Goal: Task Accomplishment & Management: Use online tool/utility

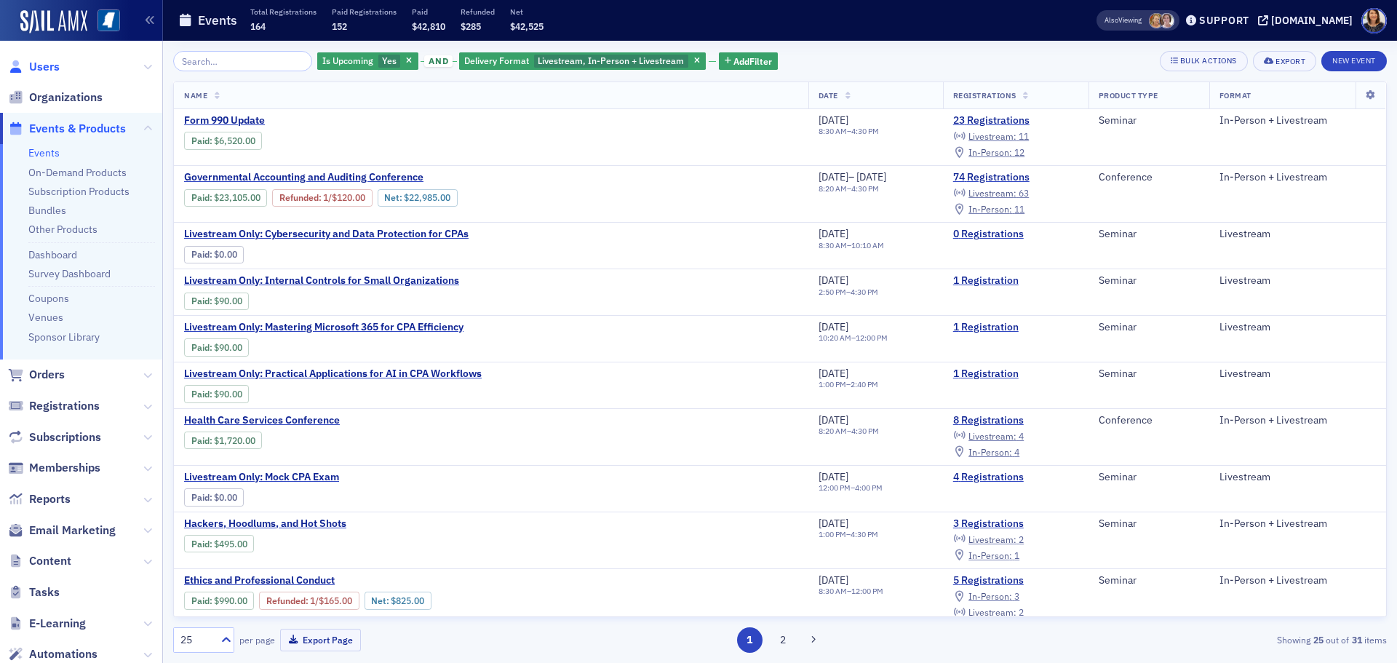
click at [44, 60] on span "Users" at bounding box center [44, 67] width 31 height 16
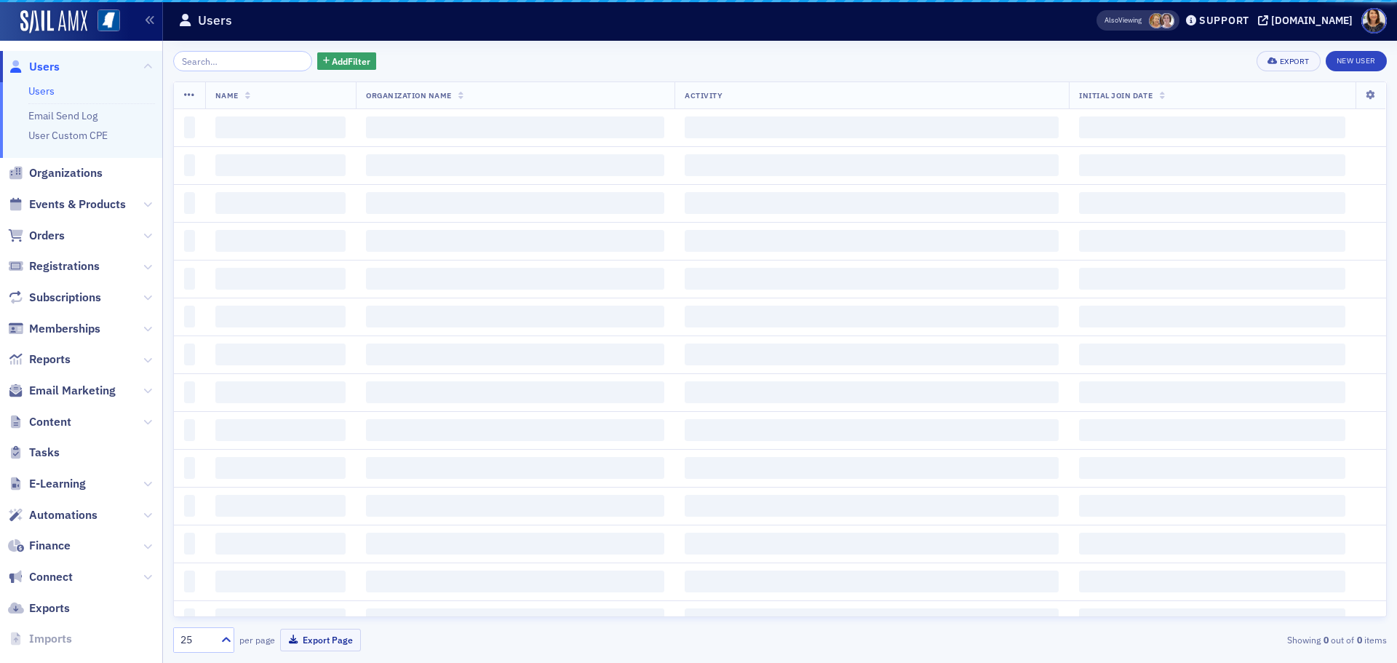
click at [39, 60] on span "Users" at bounding box center [44, 67] width 31 height 16
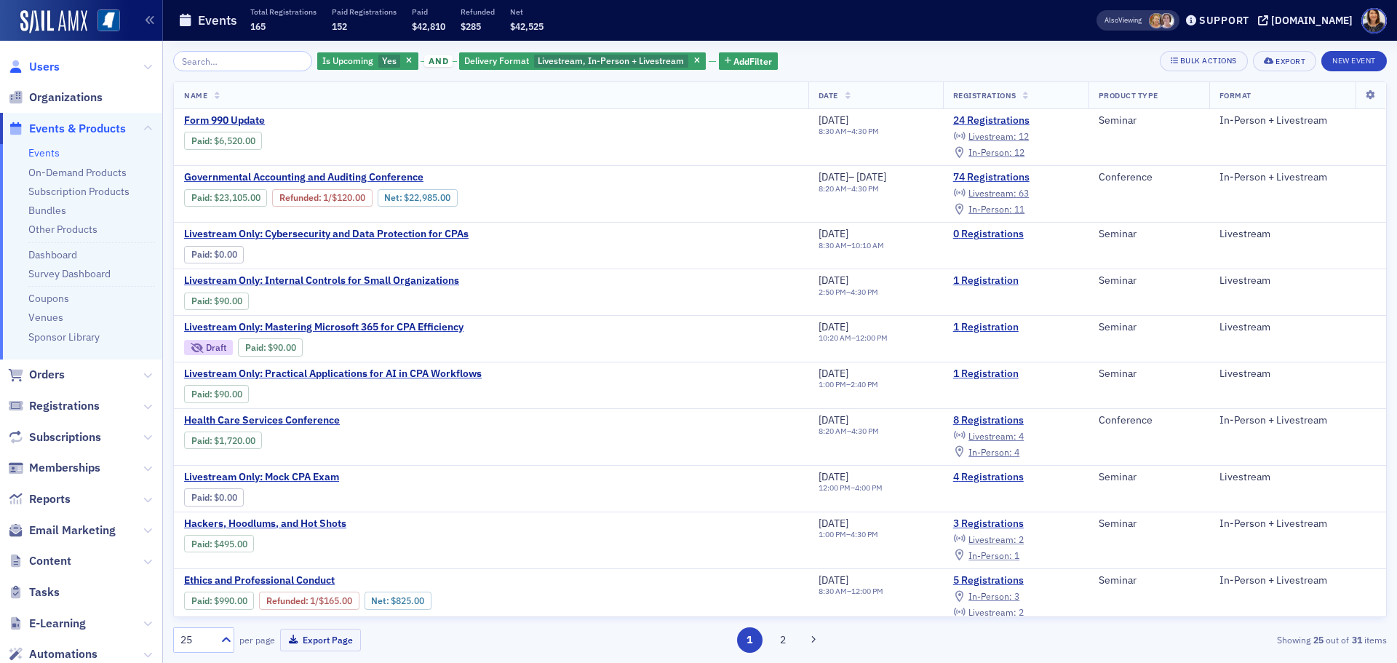
click at [46, 68] on span "Users" at bounding box center [44, 67] width 31 height 16
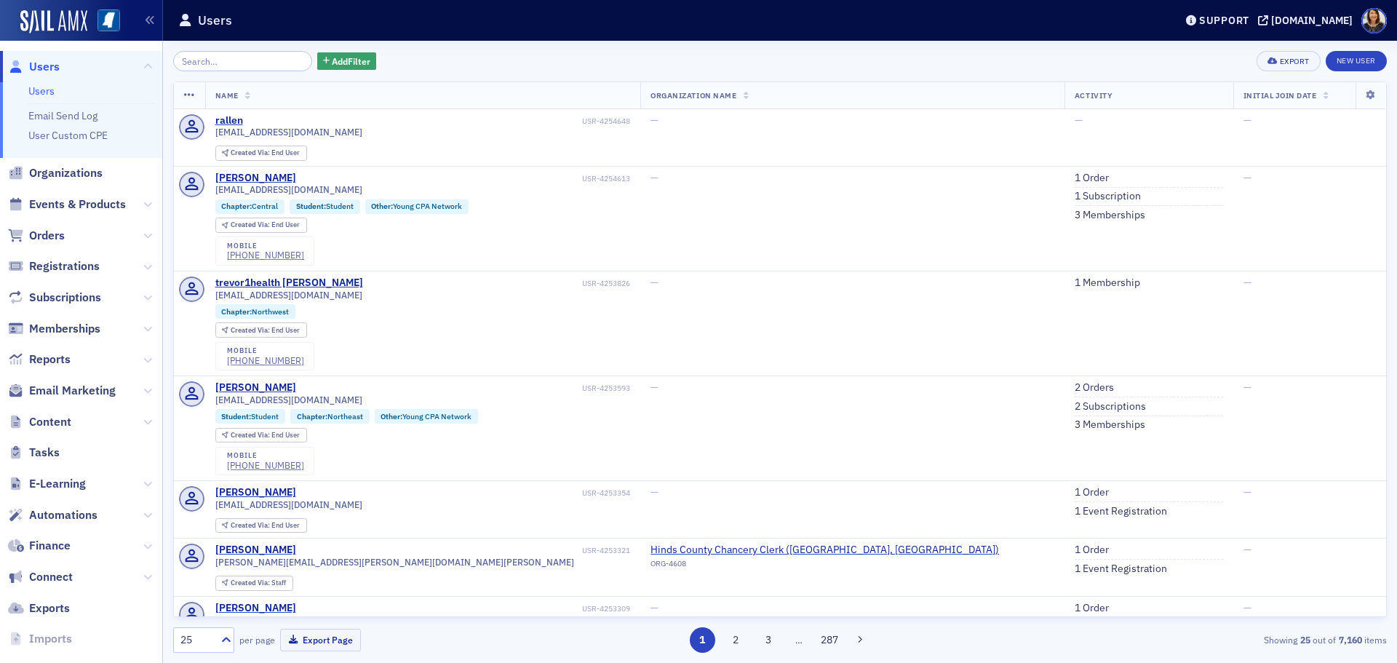
click at [41, 65] on span "Users" at bounding box center [44, 67] width 31 height 16
click at [901, 59] on div "Add Filter Export New User" at bounding box center [780, 61] width 1214 height 20
click at [44, 237] on span "Orders" at bounding box center [47, 236] width 36 height 16
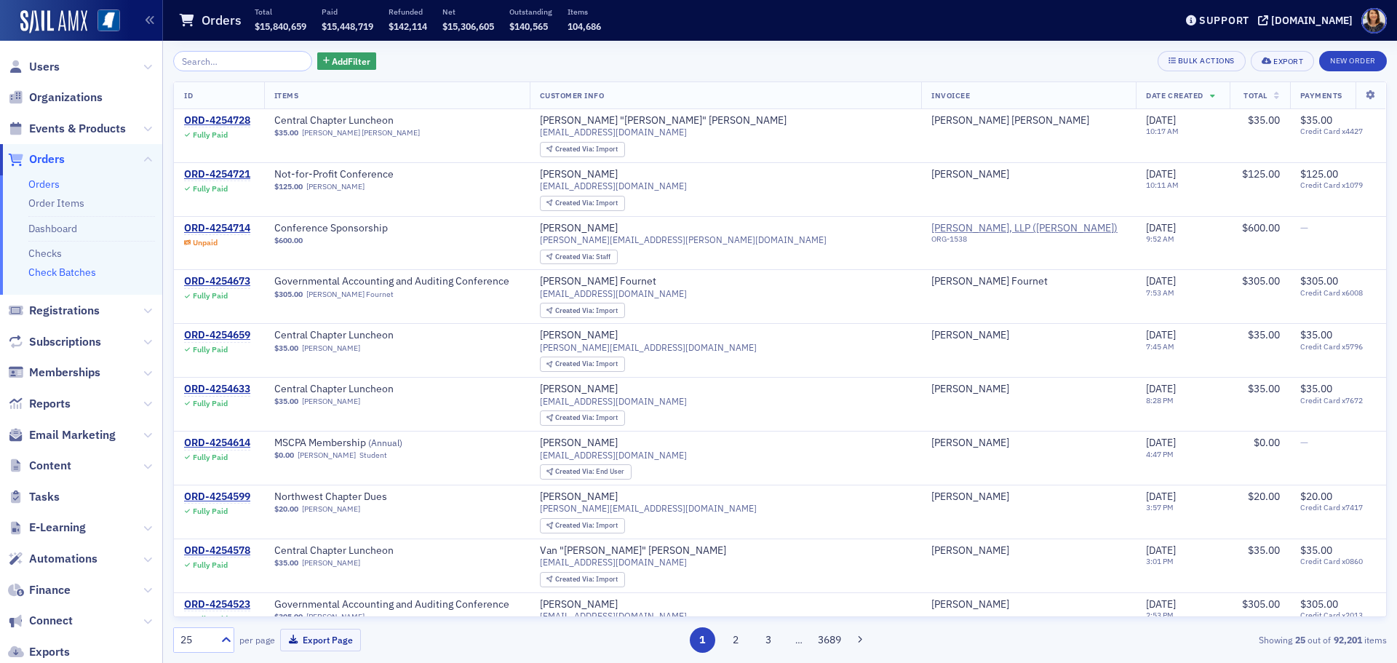
click at [73, 272] on link "Check Batches" at bounding box center [62, 272] width 68 height 13
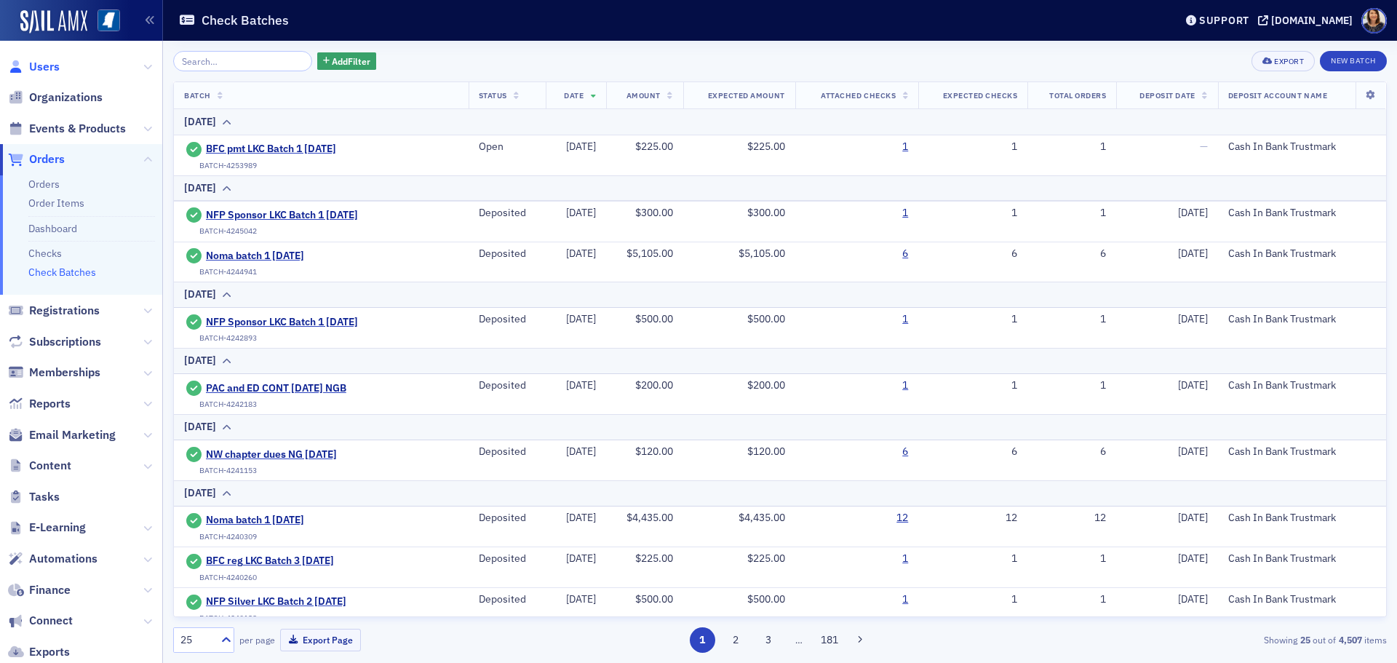
click at [48, 66] on span "Users" at bounding box center [44, 67] width 31 height 16
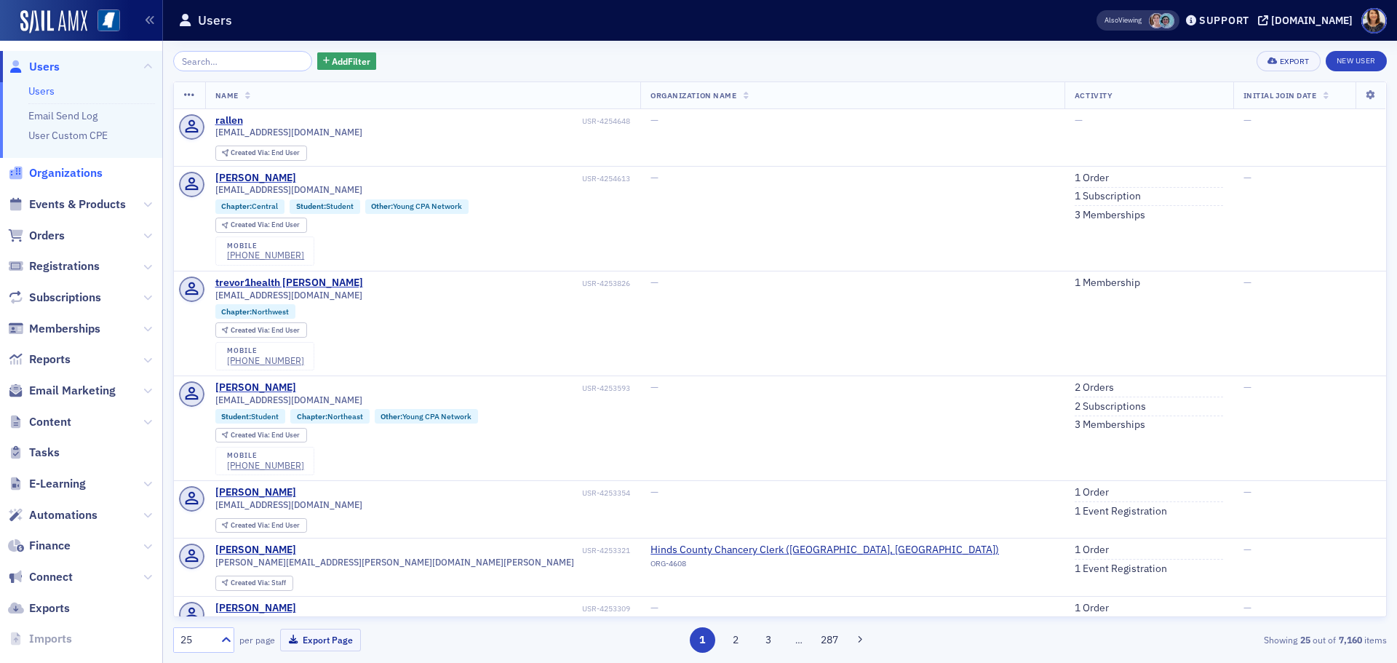
click at [82, 180] on span "Organizations" at bounding box center [65, 173] width 73 height 16
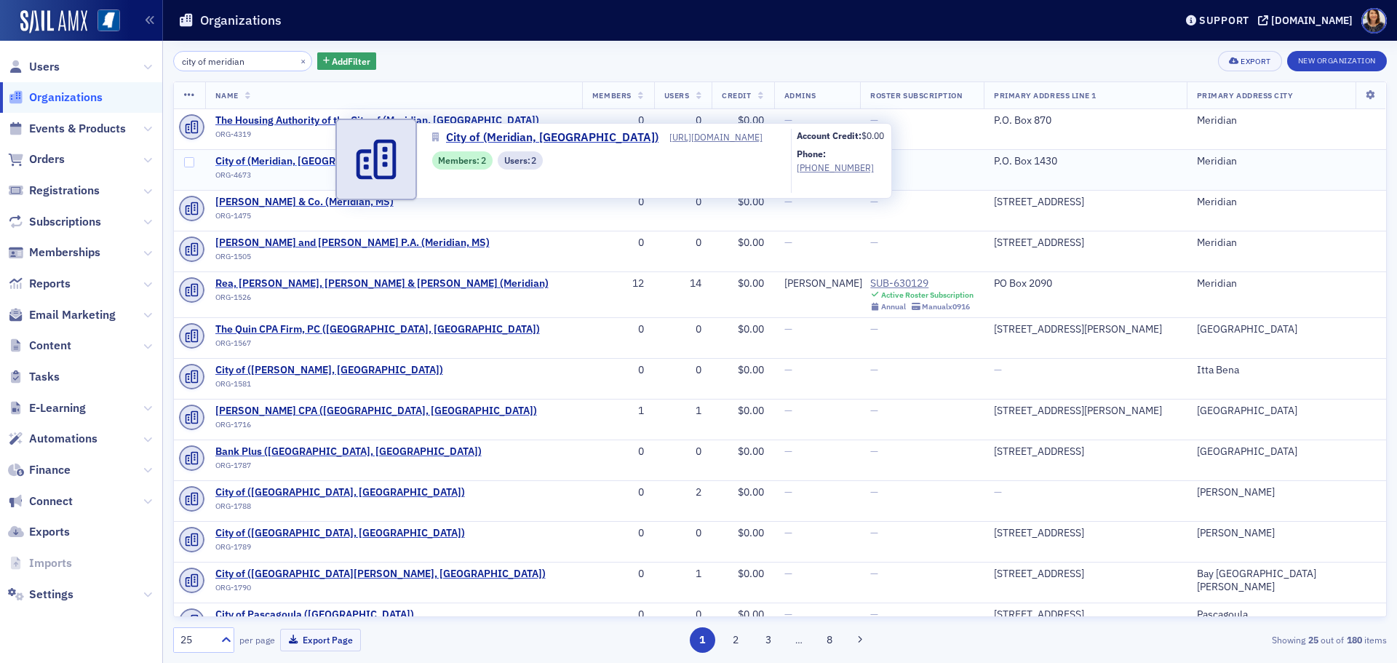
type input "city of meridian"
click at [258, 157] on span "City of (Meridian, MS)" at bounding box center [309, 161] width 188 height 13
select select "US"
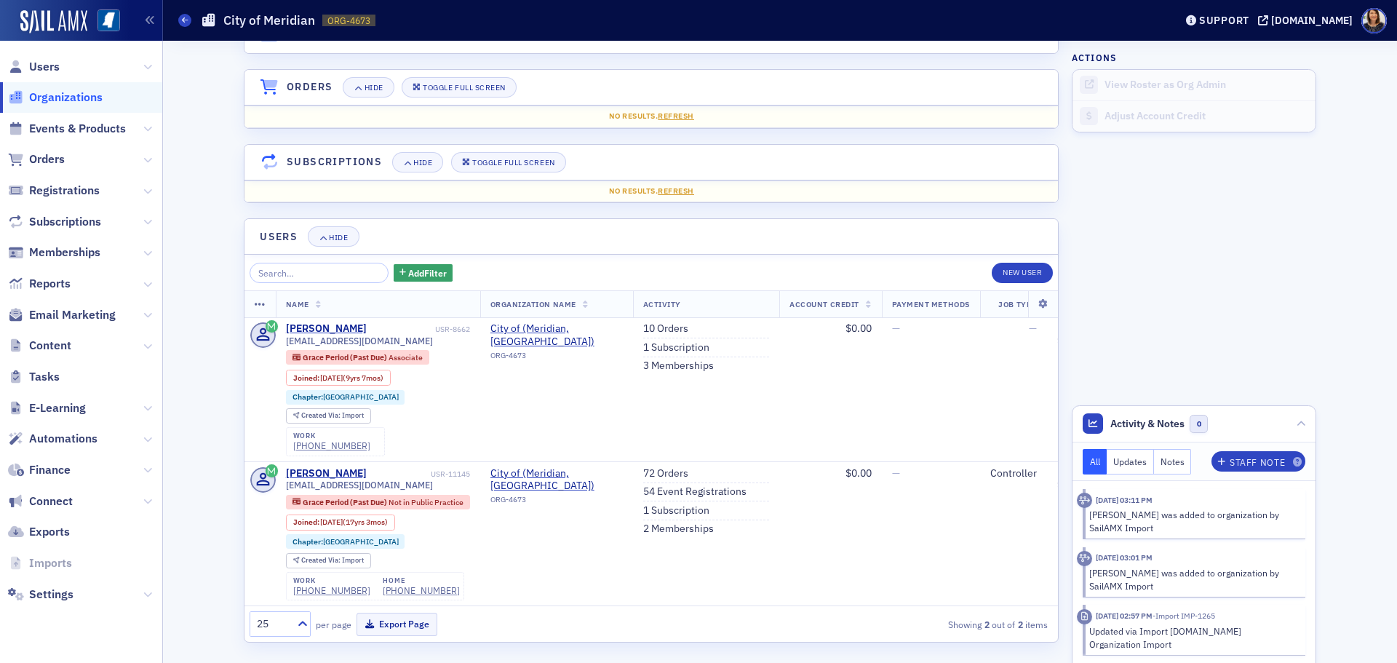
scroll to position [995, 0]
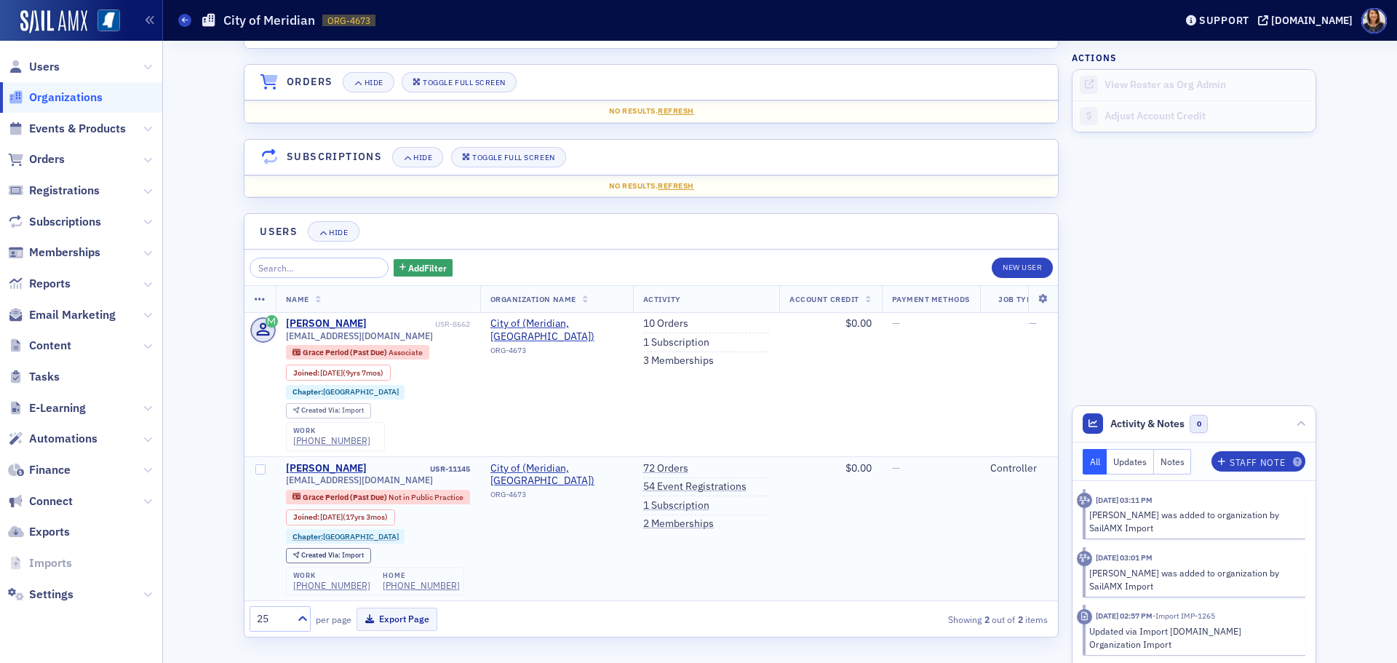
click at [854, 589] on td "$0.00" at bounding box center [830, 528] width 102 height 144
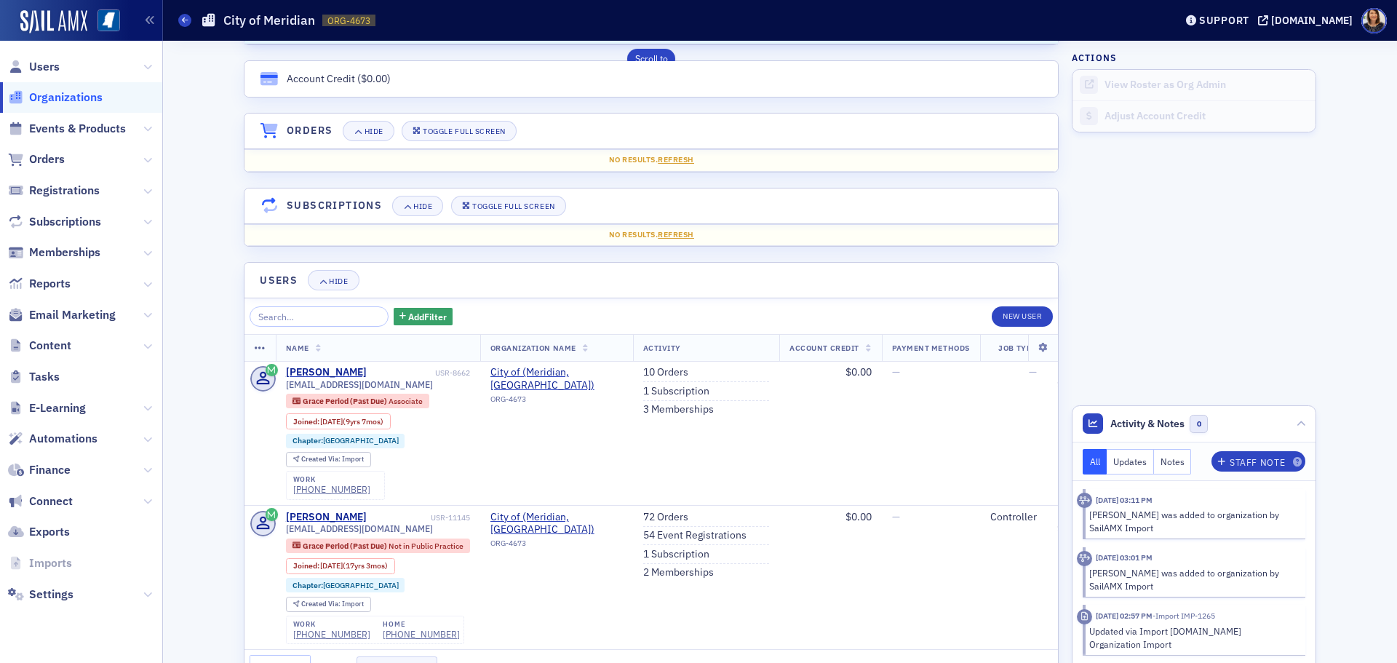
scroll to position [999, 0]
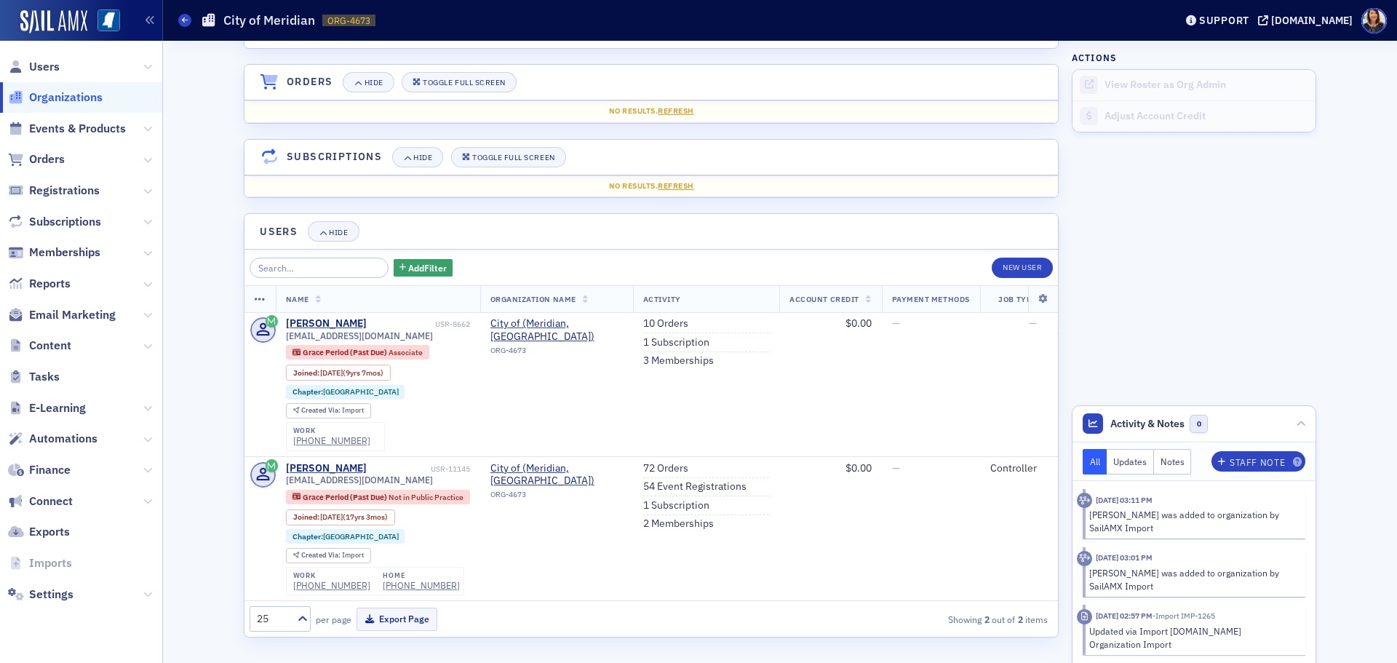
click at [73, 101] on span "Organizations" at bounding box center [65, 98] width 73 height 16
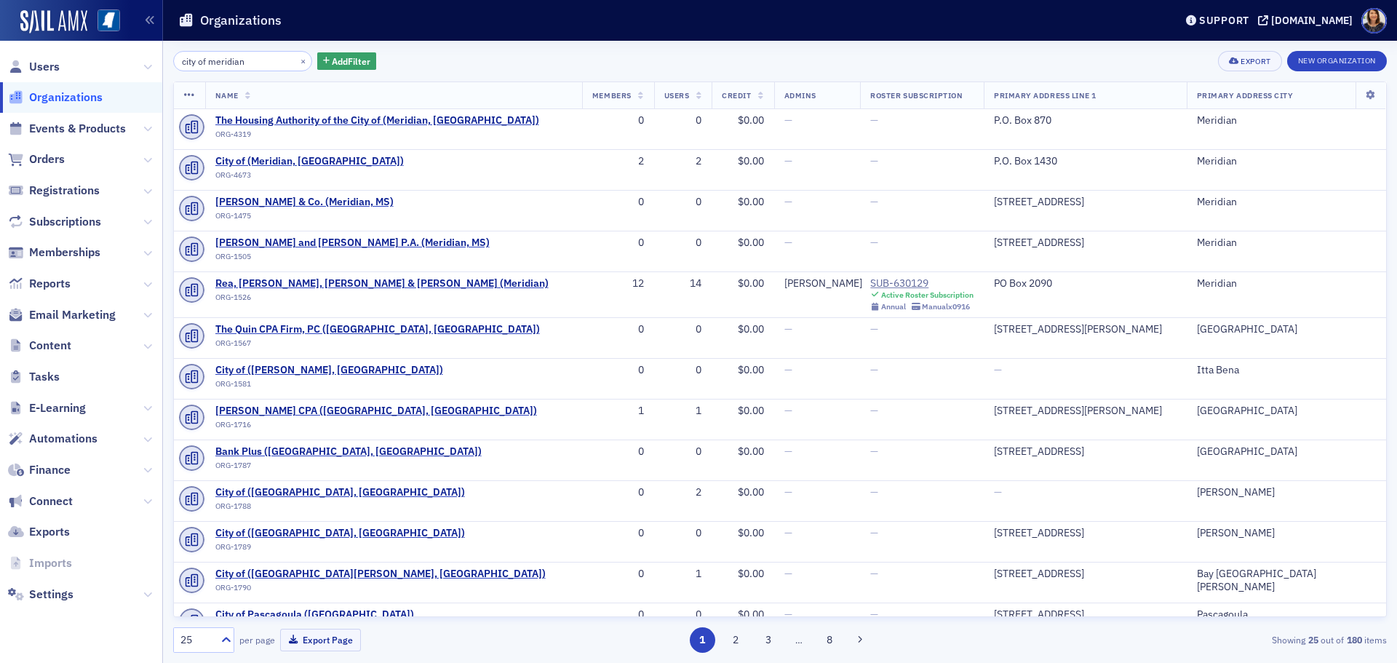
click at [297, 55] on div "×" at bounding box center [304, 61] width 15 height 18
click at [297, 58] on button "×" at bounding box center [303, 60] width 13 height 13
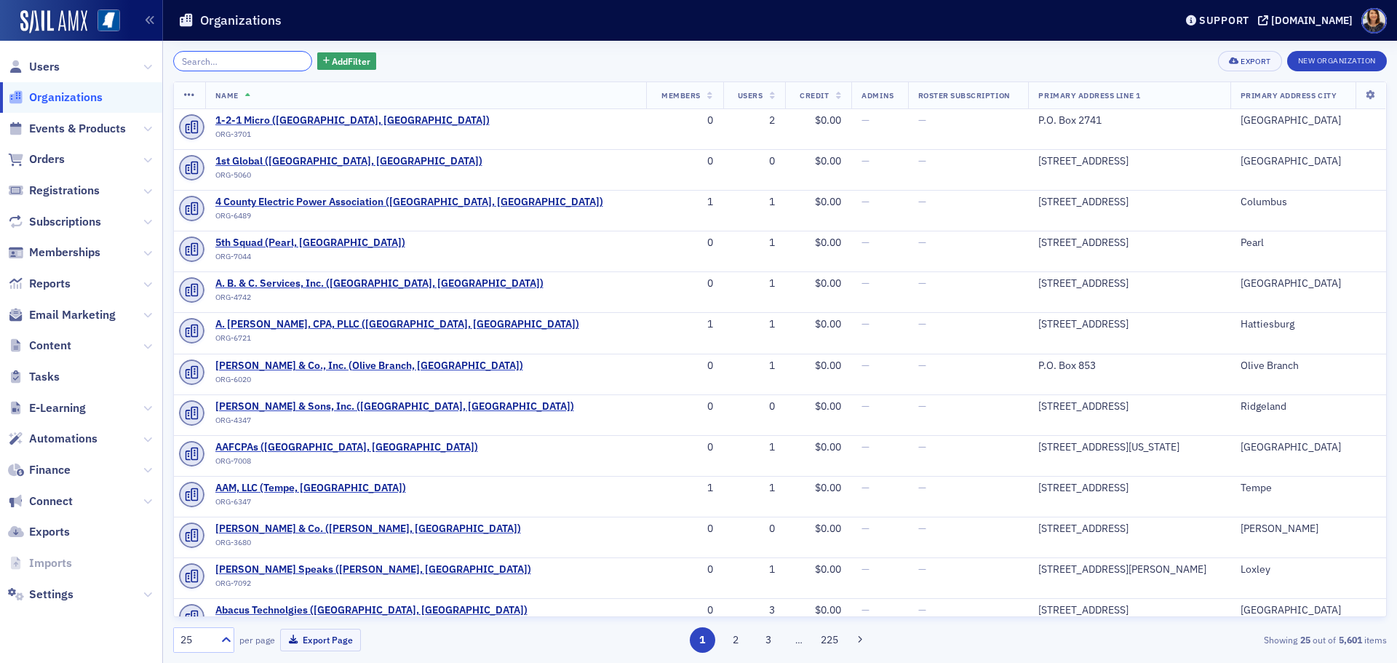
click at [271, 60] on input "search" at bounding box center [242, 61] width 139 height 20
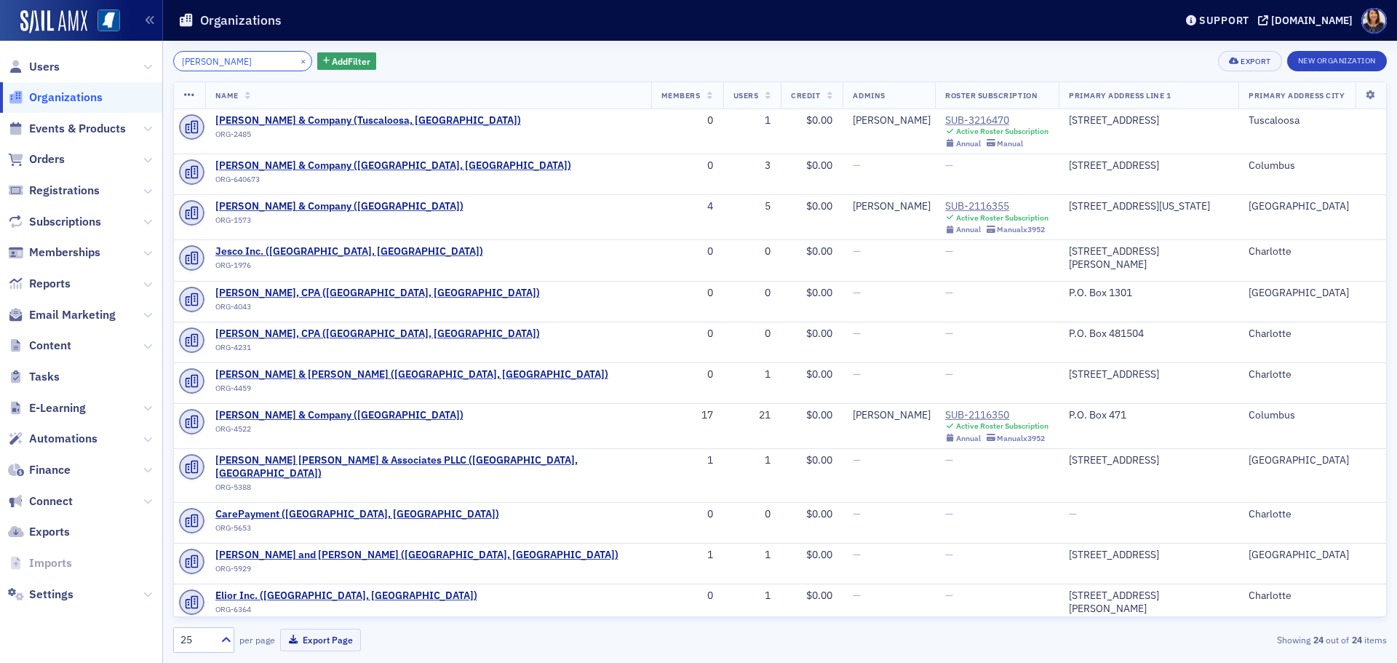
click at [192, 69] on input "t.e. lott" at bounding box center [242, 61] width 139 height 20
click at [275, 62] on input "t.e. lott" at bounding box center [242, 61] width 139 height 20
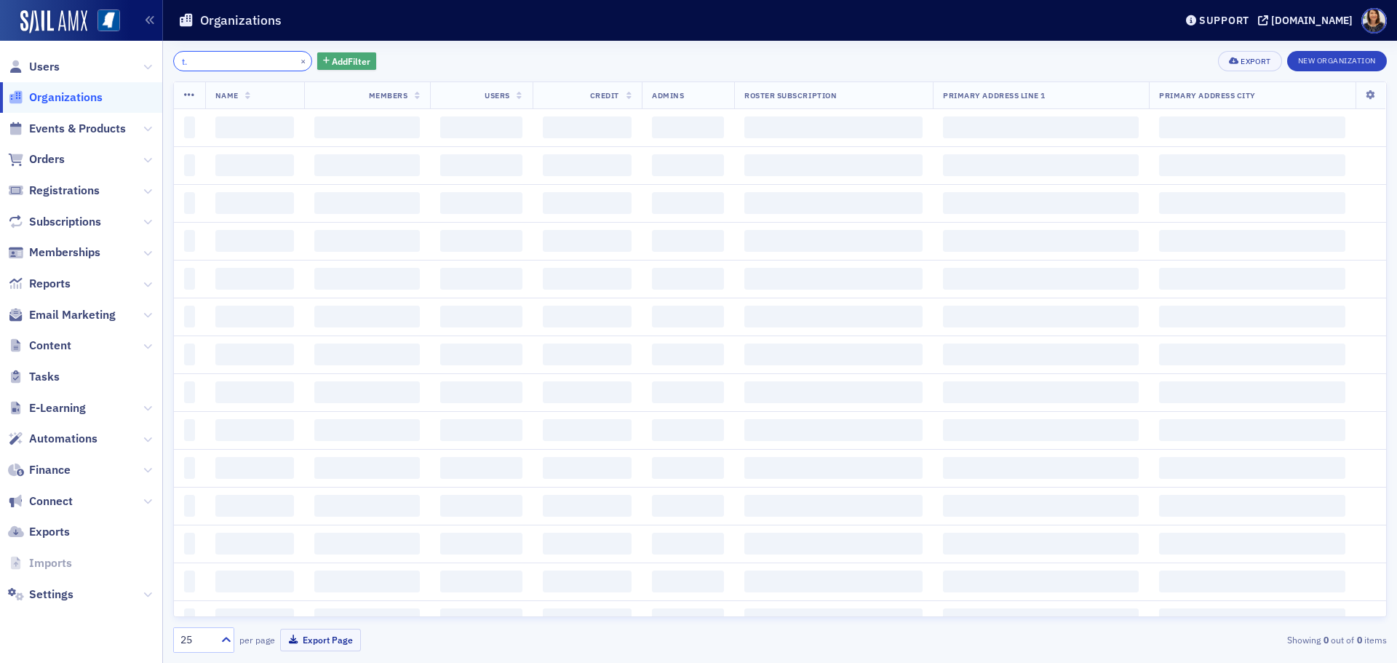
type input "t"
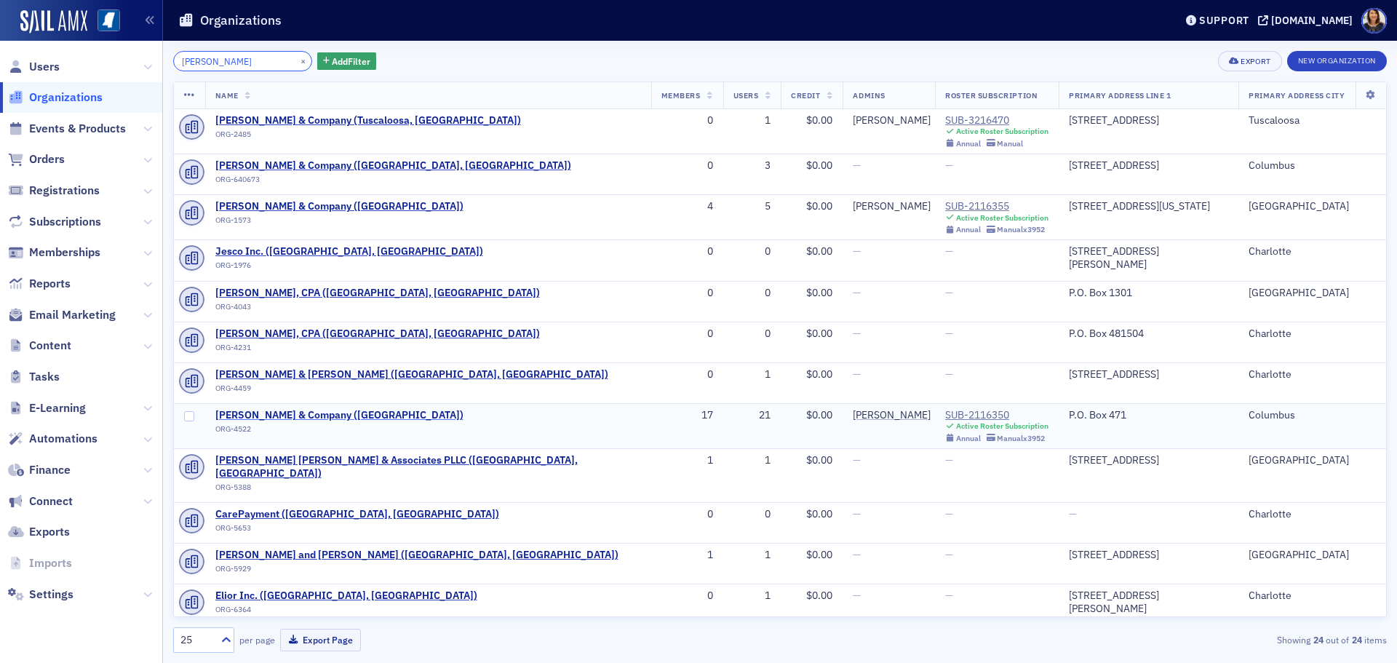
type input "T.E. Lott"
click at [277, 415] on span "[PERSON_NAME] & Company ([GEOGRAPHIC_DATA])" at bounding box center [339, 415] width 248 height 13
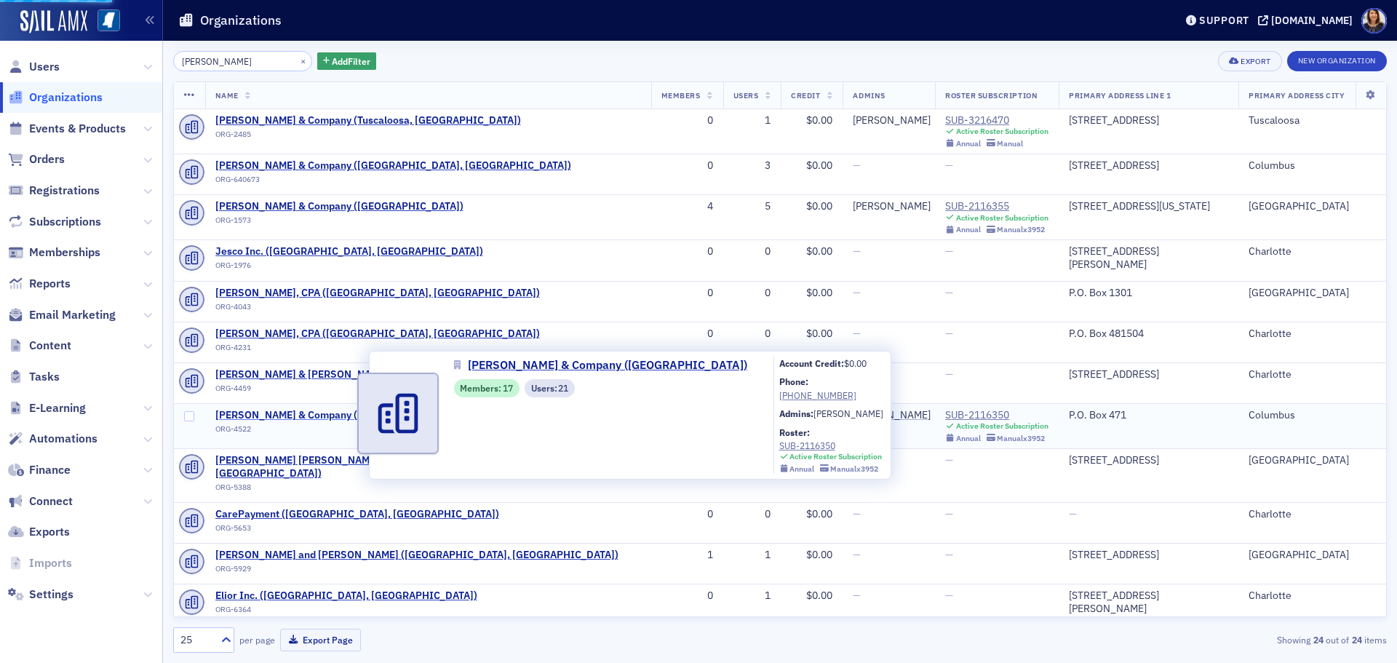
select select "US"
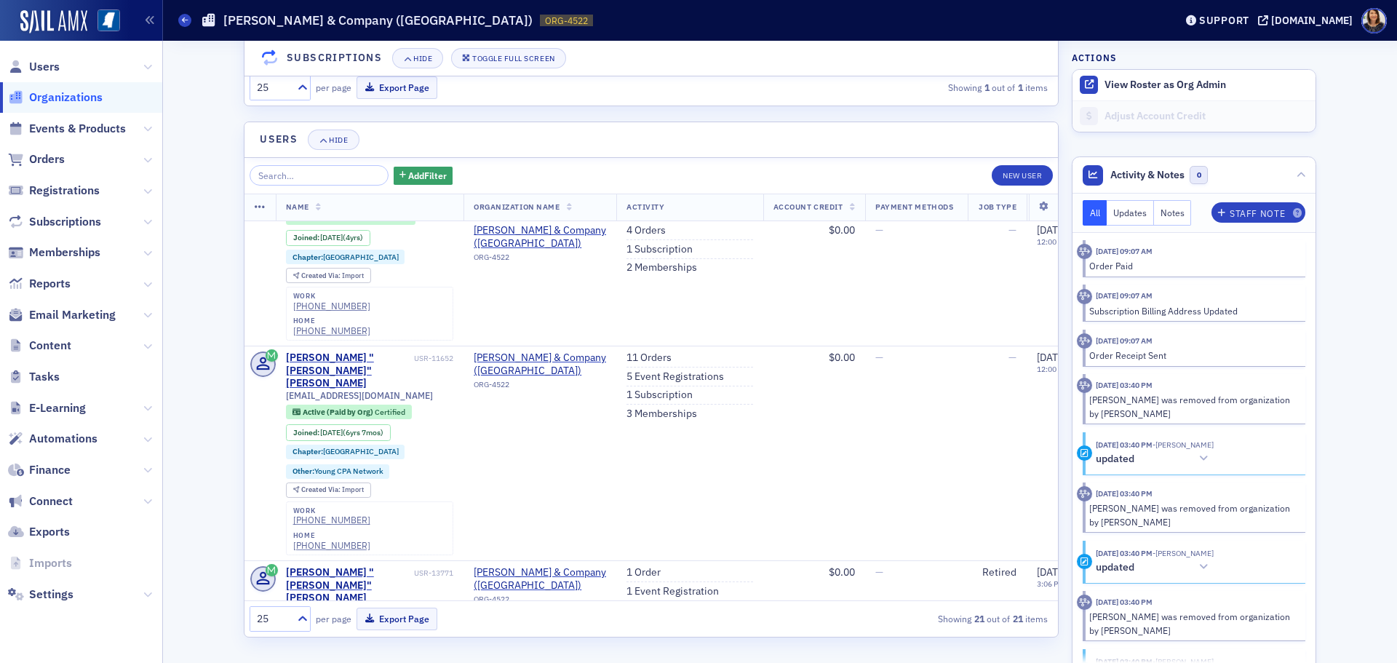
scroll to position [1873, 0]
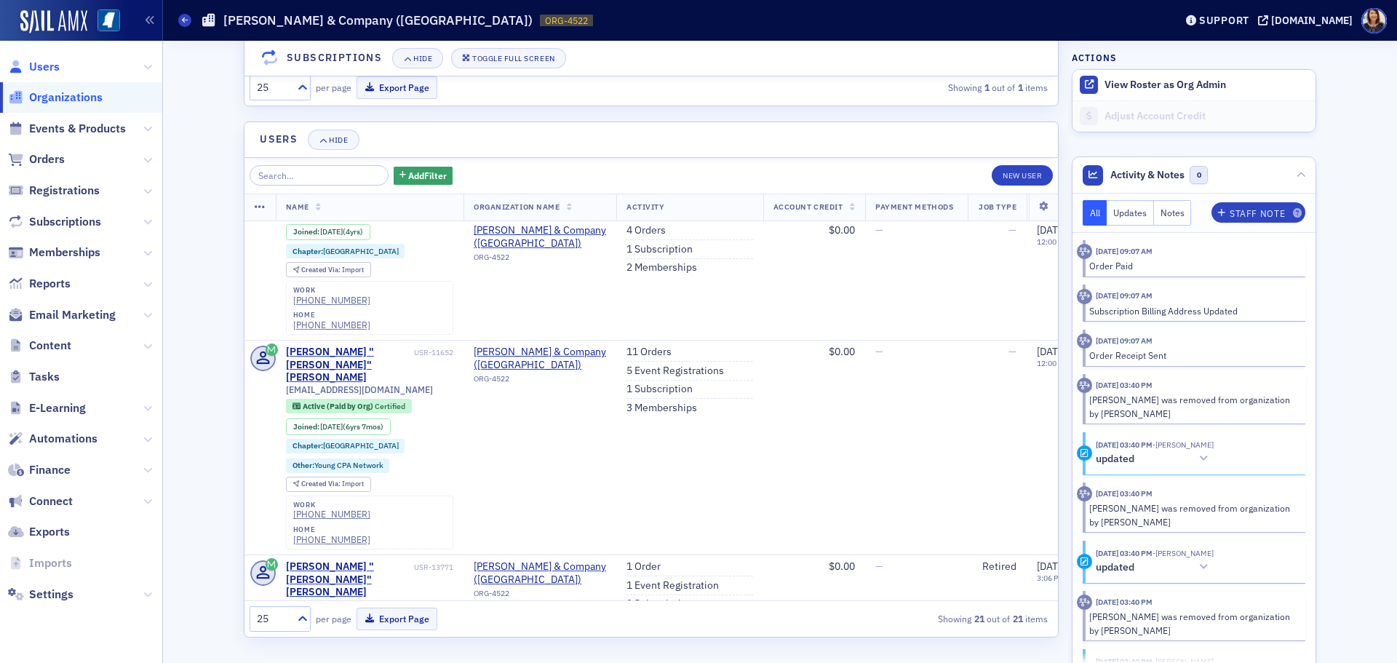
click at [47, 65] on span "Users" at bounding box center [44, 67] width 31 height 16
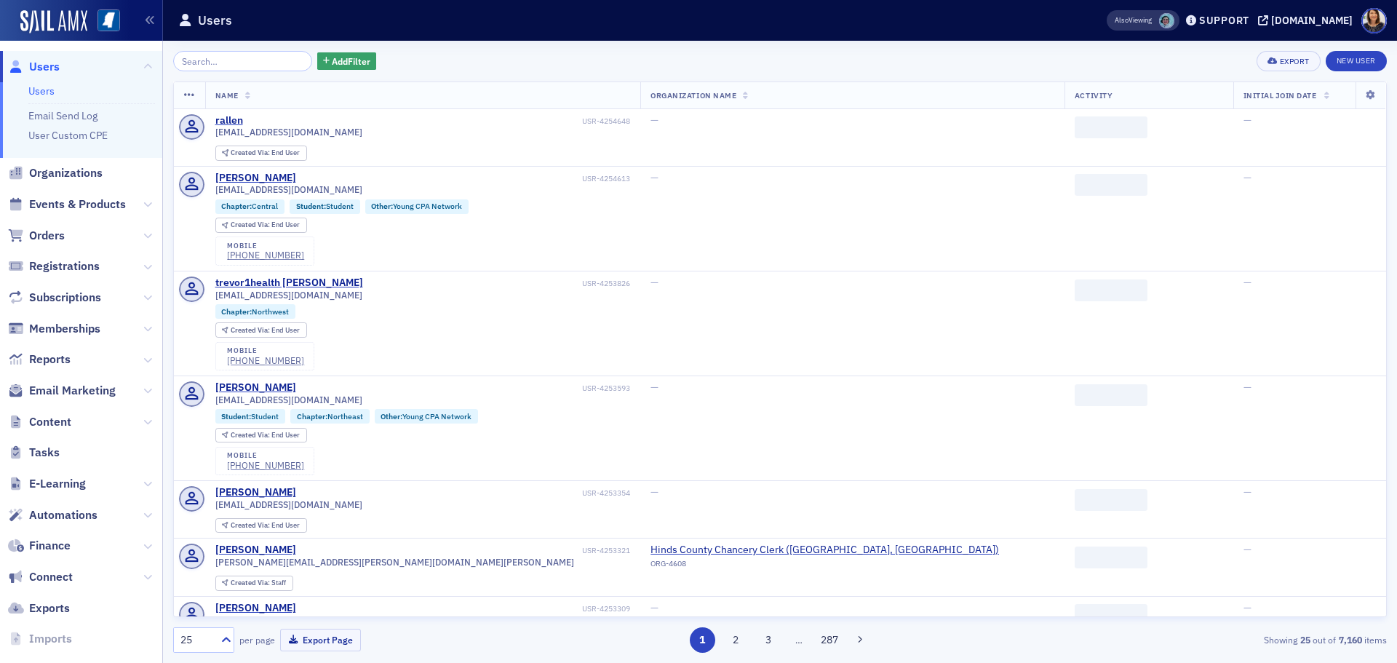
click at [272, 76] on div "Add Filter Export New User Name Organization Name Activity Initial Join Date ra…" at bounding box center [780, 352] width 1214 height 602
click at [266, 61] on input "search" at bounding box center [242, 61] width 139 height 20
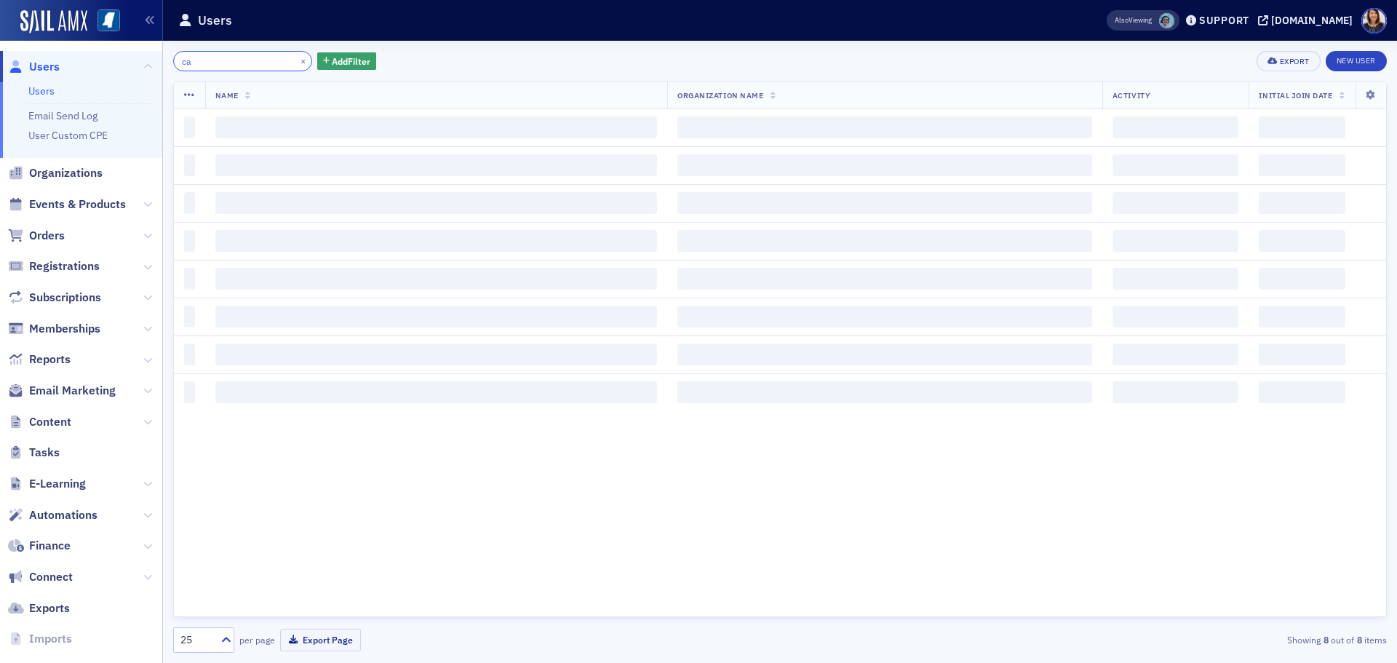
type input "c"
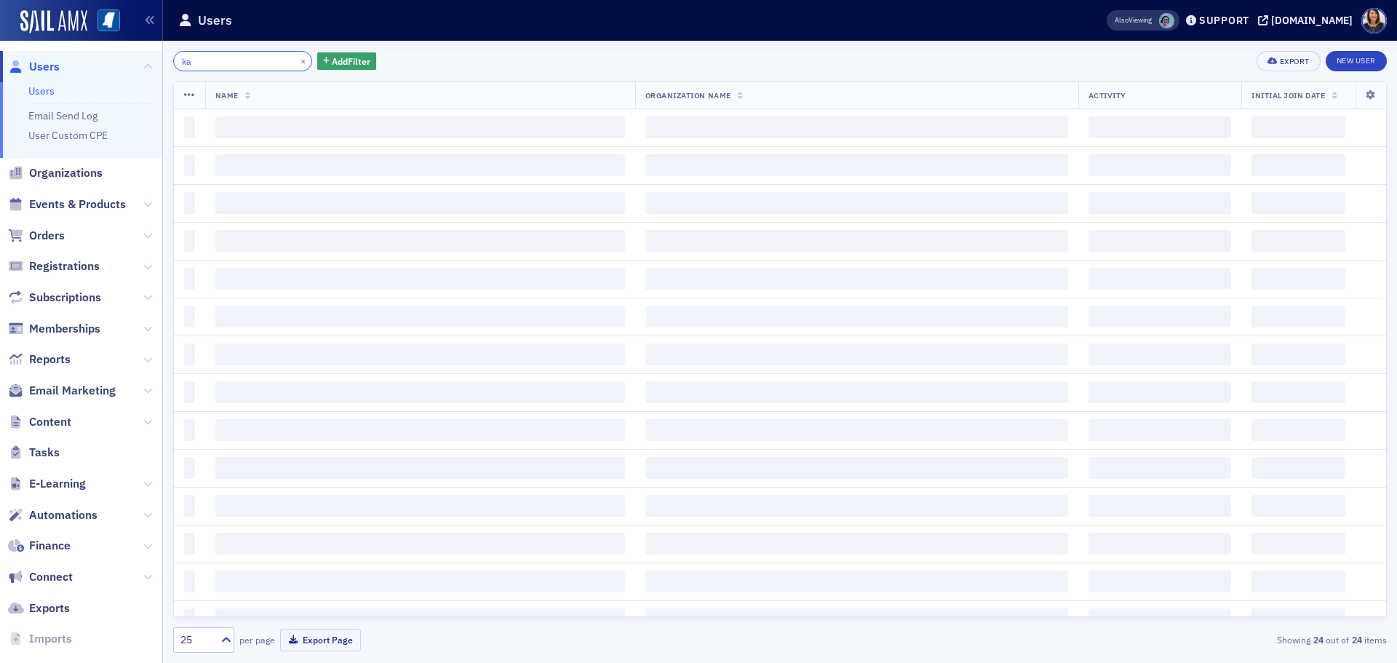
type input "k"
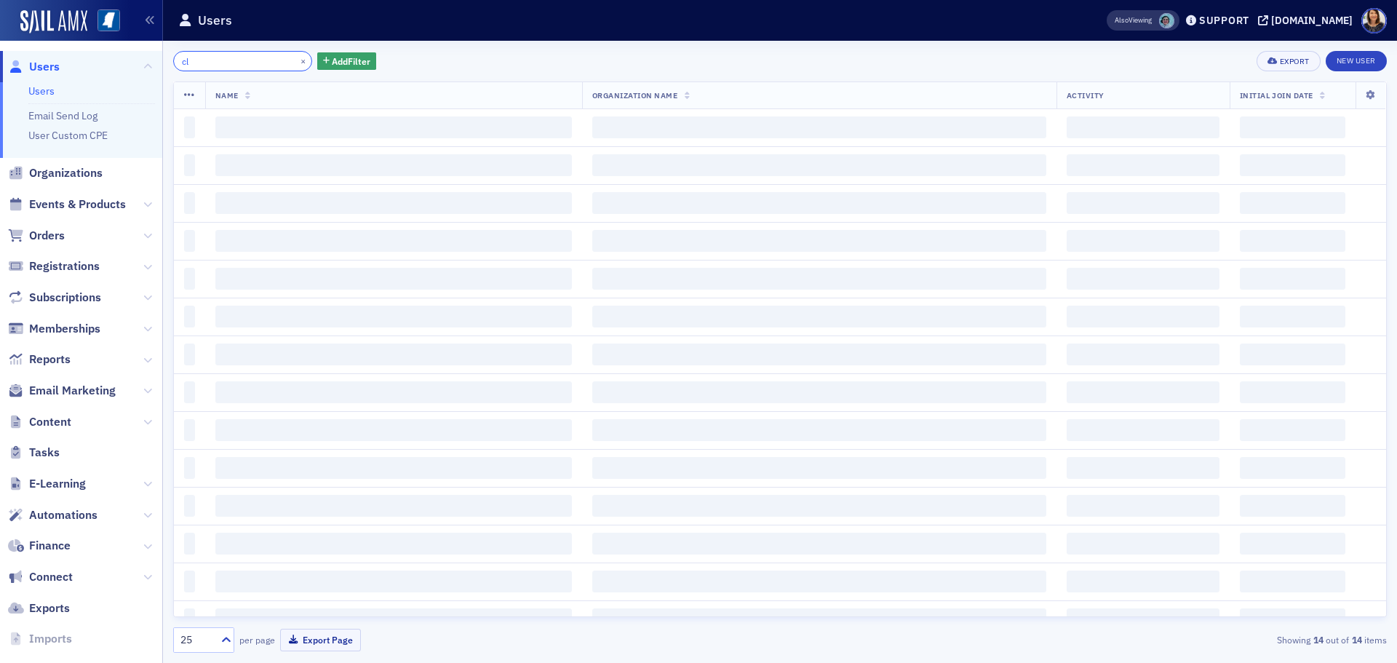
type input "c"
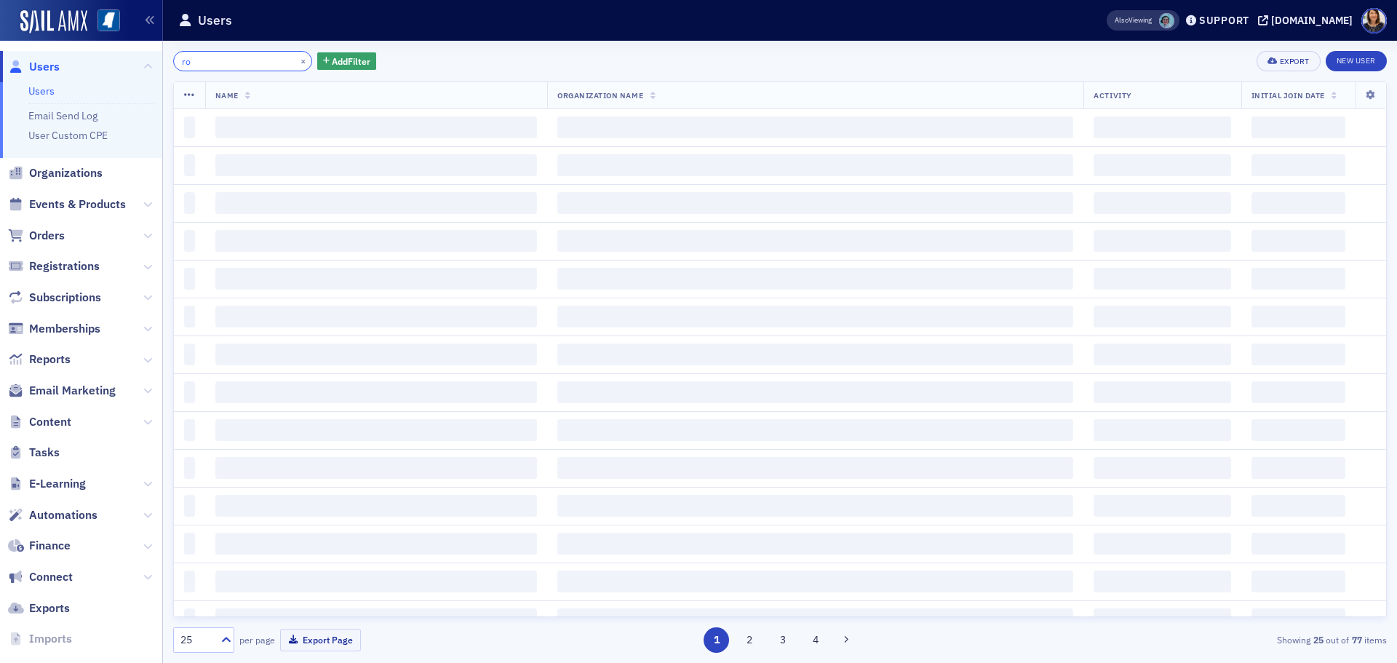
type input "r"
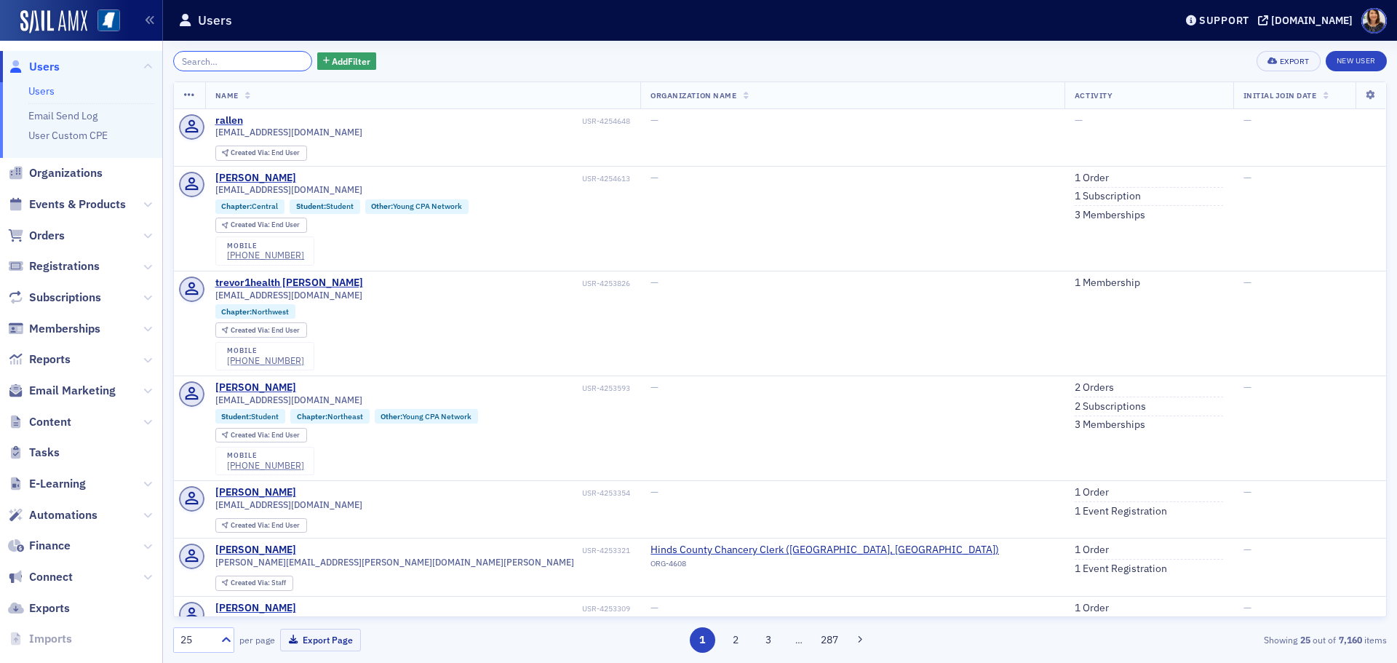
click at [223, 62] on input "search" at bounding box center [242, 61] width 139 height 20
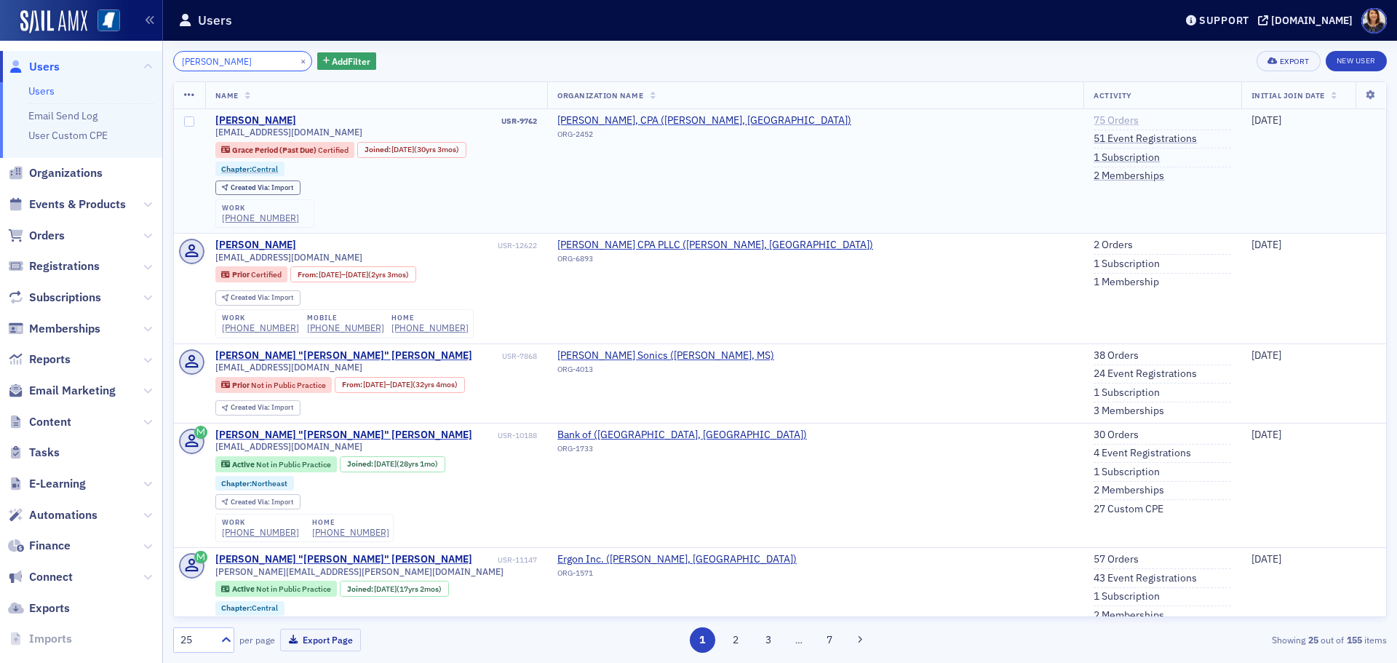
type input "james spencer"
click at [1094, 120] on link "75 Orders" at bounding box center [1116, 120] width 45 height 13
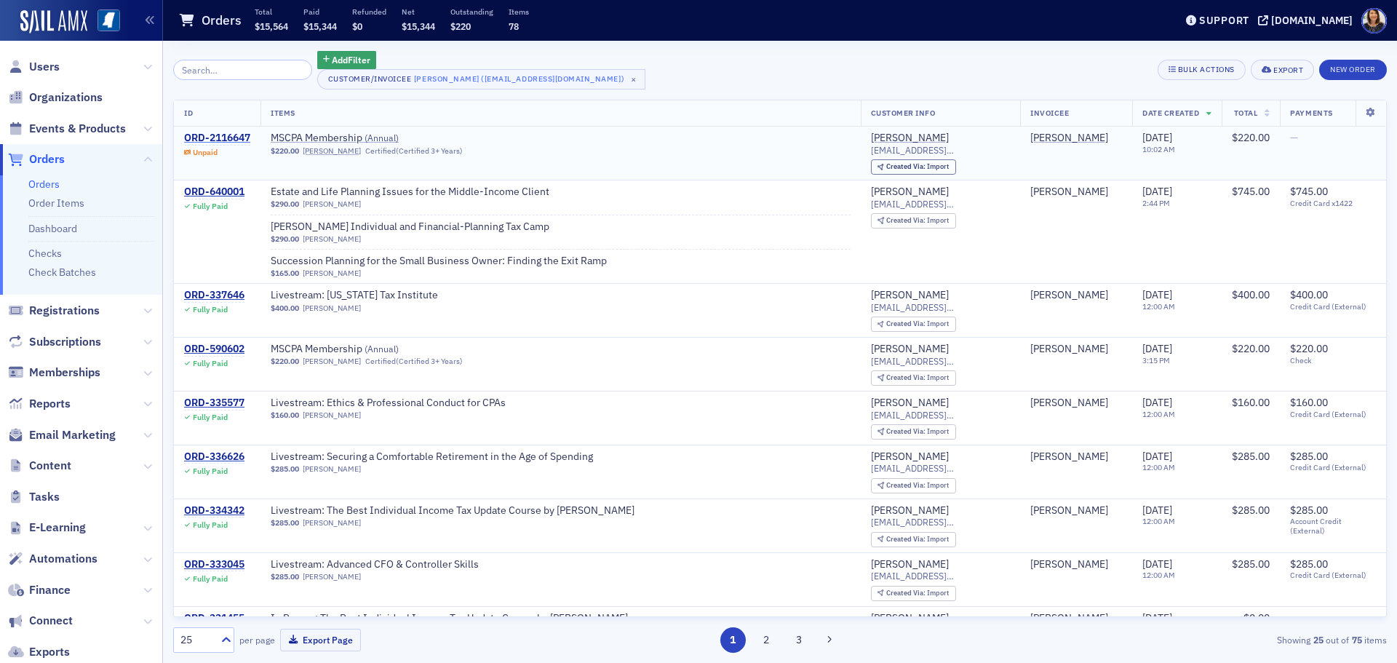
click at [226, 132] on div "ORD-2116647" at bounding box center [217, 138] width 66 height 13
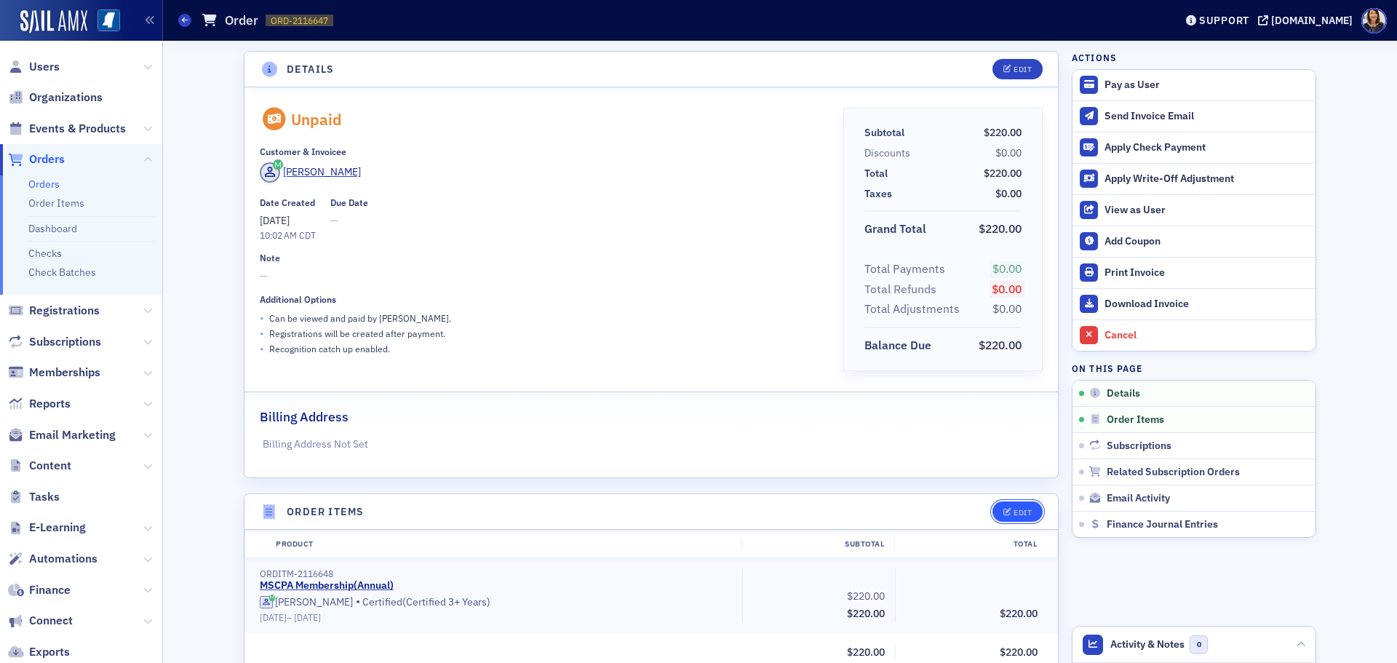
click at [1014, 512] on div "Edit" at bounding box center [1023, 513] width 18 height 8
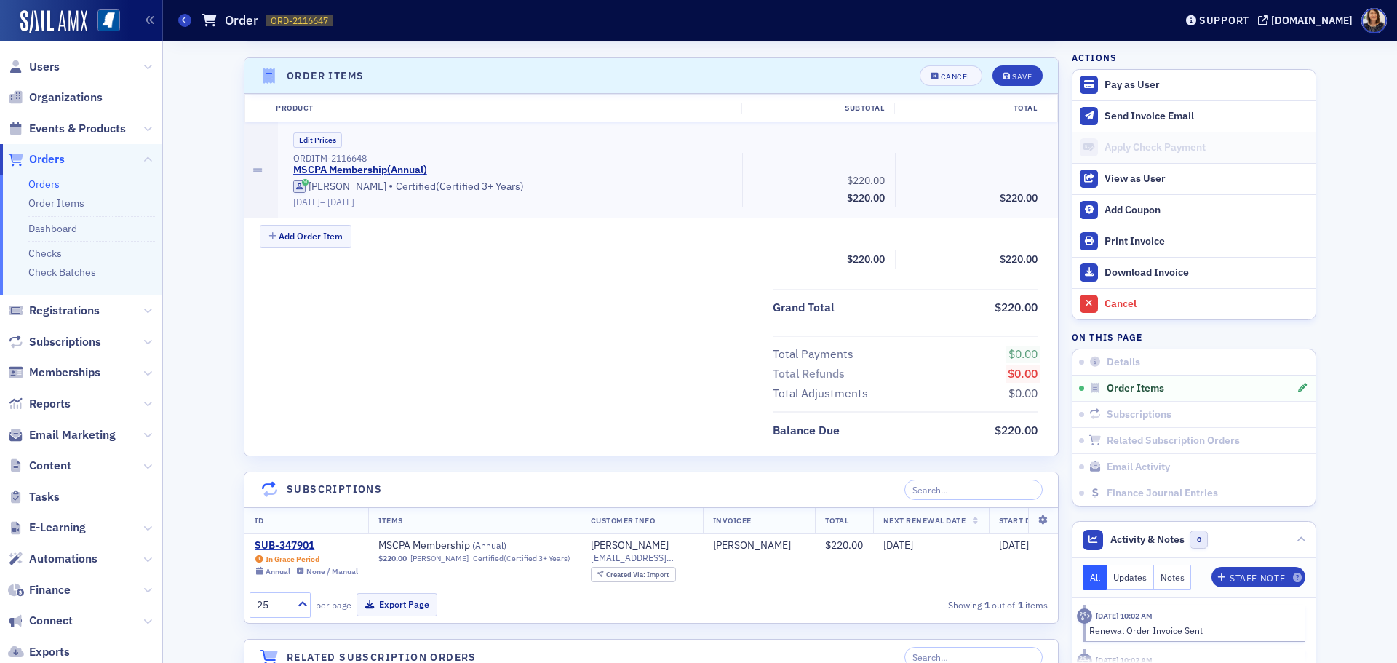
scroll to position [445, 0]
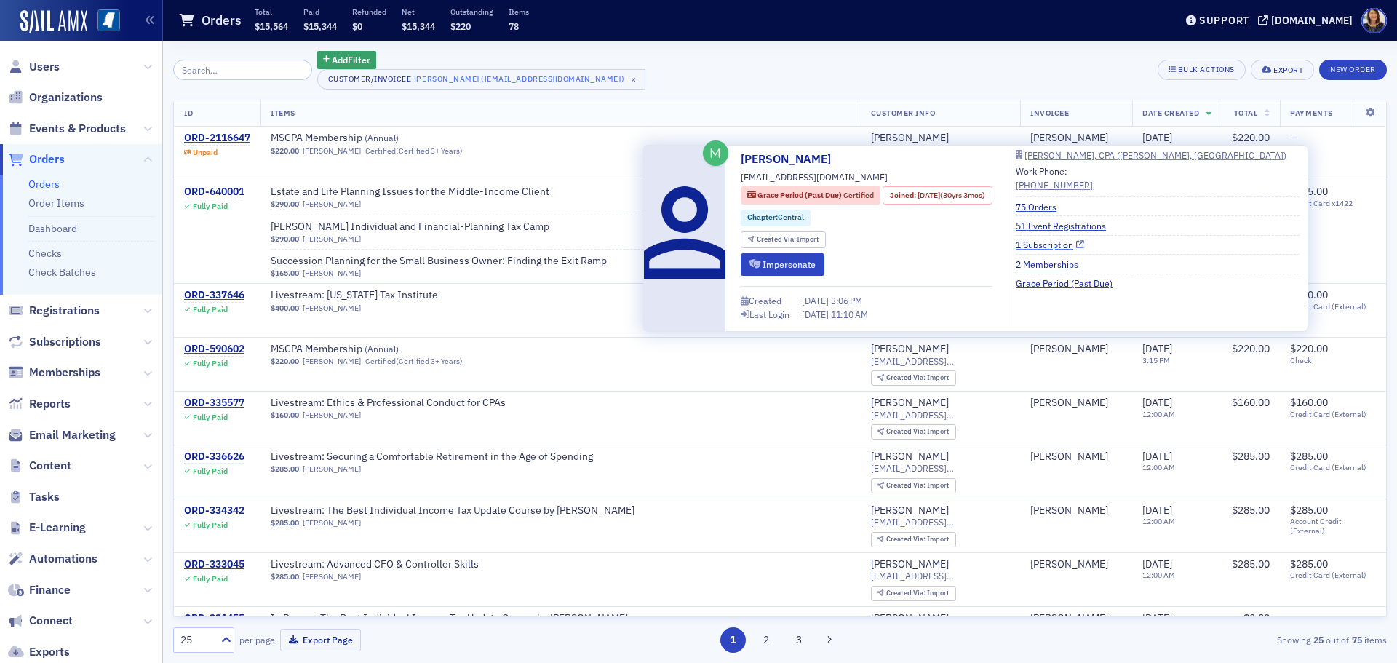
click at [1058, 247] on link "1 Subscription" at bounding box center [1050, 244] width 68 height 13
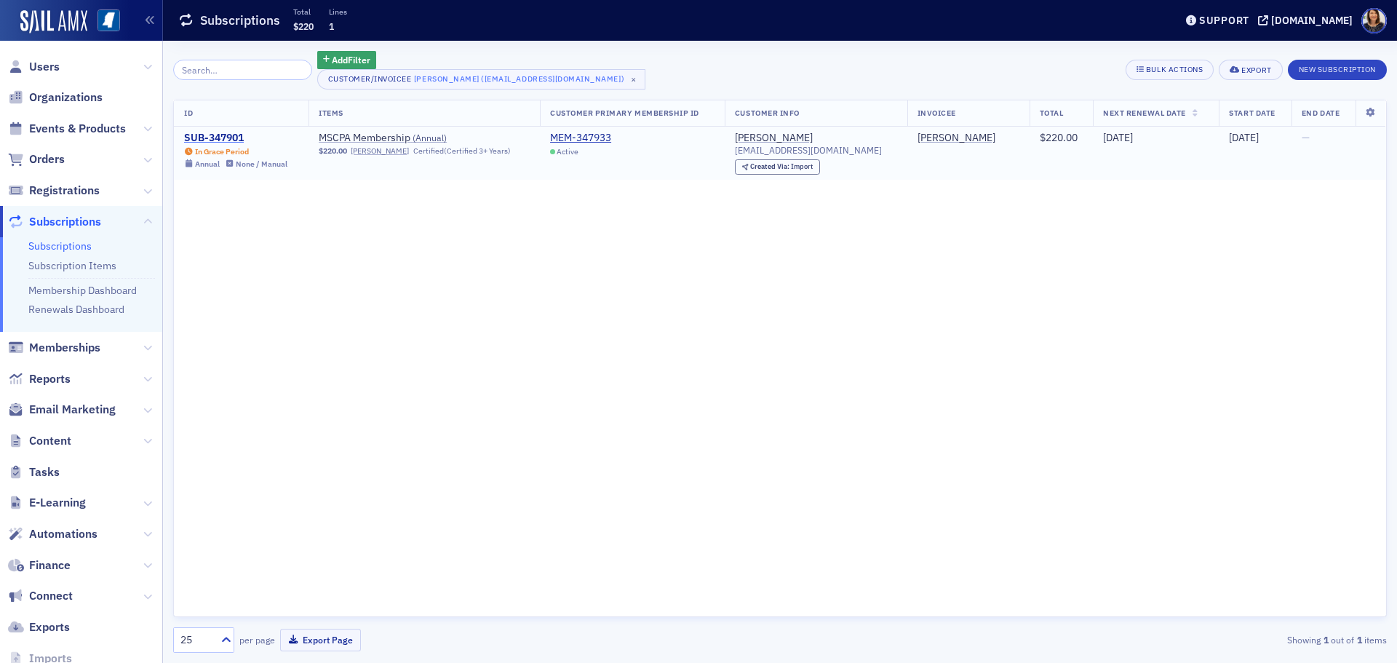
click at [226, 134] on div "SUB-347901" at bounding box center [235, 138] width 103 height 13
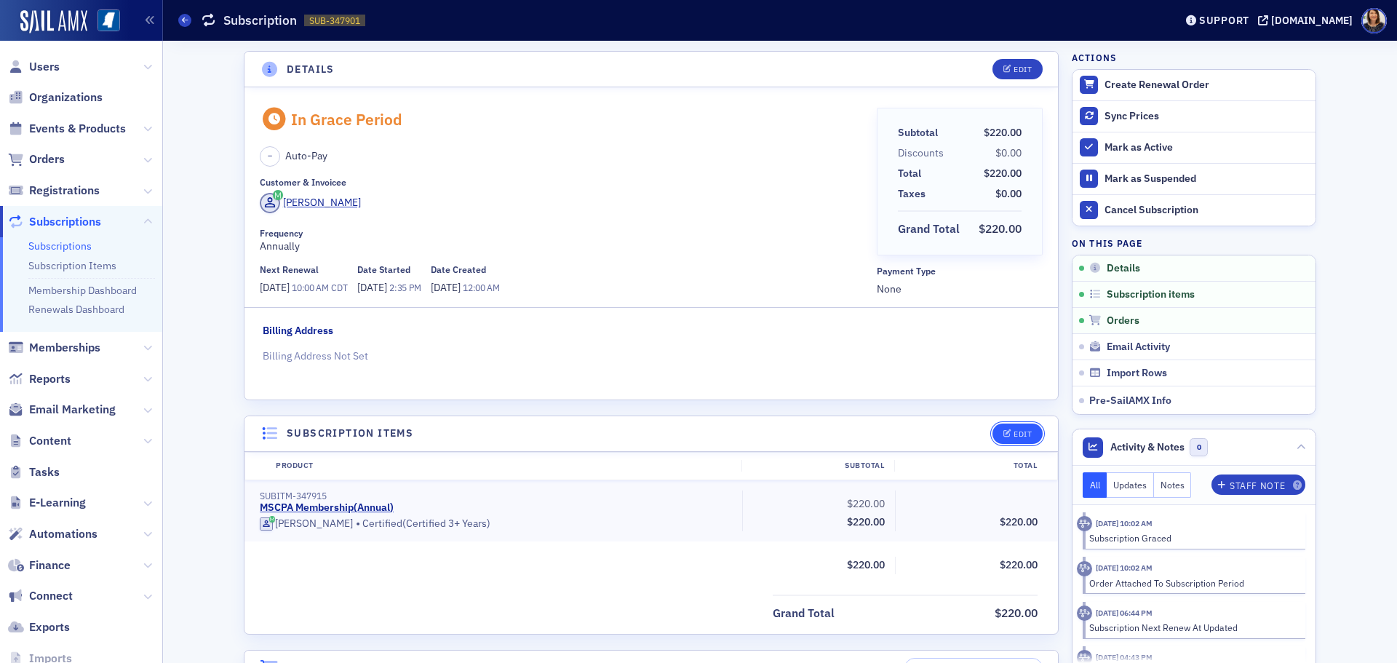
click at [1025, 433] on div "Edit" at bounding box center [1023, 434] width 18 height 8
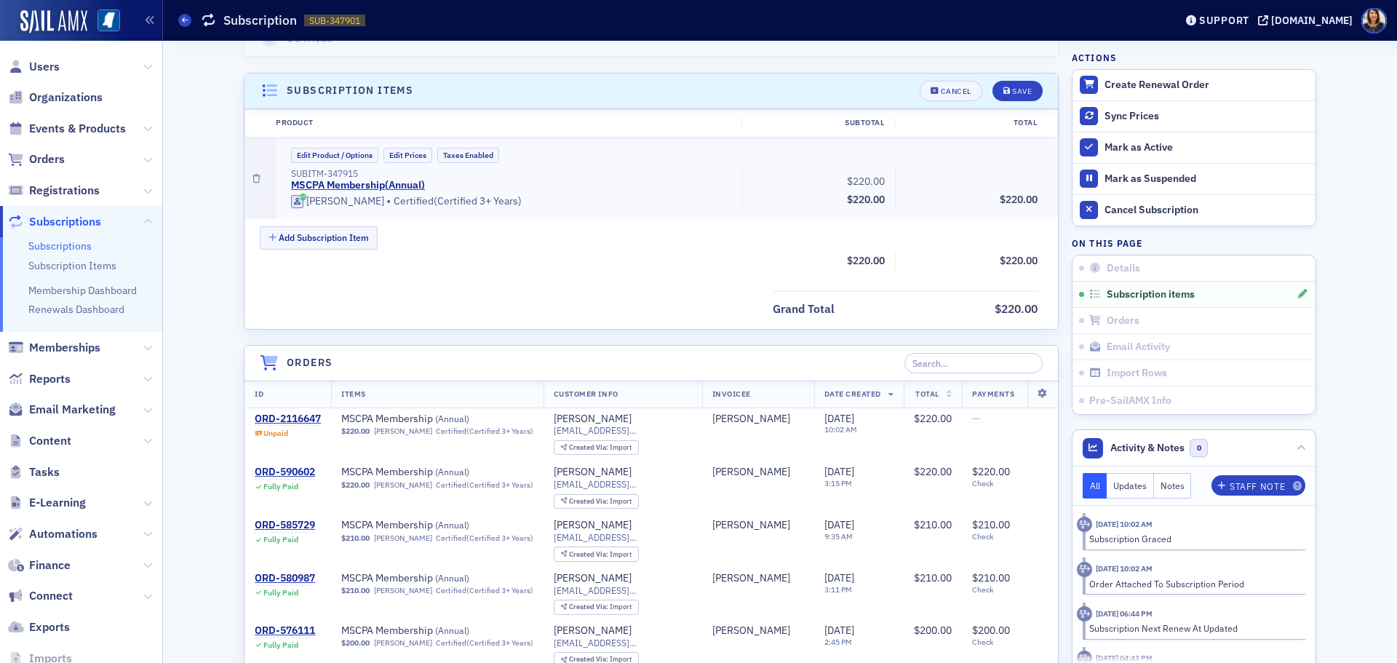
scroll to position [367, 0]
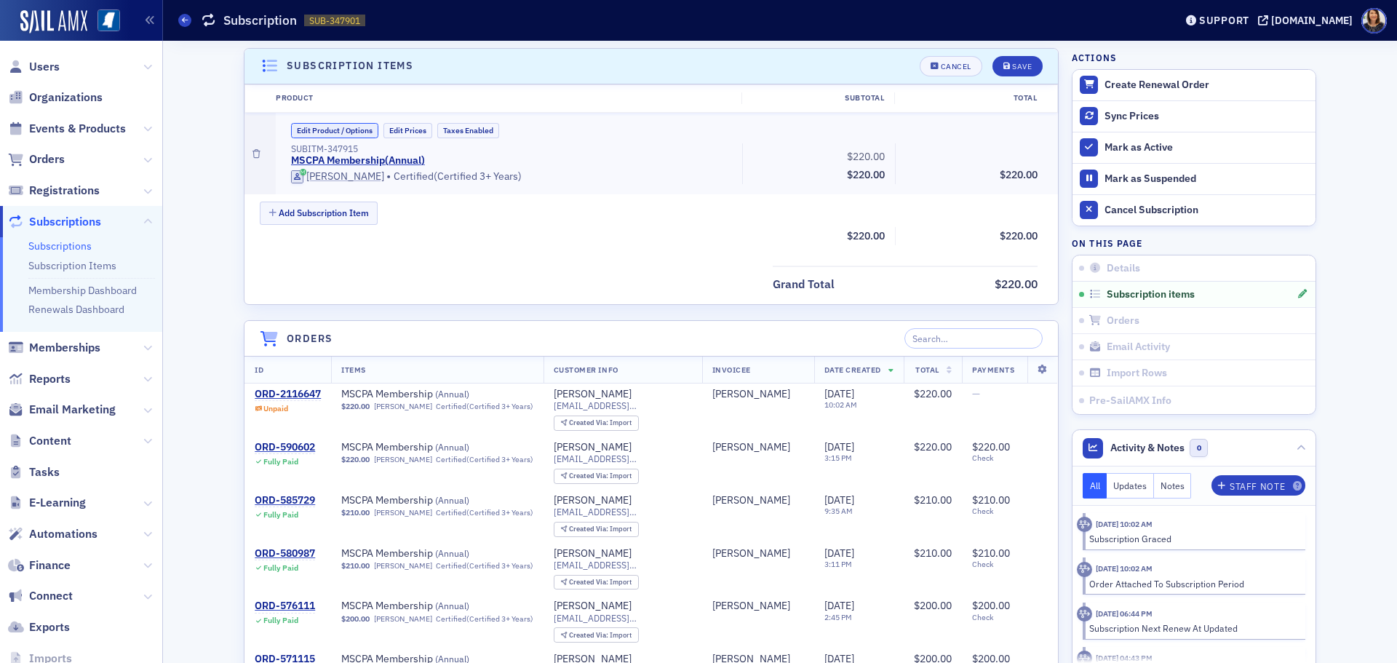
click at [344, 132] on button "Edit Product / Options" at bounding box center [334, 130] width 87 height 15
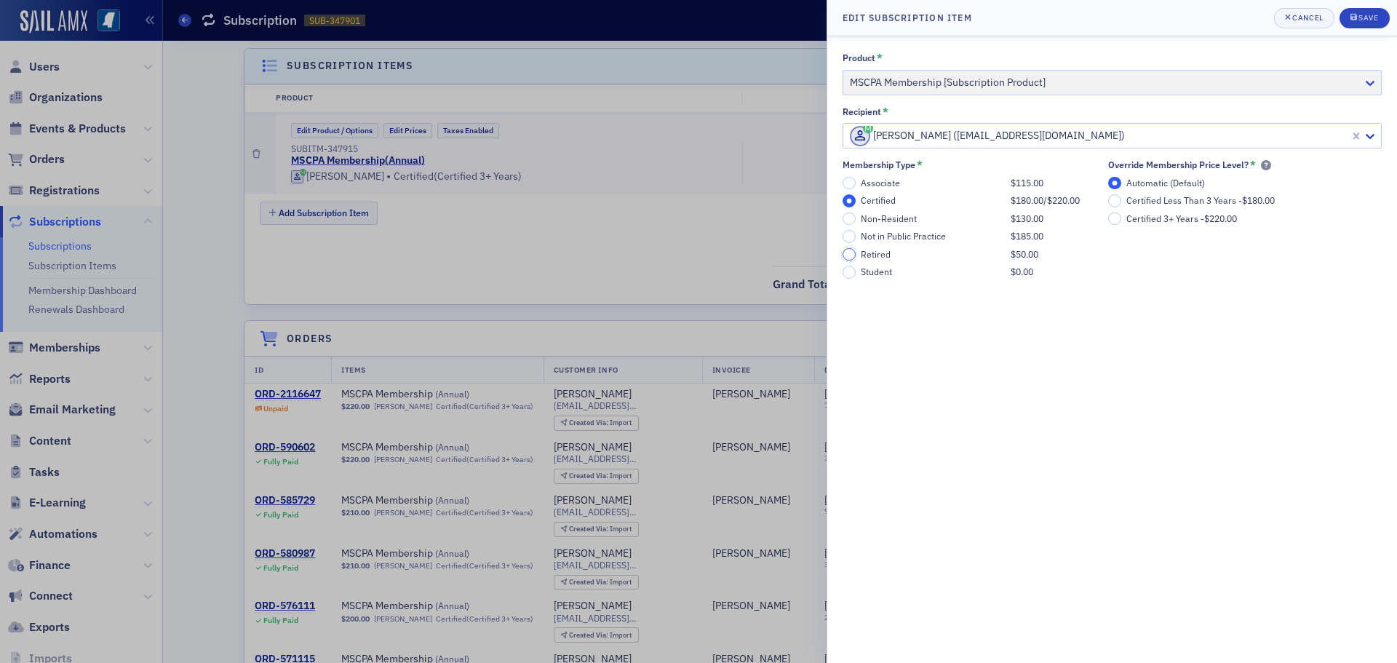
click at [851, 253] on input "Retired $50.00" at bounding box center [849, 254] width 13 height 13
click at [1371, 14] on div "Save" at bounding box center [1369, 18] width 20 height 8
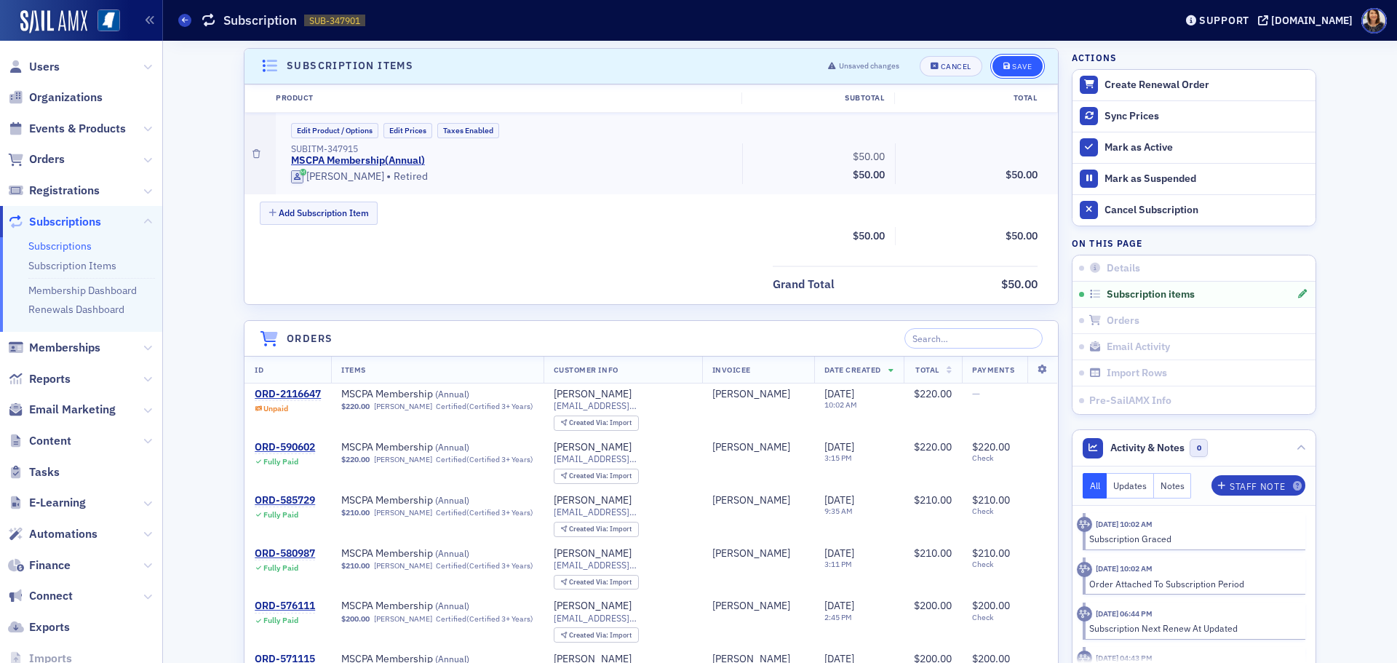
click at [1012, 65] on div "Save" at bounding box center [1022, 67] width 20 height 8
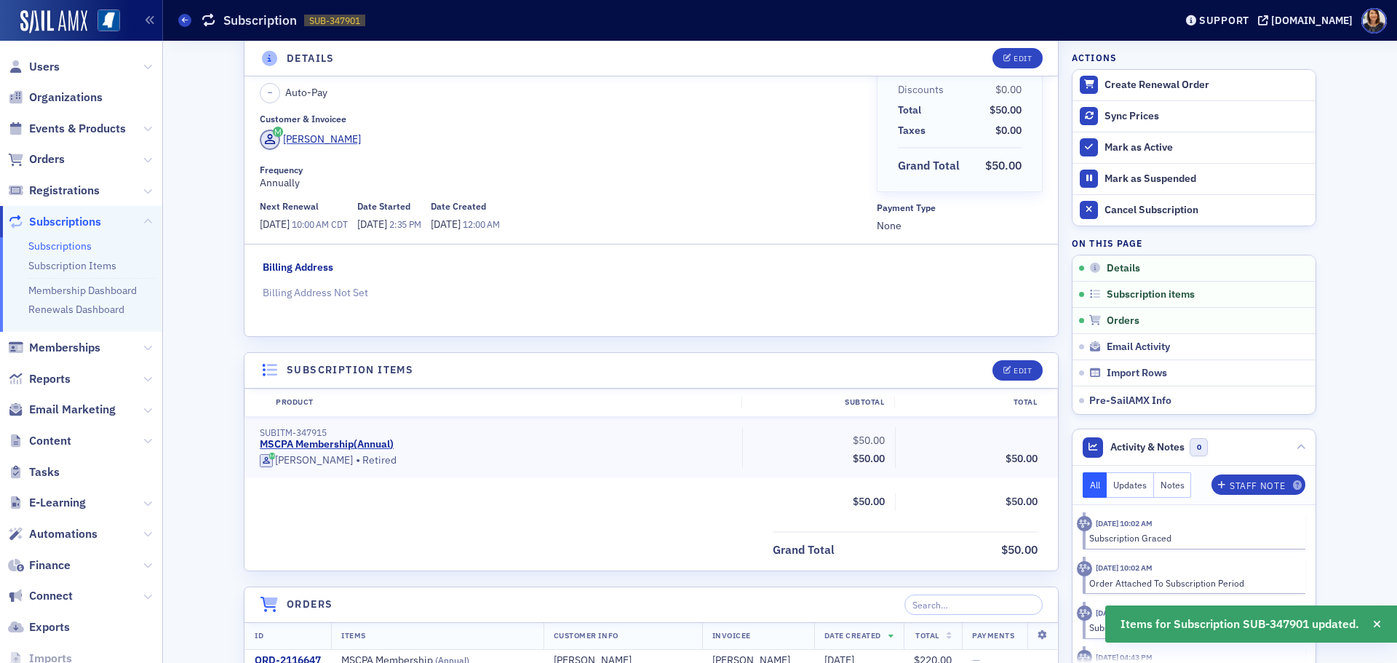
scroll to position [0, 0]
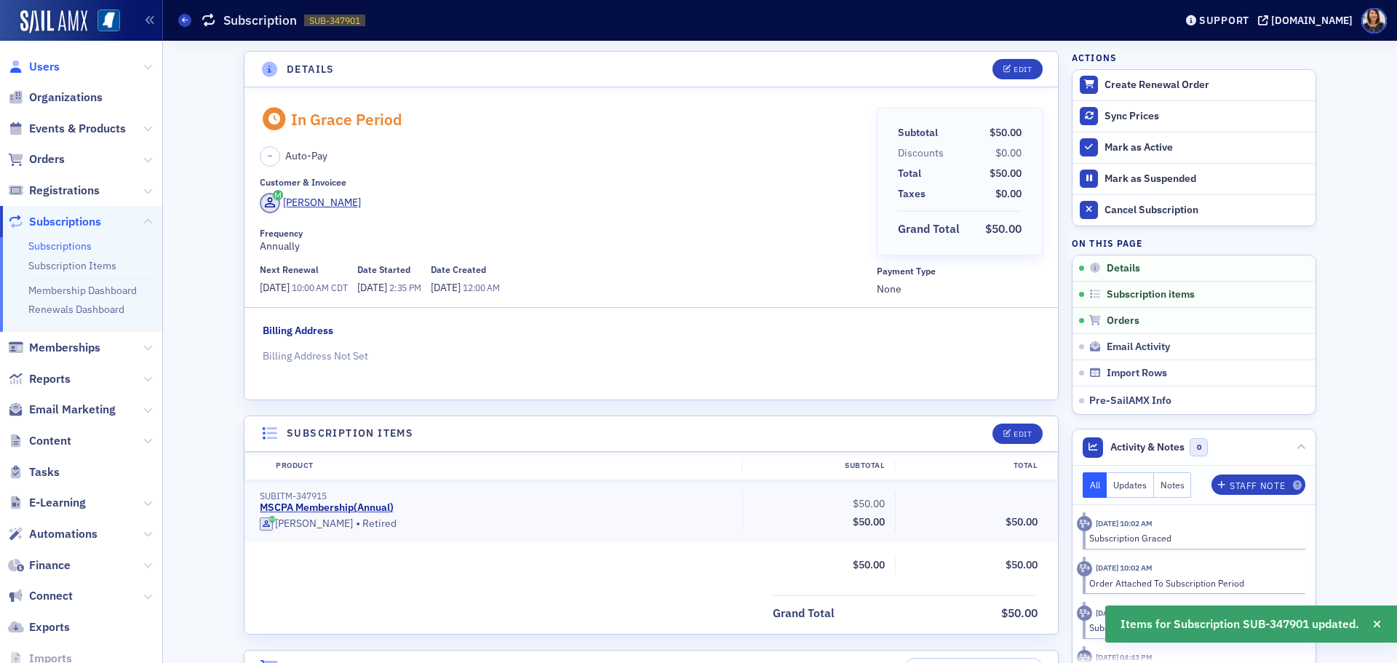
click at [40, 68] on span "Users" at bounding box center [44, 67] width 31 height 16
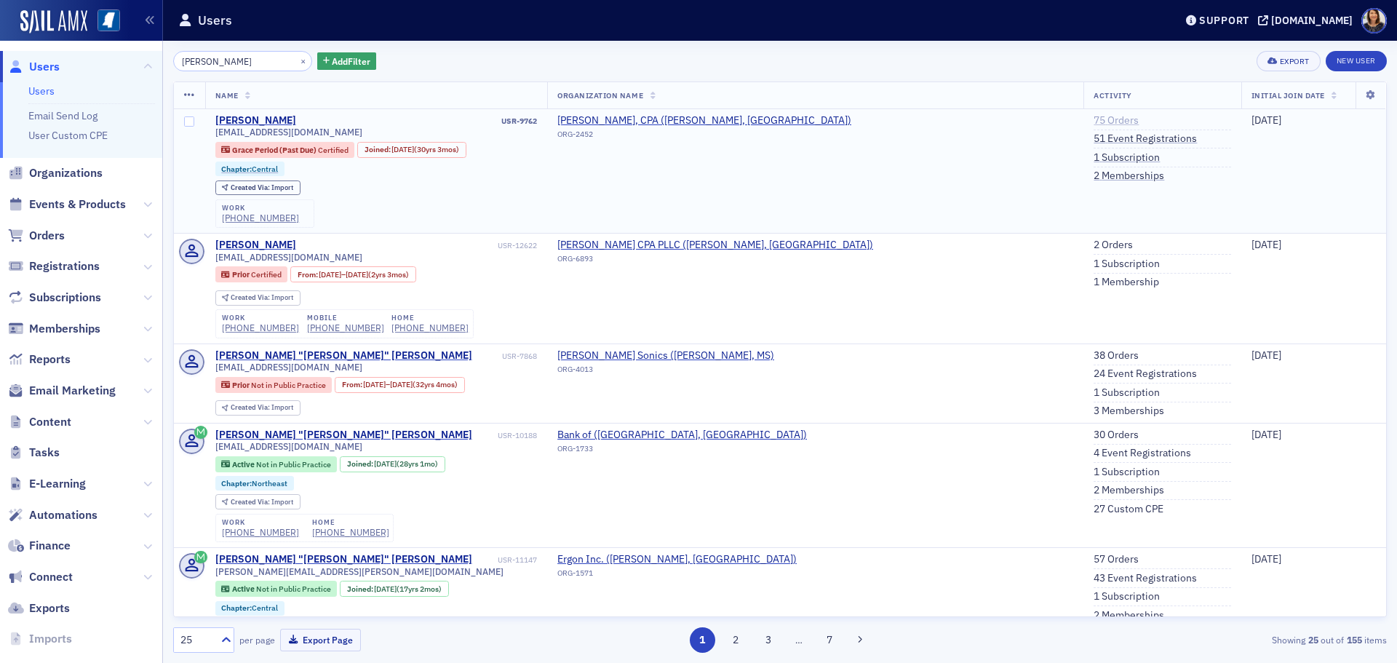
type input "[PERSON_NAME]"
click at [1094, 122] on link "75 Orders" at bounding box center [1116, 120] width 45 height 13
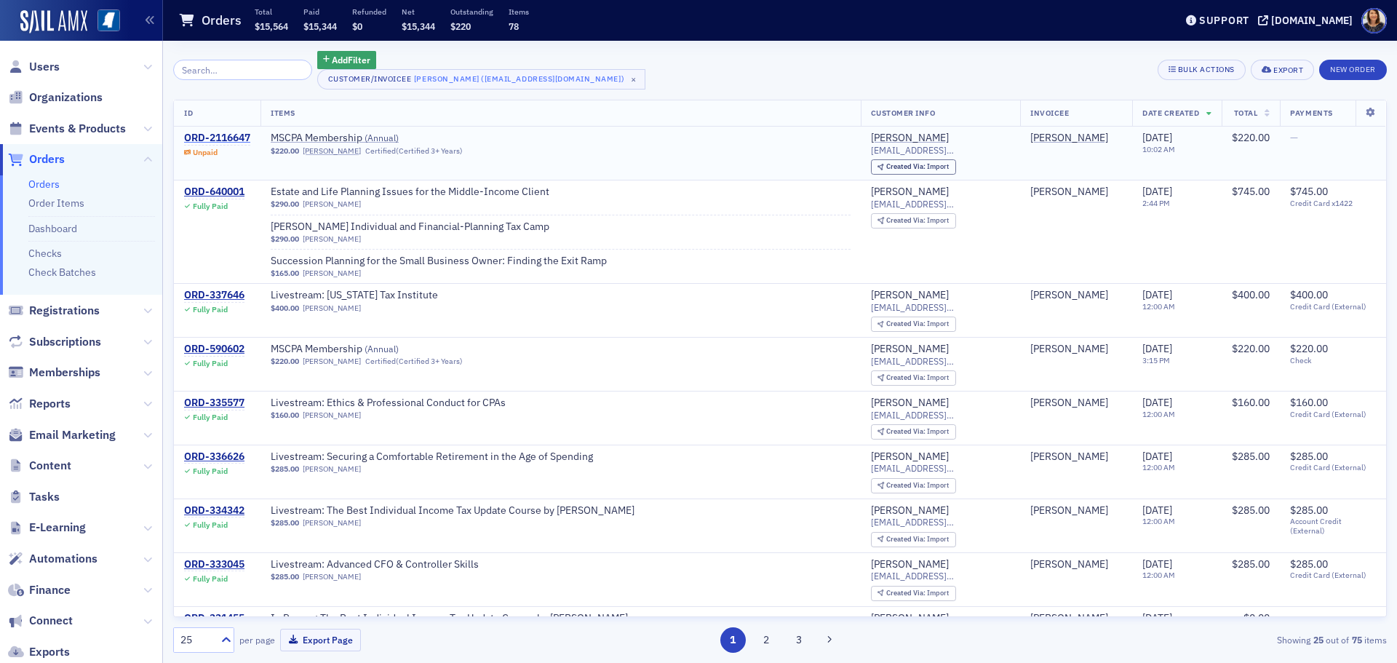
click at [231, 132] on div "ORD-2116647" at bounding box center [217, 138] width 66 height 13
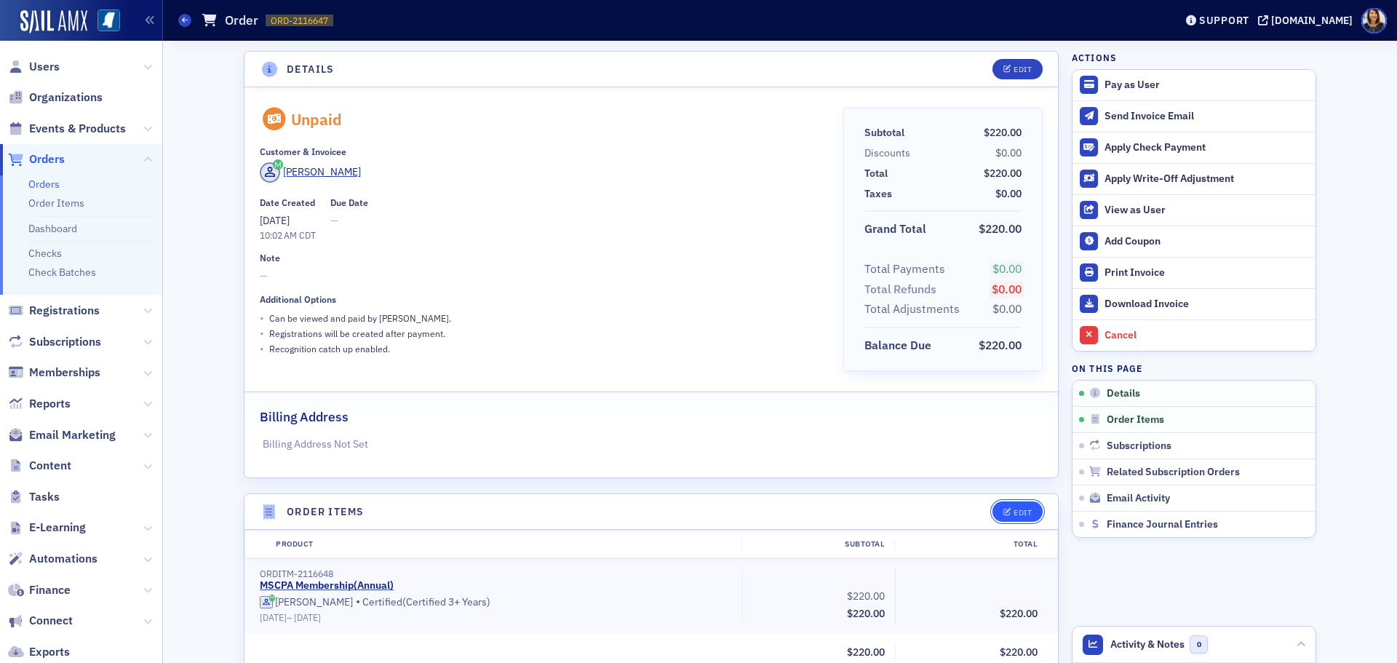
click at [1003, 509] on icon "button" at bounding box center [1007, 513] width 9 height 8
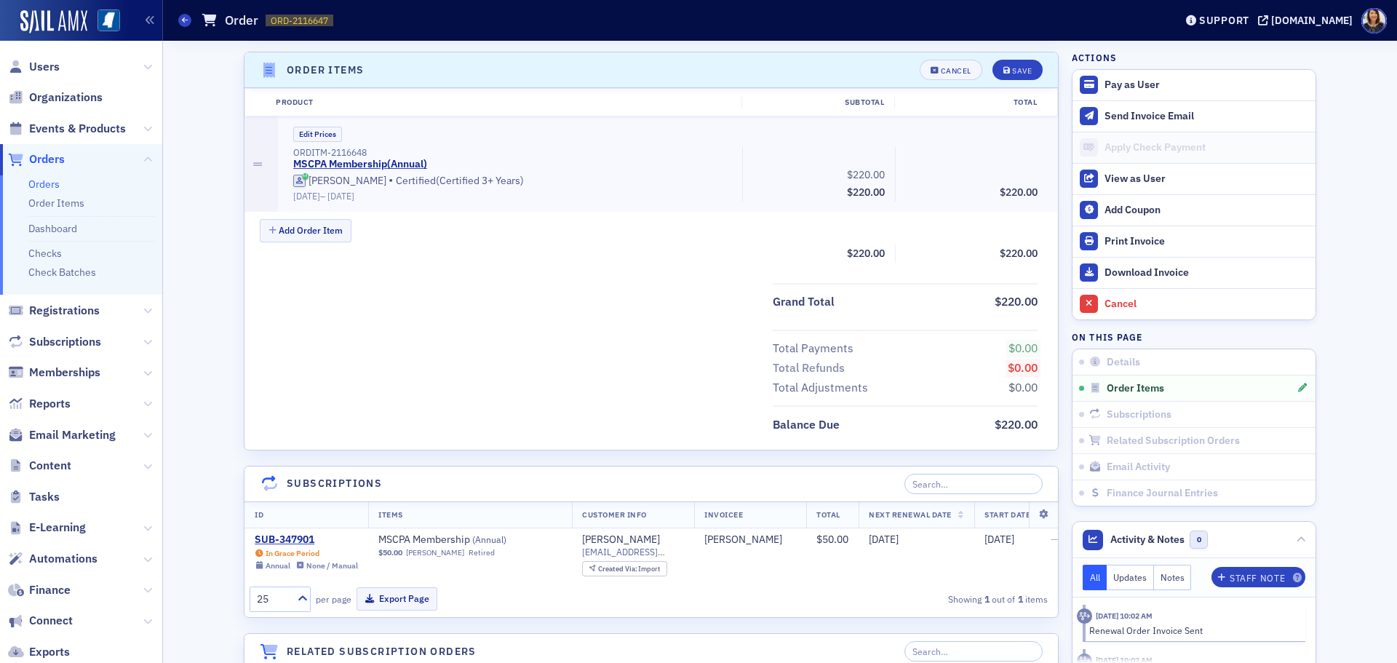
scroll to position [445, 0]
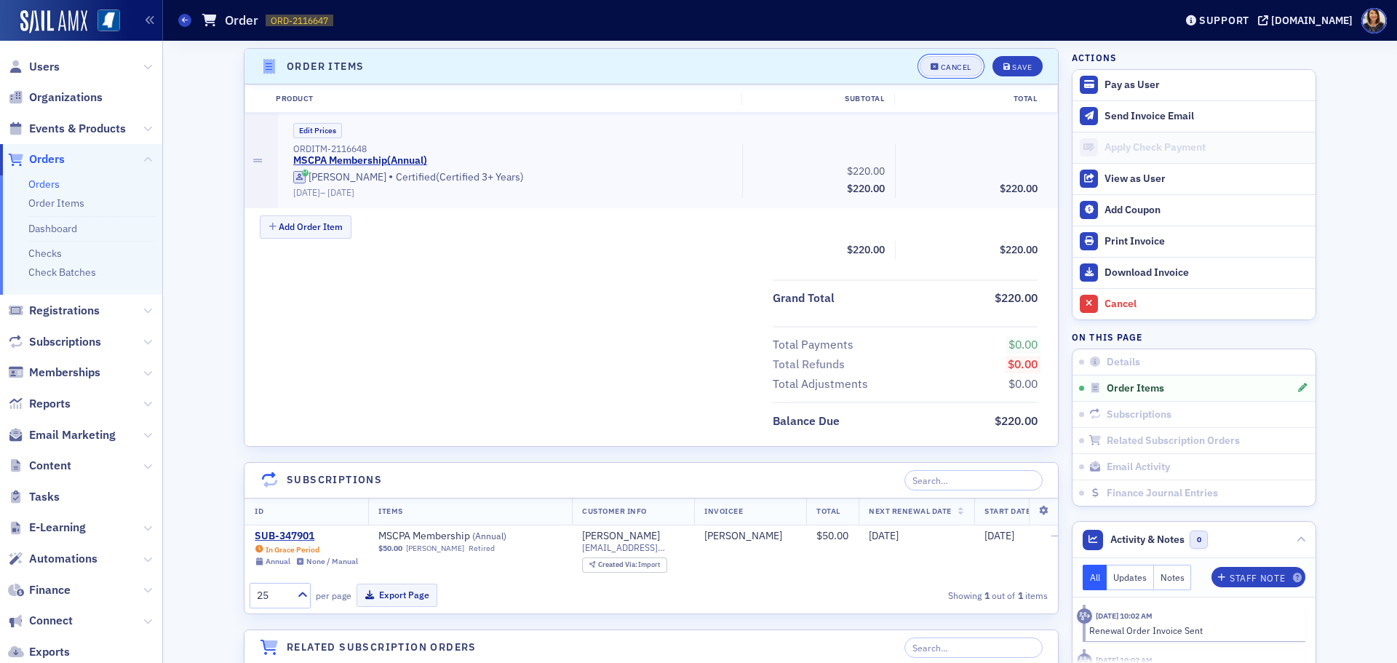
click at [952, 68] on div "Cancel" at bounding box center [956, 67] width 31 height 8
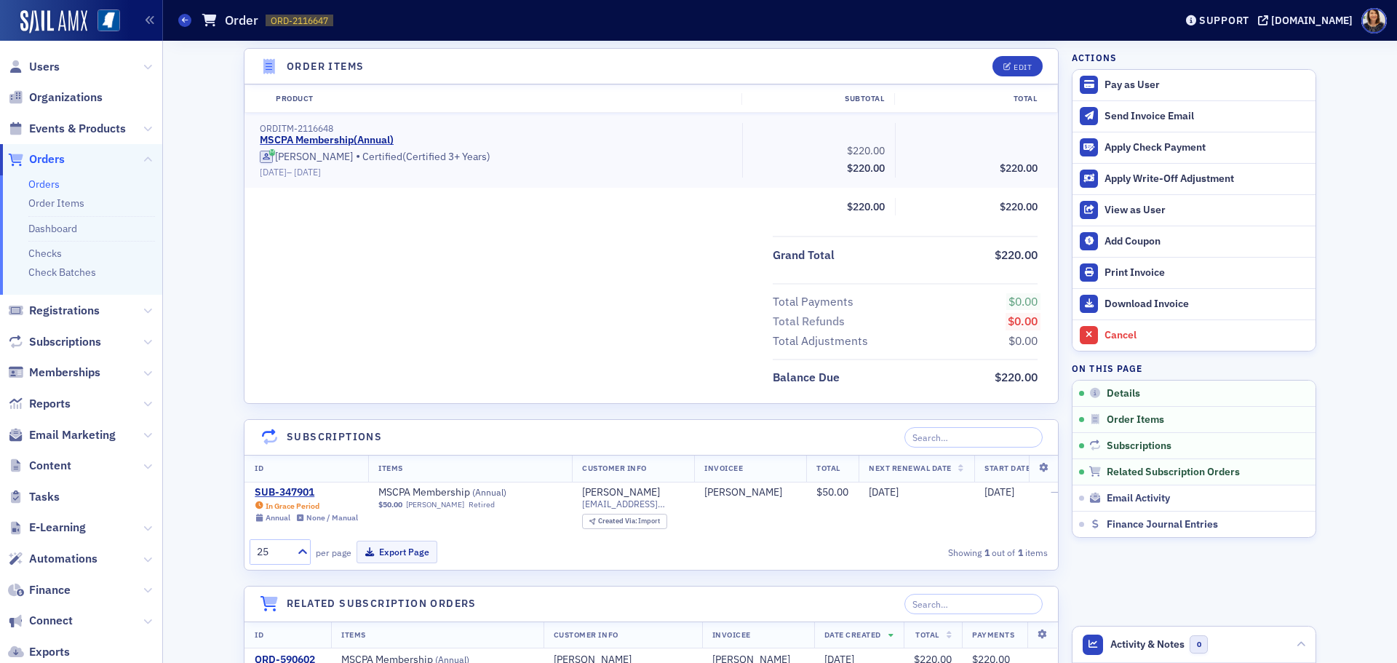
scroll to position [402, 0]
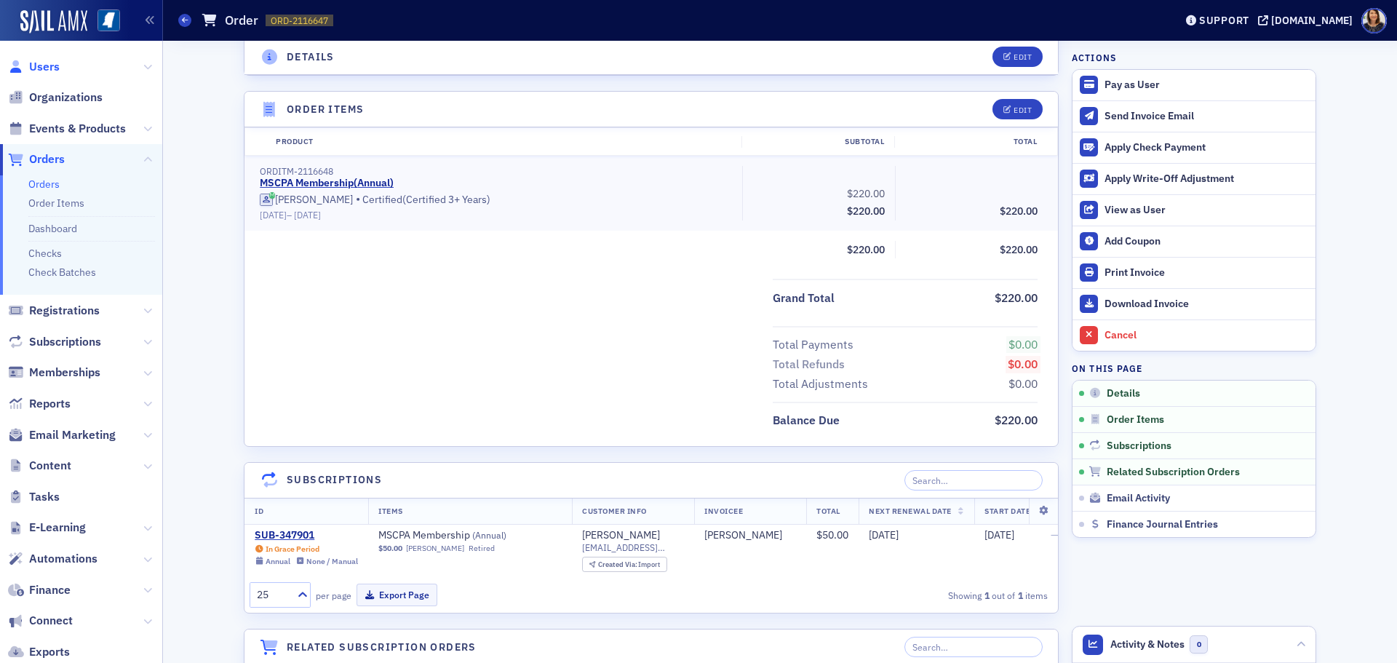
click at [43, 68] on span "Users" at bounding box center [44, 67] width 31 height 16
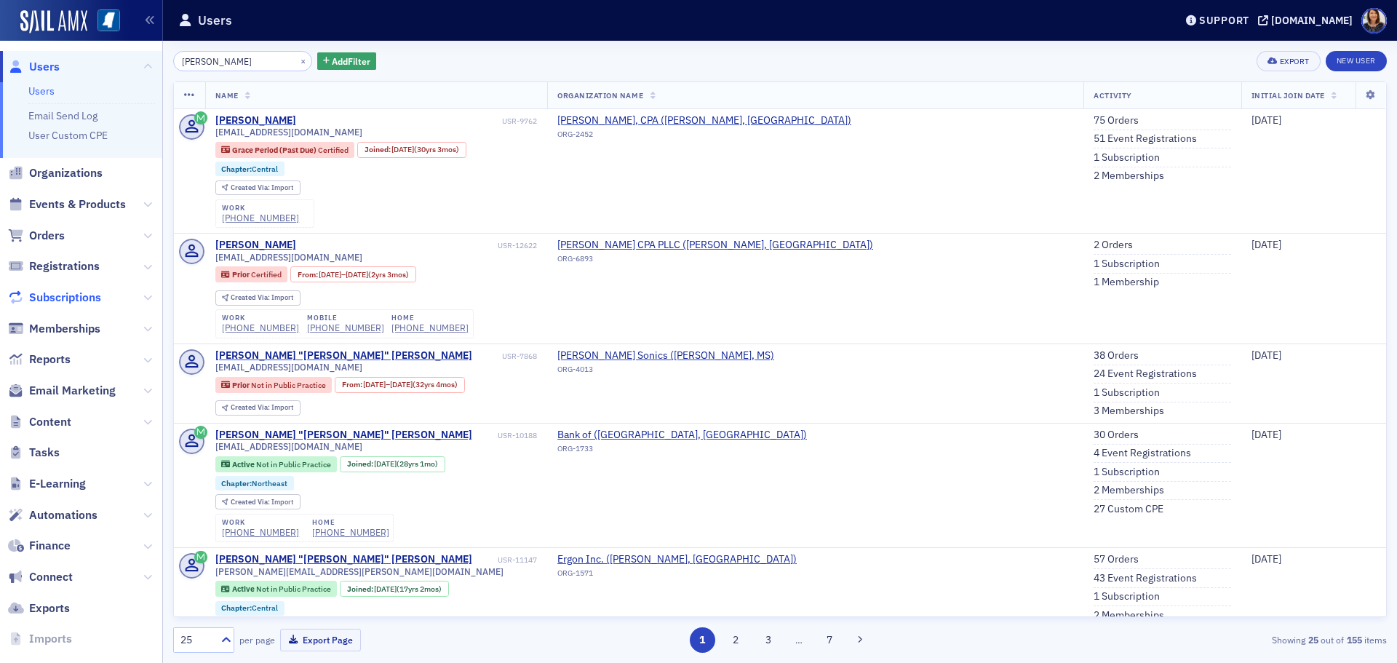
click at [68, 297] on span "Subscriptions" at bounding box center [65, 298] width 72 height 16
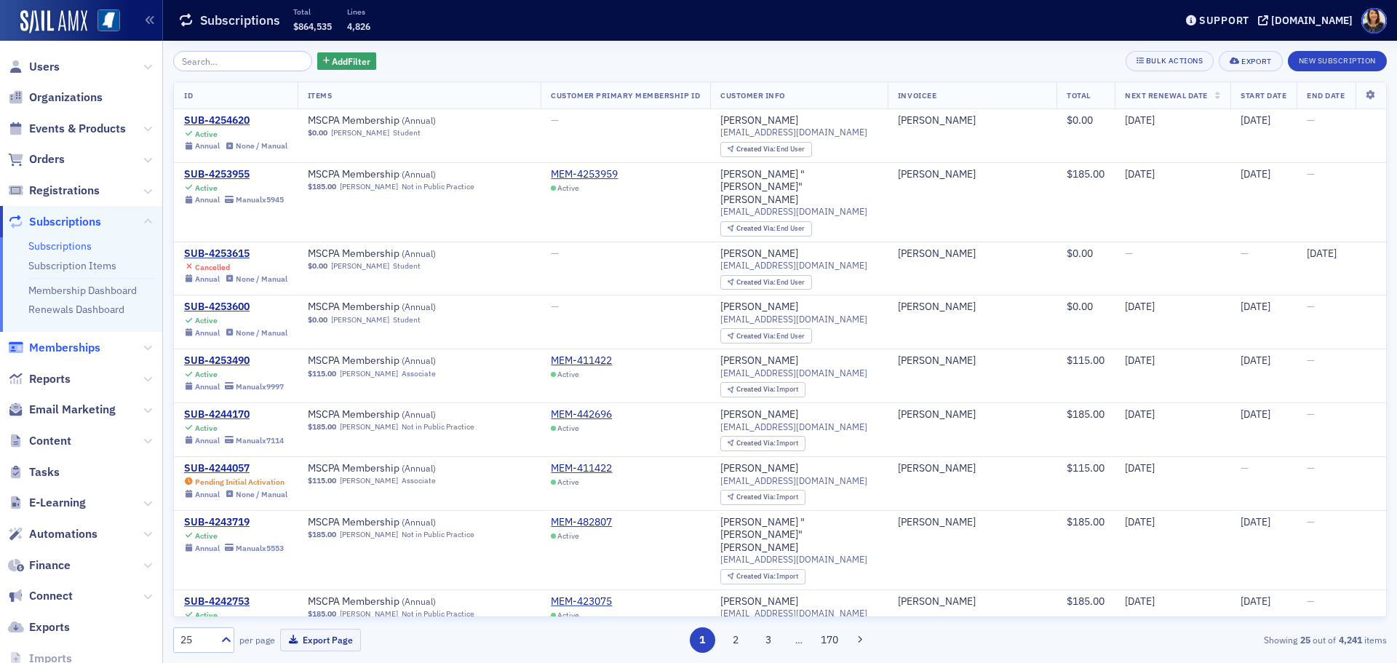
click at [76, 348] on span "Memberships" at bounding box center [64, 348] width 71 height 16
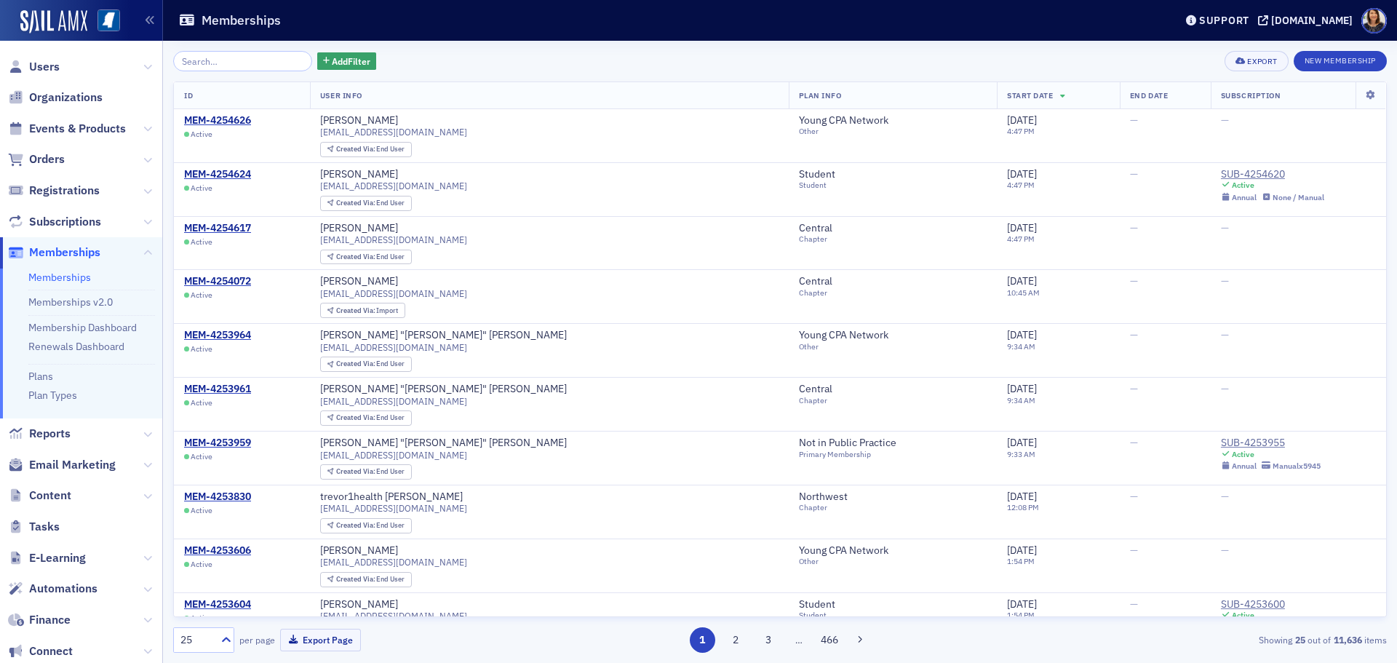
click at [277, 60] on input "search" at bounding box center [242, 61] width 139 height 20
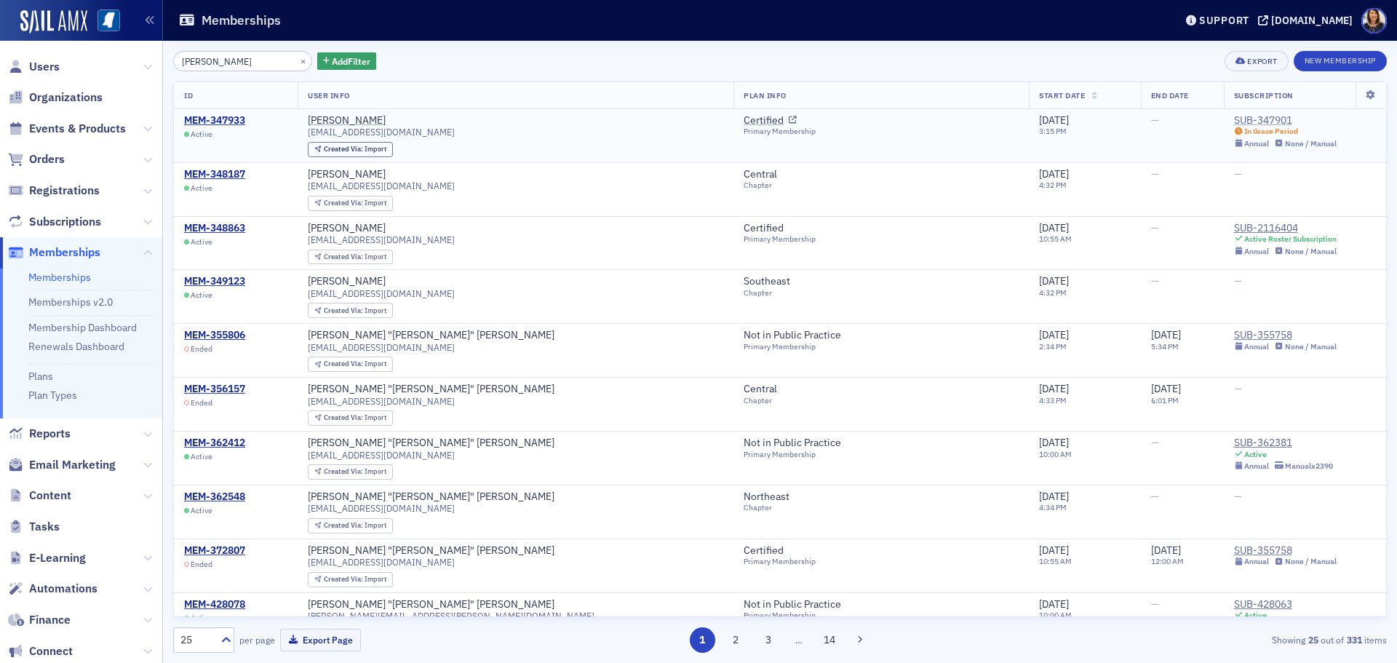
type input "james spencer"
click at [1234, 119] on div "SUB-347901" at bounding box center [1285, 120] width 103 height 13
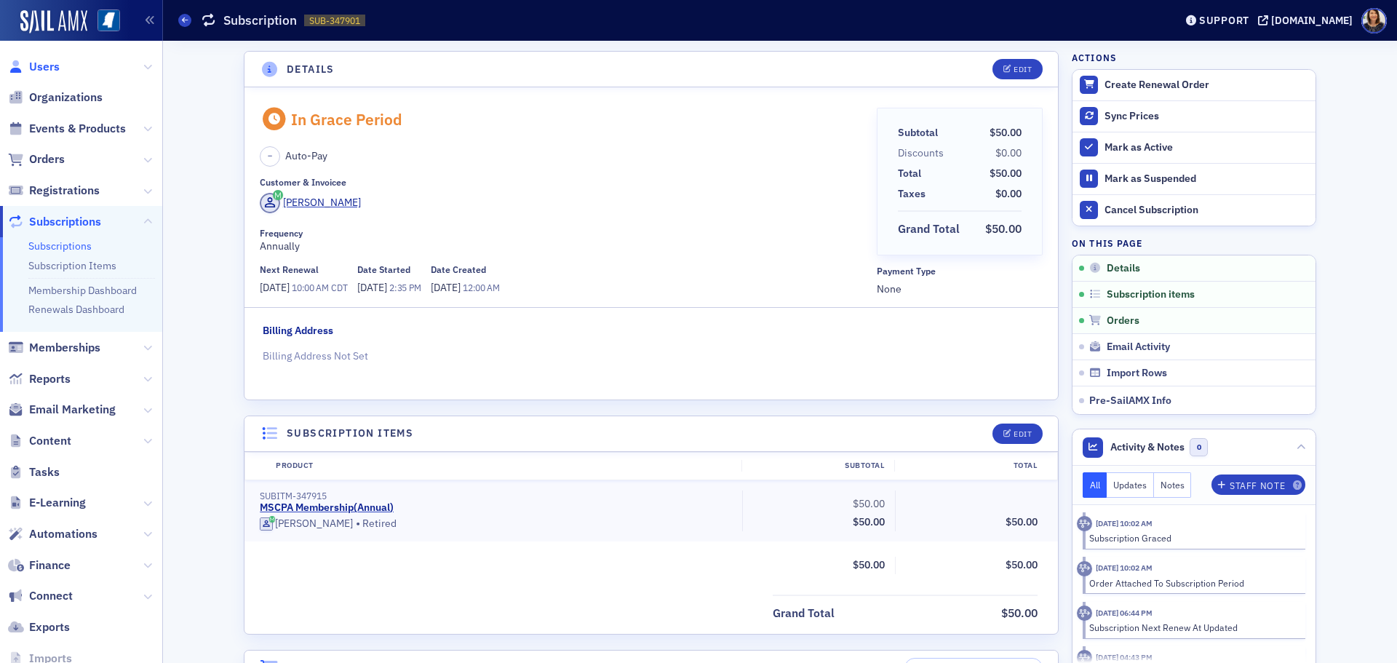
click at [39, 64] on span "Users" at bounding box center [44, 67] width 31 height 16
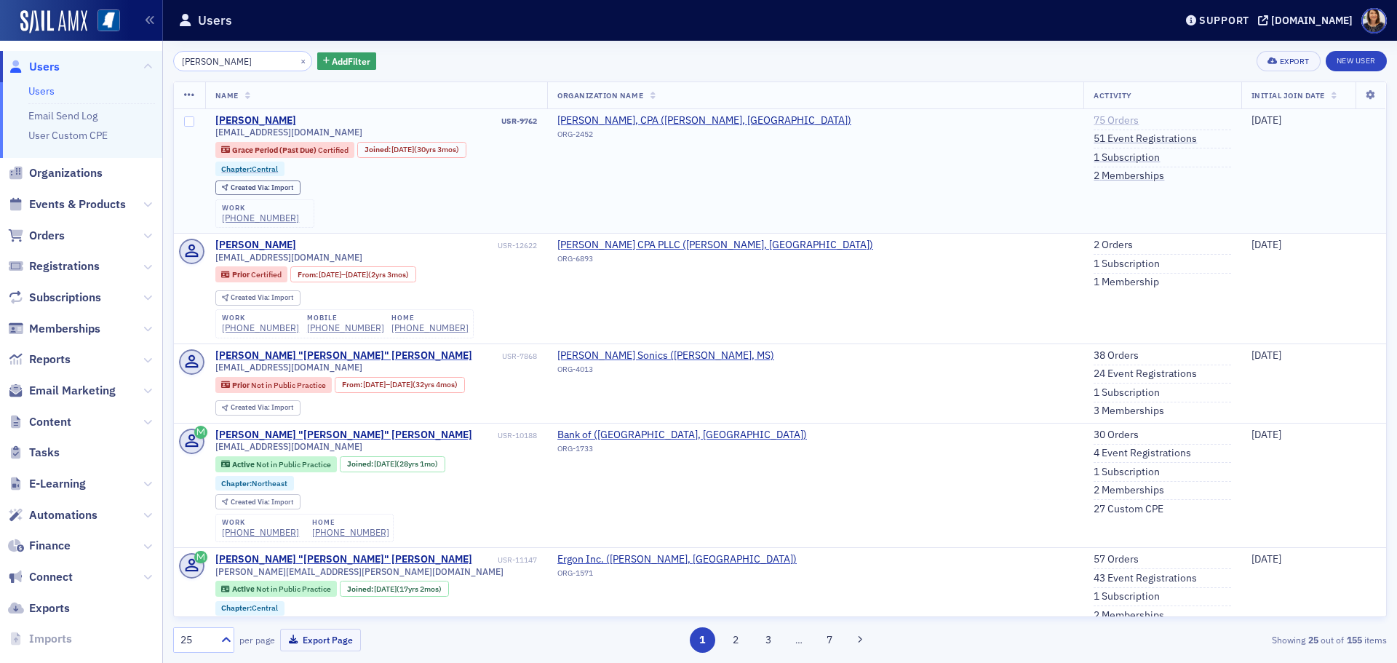
type input "james spencer"
click at [1094, 119] on link "75 Orders" at bounding box center [1116, 120] width 45 height 13
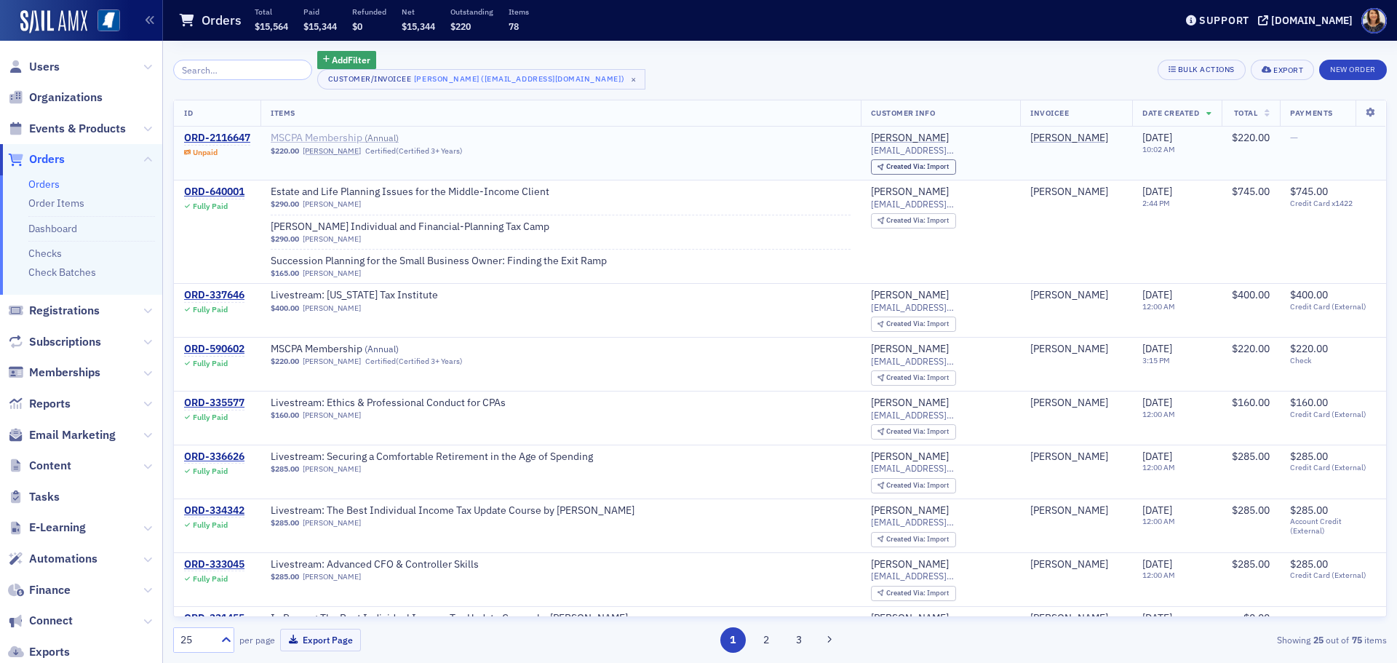
click at [335, 138] on span "MSCPA Membership ( Annual )" at bounding box center [362, 138] width 183 height 13
click at [230, 137] on div "ORD-2116647" at bounding box center [217, 138] width 66 height 13
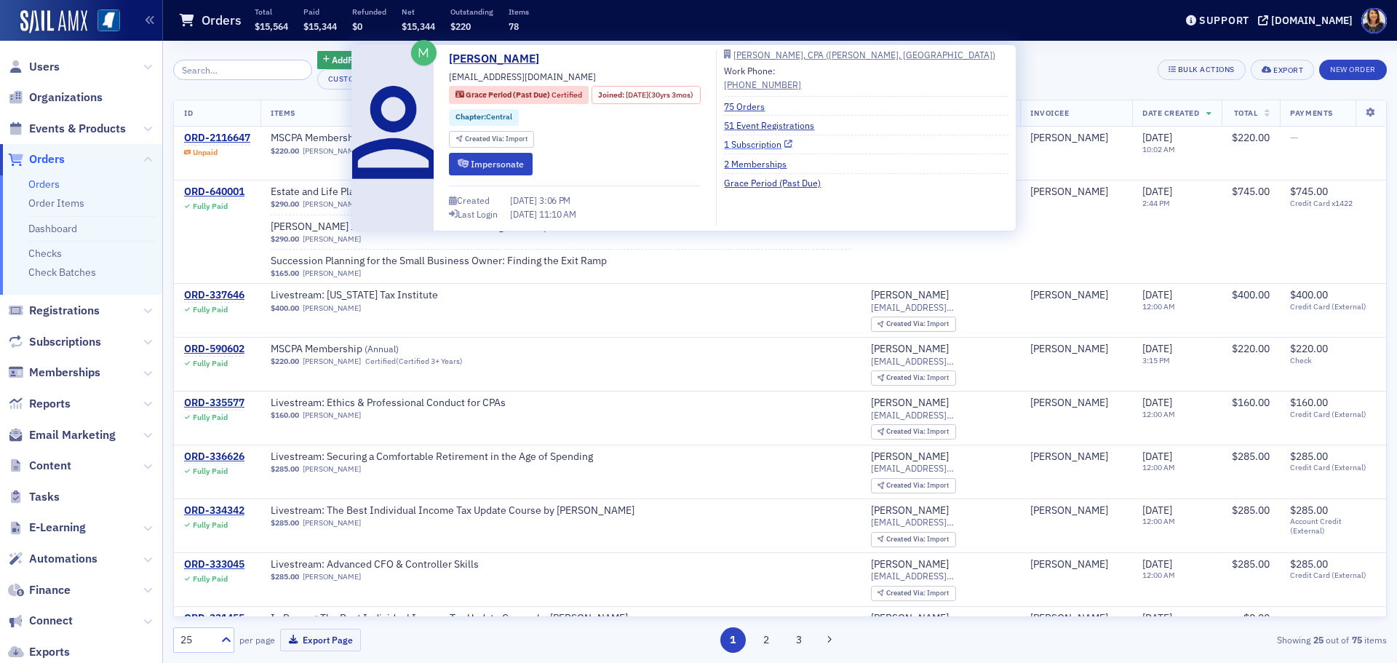
click at [792, 145] on link "1 Subscription" at bounding box center [758, 144] width 68 height 13
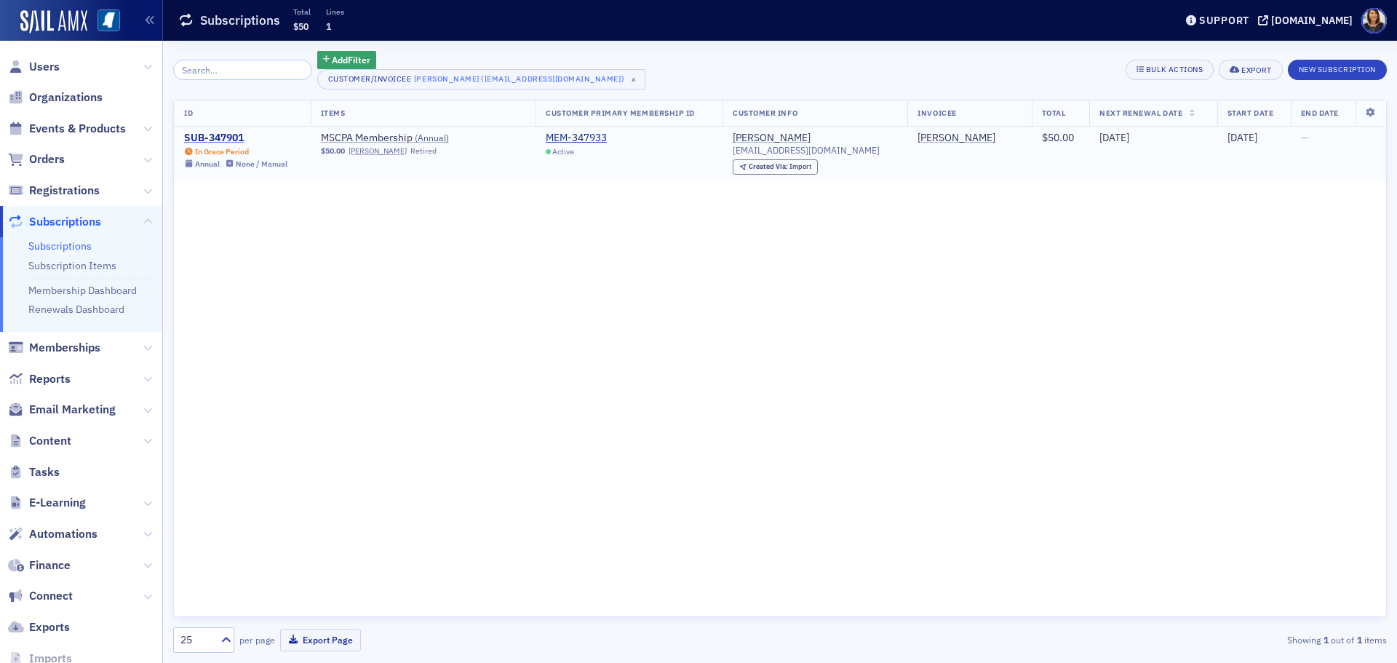
click at [231, 138] on div "SUB-347901" at bounding box center [235, 138] width 103 height 13
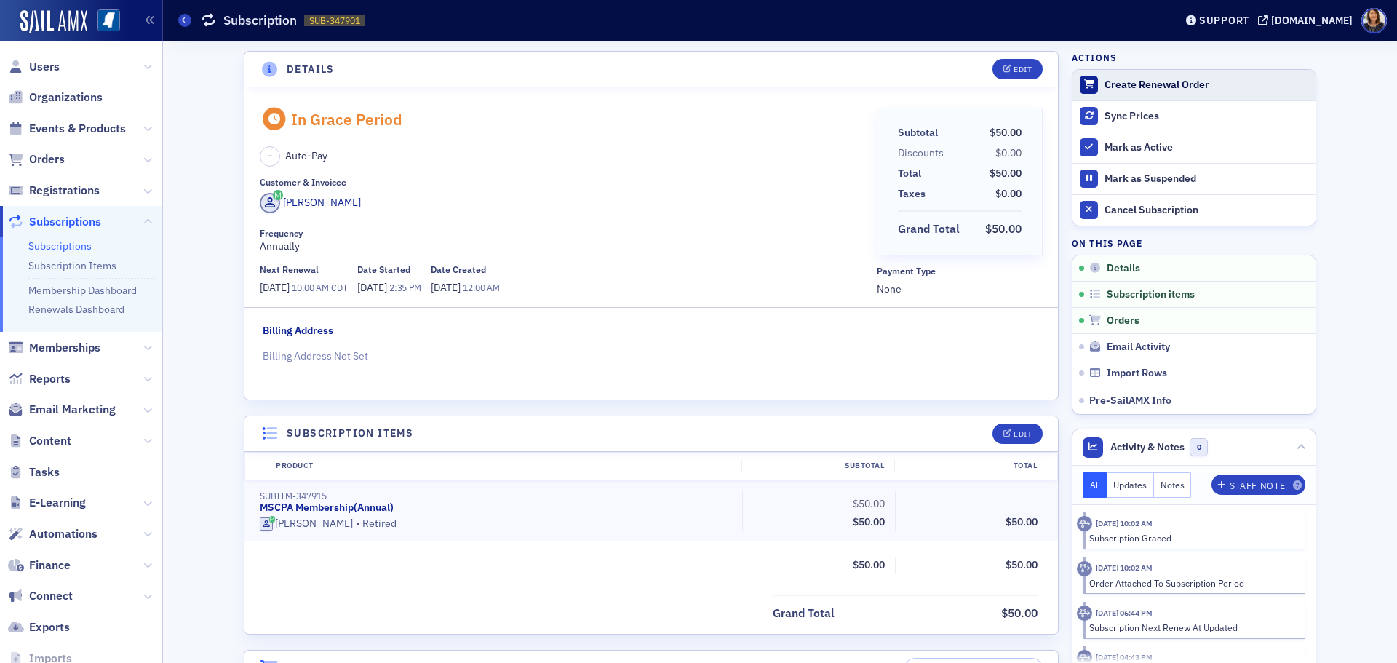
click at [1129, 82] on div "Create Renewal Order" at bounding box center [1207, 85] width 204 height 13
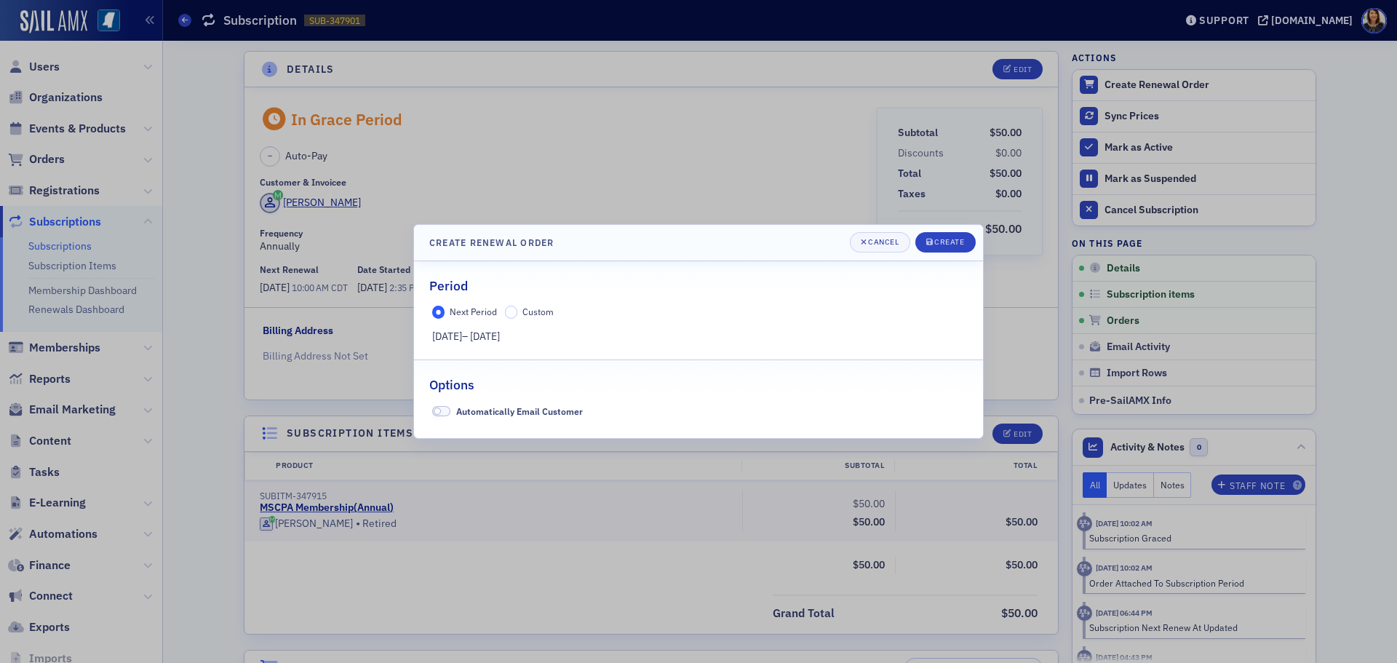
click at [503, 311] on div "Next Period Custom" at bounding box center [698, 312] width 533 height 13
click at [512, 314] on input "Custom" at bounding box center [511, 312] width 13 height 13
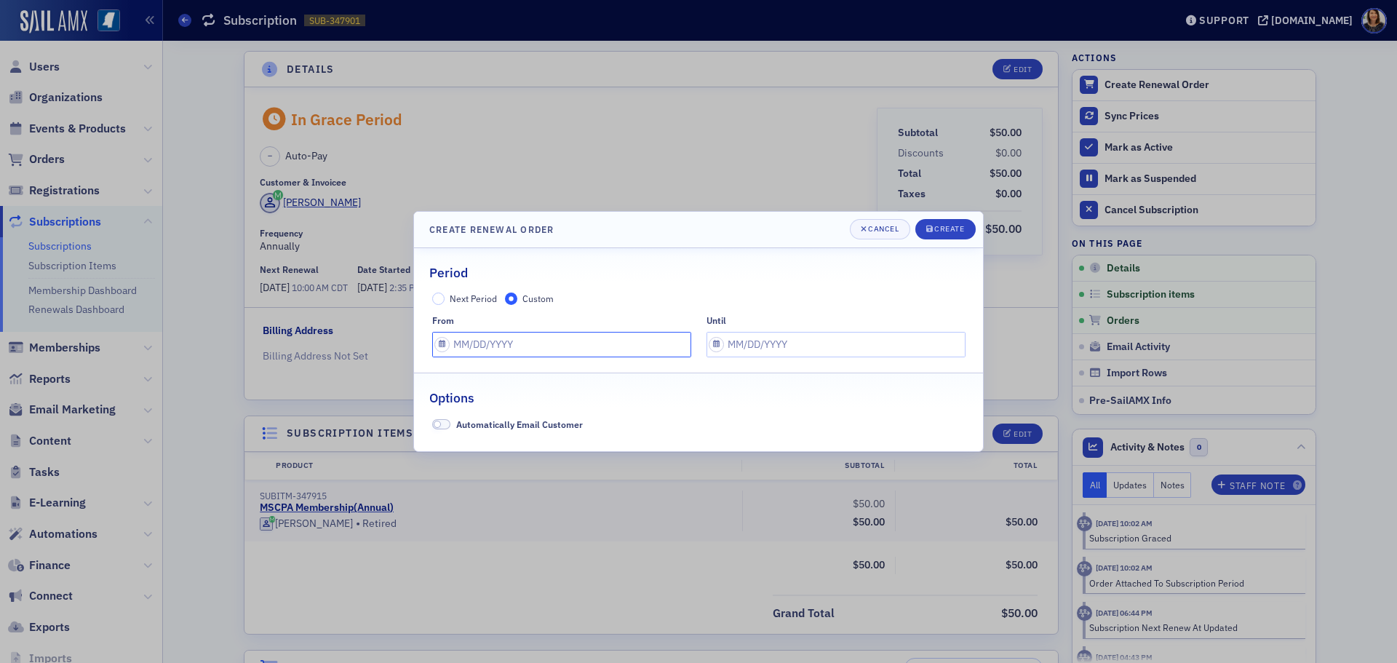
select select "7"
select select "2025"
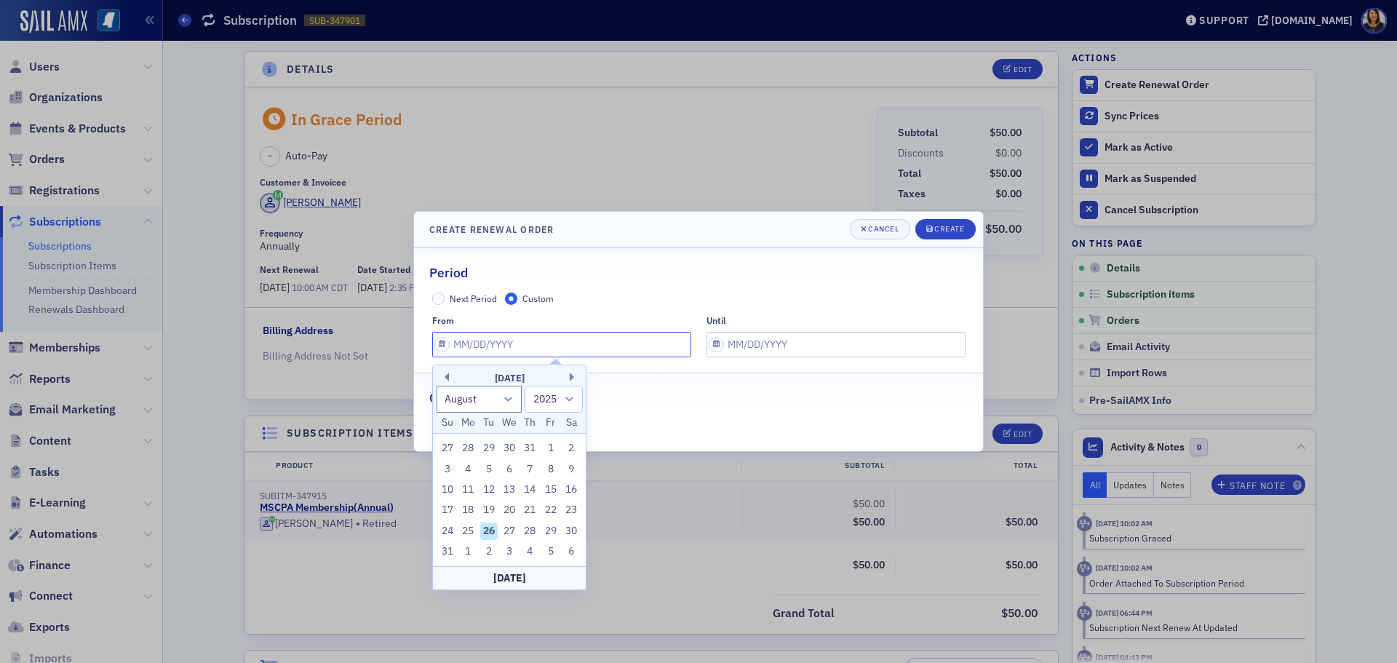
click at [557, 333] on input "text" at bounding box center [561, 344] width 259 height 25
type input "0"
select select "0"
select select "2000"
type input "07"
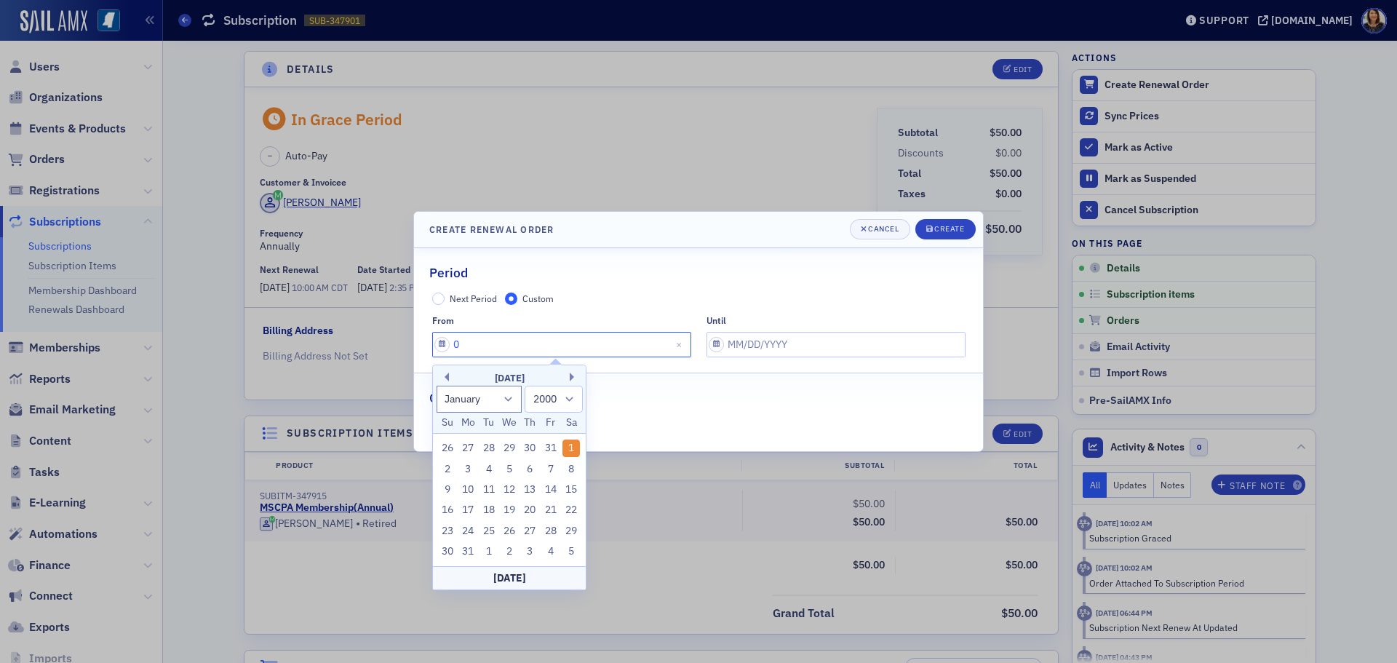
select select "6"
select select "2025"
type input "07/001"
select select "2001"
type input "07/01"
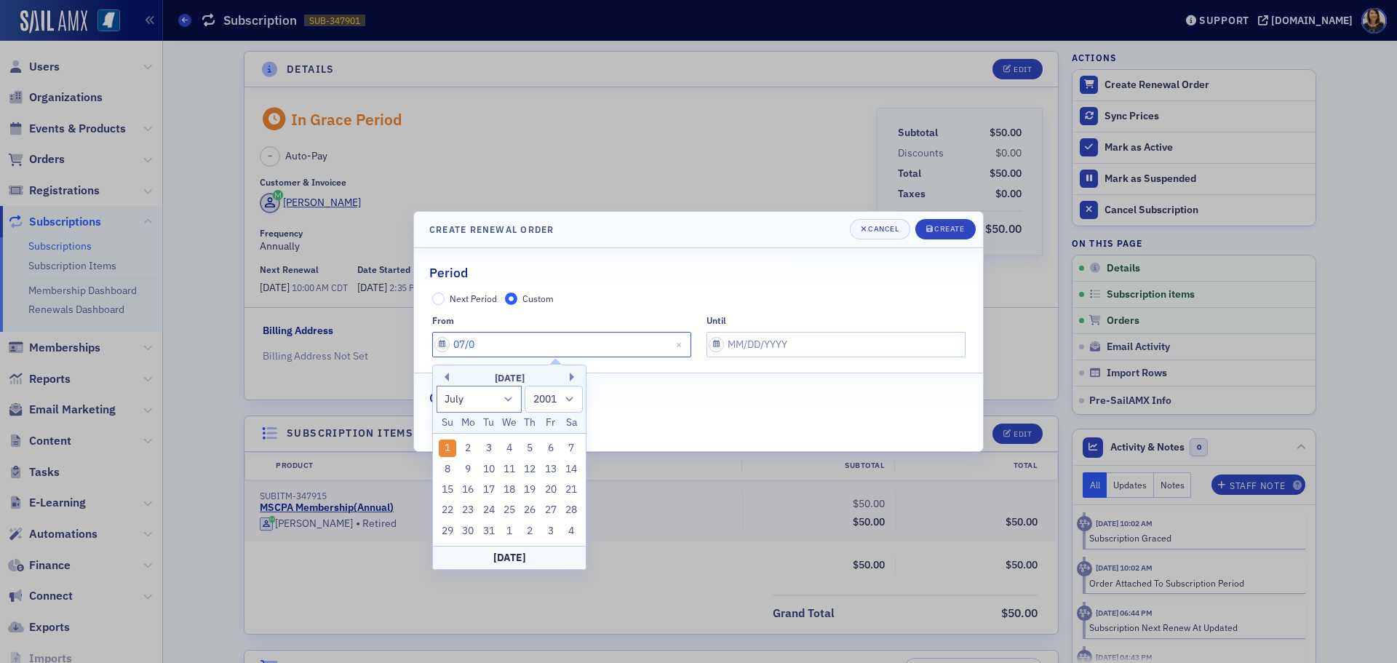
select select "2025"
type input "07/01/2"
select select "2002"
type input "07/01/20"
select select "2020"
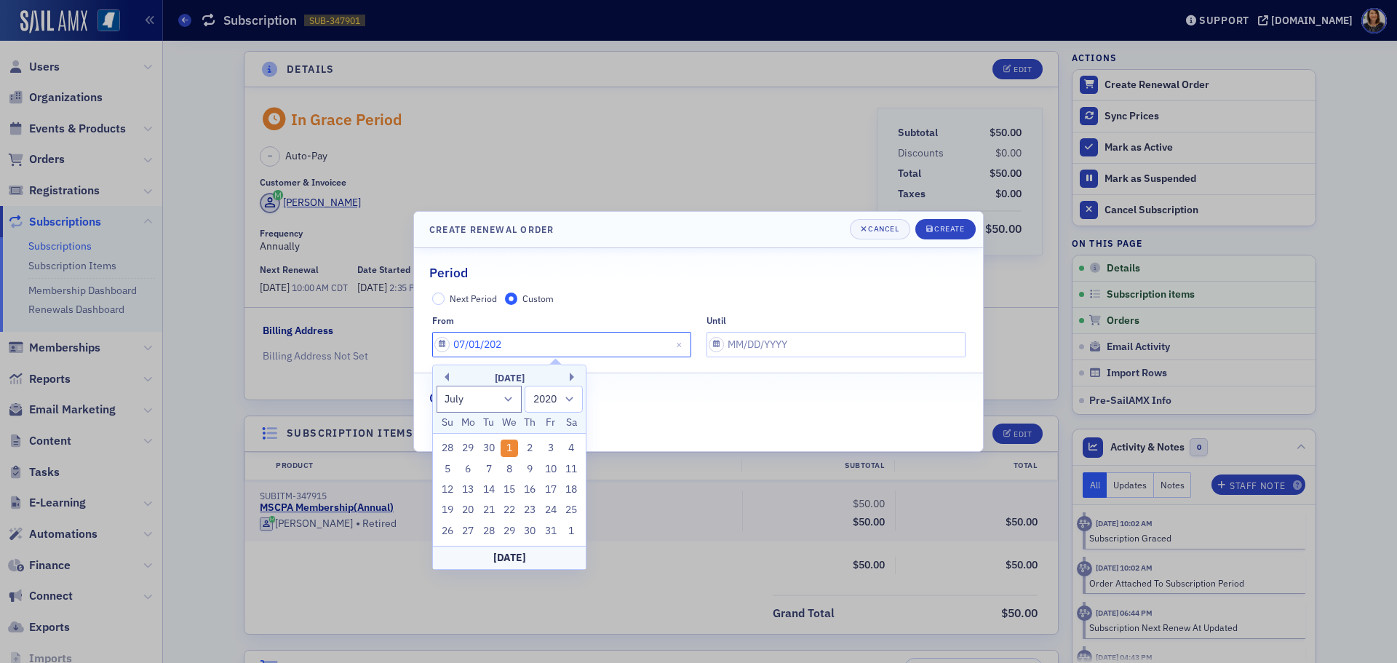
type input "07/01/2025"
select select "2025"
type input "07/01/2025"
select select "7"
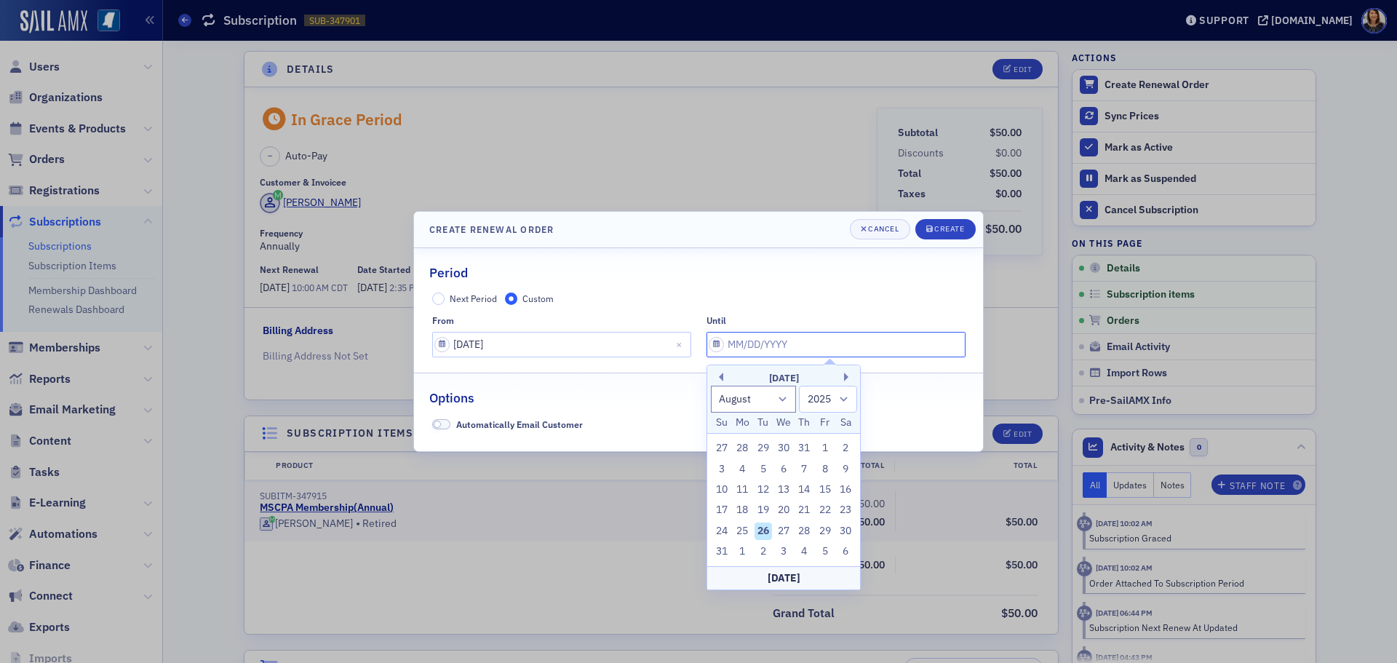
click at [758, 354] on input "text" at bounding box center [836, 344] width 259 height 25
type input "07"
select select "6"
type input "07/01/2026"
select select "2026"
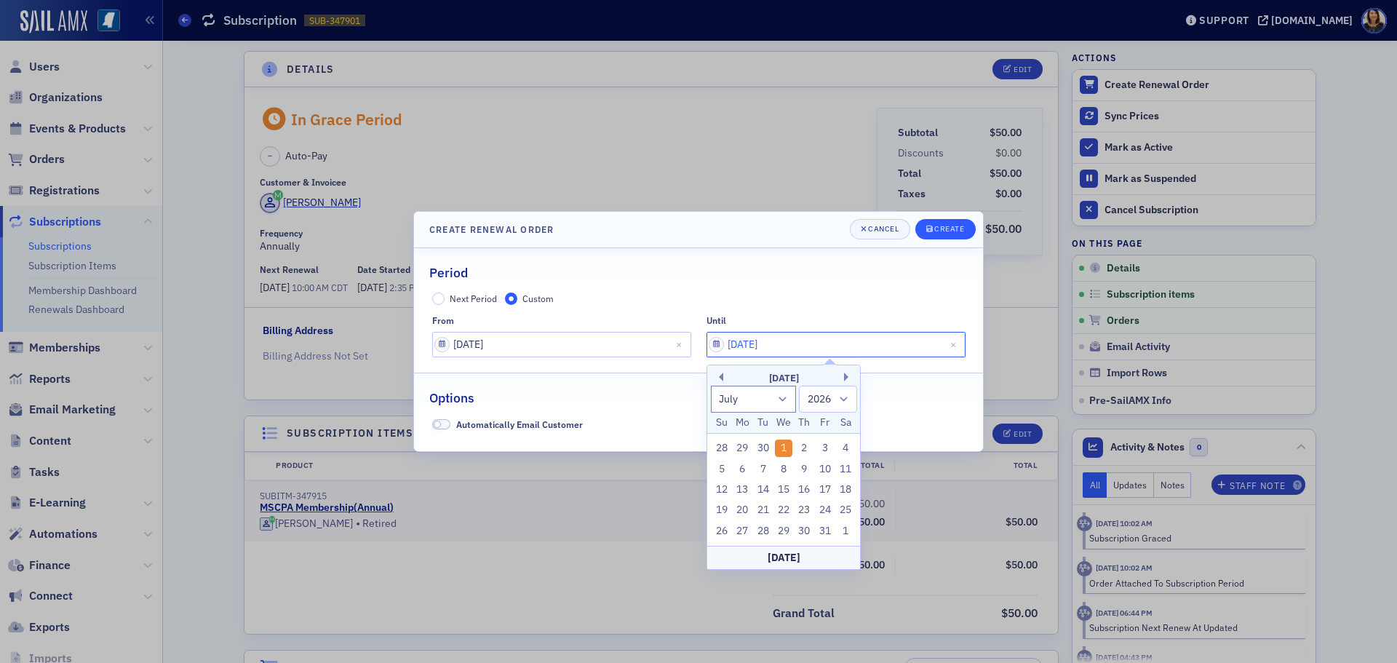
type input "07/01/2026"
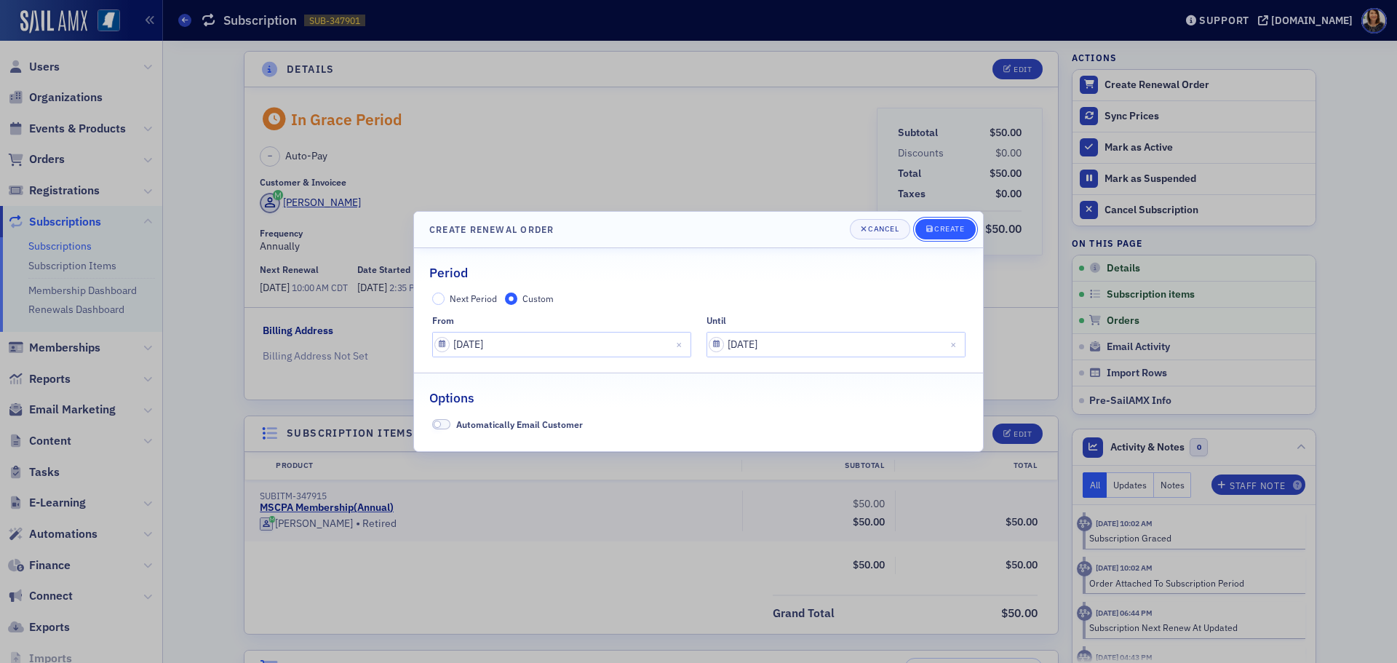
click at [944, 227] on div "Create" at bounding box center [949, 229] width 30 height 8
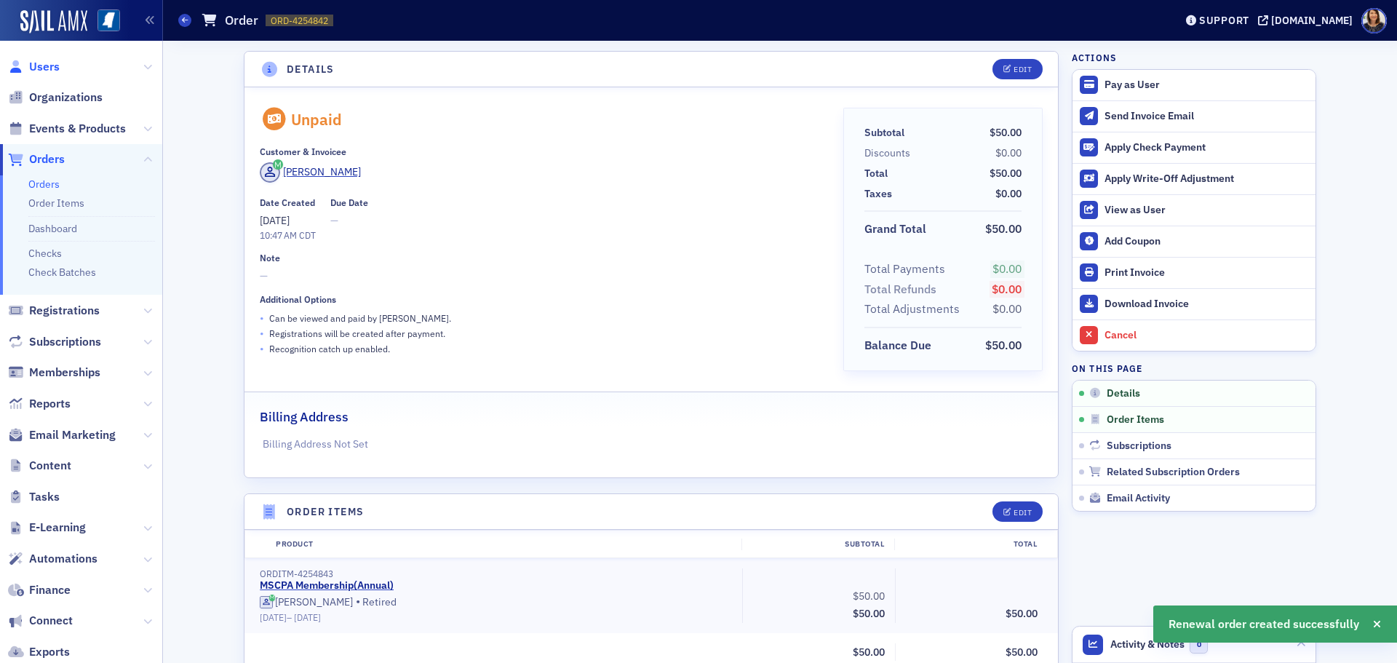
click at [42, 67] on span "Users" at bounding box center [44, 67] width 31 height 16
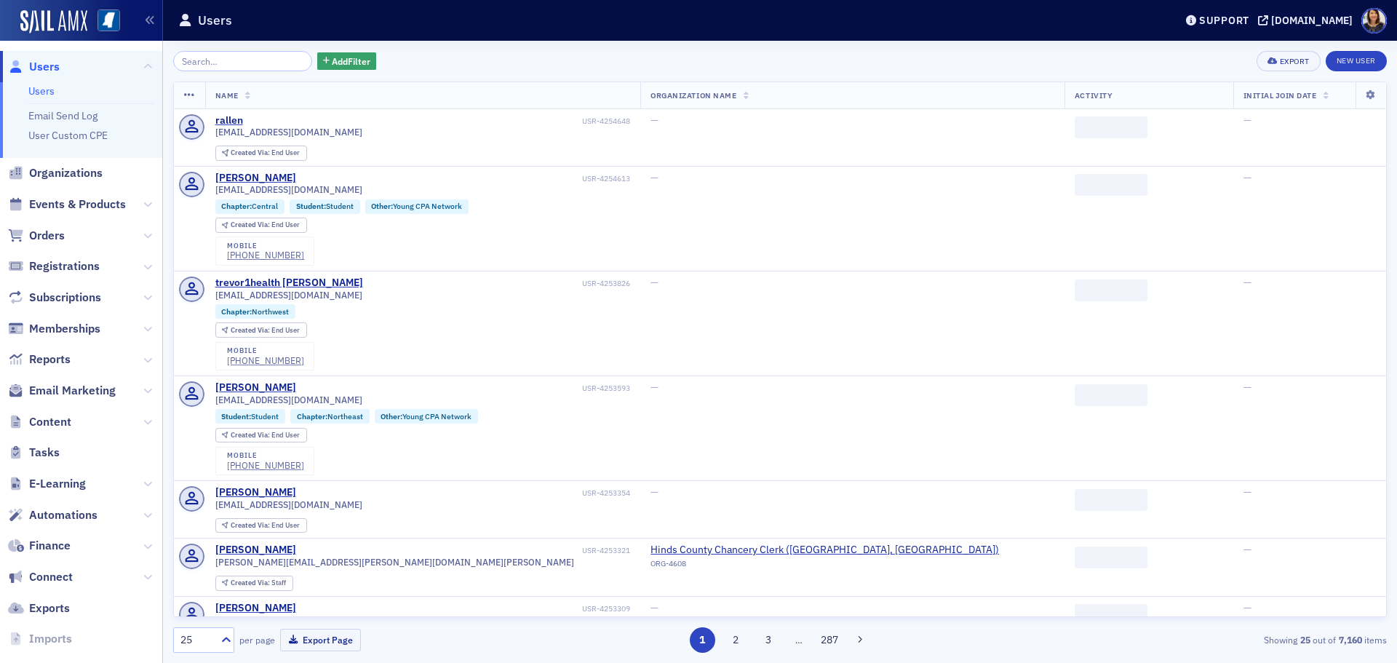
click at [220, 65] on input "search" at bounding box center [242, 61] width 139 height 20
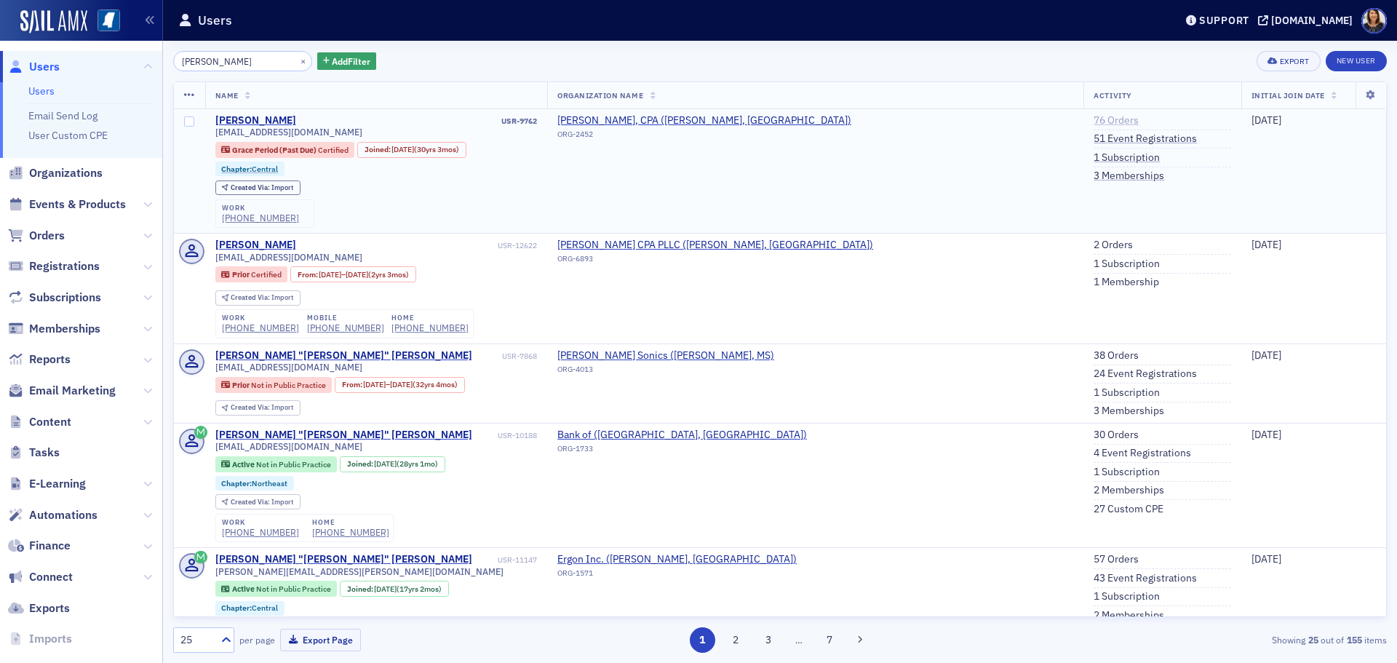
type input "james spencer"
click at [1094, 116] on link "76 Orders" at bounding box center [1116, 120] width 45 height 13
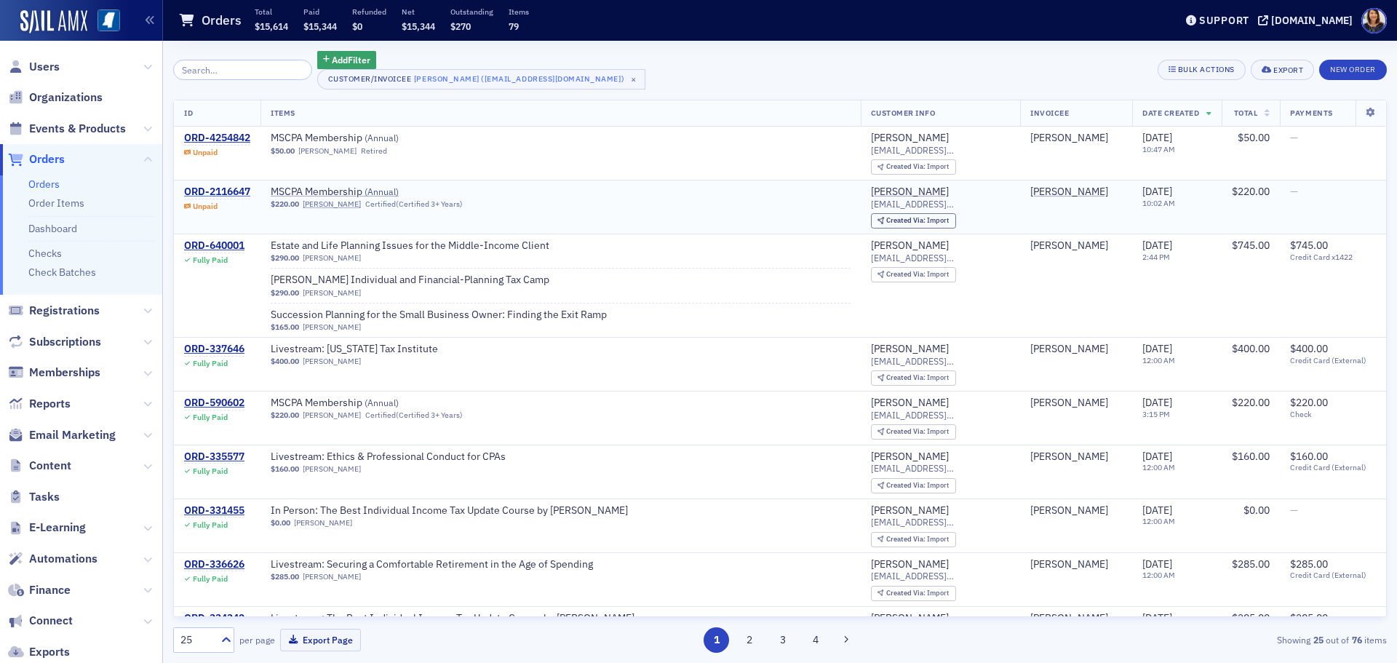
click at [233, 190] on div "ORD-2116647" at bounding box center [217, 192] width 66 height 13
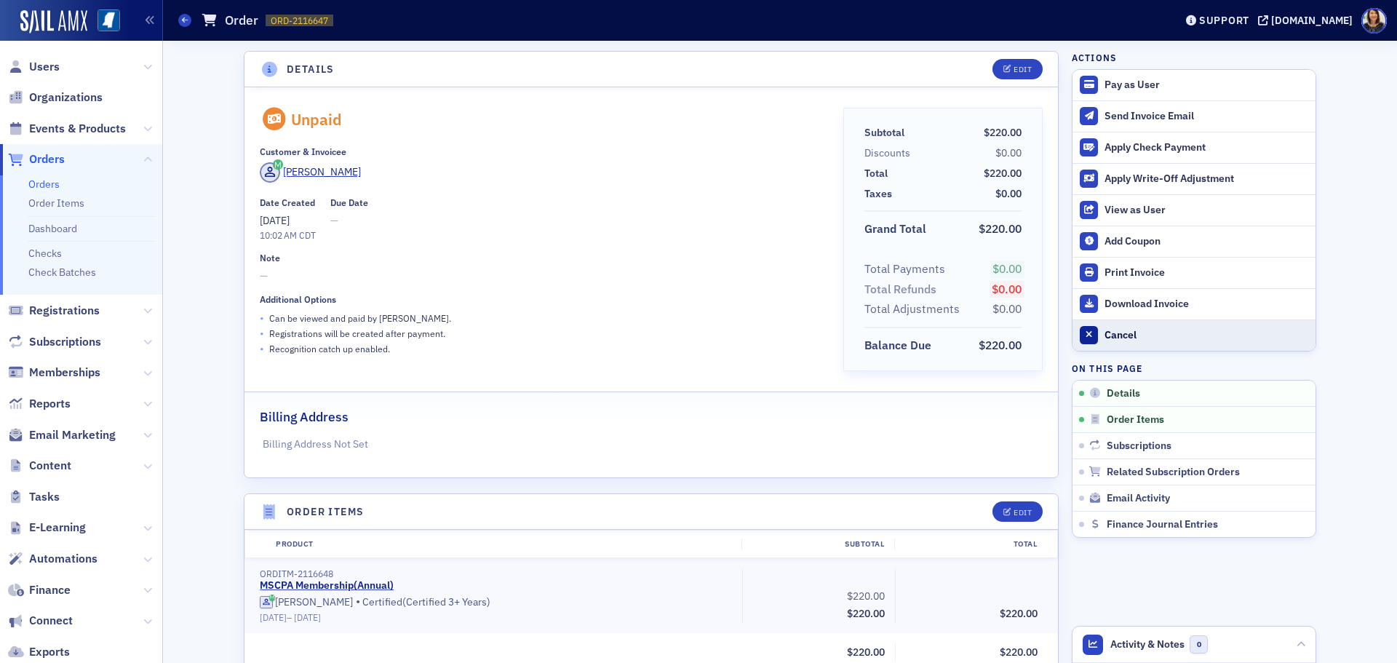
click at [1117, 334] on div "Cancel" at bounding box center [1207, 335] width 204 height 13
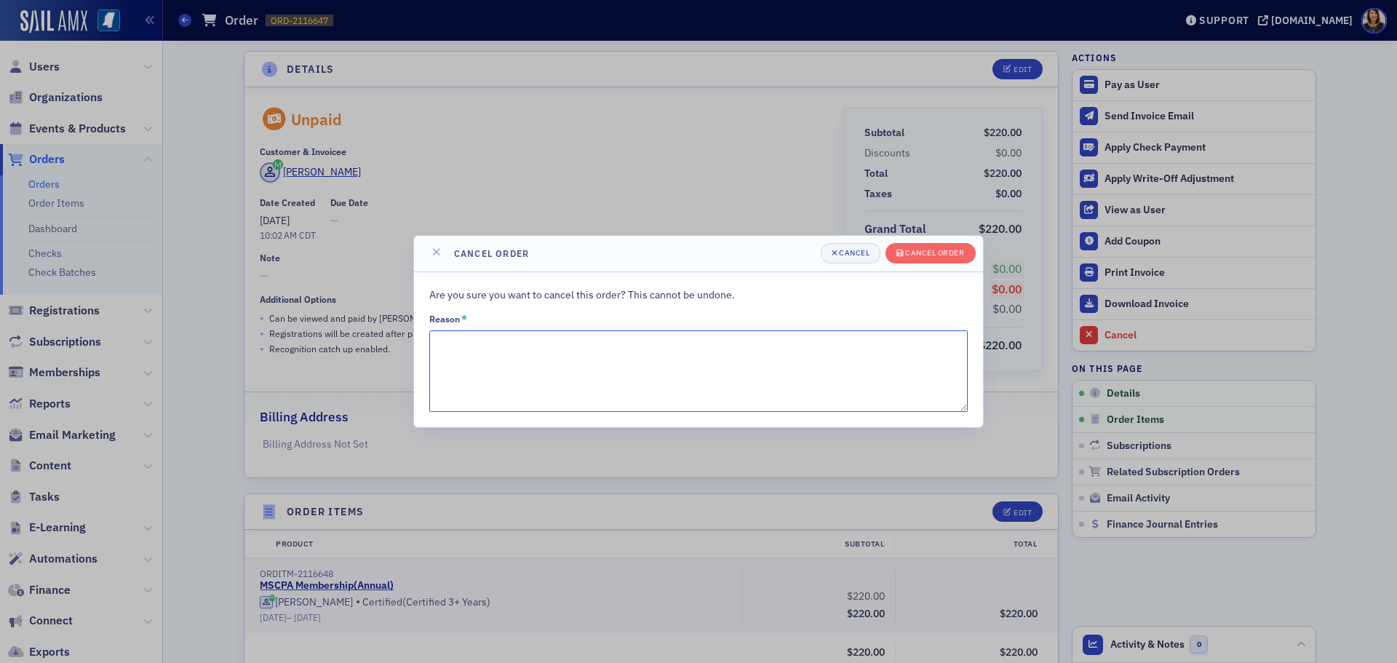
click at [547, 364] on textarea "Reason *" at bounding box center [698, 371] width 538 height 82
type textarea "changed billing classes"
click at [930, 257] on div "Cancel order" at bounding box center [934, 253] width 59 height 8
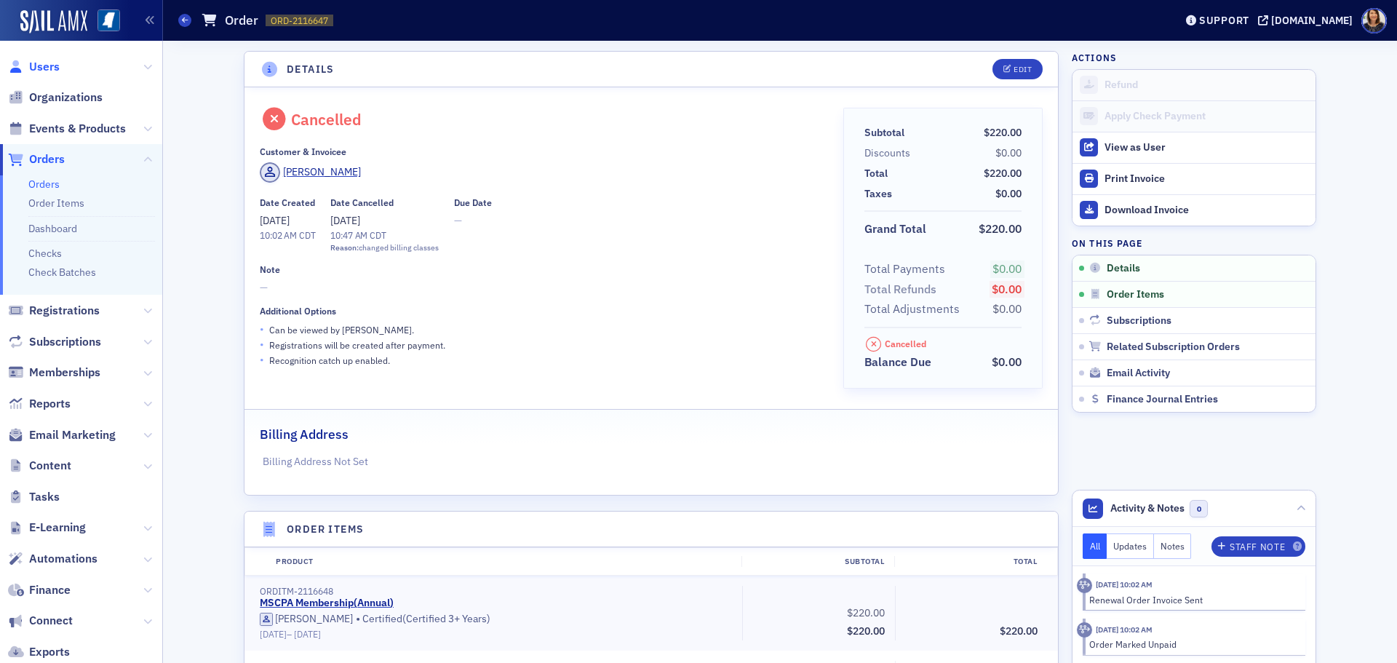
click at [44, 68] on span "Users" at bounding box center [44, 67] width 31 height 16
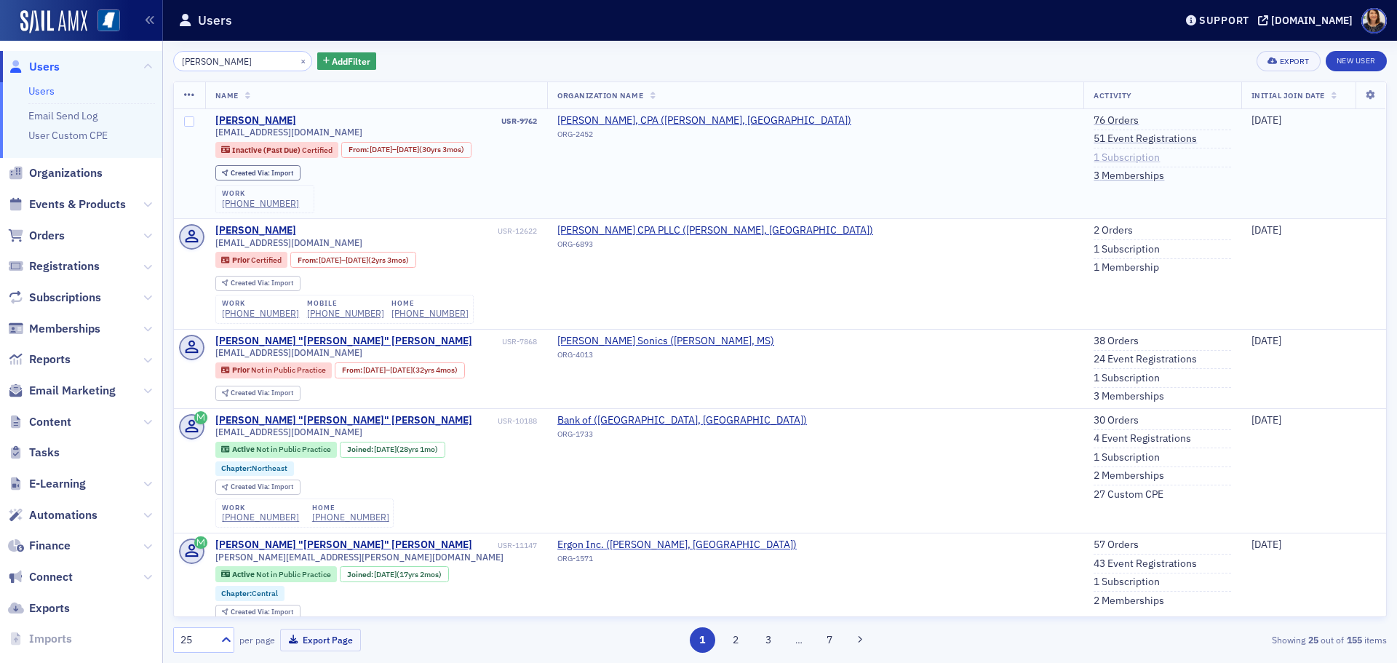
click at [1094, 155] on link "1 Subscription" at bounding box center [1127, 157] width 66 height 13
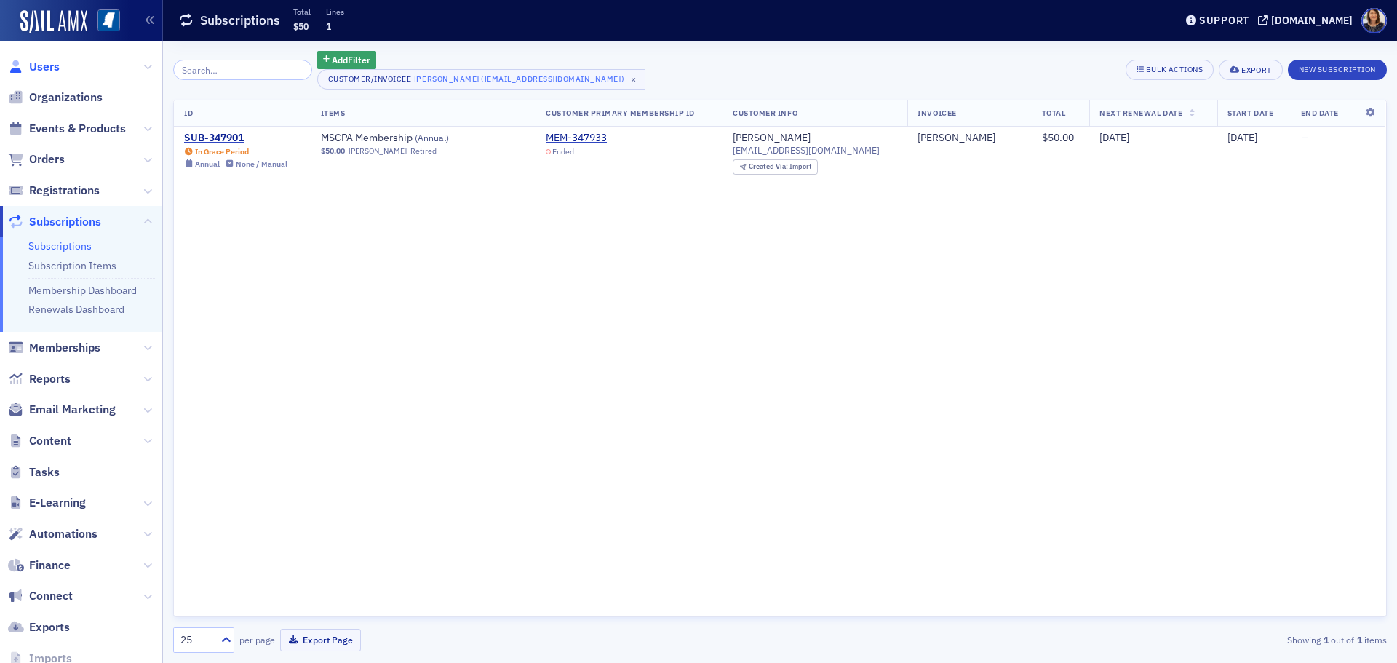
click at [52, 74] on span "Users" at bounding box center [44, 67] width 31 height 16
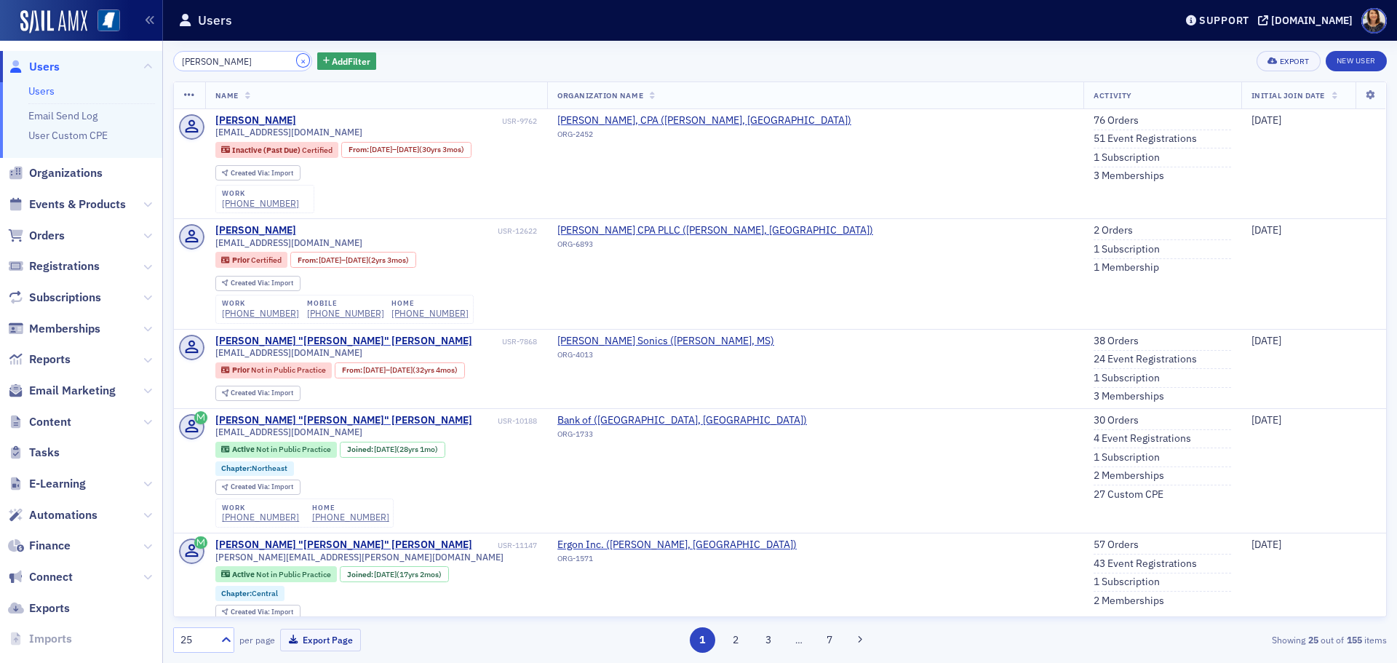
click at [297, 61] on button "×" at bounding box center [303, 60] width 13 height 13
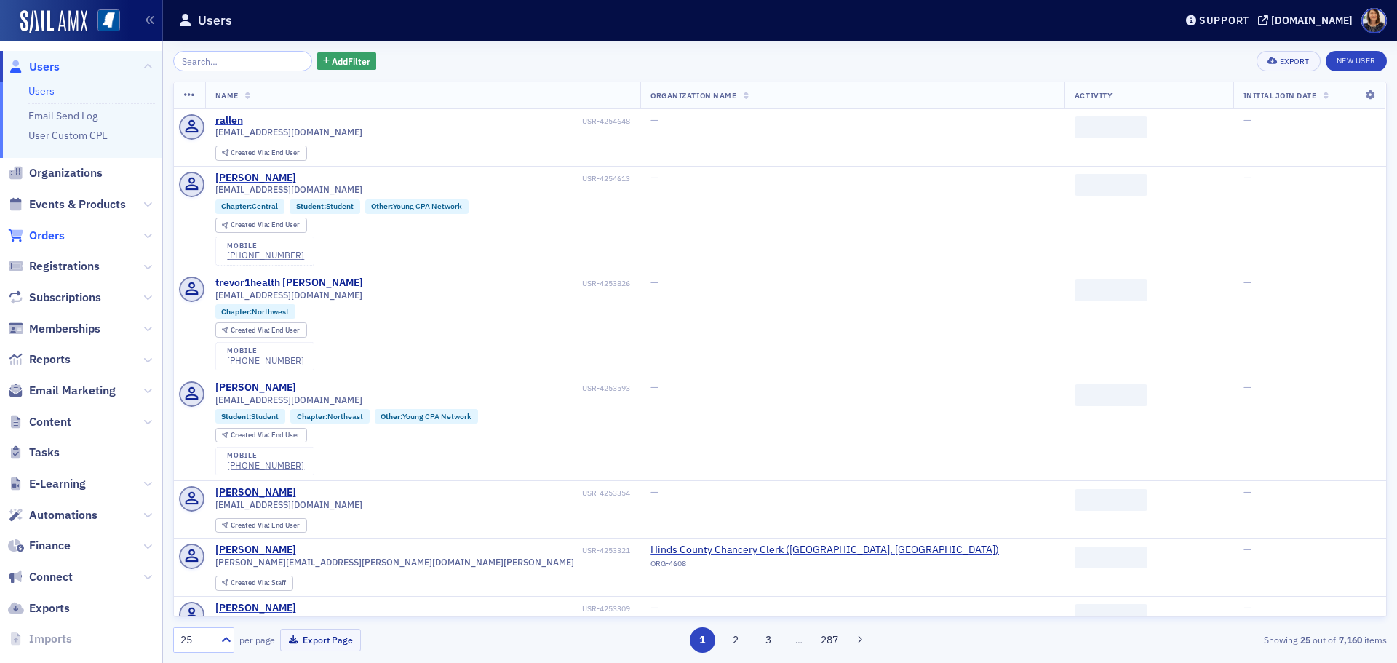
click at [45, 234] on span "Orders" at bounding box center [47, 236] width 36 height 16
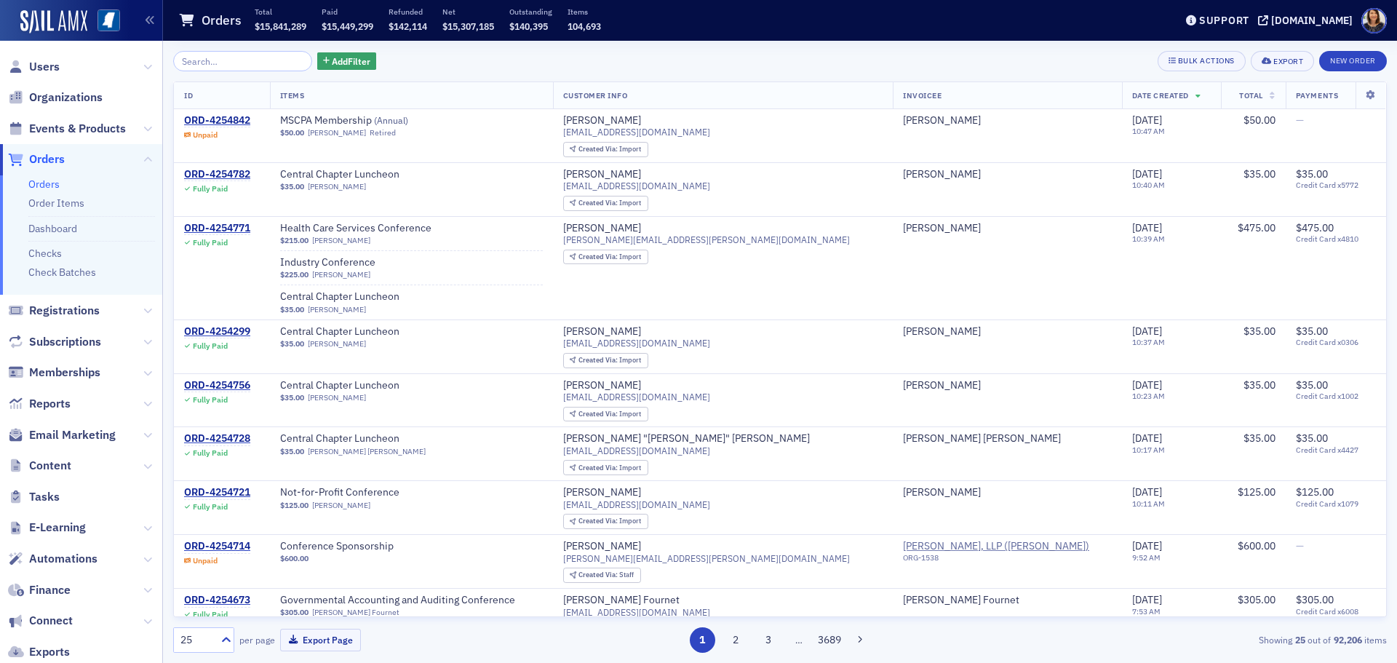
click at [72, 264] on ul "Orders Order Items Dashboard Checks Check Batches" at bounding box center [81, 235] width 162 height 120
click at [69, 268] on link "Check Batches" at bounding box center [62, 272] width 68 height 13
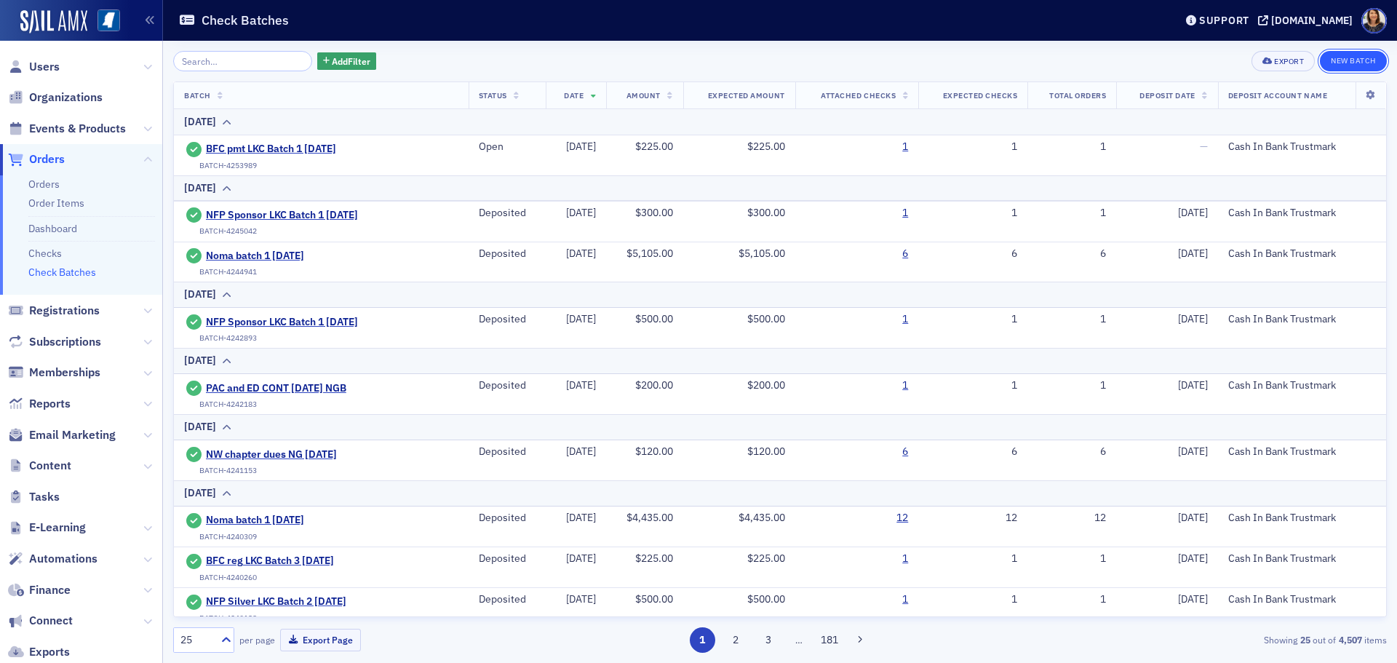
click at [1353, 57] on button "New Batch" at bounding box center [1353, 61] width 67 height 20
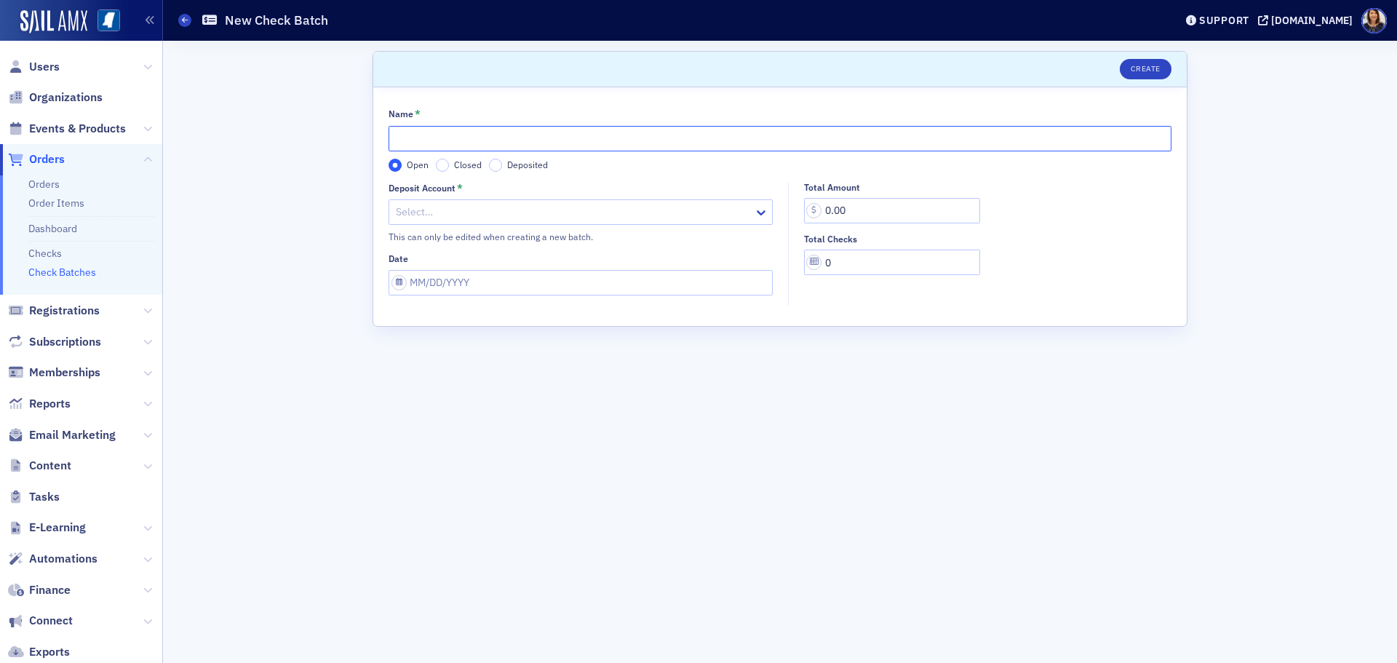
click at [637, 144] on input "Name *" at bounding box center [780, 138] width 783 height 25
type input "Noma batch 1 8.26.25"
click at [485, 209] on div at bounding box center [573, 212] width 358 height 18
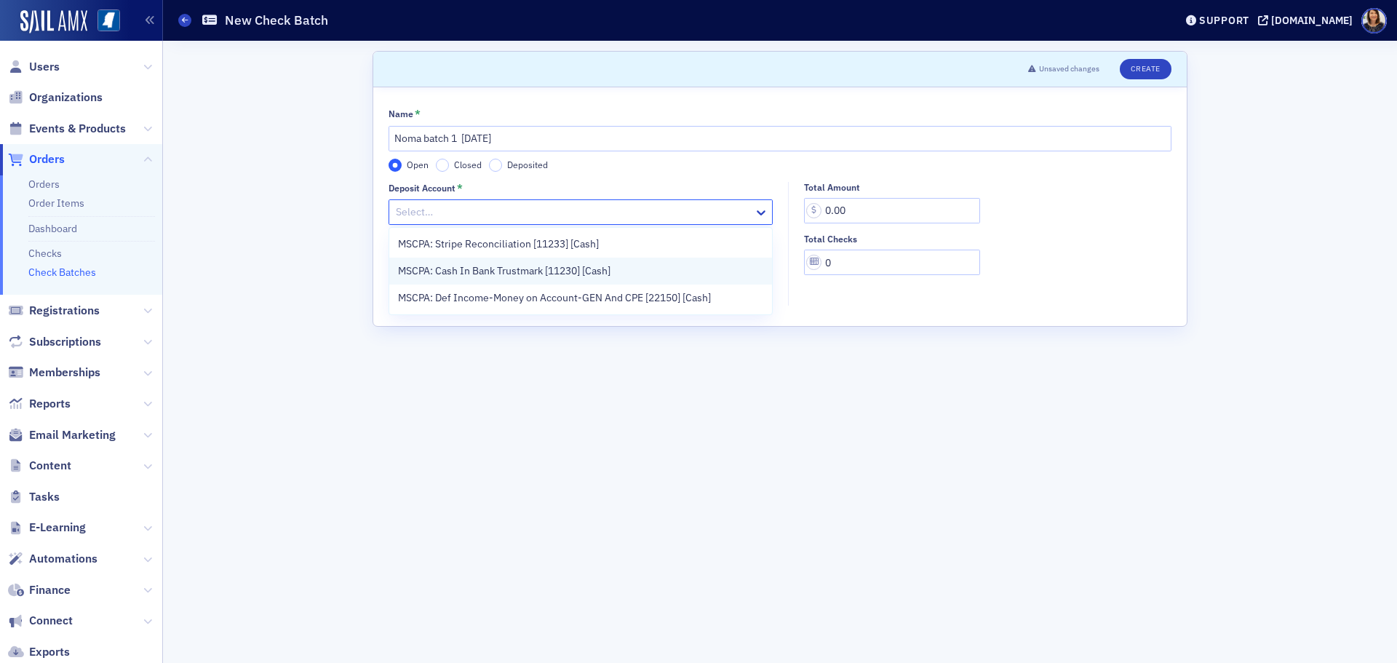
click at [507, 275] on span "MSCPA: Cash In Bank Trustmark [11230] [Cash]" at bounding box center [504, 270] width 212 height 15
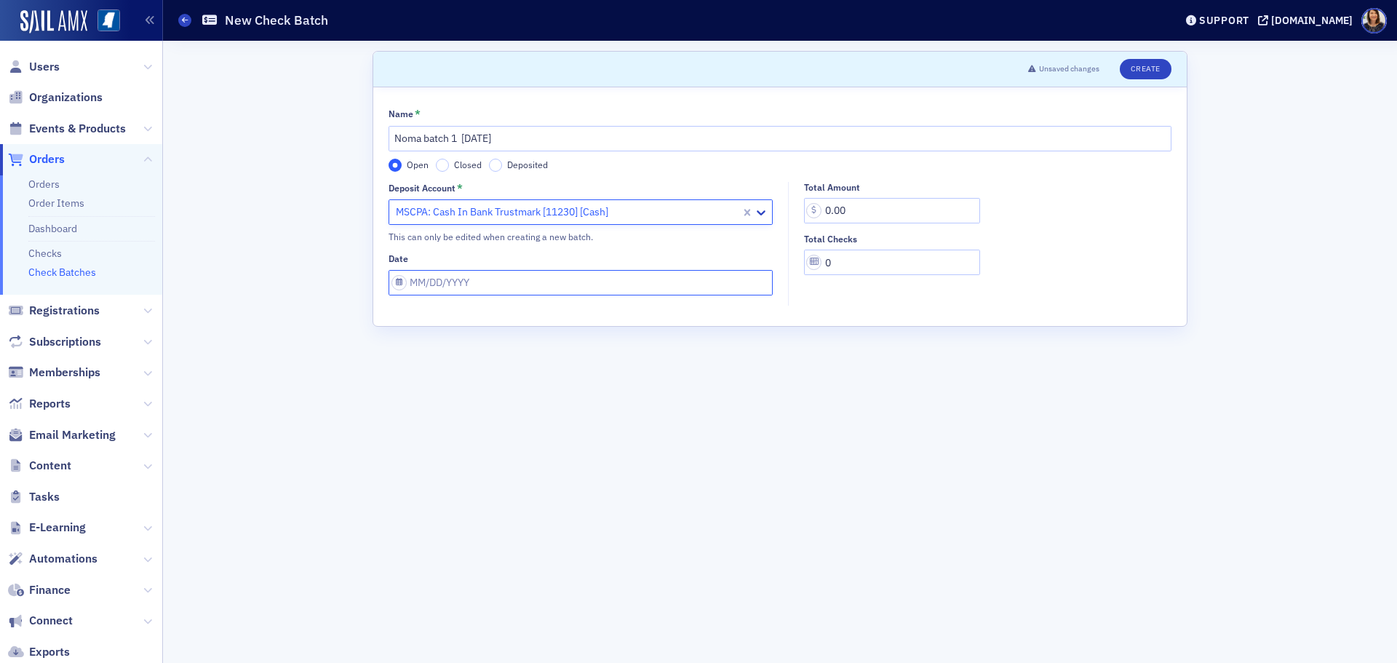
click at [532, 282] on input "Date" at bounding box center [581, 282] width 384 height 25
select select "7"
select select "2025"
click at [446, 469] on div "26" at bounding box center [445, 469] width 17 height 17
type input "08/26/2025"
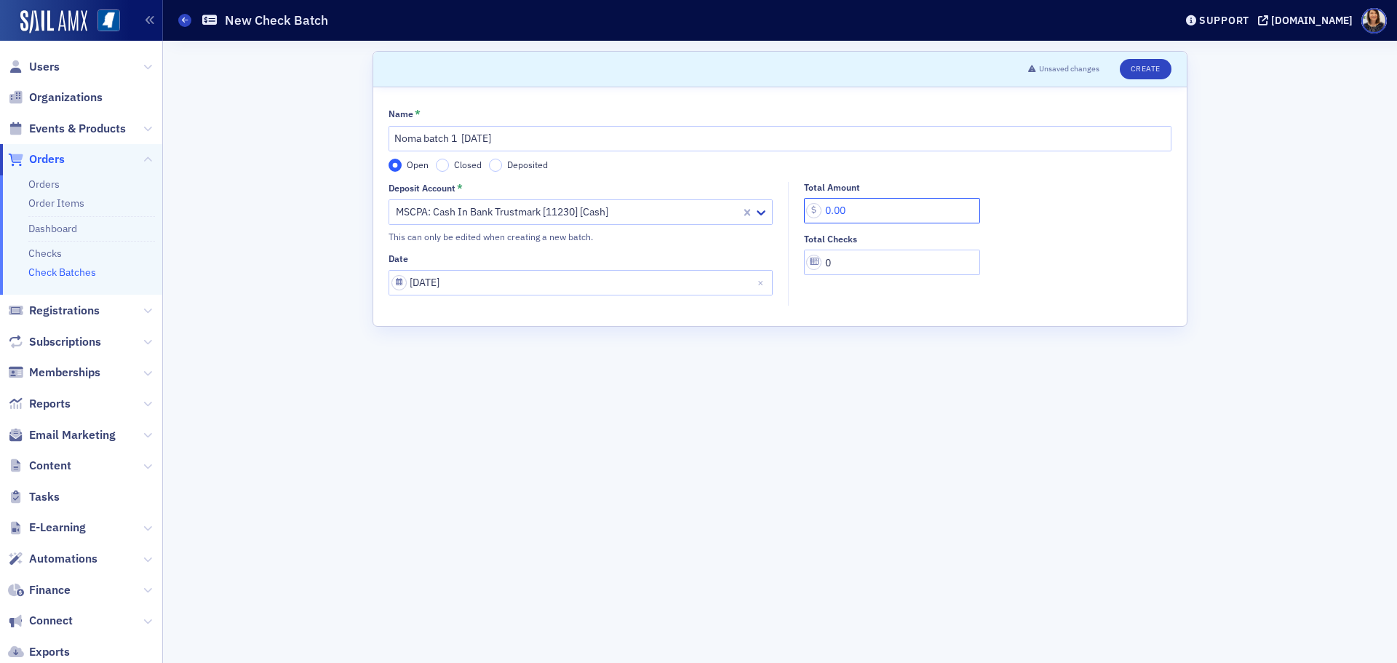
click at [828, 208] on input "0.00" at bounding box center [892, 210] width 176 height 25
click at [852, 207] on input "4,950.00" at bounding box center [892, 210] width 176 height 25
type input "495.00"
click at [869, 263] on input "0" at bounding box center [892, 262] width 176 height 25
type input "25"
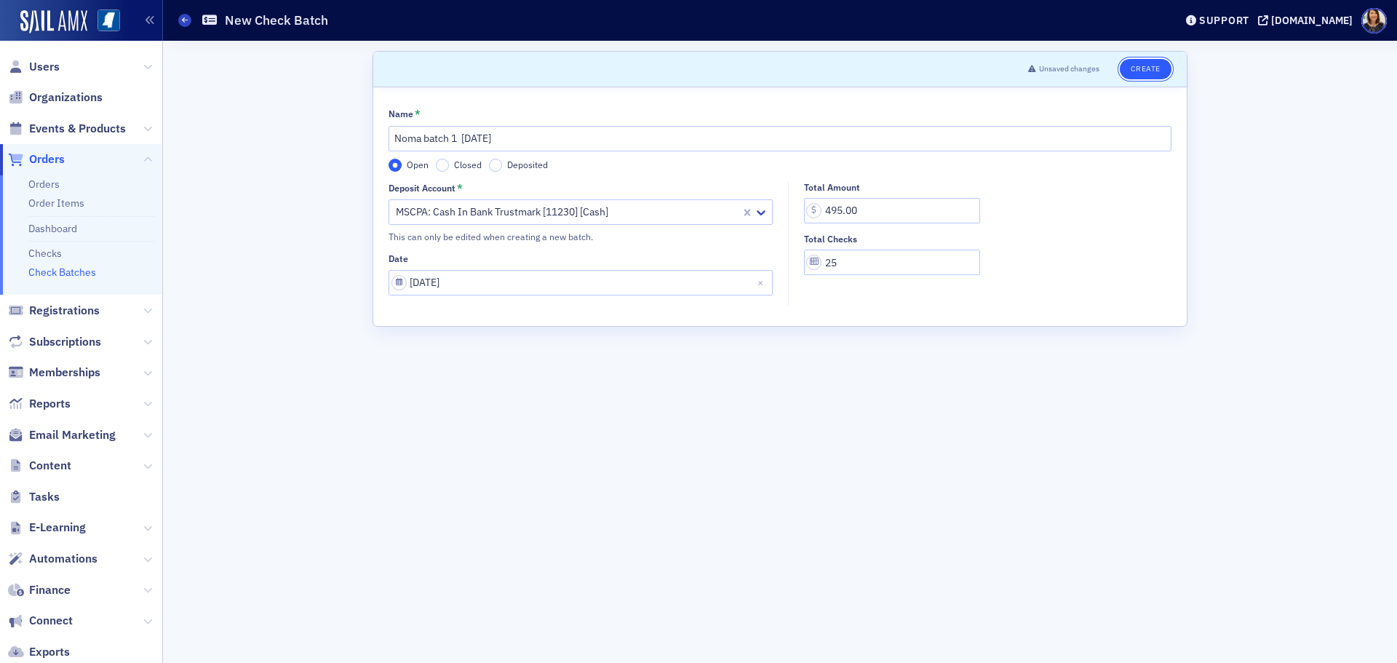
click at [1148, 61] on button "Create" at bounding box center [1146, 69] width 52 height 20
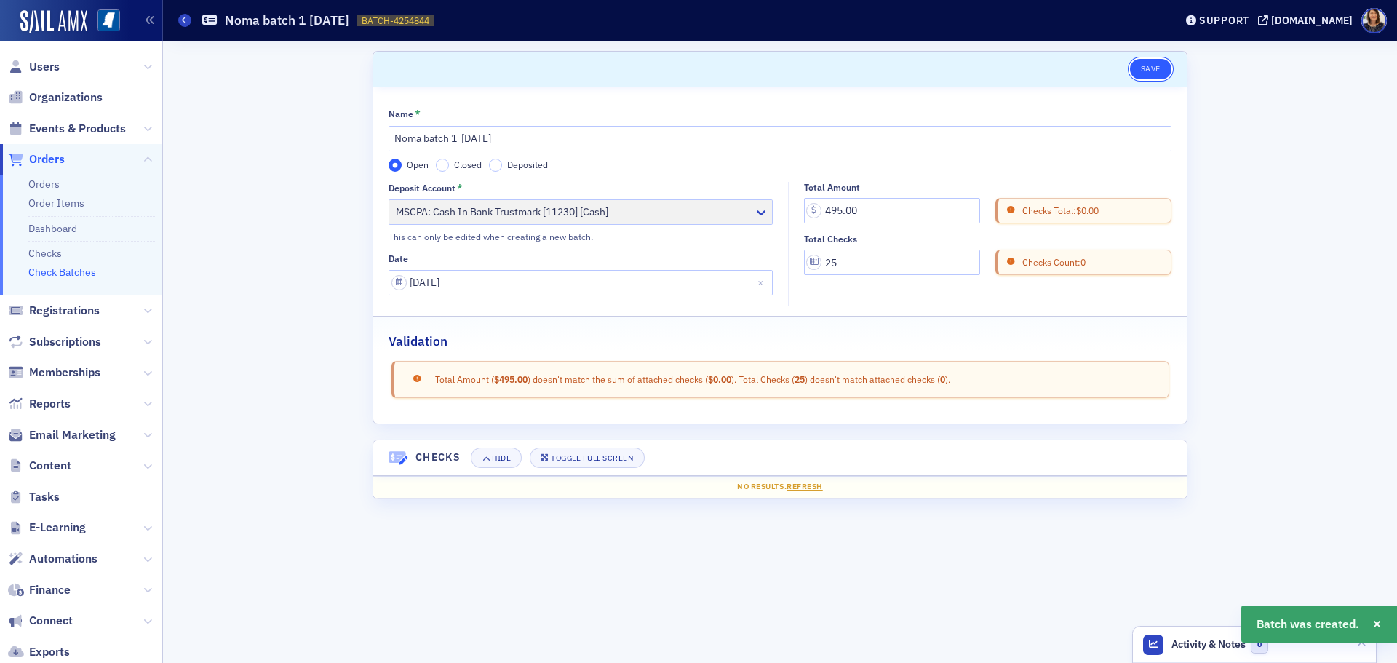
click at [1154, 74] on button "Save" at bounding box center [1150, 69] width 41 height 20
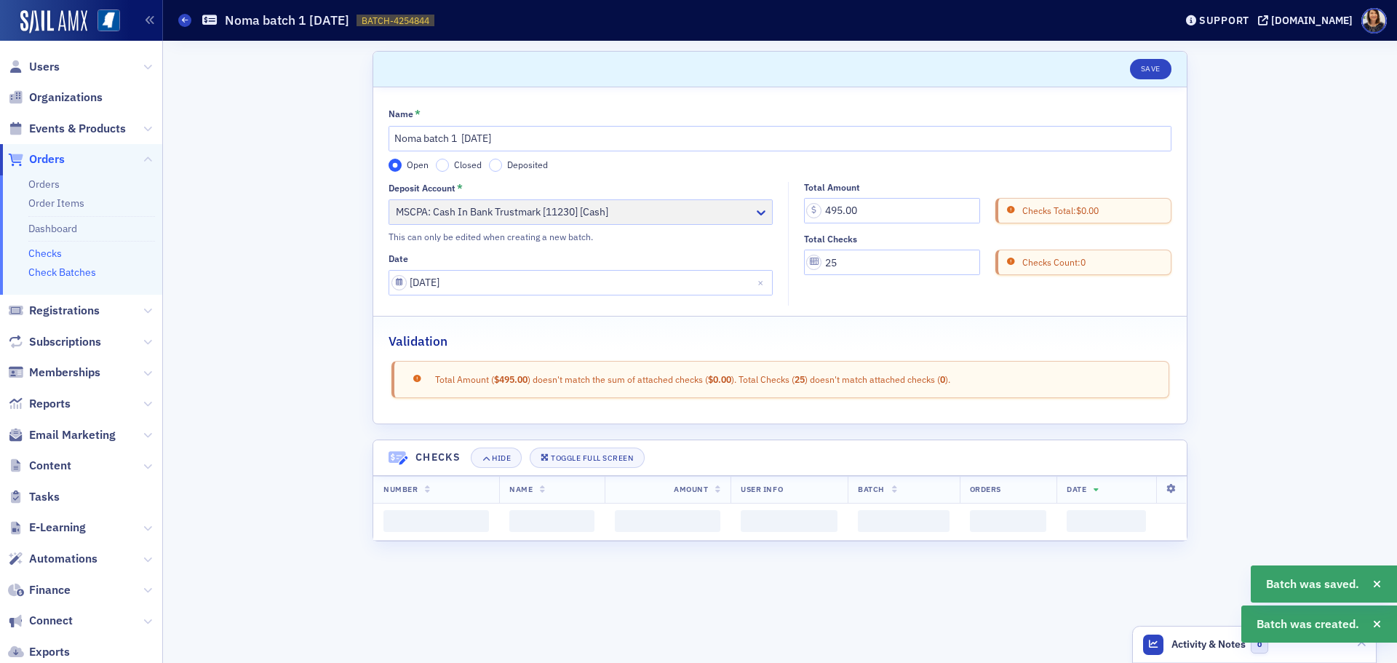
click at [49, 254] on link "Checks" at bounding box center [44, 253] width 33 height 13
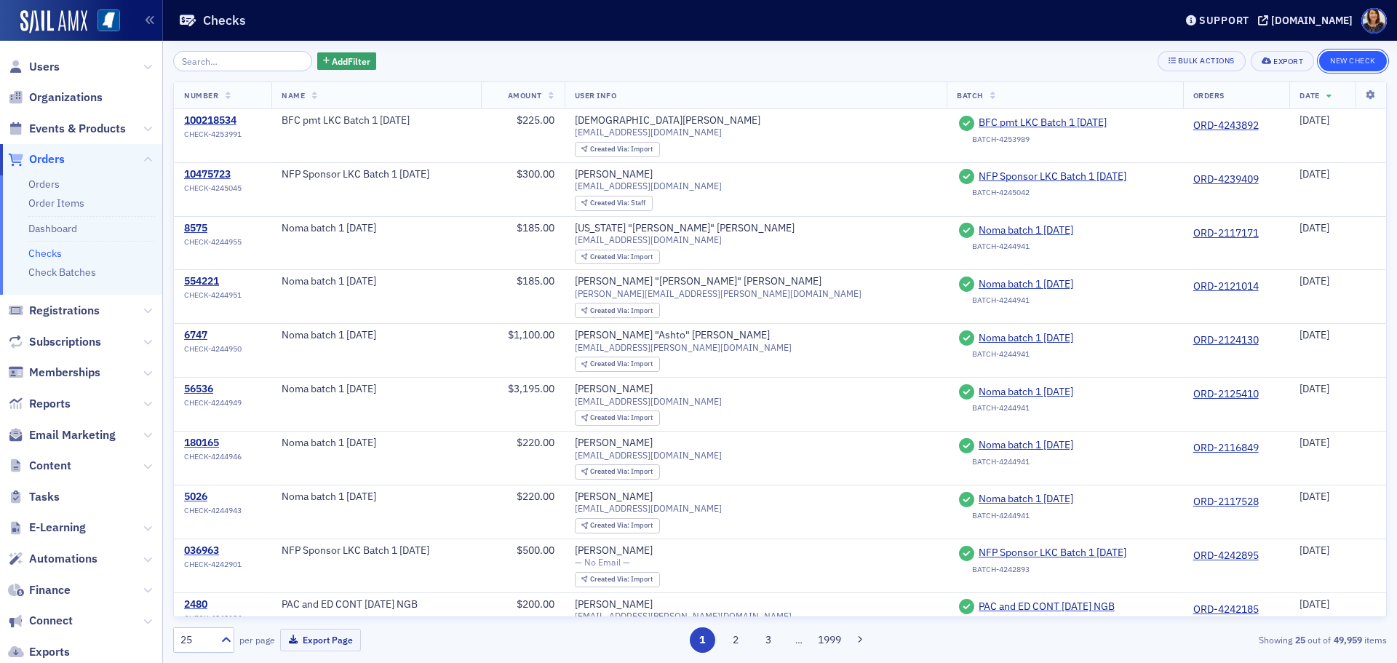
click at [1353, 57] on button "New Check" at bounding box center [1353, 61] width 68 height 20
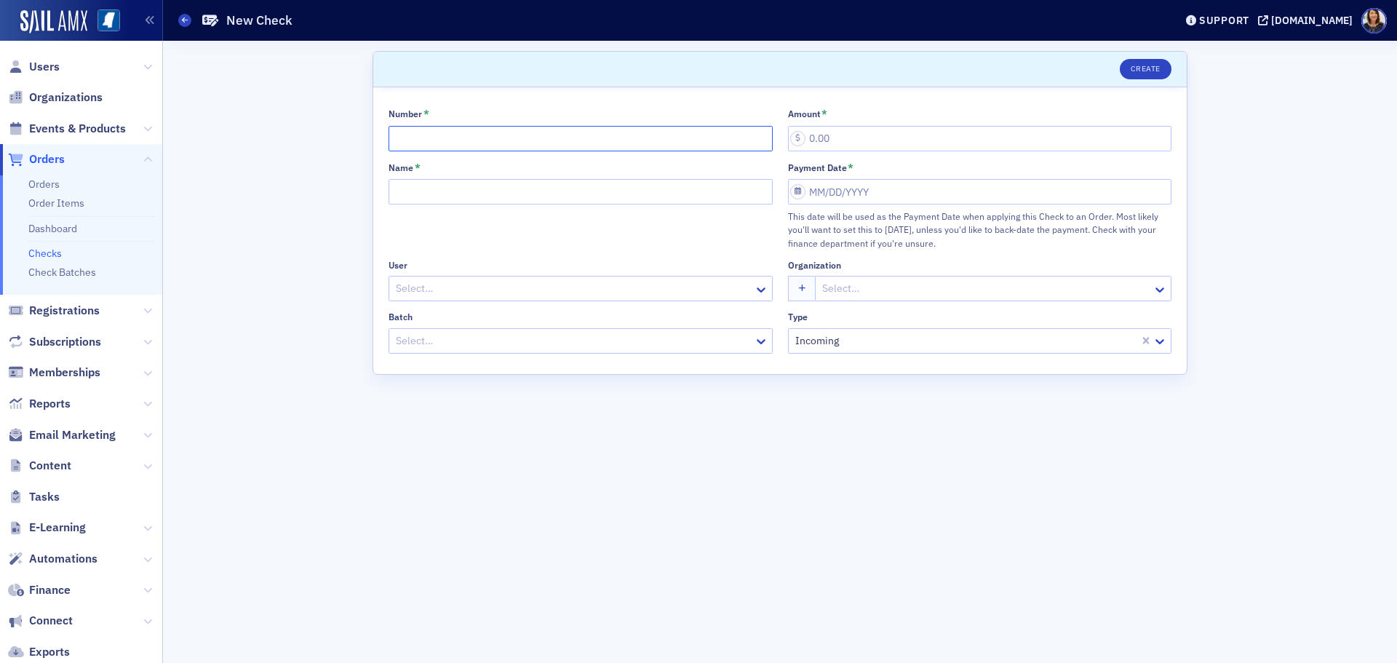
click at [474, 130] on input "Number *" at bounding box center [581, 138] width 384 height 25
type input "5242"
click at [446, 183] on input "Name *" at bounding box center [581, 191] width 384 height 25
type input "Noma batch 1 8.26.25"
click at [493, 289] on div at bounding box center [573, 288] width 358 height 18
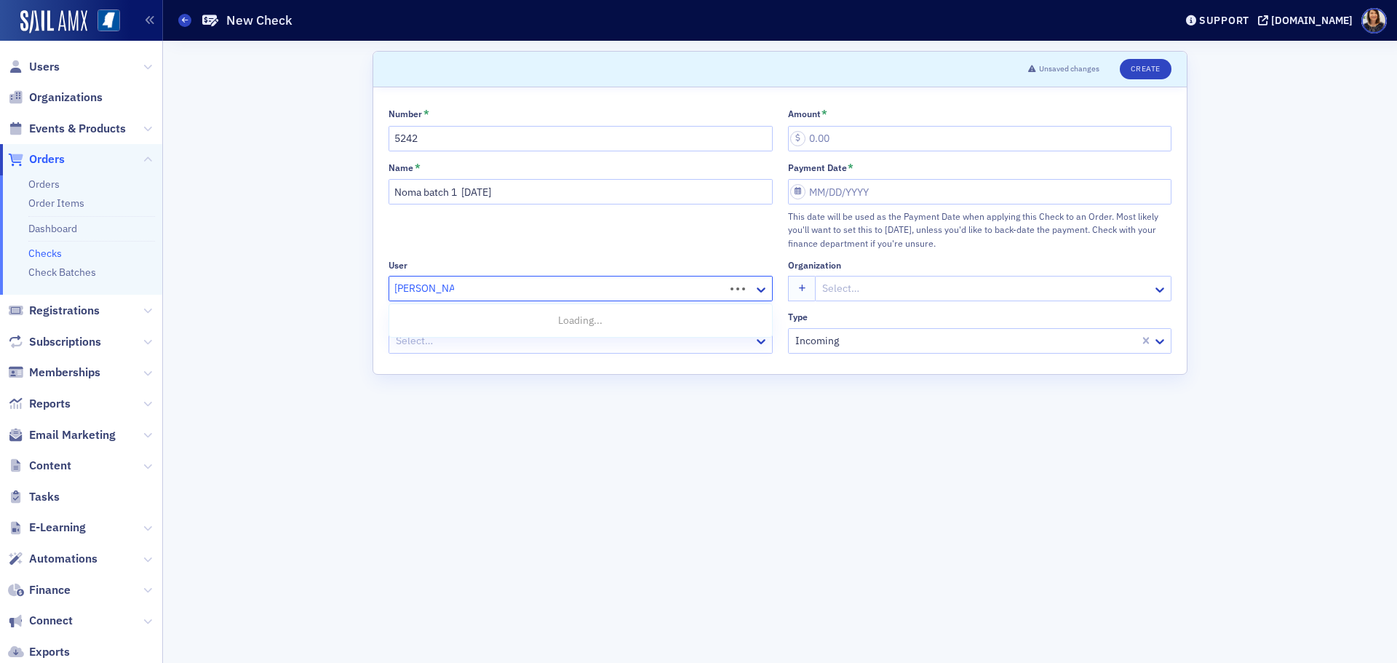
type input "james spencer"
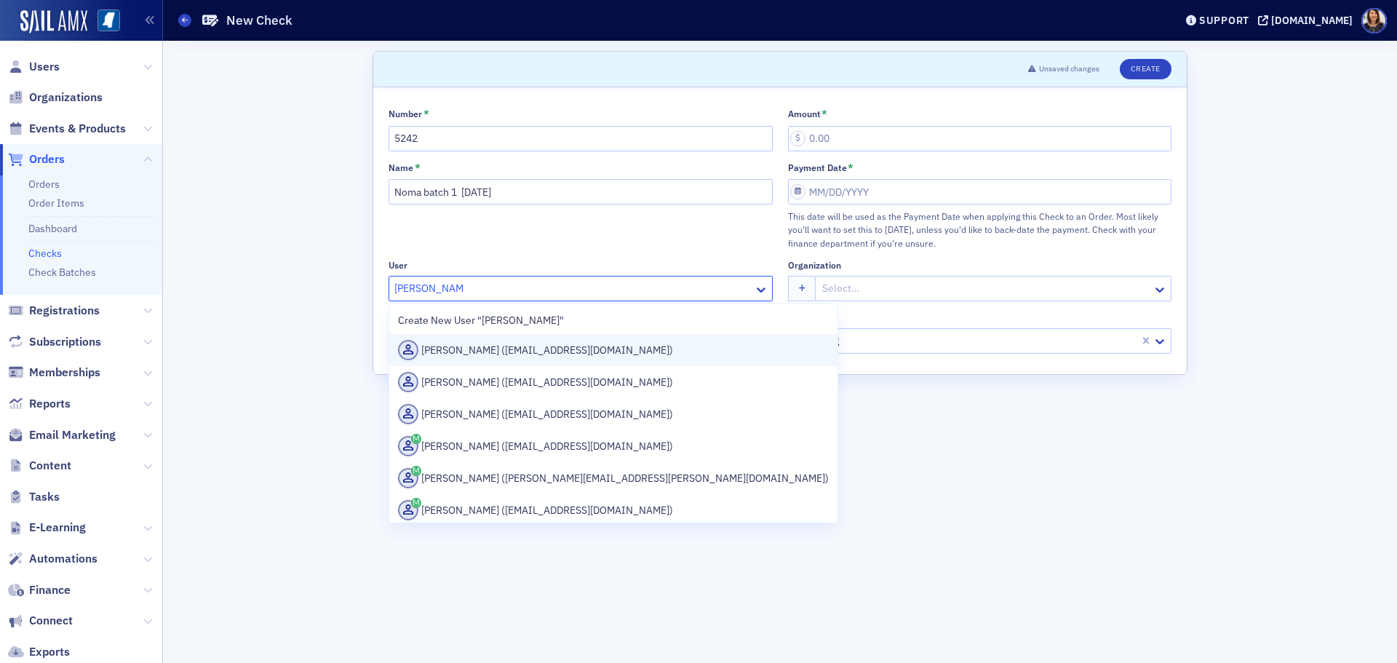
click at [534, 351] on div "James Spencer (resource@netdoor.com)" at bounding box center [613, 350] width 431 height 20
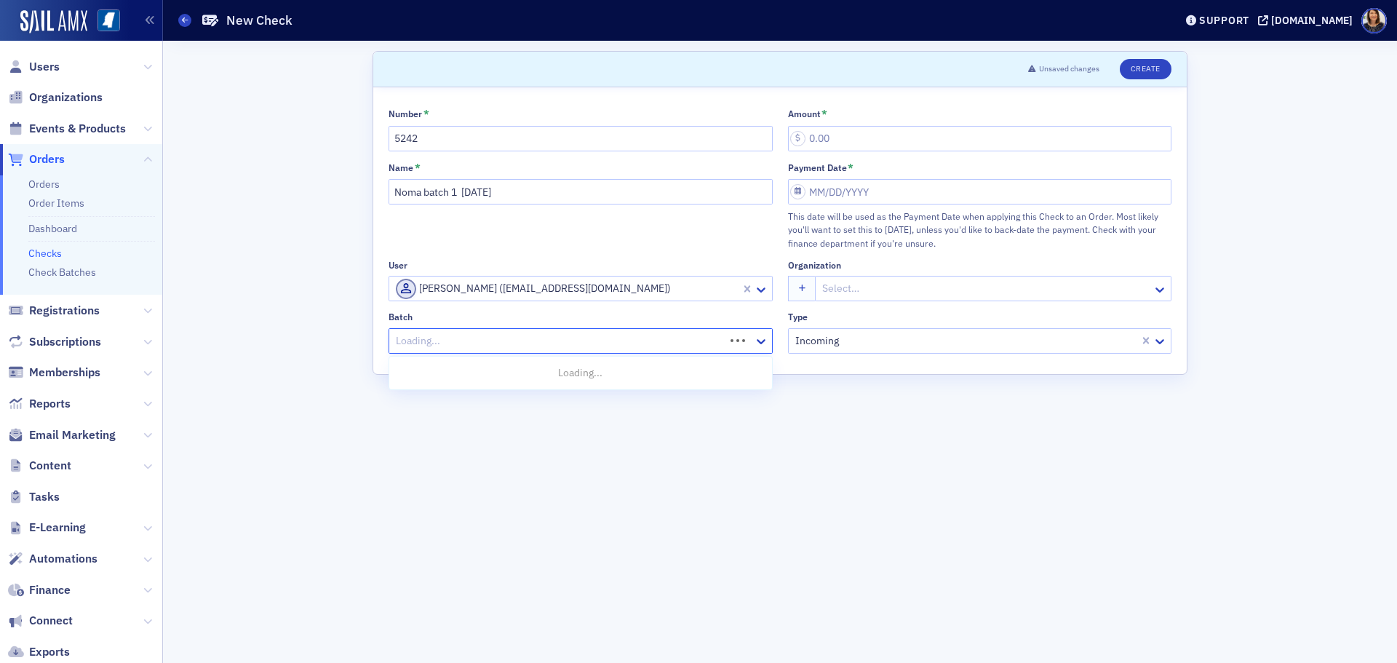
click at [557, 342] on div at bounding box center [558, 341] width 329 height 18
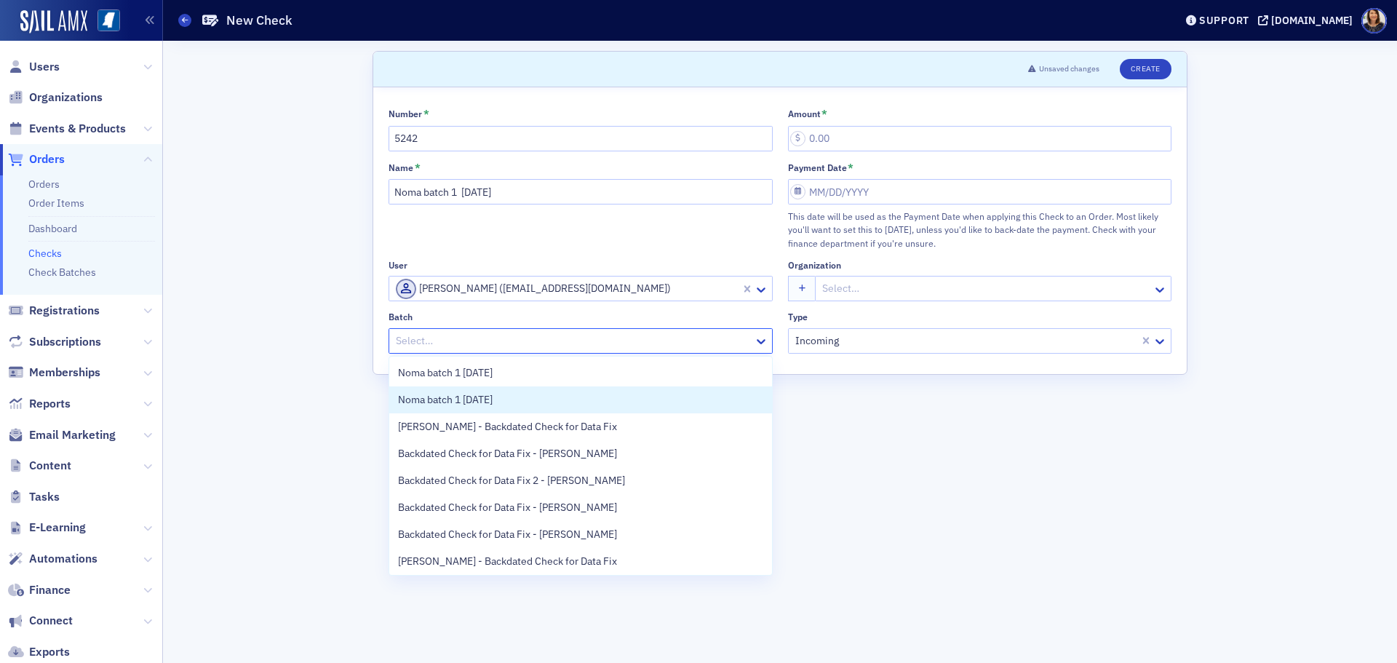
scroll to position [57, 0]
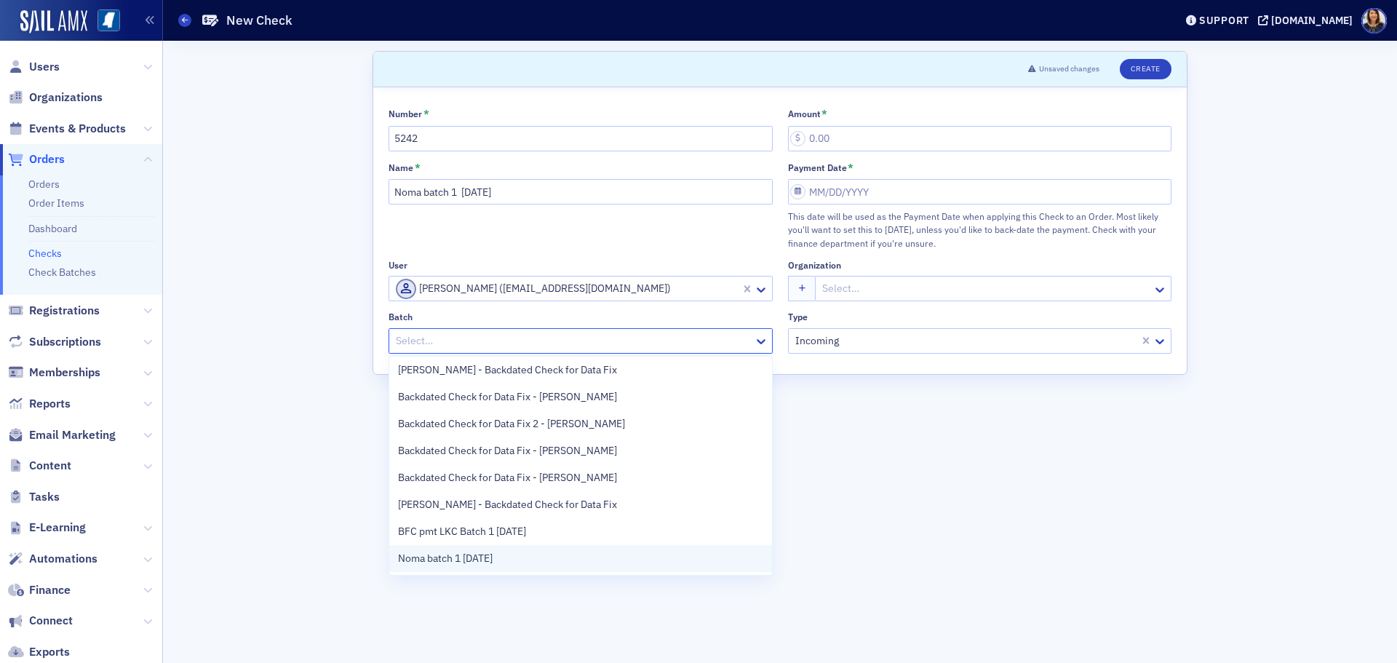
click at [550, 549] on div "Noma batch 1 8.26.25" at bounding box center [580, 558] width 383 height 27
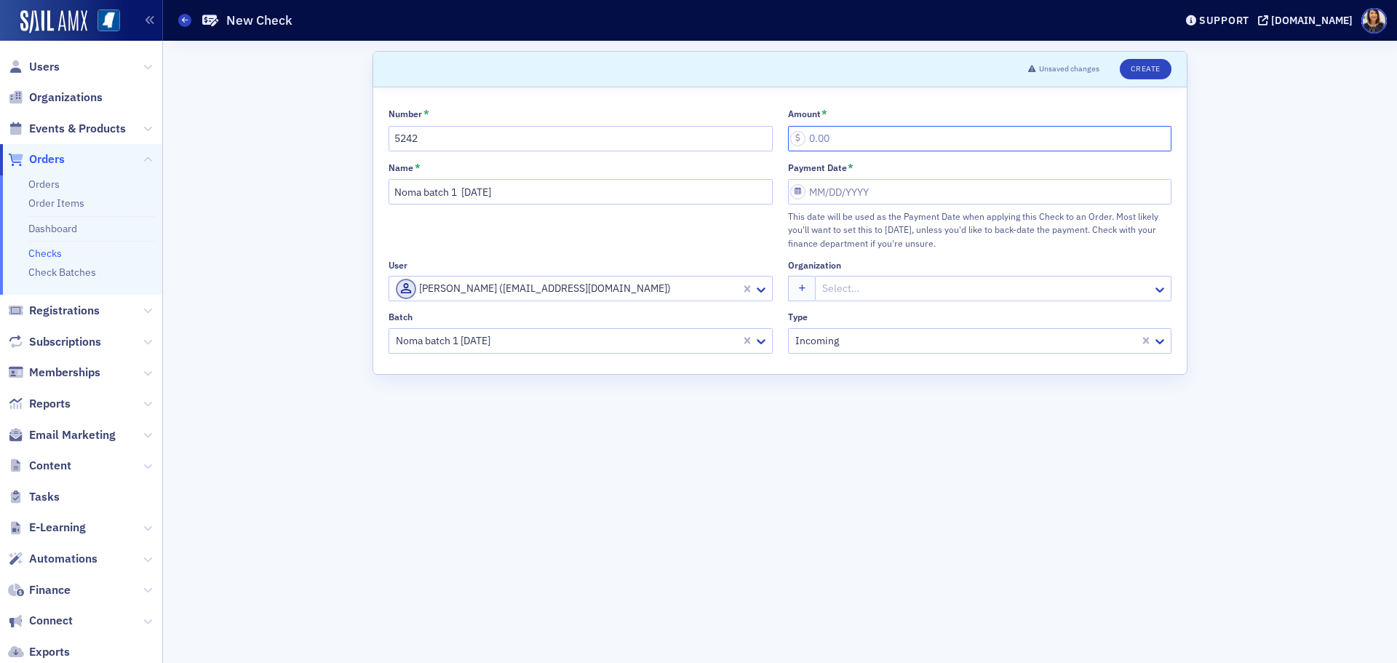
click at [851, 143] on input "Amount *" at bounding box center [980, 138] width 384 height 25
type input "50.00"
click at [869, 178] on div "Payment Date * This date will be used as the Payment Date when applying this Ch…" at bounding box center [980, 206] width 384 height 89
click at [875, 183] on input "Payment Date *" at bounding box center [980, 191] width 384 height 25
select select "7"
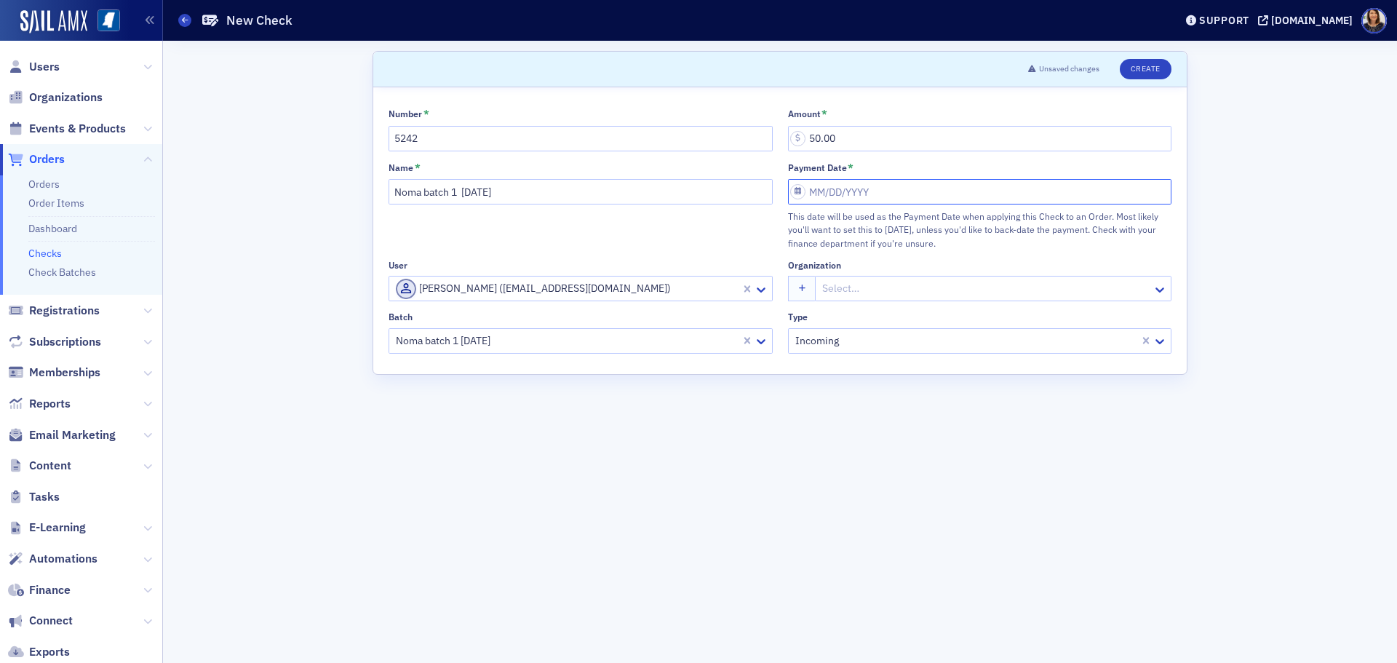
select select "2025"
click at [843, 375] on div "26" at bounding box center [844, 378] width 17 height 17
type input "08/26/2025"
click at [1152, 69] on button "Create" at bounding box center [1146, 69] width 52 height 20
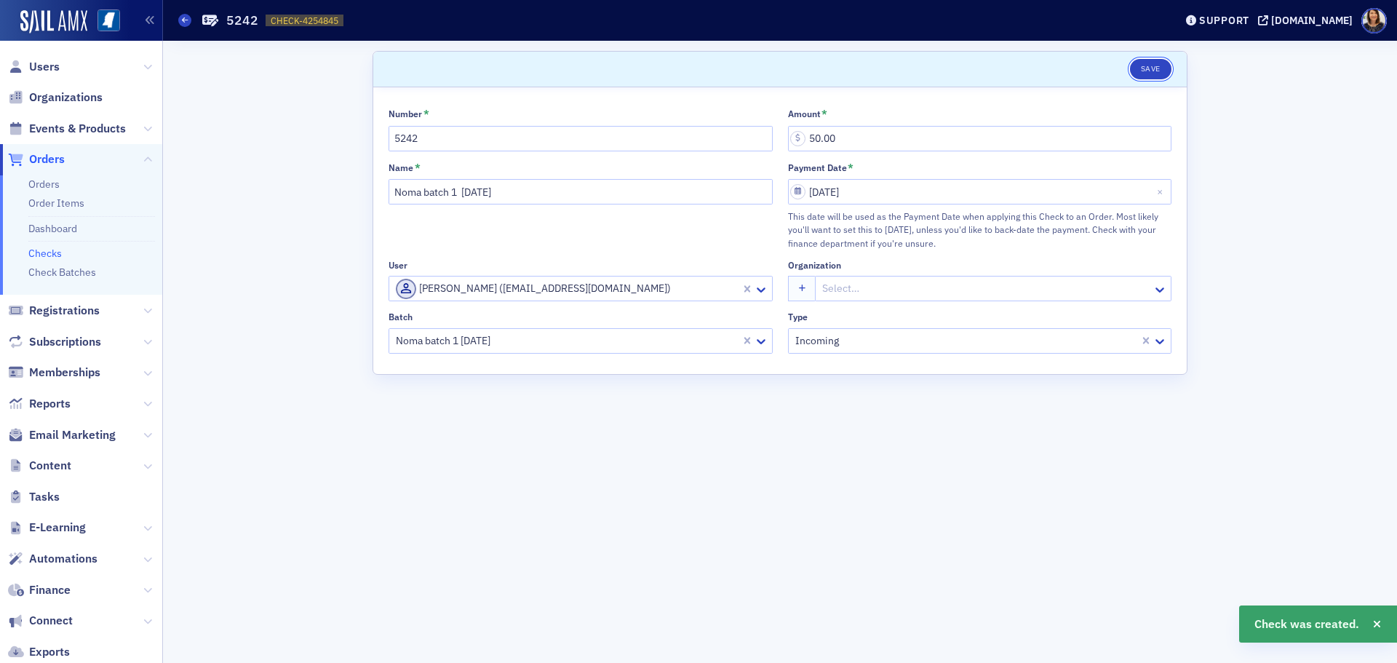
click at [1152, 69] on button "Save" at bounding box center [1150, 69] width 41 height 20
click at [47, 255] on link "Checks" at bounding box center [44, 253] width 33 height 13
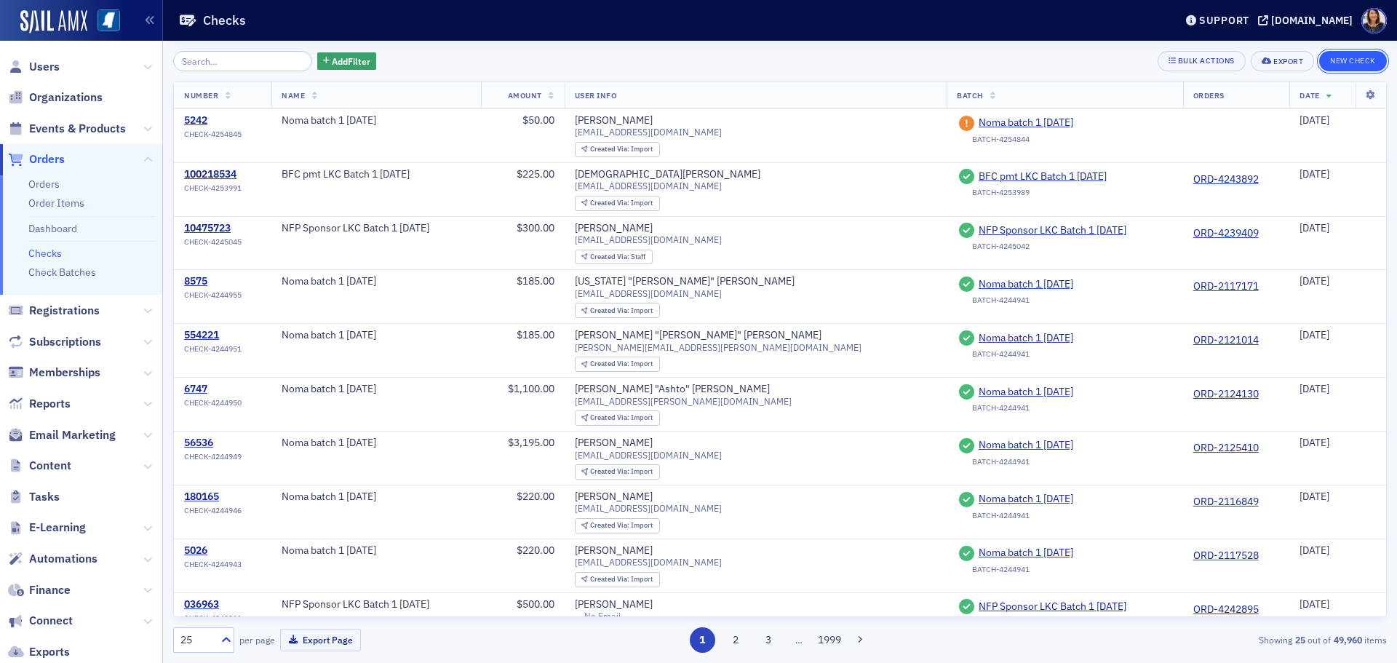
click at [1362, 58] on button "New Check" at bounding box center [1353, 61] width 68 height 20
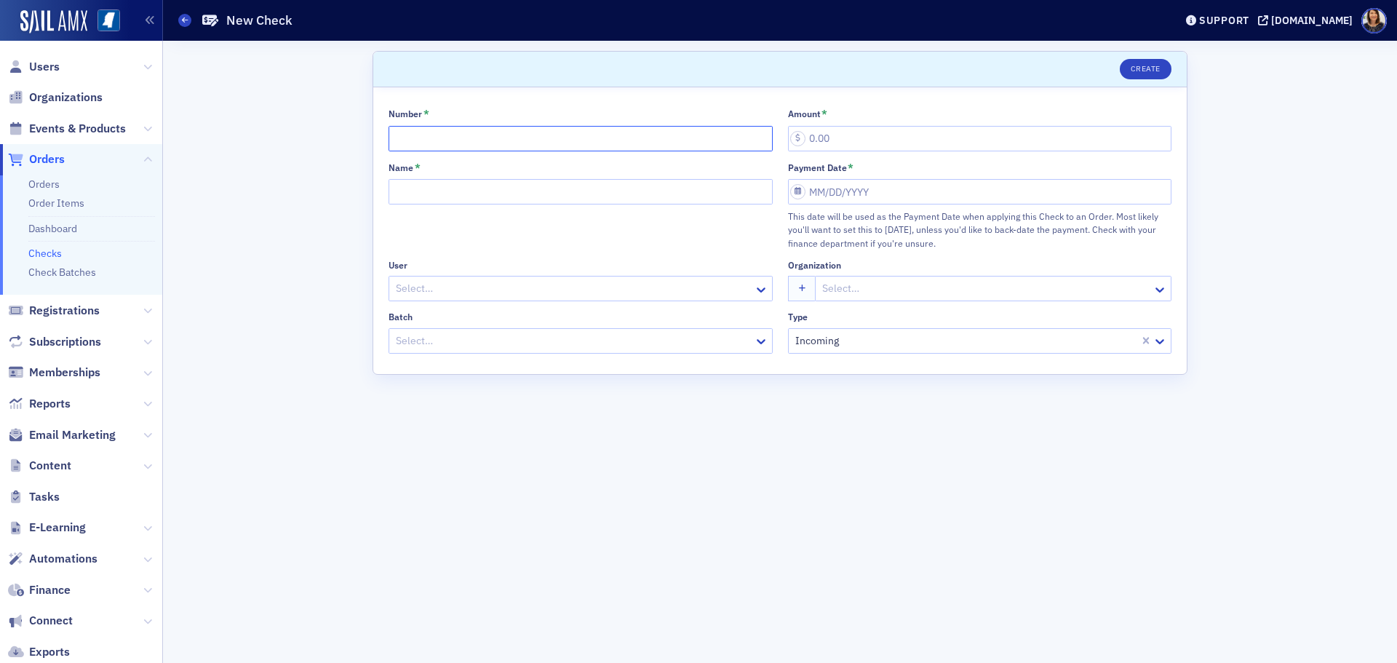
click at [517, 134] on input "Number *" at bounding box center [581, 138] width 384 height 25
click at [471, 188] on input "Name *" at bounding box center [581, 191] width 384 height 25
click at [538, 139] on input "Noma batch 1 8.26.25" at bounding box center [581, 138] width 384 height 25
type input "N"
type input "174902"
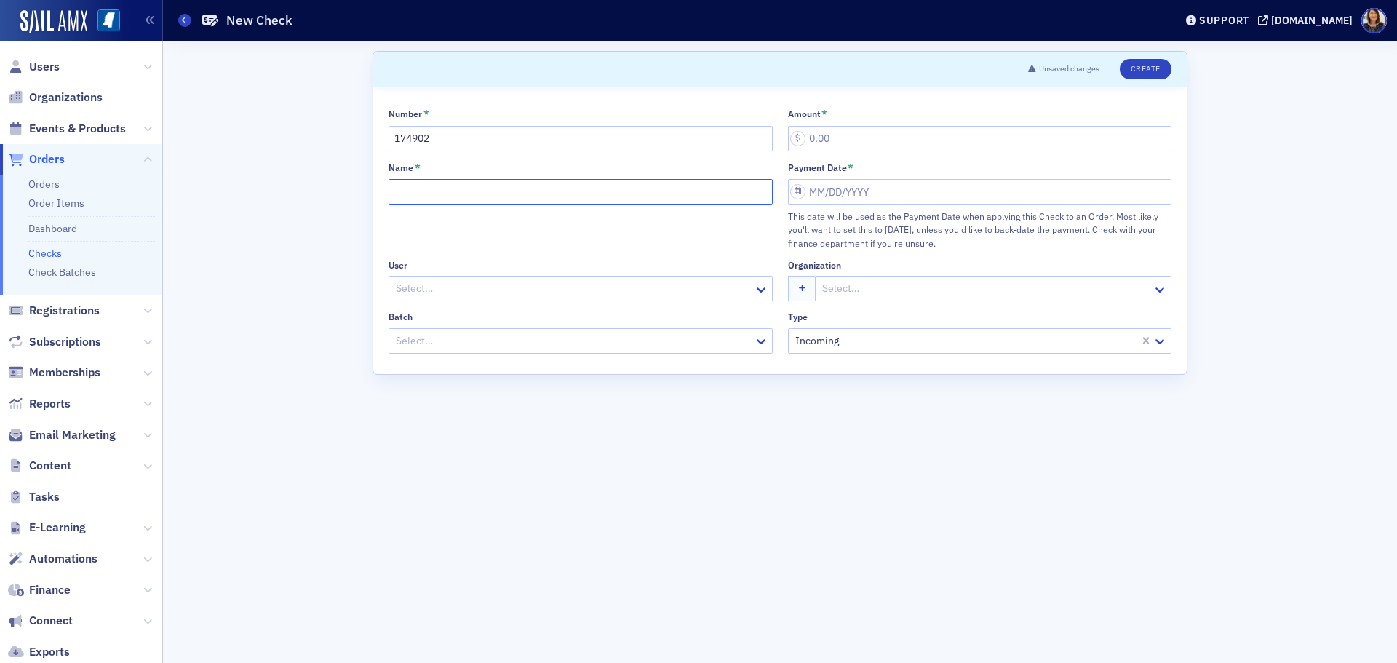
click at [517, 191] on input "Name *" at bounding box center [581, 191] width 384 height 25
type input "Noma batch 1 8.26.25"
click at [496, 288] on div at bounding box center [573, 288] width 358 height 18
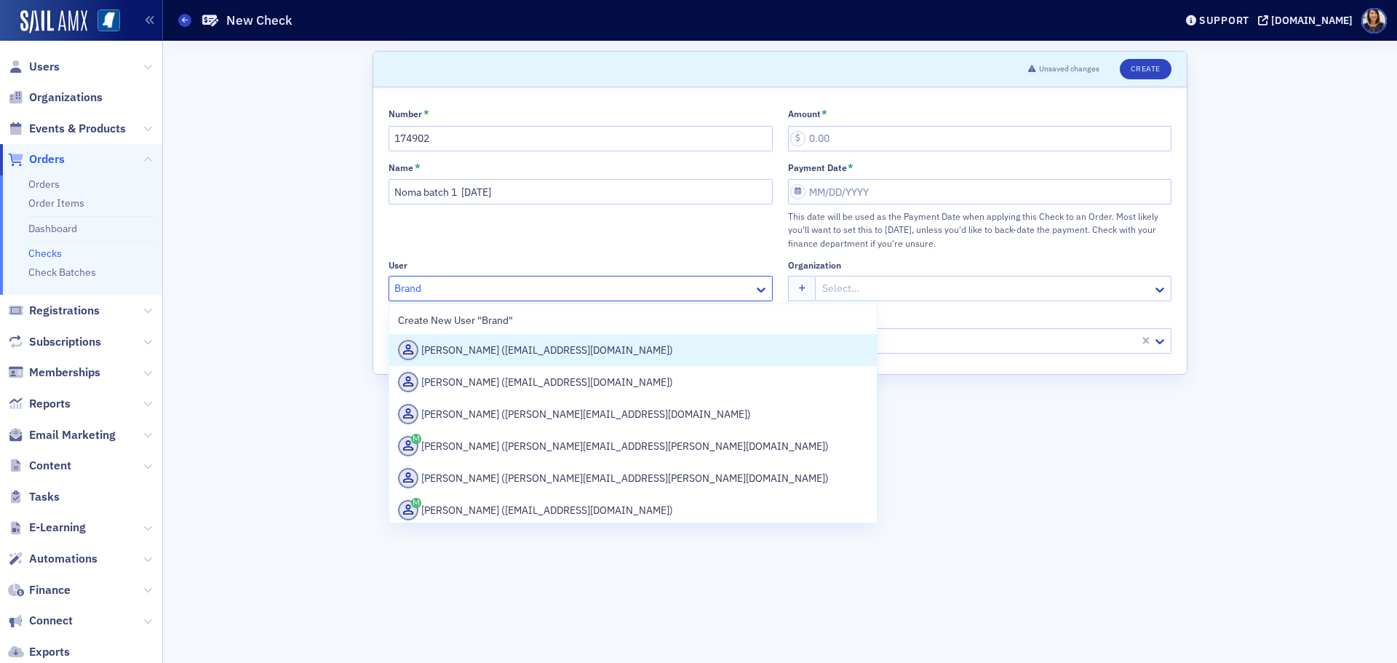
type input "Brandy"
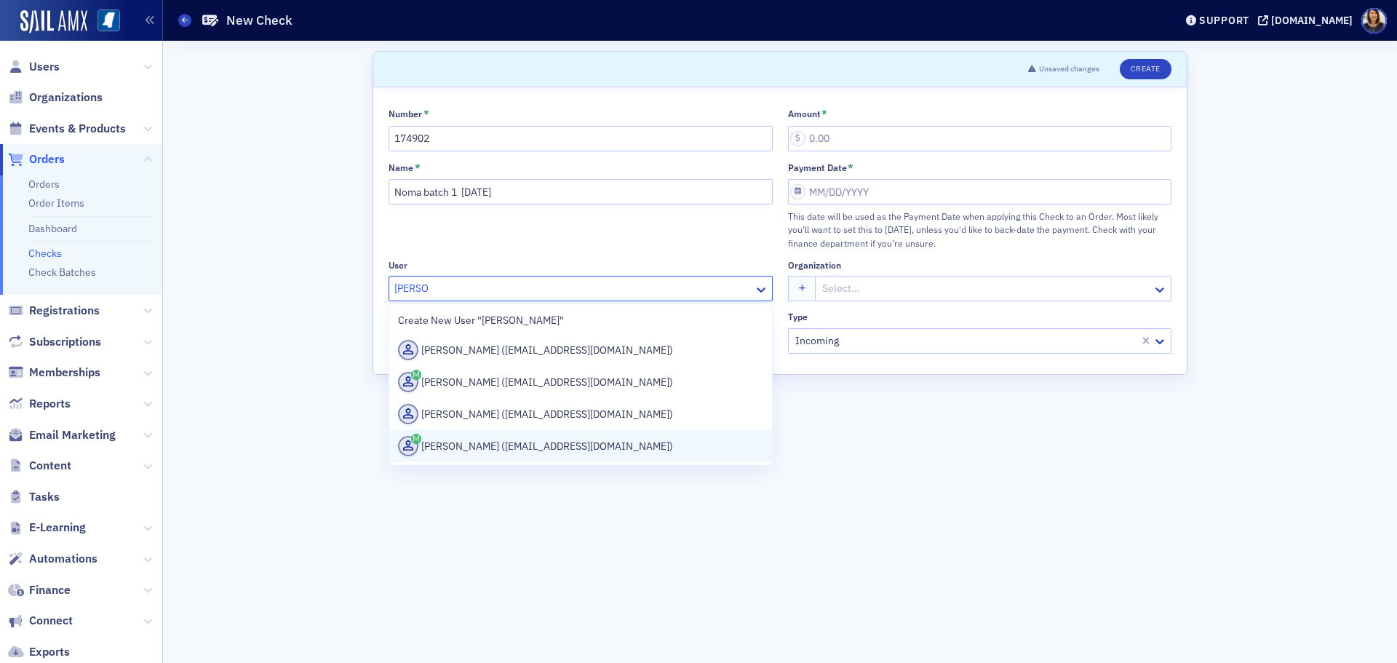
click at [537, 445] on div "Brandye Latimer (brandyelatimer@meridianms.org)" at bounding box center [580, 446] width 365 height 20
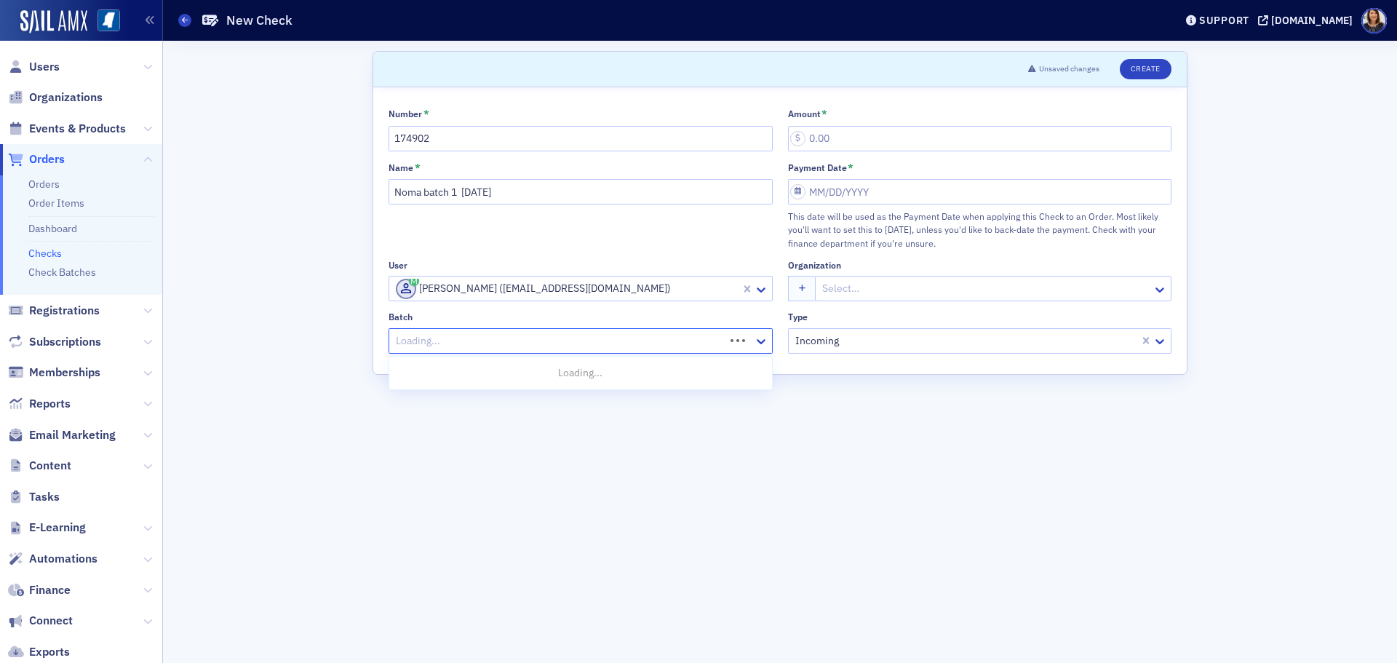
click at [551, 341] on div at bounding box center [558, 341] width 329 height 18
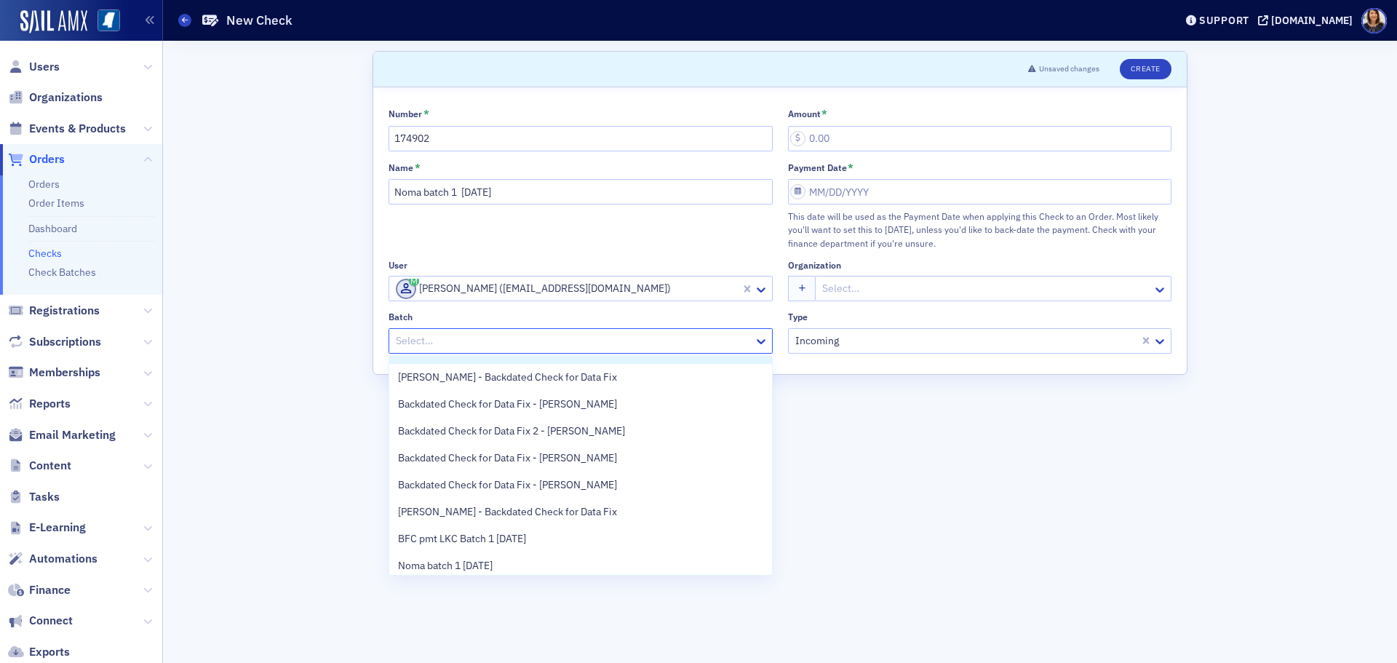
scroll to position [57, 0]
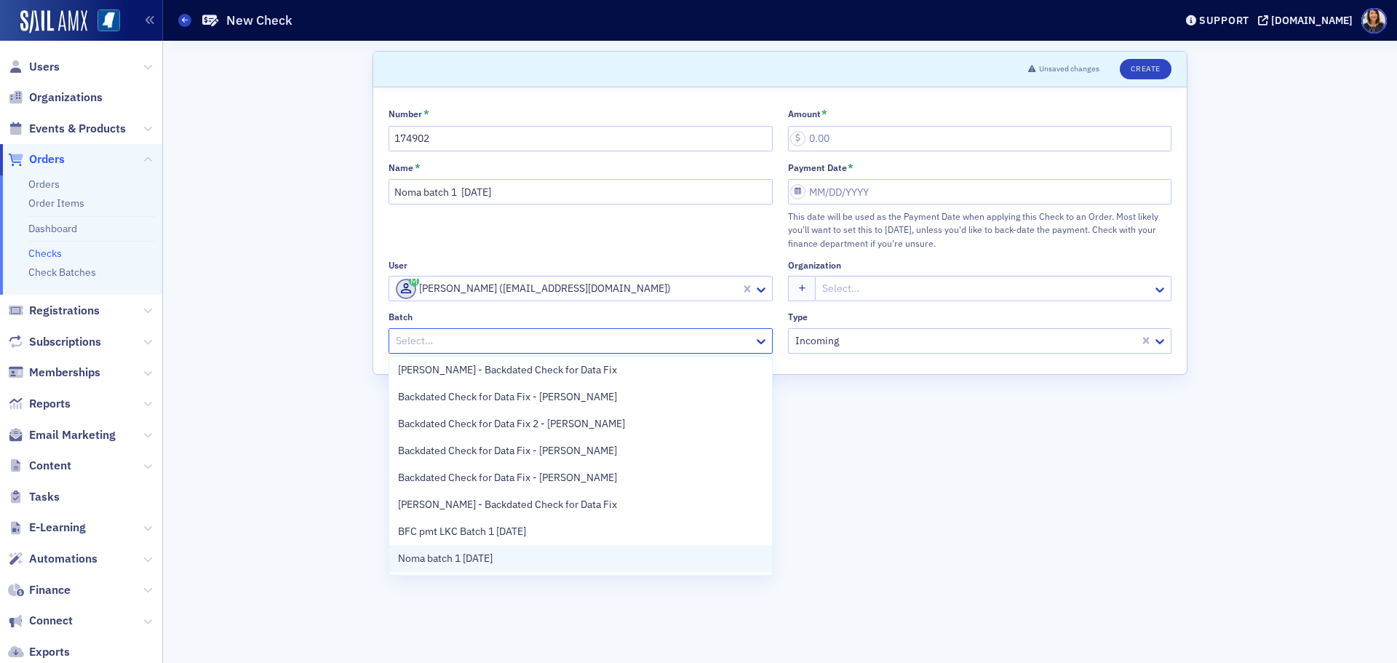
click at [584, 559] on div "Noma batch 1 8.26.25" at bounding box center [580, 558] width 365 height 15
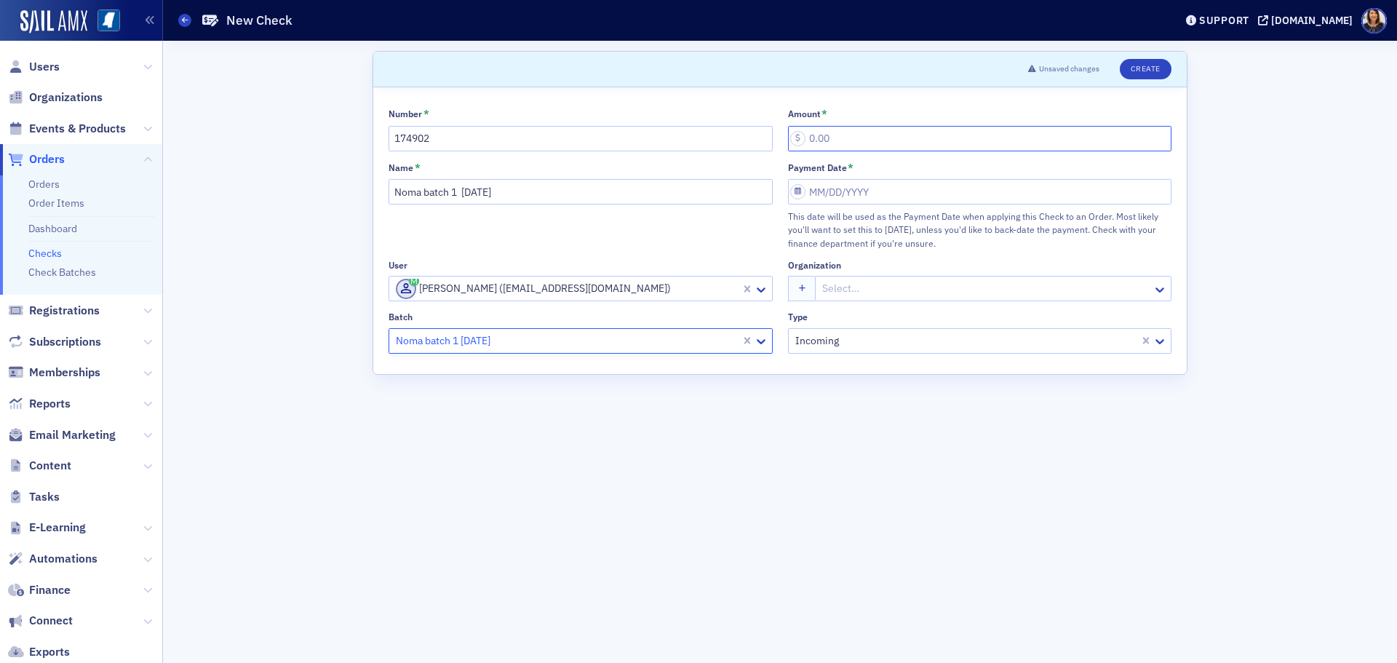
click at [871, 146] on input "Amount *" at bounding box center [980, 138] width 384 height 25
type input "185.00"
select select "7"
select select "2025"
click at [868, 199] on input "Payment Date *" at bounding box center [980, 191] width 384 height 25
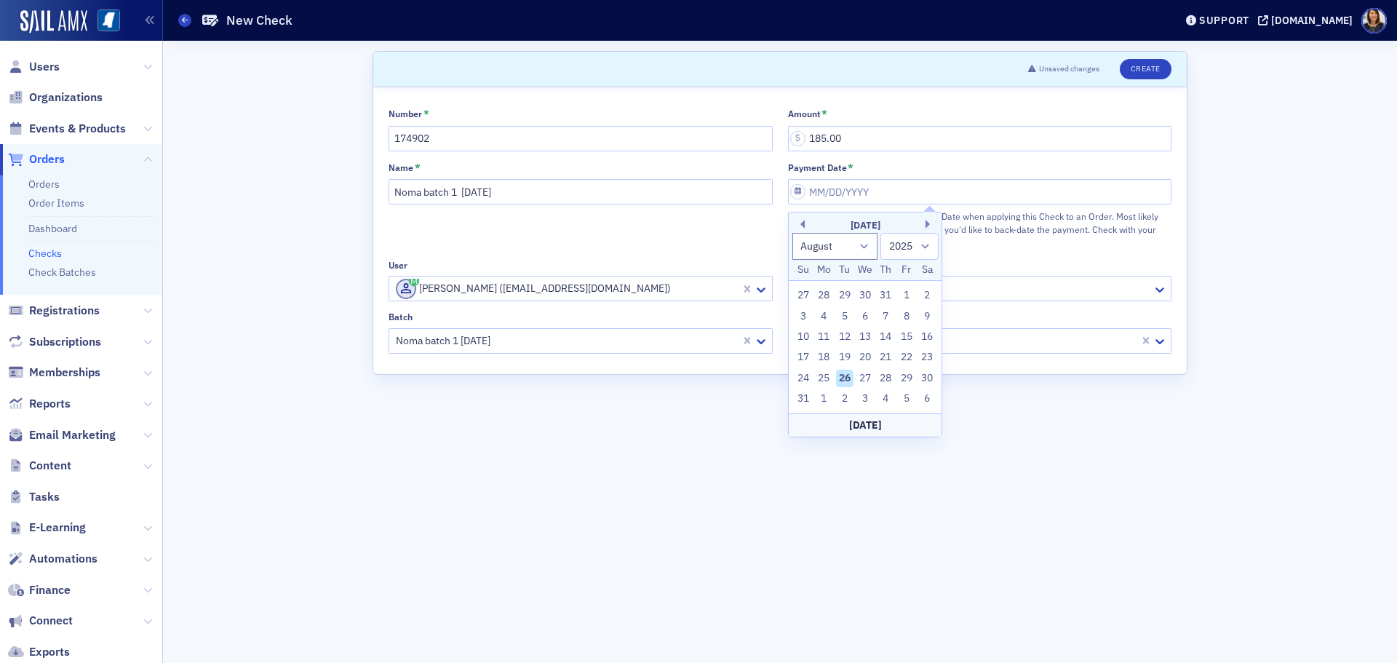
click at [842, 378] on div "26" at bounding box center [844, 378] width 17 height 17
type input "08/26/2025"
click at [1148, 65] on button "Create" at bounding box center [1146, 69] width 52 height 20
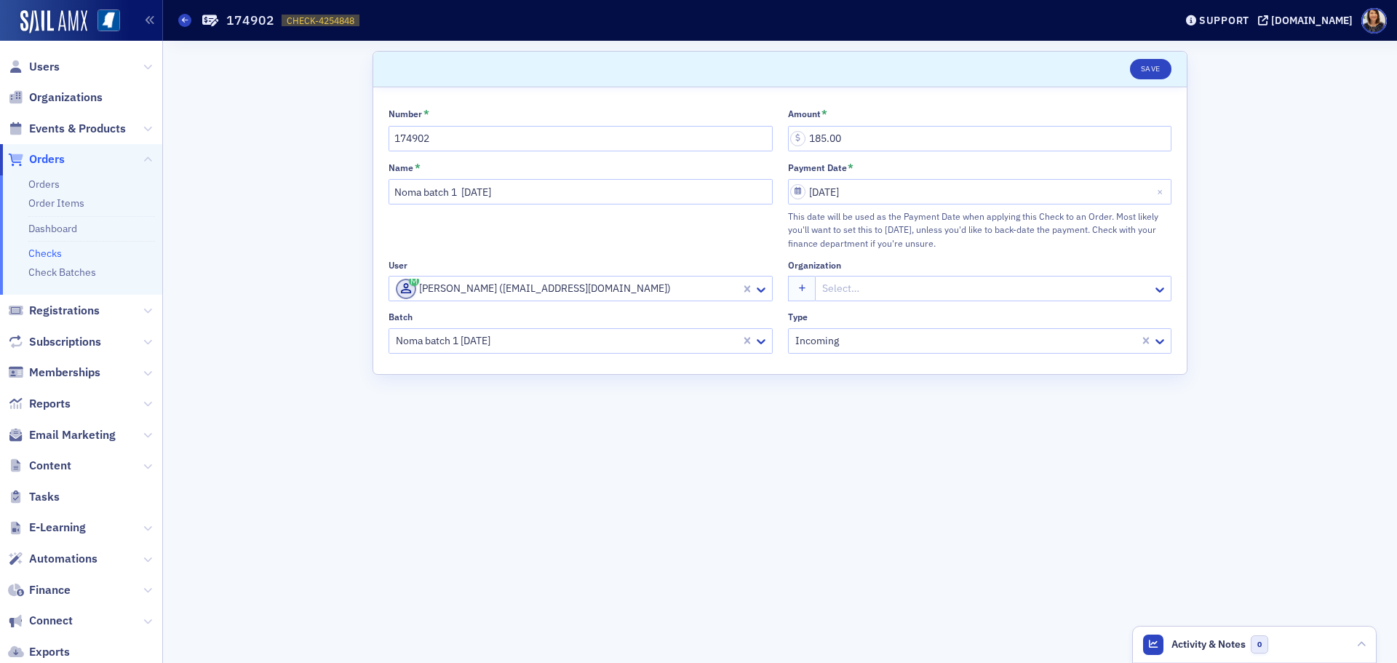
click at [1173, 62] on header "Save" at bounding box center [780, 70] width 814 height 36
click at [1158, 72] on button "Save" at bounding box center [1150, 69] width 41 height 20
click at [49, 255] on link "Checks" at bounding box center [44, 253] width 33 height 13
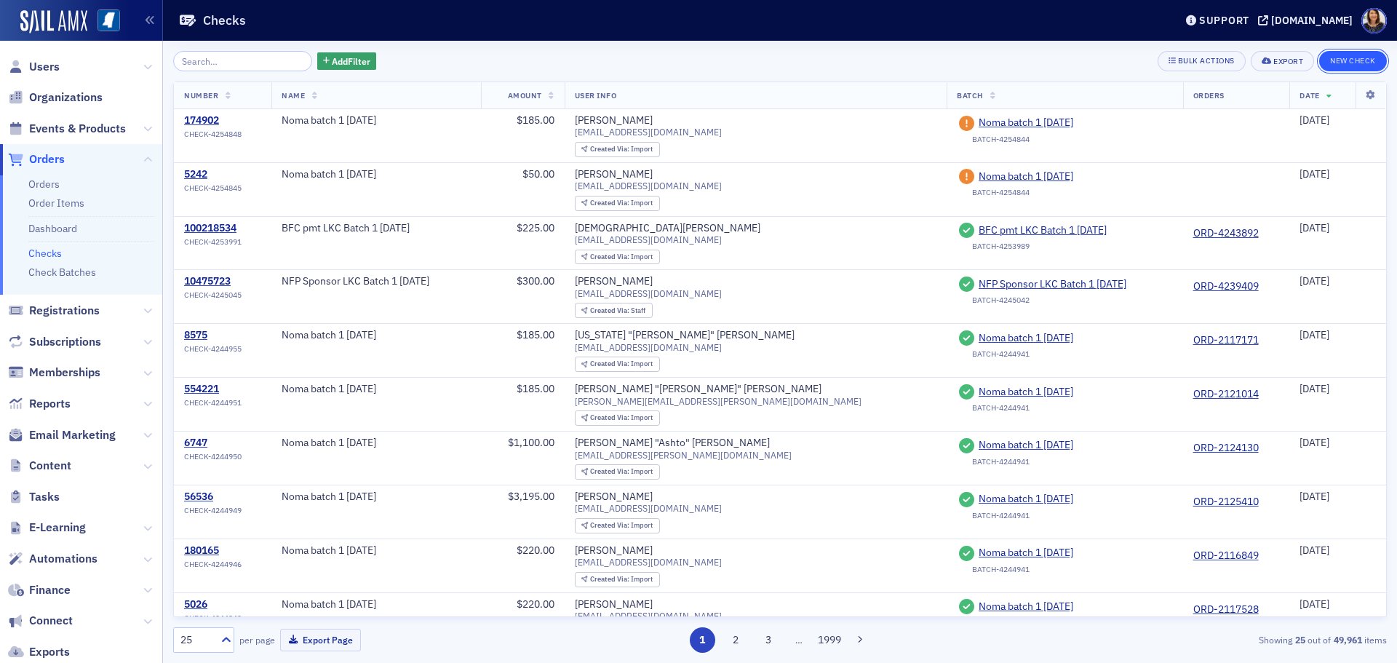
click at [1360, 62] on button "New Check" at bounding box center [1353, 61] width 68 height 20
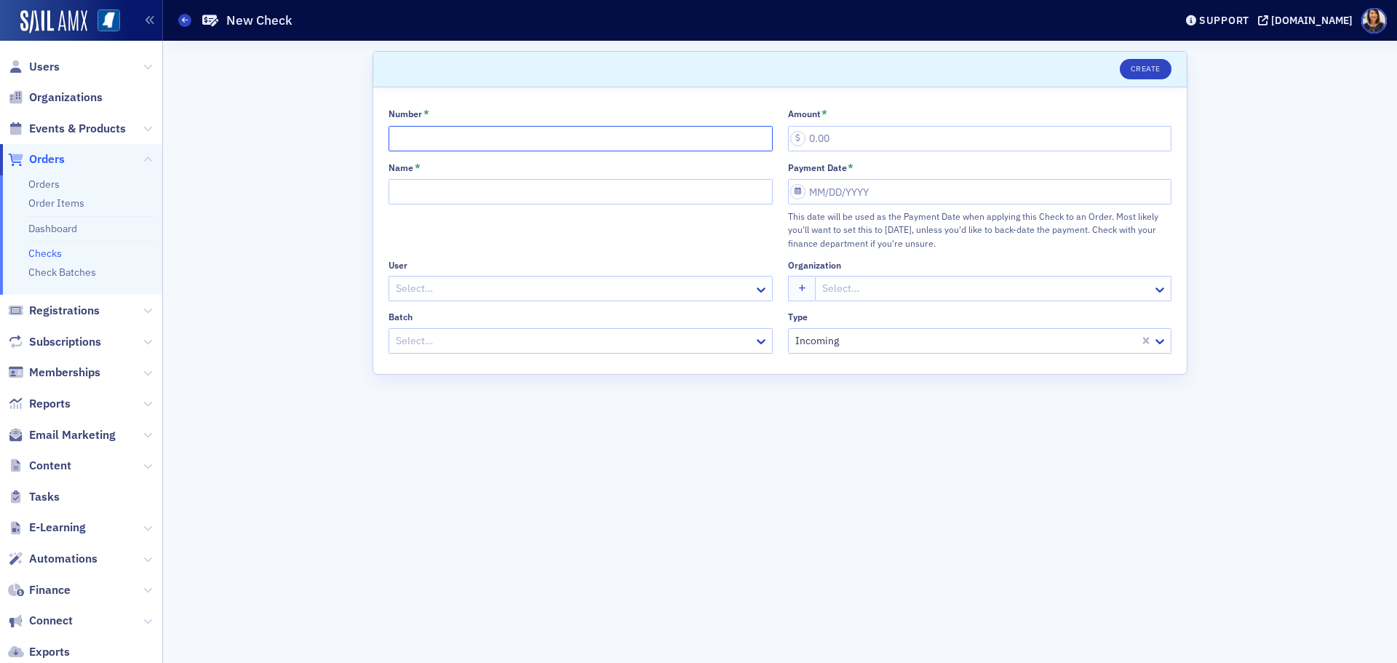
click at [525, 145] on input "Number *" at bounding box center [581, 138] width 384 height 25
type input "8092"
click at [464, 193] on input "Name *" at bounding box center [581, 191] width 384 height 25
type input "Noma batch 1 8.26.25"
click at [488, 294] on div at bounding box center [573, 288] width 358 height 18
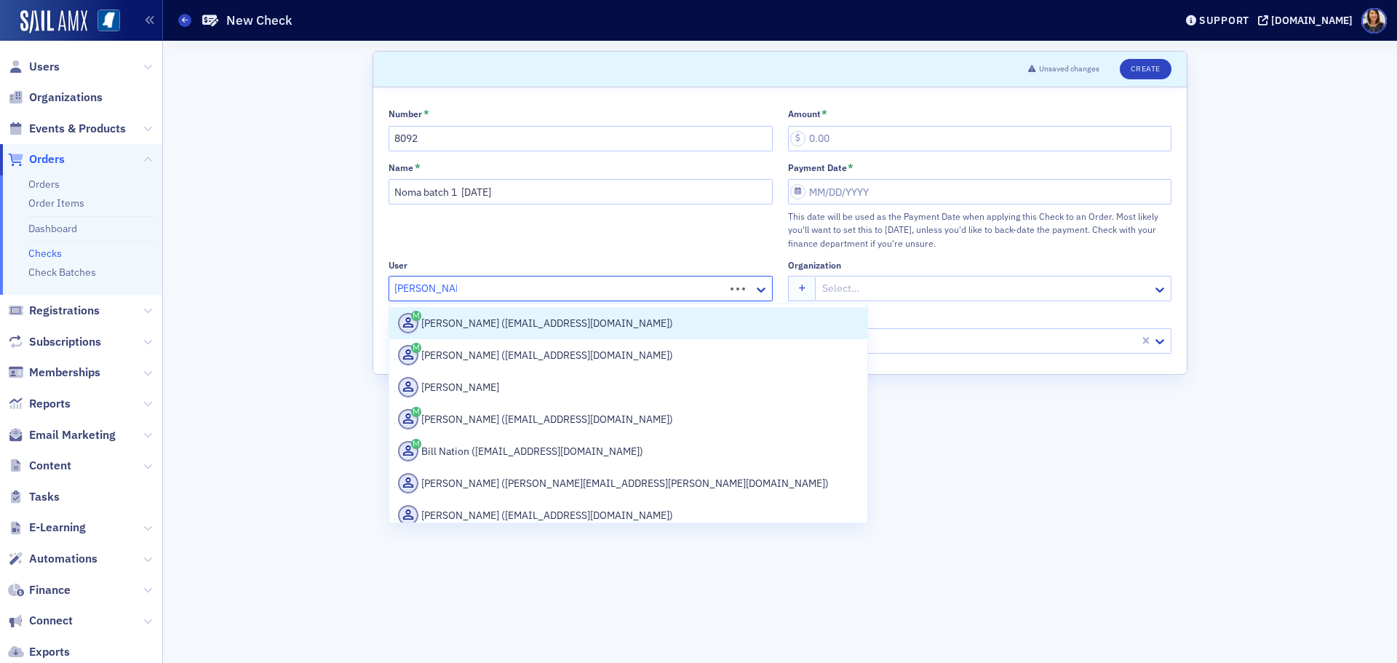
type input "William Rhode"
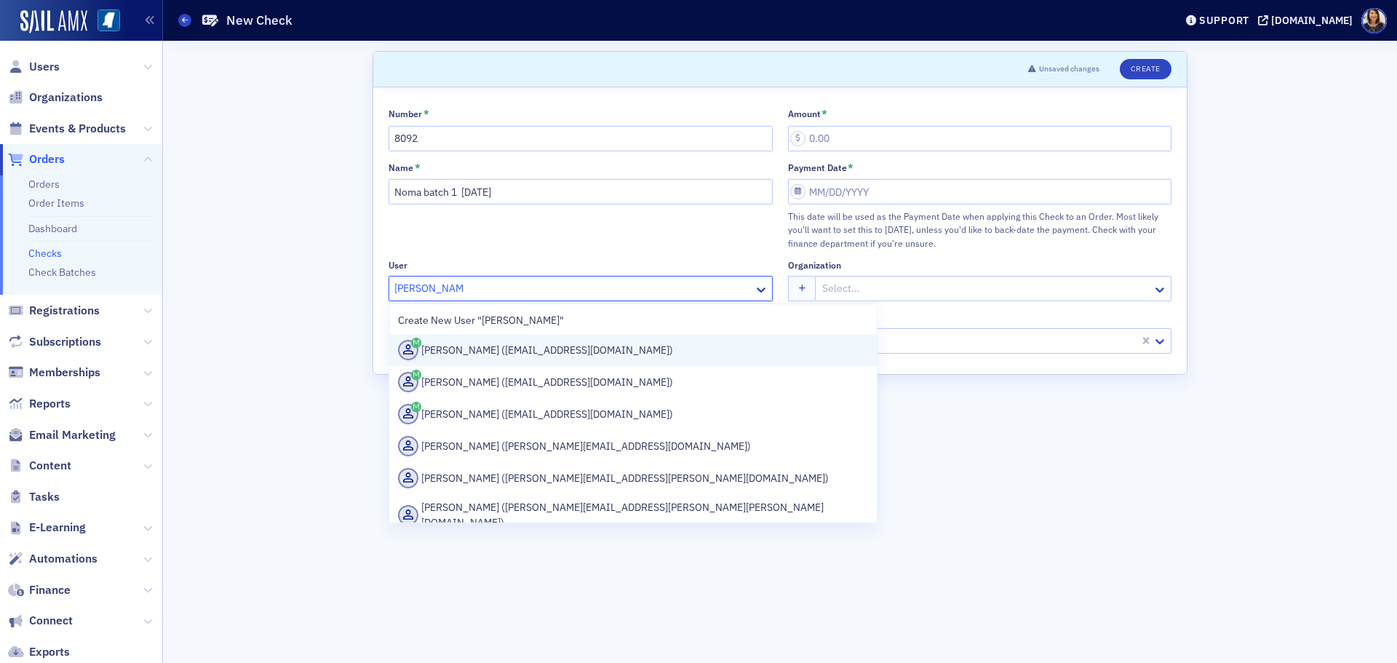
click at [525, 355] on div "Billy Rhodes (wrhodes@olemiss.edu)" at bounding box center [633, 350] width 470 height 20
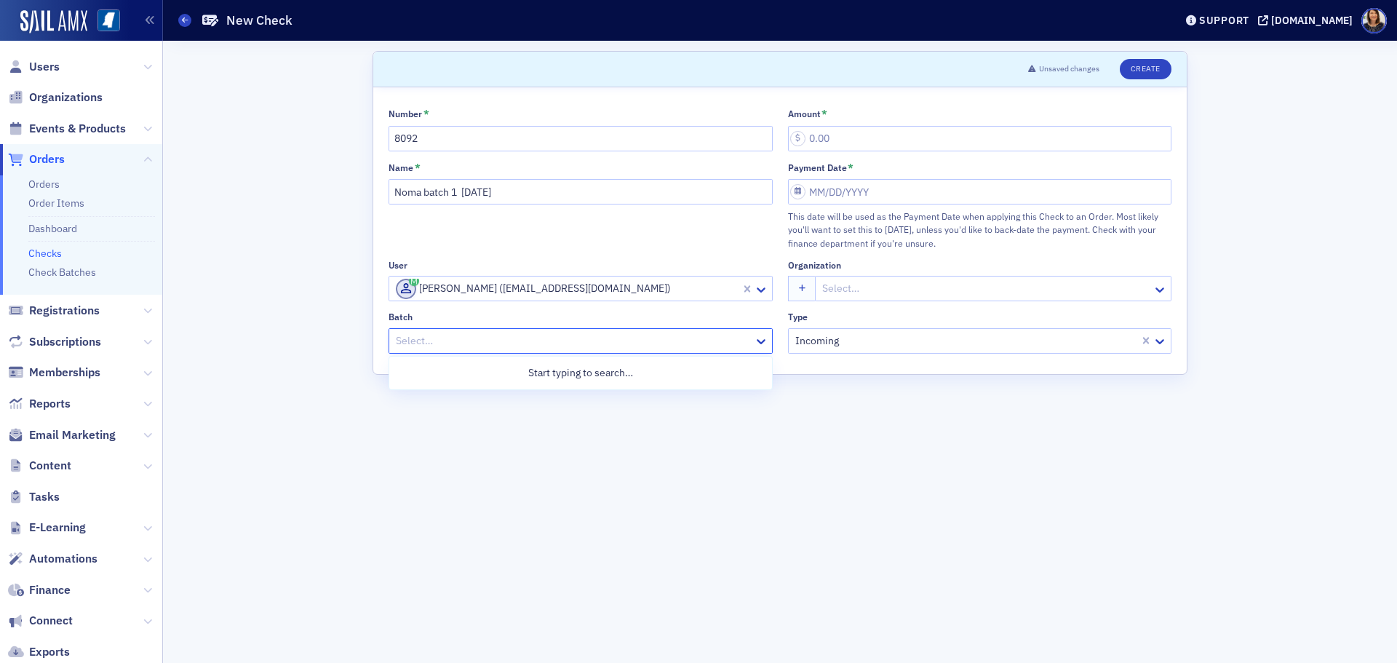
click at [523, 341] on div at bounding box center [573, 341] width 358 height 18
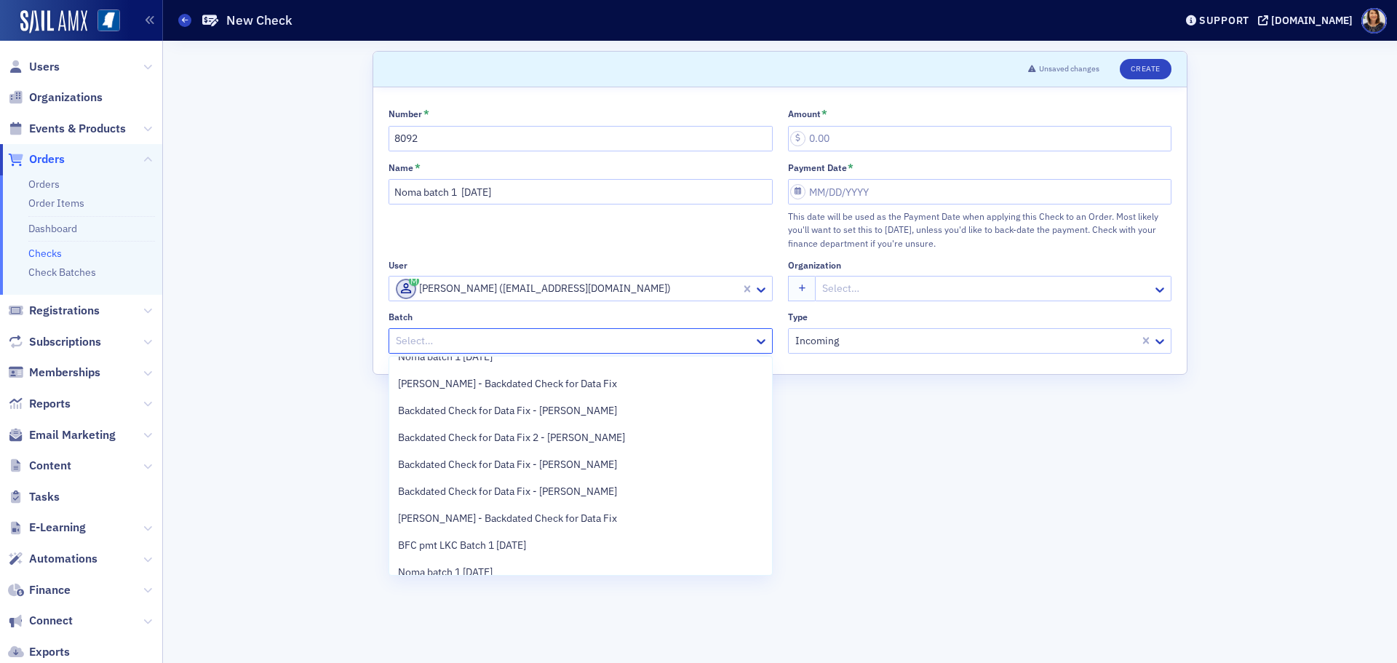
scroll to position [57, 0]
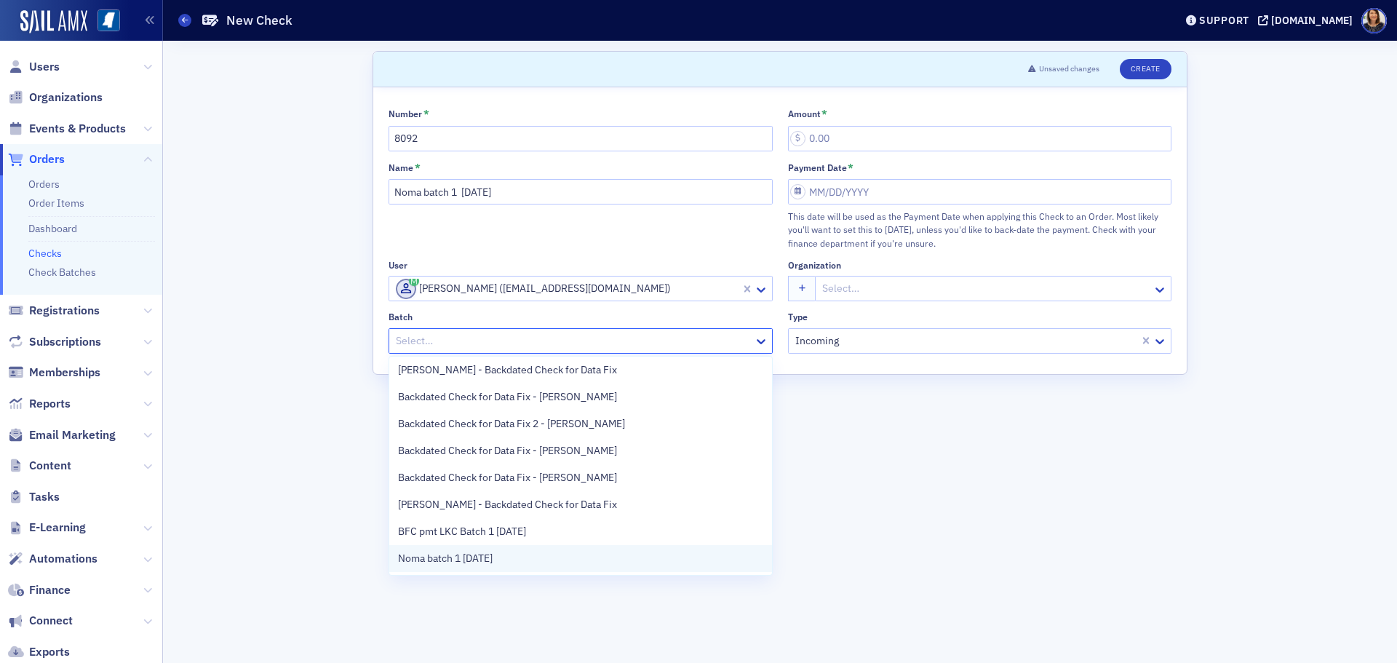
click at [554, 553] on div "Noma batch 1 8.26.25" at bounding box center [580, 558] width 365 height 15
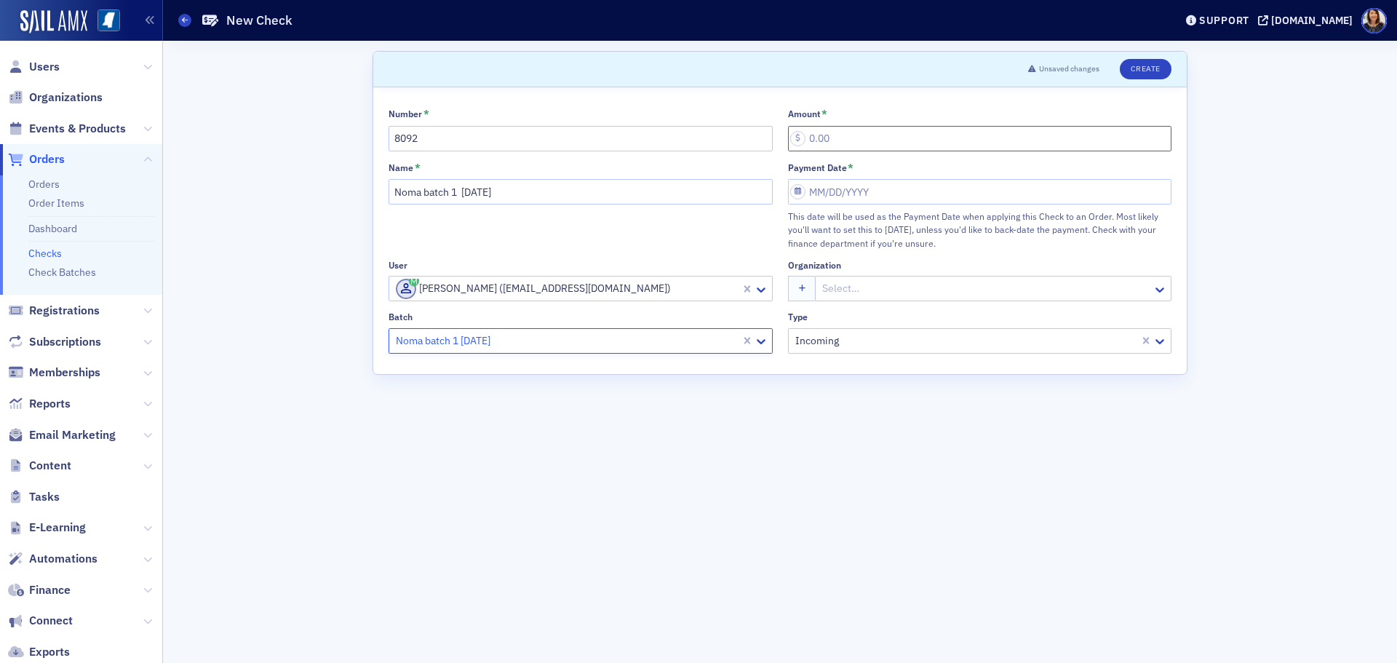
click at [825, 147] on input "Amount *" at bounding box center [980, 138] width 384 height 25
type input "20.00"
select select "7"
select select "2025"
click at [836, 187] on input "Payment Date *" at bounding box center [980, 191] width 384 height 25
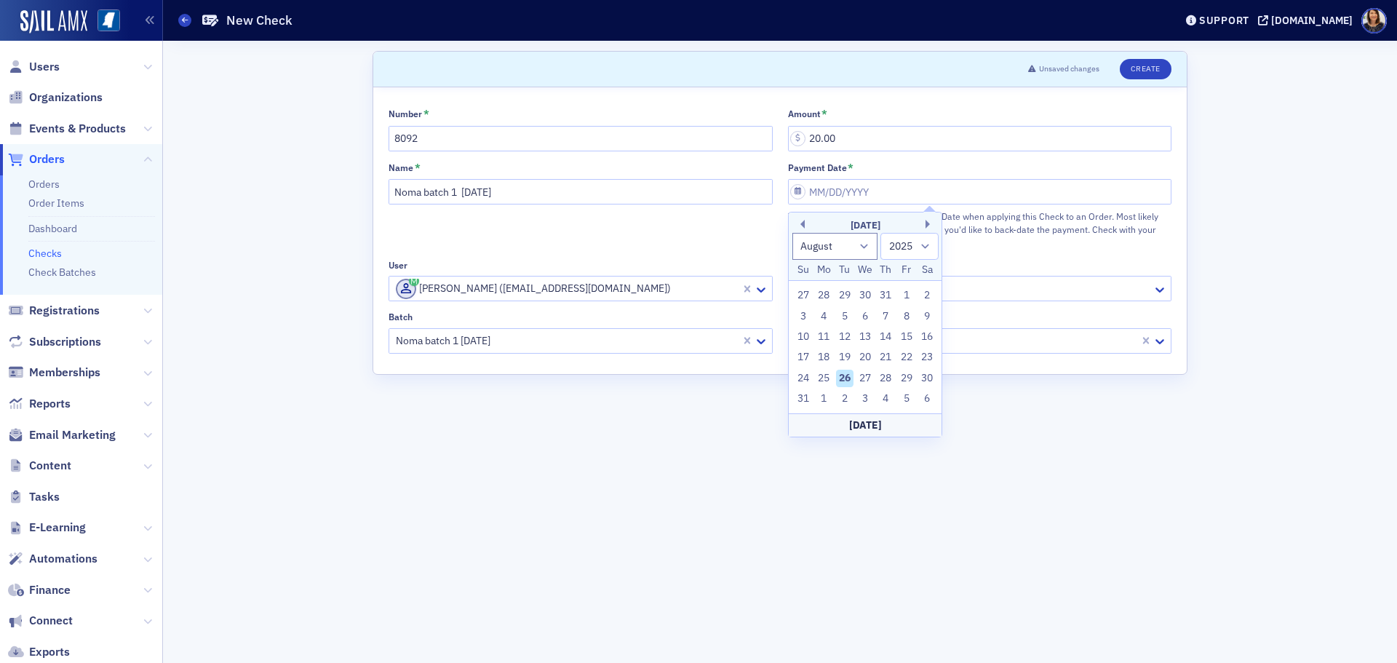
click at [844, 379] on div "26" at bounding box center [844, 378] width 17 height 17
type input "08/26/2025"
click at [1156, 67] on button "Create" at bounding box center [1146, 69] width 52 height 20
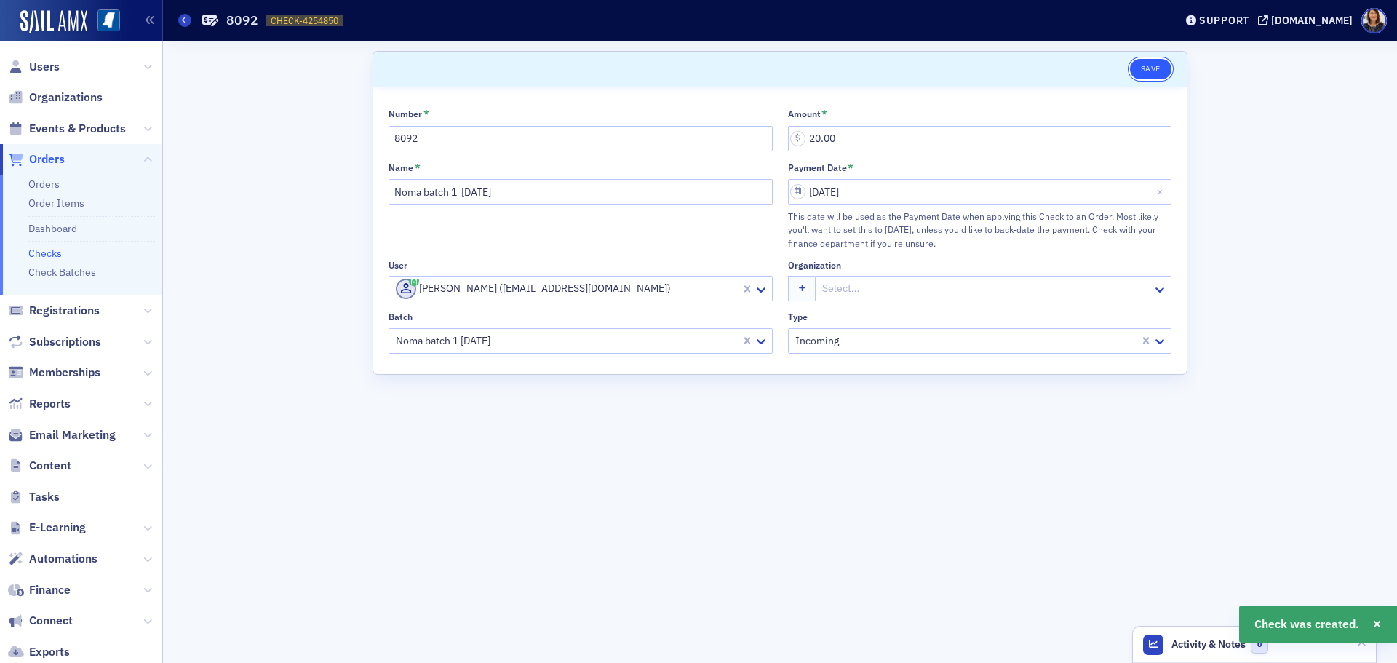
click at [1153, 66] on button "Save" at bounding box center [1150, 69] width 41 height 20
click at [49, 260] on li "Checks" at bounding box center [91, 251] width 127 height 20
click at [45, 252] on link "Checks" at bounding box center [44, 253] width 33 height 13
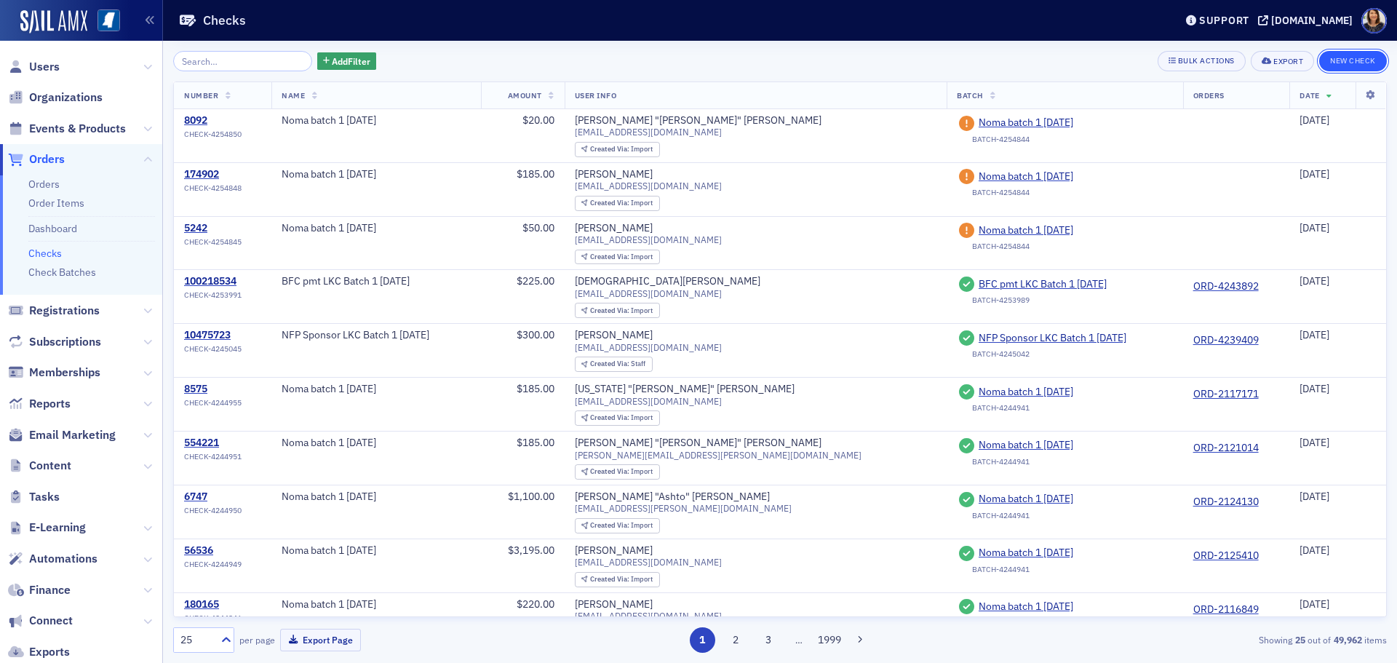
click at [1356, 62] on button "New Check" at bounding box center [1353, 61] width 68 height 20
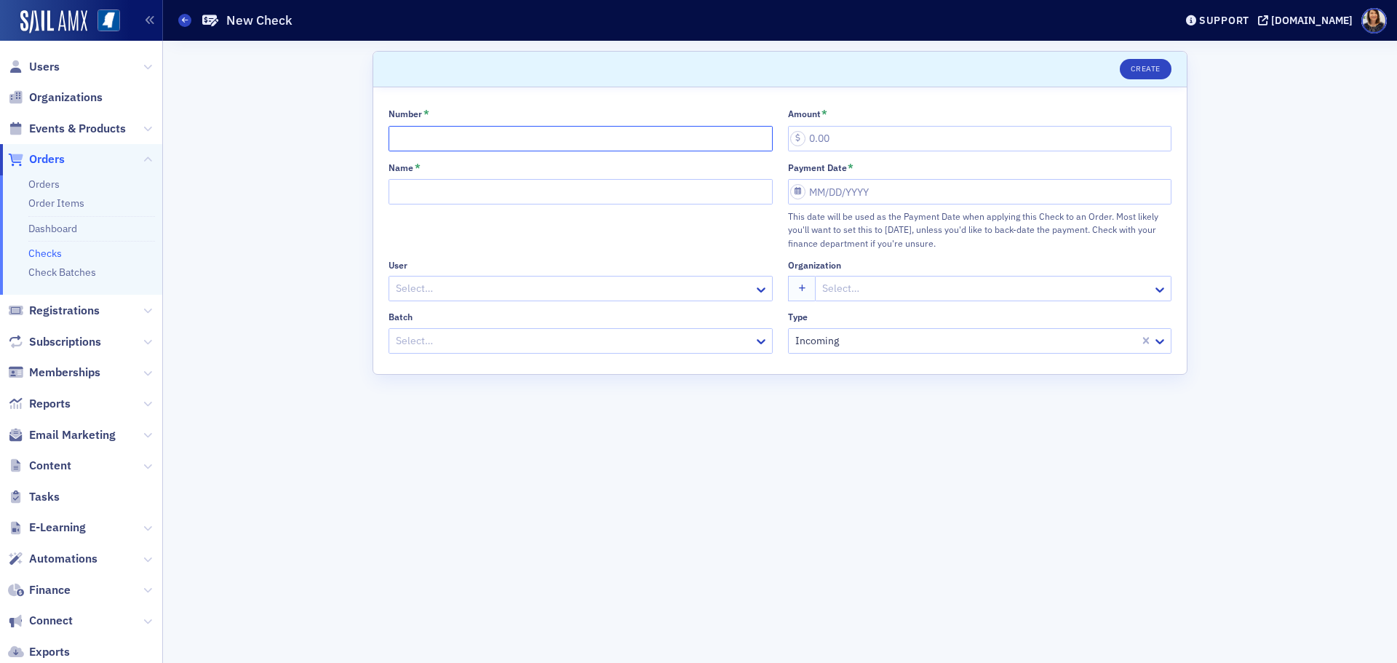
click at [477, 141] on input "Number *" at bounding box center [581, 138] width 384 height 25
type input "2429"
click at [468, 182] on input "Name *" at bounding box center [581, 191] width 384 height 25
type input "Noma batch 1 8.26.25"
click at [468, 279] on div at bounding box center [573, 288] width 358 height 18
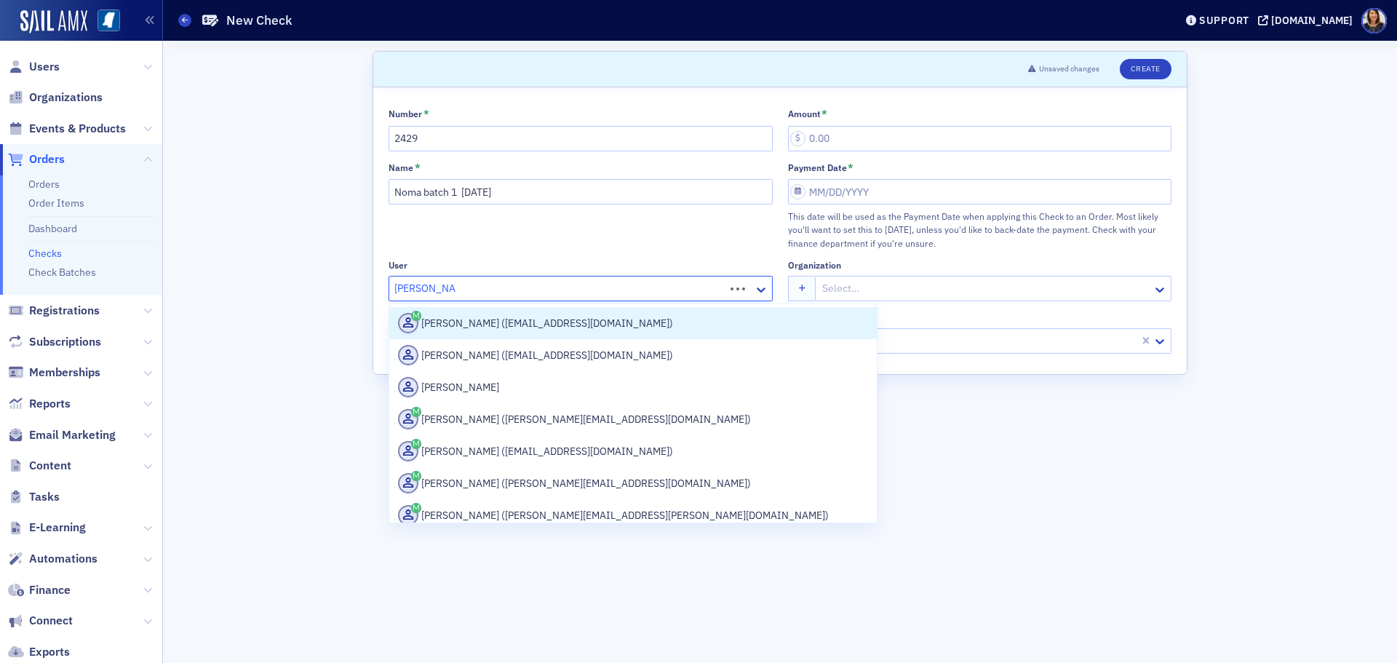
type input "richard douglas"
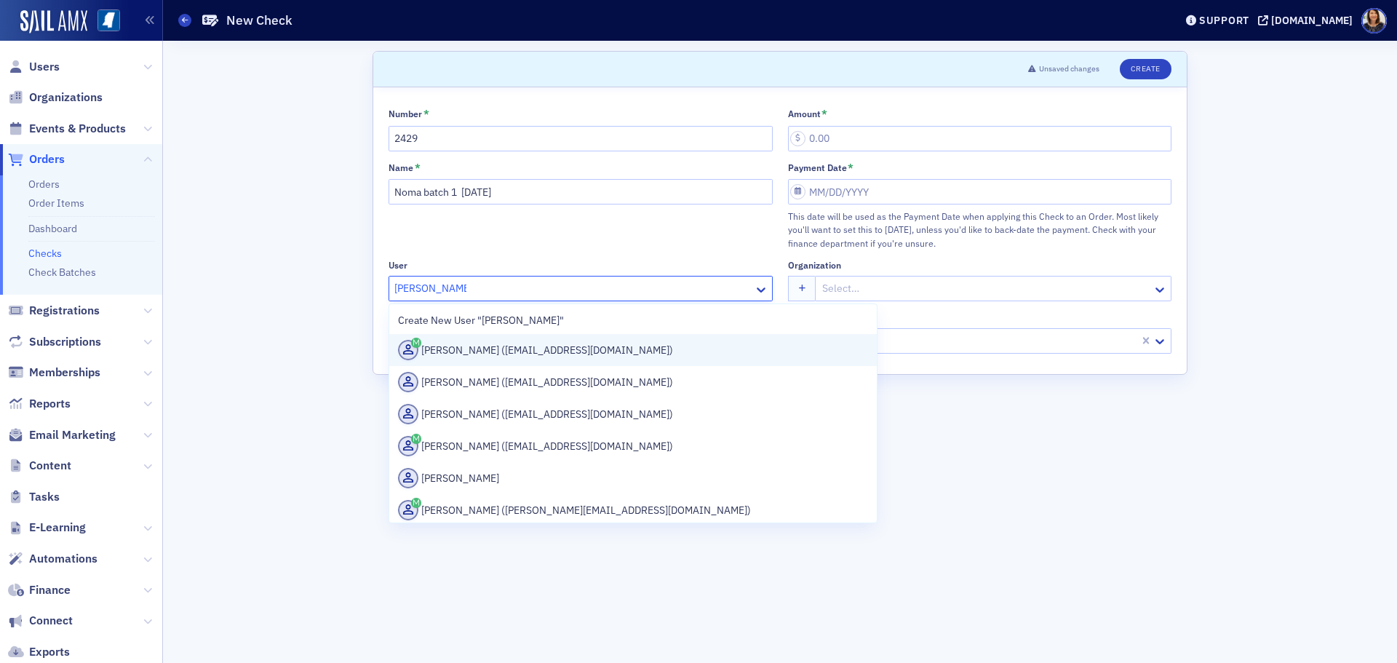
click at [530, 356] on div "Ricky Douglas (rdoug2567@gmail.com)" at bounding box center [633, 350] width 470 height 20
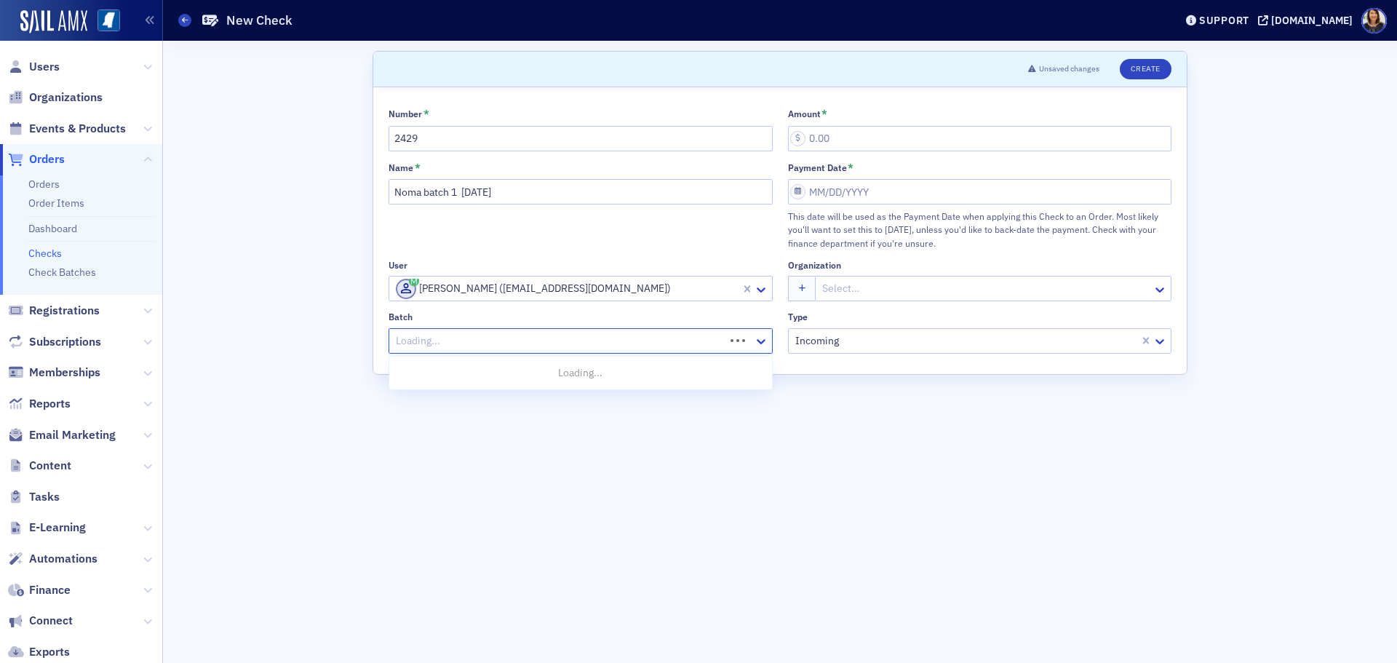
click at [571, 346] on div at bounding box center [558, 341] width 329 height 18
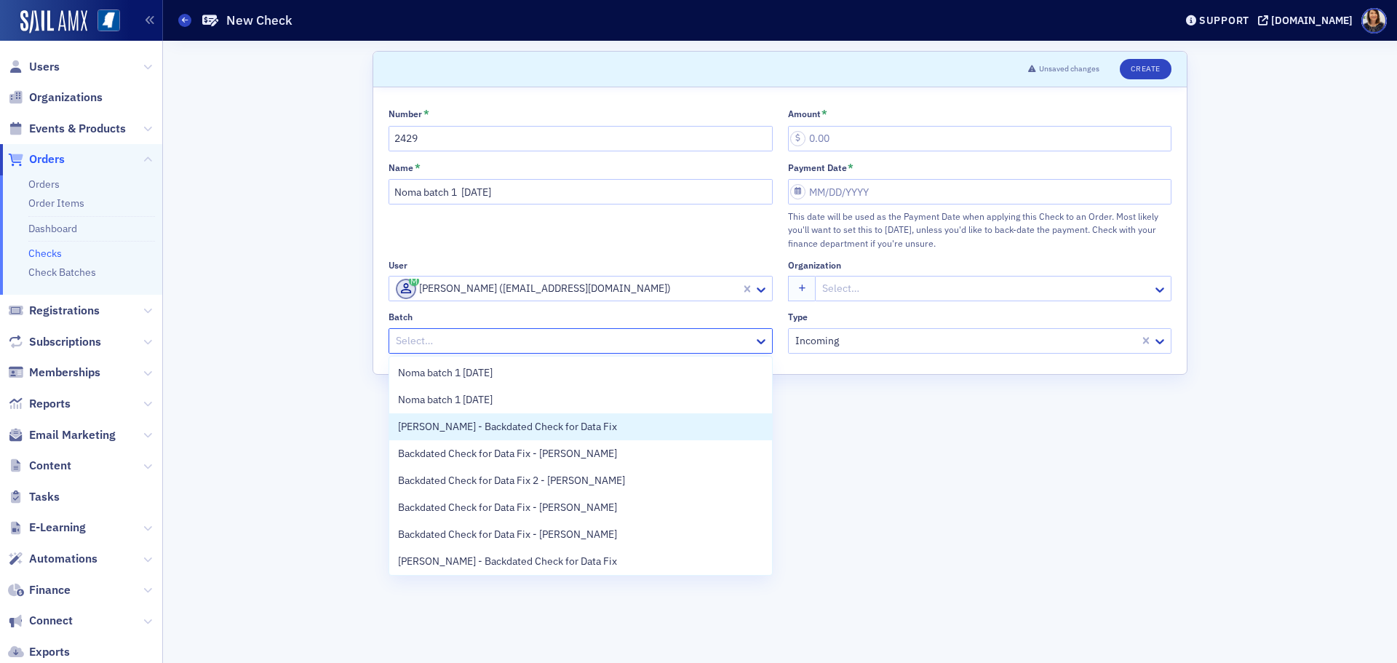
scroll to position [57, 0]
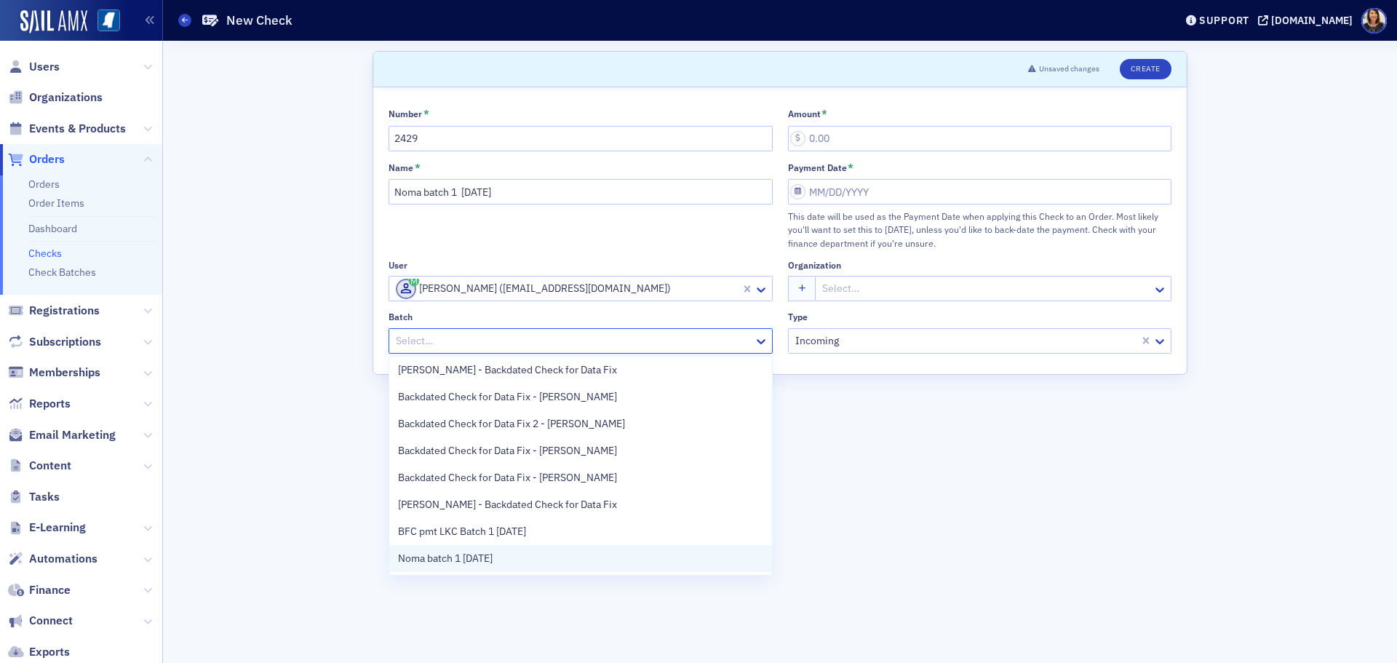
click at [601, 561] on div "Noma batch 1 8.26.25" at bounding box center [580, 558] width 365 height 15
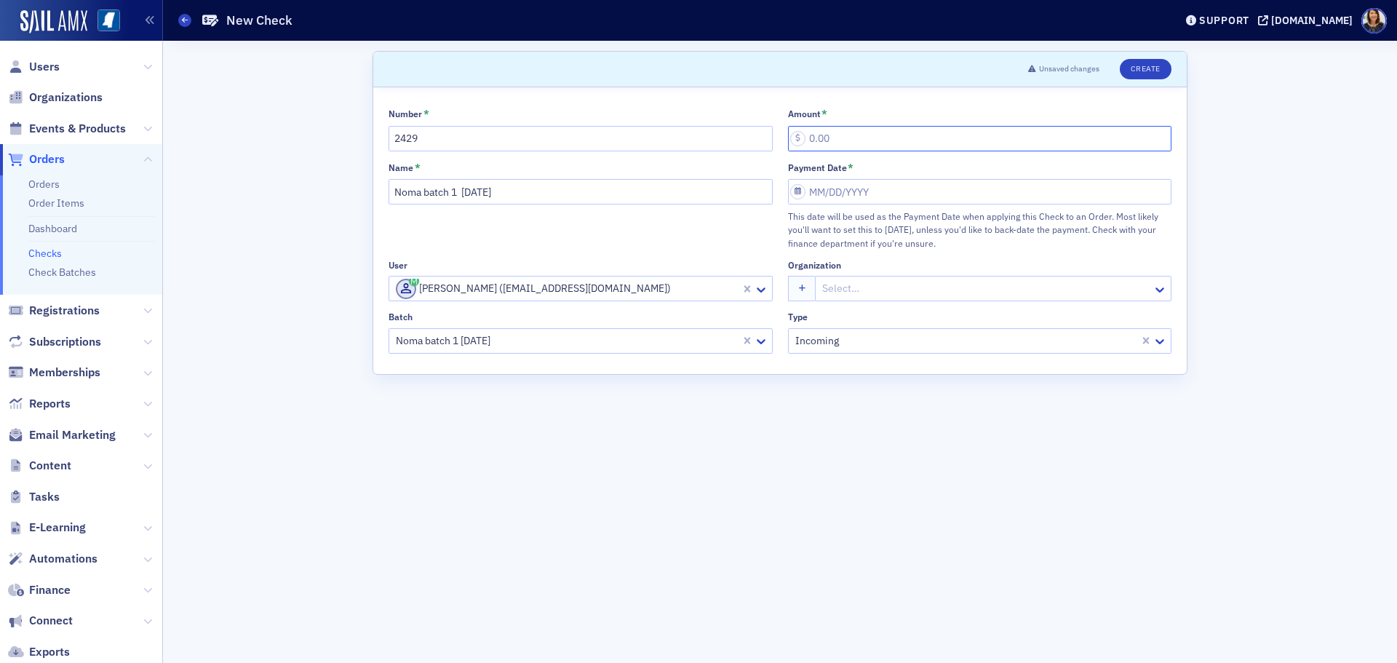
click at [846, 146] on input "Amount *" at bounding box center [980, 138] width 384 height 25
type input "20.00"
select select "7"
select select "2025"
click at [876, 196] on input "Payment Date *" at bounding box center [980, 191] width 384 height 25
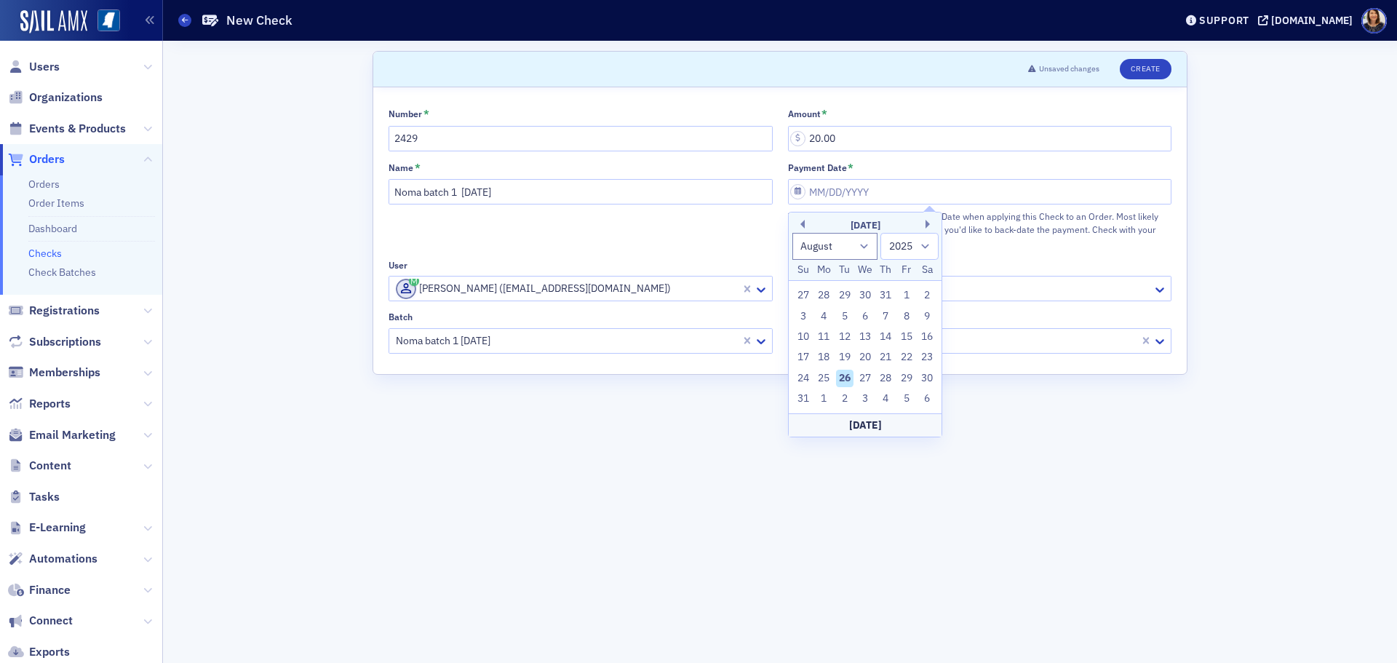
click at [843, 381] on div "26" at bounding box center [844, 378] width 17 height 17
type input "08/26/2025"
click at [1146, 65] on button "Create" at bounding box center [1146, 69] width 52 height 20
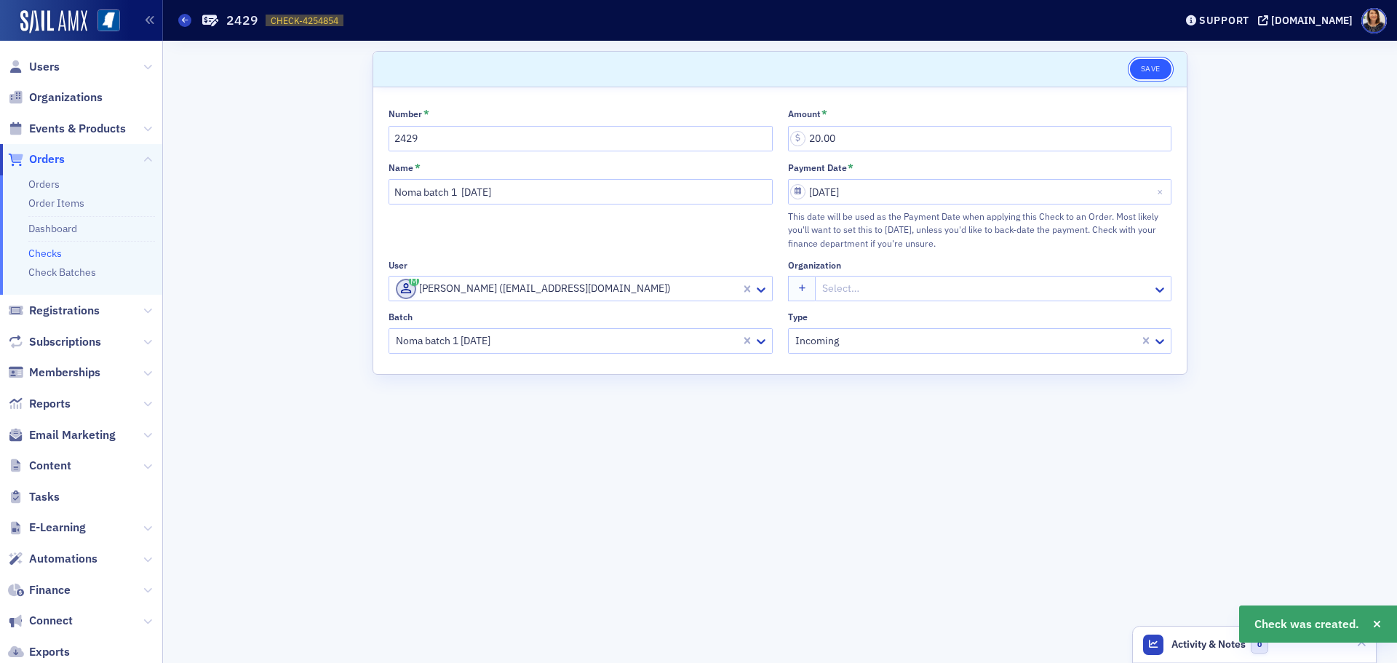
click at [1154, 68] on button "Save" at bounding box center [1150, 69] width 41 height 20
click at [45, 253] on link "Checks" at bounding box center [44, 253] width 33 height 13
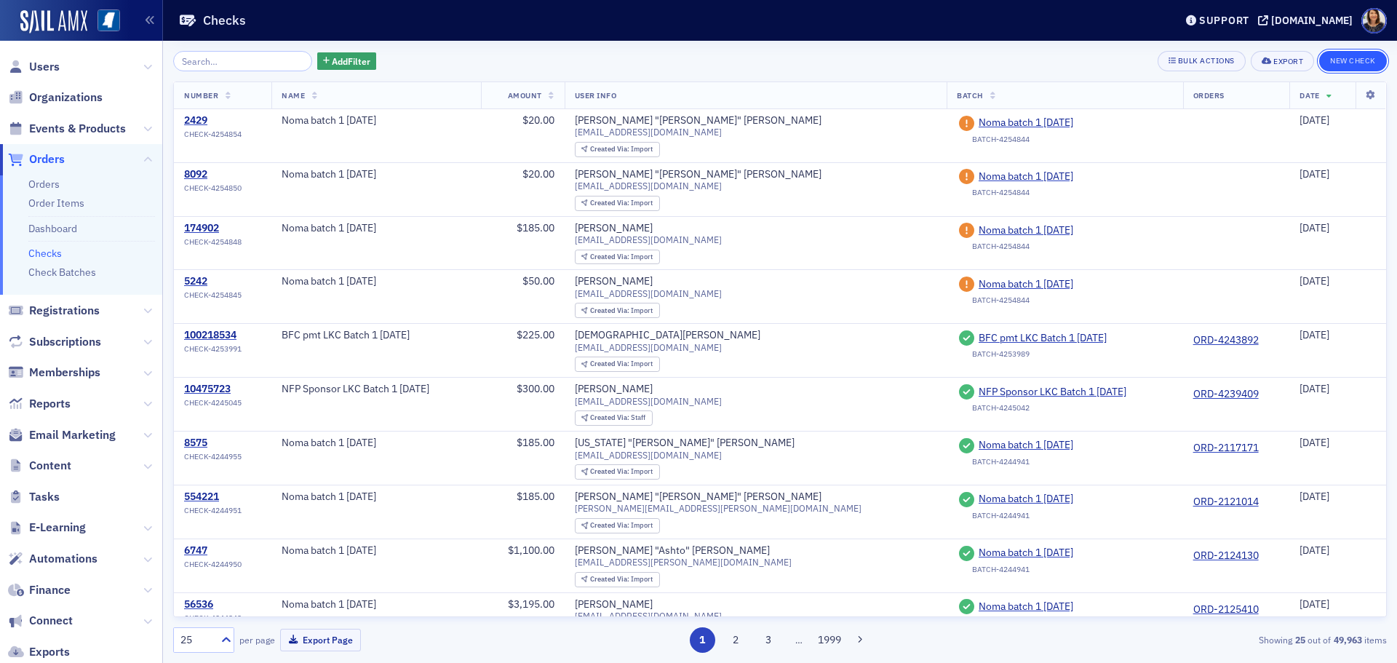
click at [1360, 63] on button "New Check" at bounding box center [1353, 61] width 68 height 20
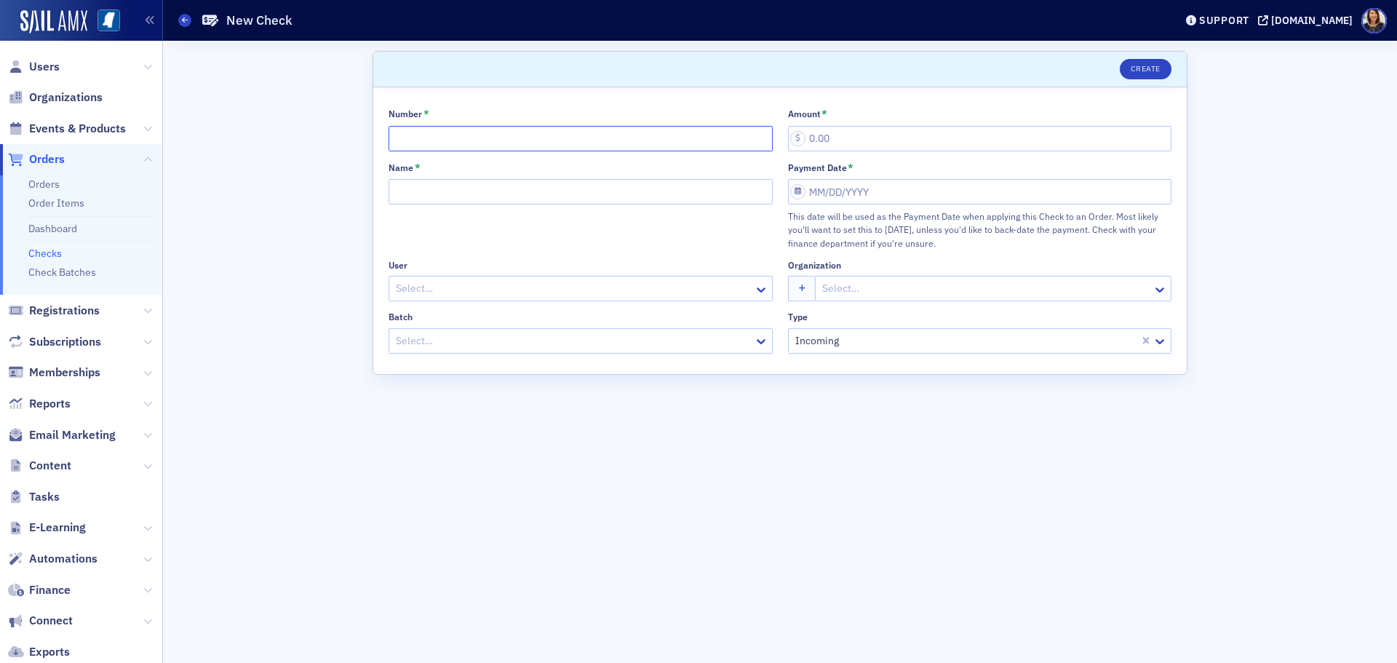
click at [503, 142] on input "Number *" at bounding box center [581, 138] width 384 height 25
type input "123369"
click at [510, 188] on input "Name *" at bounding box center [581, 191] width 384 height 25
type input "Noma batch 1 8.26.25"
click at [505, 288] on div at bounding box center [573, 288] width 358 height 18
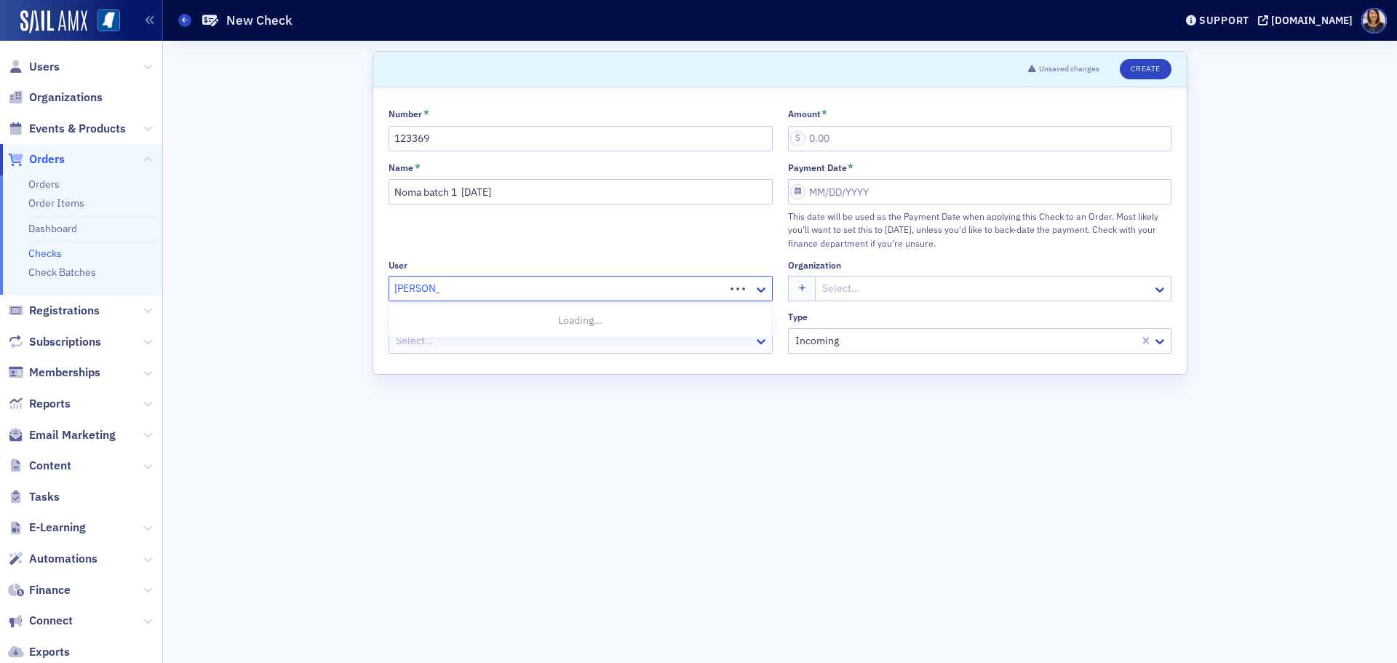
type input "jason baker"
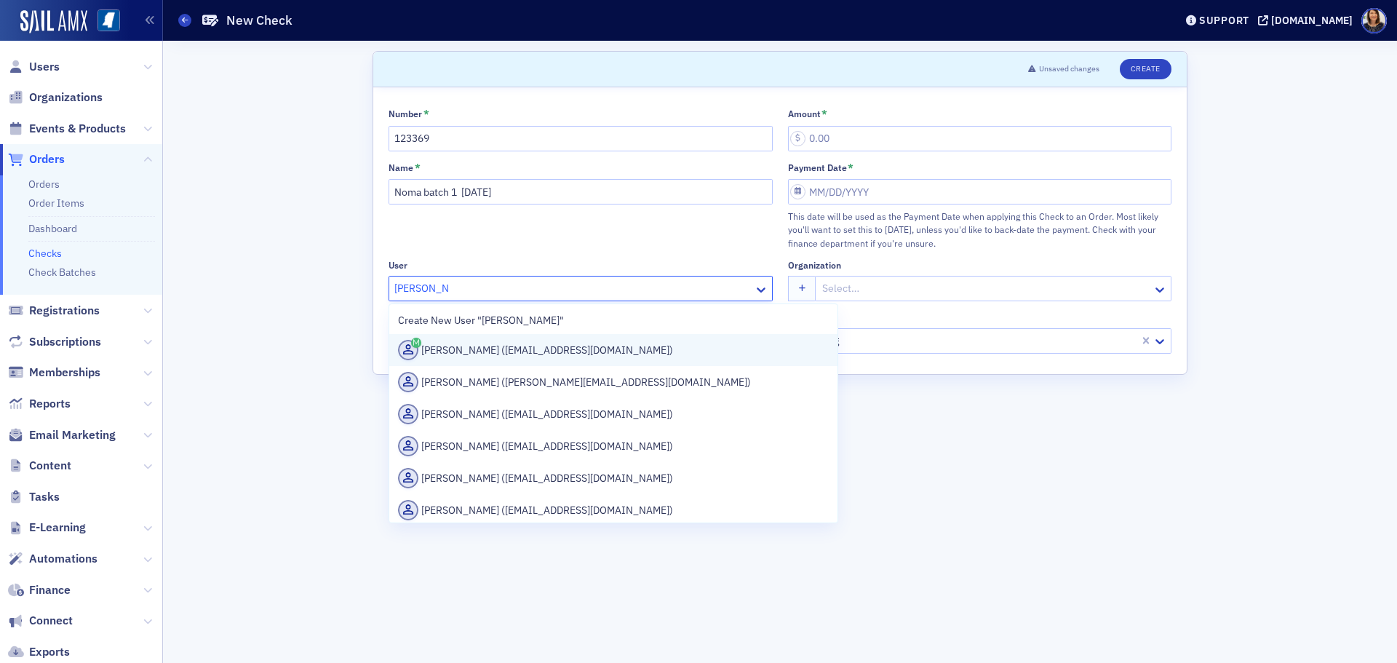
click at [525, 354] on div "Jason Baker (jbaker@firstsecuritybk.com)" at bounding box center [613, 350] width 431 height 20
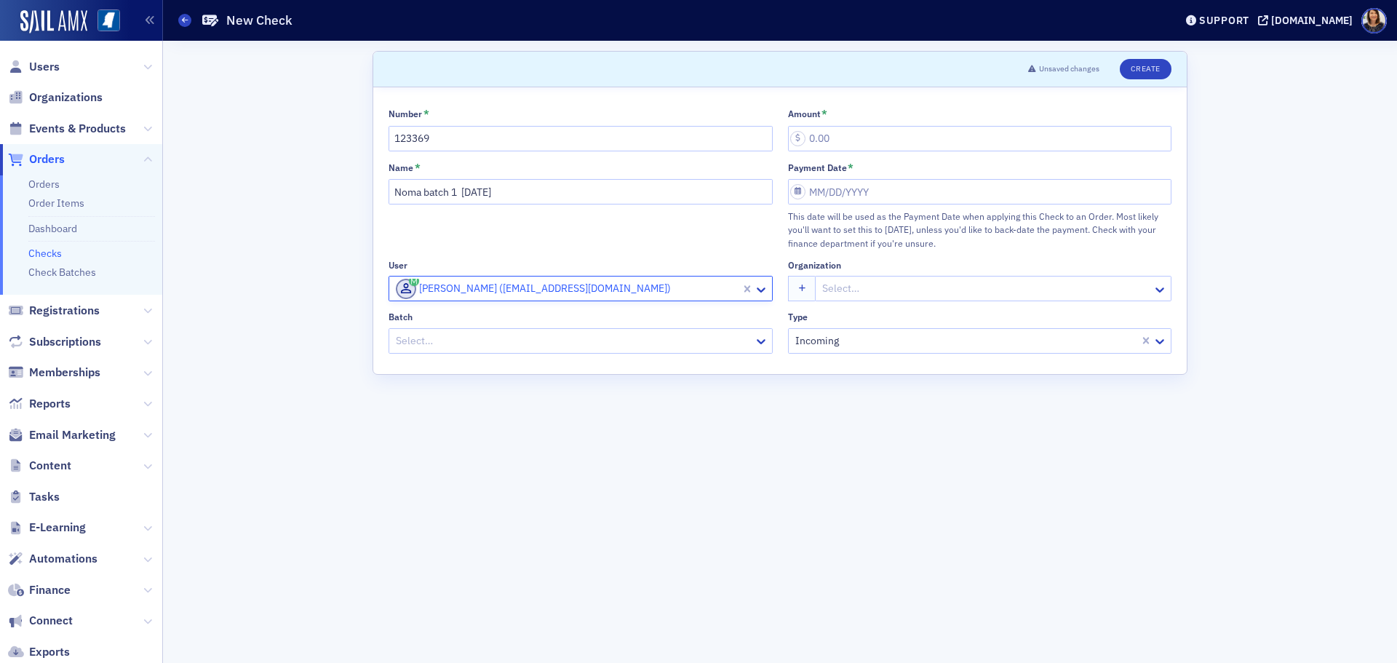
click at [558, 345] on div at bounding box center [573, 341] width 358 height 18
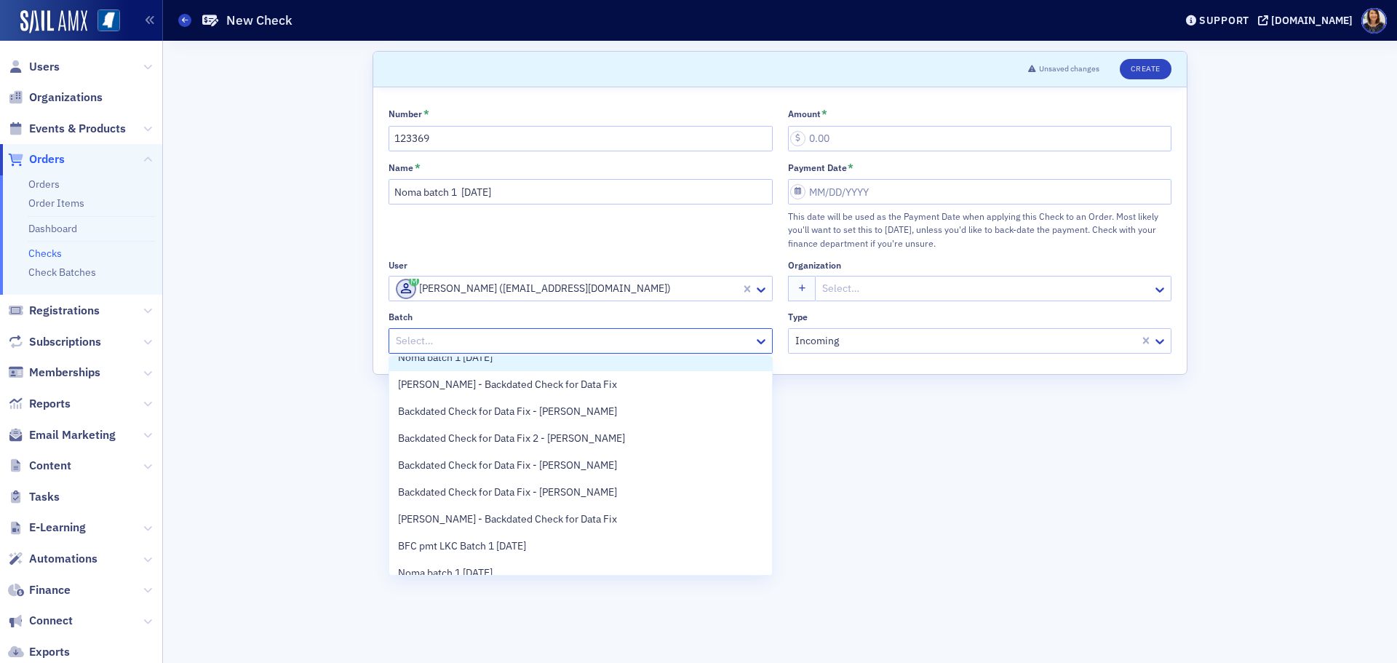
scroll to position [57, 0]
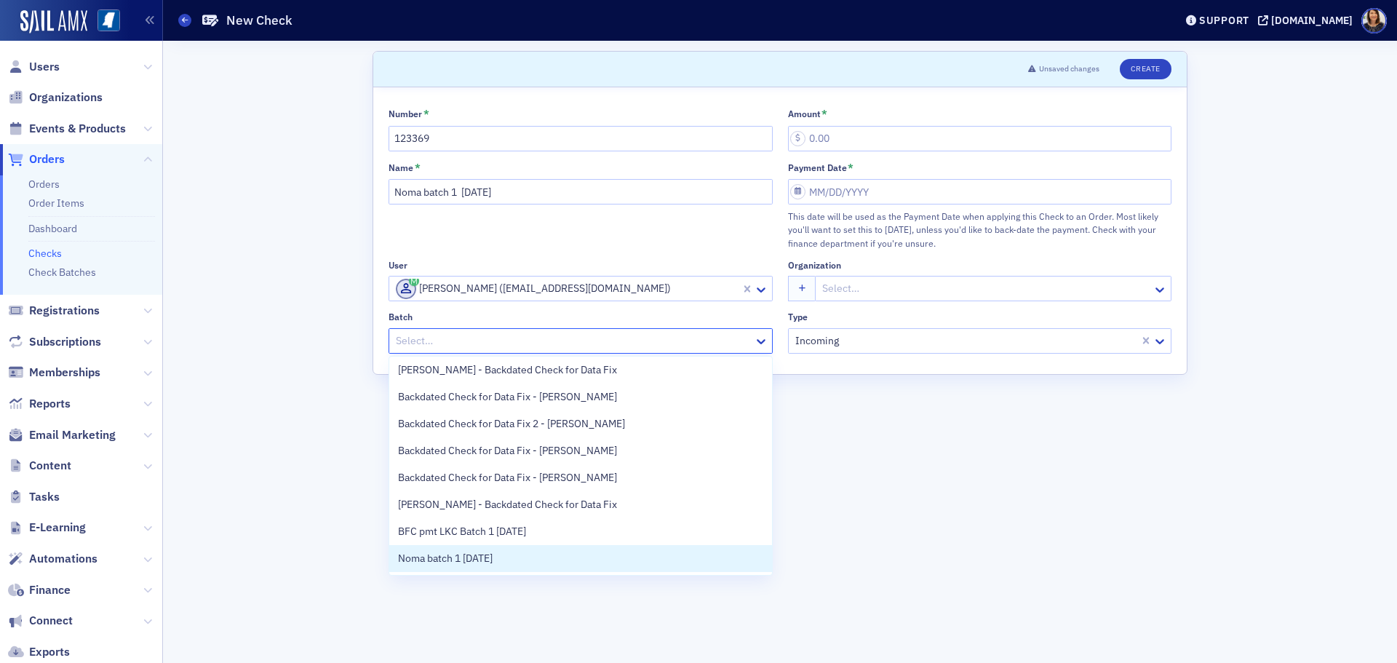
click at [563, 550] on div "Noma batch 1 8.26.25" at bounding box center [580, 558] width 383 height 27
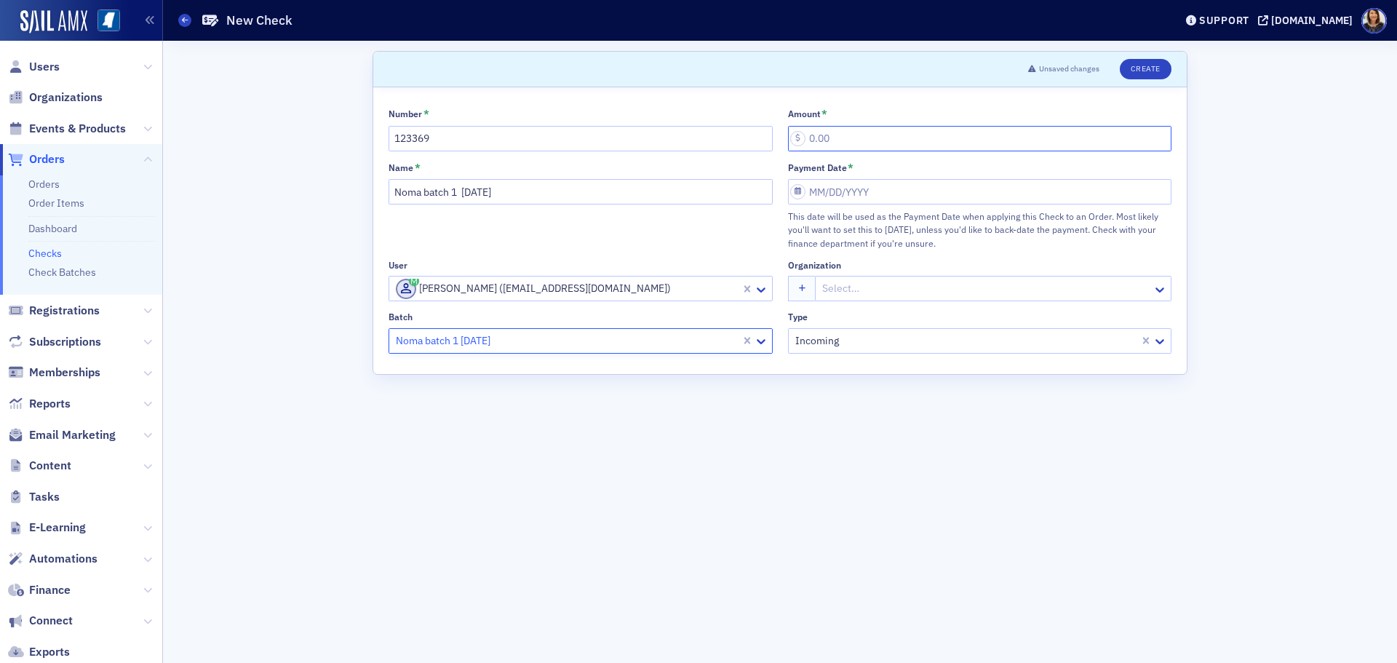
click at [846, 148] on input "Amount *" at bounding box center [980, 138] width 384 height 25
type input "20.00"
select select "7"
select select "2025"
click at [837, 189] on input "Payment Date *" at bounding box center [980, 191] width 384 height 25
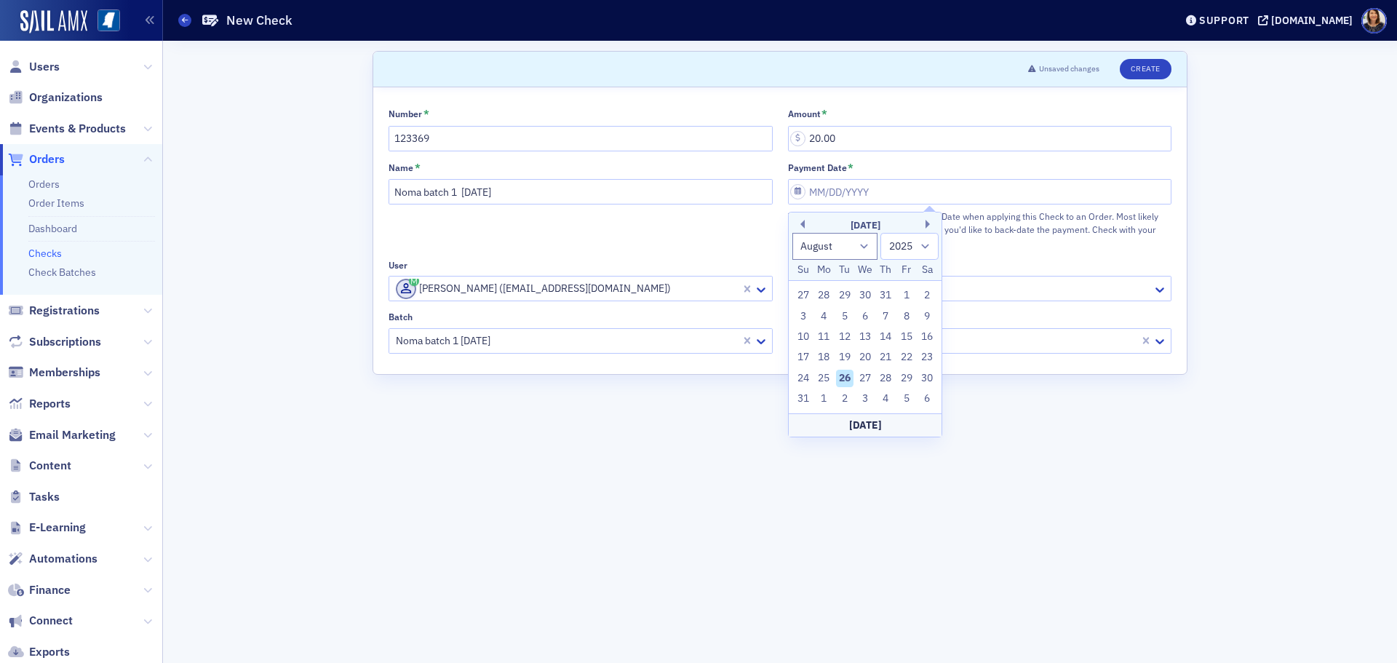
click at [843, 378] on div "26" at bounding box center [844, 378] width 17 height 17
type input "08/26/2025"
click at [1164, 76] on button "Create" at bounding box center [1146, 69] width 52 height 20
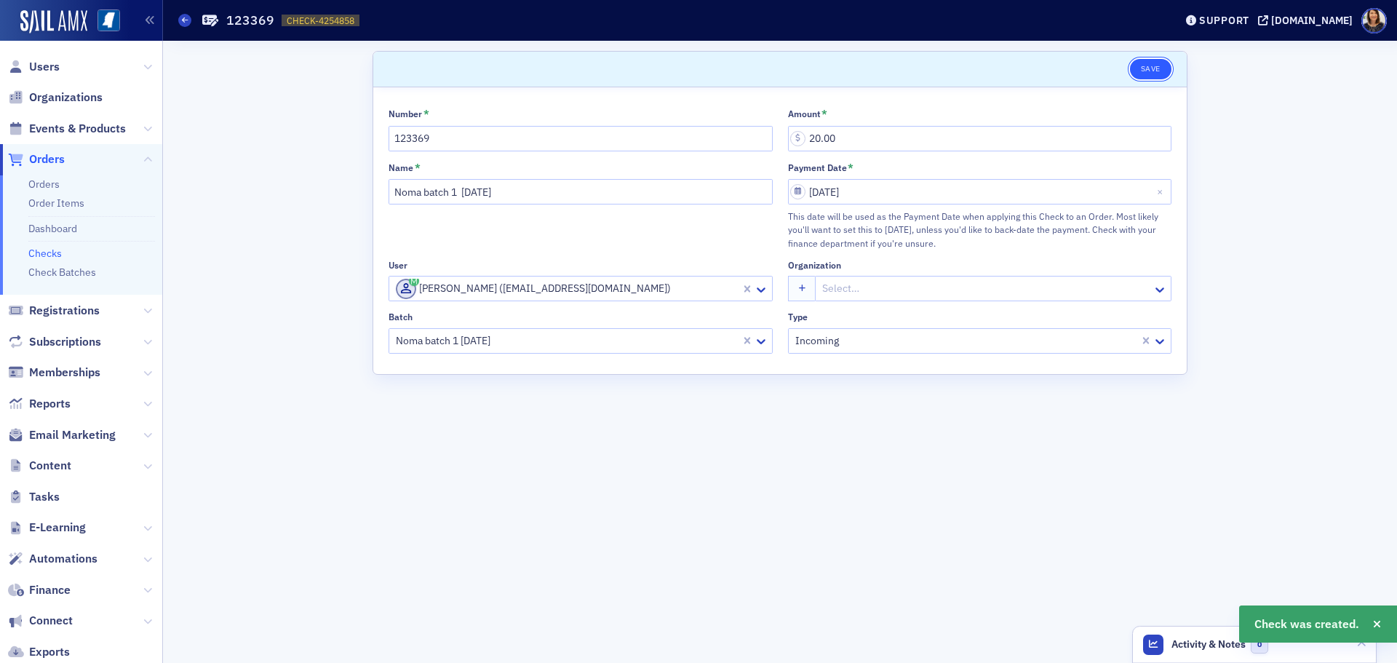
click at [1147, 66] on button "Save" at bounding box center [1150, 69] width 41 height 20
click at [49, 250] on link "Checks" at bounding box center [44, 253] width 33 height 13
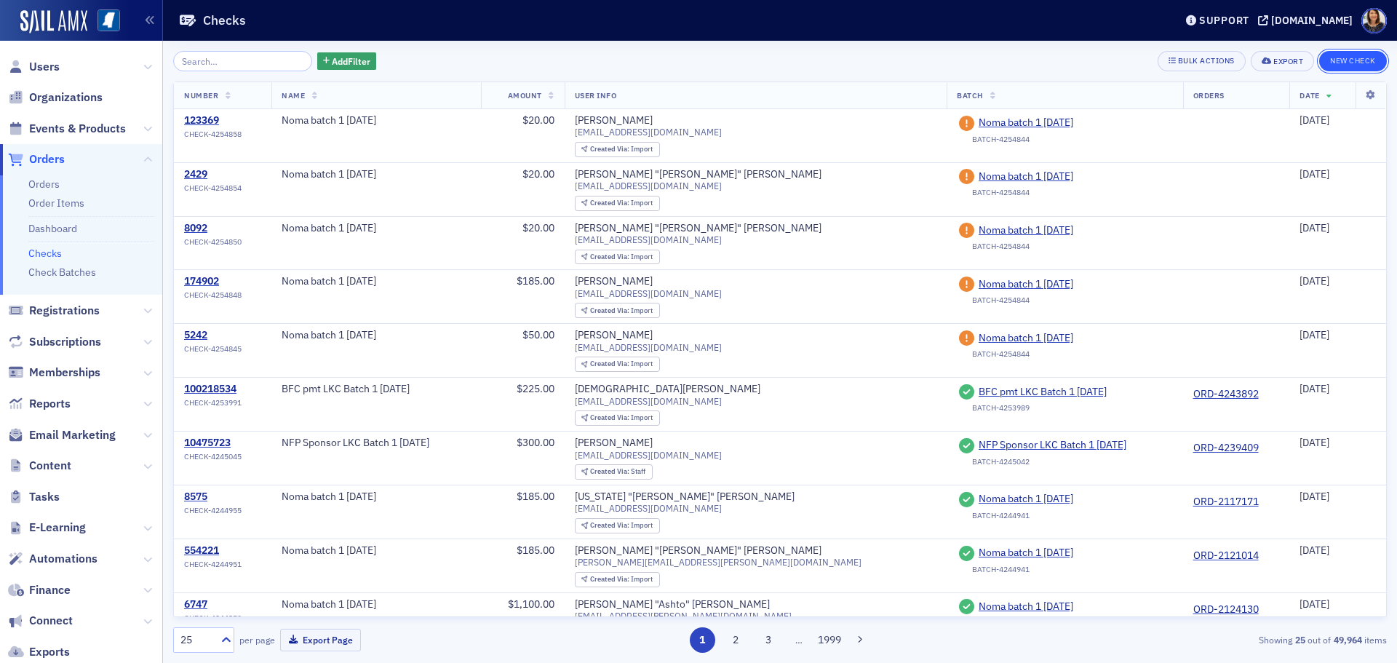
click at [1375, 63] on button "New Check" at bounding box center [1353, 61] width 68 height 20
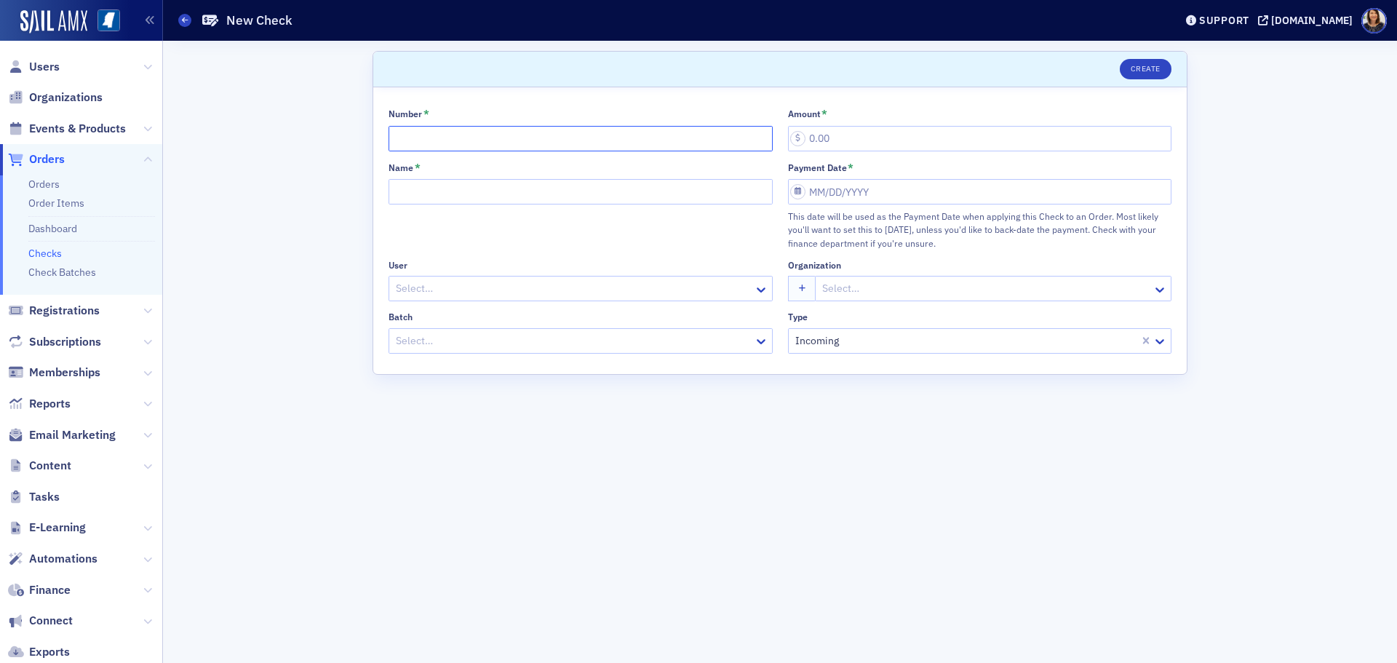
click at [469, 144] on input "Number *" at bounding box center [581, 138] width 384 height 25
type input "7625"
click at [458, 189] on input "Name *" at bounding box center [581, 191] width 384 height 25
type input "Noma batch 1 8.26.25"
click at [477, 281] on div at bounding box center [573, 288] width 358 height 18
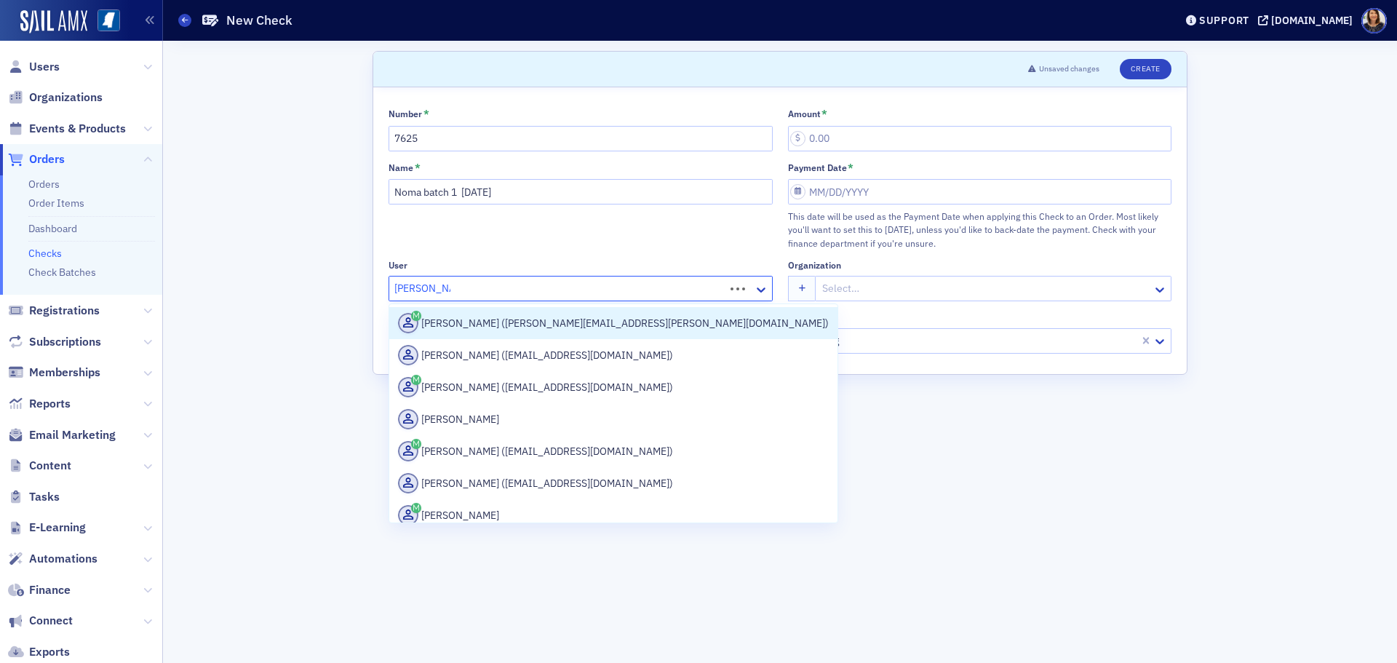
type input "Aubrey adair"
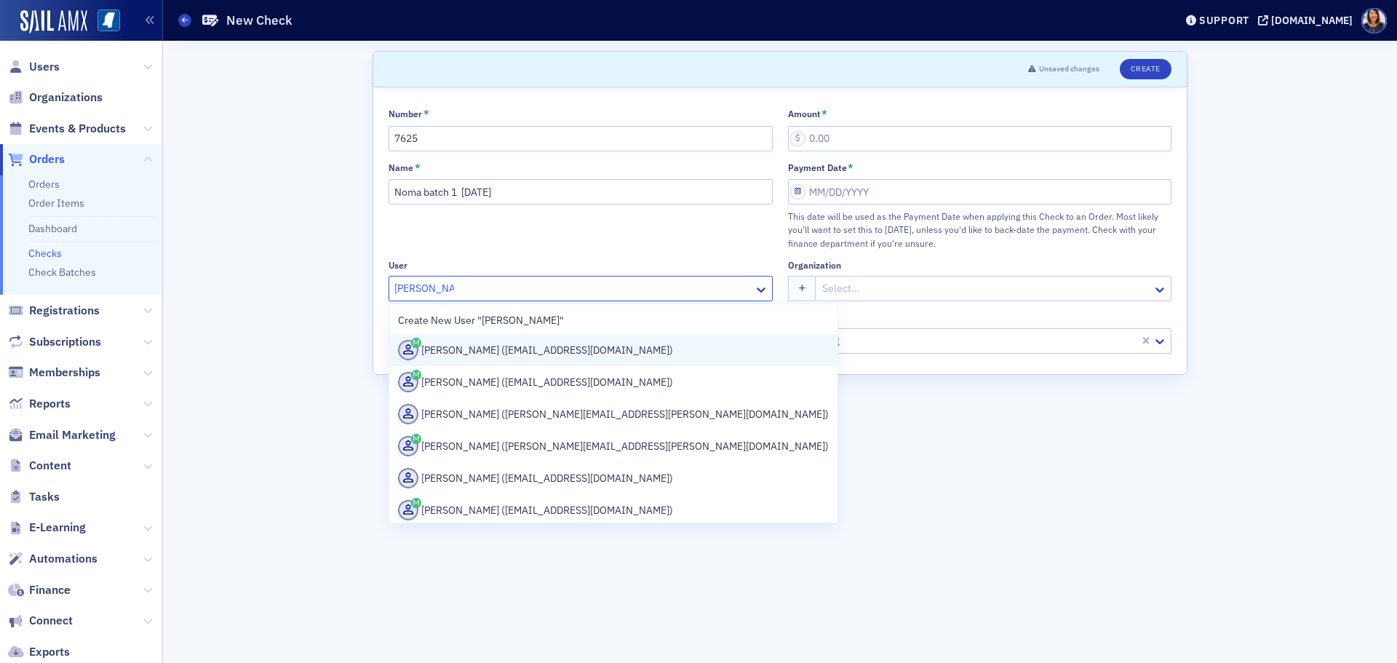
click at [513, 354] on div "Aubrey Adair (aadair@telott.com)" at bounding box center [613, 350] width 431 height 20
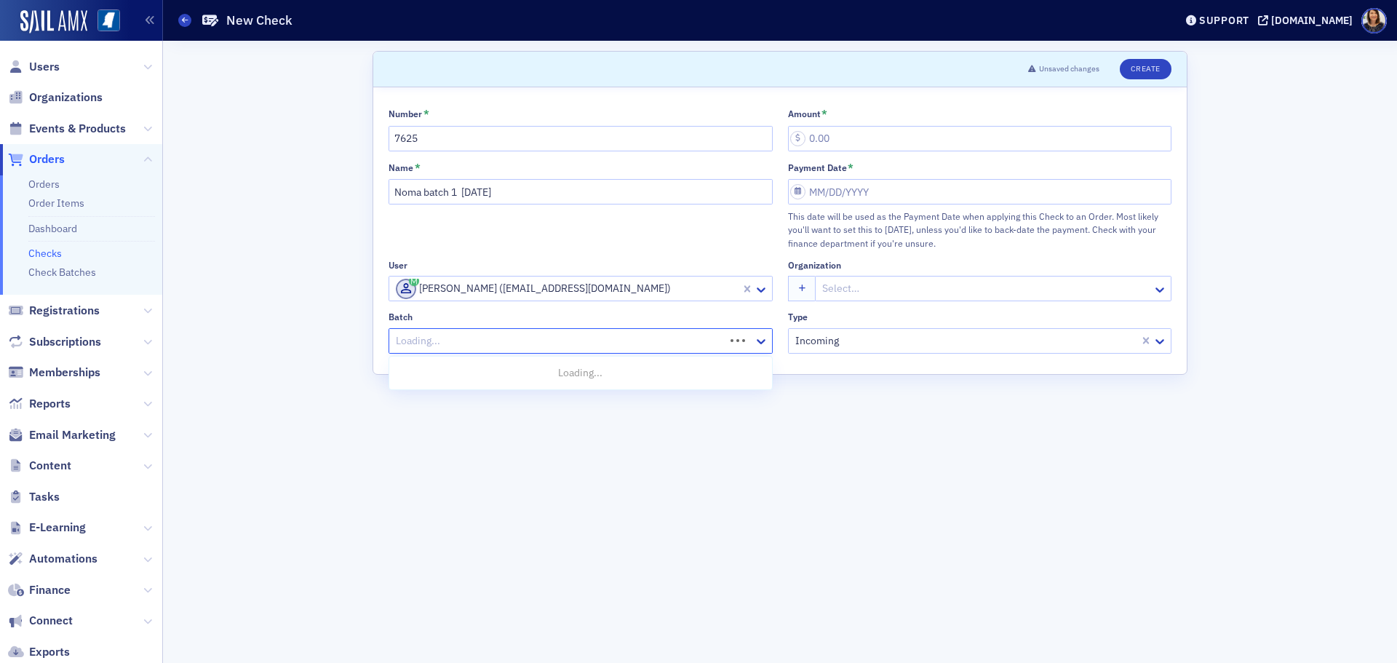
click at [513, 339] on div at bounding box center [558, 341] width 329 height 18
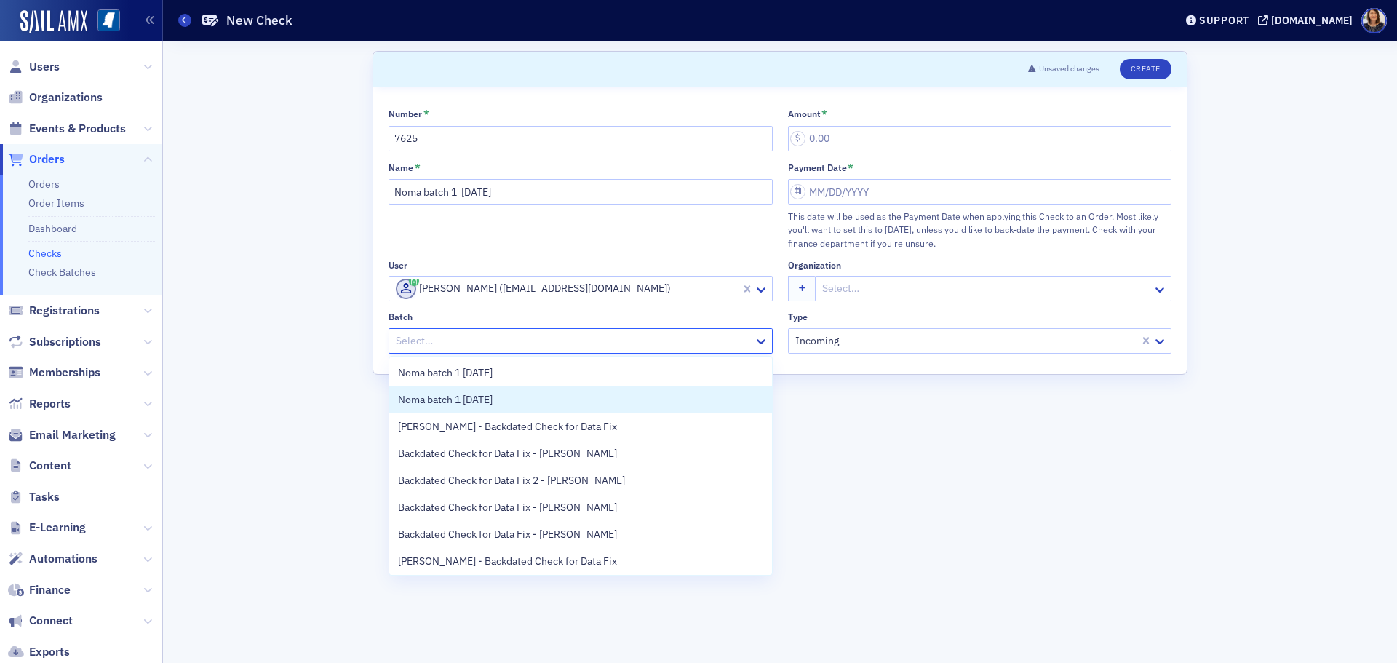
scroll to position [57, 0]
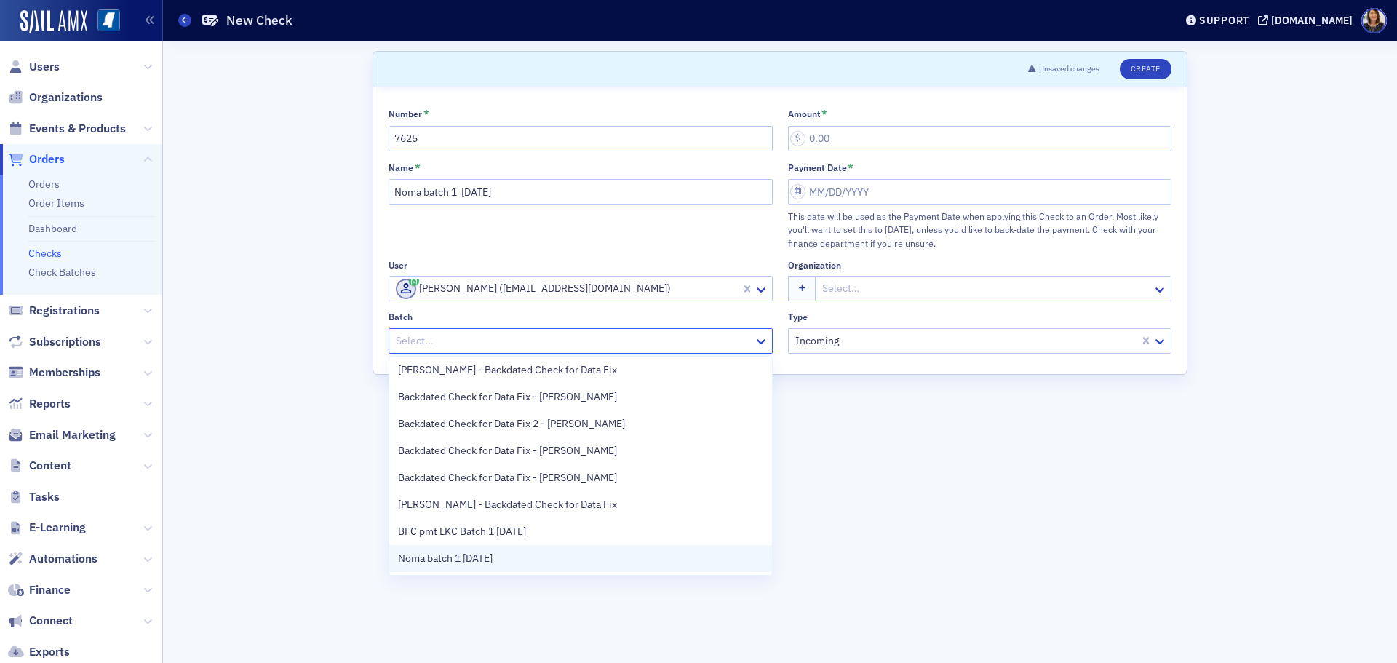
click at [584, 552] on div "Noma batch 1 8.26.25" at bounding box center [580, 558] width 365 height 15
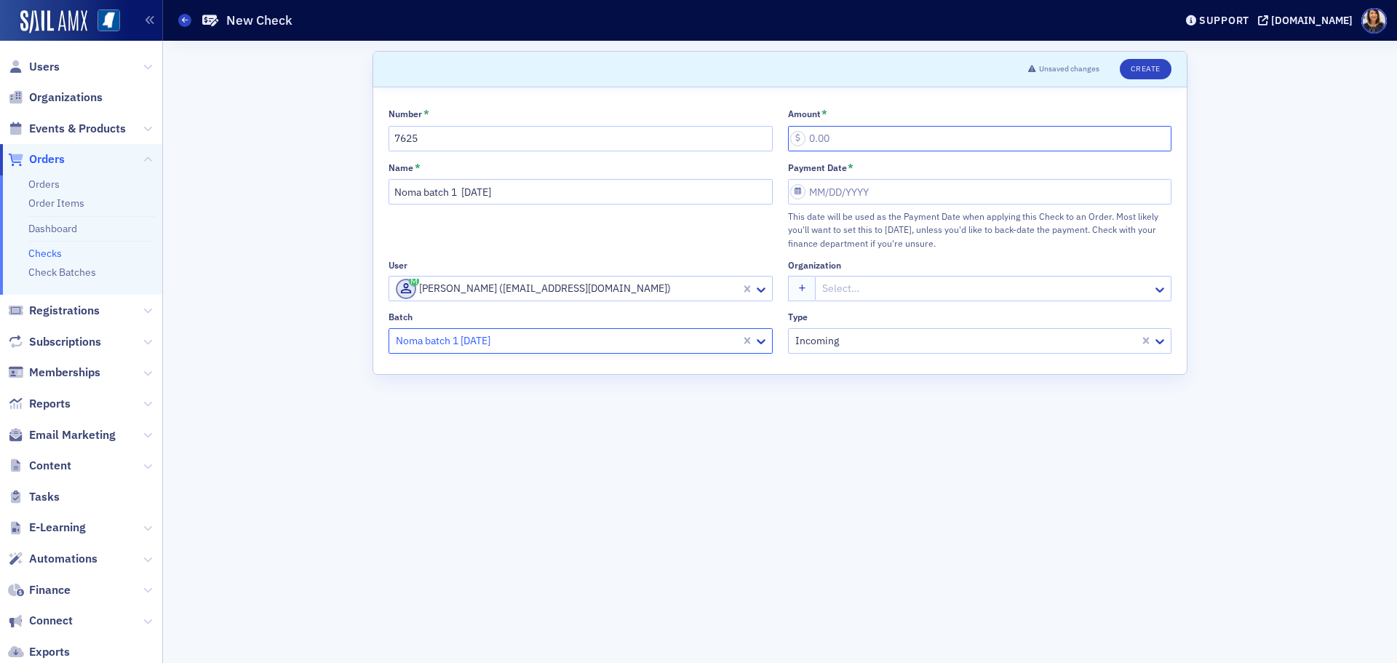
click at [854, 143] on input "Amount *" at bounding box center [980, 138] width 384 height 25
type input "10.00"
select select "7"
select select "2025"
click at [842, 201] on input "Payment Date *" at bounding box center [980, 191] width 384 height 25
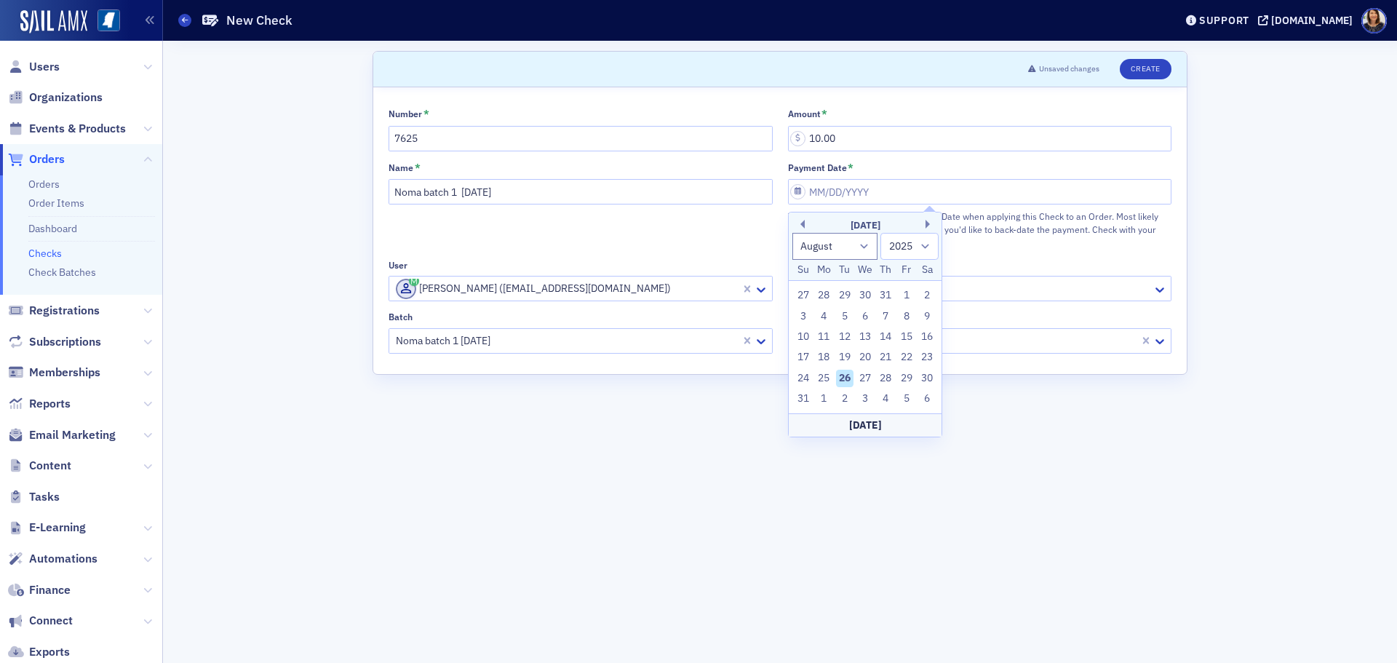
click at [847, 377] on div "26" at bounding box center [844, 378] width 17 height 17
type input "08/26/2025"
click at [1145, 68] on button "Create" at bounding box center [1146, 69] width 52 height 20
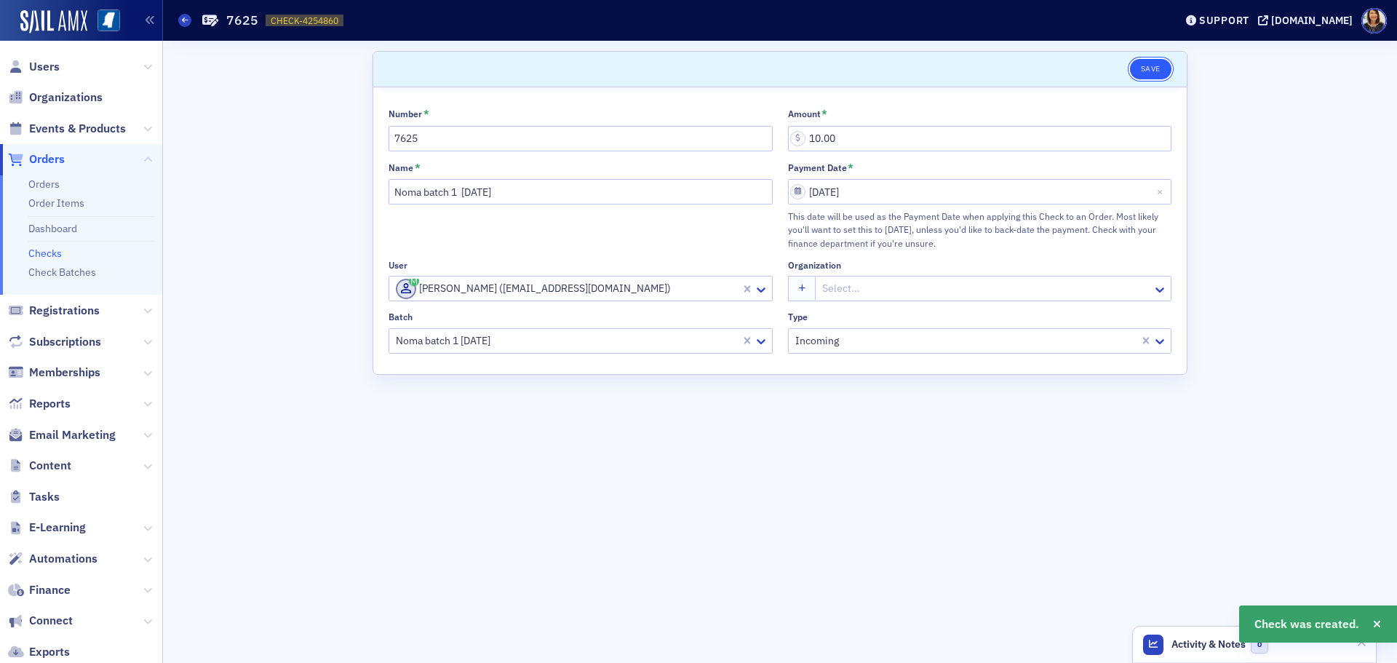
click at [1151, 69] on button "Save" at bounding box center [1150, 69] width 41 height 20
click at [52, 252] on link "Checks" at bounding box center [44, 253] width 33 height 13
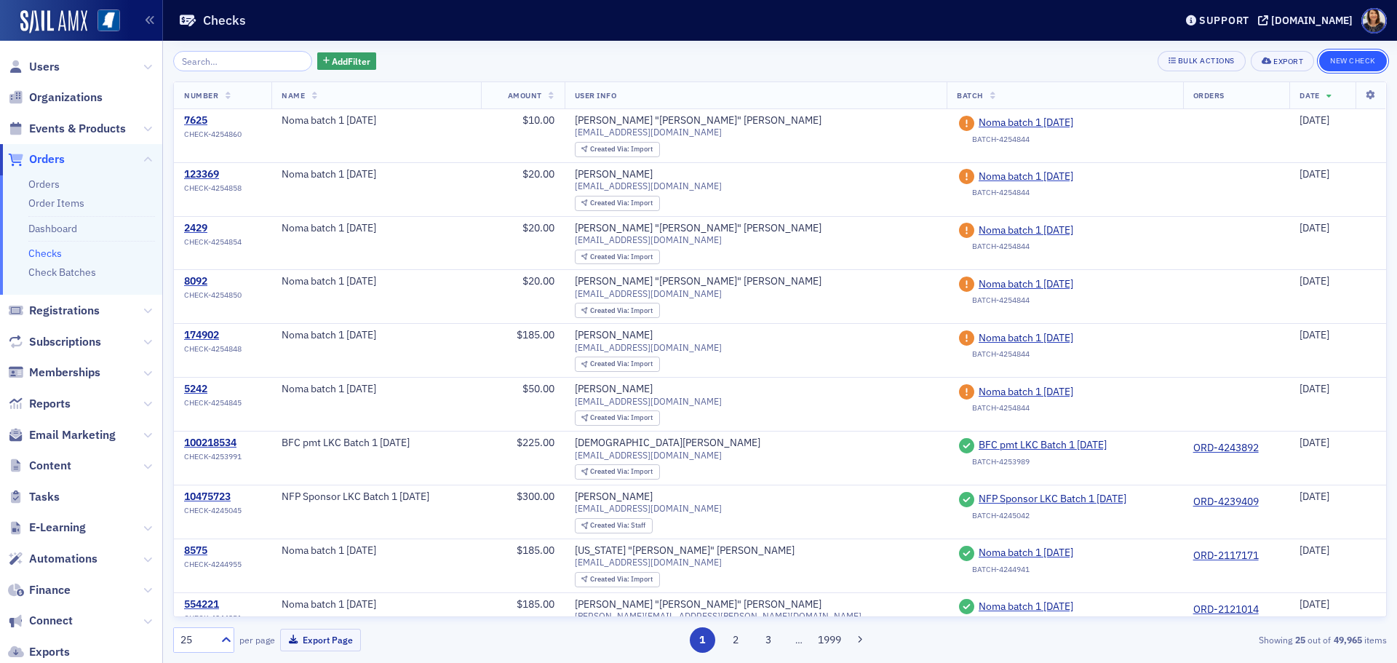
click at [1357, 58] on button "New Check" at bounding box center [1353, 61] width 68 height 20
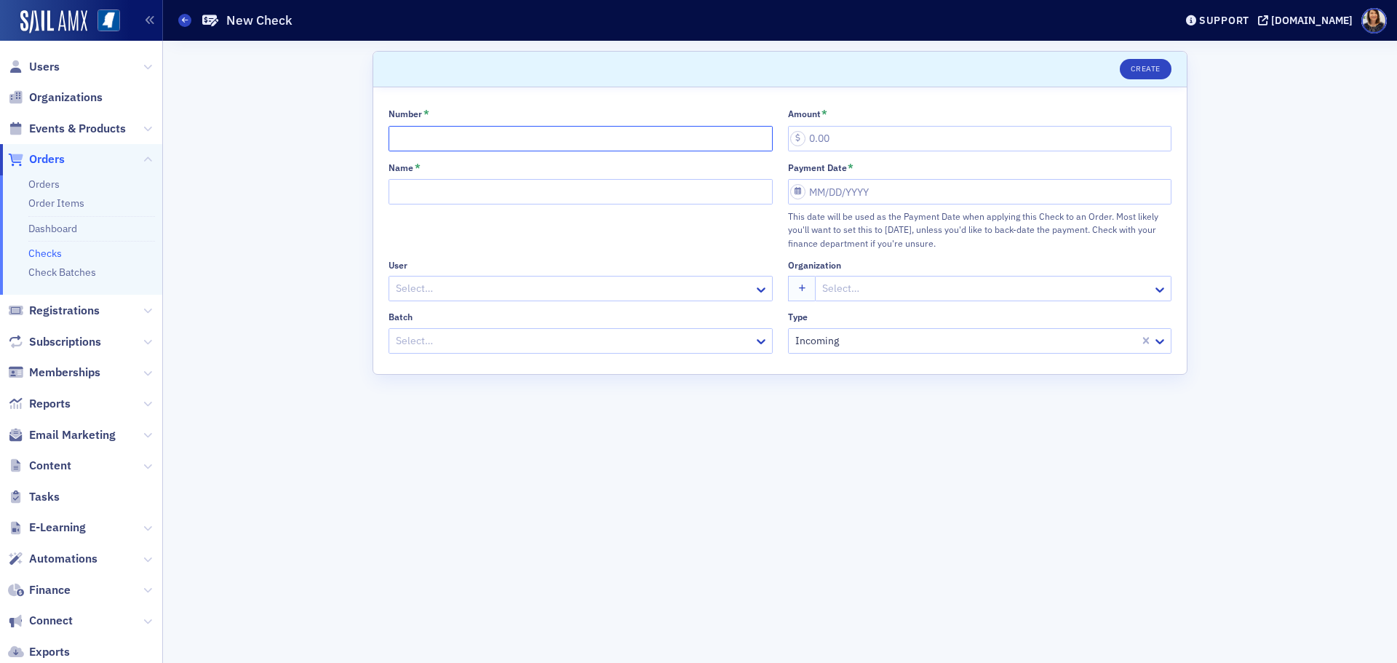
click at [475, 144] on input "Number *" at bounding box center [581, 138] width 384 height 25
type input "7625"
click at [519, 198] on input "Name *" at bounding box center [581, 191] width 384 height 25
type input "Noma batch 1 8.26.25"
click at [469, 282] on div at bounding box center [573, 288] width 358 height 18
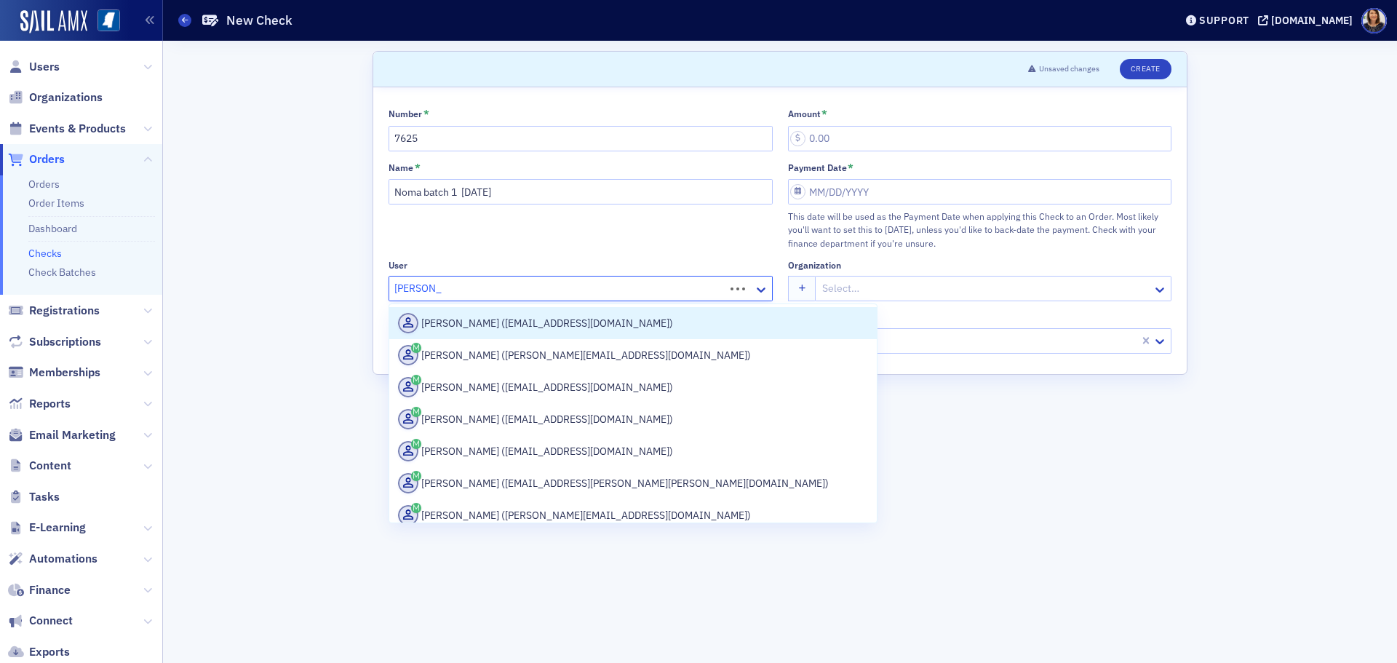
type input "Dale brown"
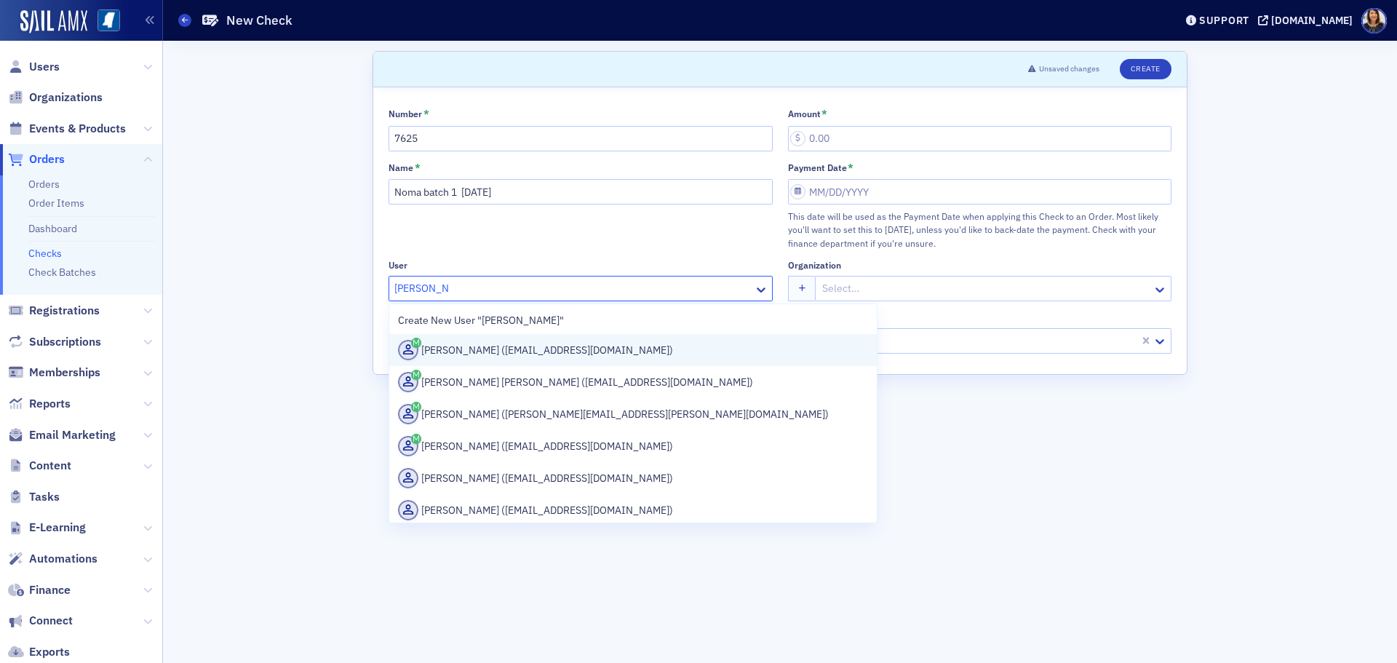
click at [504, 352] on div "Dale Brown (dbrown@telott.com)" at bounding box center [633, 350] width 470 height 20
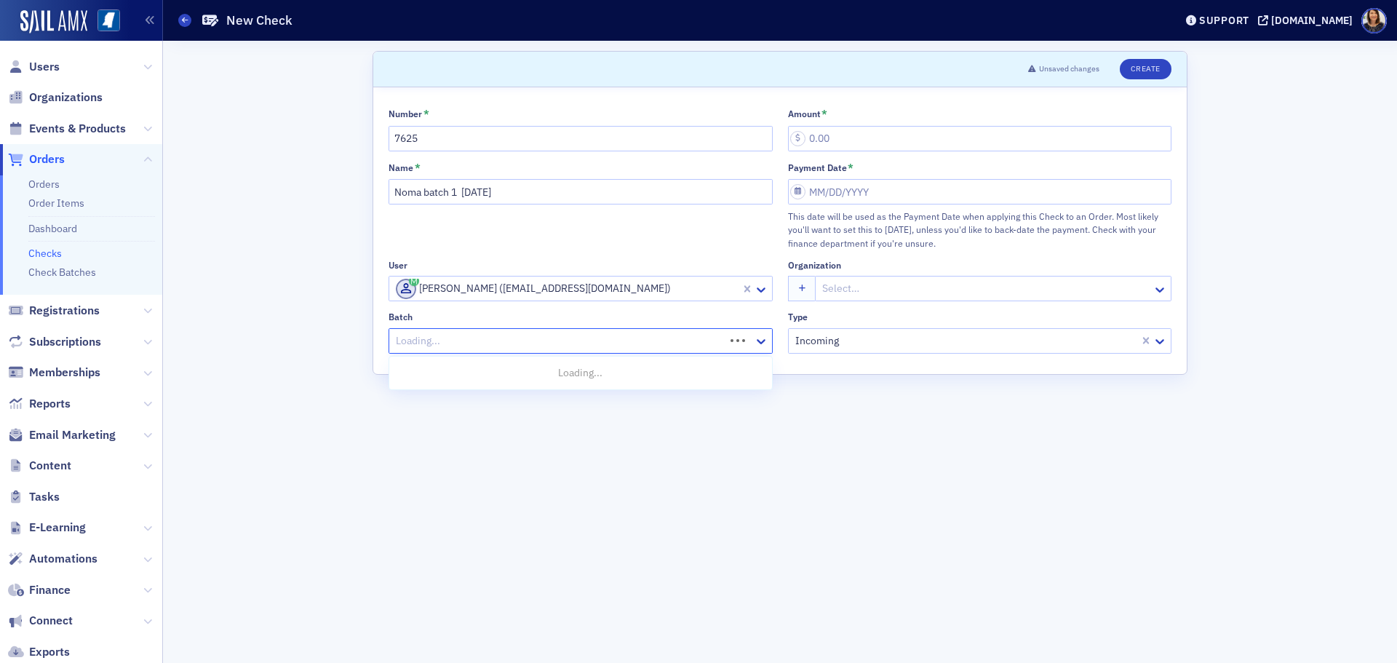
click at [504, 341] on div at bounding box center [558, 341] width 329 height 18
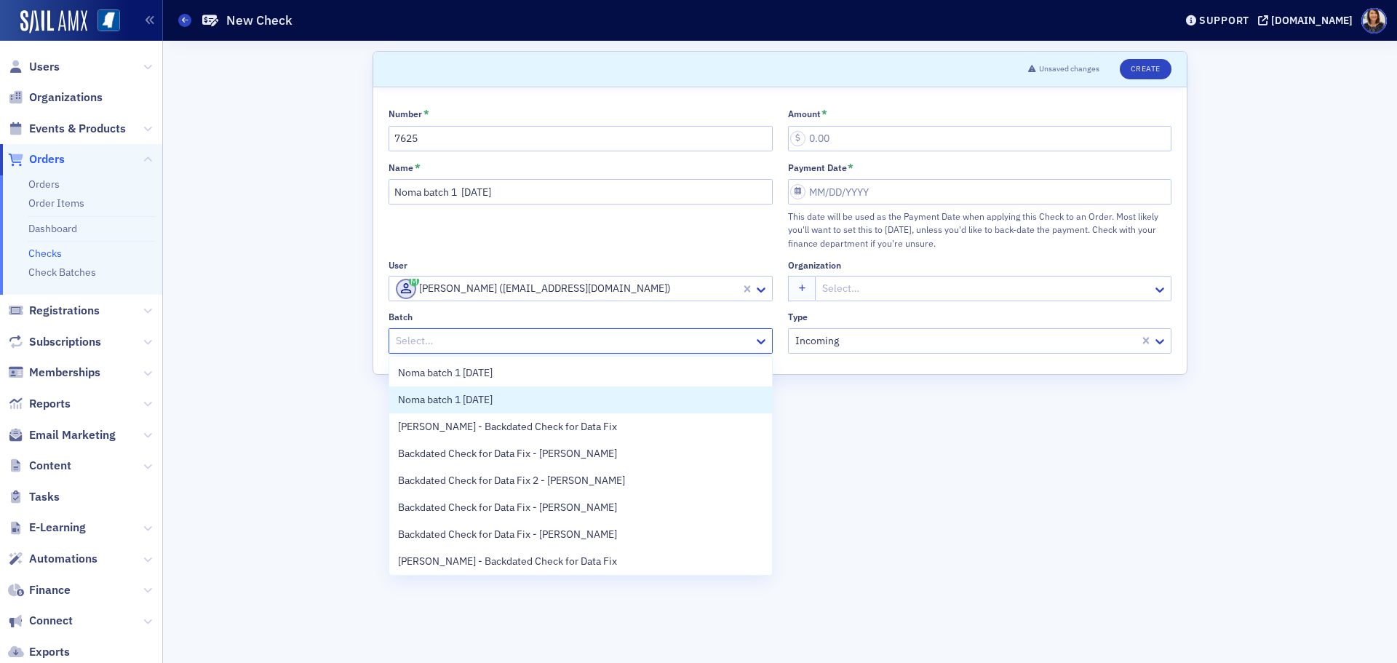
scroll to position [57, 0]
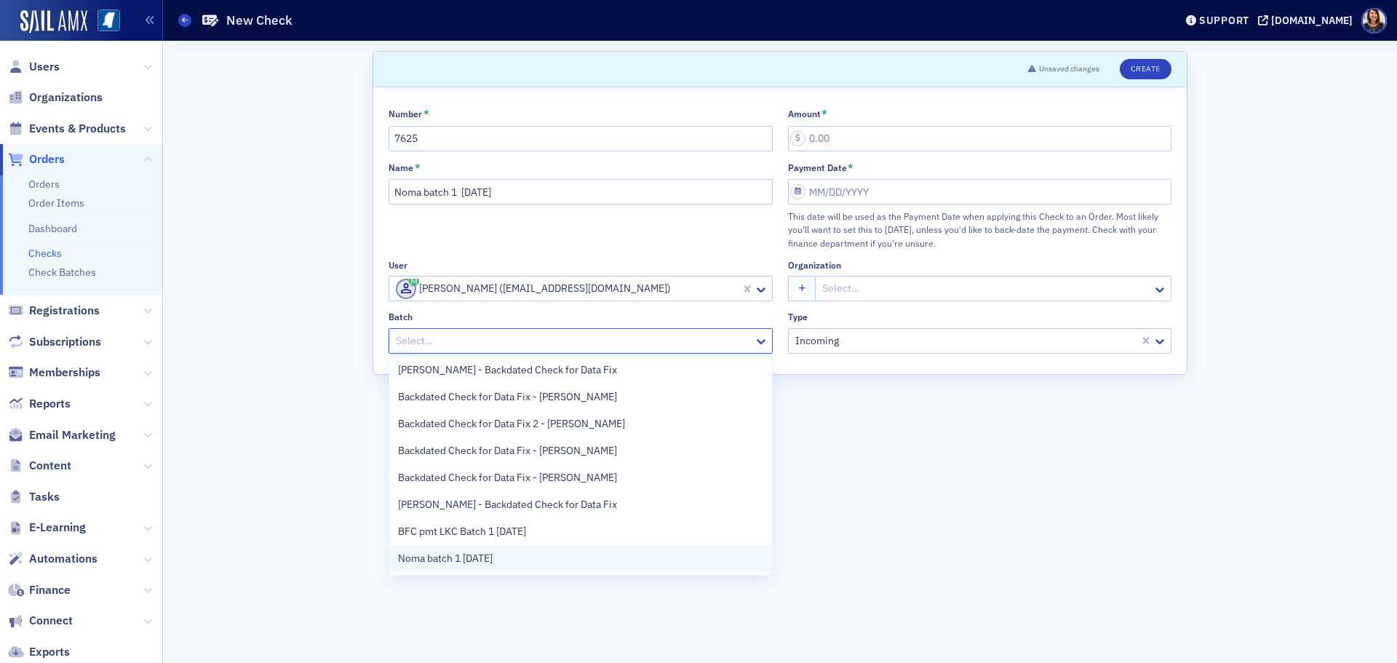
click at [571, 562] on div "Noma batch 1 8.26.25" at bounding box center [580, 558] width 365 height 15
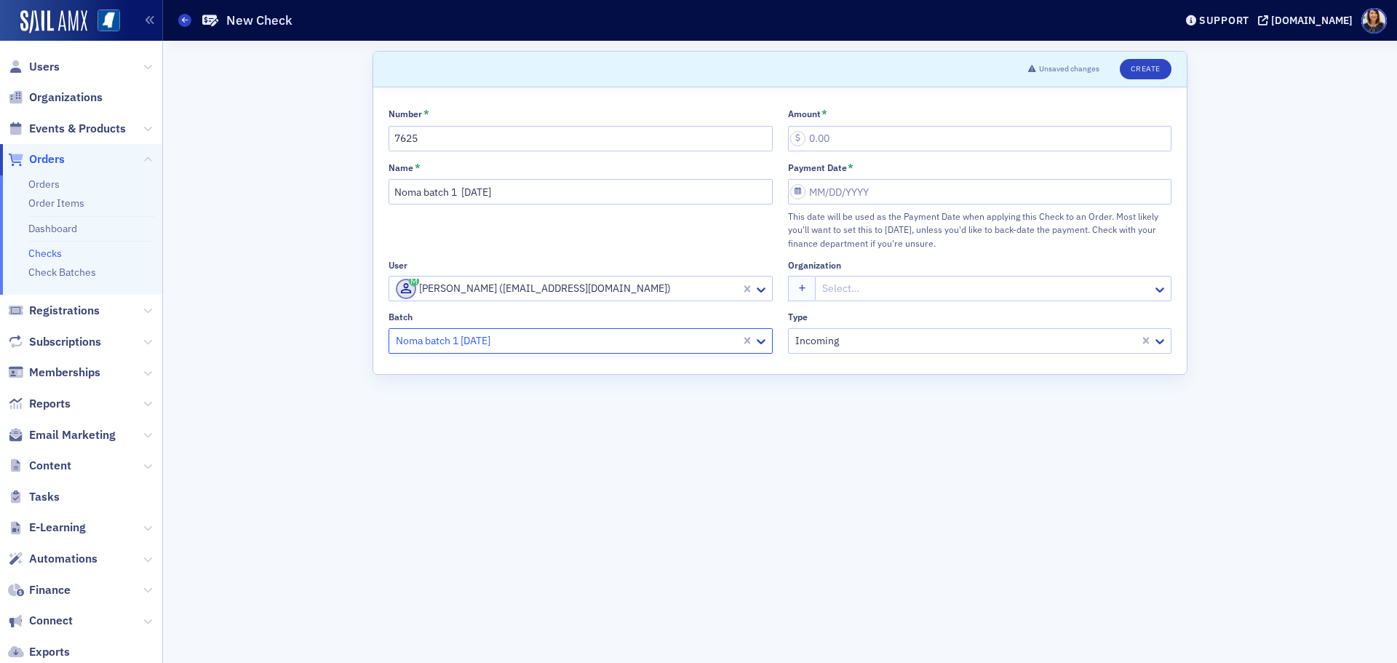
click at [854, 156] on div "Number * 7625 Amount * Name * Noma batch 1 8.26.25 Payment Date * This date wil…" at bounding box center [780, 231] width 783 height 246
click at [846, 146] on input "Amount *" at bounding box center [980, 138] width 384 height 25
type input "10.00"
select select "7"
select select "2025"
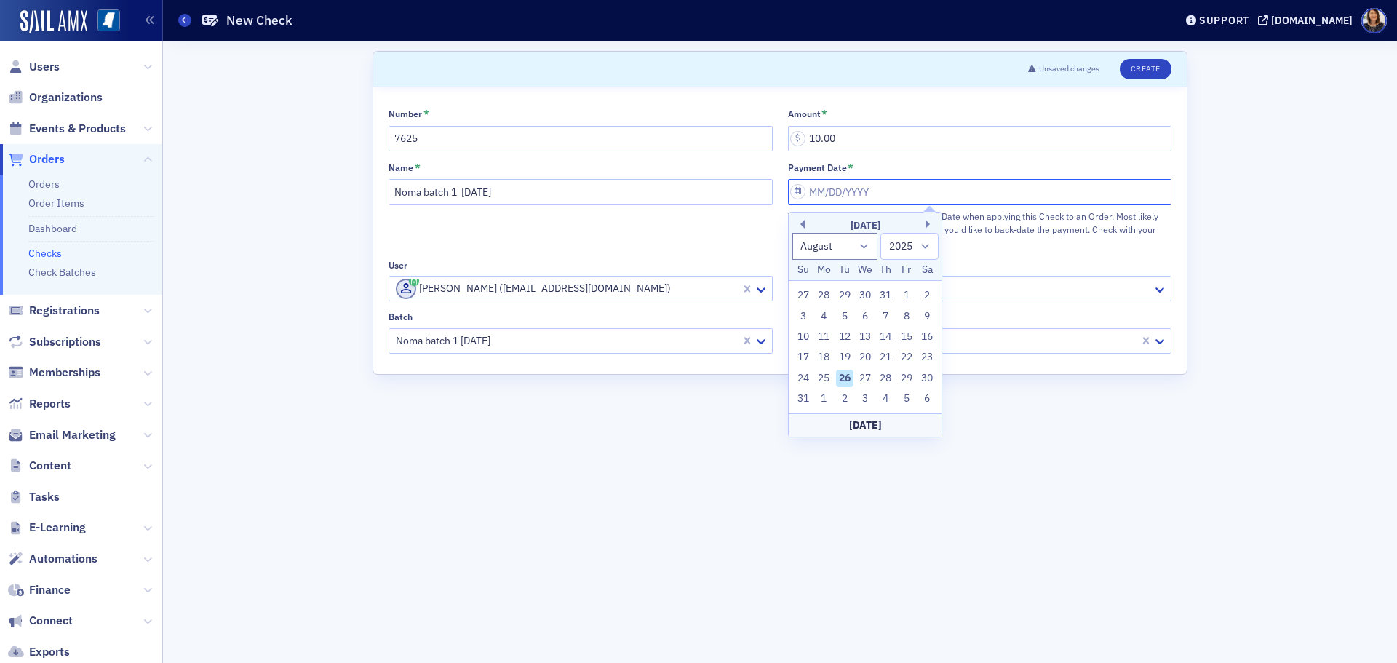
click at [843, 187] on input "Payment Date *" at bounding box center [980, 191] width 384 height 25
click at [848, 376] on div "26" at bounding box center [844, 378] width 17 height 17
type input "08/26/2025"
click at [1133, 65] on button "Create" at bounding box center [1146, 69] width 52 height 20
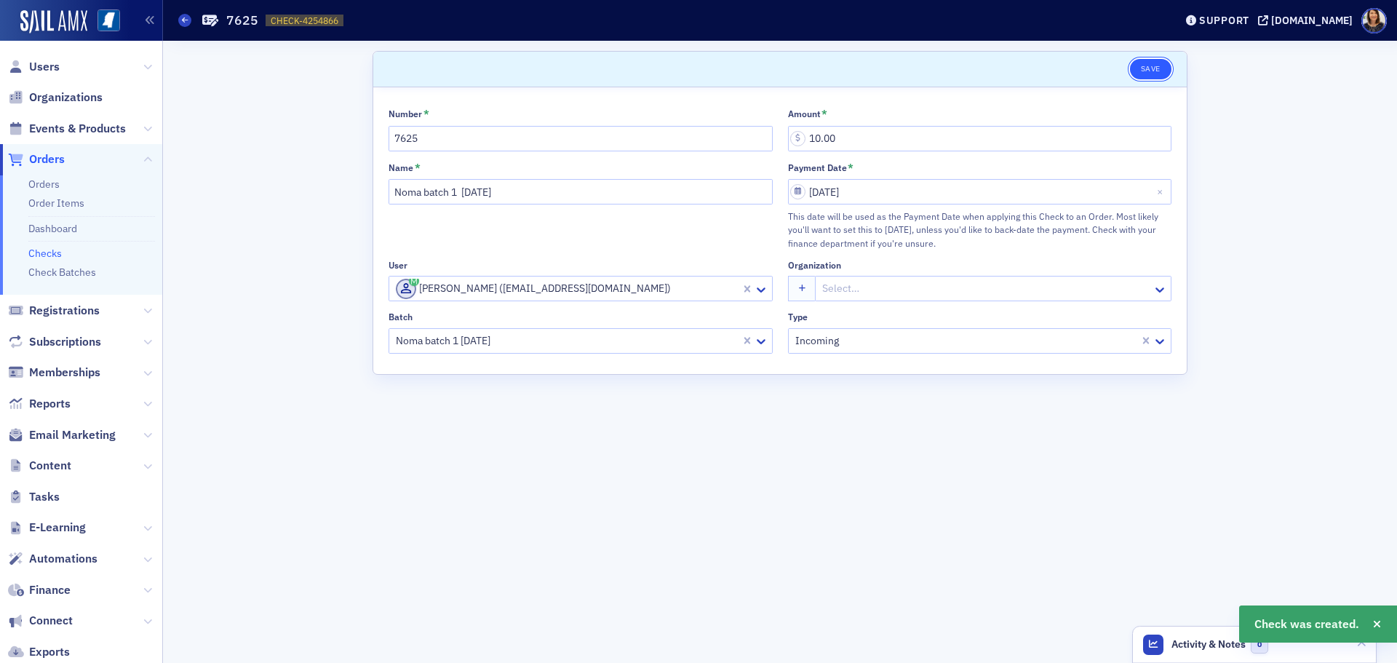
click at [1160, 73] on button "Save" at bounding box center [1150, 69] width 41 height 20
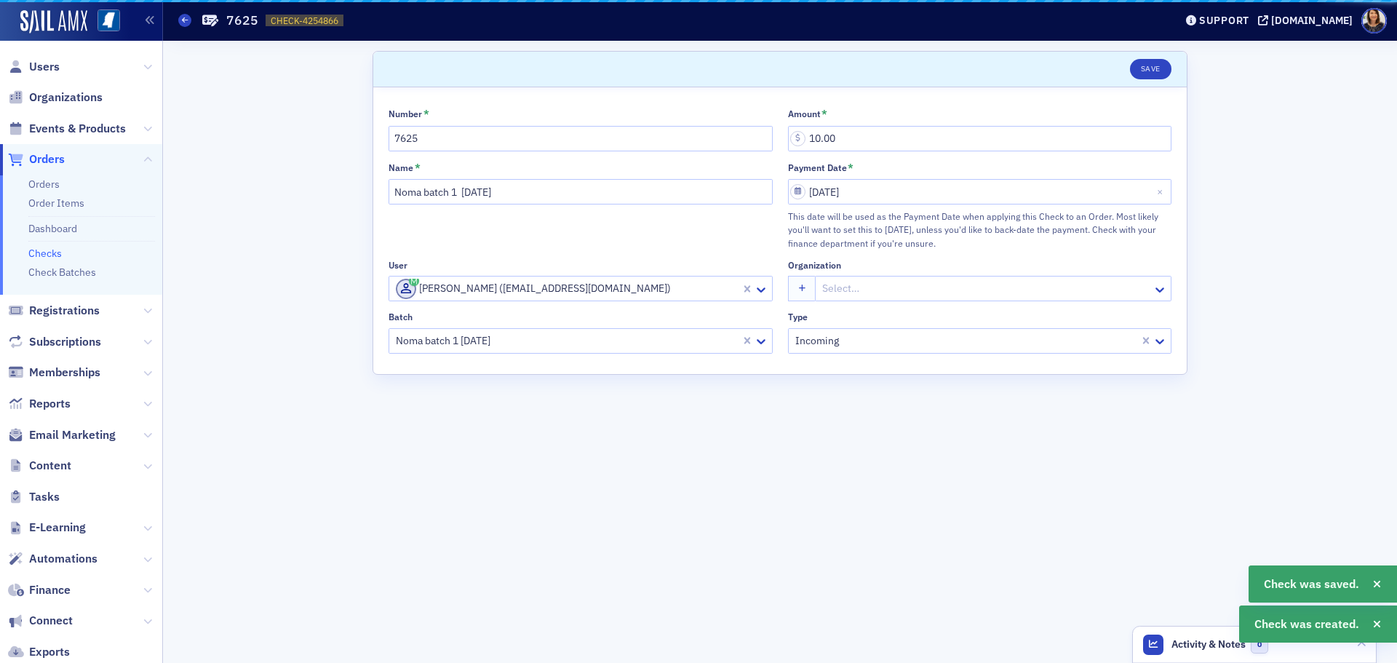
click at [53, 253] on link "Checks" at bounding box center [44, 253] width 33 height 13
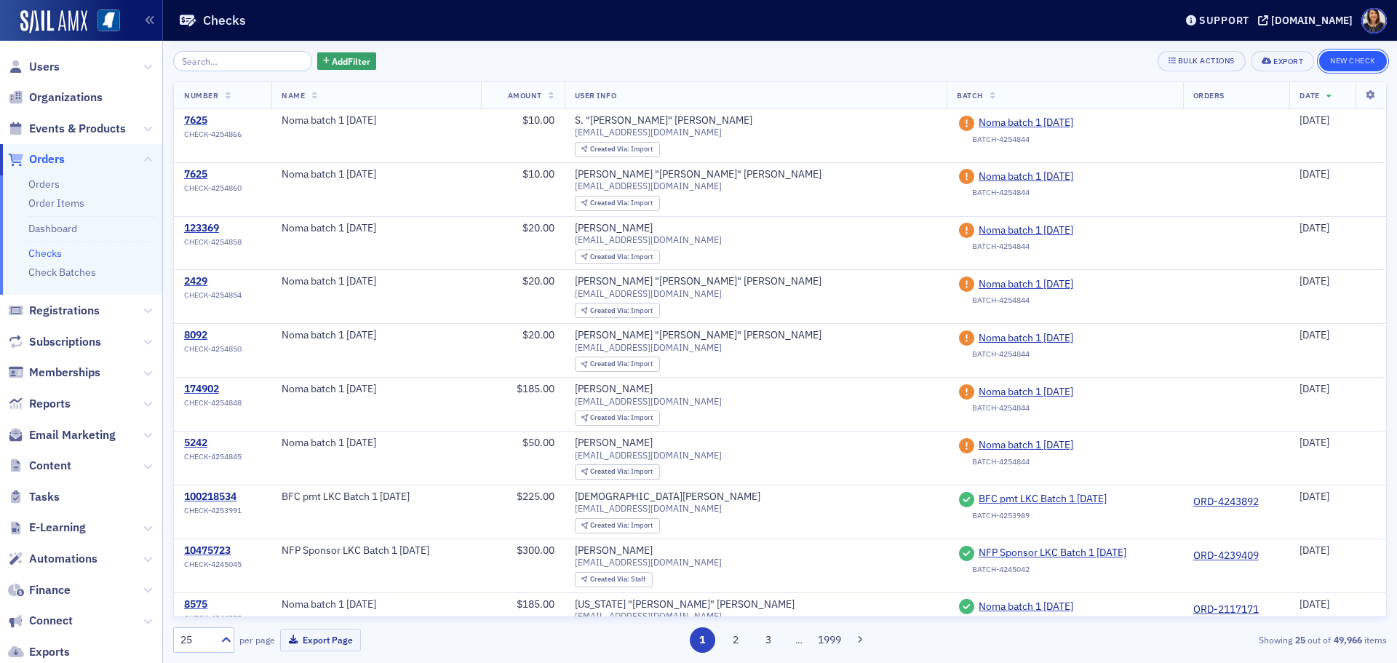
click at [1359, 63] on button "New Check" at bounding box center [1353, 61] width 68 height 20
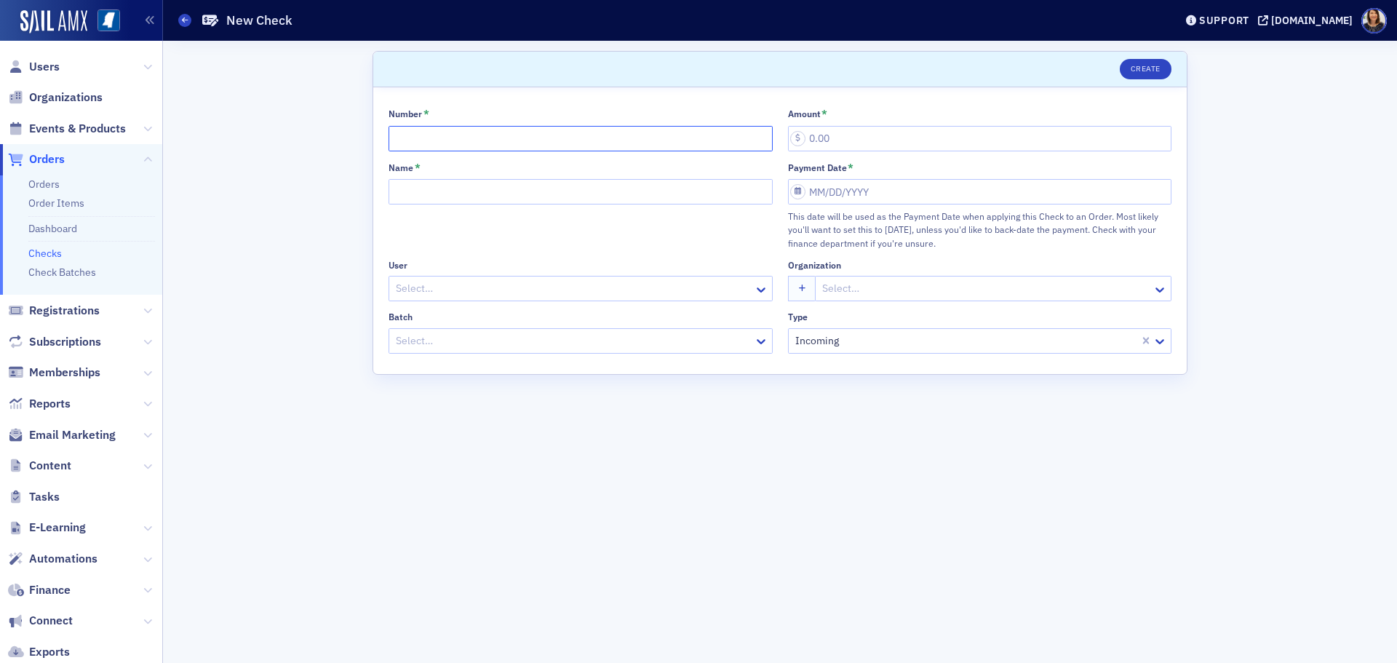
click at [439, 129] on input "Number *" at bounding box center [581, 138] width 384 height 25
type input "7625"
click at [448, 189] on input "Name *" at bounding box center [581, 191] width 384 height 25
type input "Noma batch 1 8.26.25"
click at [481, 279] on div at bounding box center [573, 288] width 358 height 18
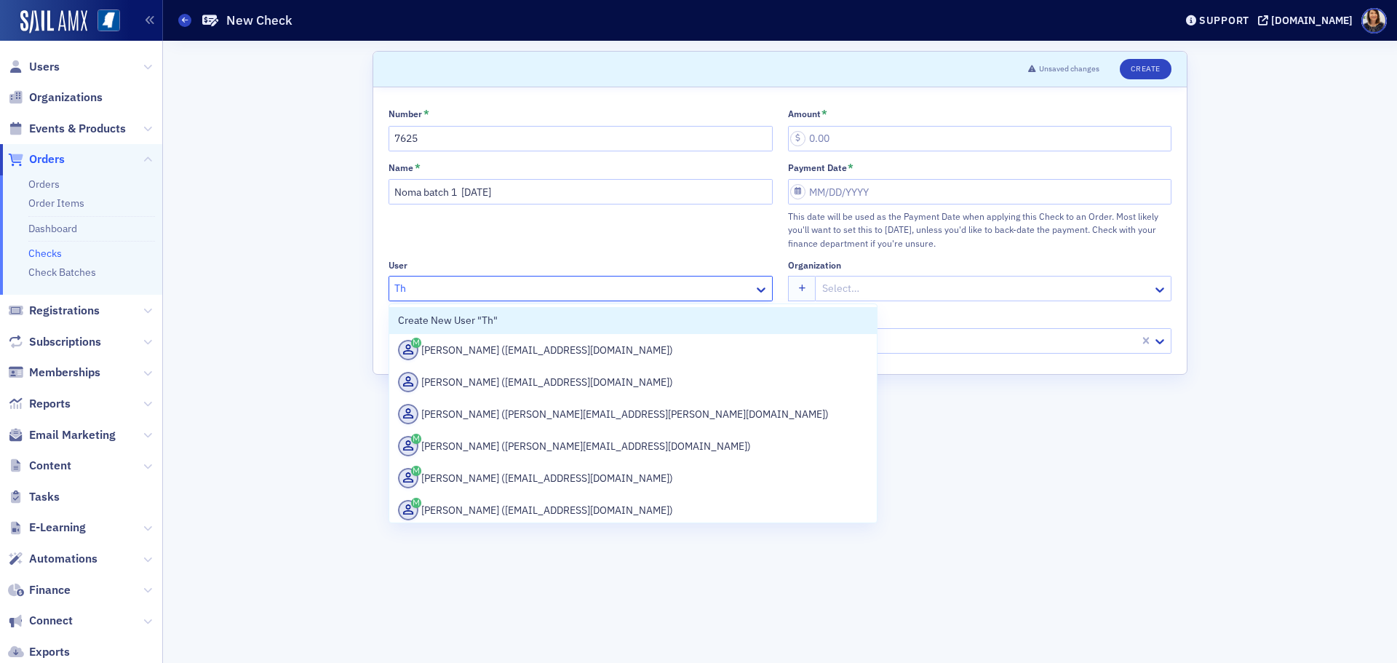
type input "T"
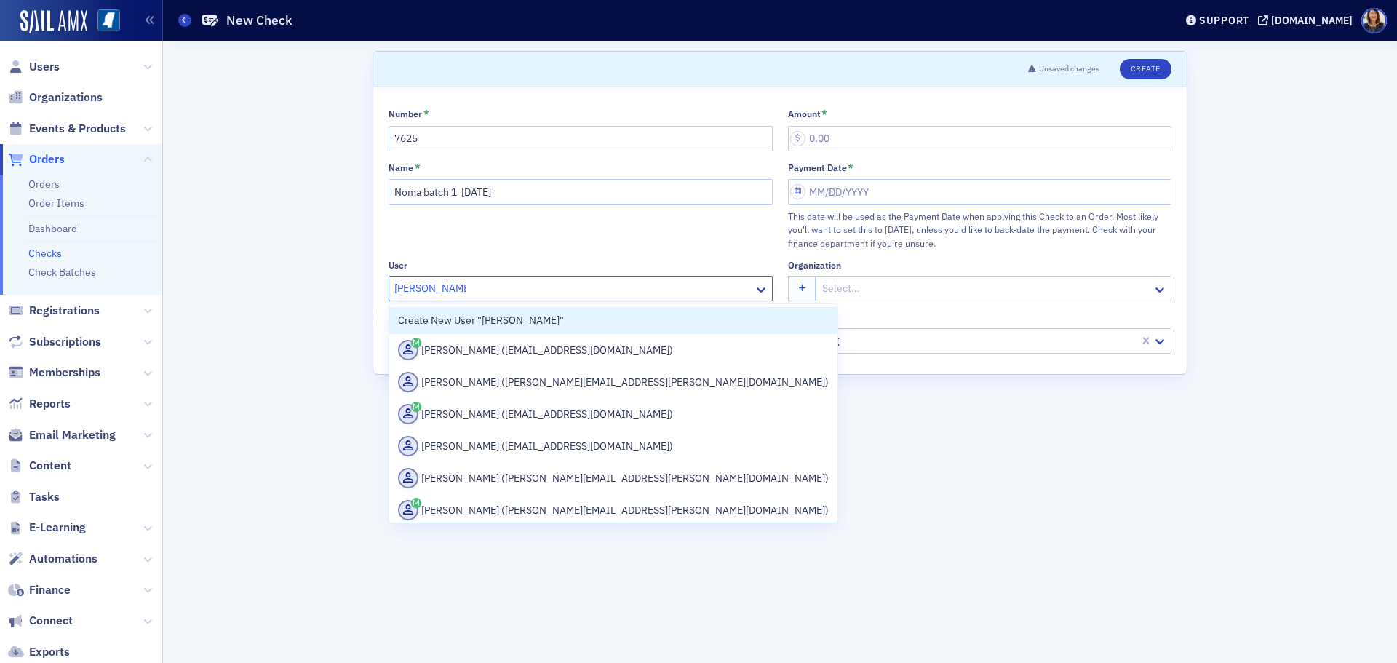
type input "Thomas buckley"
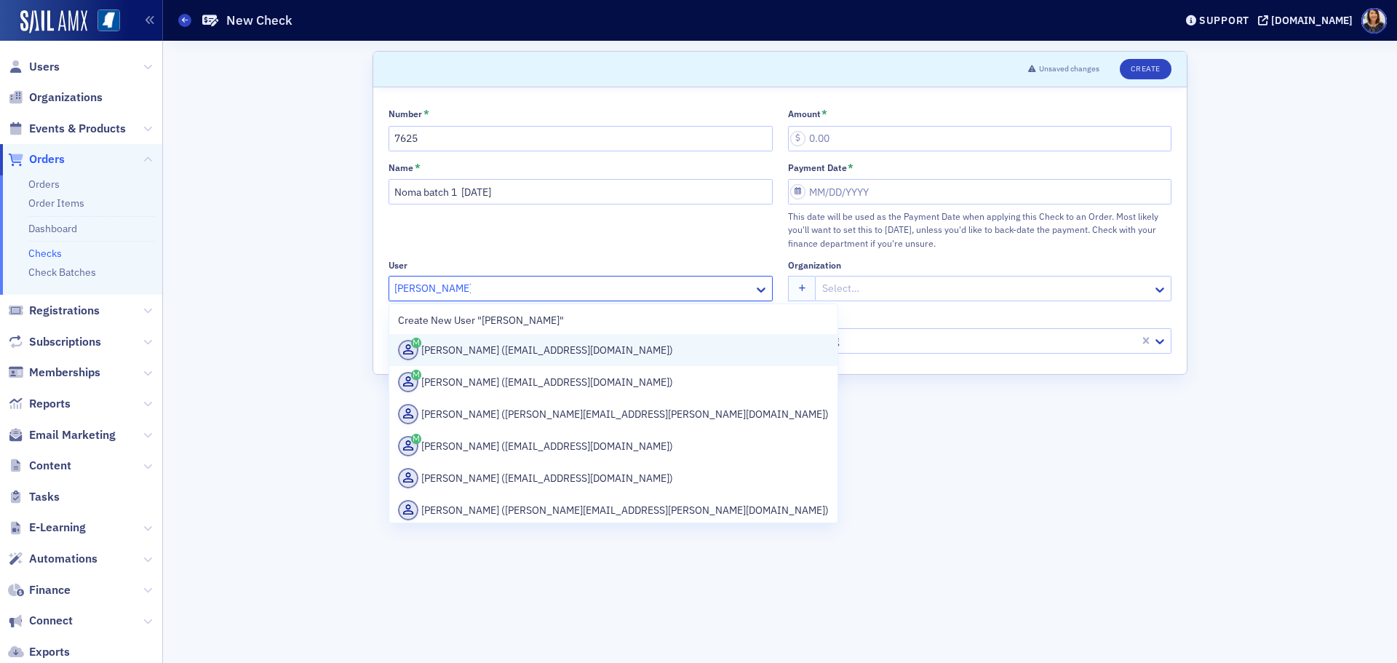
click at [513, 356] on div "Tom Buckley (tbuckley@telott.com)" at bounding box center [613, 350] width 431 height 20
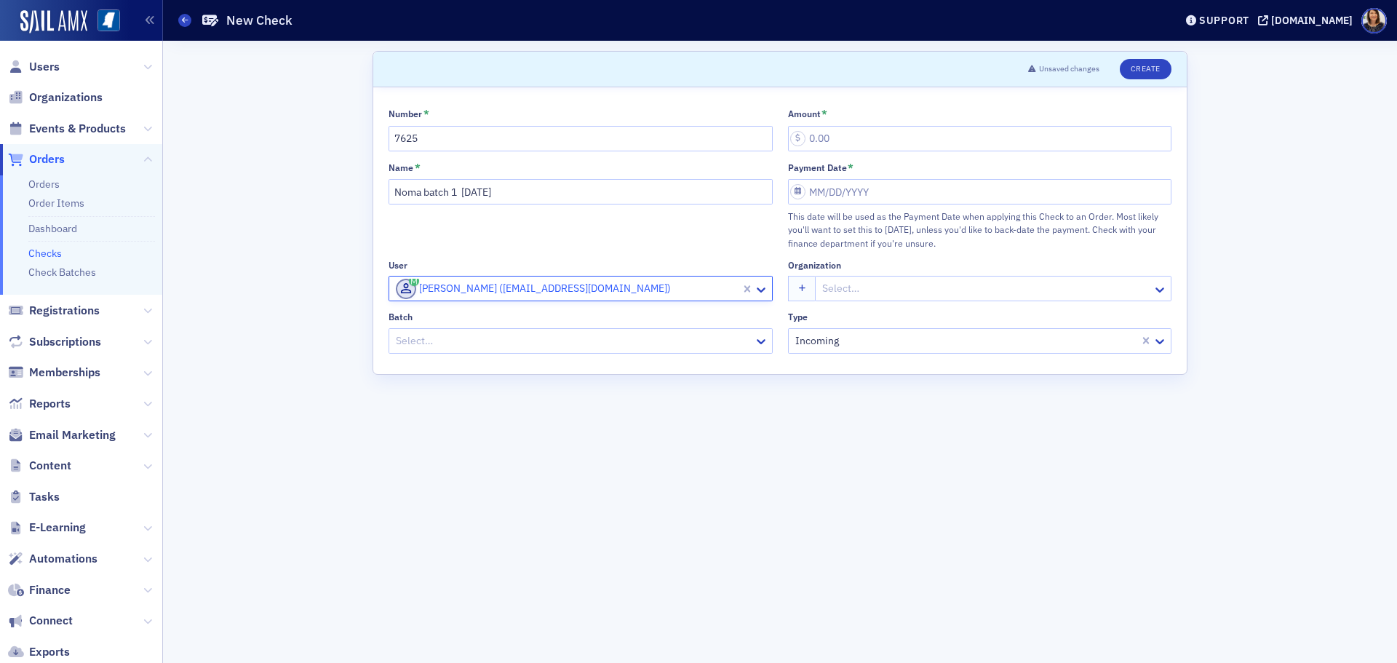
click at [517, 335] on div at bounding box center [573, 341] width 358 height 18
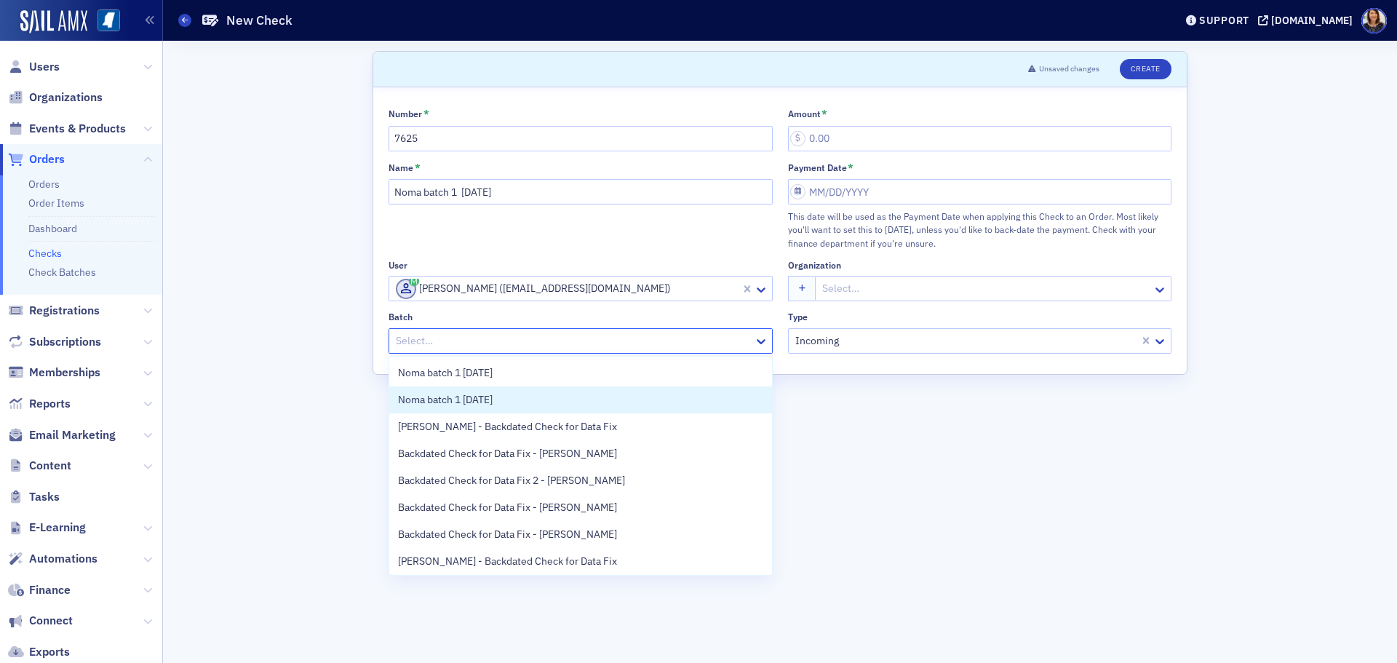
scroll to position [57, 0]
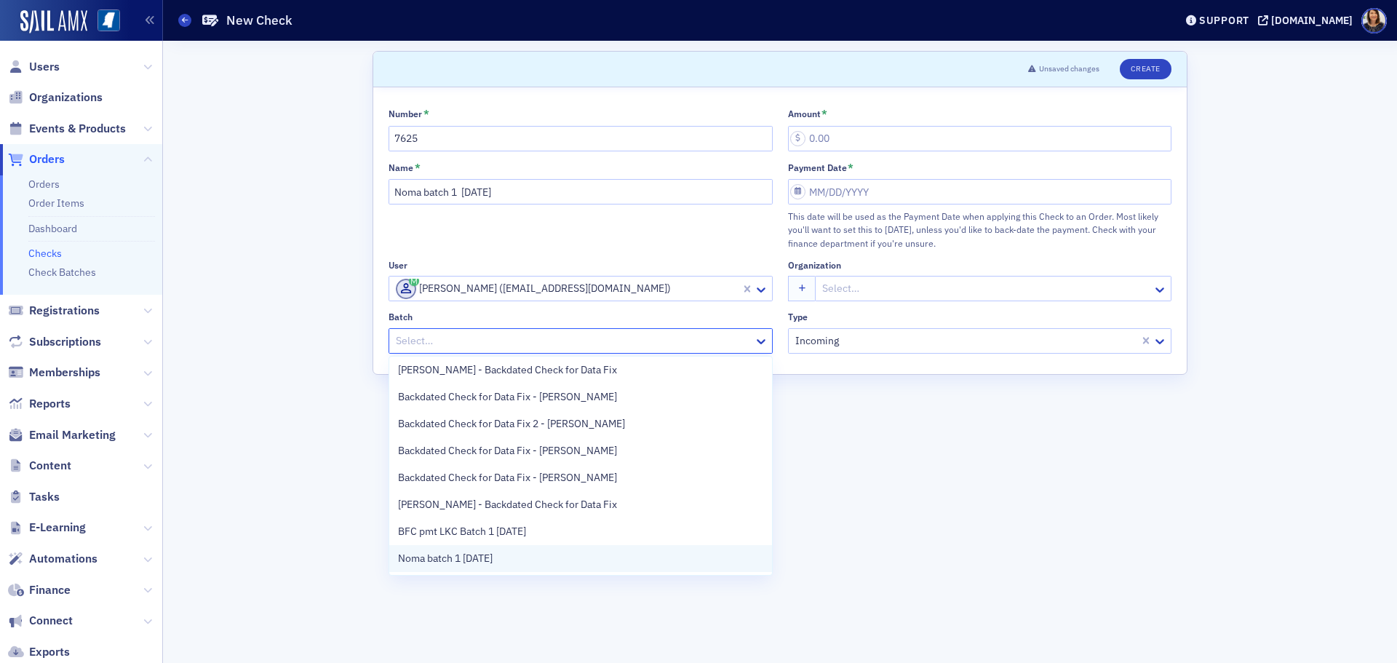
click at [622, 552] on div "Noma batch 1 8.26.25" at bounding box center [580, 558] width 383 height 27
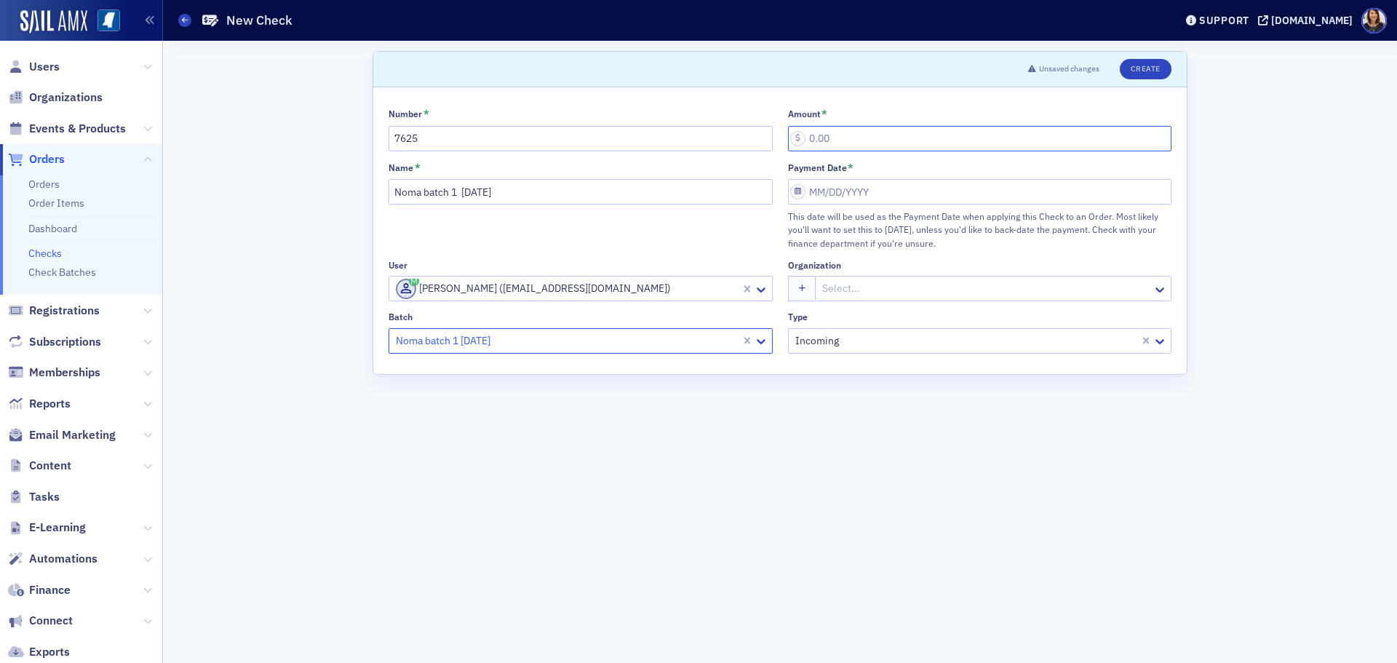
click at [854, 143] on input "Amount *" at bounding box center [980, 138] width 384 height 25
type input "10.00"
select select "7"
select select "2025"
click at [862, 191] on input "Payment Date *" at bounding box center [980, 191] width 384 height 25
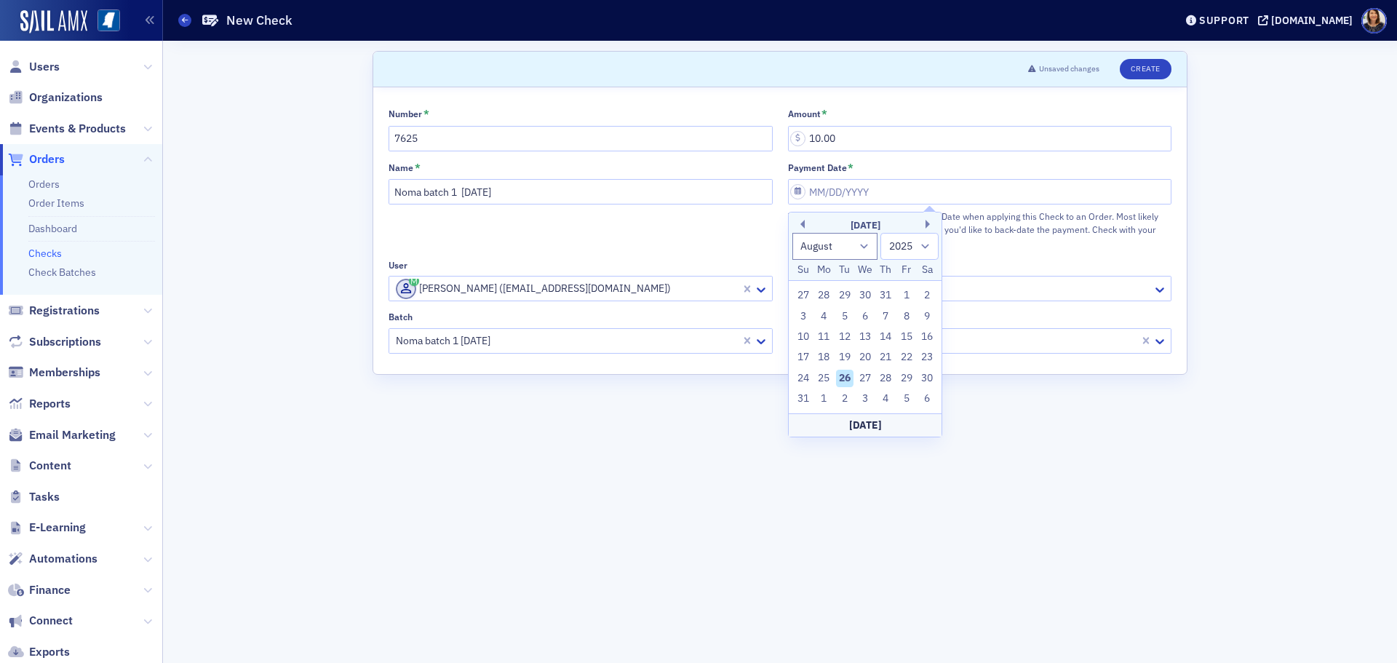
click at [844, 376] on div "26" at bounding box center [844, 378] width 17 height 17
type input "08/26/2025"
click at [1148, 71] on button "Create" at bounding box center [1146, 69] width 52 height 20
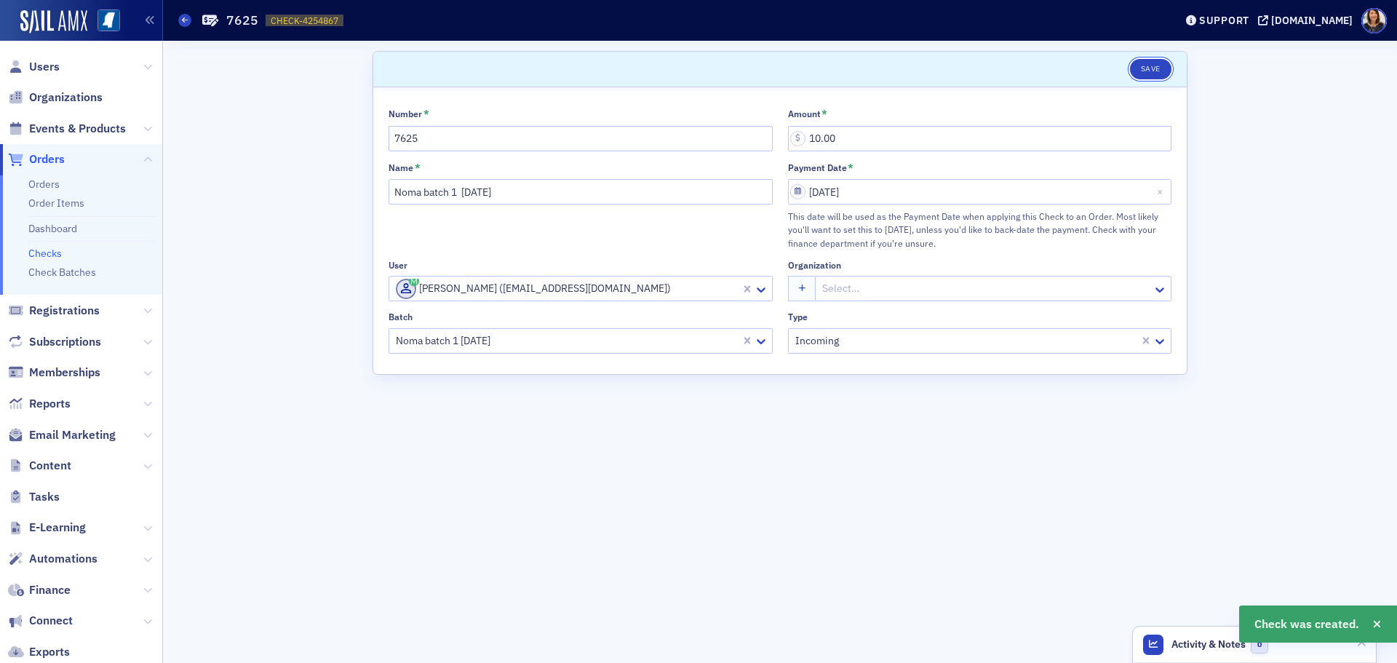
click at [1150, 69] on button "Save" at bounding box center [1150, 69] width 41 height 20
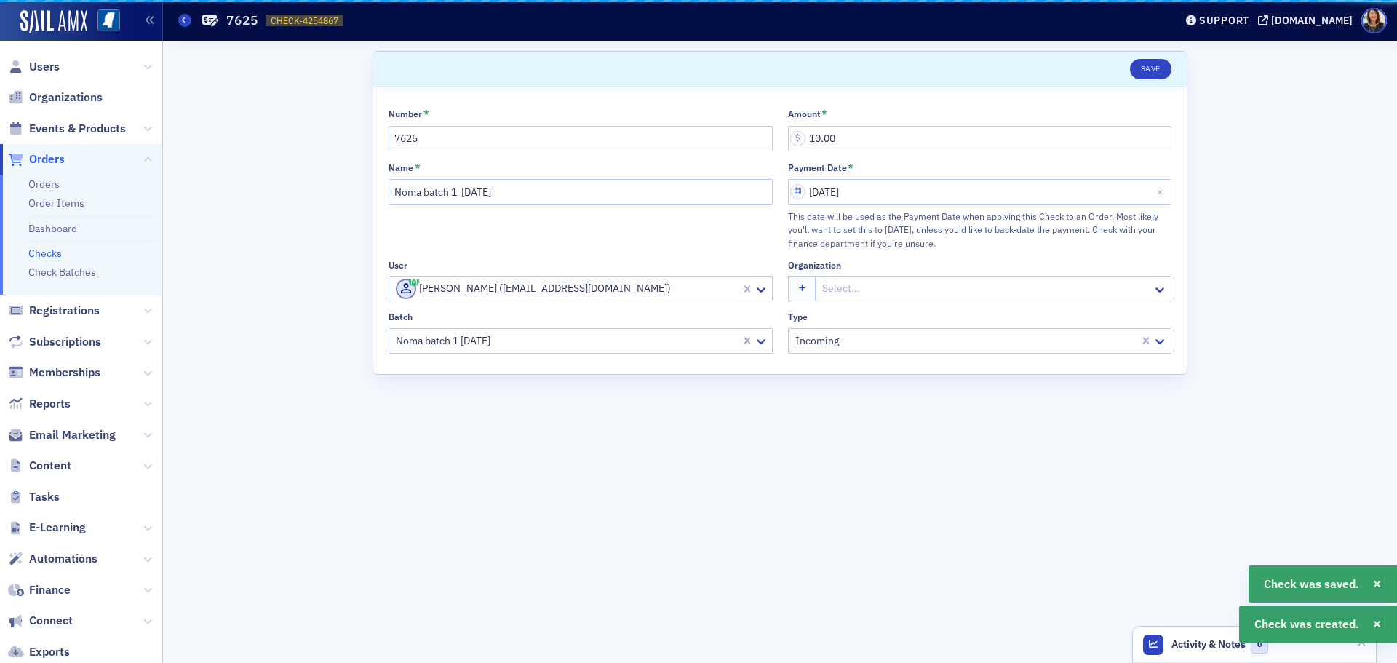
click at [52, 255] on link "Checks" at bounding box center [44, 253] width 33 height 13
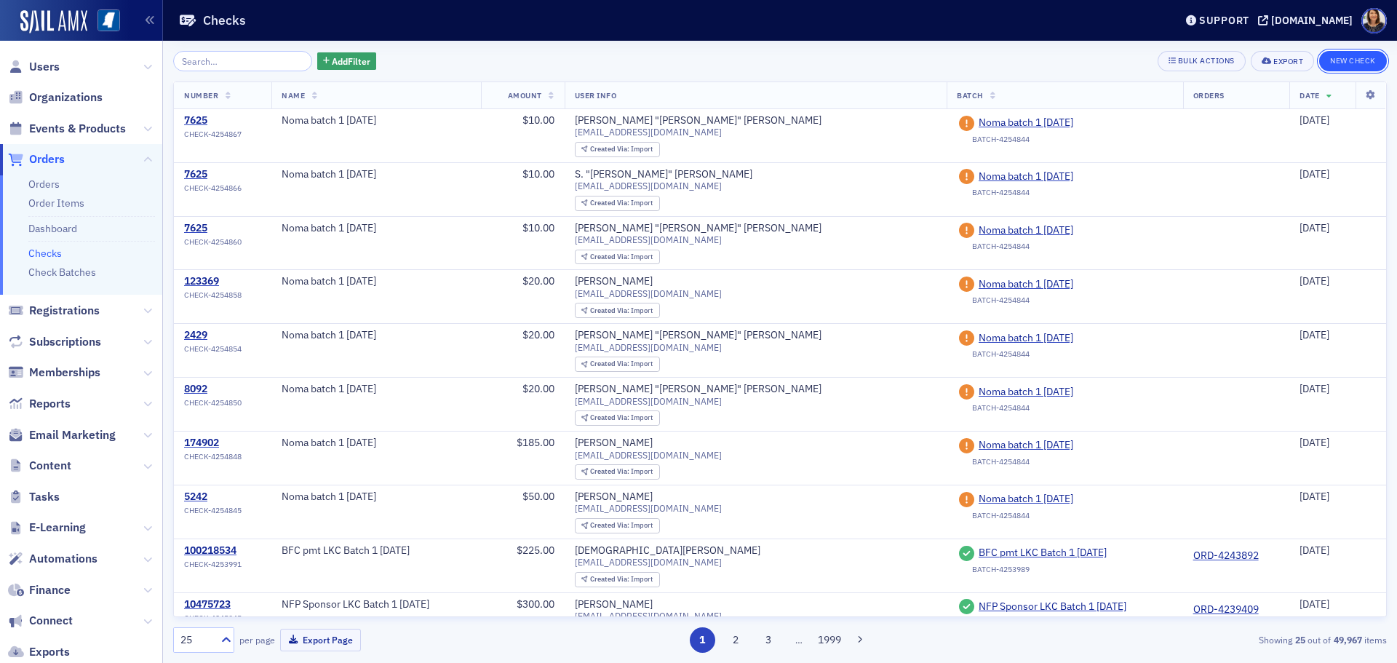
click at [1359, 65] on button "New Check" at bounding box center [1353, 61] width 68 height 20
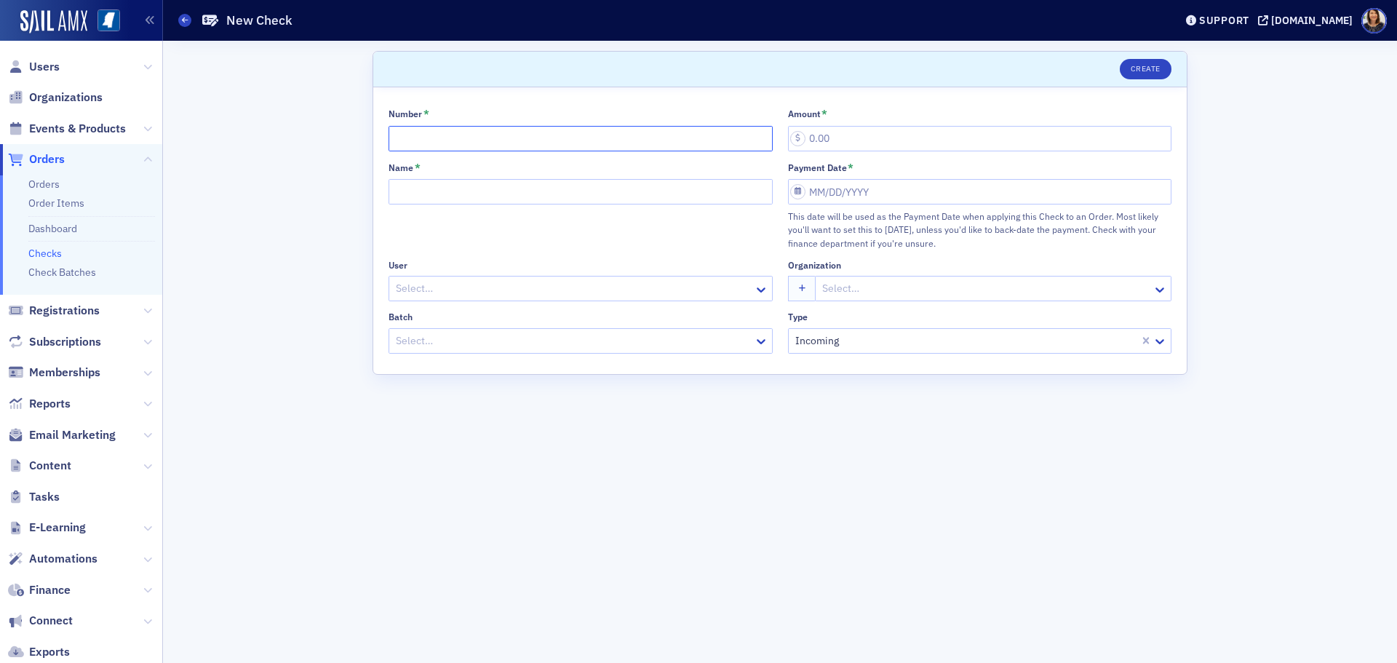
click at [439, 143] on input "Number *" at bounding box center [581, 138] width 384 height 25
type input "7625"
click at [415, 185] on input "Name *" at bounding box center [581, 191] width 384 height 25
type input "Noma batch 1 8.26.25"
click at [477, 292] on div at bounding box center [573, 288] width 358 height 18
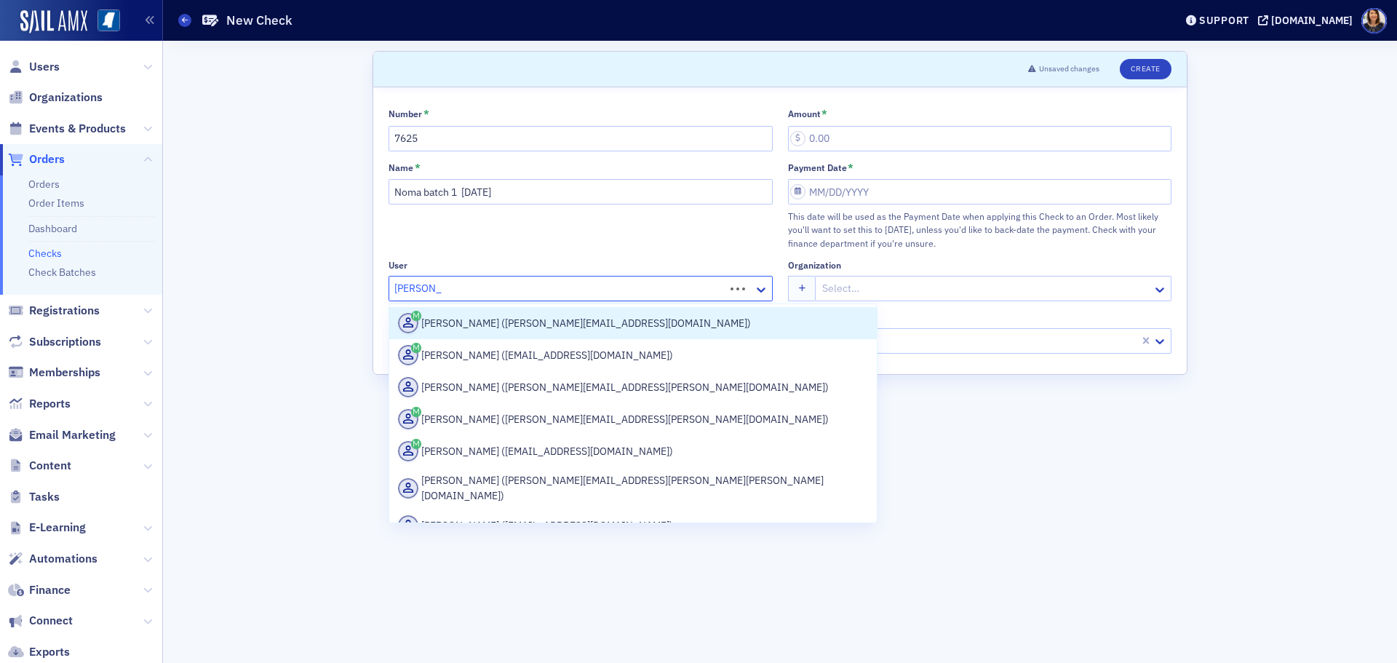
type input "Debby gray"
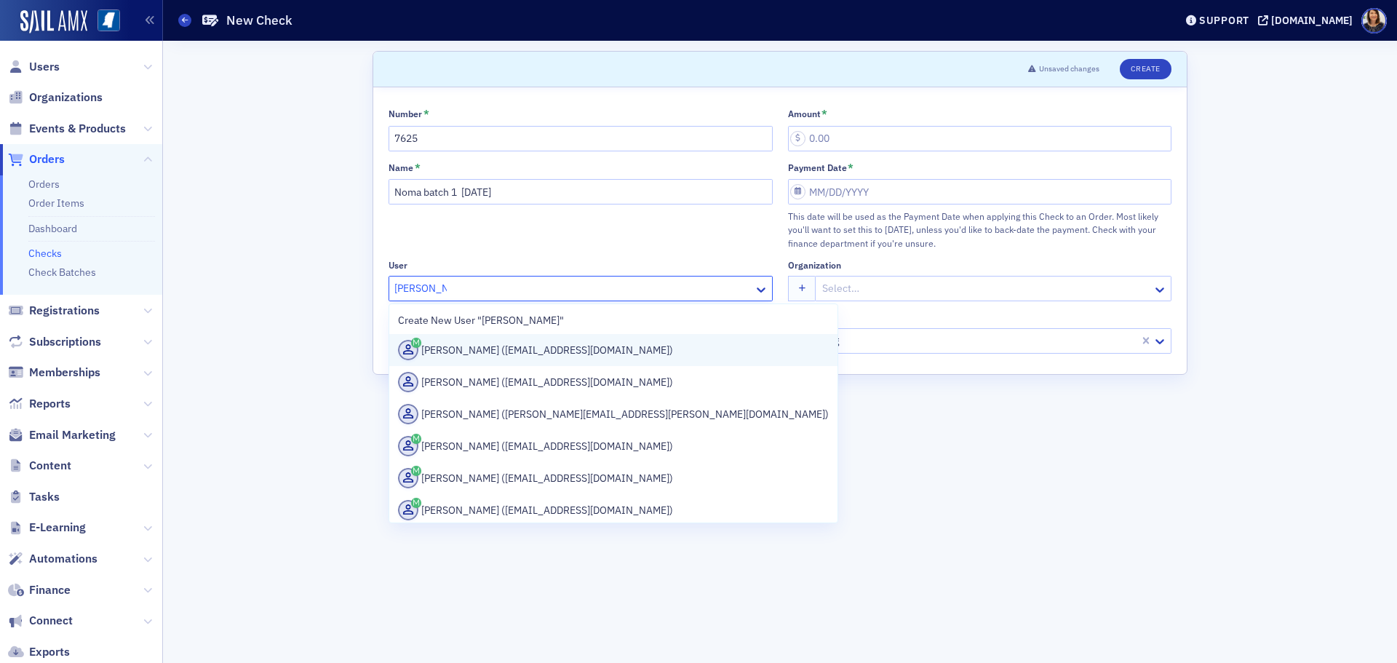
click at [493, 348] on div "Debby Gray (dgray@telott.com)" at bounding box center [613, 350] width 431 height 20
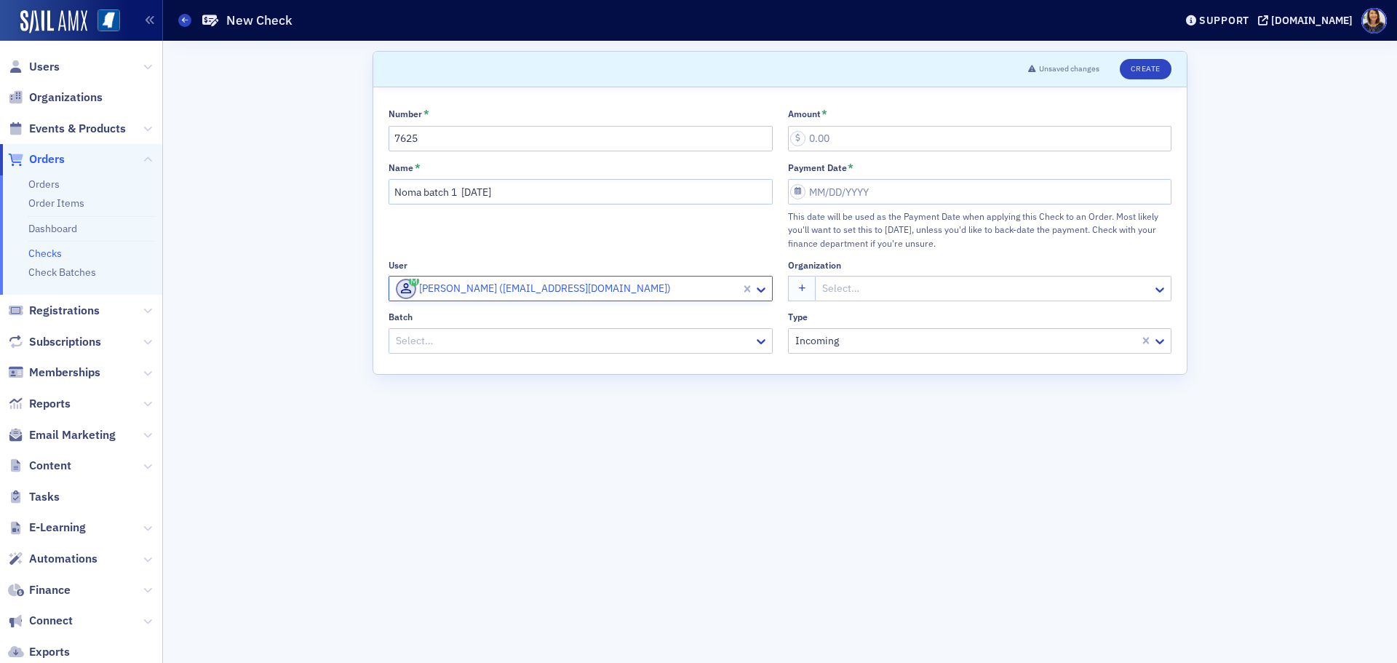
click at [549, 338] on div at bounding box center [573, 341] width 358 height 18
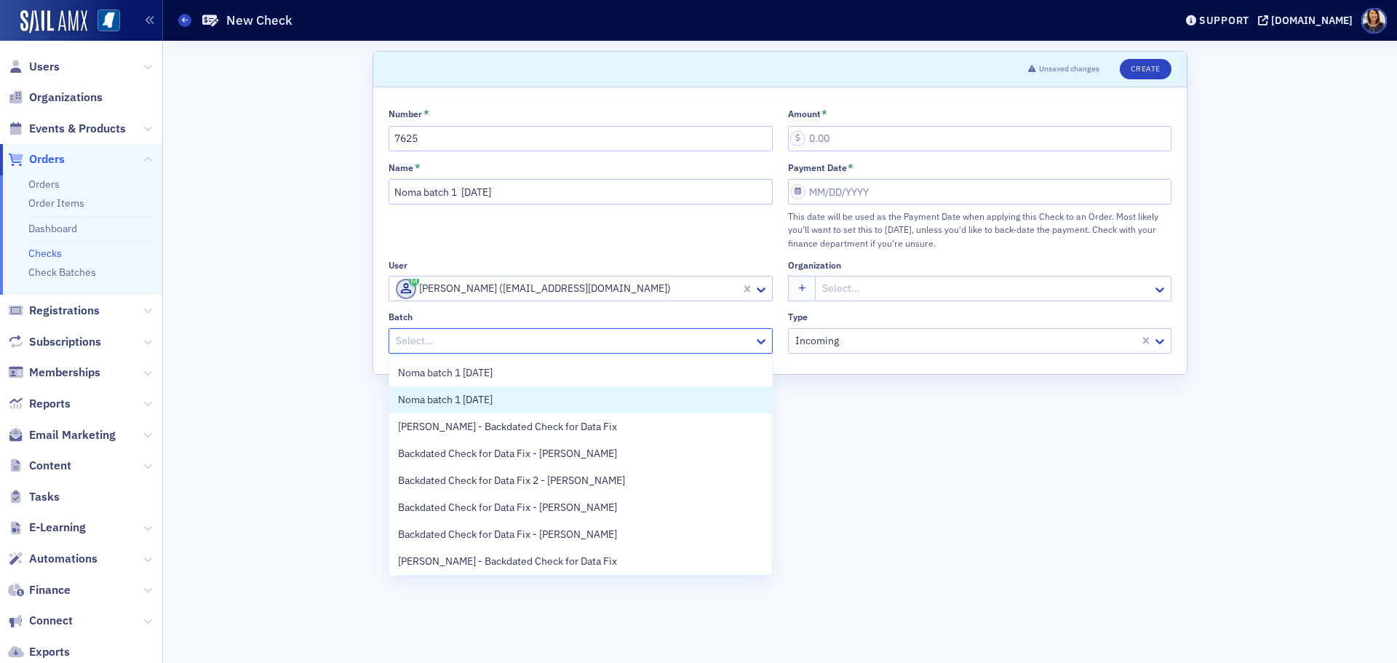
scroll to position [57, 0]
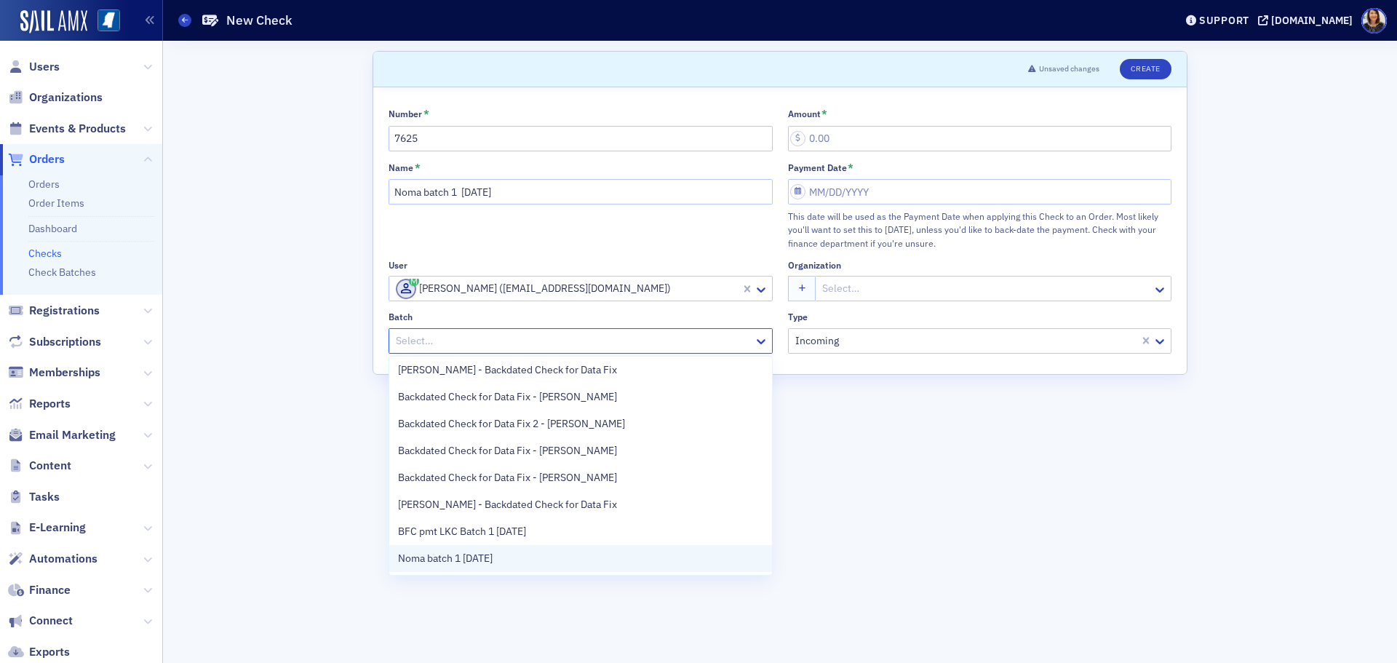
click at [582, 561] on div "Noma batch 1 8.26.25" at bounding box center [580, 558] width 365 height 15
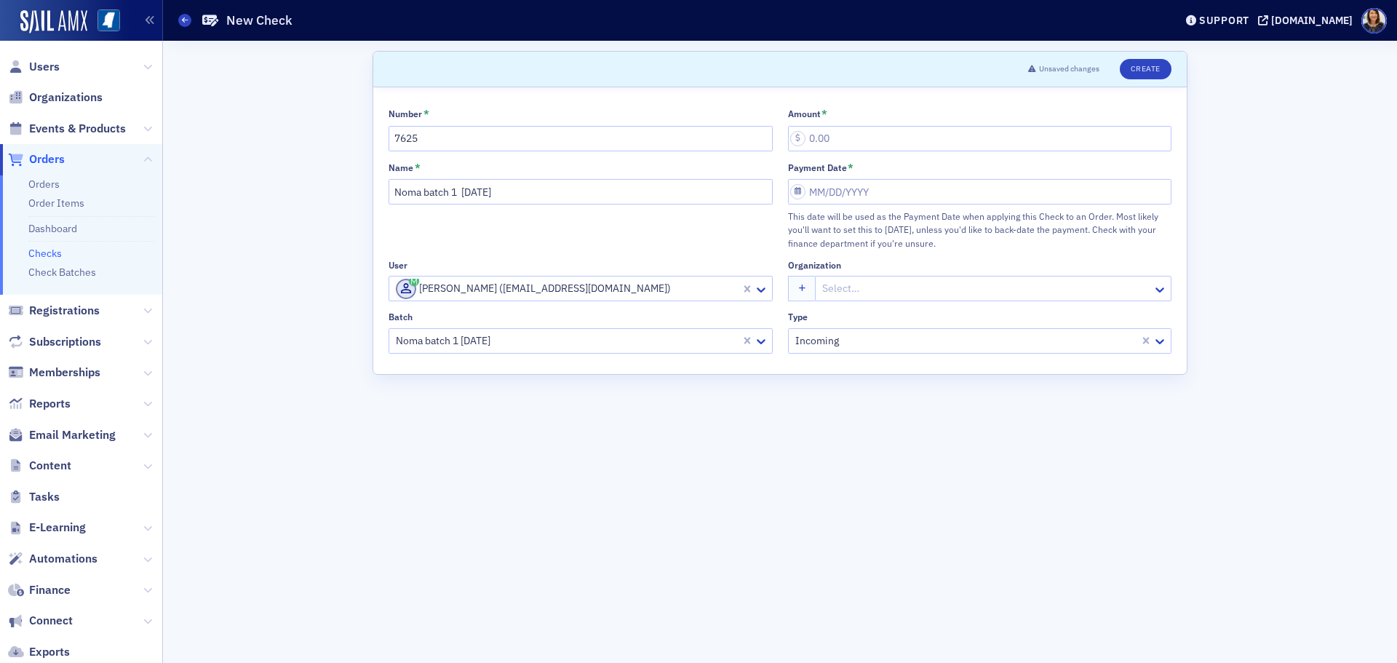
click at [846, 156] on div "Number * 7625 Amount * Name * Noma batch 1 8.26.25 Payment Date * This date wil…" at bounding box center [780, 231] width 783 height 246
click at [846, 151] on input "Amount *" at bounding box center [980, 138] width 384 height 25
type input "10.00"
click at [820, 192] on input "Payment Date *" at bounding box center [980, 191] width 384 height 25
select select "7"
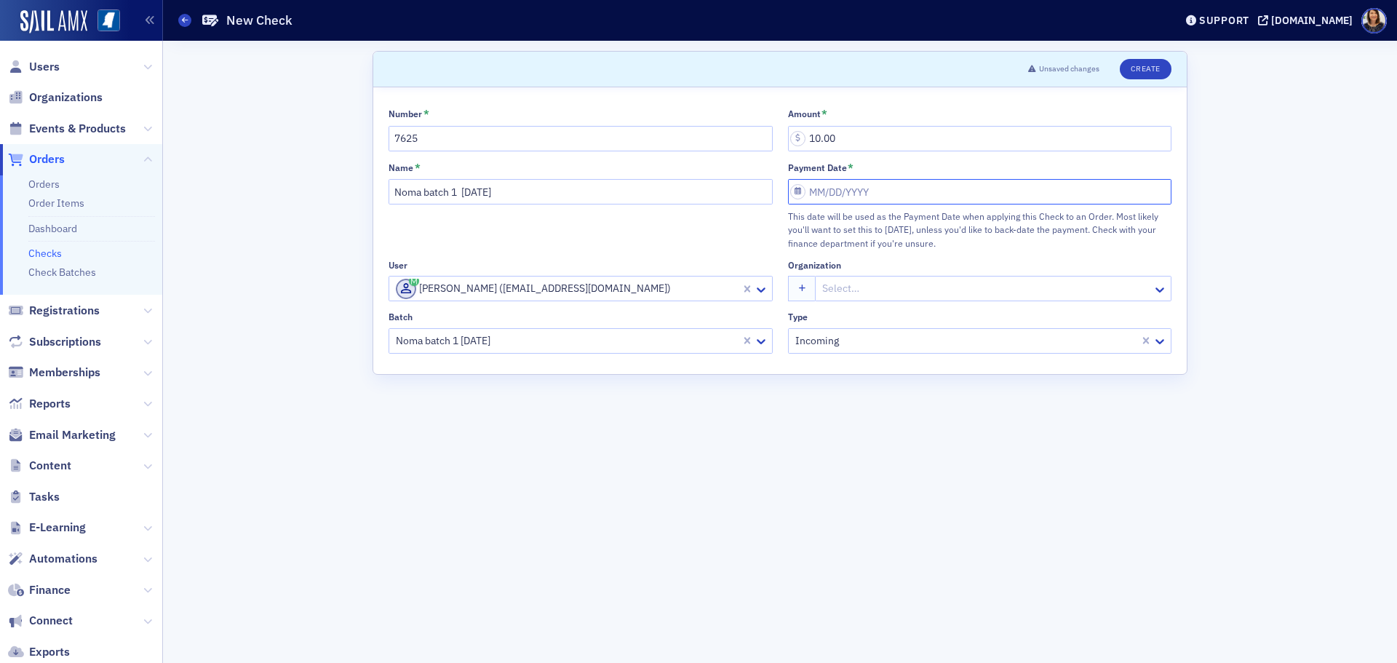
select select "2025"
click at [847, 376] on div "26" at bounding box center [844, 378] width 17 height 17
type input "08/26/2025"
click at [1152, 67] on button "Create" at bounding box center [1146, 69] width 52 height 20
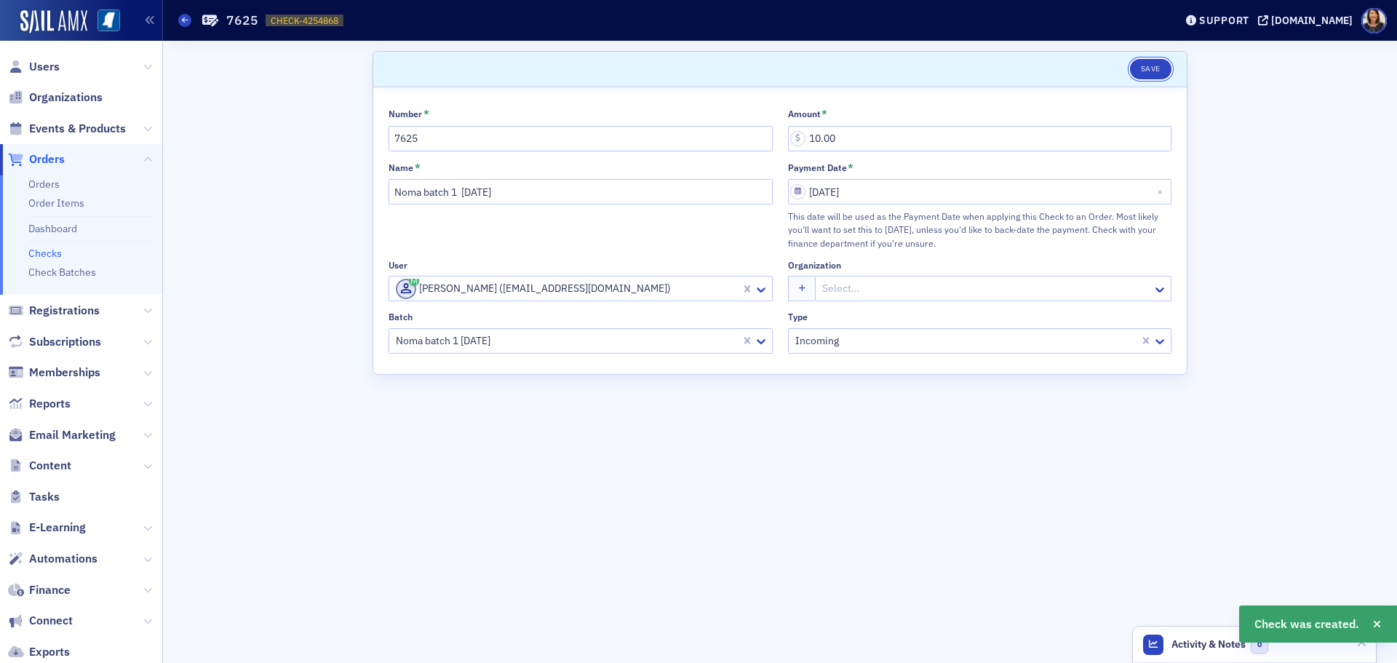
click at [1153, 68] on button "Save" at bounding box center [1150, 69] width 41 height 20
click at [40, 253] on link "Checks" at bounding box center [44, 253] width 33 height 13
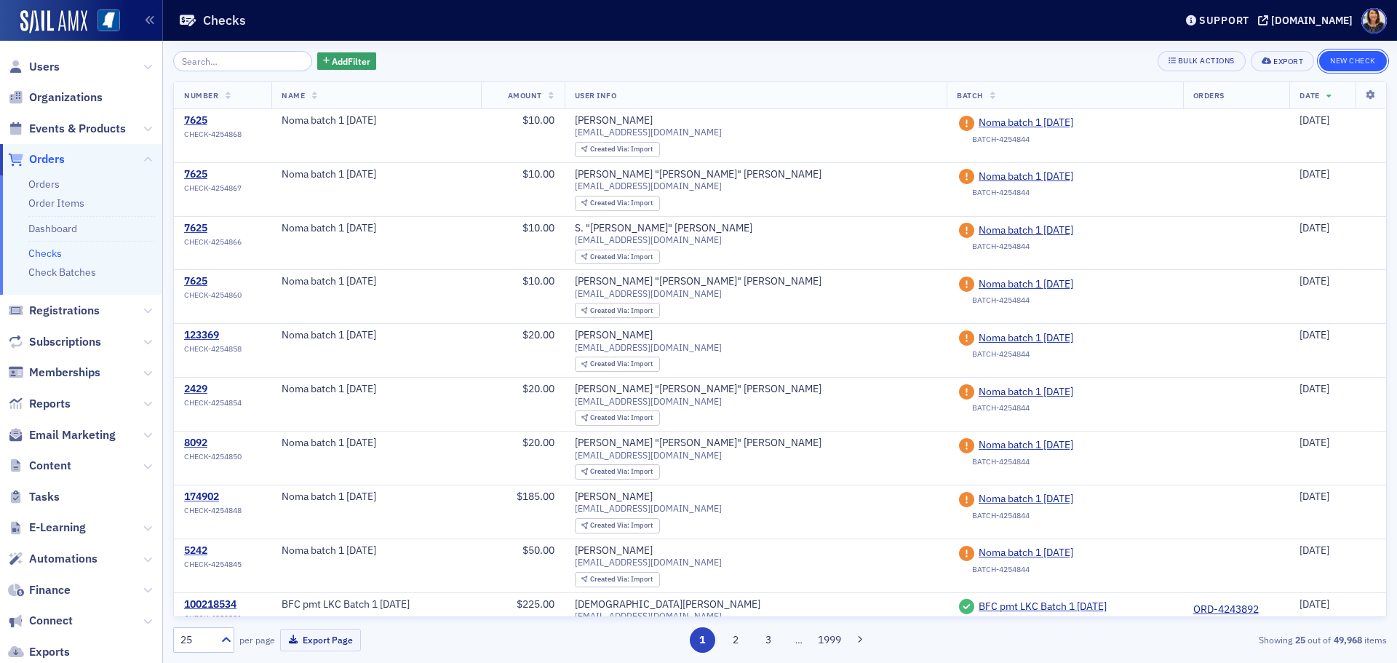
click at [1356, 57] on button "New Check" at bounding box center [1353, 61] width 68 height 20
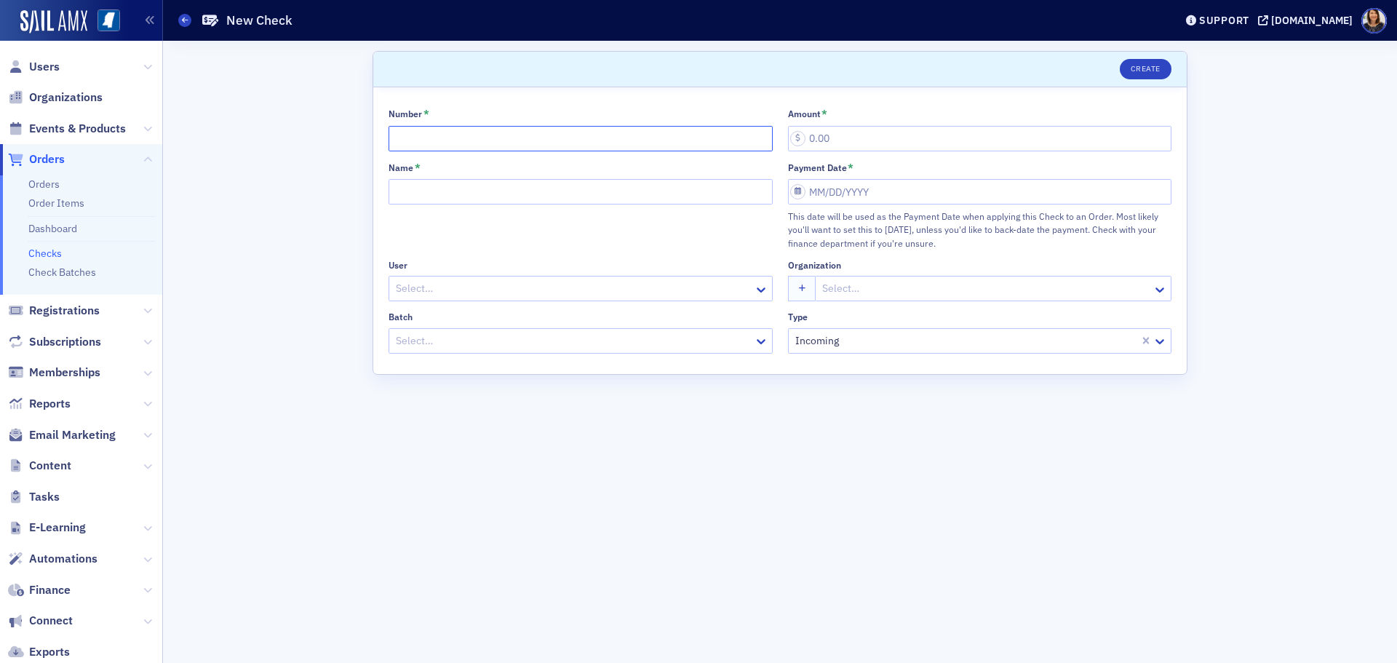
click at [590, 142] on input "Number *" at bounding box center [581, 138] width 384 height 25
type input "7625"
click at [546, 183] on input "Name *" at bounding box center [581, 191] width 384 height 25
type input "Noma batch 1 8.26.25"
click at [469, 293] on div at bounding box center [573, 288] width 358 height 18
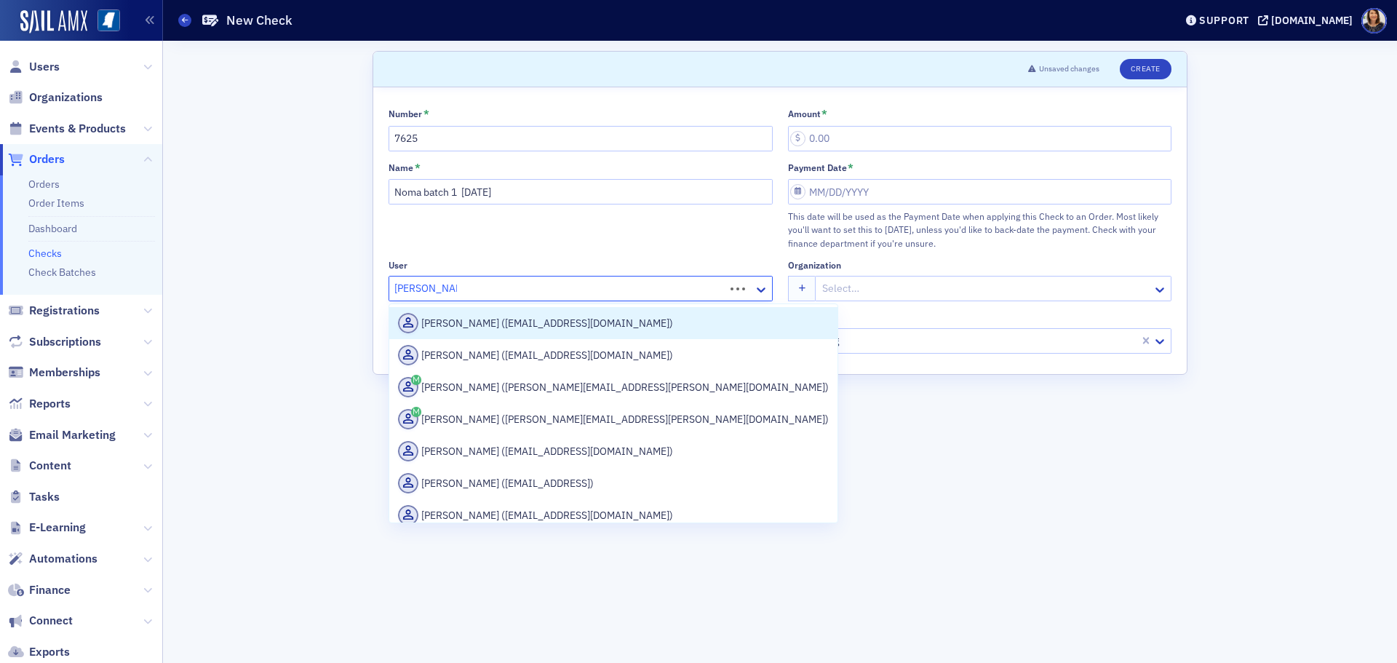
type input "Stewart Greene"
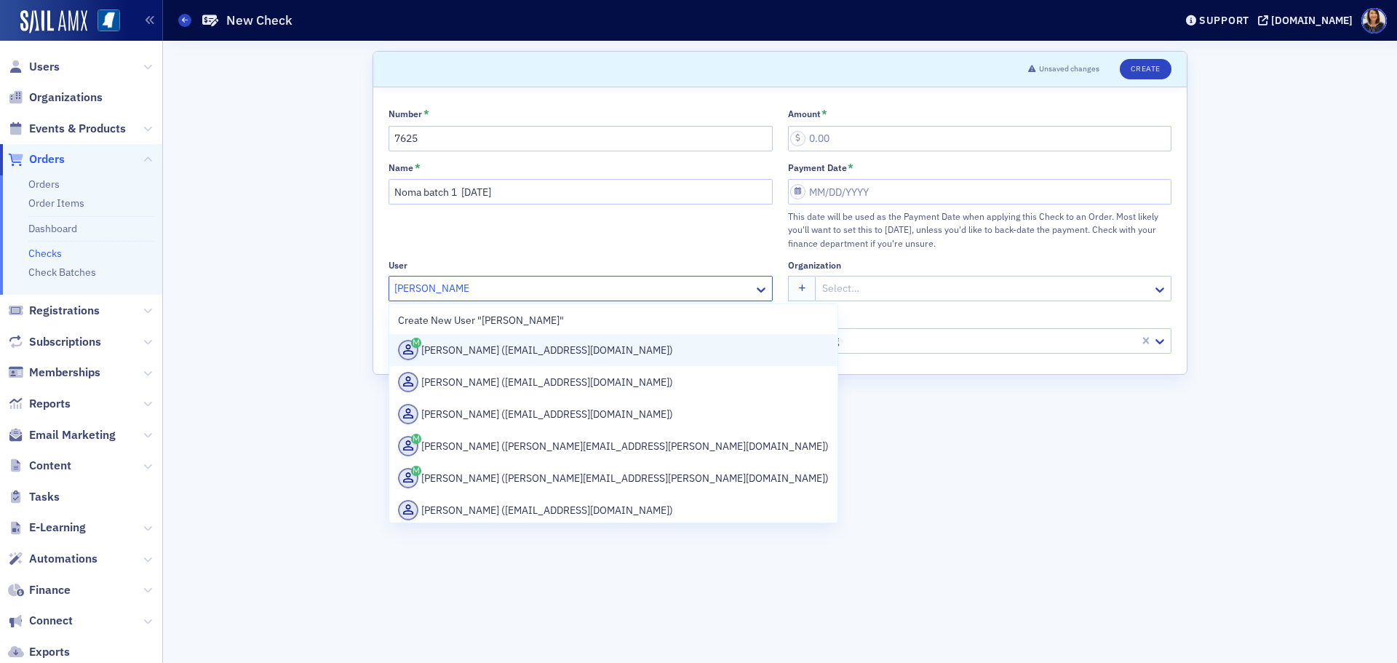
click at [491, 348] on div "Stewart Greene (sgreene@telott.com)" at bounding box center [613, 350] width 431 height 20
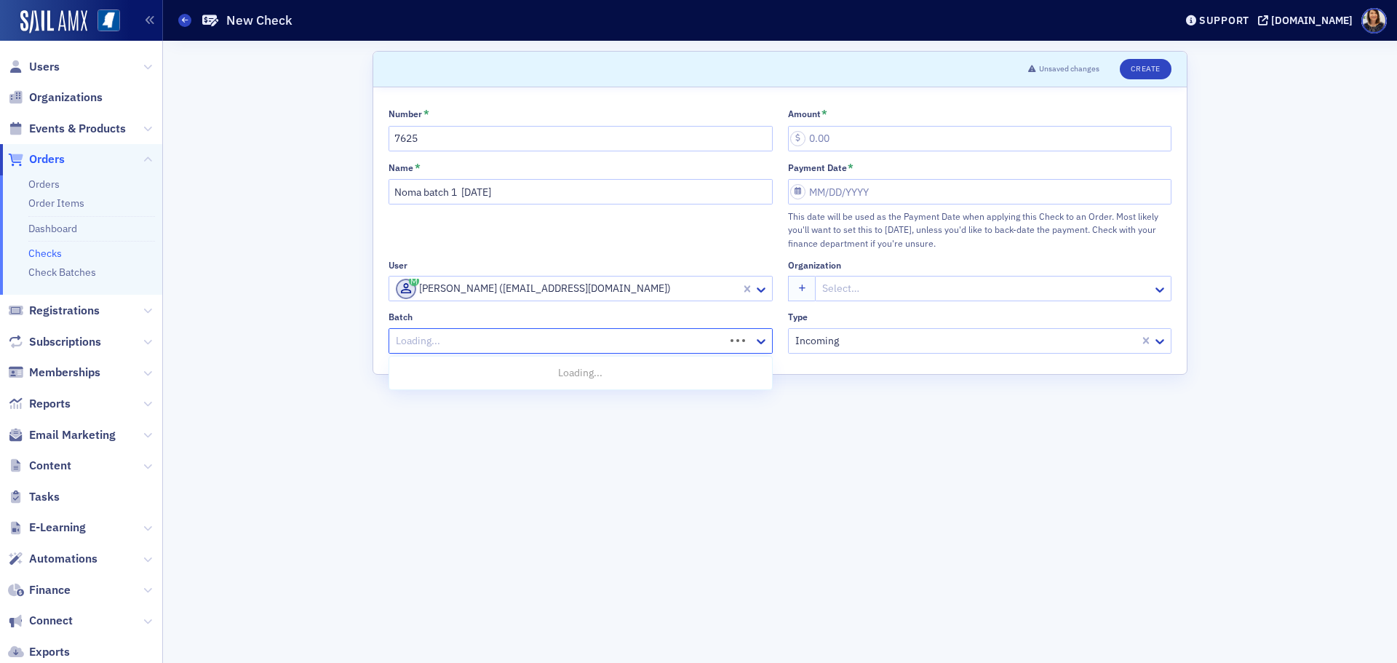
click at [527, 343] on div at bounding box center [558, 341] width 329 height 18
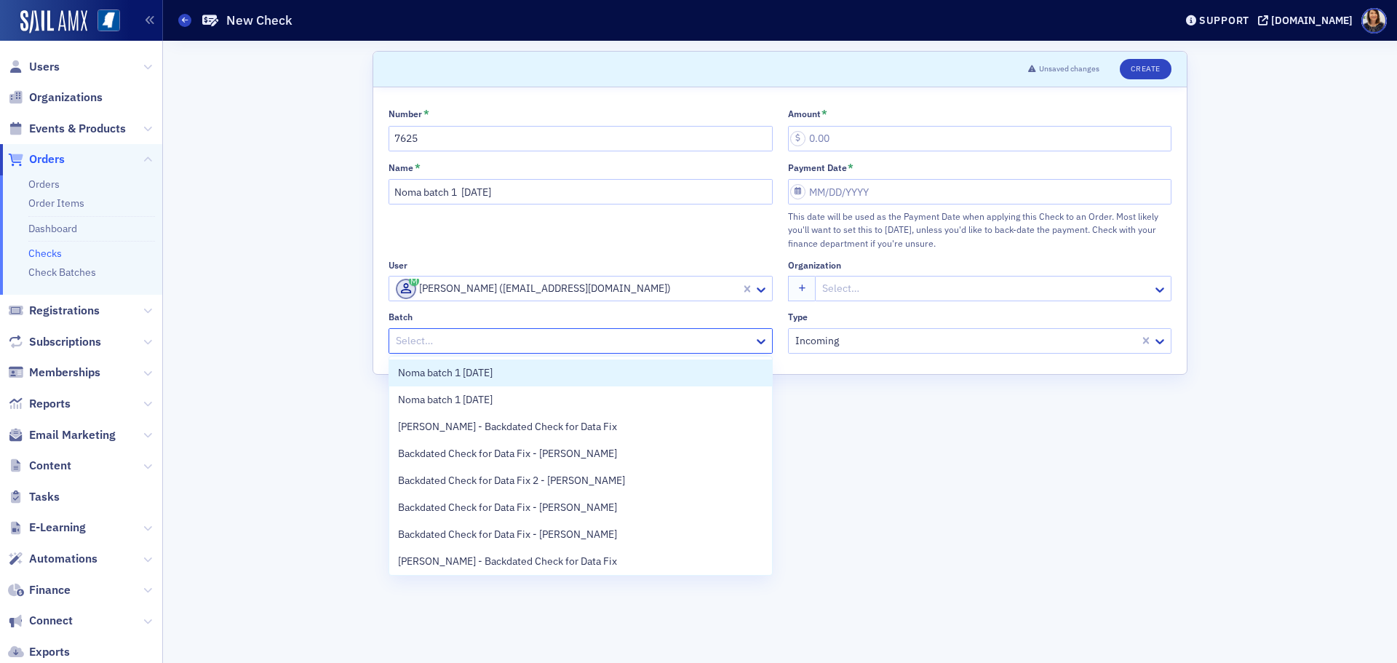
scroll to position [57, 0]
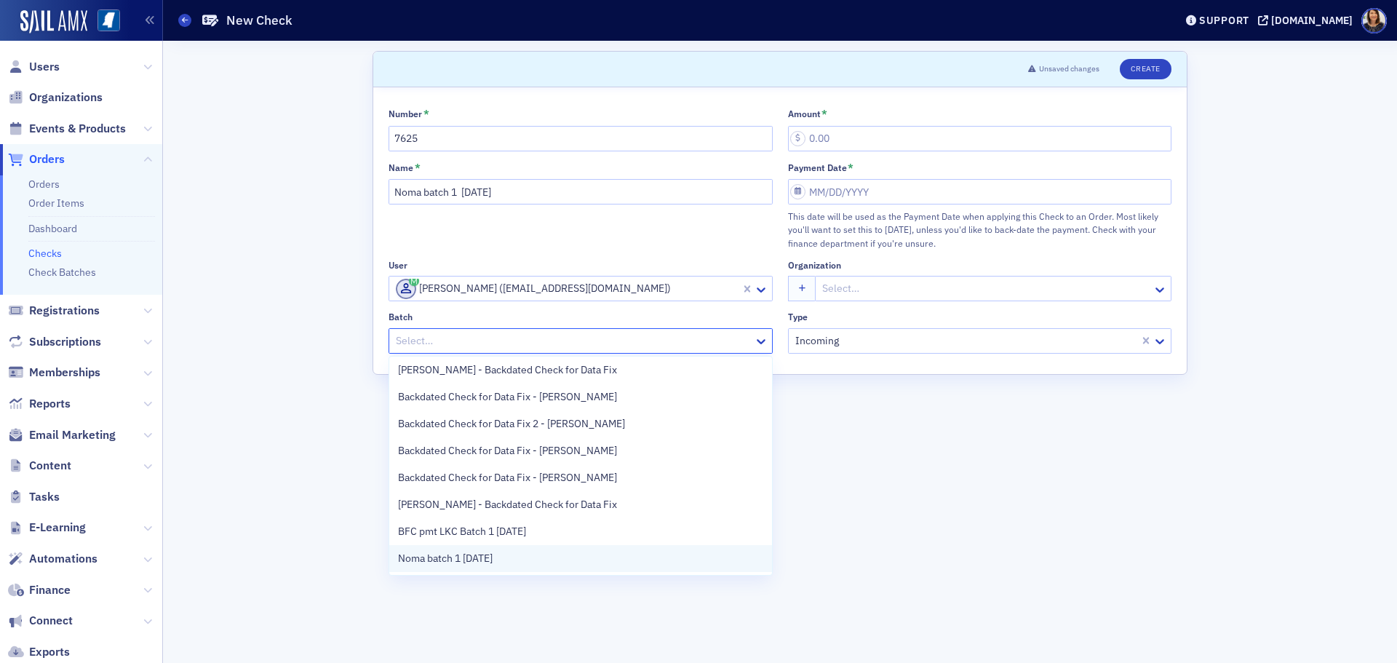
click at [568, 560] on div "Noma batch 1 8.26.25" at bounding box center [580, 558] width 365 height 15
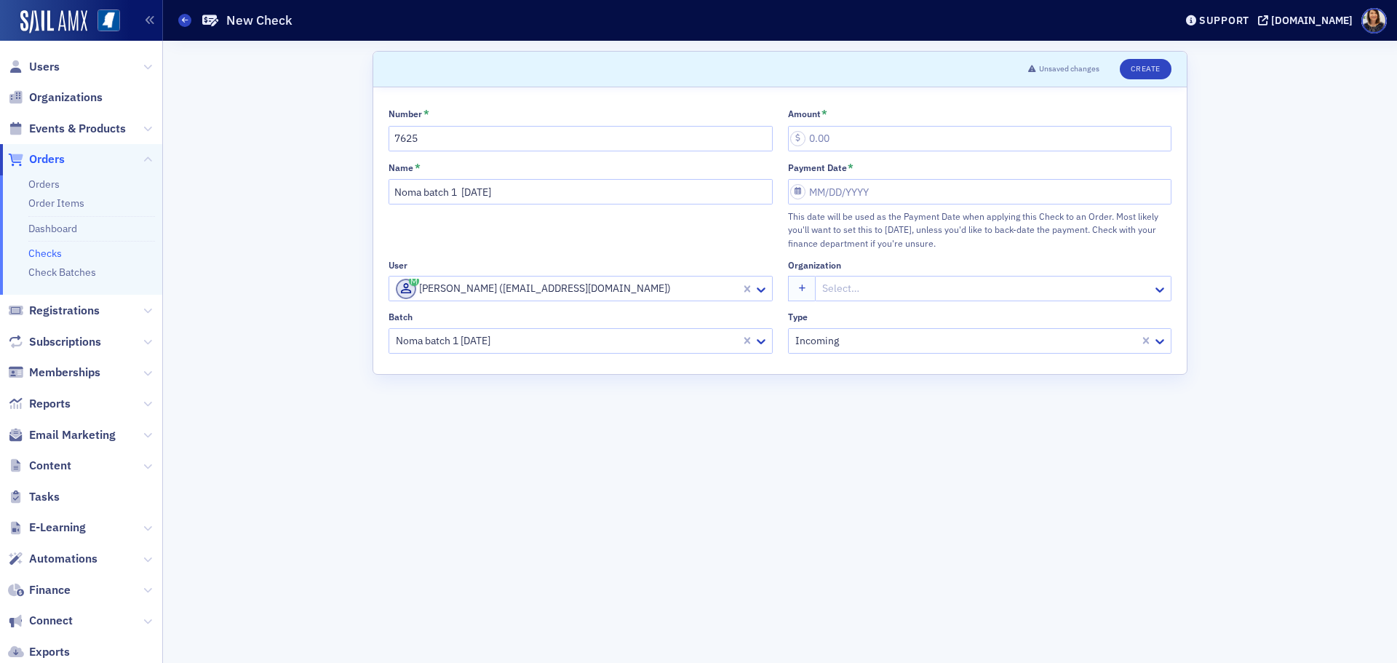
click at [843, 117] on div "Amount *" at bounding box center [980, 114] width 384 height 13
click at [824, 130] on input "Amount *" at bounding box center [980, 138] width 384 height 25
type input "10.00"
select select "7"
select select "2025"
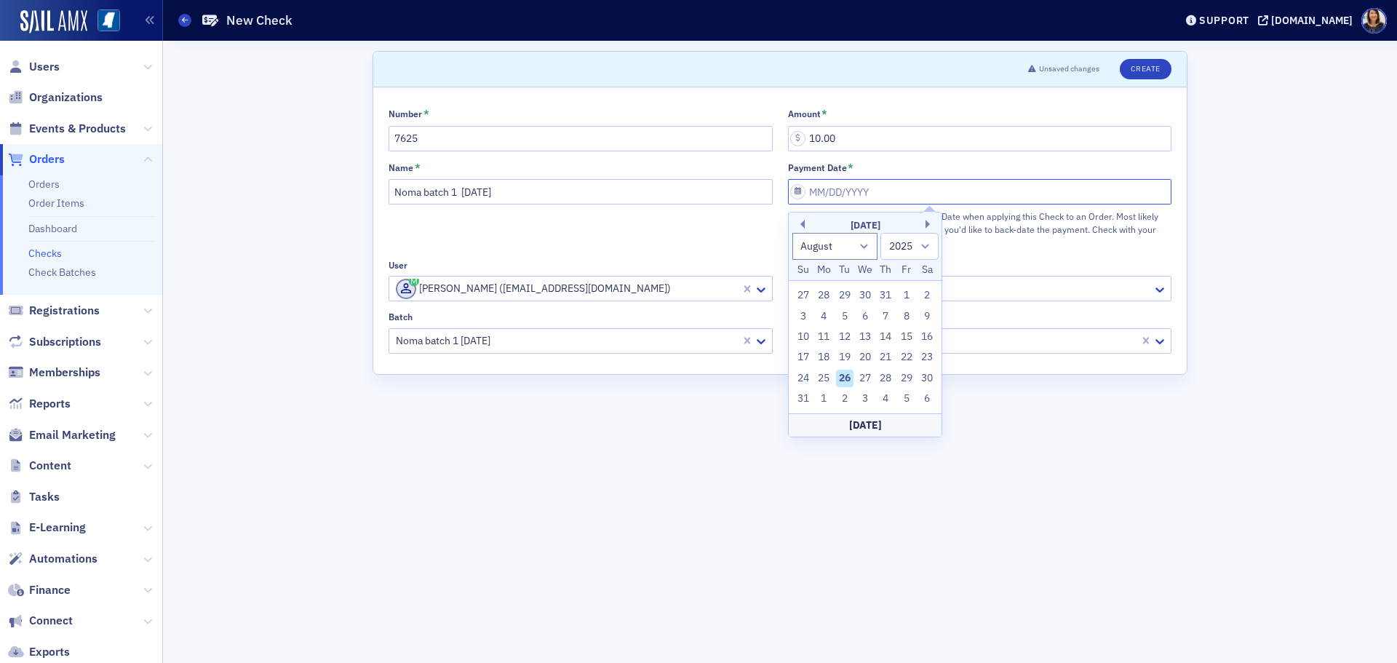
click at [846, 201] on input "Payment Date *" at bounding box center [980, 191] width 384 height 25
click at [845, 373] on div "26" at bounding box center [844, 378] width 17 height 17
type input "08/26/2025"
click at [1134, 64] on button "Create" at bounding box center [1146, 69] width 52 height 20
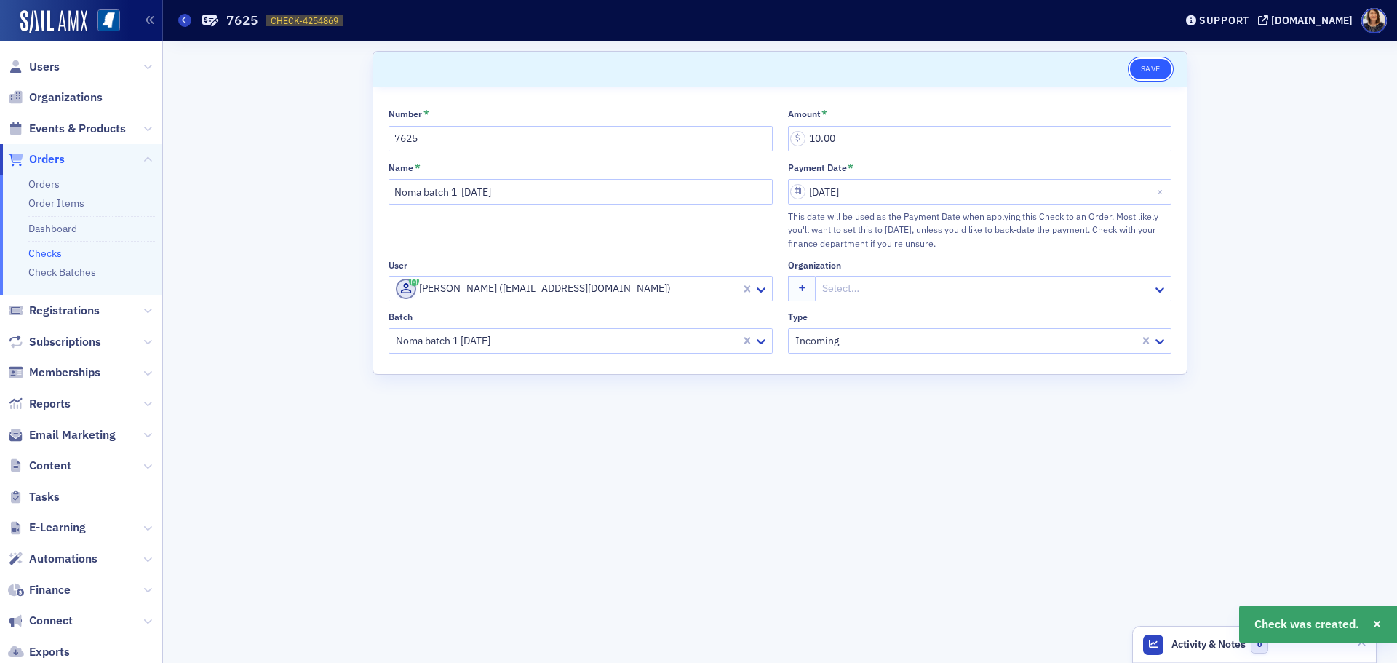
click at [1155, 69] on button "Save" at bounding box center [1150, 69] width 41 height 20
click at [45, 258] on link "Checks" at bounding box center [44, 253] width 33 height 13
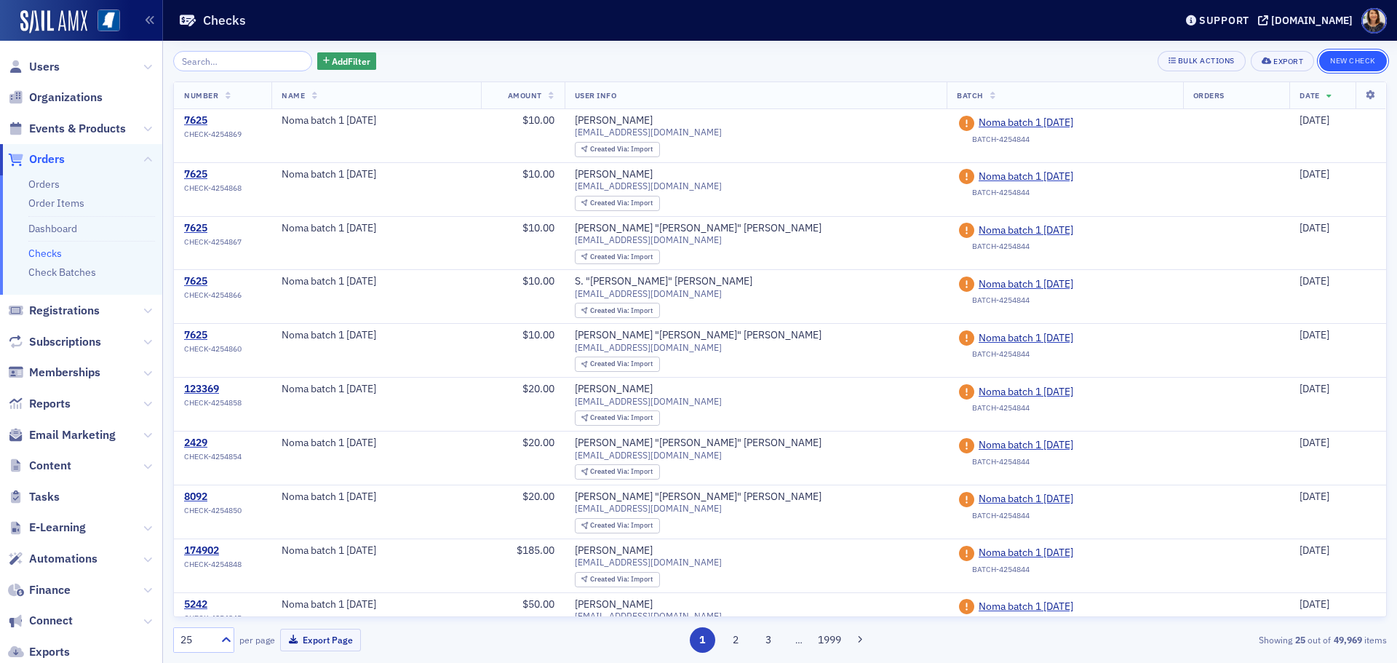
click at [1348, 54] on button "New Check" at bounding box center [1353, 61] width 68 height 20
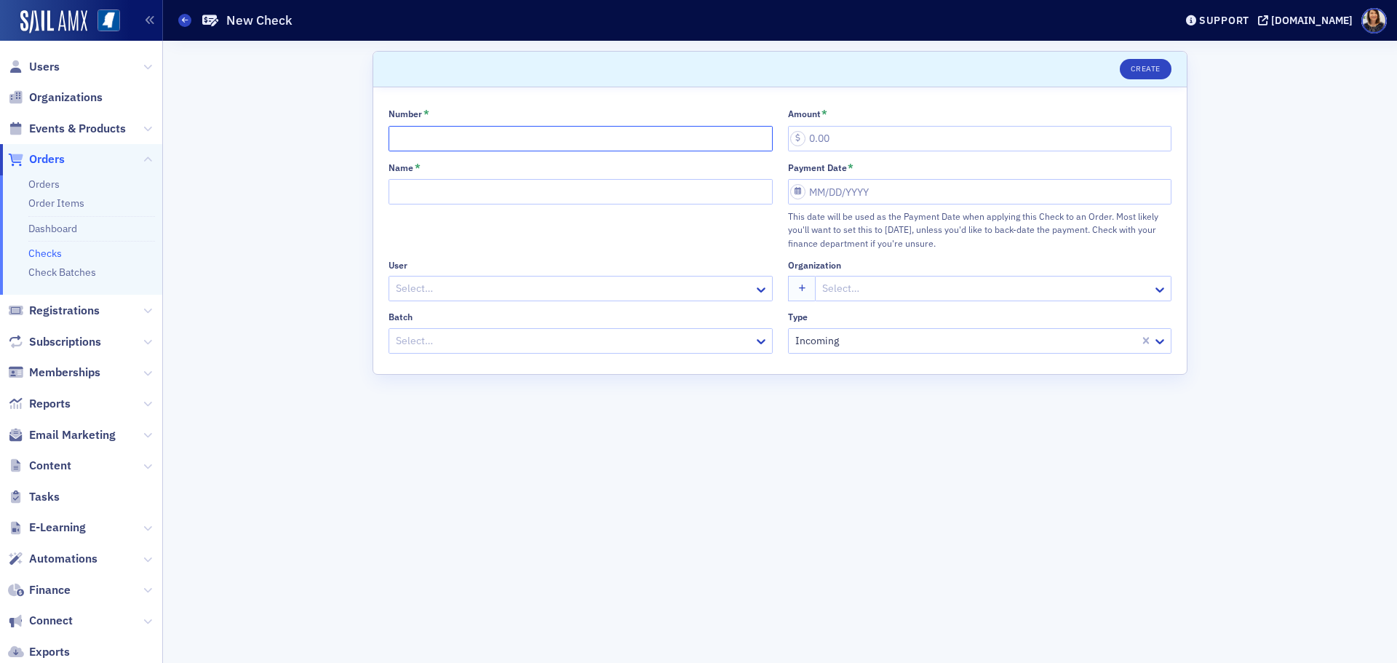
click at [480, 139] on input "Number *" at bounding box center [581, 138] width 384 height 25
type input "7625"
click at [473, 192] on input "Name *" at bounding box center [581, 191] width 384 height 25
type input "Noma batch 1 8.26.25"
click at [460, 278] on div "Select…" at bounding box center [571, 288] width 365 height 21
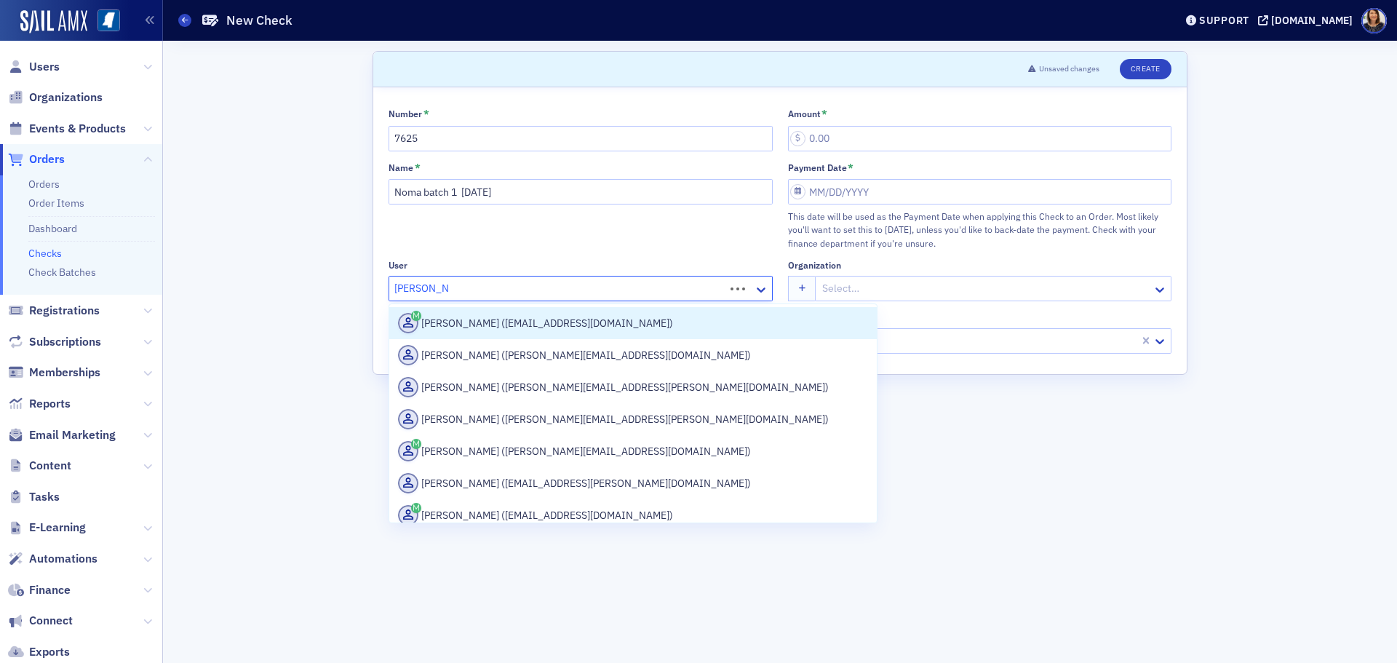
type input "Cara Hughes"
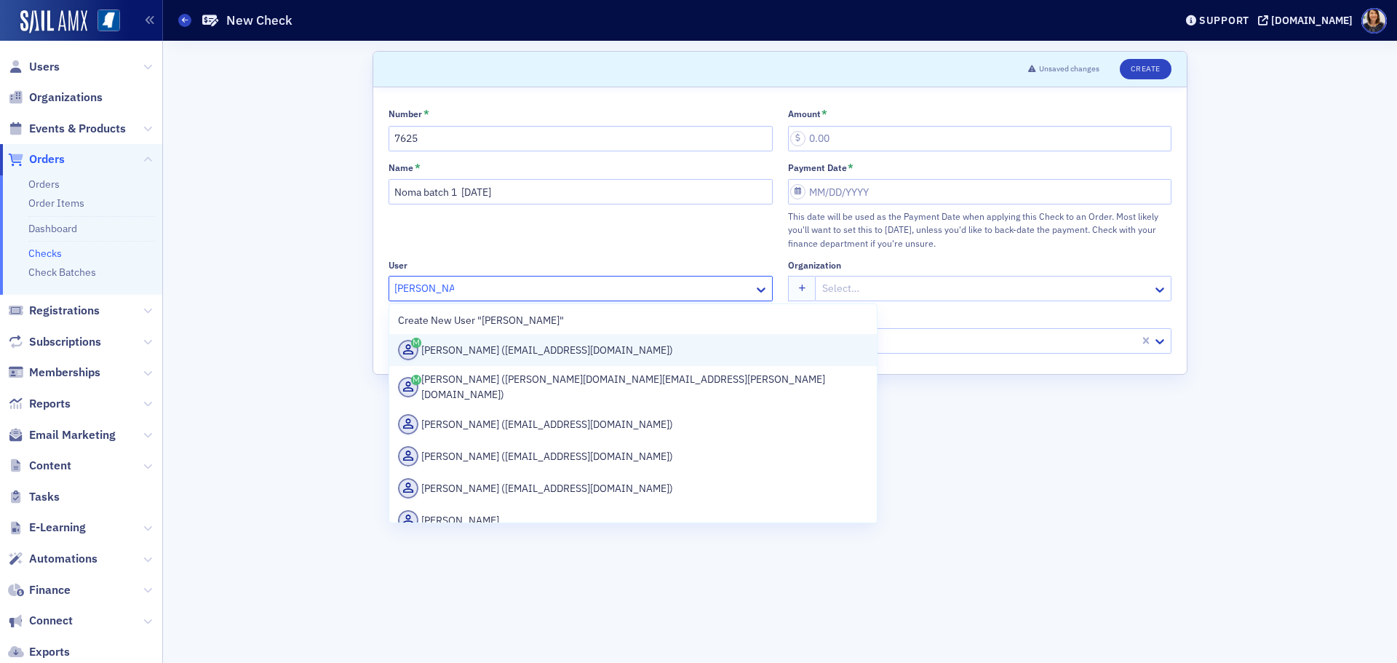
click at [487, 351] on div "Cara Hughes (chughes@telott.com)" at bounding box center [633, 350] width 470 height 20
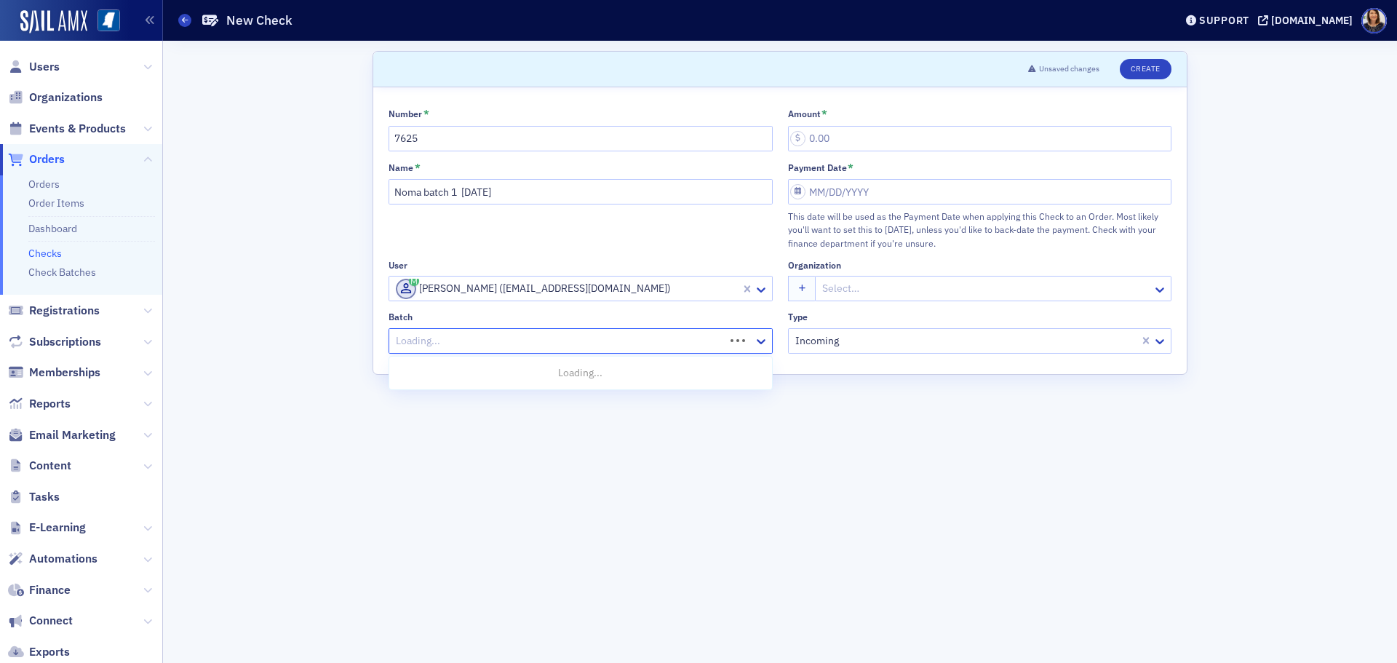
click at [501, 340] on div at bounding box center [558, 341] width 329 height 18
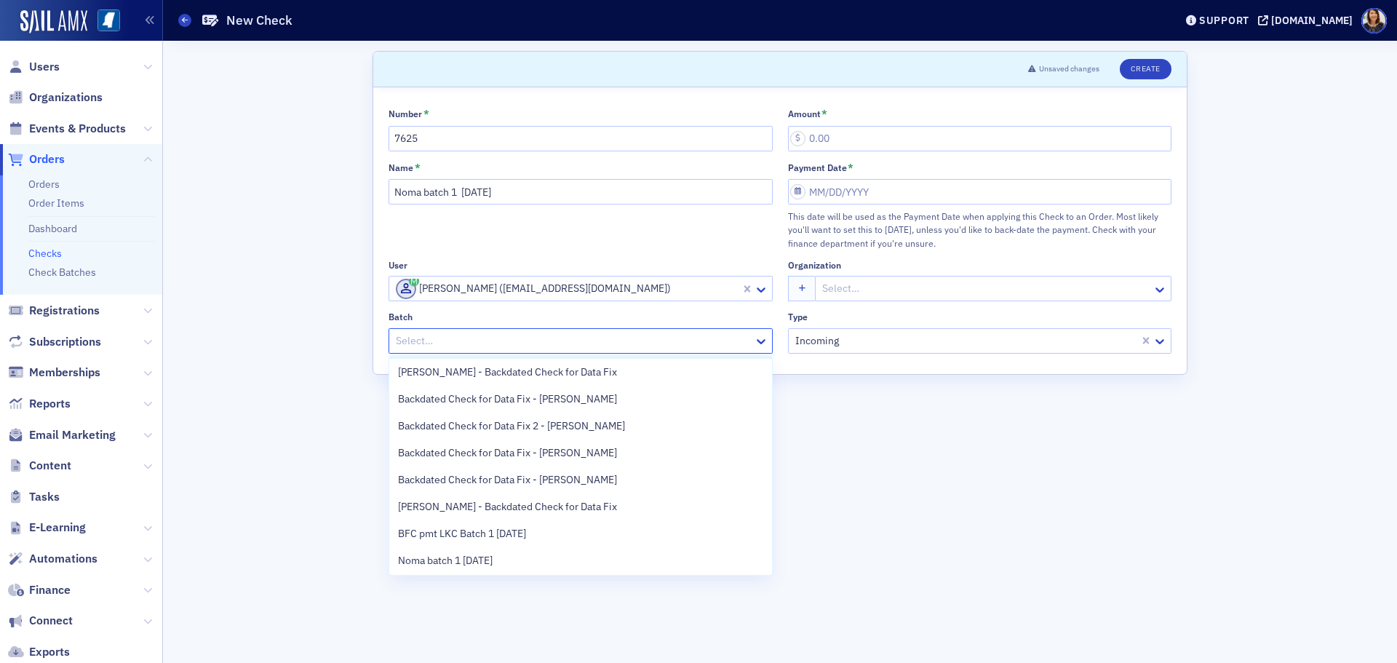
scroll to position [57, 0]
click at [573, 553] on div "Noma batch 1 8.26.25" at bounding box center [580, 558] width 365 height 15
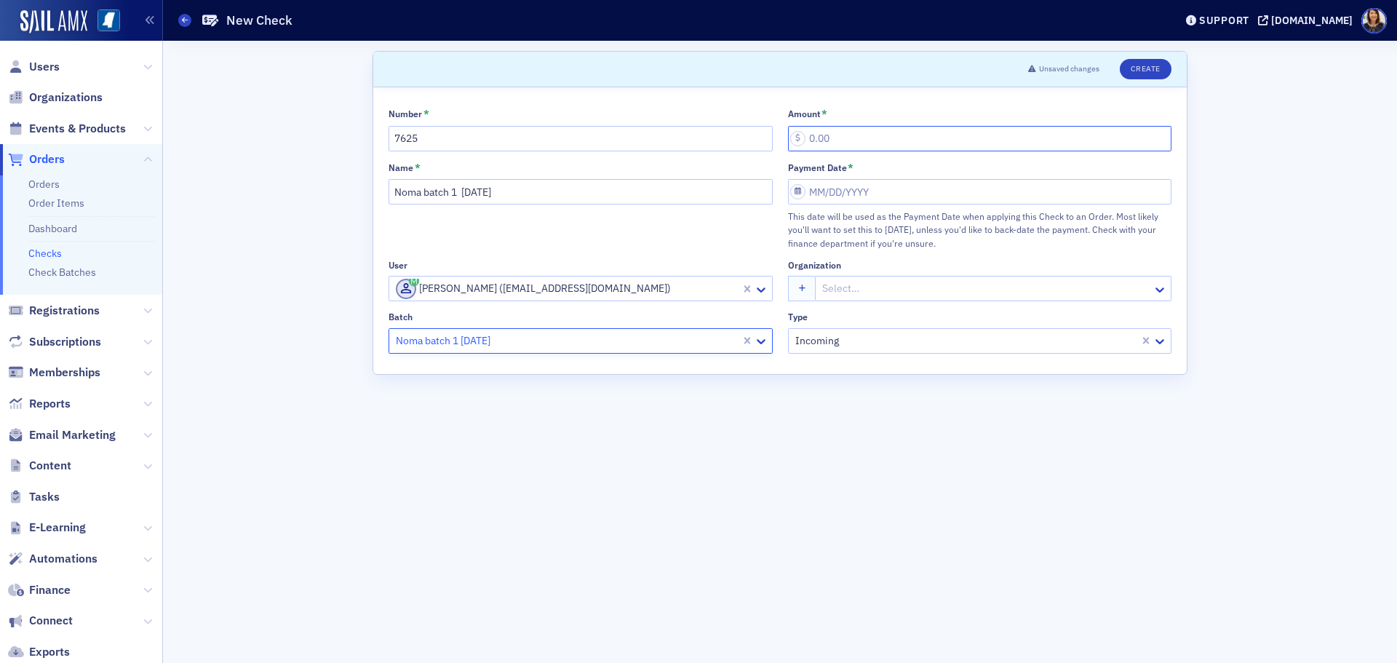
click at [844, 144] on input "Amount *" at bounding box center [980, 138] width 384 height 25
type input "10.00"
select select "7"
select select "2025"
click at [844, 188] on input "Payment Date *" at bounding box center [980, 191] width 384 height 25
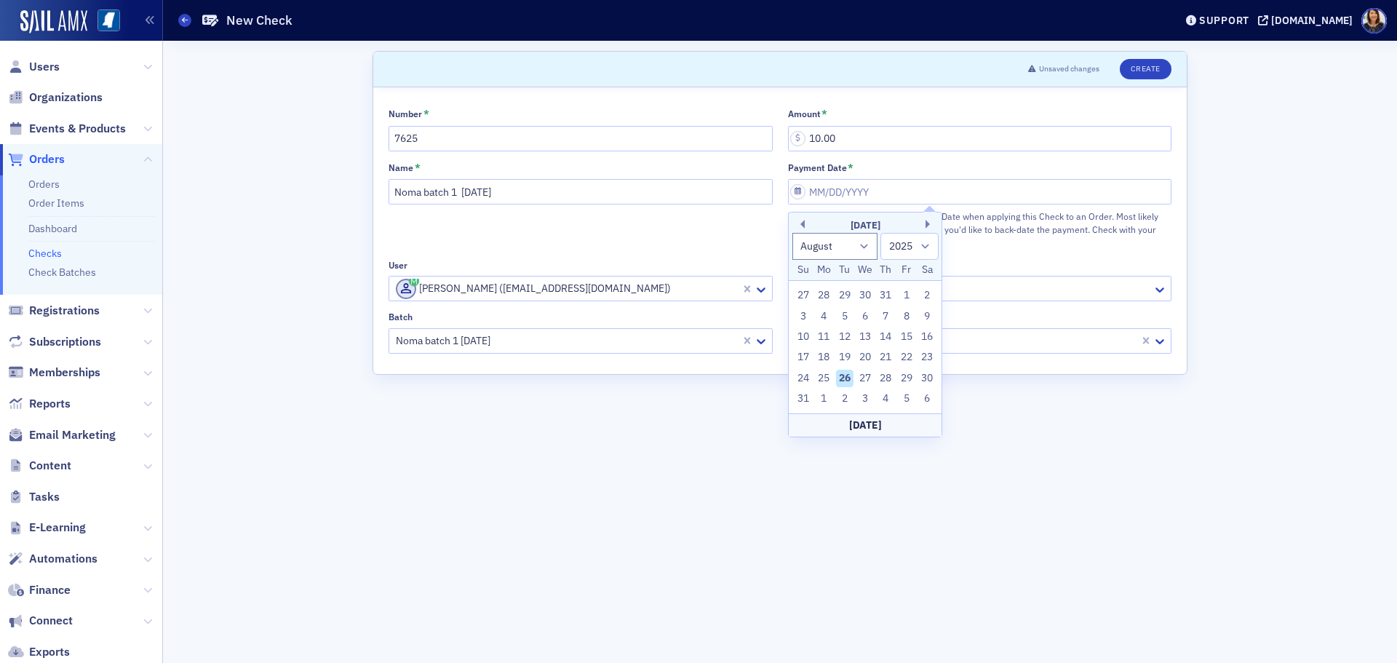
click at [848, 377] on div "26" at bounding box center [844, 378] width 17 height 17
type input "08/26/2025"
click at [1164, 69] on button "Create" at bounding box center [1146, 69] width 52 height 20
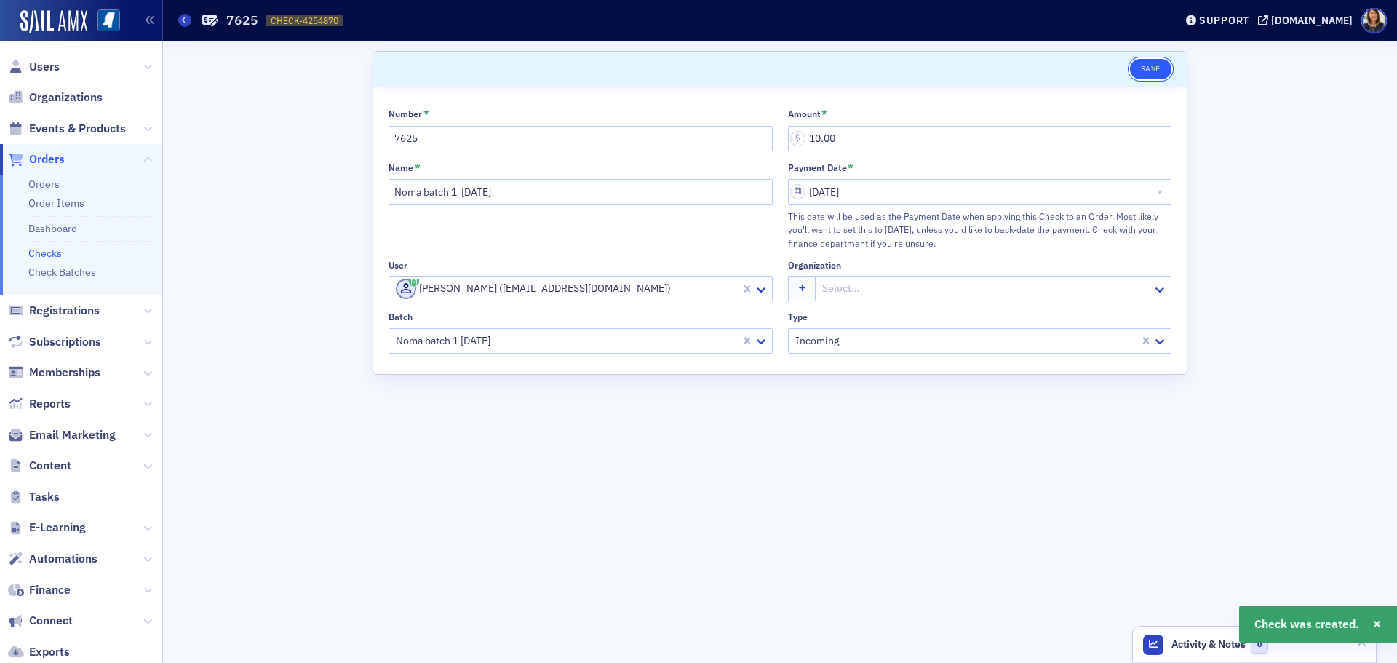
click at [1155, 69] on button "Save" at bounding box center [1150, 69] width 41 height 20
click at [55, 253] on link "Checks" at bounding box center [44, 253] width 33 height 13
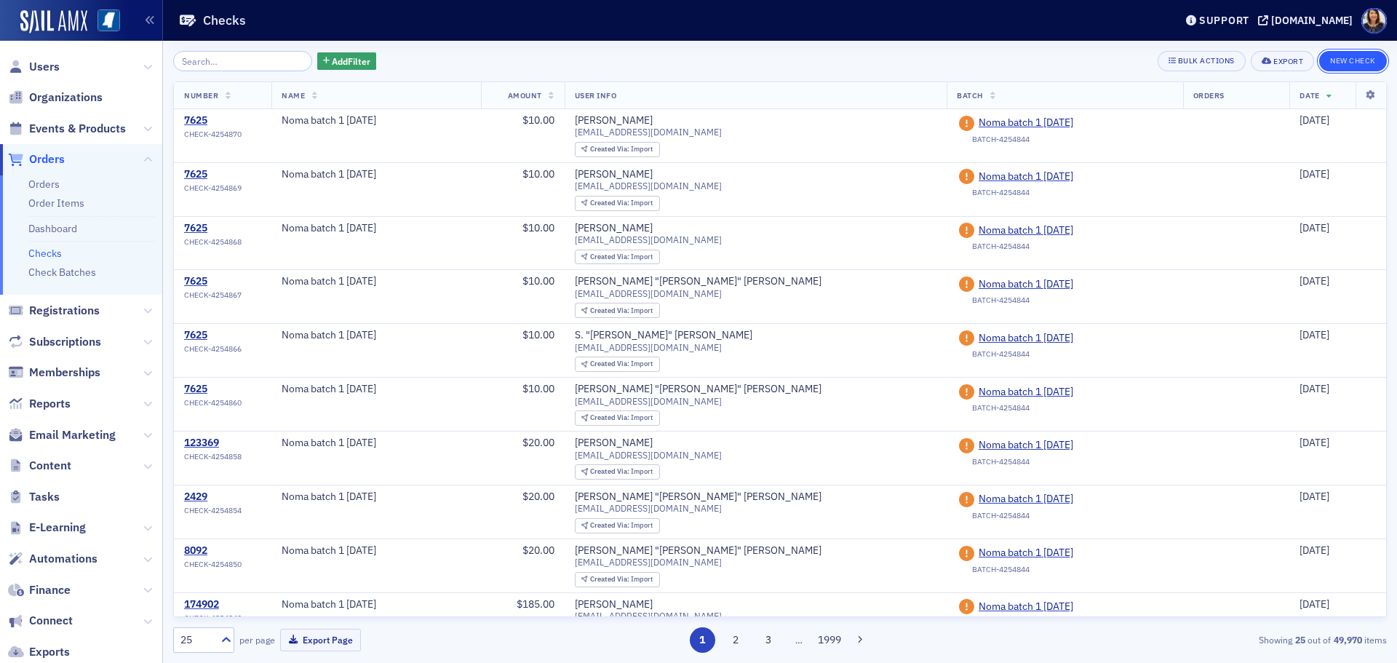
click at [1344, 62] on button "New Check" at bounding box center [1353, 61] width 68 height 20
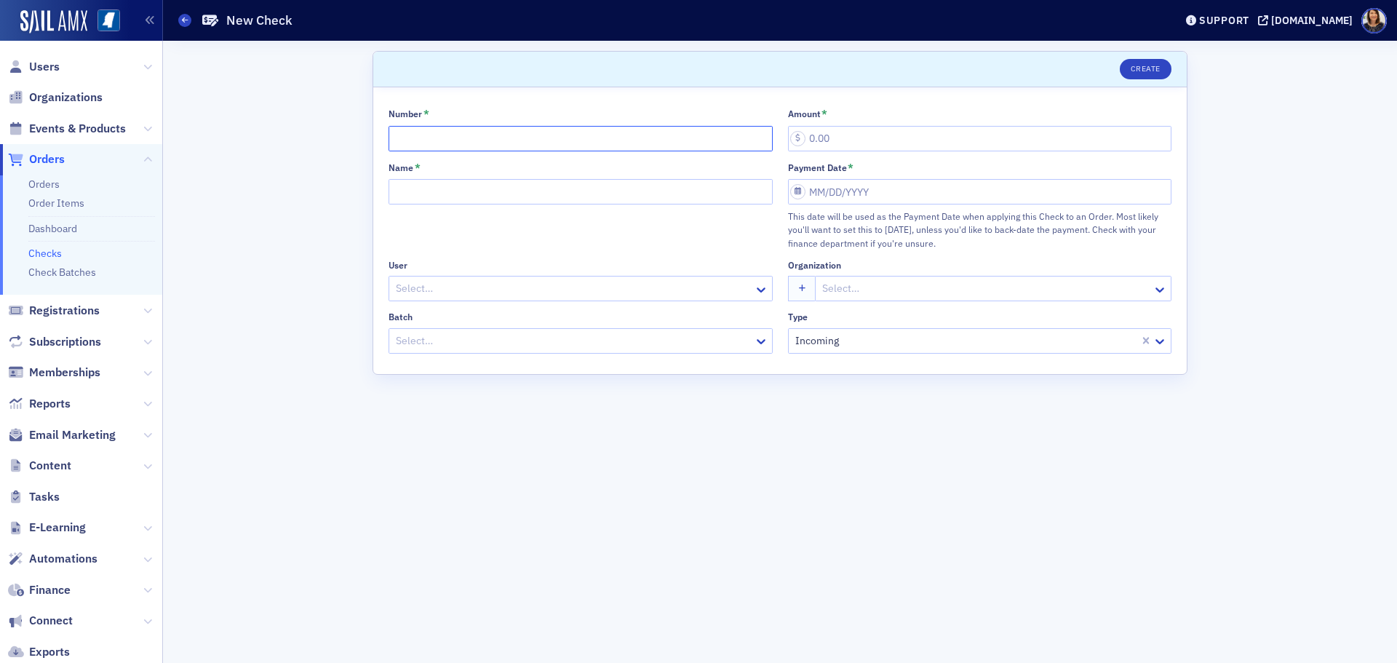
click at [467, 138] on input "Number *" at bounding box center [581, 138] width 384 height 25
type input "7625"
click at [429, 198] on input "Name *" at bounding box center [581, 191] width 384 height 25
type input "Noma batch 1 8.26.25"
click at [426, 284] on div at bounding box center [573, 288] width 358 height 18
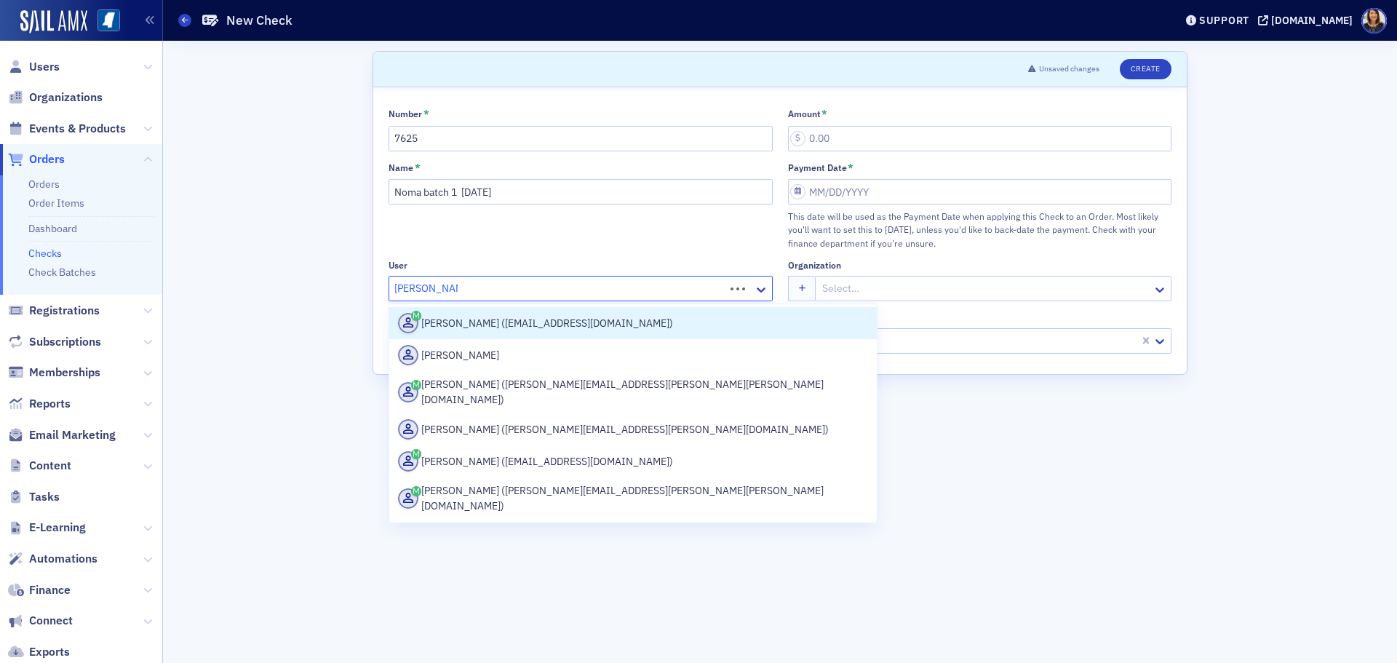
type input "Wesley Hulett"
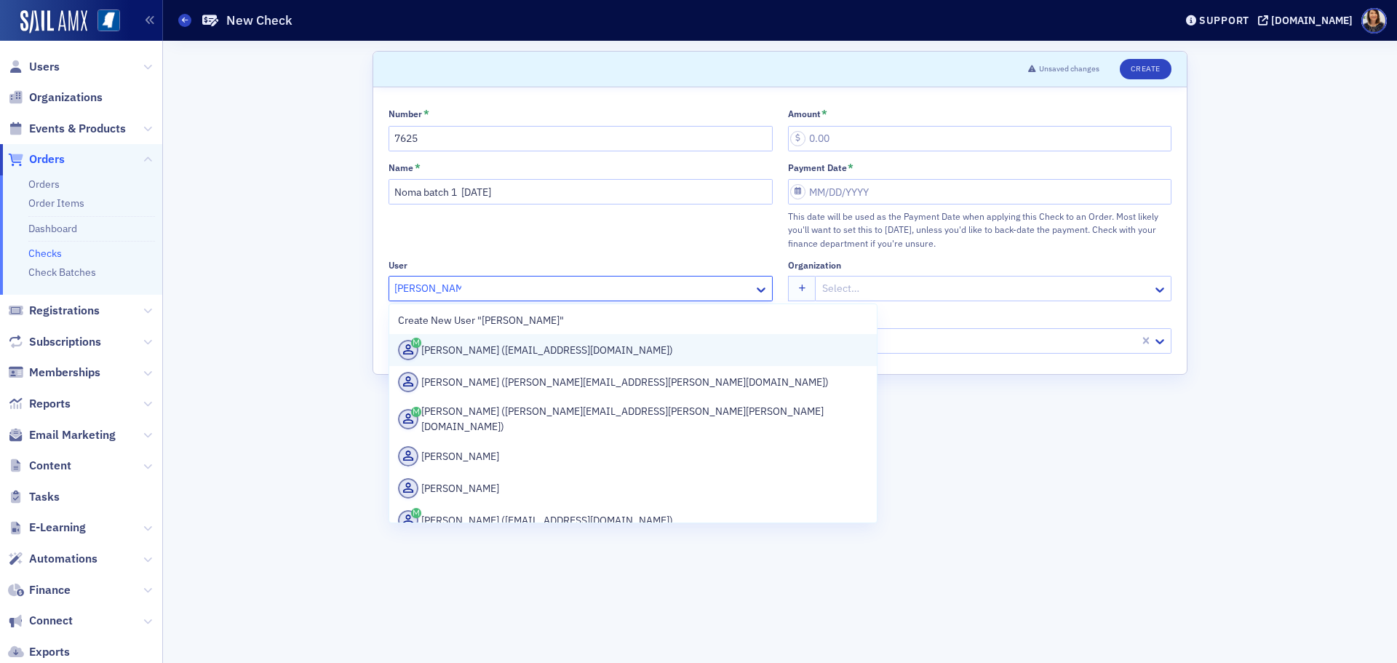
click at [478, 357] on div "Wesley Hulett (whulett@telott.com)" at bounding box center [633, 350] width 470 height 20
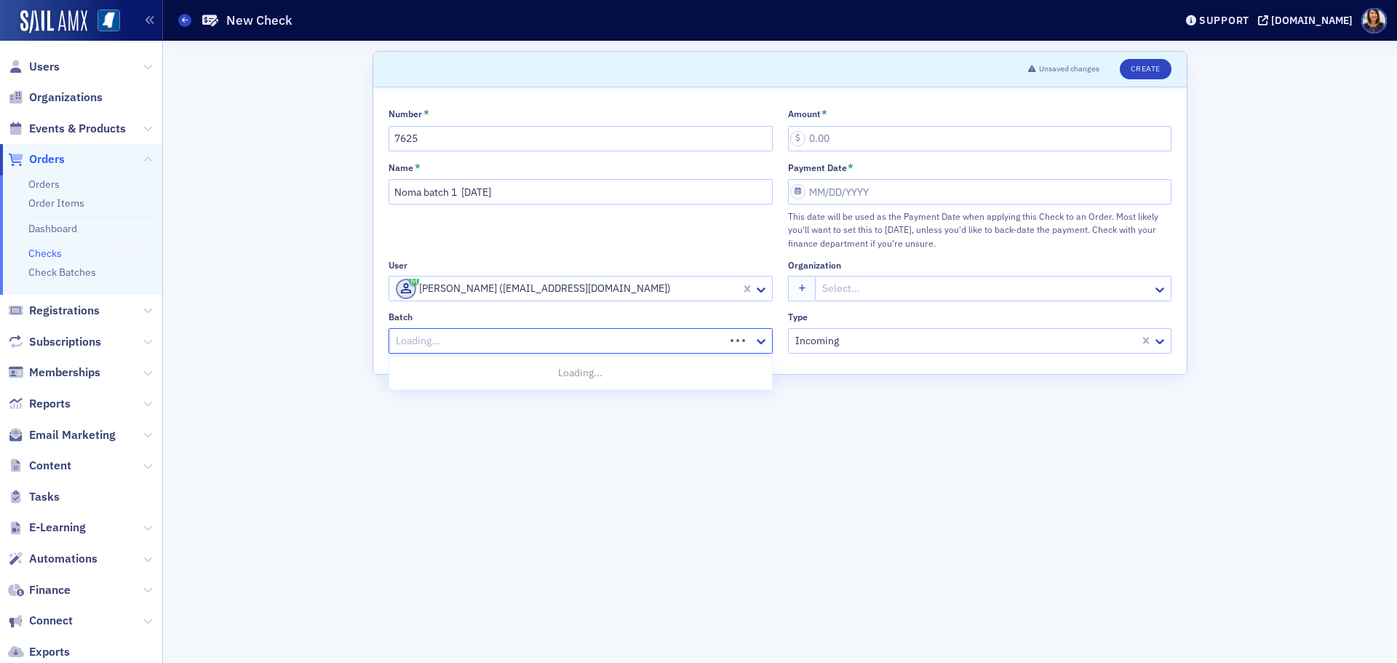
click at [489, 351] on div "Loading..." at bounding box center [556, 340] width 335 height 21
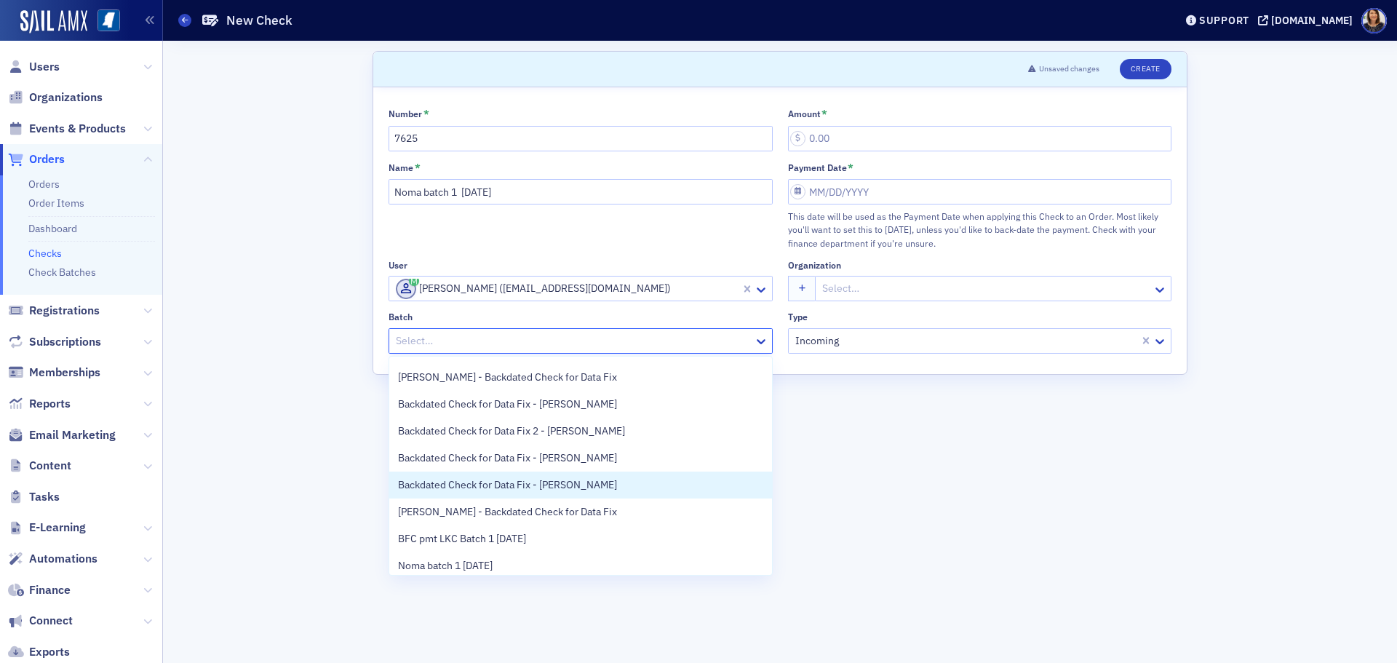
scroll to position [57, 0]
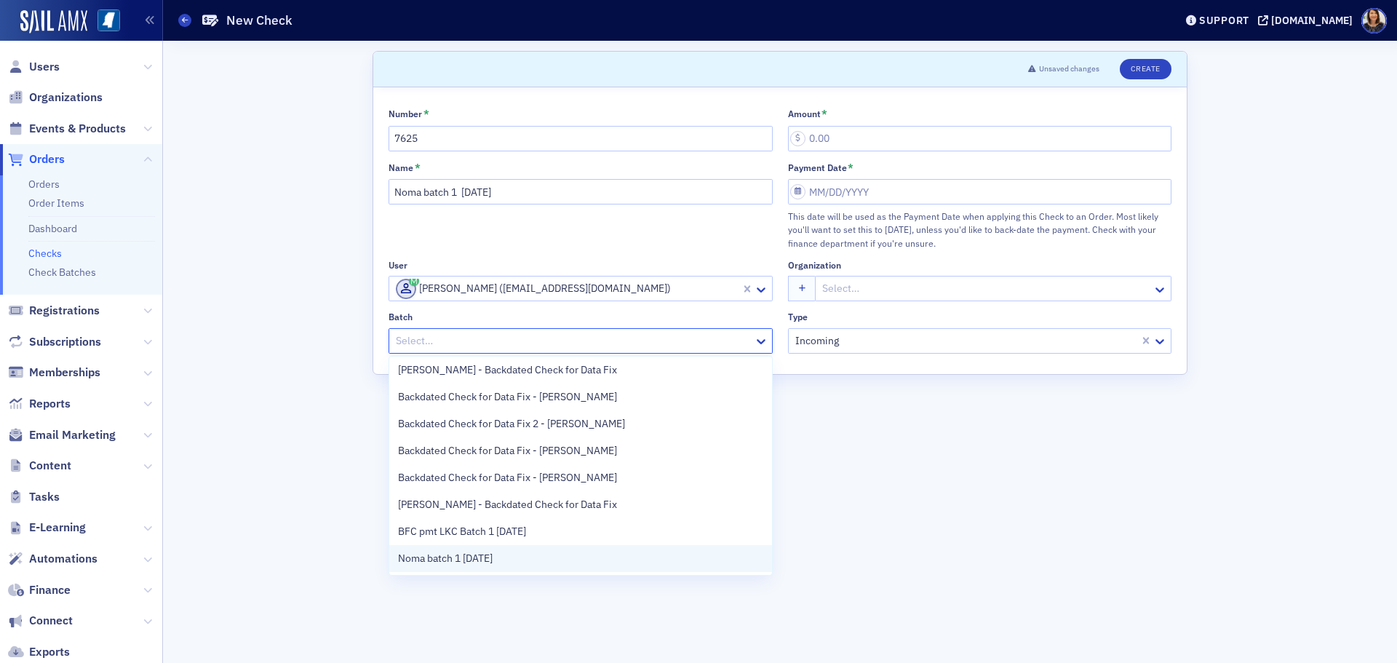
click at [578, 558] on div "Noma batch 1 8.26.25" at bounding box center [580, 558] width 365 height 15
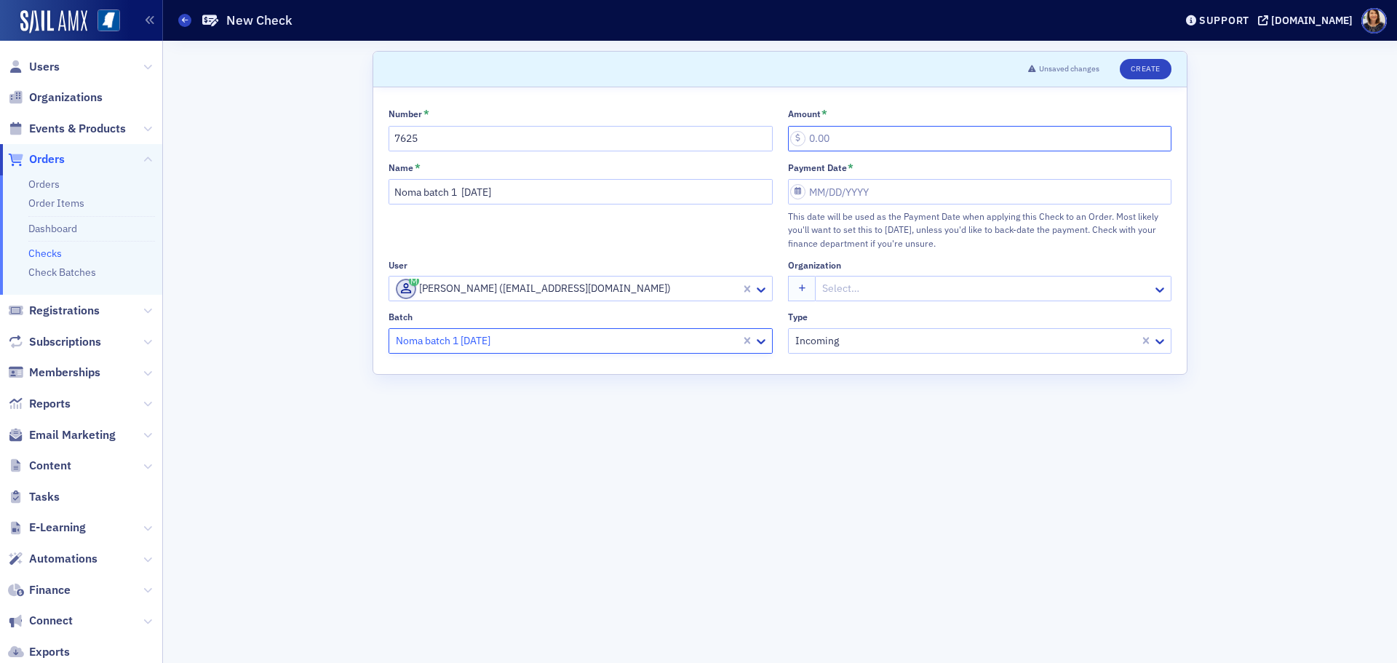
click at [871, 141] on input "Amount *" at bounding box center [980, 138] width 384 height 25
type input "10.00"
click at [886, 197] on input "Payment Date *" at bounding box center [980, 191] width 384 height 25
select select "7"
select select "2025"
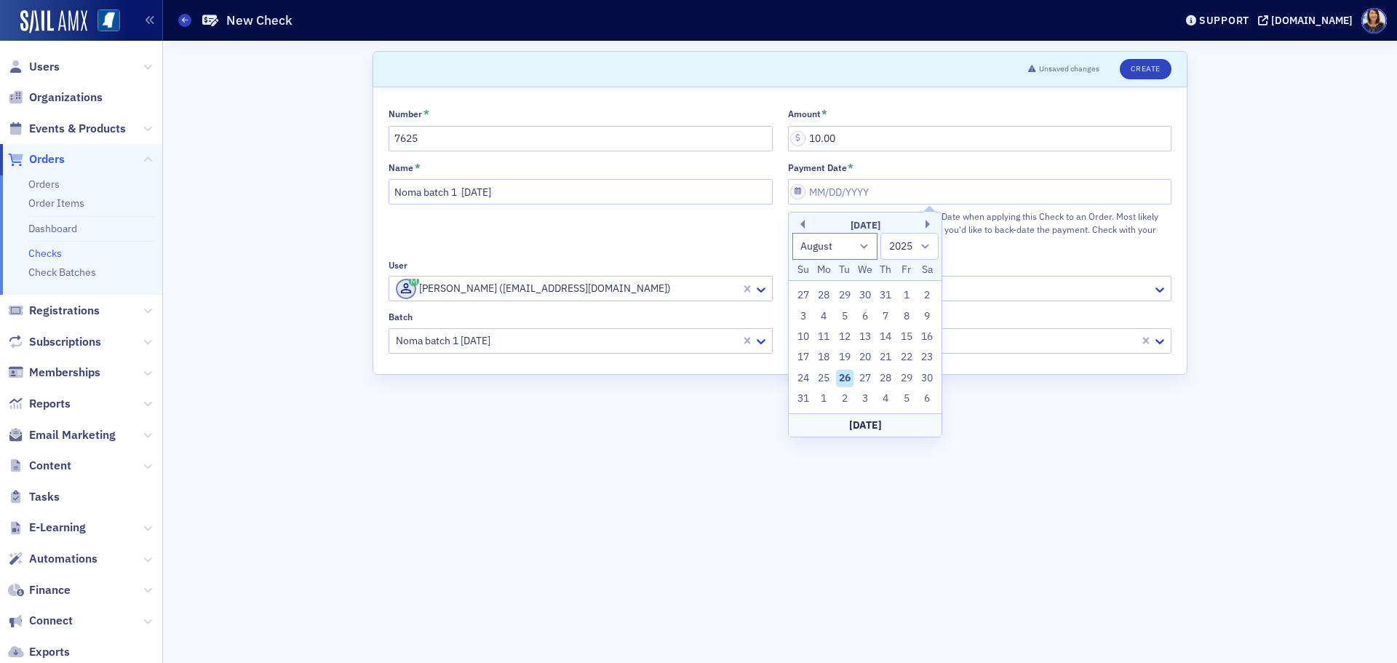
click at [843, 373] on div "26" at bounding box center [844, 378] width 17 height 17
type input "08/26/2025"
click at [1162, 67] on button "Create" at bounding box center [1146, 69] width 52 height 20
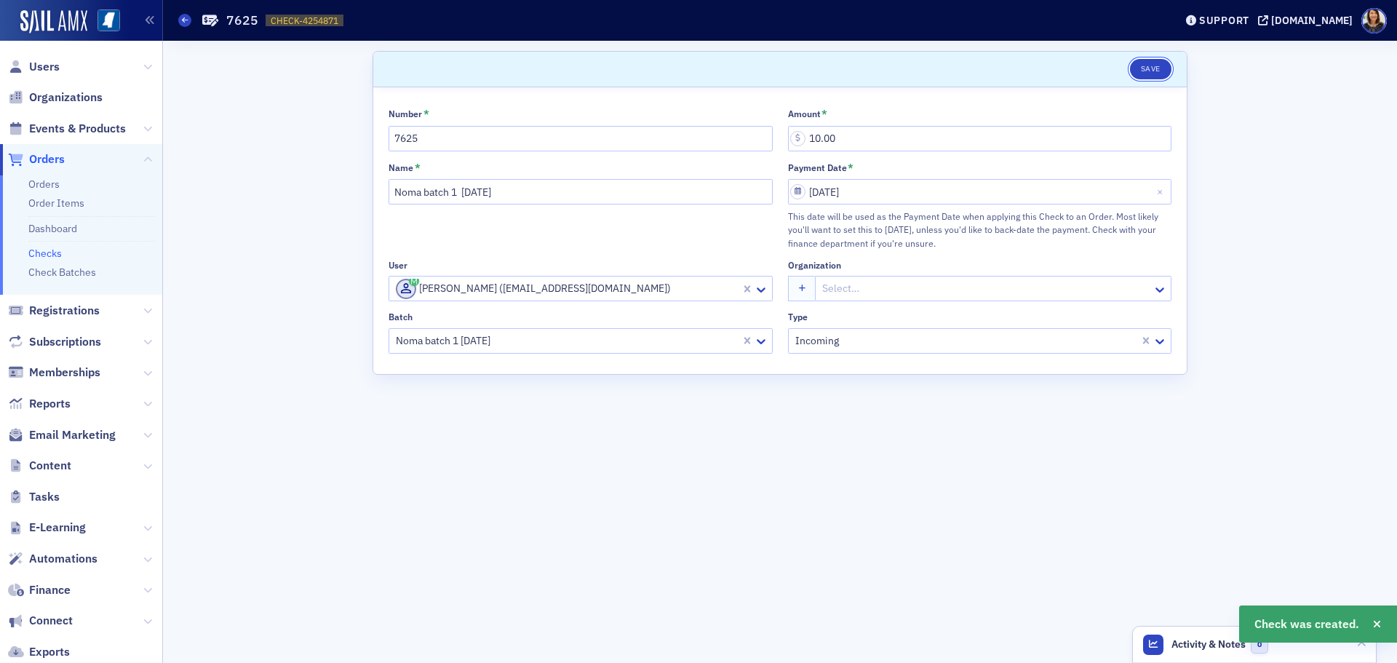
click at [1143, 68] on button "Save" at bounding box center [1150, 69] width 41 height 20
click at [41, 254] on link "Checks" at bounding box center [44, 253] width 33 height 13
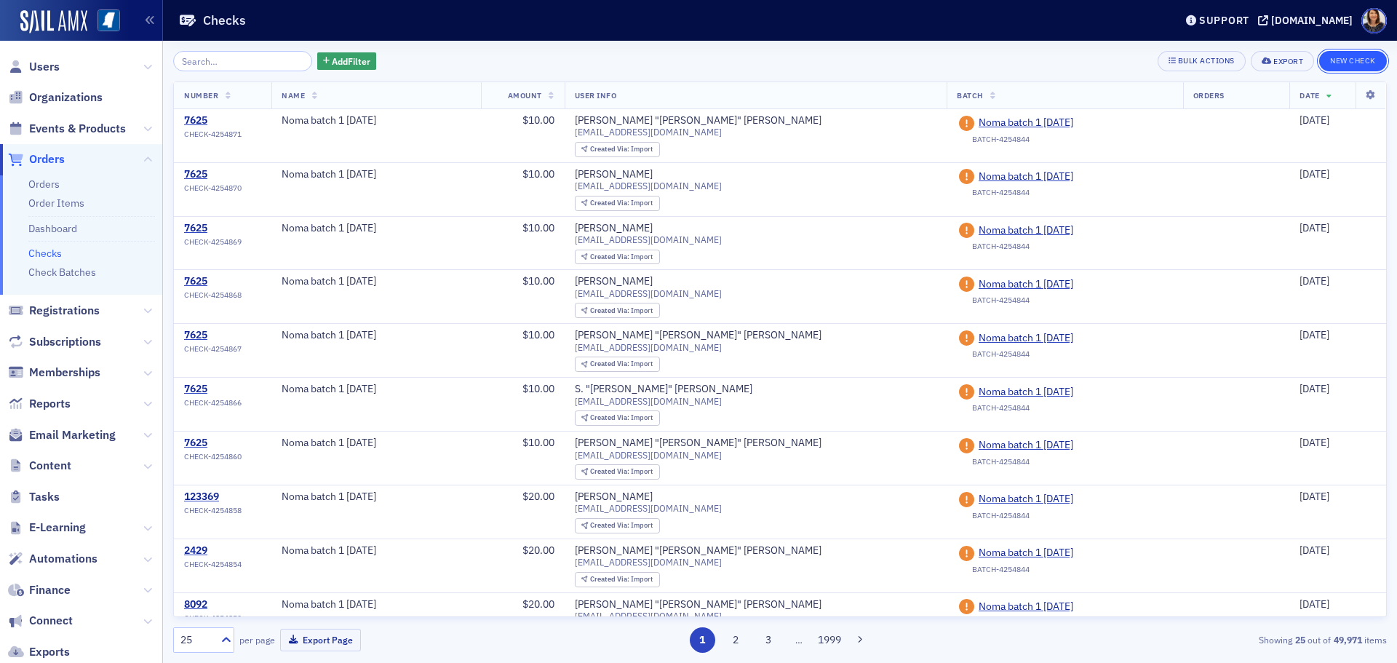
click at [1345, 65] on button "New Check" at bounding box center [1353, 61] width 68 height 20
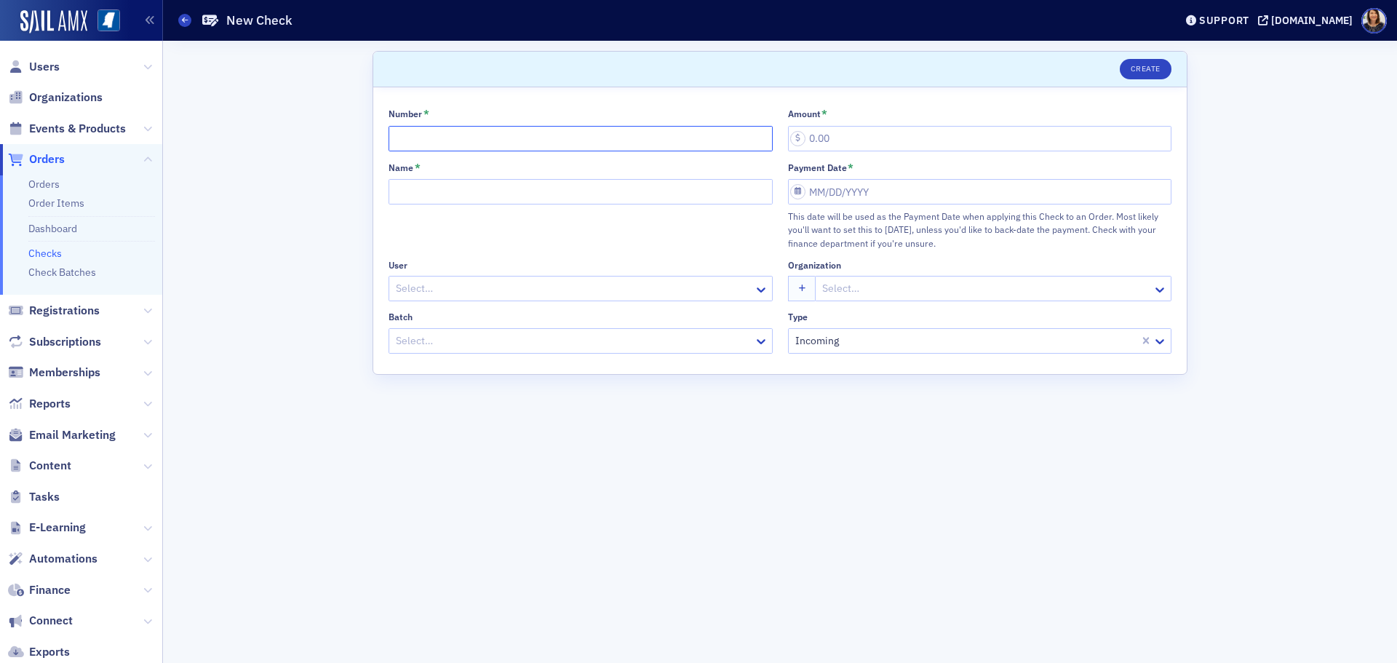
click at [454, 137] on input "Number *" at bounding box center [581, 138] width 384 height 25
type input "7625"
click at [460, 184] on input "Name *" at bounding box center [581, 191] width 384 height 25
type input "Noma batch 1 8.26.25"
click at [496, 279] on div "Select…" at bounding box center [571, 288] width 365 height 21
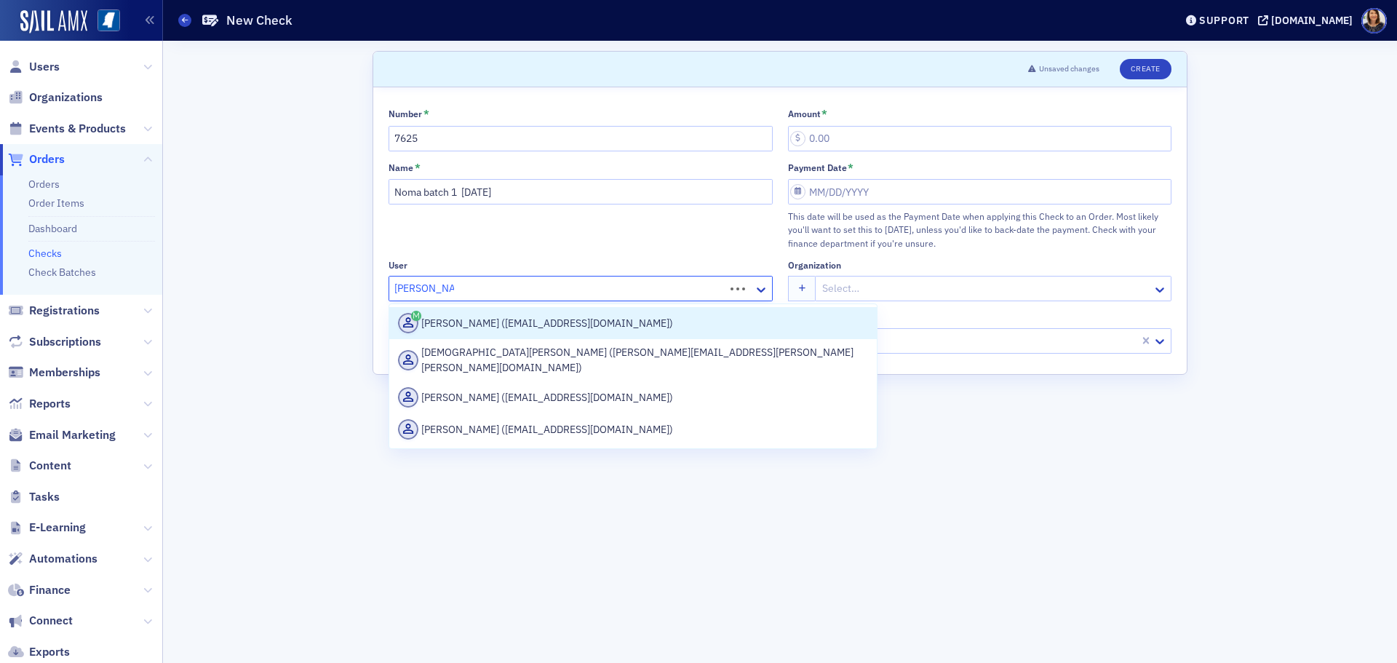
type input "Robbin Jones"
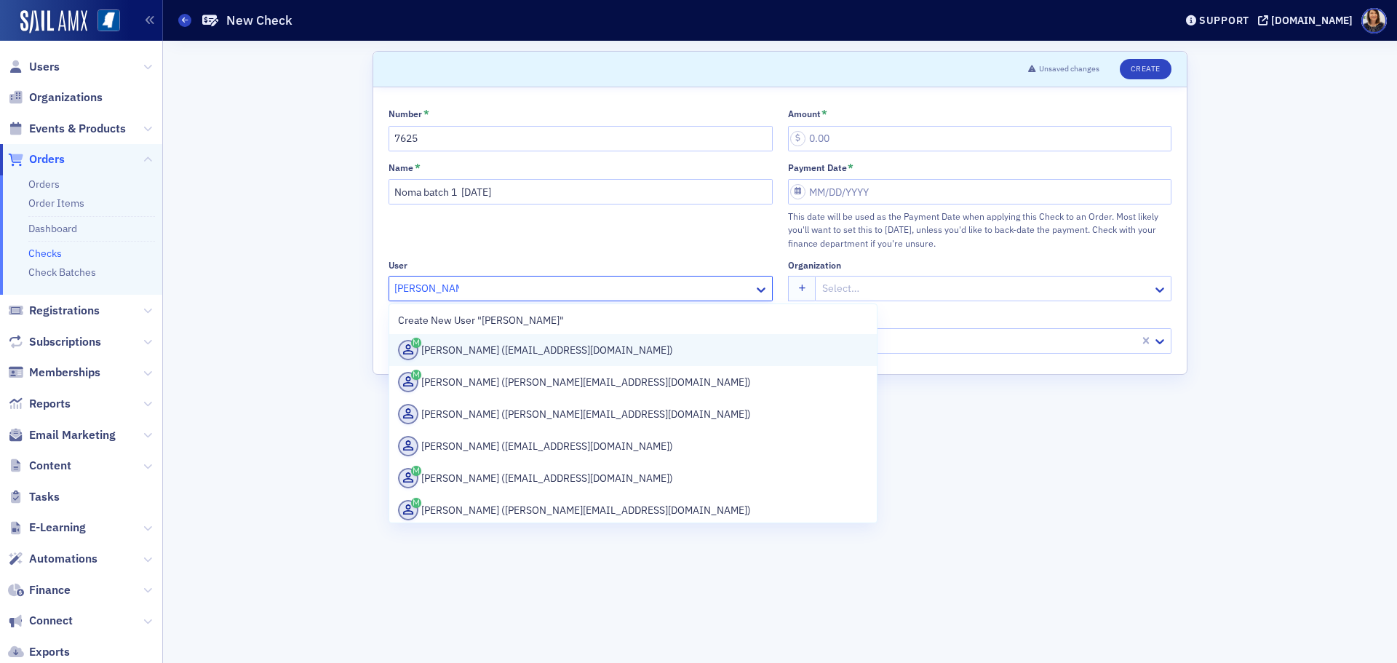
click at [511, 352] on div "Robbin Jones (robbincj@comcast.net)" at bounding box center [633, 350] width 470 height 20
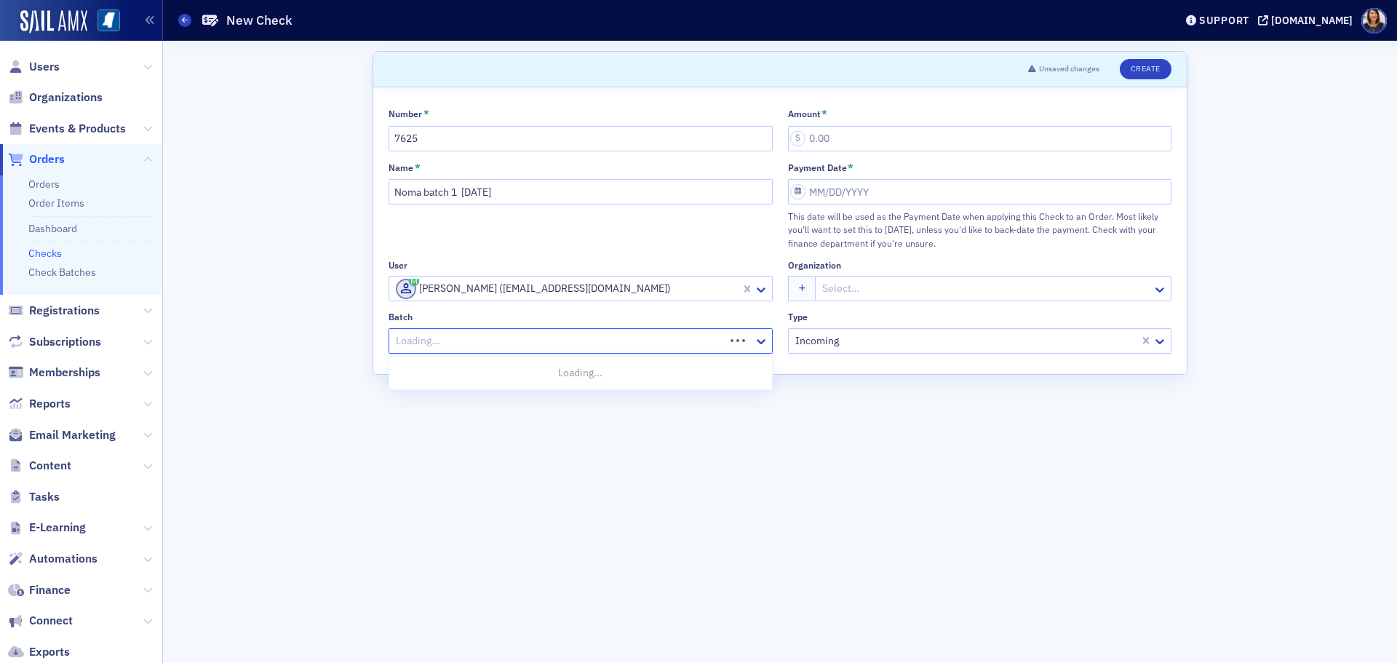
click at [511, 344] on div at bounding box center [558, 341] width 329 height 18
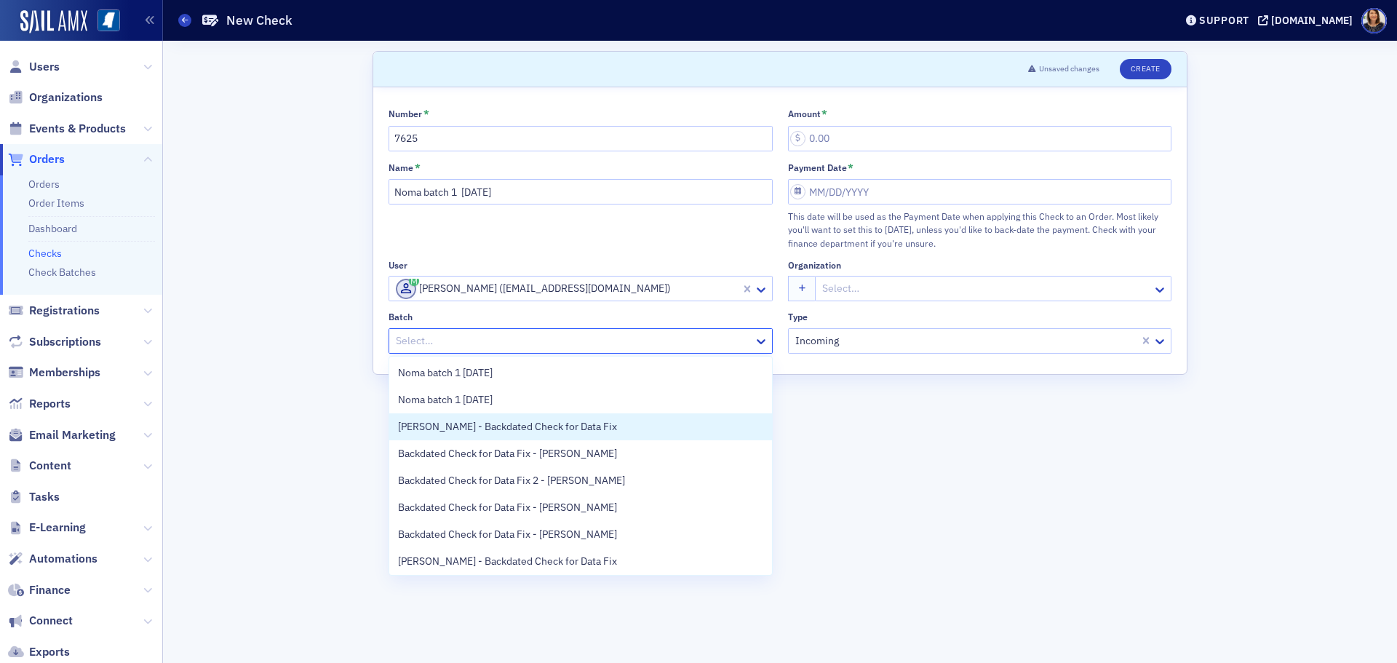
scroll to position [57, 0]
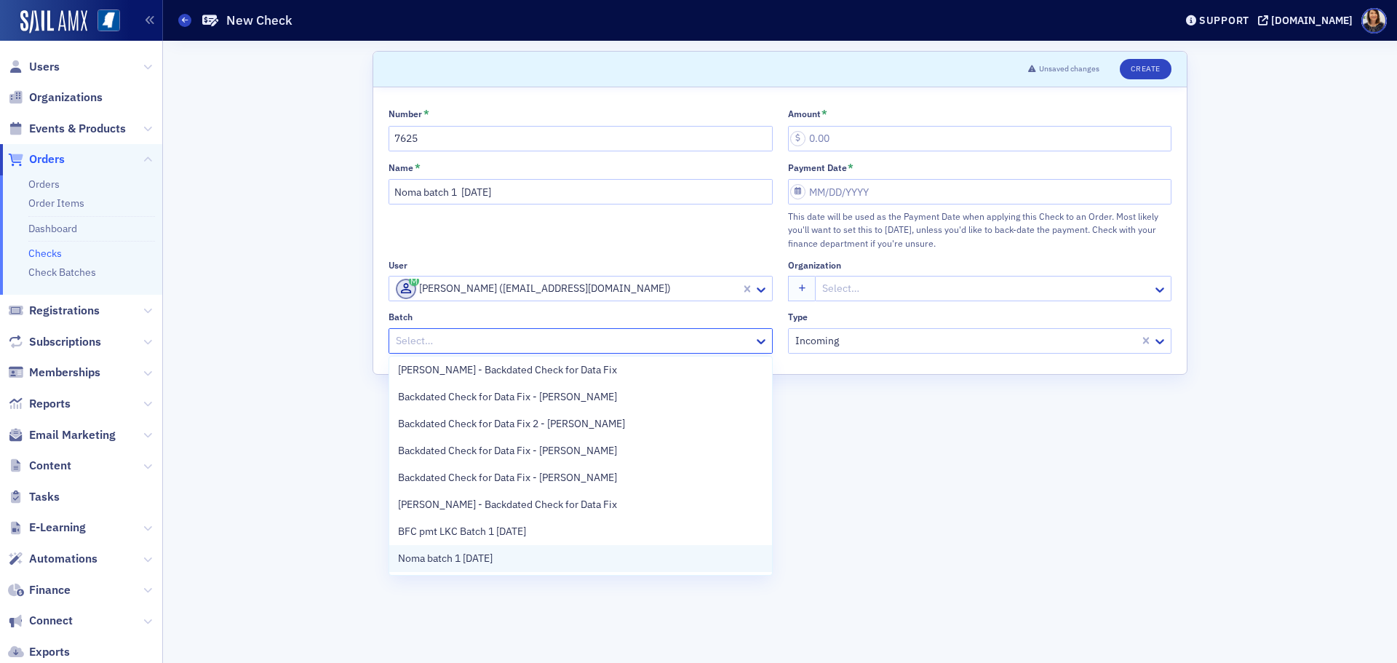
click at [562, 554] on div "Noma batch 1 8.26.25" at bounding box center [580, 558] width 365 height 15
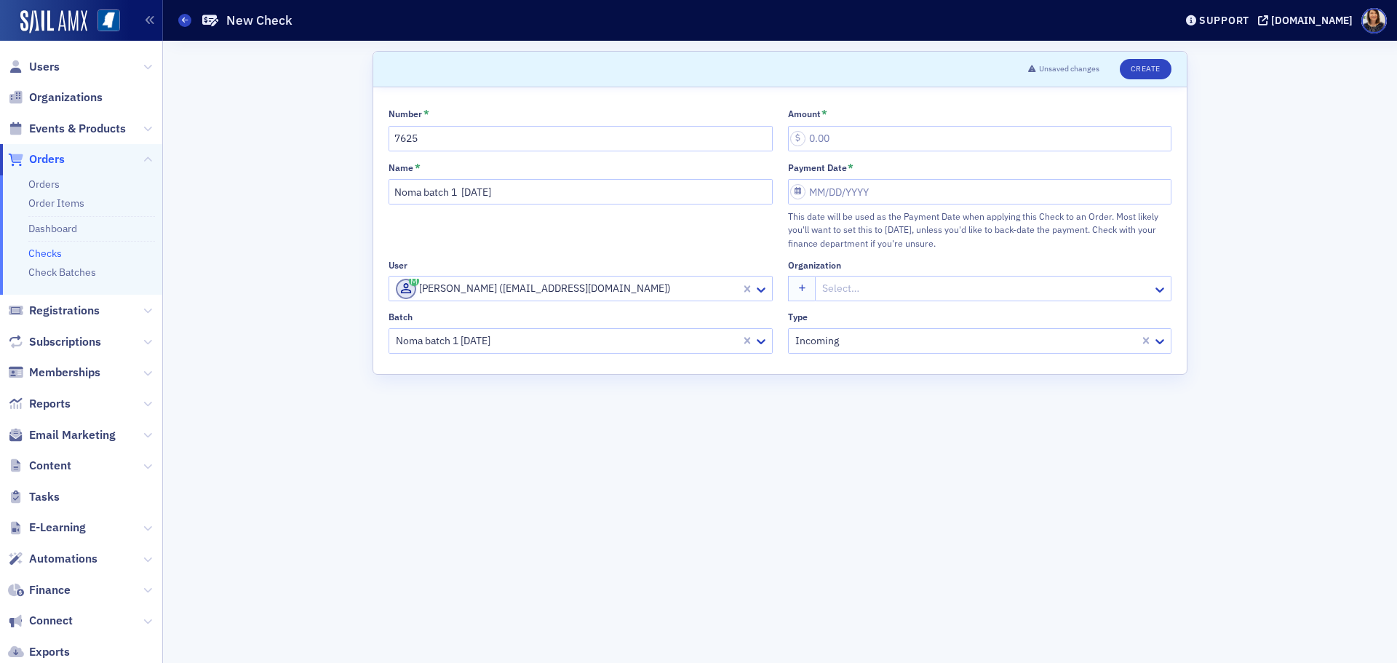
click at [605, 303] on div "Number * 7625 Amount * Name * Noma batch 1 8.26.25 Payment Date * This date wil…" at bounding box center [780, 231] width 783 height 246
click at [608, 287] on div at bounding box center [566, 288] width 345 height 18
click at [880, 145] on input "Amount *" at bounding box center [980, 138] width 384 height 25
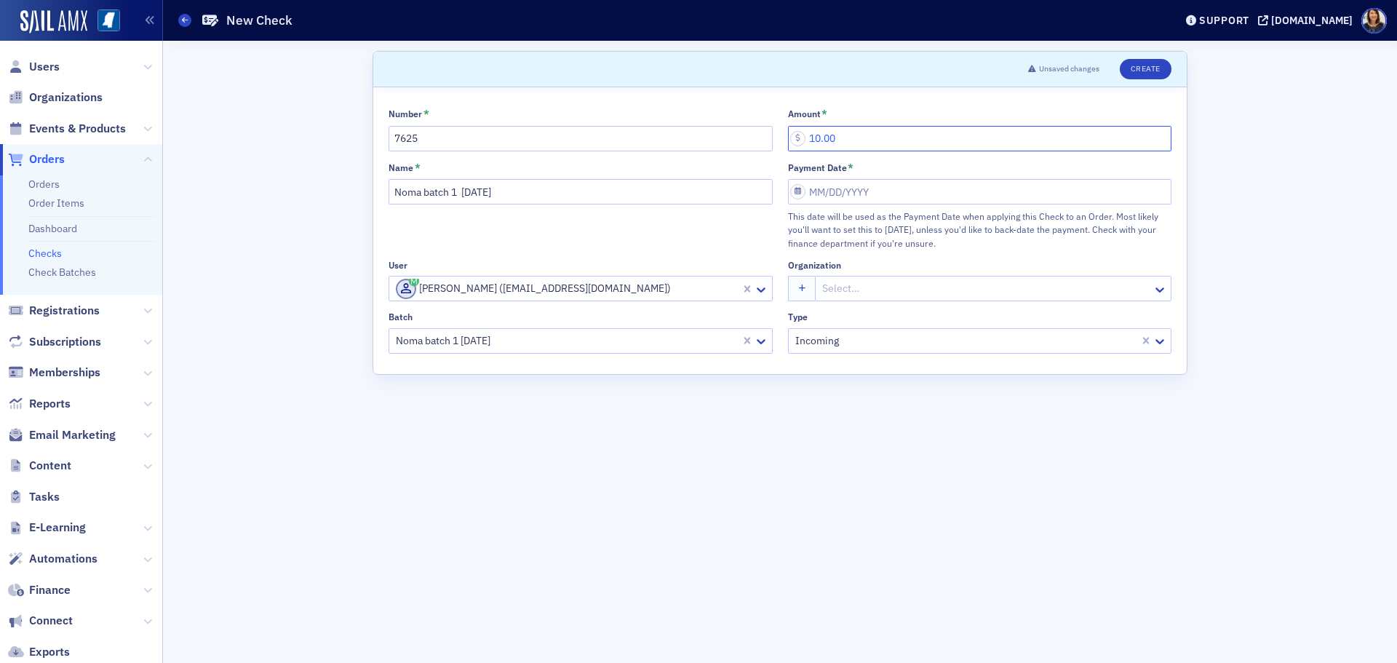
type input "10.00"
select select "7"
select select "2025"
click at [899, 191] on input "Payment Date *" at bounding box center [980, 191] width 384 height 25
click at [846, 380] on div "26" at bounding box center [844, 378] width 17 height 17
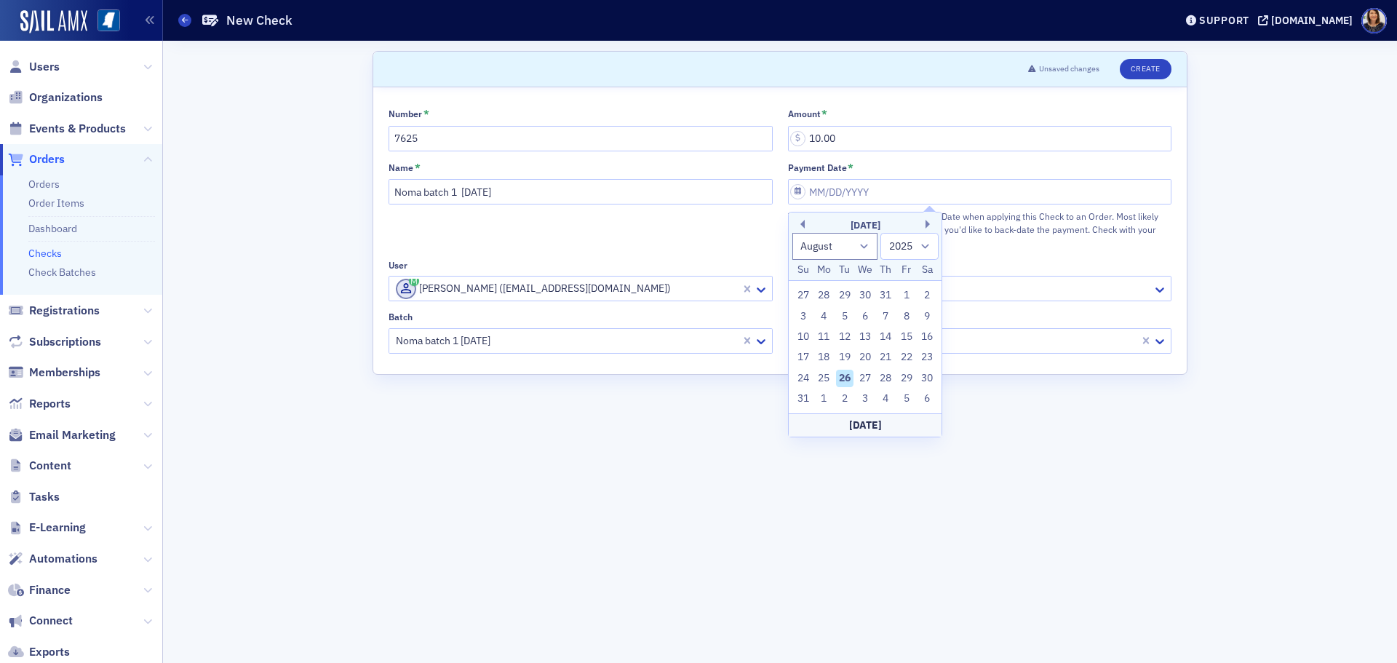
type input "08/26/2025"
click at [1147, 66] on button "Create" at bounding box center [1146, 69] width 52 height 20
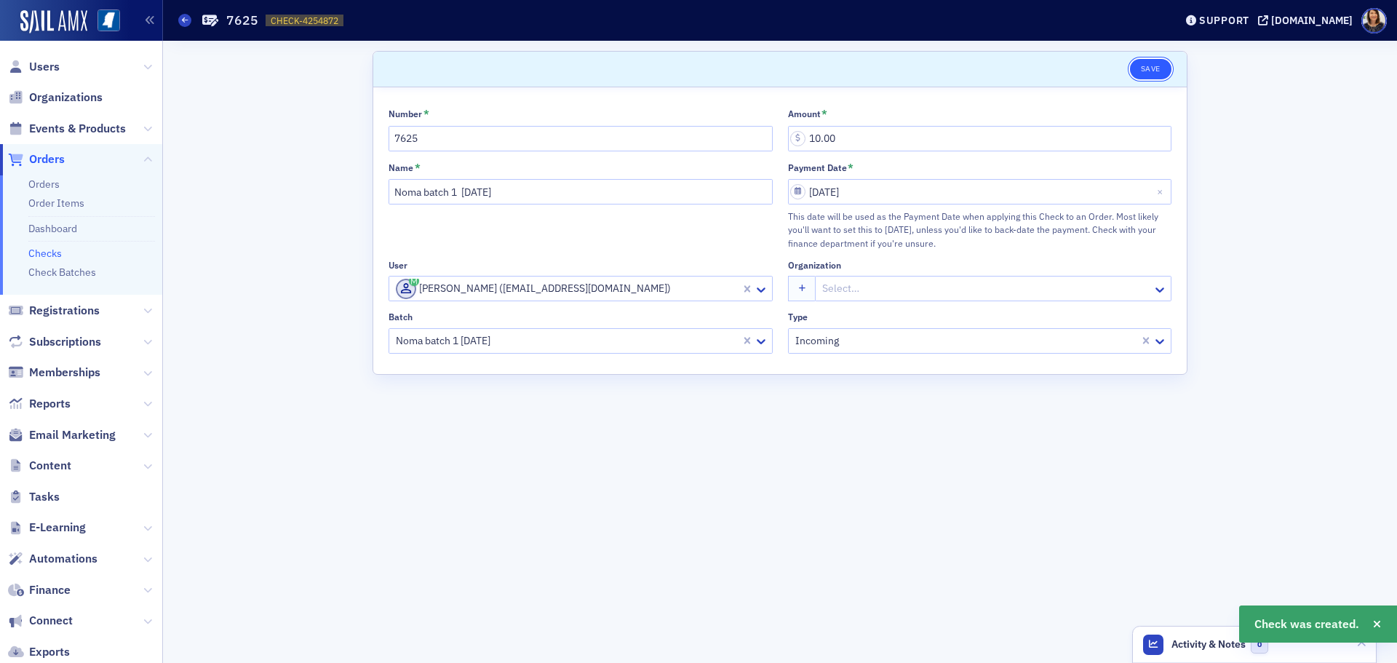
click at [1148, 68] on button "Save" at bounding box center [1150, 69] width 41 height 20
click at [50, 251] on link "Checks" at bounding box center [44, 253] width 33 height 13
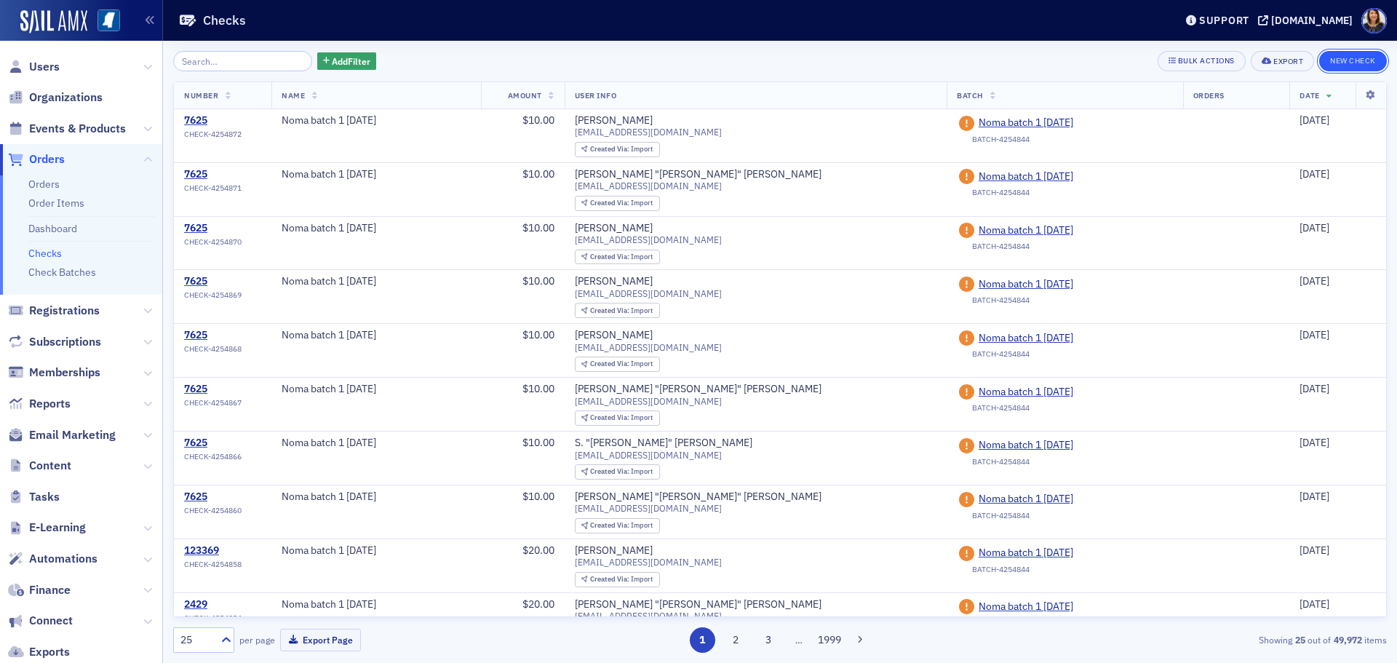
click at [1360, 56] on button "New Check" at bounding box center [1353, 61] width 68 height 20
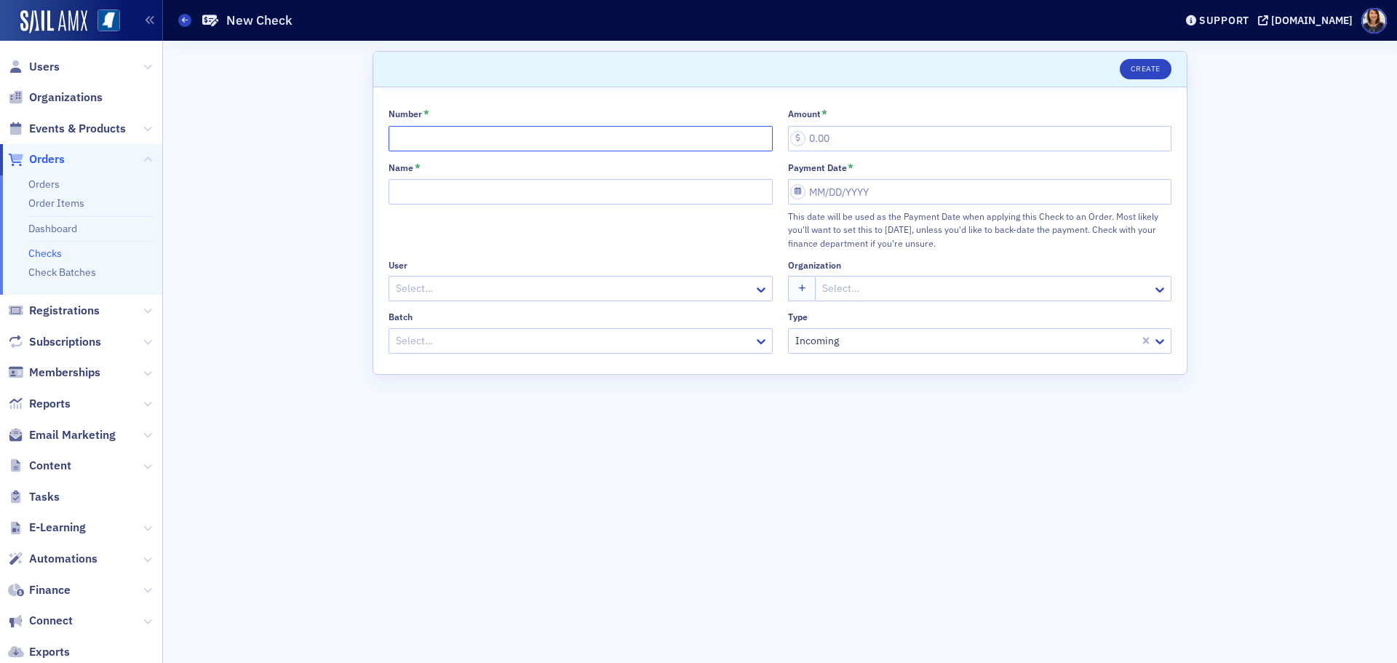
click at [452, 135] on input "Number *" at bounding box center [581, 138] width 384 height 25
type input "7625"
click at [453, 194] on input "Name *" at bounding box center [581, 191] width 384 height 25
type input "Noma batch 1 8.26.25"
click at [443, 282] on div at bounding box center [573, 288] width 358 height 18
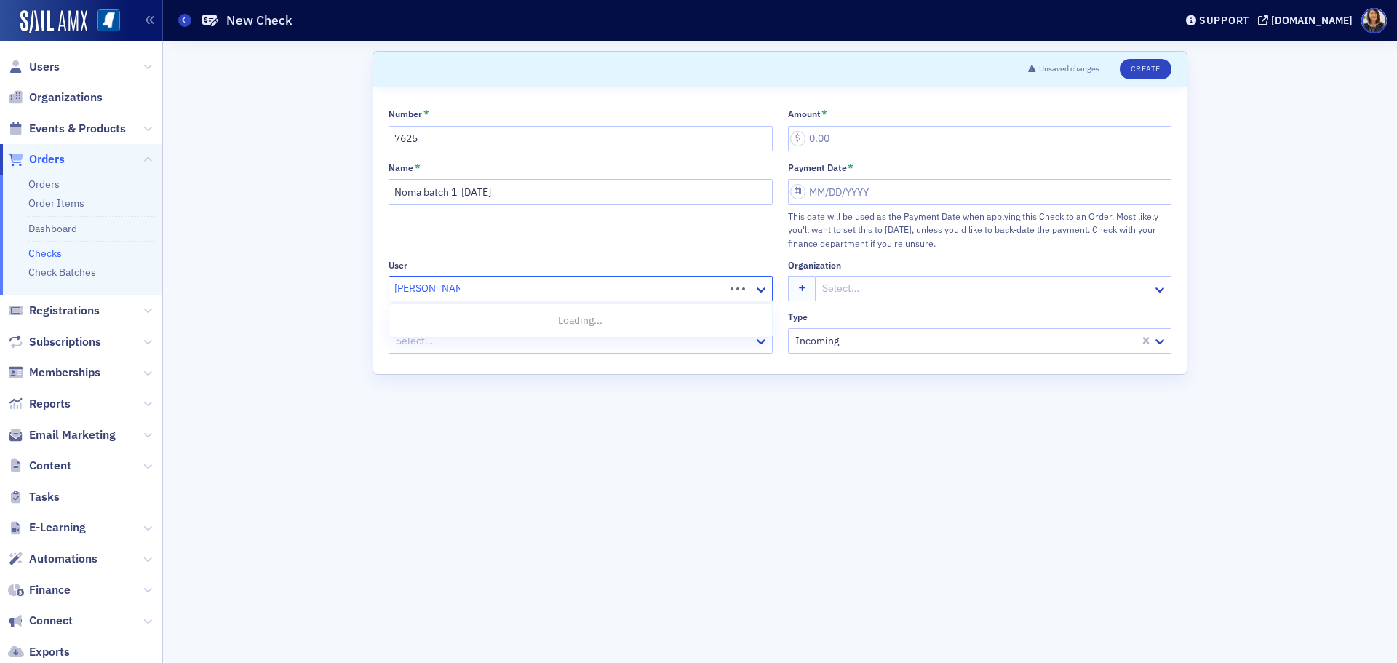
type input "Katherine little"
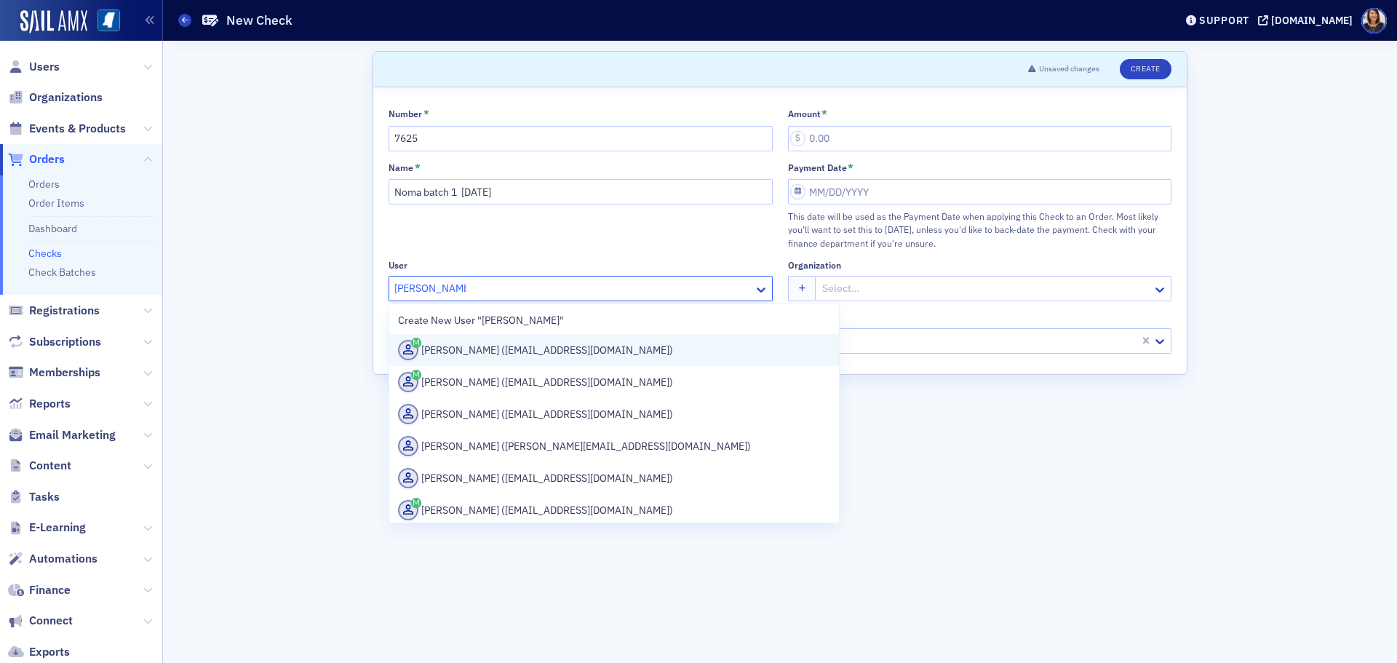
click at [533, 354] on div "Katherine Little (klittle@telott.com)" at bounding box center [614, 350] width 432 height 20
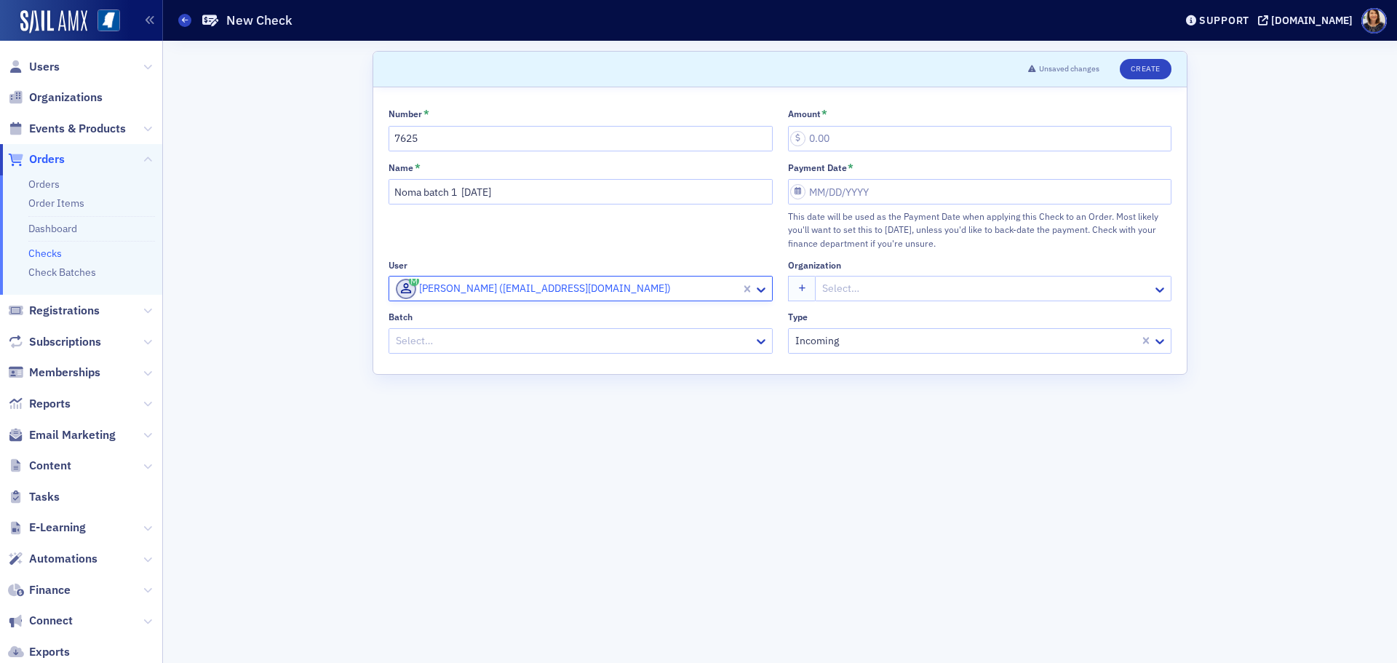
click at [565, 336] on div at bounding box center [573, 341] width 358 height 18
drag, startPoint x: 774, startPoint y: 380, endPoint x: 766, endPoint y: 482, distance: 102.9
click at [766, 482] on form "Scroll to Unsaved changes Create Number * 7625 Amount * Name * Noma batch 1 8.2…" at bounding box center [780, 352] width 815 height 602
click at [768, 345] on icon at bounding box center [761, 341] width 15 height 15
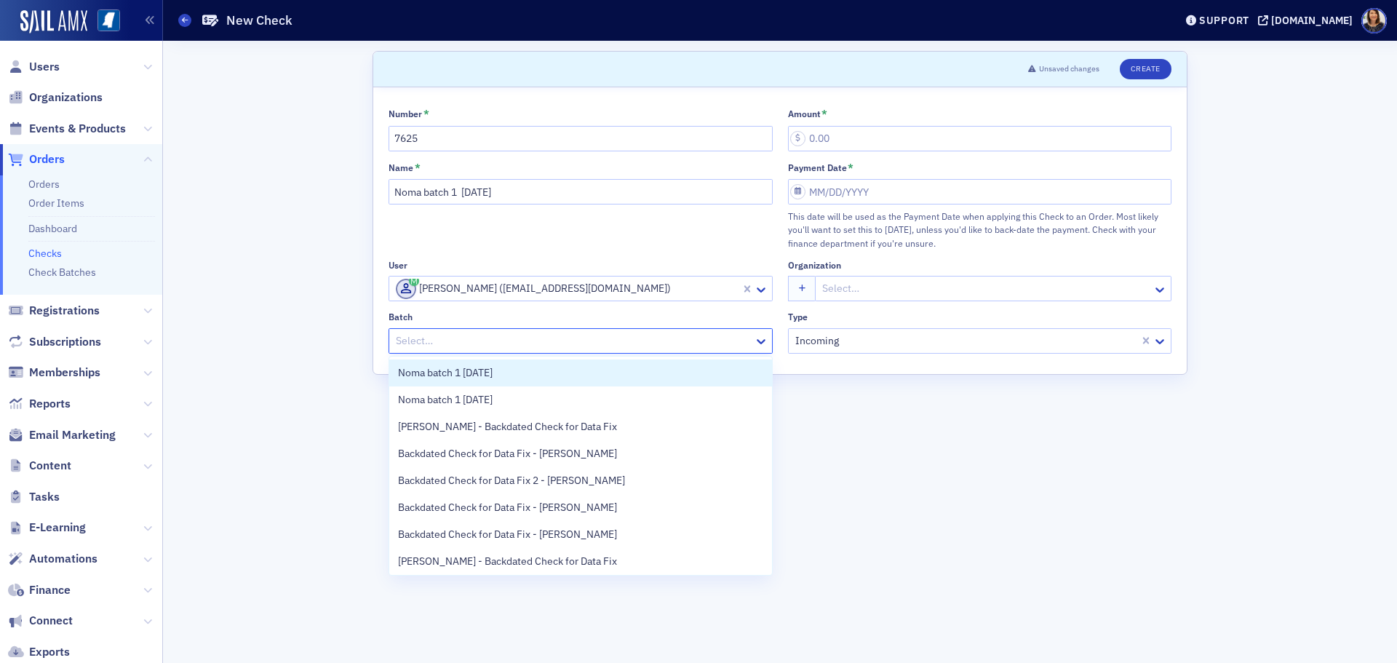
scroll to position [57, 0]
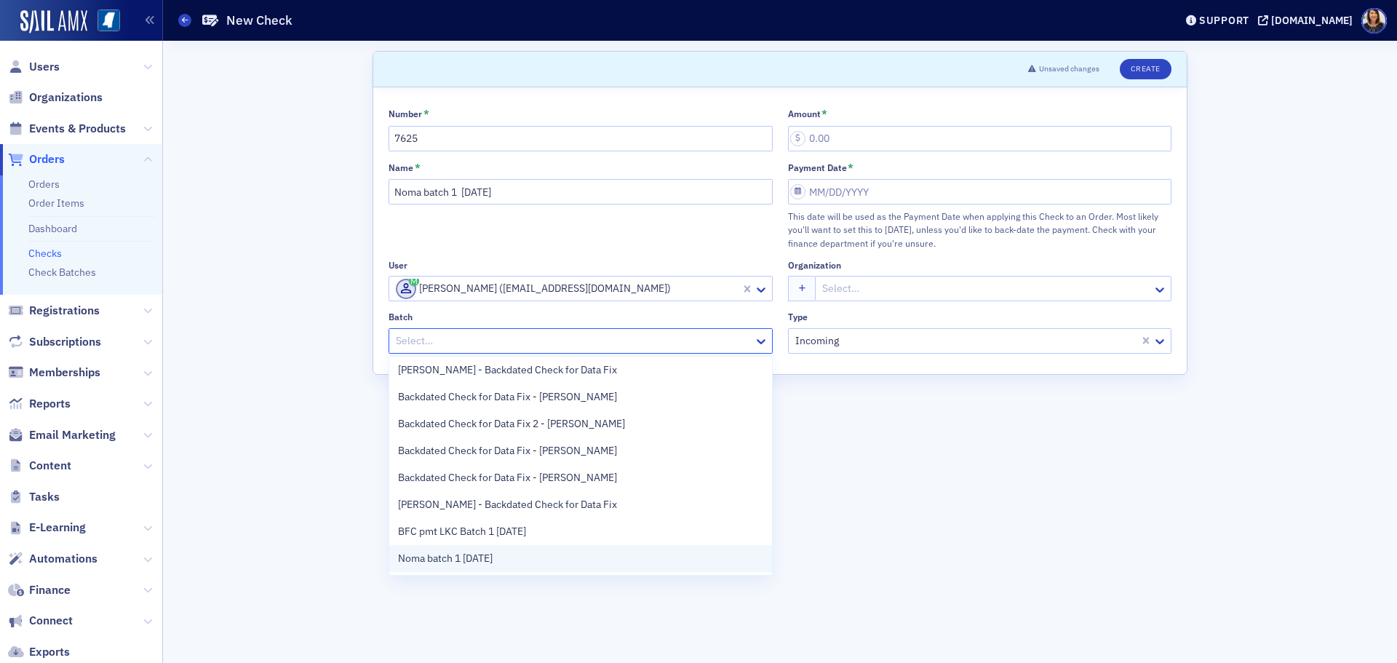
click at [571, 560] on div "Noma batch 1 8.26.25" at bounding box center [580, 558] width 365 height 15
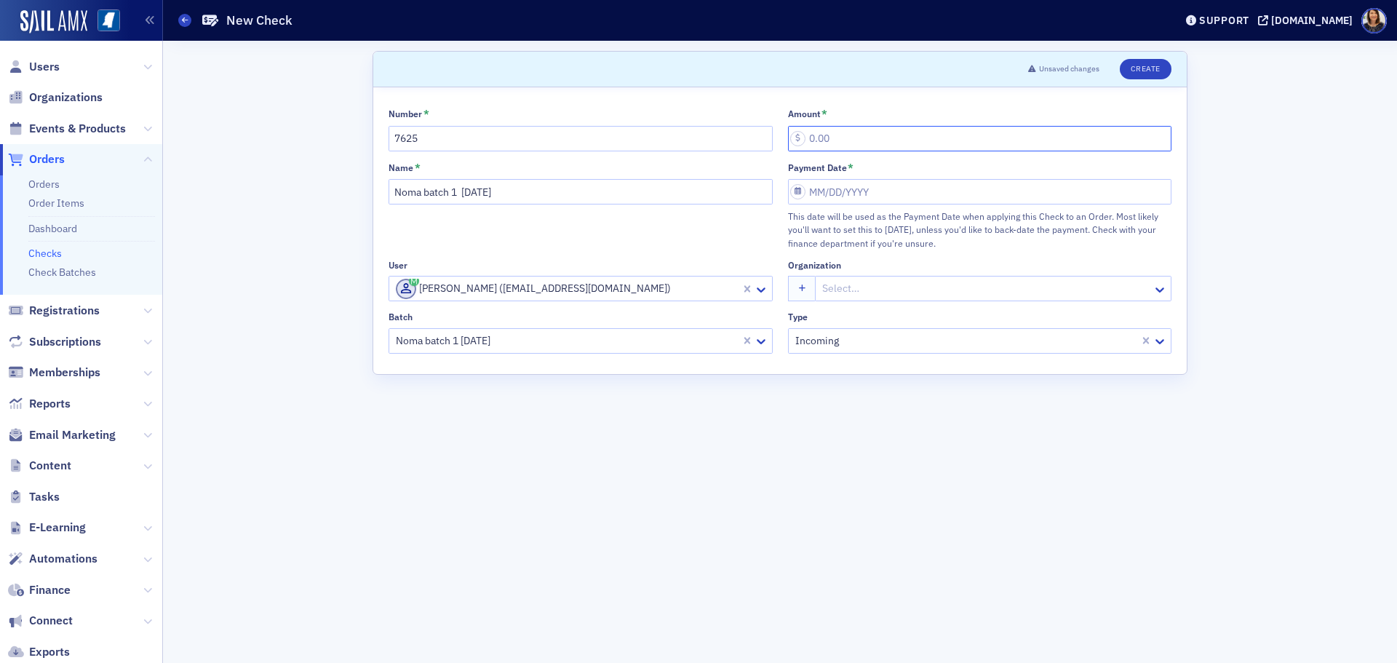
click at [835, 143] on input "Amount *" at bounding box center [980, 138] width 384 height 25
type input "10.00"
click at [834, 188] on input "Payment Date *" at bounding box center [980, 191] width 384 height 25
select select "7"
select select "2025"
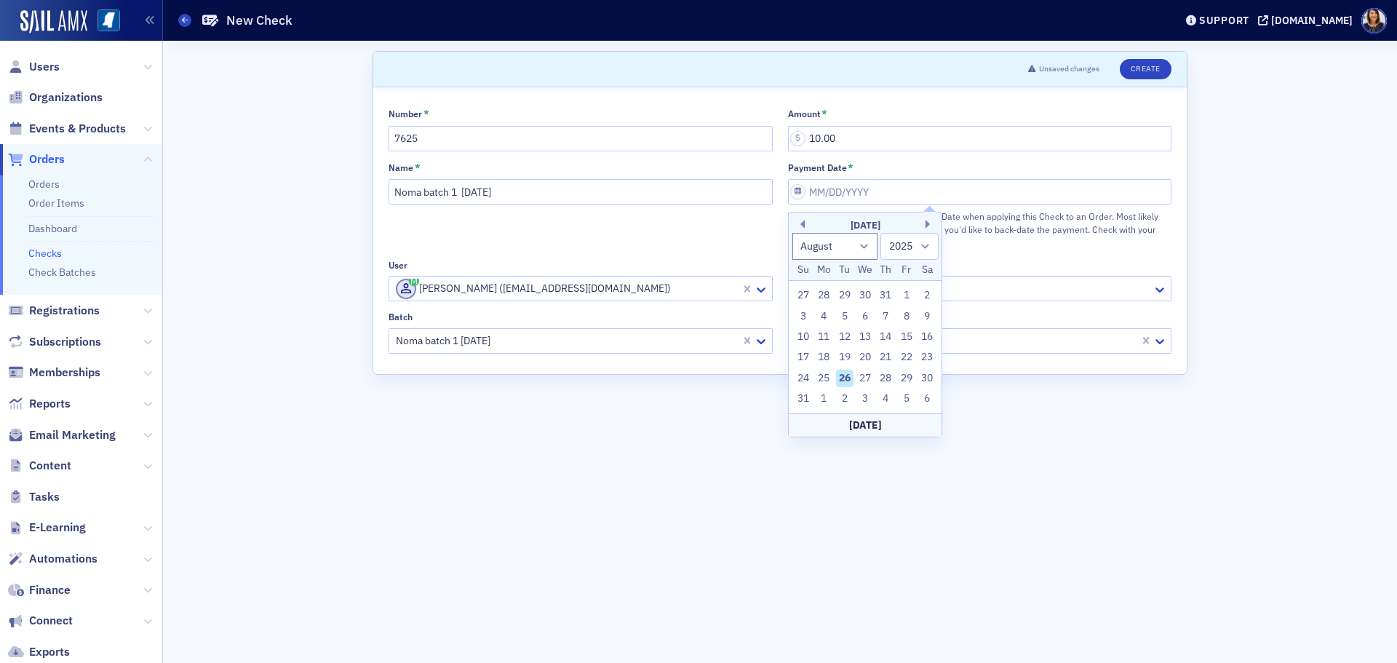
click at [843, 381] on div "26" at bounding box center [844, 378] width 17 height 17
type input "08/26/2025"
click at [1141, 60] on button "Create" at bounding box center [1146, 69] width 52 height 20
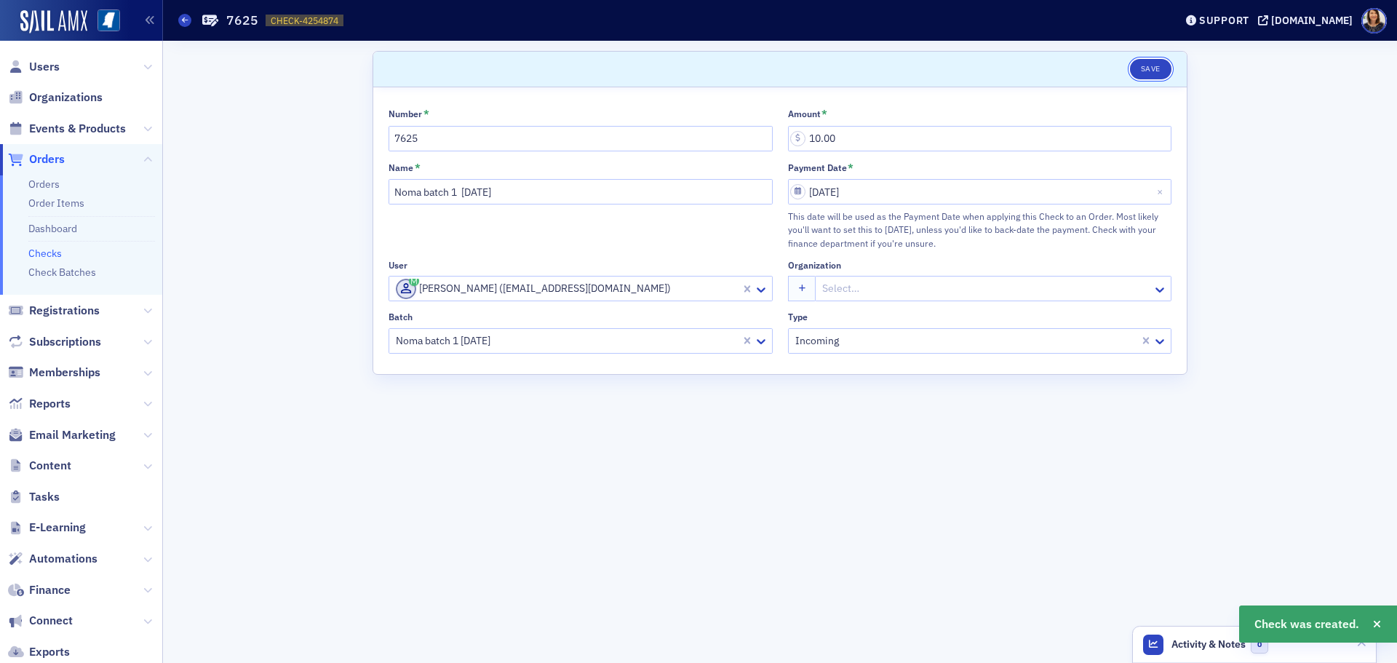
click at [1145, 68] on button "Save" at bounding box center [1150, 69] width 41 height 20
click at [57, 254] on link "Checks" at bounding box center [44, 253] width 33 height 13
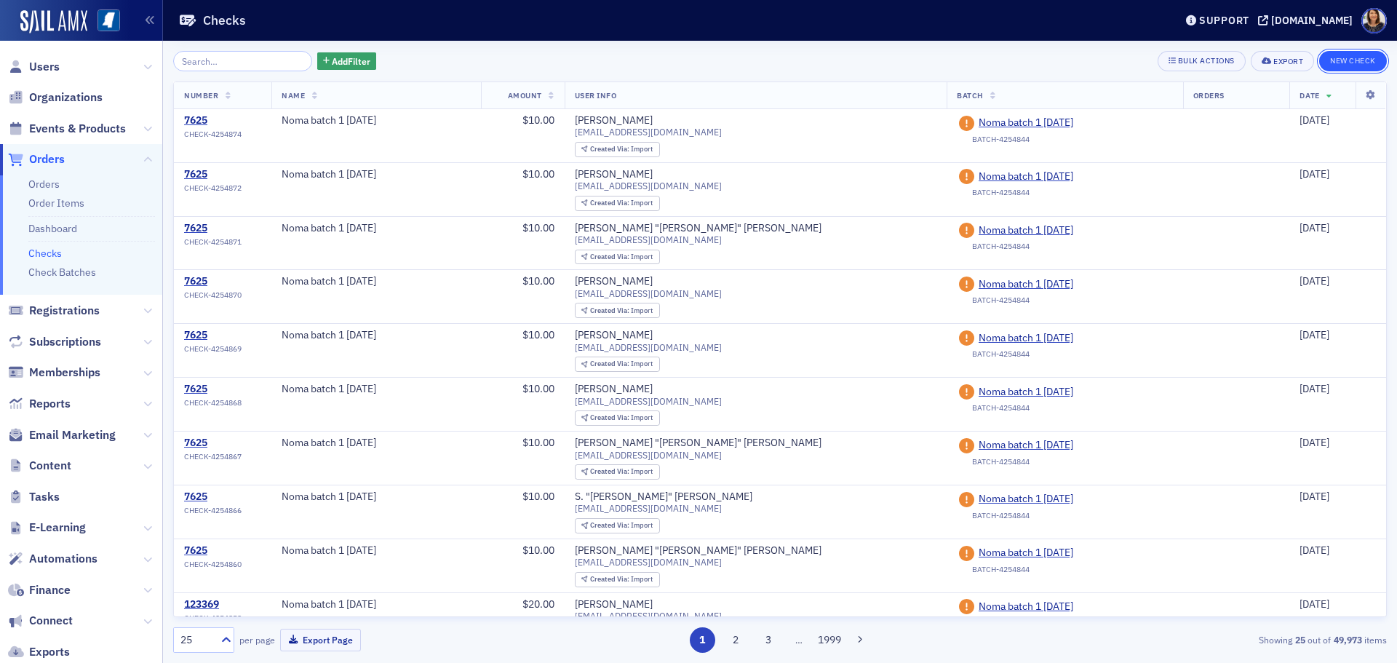
click at [1356, 63] on button "New Check" at bounding box center [1353, 61] width 68 height 20
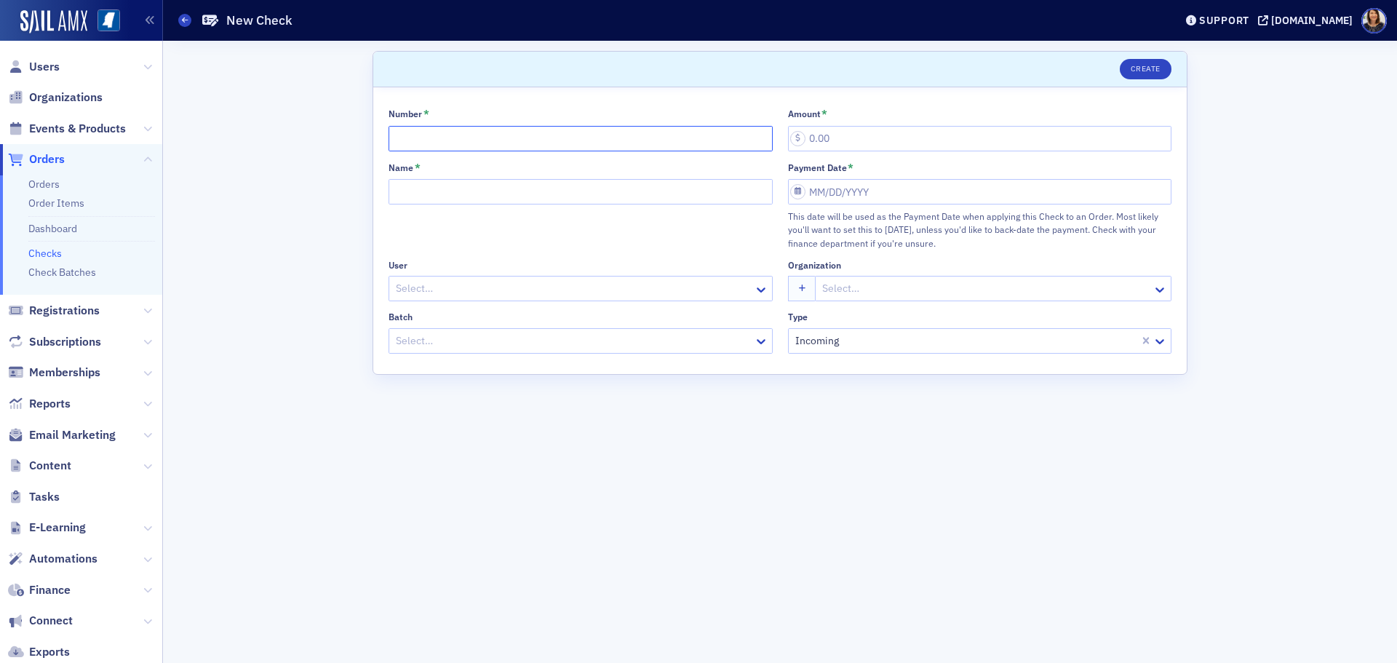
click at [461, 132] on input "Number *" at bounding box center [581, 138] width 384 height 25
type input "7625"
click at [446, 202] on input "Name *" at bounding box center [581, 191] width 384 height 25
type input "Noma batch 1 8.26.25"
click at [451, 292] on div at bounding box center [573, 288] width 358 height 18
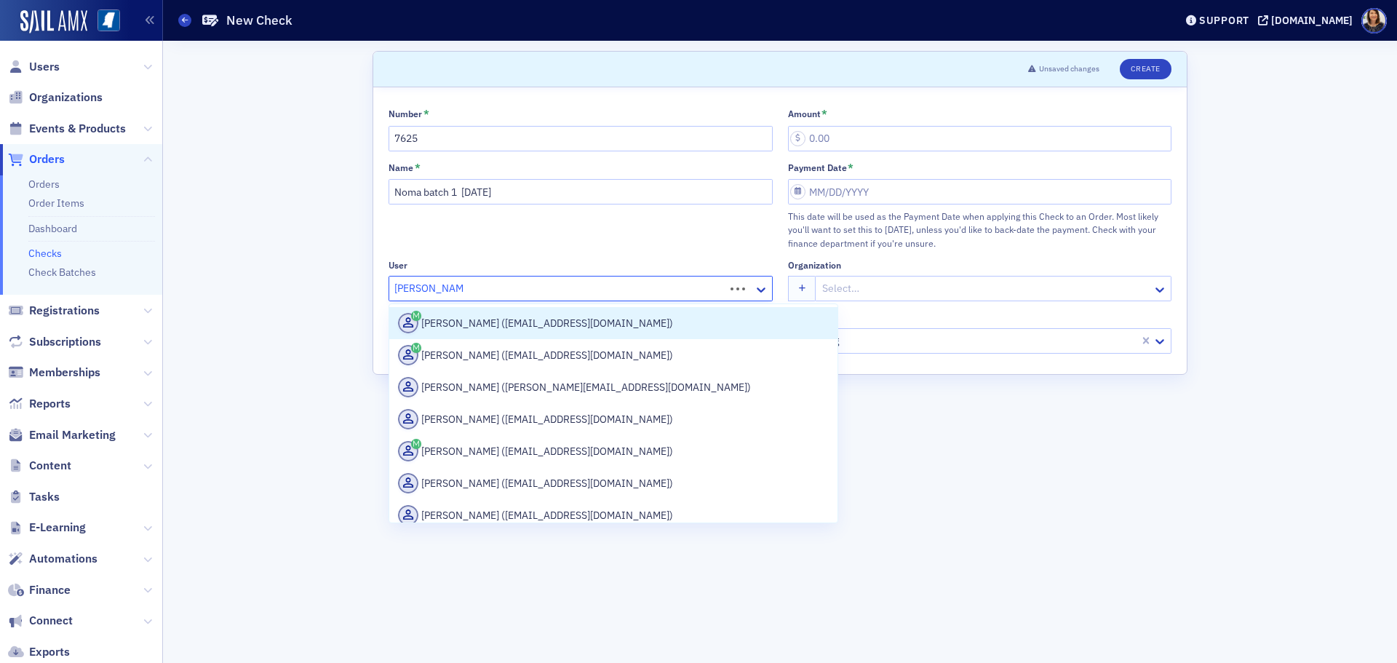
type input "Rhonda Mcdade"
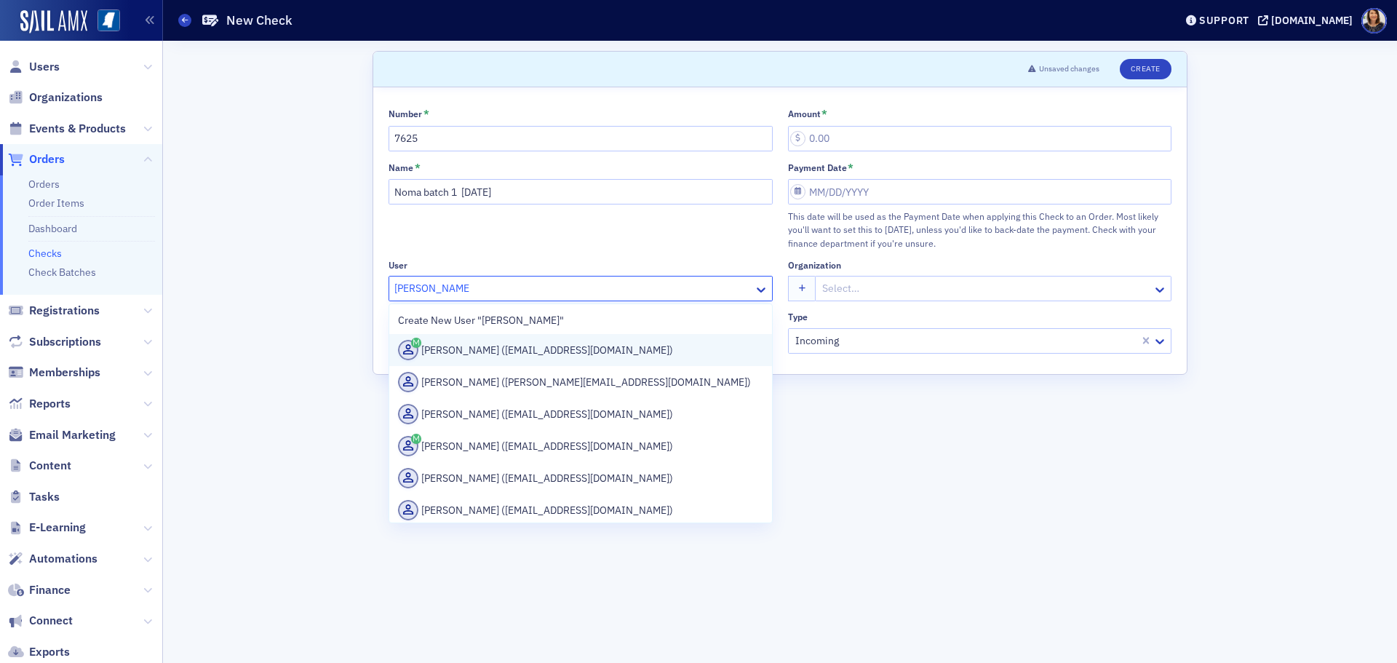
click at [496, 352] on div "Rhonda McDade (rmcdade@telott.com)" at bounding box center [580, 350] width 365 height 20
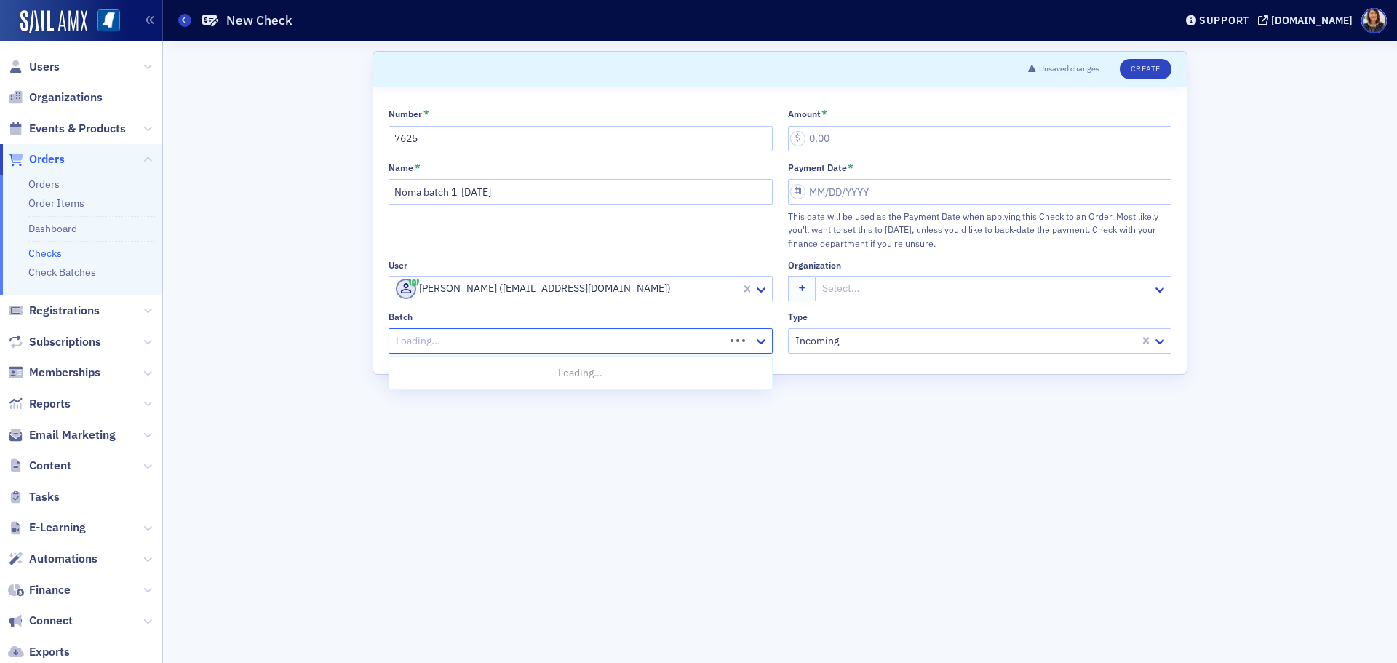
click at [509, 340] on div at bounding box center [558, 341] width 329 height 18
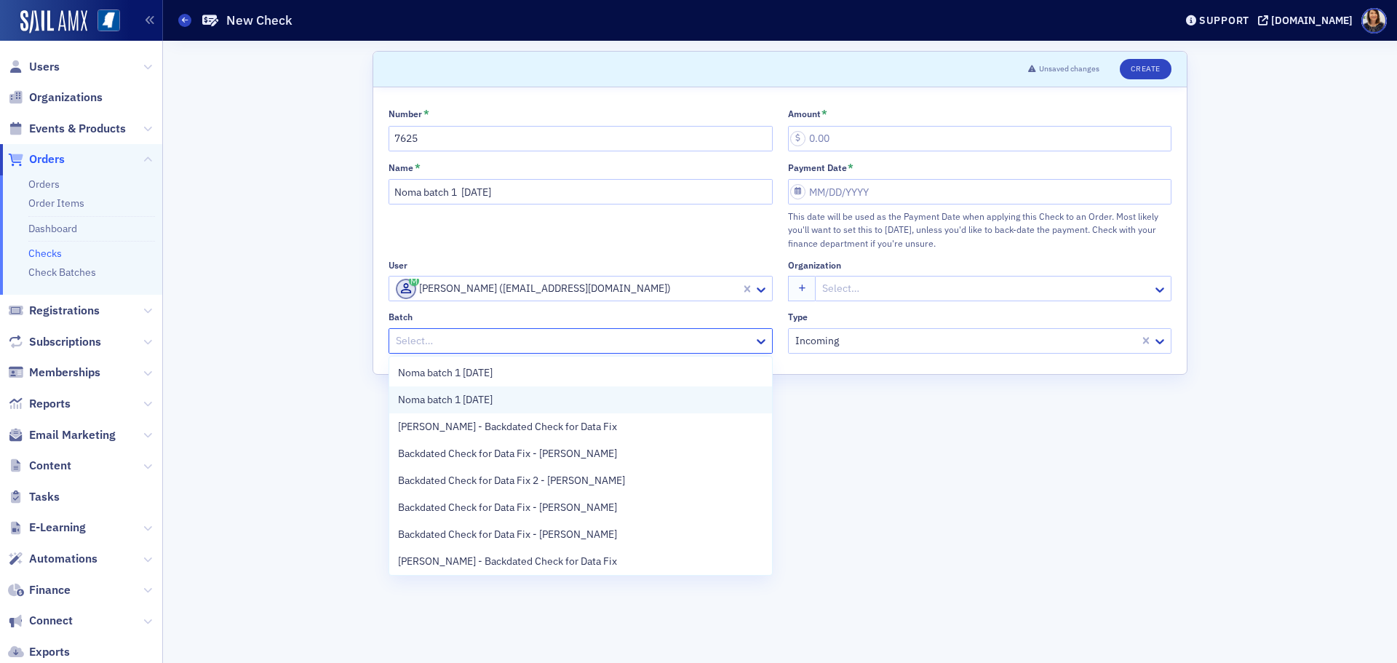
click at [760, 389] on div "Noma batch 1 5.16.15" at bounding box center [580, 399] width 383 height 27
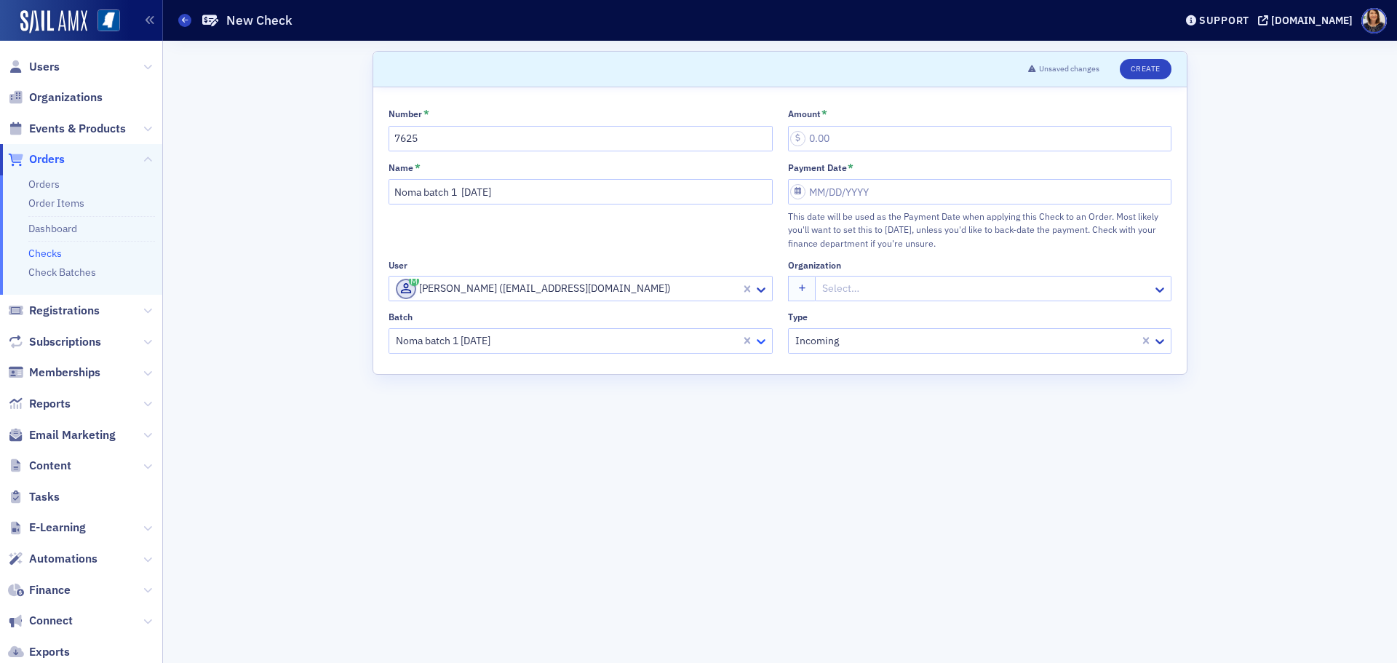
drag, startPoint x: 771, startPoint y: 354, endPoint x: 770, endPoint y: 347, distance: 7.4
click at [771, 353] on div "Number * 7625 Amount * Name * Noma batch 1 8.26.25 Payment Date * This date wil…" at bounding box center [780, 230] width 814 height 287
click at [761, 341] on icon at bounding box center [761, 341] width 15 height 15
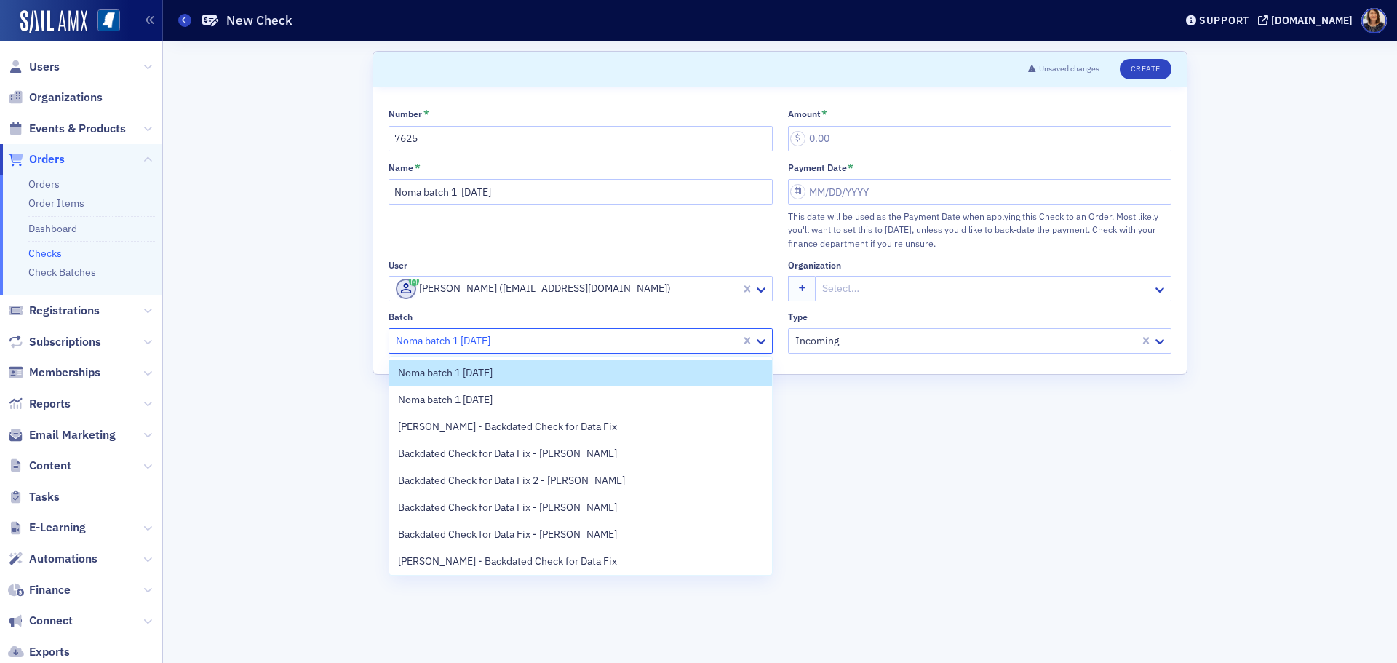
scroll to position [57, 0]
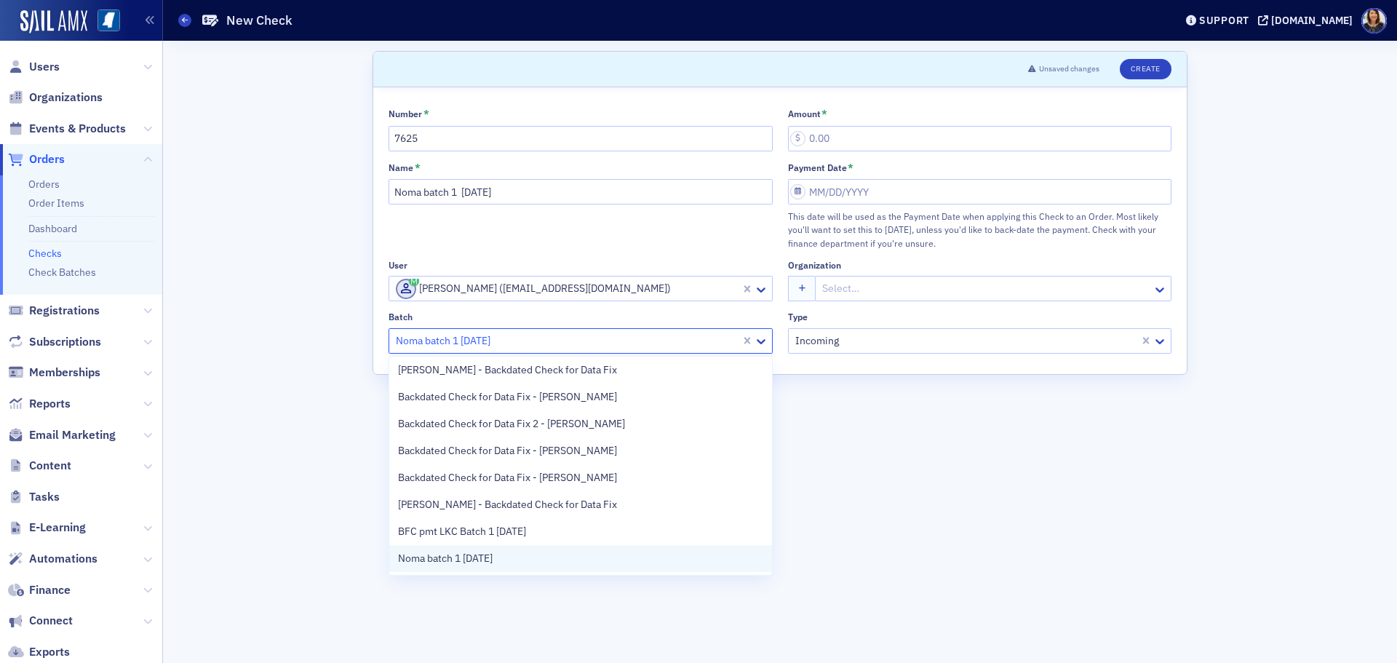
click at [581, 560] on div "Noma batch 1 8.26.25" at bounding box center [580, 558] width 365 height 15
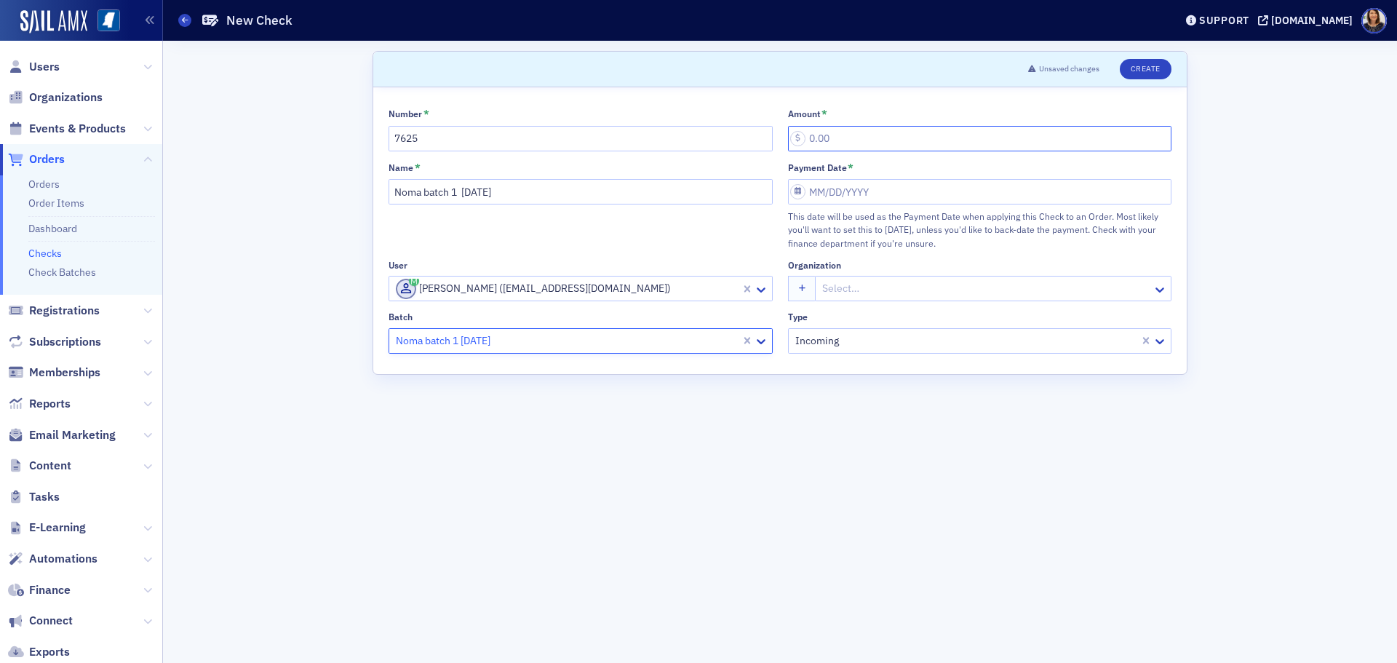
click at [843, 127] on input "Amount *" at bounding box center [980, 138] width 384 height 25
type input "10.00"
select select "7"
select select "2025"
click at [847, 182] on input "Payment Date *" at bounding box center [980, 191] width 384 height 25
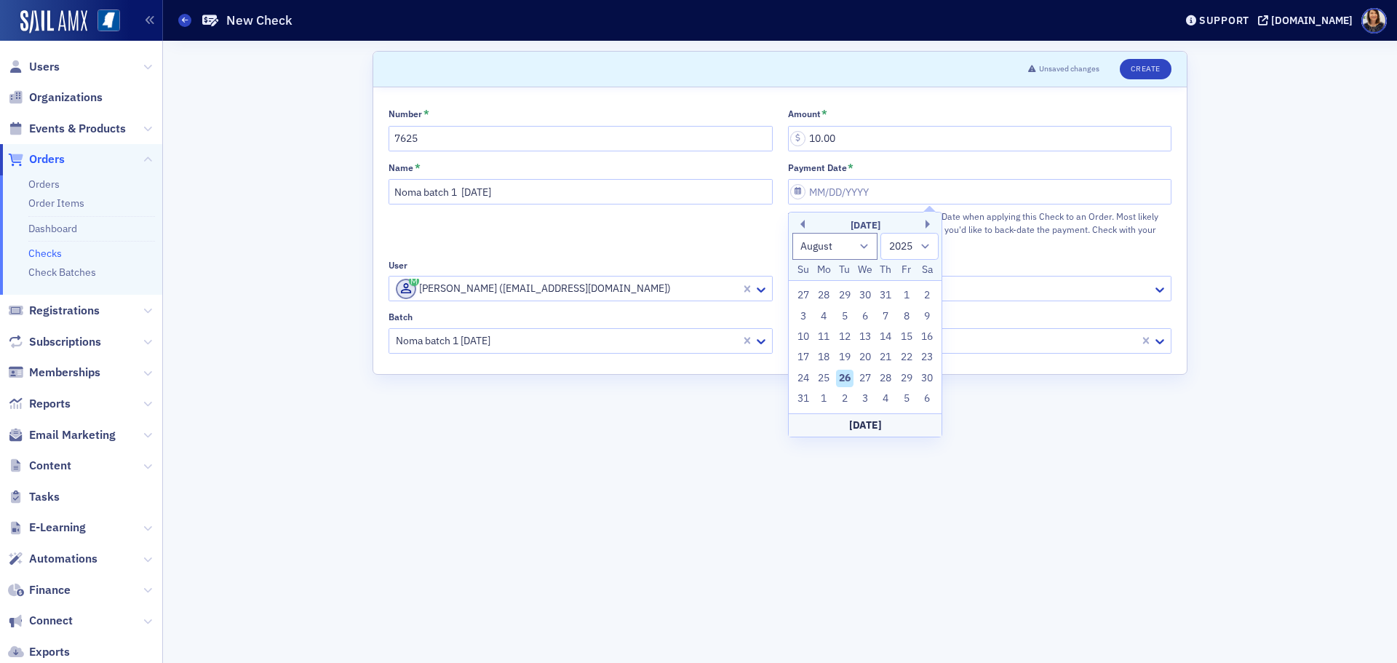
click at [850, 380] on div "26" at bounding box center [844, 378] width 17 height 17
type input "08/26/2025"
click at [1140, 54] on header "Unsaved changes Create" at bounding box center [780, 70] width 814 height 36
click at [1145, 60] on button "Create" at bounding box center [1146, 69] width 52 height 20
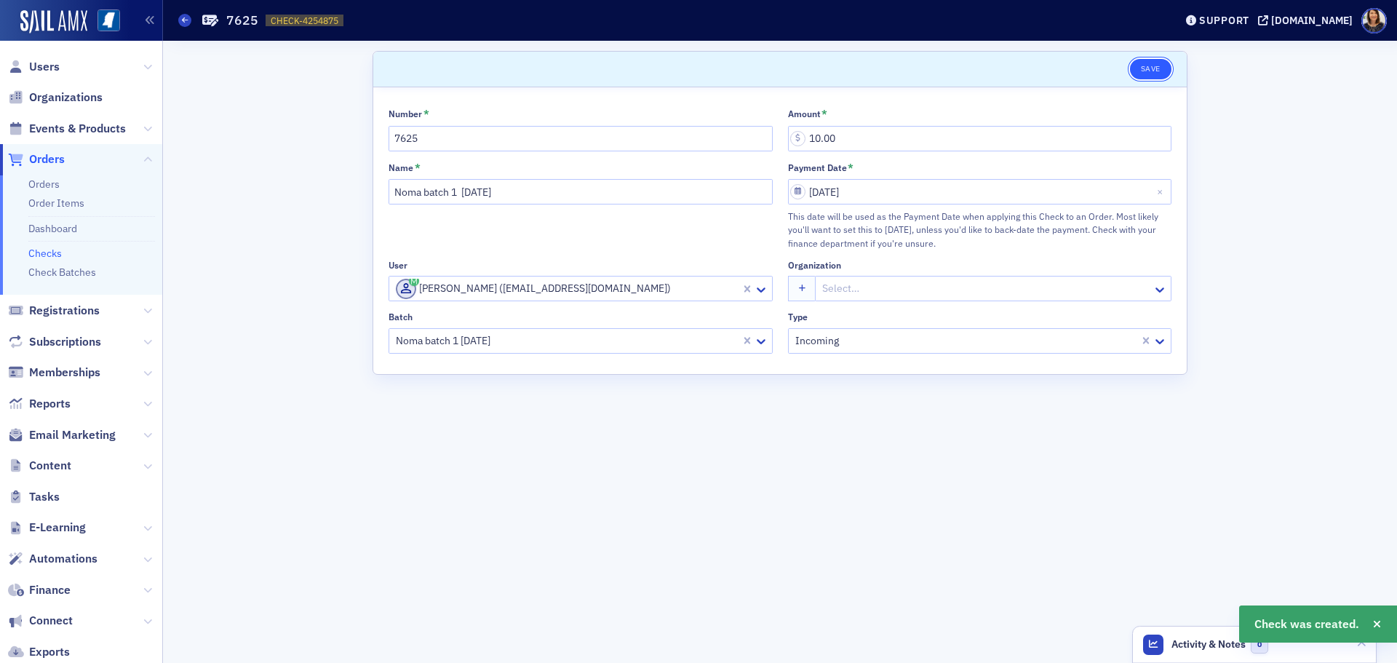
click at [1150, 66] on button "Save" at bounding box center [1150, 69] width 41 height 20
click at [55, 251] on link "Checks" at bounding box center [44, 253] width 33 height 13
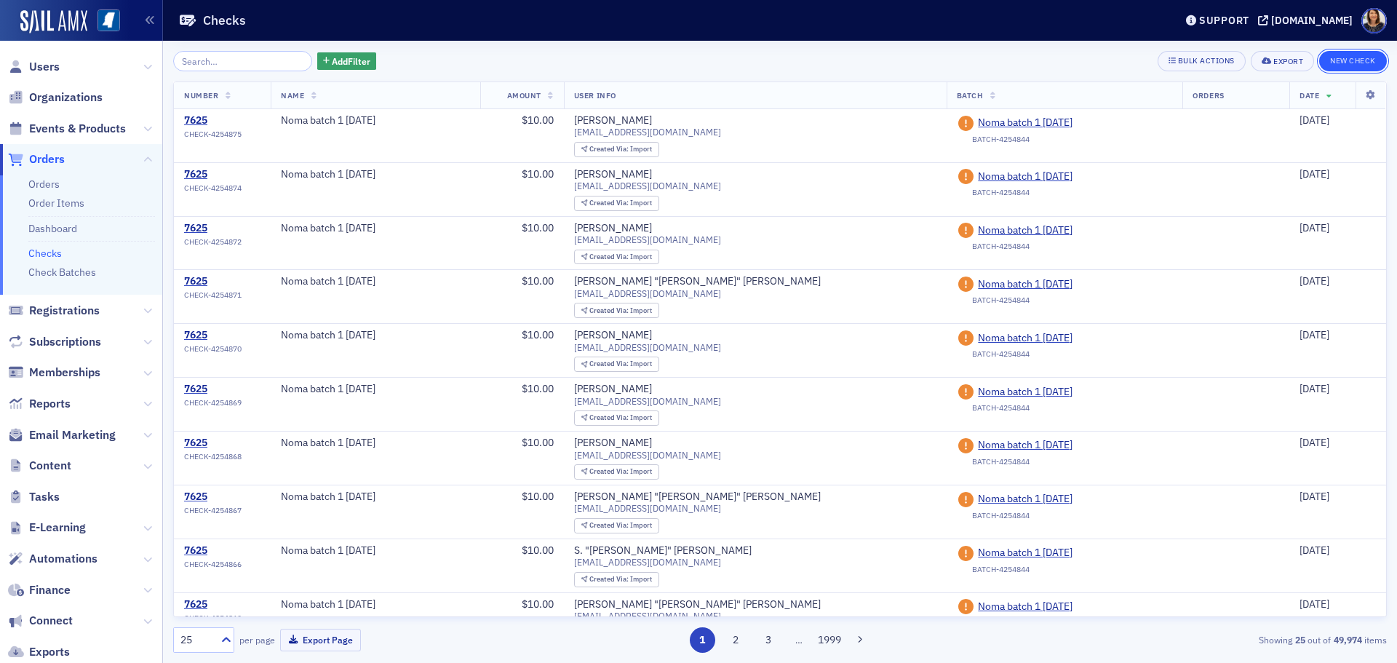
click at [1339, 57] on button "New Check" at bounding box center [1353, 61] width 68 height 20
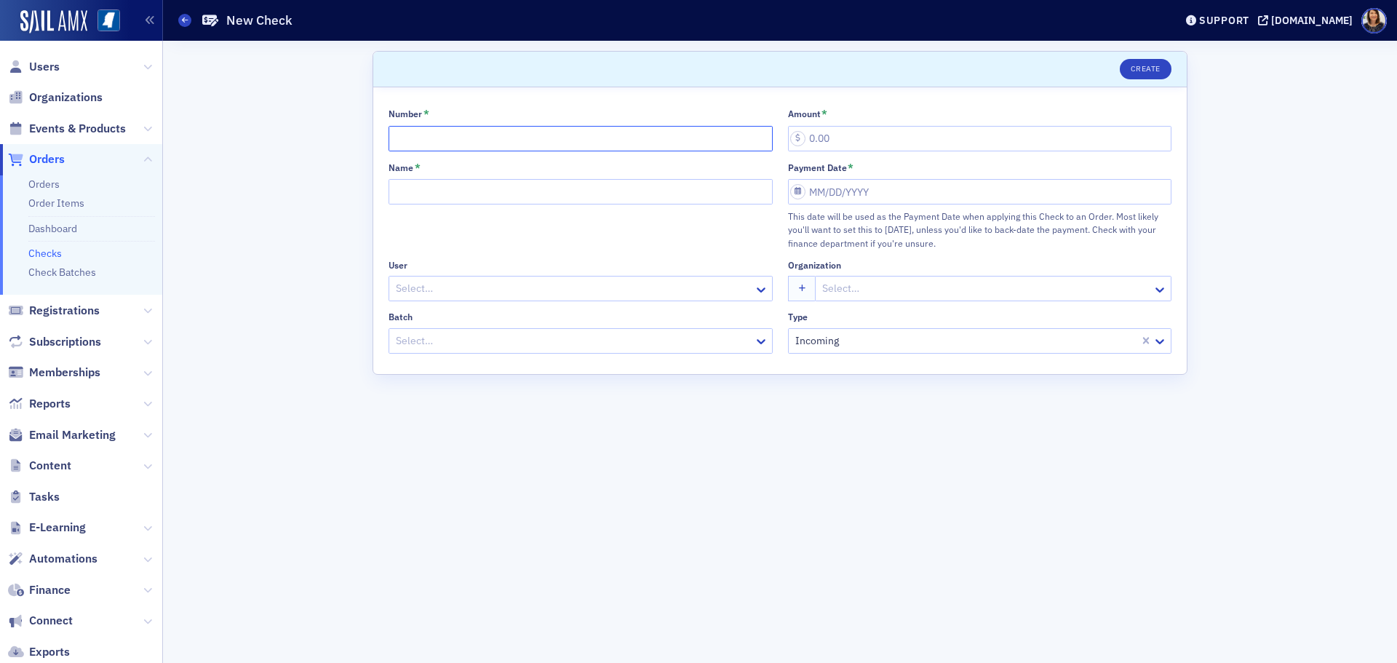
click at [437, 133] on input "Number *" at bounding box center [581, 138] width 384 height 25
type input "7625"
click at [442, 194] on input "Name *" at bounding box center [581, 191] width 384 height 25
type input "Noma batch 1 8.26.25"
drag, startPoint x: 469, startPoint y: 263, endPoint x: 473, endPoint y: 271, distance: 8.8
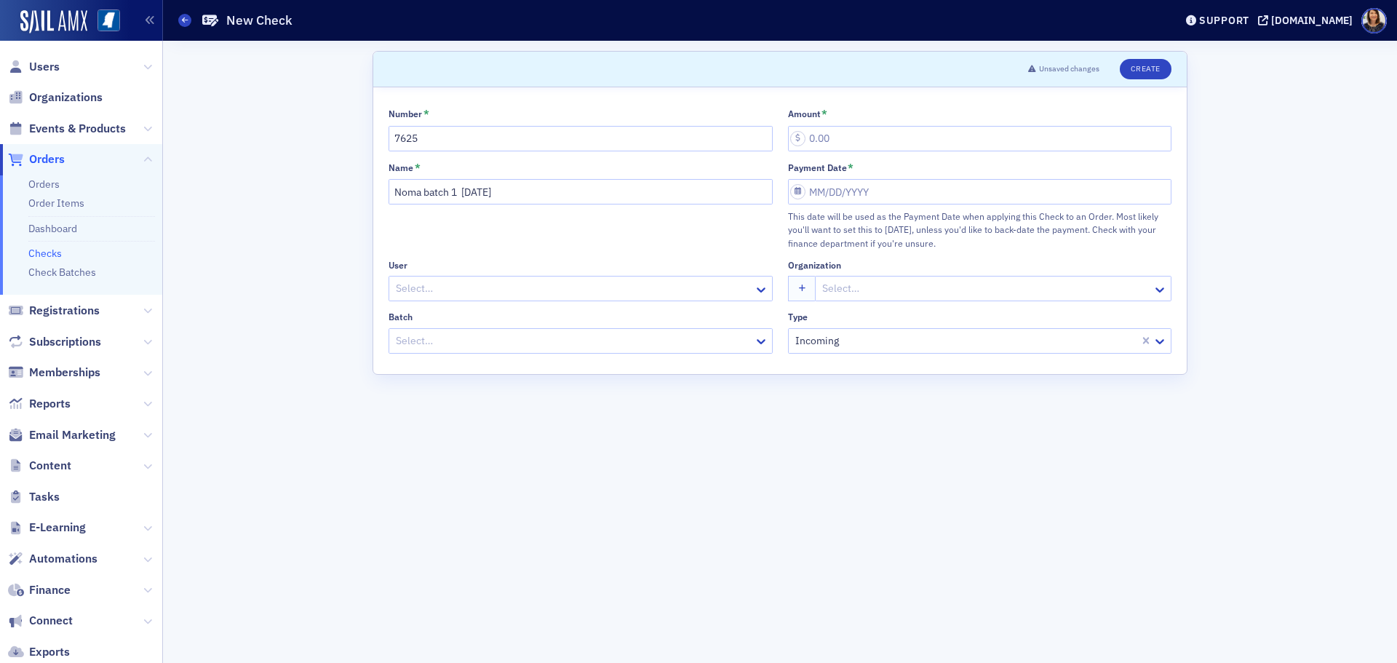
click at [472, 266] on div "User" at bounding box center [581, 265] width 384 height 11
click at [473, 298] on div at bounding box center [573, 288] width 358 height 18
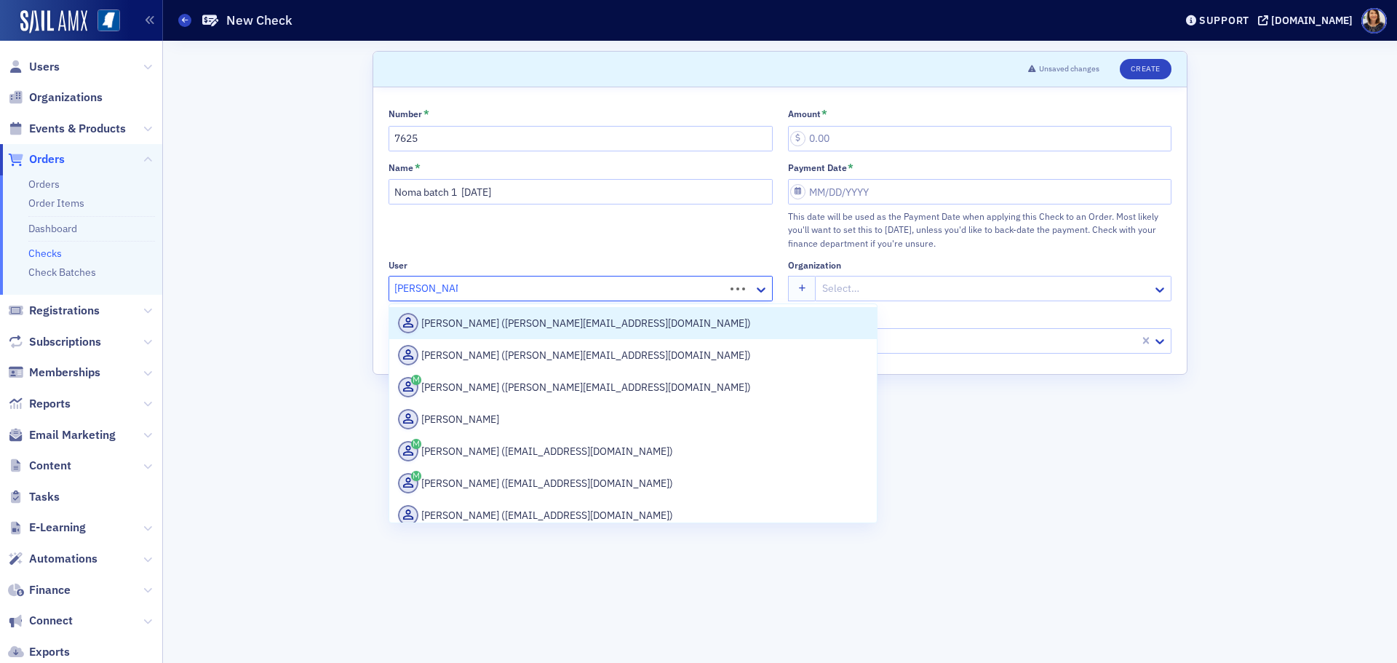
type input "Michael Prince"
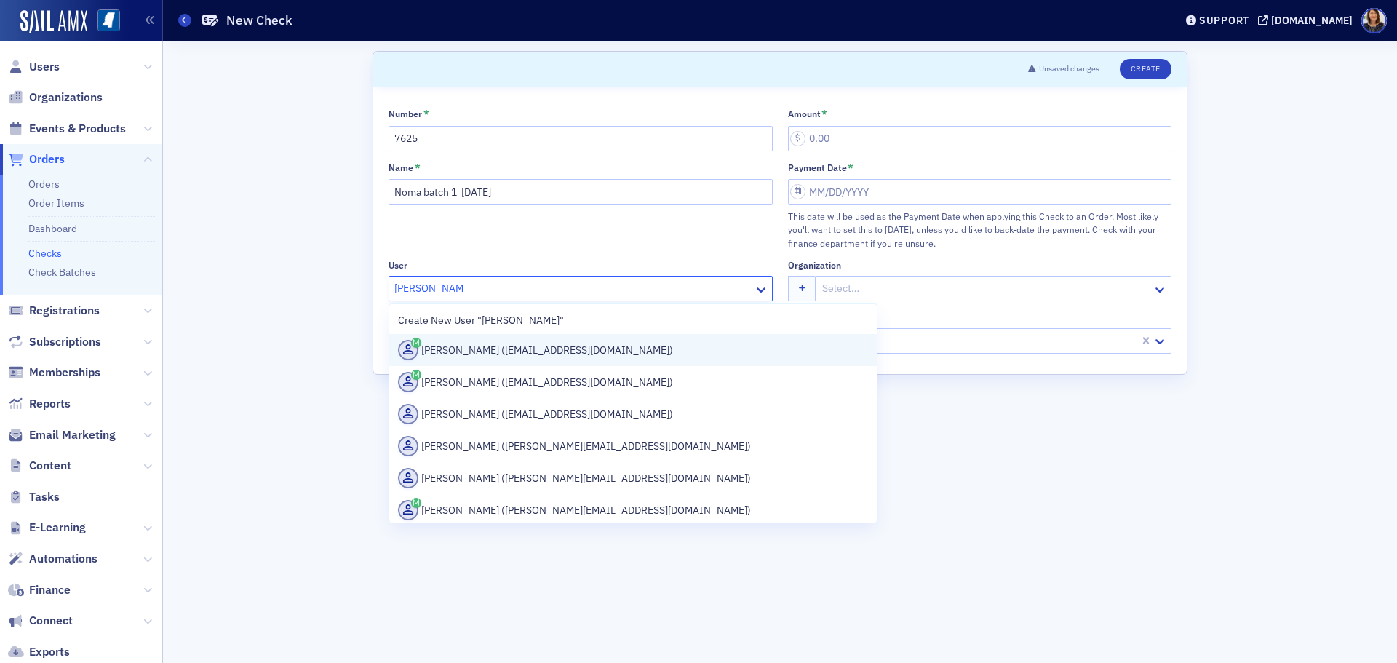
click at [509, 360] on div "Michael Prince (mprince@telott.com)" at bounding box center [633, 350] width 470 height 20
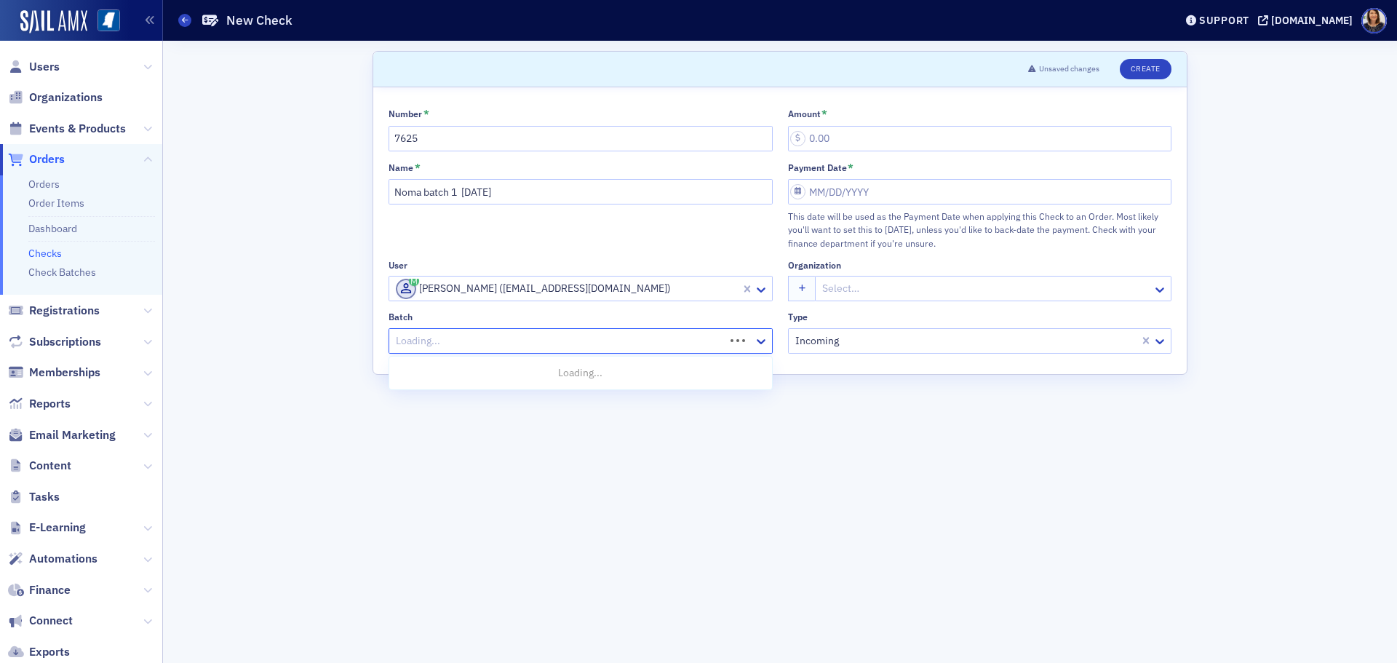
click at [520, 339] on div at bounding box center [558, 341] width 329 height 18
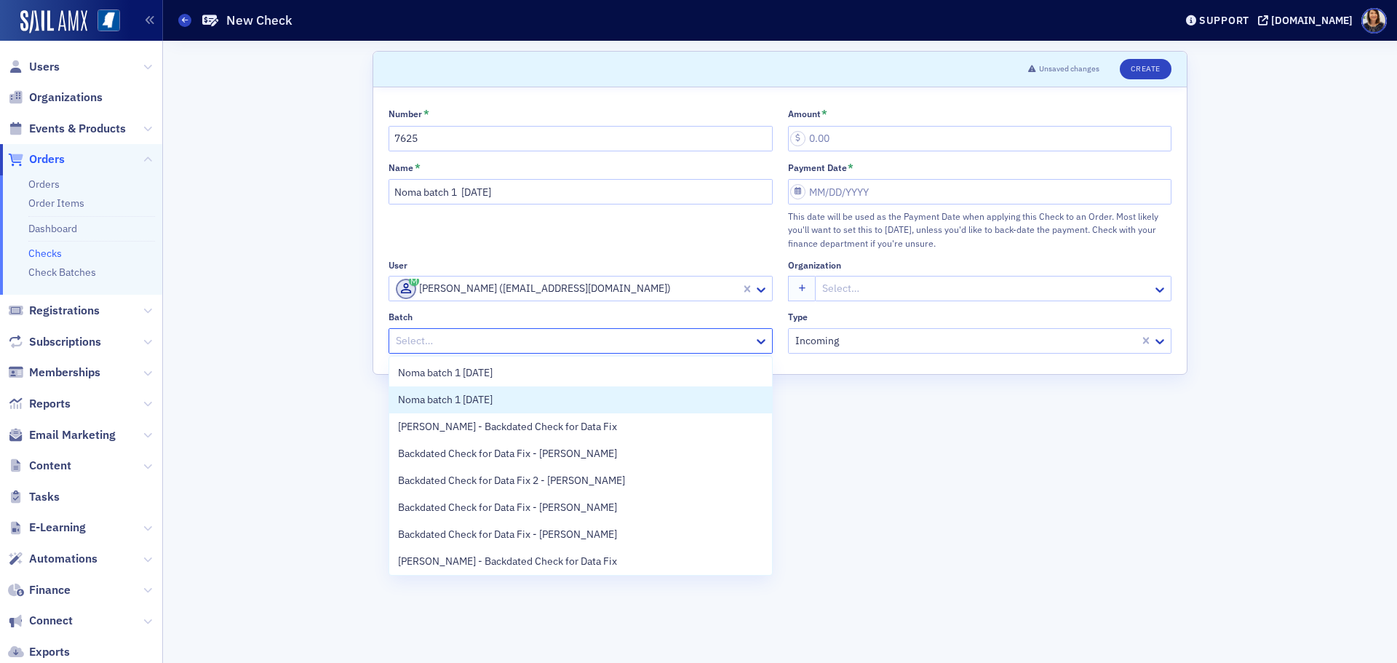
scroll to position [57, 0]
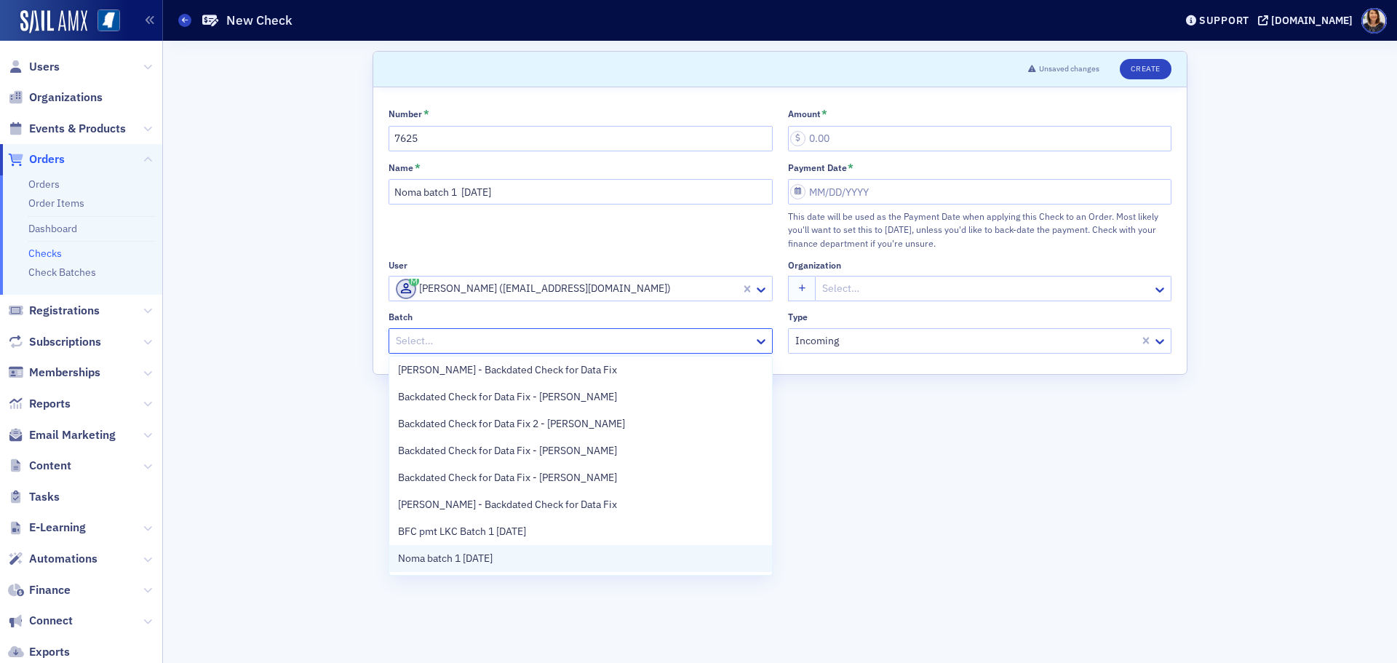
click at [568, 557] on div "Noma batch 1 8.26.25" at bounding box center [580, 558] width 365 height 15
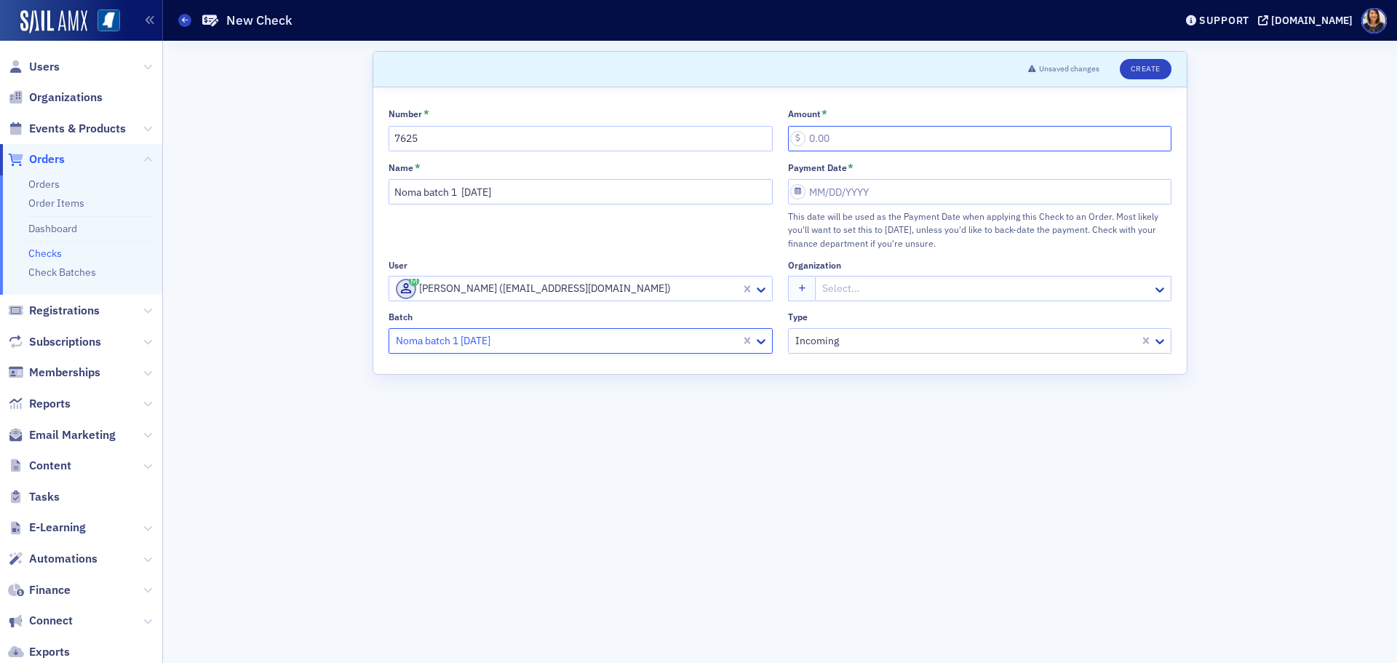
click at [846, 144] on input "Amount *" at bounding box center [980, 138] width 384 height 25
type input "10.00"
click at [830, 191] on input "Payment Date *" at bounding box center [980, 191] width 384 height 25
select select "7"
select select "2025"
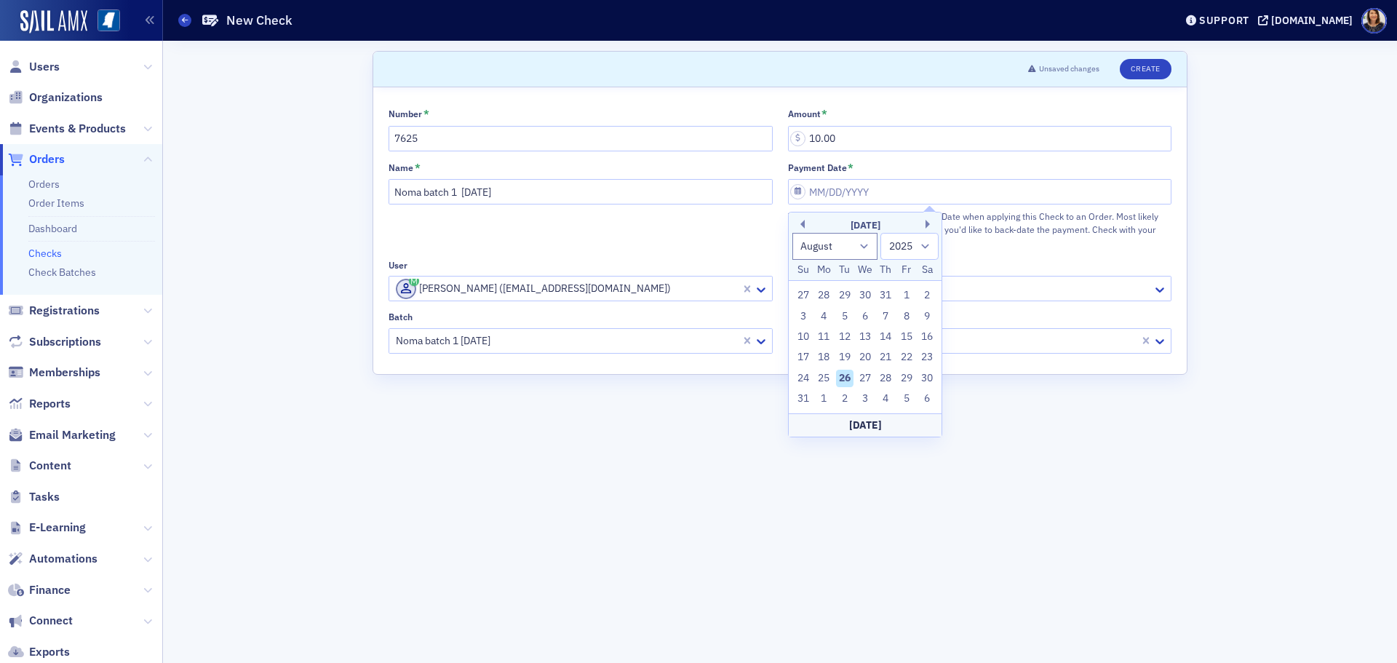
click at [844, 370] on div "26" at bounding box center [844, 378] width 17 height 17
type input "08/26/2025"
click at [1140, 71] on button "Create" at bounding box center [1146, 69] width 52 height 20
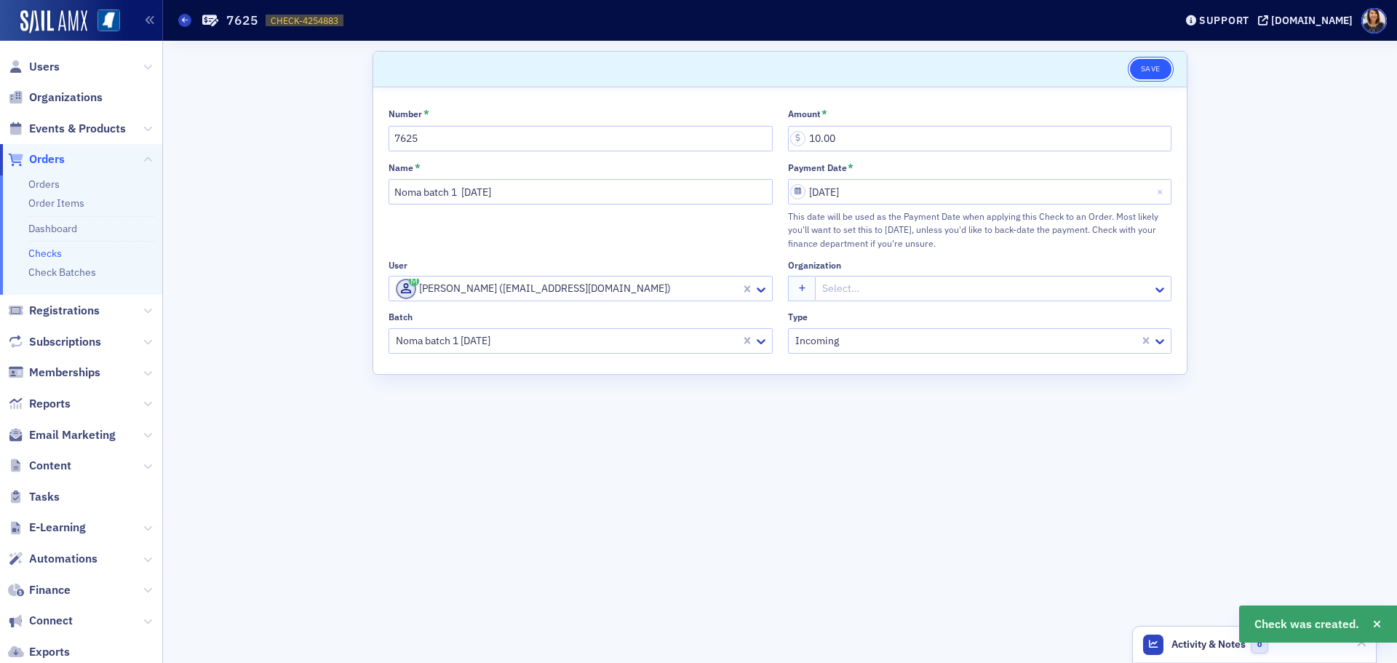
click at [1148, 67] on button "Save" at bounding box center [1150, 69] width 41 height 20
click at [50, 254] on link "Checks" at bounding box center [44, 253] width 33 height 13
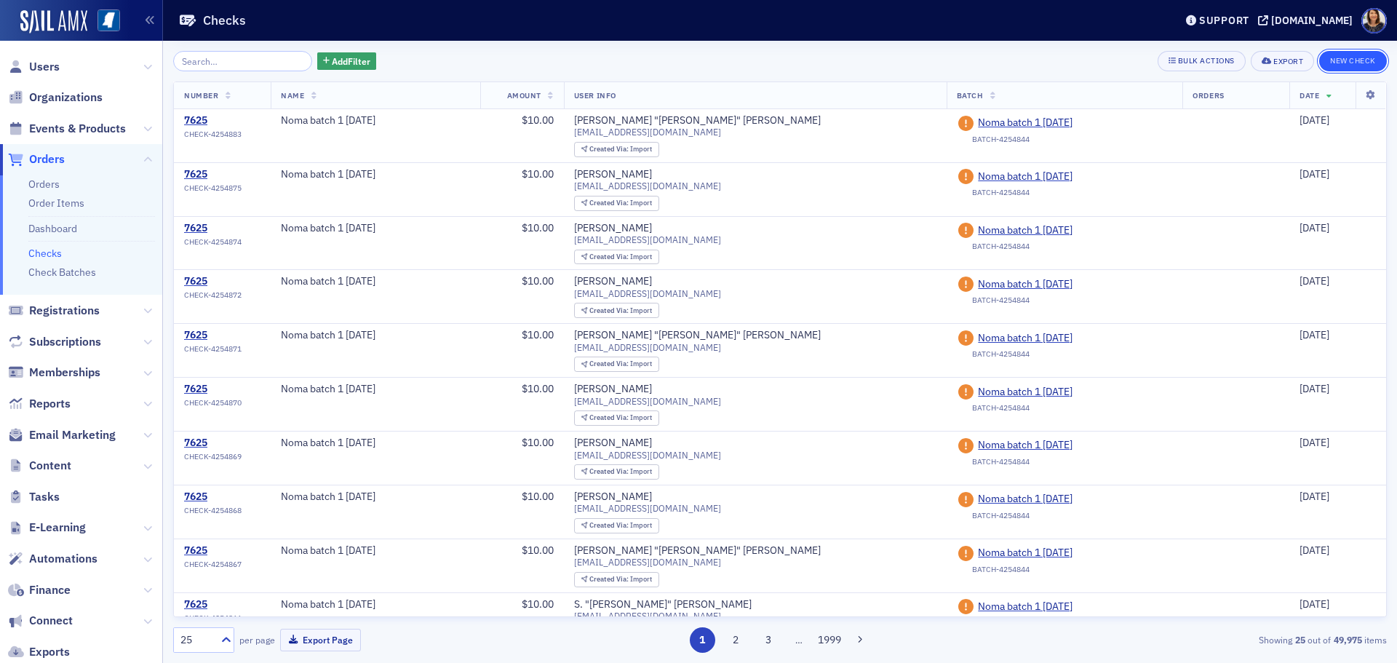
click at [1339, 60] on button "New Check" at bounding box center [1353, 61] width 68 height 20
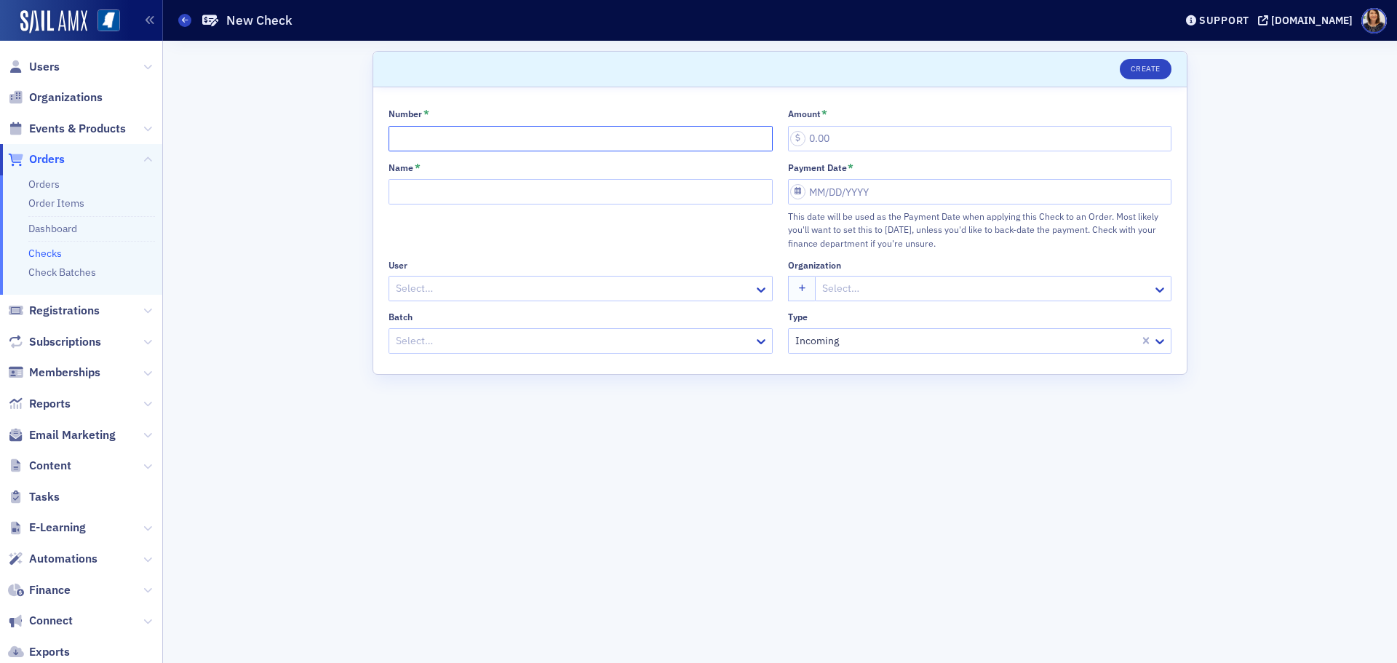
click at [472, 140] on input "Number *" at bounding box center [581, 138] width 384 height 25
type input "7625"
click at [450, 195] on input "Name *" at bounding box center [581, 191] width 384 height 25
type input "Noma batch 1 8.26.25"
click at [445, 295] on div at bounding box center [573, 288] width 358 height 18
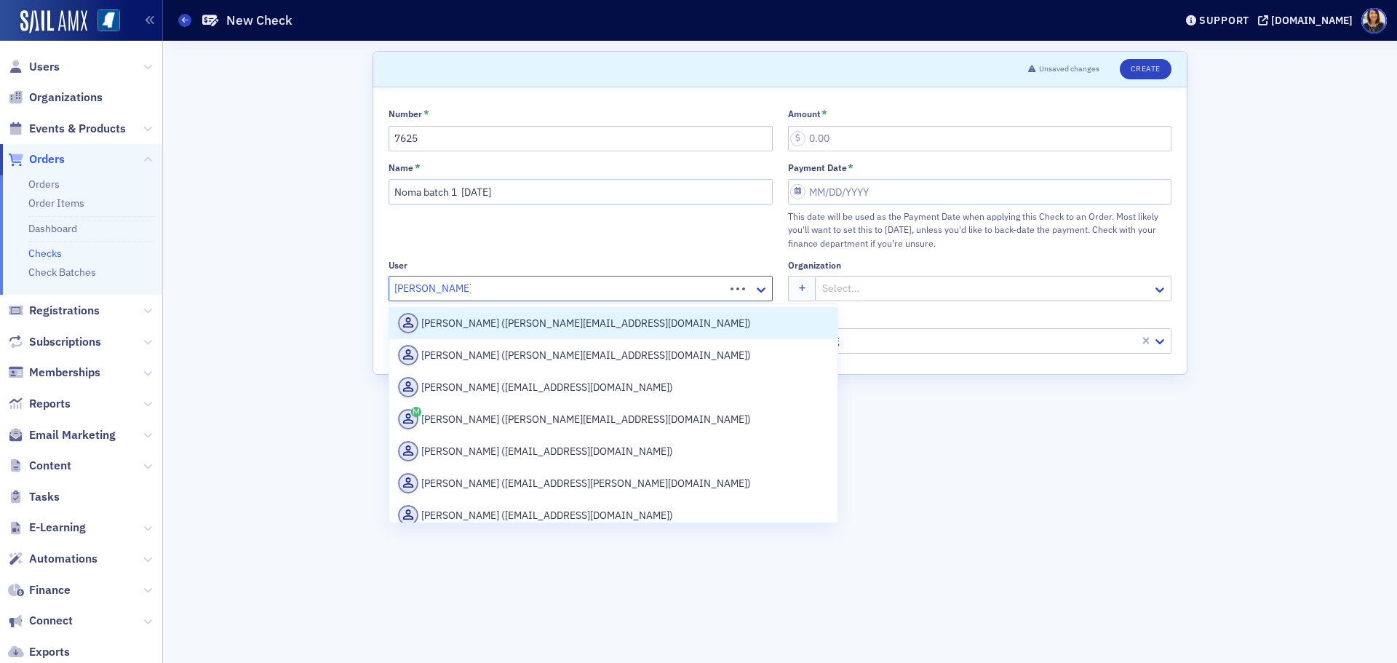
type input "Clayton richardson"
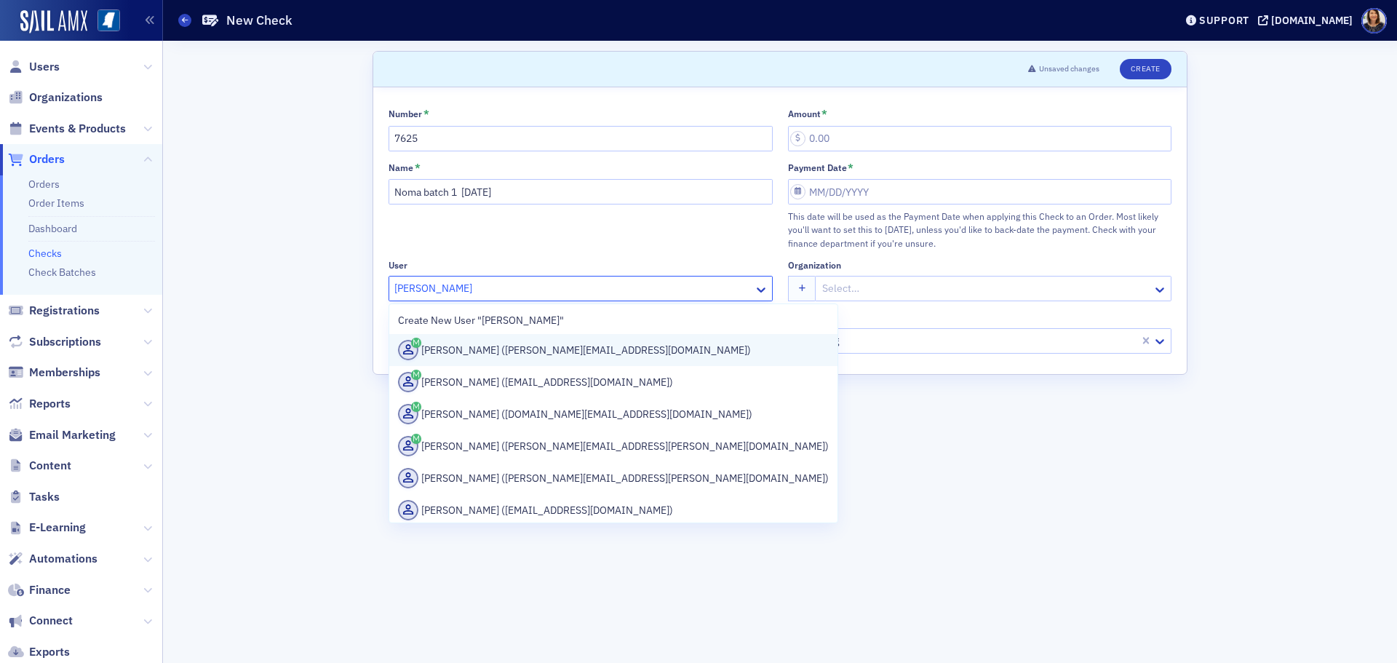
click at [501, 351] on div "Clayton Richardson (crichardson@telott.com)" at bounding box center [613, 350] width 431 height 20
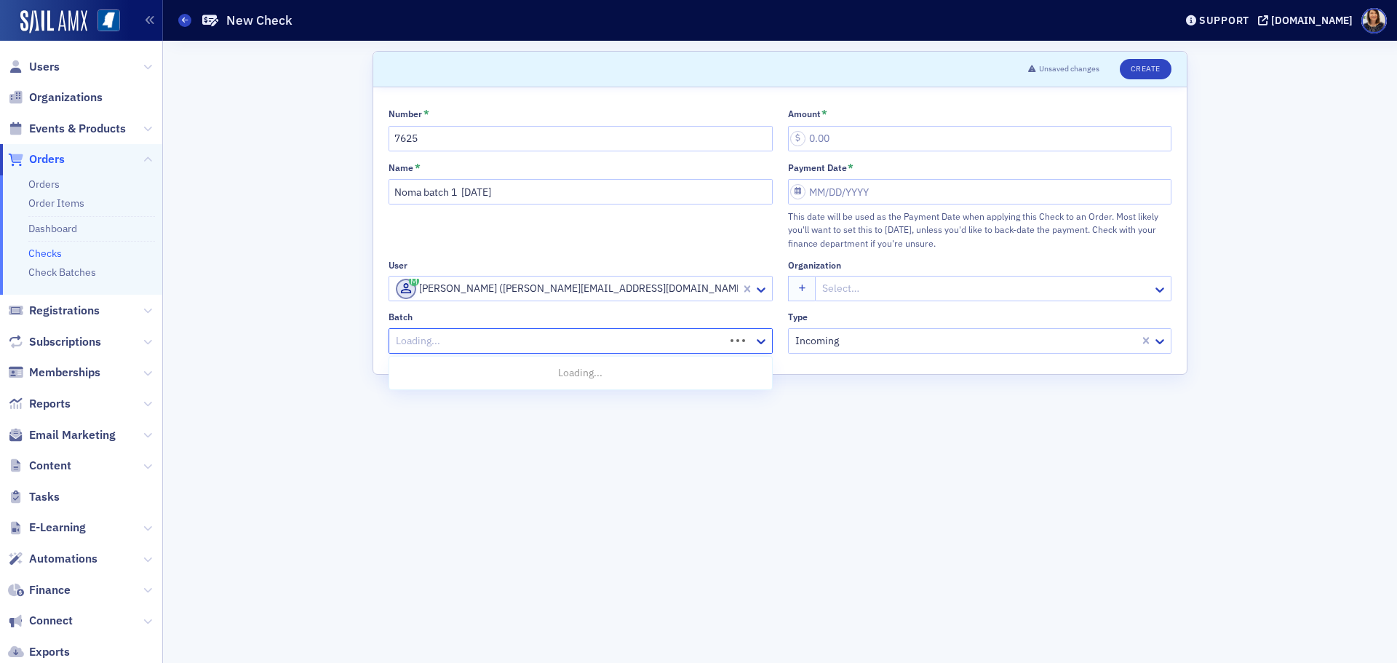
click at [623, 342] on div at bounding box center [558, 341] width 329 height 18
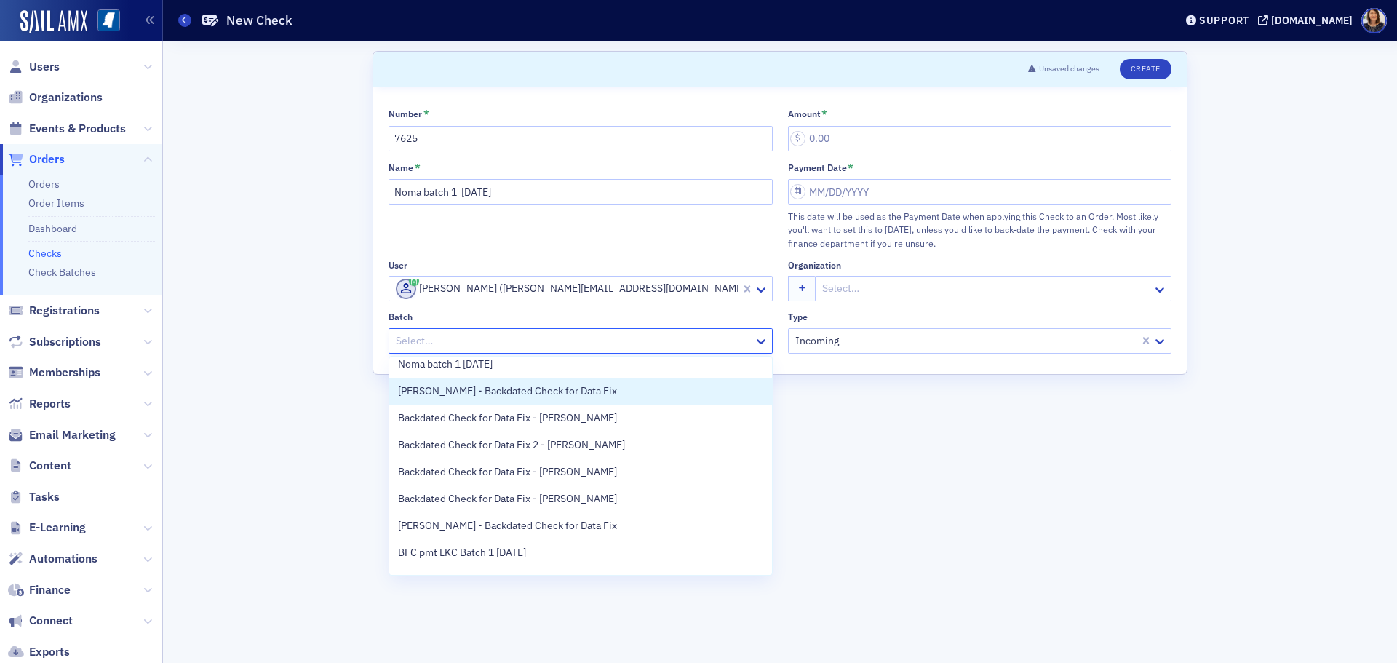
scroll to position [57, 0]
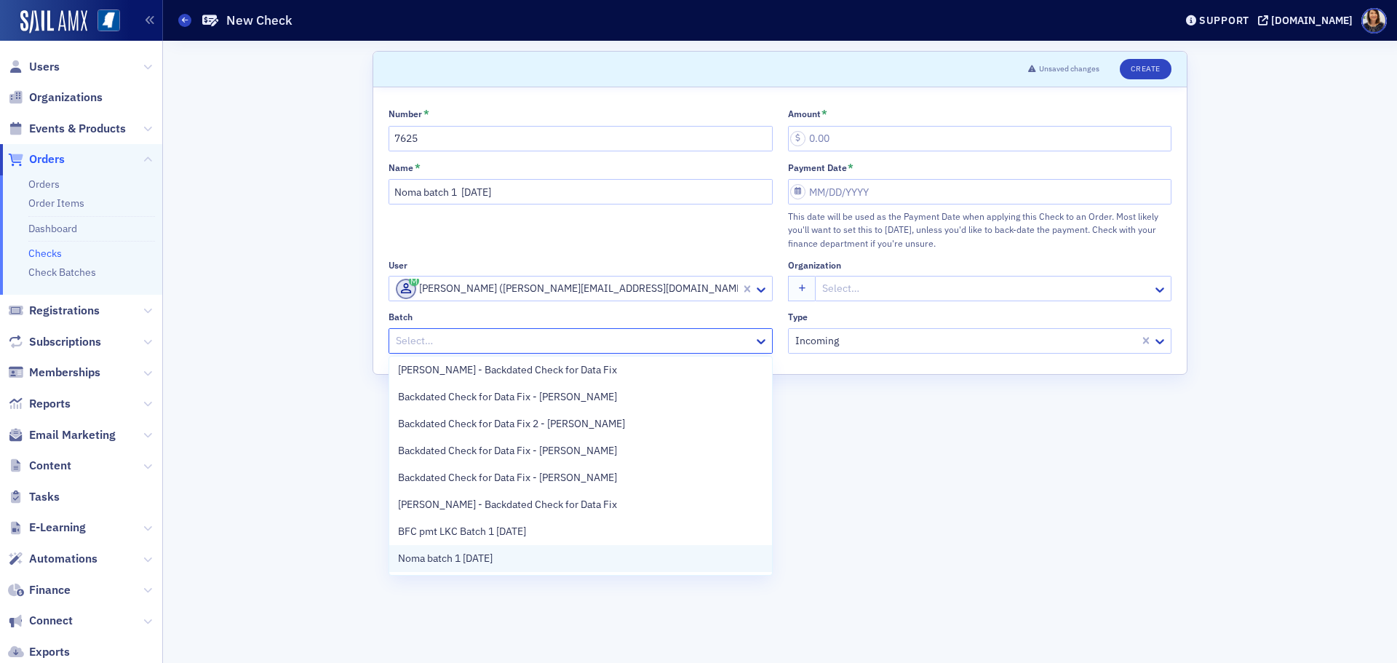
click at [520, 551] on div "Noma batch 1 8.26.25" at bounding box center [580, 558] width 365 height 15
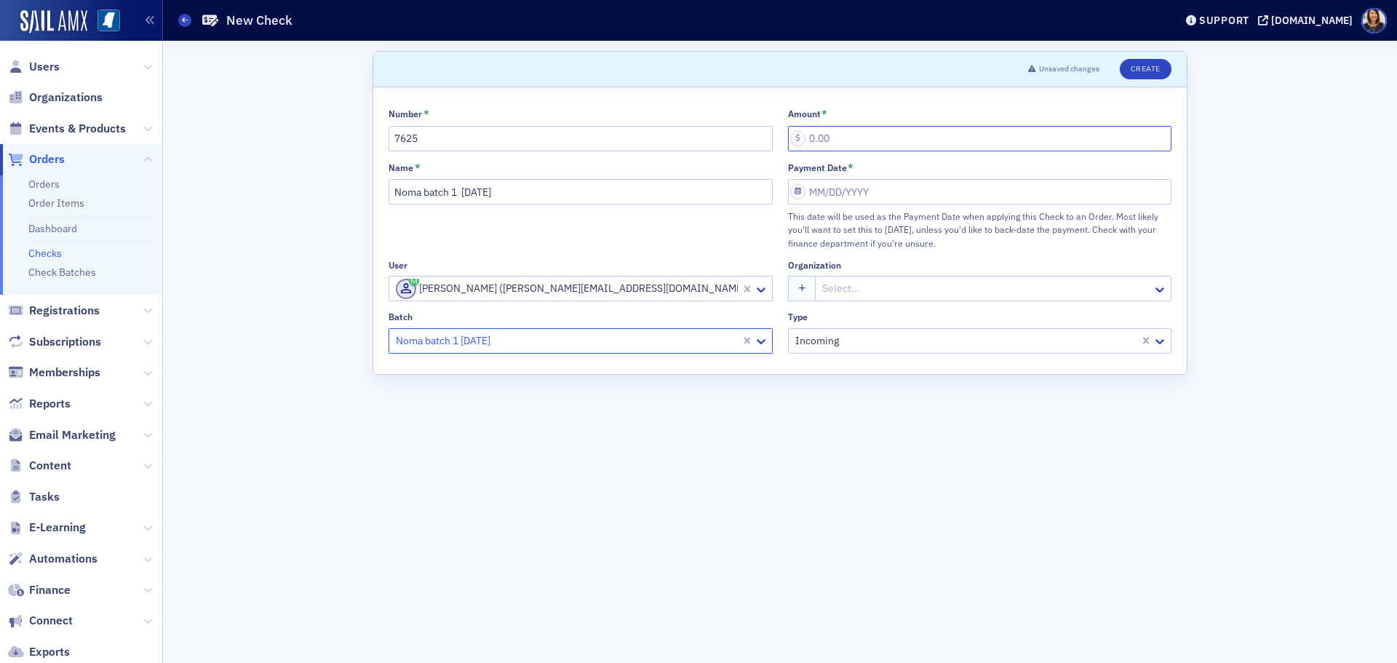
click at [850, 140] on input "Amount *" at bounding box center [980, 138] width 384 height 25
type input "10.00"
select select "7"
select select "2025"
click at [835, 186] on input "Payment Date *" at bounding box center [980, 191] width 384 height 25
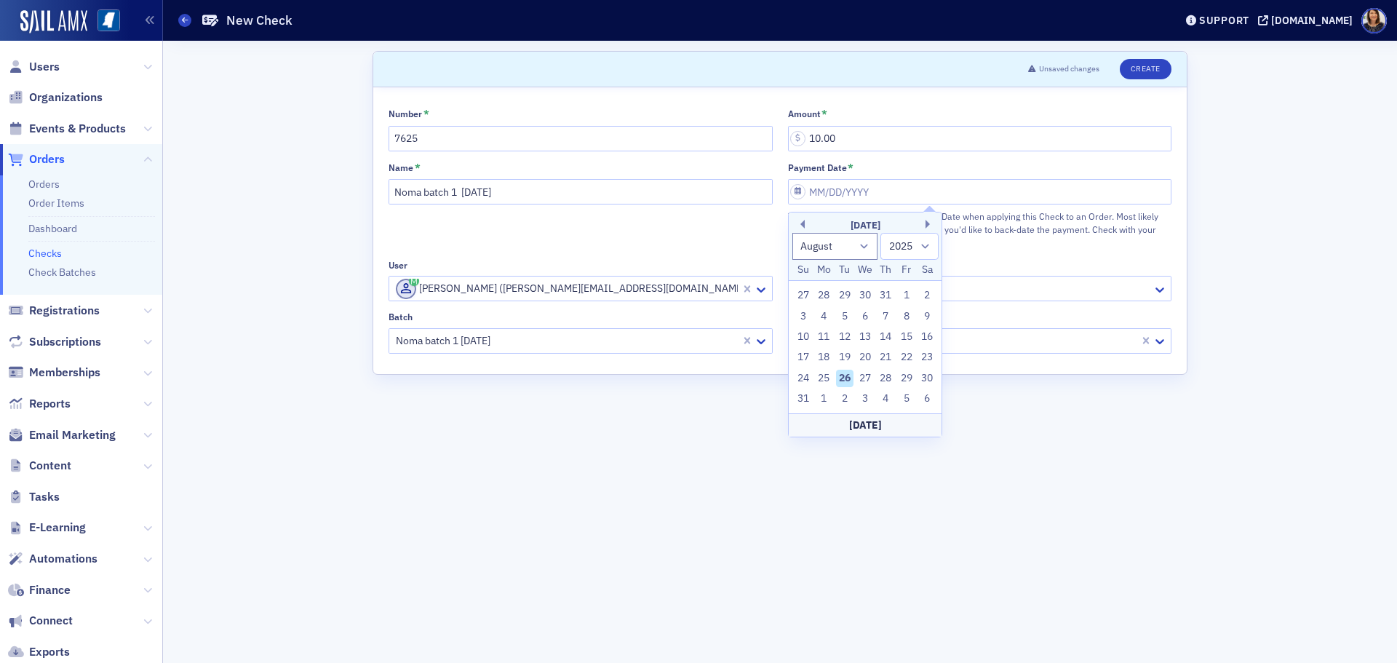
click at [846, 374] on div "26" at bounding box center [844, 378] width 17 height 17
type input "08/26/2025"
click at [1132, 78] on button "Create" at bounding box center [1146, 69] width 52 height 20
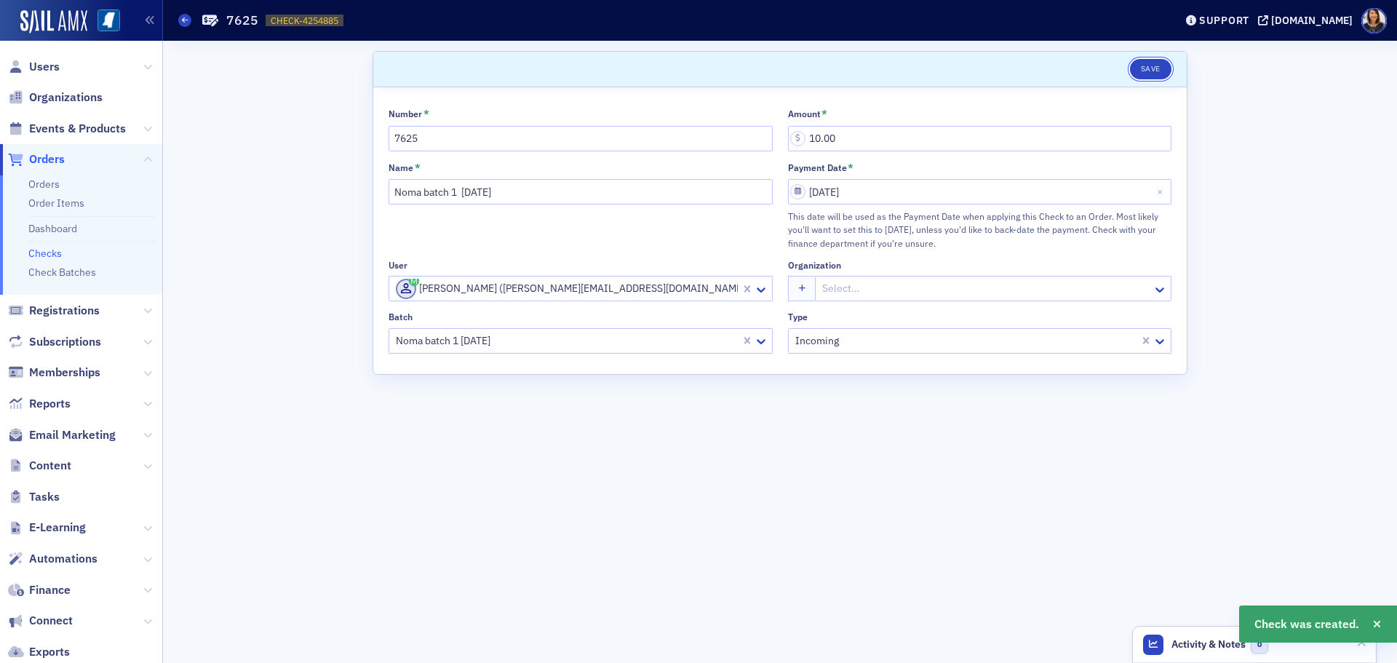
click at [1150, 72] on button "Save" at bounding box center [1150, 69] width 41 height 20
click at [40, 251] on link "Checks" at bounding box center [44, 253] width 33 height 13
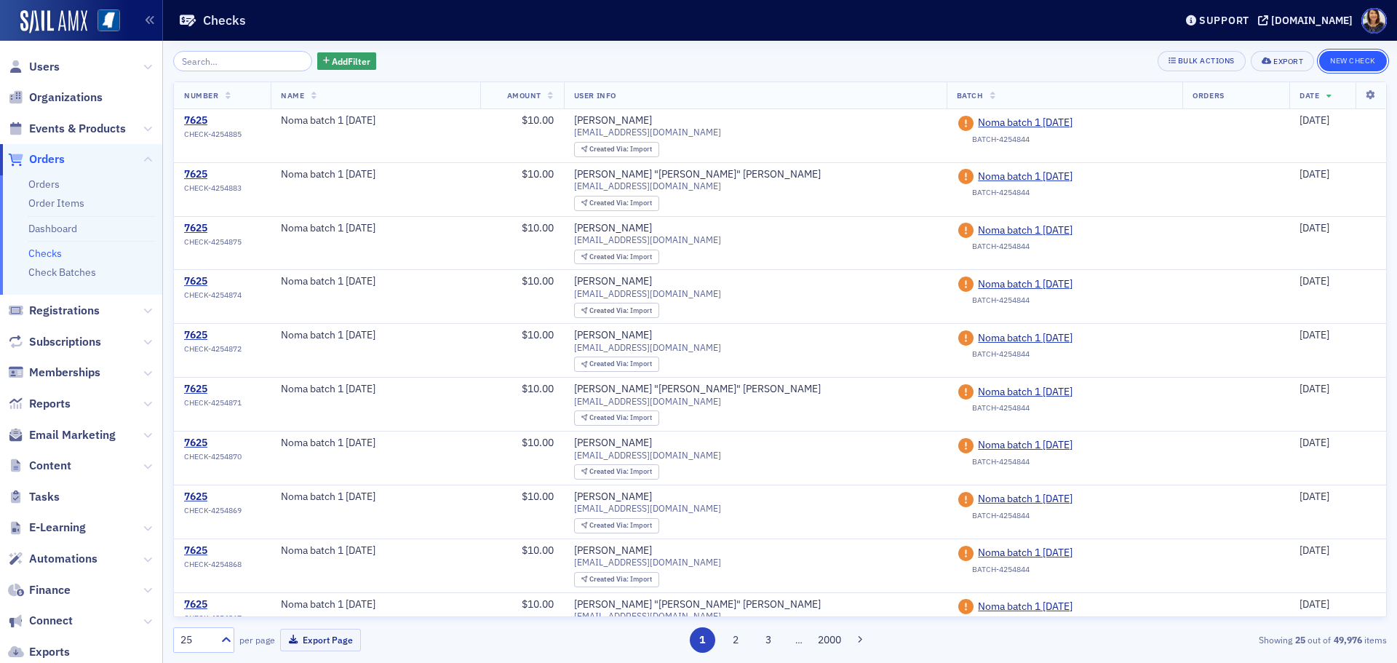
click at [1367, 62] on button "New Check" at bounding box center [1353, 61] width 68 height 20
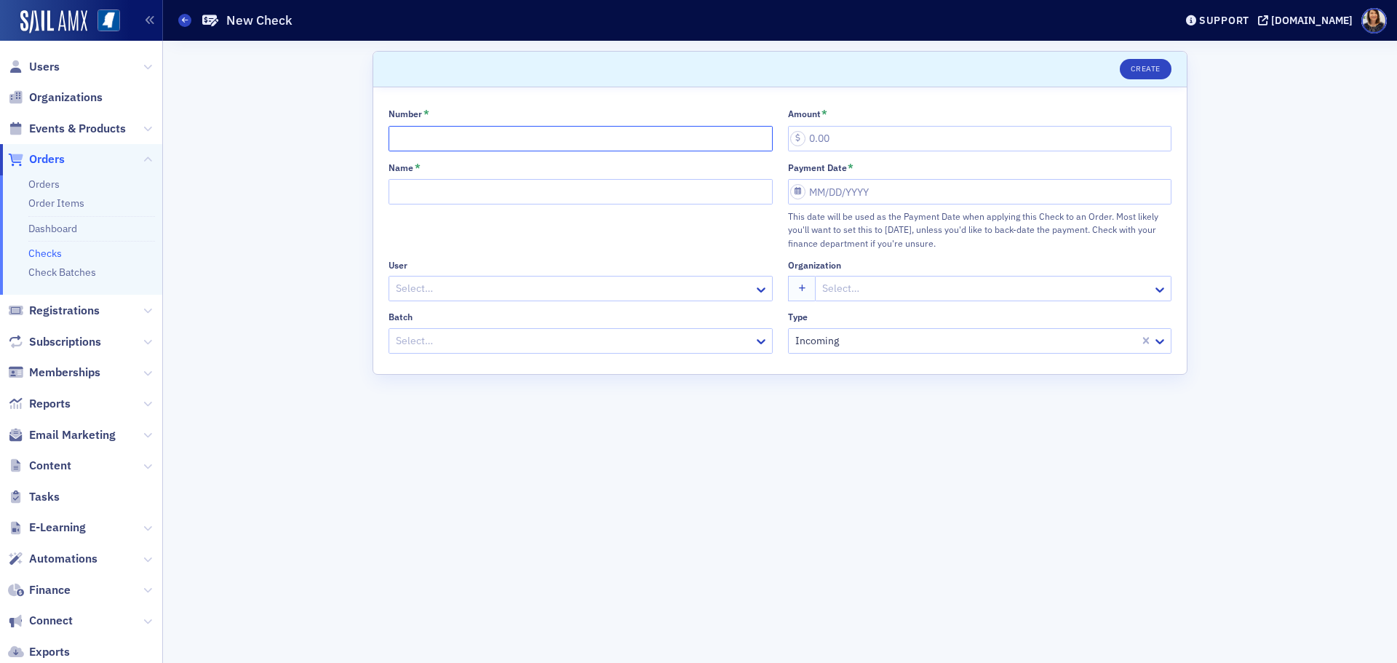
click at [474, 141] on input "Number *" at bounding box center [581, 138] width 384 height 25
type input "7625"
click at [499, 189] on input "Name *" at bounding box center [581, 191] width 384 height 25
type input "Noma batch 1 8.26.25"
click at [450, 285] on div at bounding box center [573, 288] width 358 height 18
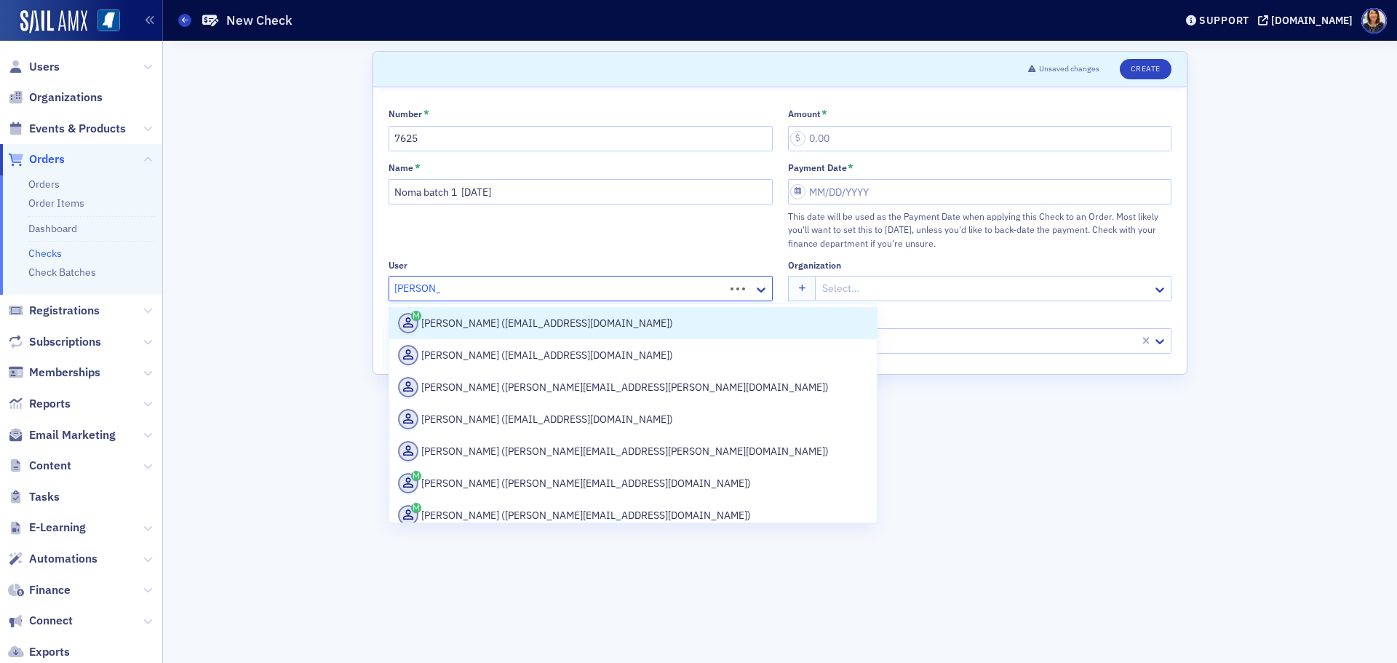
type input "Mitch shaw"
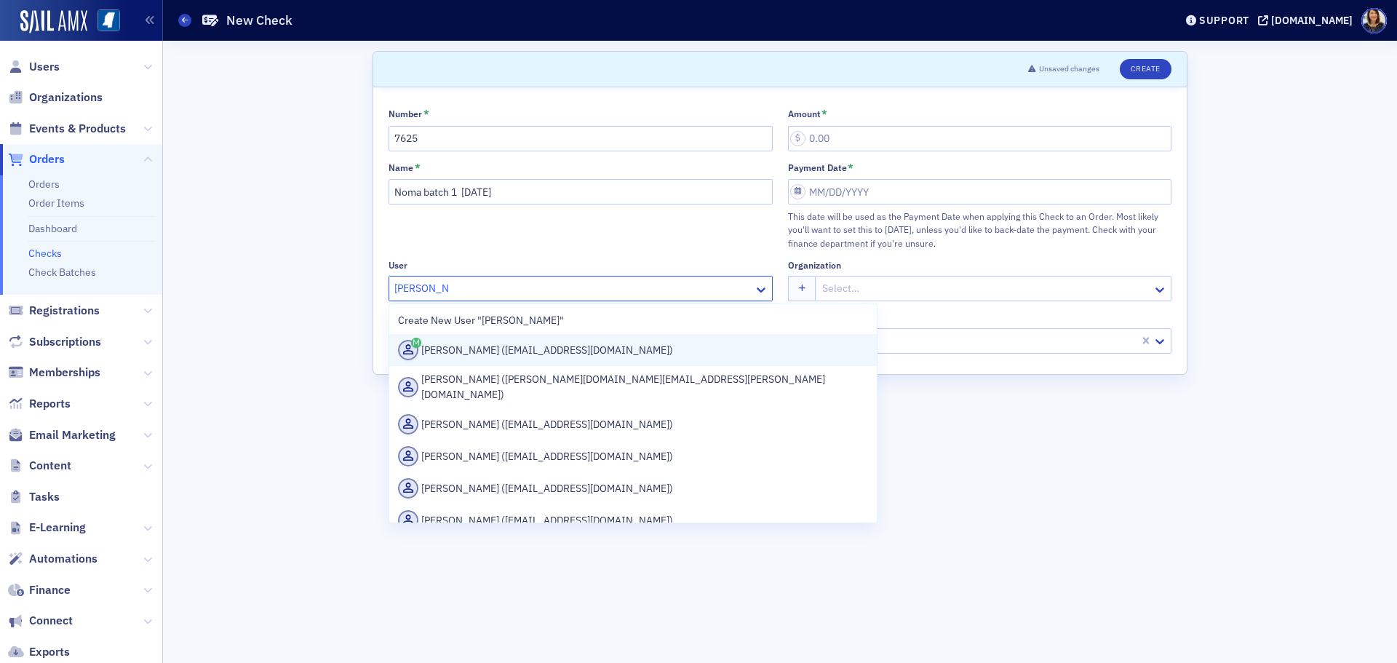
click at [489, 351] on div "Mitchell Shaw (mshaw@telott.com)" at bounding box center [633, 350] width 470 height 20
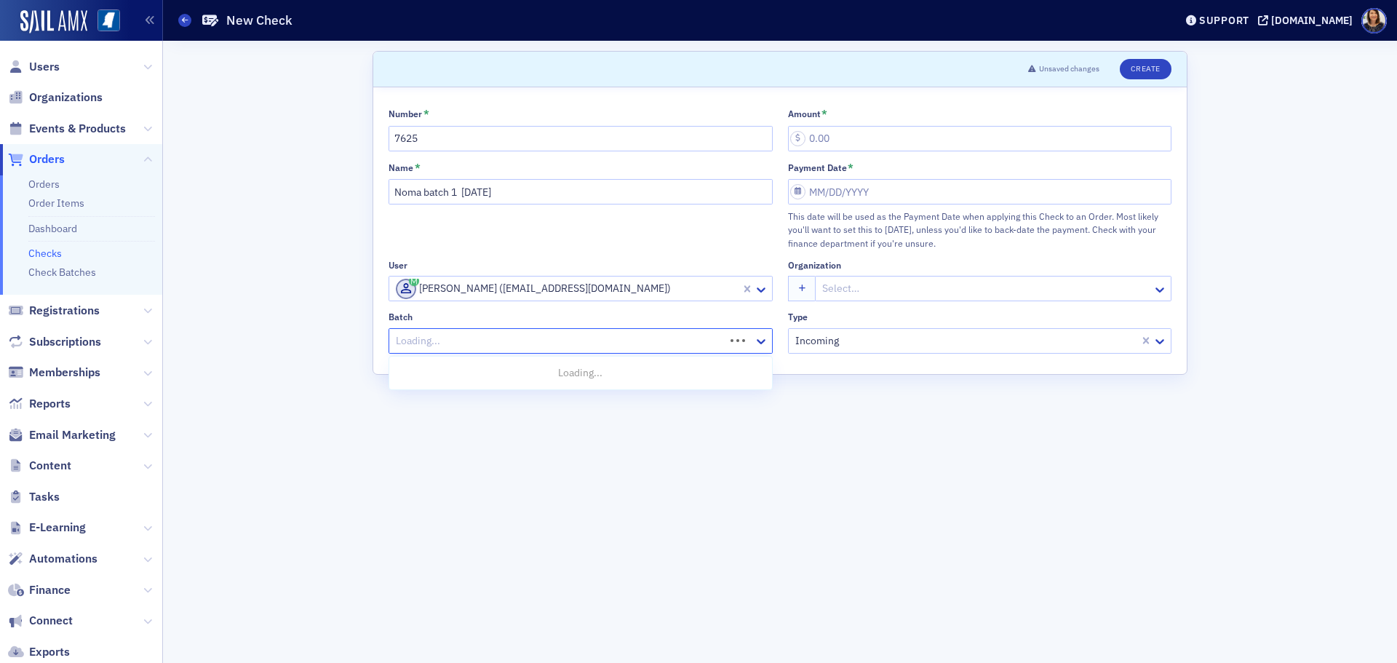
click at [506, 335] on div at bounding box center [558, 341] width 329 height 18
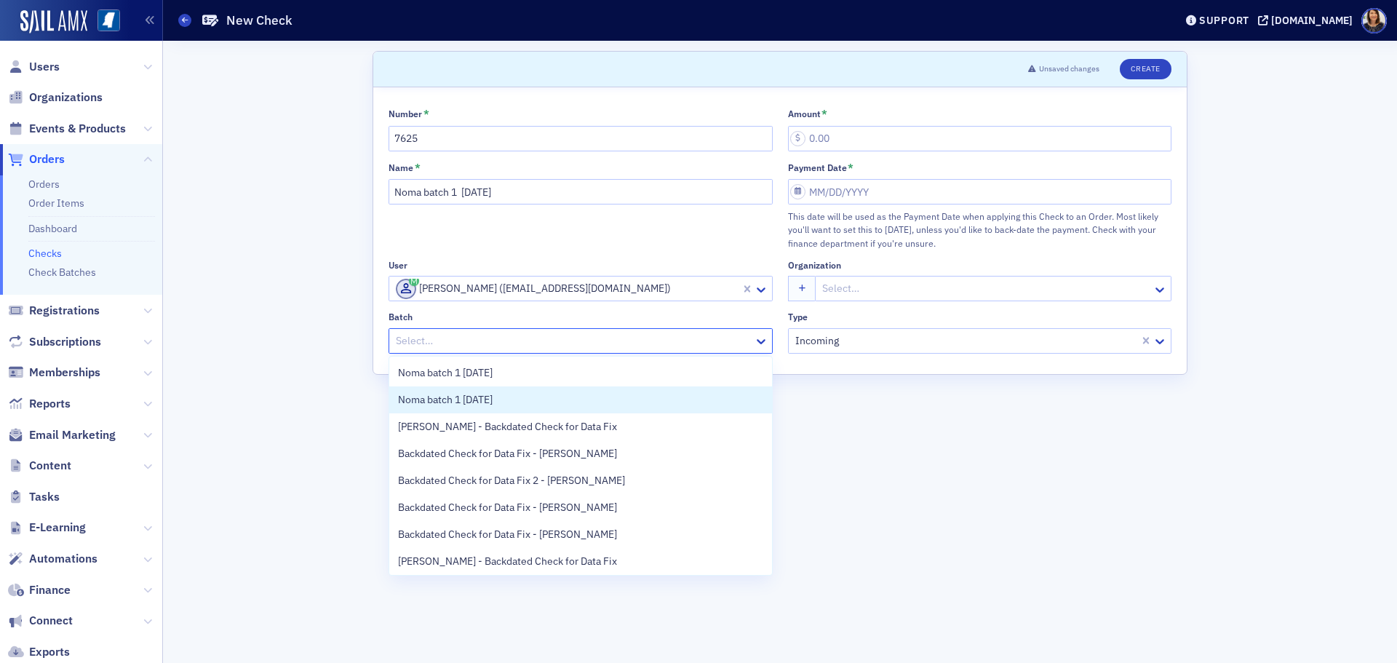
scroll to position [57, 0]
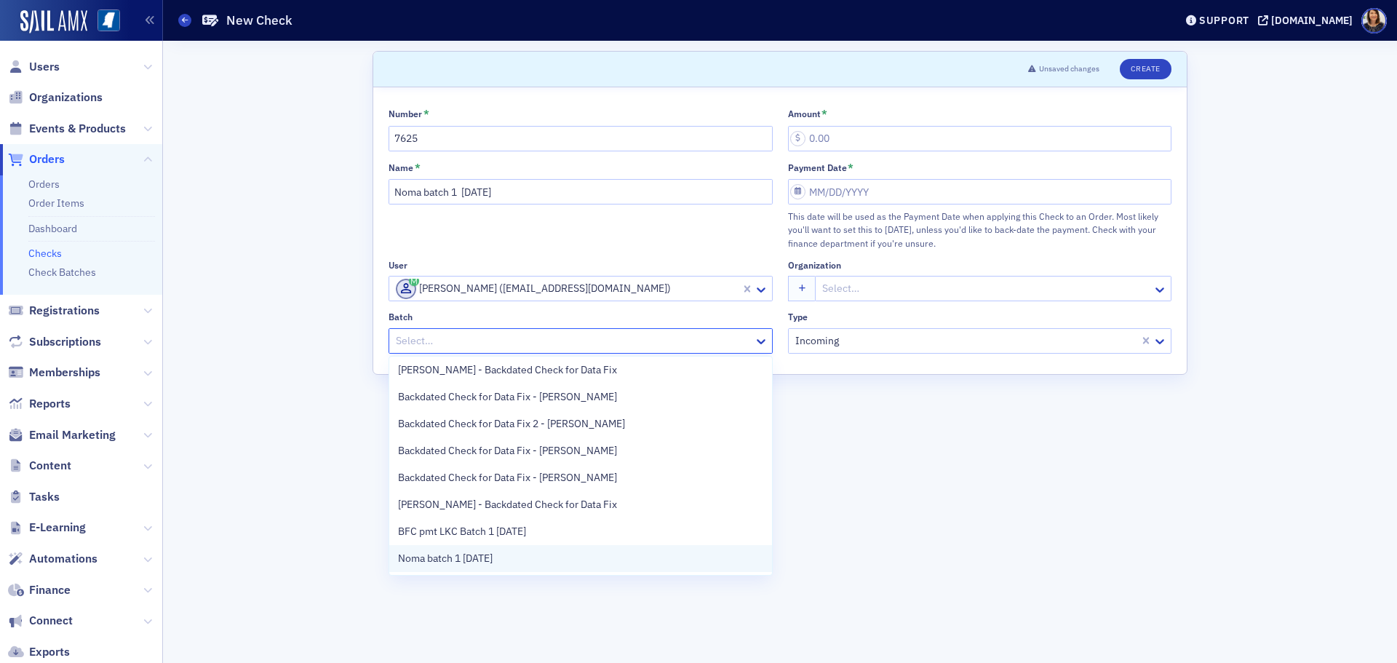
click at [584, 554] on div "Noma batch 1 8.26.25" at bounding box center [580, 558] width 365 height 15
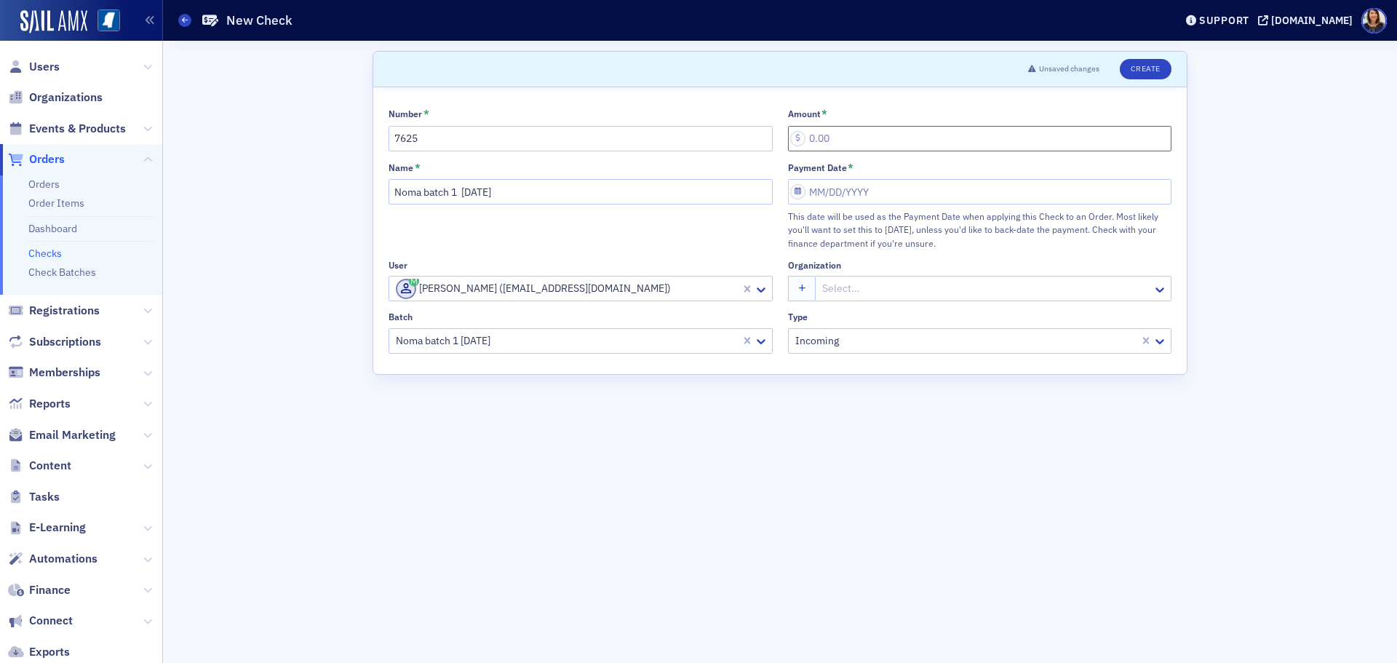
click at [864, 143] on input "Amount *" at bounding box center [980, 138] width 384 height 25
type input "10.00"
click at [869, 184] on input "Payment Date *" at bounding box center [980, 191] width 384 height 25
select select "7"
select select "2025"
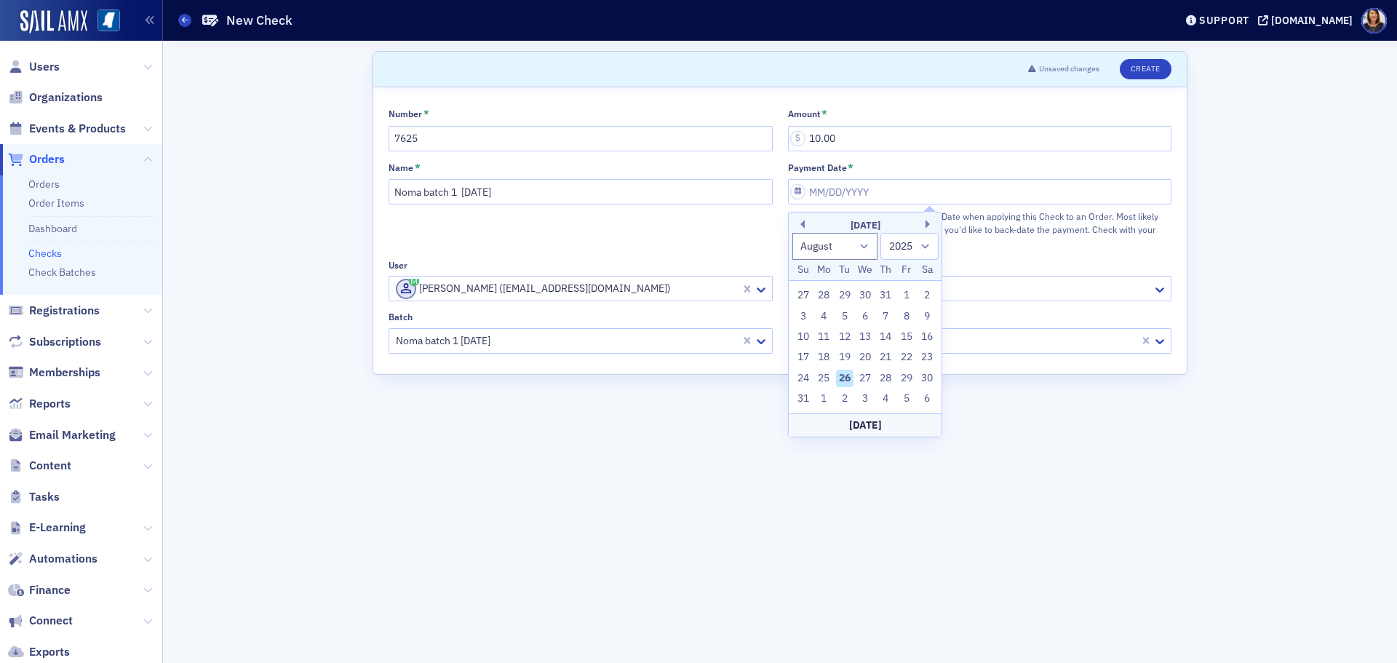
click at [846, 375] on div "26" at bounding box center [844, 378] width 17 height 17
type input "08/26/2025"
click at [1140, 67] on button "Create" at bounding box center [1146, 69] width 52 height 20
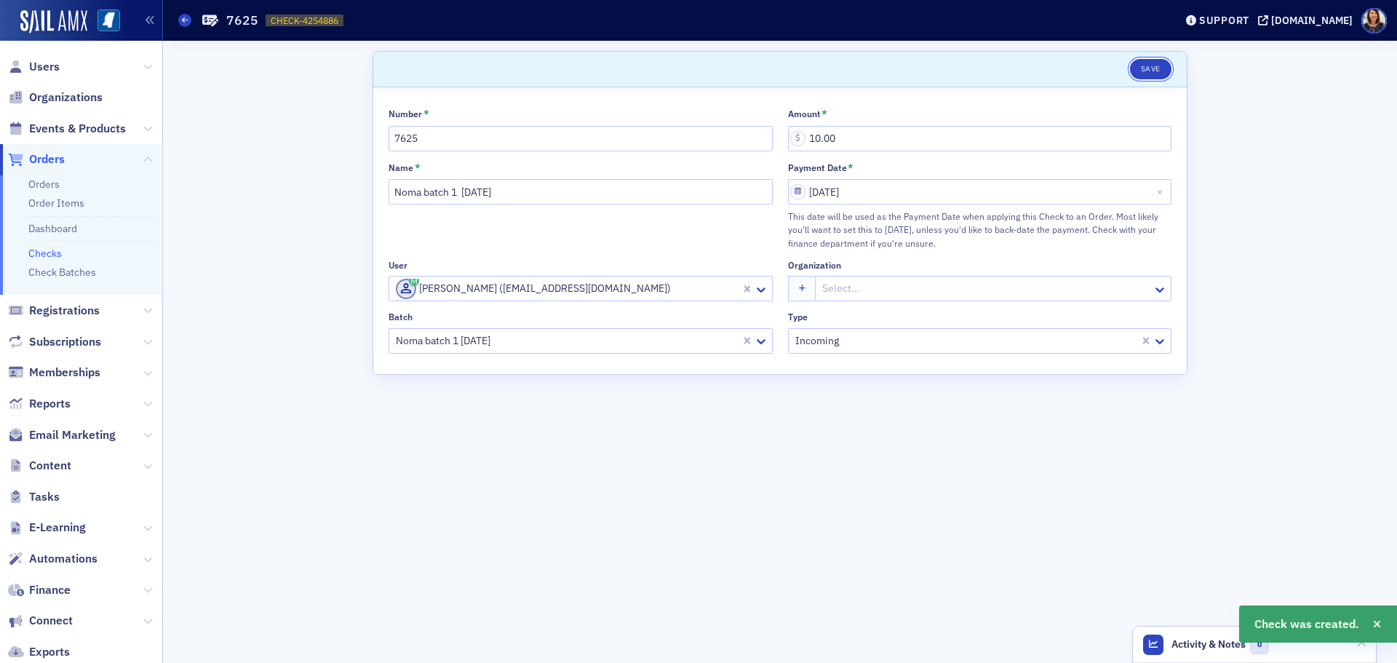
click at [1147, 69] on button "Save" at bounding box center [1150, 69] width 41 height 20
click at [47, 251] on link "Checks" at bounding box center [44, 253] width 33 height 13
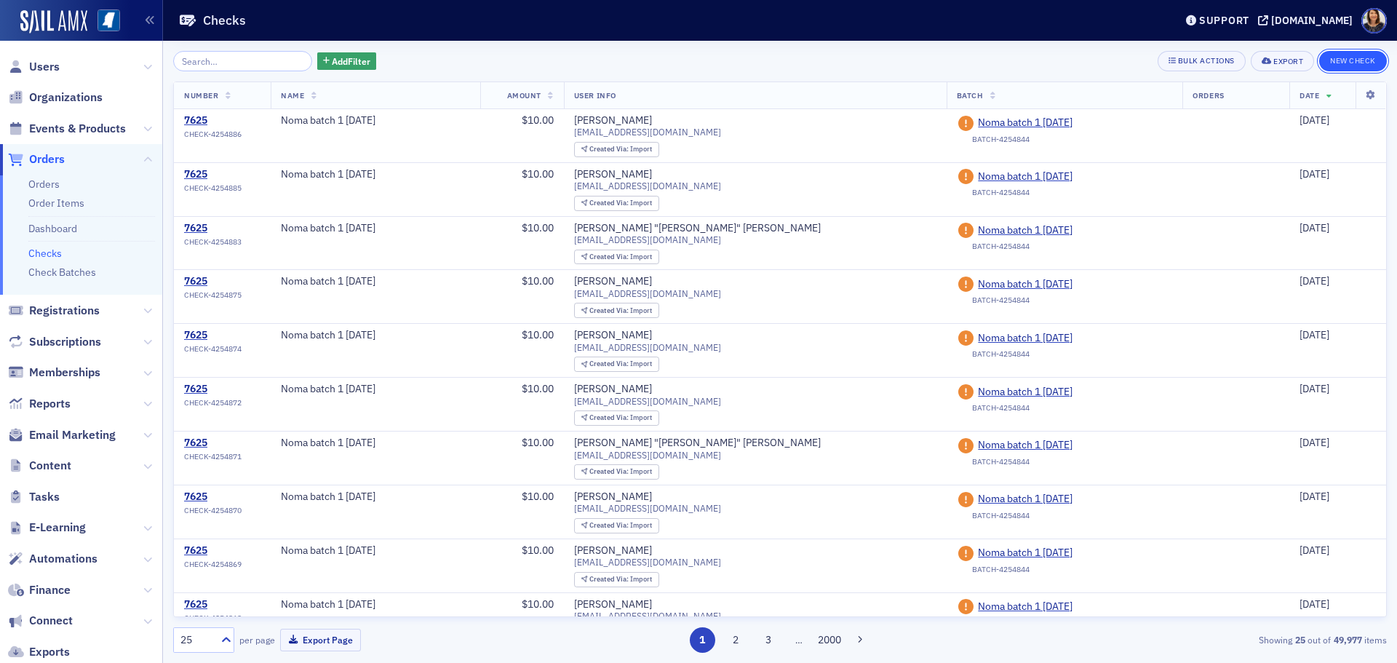
click at [1351, 58] on button "New Check" at bounding box center [1353, 61] width 68 height 20
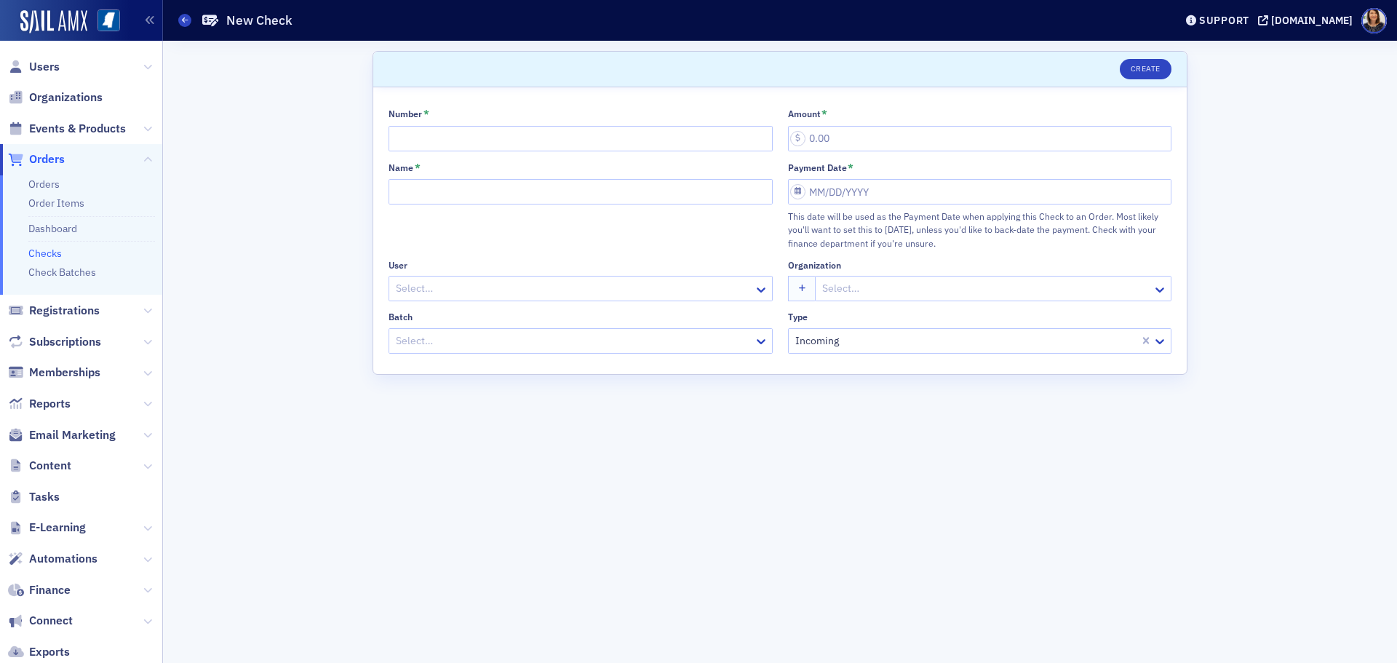
click at [429, 124] on div "Number *" at bounding box center [581, 130] width 384 height 44
click at [424, 135] on input "Number *" at bounding box center [581, 138] width 384 height 25
type input "7625"
click at [440, 199] on input "Name *" at bounding box center [581, 191] width 384 height 25
type input "Noma batch 1 8.26.25"
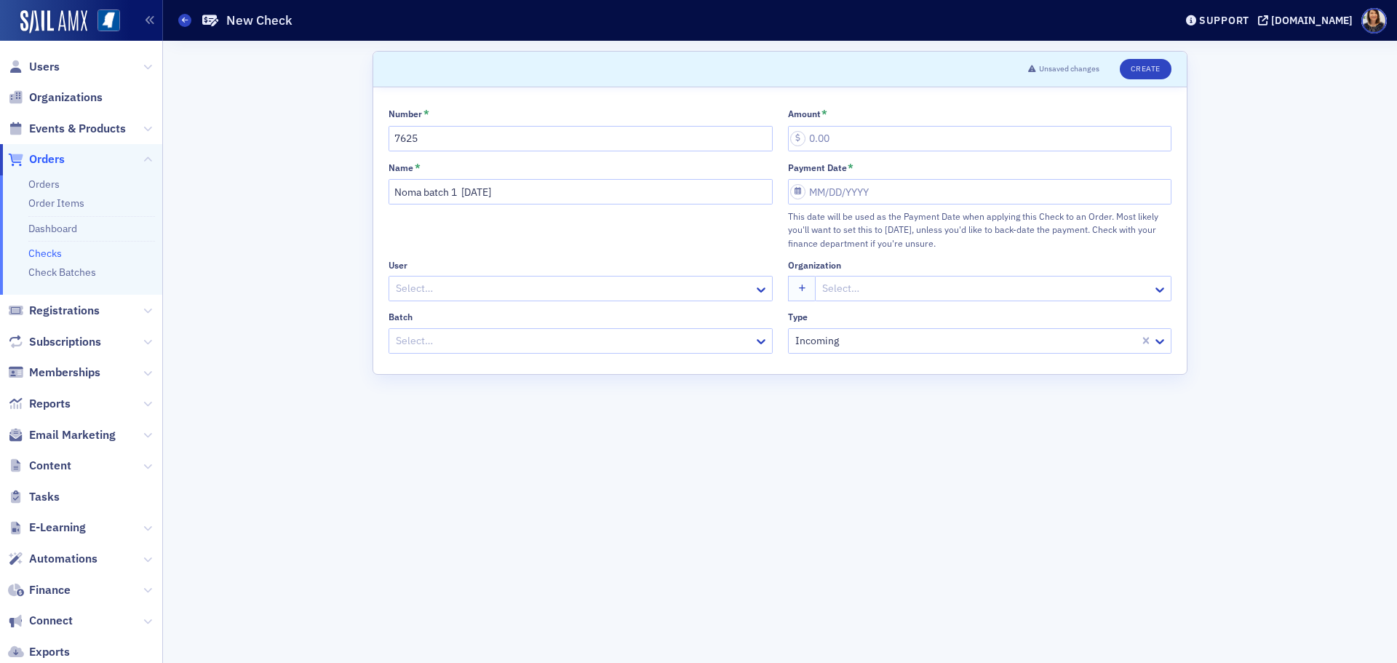
click at [440, 284] on div at bounding box center [573, 288] width 358 height 18
type input "Mark ward"
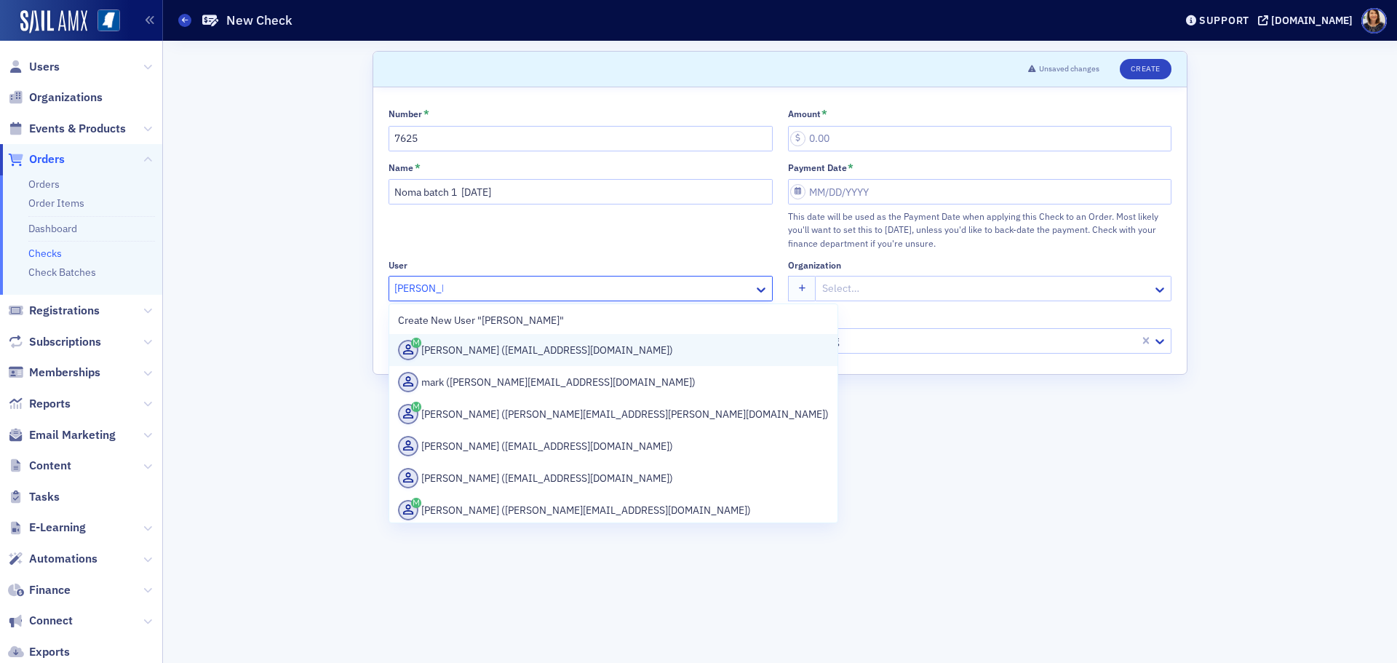
click at [501, 351] on div "Mark Ward (mward@telott.com)" at bounding box center [613, 350] width 431 height 20
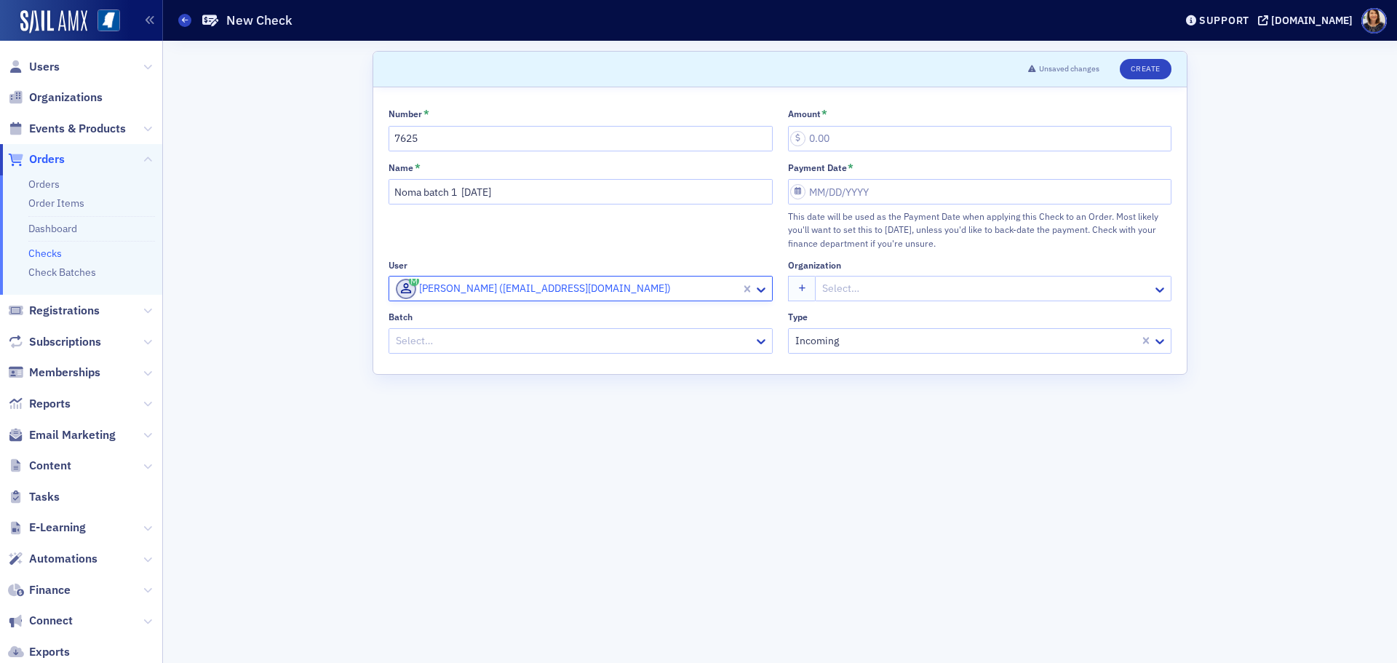
click at [514, 351] on div "Select…" at bounding box center [571, 340] width 365 height 21
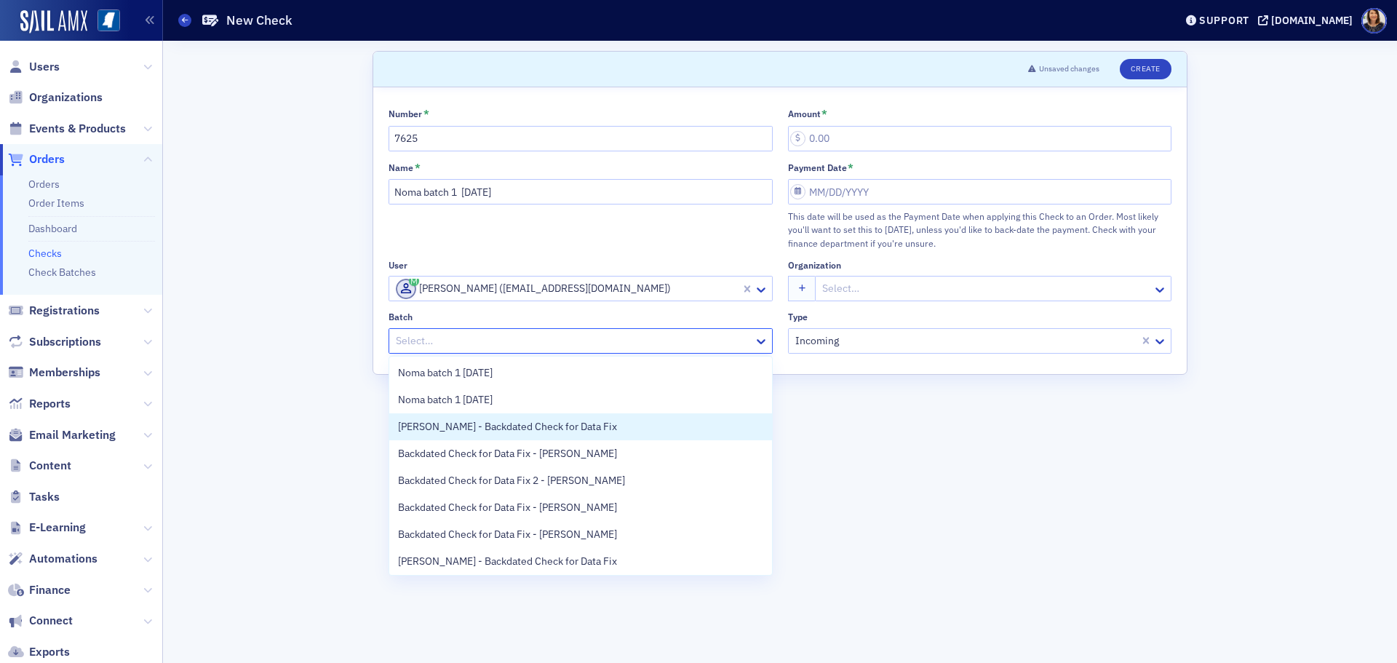
scroll to position [57, 0]
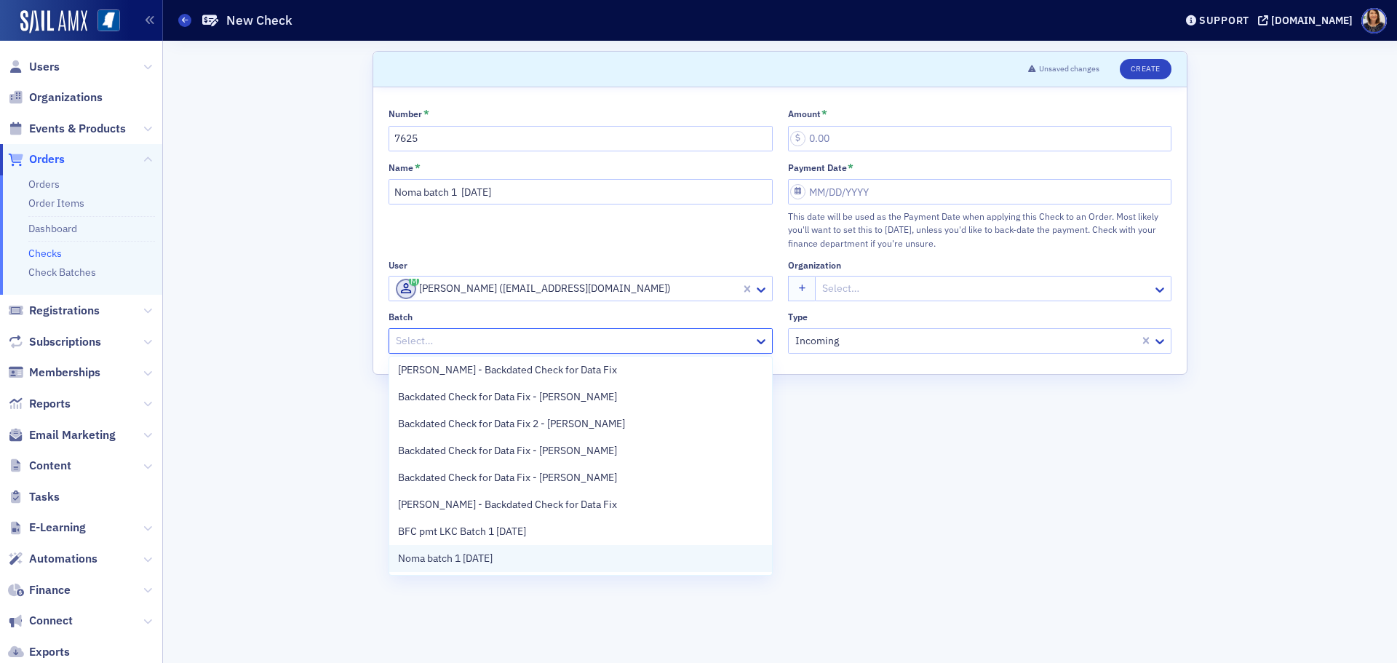
click at [549, 552] on div "Noma batch 1 8.26.25" at bounding box center [580, 558] width 365 height 15
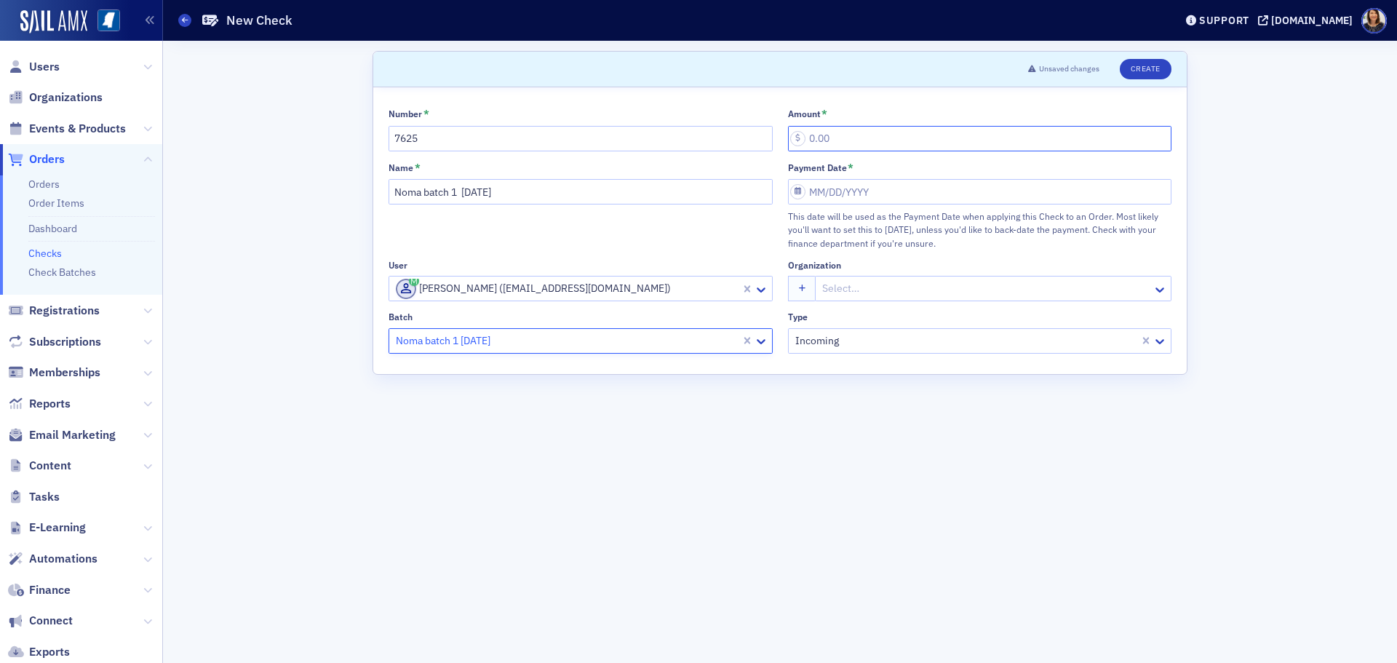
click at [843, 147] on input "Amount *" at bounding box center [980, 138] width 384 height 25
type input "10.00"
select select "7"
select select "2025"
click at [865, 190] on input "Payment Date *" at bounding box center [980, 191] width 384 height 25
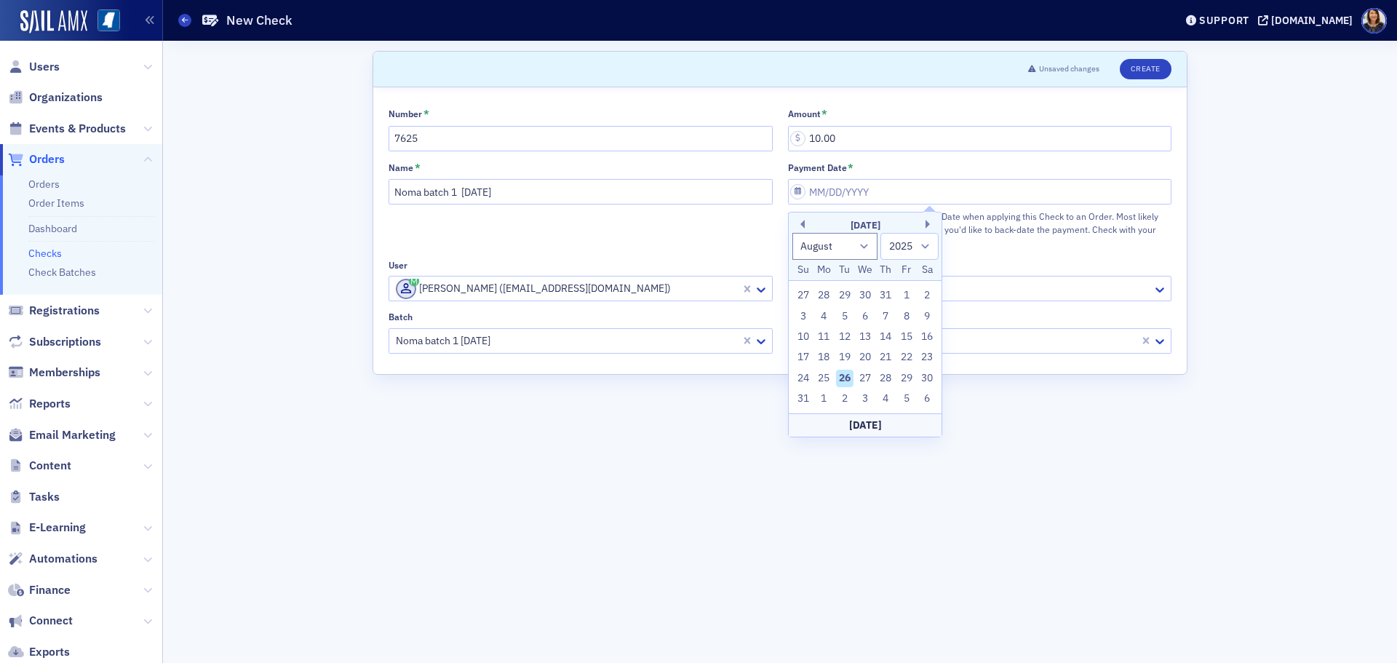
click at [845, 371] on div "26" at bounding box center [844, 378] width 17 height 17
type input "08/26/2025"
click at [1145, 68] on button "Create" at bounding box center [1146, 69] width 52 height 20
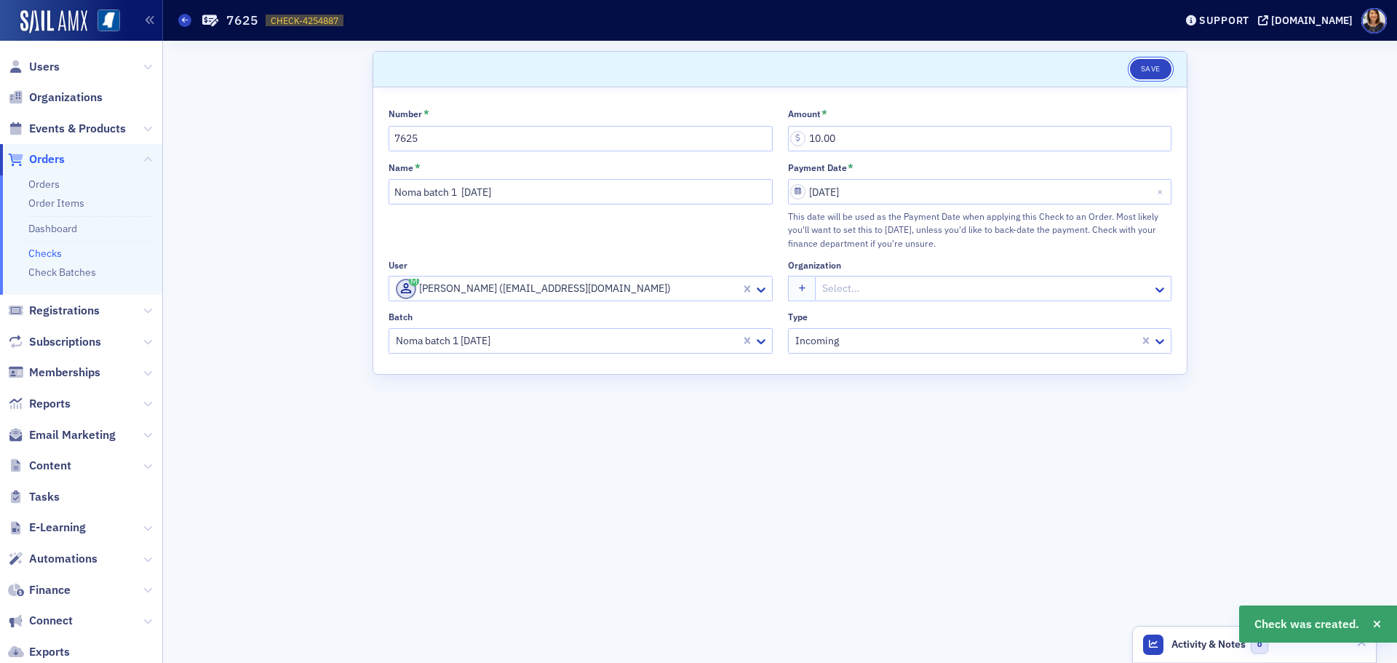
click at [1145, 68] on button "Save" at bounding box center [1150, 69] width 41 height 20
click at [48, 255] on link "Checks" at bounding box center [44, 253] width 33 height 13
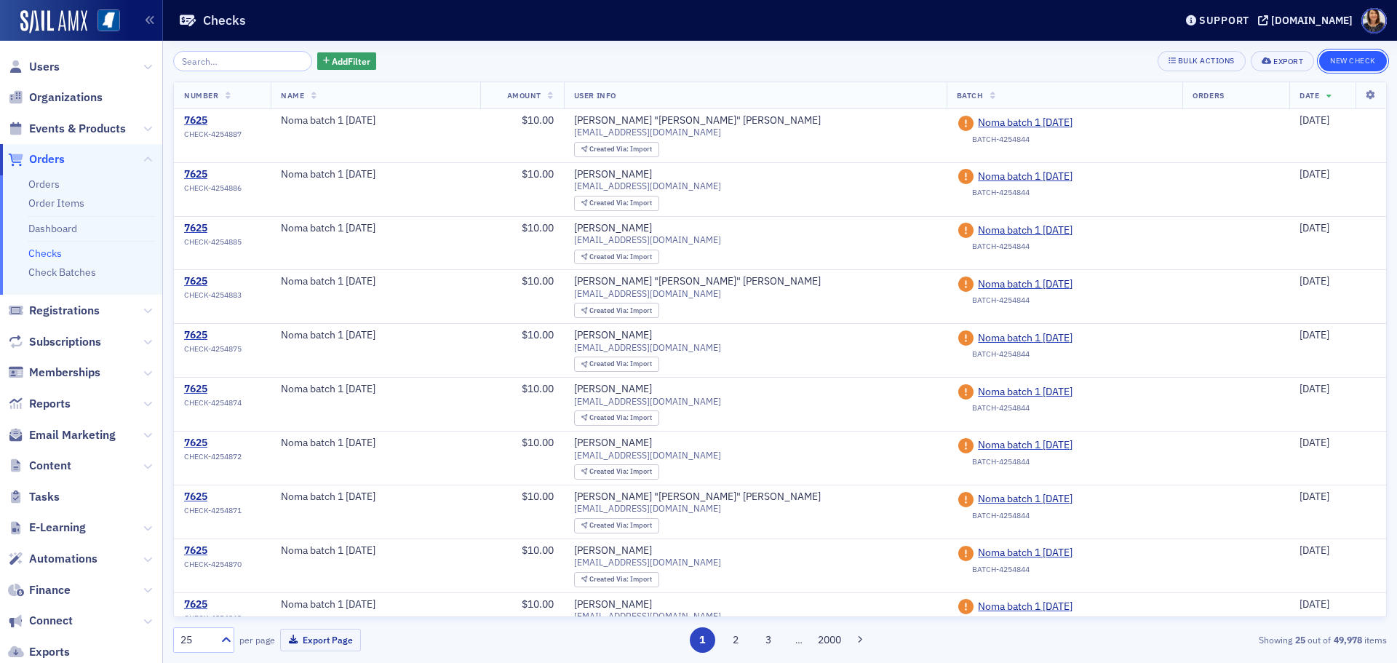
click at [1339, 58] on button "New Check" at bounding box center [1353, 61] width 68 height 20
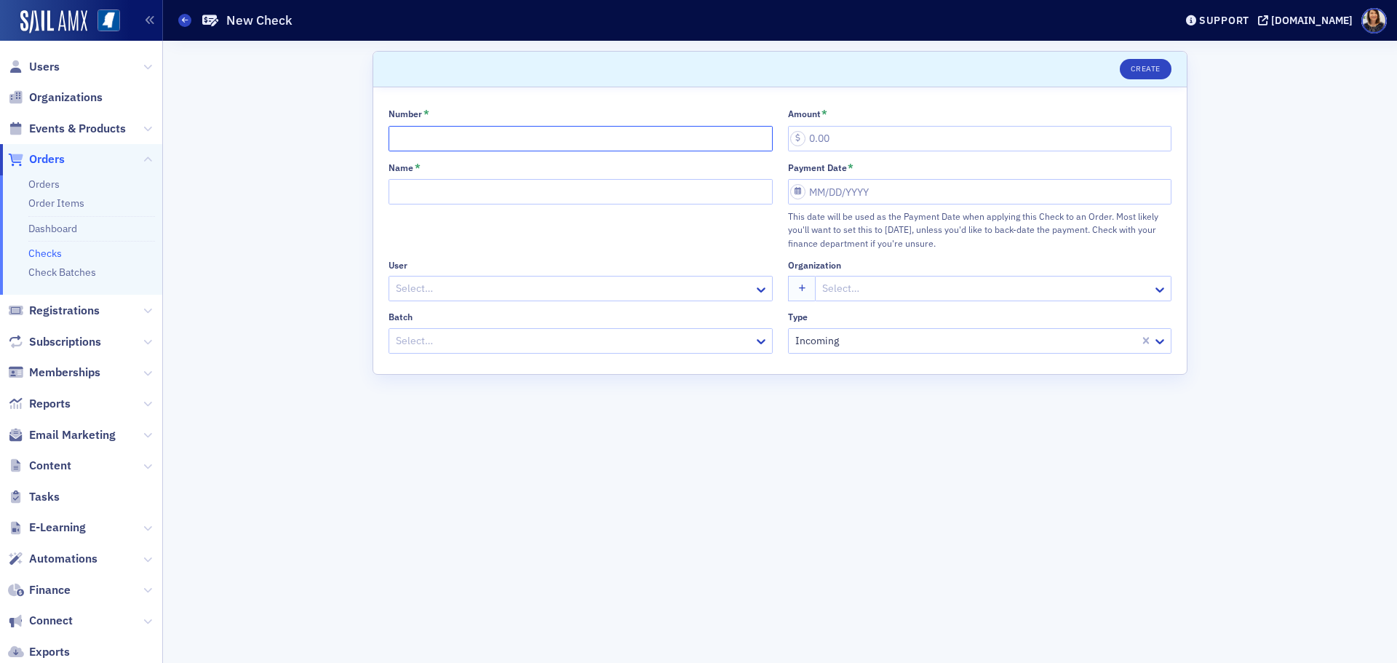
click at [545, 143] on input "Number *" at bounding box center [581, 138] width 384 height 25
type input "7625"
click at [518, 185] on input "Name *" at bounding box center [581, 191] width 384 height 25
type input "Noma batch 1 8.26.25"
click at [474, 286] on div at bounding box center [573, 288] width 358 height 18
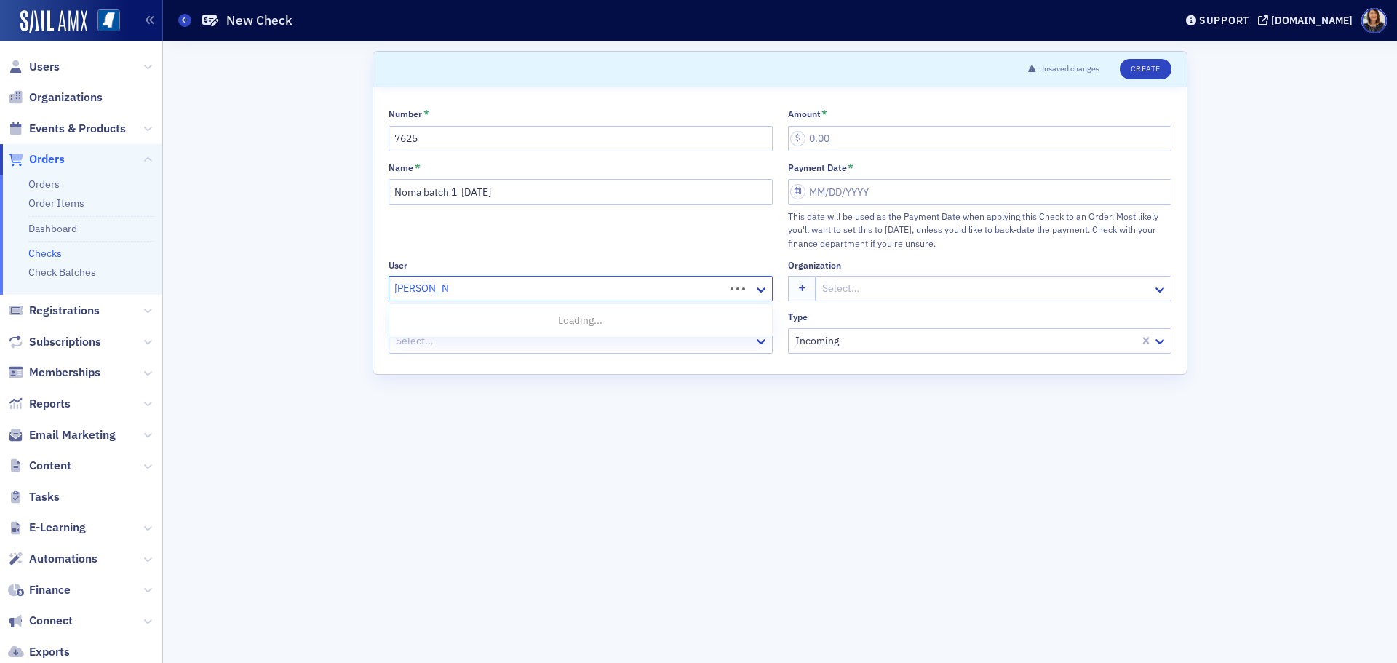
type input "Mark vickers"
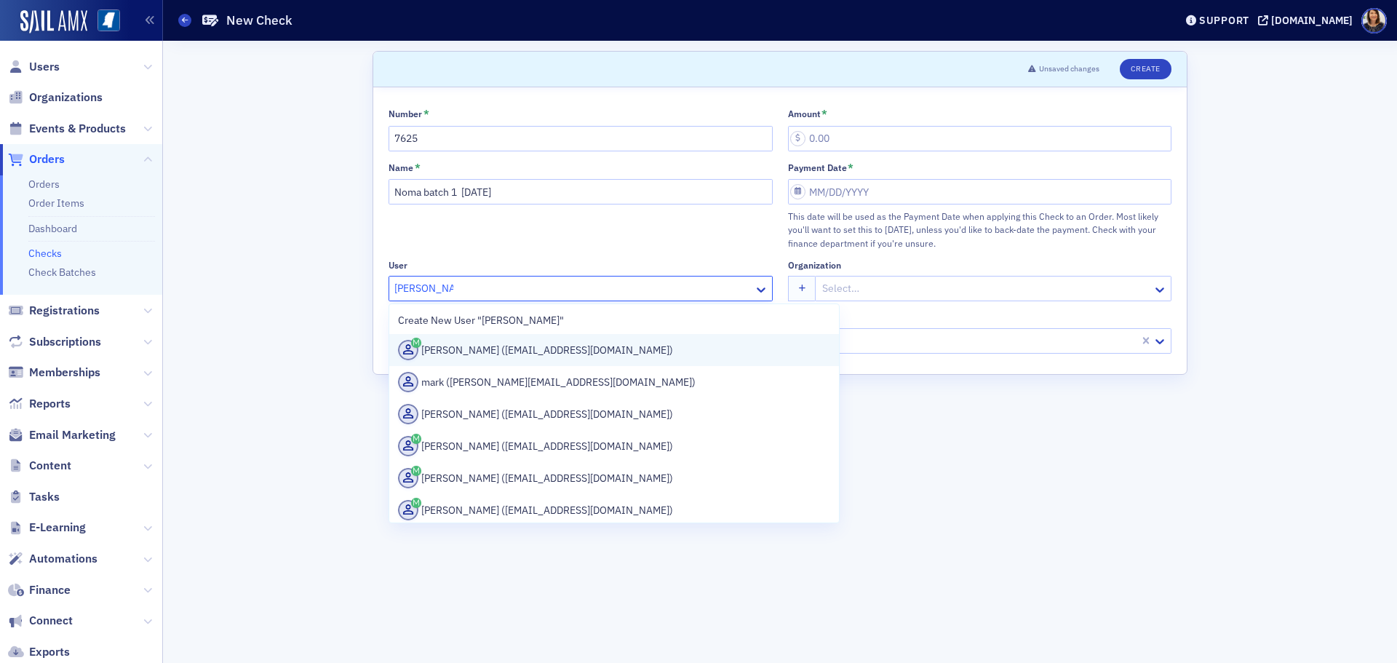
click at [483, 356] on div "Mark Vickers (mvickers@telott.com)" at bounding box center [614, 350] width 432 height 20
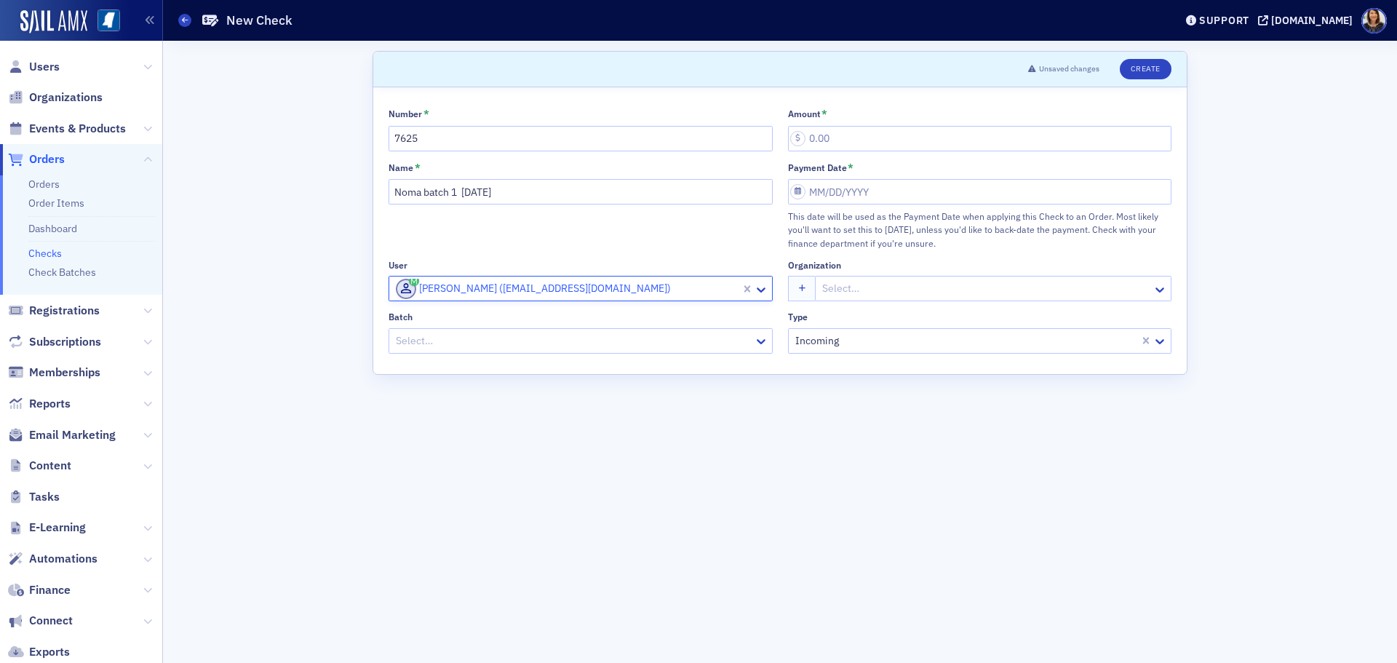
click at [508, 343] on div at bounding box center [573, 341] width 358 height 18
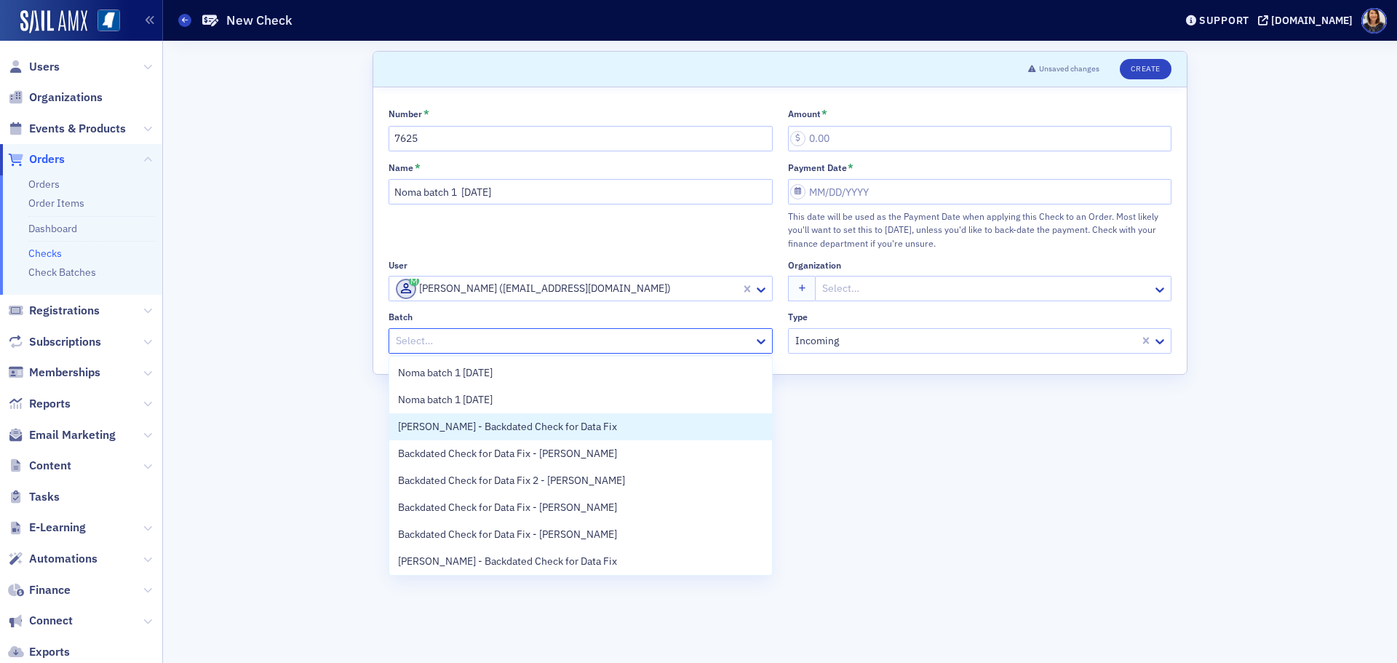
scroll to position [57, 0]
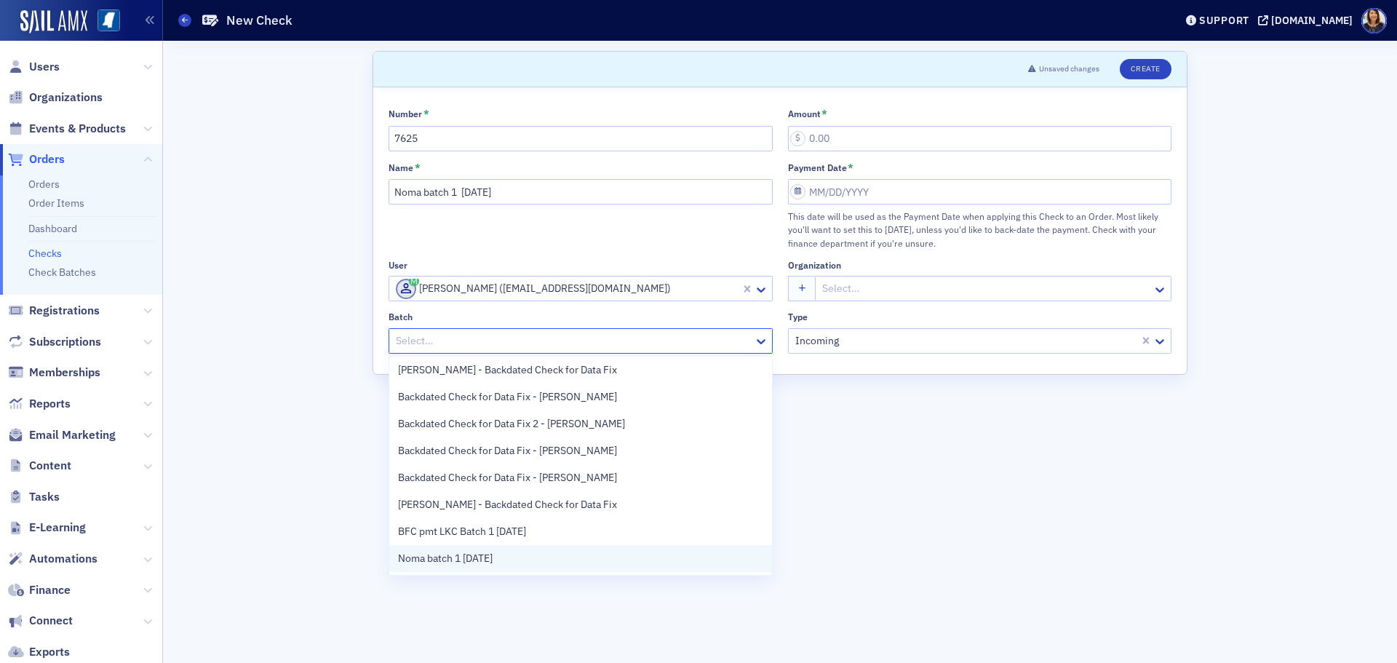
click at [525, 552] on div "Noma batch 1 8.26.25" at bounding box center [580, 558] width 365 height 15
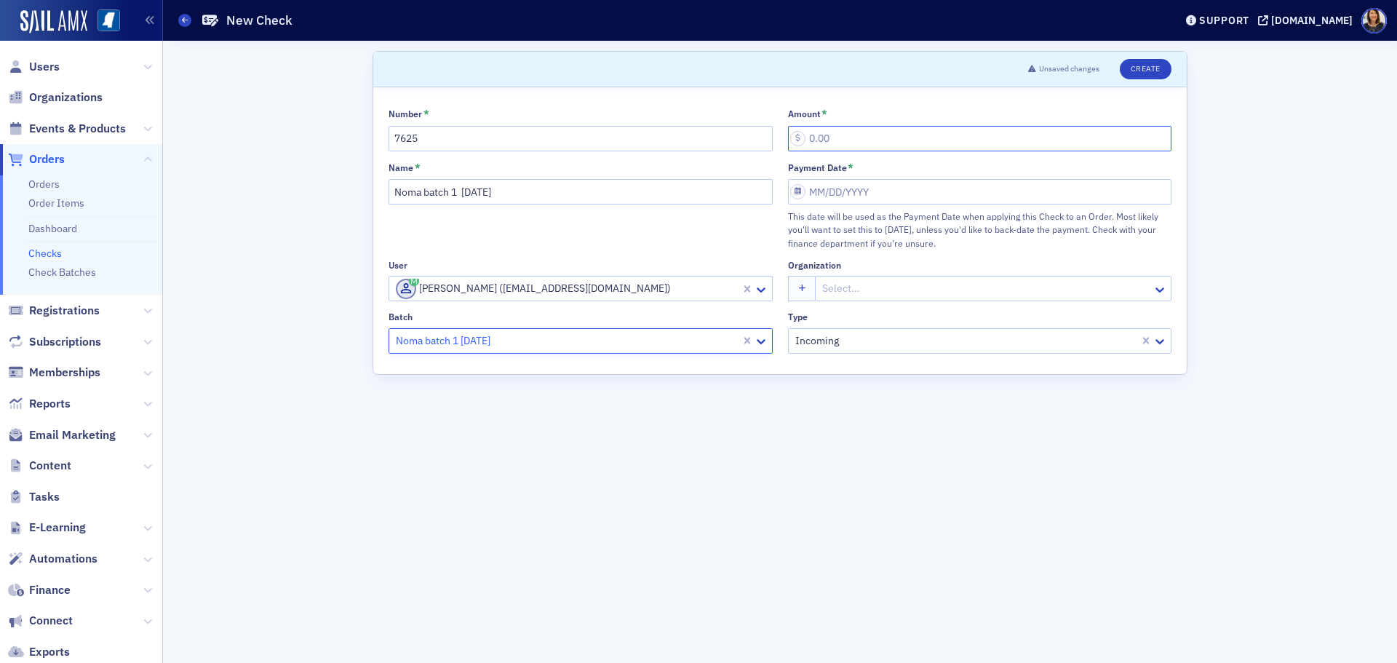
click at [854, 150] on input "Amount *" at bounding box center [980, 138] width 384 height 25
type input "10.00"
select select "7"
select select "2025"
click at [847, 193] on input "Payment Date *" at bounding box center [980, 191] width 384 height 25
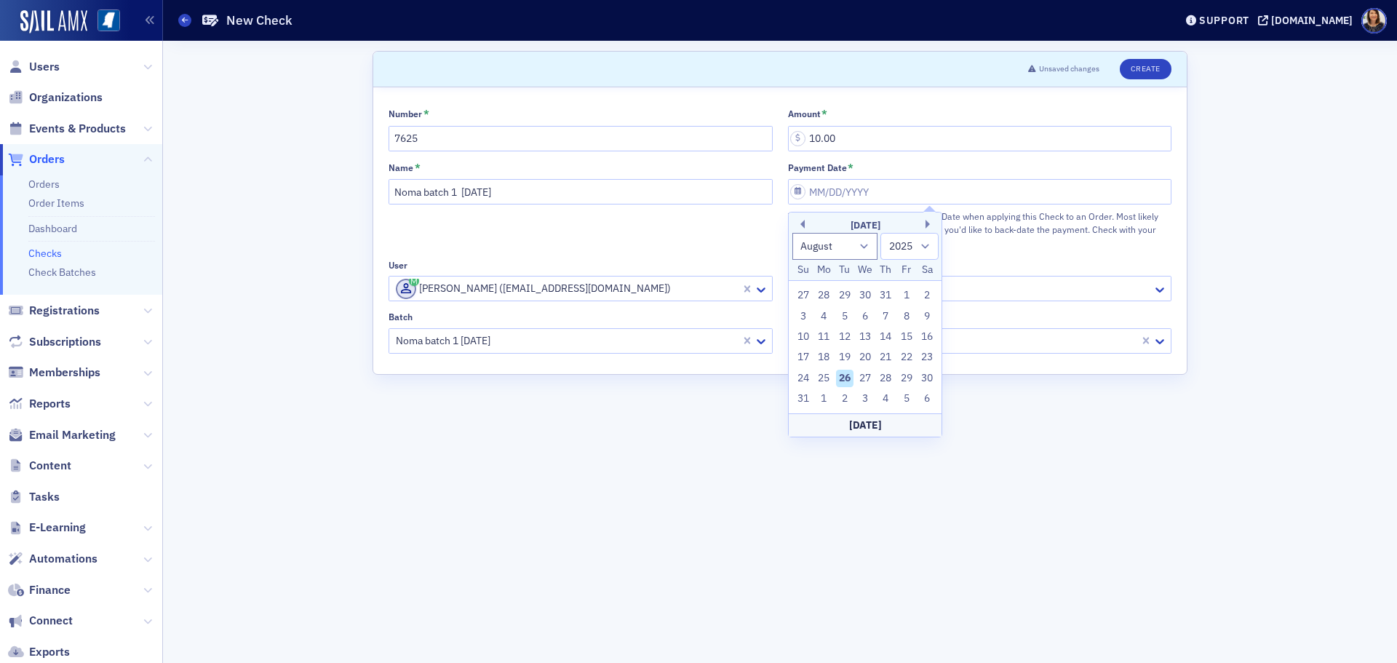
click at [846, 373] on div "26" at bounding box center [844, 378] width 17 height 17
type input "08/26/2025"
click at [1171, 68] on button "Create" at bounding box center [1146, 69] width 52 height 20
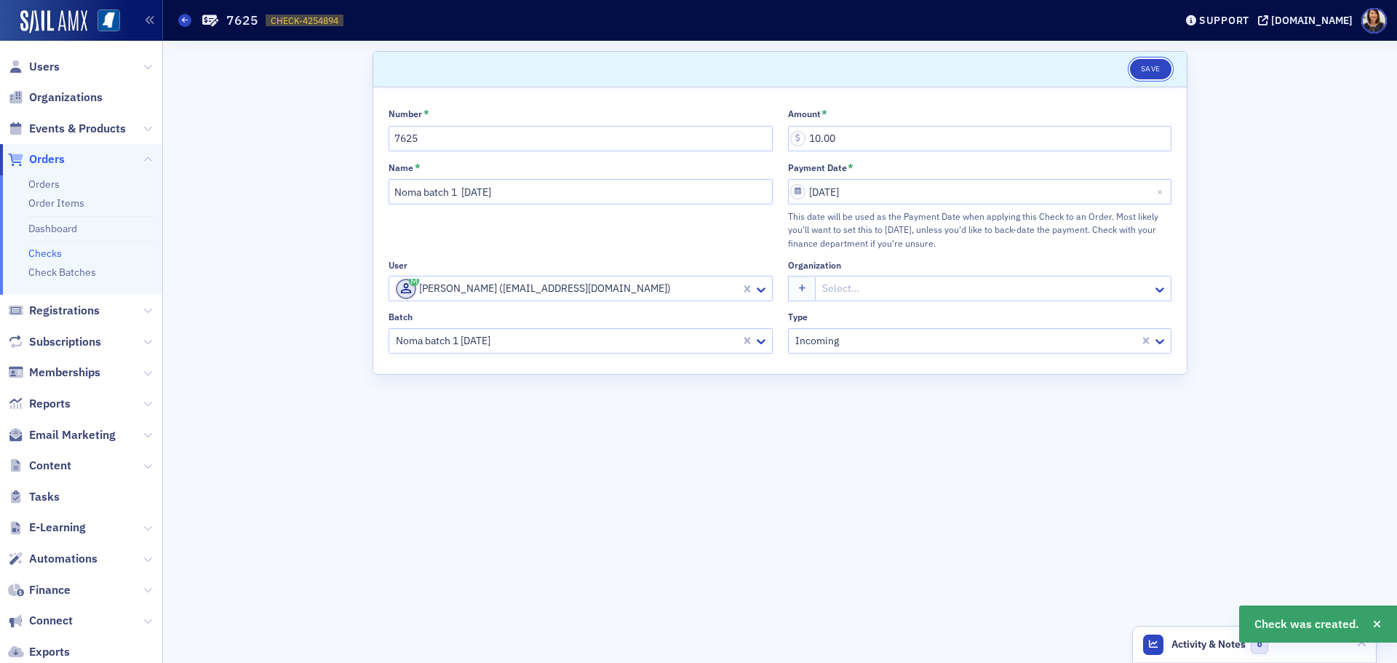
click at [1160, 67] on button "Save" at bounding box center [1150, 69] width 41 height 20
click at [56, 255] on link "Checks" at bounding box center [44, 253] width 33 height 13
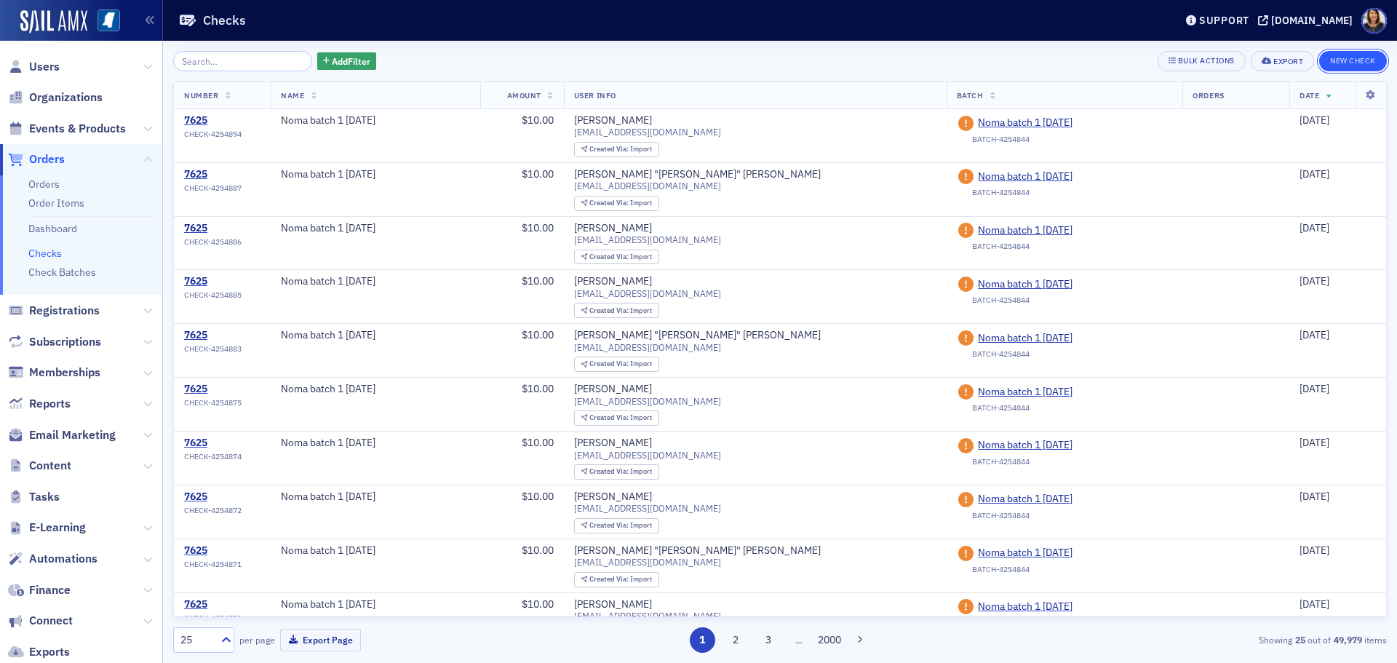
click at [1353, 66] on button "New Check" at bounding box center [1353, 61] width 68 height 20
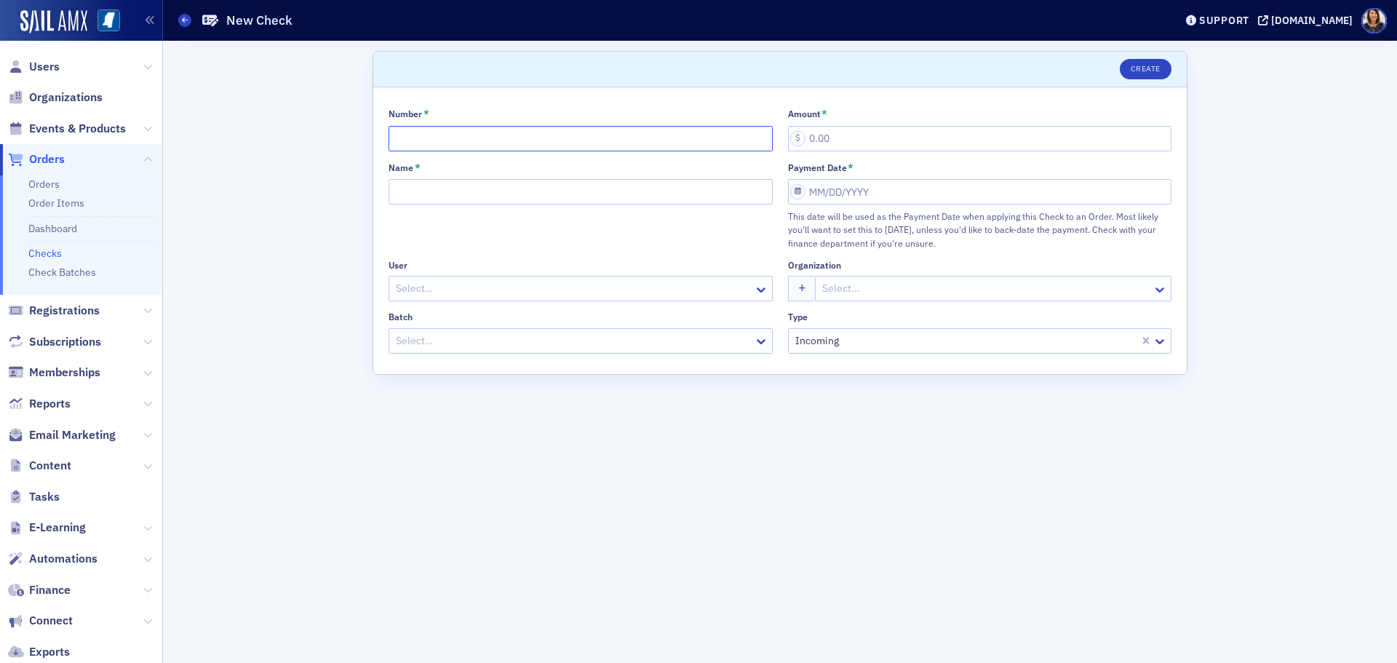
click at [444, 149] on input "Number *" at bounding box center [581, 138] width 384 height 25
type input "7625"
click at [440, 196] on input "Name *" at bounding box center [581, 191] width 384 height 25
type input "Noma batch 1 8.26.25"
click at [449, 283] on div at bounding box center [573, 288] width 358 height 18
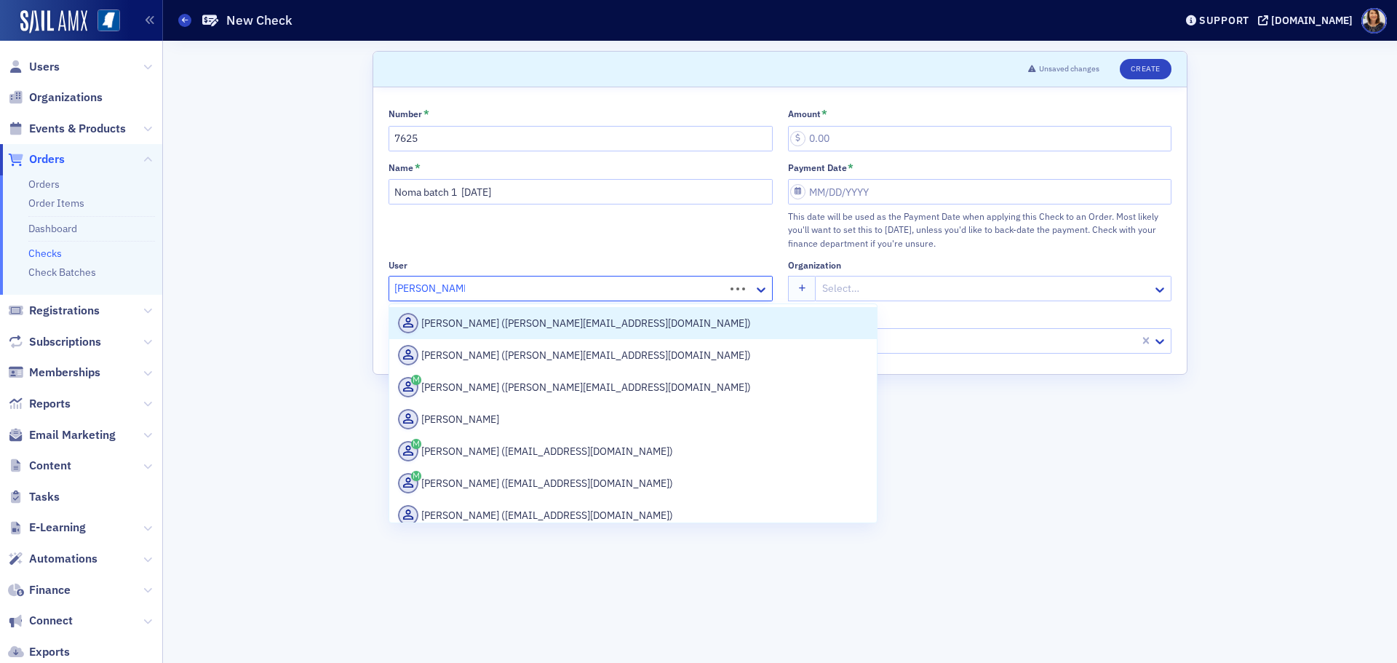
type input "Michael watkins"
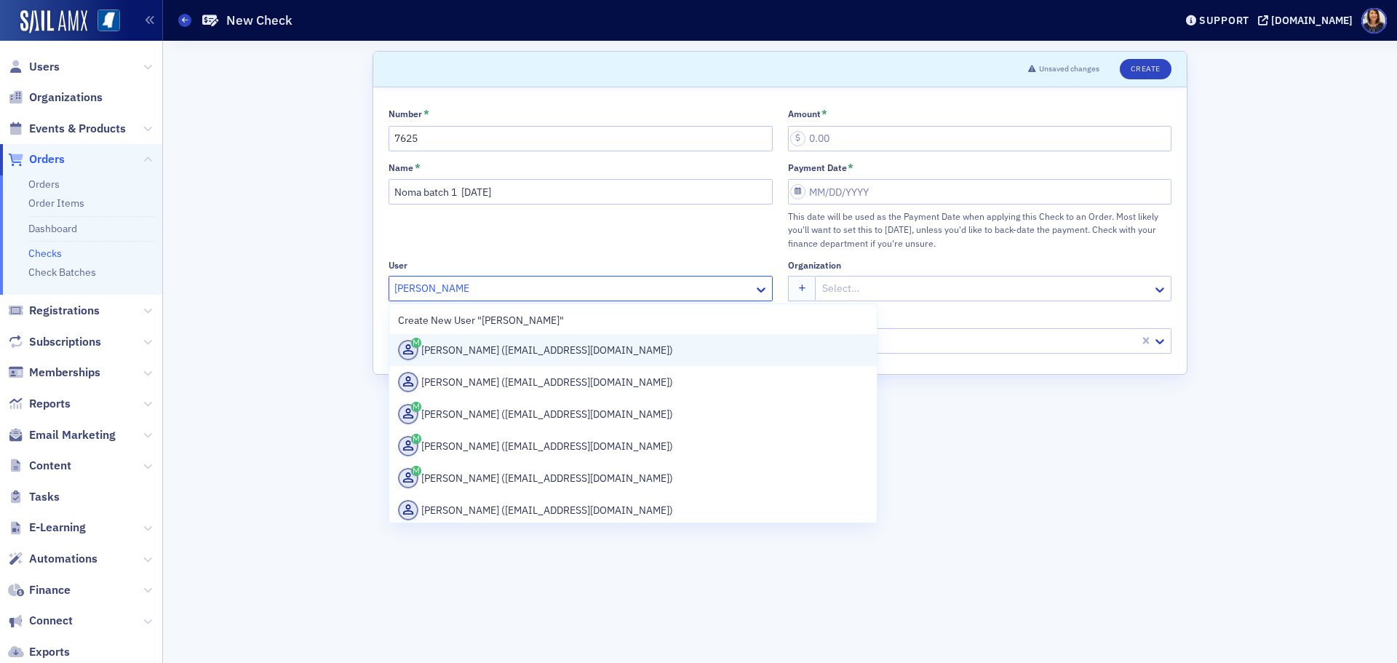
click at [496, 355] on div "Michael Watkins (mwatkins@telott.com)" at bounding box center [633, 350] width 470 height 20
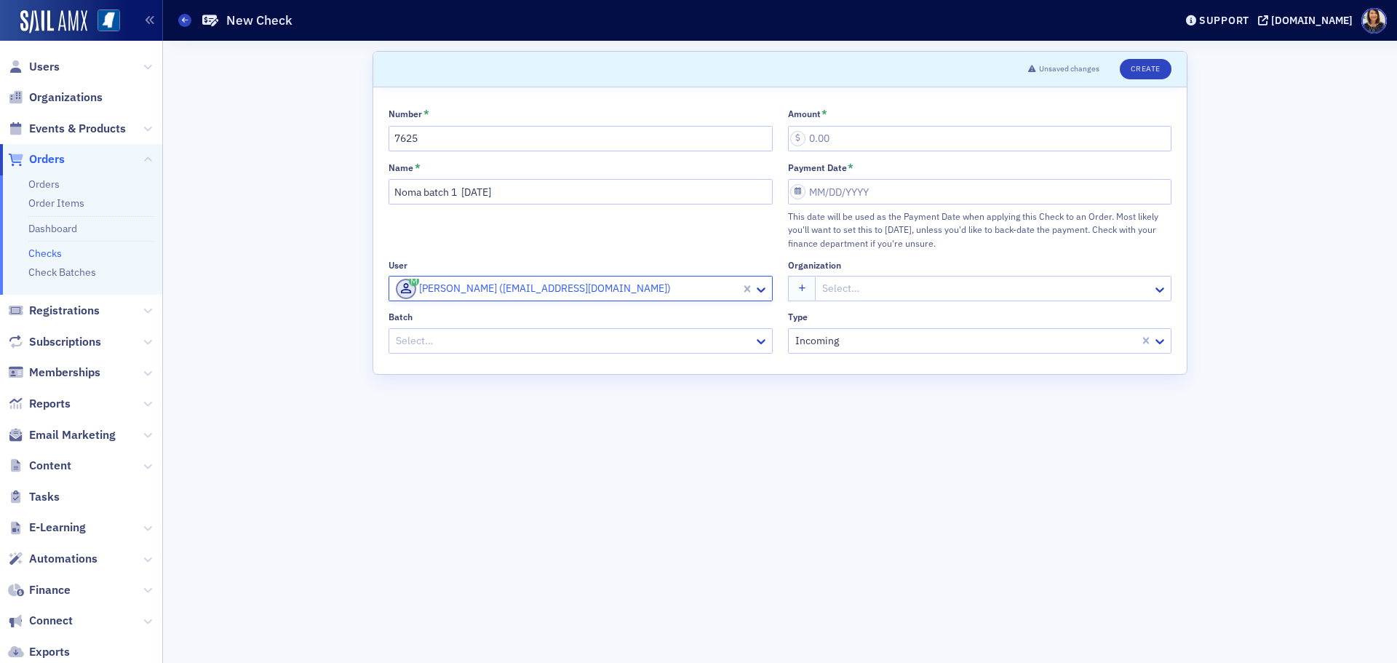
click at [506, 345] on div at bounding box center [573, 341] width 358 height 18
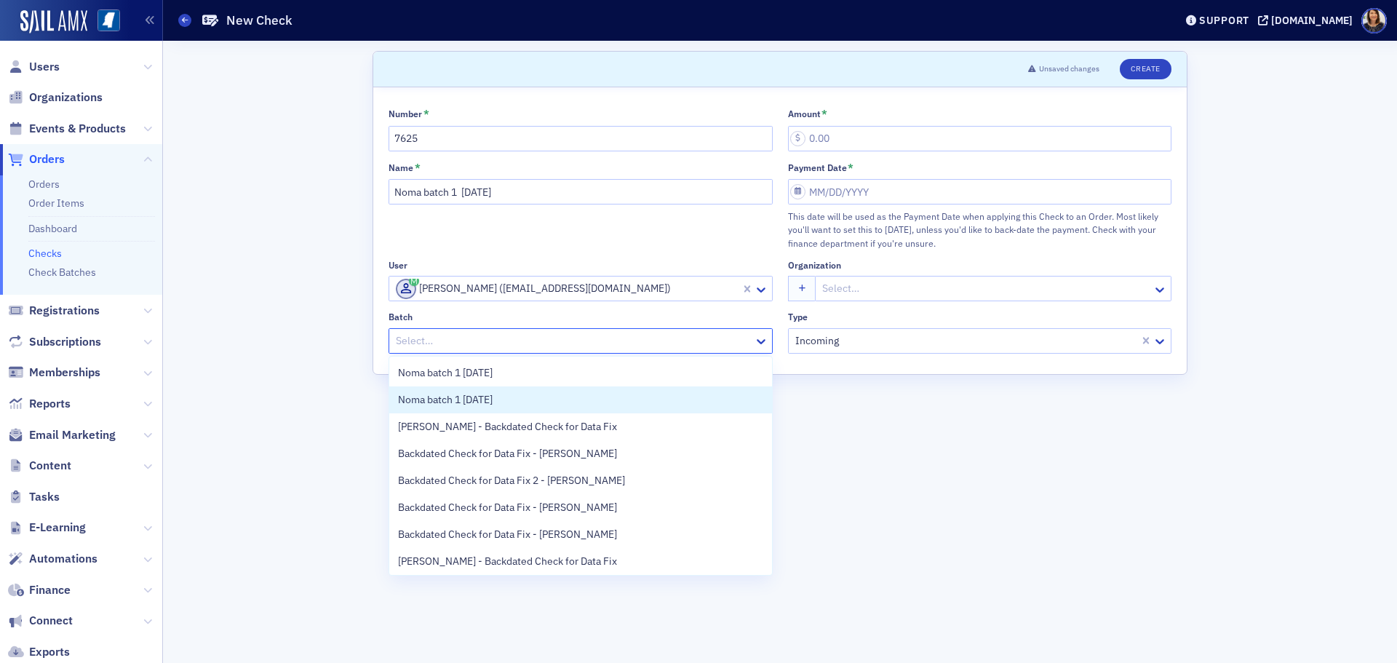
scroll to position [57, 0]
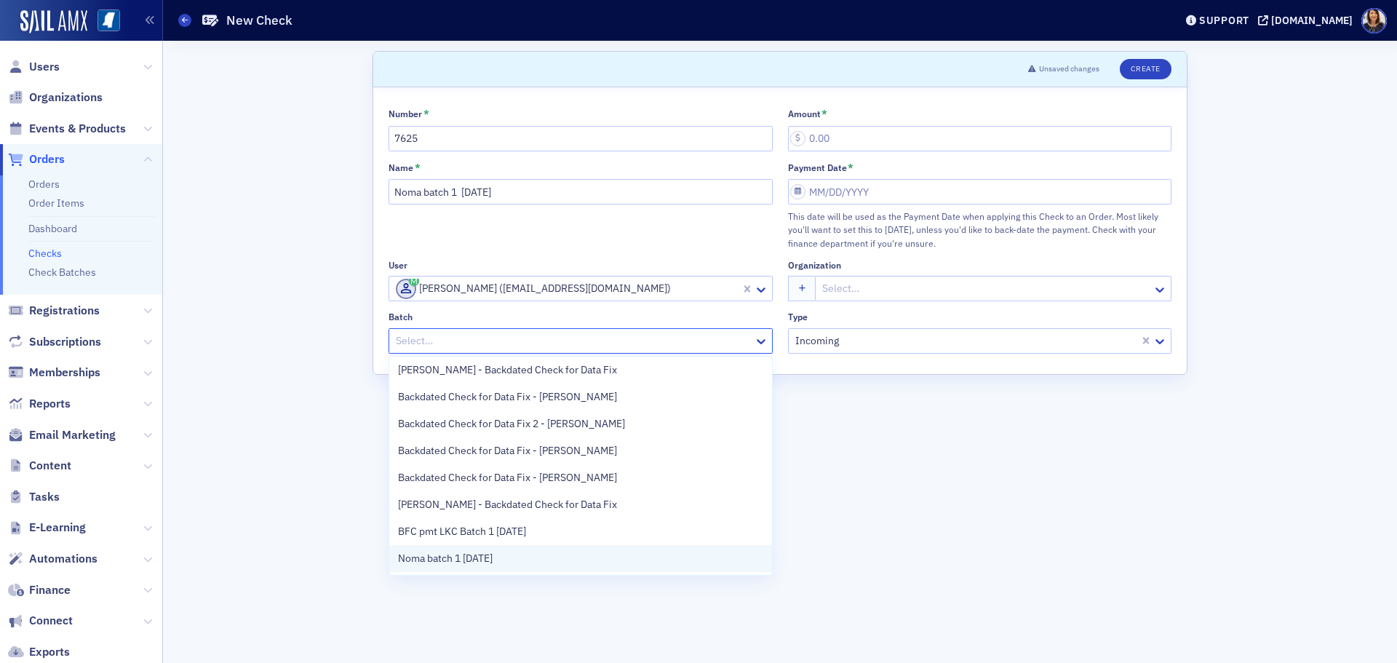
click at [579, 549] on div "Noma batch 1 8.26.25" at bounding box center [580, 558] width 383 height 27
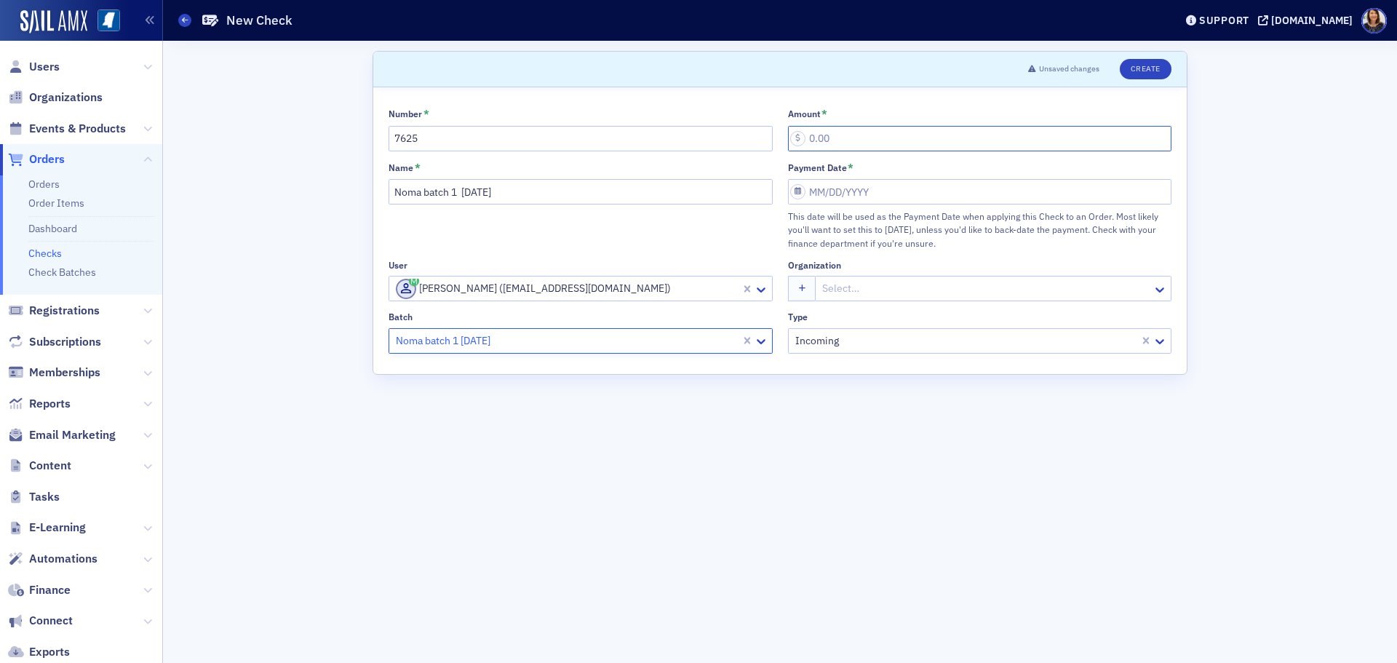
click at [868, 147] on input "Amount *" at bounding box center [980, 138] width 384 height 25
click at [859, 189] on input "Payment Date *" at bounding box center [980, 191] width 384 height 25
click at [843, 378] on div "26" at bounding box center [844, 378] width 17 height 17
click at [1148, 66] on button "Create" at bounding box center [1146, 69] width 52 height 20
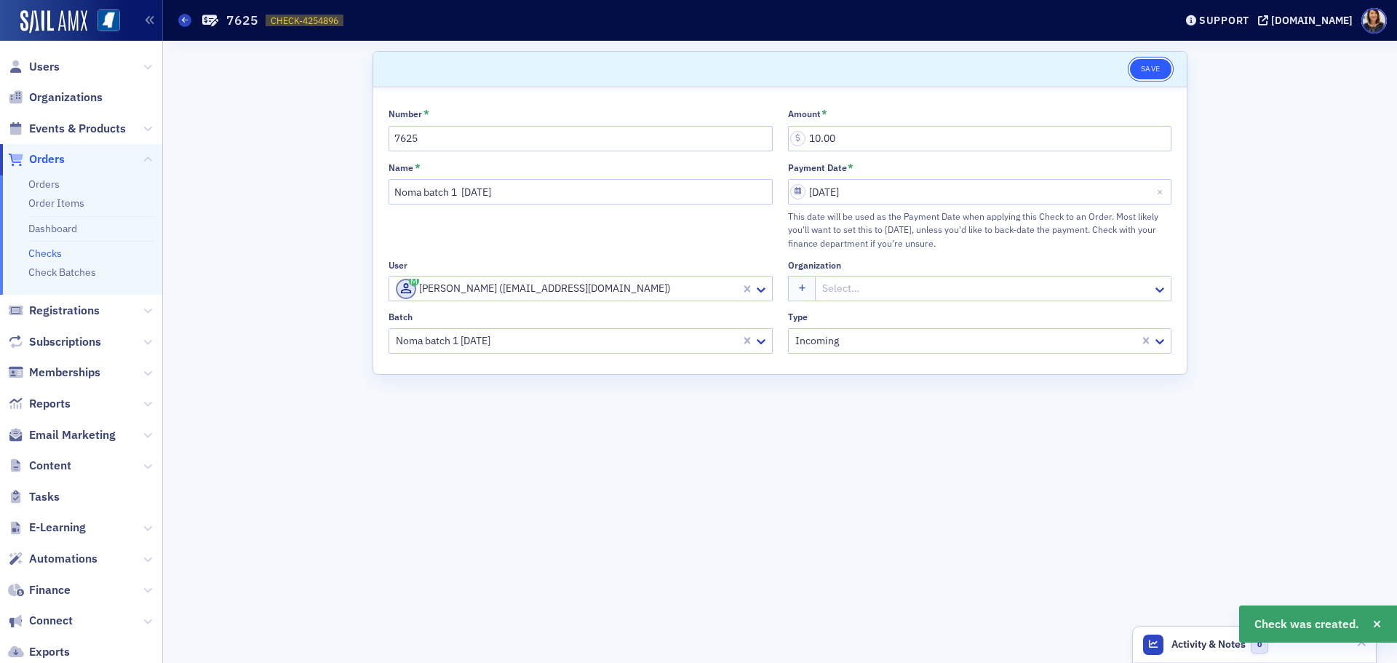
click at [1153, 68] on button "Save" at bounding box center [1150, 69] width 41 height 20
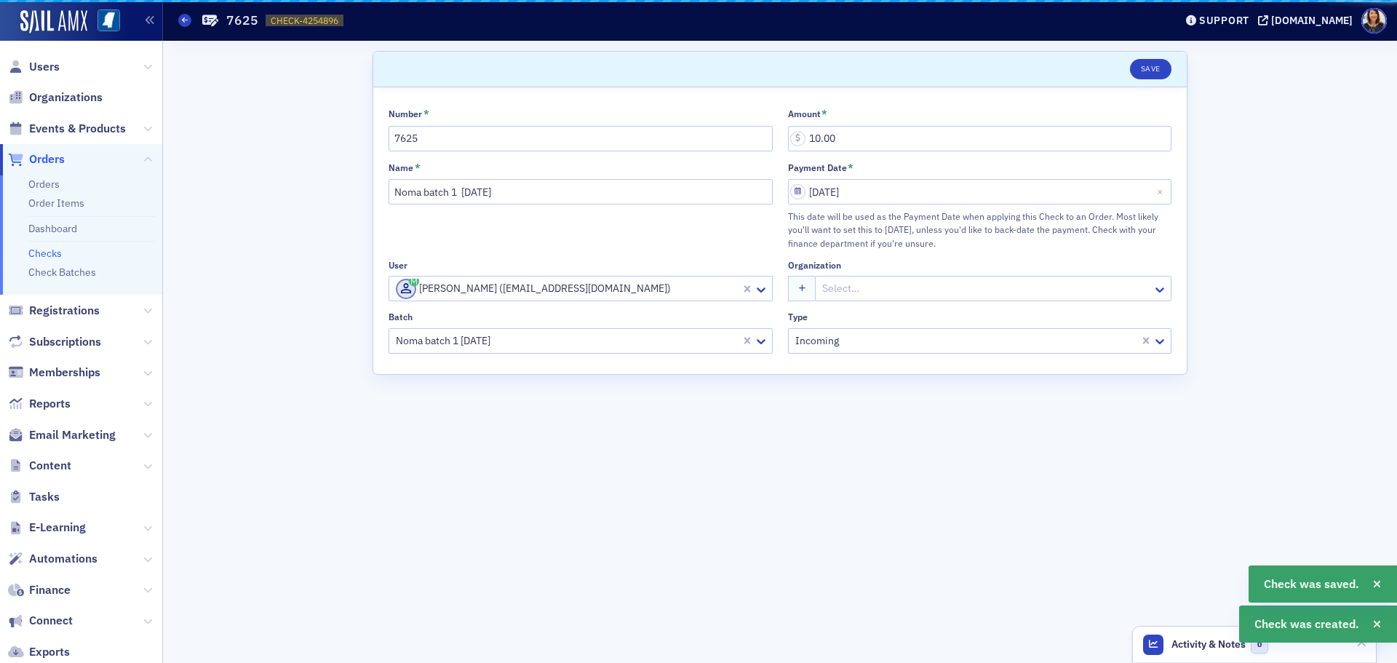
click at [44, 255] on link "Checks" at bounding box center [44, 253] width 33 height 13
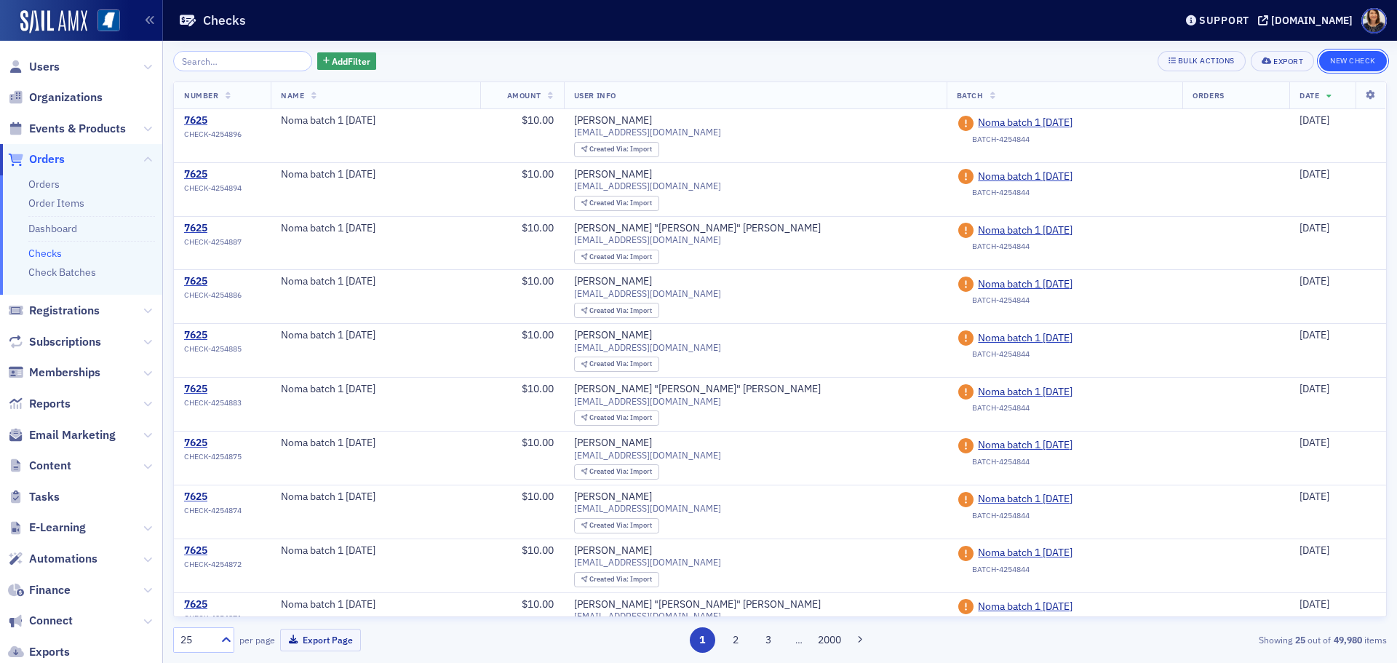
click at [1358, 63] on button "New Check" at bounding box center [1353, 61] width 68 height 20
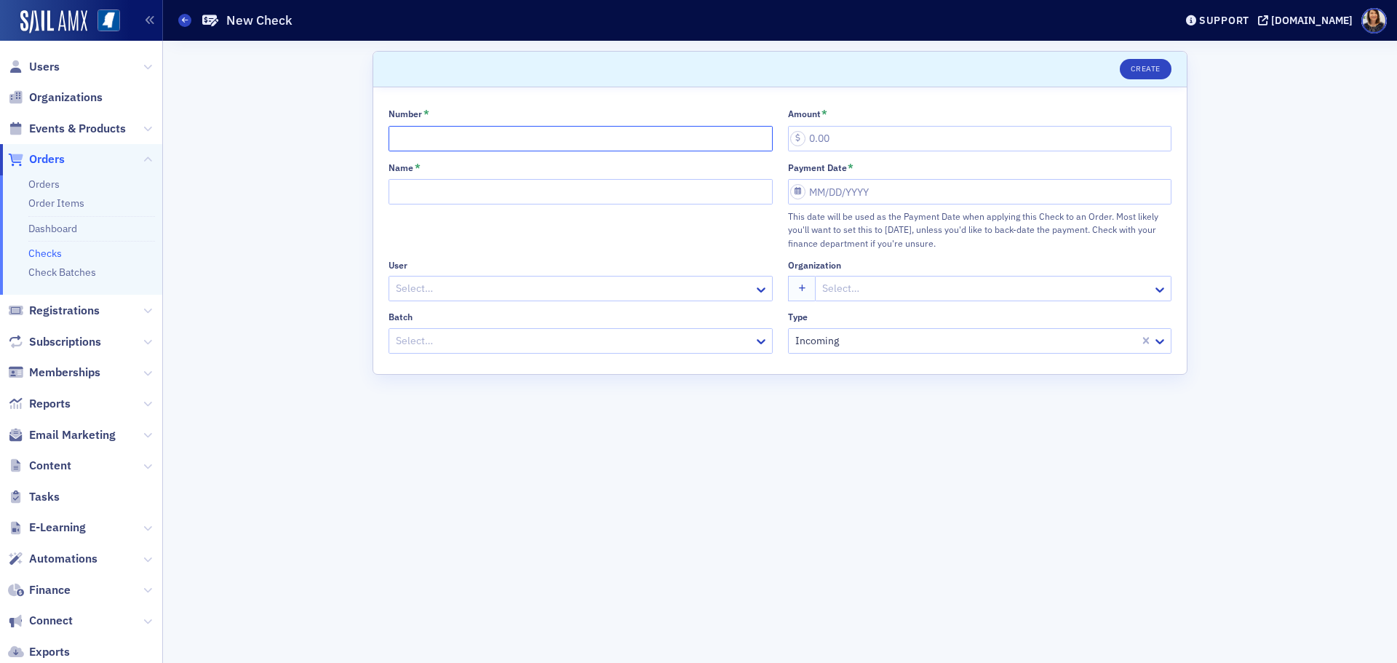
click at [449, 140] on input "Number *" at bounding box center [581, 138] width 384 height 25
click at [429, 188] on input "Name *" at bounding box center [581, 191] width 384 height 25
click at [461, 293] on div at bounding box center [573, 288] width 358 height 18
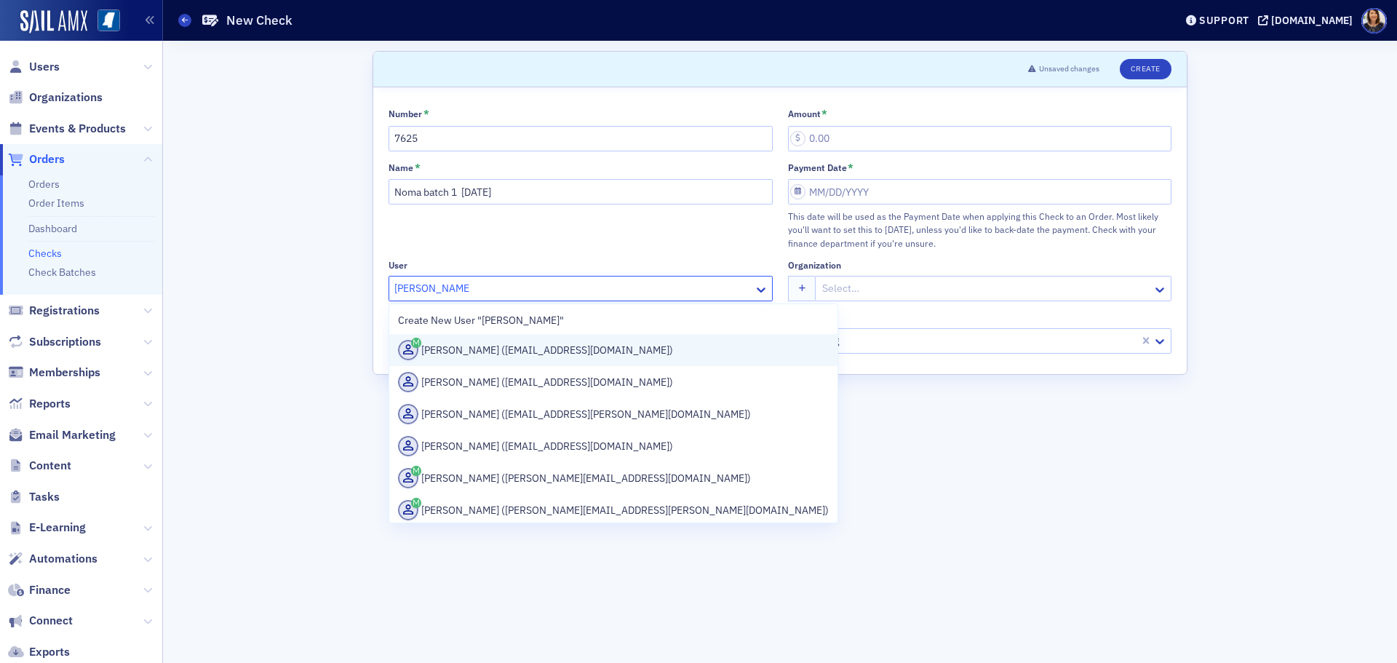
click at [517, 355] on div "Robert Whitaker (rwhitaker@telott.com)" at bounding box center [613, 350] width 431 height 20
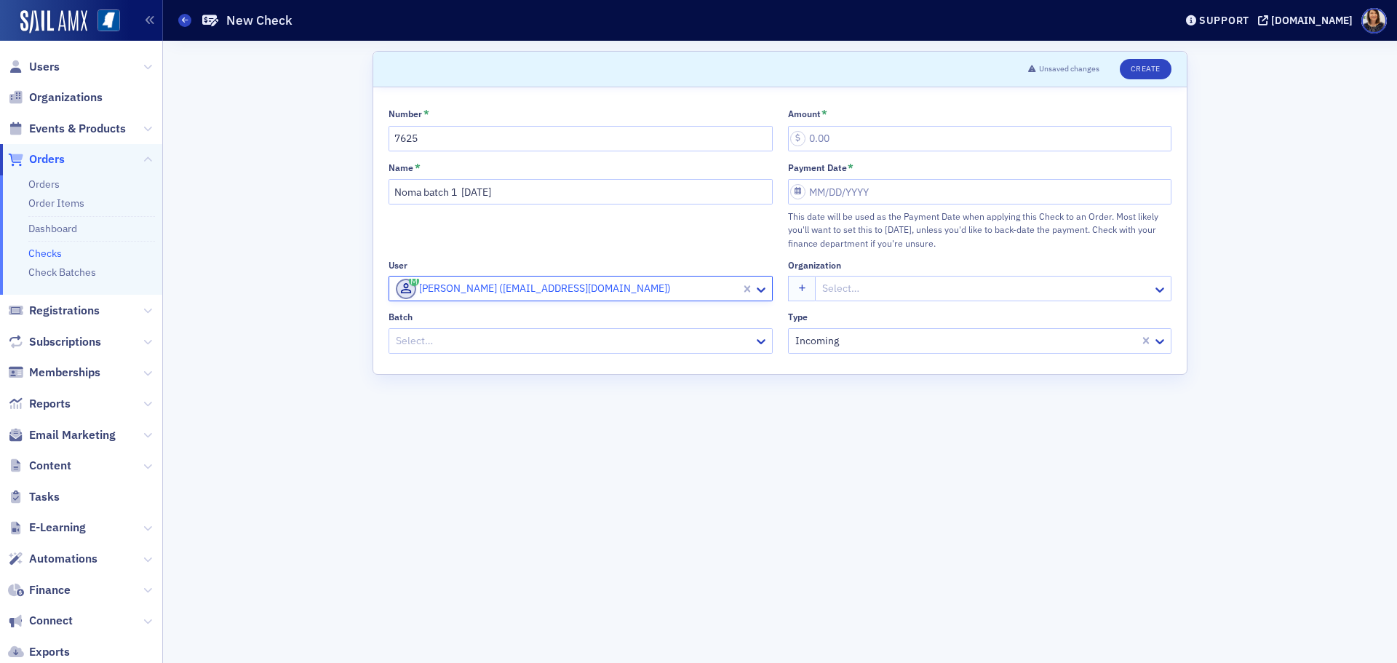
click at [554, 342] on div at bounding box center [573, 341] width 358 height 18
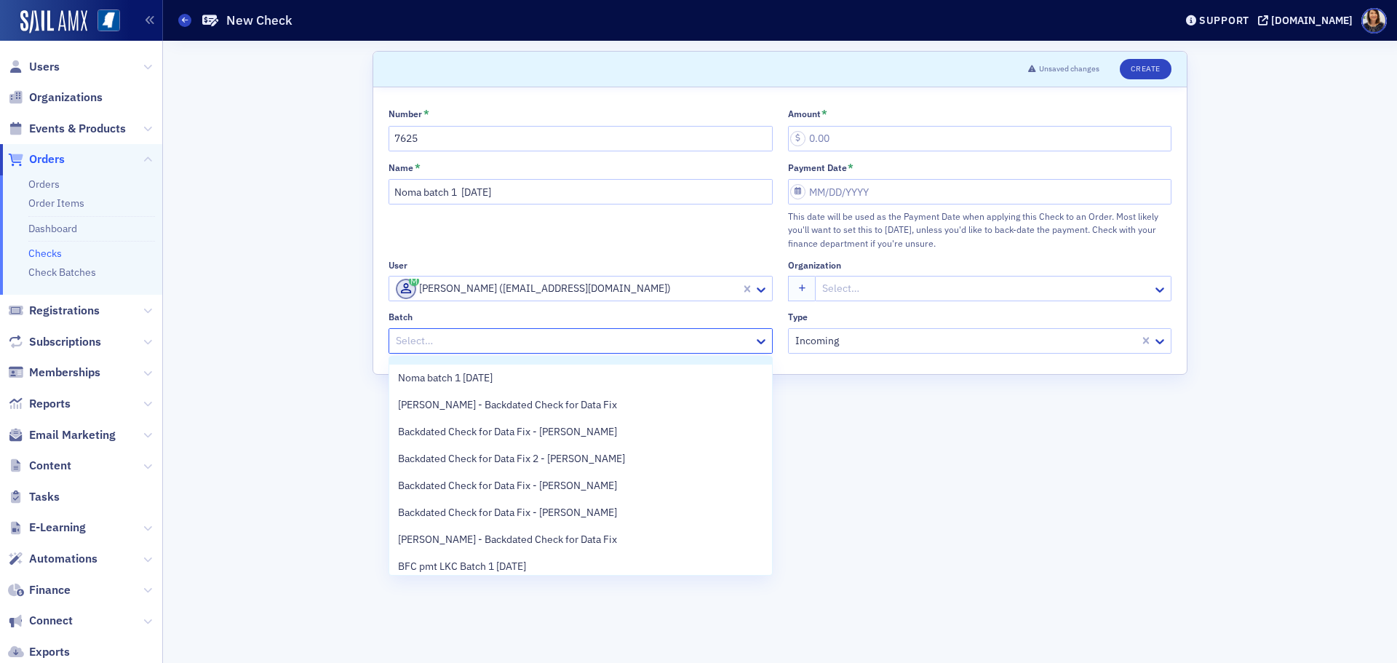
scroll to position [57, 0]
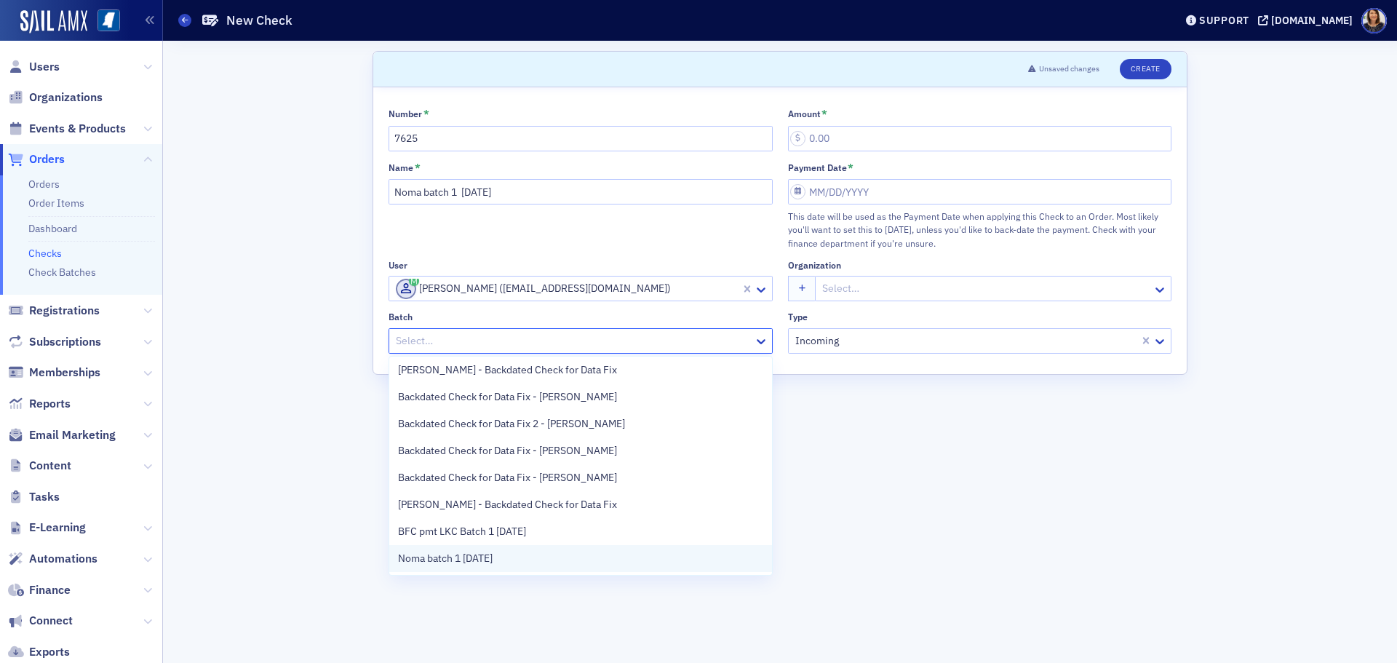
click at [611, 553] on div "Noma batch 1 8.26.25" at bounding box center [580, 558] width 365 height 15
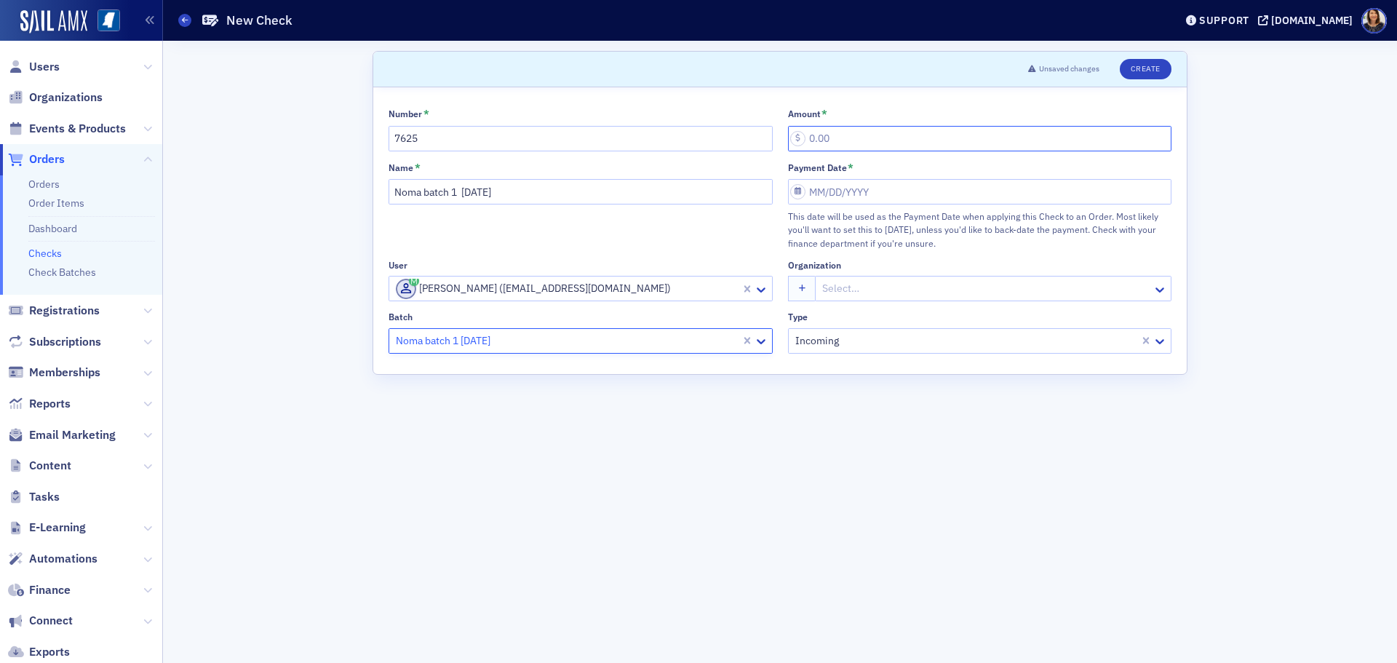
click at [836, 145] on input "Amount *" at bounding box center [980, 138] width 384 height 25
click at [846, 186] on input "Payment Date *" at bounding box center [980, 191] width 384 height 25
click at [842, 378] on div "26" at bounding box center [844, 378] width 17 height 17
click at [1156, 63] on button "Create" at bounding box center [1146, 69] width 52 height 20
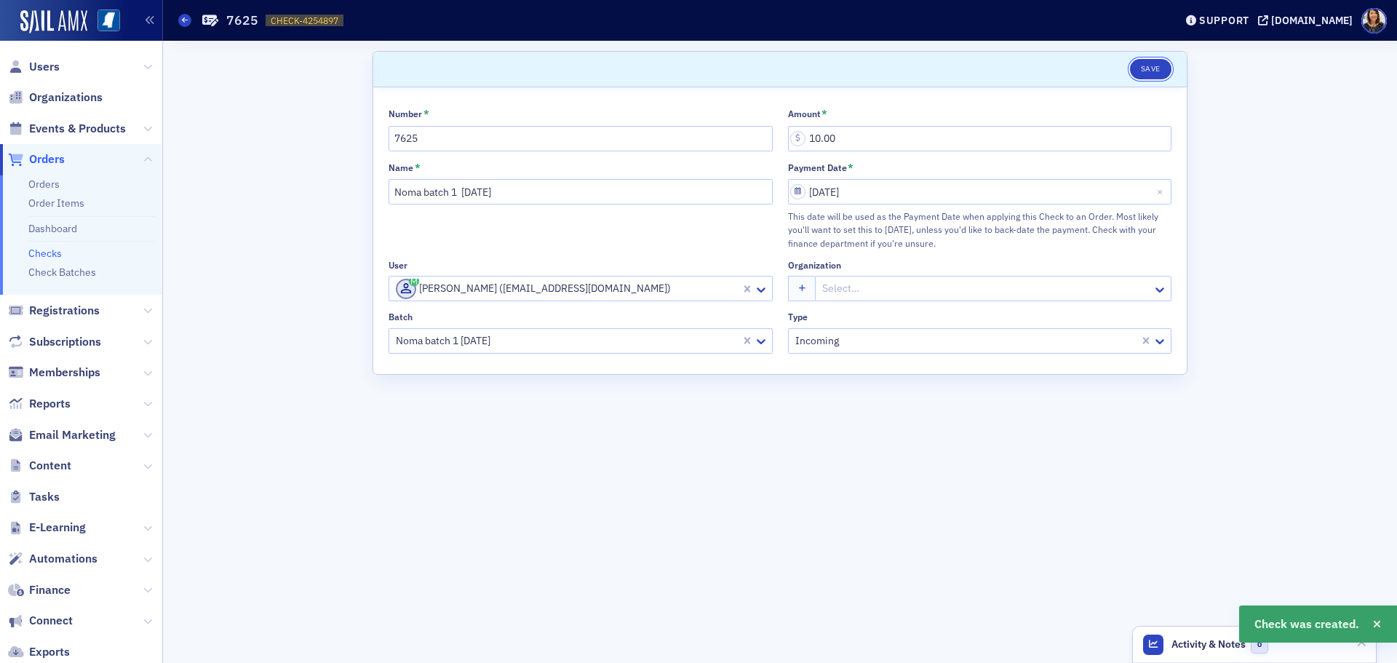
click at [1156, 71] on button "Save" at bounding box center [1150, 69] width 41 height 20
click at [39, 255] on link "Checks" at bounding box center [44, 253] width 33 height 13
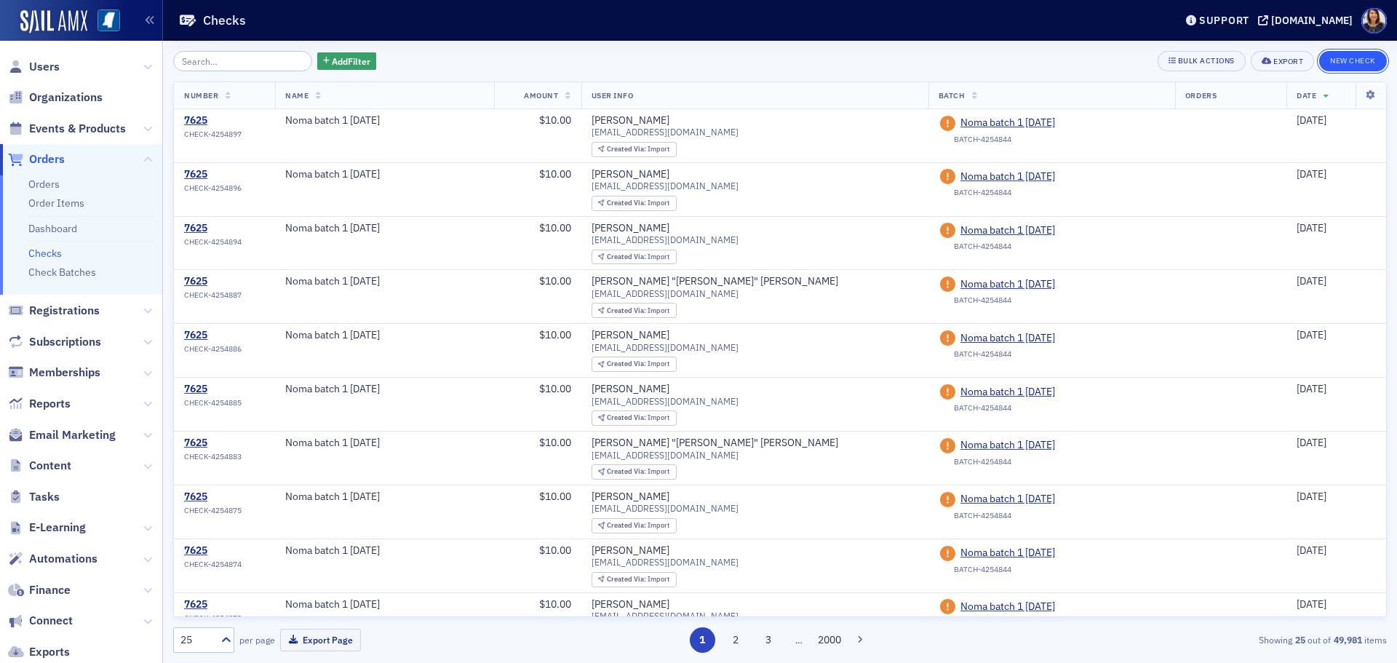
click at [1342, 64] on button "New Check" at bounding box center [1353, 61] width 68 height 20
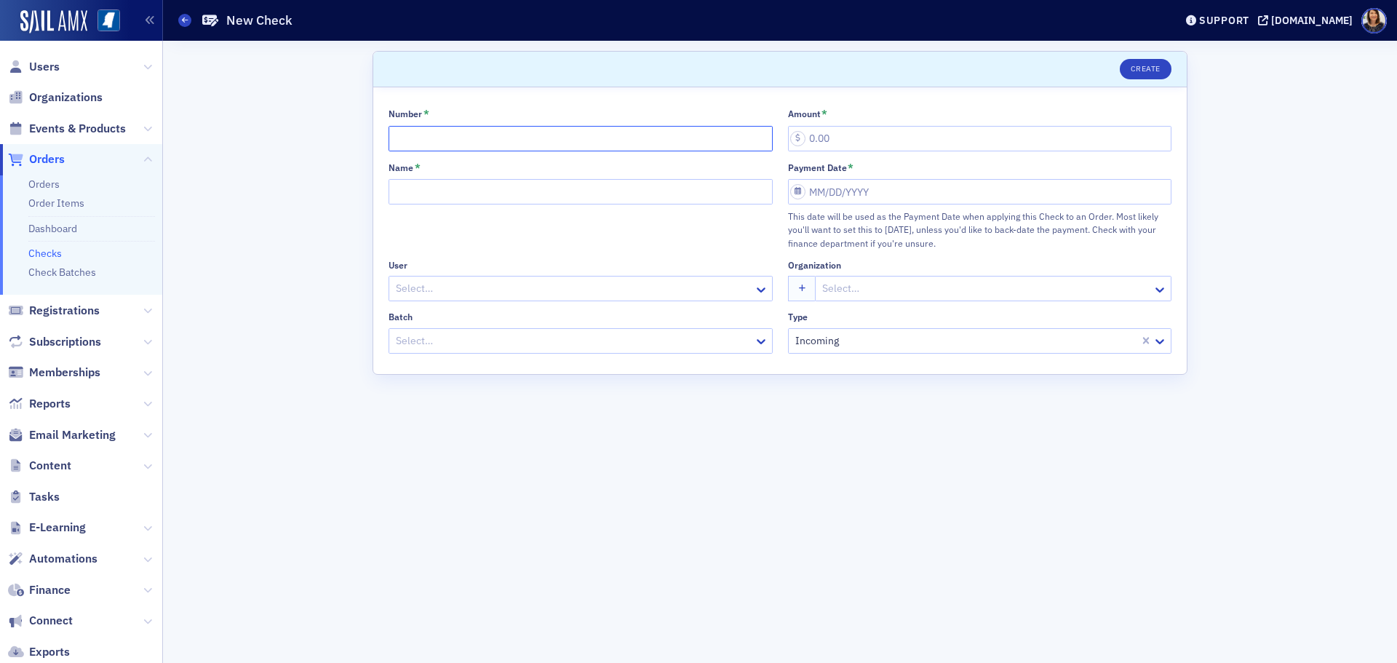
click at [468, 130] on input "Number *" at bounding box center [581, 138] width 384 height 25
click at [445, 180] on input "Name *" at bounding box center [581, 191] width 384 height 25
click at [434, 283] on div at bounding box center [573, 288] width 358 height 18
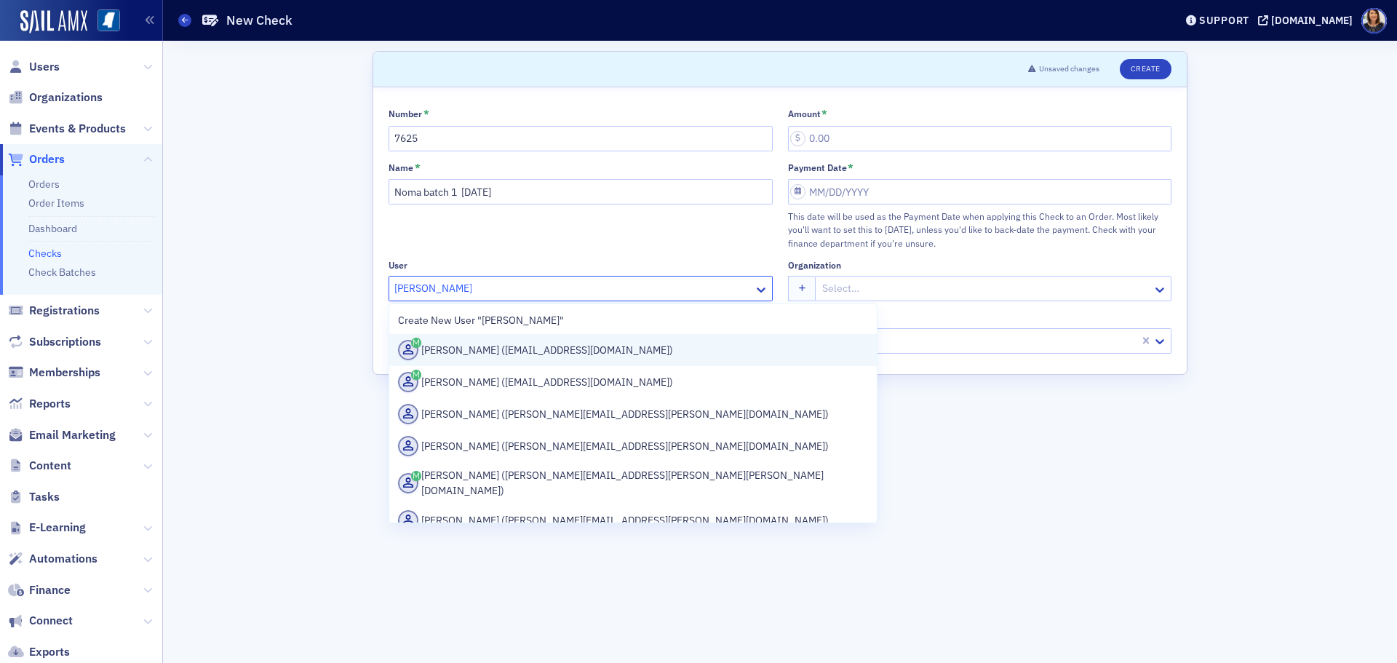
click at [509, 356] on div "Larry Wilson (lwilson@telott.com)" at bounding box center [633, 350] width 470 height 20
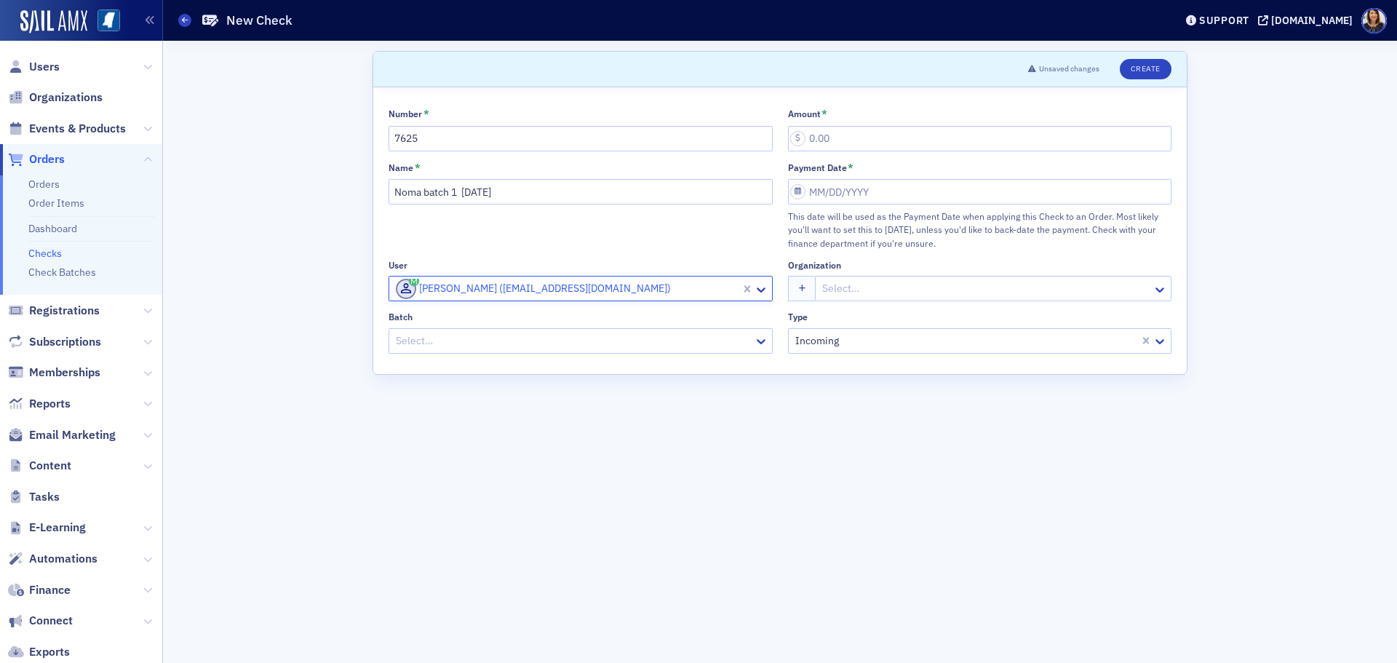
click at [519, 348] on div at bounding box center [573, 341] width 358 height 18
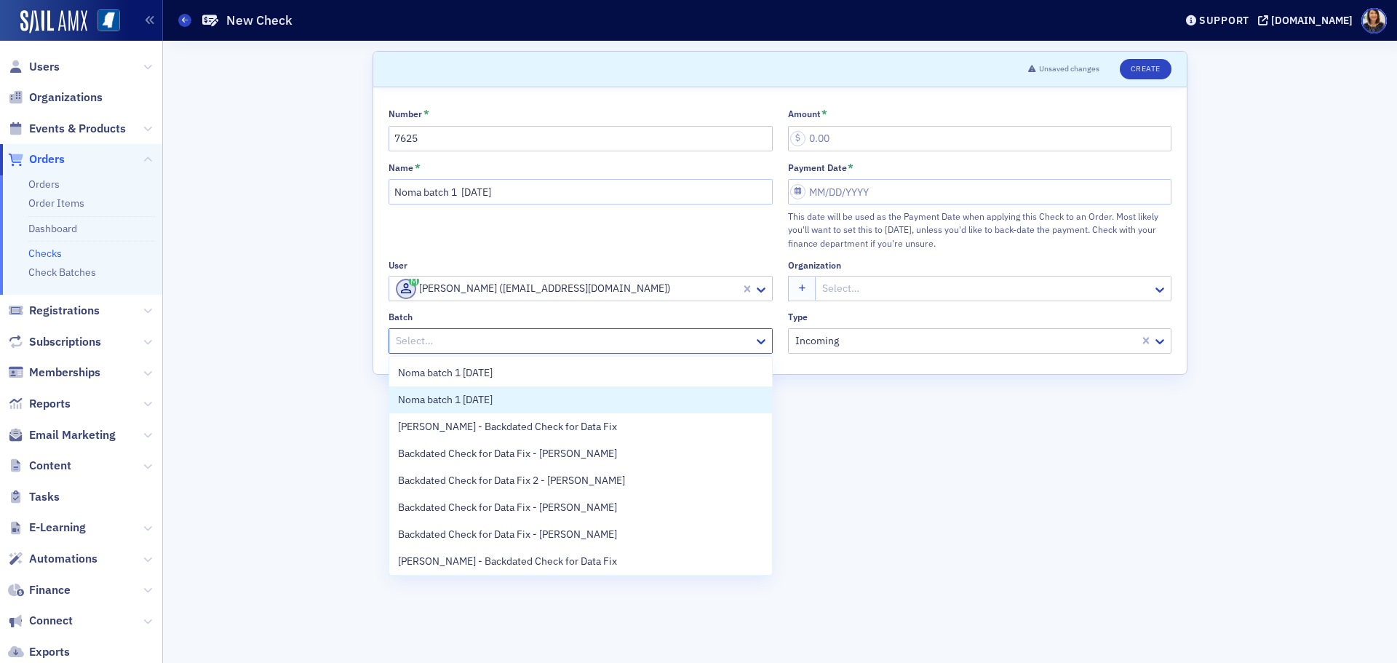
scroll to position [57, 0]
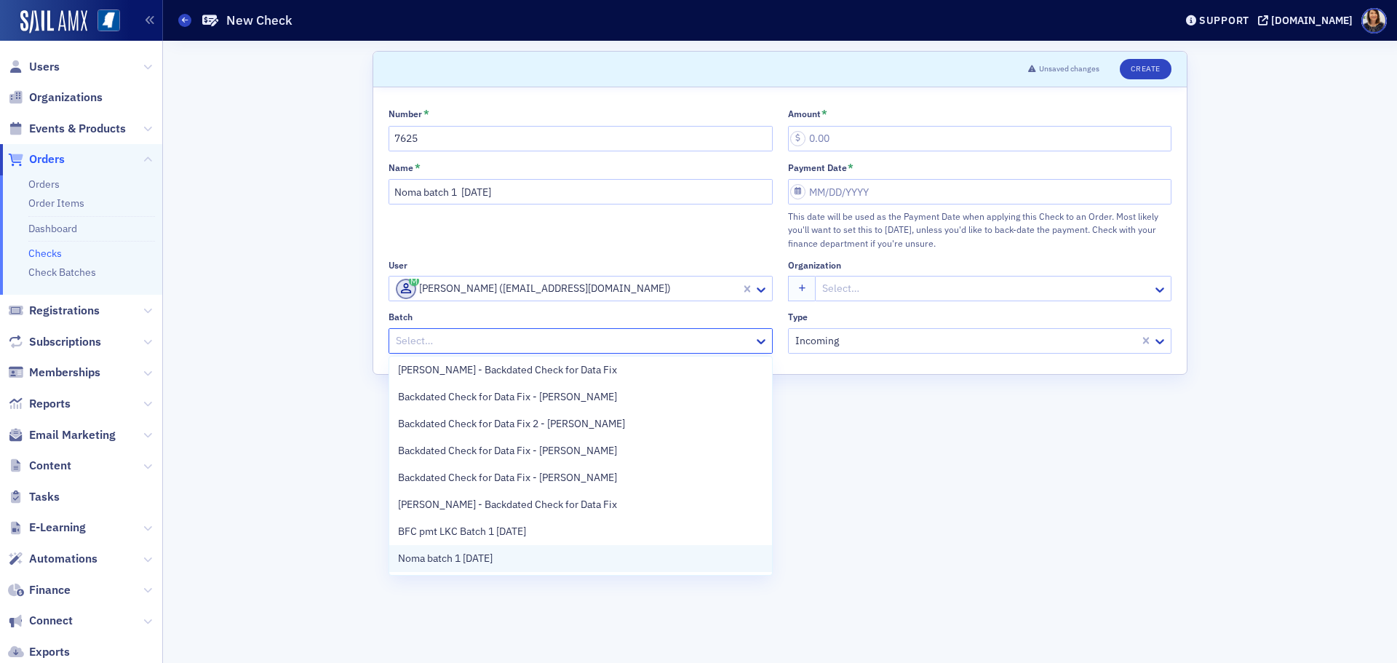
click at [586, 559] on div "Noma batch 1 8.26.25" at bounding box center [580, 558] width 365 height 15
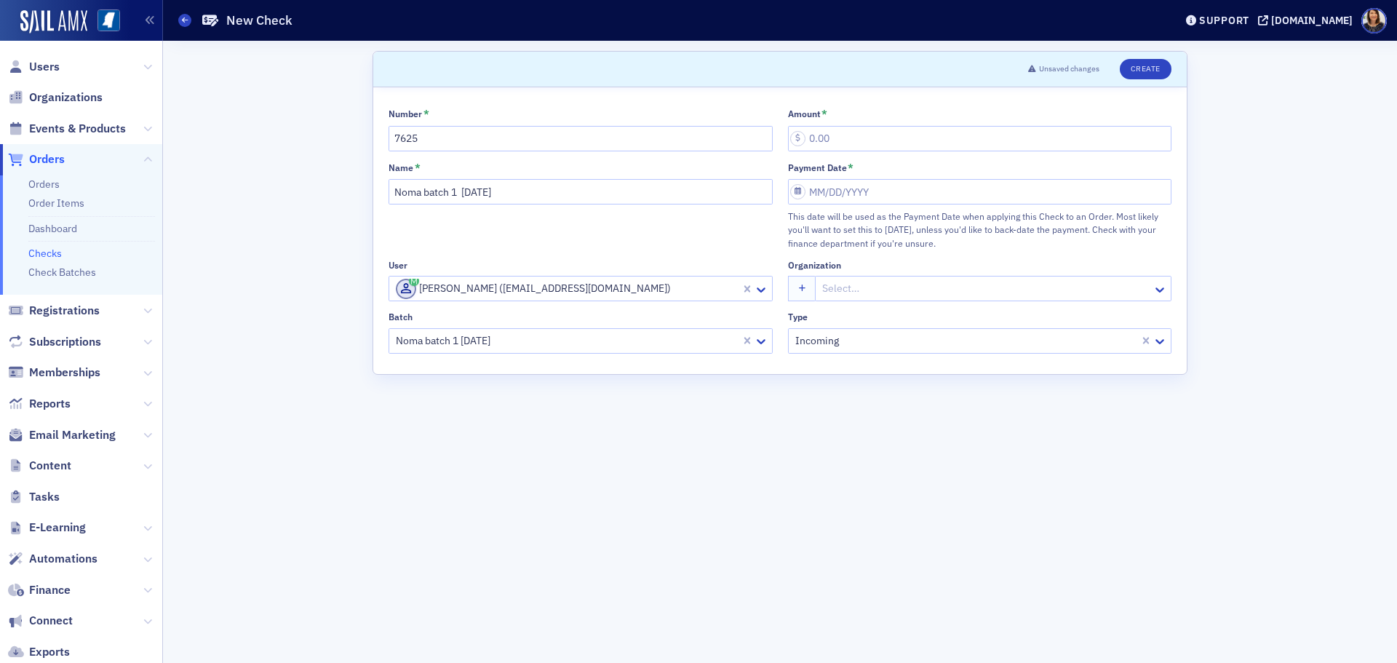
click at [899, 160] on div "Number * 7625 Amount * Name * Noma batch 1 8.26.25 Payment Date * This date wil…" at bounding box center [780, 231] width 783 height 246
click at [894, 154] on div "Number * 7625 Amount * Name * Noma batch 1 8.26.25 Payment Date * This date wil…" at bounding box center [780, 231] width 783 height 246
click at [864, 133] on input "Amount *" at bounding box center [980, 138] width 384 height 25
click at [872, 188] on input "Payment Date *" at bounding box center [980, 191] width 384 height 25
click at [845, 371] on div "26" at bounding box center [844, 378] width 17 height 17
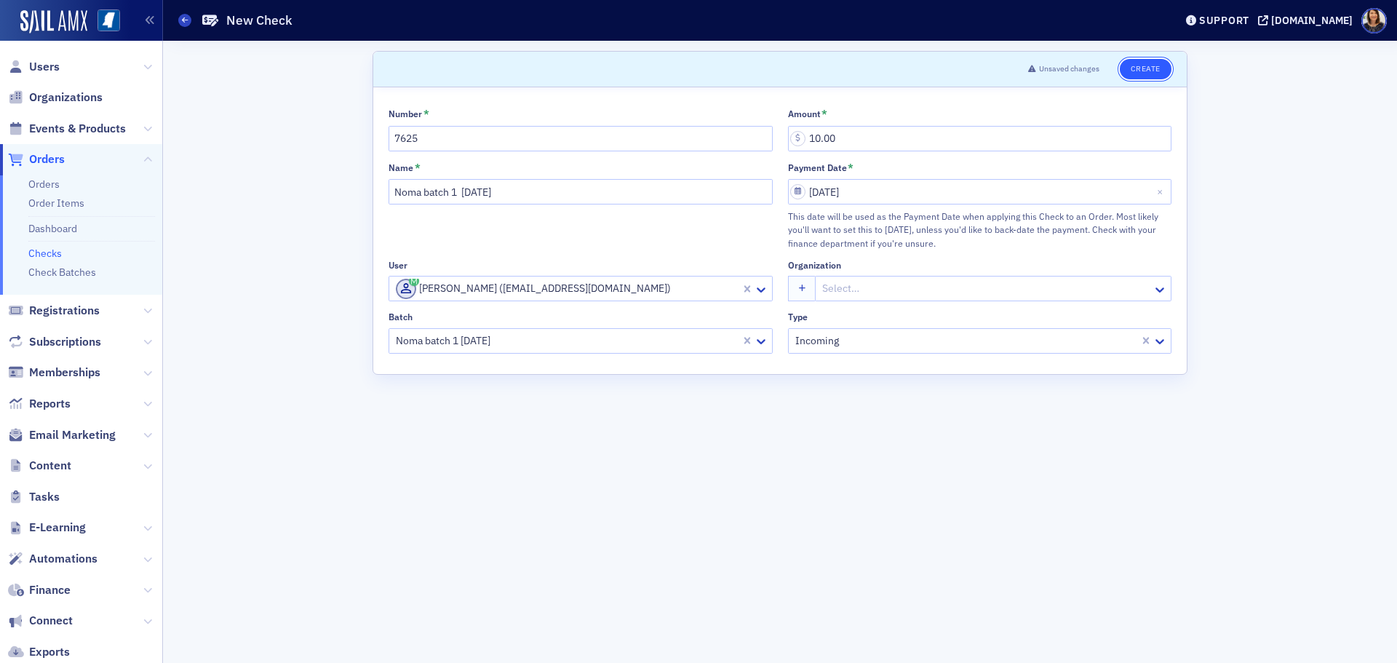
click at [1153, 70] on button "Create" at bounding box center [1146, 69] width 52 height 20
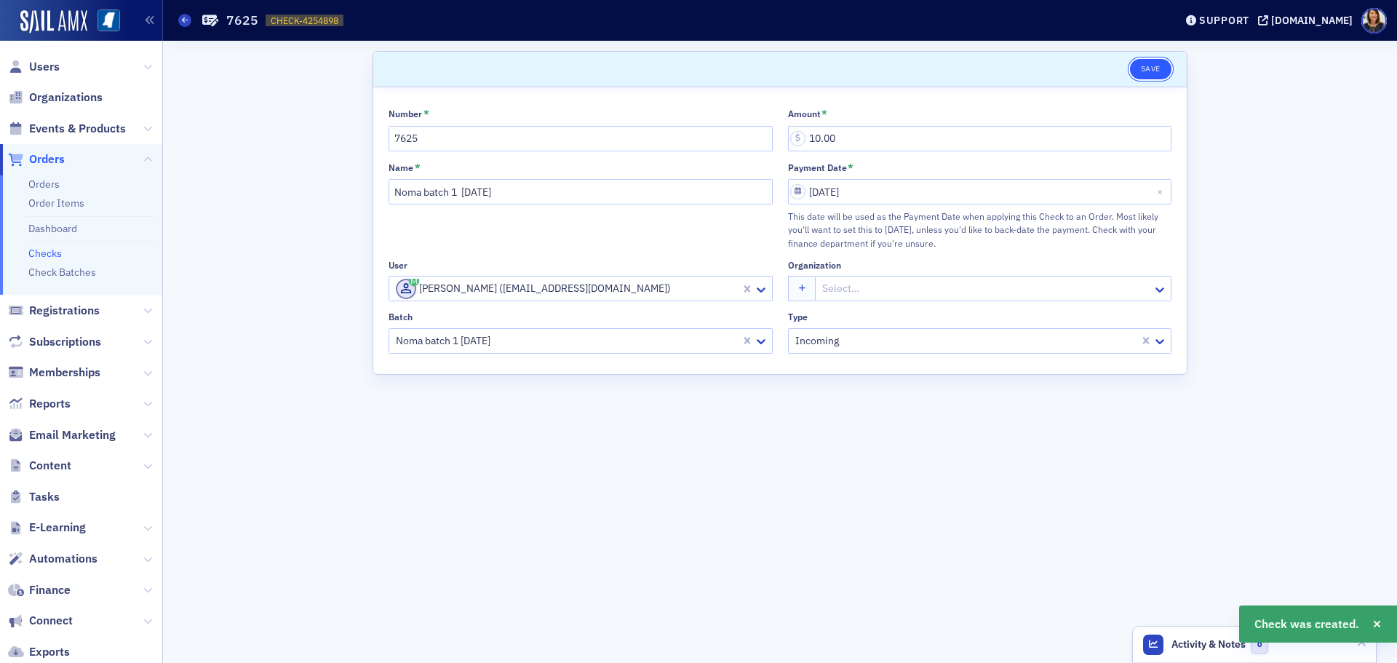
click at [1153, 69] on button "Save" at bounding box center [1150, 69] width 41 height 20
click at [41, 252] on link "Checks" at bounding box center [44, 253] width 33 height 13
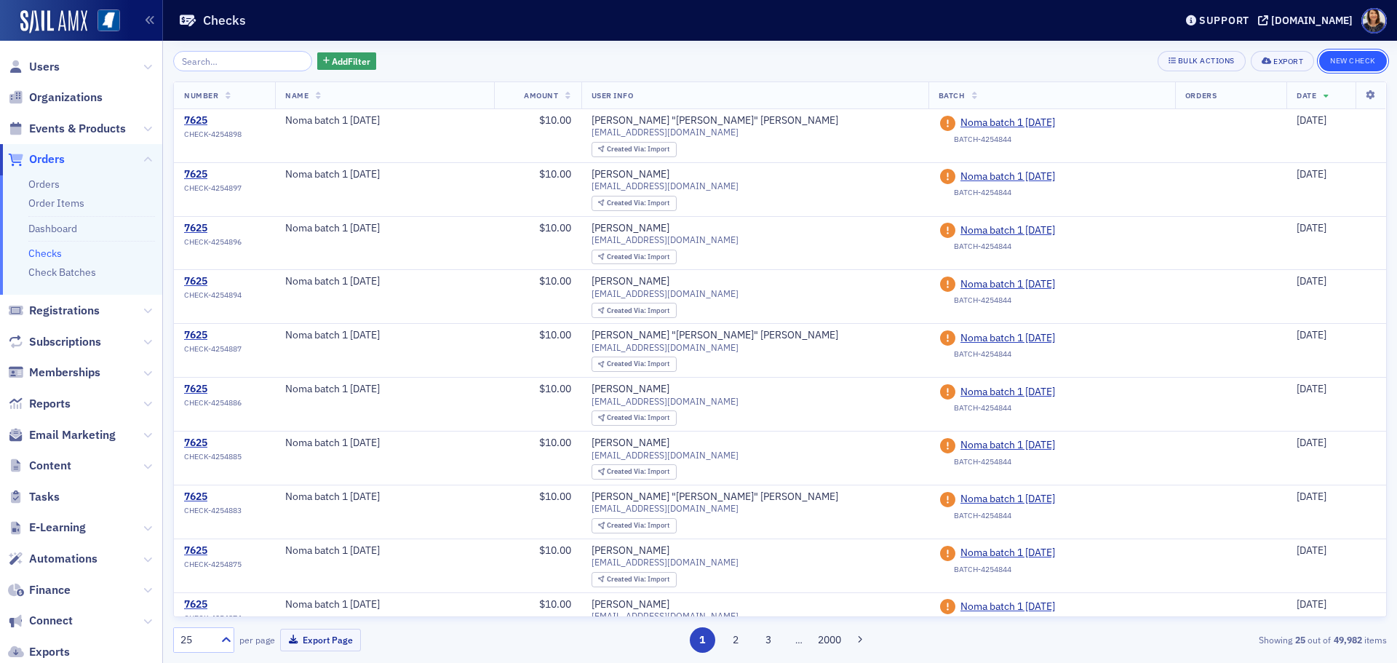
click at [1332, 62] on button "New Check" at bounding box center [1353, 61] width 68 height 20
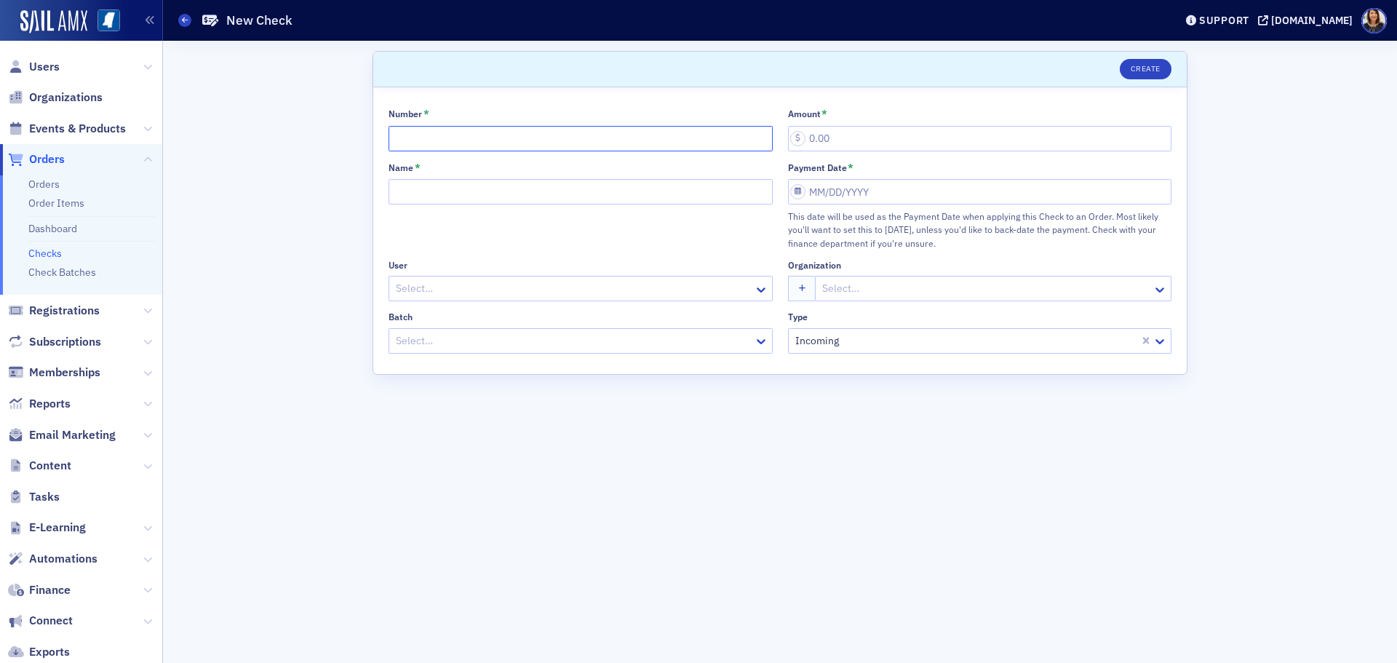
click at [517, 130] on input "Number *" at bounding box center [581, 138] width 384 height 25
click at [439, 188] on input "Name *" at bounding box center [581, 191] width 384 height 25
click at [413, 273] on div "User Select…" at bounding box center [581, 280] width 384 height 41
click at [423, 284] on div at bounding box center [573, 288] width 358 height 18
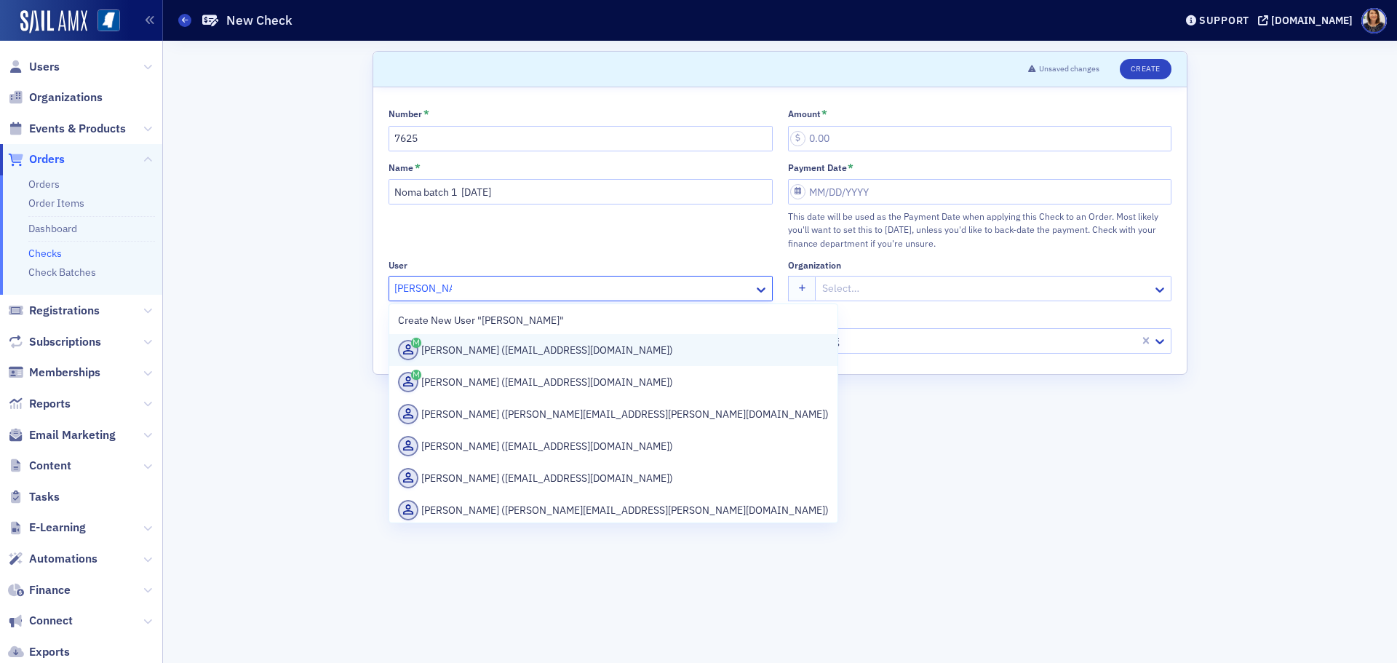
click at [485, 354] on div "Leslie Wood (lwood@telott.com)" at bounding box center [613, 350] width 431 height 20
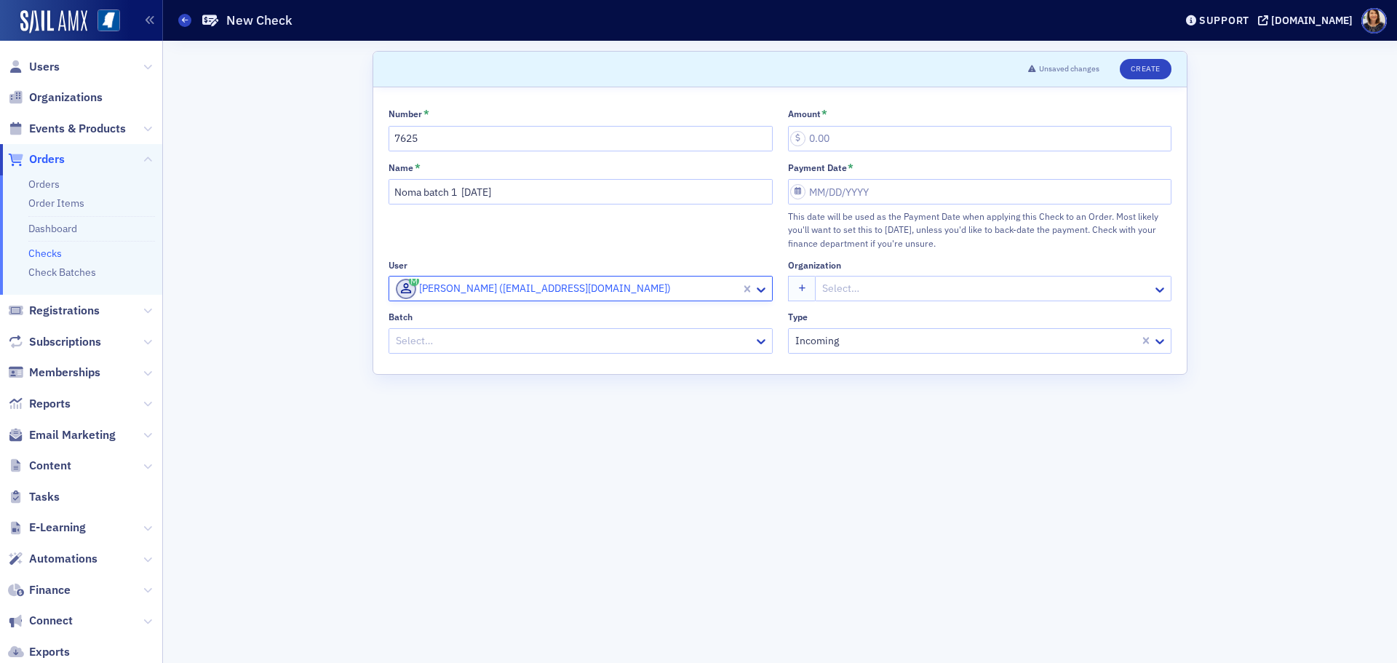
click at [519, 346] on div at bounding box center [573, 341] width 358 height 18
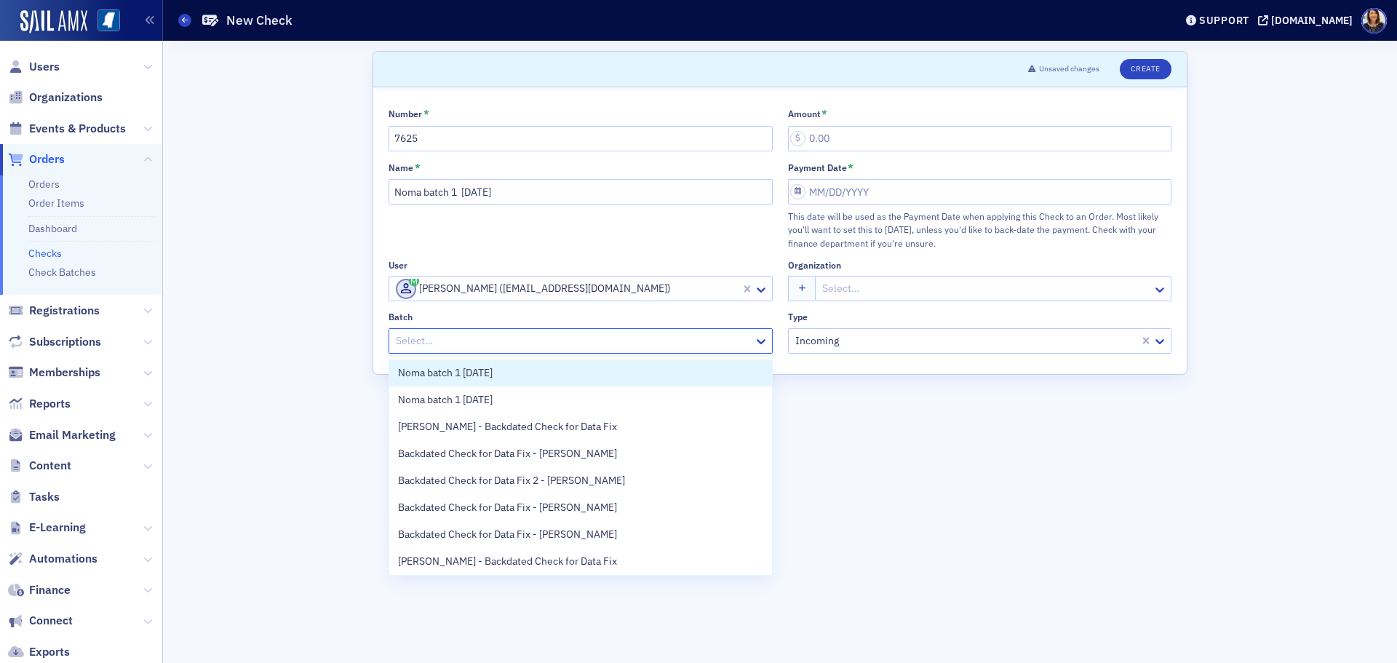
scroll to position [57, 0]
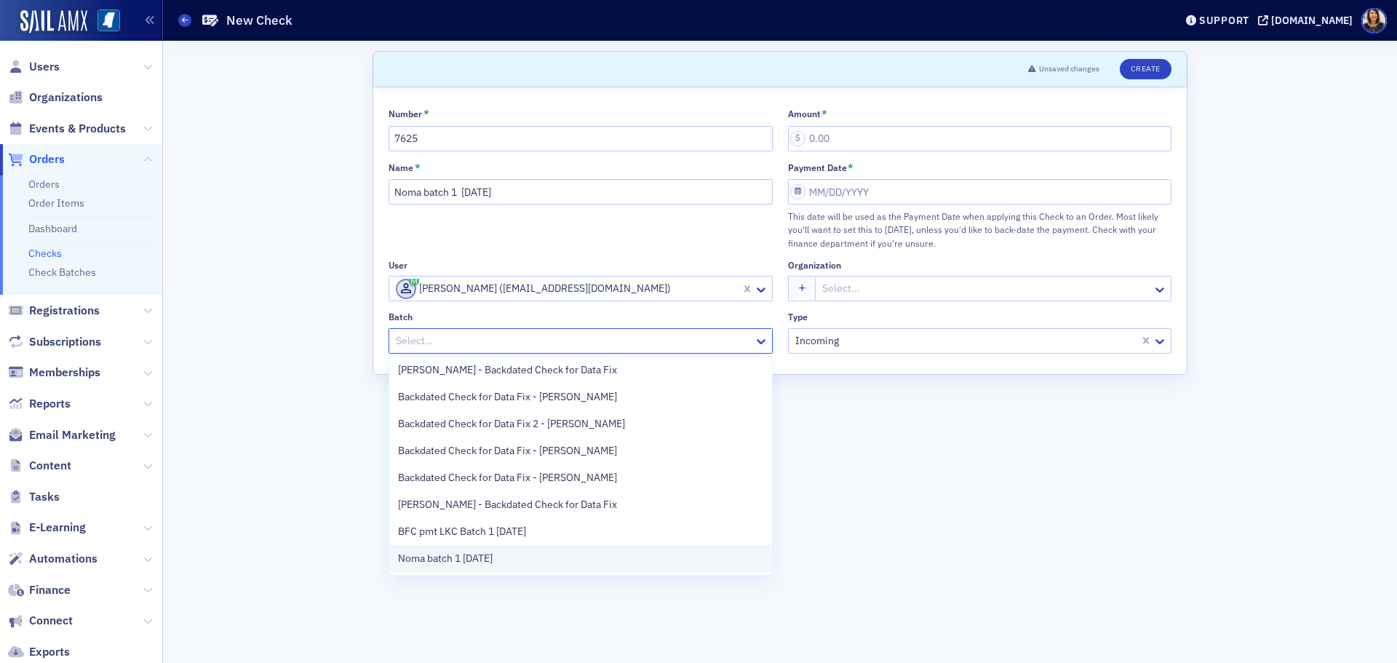
click at [623, 556] on div "Noma batch 1 8.26.25" at bounding box center [580, 558] width 365 height 15
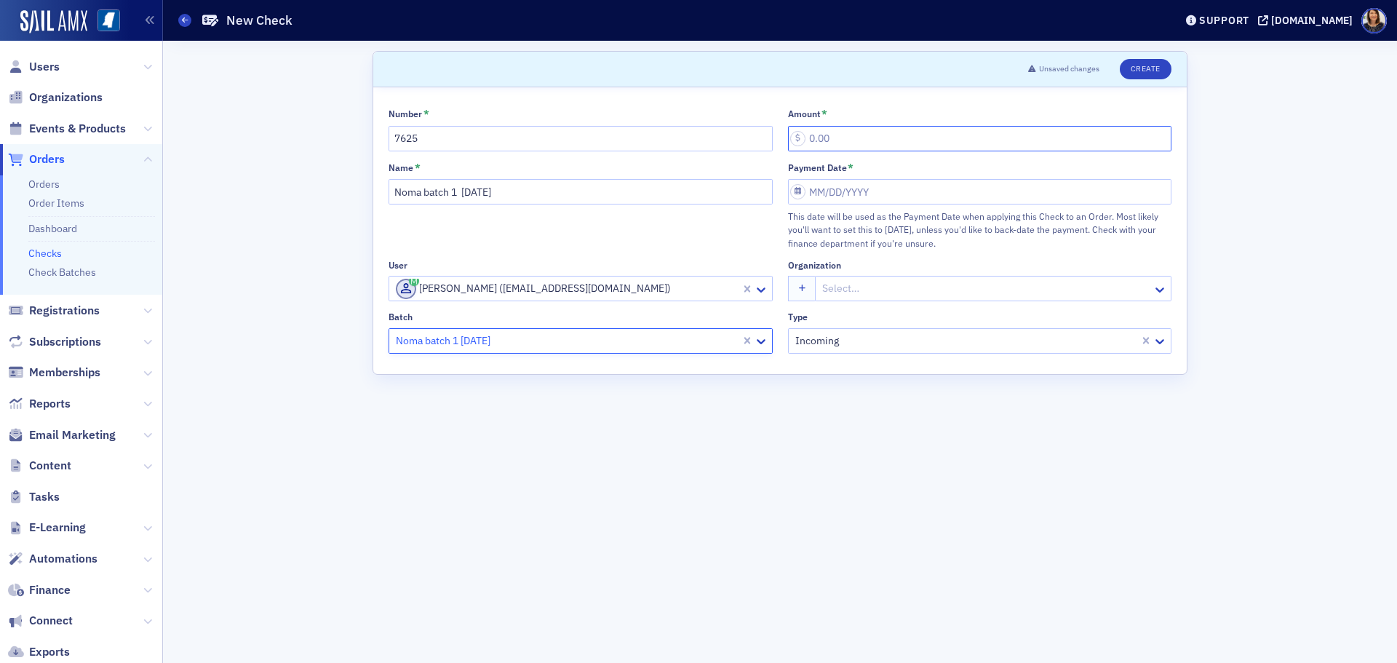
click at [851, 147] on input "Amount *" at bounding box center [980, 138] width 384 height 25
click at [853, 184] on input "Payment Date *" at bounding box center [980, 191] width 384 height 25
click at [844, 383] on div "26" at bounding box center [844, 378] width 17 height 17
click at [1148, 63] on button "Create" at bounding box center [1146, 69] width 52 height 20
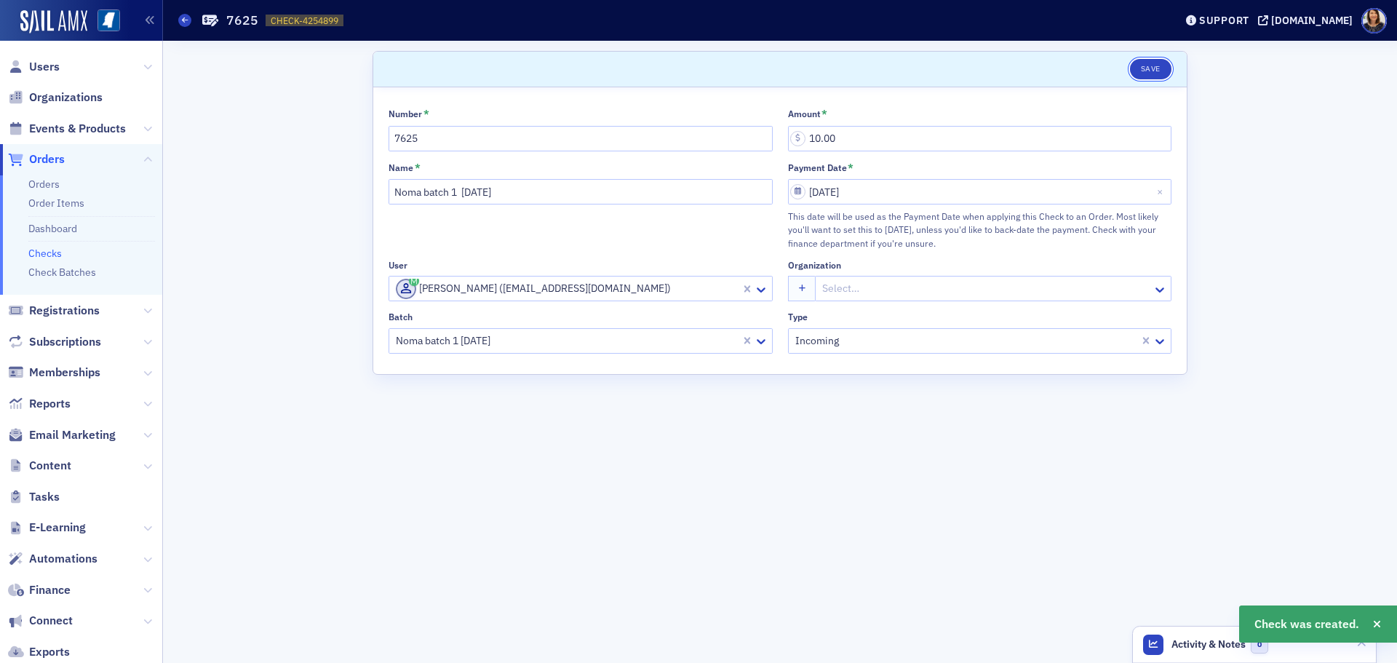
click at [1153, 71] on button "Save" at bounding box center [1150, 69] width 41 height 20
click at [50, 253] on link "Checks" at bounding box center [44, 253] width 33 height 13
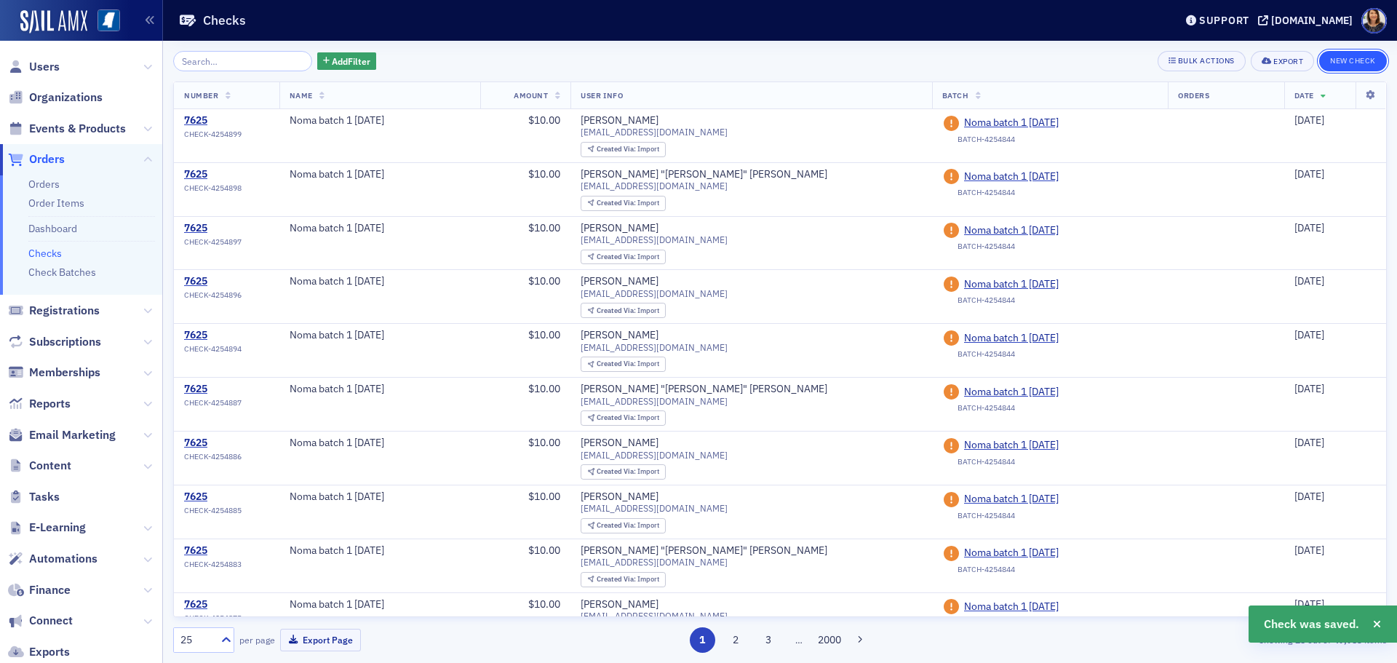
click at [1354, 59] on button "New Check" at bounding box center [1353, 61] width 68 height 20
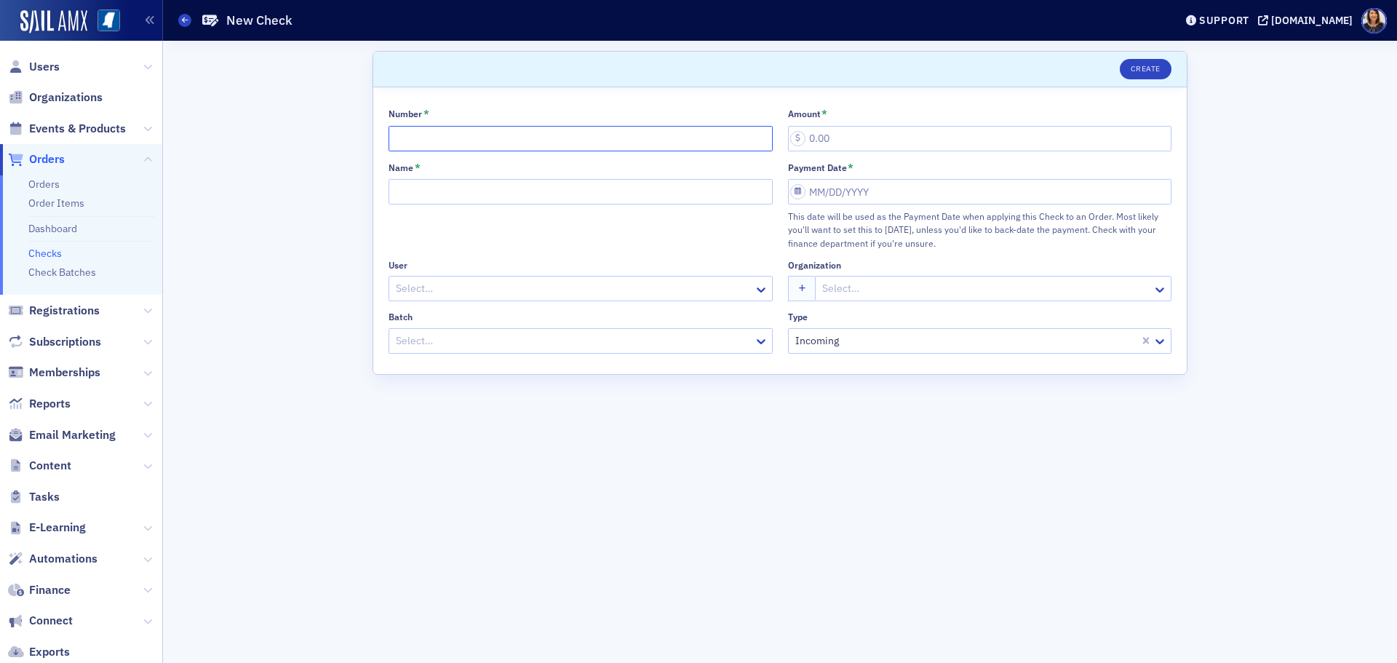
click at [528, 146] on input "Number *" at bounding box center [581, 138] width 384 height 25
click at [456, 202] on input "Name *" at bounding box center [581, 191] width 384 height 25
click at [424, 285] on div at bounding box center [573, 288] width 358 height 18
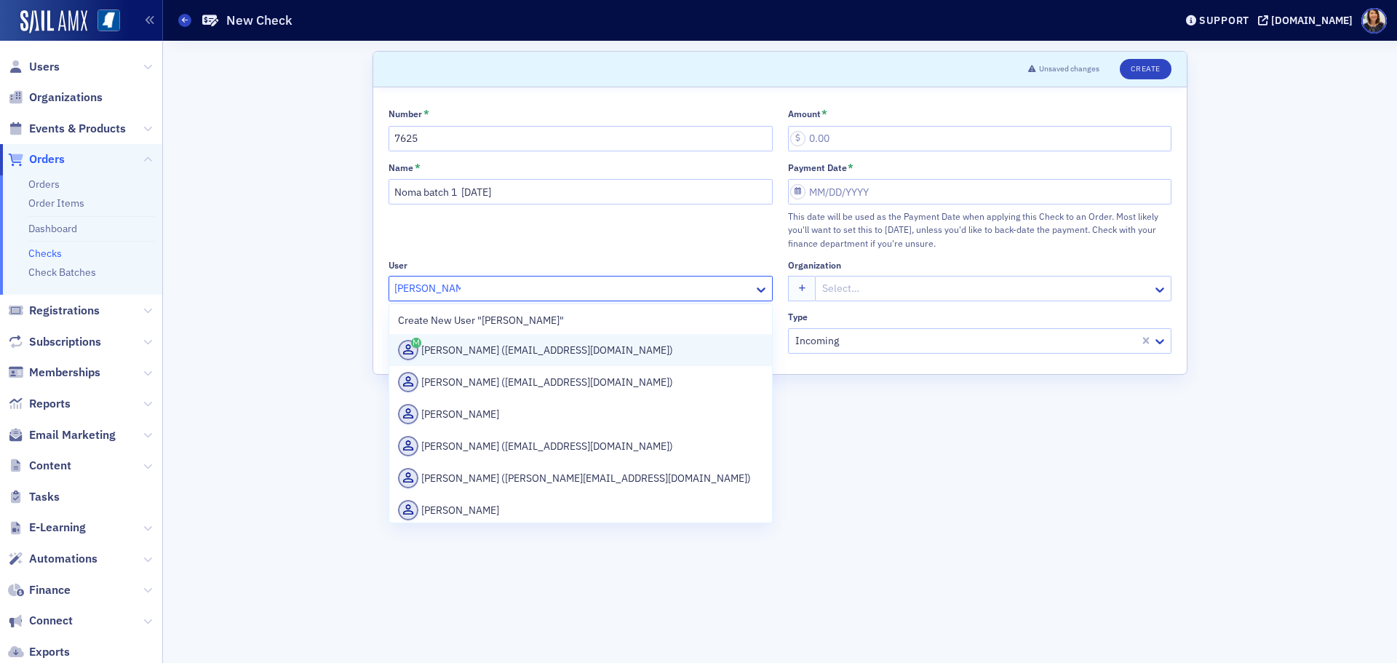
click at [479, 356] on div "Trent Yeatman (tyeatman@telott.com)" at bounding box center [580, 350] width 365 height 20
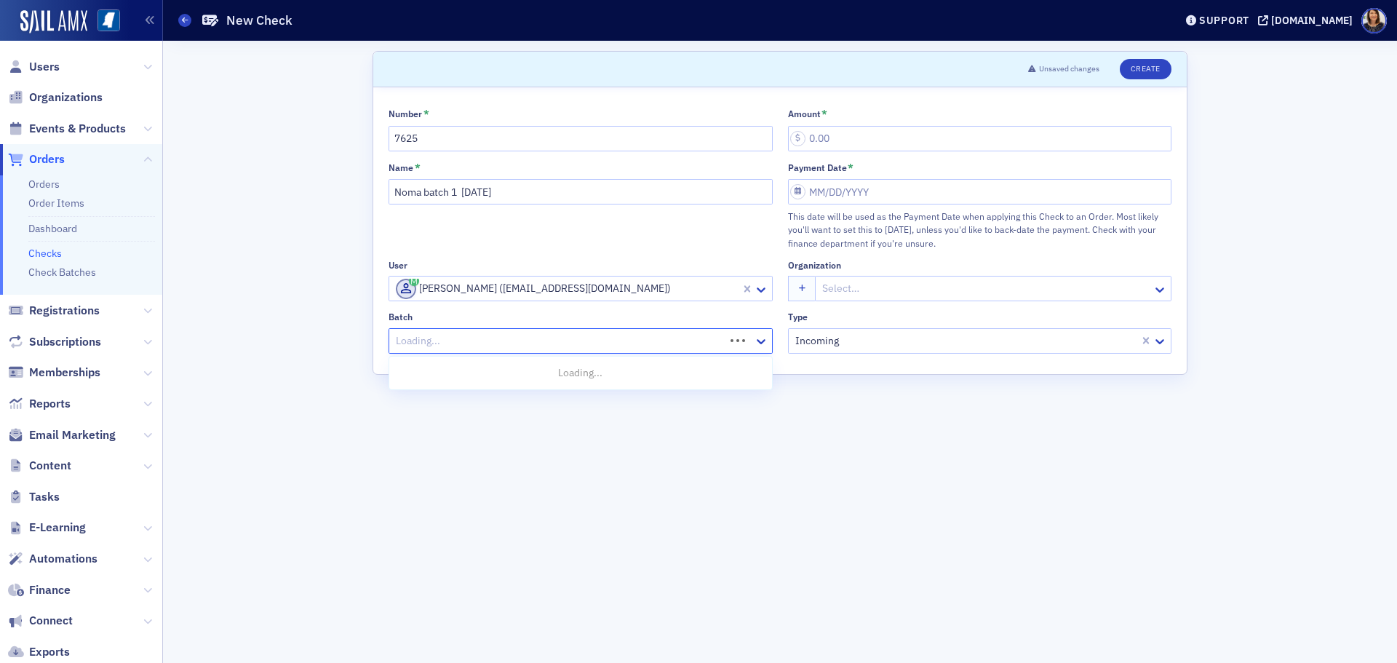
click at [517, 343] on div at bounding box center [558, 341] width 329 height 18
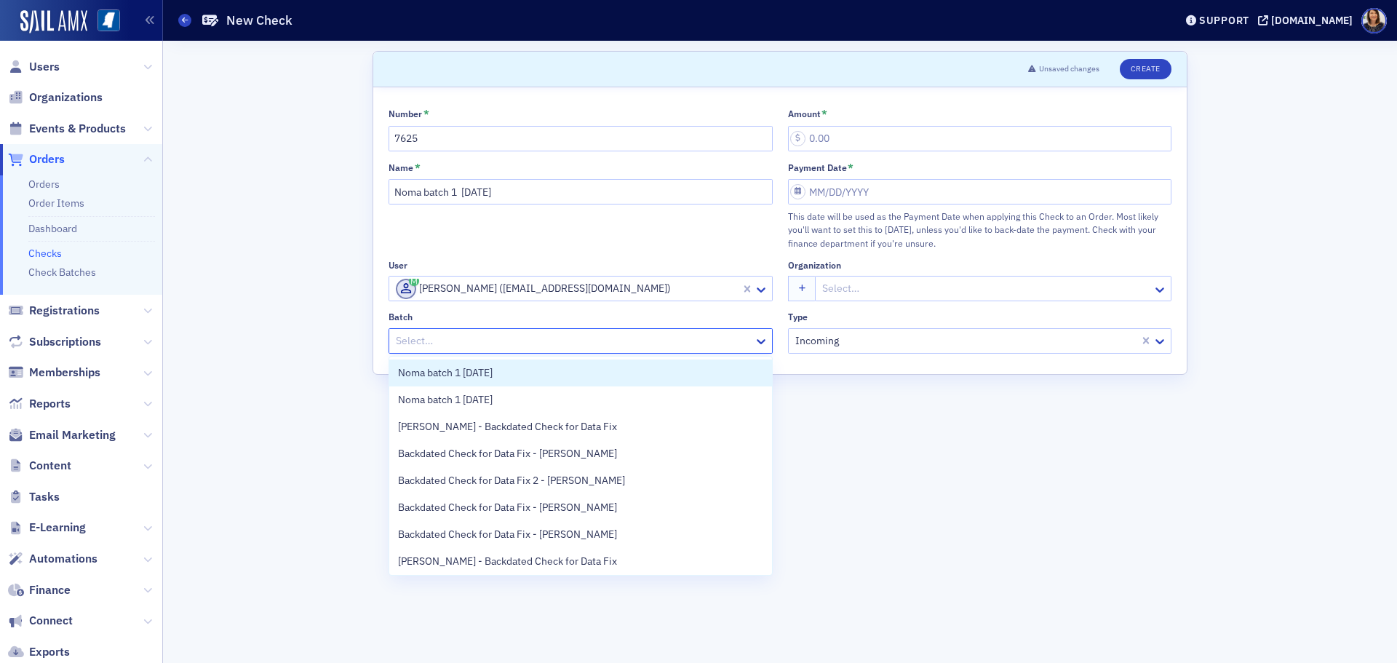
scroll to position [57, 0]
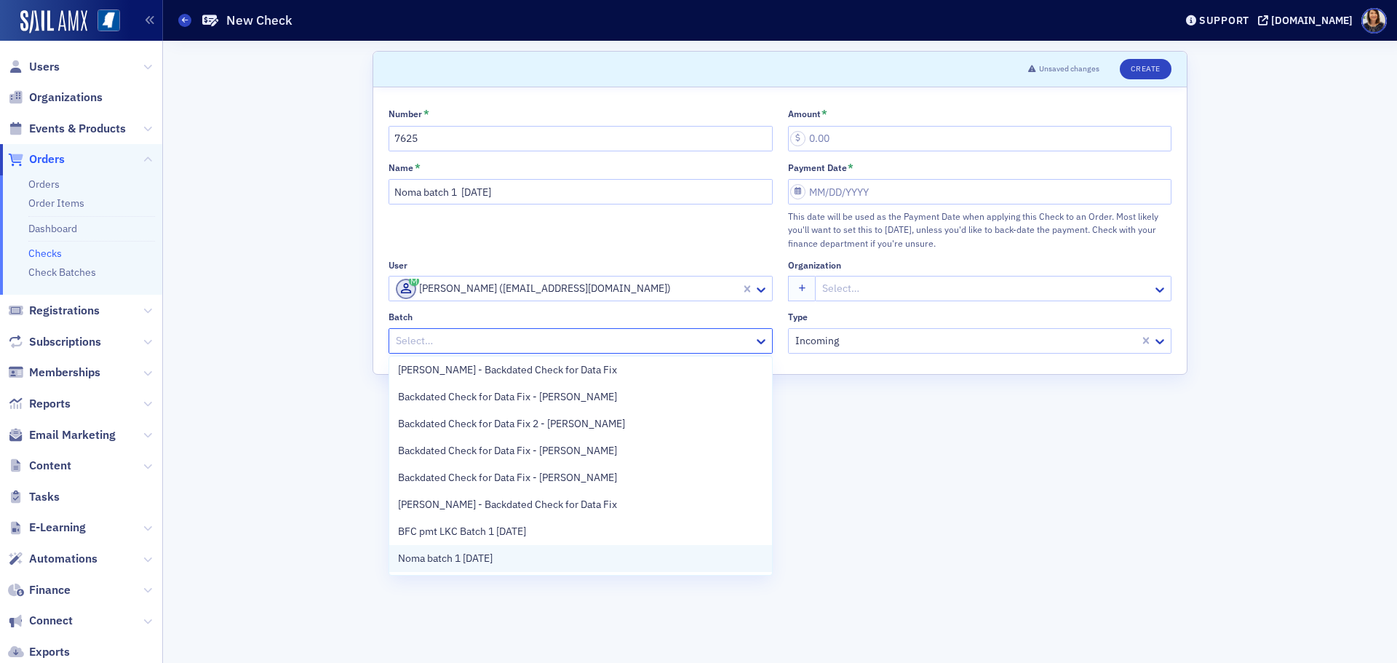
click at [600, 556] on div "Noma batch 1 8.26.25" at bounding box center [580, 558] width 365 height 15
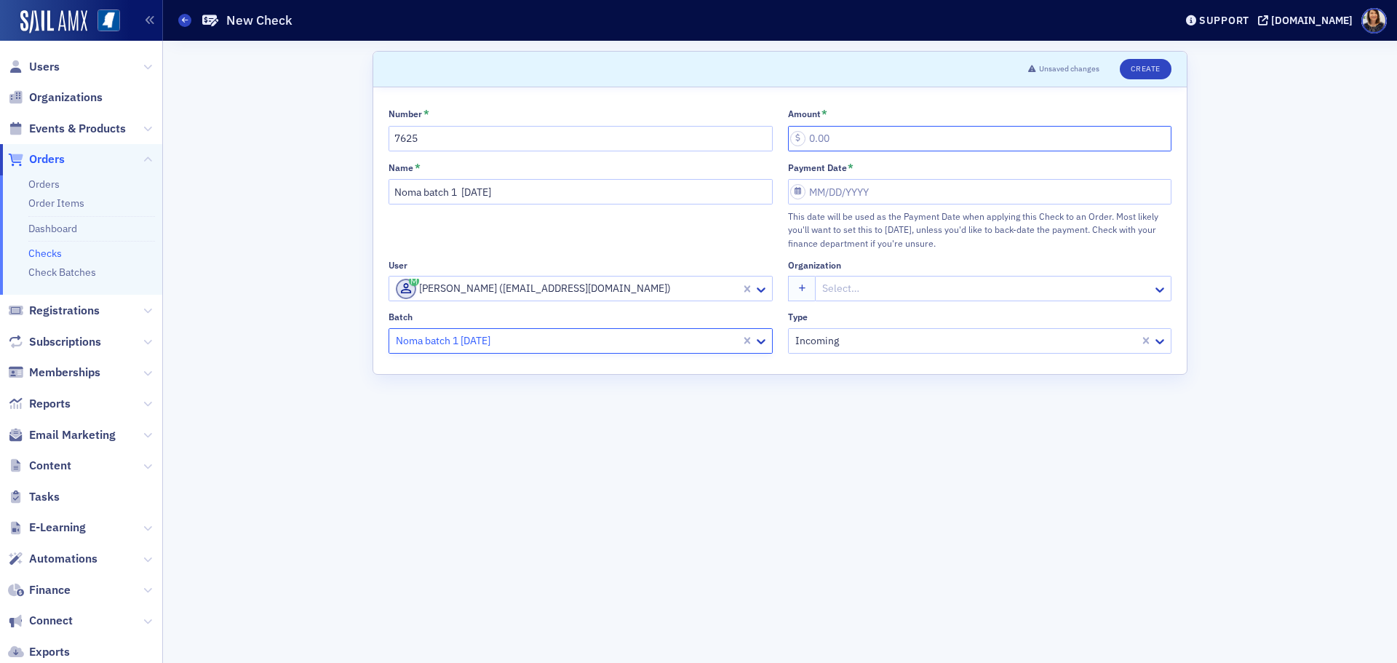
click at [854, 137] on input "Amount *" at bounding box center [980, 138] width 384 height 25
click at [854, 201] on input "Payment Date *" at bounding box center [980, 191] width 384 height 25
click at [839, 378] on div "26" at bounding box center [844, 378] width 17 height 17
click at [1145, 67] on button "Create" at bounding box center [1146, 69] width 52 height 20
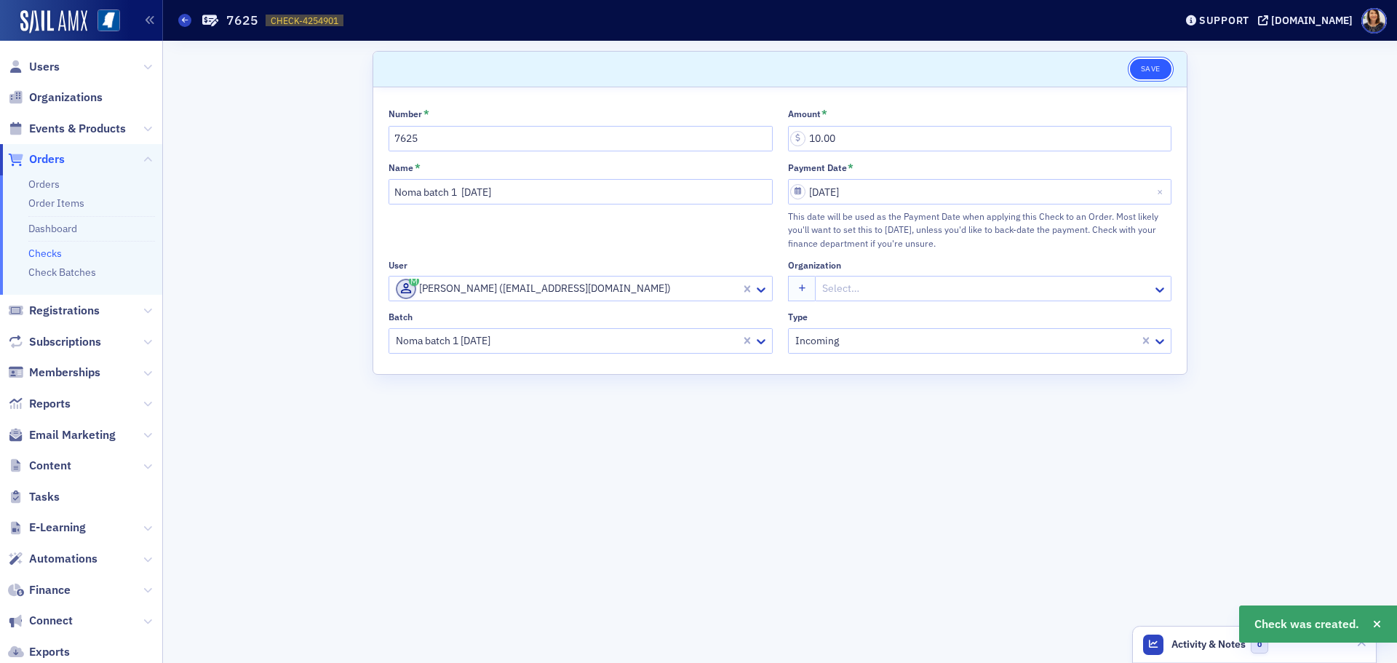
click at [1148, 68] on button "Save" at bounding box center [1150, 69] width 41 height 20
click at [63, 274] on link "Check Batches" at bounding box center [62, 272] width 68 height 13
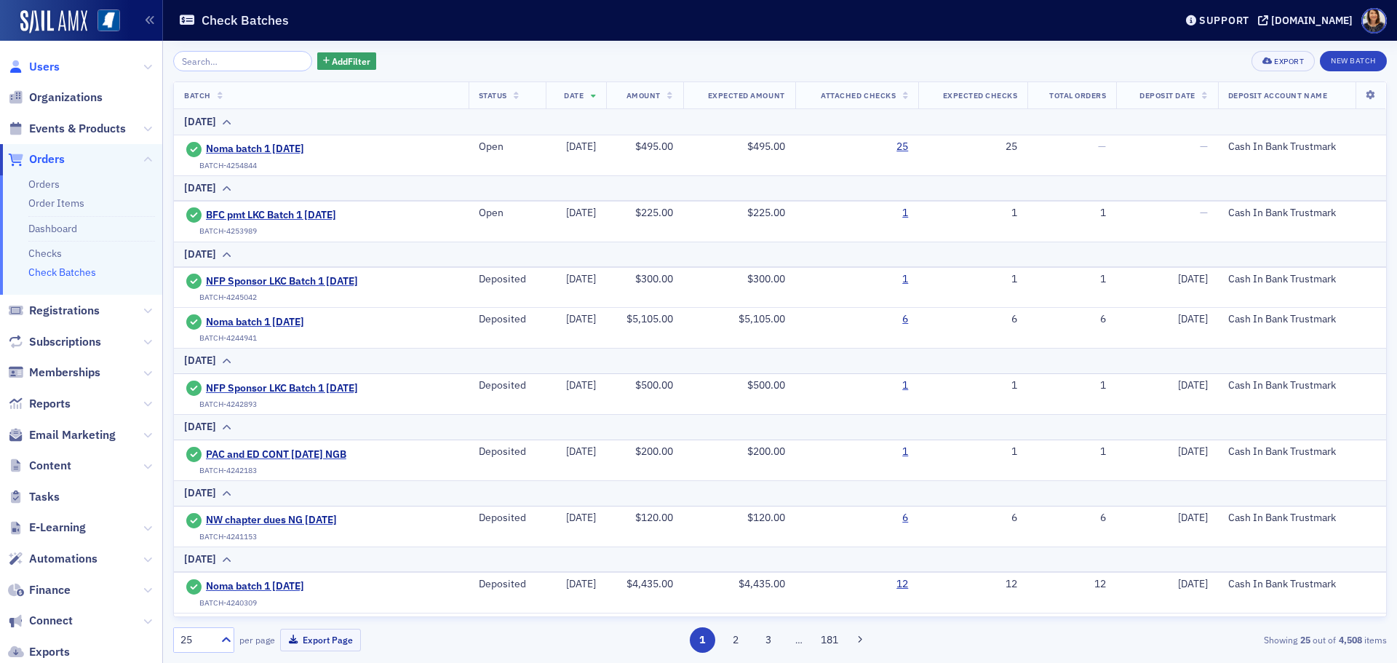
click at [43, 66] on span "Users" at bounding box center [44, 67] width 31 height 16
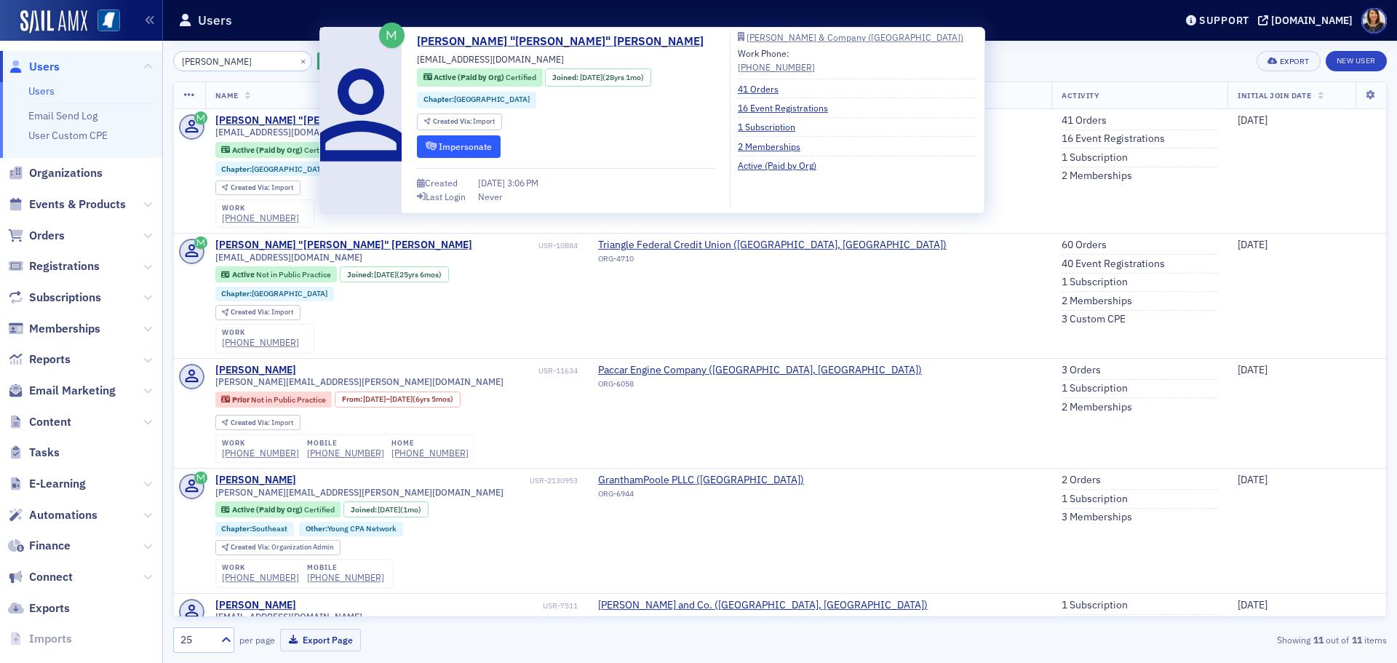
click at [454, 144] on button "Impersonate" at bounding box center [459, 146] width 84 height 23
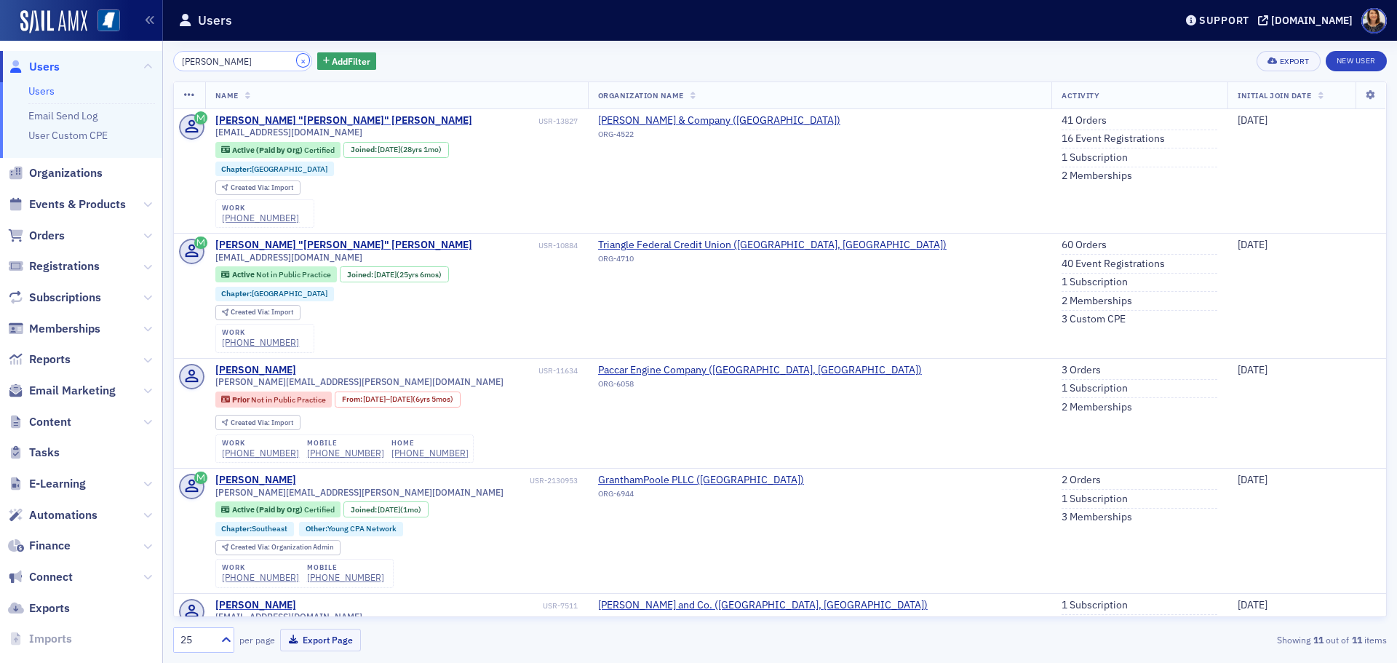
click at [297, 62] on button "×" at bounding box center [303, 60] width 13 height 13
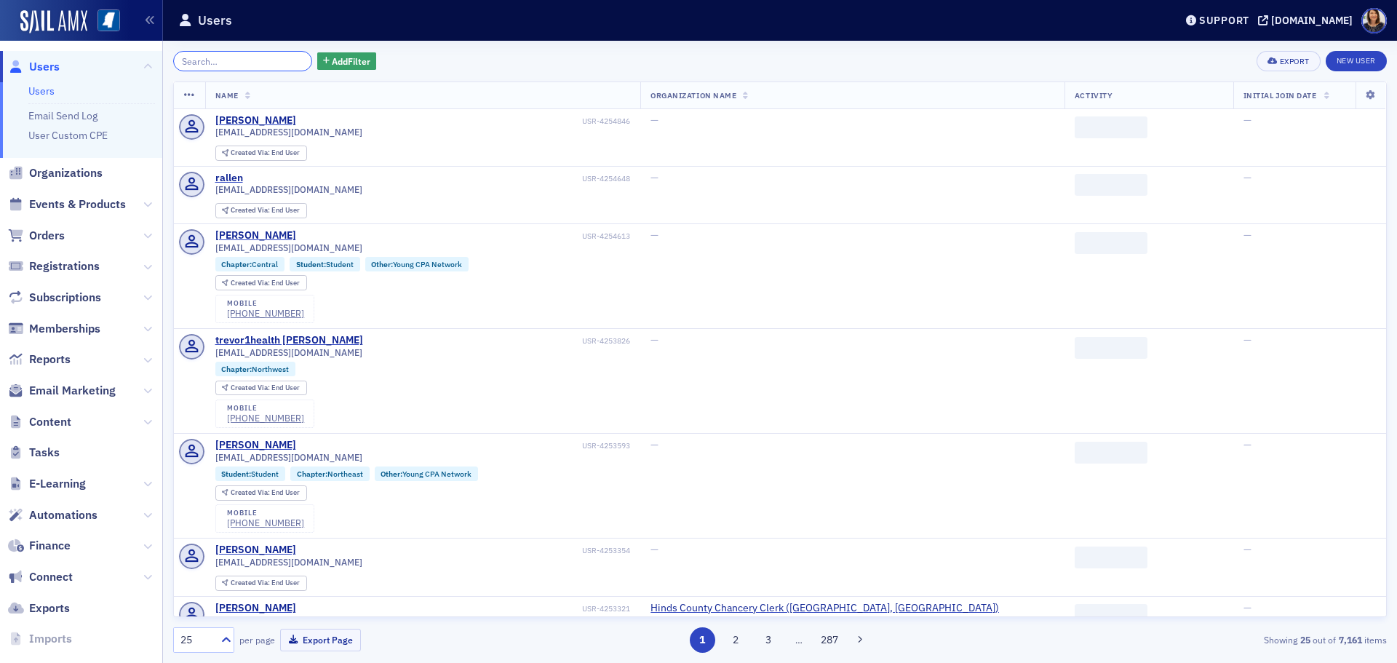
click at [251, 63] on input "search" at bounding box center [242, 61] width 139 height 20
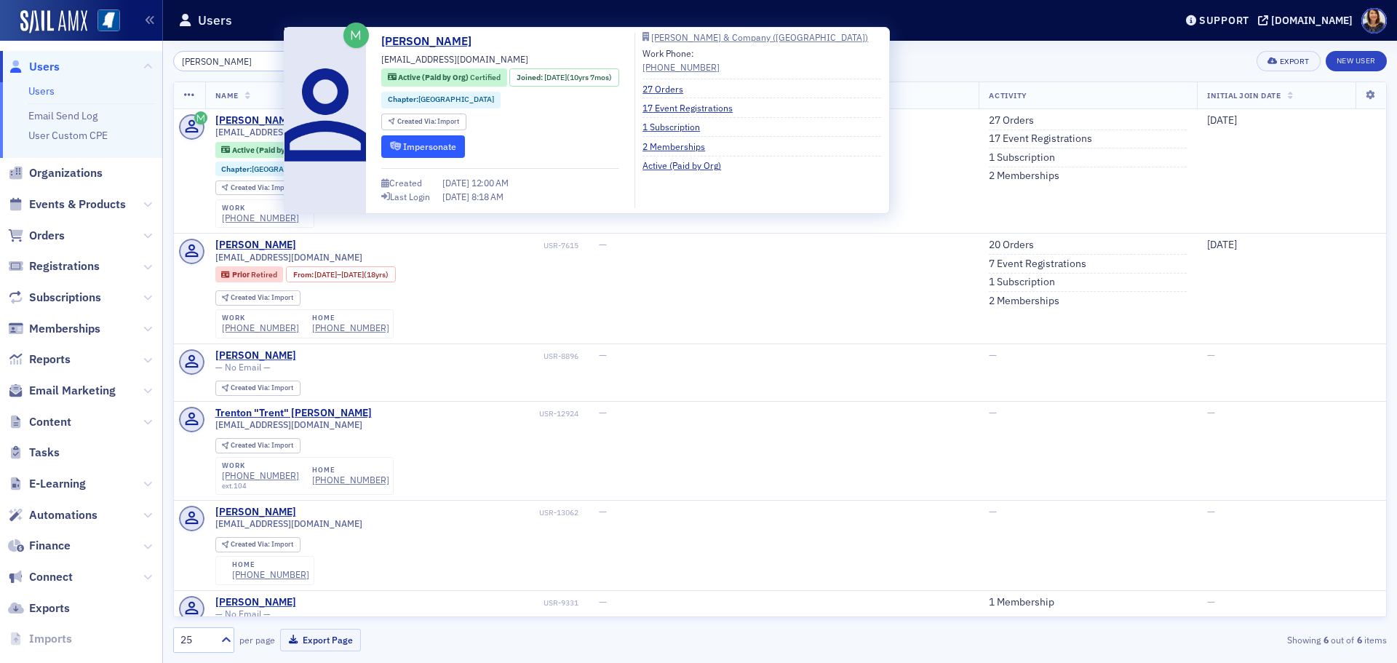
click at [405, 140] on button "Impersonate" at bounding box center [423, 146] width 84 height 23
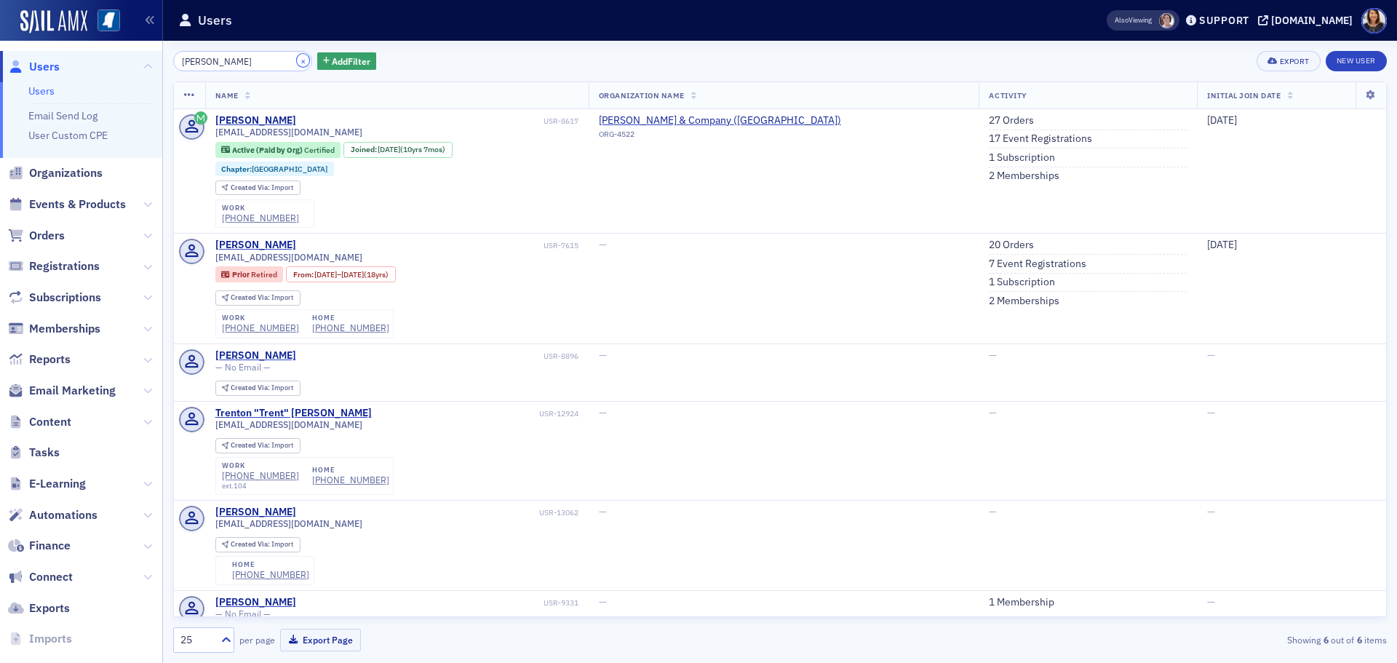
click at [297, 57] on button "×" at bounding box center [303, 60] width 13 height 13
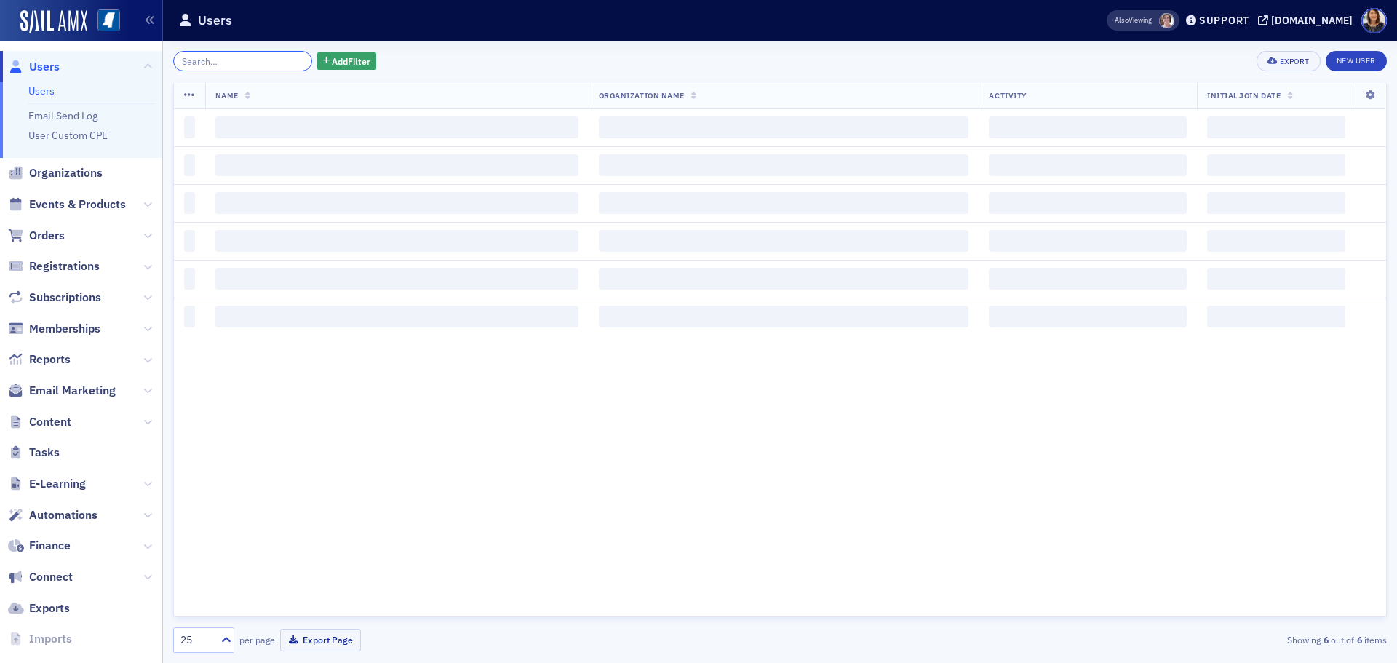
click at [258, 59] on input "search" at bounding box center [242, 61] width 139 height 20
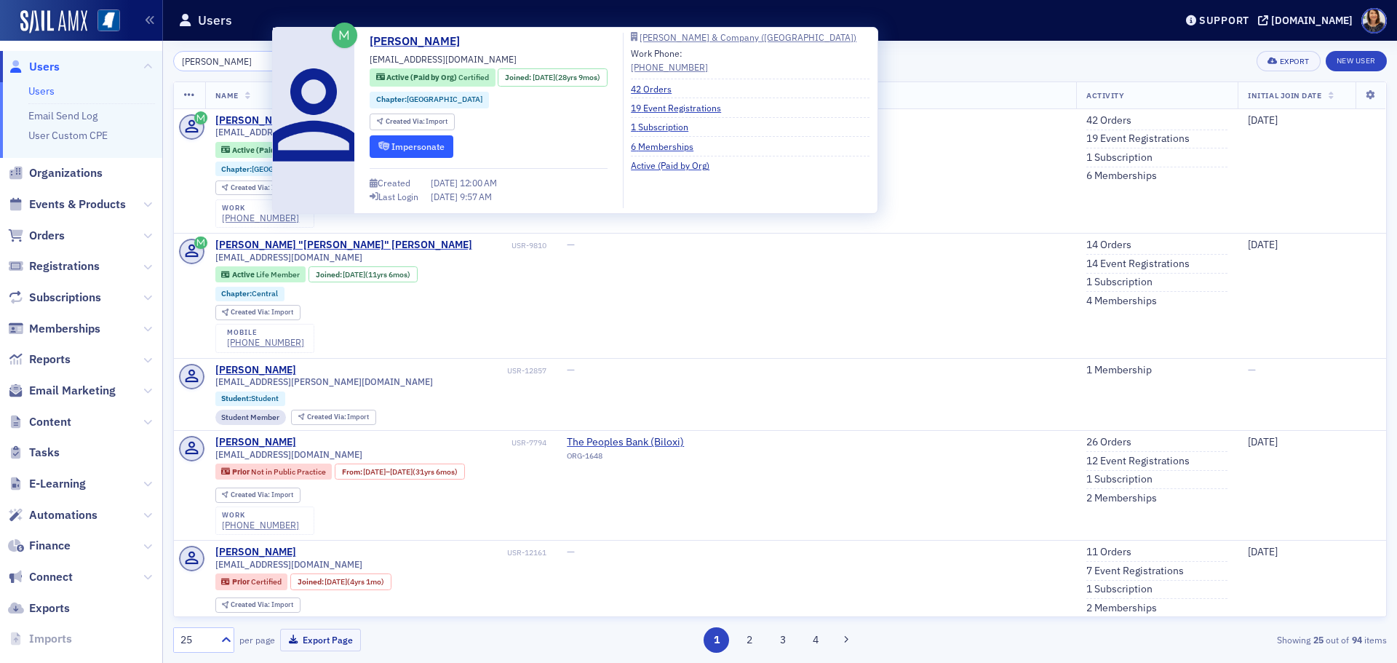
click at [440, 154] on button "Impersonate" at bounding box center [412, 146] width 84 height 23
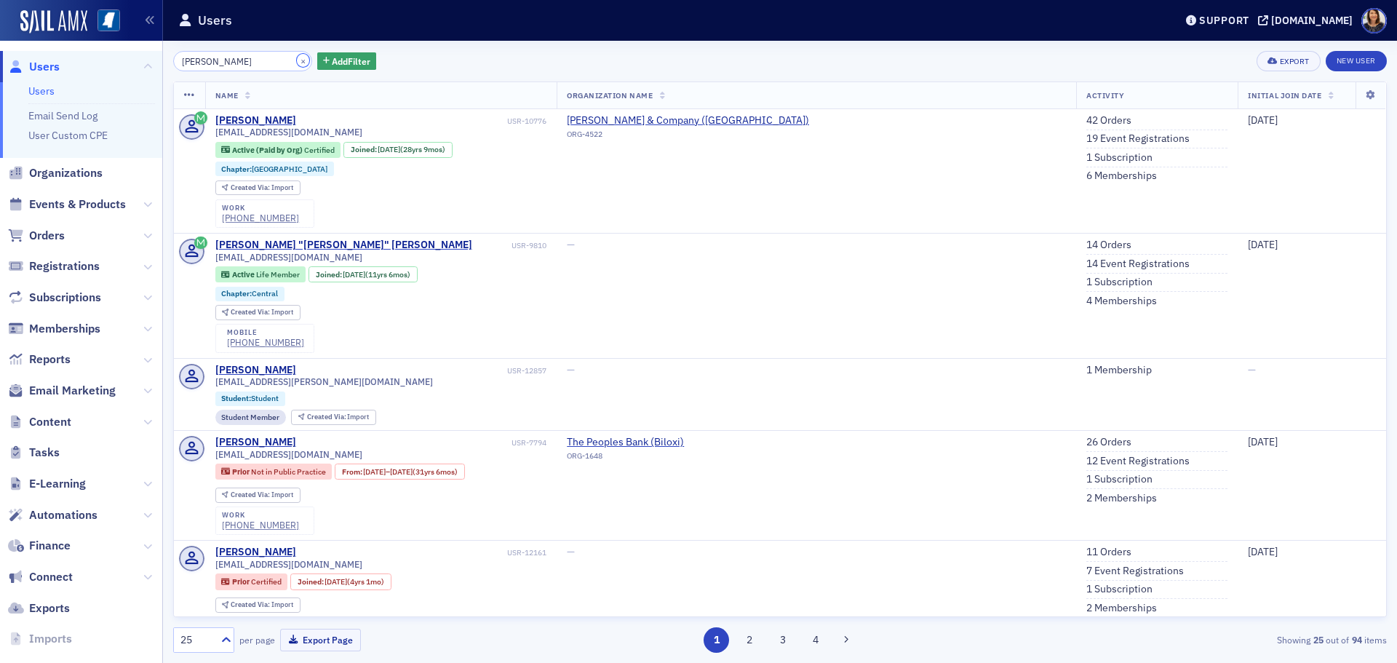
click at [297, 57] on button "×" at bounding box center [303, 60] width 13 height 13
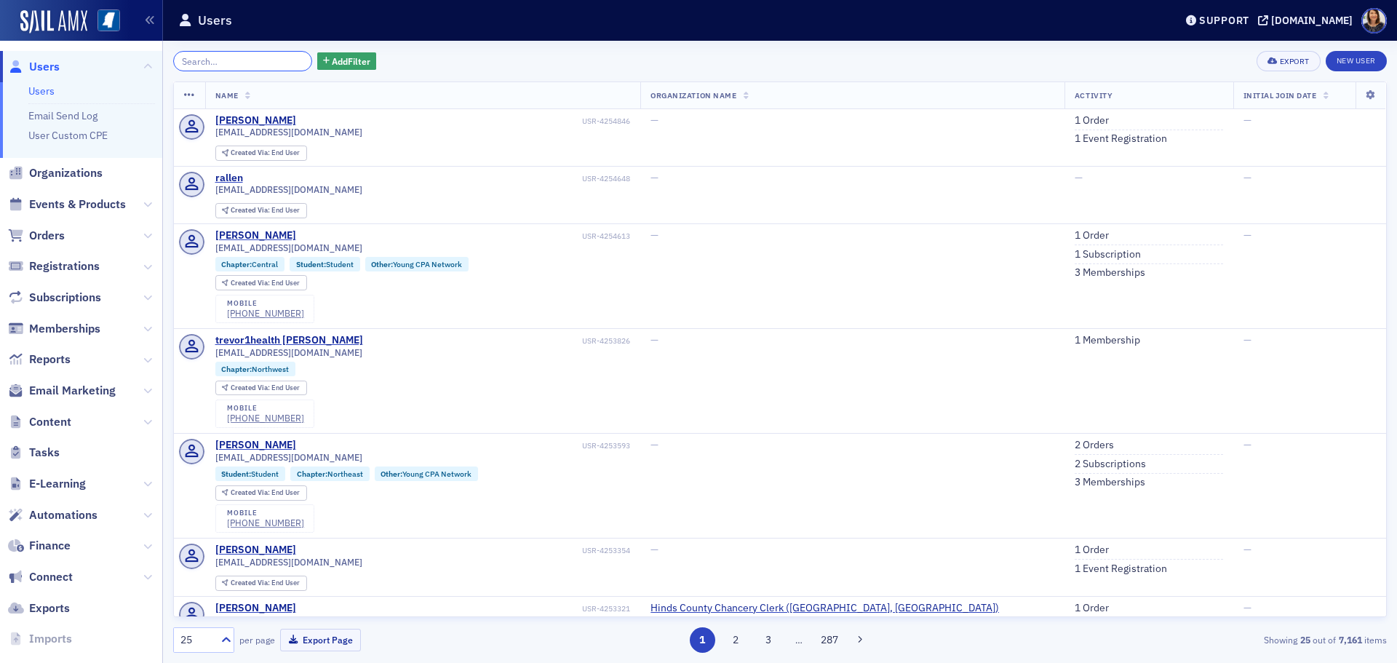
click at [255, 65] on input "search" at bounding box center [242, 61] width 139 height 20
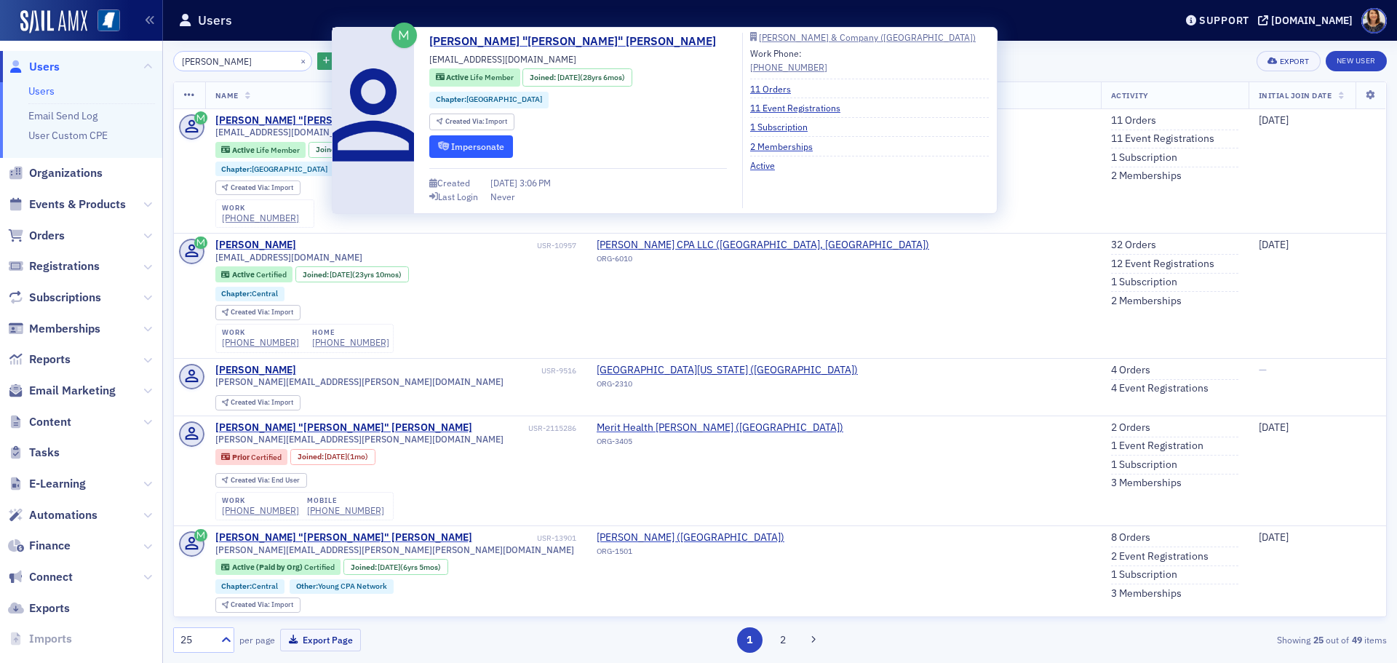
click at [474, 143] on button "Impersonate" at bounding box center [471, 146] width 84 height 23
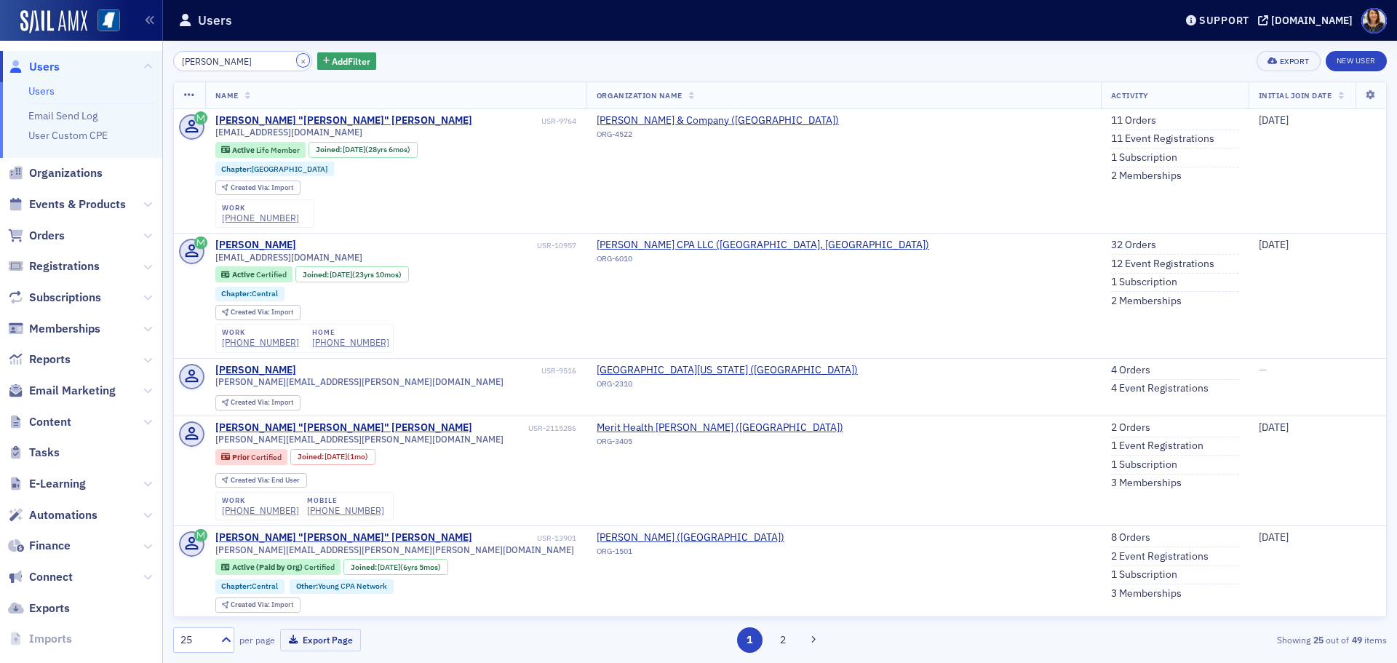
click at [297, 56] on button "×" at bounding box center [303, 60] width 13 height 13
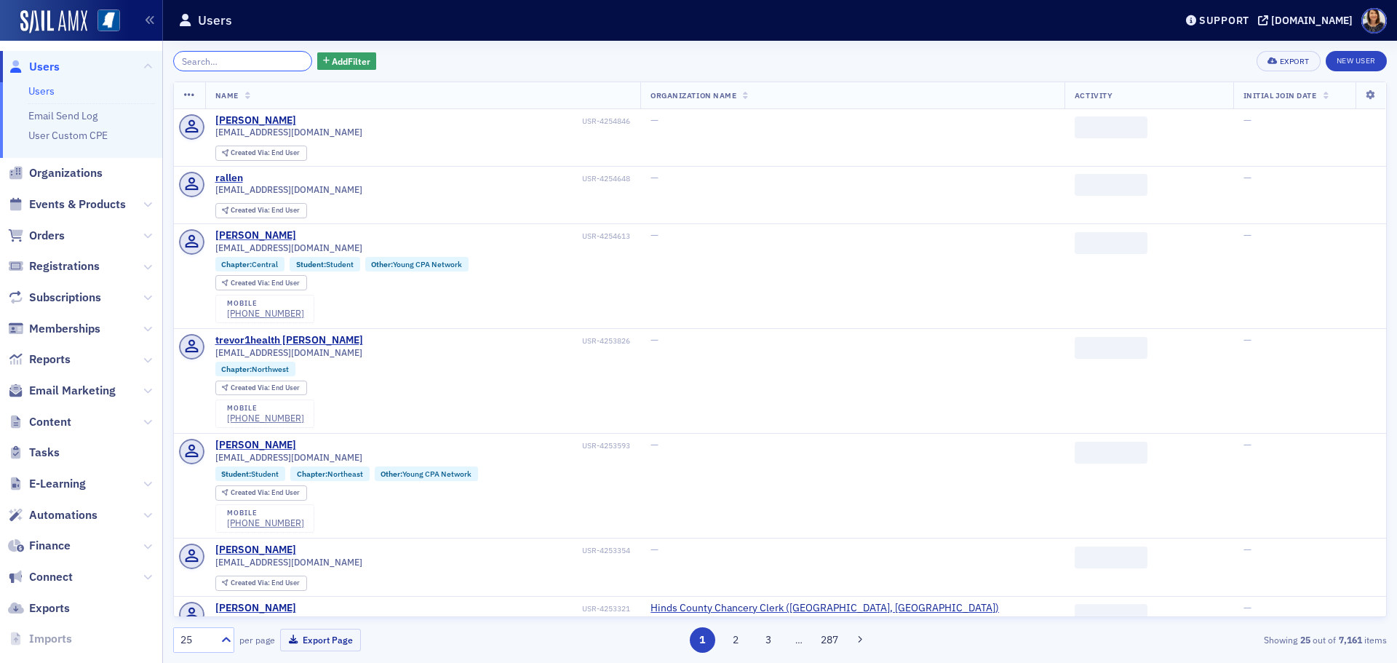
click at [239, 60] on input "search" at bounding box center [242, 61] width 139 height 20
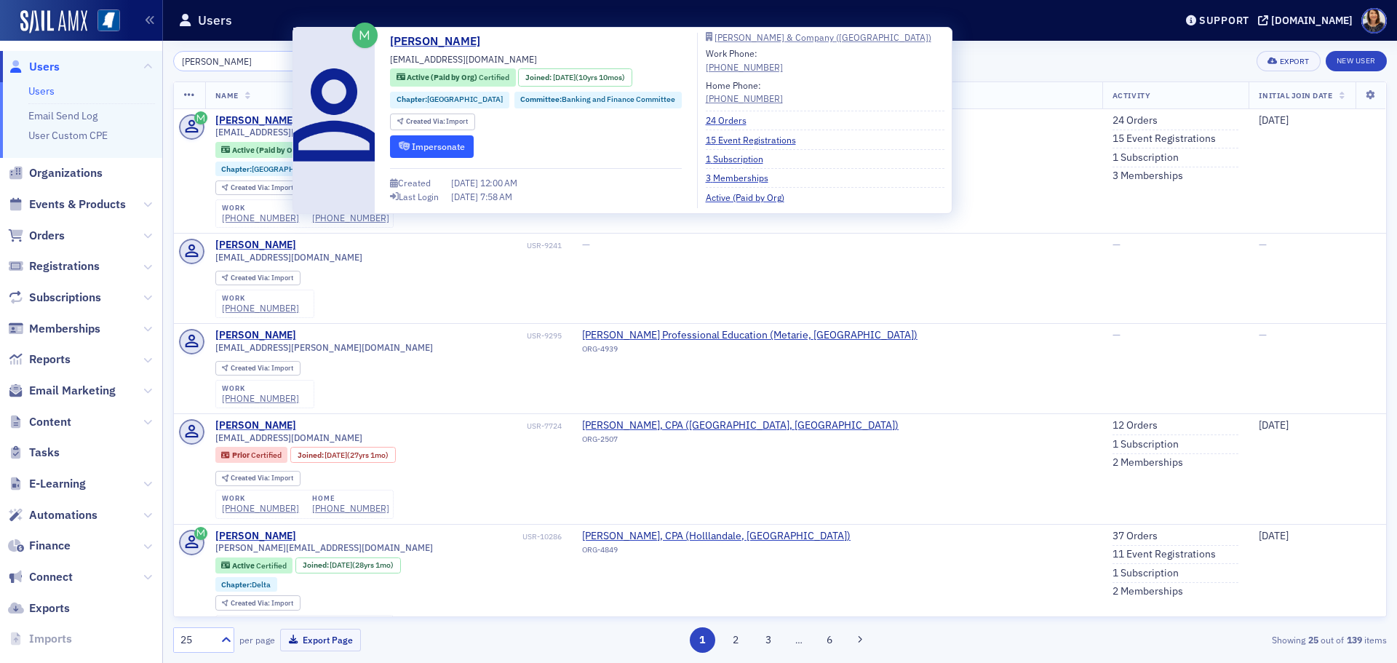
click at [437, 143] on button "Impersonate" at bounding box center [432, 146] width 84 height 23
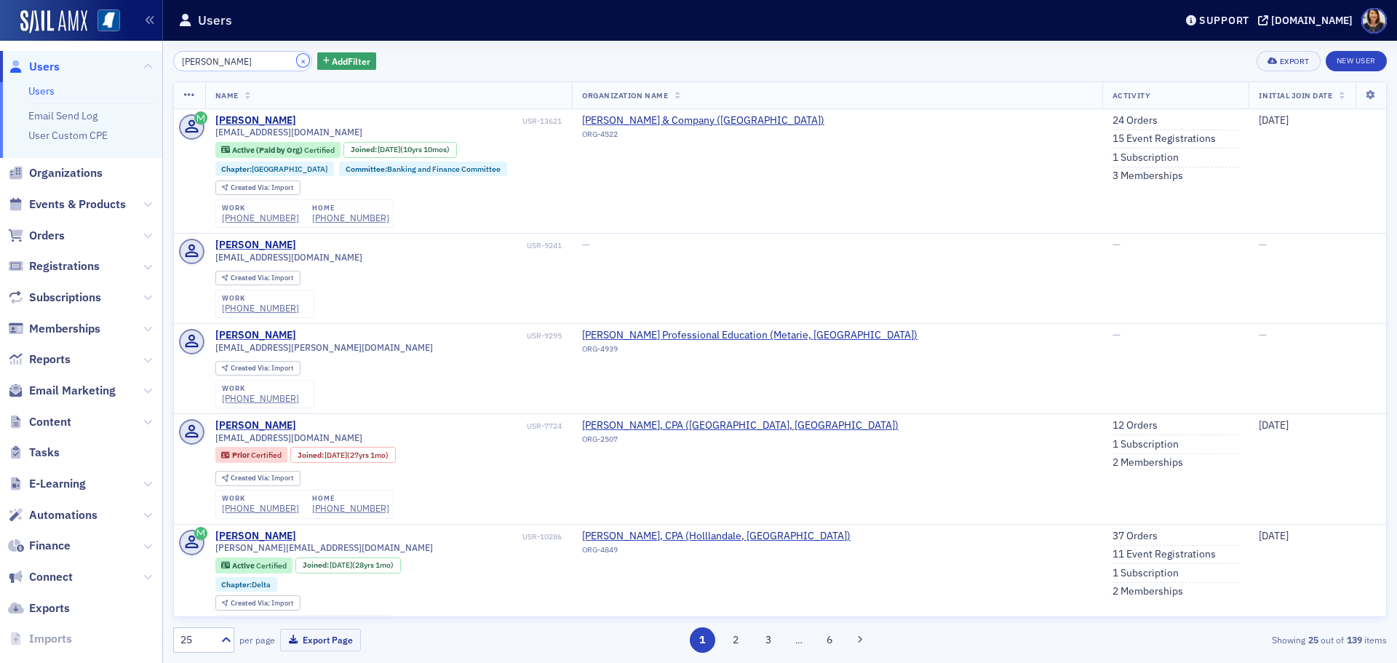
click at [297, 57] on button "×" at bounding box center [303, 60] width 13 height 13
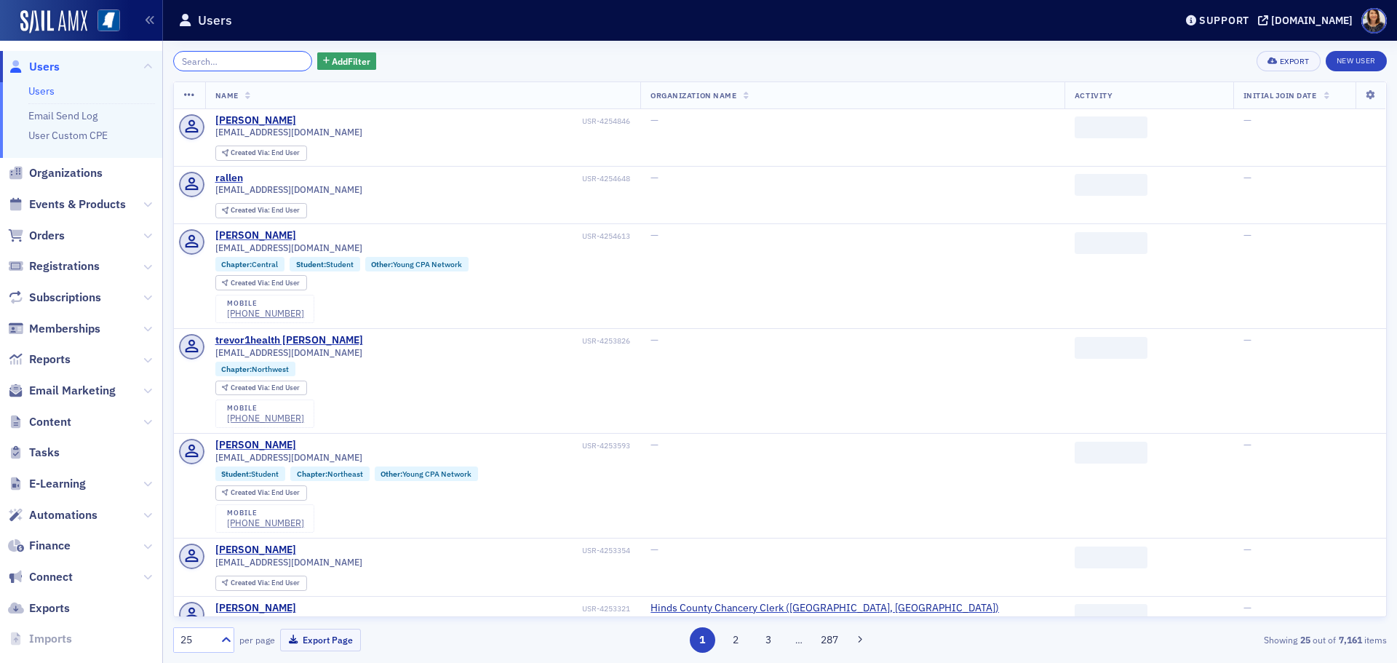
click at [221, 63] on input "search" at bounding box center [242, 61] width 139 height 20
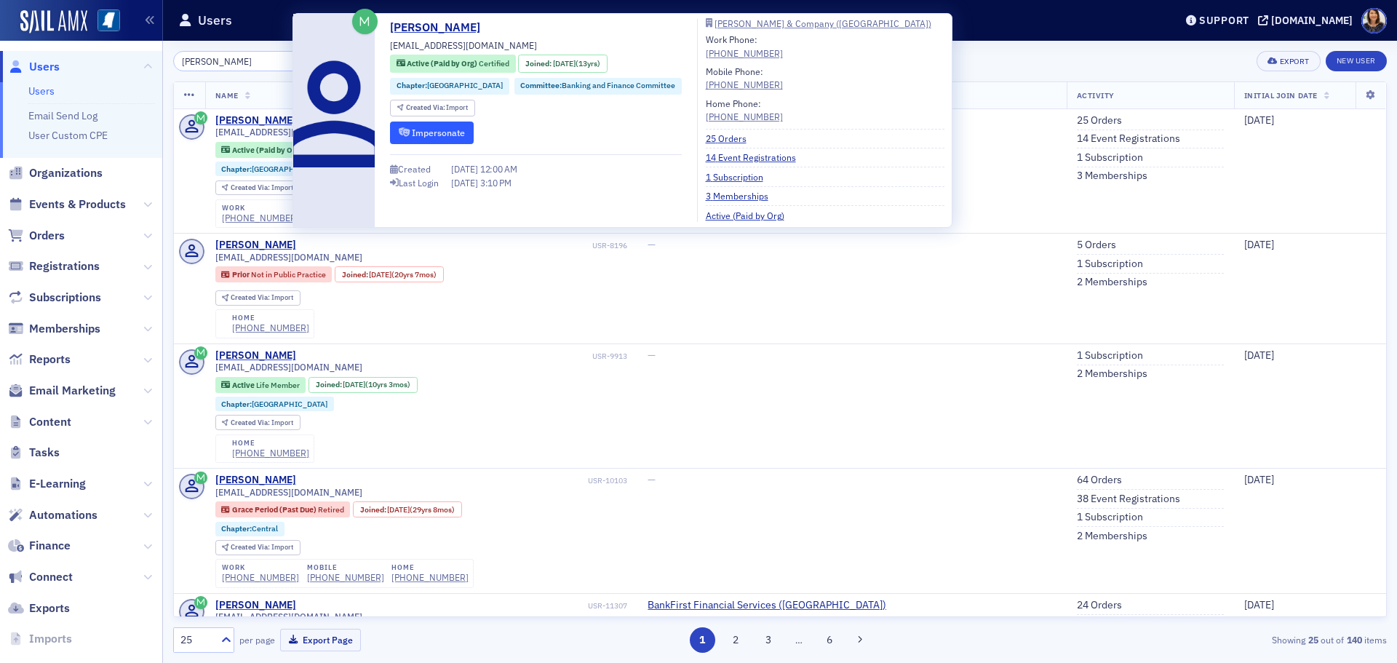
click at [409, 128] on icon "submit" at bounding box center [404, 132] width 11 height 9
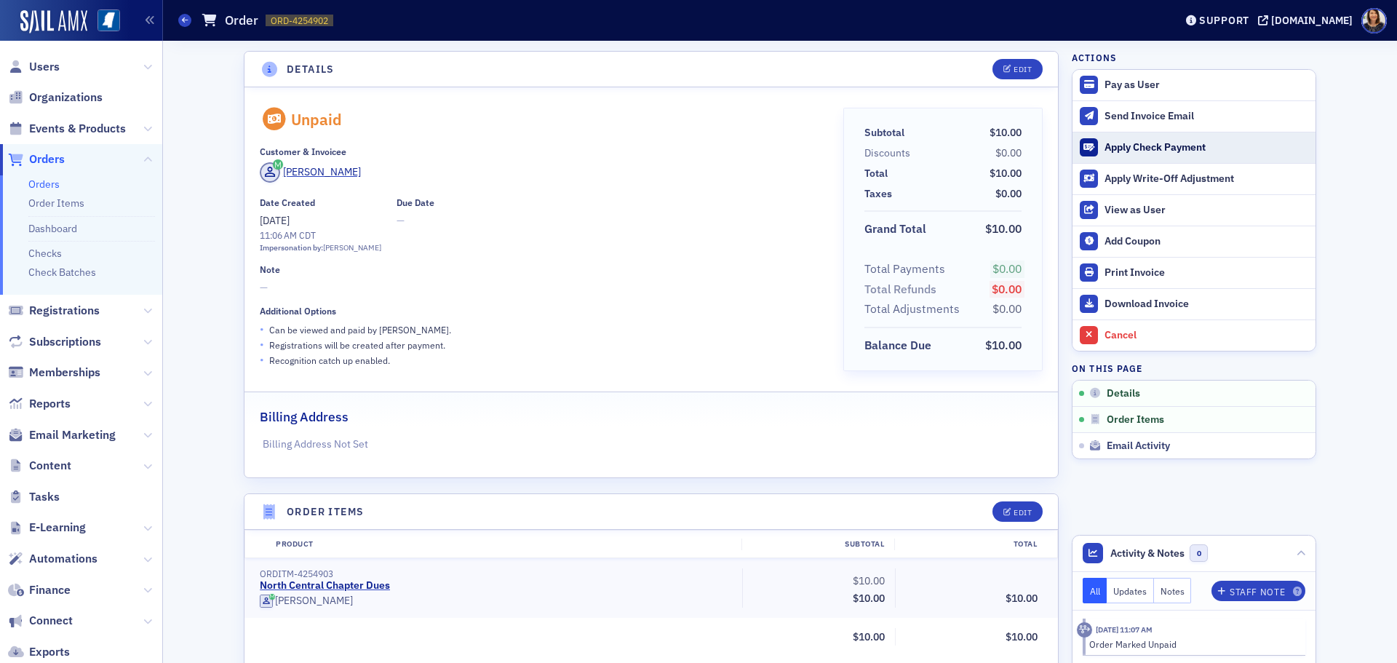
click at [1135, 145] on div "Apply Check Payment" at bounding box center [1207, 147] width 204 height 13
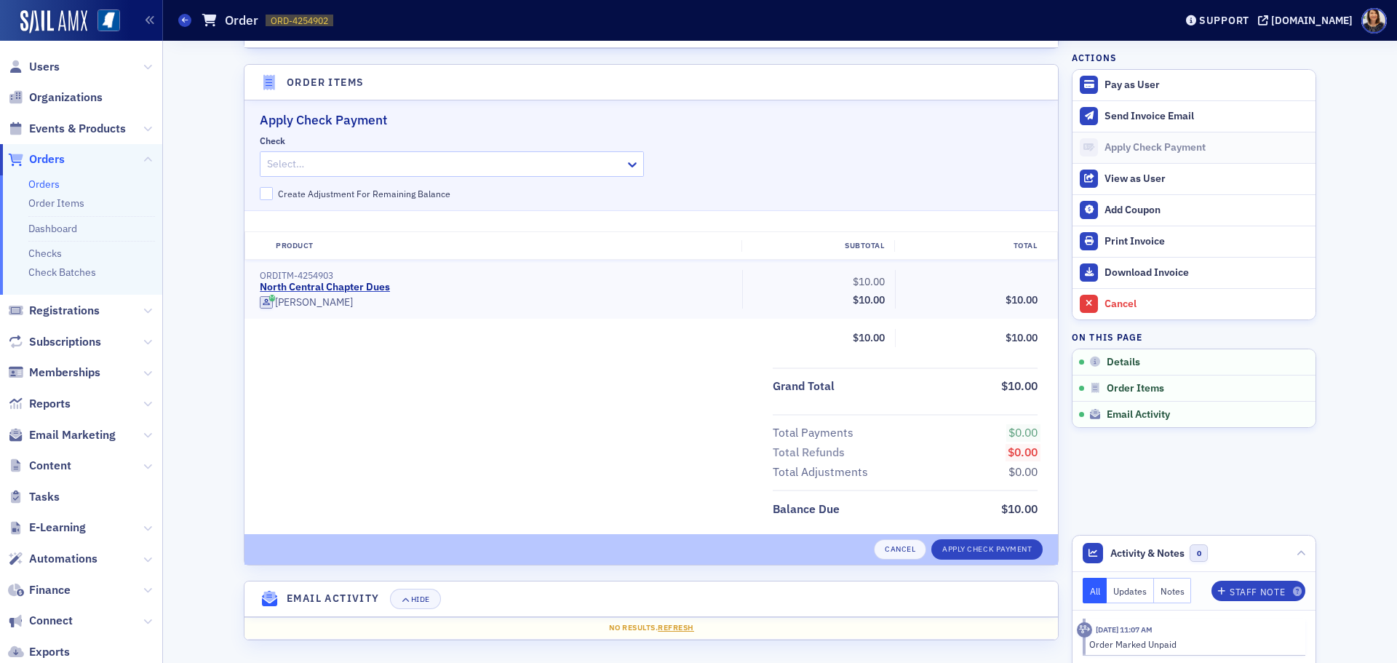
scroll to position [432, 0]
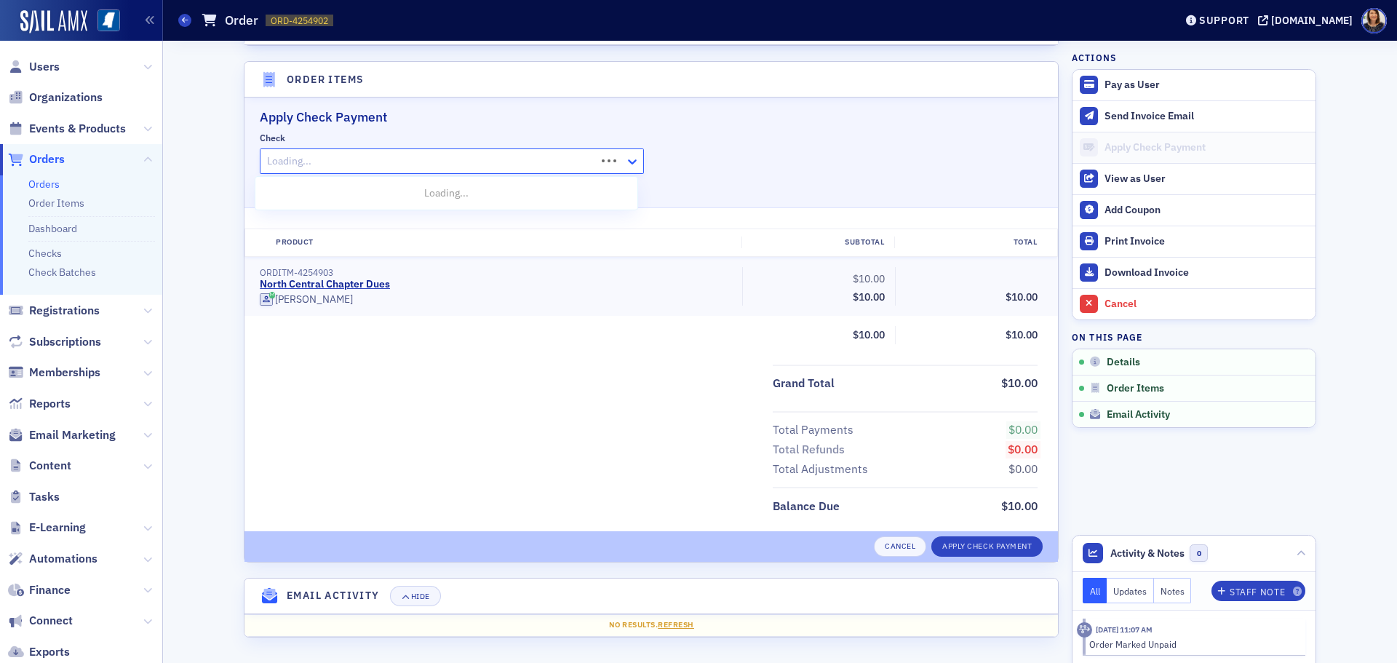
click at [632, 161] on icon at bounding box center [632, 161] width 15 height 15
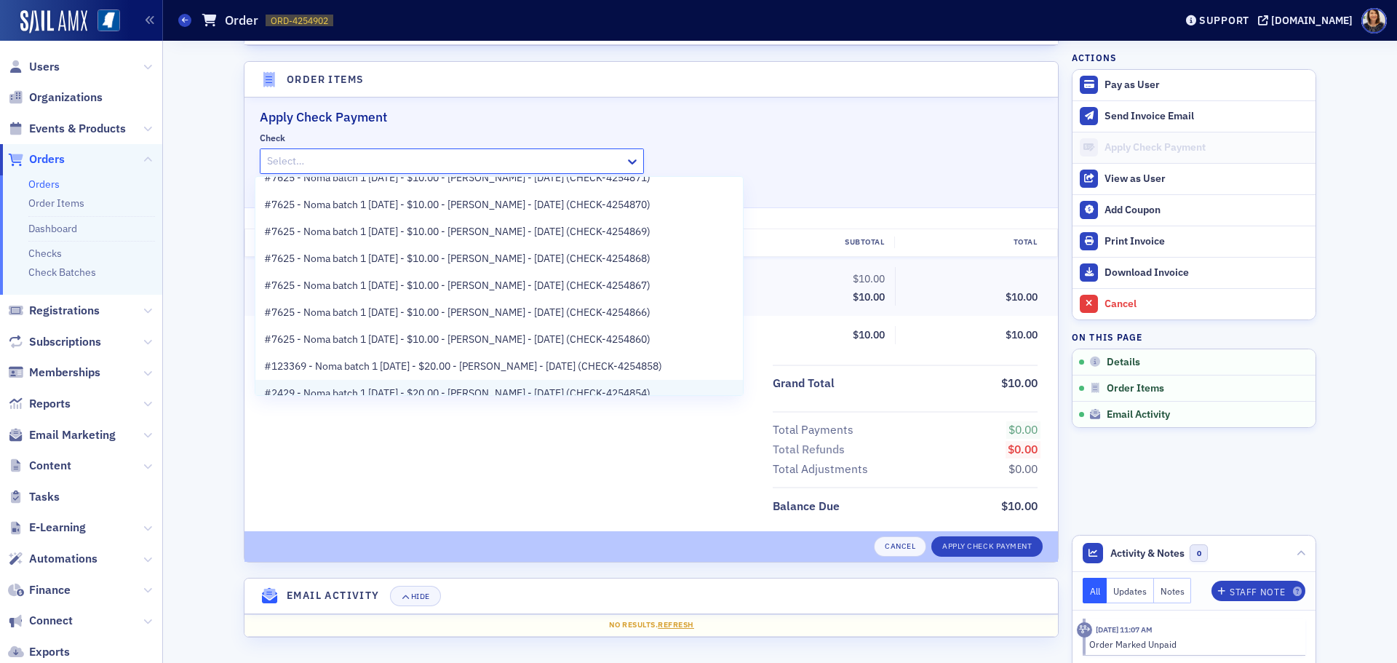
scroll to position [378, 0]
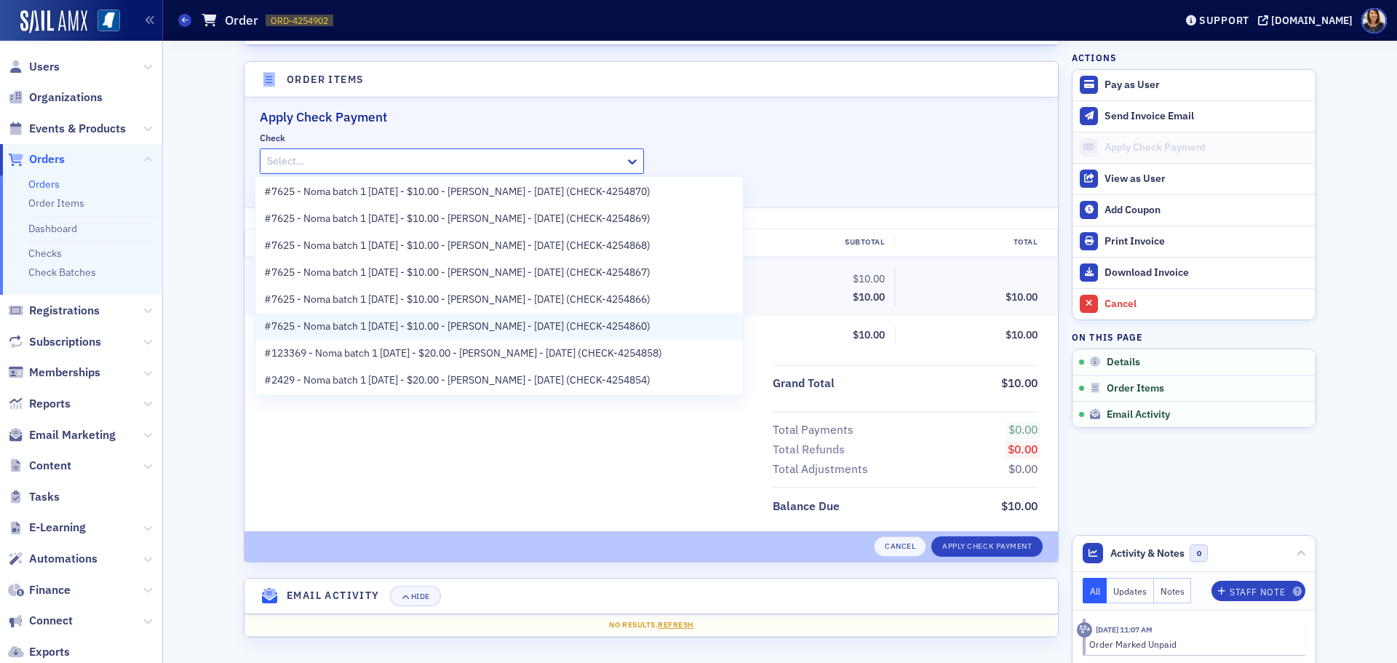
click at [567, 329] on span "#7625 - Noma batch 1 [DATE] - $10.00 - [PERSON_NAME] - [DATE] (CHECK-4254860)" at bounding box center [457, 326] width 386 height 15
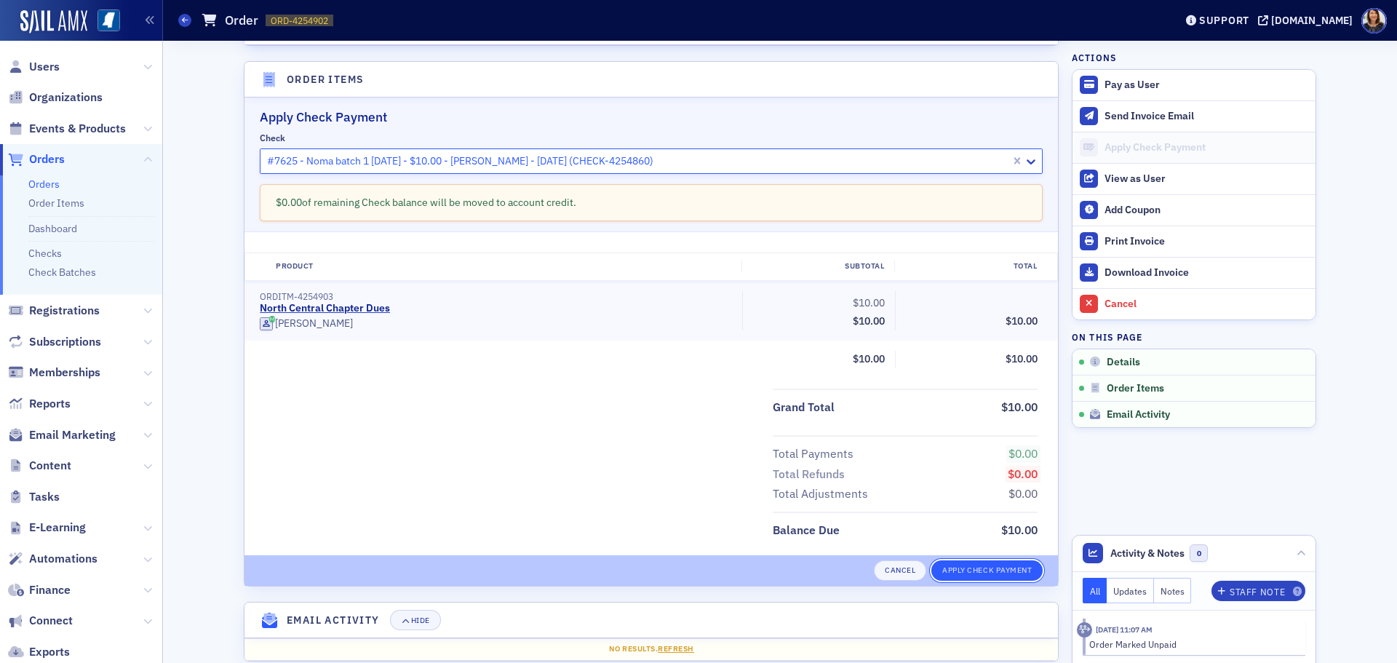
click at [976, 562] on button "Apply Check Payment" at bounding box center [986, 570] width 111 height 20
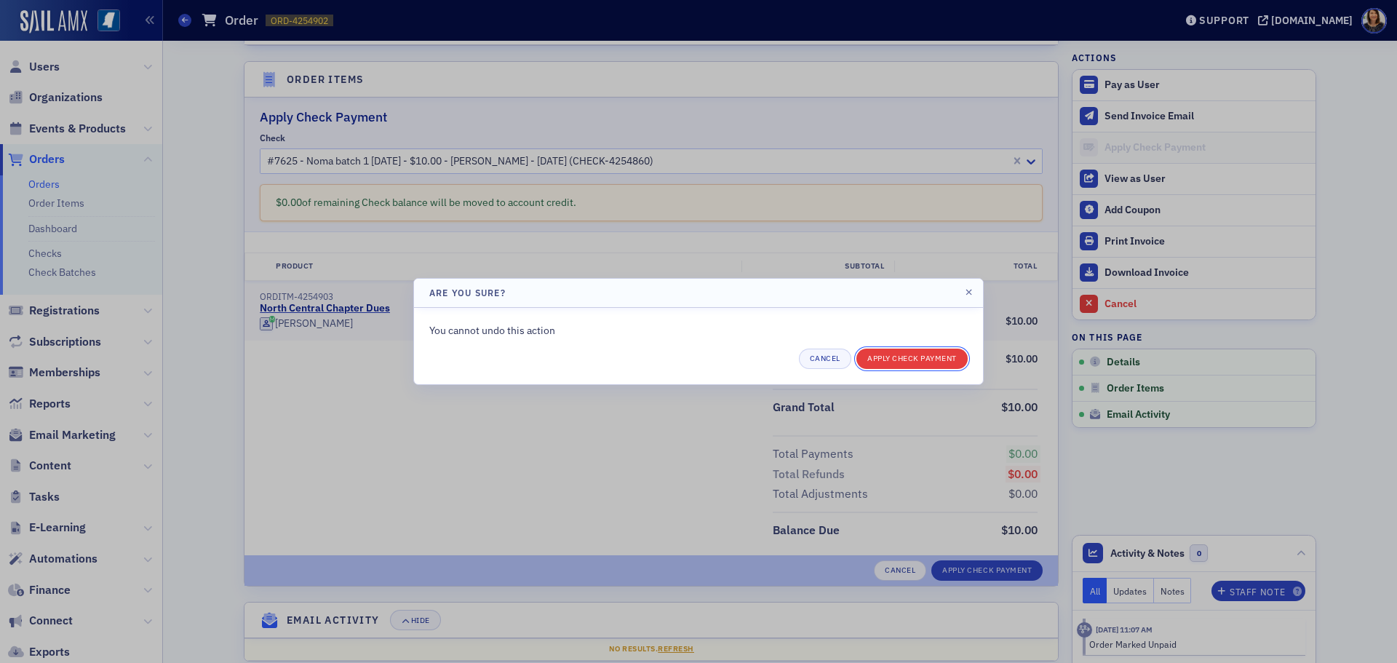
click at [905, 357] on button "Apply Check Payment" at bounding box center [911, 359] width 111 height 20
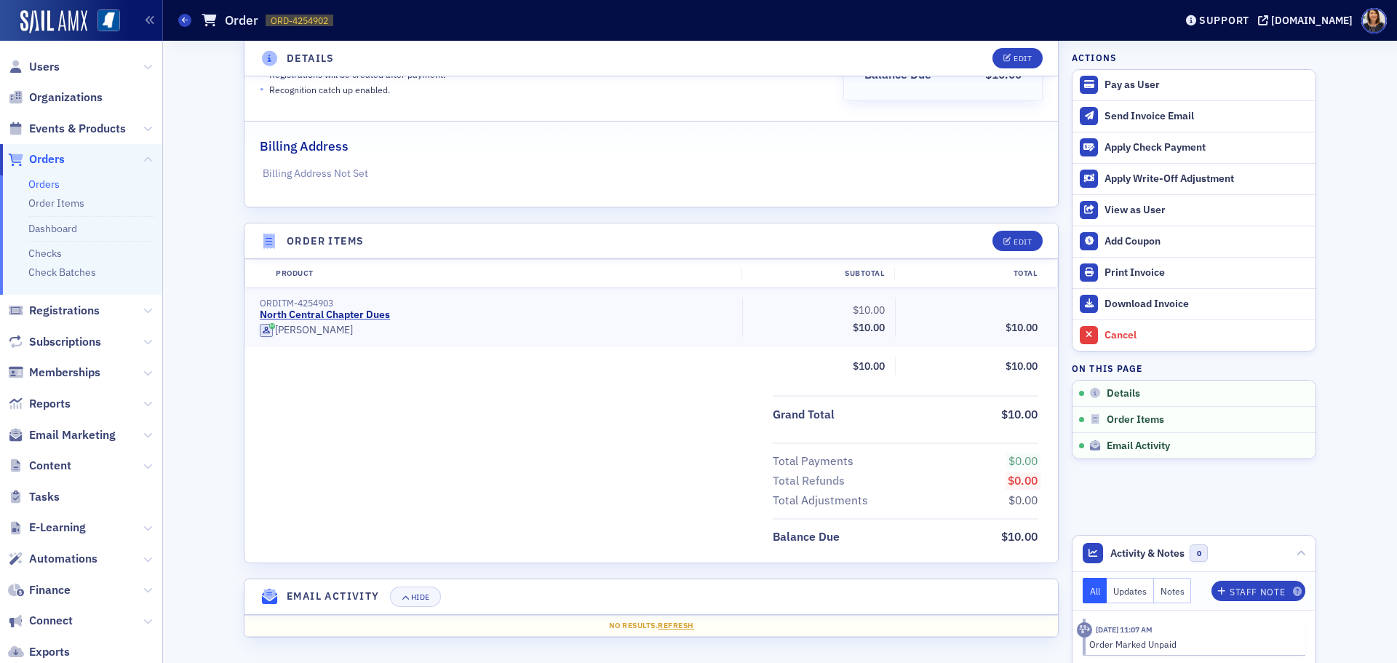
scroll to position [271, 0]
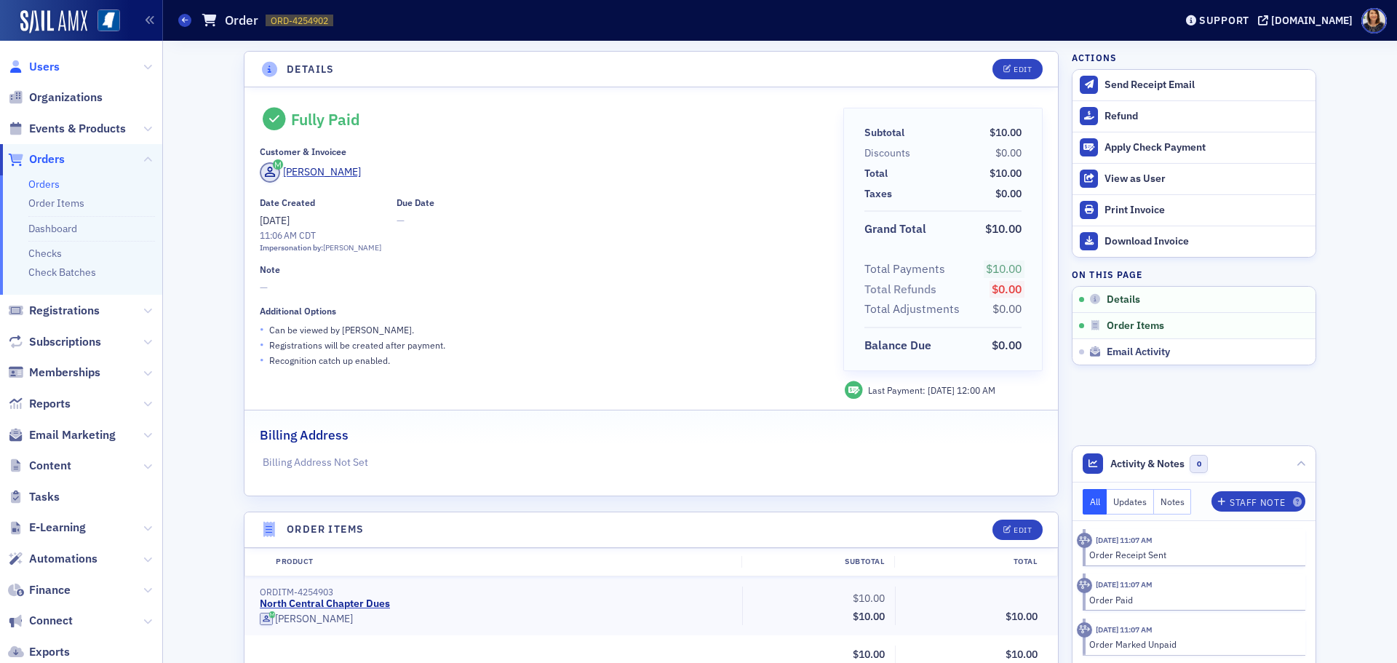
click at [34, 65] on span "Users" at bounding box center [44, 67] width 31 height 16
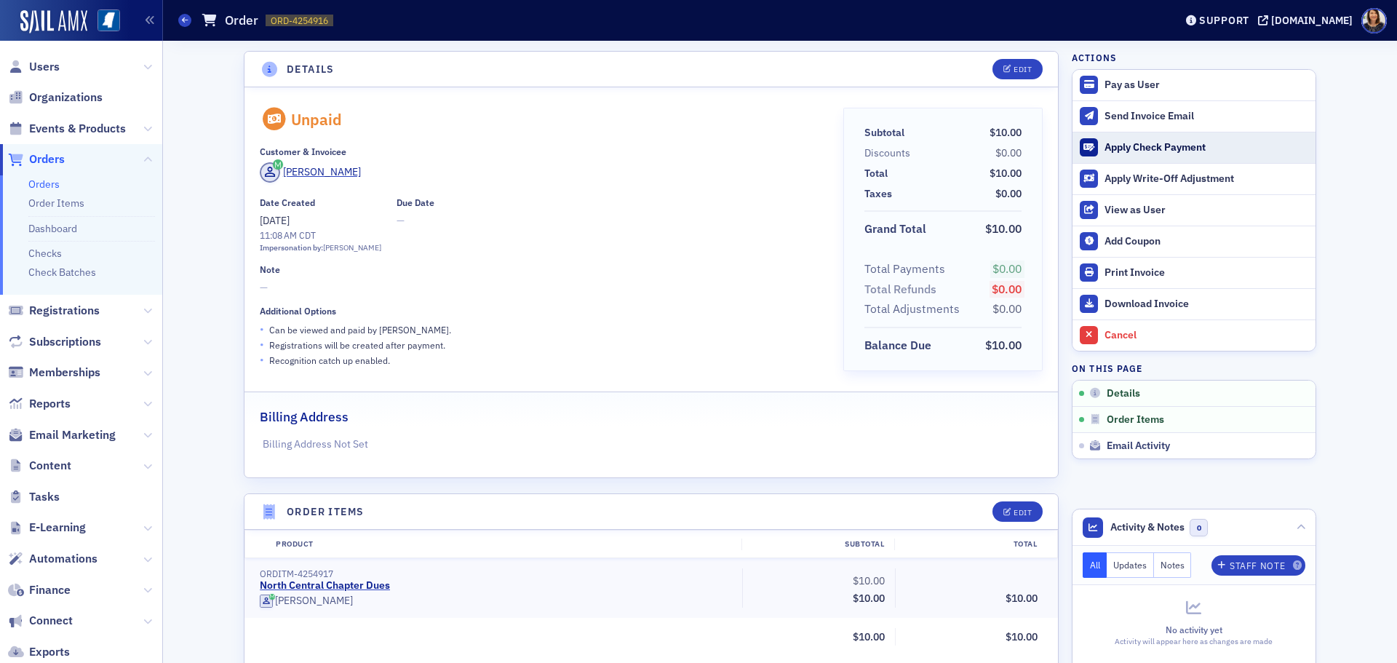
click at [1089, 146] on icon at bounding box center [1089, 147] width 11 height 9
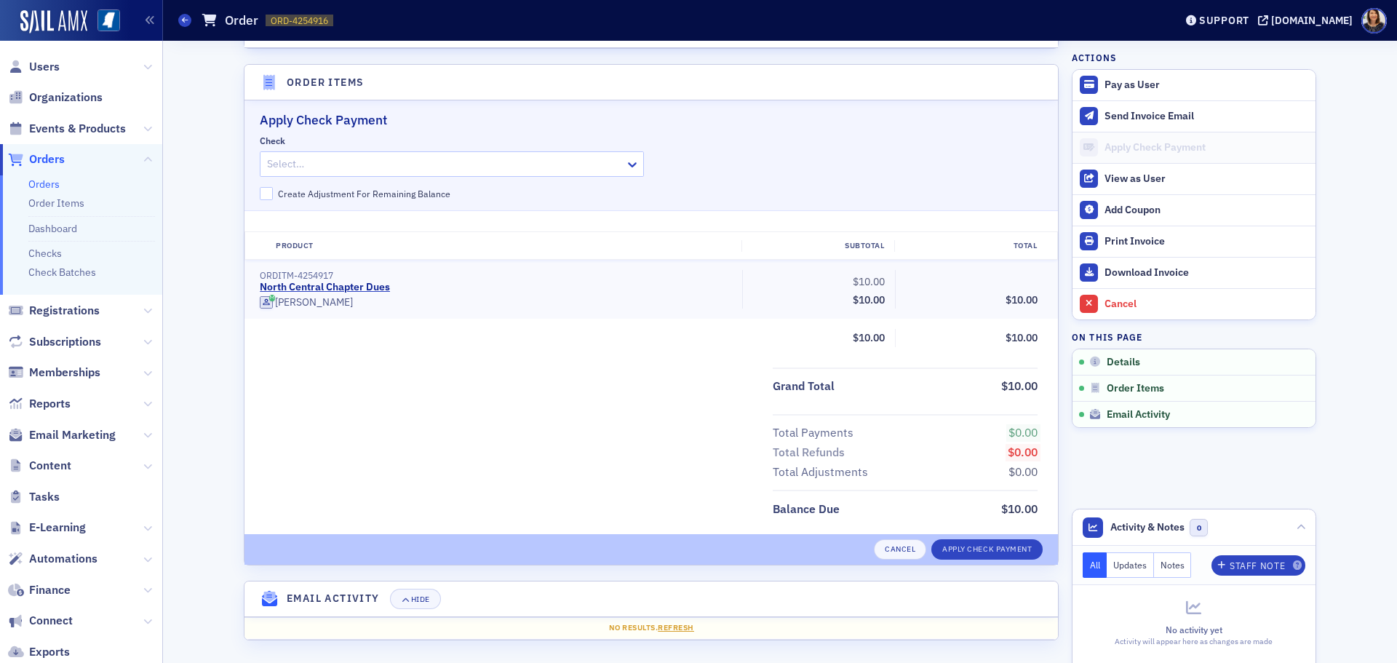
scroll to position [432, 0]
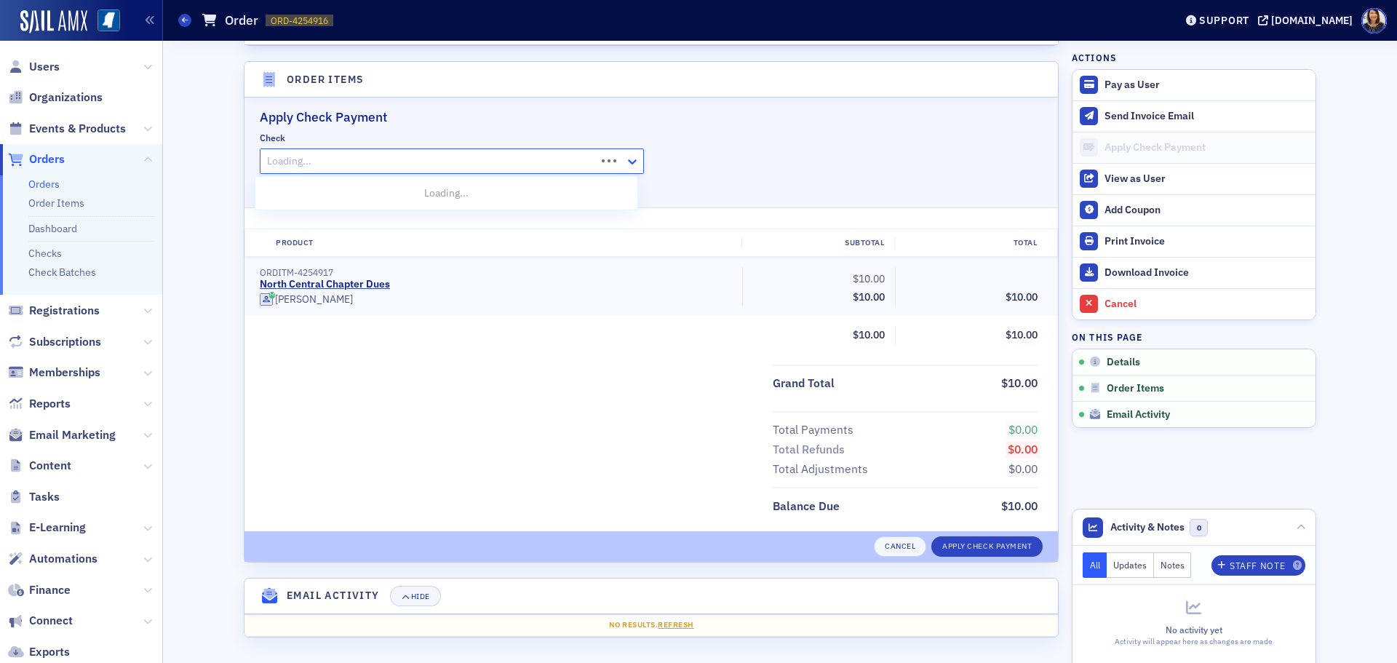
click at [632, 162] on icon at bounding box center [632, 161] width 15 height 15
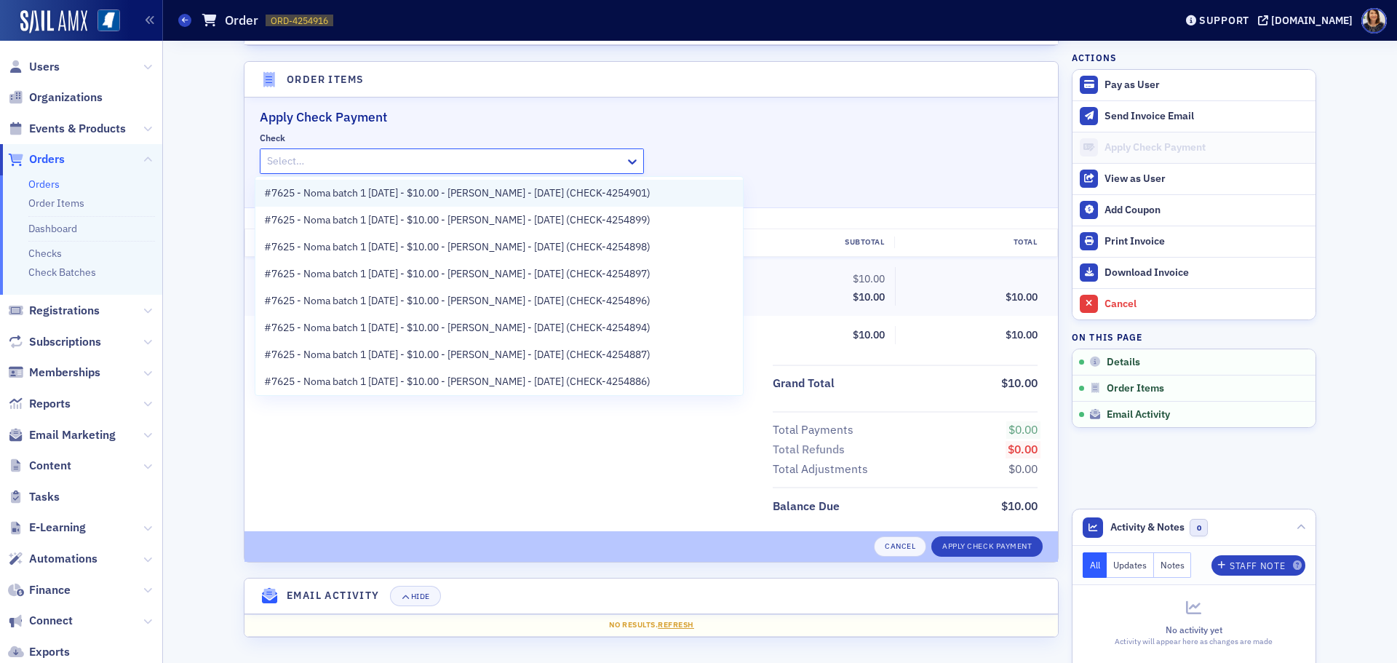
click at [564, 192] on span "#7625 - Noma batch 1 [DATE] - $10.00 - [PERSON_NAME] - [DATE] (CHECK-4254901)" at bounding box center [457, 193] width 386 height 15
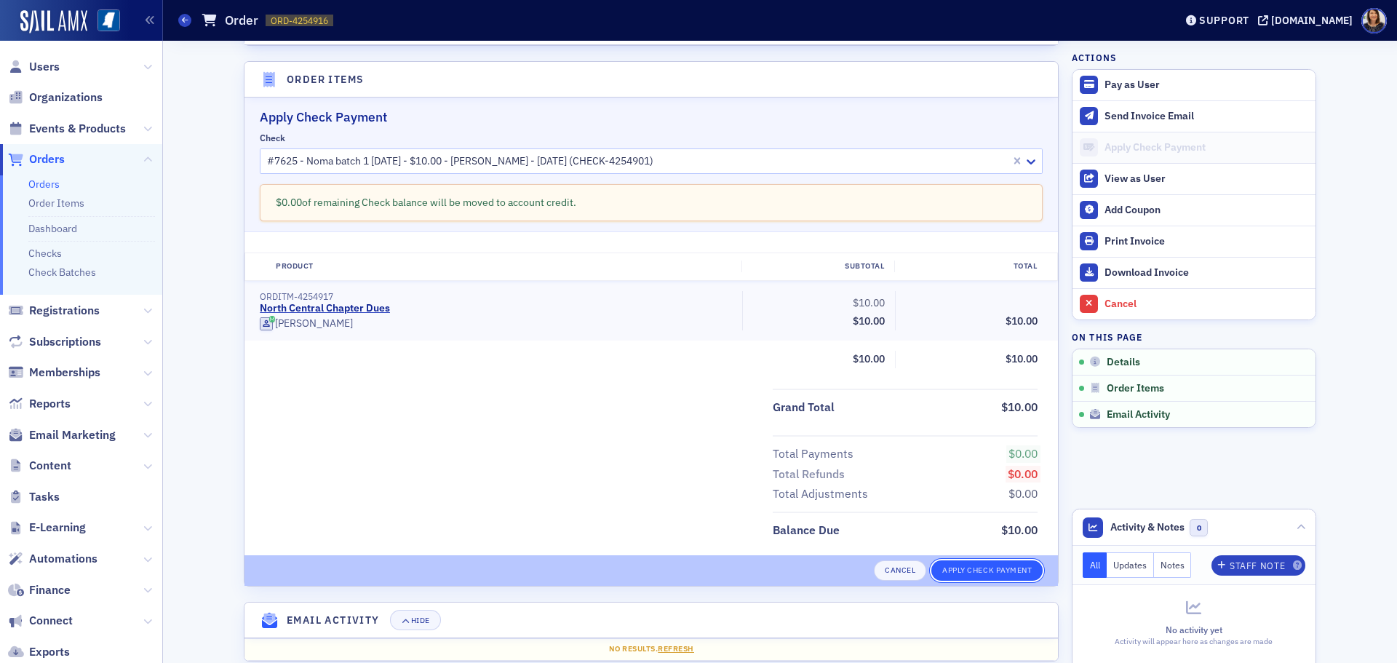
click at [969, 568] on button "Apply Check Payment" at bounding box center [986, 570] width 111 height 20
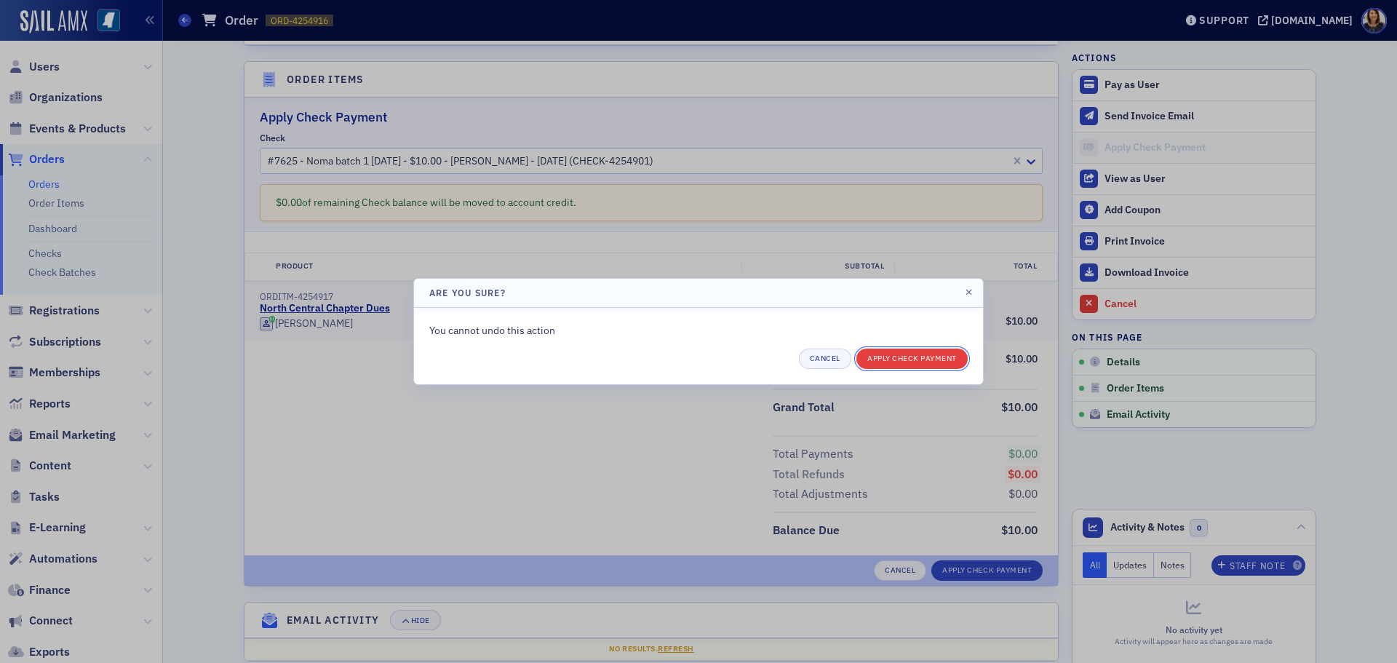
click at [902, 361] on button "Apply Check Payment" at bounding box center [911, 359] width 111 height 20
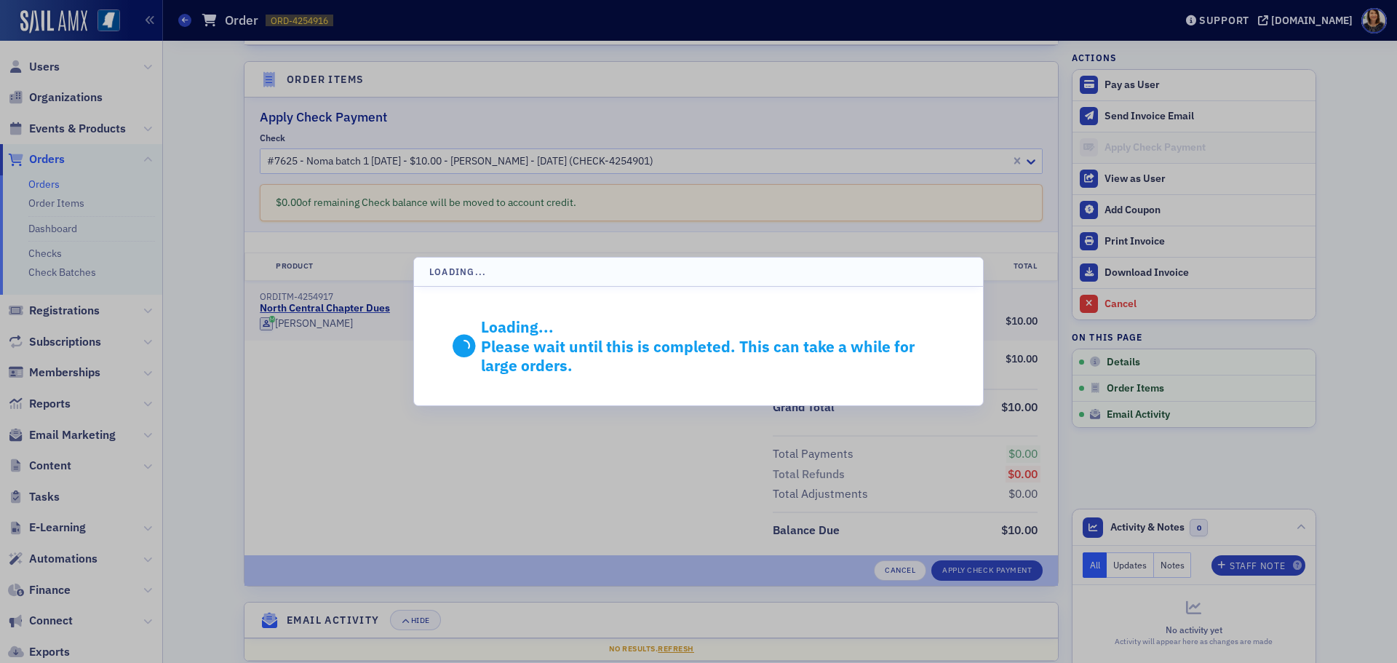
scroll to position [271, 0]
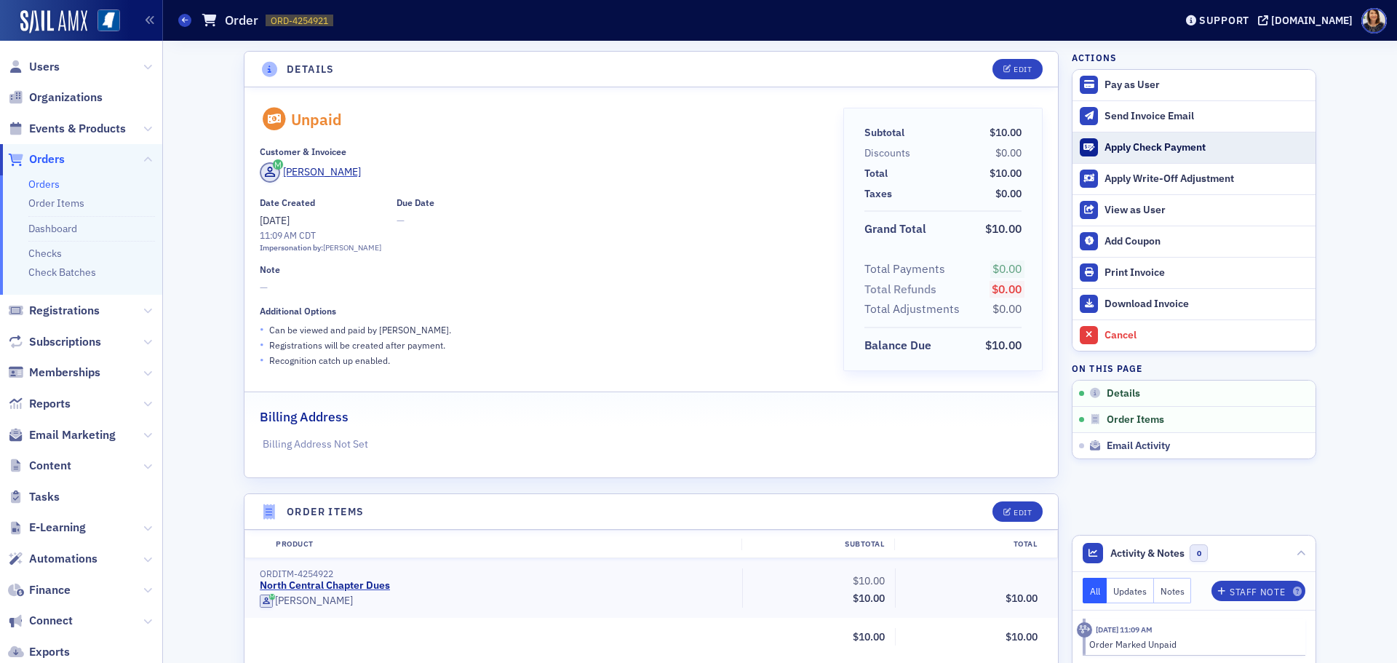
click at [1109, 148] on div "Apply Check Payment" at bounding box center [1207, 147] width 204 height 13
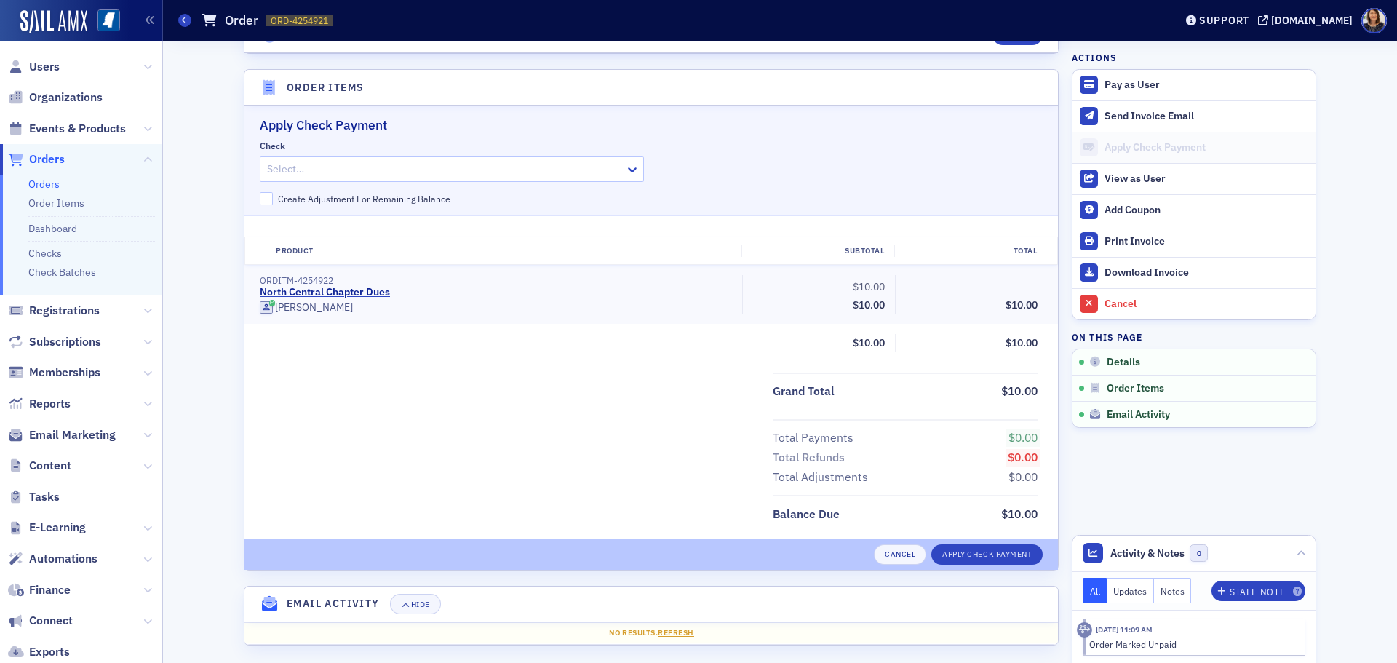
scroll to position [432, 0]
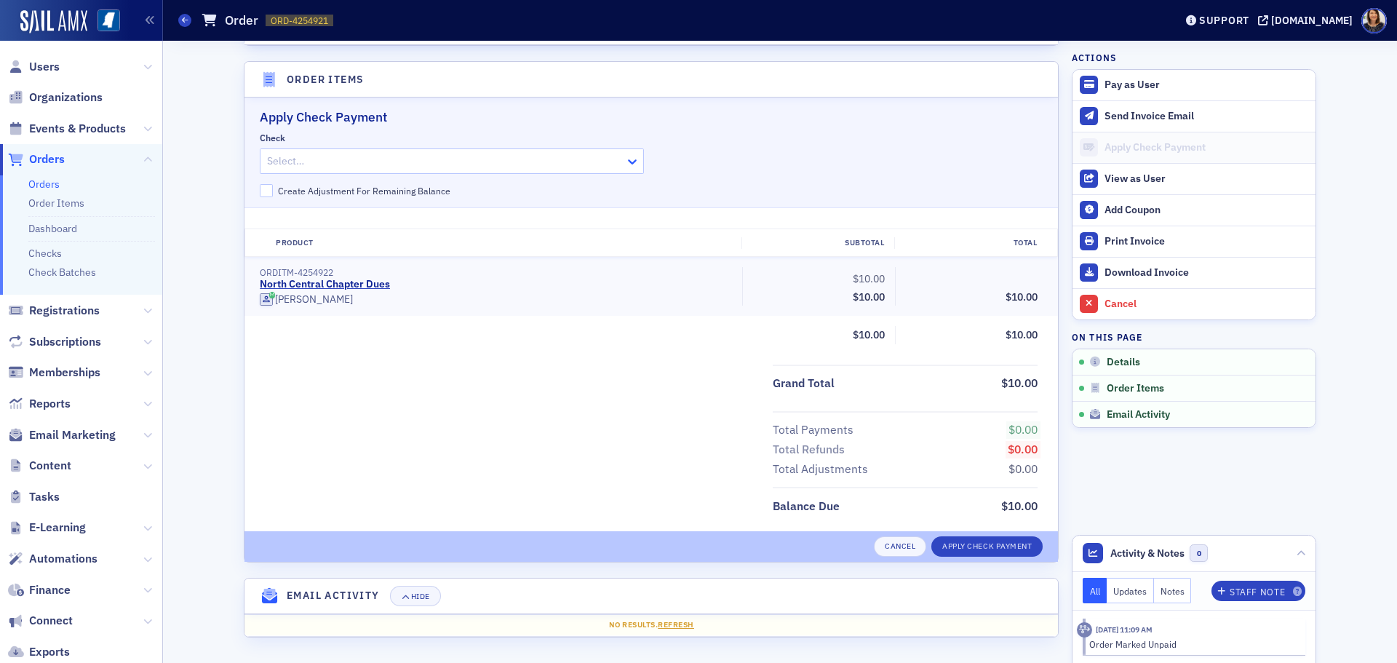
click at [625, 166] on icon at bounding box center [632, 161] width 15 height 15
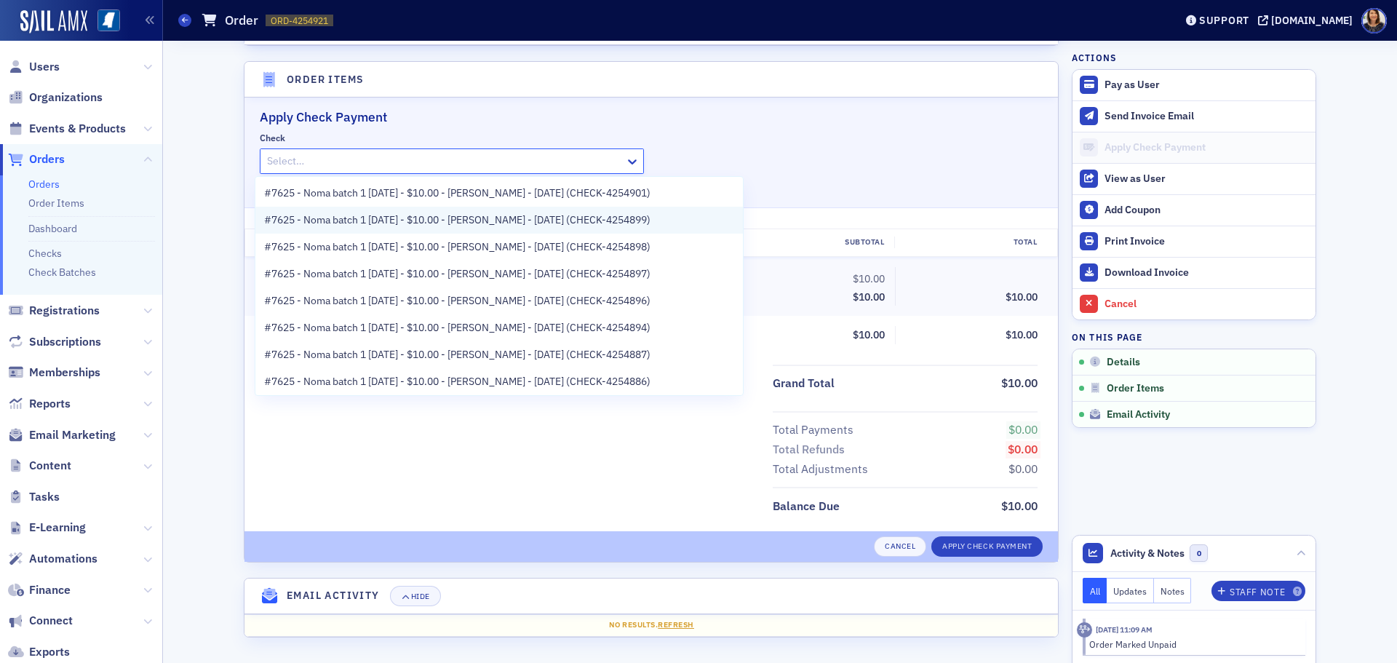
click at [521, 224] on span "#7625 - Noma batch 1 [DATE] - $10.00 - [PERSON_NAME] - [DATE] (CHECK-4254899)" at bounding box center [457, 219] width 386 height 15
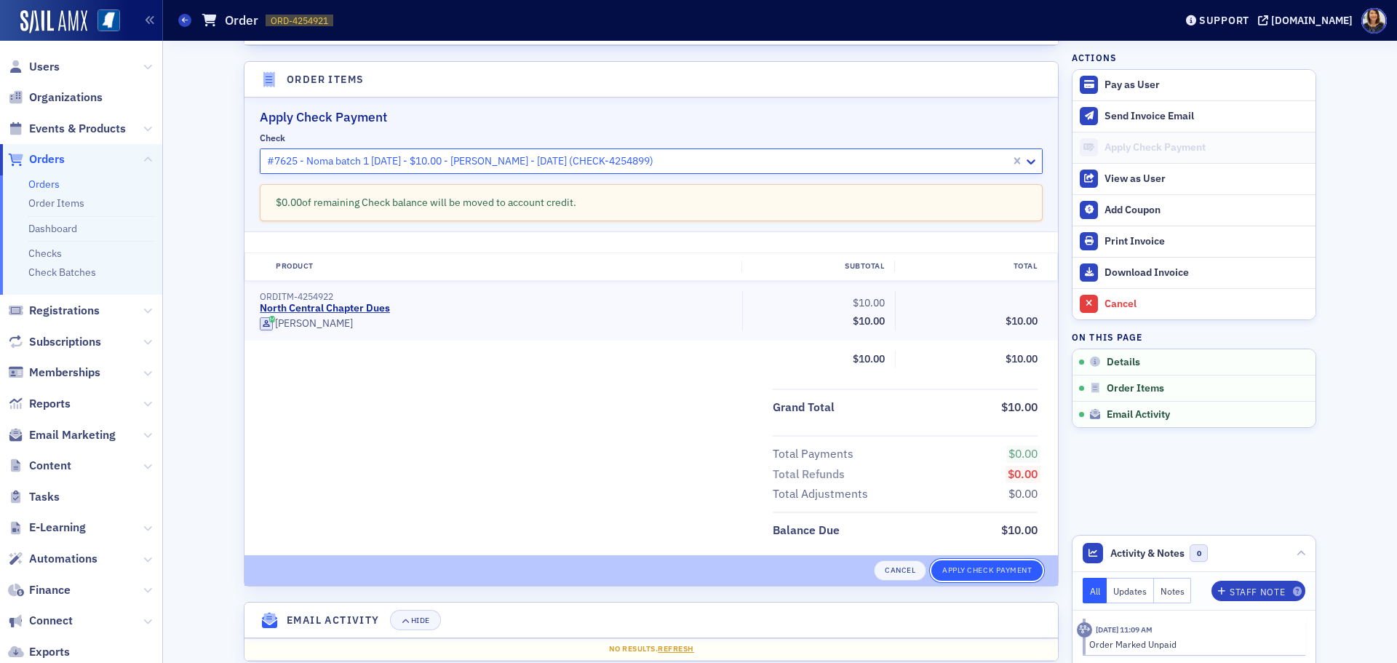
click at [979, 567] on button "Apply Check Payment" at bounding box center [986, 570] width 111 height 20
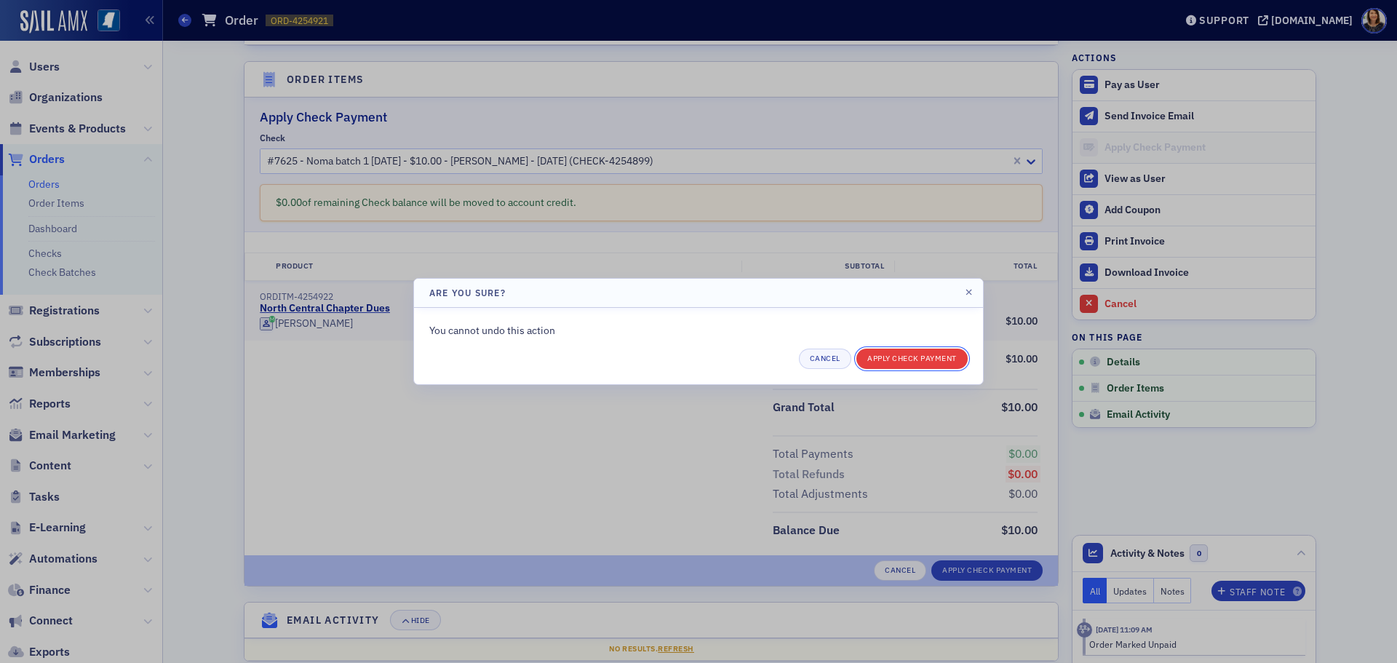
click at [913, 362] on button "Apply Check Payment" at bounding box center [911, 359] width 111 height 20
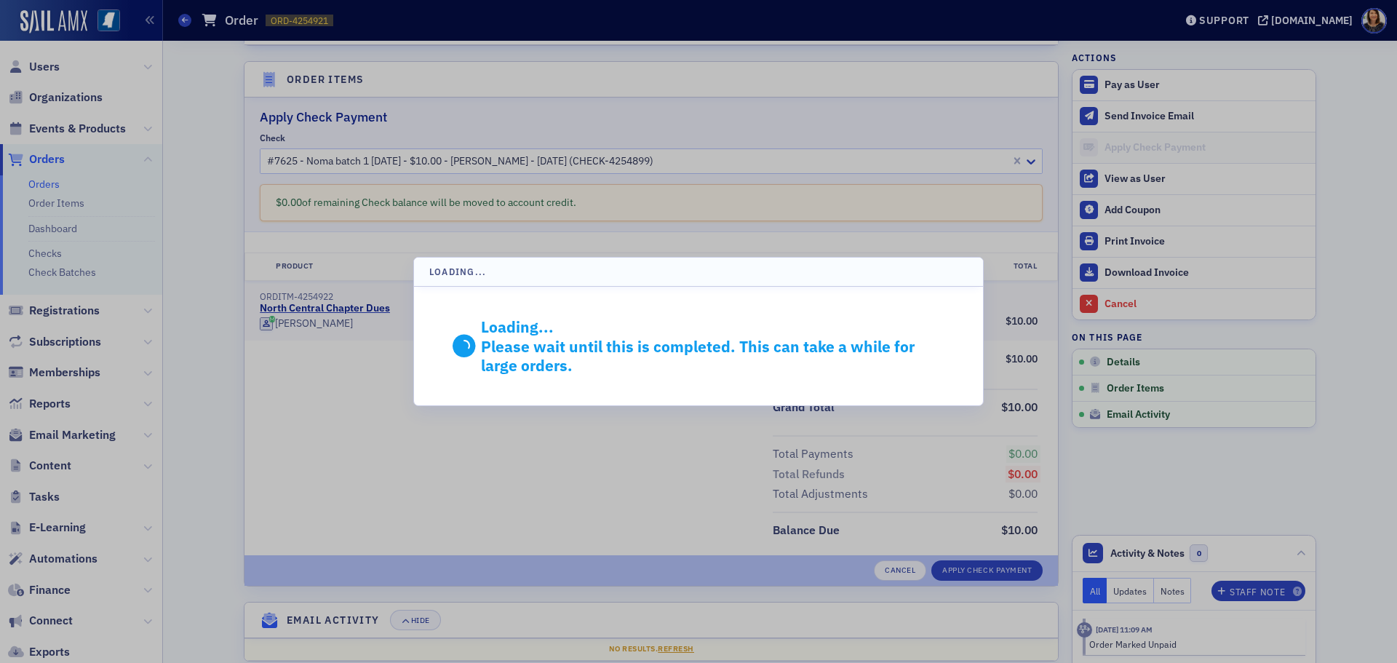
scroll to position [271, 0]
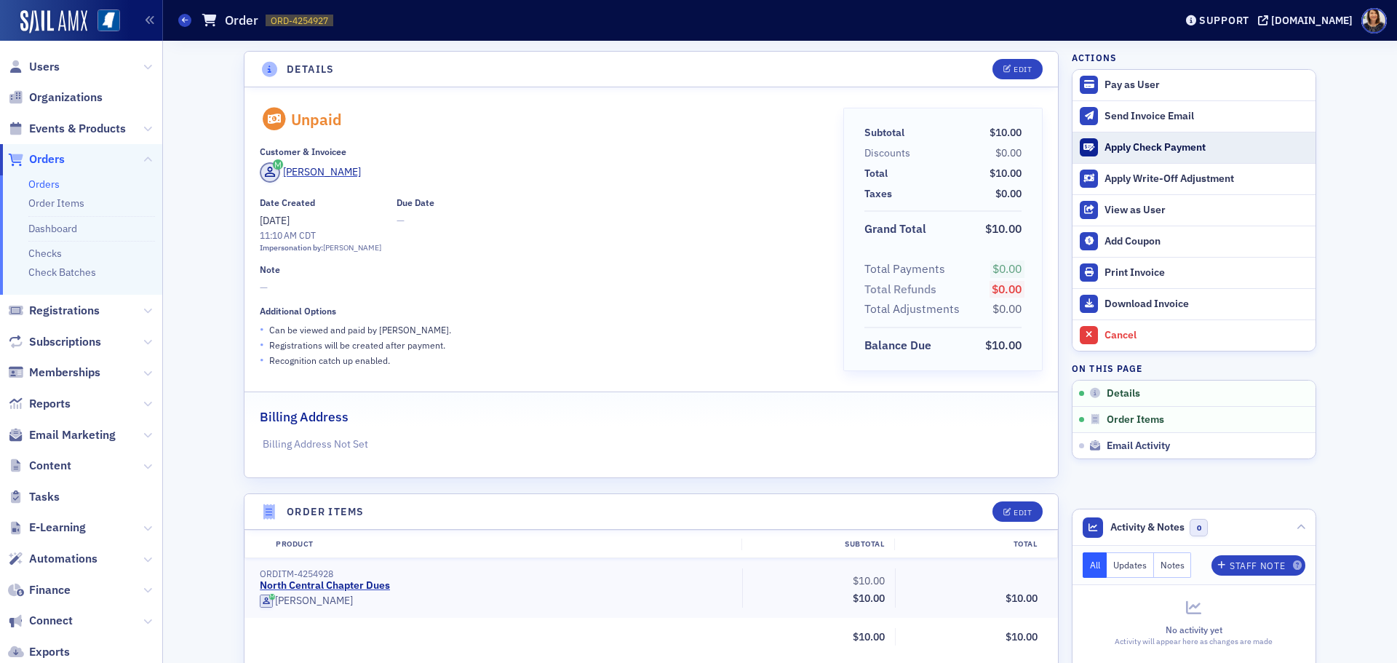
click at [1112, 147] on div "Apply Check Payment" at bounding box center [1207, 147] width 204 height 13
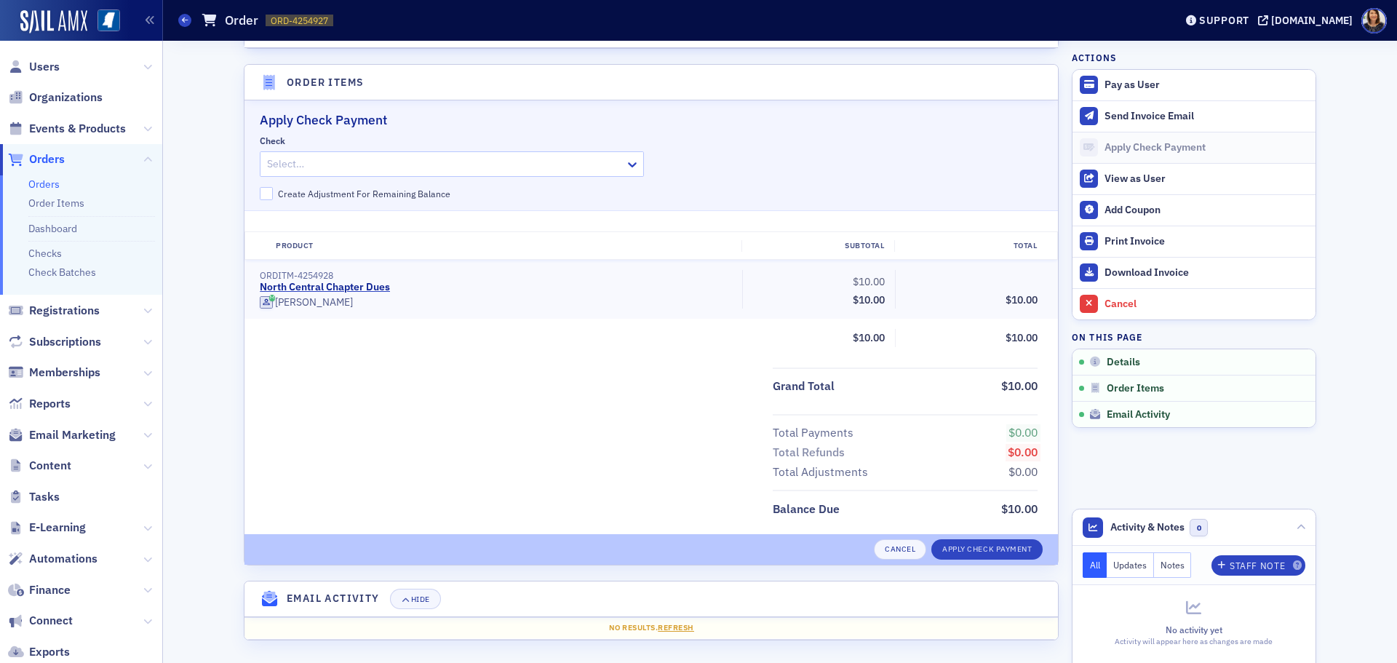
scroll to position [432, 0]
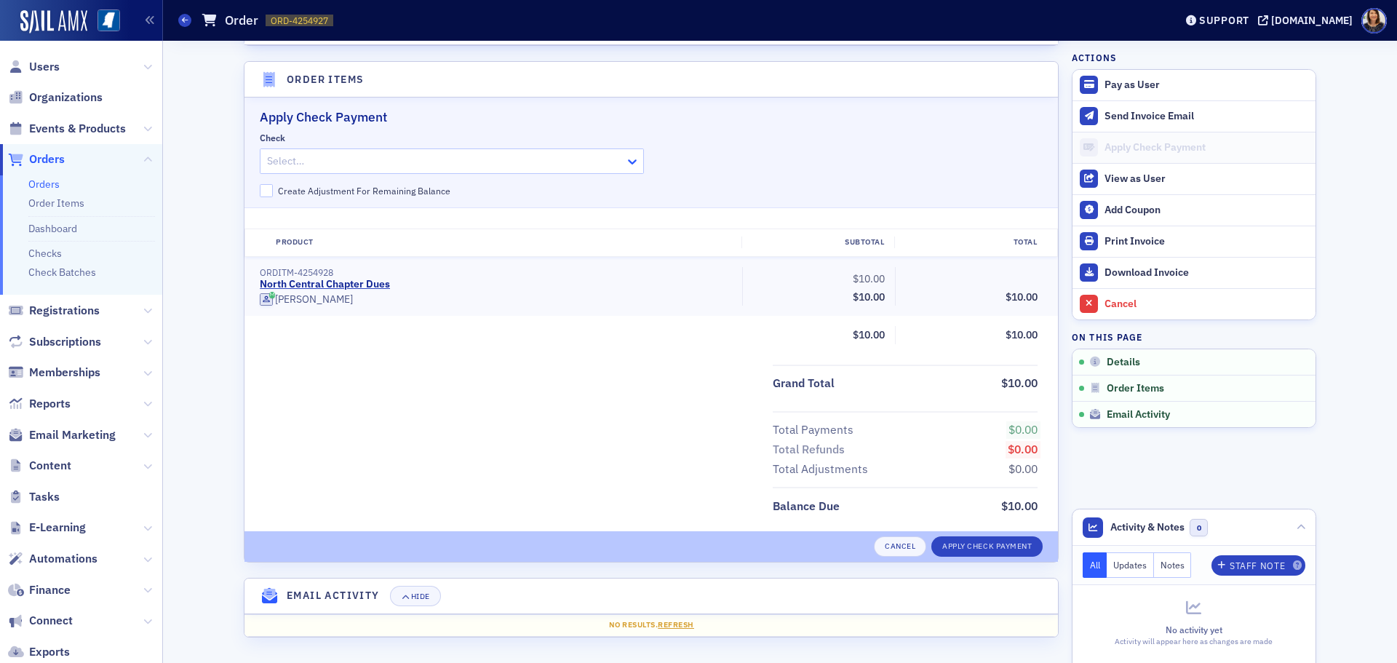
click at [627, 164] on icon at bounding box center [632, 161] width 15 height 15
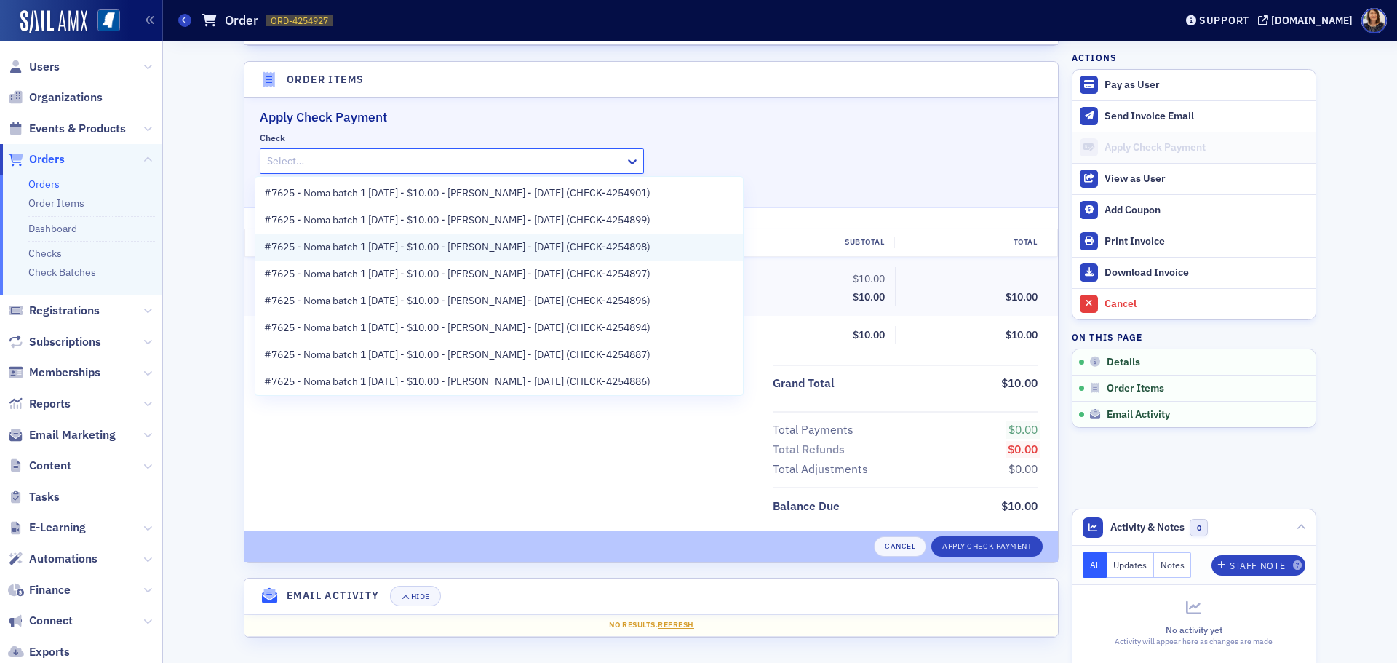
click at [533, 245] on span "#7625 - Noma batch 1 [DATE] - $10.00 - [PERSON_NAME] - [DATE] (CHECK-4254898)" at bounding box center [457, 246] width 386 height 15
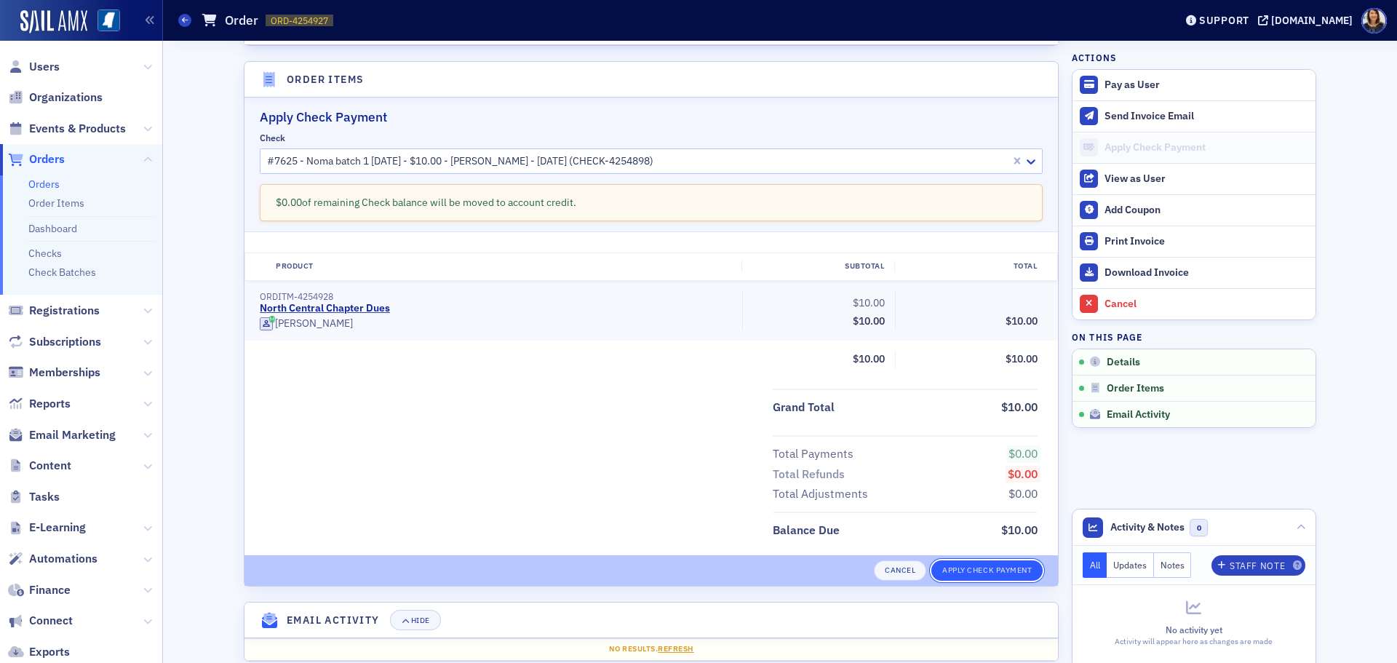
click at [980, 566] on button "Apply Check Payment" at bounding box center [986, 570] width 111 height 20
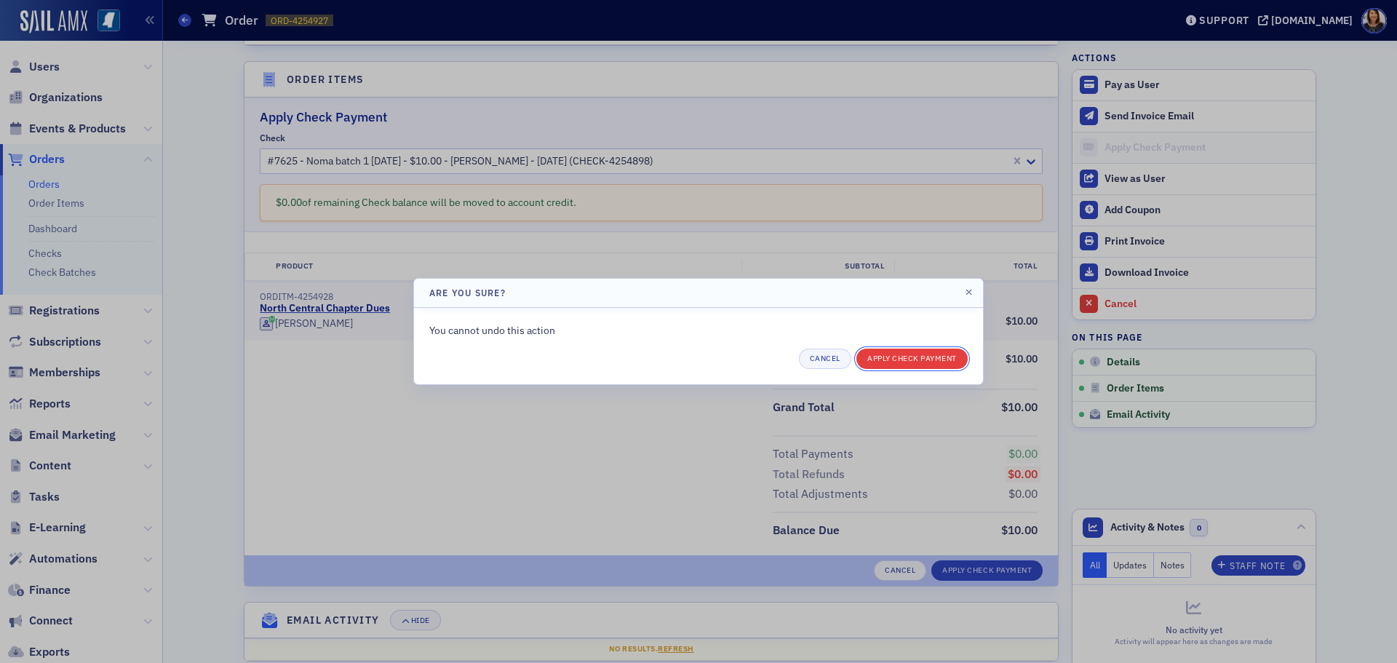
click at [910, 359] on button "Apply Check Payment" at bounding box center [911, 359] width 111 height 20
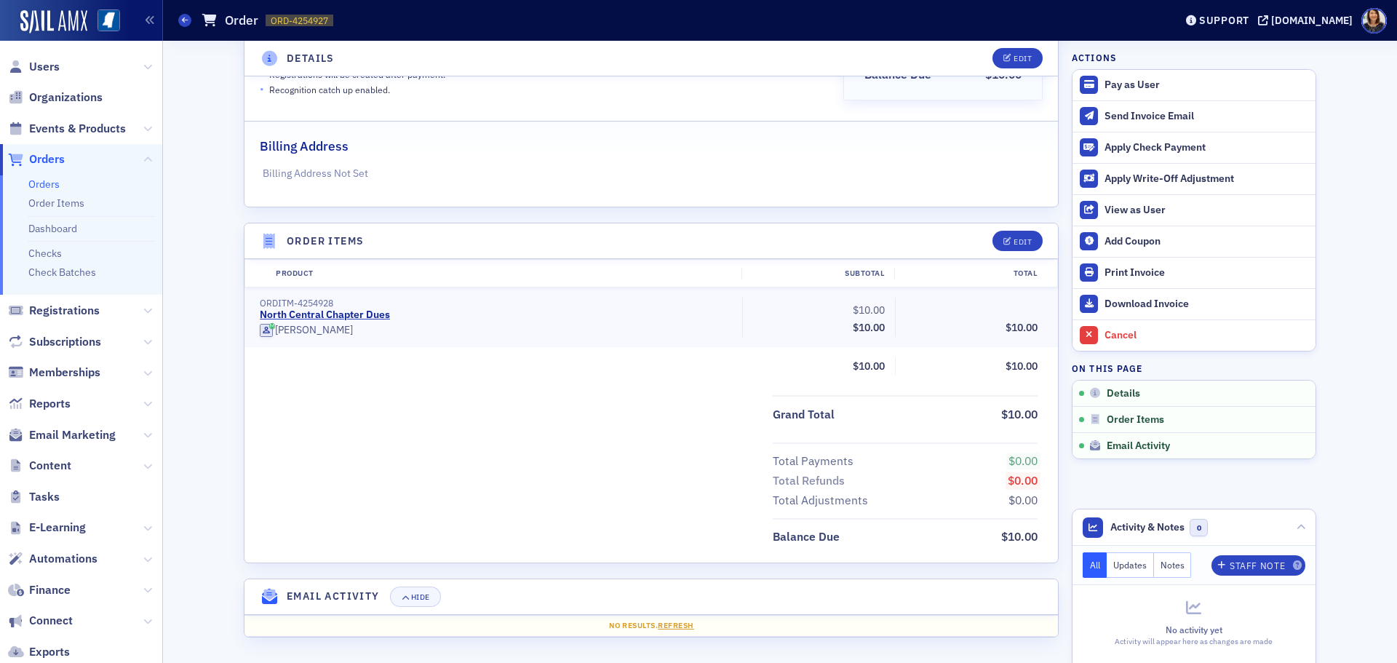
scroll to position [271, 0]
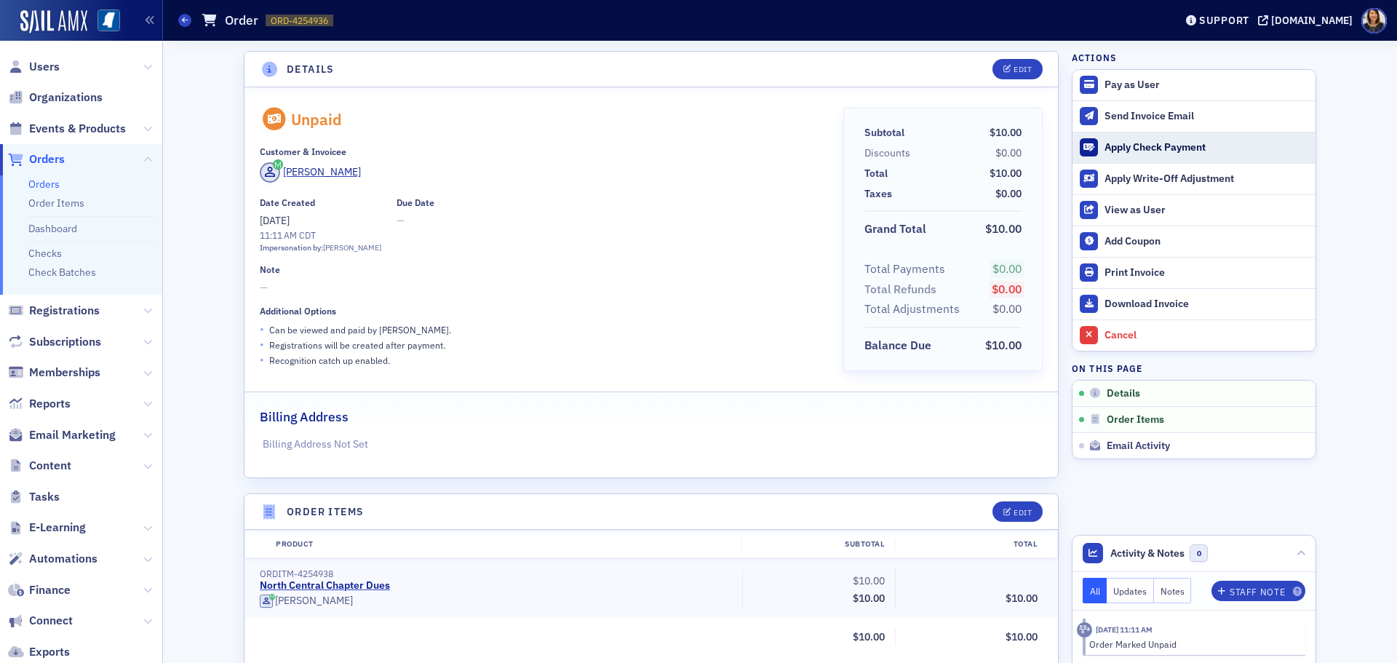
click at [1119, 150] on div "Apply Check Payment" at bounding box center [1207, 147] width 204 height 13
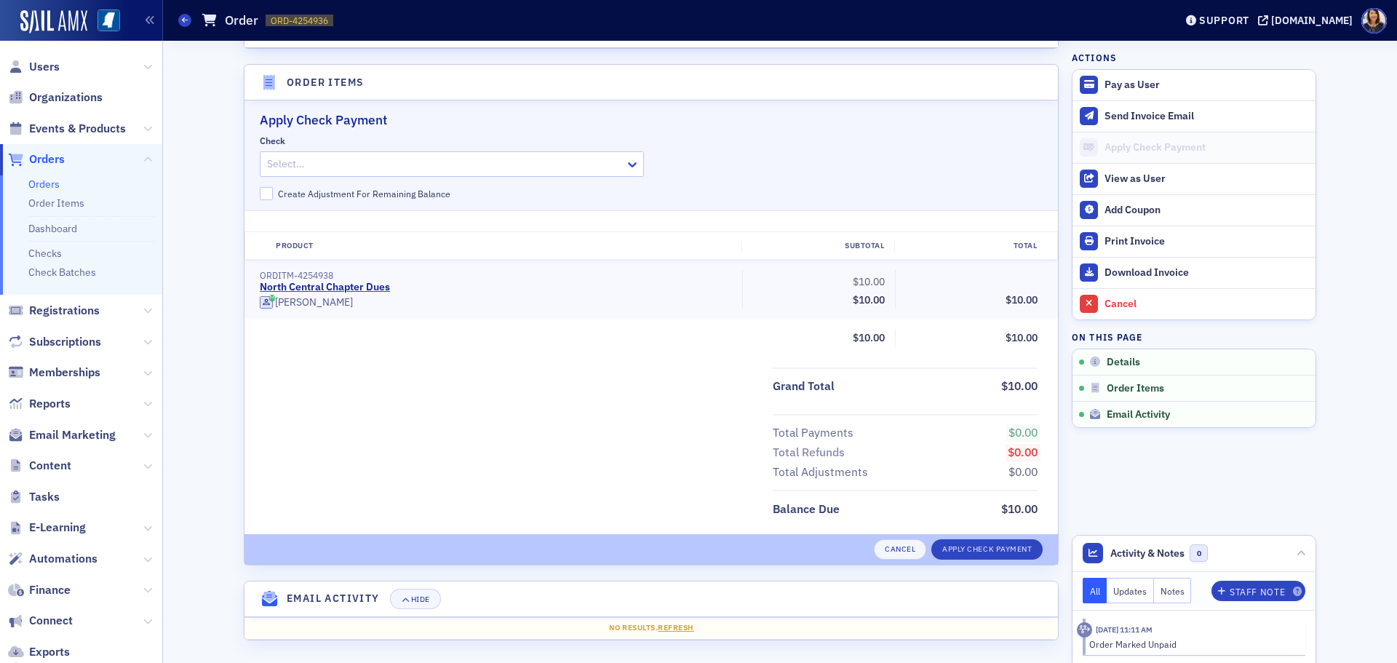
scroll to position [432, 0]
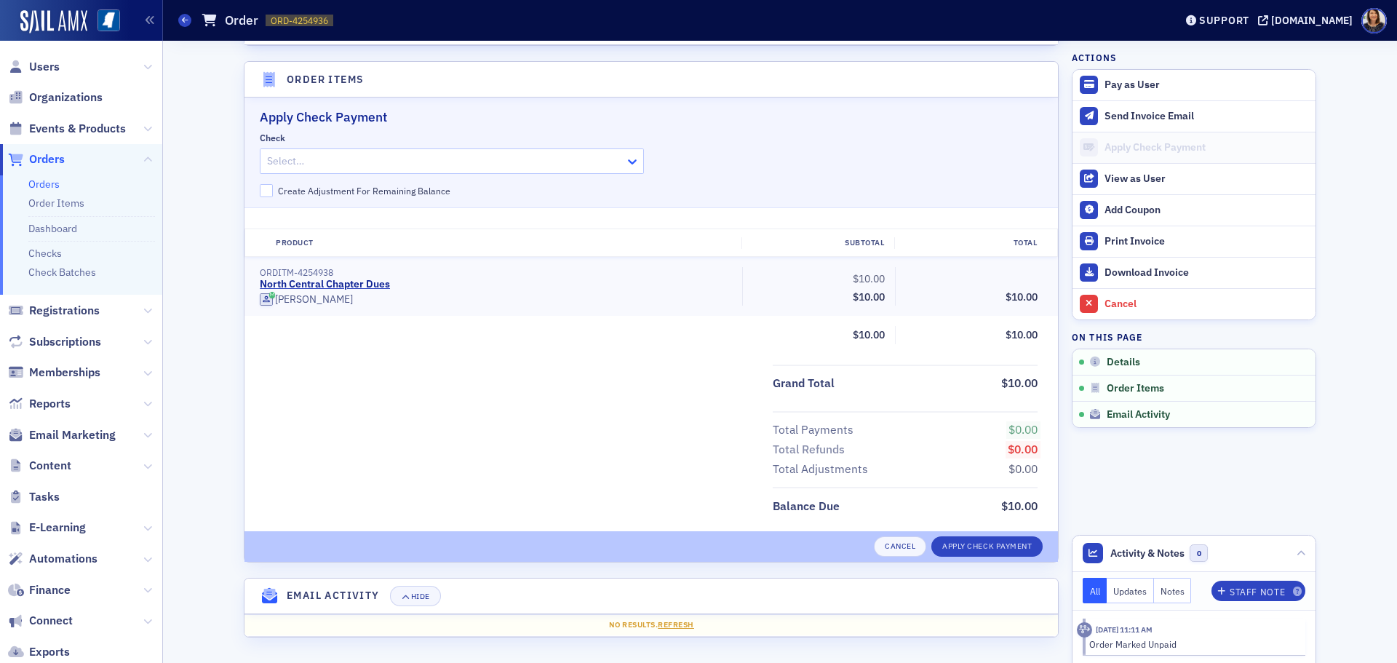
click at [625, 163] on icon at bounding box center [632, 161] width 15 height 15
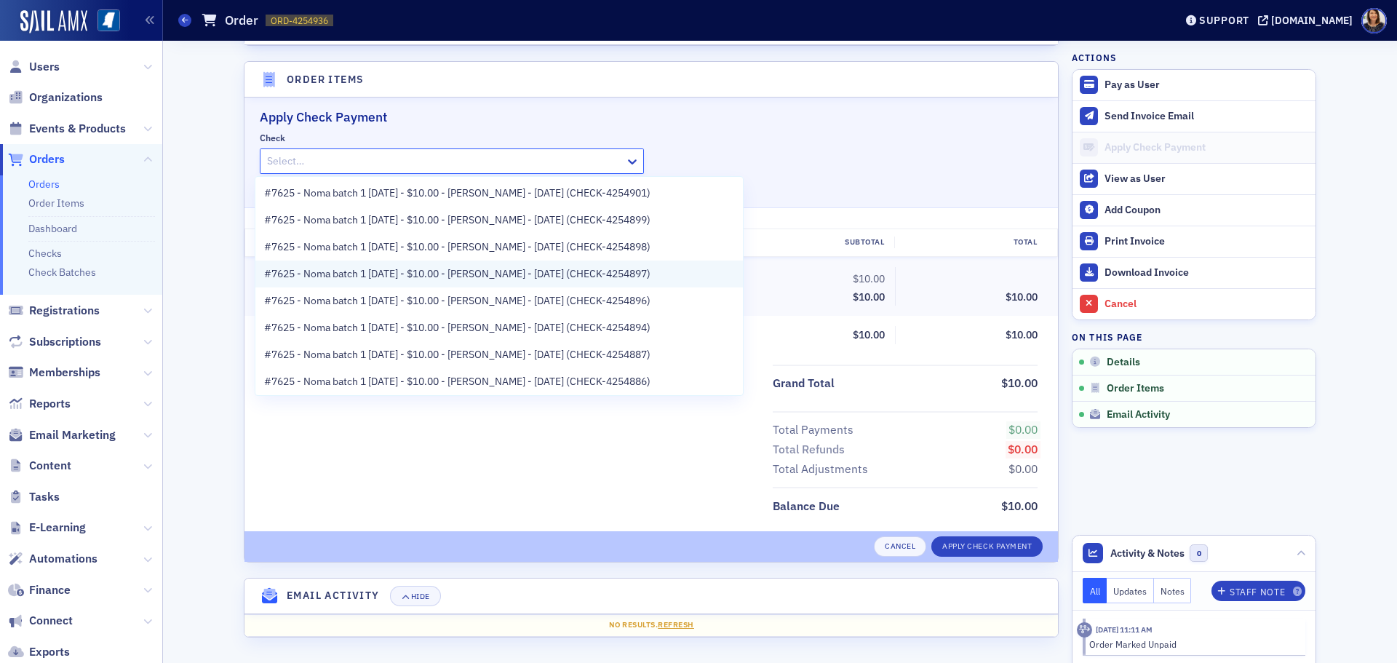
click at [528, 277] on span "#7625 - Noma batch 1 8.26.25 - $10.00 - Robert Whitaker - 8/26/2025 (CHECK-4254…" at bounding box center [457, 273] width 386 height 15
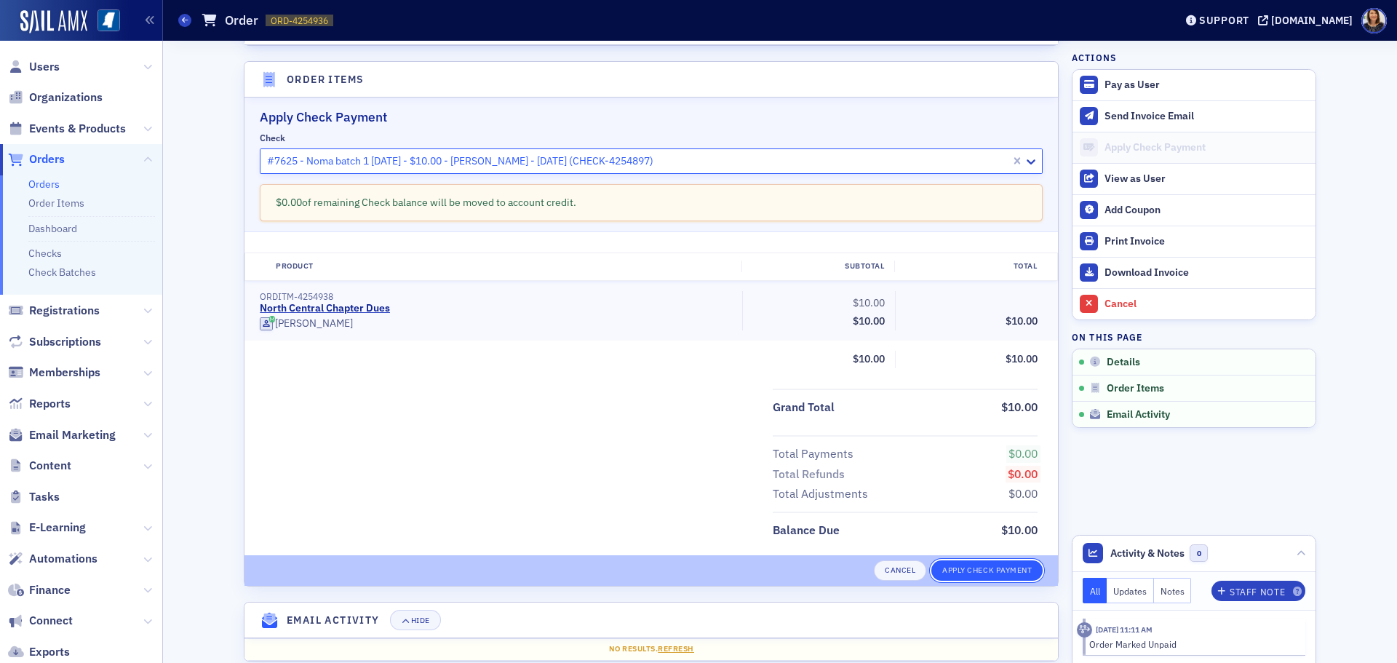
click at [966, 575] on button "Apply Check Payment" at bounding box center [986, 570] width 111 height 20
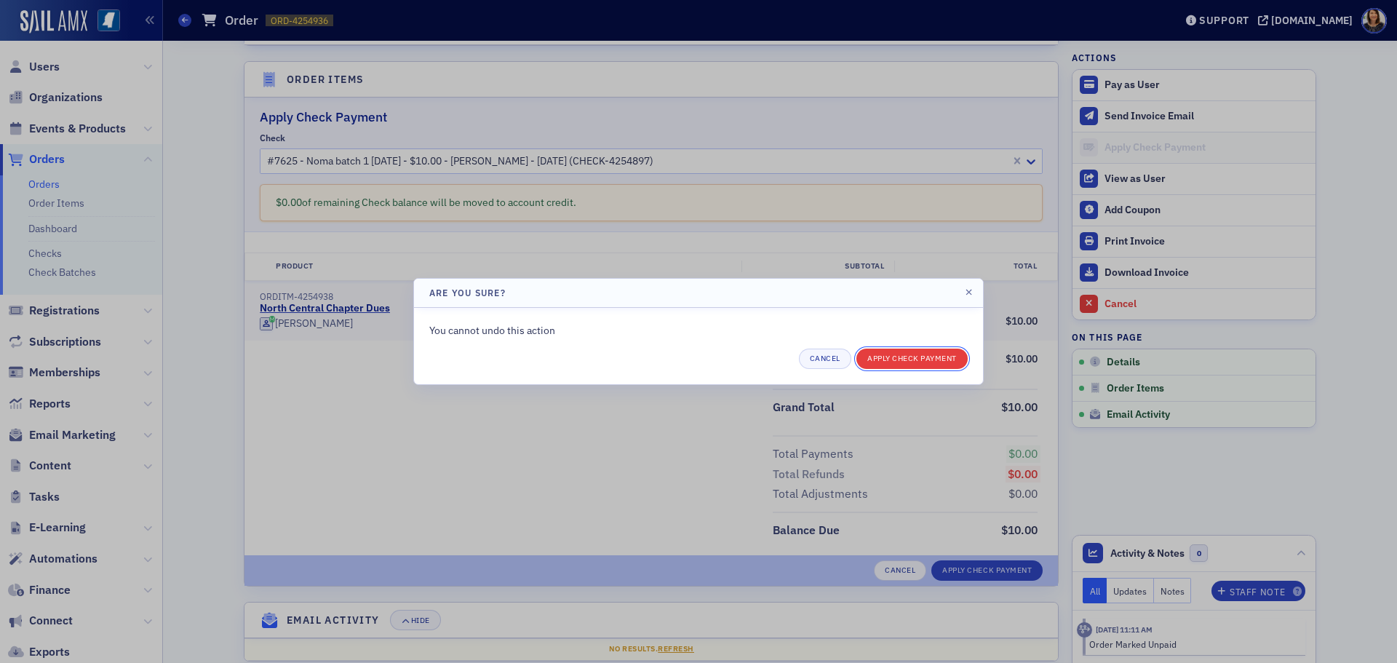
click at [905, 360] on button "Apply Check Payment" at bounding box center [911, 359] width 111 height 20
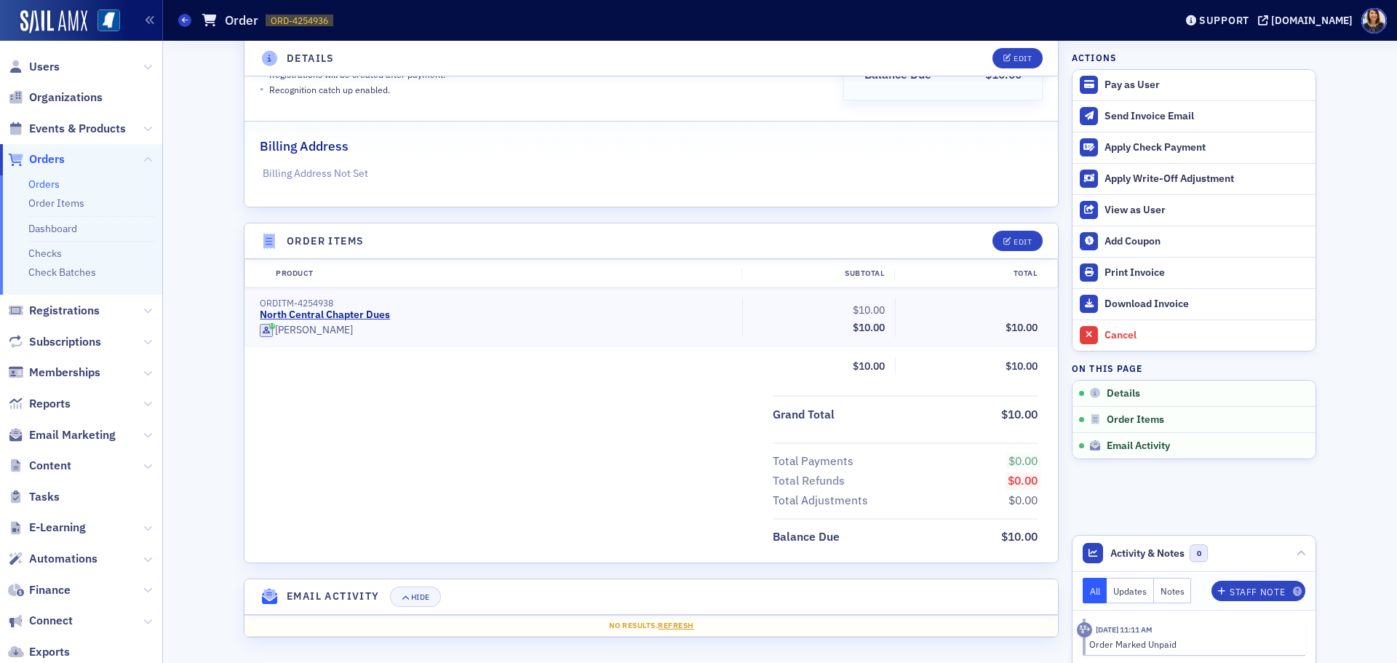
scroll to position [271, 0]
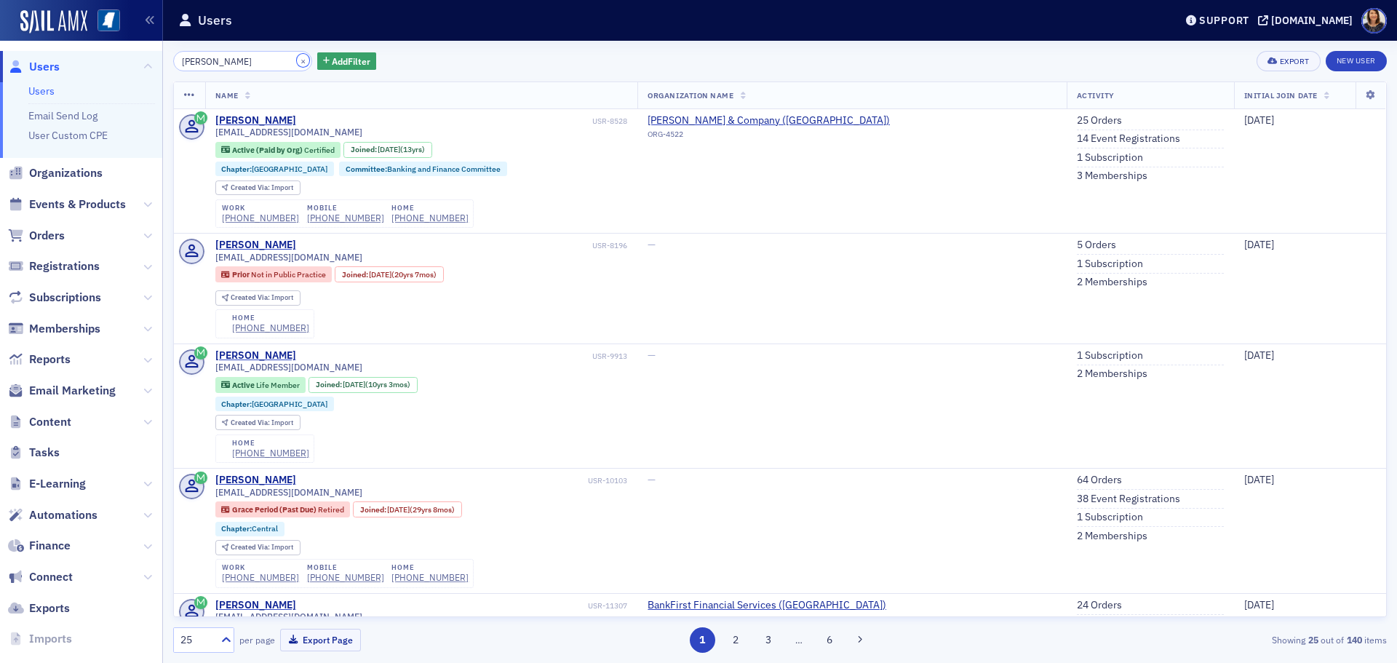
click at [297, 65] on button "×" at bounding box center [303, 60] width 13 height 13
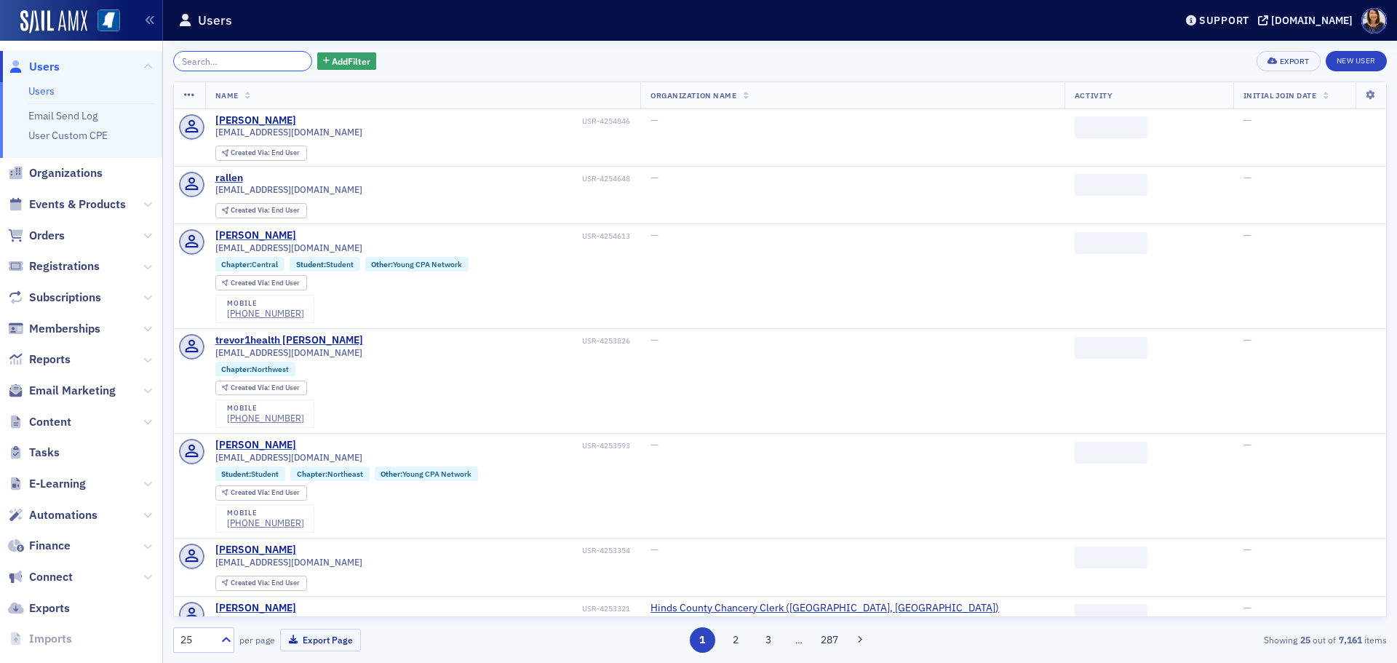
click at [269, 66] on input "search" at bounding box center [242, 61] width 139 height 20
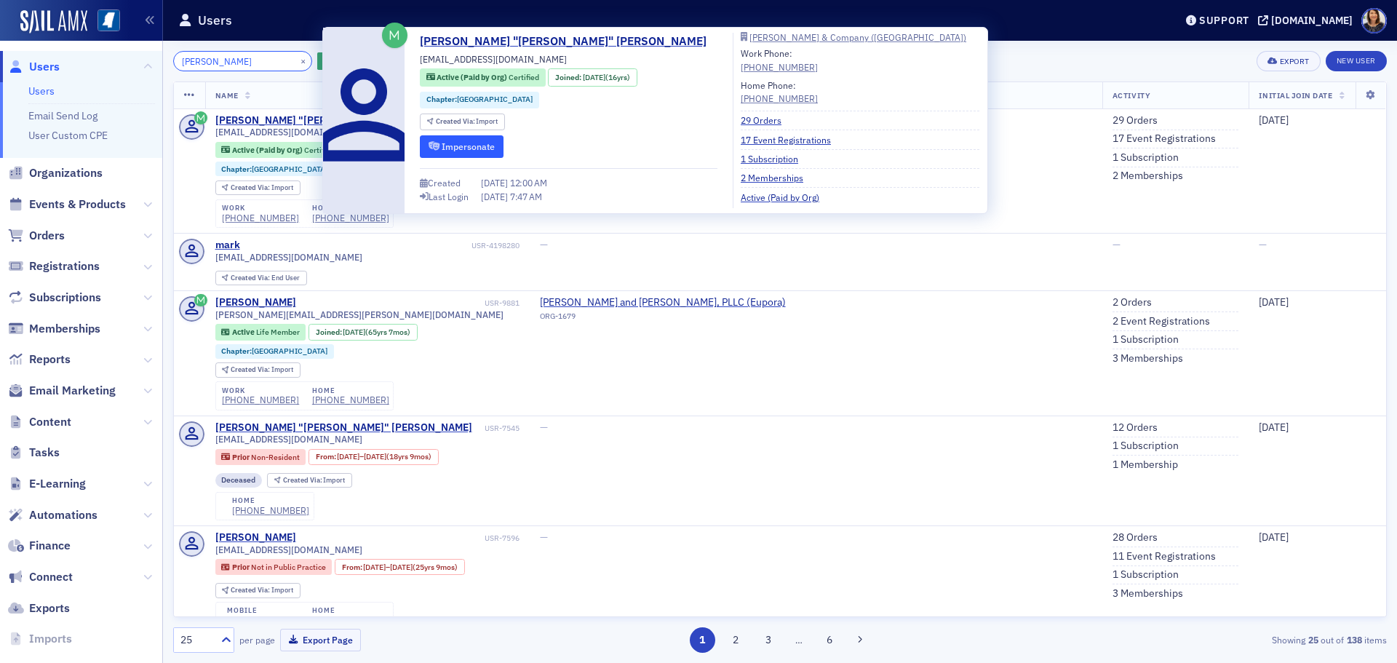
type input "mark ward"
click at [467, 150] on button "Impersonate" at bounding box center [462, 146] width 84 height 23
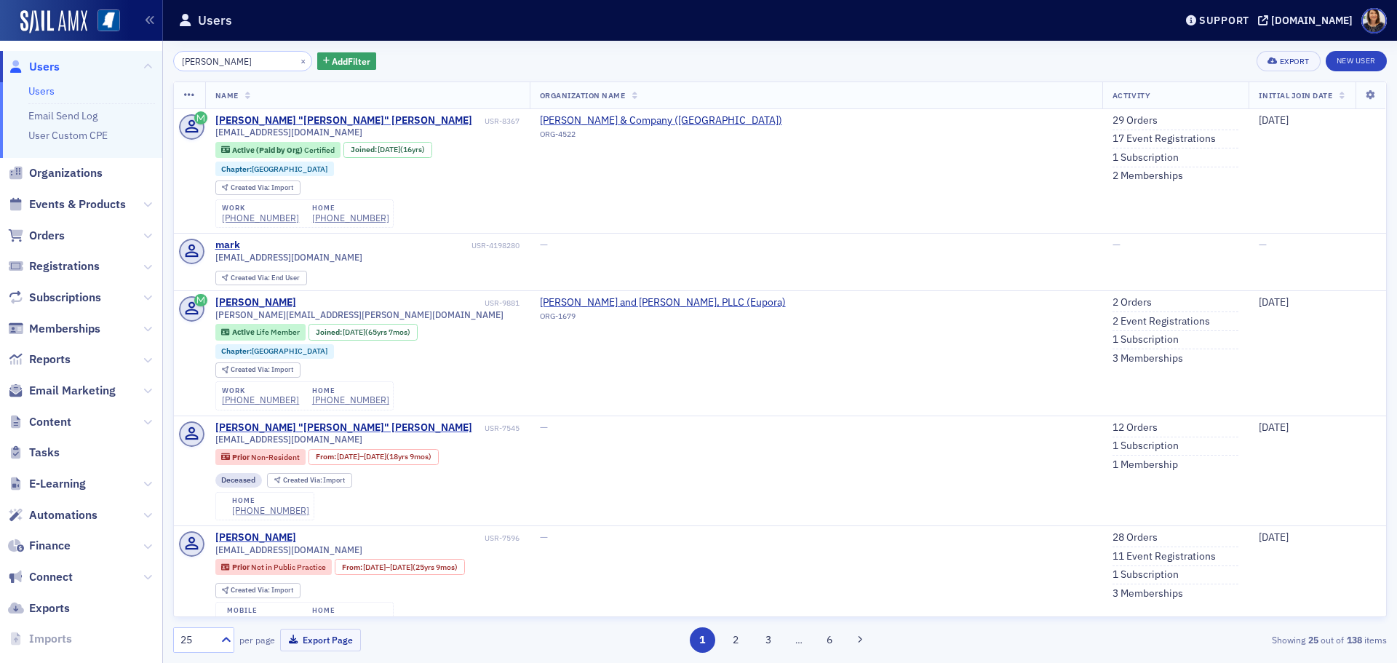
click at [297, 65] on div "×" at bounding box center [304, 61] width 15 height 18
click at [297, 60] on button "×" at bounding box center [303, 60] width 13 height 13
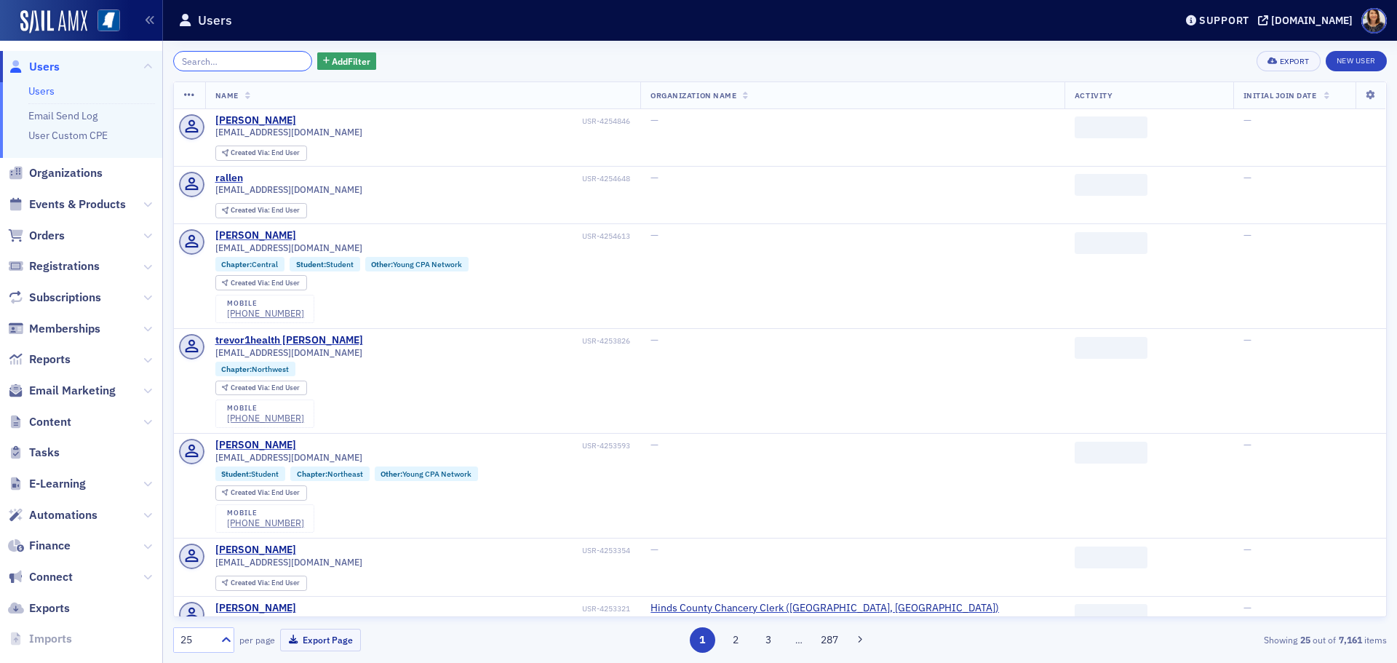
click at [255, 60] on input "search" at bounding box center [242, 61] width 139 height 20
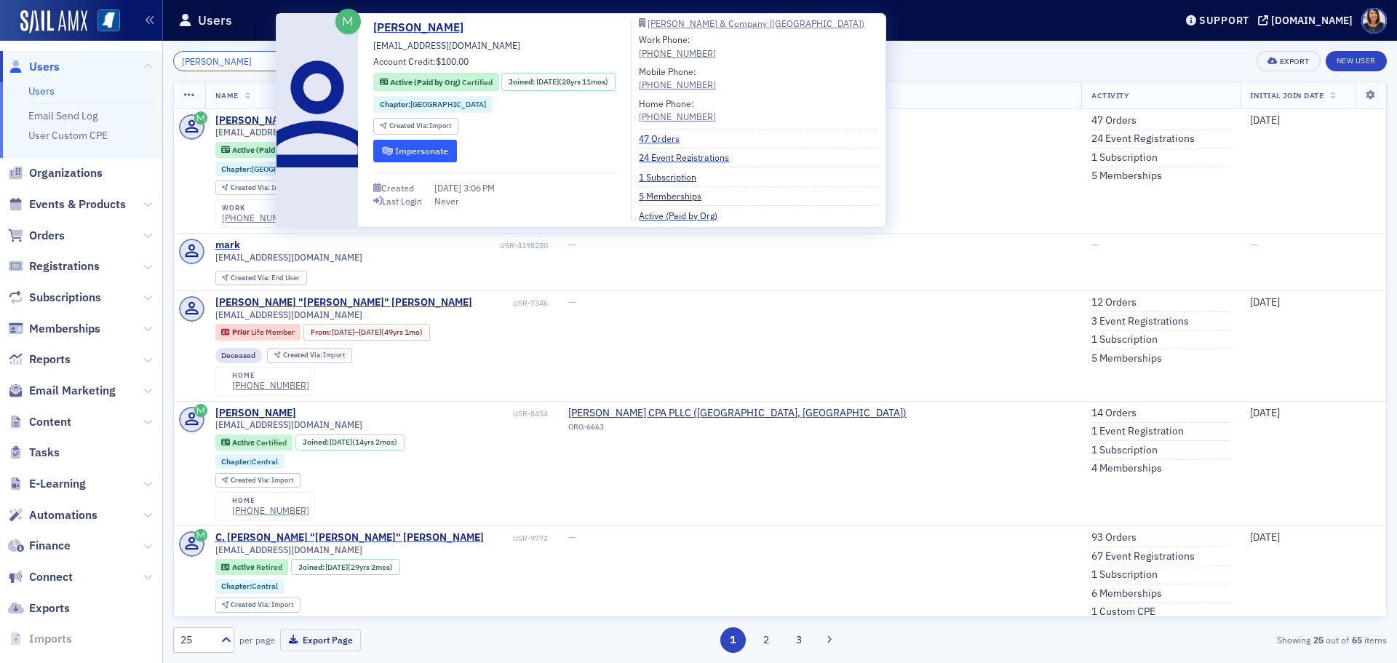
type input "mark vickers"
click at [428, 151] on button "Impersonate" at bounding box center [415, 151] width 84 height 23
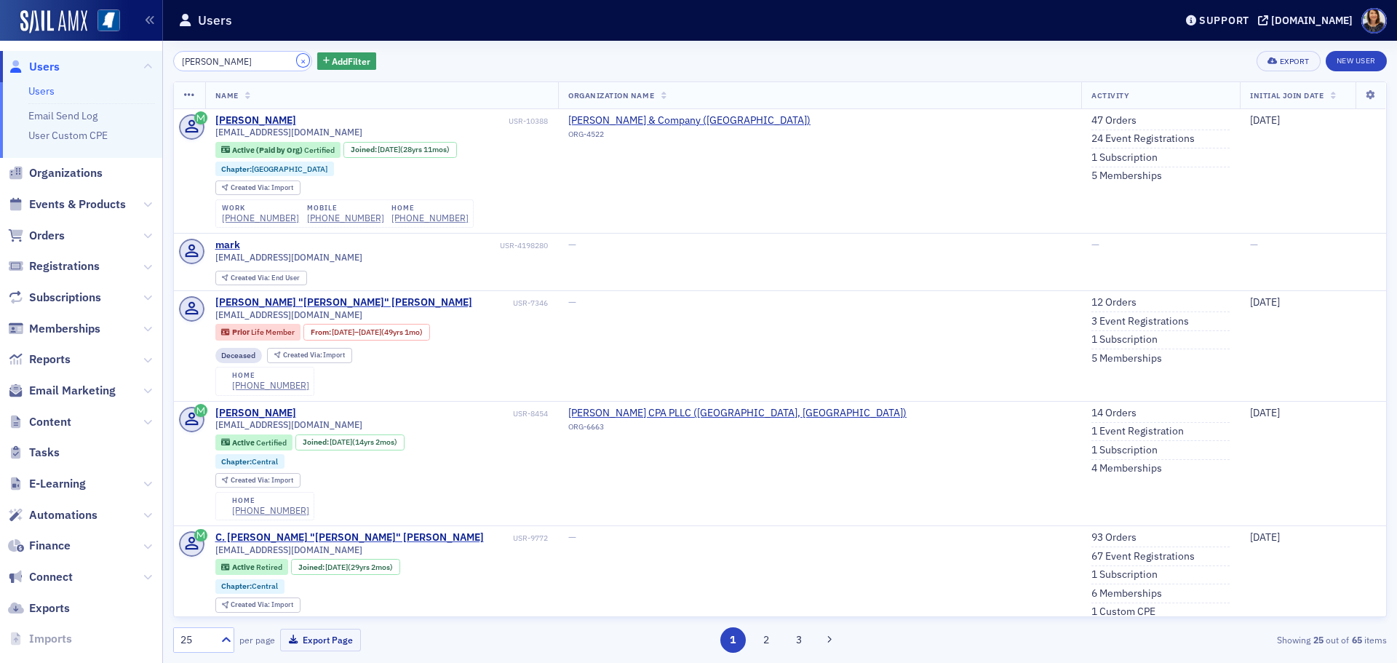
click at [297, 56] on button "×" at bounding box center [303, 60] width 13 height 13
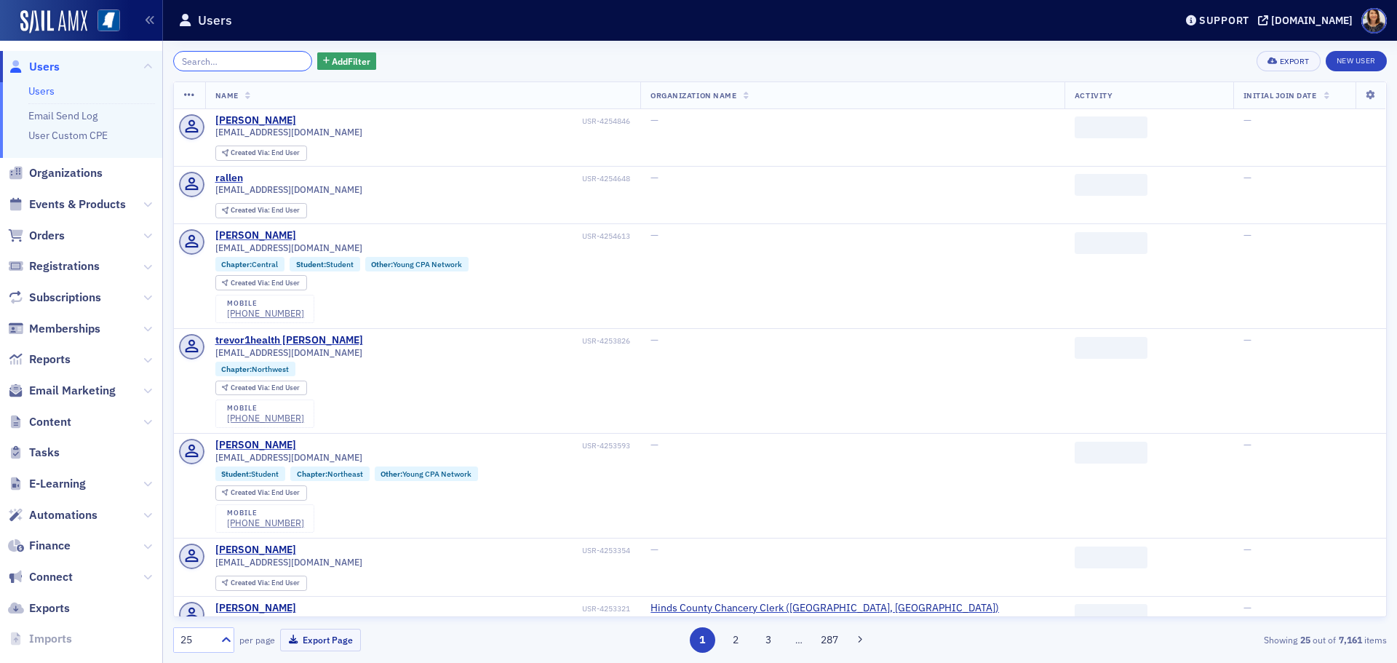
click at [268, 65] on input "search" at bounding box center [242, 61] width 139 height 20
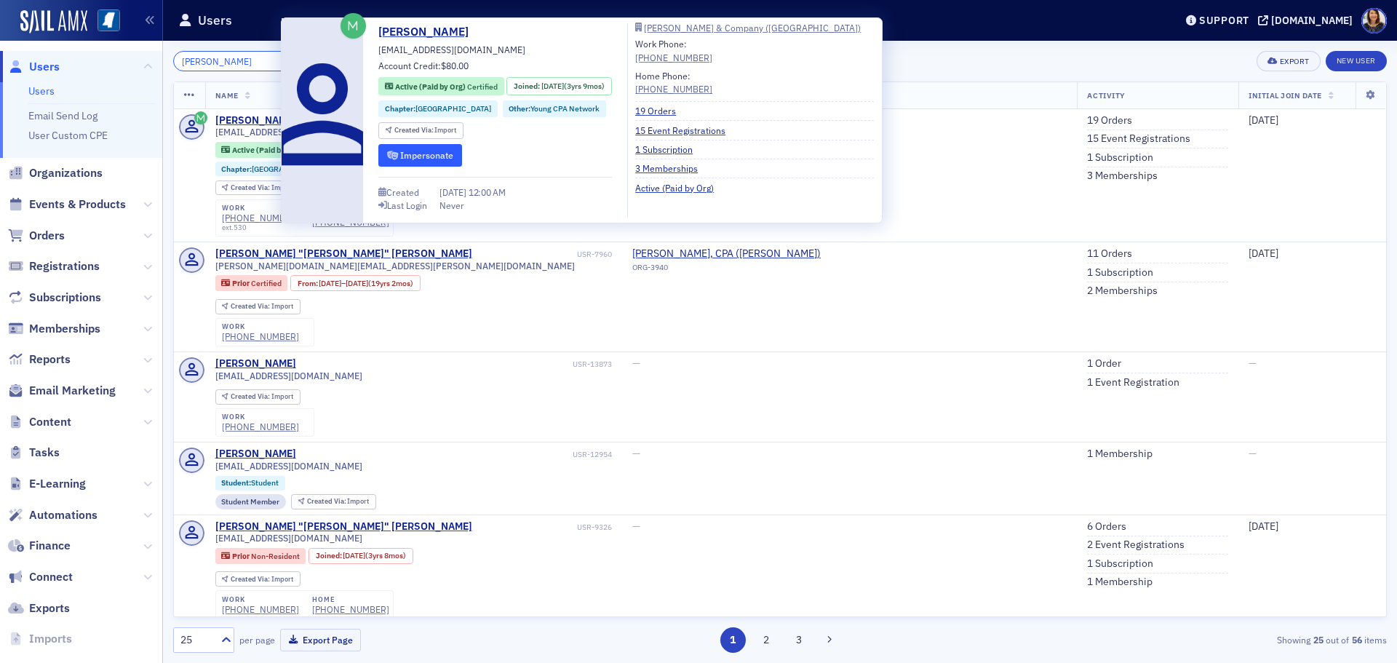
type input "mitch shaw"
click at [411, 155] on button "Impersonate" at bounding box center [420, 155] width 84 height 23
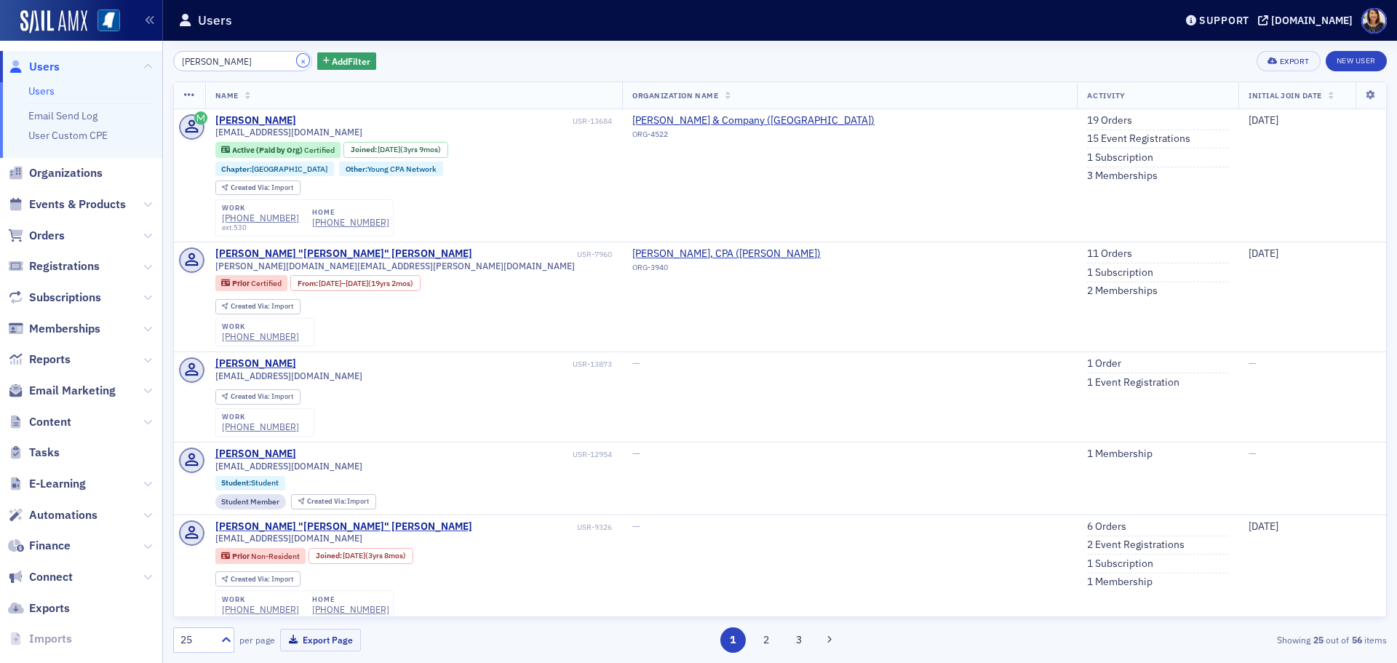
click at [297, 61] on button "×" at bounding box center [303, 60] width 13 height 13
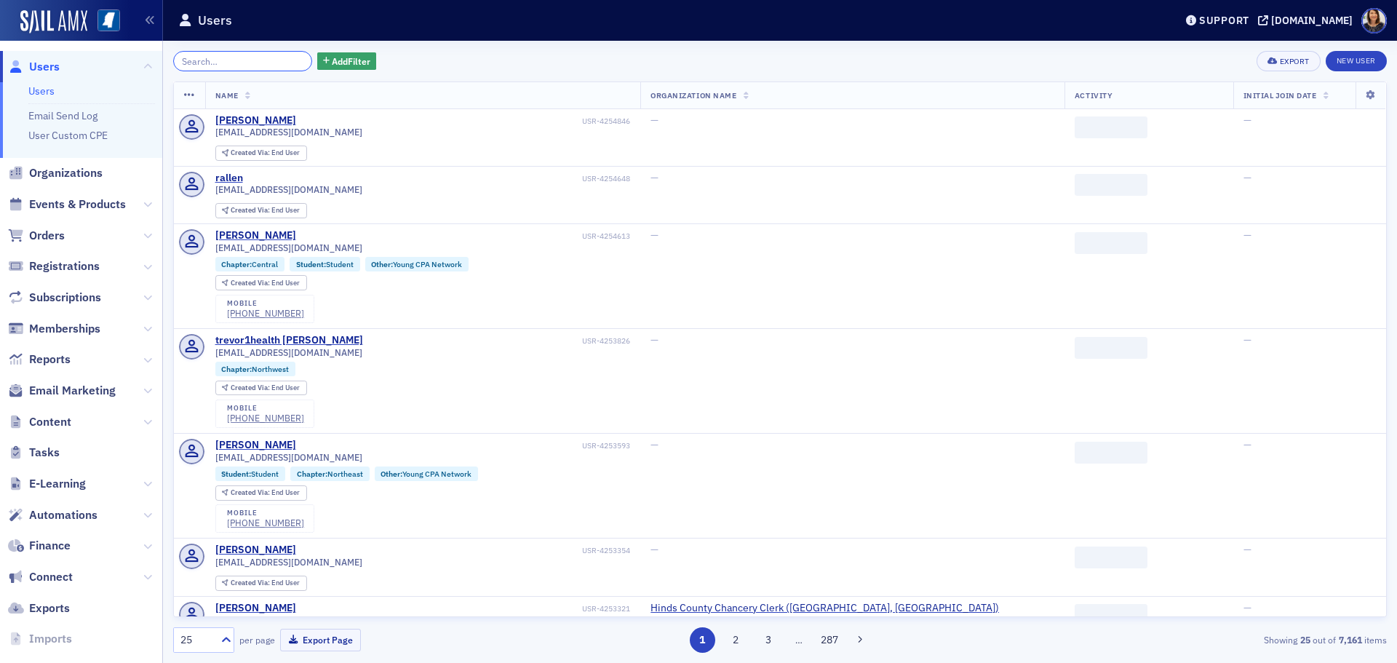
click at [260, 63] on input "search" at bounding box center [242, 61] width 139 height 20
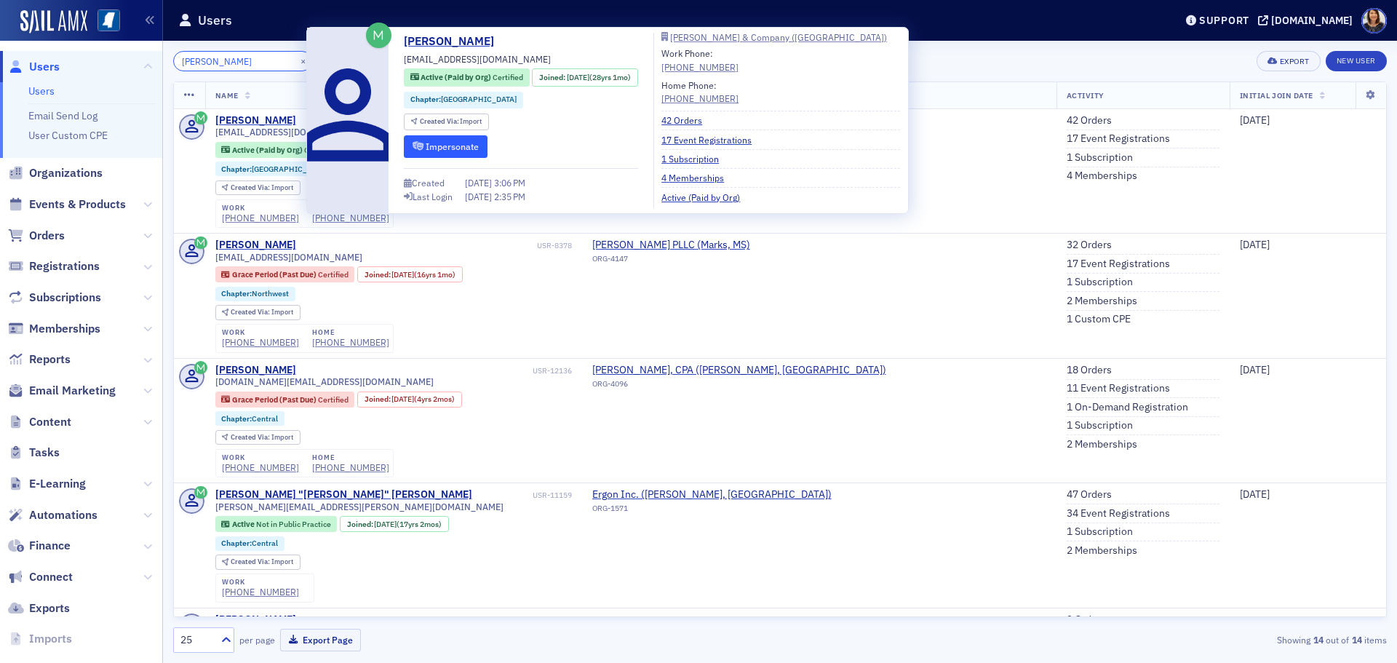
type input "clayton richardson"
click at [446, 149] on button "Impersonate" at bounding box center [446, 146] width 84 height 23
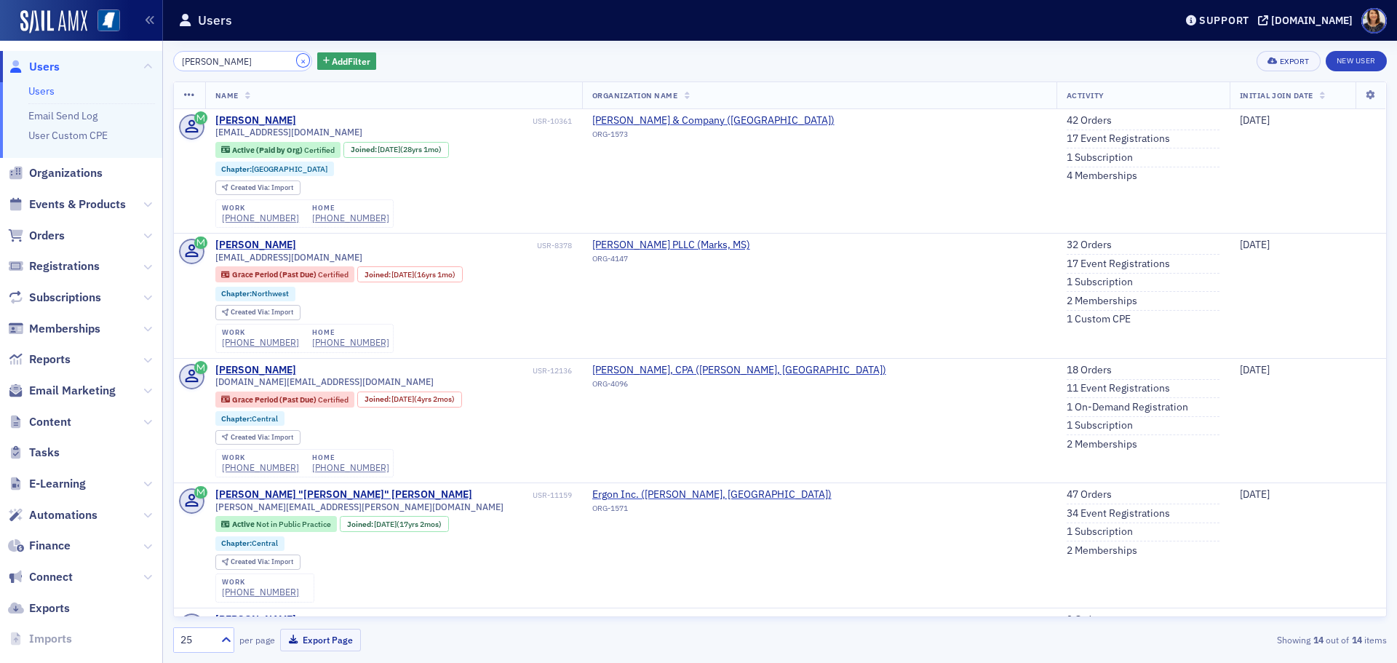
click at [297, 60] on button "×" at bounding box center [303, 60] width 13 height 13
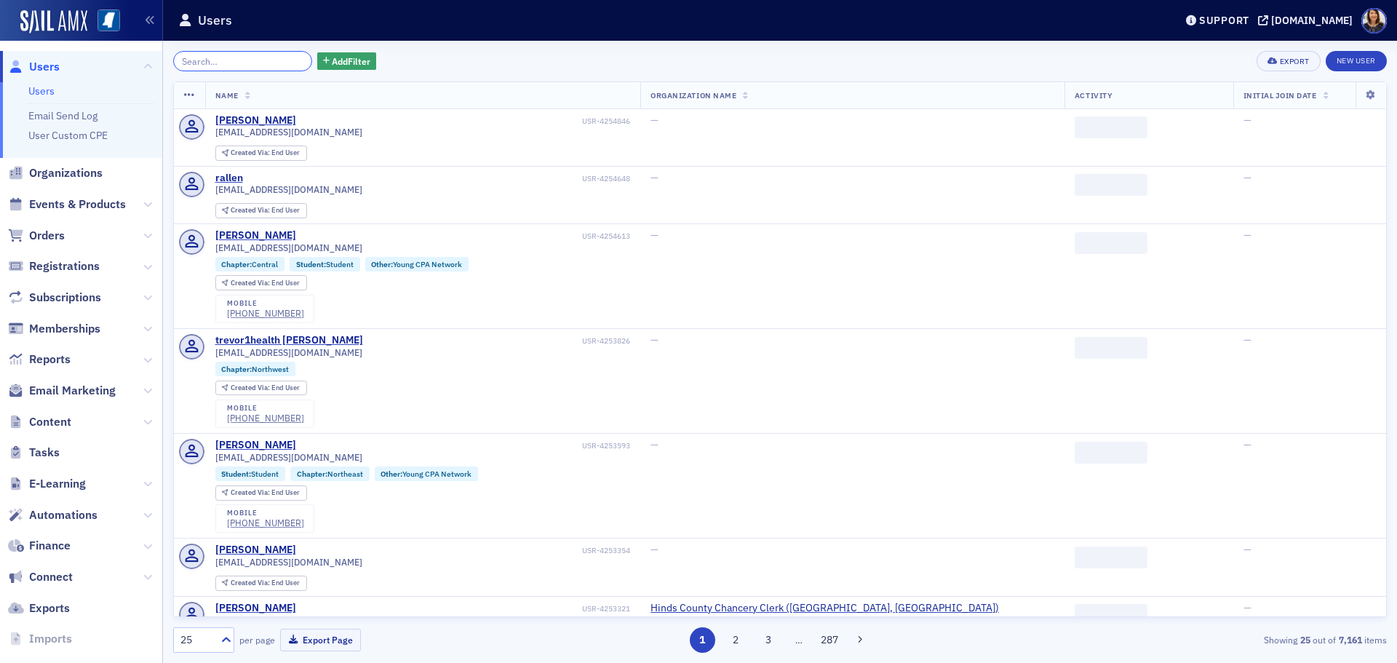
click at [266, 60] on input "search" at bounding box center [242, 61] width 139 height 20
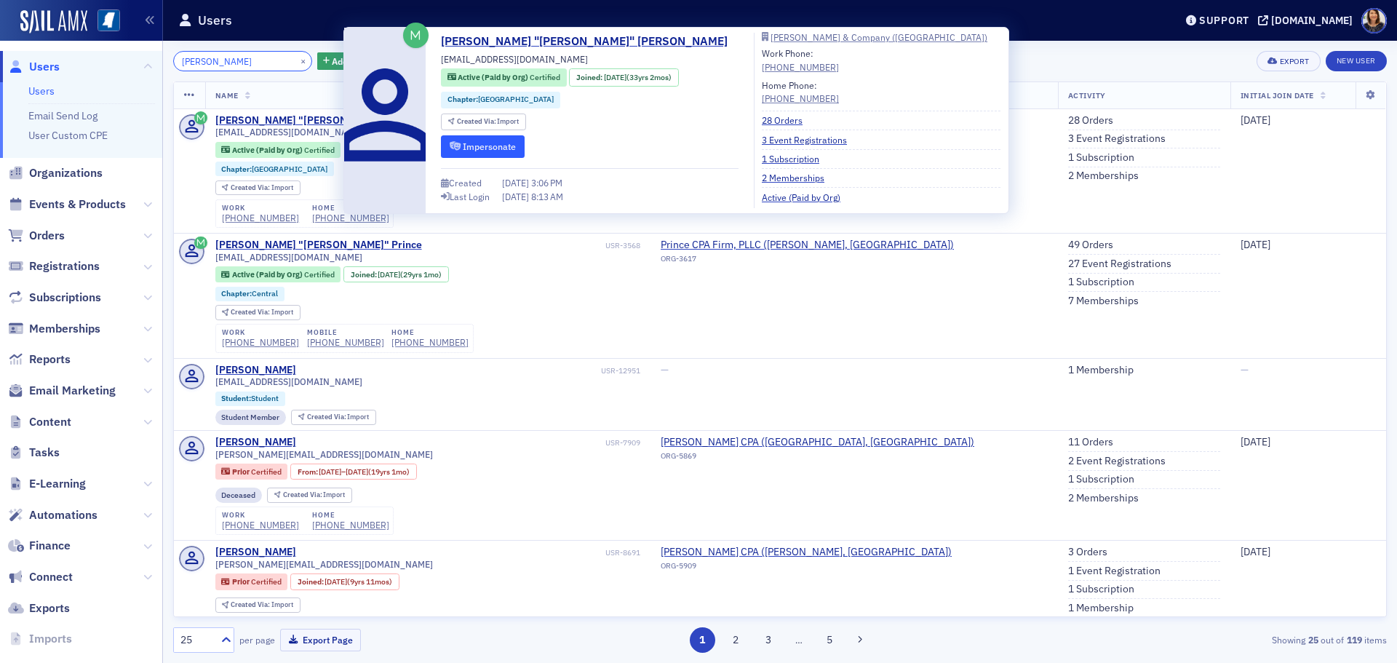
type input "michael prince"
click at [490, 147] on button "Impersonate" at bounding box center [483, 146] width 84 height 23
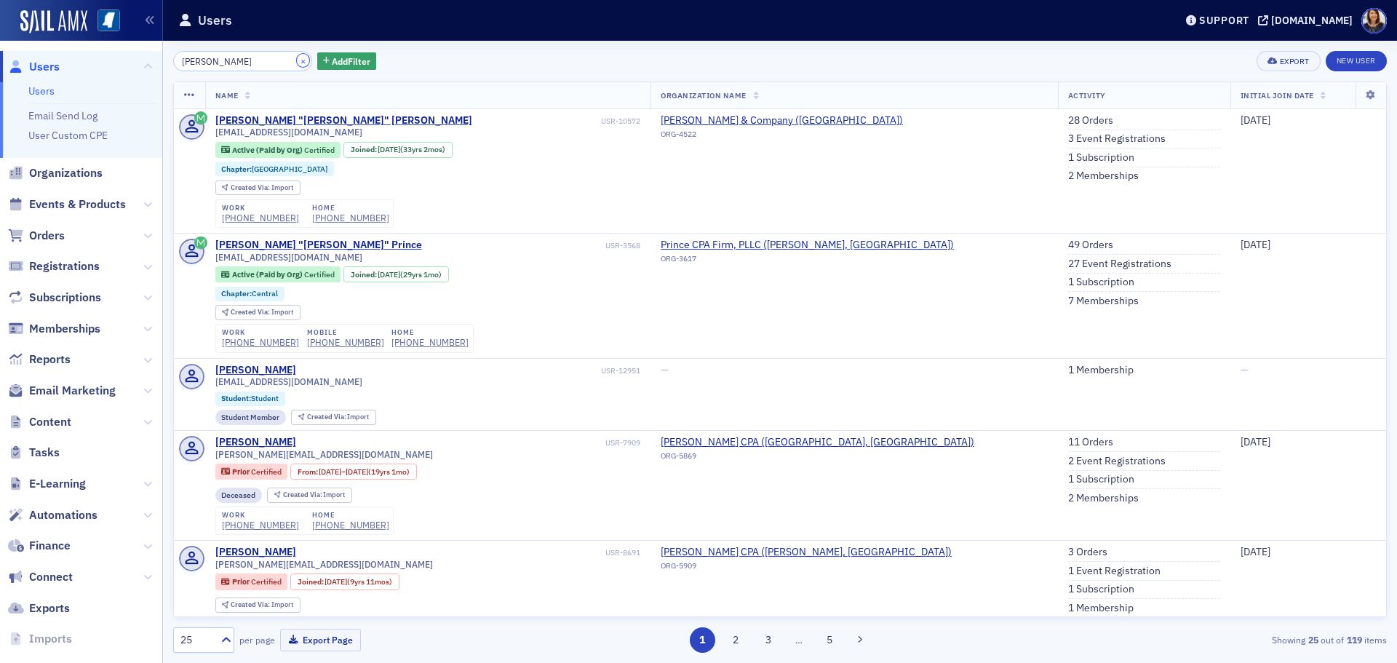
click at [297, 63] on button "×" at bounding box center [303, 60] width 13 height 13
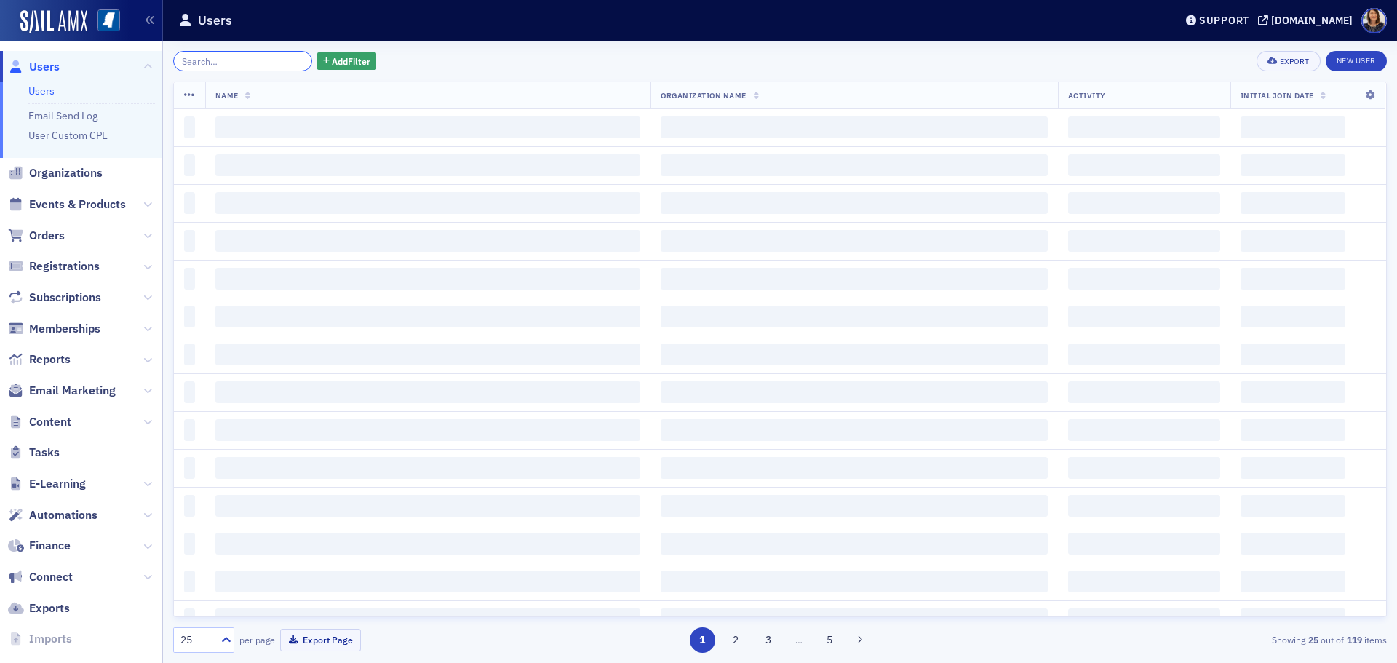
click at [251, 62] on input "search" at bounding box center [242, 61] width 139 height 20
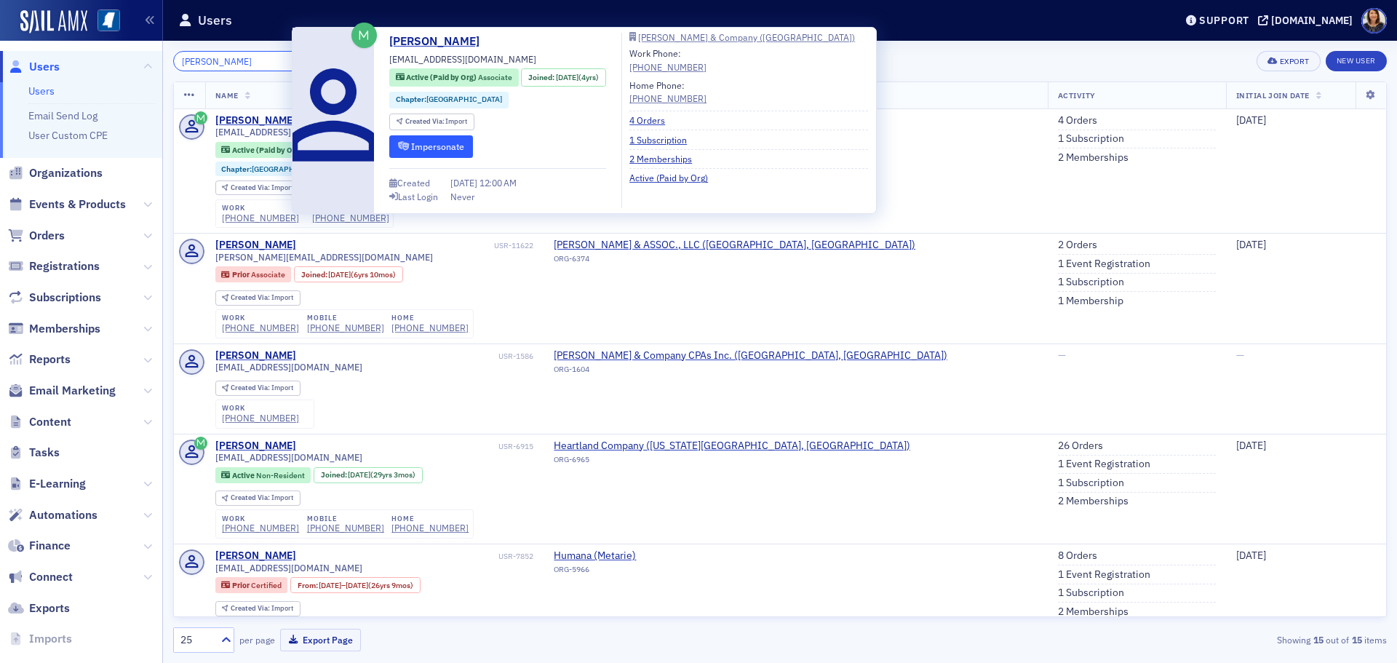
type input "rhonda mcdade"
click at [432, 143] on button "Impersonate" at bounding box center [431, 146] width 84 height 23
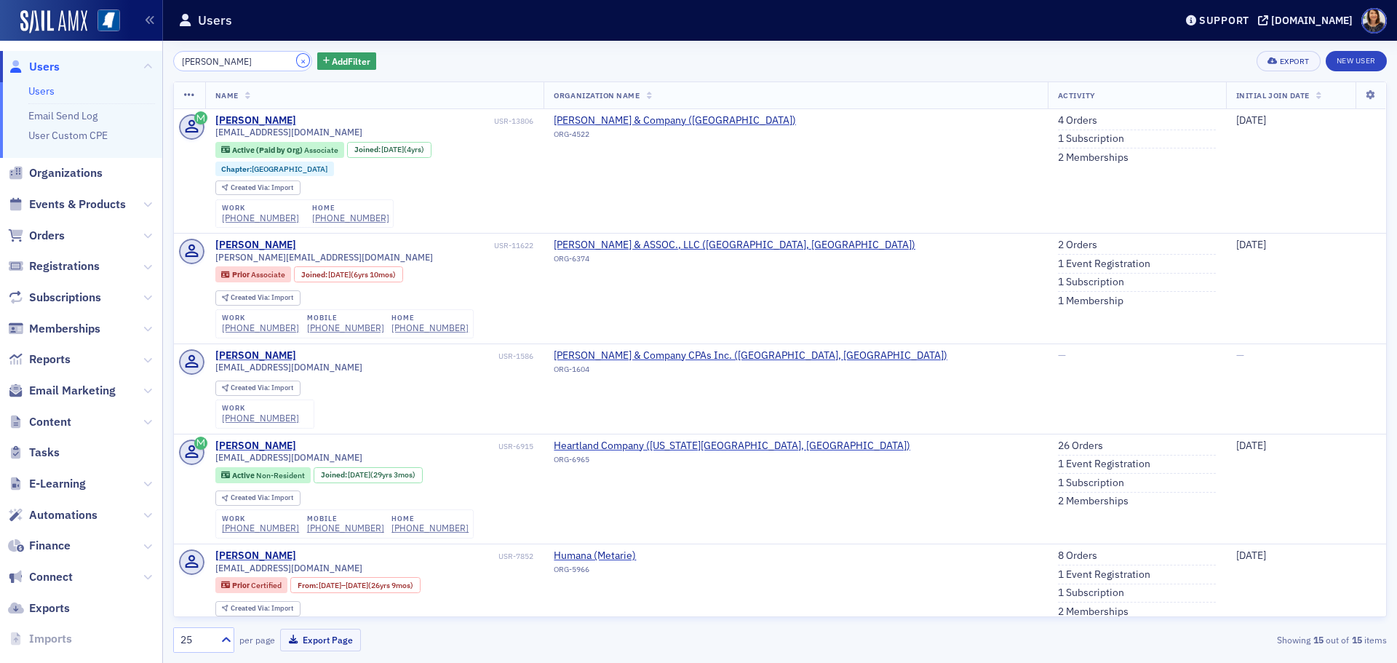
click at [297, 60] on button "×" at bounding box center [303, 60] width 13 height 13
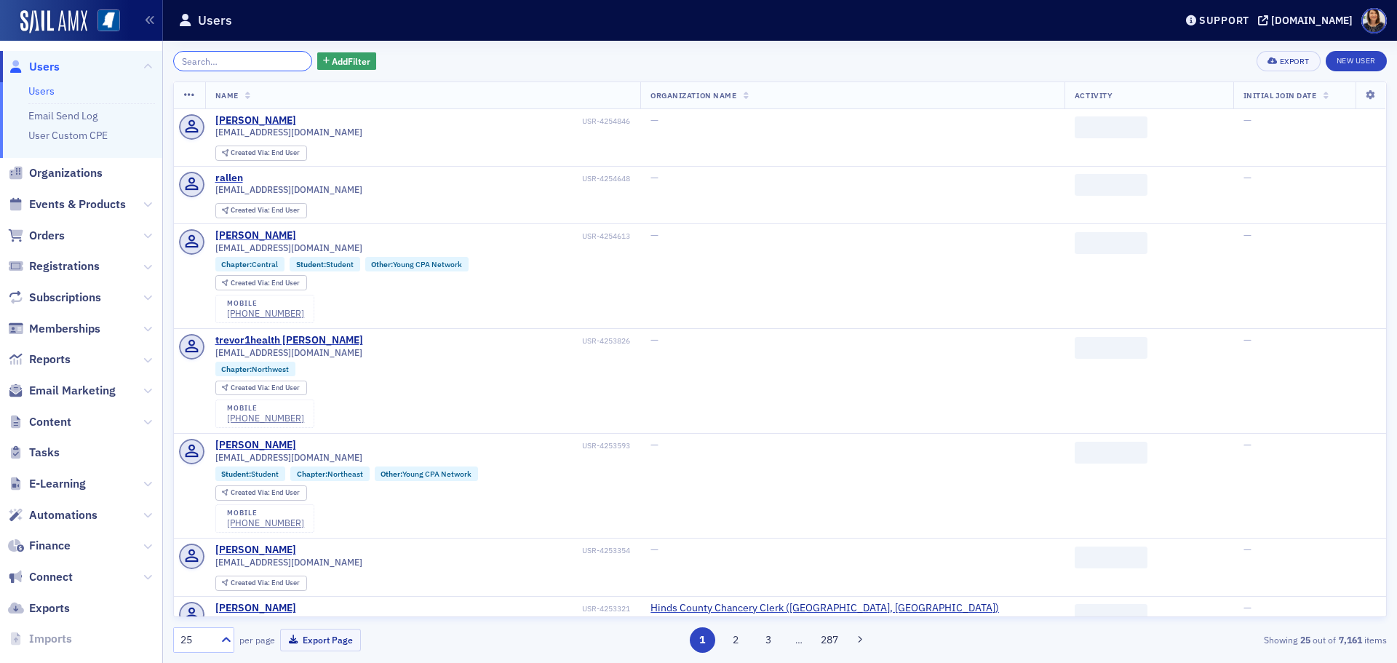
click at [273, 63] on input "search" at bounding box center [242, 61] width 139 height 20
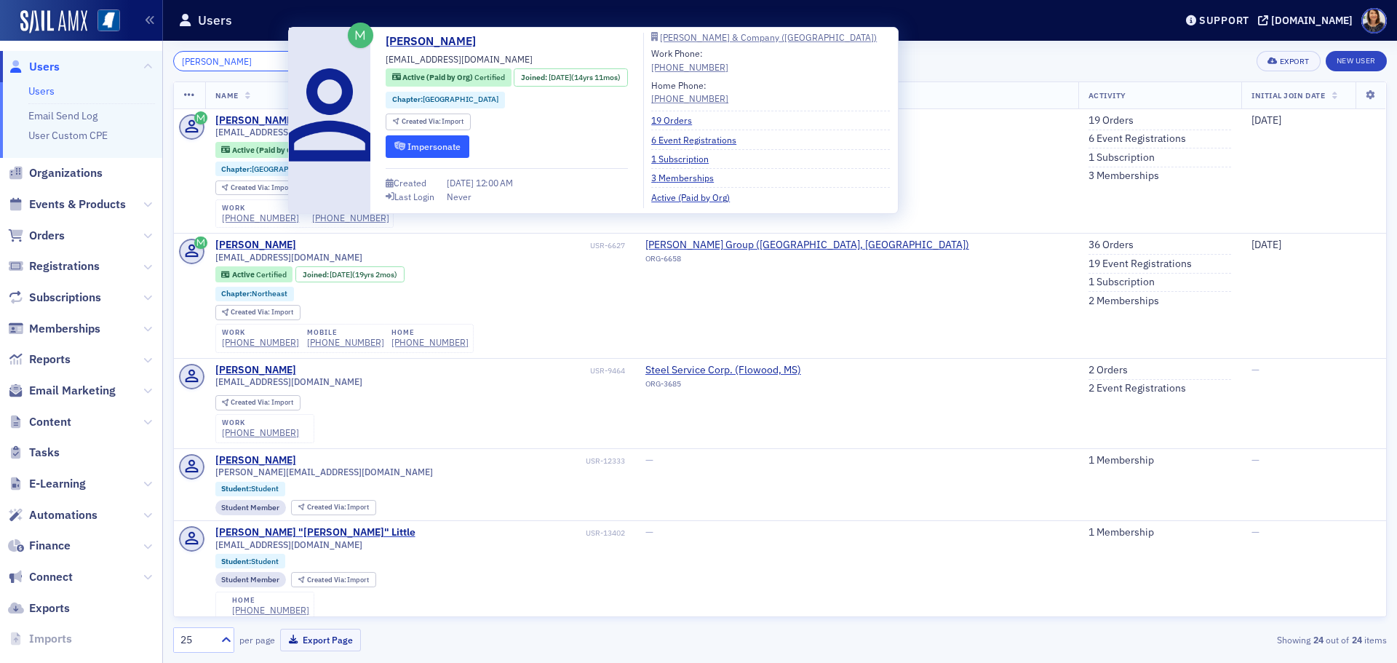
type input "katherine little"
click at [418, 151] on button "Impersonate" at bounding box center [428, 146] width 84 height 23
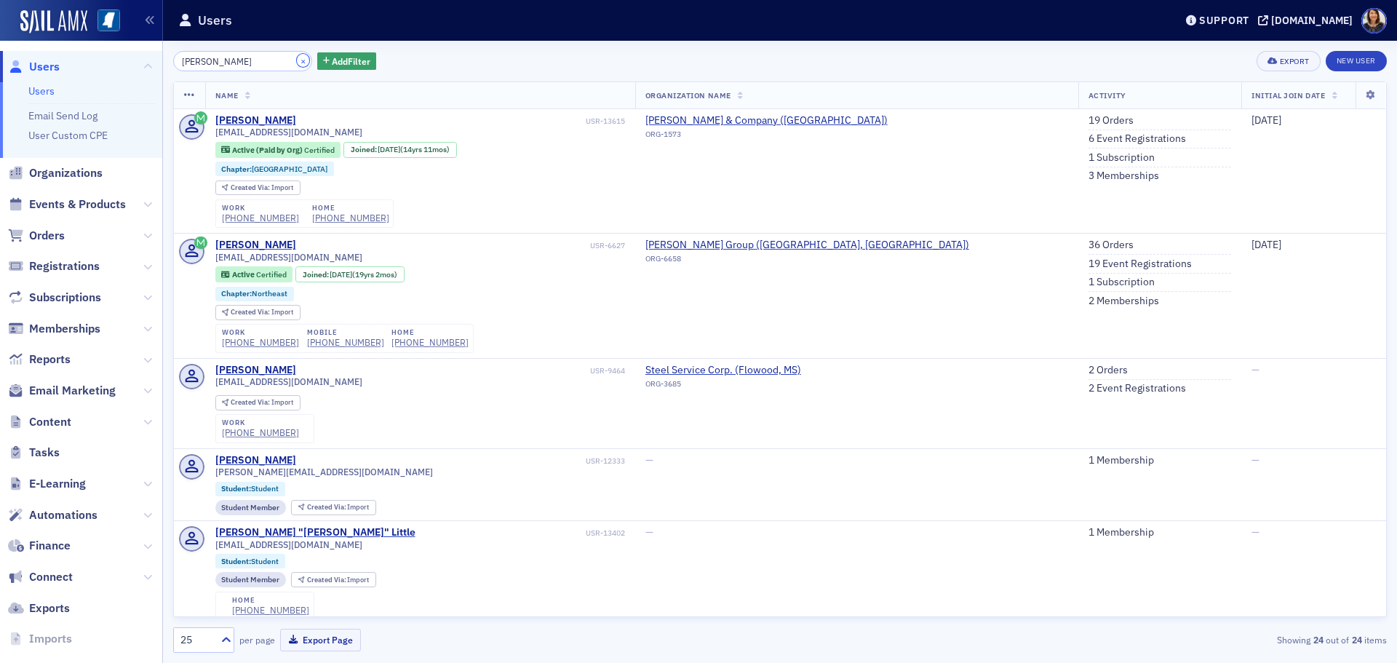
click at [297, 66] on button "×" at bounding box center [303, 60] width 13 height 13
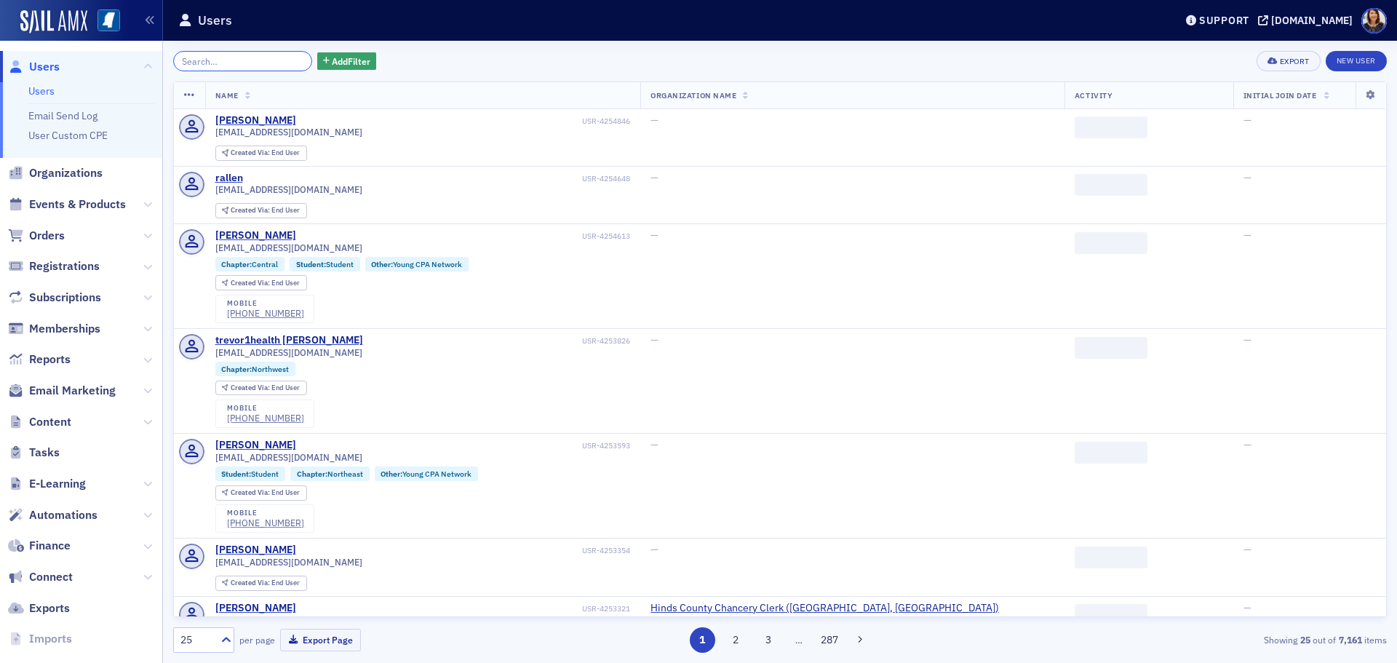
click at [269, 63] on input "search" at bounding box center [242, 61] width 139 height 20
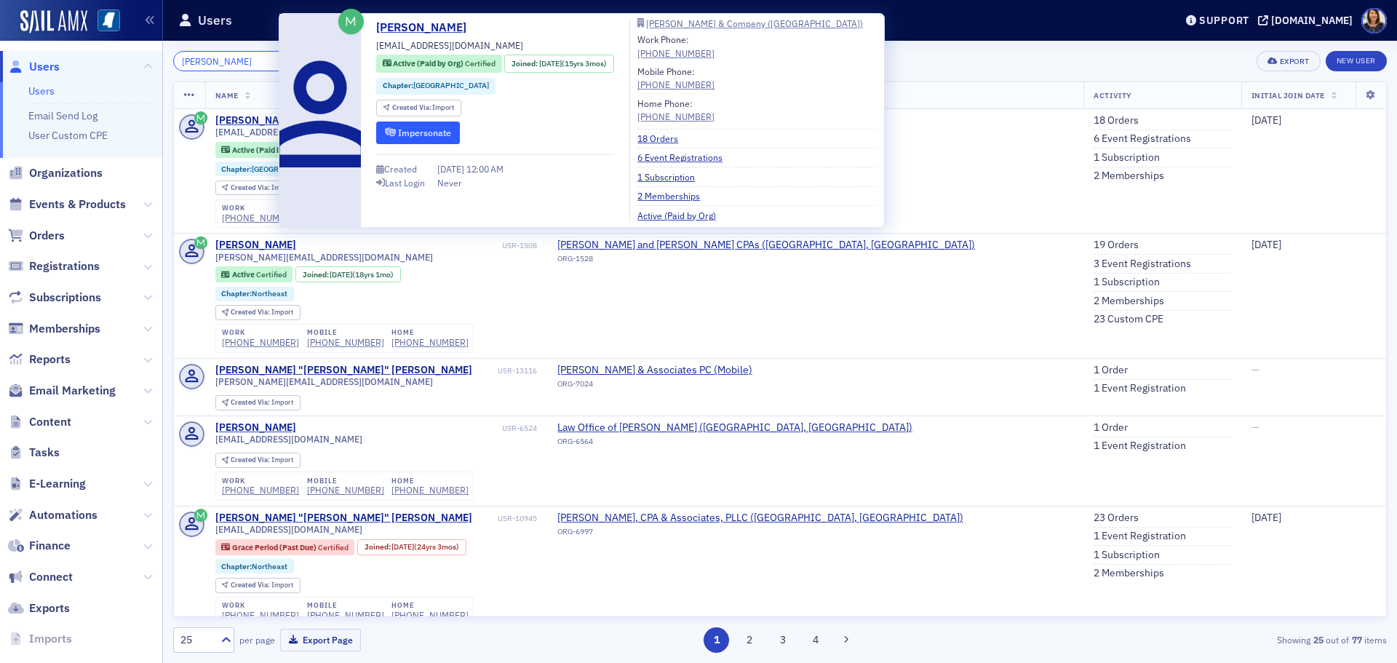
type input "robbin jones"
click at [427, 134] on button "Impersonate" at bounding box center [418, 133] width 84 height 23
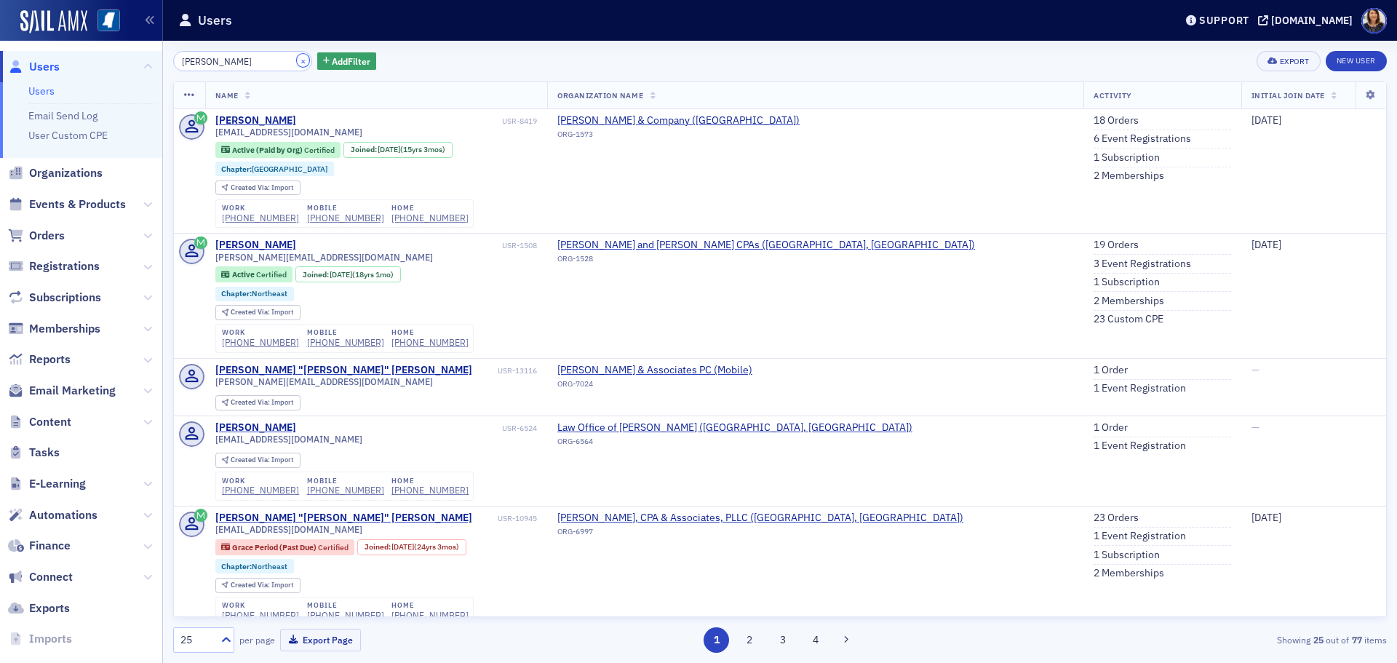
click at [297, 62] on button "×" at bounding box center [303, 60] width 13 height 13
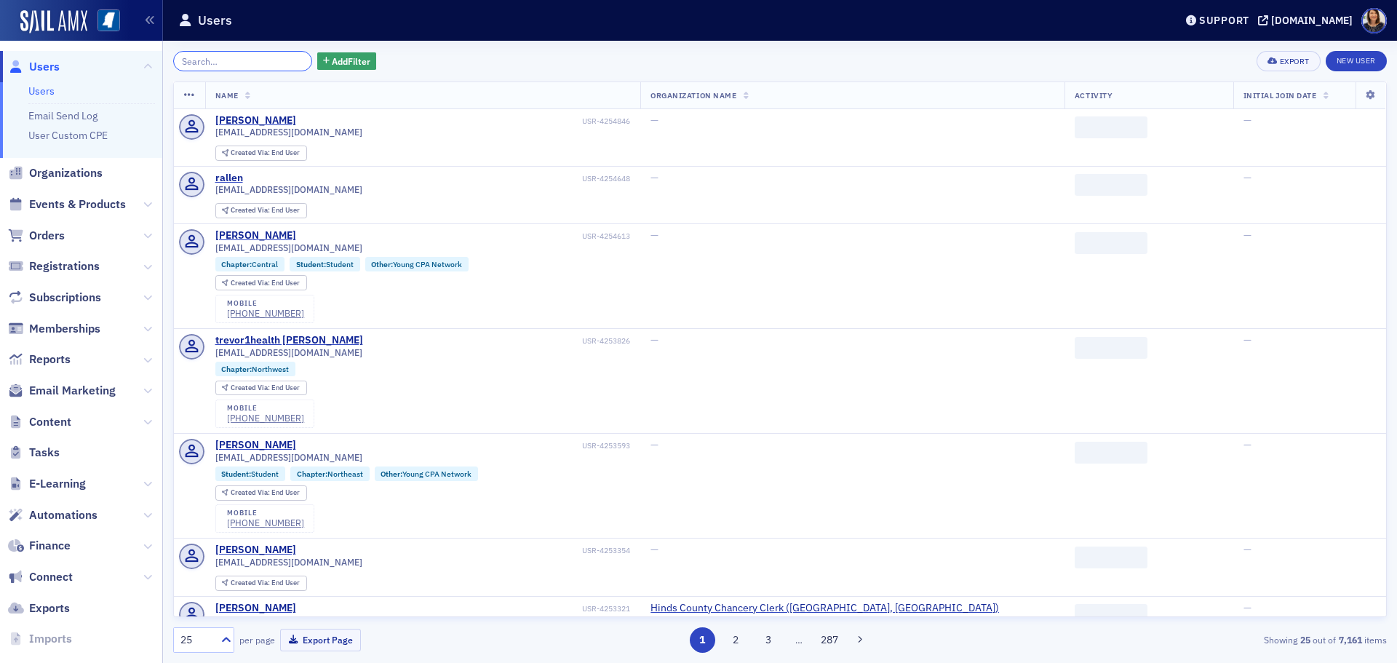
click at [253, 60] on input "search" at bounding box center [242, 61] width 139 height 20
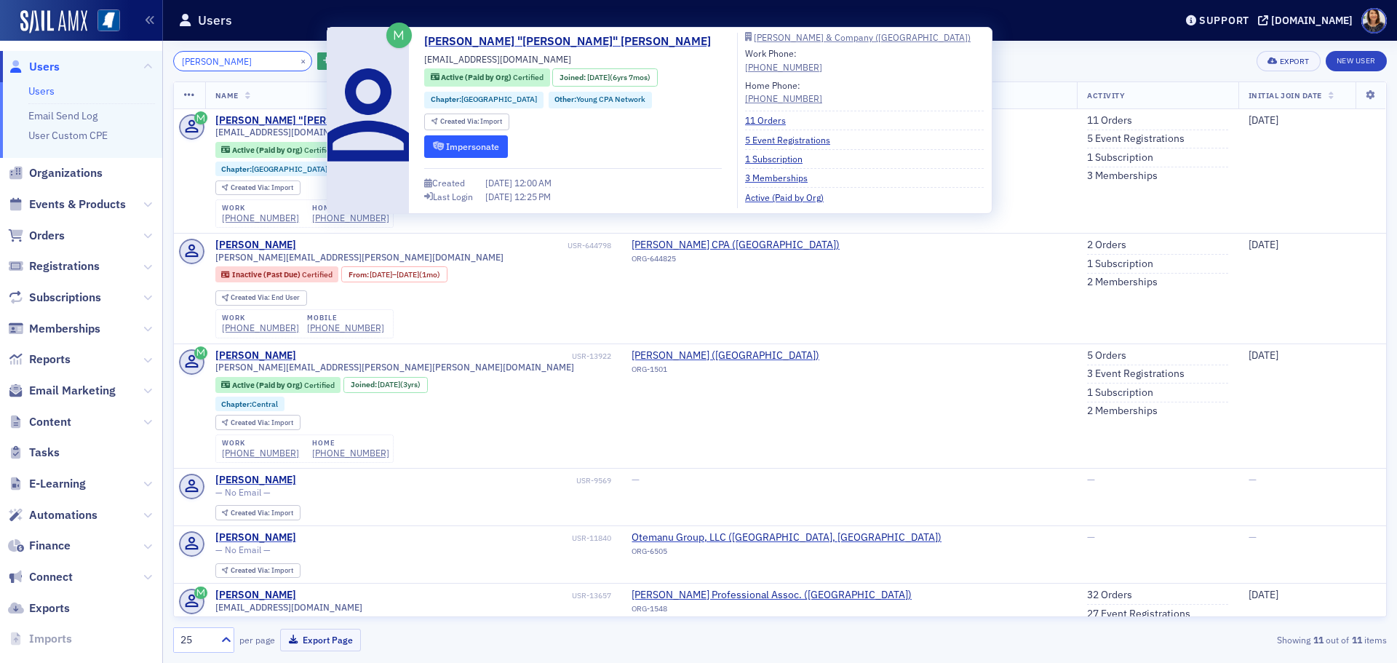
type input "wesley hulett"
click at [487, 150] on button "Impersonate" at bounding box center [466, 146] width 84 height 23
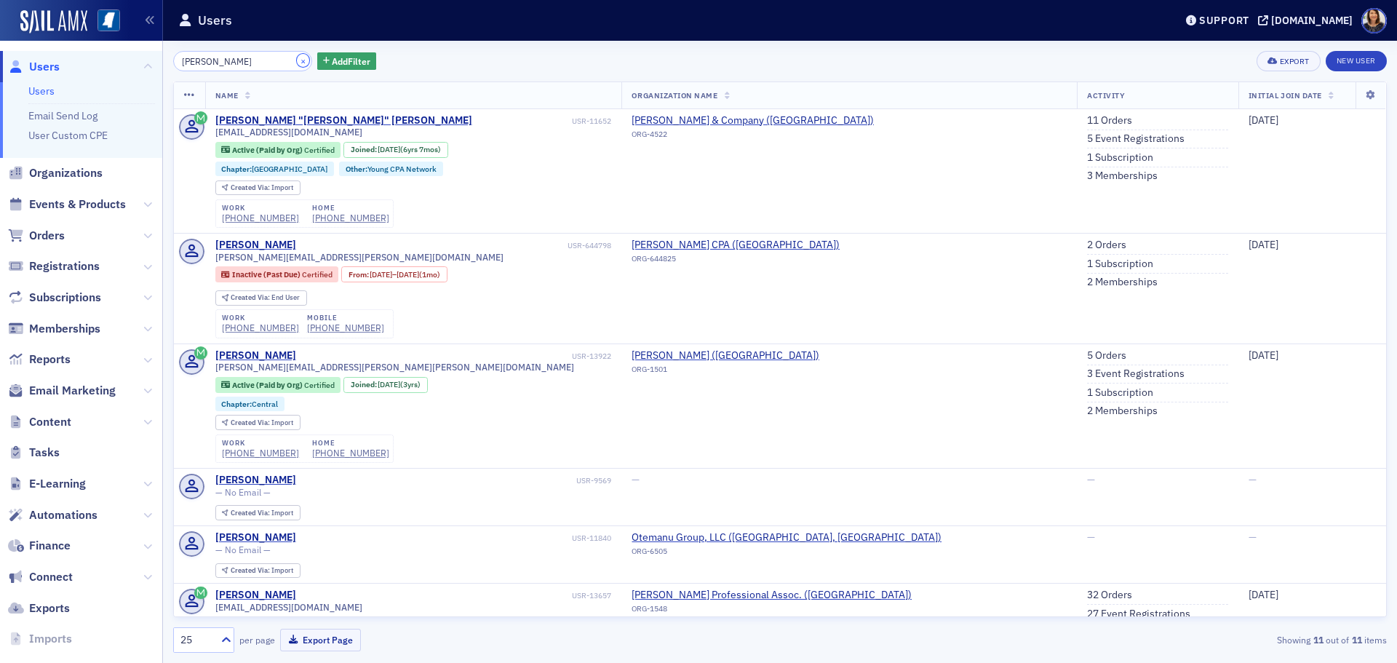
click at [297, 57] on button "×" at bounding box center [303, 60] width 13 height 13
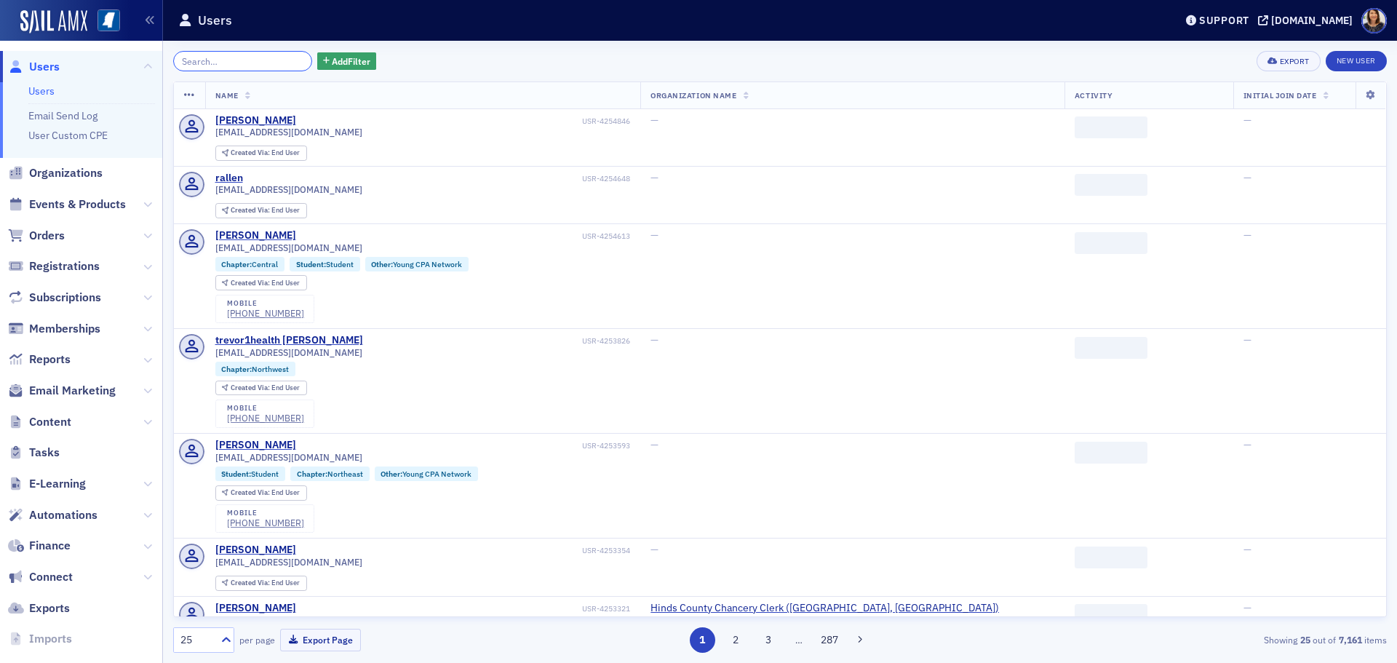
click at [273, 60] on input "search" at bounding box center [242, 61] width 139 height 20
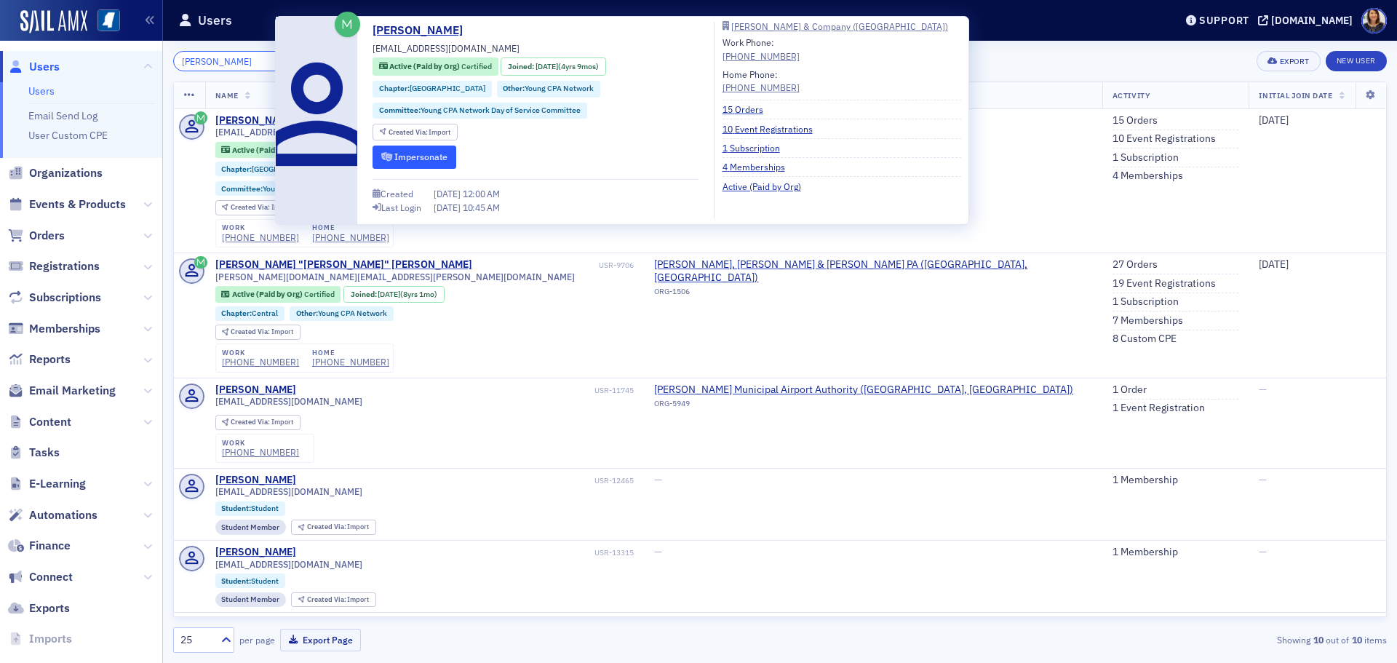
type input "cara hughes"
click at [438, 151] on button "Impersonate" at bounding box center [415, 157] width 84 height 23
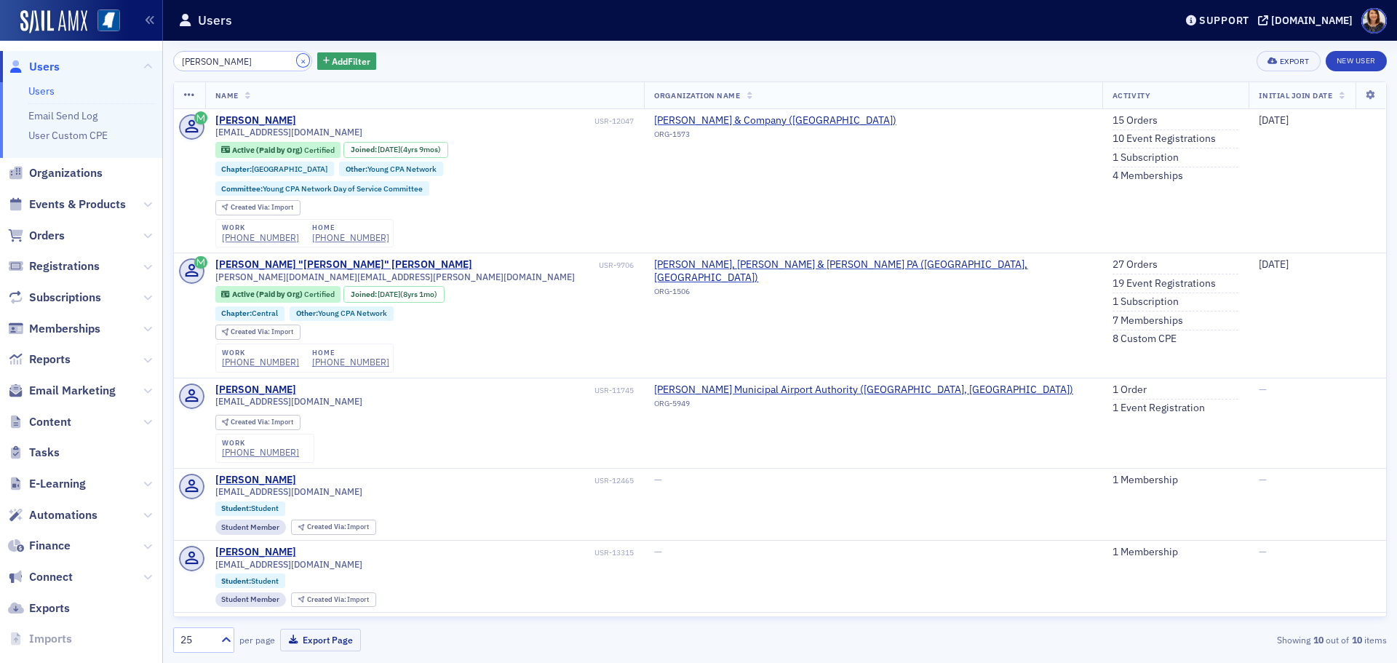
click at [297, 62] on button "×" at bounding box center [303, 60] width 13 height 13
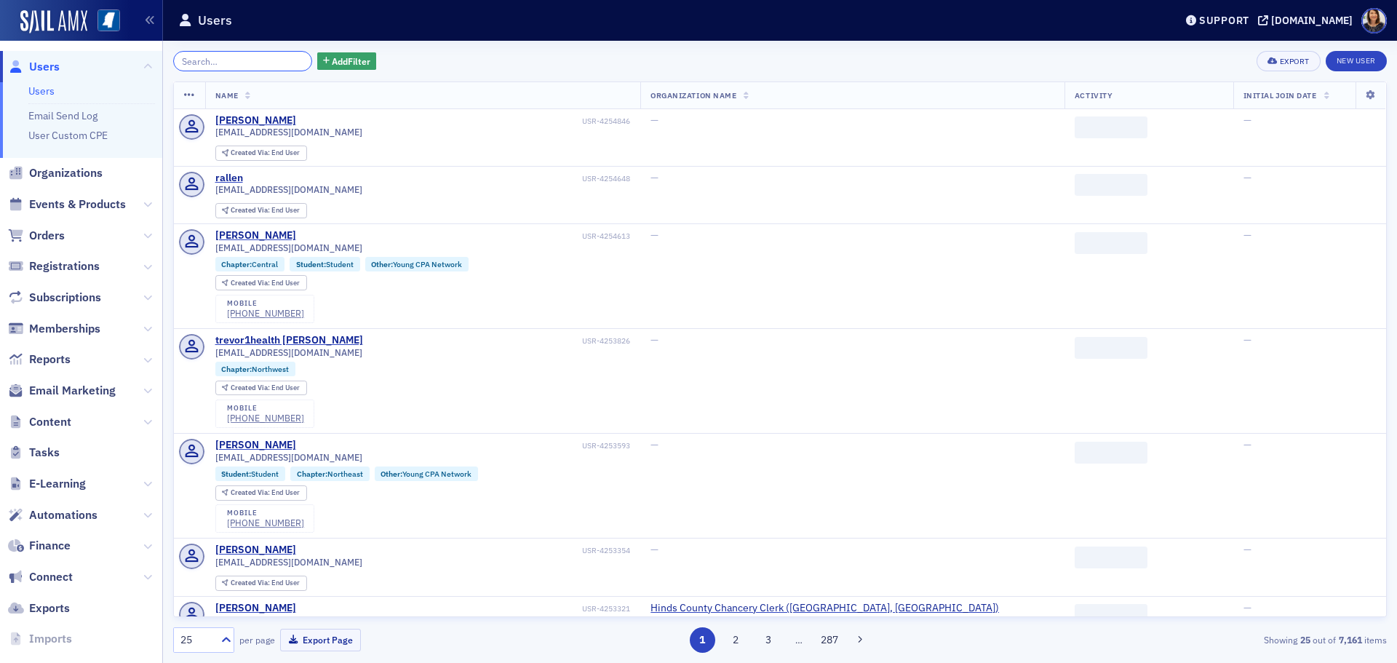
click at [258, 63] on input "search" at bounding box center [242, 61] width 139 height 20
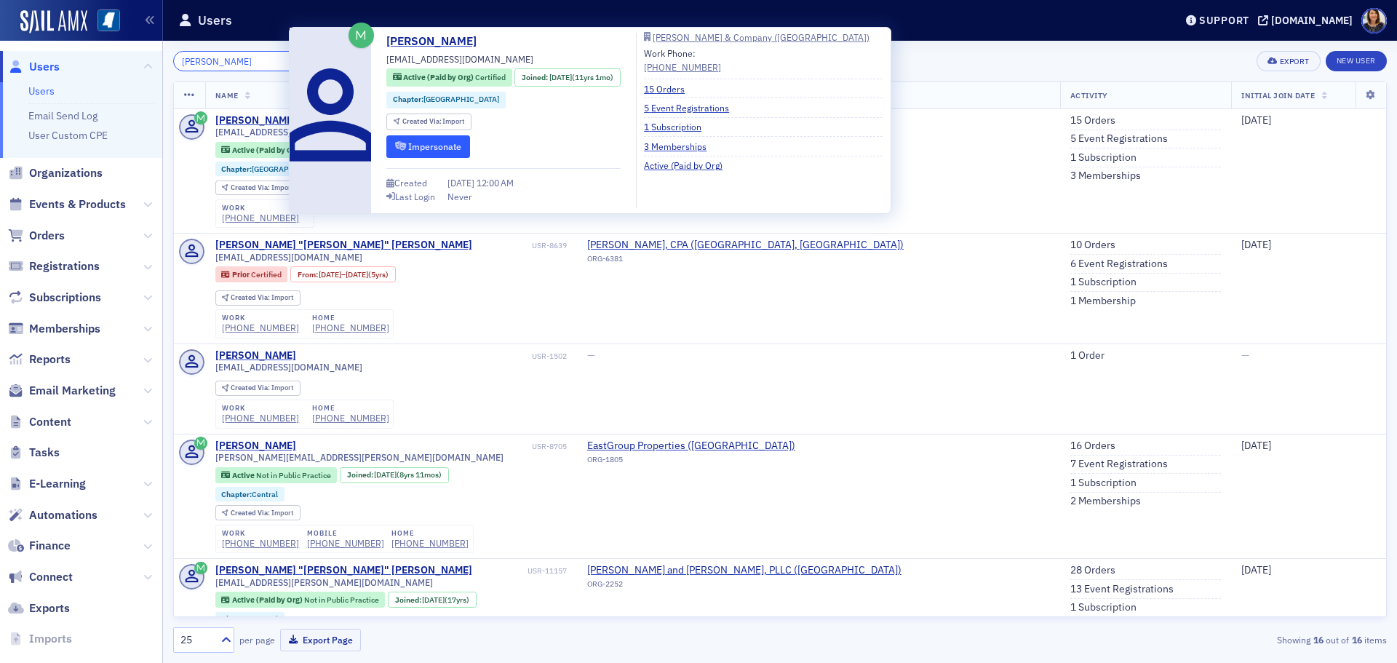
type input "stewart greene"
click at [416, 144] on button "Impersonate" at bounding box center [428, 146] width 84 height 23
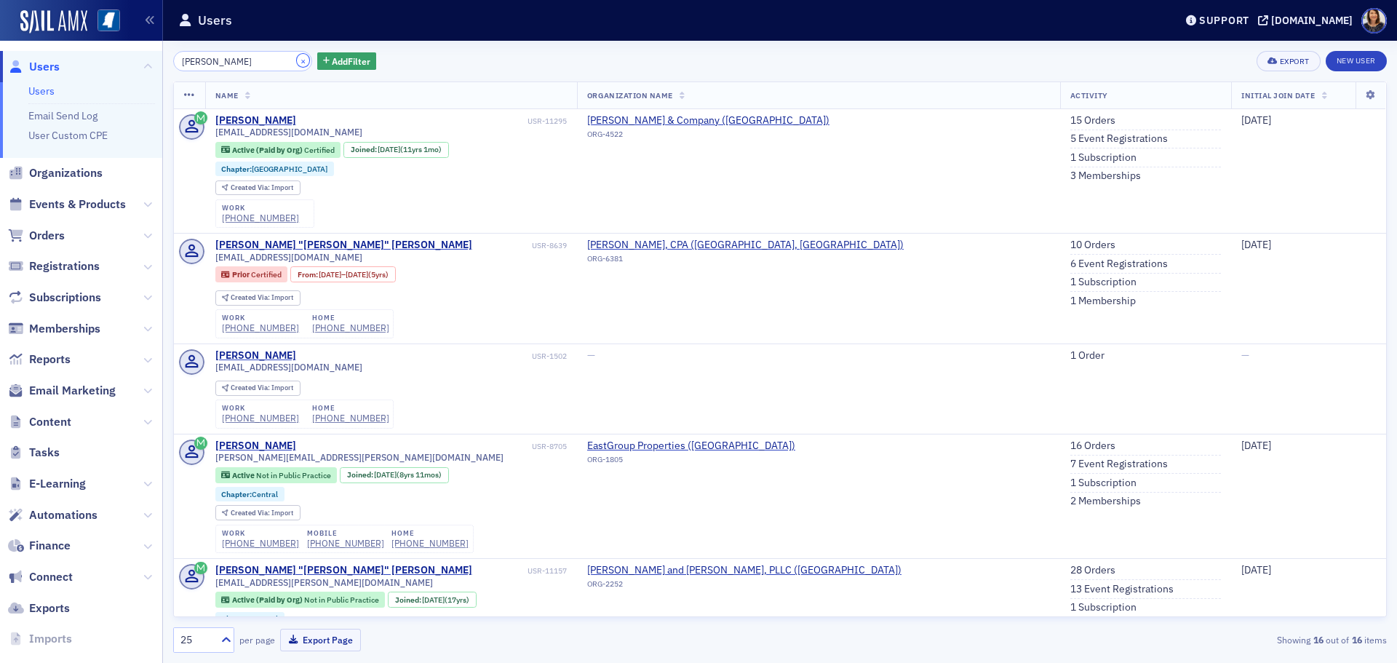
click at [297, 61] on button "×" at bounding box center [303, 60] width 13 height 13
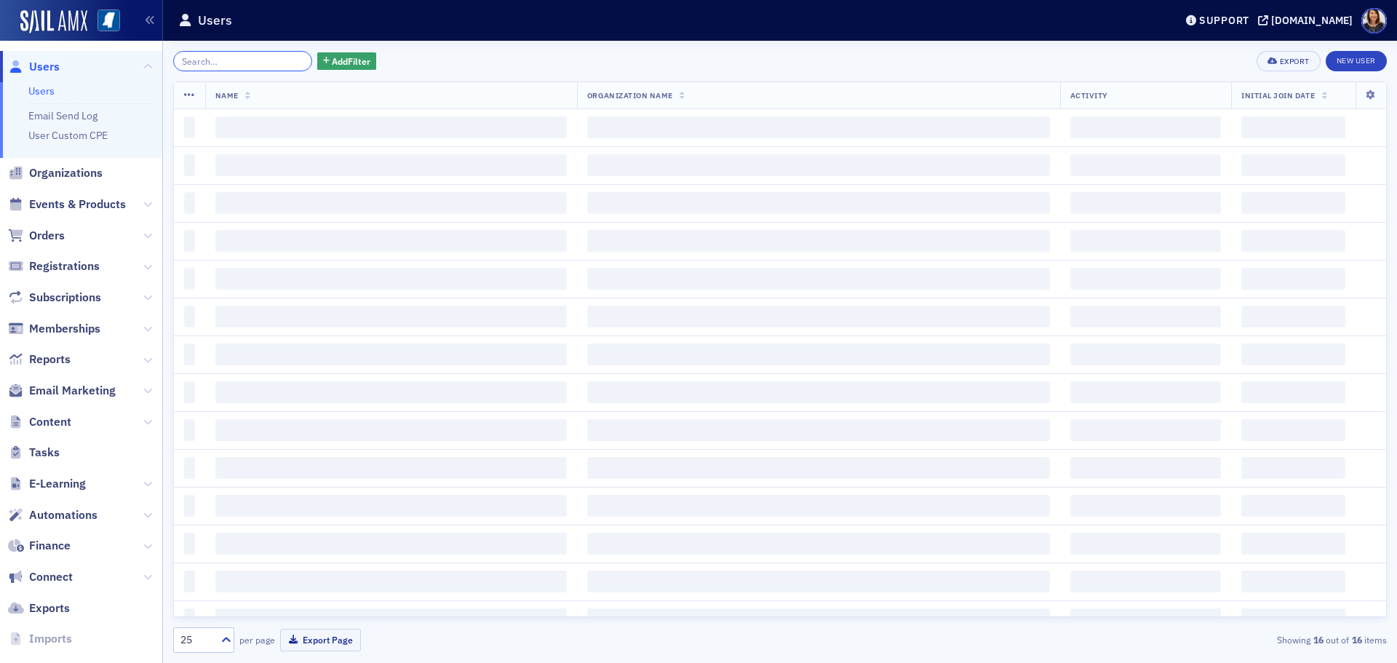
click at [261, 65] on input "search" at bounding box center [242, 61] width 139 height 20
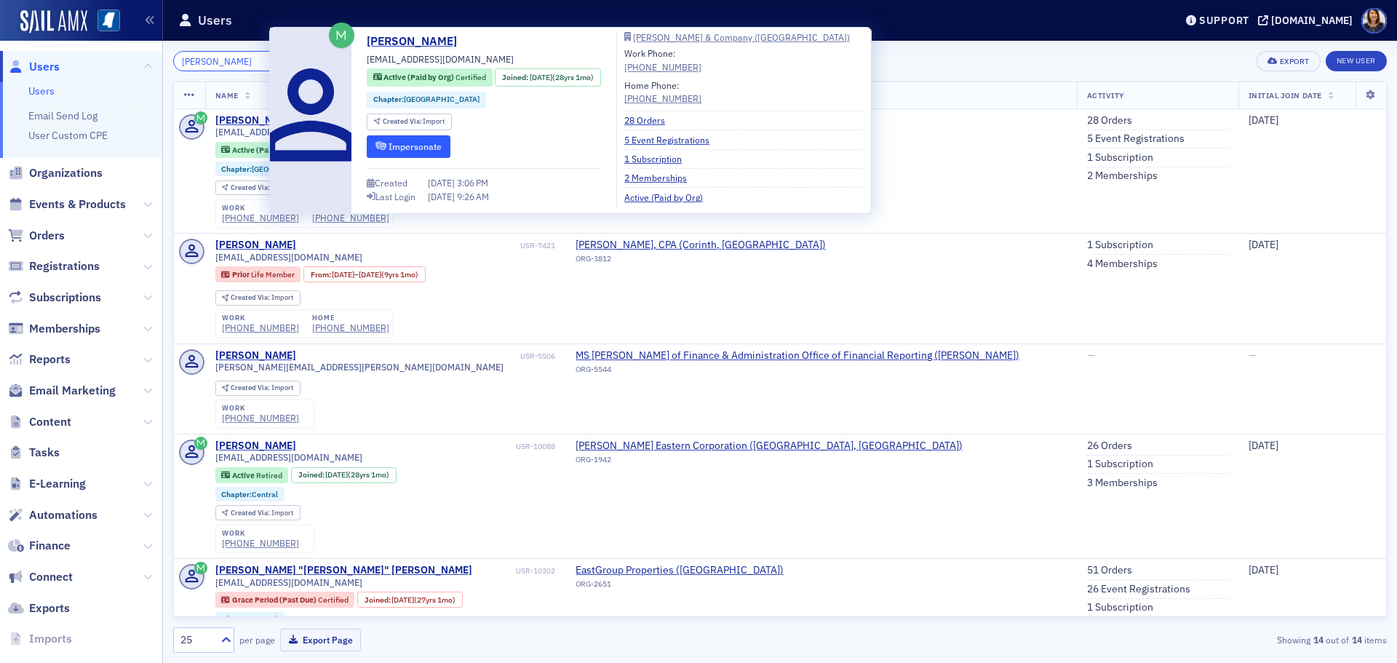
type input "debby gray"
click at [395, 140] on button "Impersonate" at bounding box center [409, 146] width 84 height 23
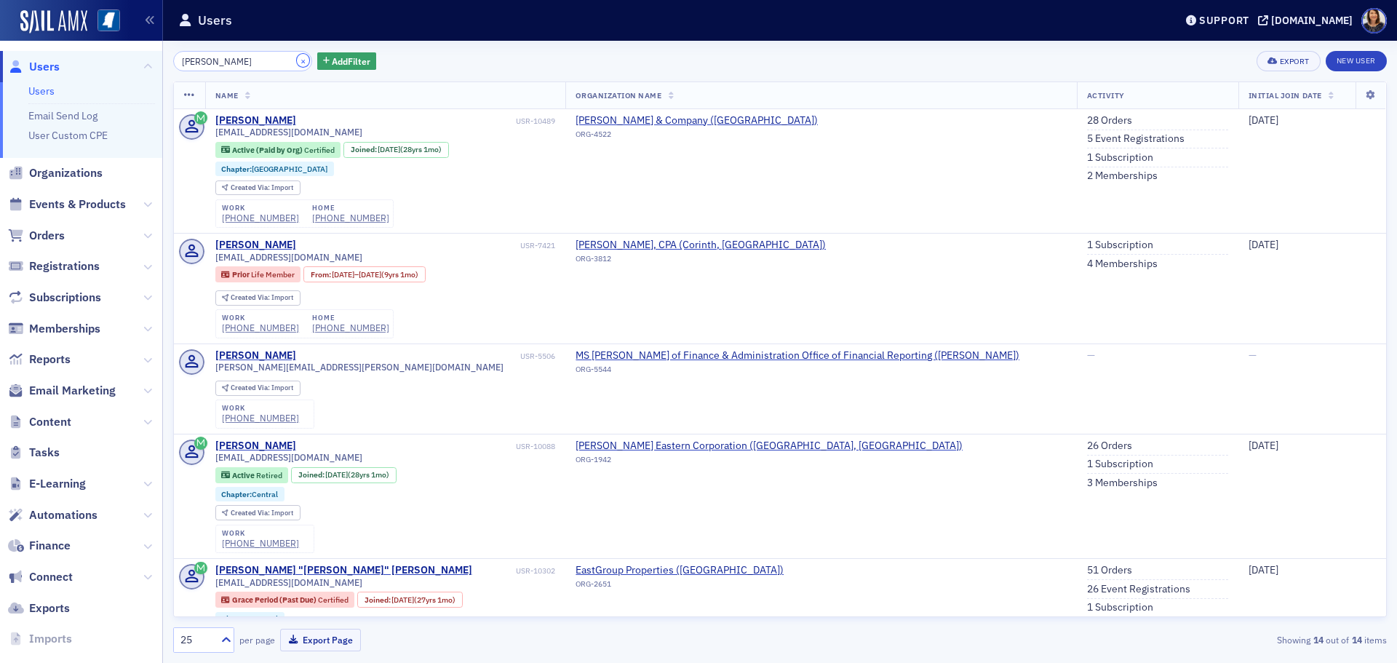
click at [297, 63] on button "×" at bounding box center [303, 60] width 13 height 13
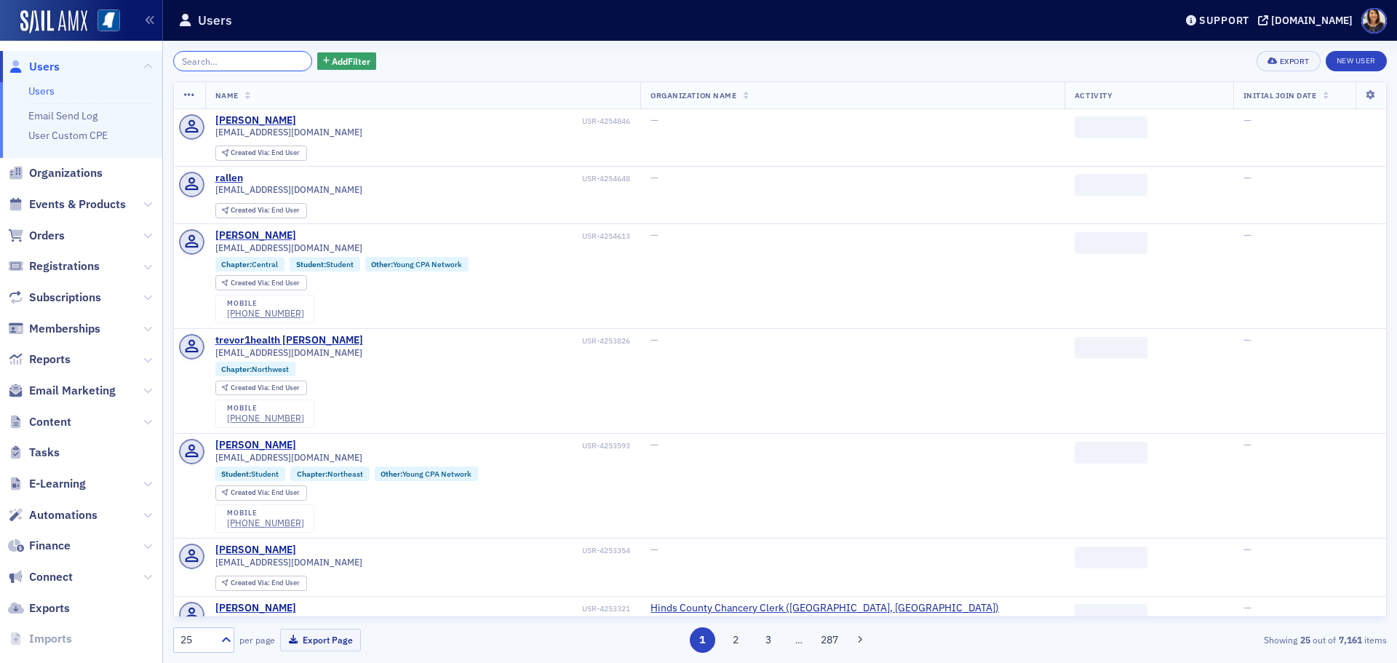
click at [252, 63] on input "search" at bounding box center [242, 61] width 139 height 20
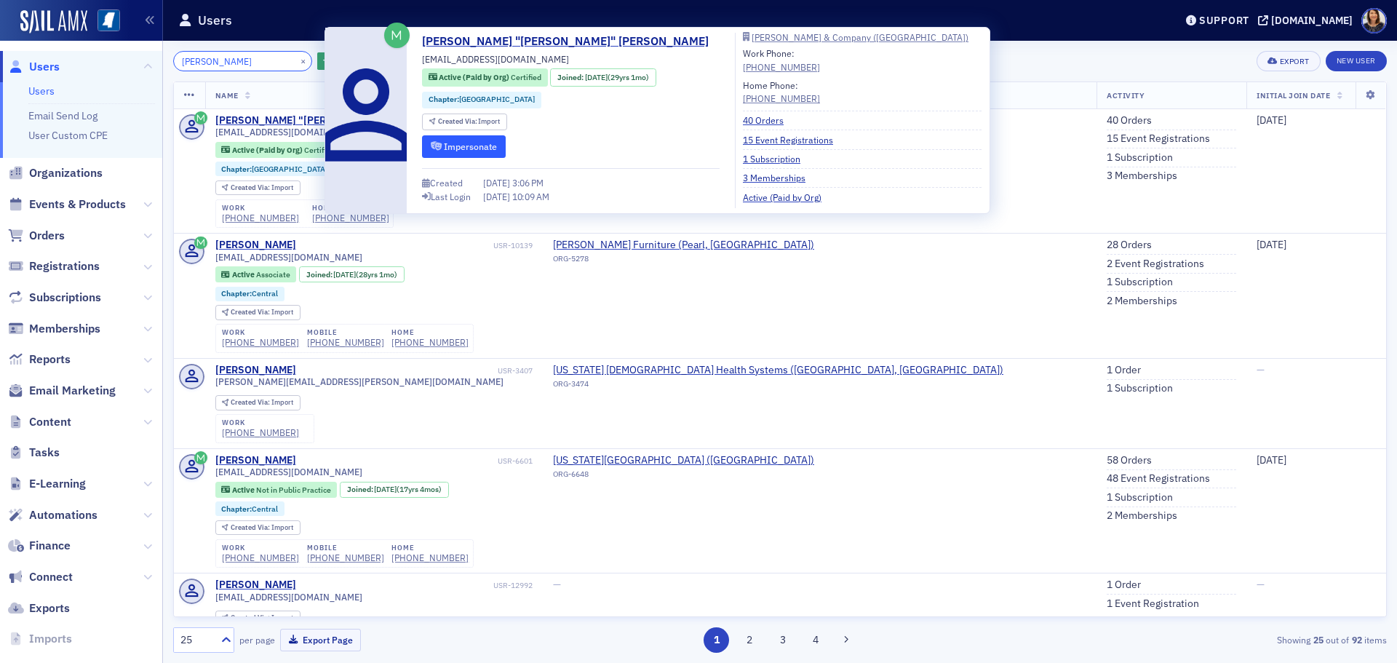
type input "thomas buckley"
click at [446, 140] on button "Impersonate" at bounding box center [464, 146] width 84 height 23
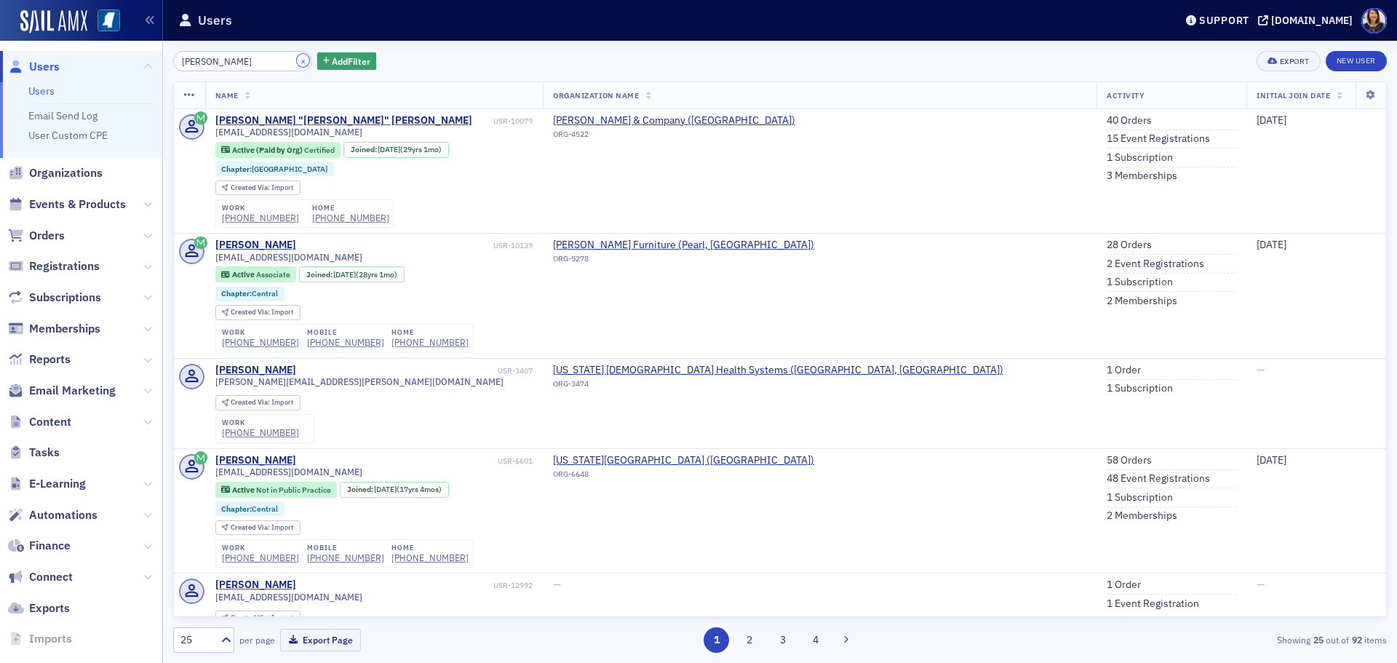
click at [297, 59] on button "×" at bounding box center [303, 60] width 13 height 13
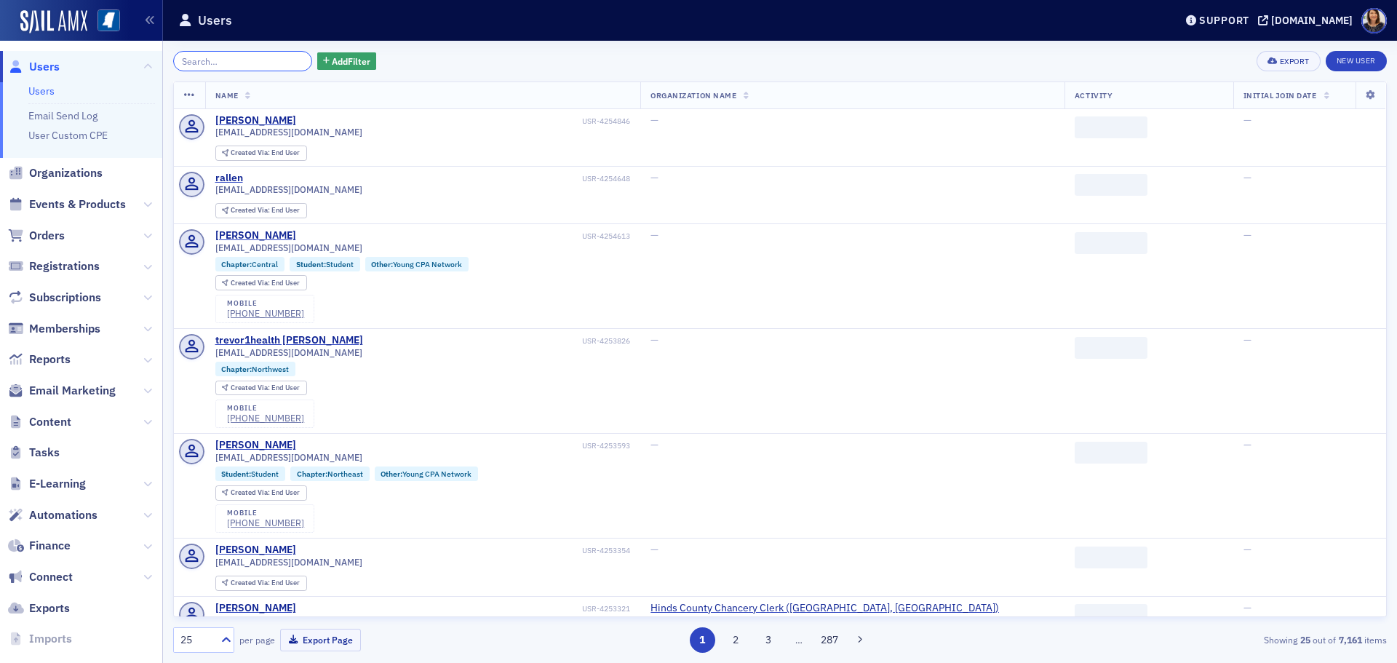
click at [268, 60] on input "search" at bounding box center [242, 61] width 139 height 20
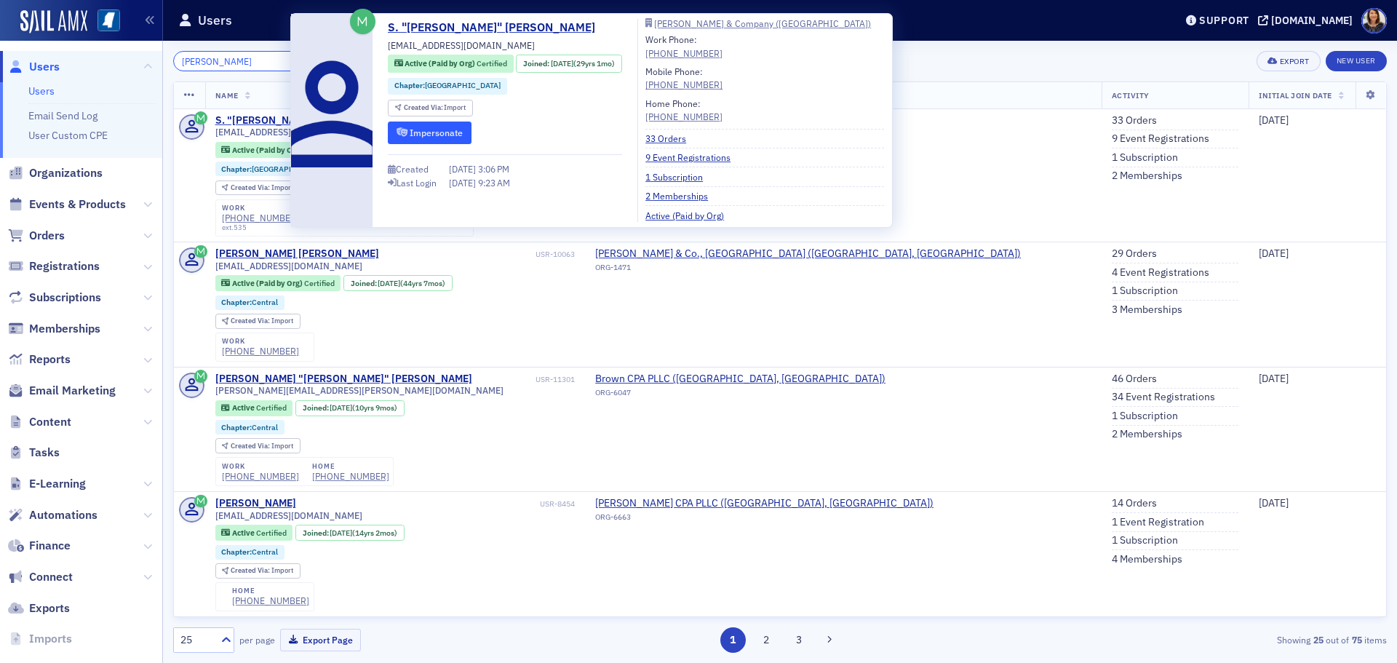
type input "dale brown"
click at [402, 131] on icon "submit" at bounding box center [402, 132] width 11 height 9
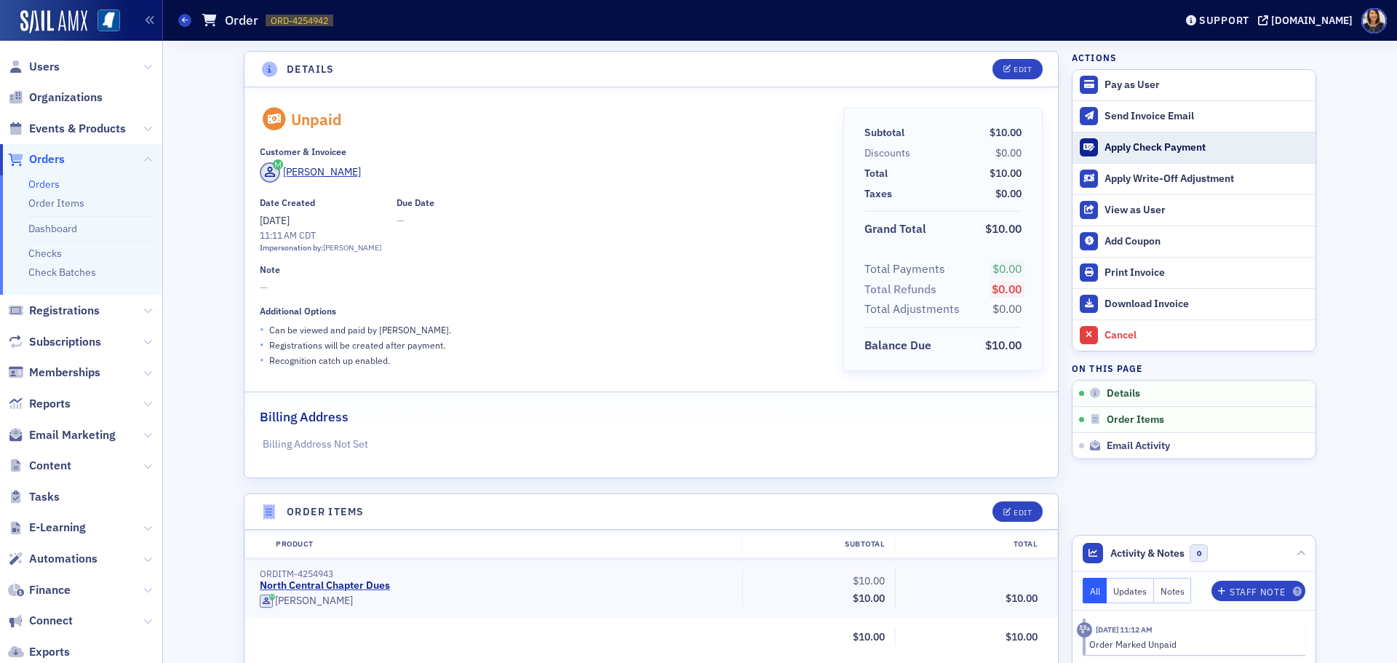
click at [1150, 152] on div "Apply Check Payment" at bounding box center [1207, 147] width 204 height 13
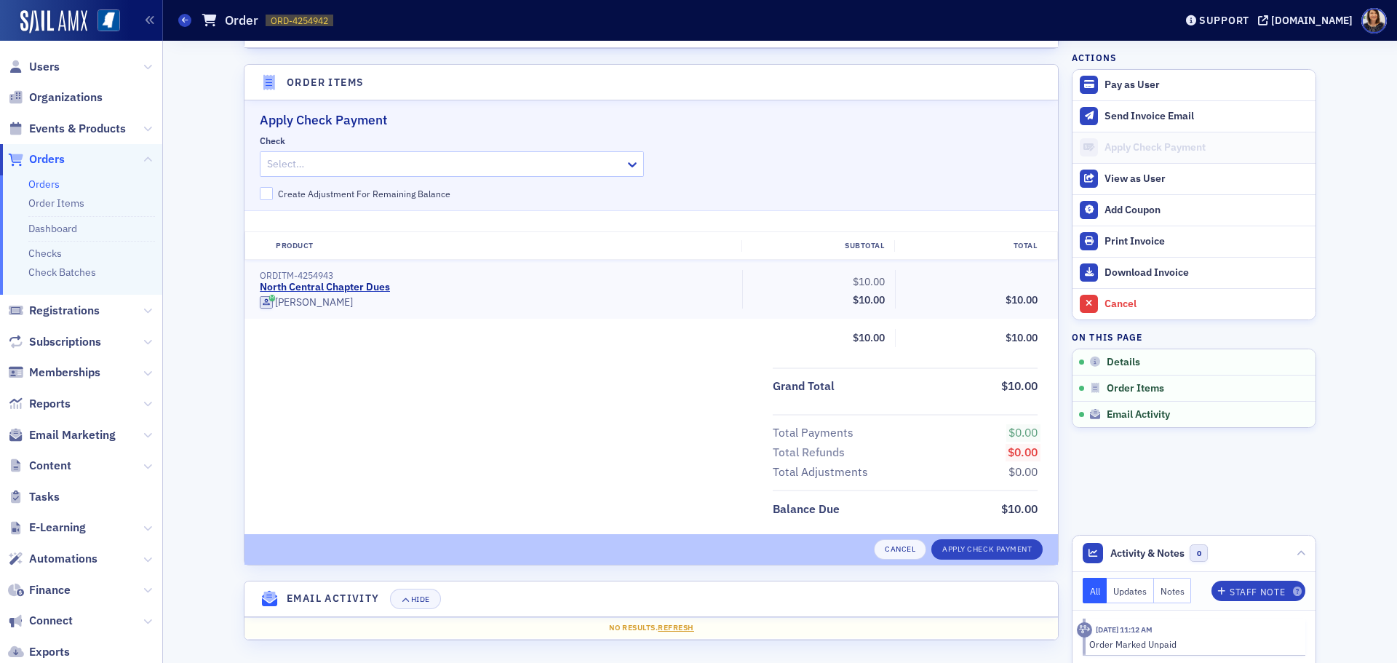
scroll to position [432, 0]
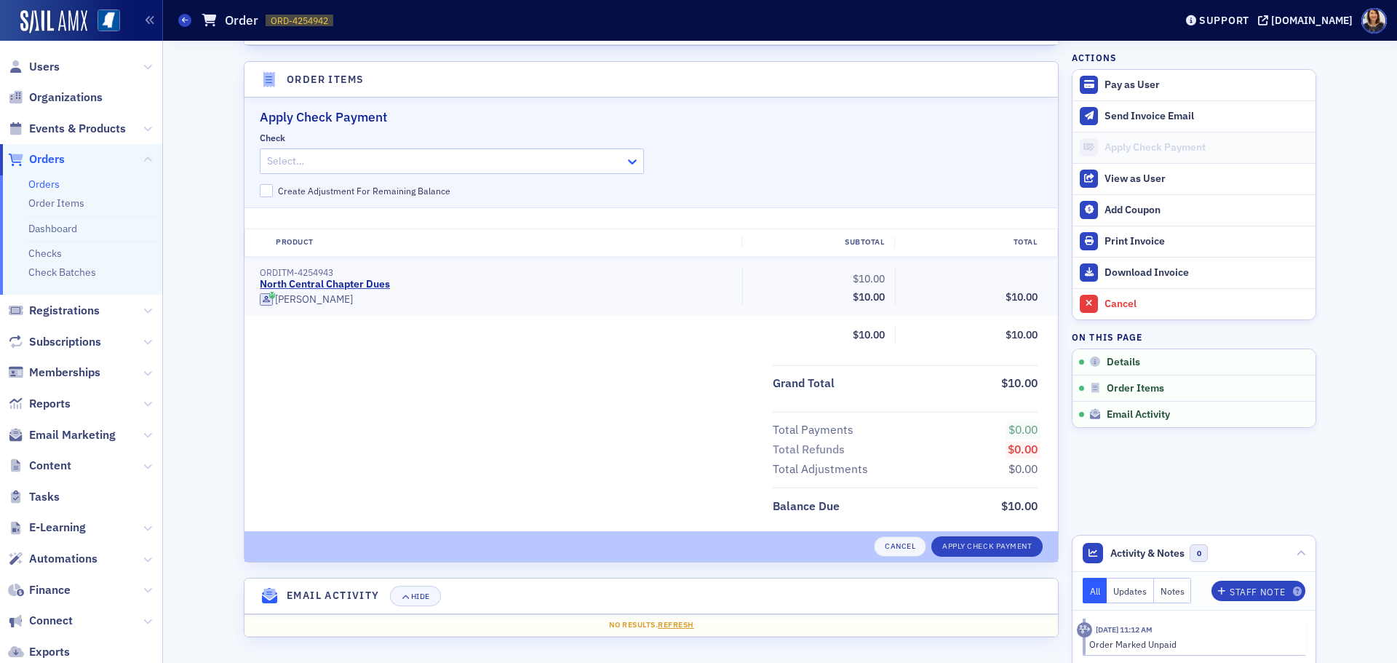
click at [625, 167] on icon at bounding box center [632, 161] width 15 height 15
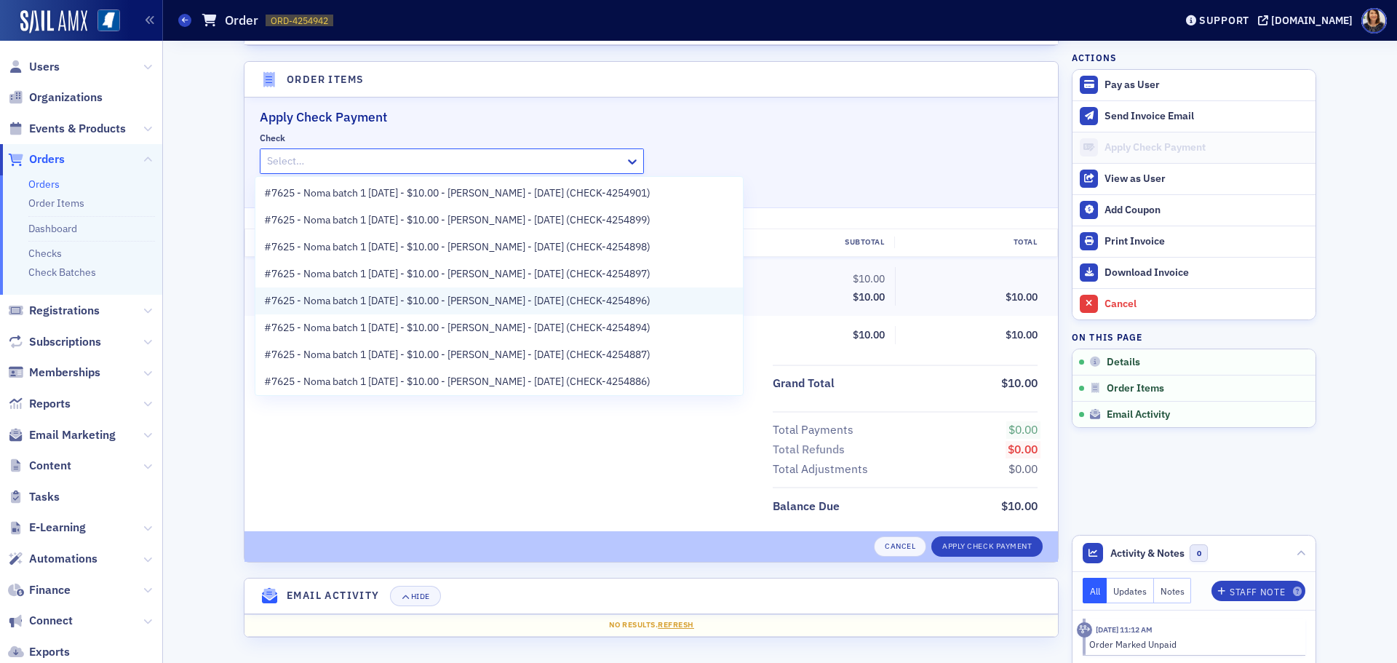
click at [516, 303] on span "#7625 - Noma batch 1 8.26.25 - $10.00 - Michael Watkins - 8/26/2025 (CHECK-4254…" at bounding box center [457, 300] width 386 height 15
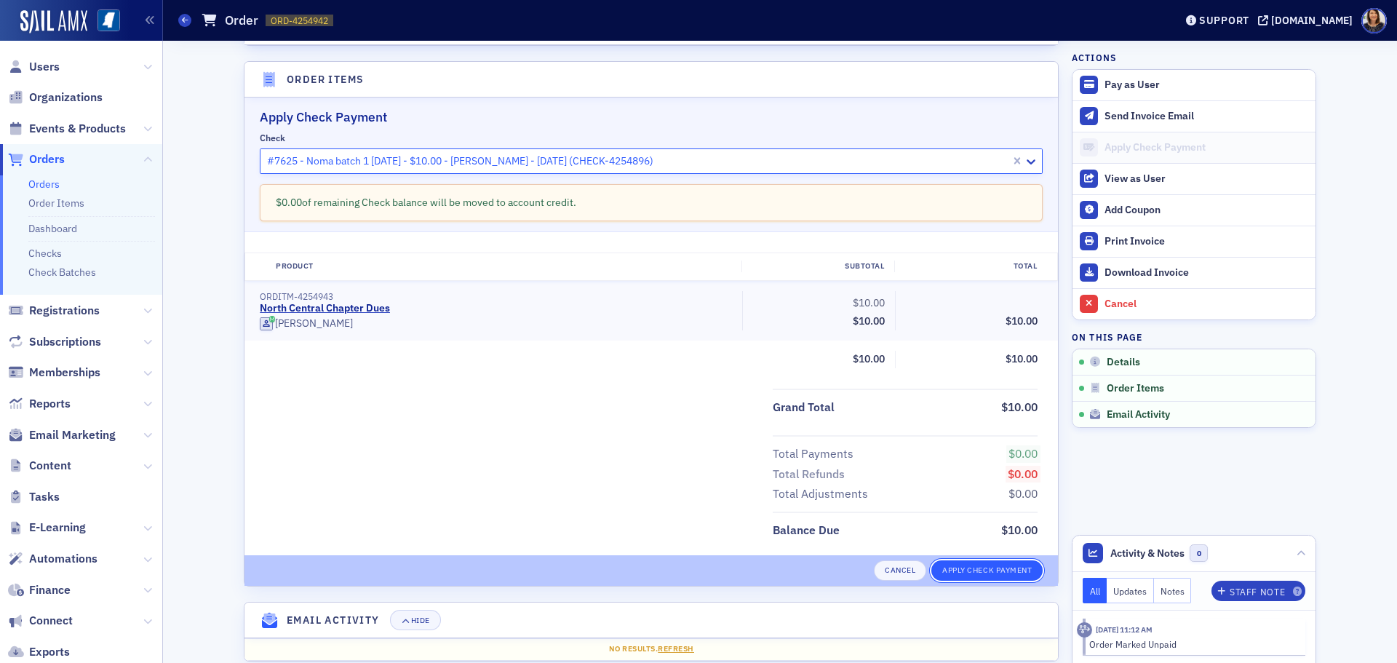
click at [990, 565] on button "Apply Check Payment" at bounding box center [986, 570] width 111 height 20
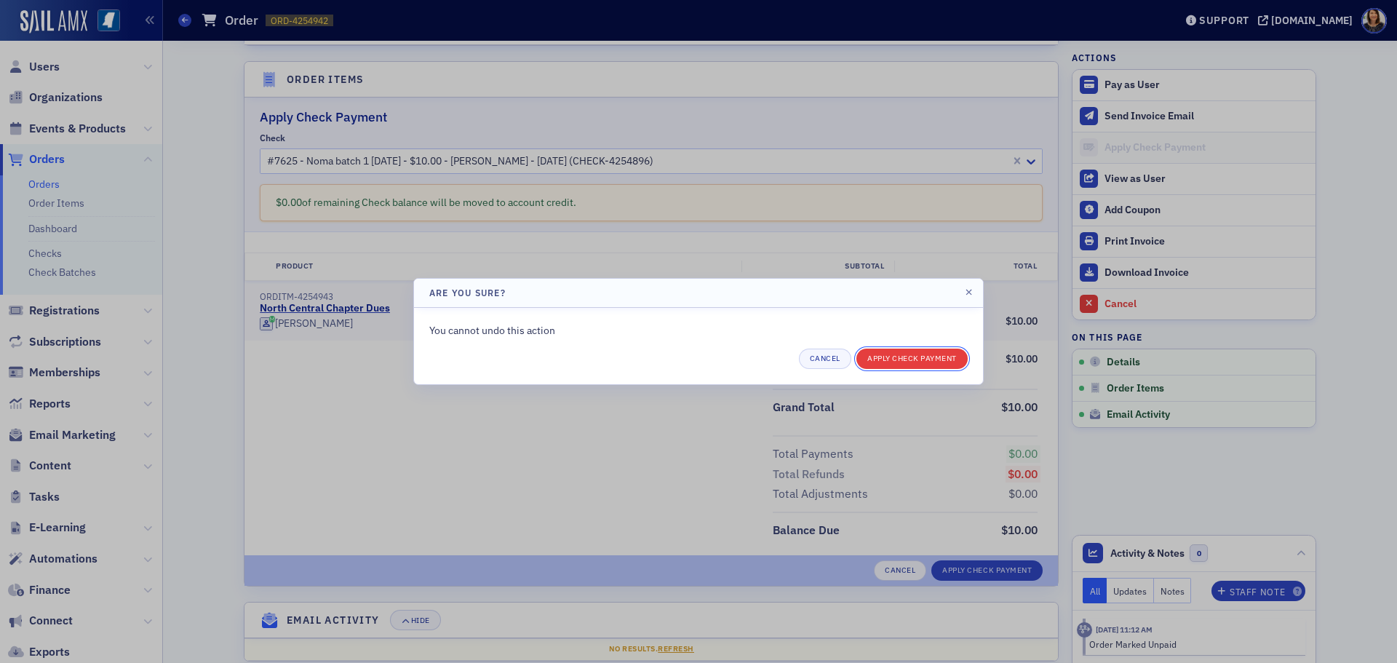
click at [907, 353] on button "Apply Check Payment" at bounding box center [911, 359] width 111 height 20
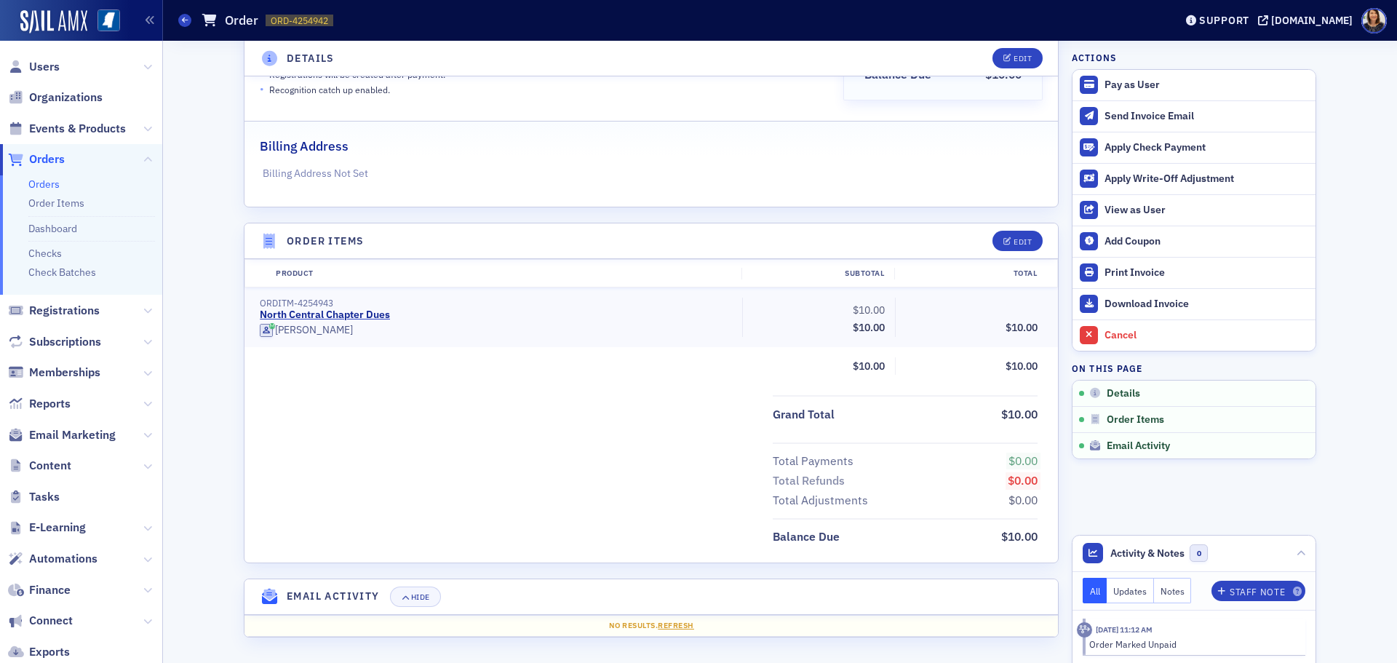
scroll to position [271, 0]
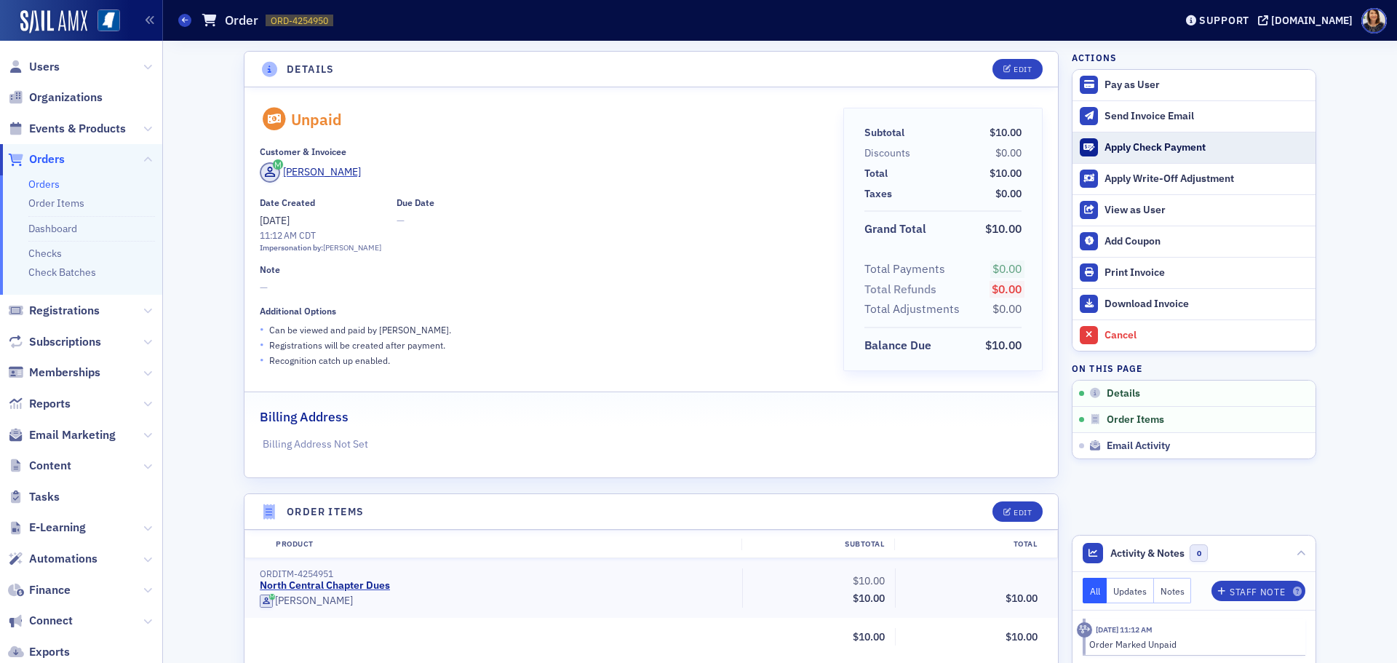
click at [1125, 147] on div "Apply Check Payment" at bounding box center [1207, 147] width 204 height 13
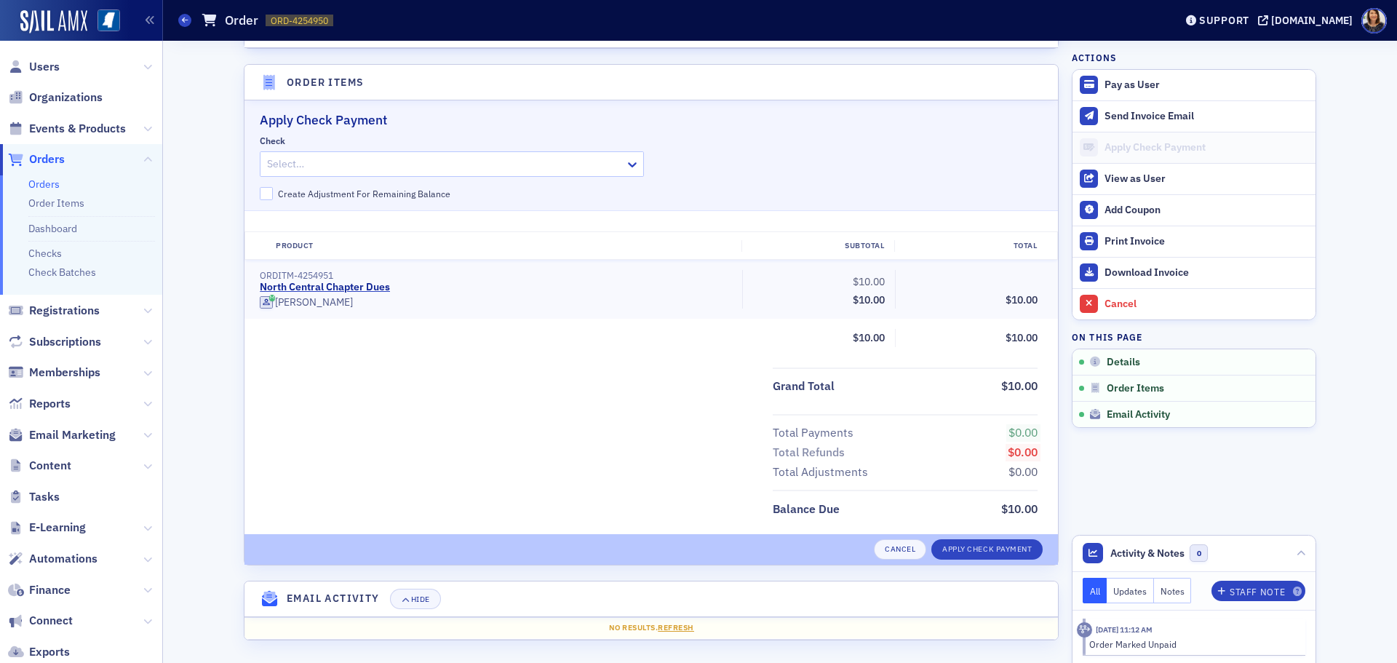
scroll to position [432, 0]
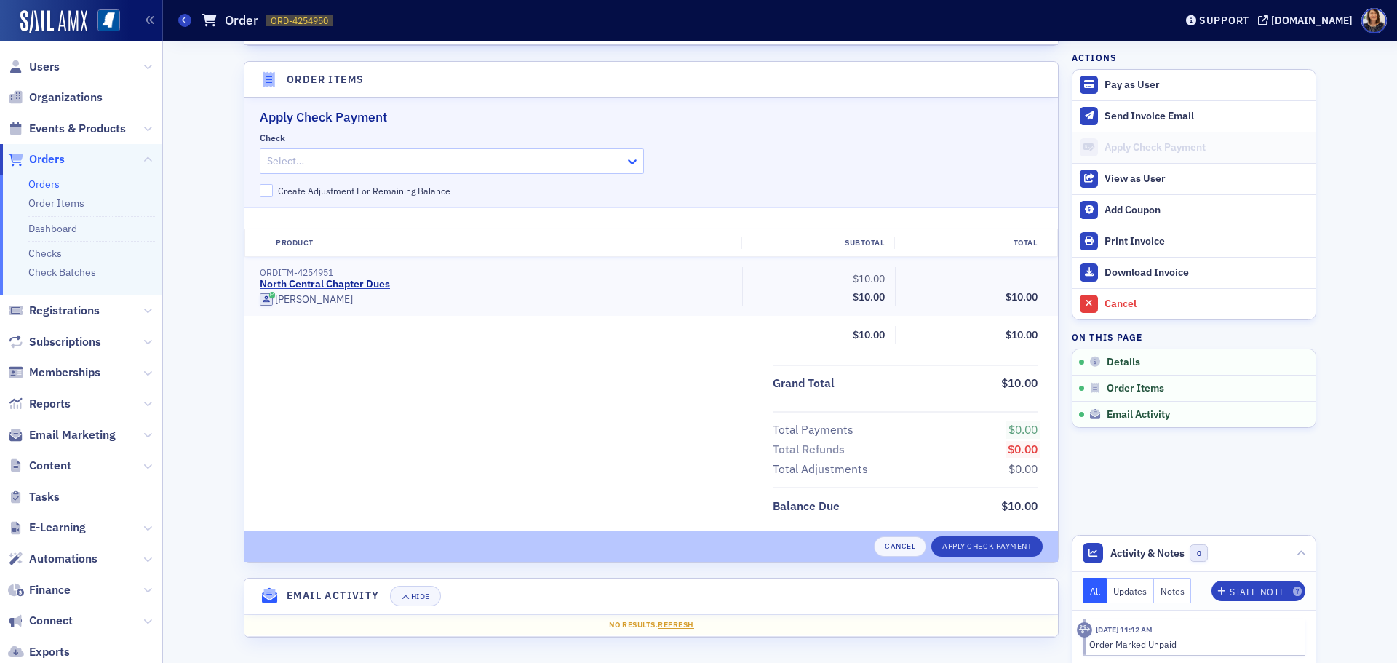
click at [627, 161] on icon at bounding box center [632, 161] width 15 height 15
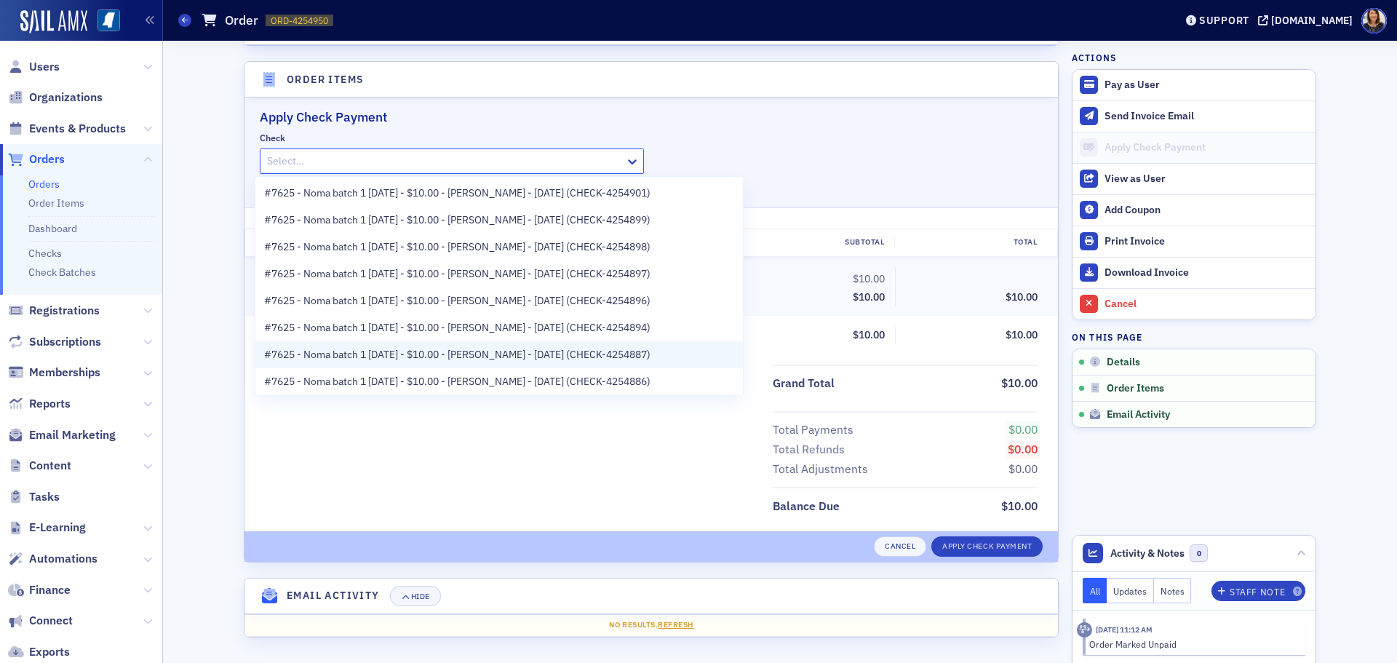
drag, startPoint x: 511, startPoint y: 327, endPoint x: 515, endPoint y: 358, distance: 30.9
click at [516, 358] on div "#7625 - Noma batch 1 [DATE] - $10.00 - [PERSON_NAME] - [DATE] (CHECK-4254901) #…" at bounding box center [499, 286] width 488 height 218
click at [504, 354] on span "#7625 - Noma batch 1 [DATE] - $10.00 - [PERSON_NAME] - [DATE] (CHECK-4254887)" at bounding box center [457, 354] width 386 height 15
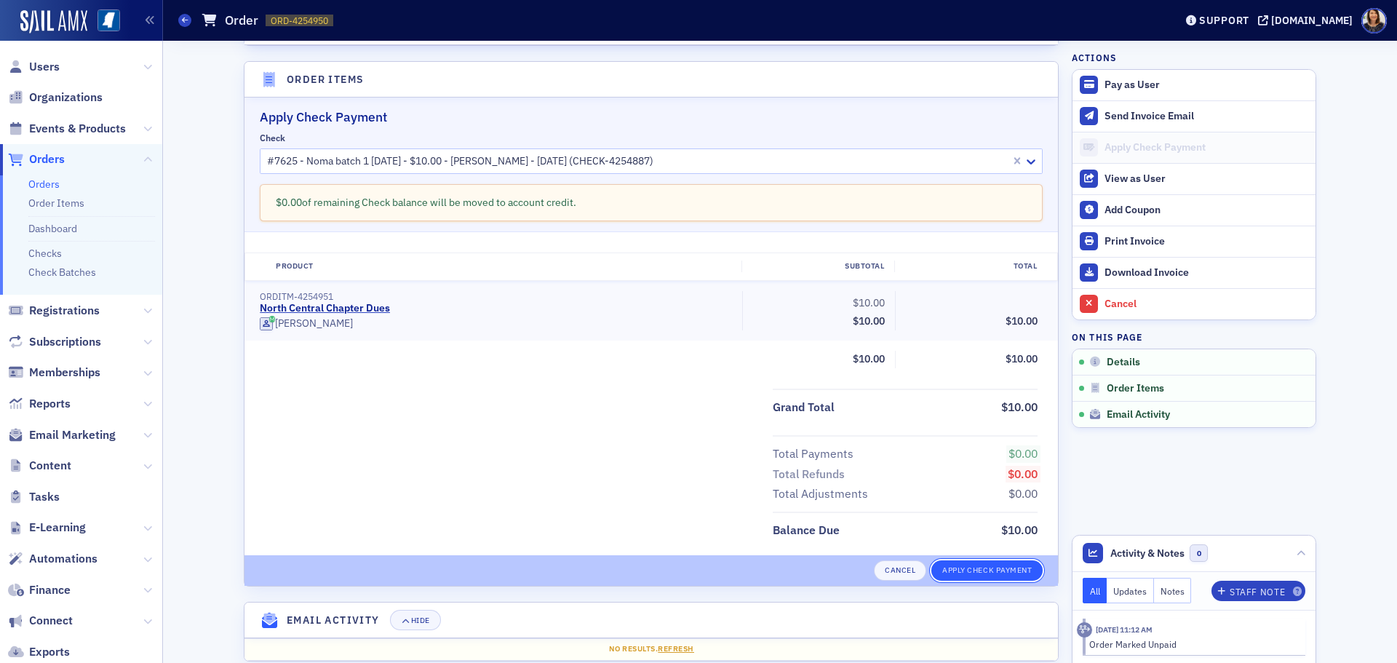
click at [990, 567] on button "Apply Check Payment" at bounding box center [986, 570] width 111 height 20
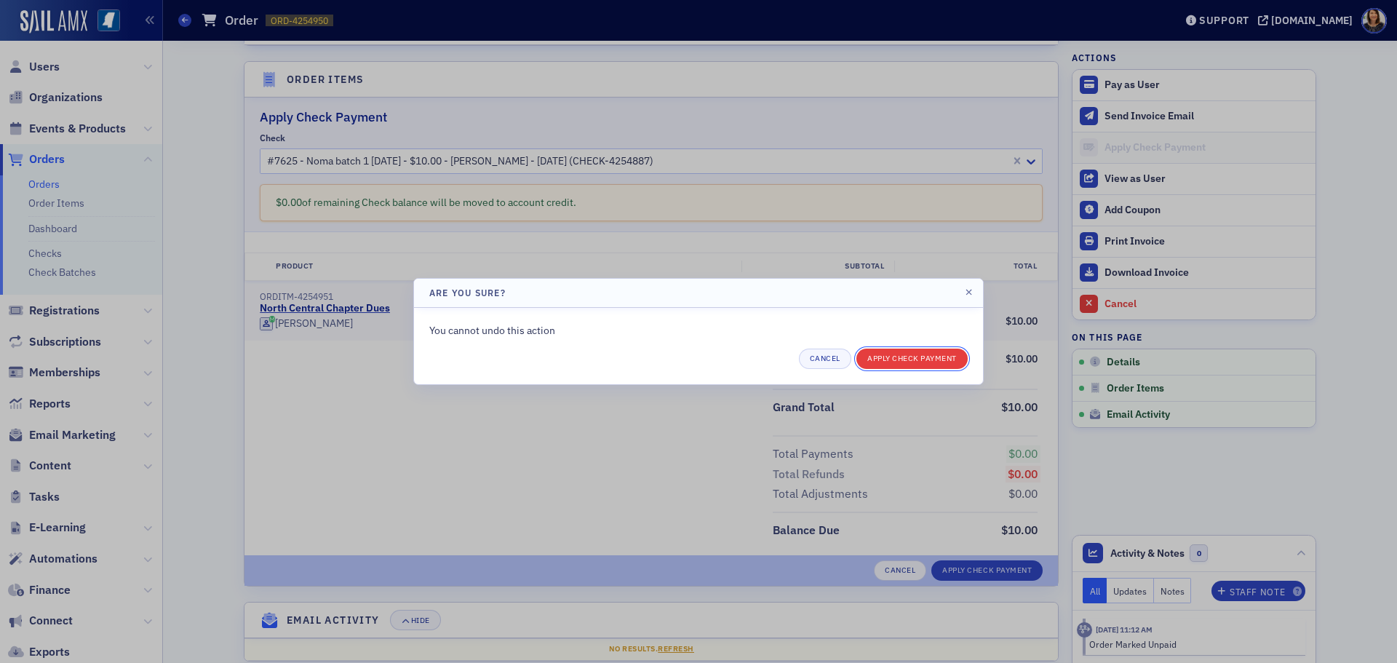
click at [928, 360] on button "Apply Check Payment" at bounding box center [911, 359] width 111 height 20
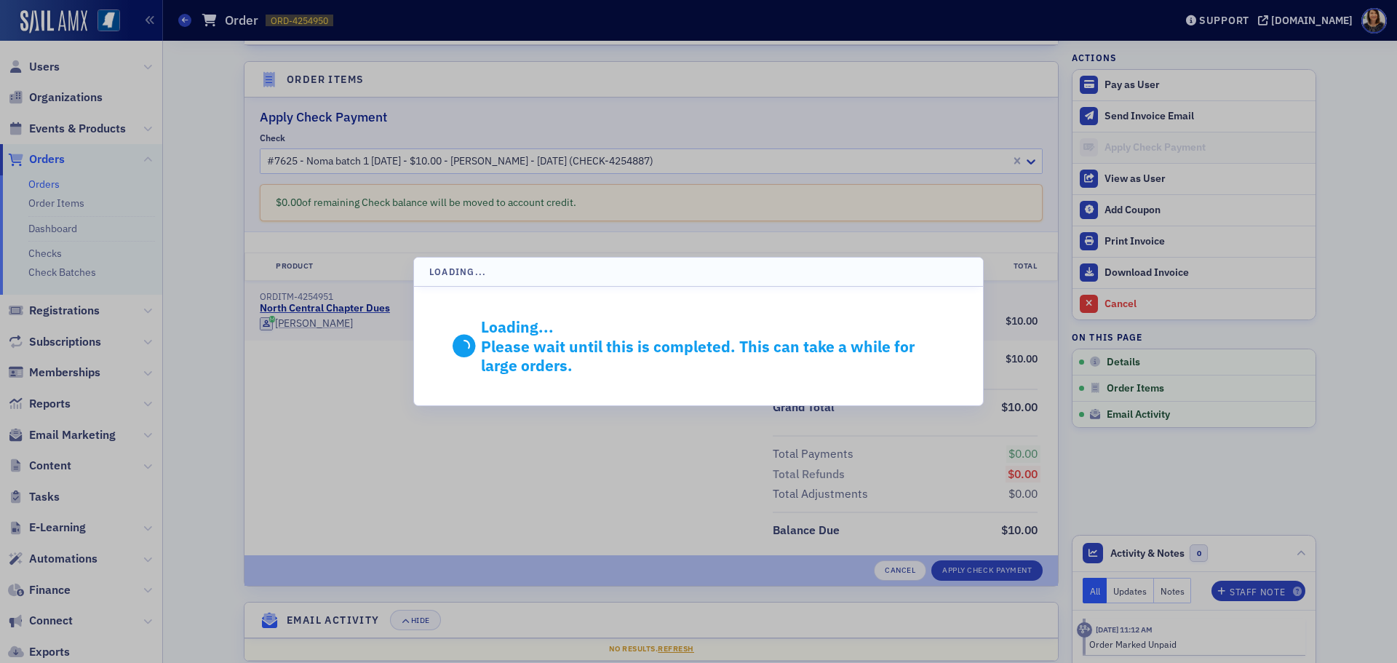
scroll to position [271, 0]
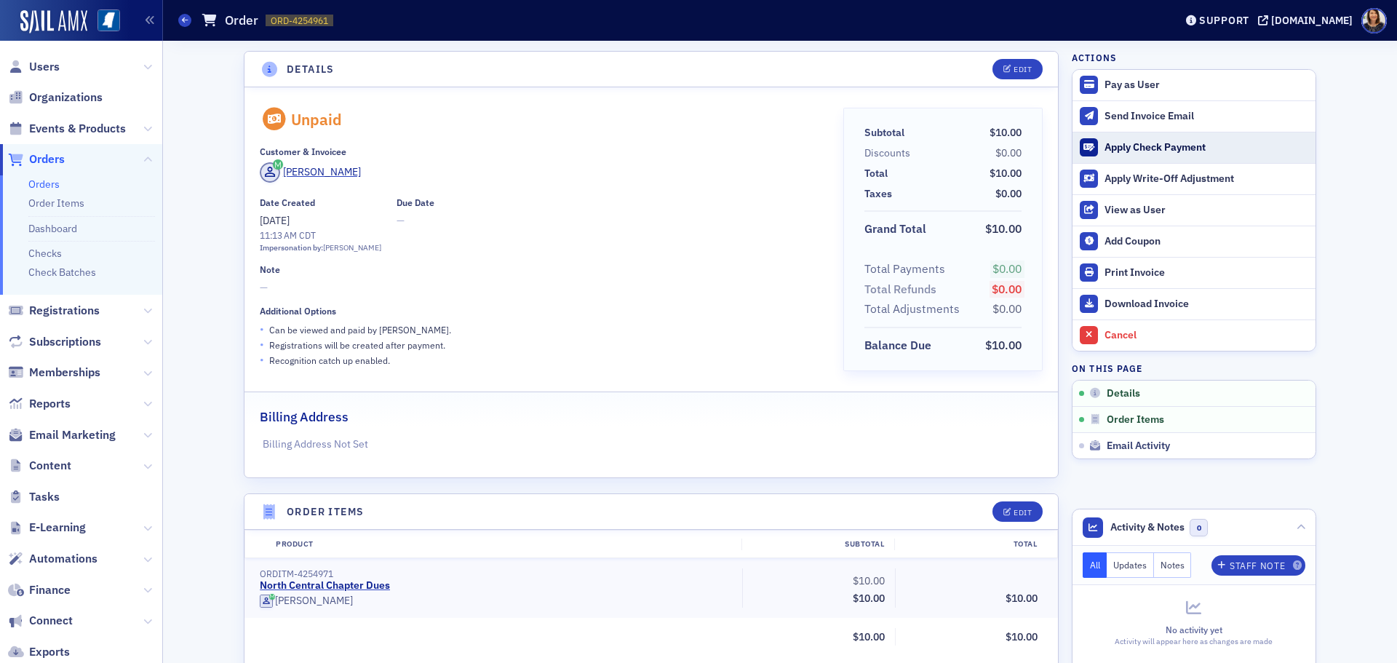
click at [1124, 146] on div "Apply Check Payment" at bounding box center [1207, 147] width 204 height 13
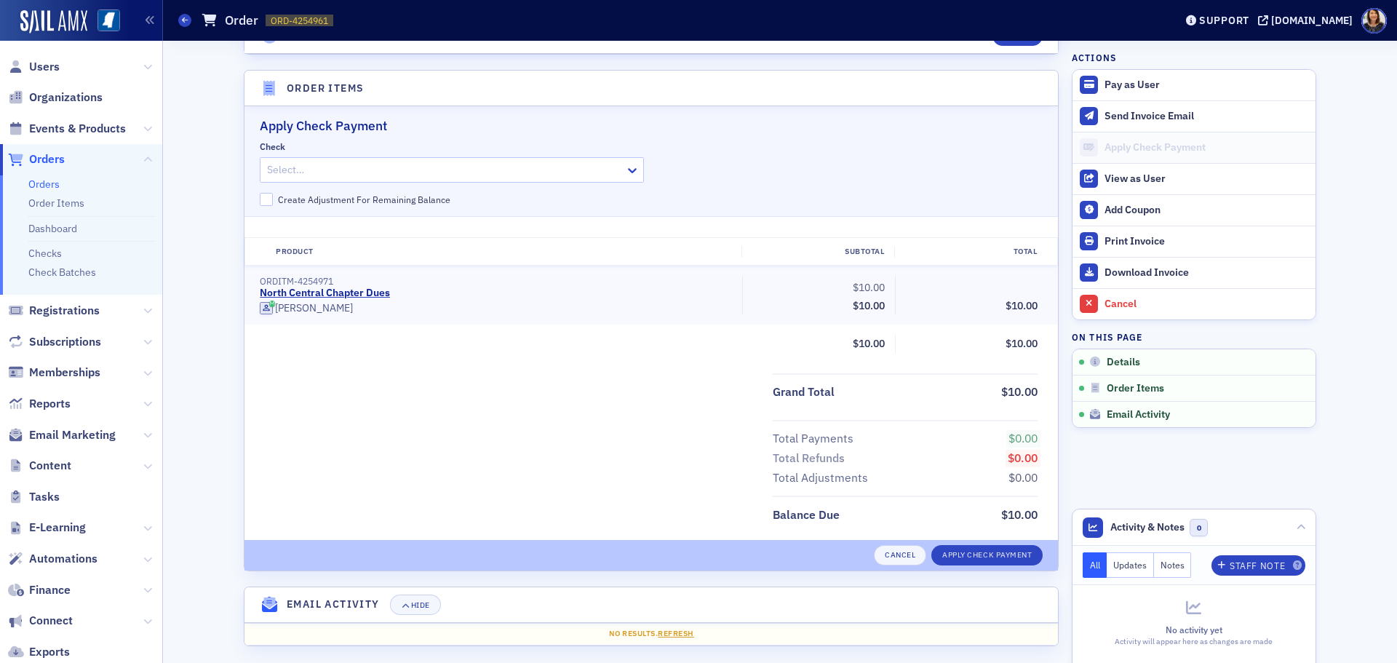
scroll to position [432, 0]
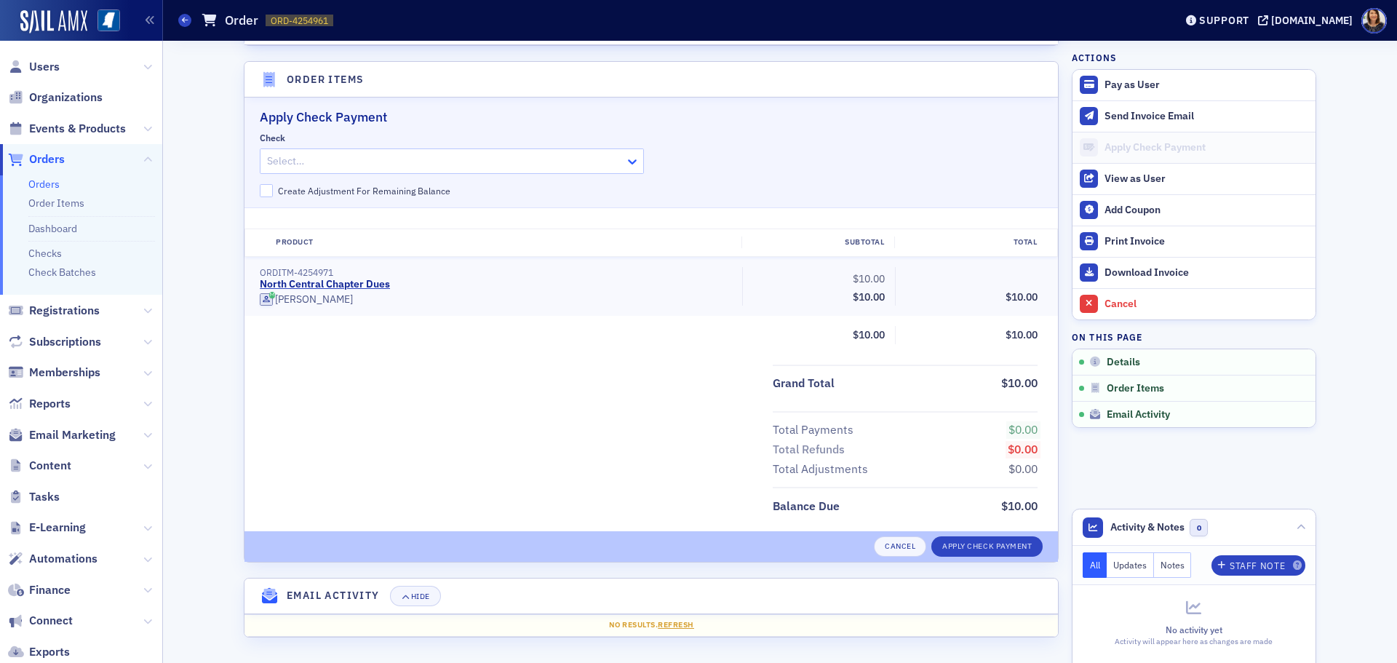
click at [630, 164] on icon at bounding box center [632, 161] width 15 height 15
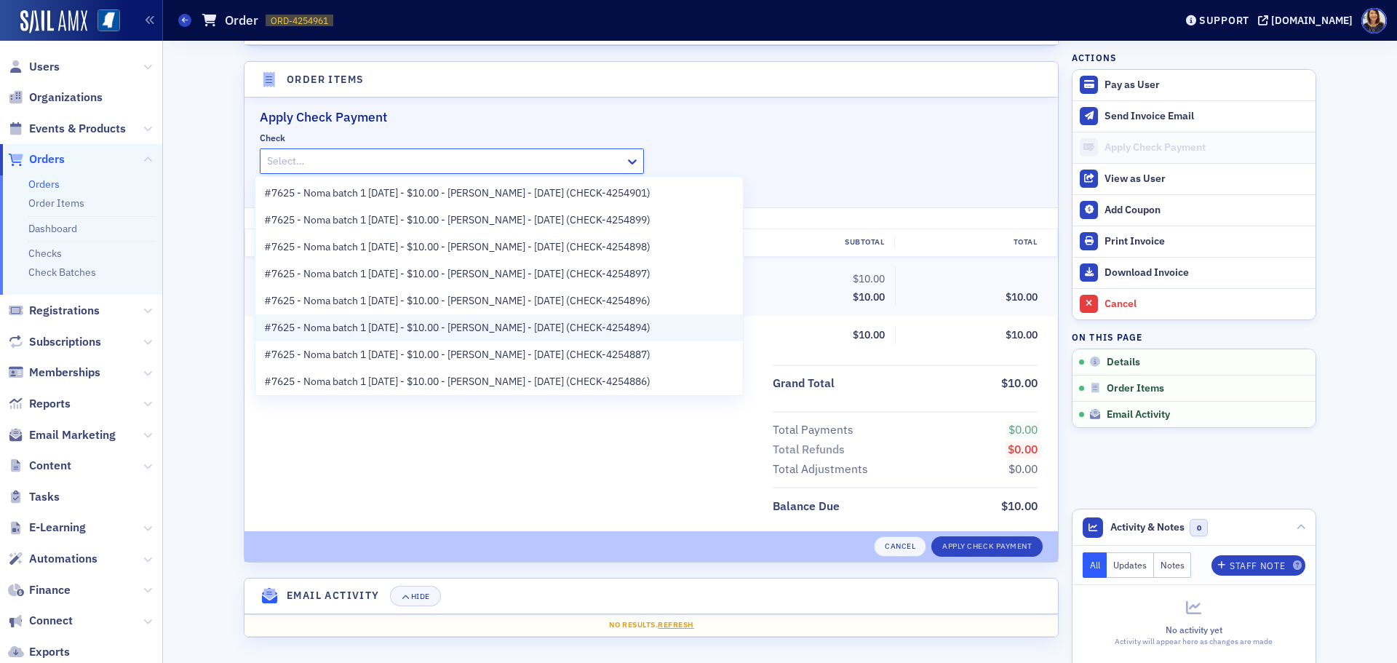
click at [516, 324] on span "#7625 - Noma batch 1 [DATE] - $10.00 - [PERSON_NAME] - [DATE] (CHECK-4254894)" at bounding box center [457, 327] width 386 height 15
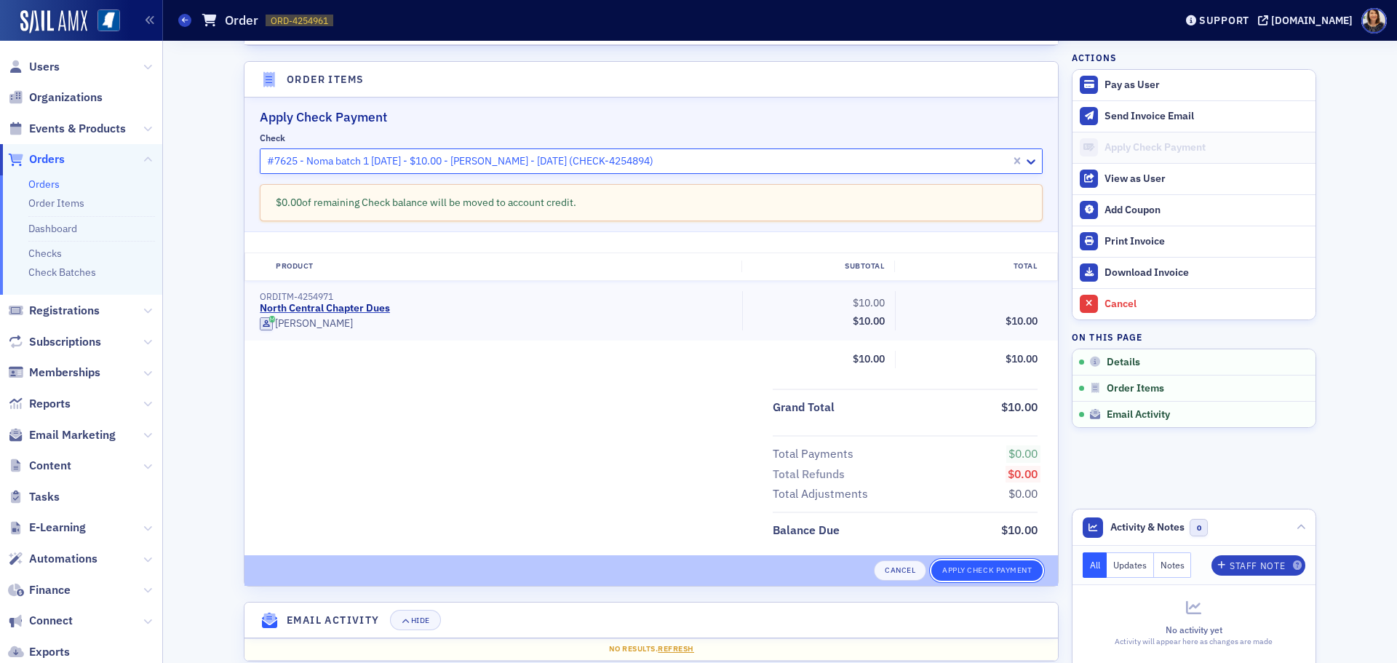
click at [979, 568] on button "Apply Check Payment" at bounding box center [986, 570] width 111 height 20
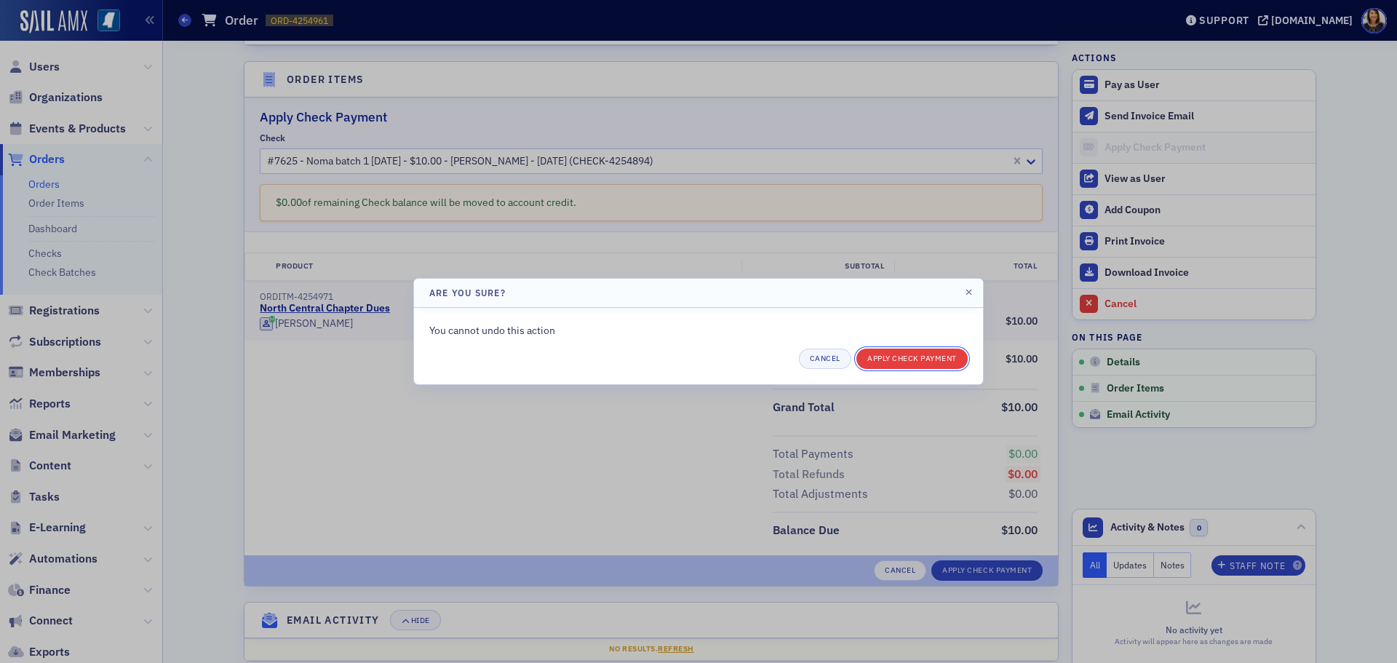
click at [903, 357] on button "Apply Check Payment" at bounding box center [911, 359] width 111 height 20
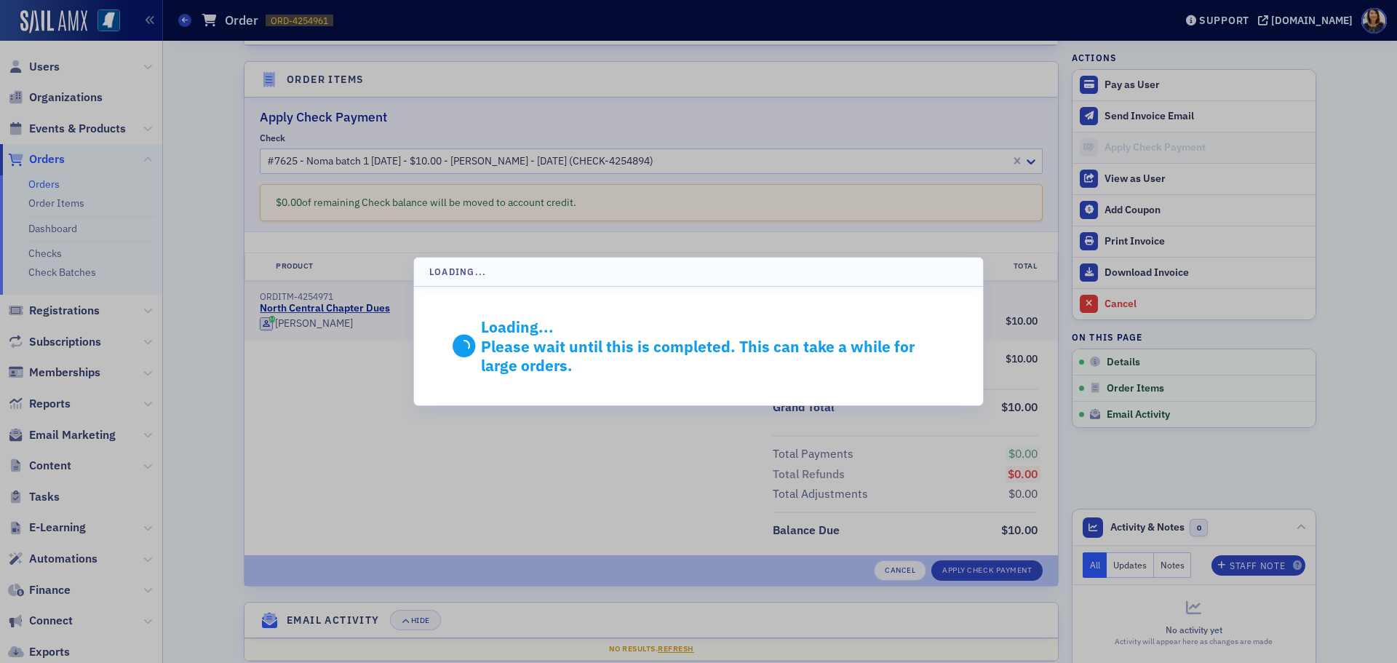
scroll to position [271, 0]
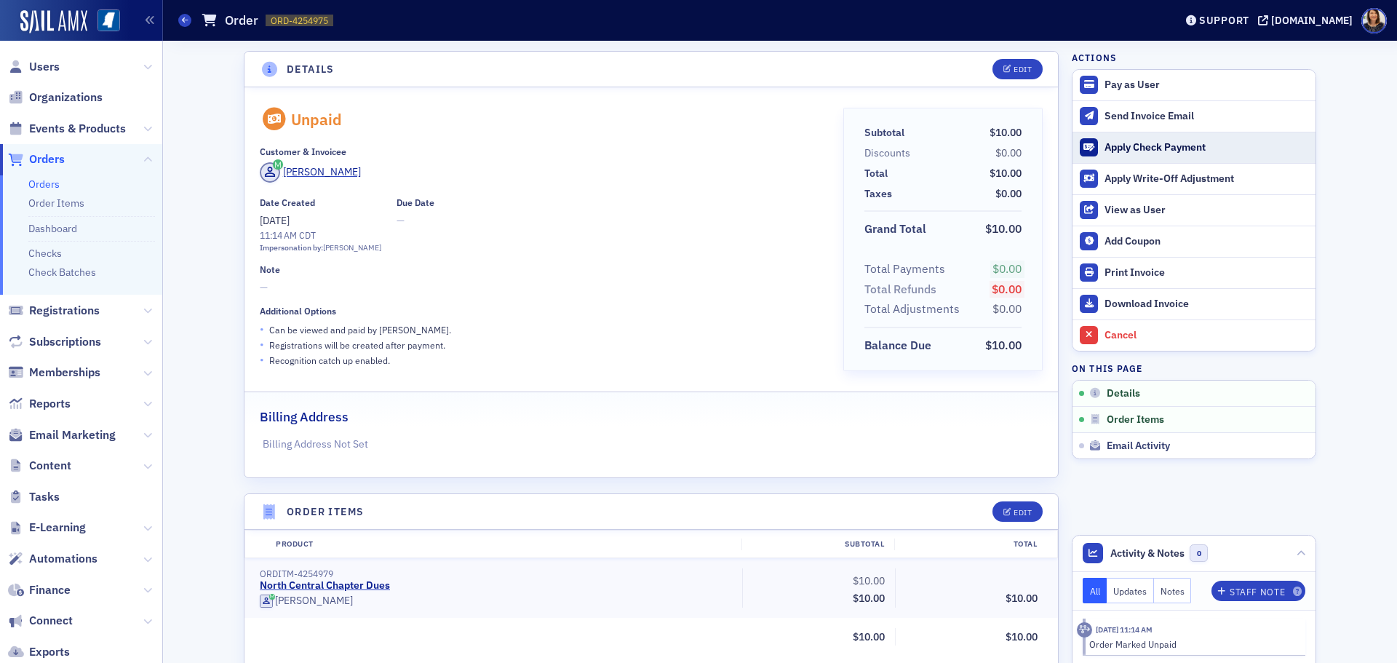
click at [1124, 148] on div "Apply Check Payment" at bounding box center [1207, 147] width 204 height 13
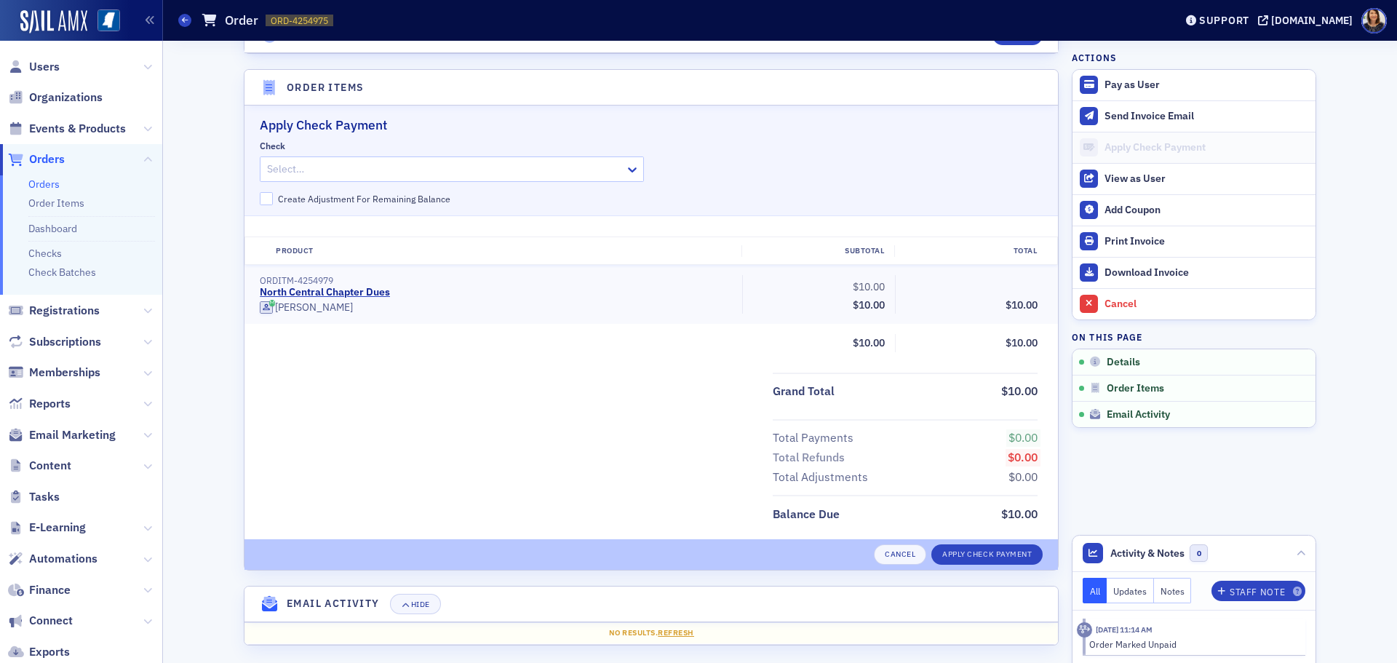
scroll to position [432, 0]
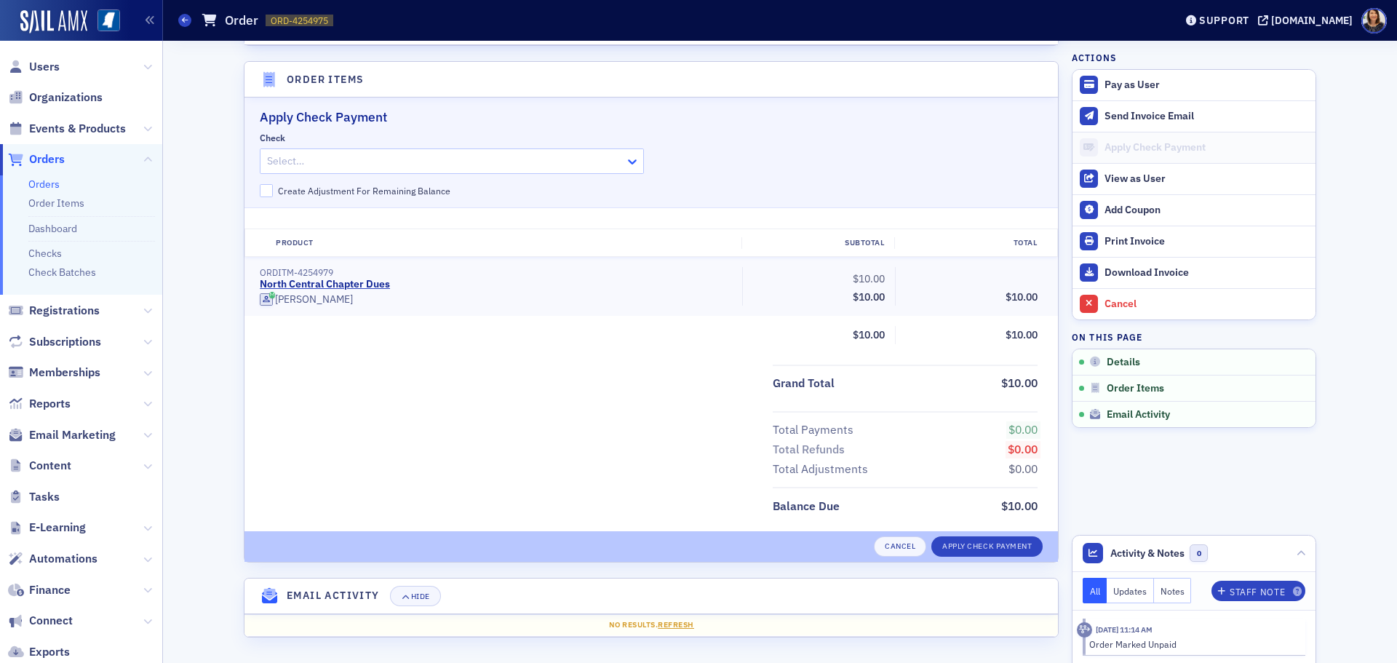
click at [629, 167] on icon at bounding box center [632, 161] width 15 height 15
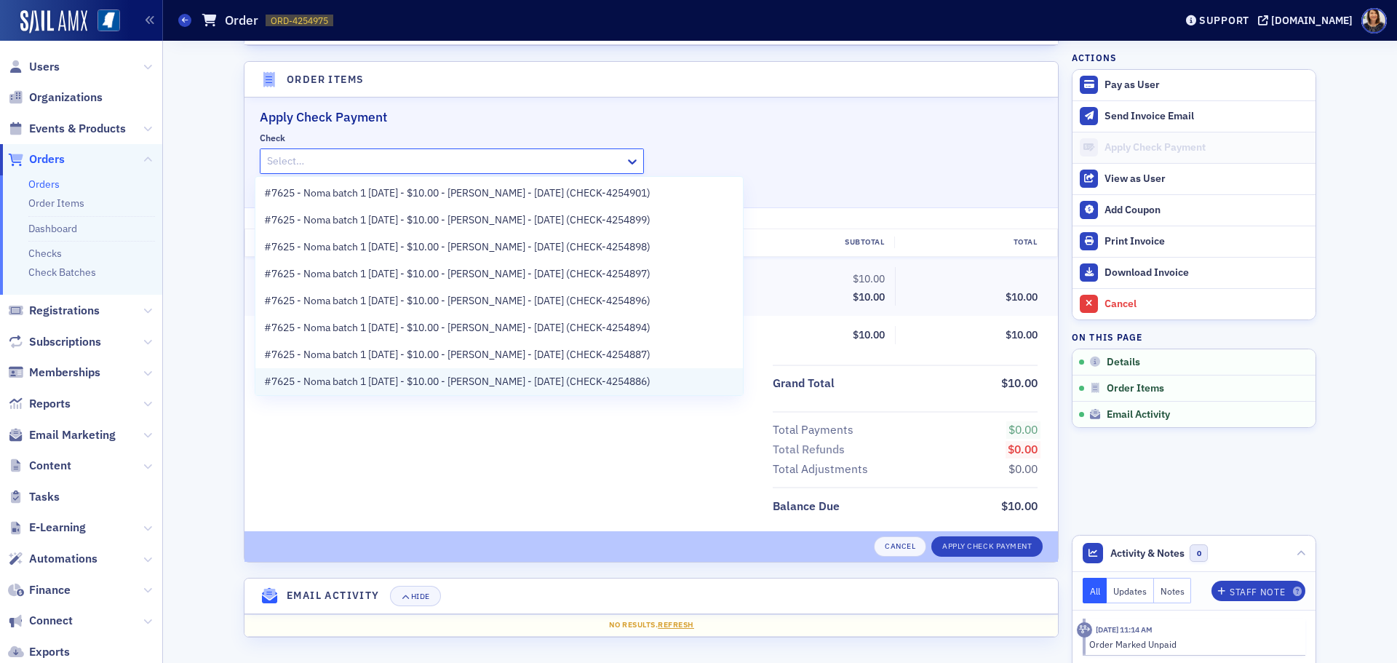
click at [509, 378] on span "#7625 - Noma batch 1 [DATE] - $10.00 - [PERSON_NAME] - [DATE] (CHECK-4254886)" at bounding box center [457, 381] width 386 height 15
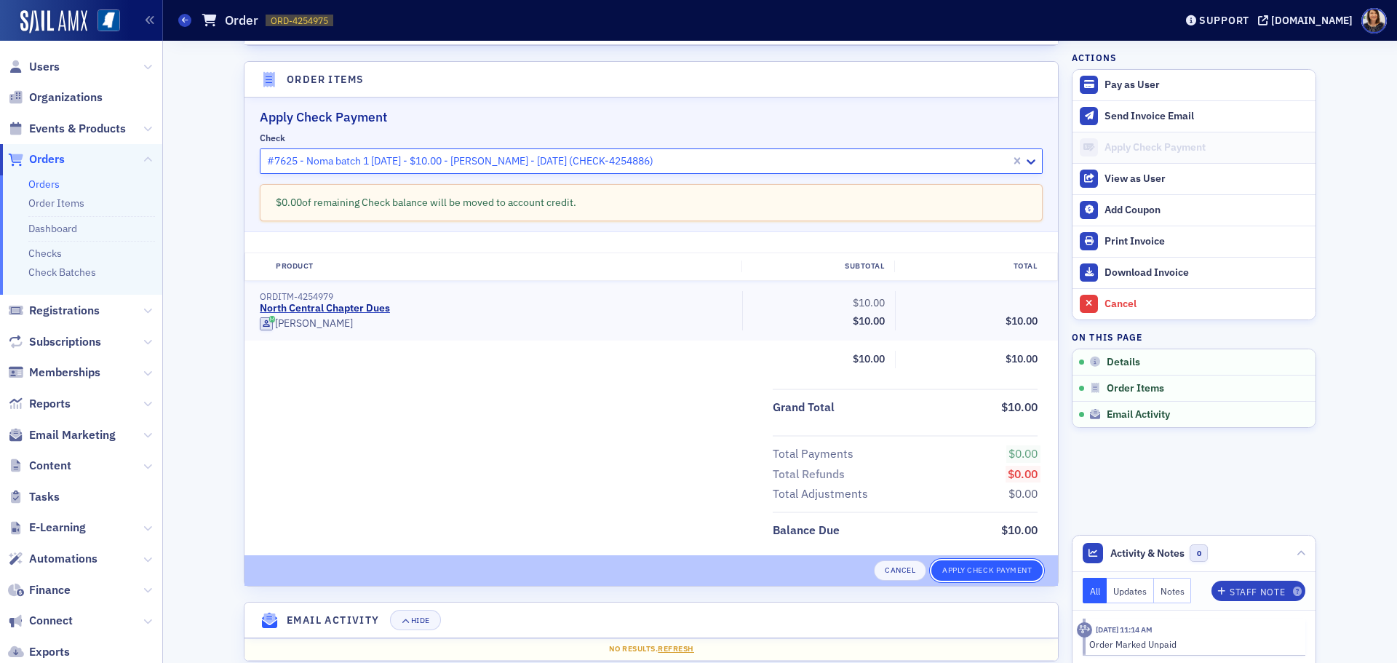
click at [966, 565] on button "Apply Check Payment" at bounding box center [986, 570] width 111 height 20
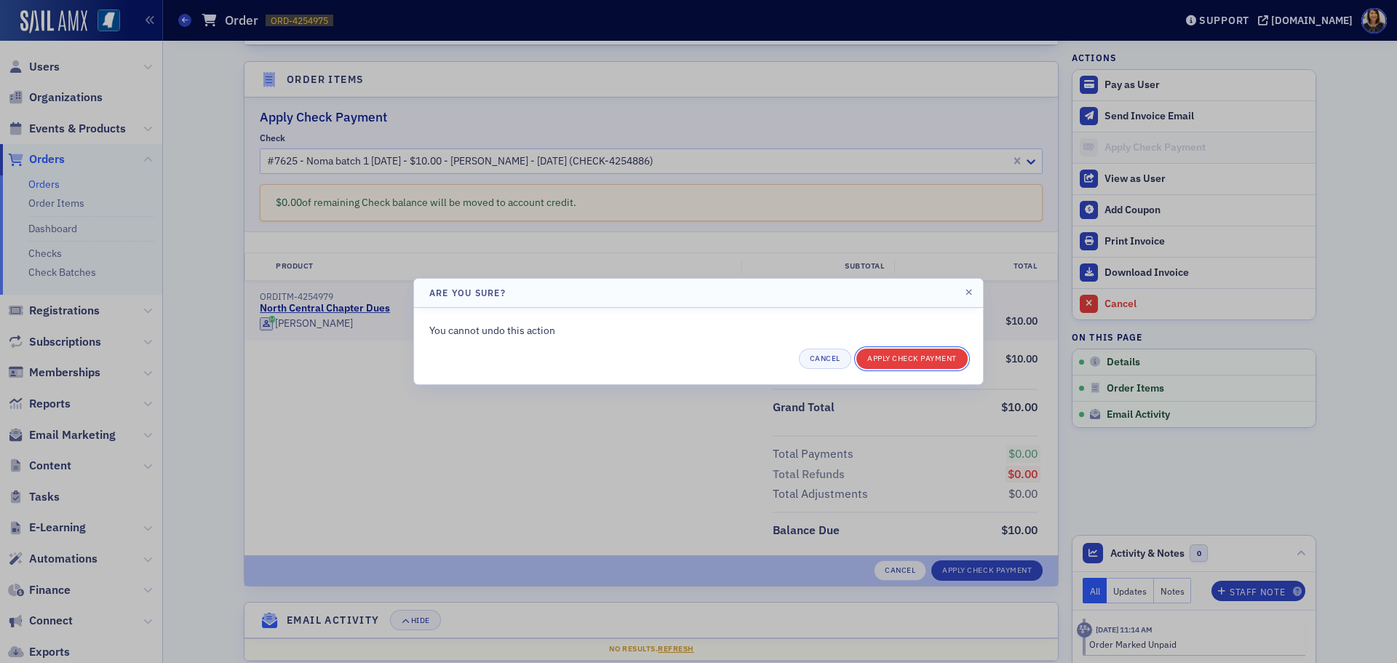
click at [921, 360] on button "Apply Check Payment" at bounding box center [911, 359] width 111 height 20
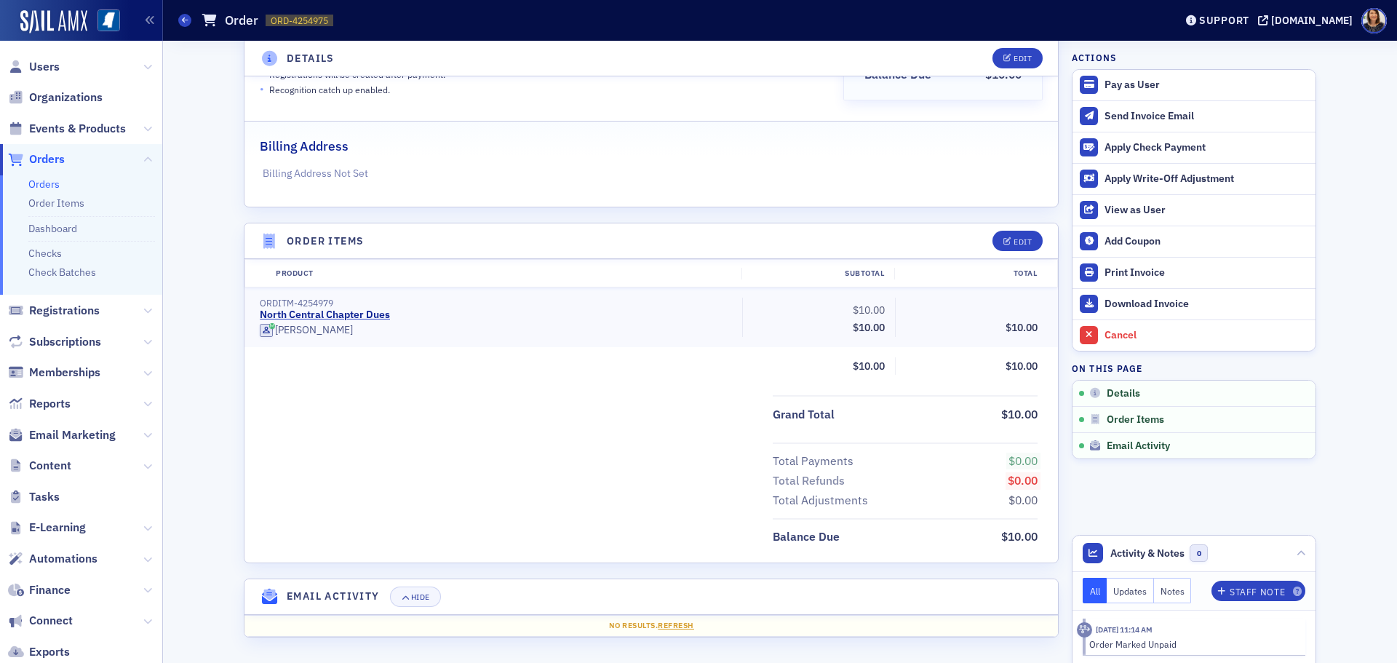
scroll to position [175, 0]
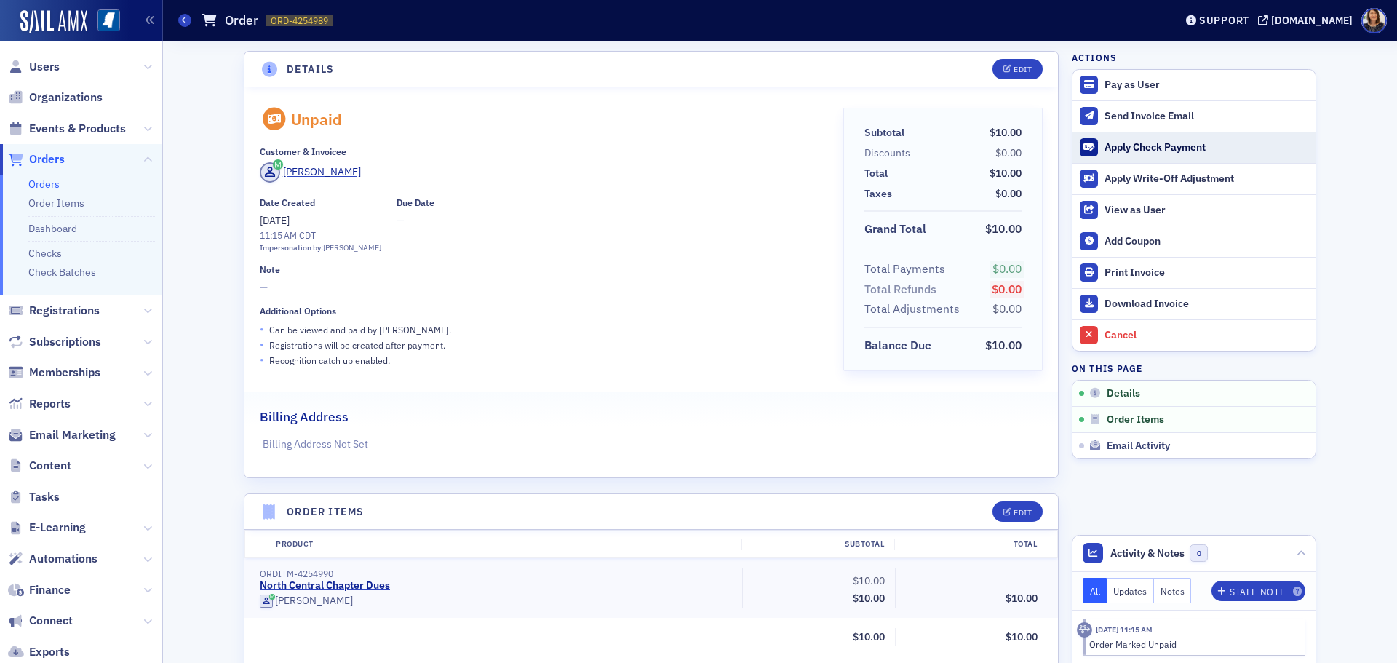
click at [1140, 149] on div "Apply Check Payment" at bounding box center [1207, 147] width 204 height 13
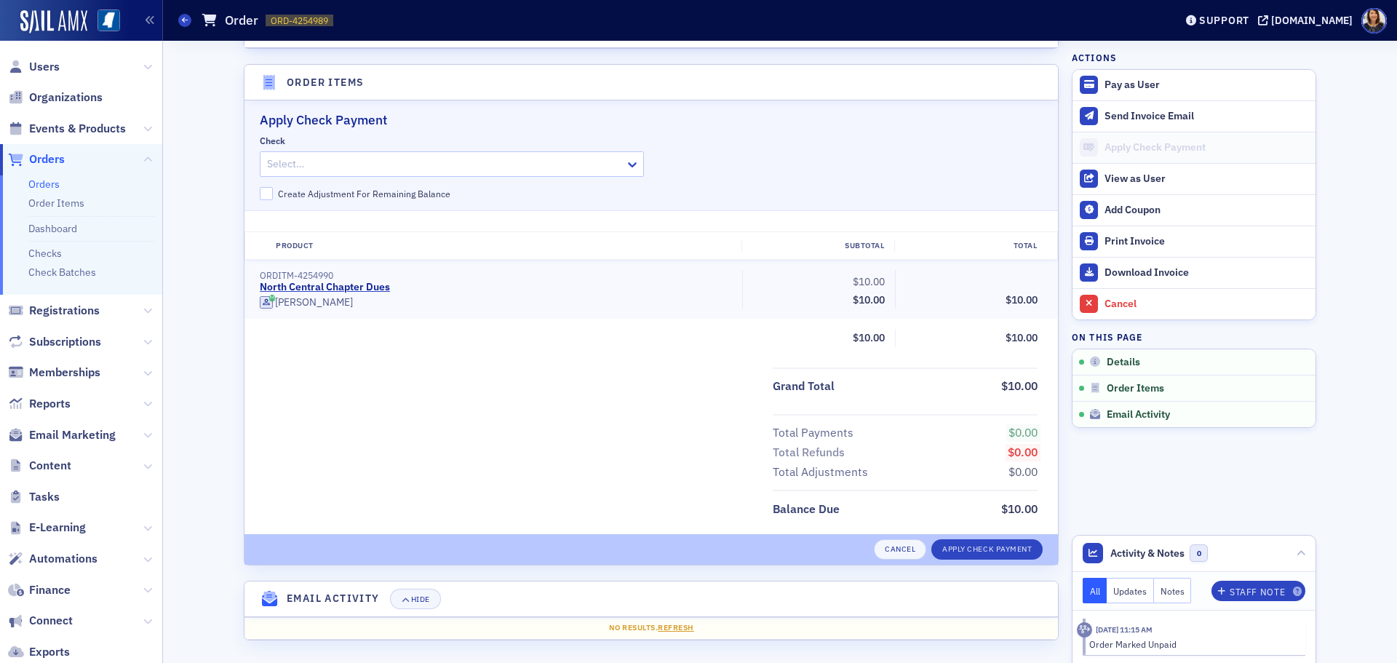
scroll to position [432, 0]
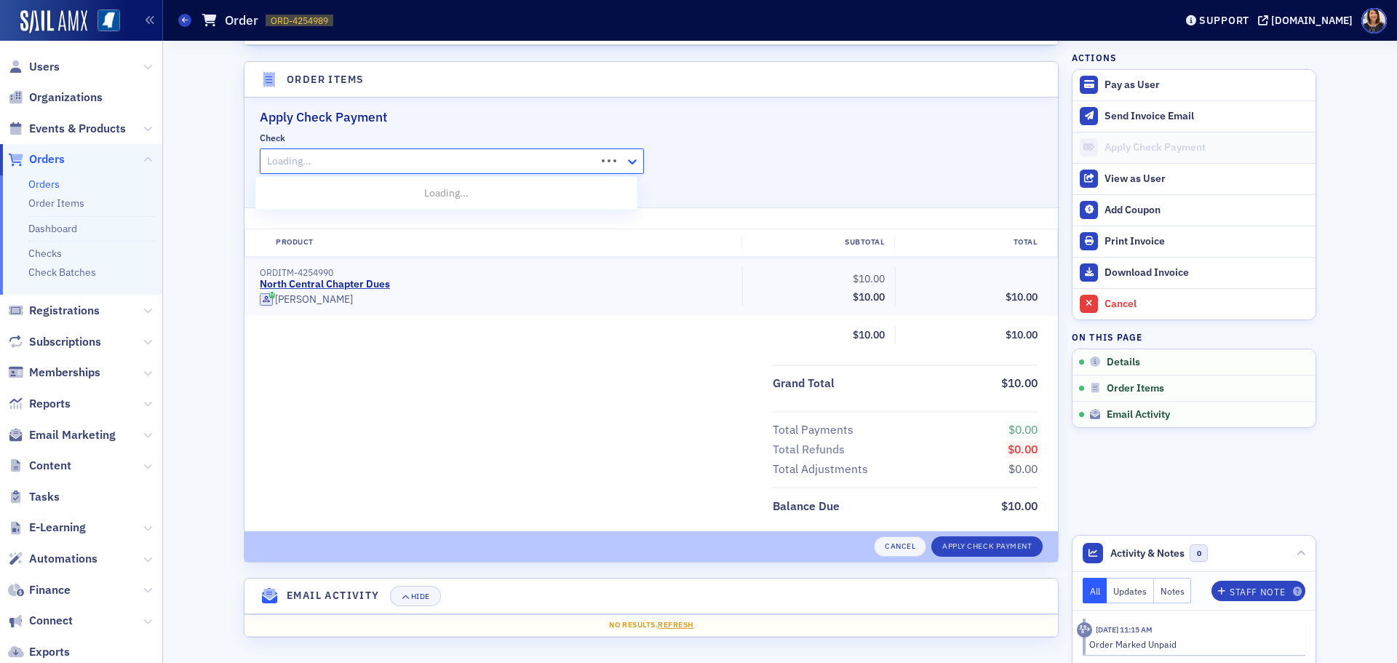
click at [628, 161] on icon at bounding box center [632, 161] width 15 height 15
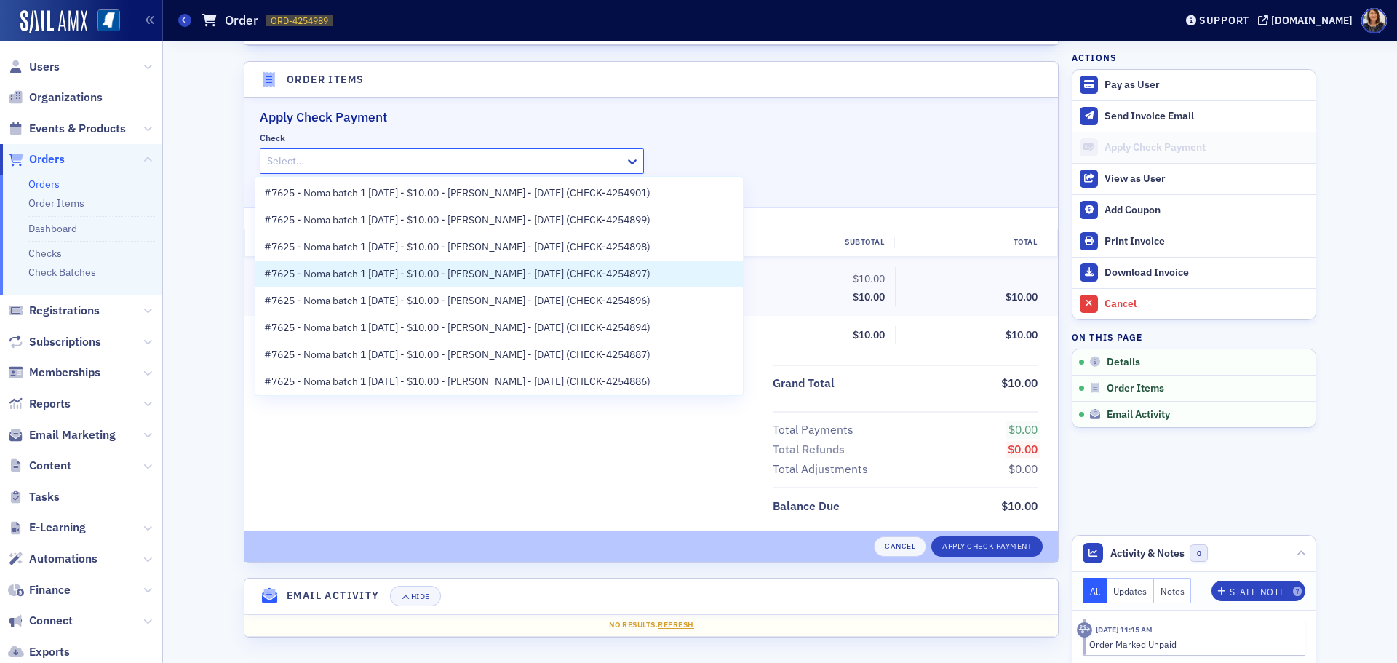
scroll to position [29, 0]
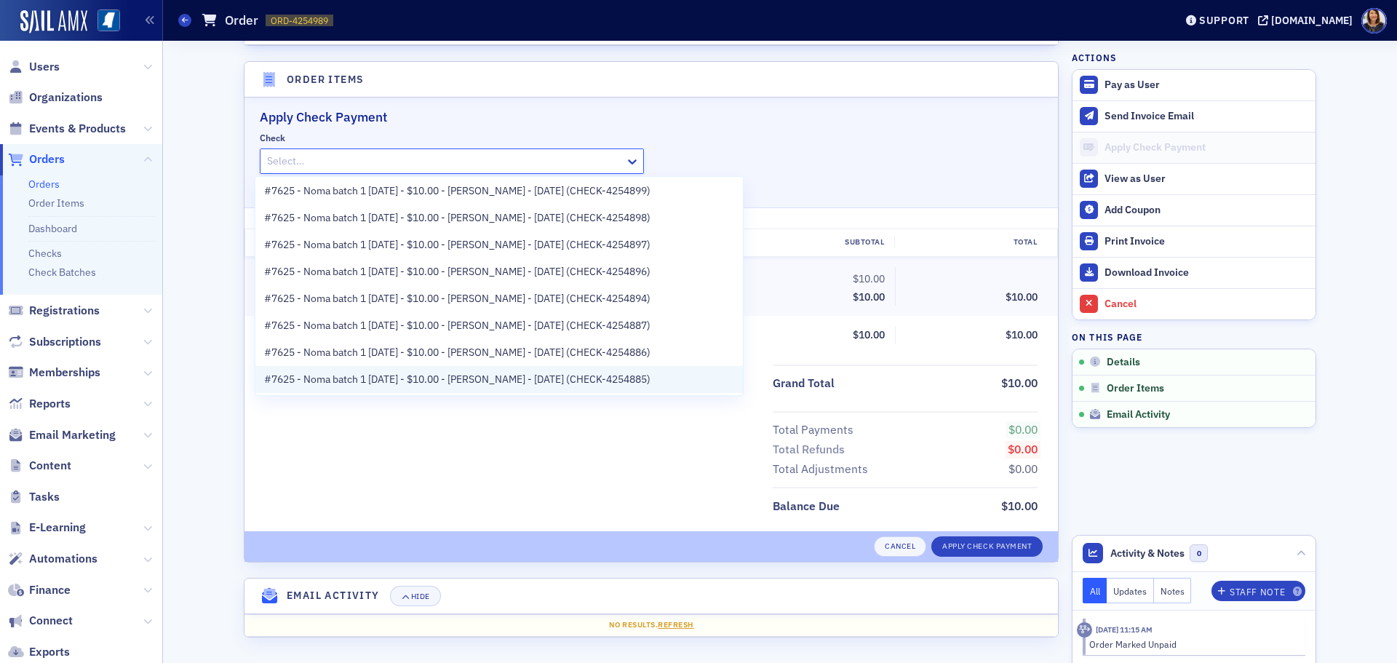
click at [643, 378] on span "#7625 - Noma batch 1 [DATE] - $10.00 - [PERSON_NAME] - [DATE] (CHECK-4254885)" at bounding box center [457, 379] width 386 height 15
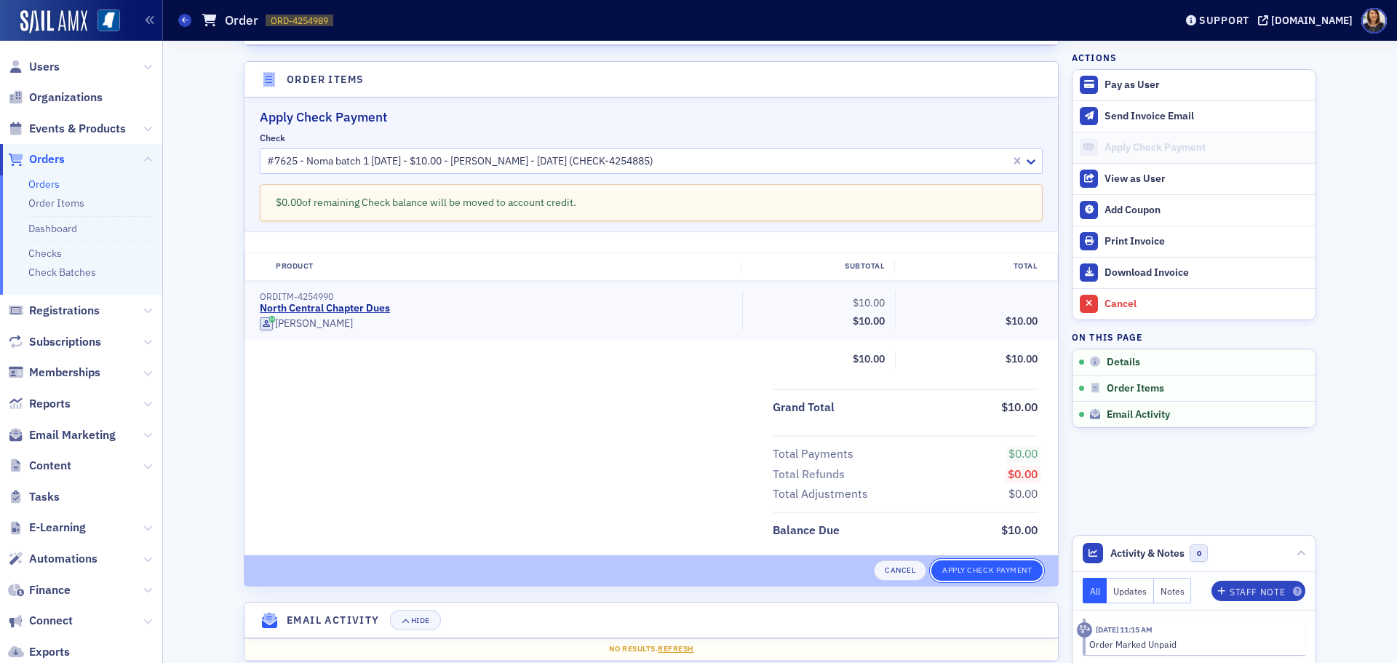
click at [987, 570] on button "Apply Check Payment" at bounding box center [986, 570] width 111 height 20
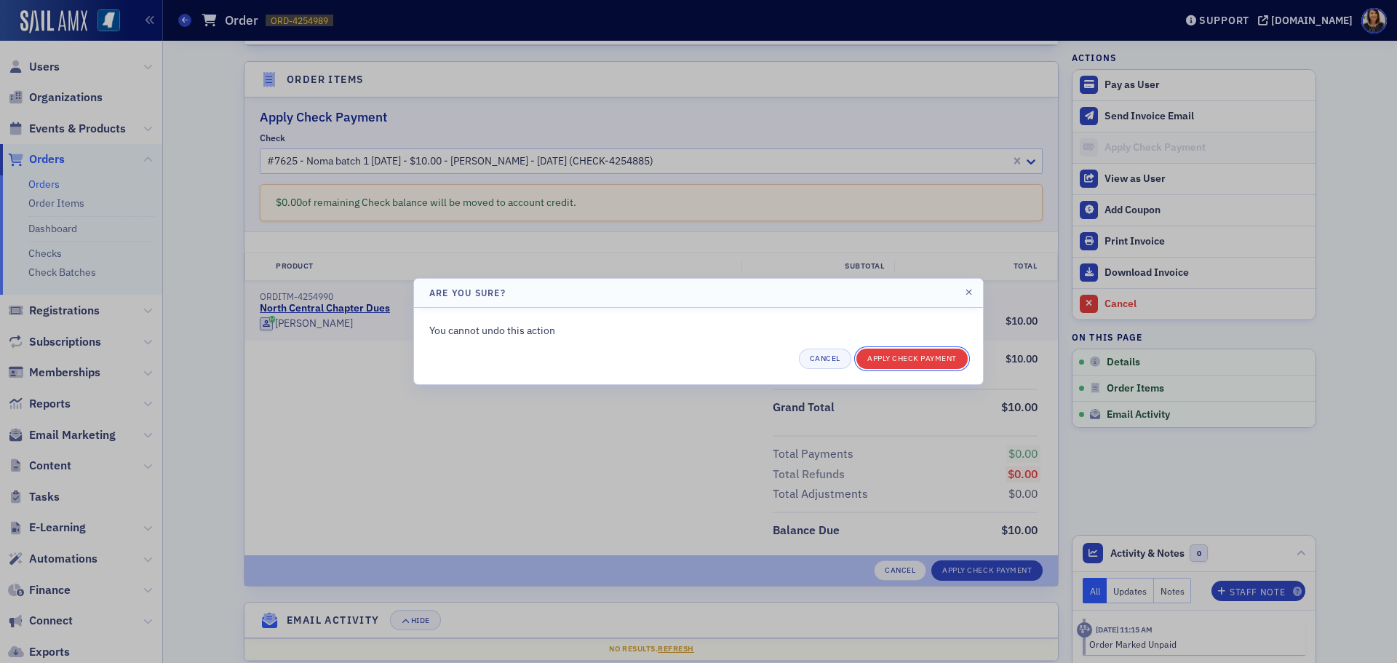
click at [899, 357] on button "Apply Check Payment" at bounding box center [911, 359] width 111 height 20
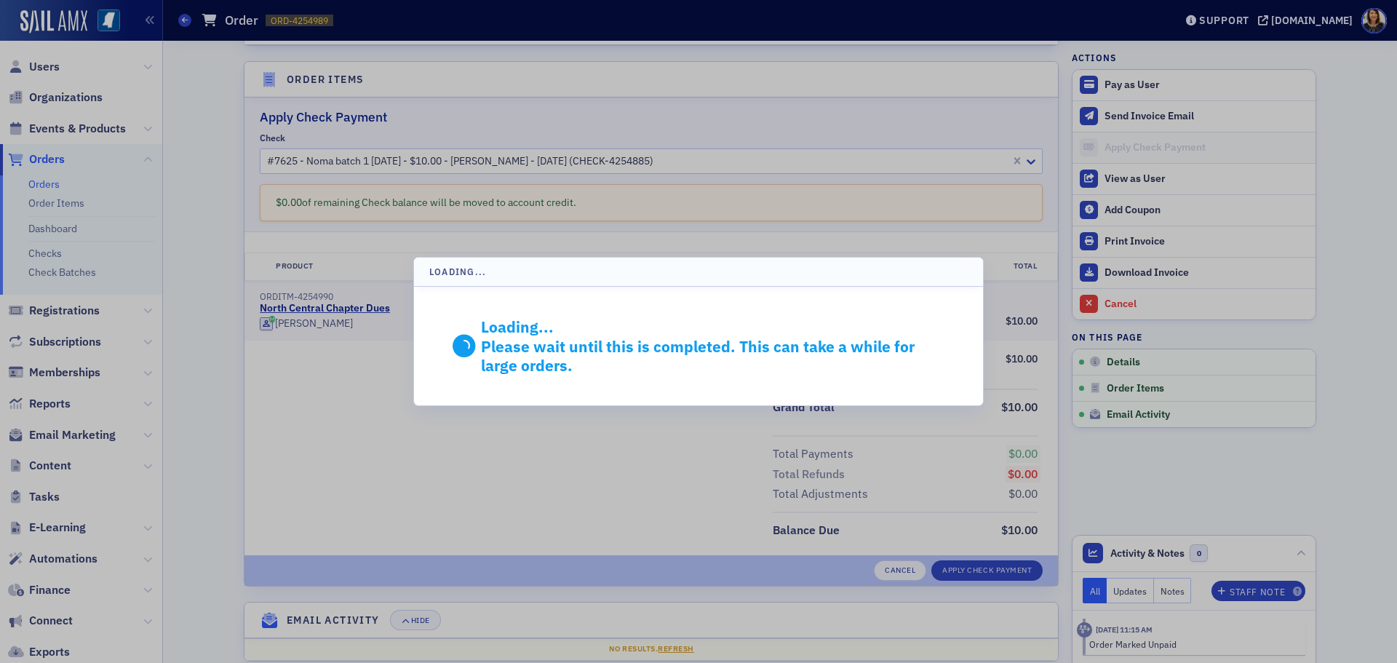
scroll to position [271, 0]
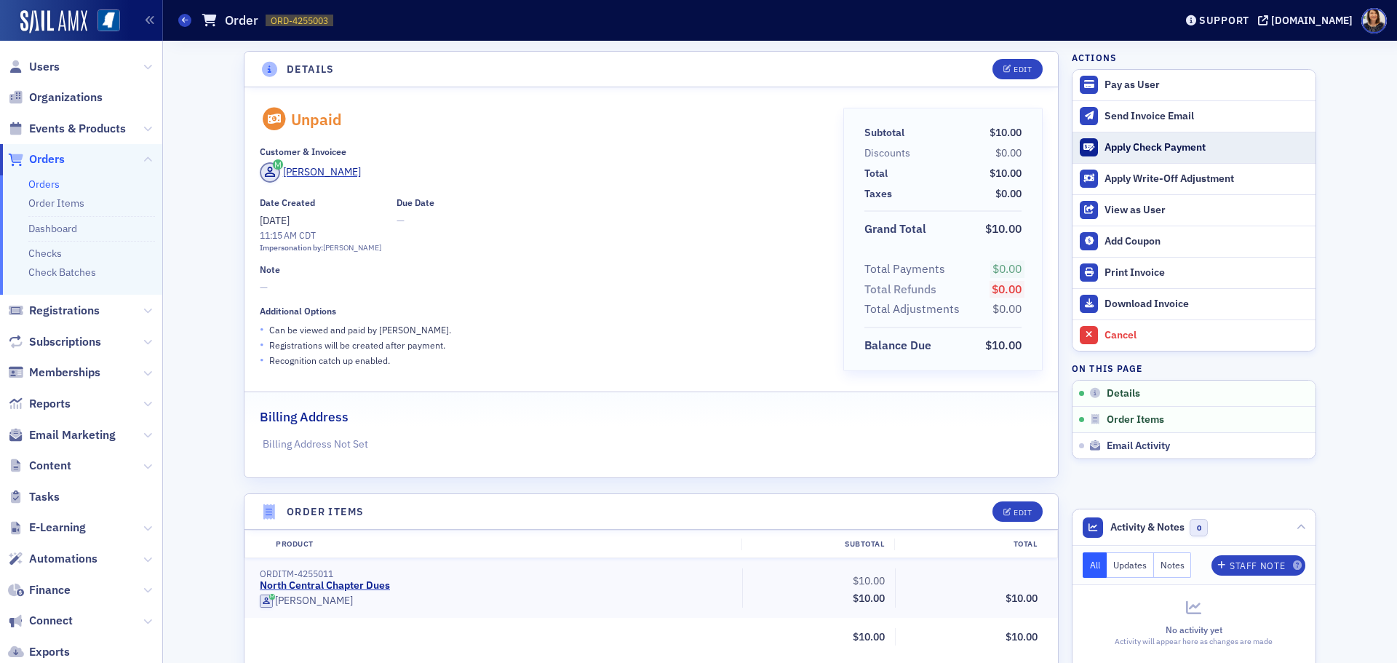
click at [1145, 148] on div "Apply Check Payment" at bounding box center [1207, 147] width 204 height 13
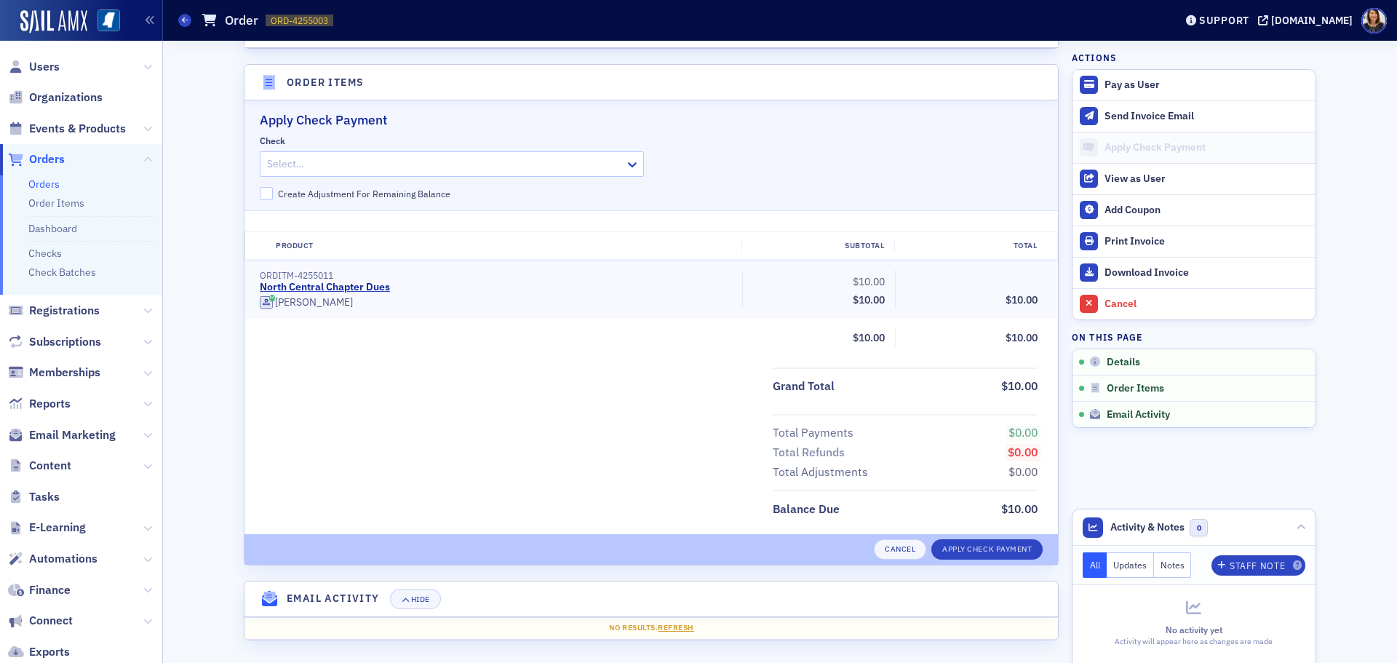
scroll to position [432, 0]
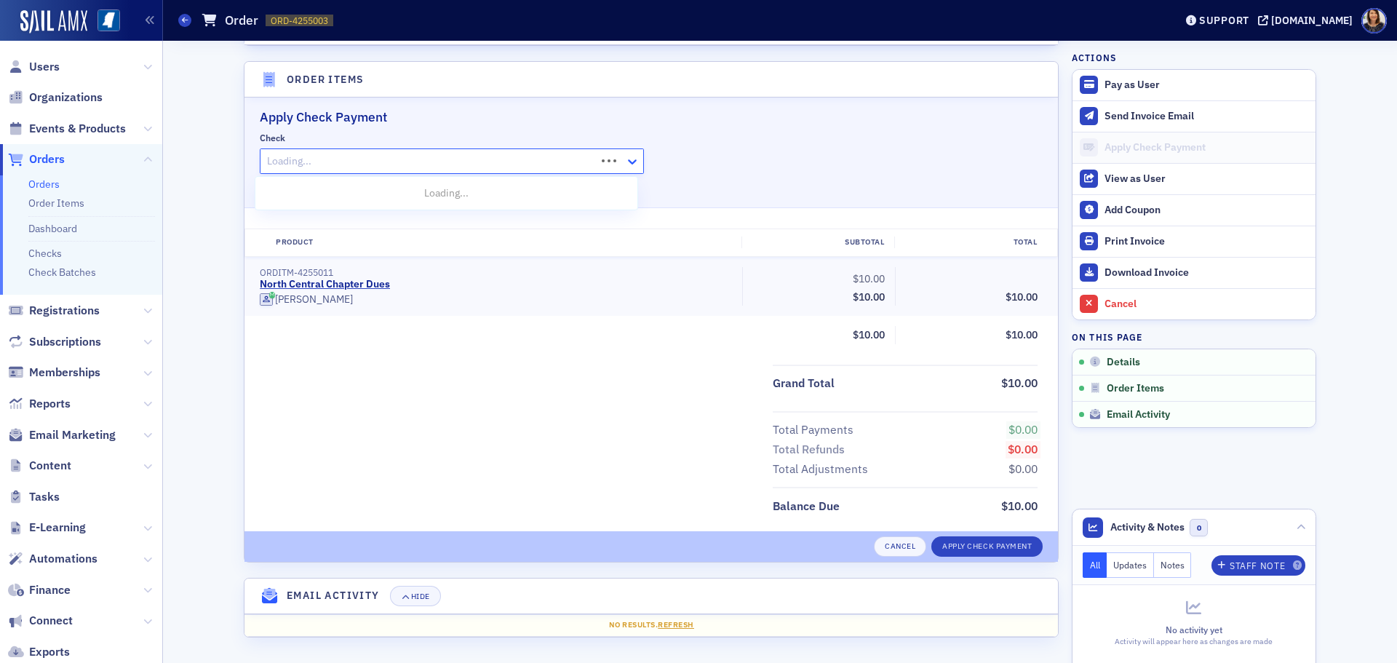
click at [632, 165] on icon at bounding box center [632, 161] width 15 height 15
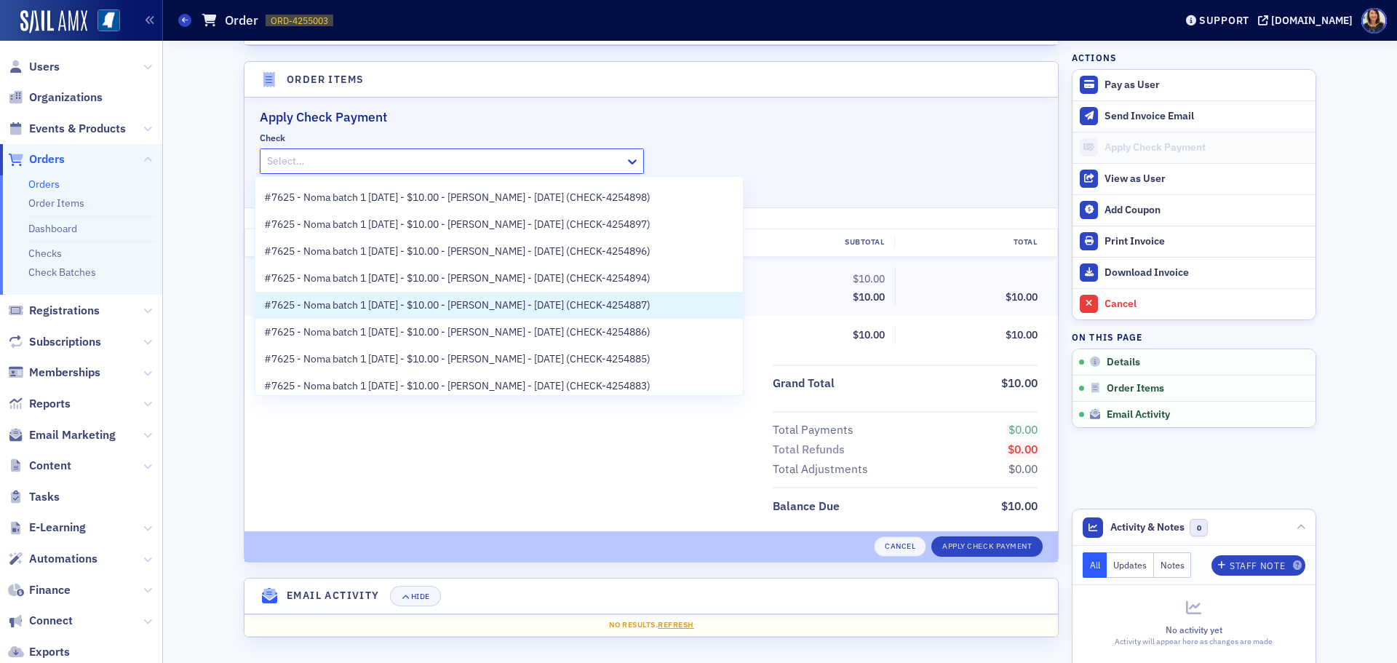
scroll to position [58, 0]
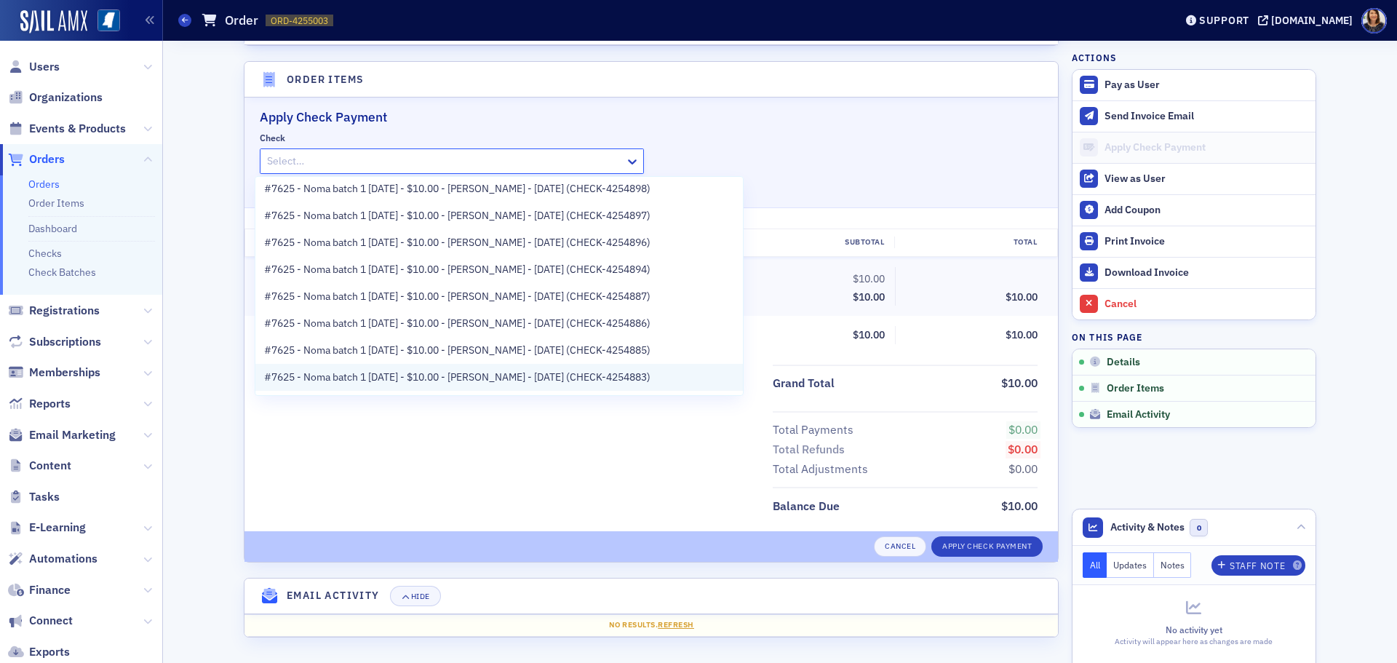
click at [628, 371] on span "#7625 - Noma batch 1 [DATE] - $10.00 - [PERSON_NAME] - [DATE] (CHECK-4254883)" at bounding box center [457, 377] width 386 height 15
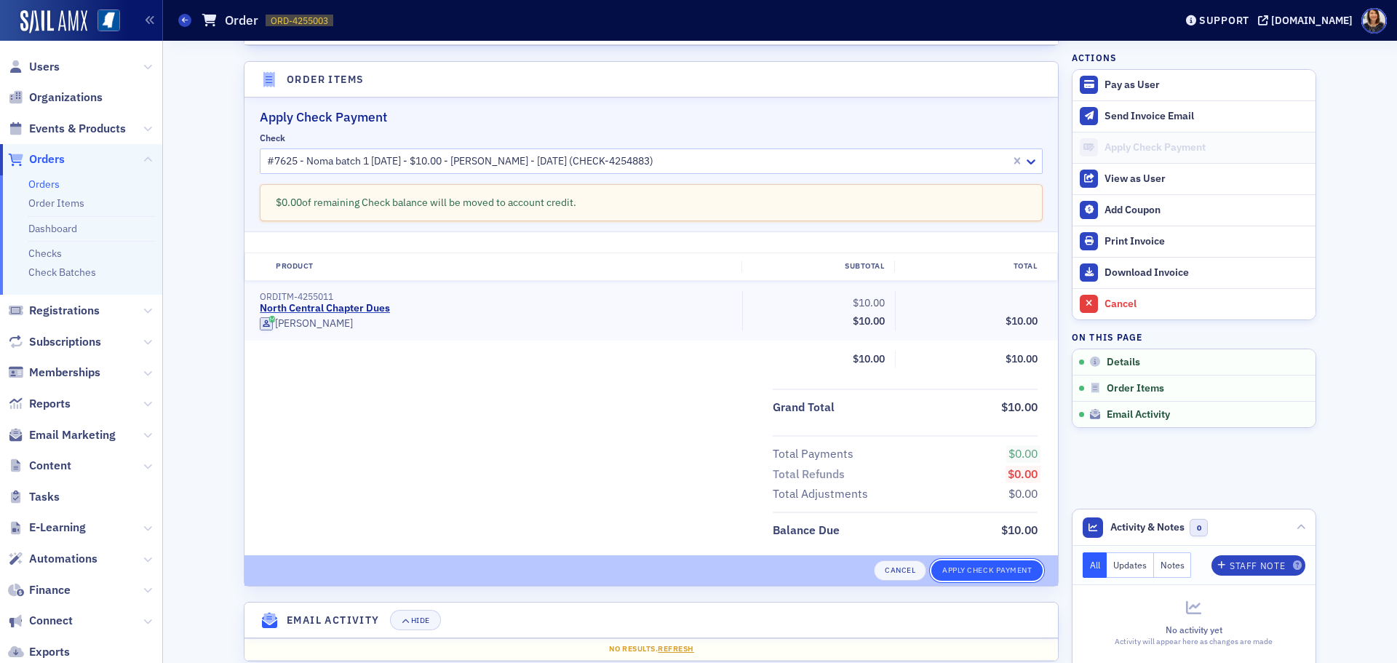
click at [976, 565] on button "Apply Check Payment" at bounding box center [986, 570] width 111 height 20
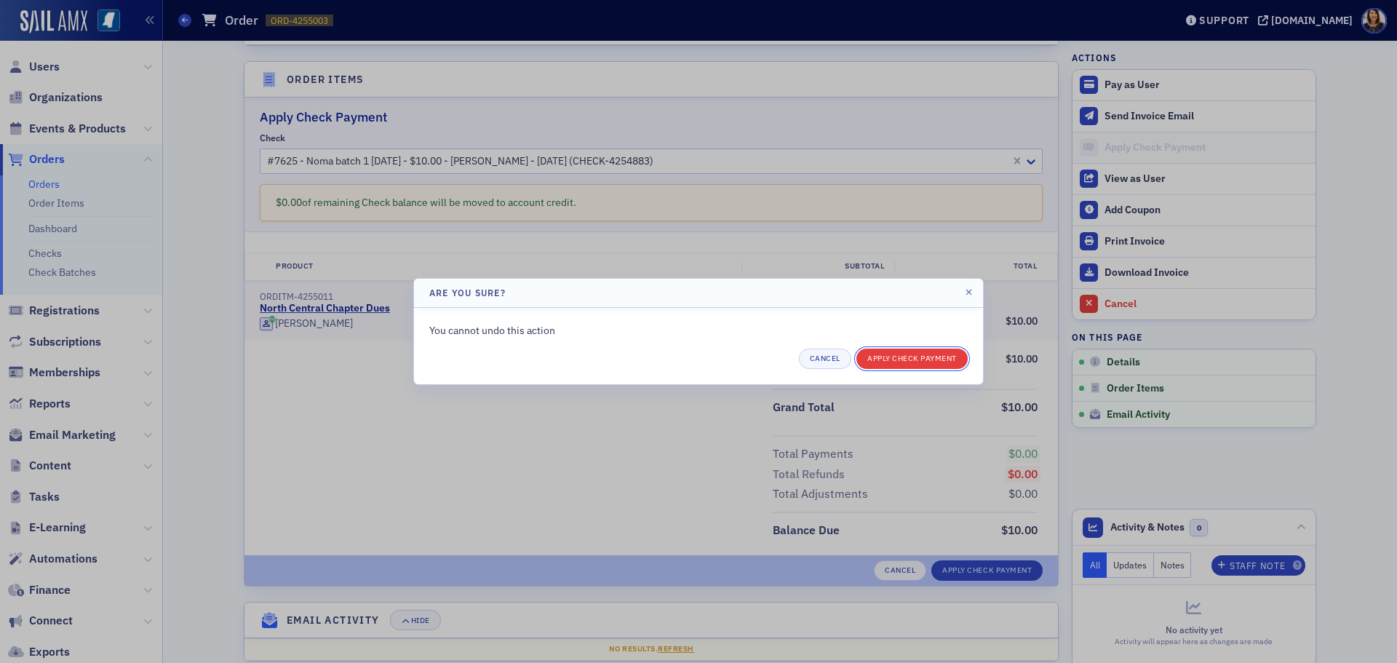
click at [878, 357] on button "Apply Check Payment" at bounding box center [911, 359] width 111 height 20
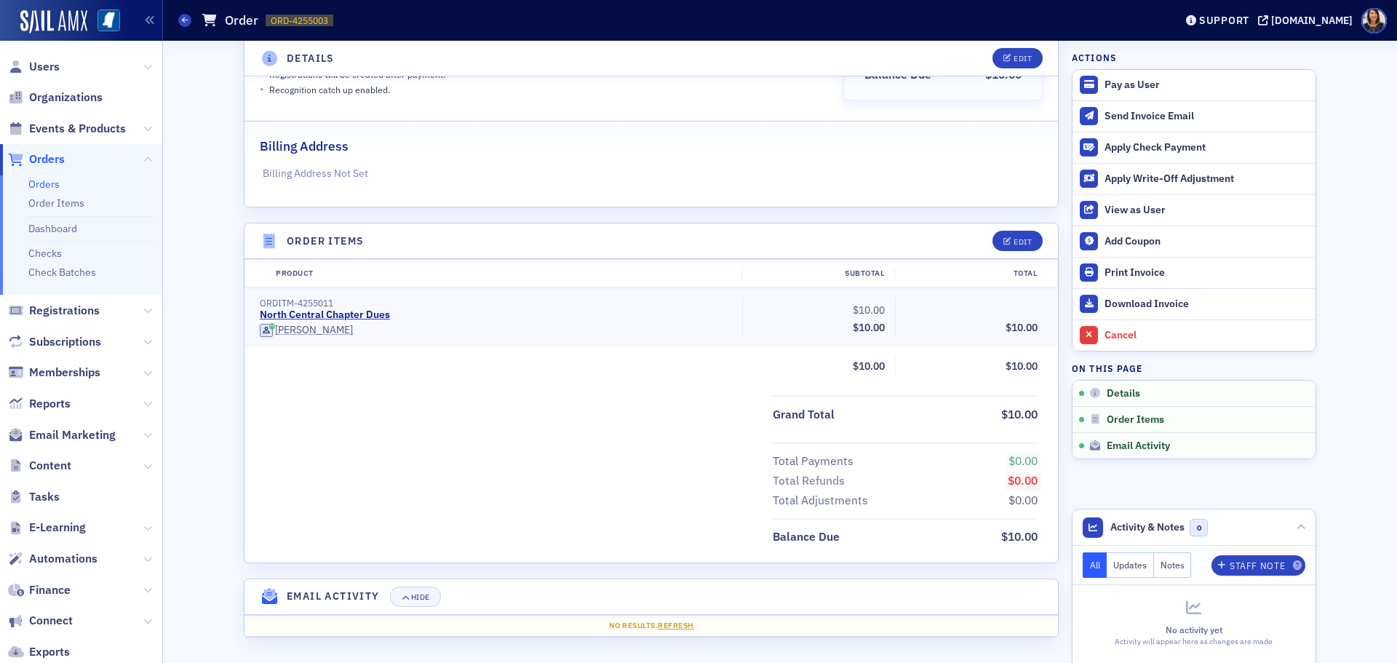
scroll to position [271, 0]
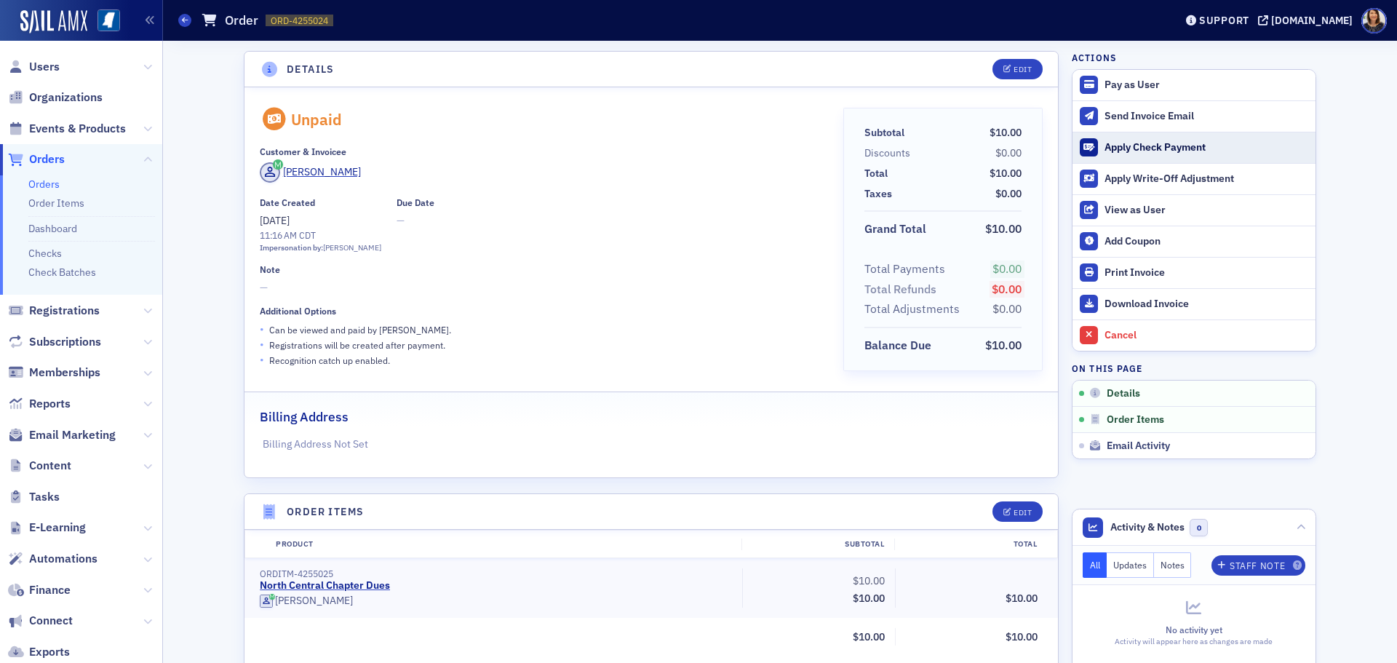
click at [1128, 151] on div "Apply Check Payment" at bounding box center [1207, 147] width 204 height 13
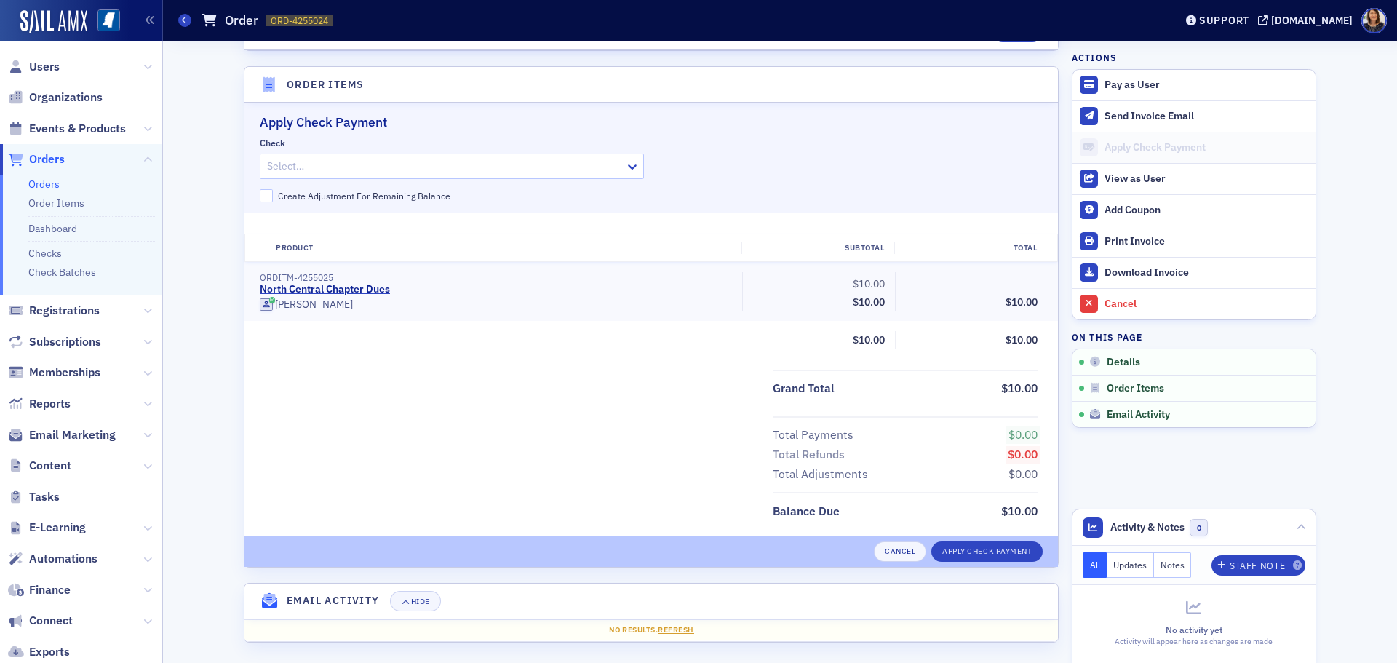
scroll to position [432, 0]
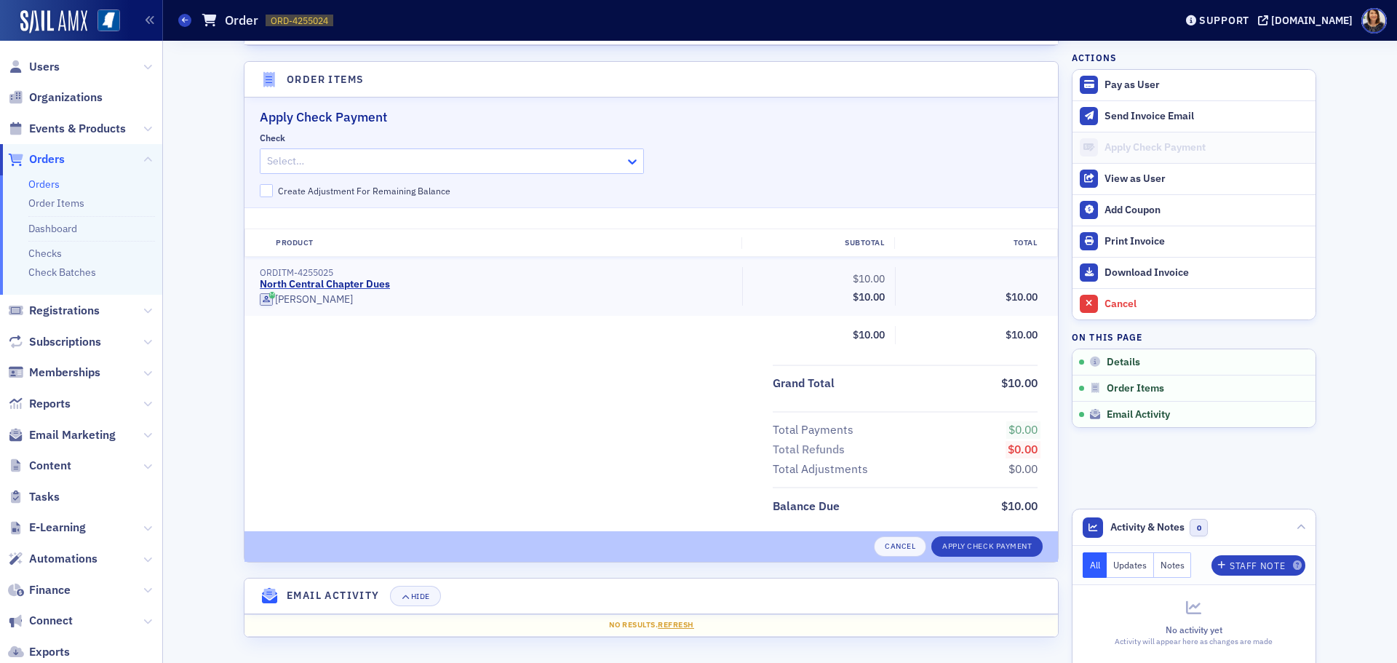
click at [632, 167] on icon at bounding box center [632, 161] width 15 height 15
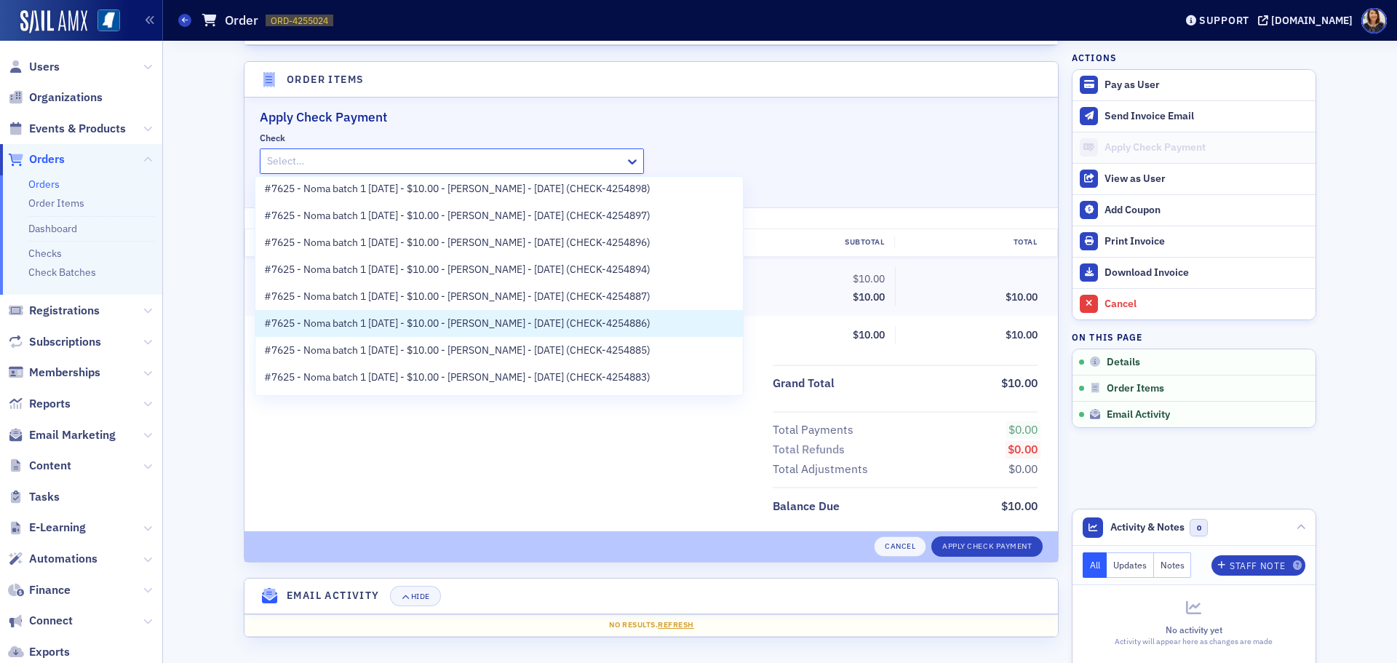
scroll to position [87, 0]
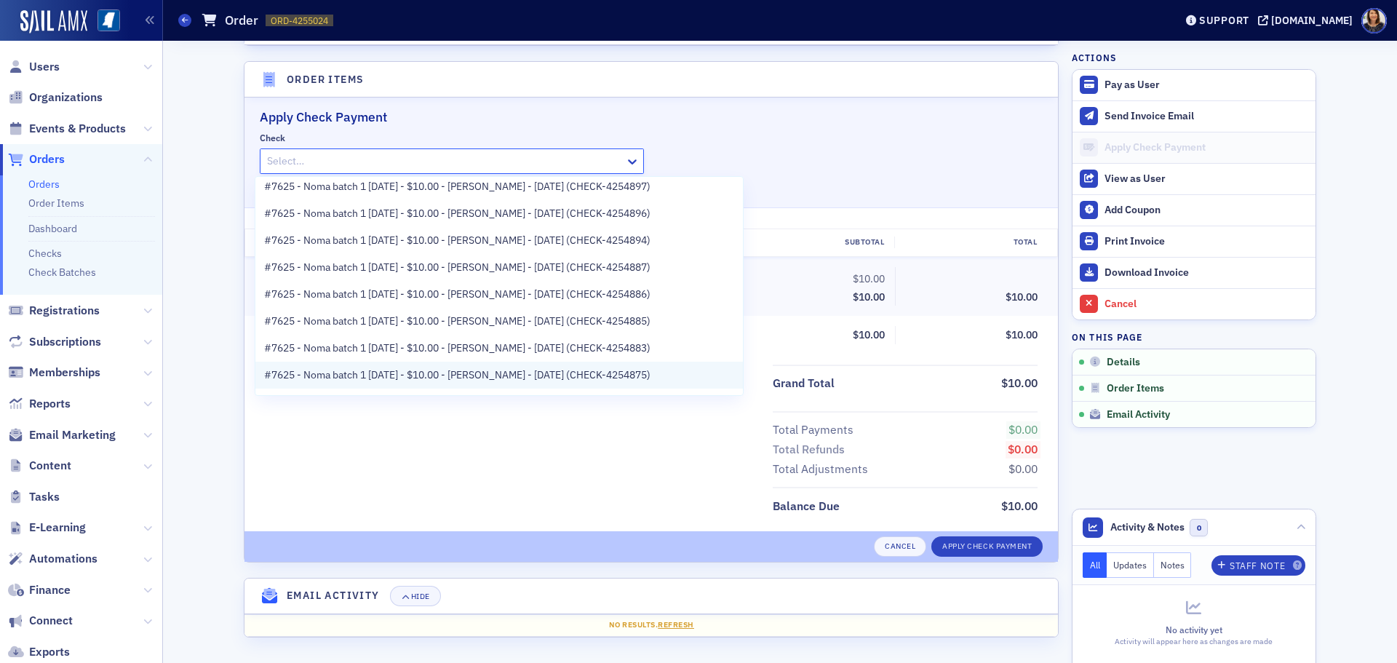
click at [608, 368] on span "#7625 - Noma batch 1 [DATE] - $10.00 - [PERSON_NAME] - [DATE] (CHECK-4254875)" at bounding box center [457, 374] width 386 height 15
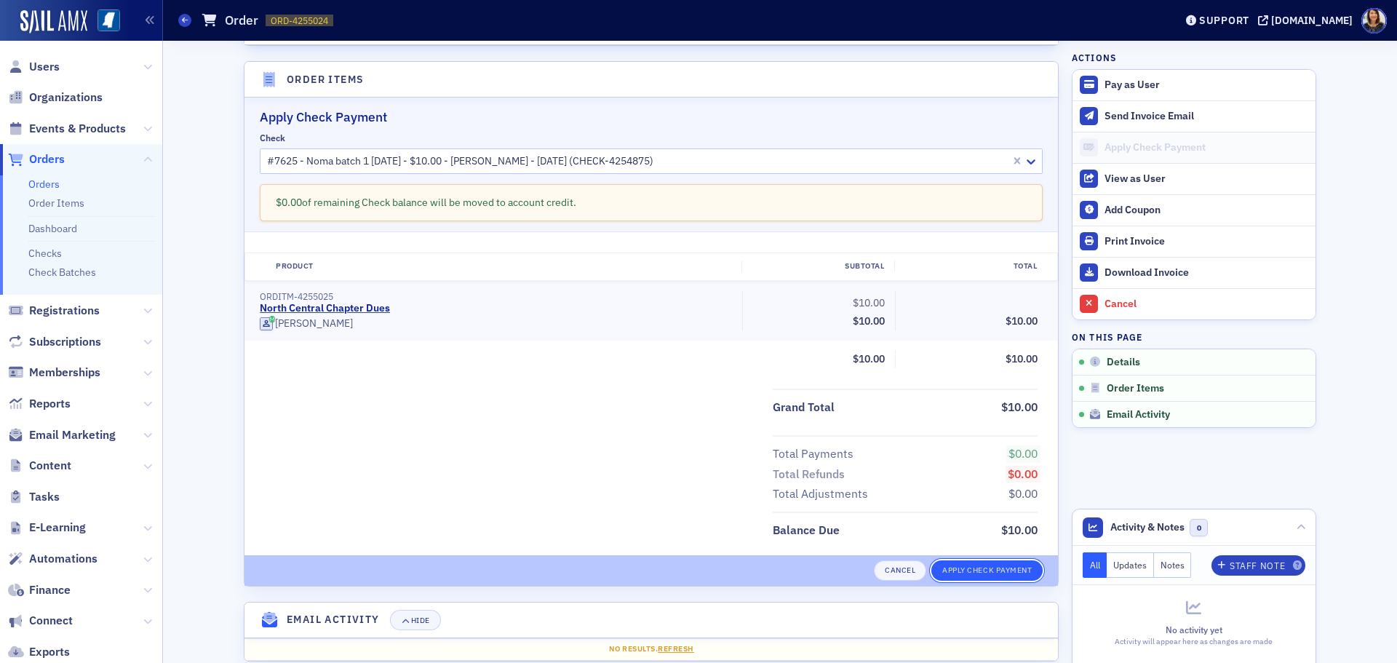
click at [989, 567] on button "Apply Check Payment" at bounding box center [986, 570] width 111 height 20
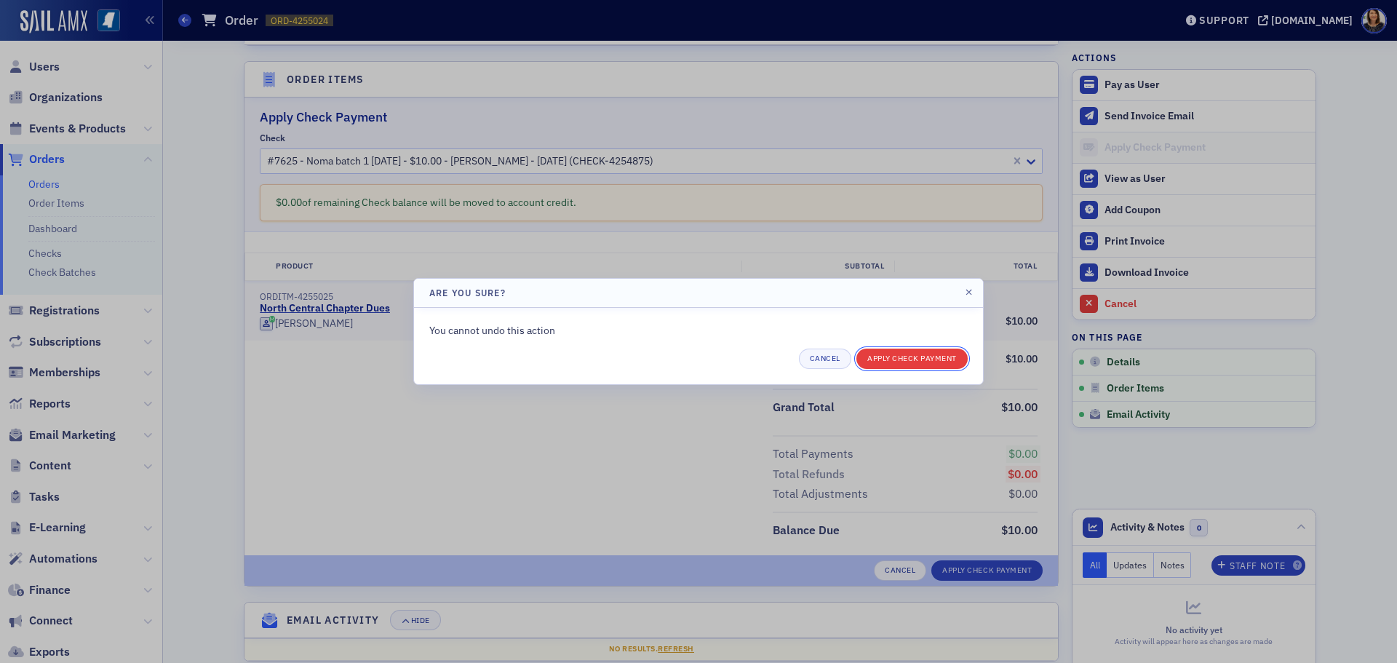
click at [923, 360] on button "Apply Check Payment" at bounding box center [911, 359] width 111 height 20
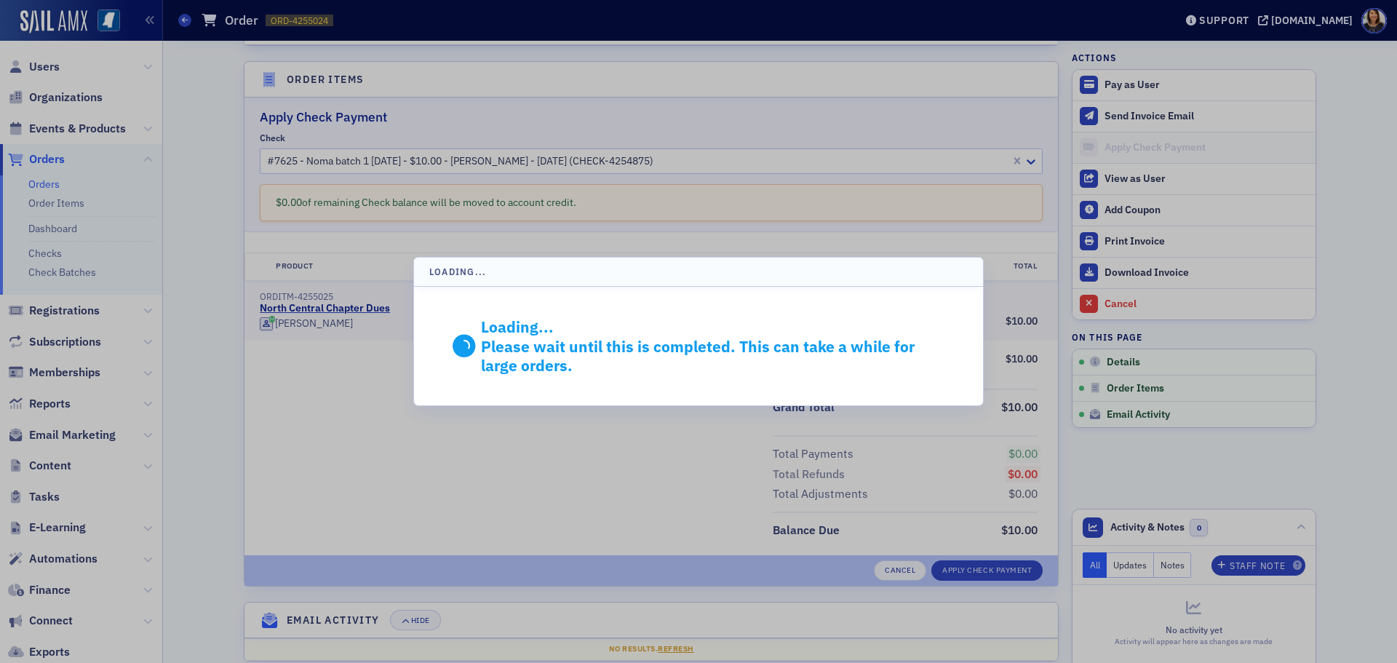
scroll to position [271, 0]
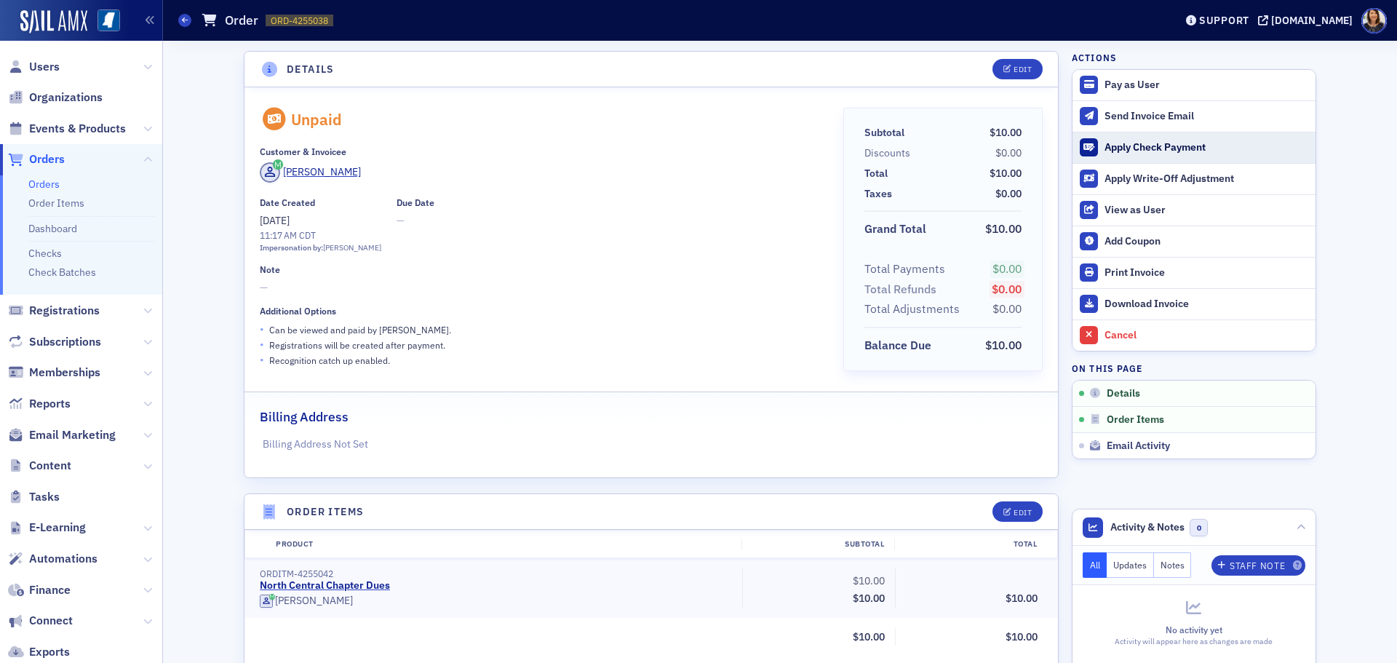
click at [1110, 150] on div "Apply Check Payment" at bounding box center [1207, 147] width 204 height 13
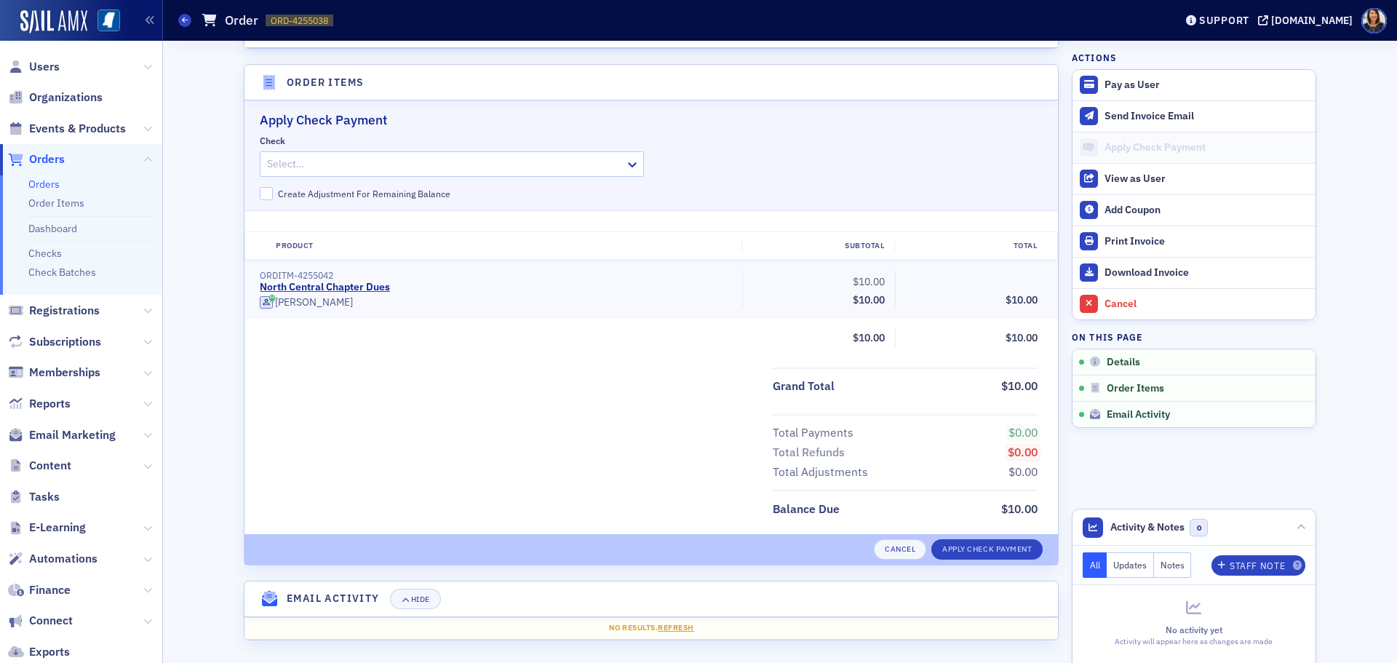
scroll to position [432, 0]
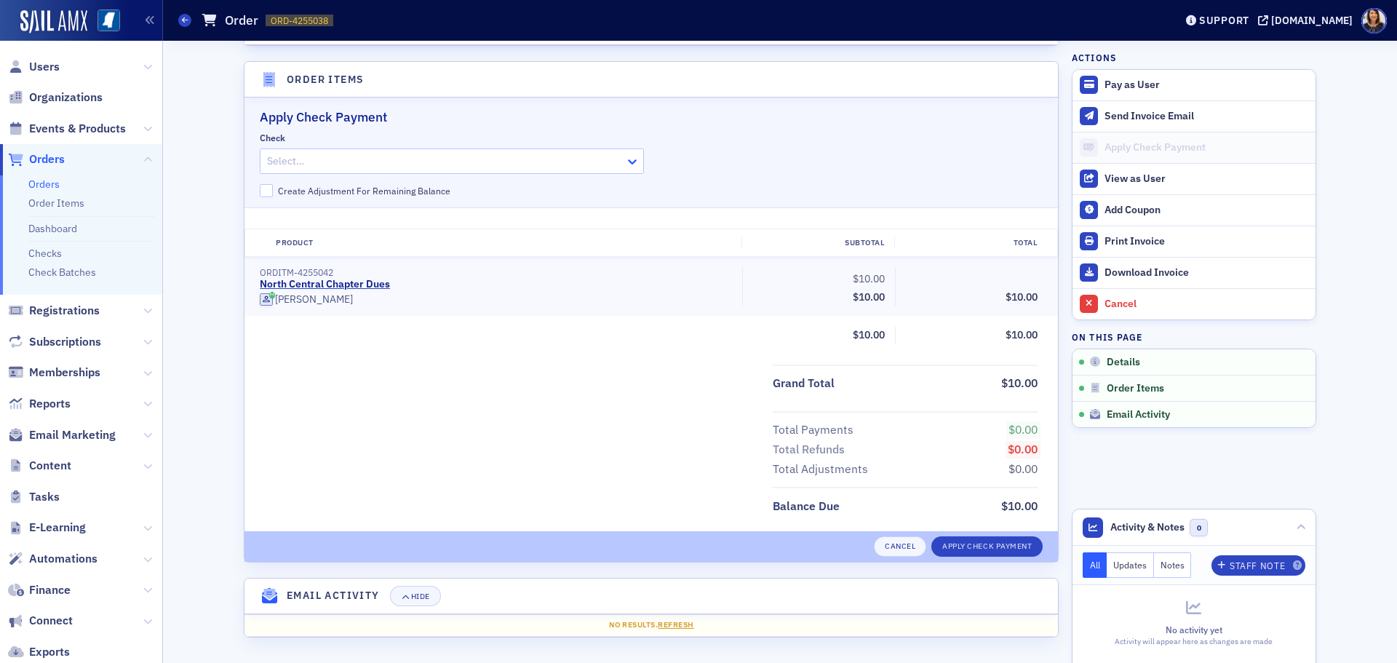
click at [628, 164] on icon at bounding box center [632, 161] width 9 height 5
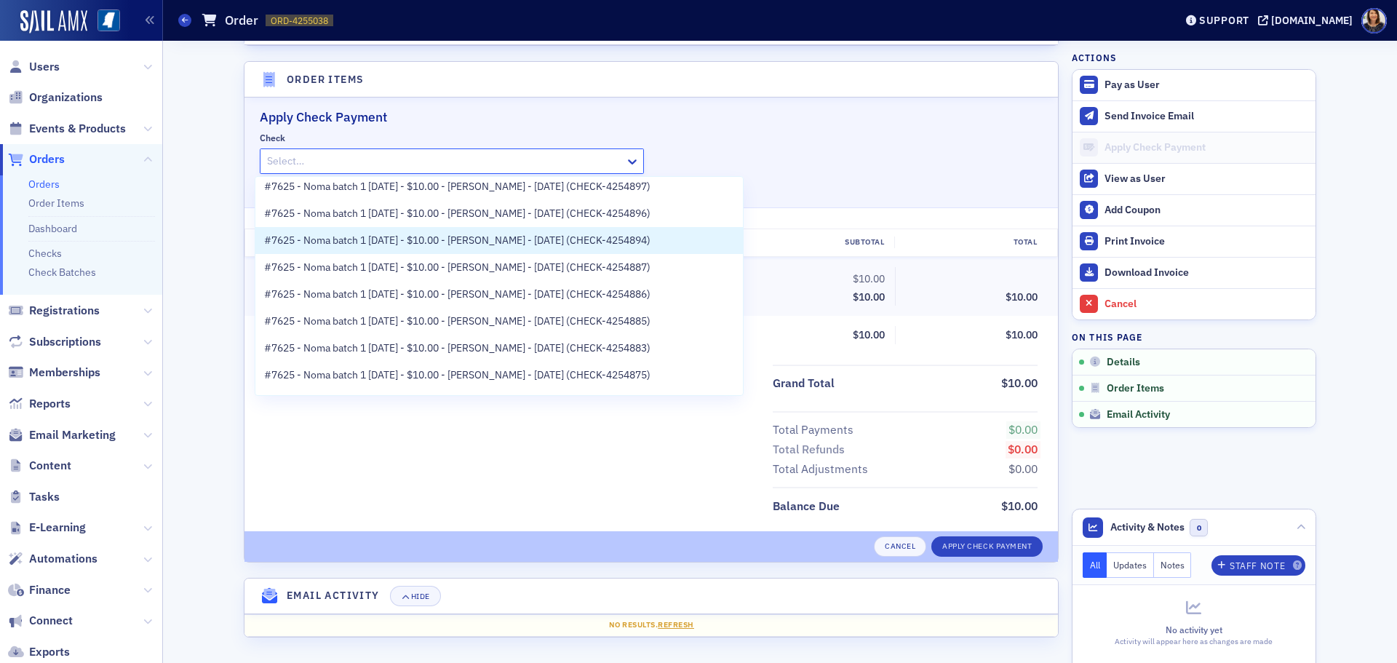
scroll to position [116, 0]
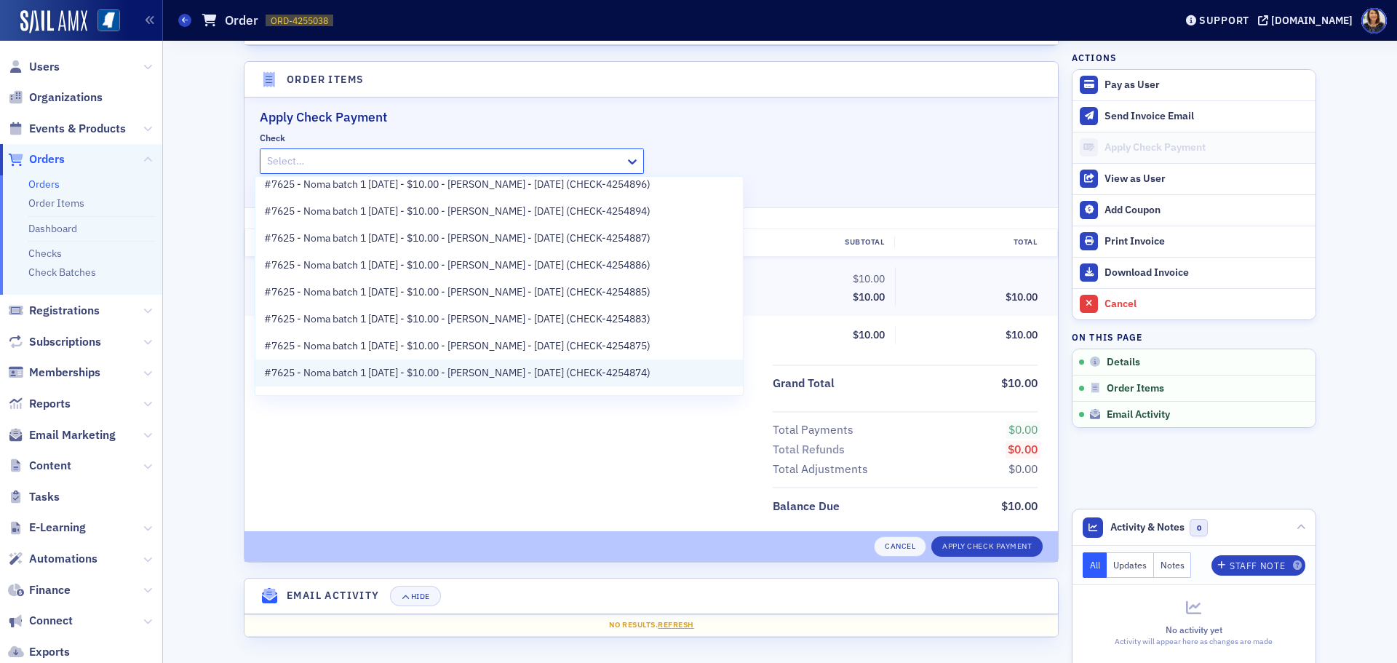
click at [637, 373] on span "#7625 - Noma batch 1 [DATE] - $10.00 - [PERSON_NAME] - [DATE] (CHECK-4254874)" at bounding box center [457, 372] width 386 height 15
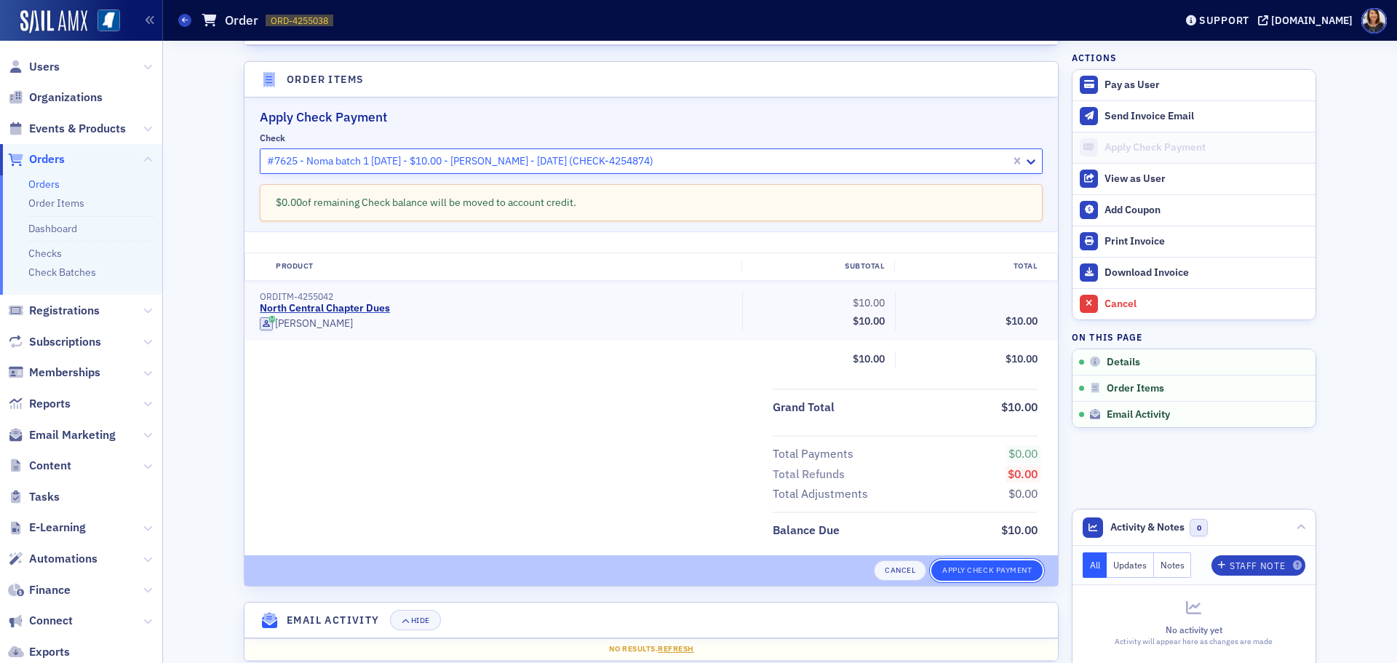
click at [964, 562] on button "Apply Check Payment" at bounding box center [986, 570] width 111 height 20
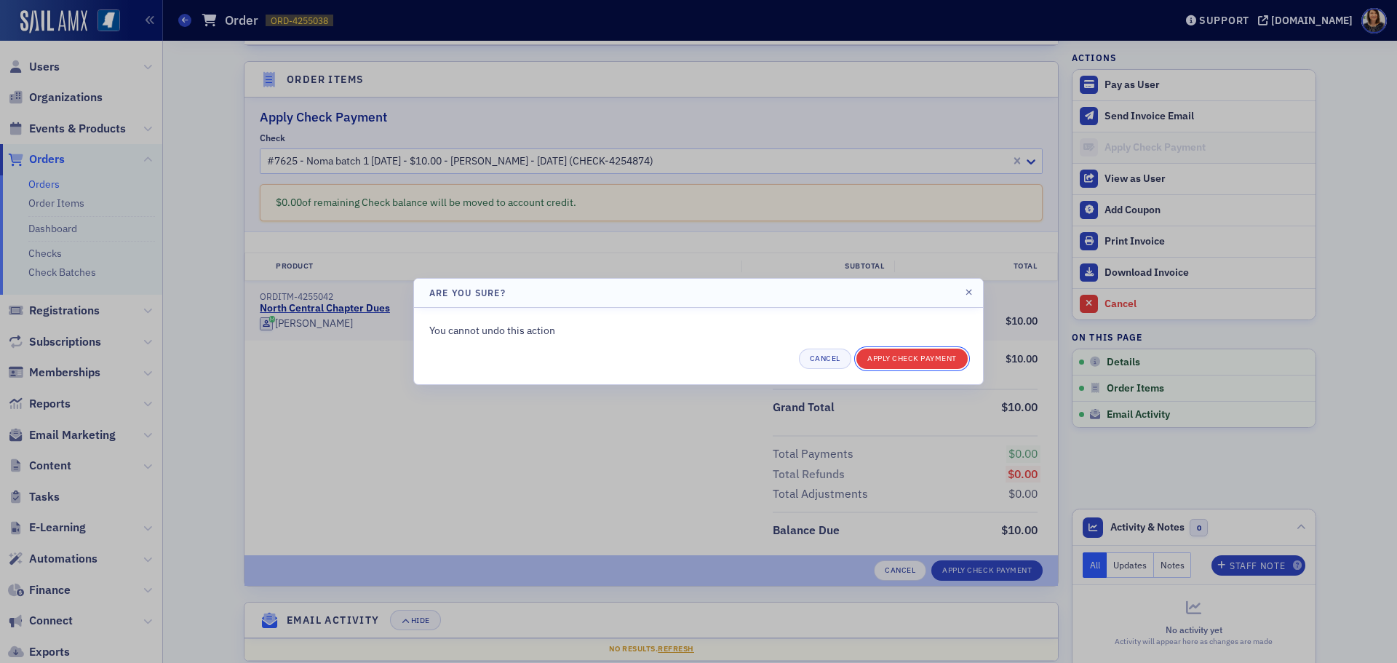
click at [919, 357] on button "Apply Check Payment" at bounding box center [911, 359] width 111 height 20
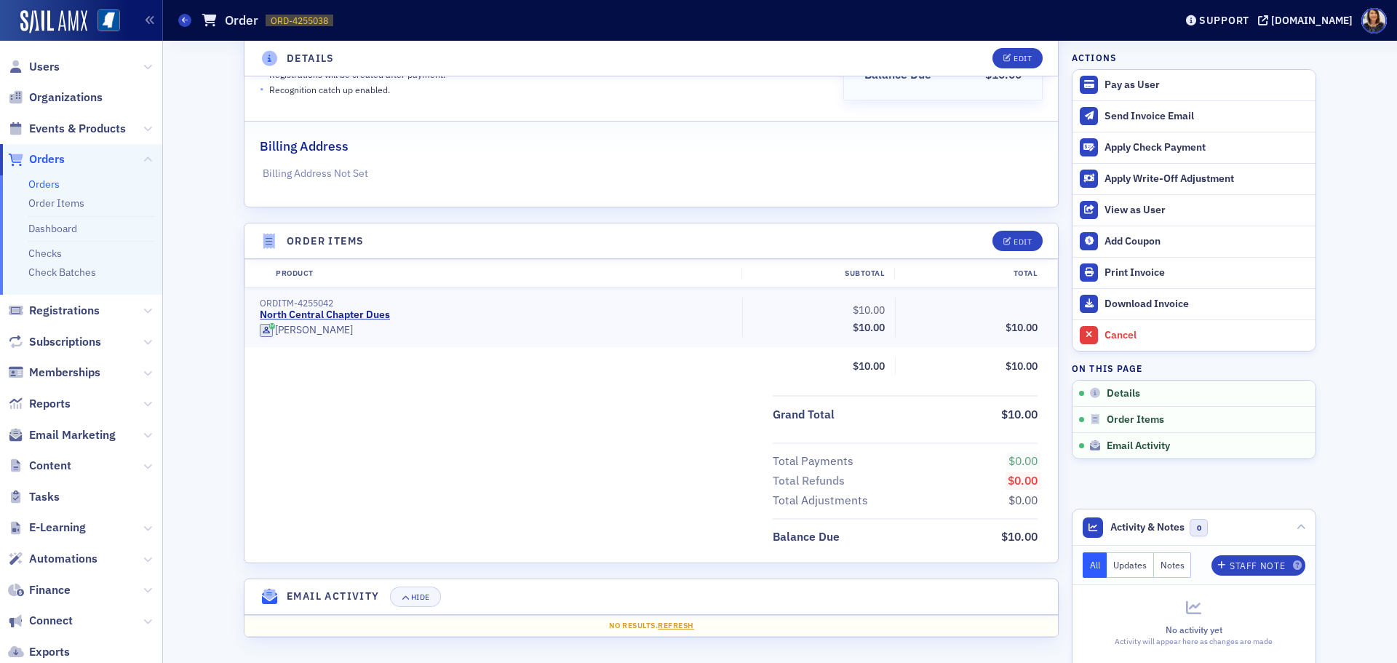
scroll to position [271, 0]
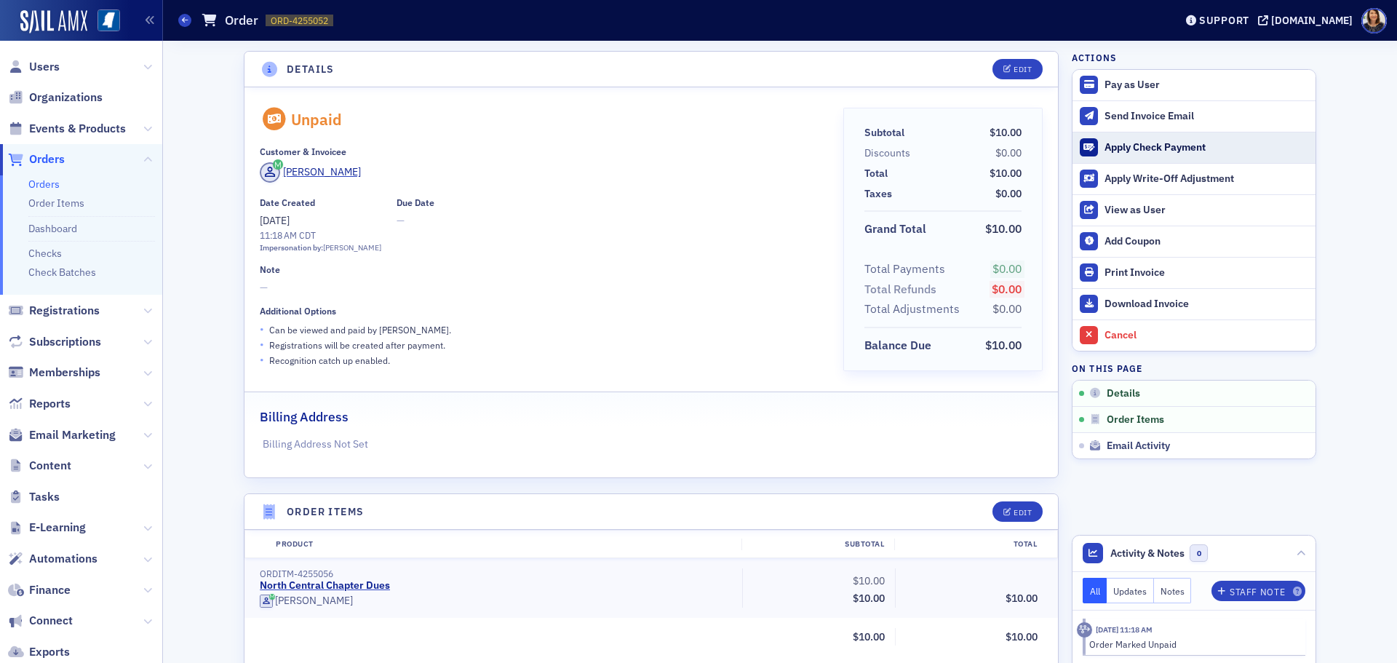
click at [1119, 145] on div "Apply Check Payment" at bounding box center [1207, 147] width 204 height 13
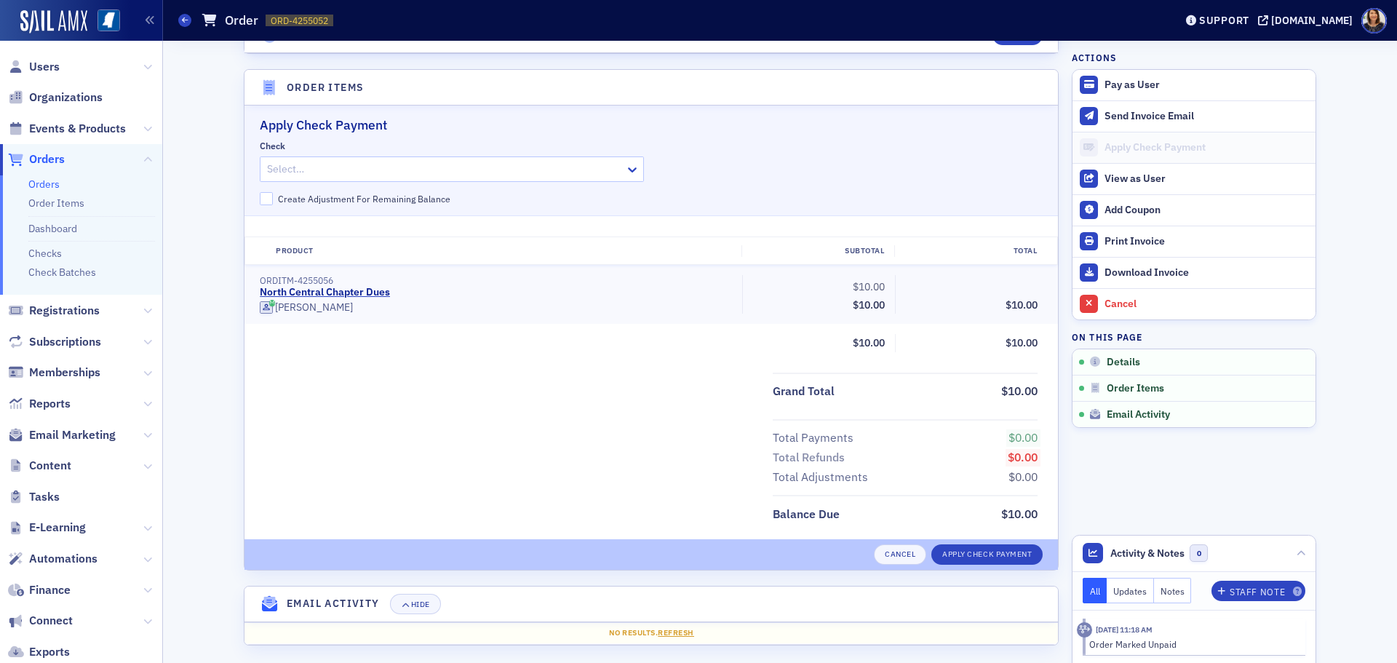
scroll to position [432, 0]
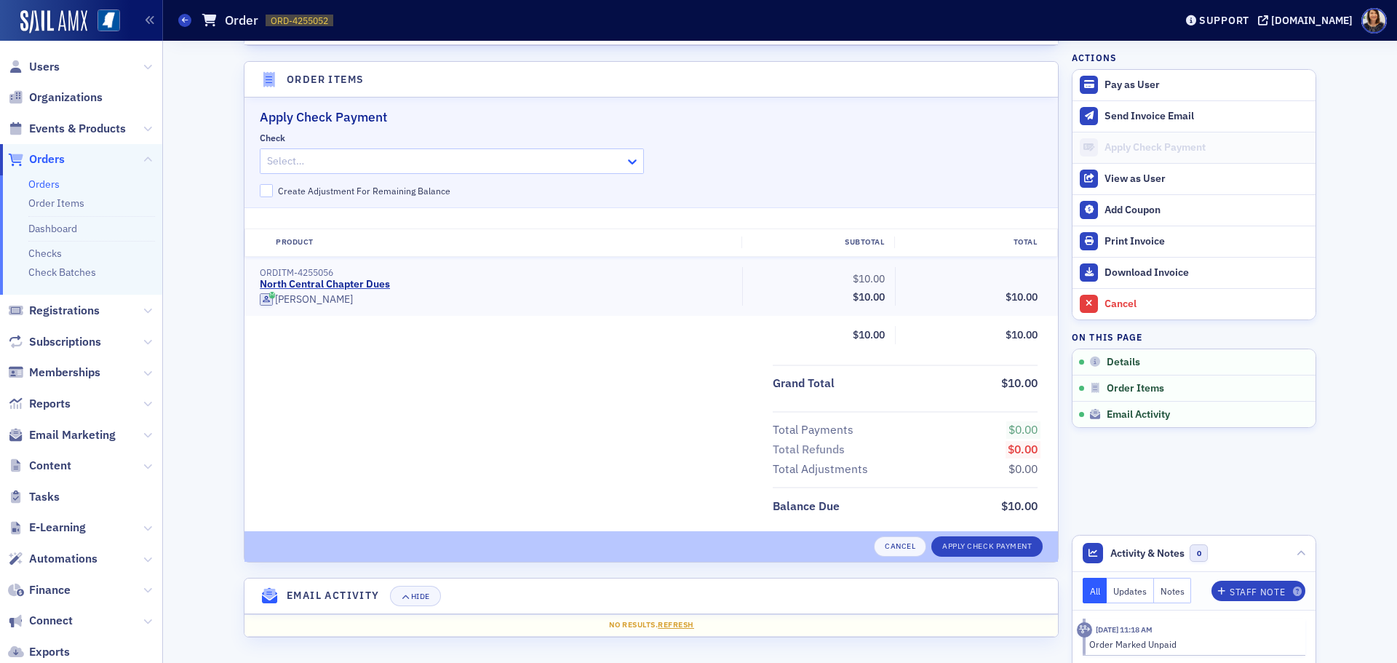
click at [628, 167] on icon at bounding box center [632, 161] width 15 height 15
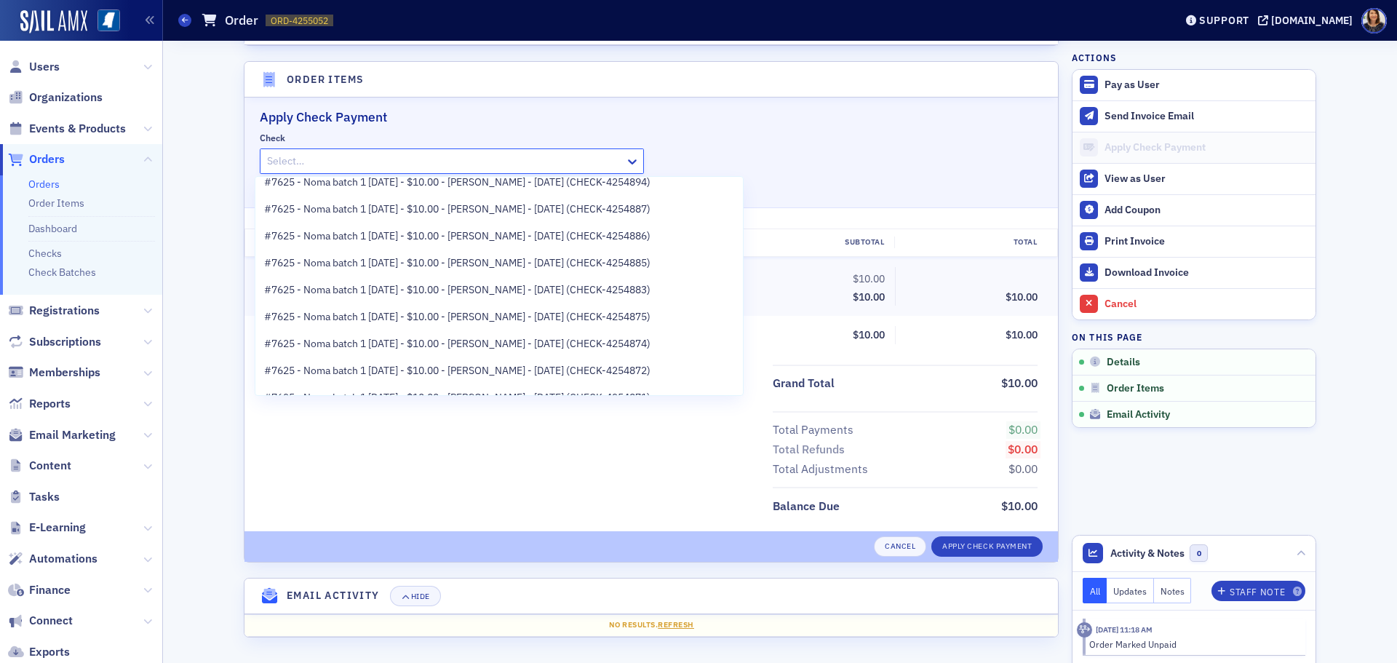
scroll to position [175, 0]
click at [594, 343] on span "#7625 - Noma batch 1 [DATE] - $10.00 - [PERSON_NAME] - [DATE] (CHECK-4254872)" at bounding box center [457, 341] width 386 height 15
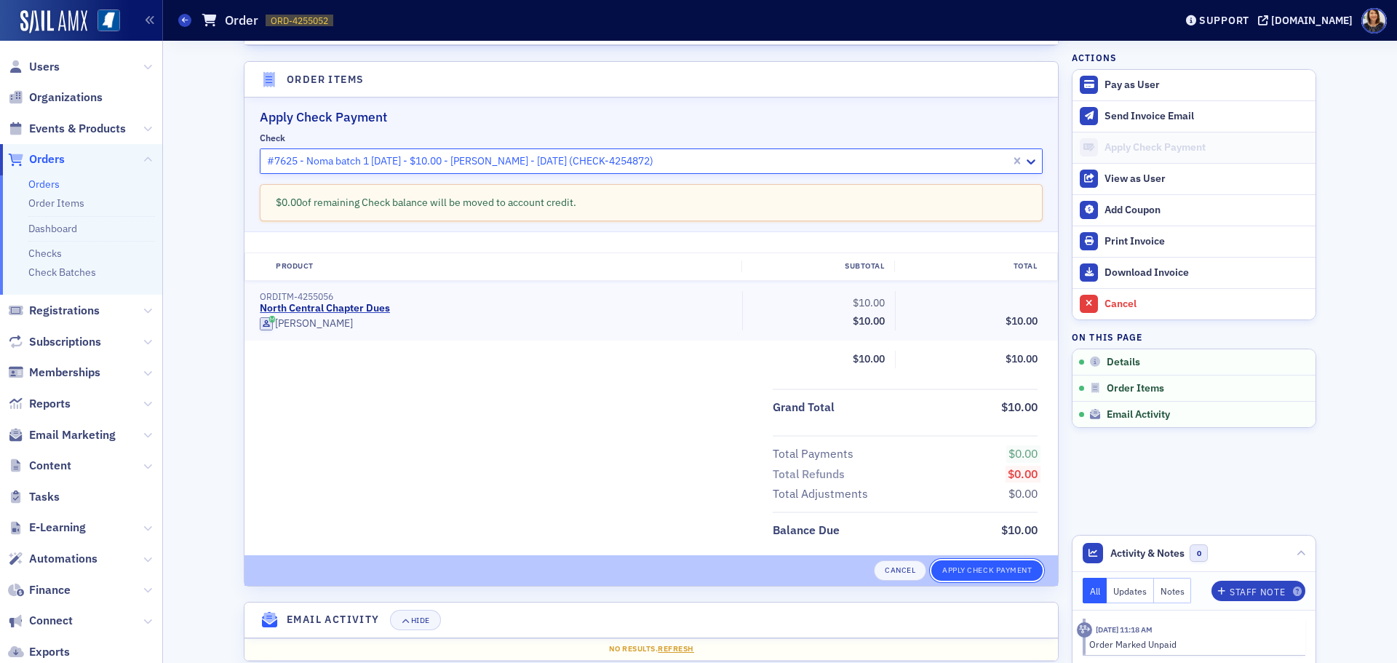
click at [991, 562] on button "Apply Check Payment" at bounding box center [986, 570] width 111 height 20
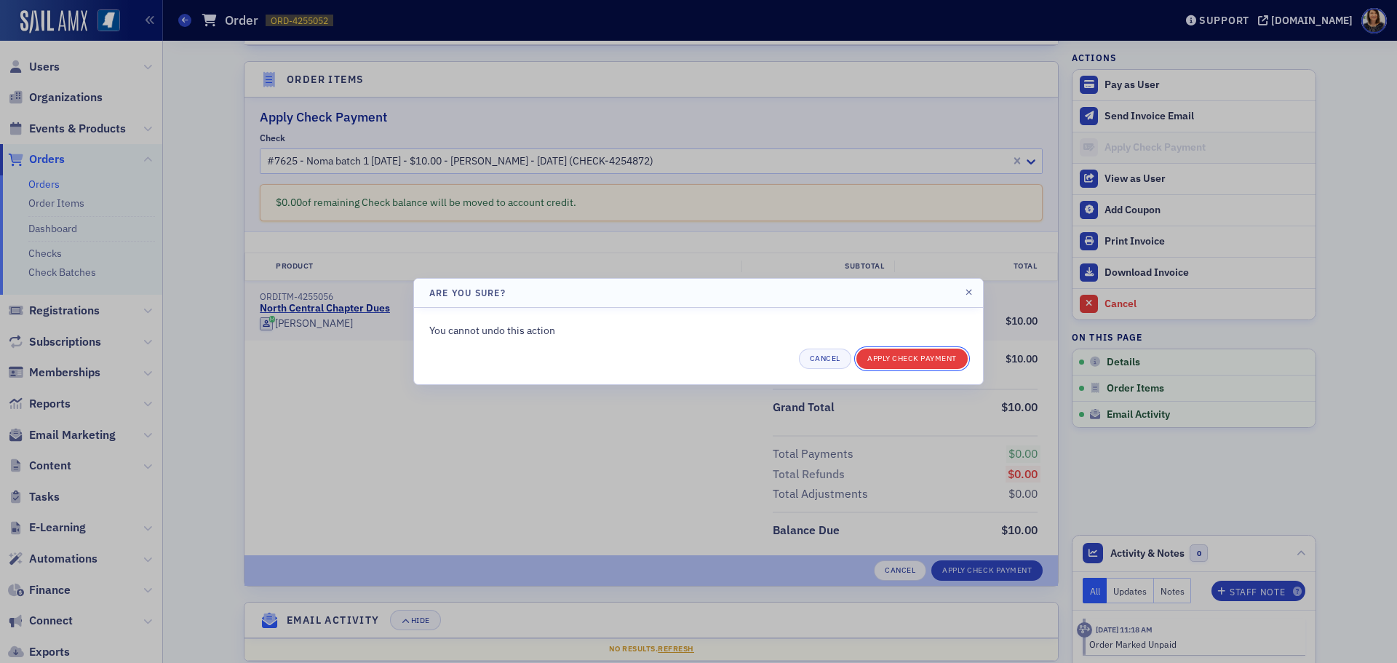
click at [910, 362] on button "Apply Check Payment" at bounding box center [911, 359] width 111 height 20
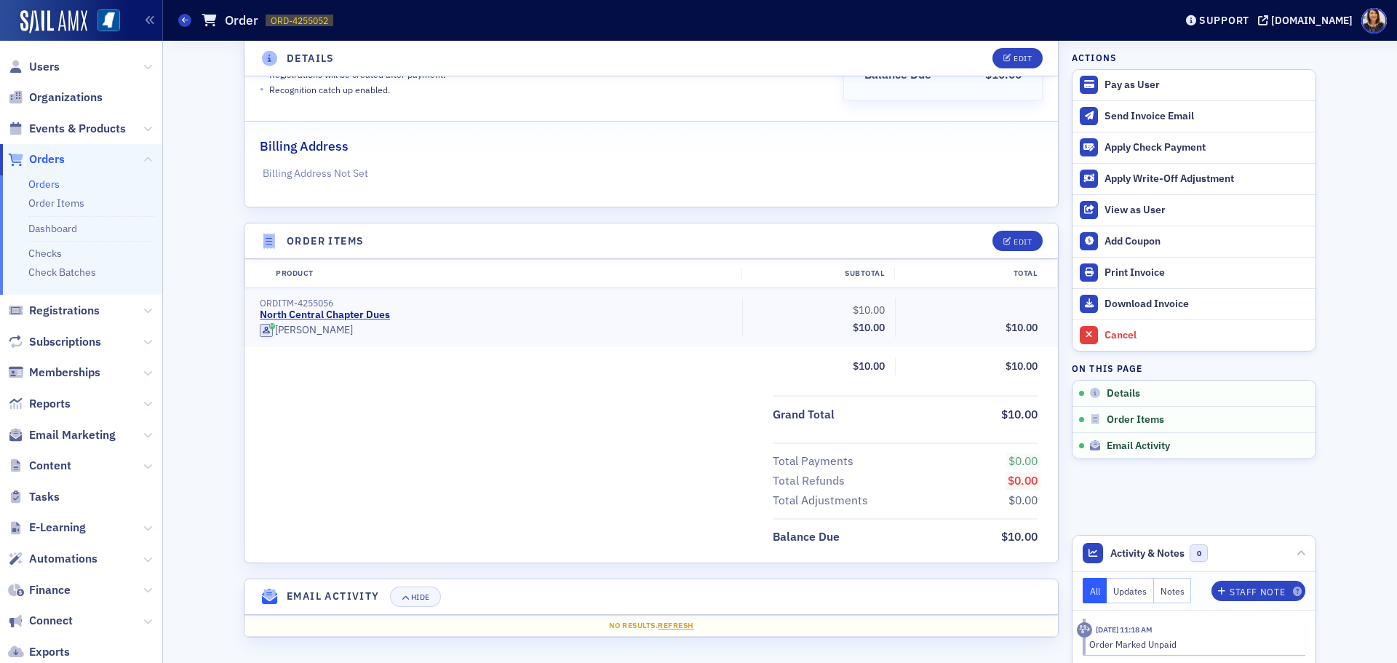
scroll to position [271, 0]
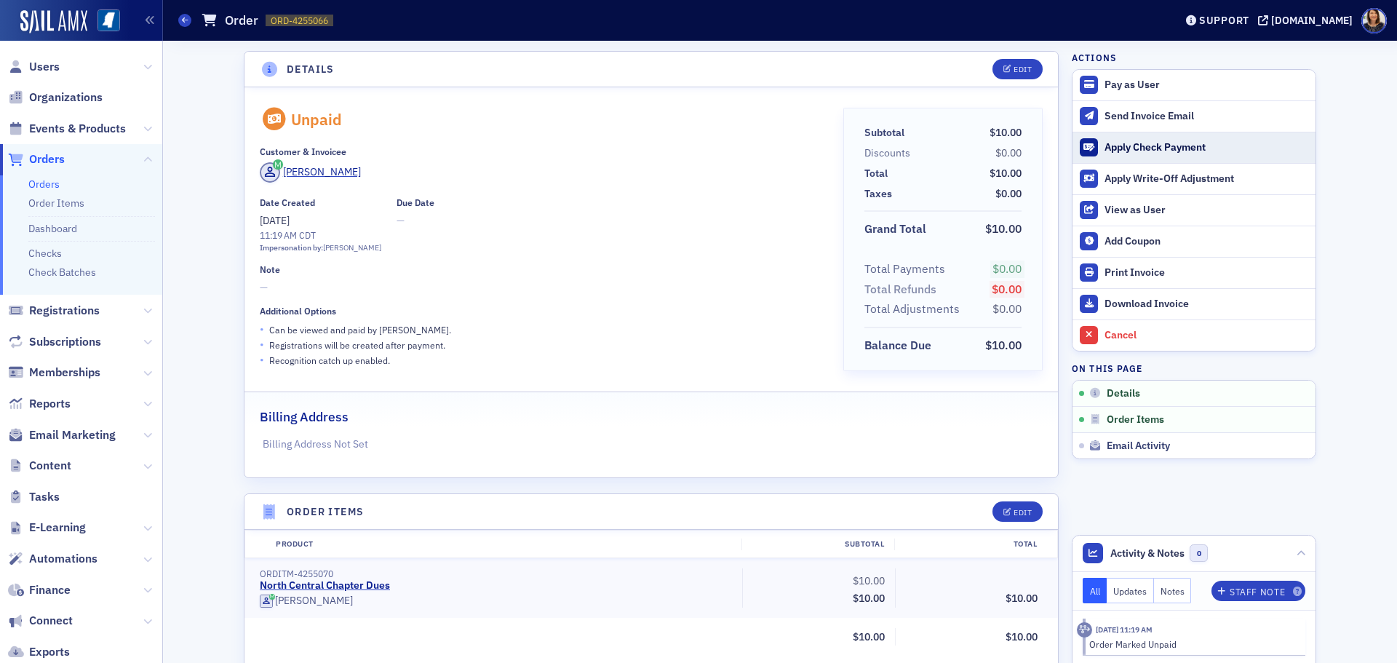
click at [1127, 145] on div "Apply Check Payment" at bounding box center [1207, 147] width 204 height 13
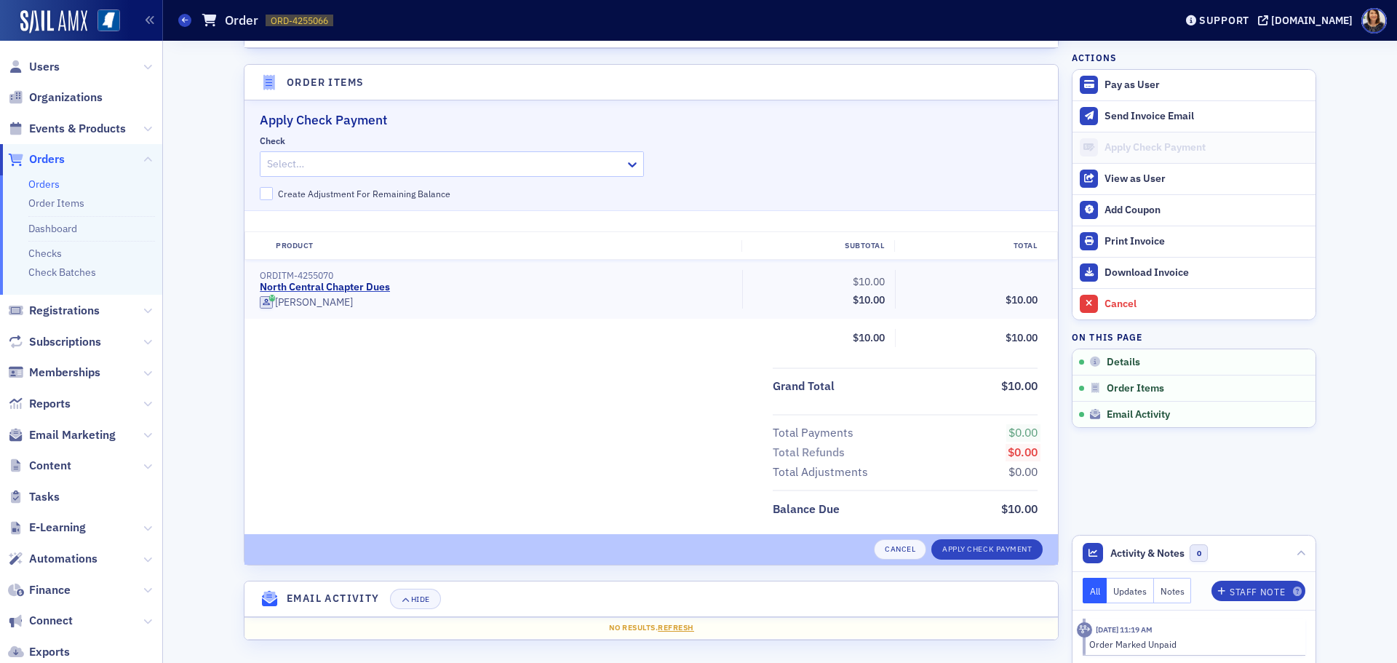
scroll to position [432, 0]
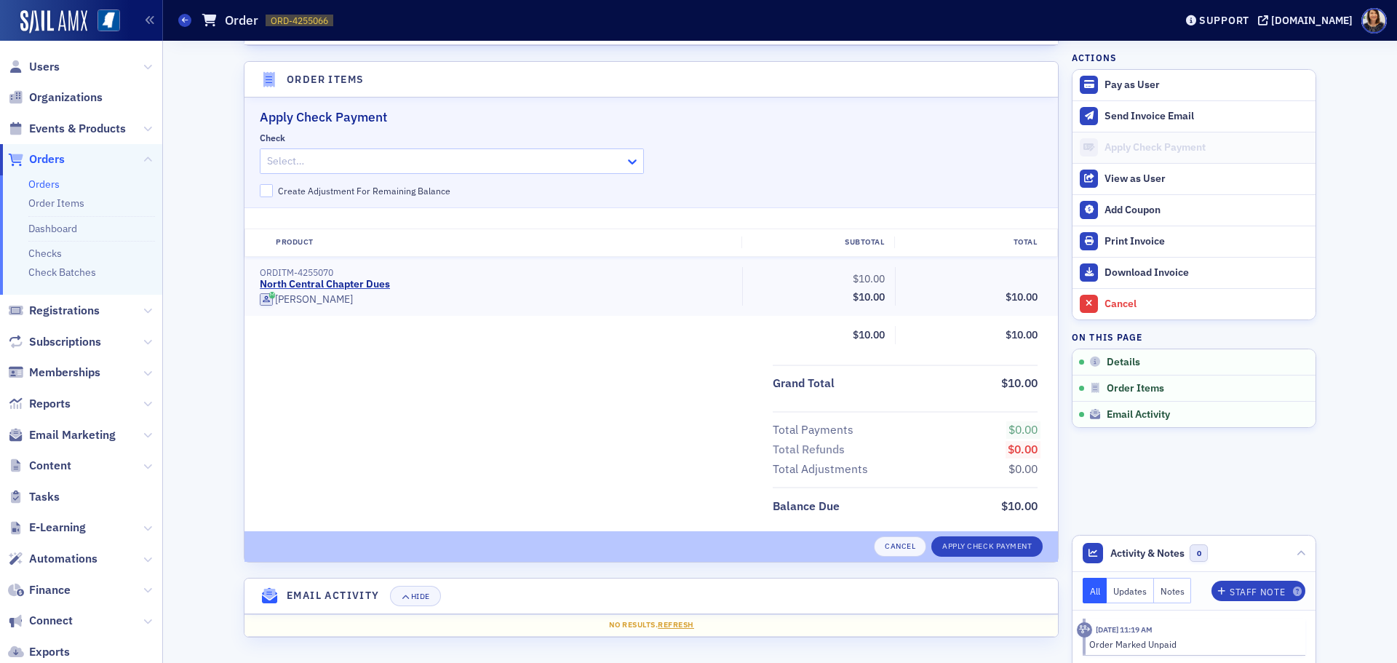
click at [629, 167] on icon at bounding box center [632, 161] width 15 height 15
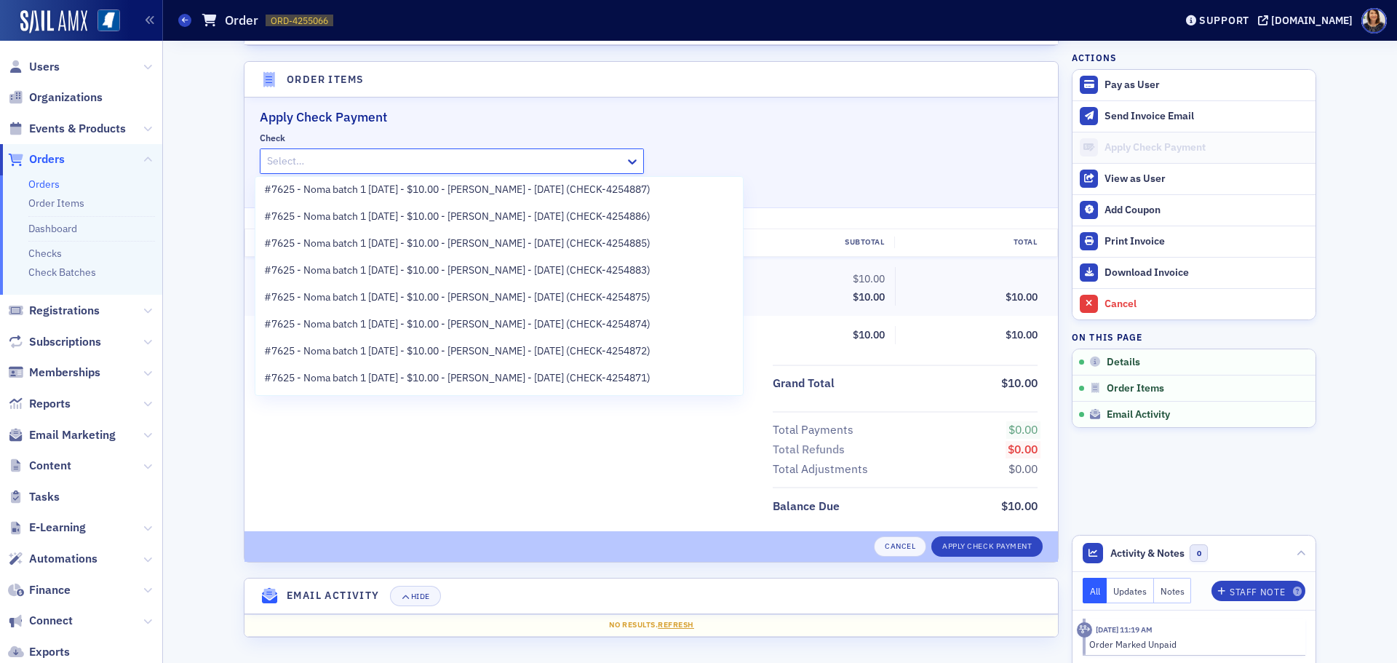
scroll to position [175, 0]
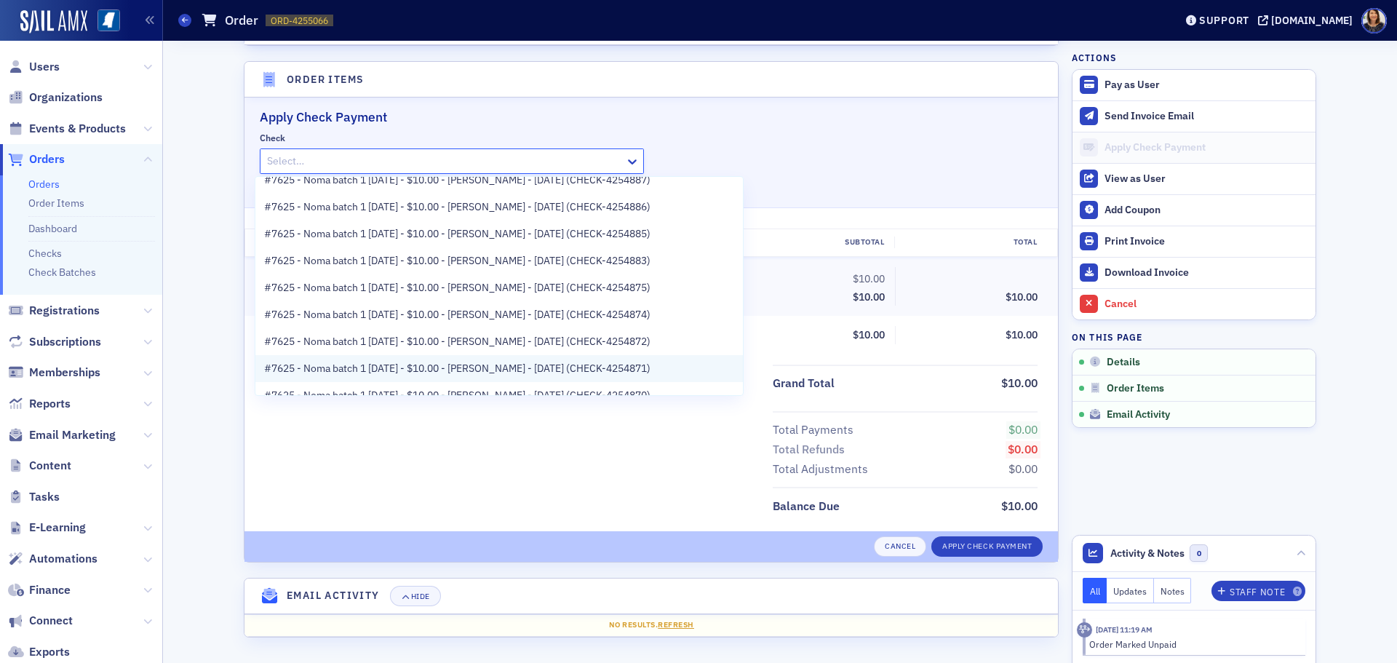
click at [610, 366] on span "#7625 - Noma batch 1 [DATE] - $10.00 - [PERSON_NAME] - [DATE] (CHECK-4254871)" at bounding box center [457, 368] width 386 height 15
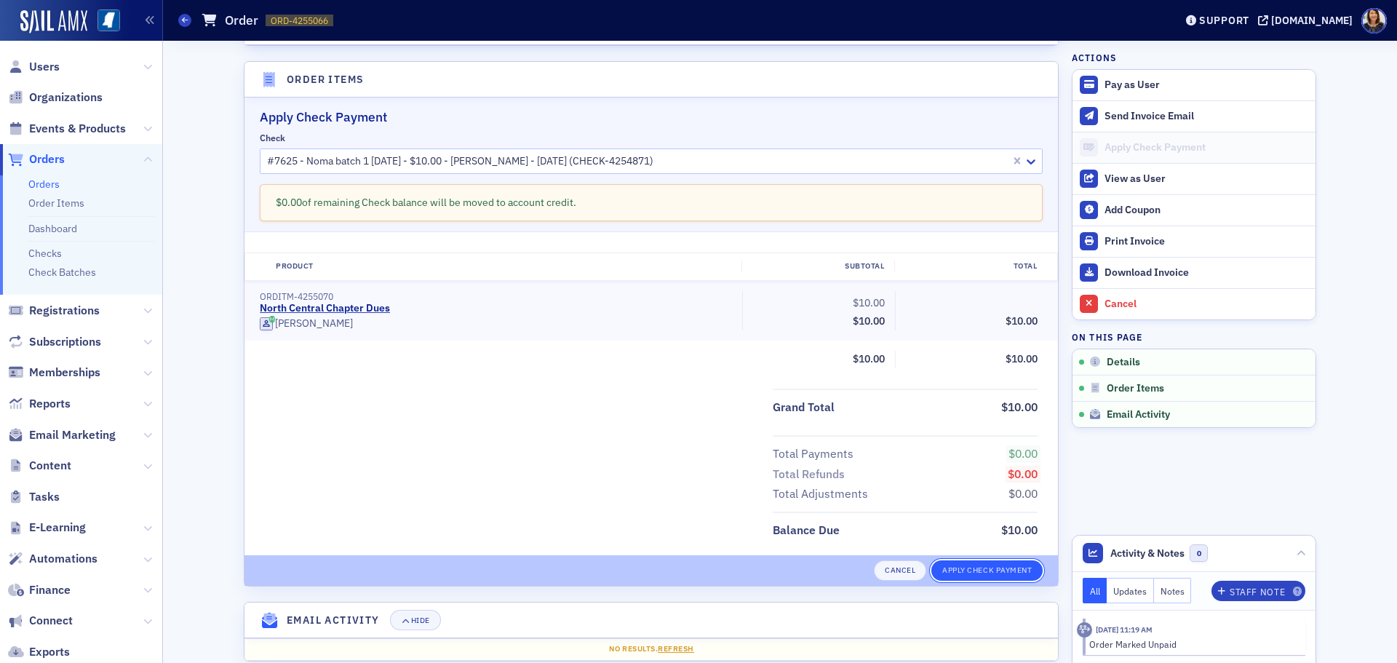
click at [985, 562] on button "Apply Check Payment" at bounding box center [986, 570] width 111 height 20
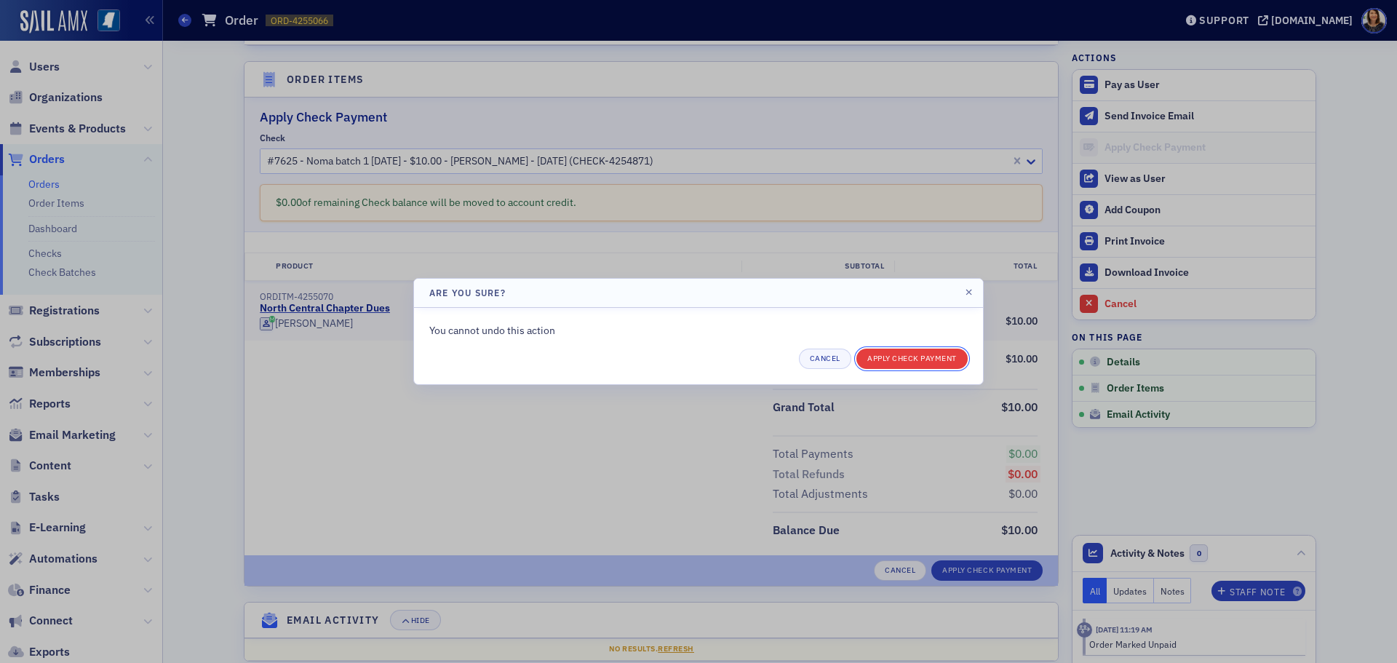
click at [917, 363] on button "Apply Check Payment" at bounding box center [911, 359] width 111 height 20
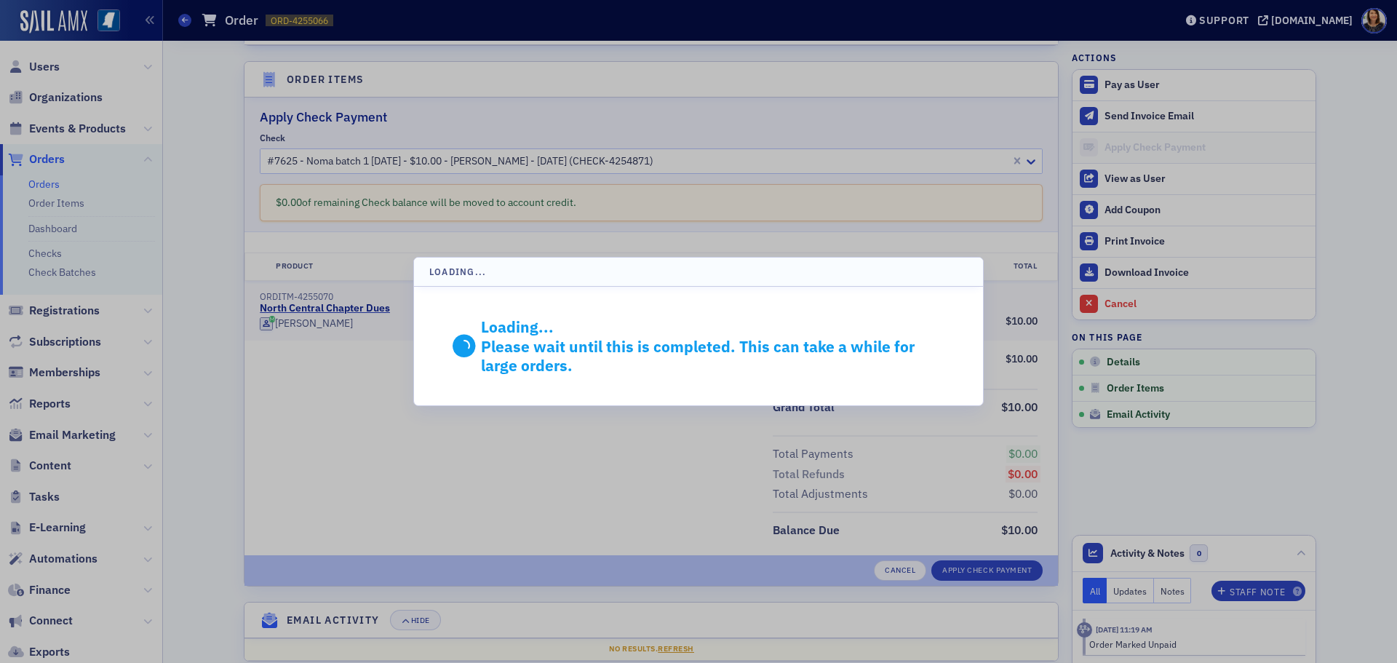
scroll to position [271, 0]
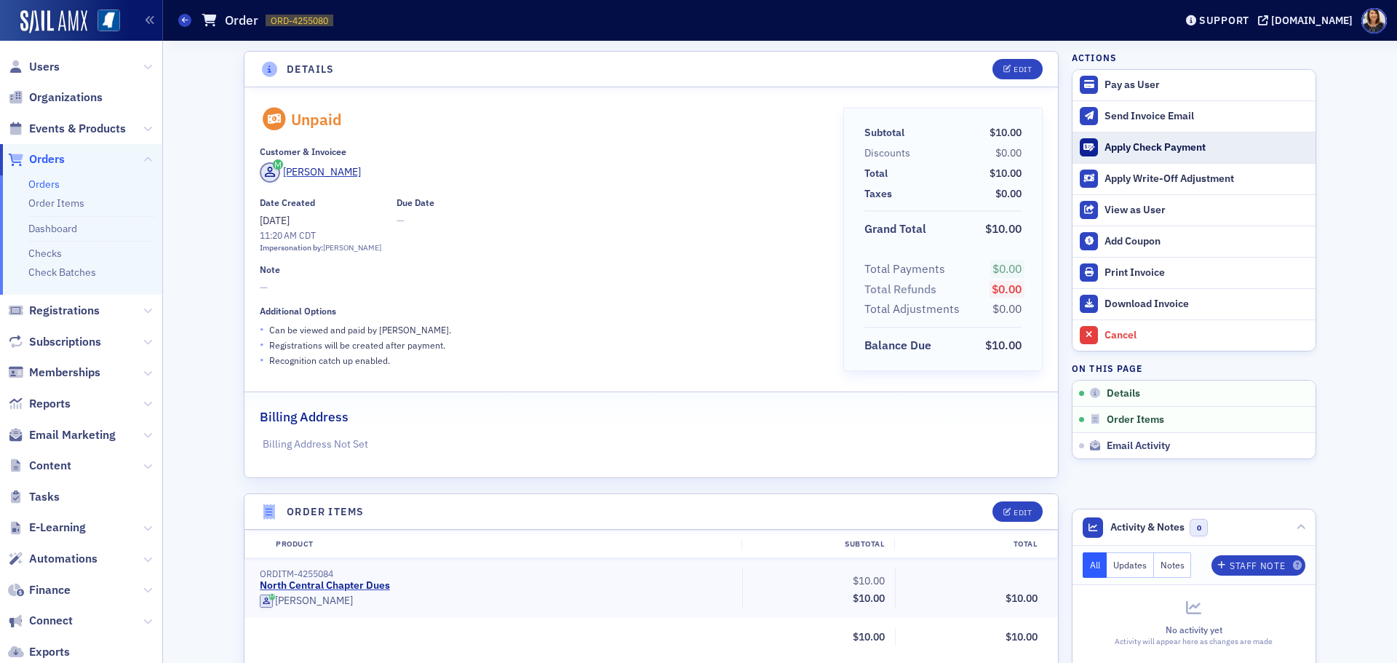
click at [1118, 148] on div "Apply Check Payment" at bounding box center [1207, 147] width 204 height 13
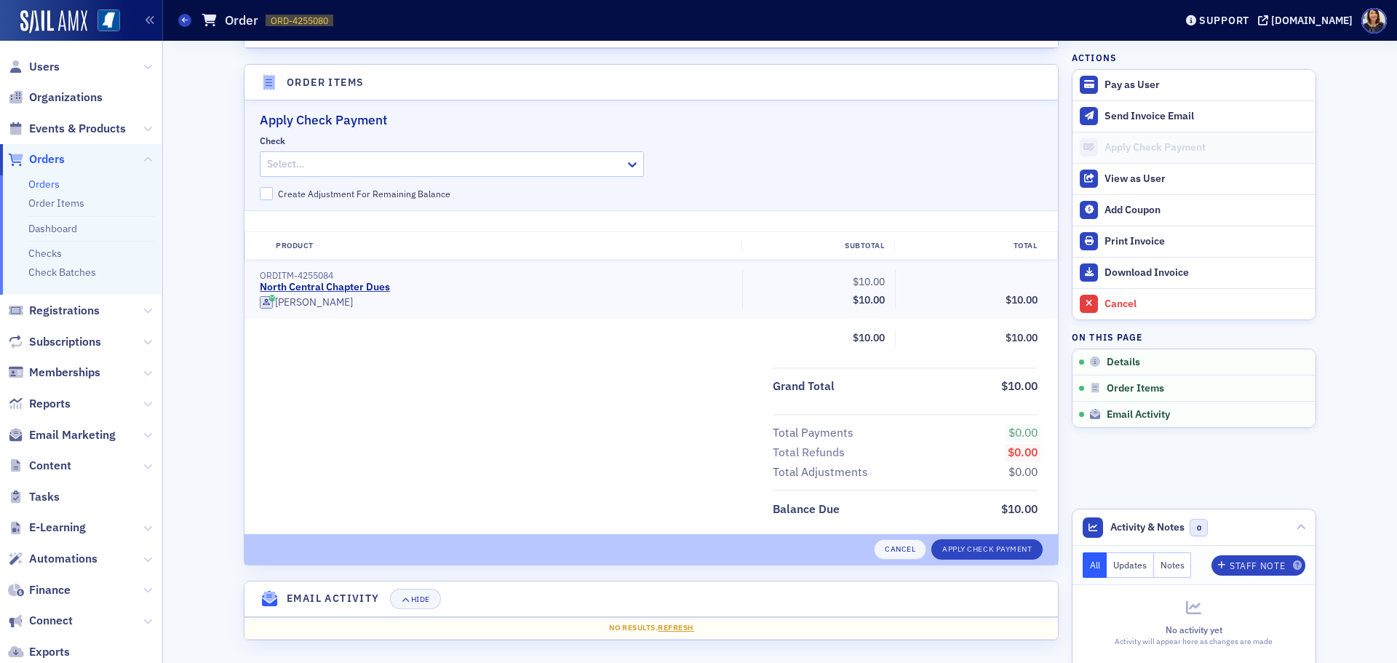
scroll to position [432, 0]
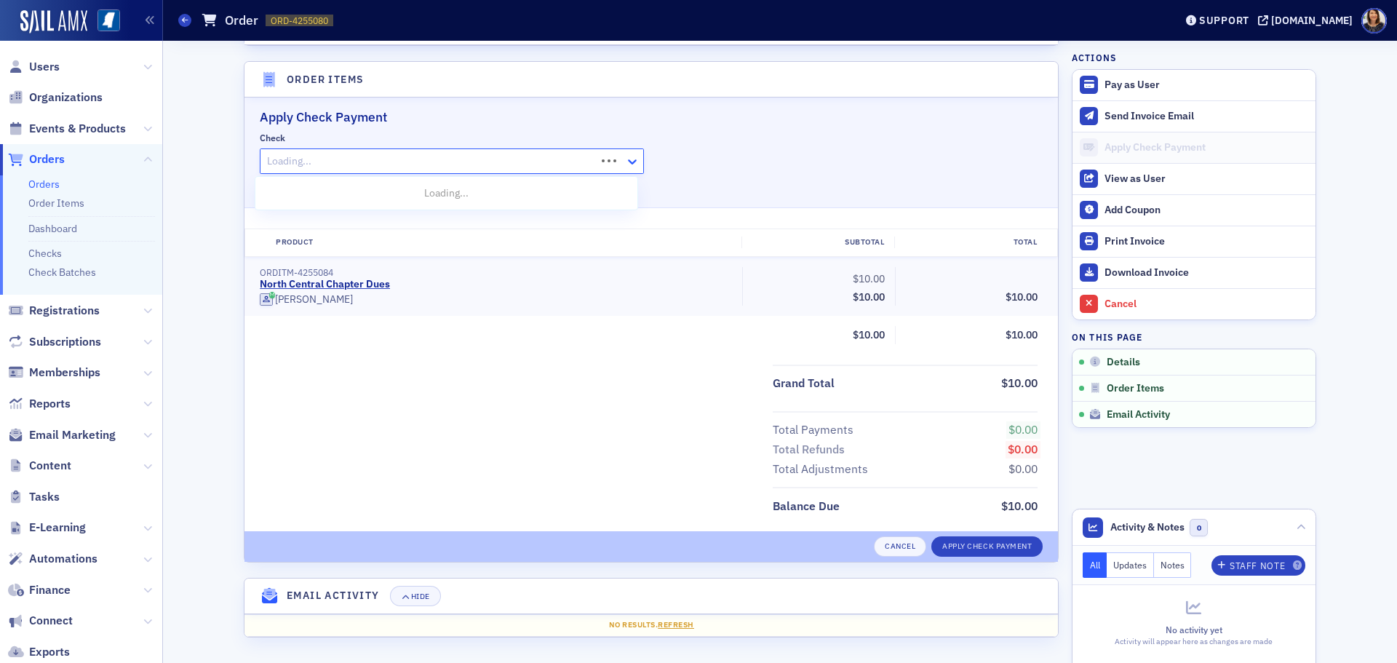
click at [628, 162] on icon at bounding box center [632, 161] width 9 height 5
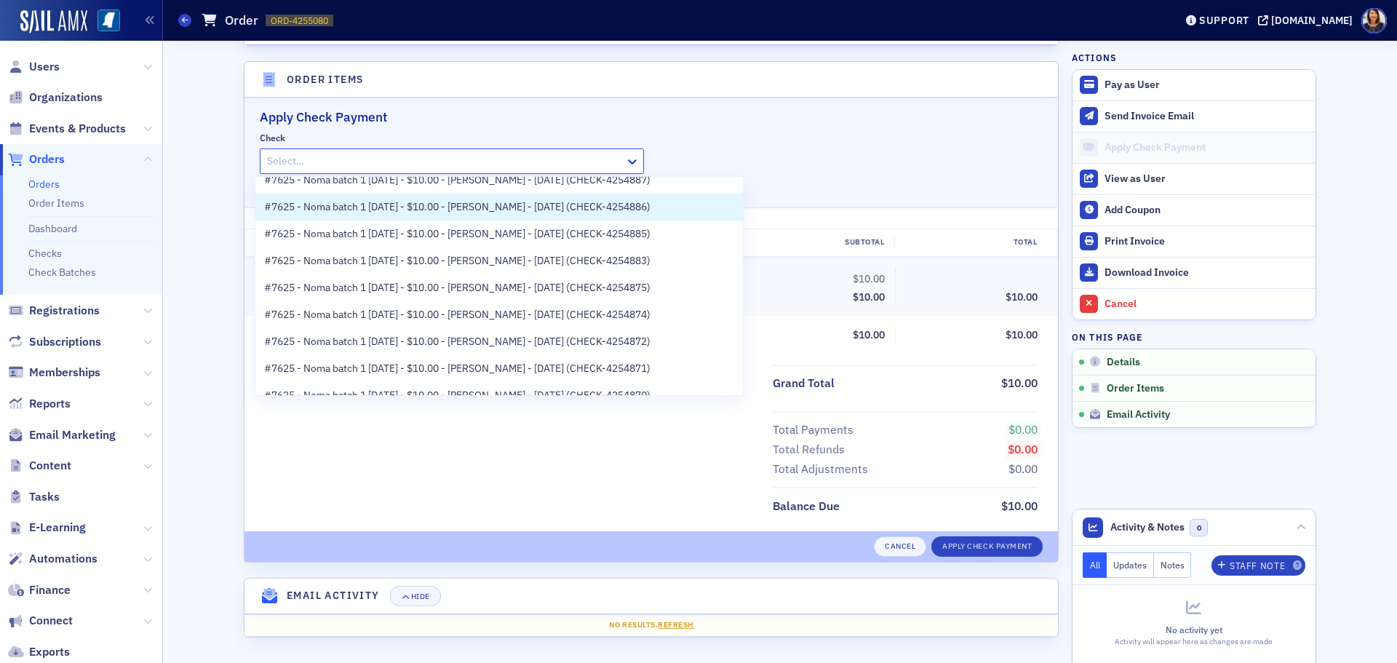
scroll to position [204, 0]
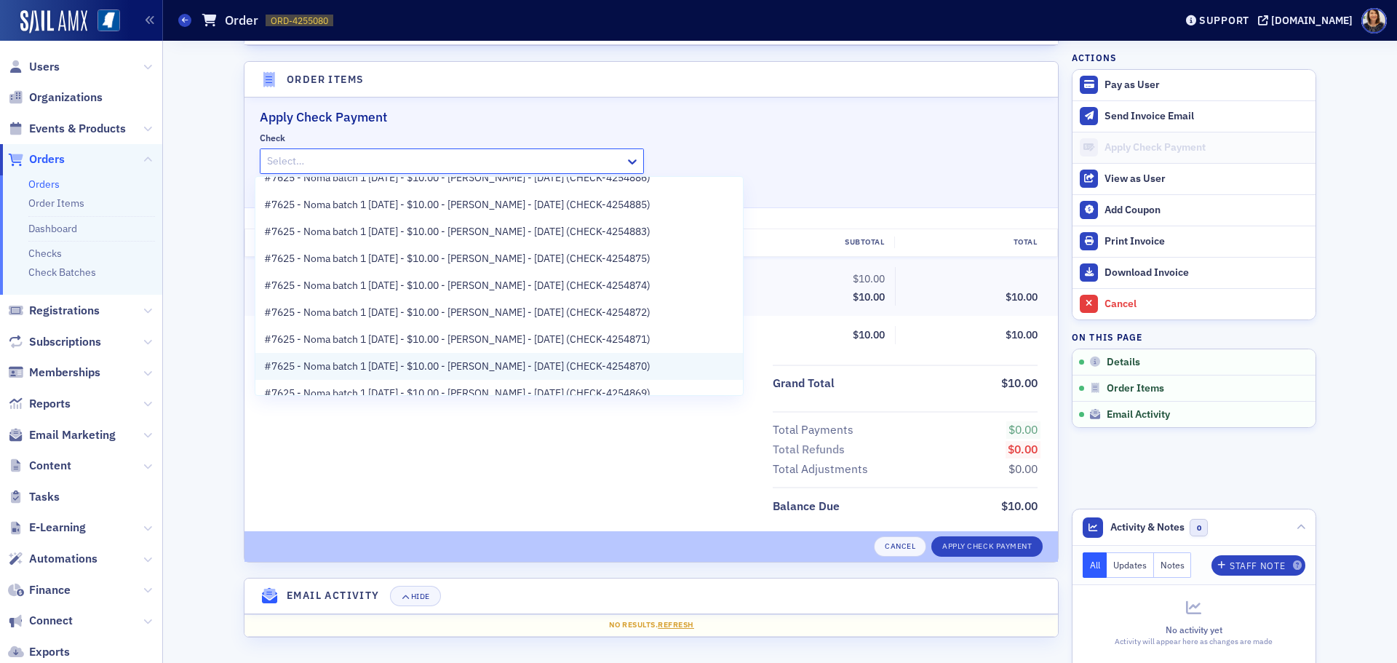
click at [613, 363] on span "#7625 - Noma batch 1 [DATE] - $10.00 - [PERSON_NAME] - [DATE] (CHECK-4254870)" at bounding box center [457, 366] width 386 height 15
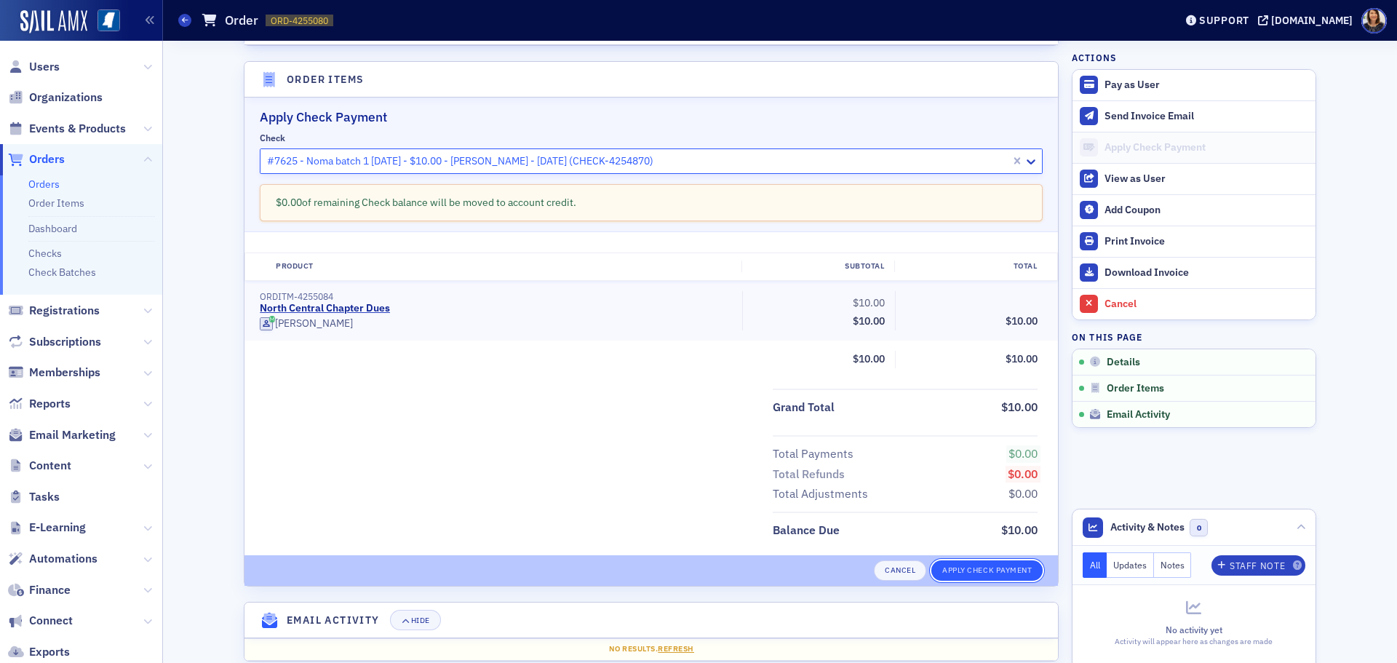
click at [973, 565] on button "Apply Check Payment" at bounding box center [986, 570] width 111 height 20
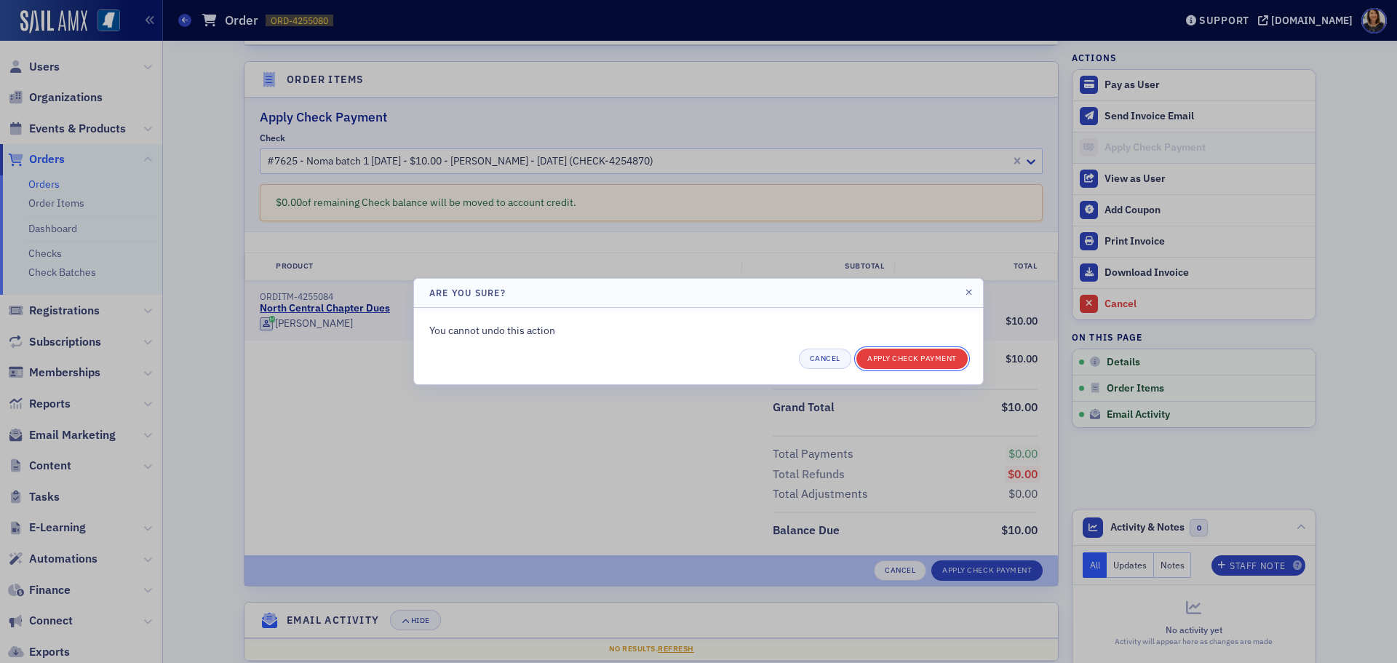
click at [906, 359] on button "Apply Check Payment" at bounding box center [911, 359] width 111 height 20
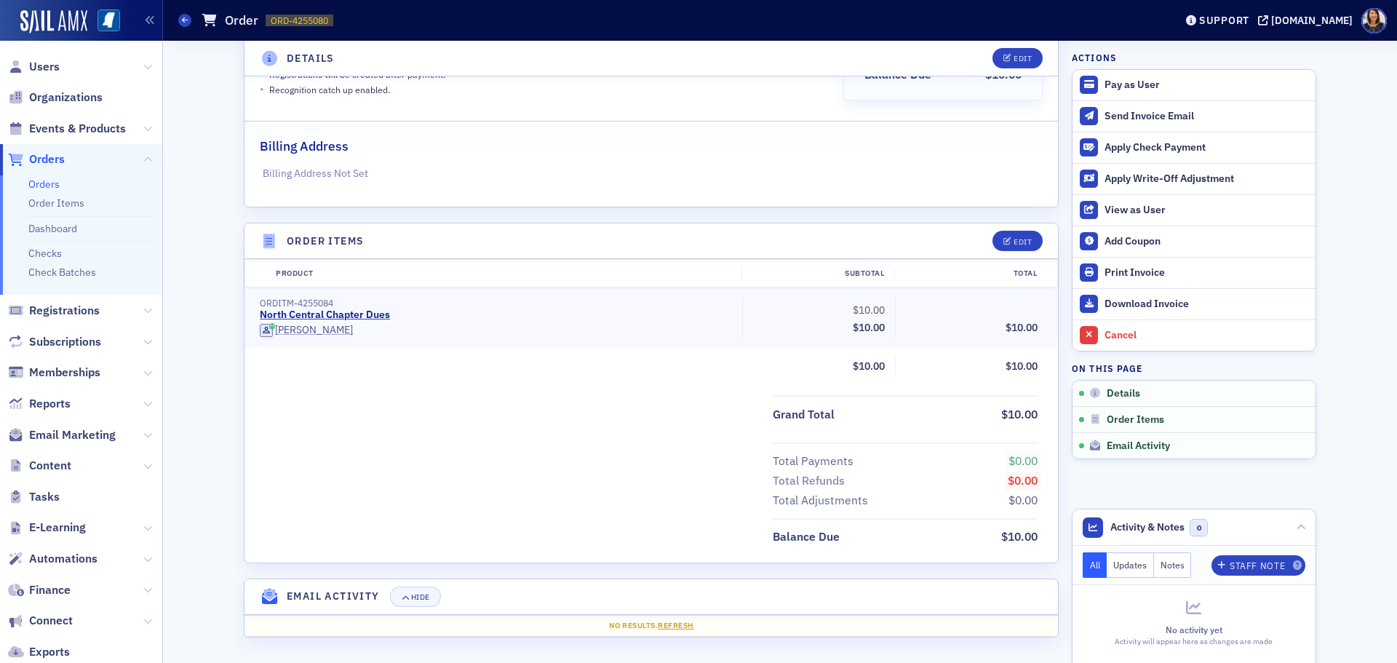
scroll to position [271, 0]
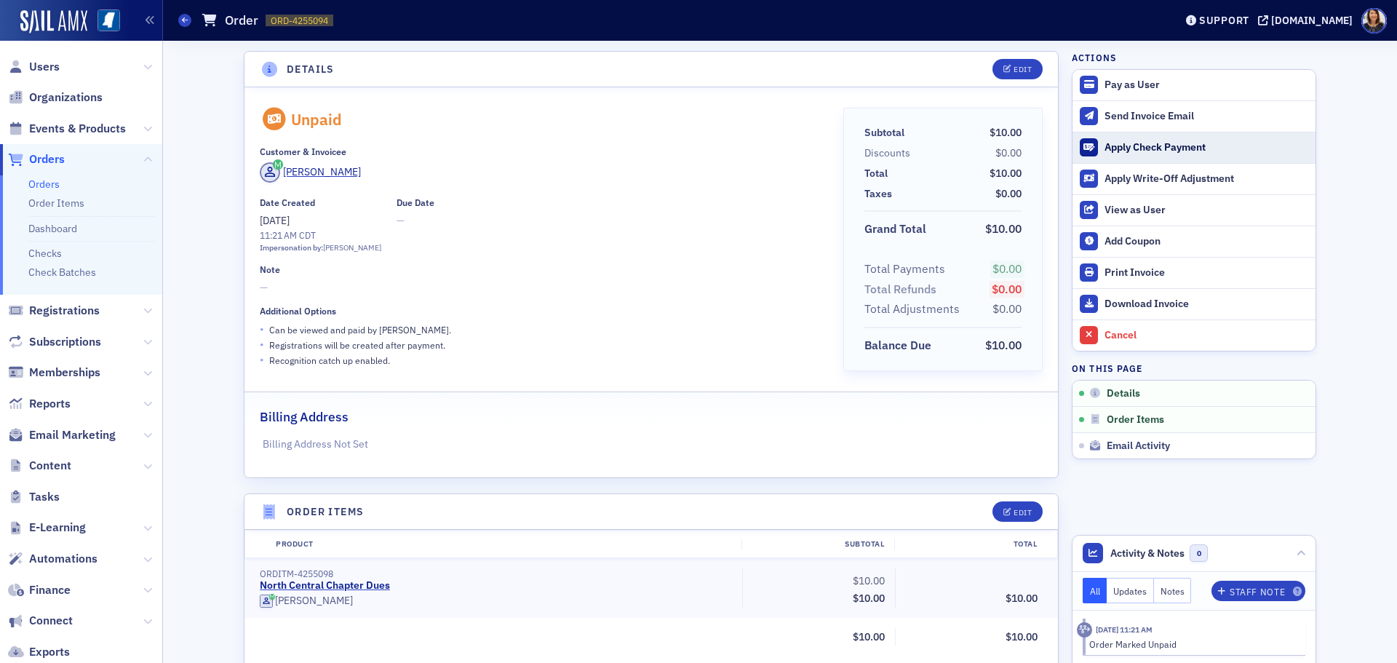
click at [1134, 142] on div "Apply Check Payment" at bounding box center [1207, 147] width 204 height 13
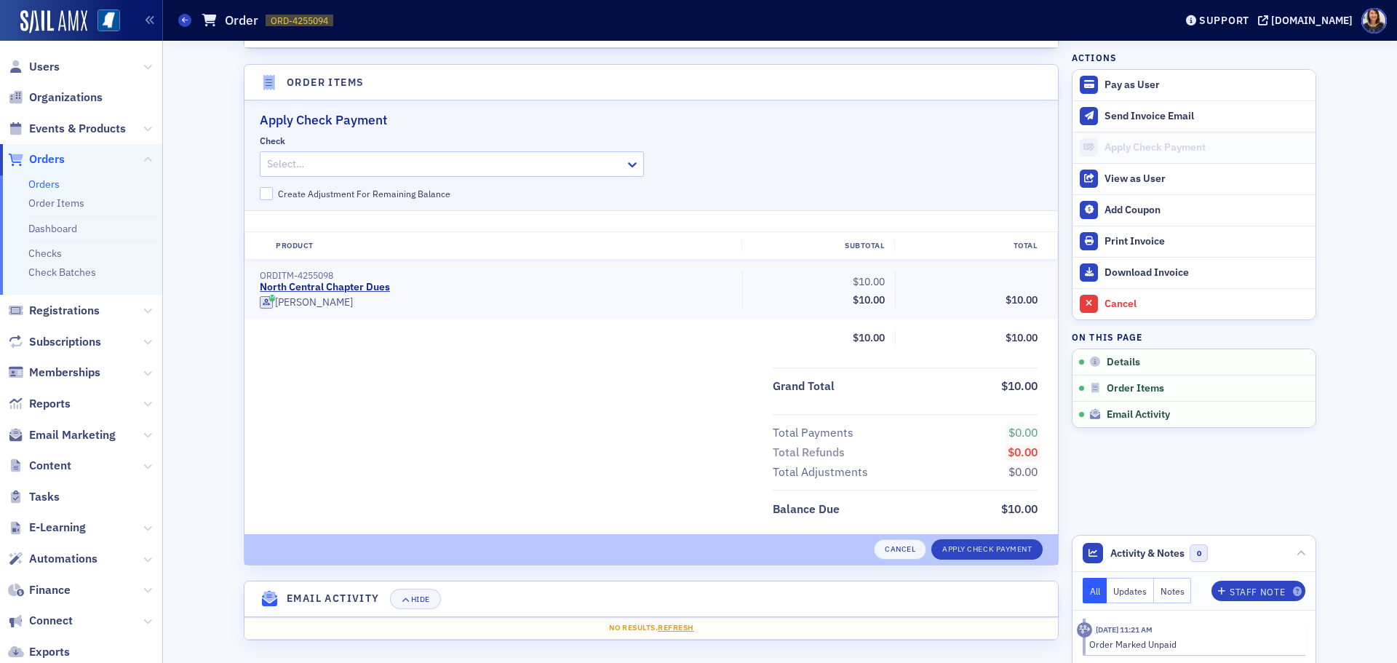
scroll to position [432, 0]
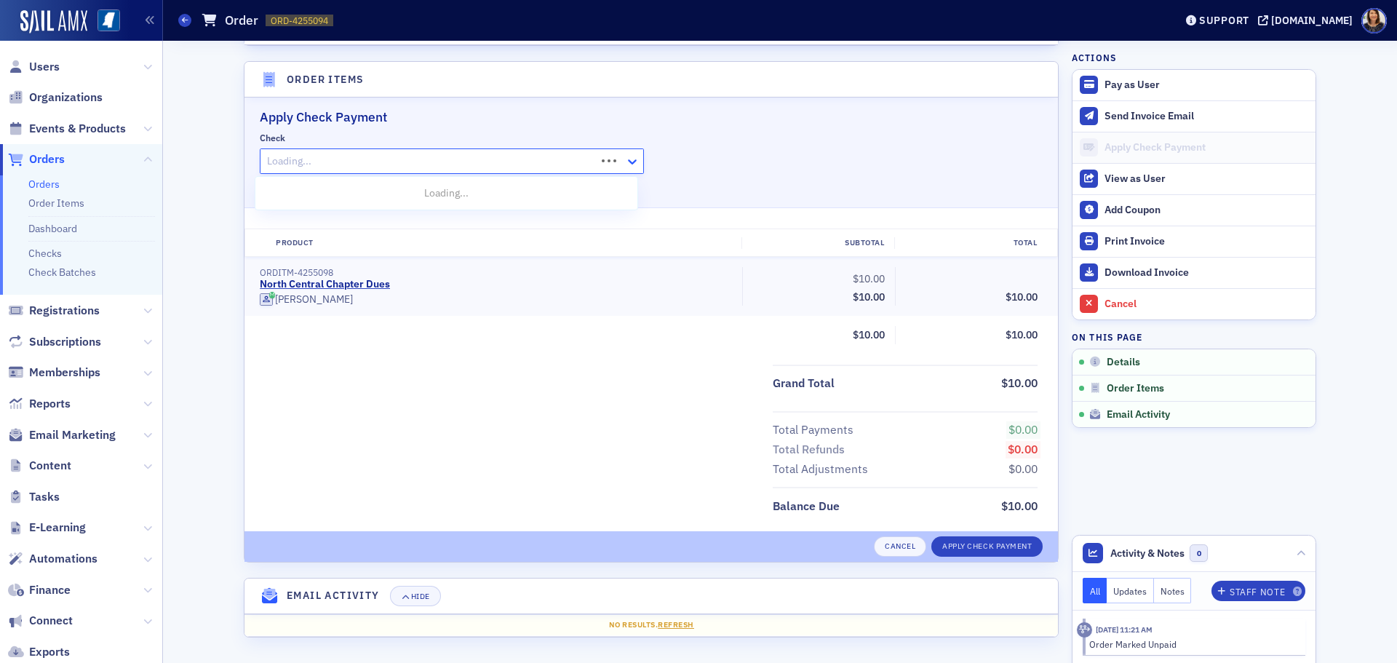
click at [630, 164] on icon at bounding box center [632, 161] width 15 height 15
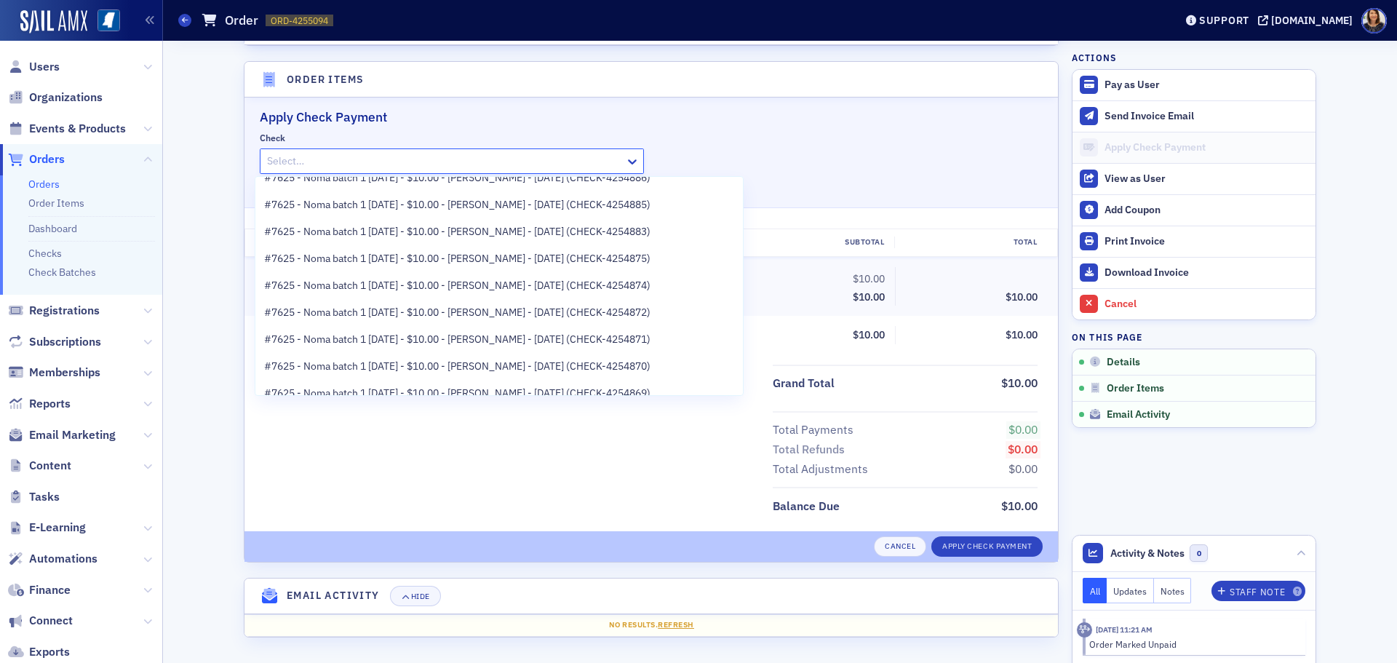
scroll to position [233, 0]
click at [607, 366] on span "#7625 - Noma batch 1 [DATE] - $10.00 - [PERSON_NAME] - [DATE] (CHECK-4254869)" at bounding box center [457, 364] width 386 height 15
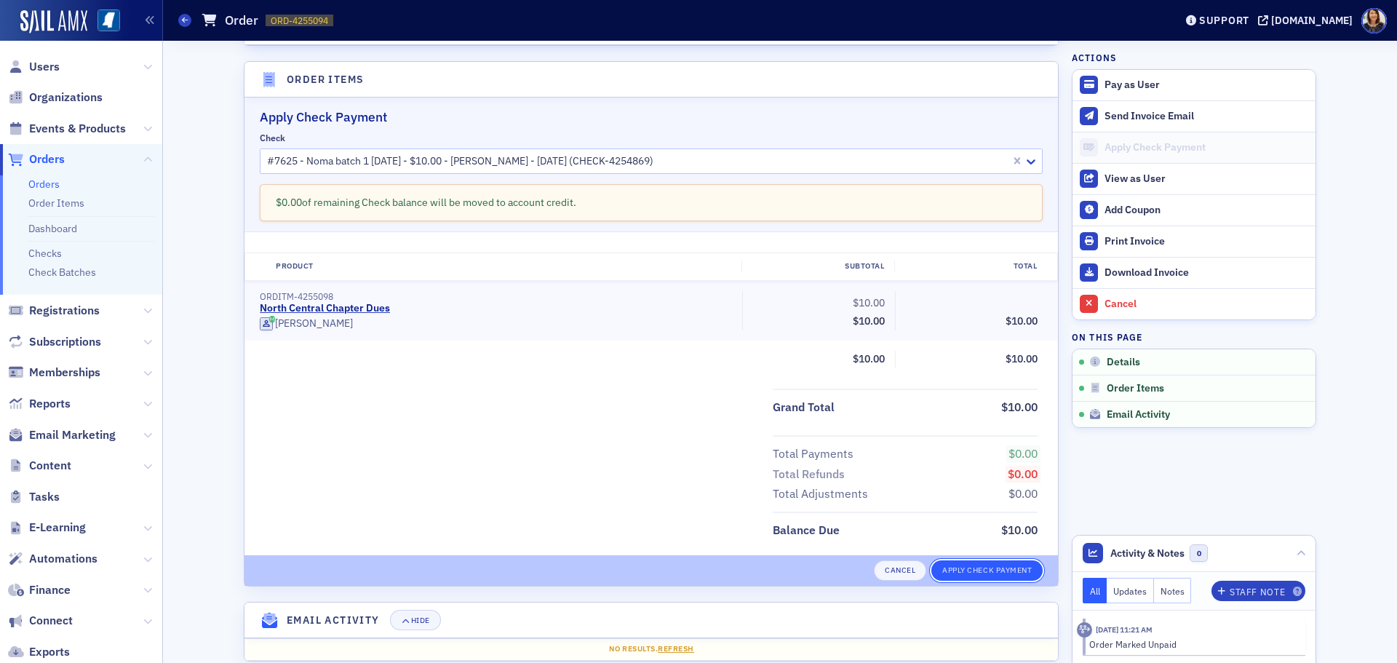
click at [985, 569] on button "Apply Check Payment" at bounding box center [986, 570] width 111 height 20
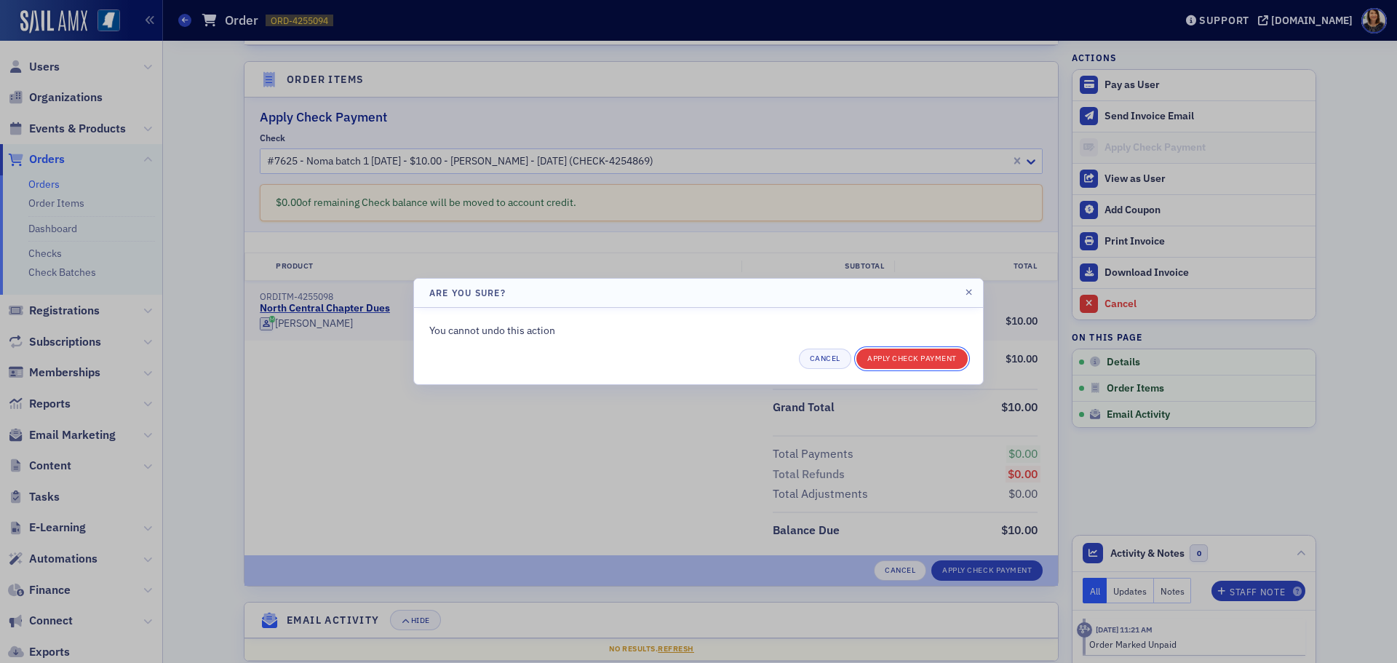
click at [924, 359] on button "Apply Check Payment" at bounding box center [911, 359] width 111 height 20
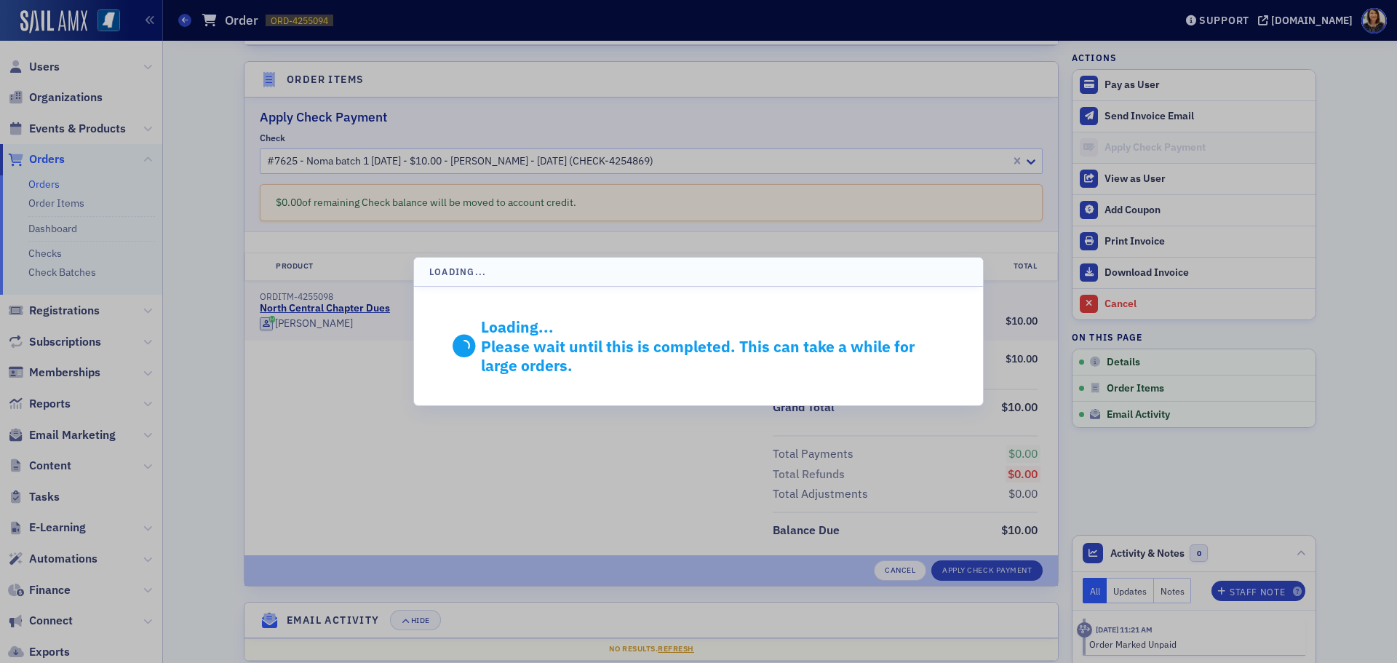
scroll to position [271, 0]
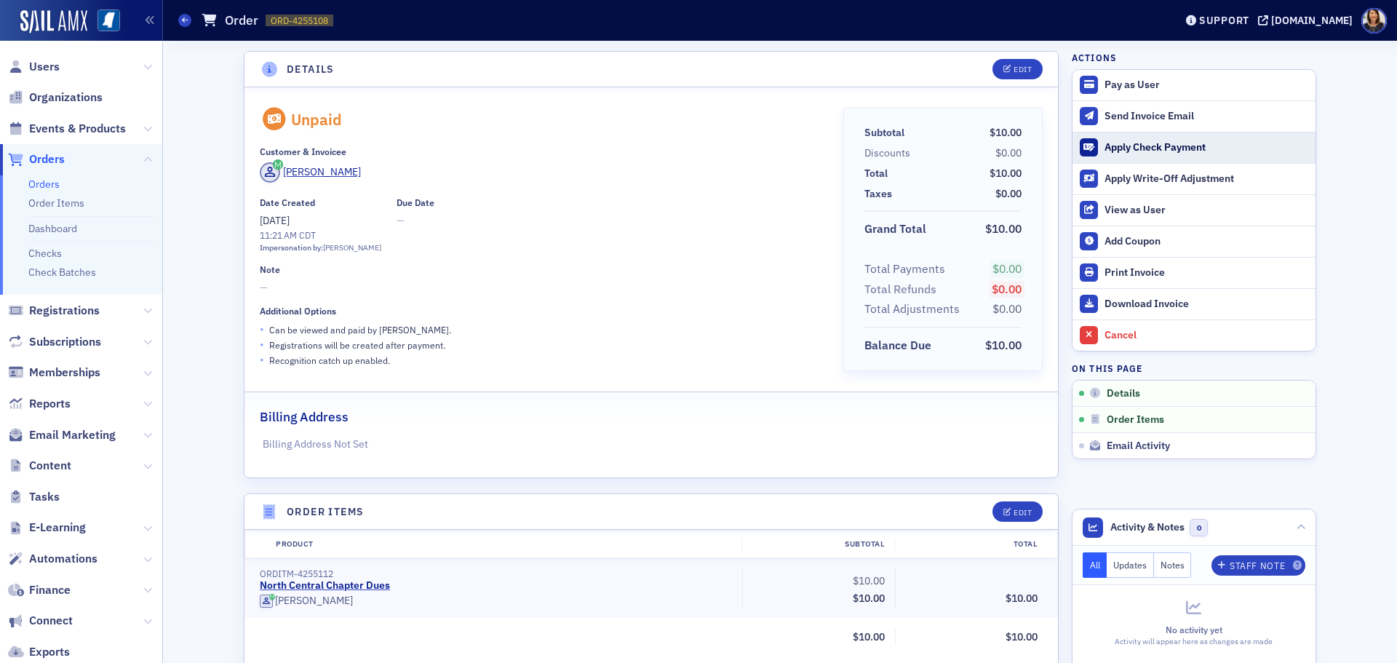
click at [1117, 146] on div "Apply Check Payment" at bounding box center [1207, 147] width 204 height 13
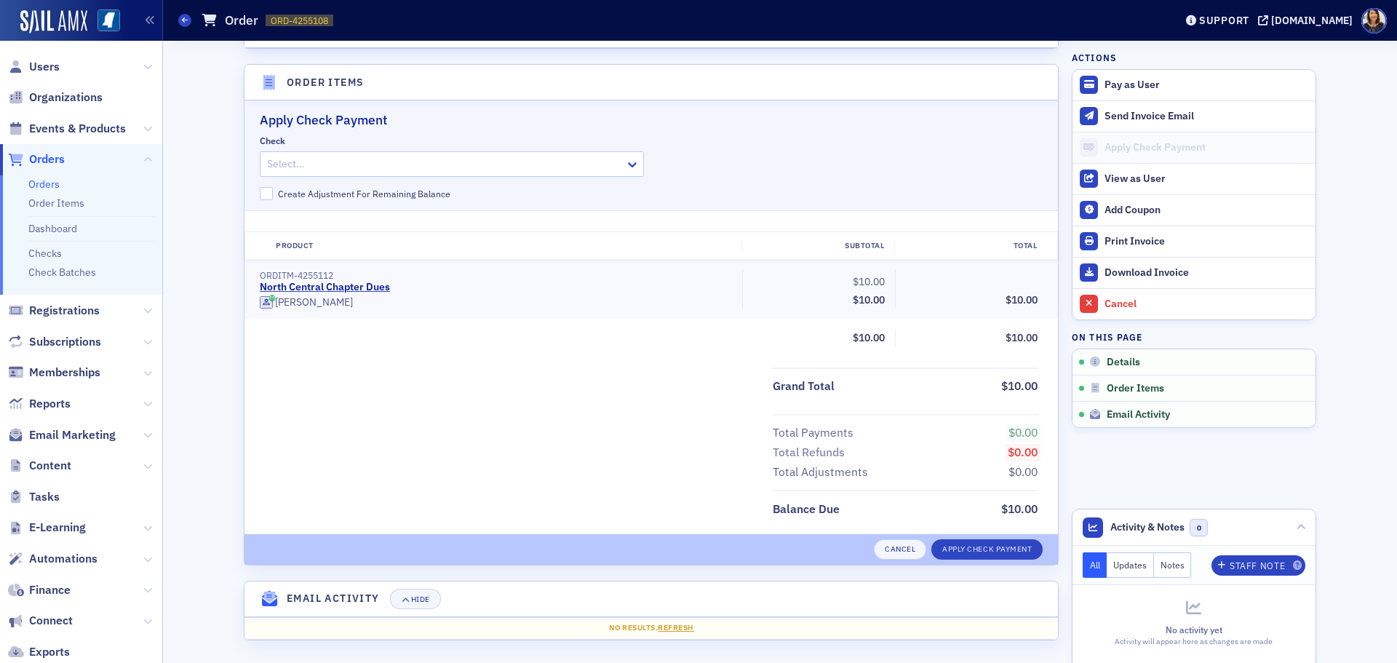
scroll to position [432, 0]
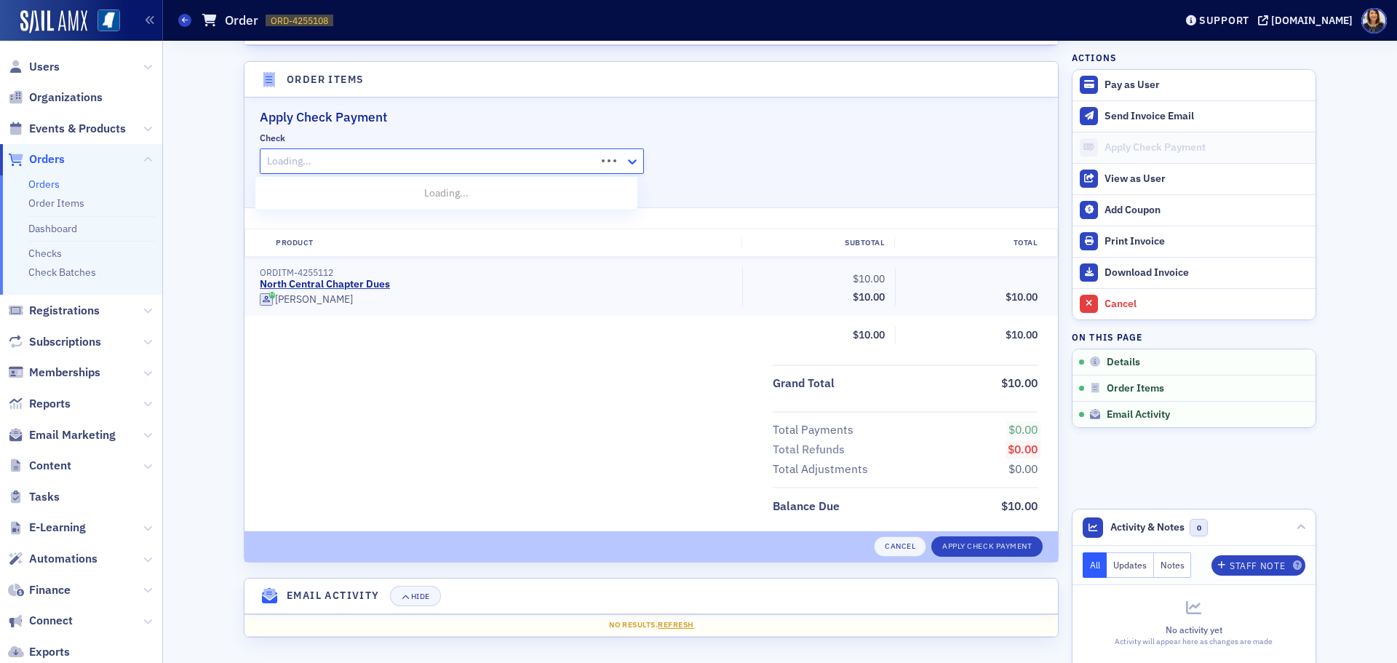
click at [632, 164] on icon at bounding box center [632, 161] width 15 height 15
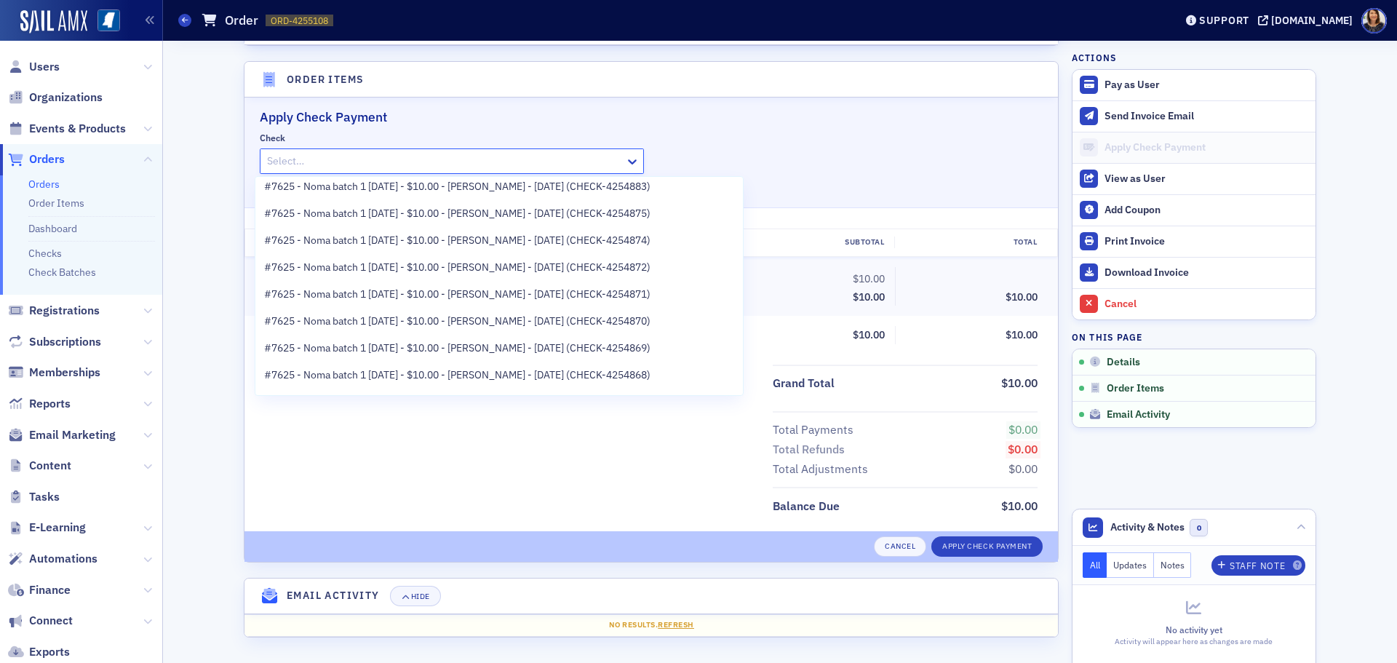
scroll to position [262, 0]
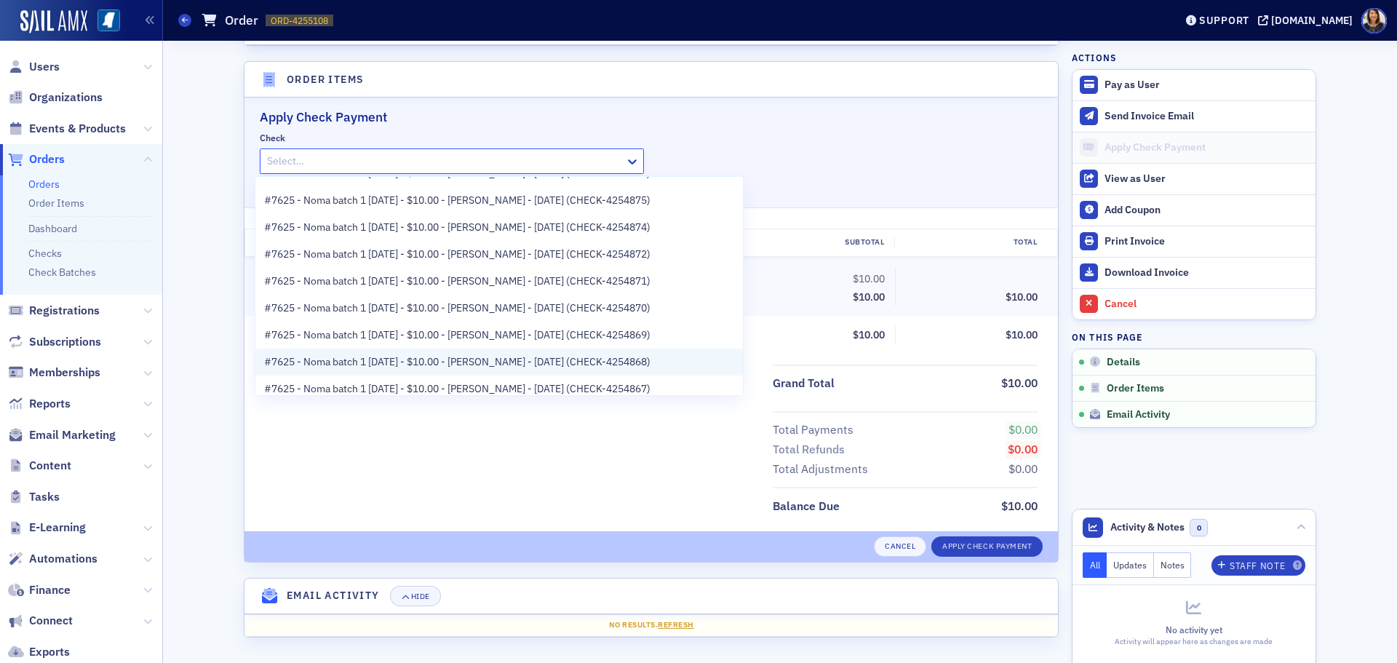
click at [573, 359] on span "#7625 - Noma batch 1 8.26.25 - $10.00 - Debby Gray - 8/26/2025 (CHECK-4254868)" at bounding box center [457, 361] width 386 height 15
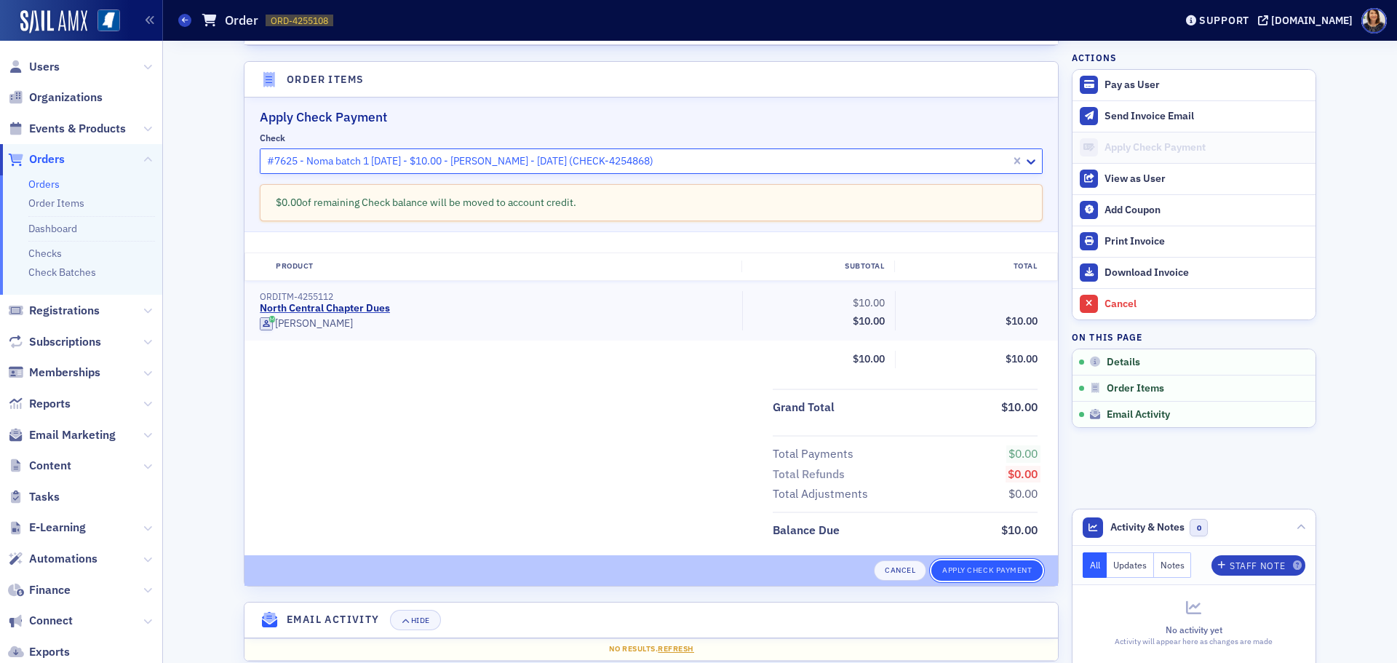
click at [1010, 567] on button "Apply Check Payment" at bounding box center [986, 570] width 111 height 20
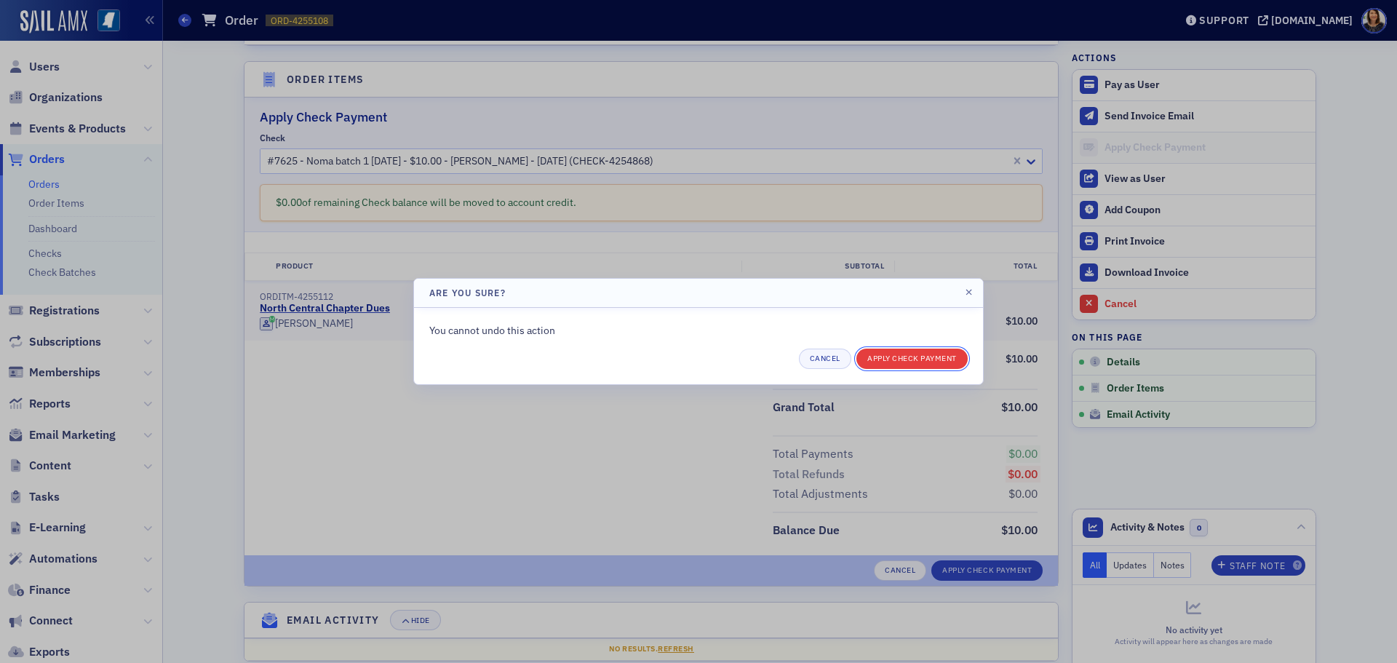
click at [908, 362] on button "Apply Check Payment" at bounding box center [911, 359] width 111 height 20
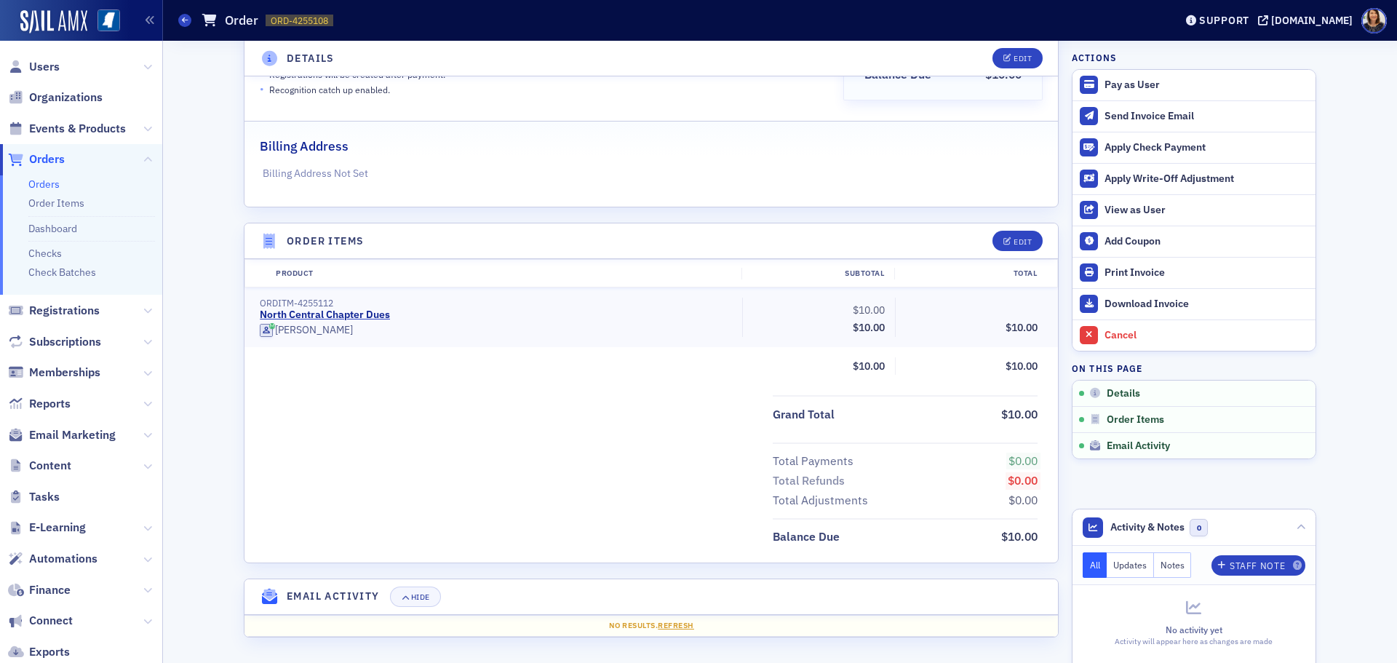
scroll to position [271, 0]
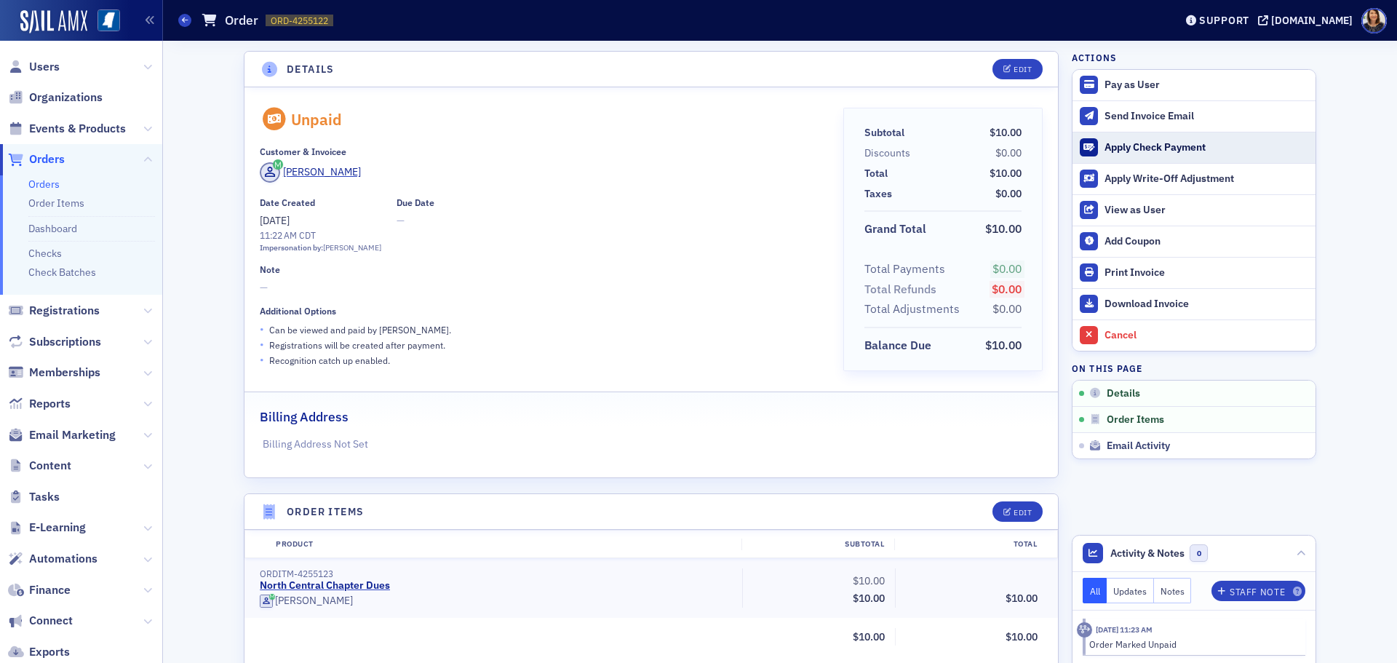
click at [1128, 148] on div "Apply Check Payment" at bounding box center [1207, 147] width 204 height 13
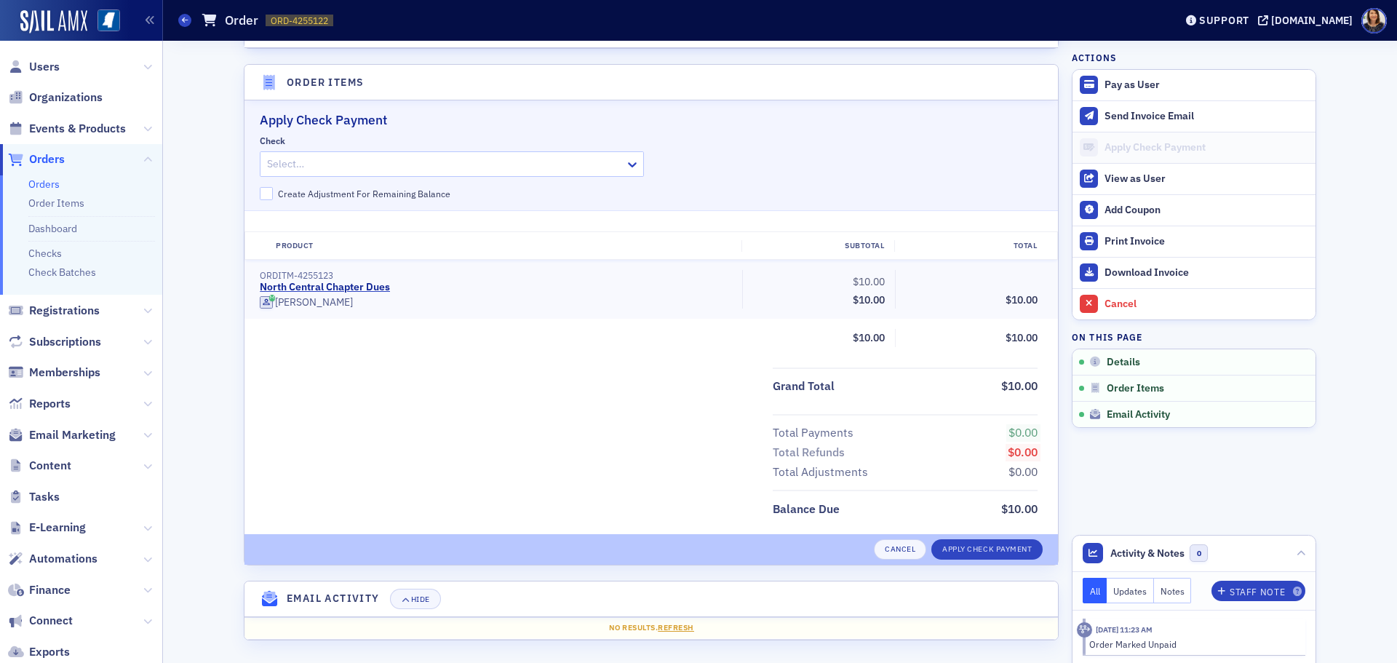
scroll to position [432, 0]
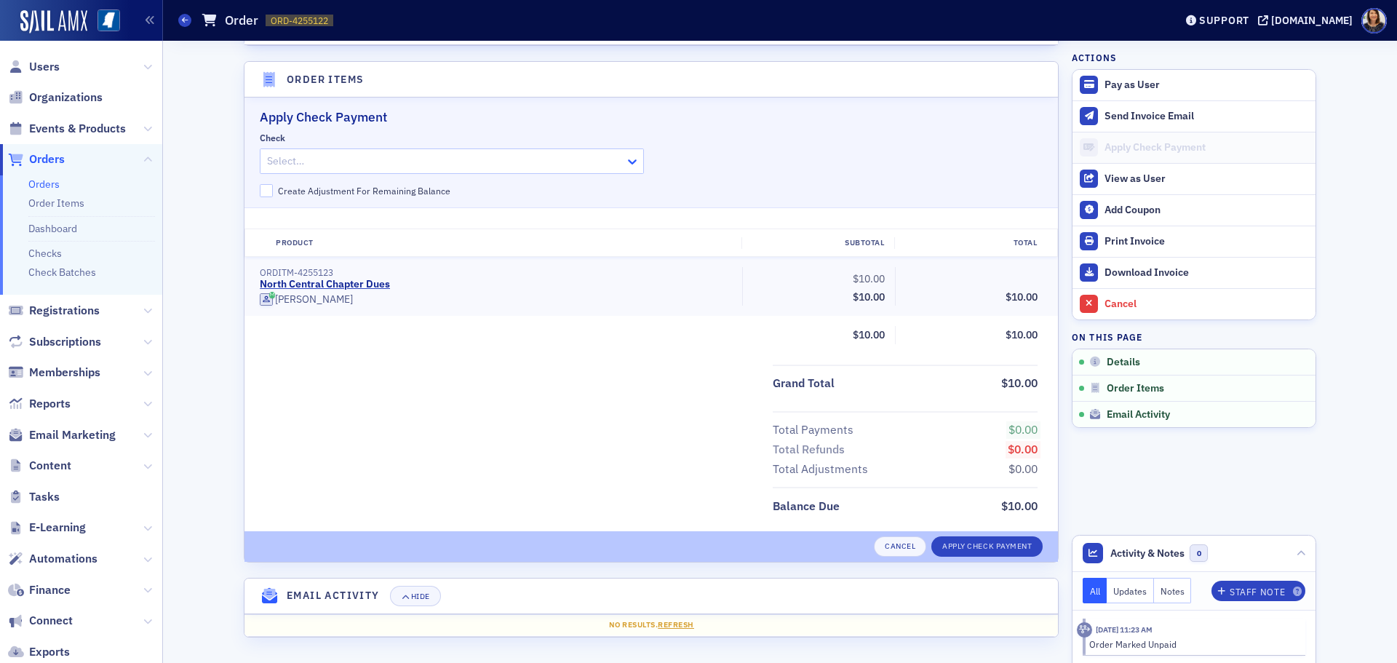
click at [629, 169] on icon at bounding box center [632, 161] width 15 height 15
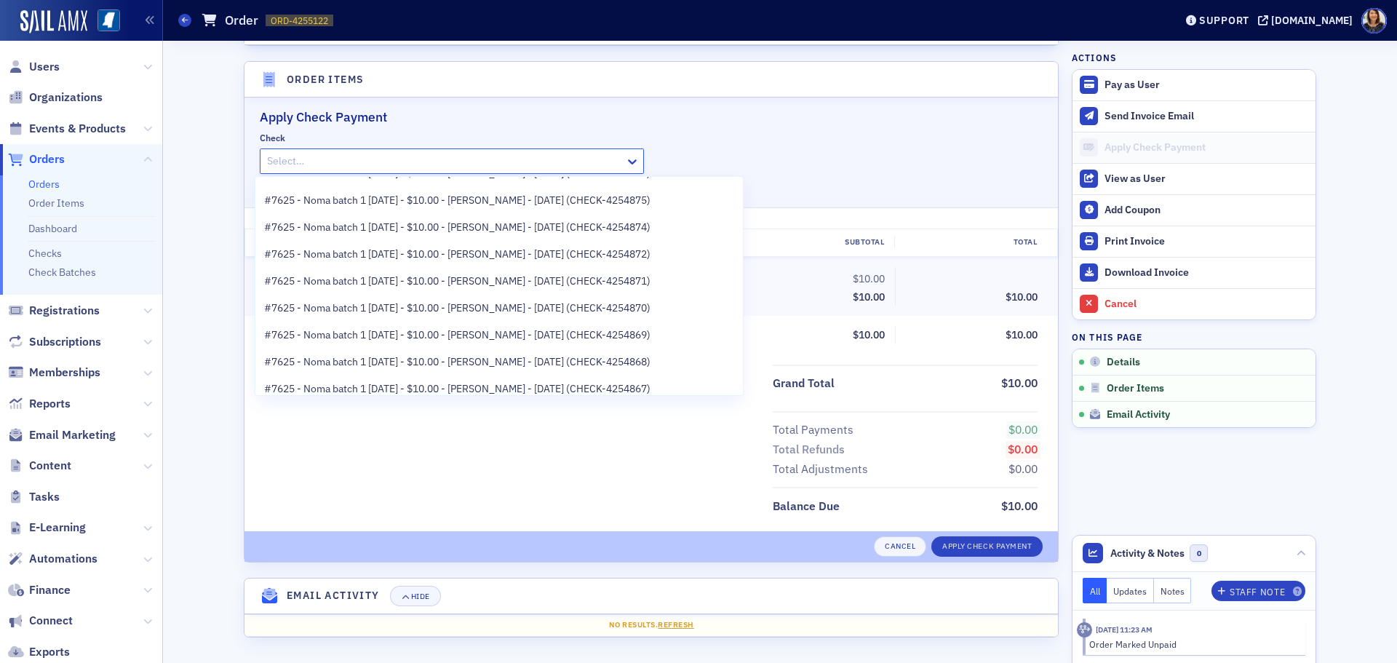
scroll to position [291, 0]
click at [605, 360] on span "#7625 - Noma batch 1 [DATE] - $10.00 - [PERSON_NAME] - [DATE] (CHECK-4254867)" at bounding box center [457, 359] width 386 height 15
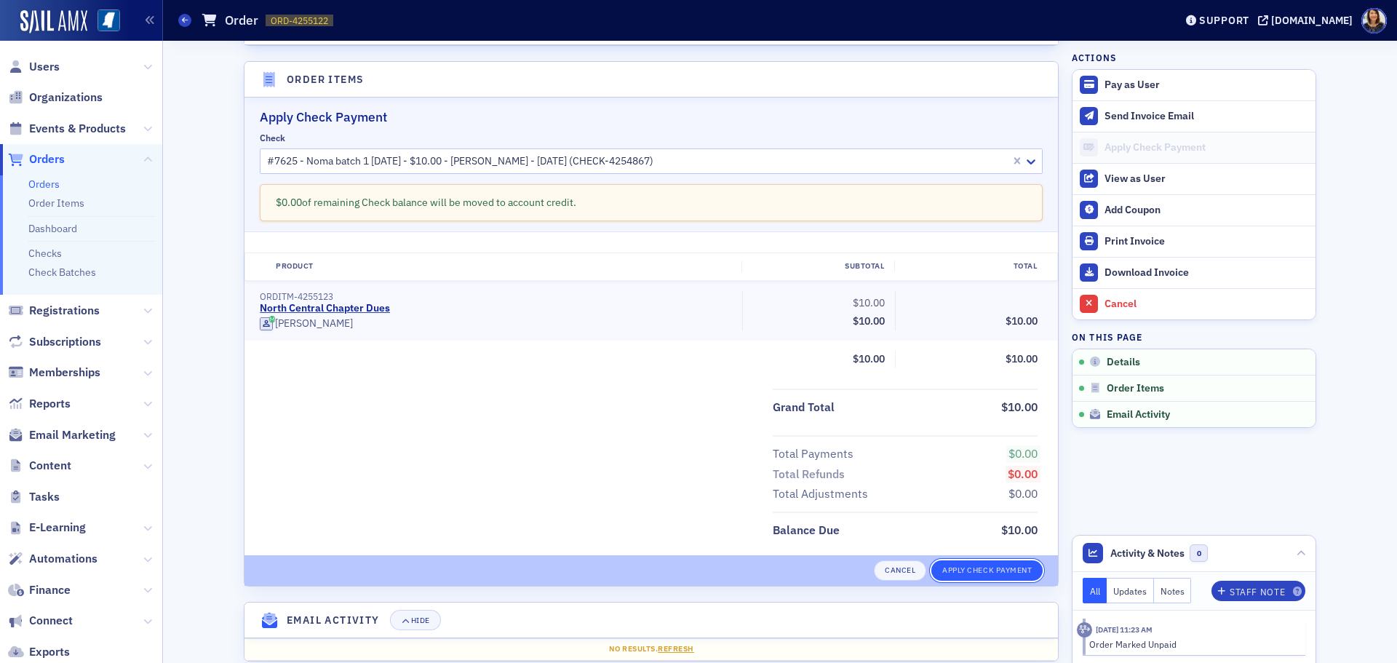
click at [982, 573] on button "Apply Check Payment" at bounding box center [986, 570] width 111 height 20
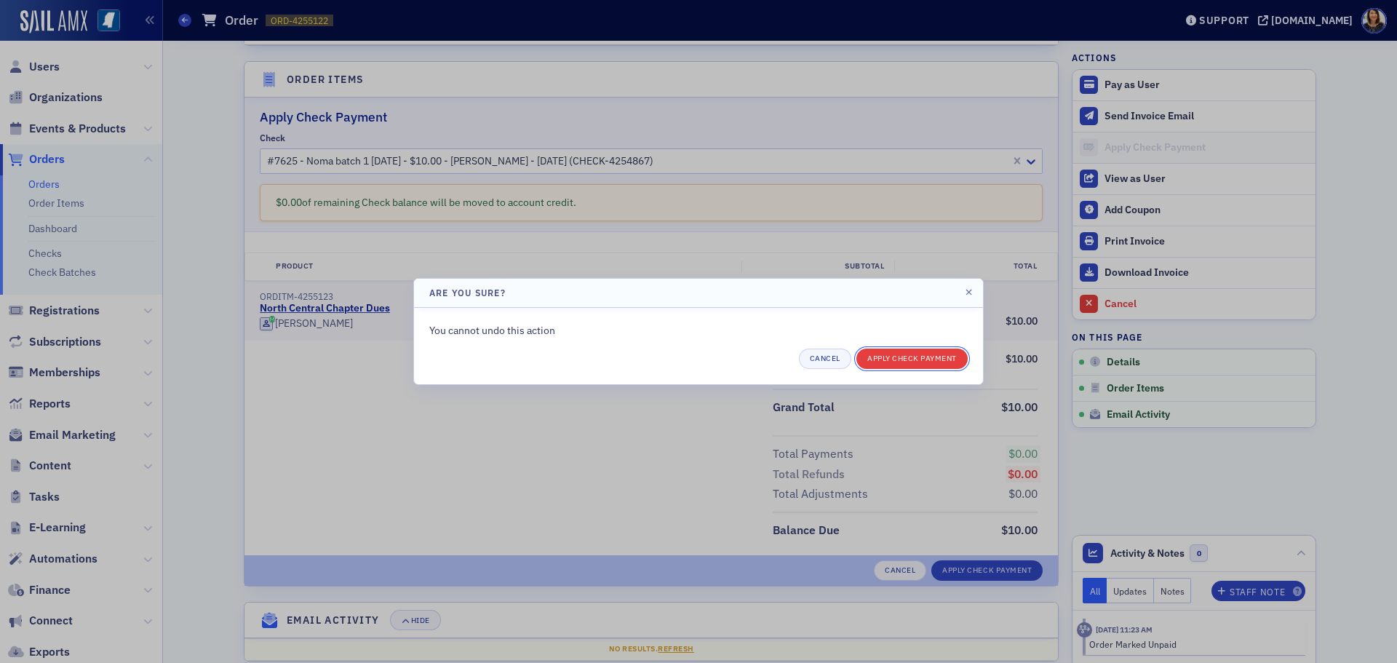
click at [915, 360] on button "Apply Check Payment" at bounding box center [911, 359] width 111 height 20
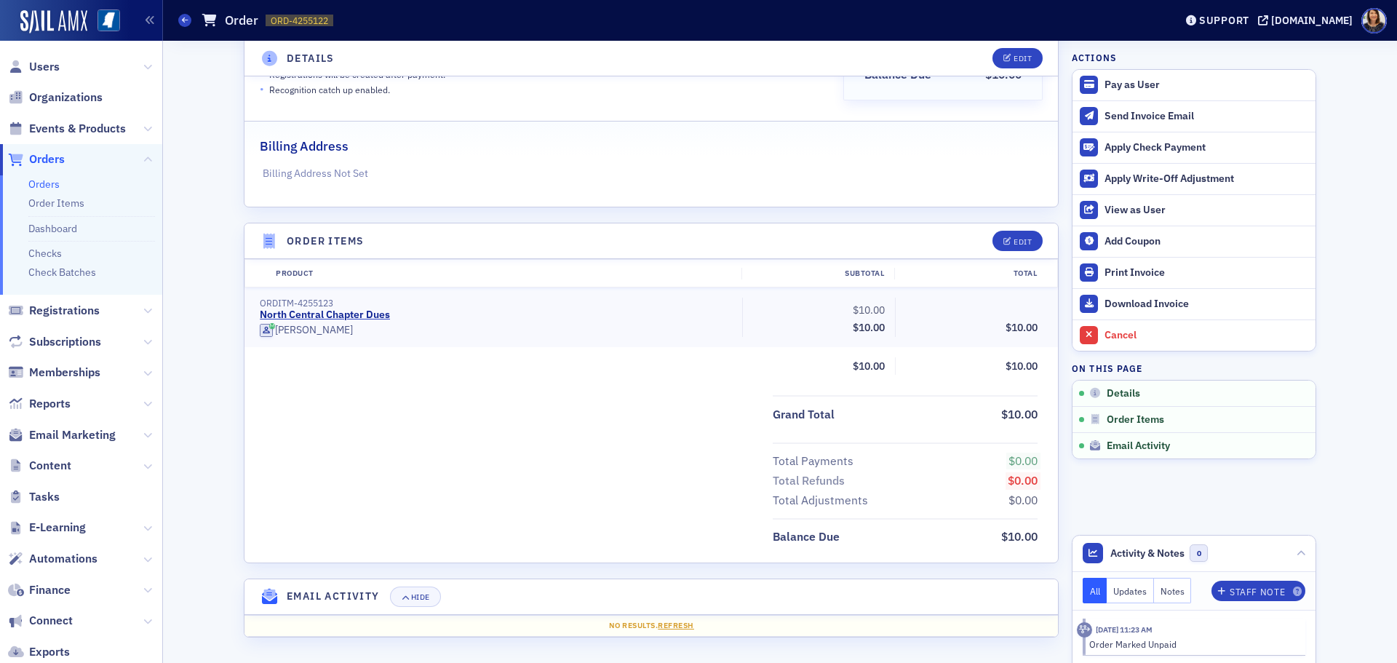
scroll to position [271, 0]
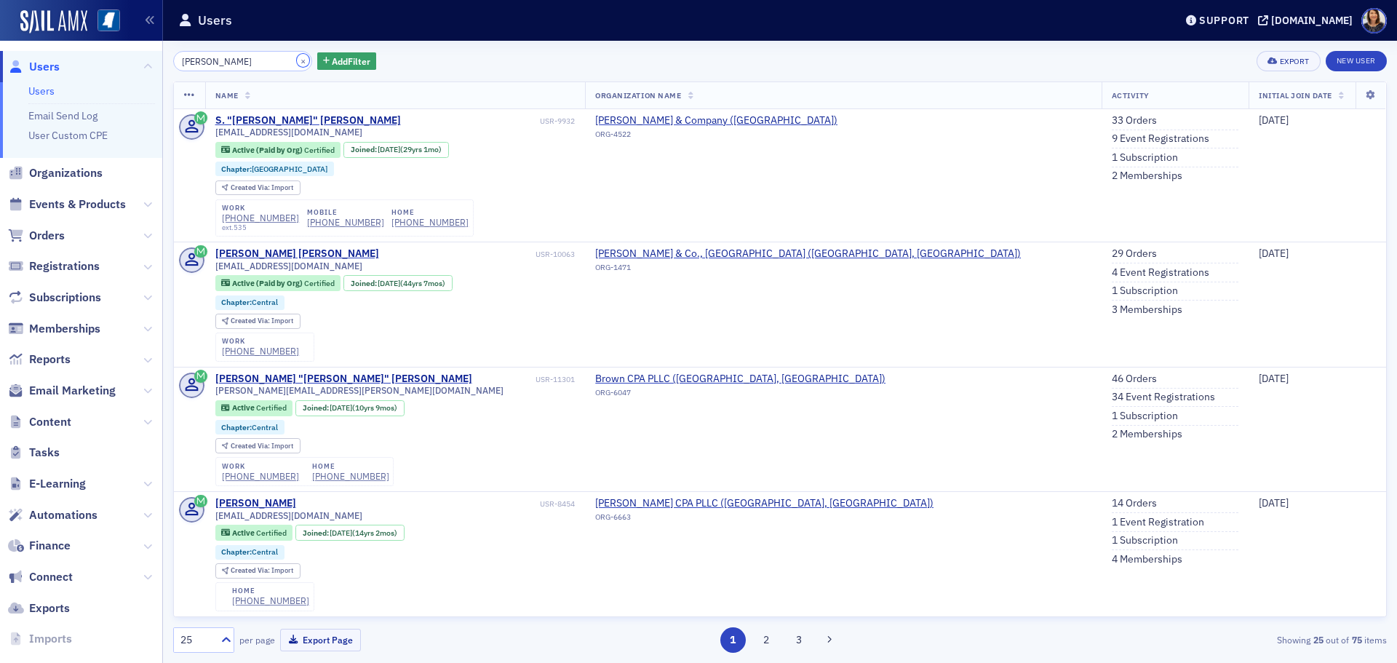
click at [297, 62] on button "×" at bounding box center [303, 60] width 13 height 13
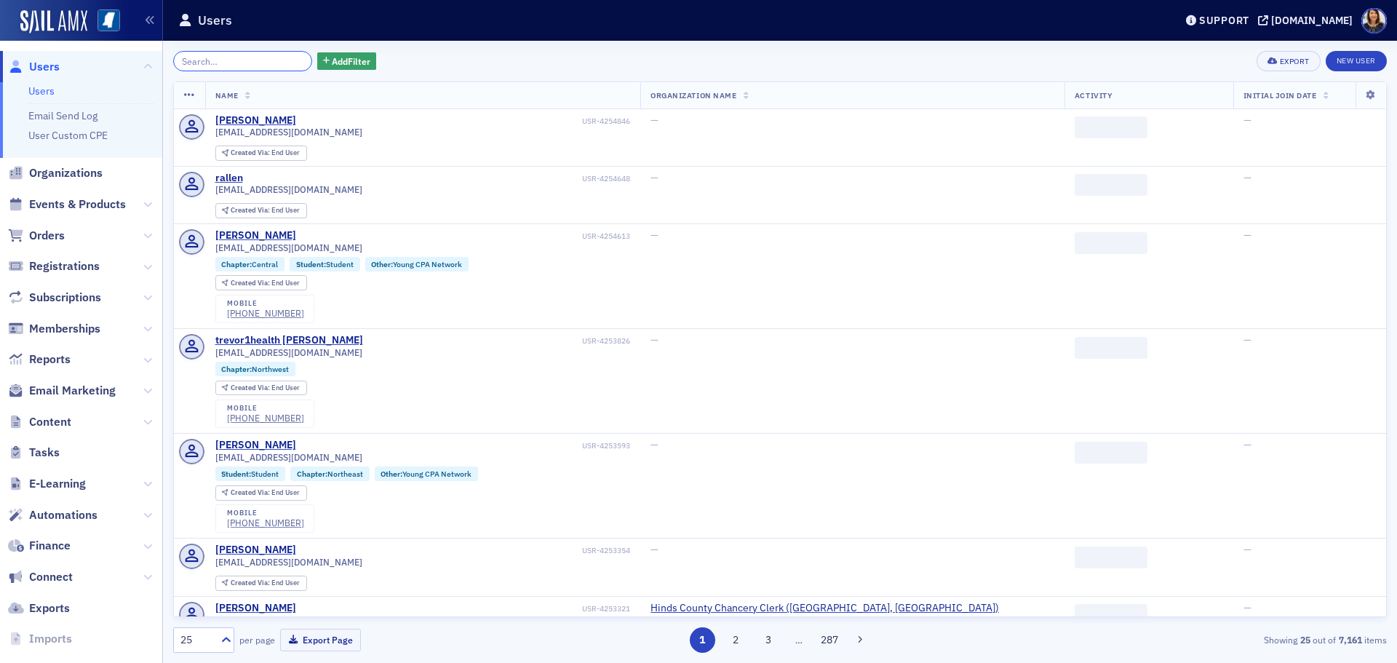
click at [282, 62] on input "search" at bounding box center [242, 61] width 139 height 20
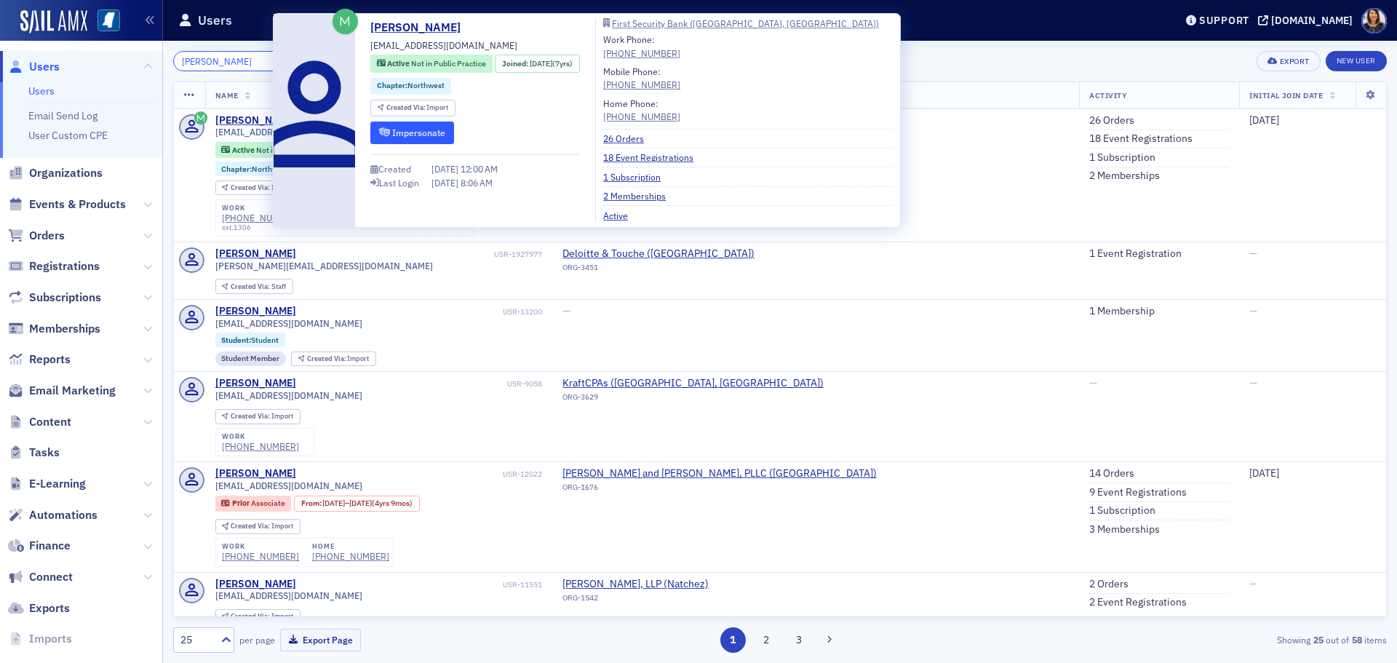
type input "jason baker"
click at [410, 135] on button "Impersonate" at bounding box center [412, 133] width 84 height 23
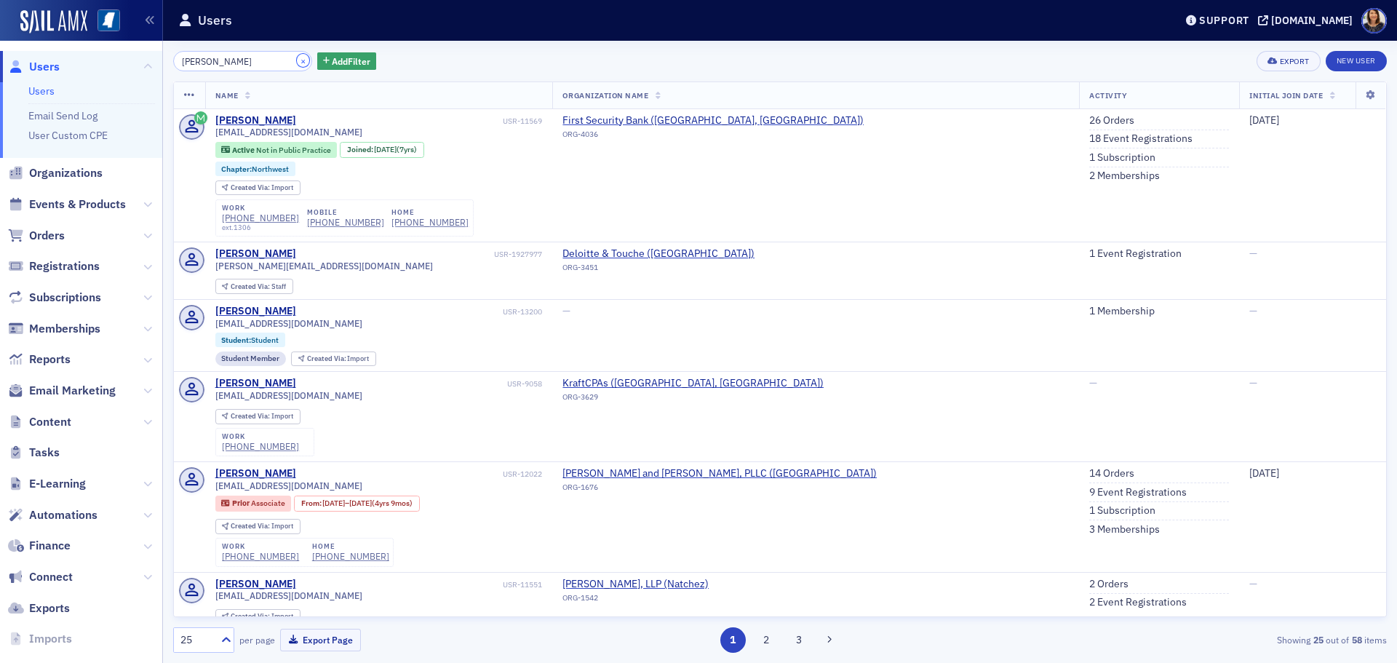
click at [297, 60] on button "×" at bounding box center [303, 60] width 13 height 13
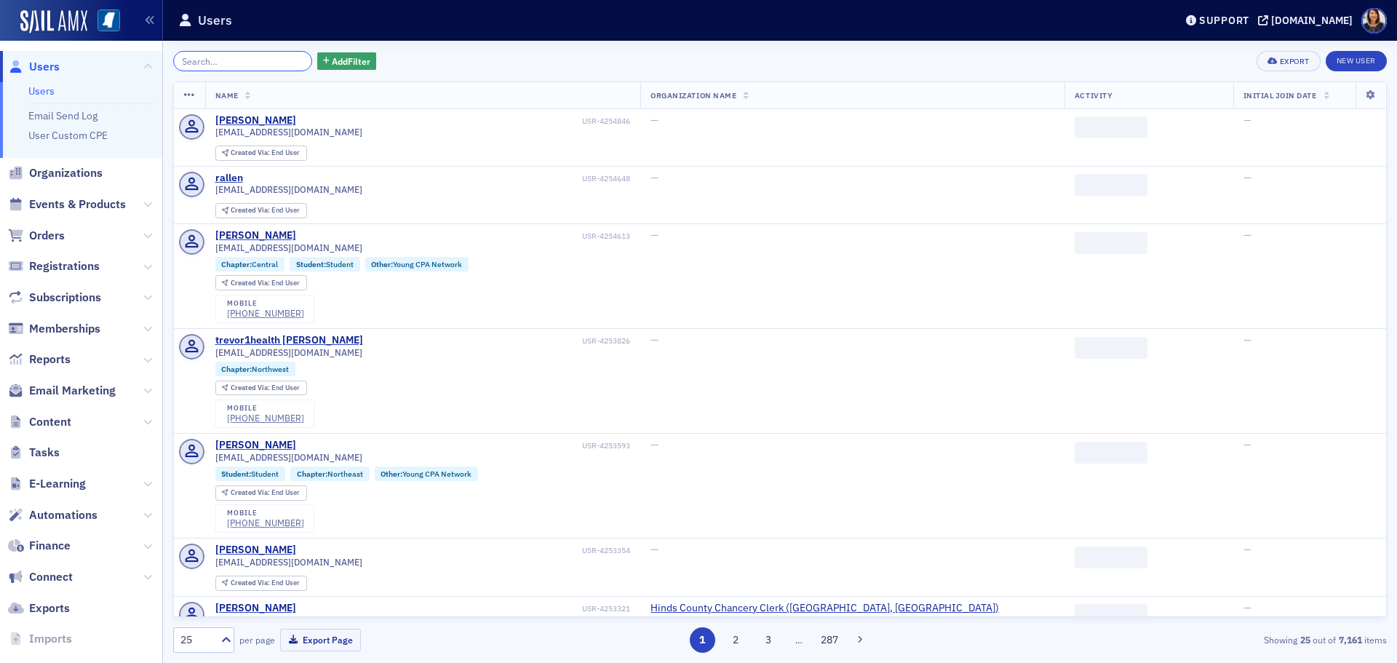
click at [266, 60] on input "search" at bounding box center [242, 61] width 139 height 20
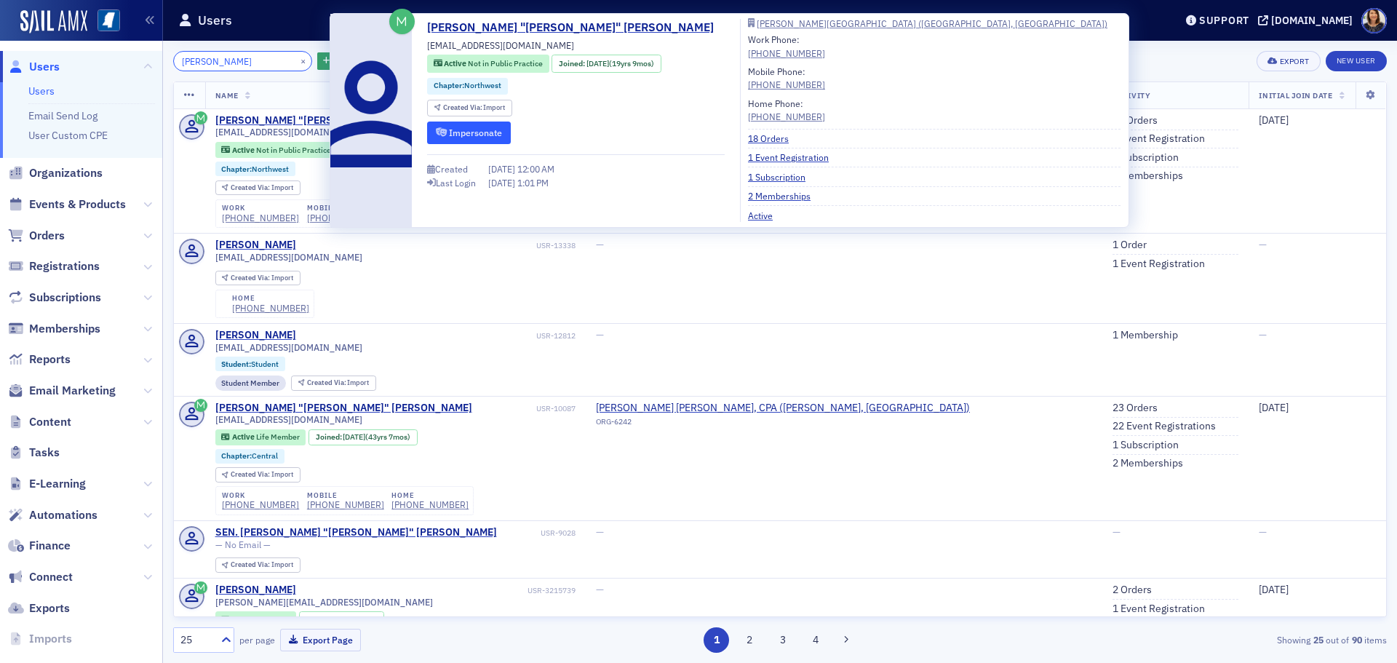
type input "richard douglas"
click at [467, 130] on button "Impersonate" at bounding box center [469, 133] width 84 height 23
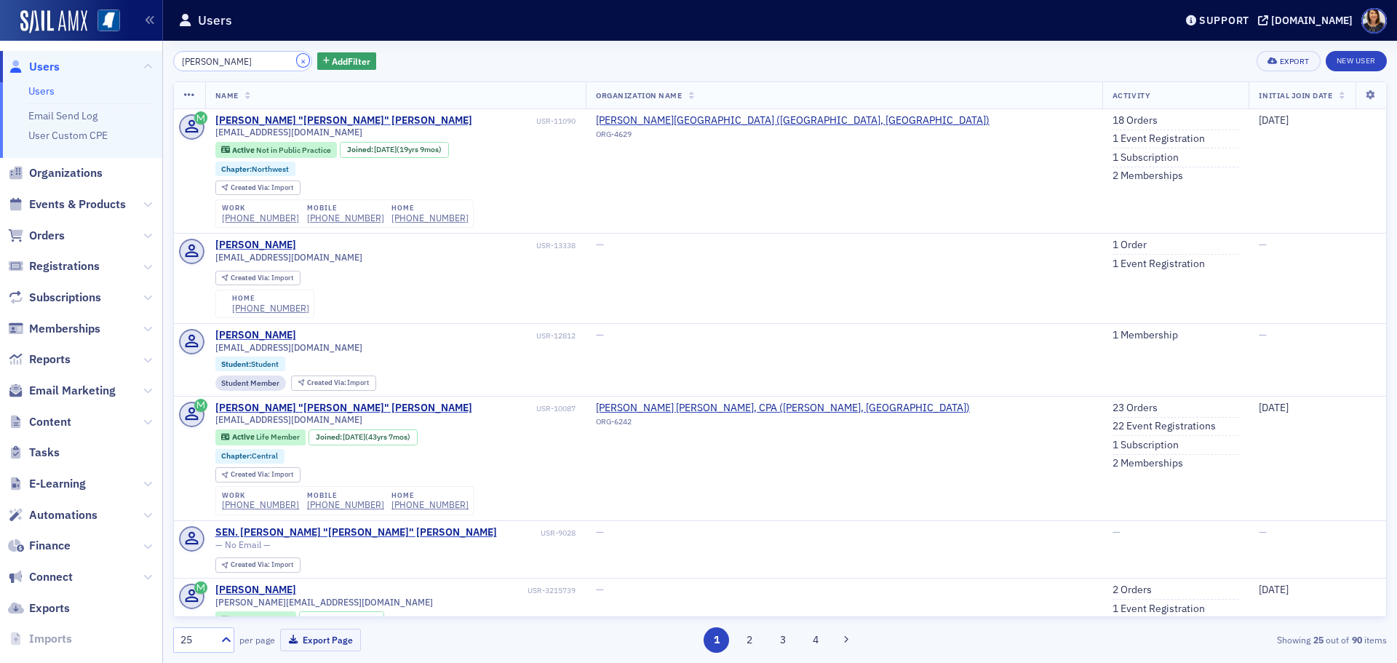
click at [297, 64] on button "×" at bounding box center [303, 60] width 13 height 13
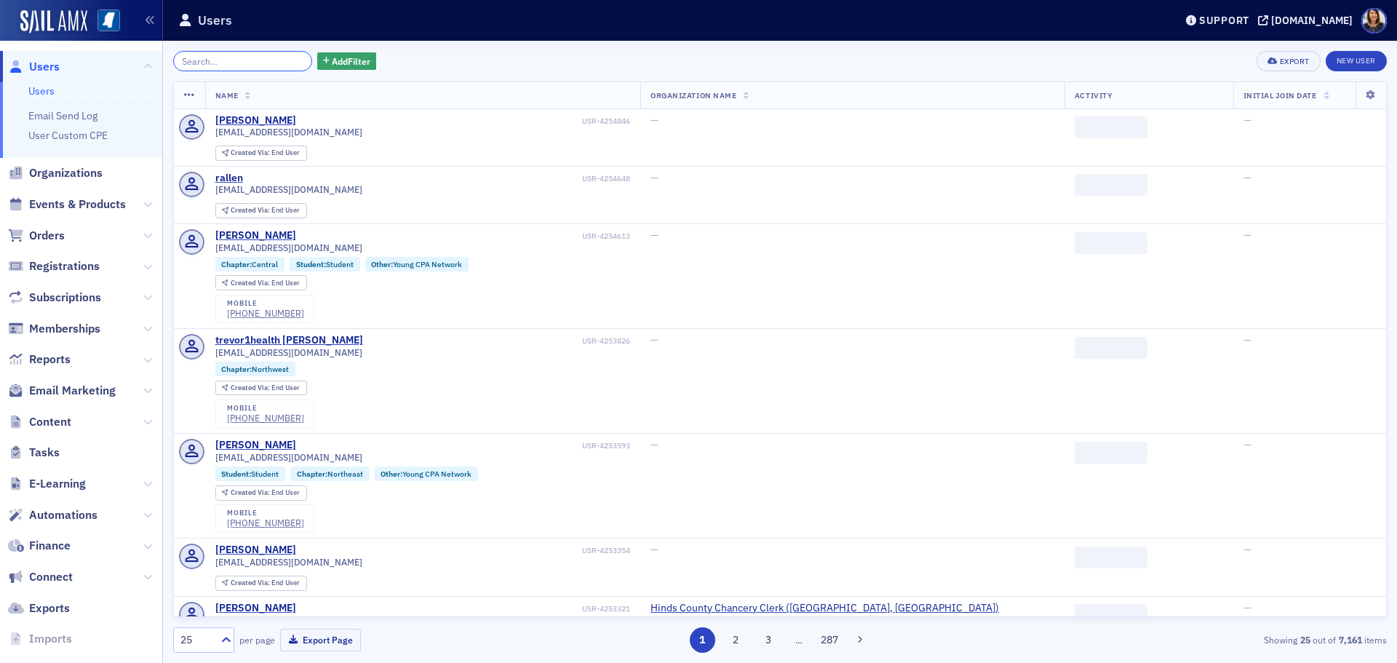
click at [258, 65] on input "search" at bounding box center [242, 61] width 139 height 20
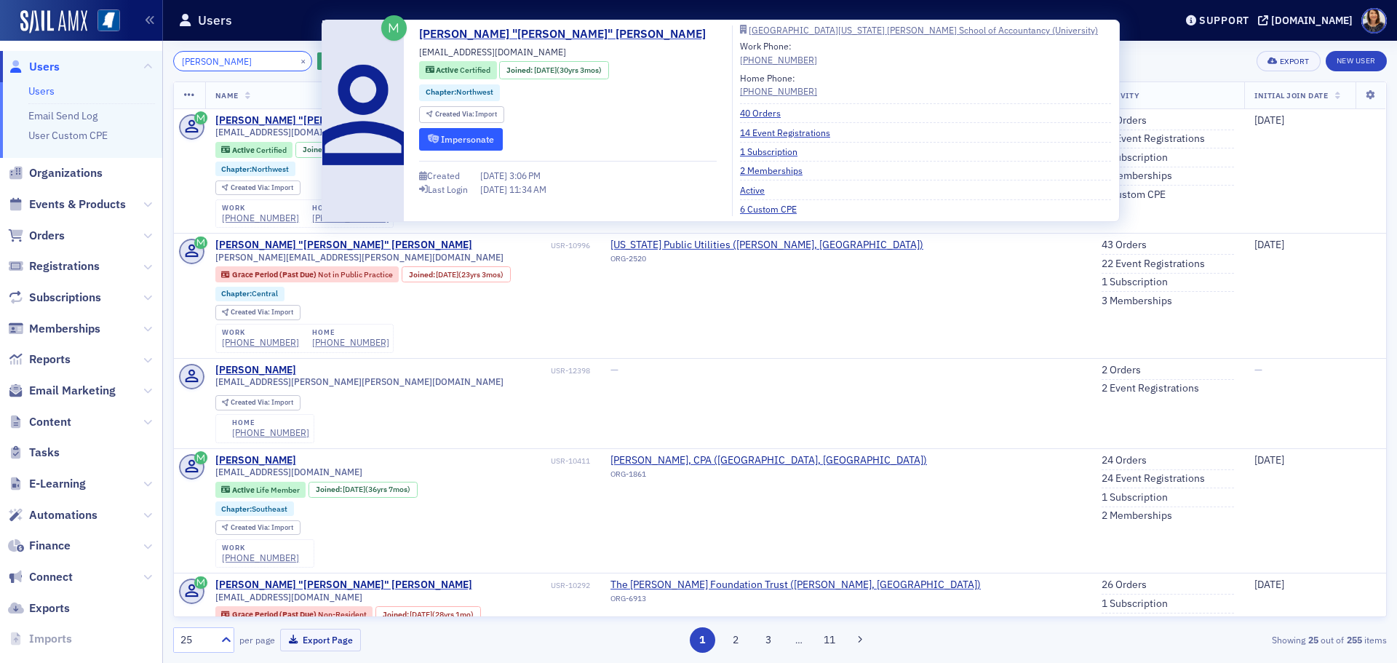
type input "william rhodes"
click at [448, 143] on button "Impersonate" at bounding box center [461, 139] width 84 height 23
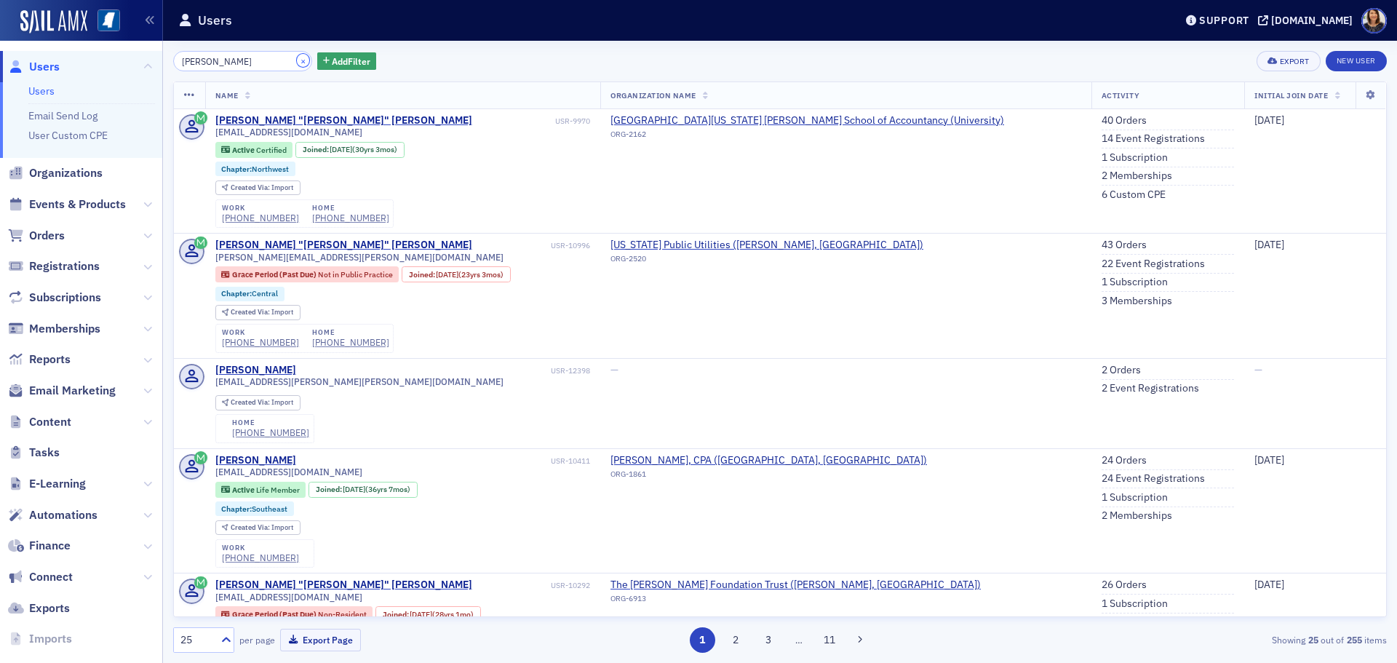
click at [297, 62] on button "×" at bounding box center [303, 60] width 13 height 13
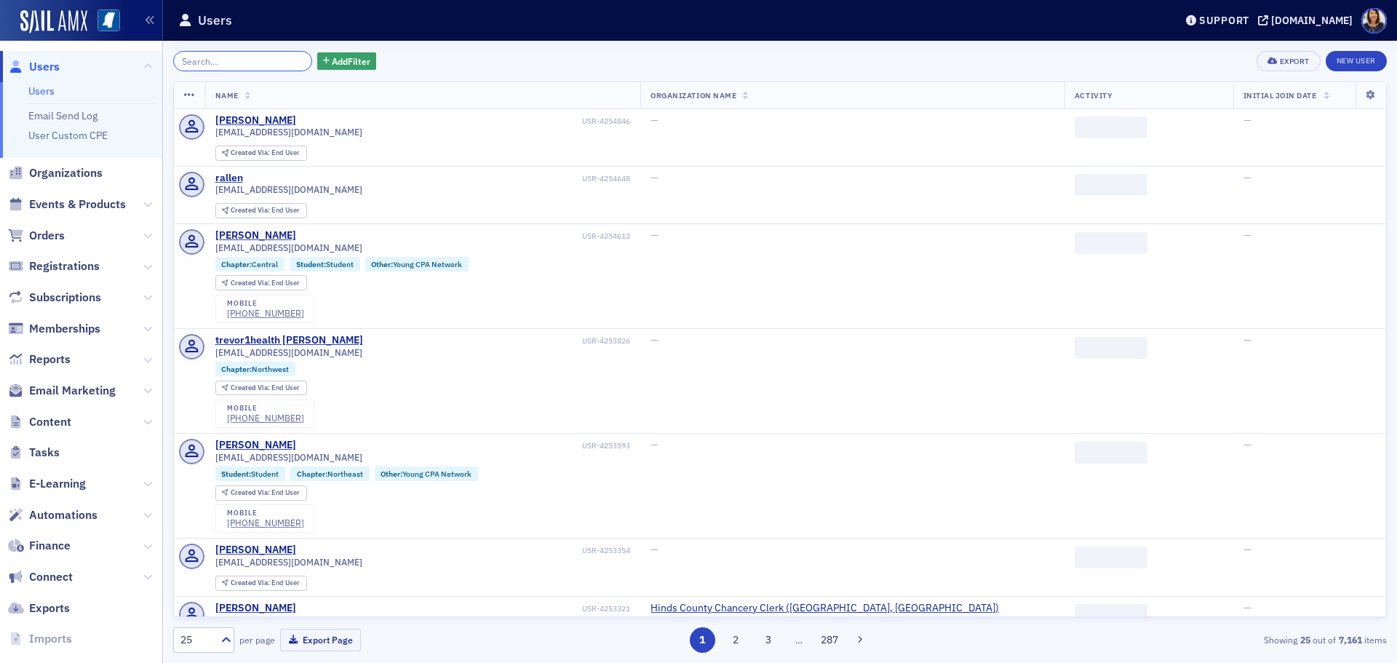
click at [266, 62] on input "search" at bounding box center [242, 61] width 139 height 20
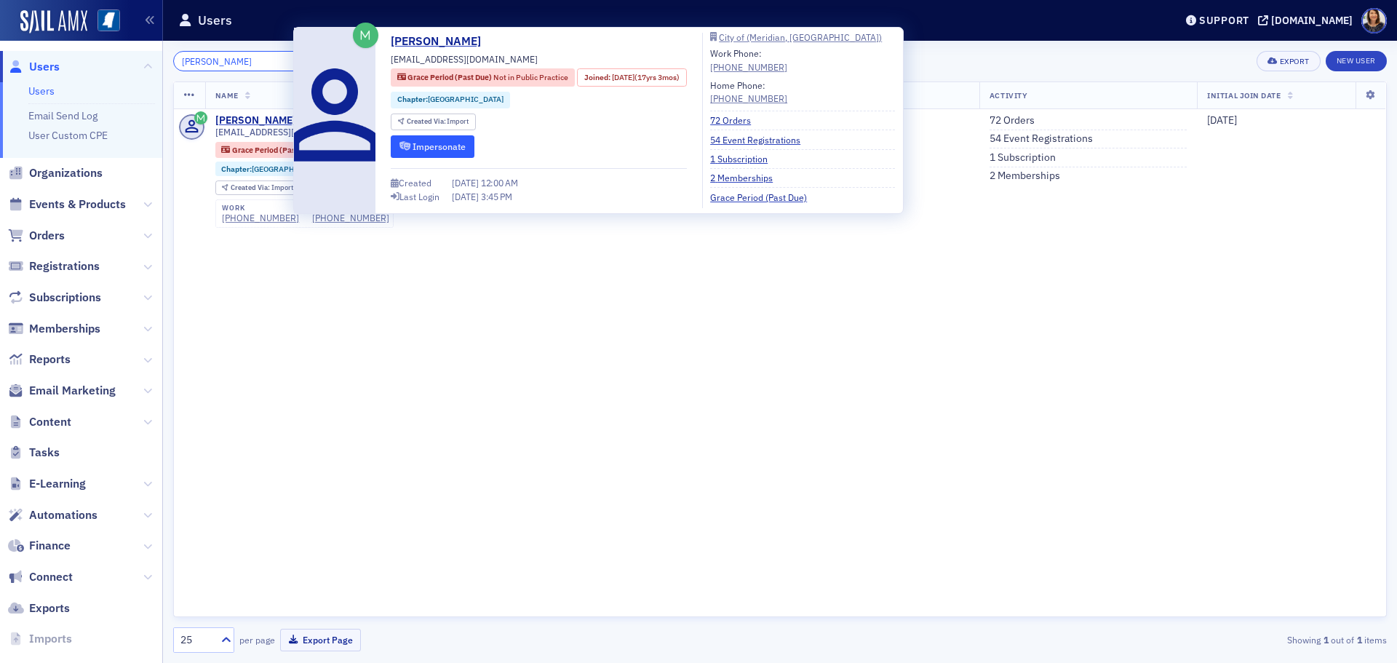
type input "brandye"
click at [439, 152] on button "Impersonate" at bounding box center [433, 146] width 84 height 23
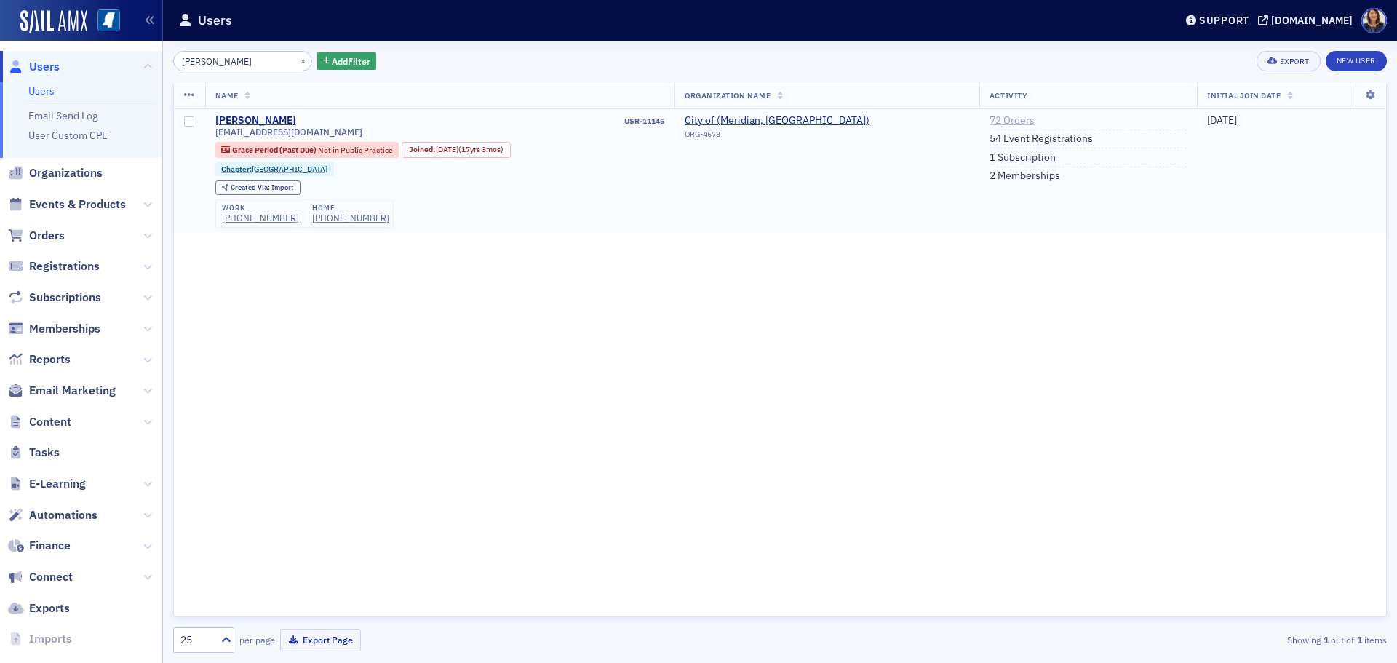
click at [993, 118] on link "72 Orders" at bounding box center [1012, 120] width 45 height 13
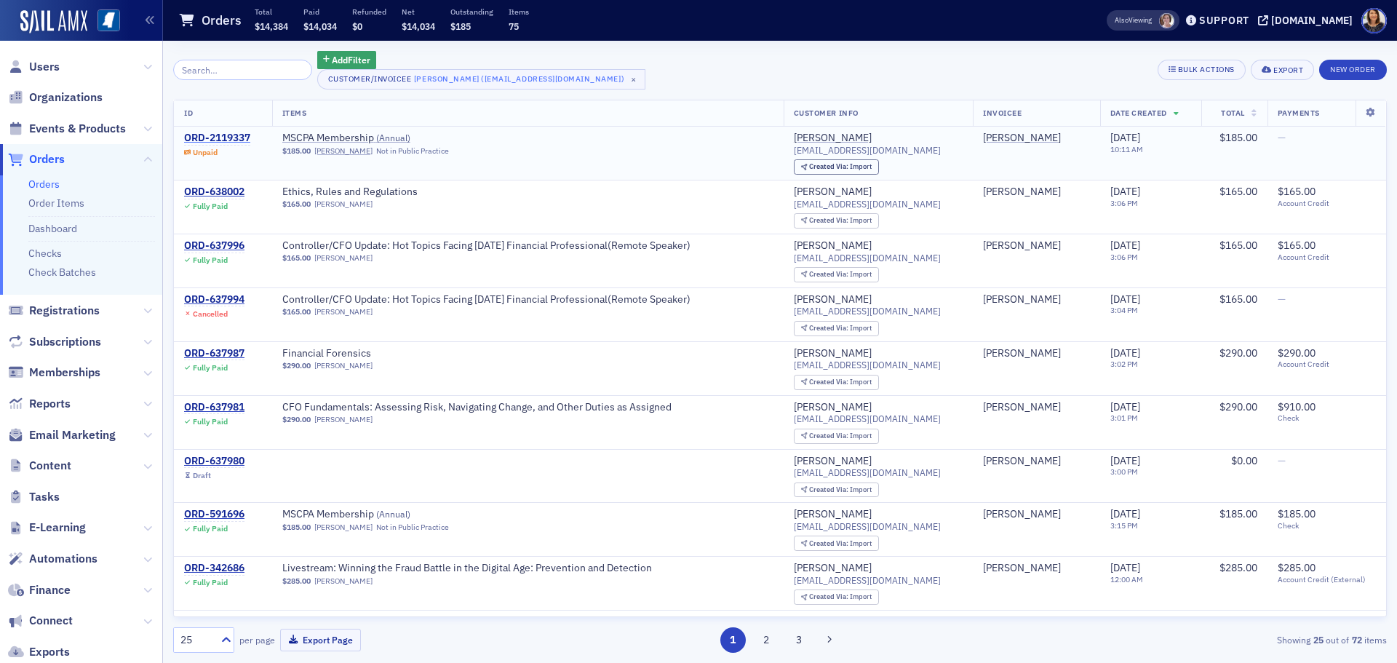
click at [227, 133] on div "ORD-2119337" at bounding box center [217, 138] width 66 height 13
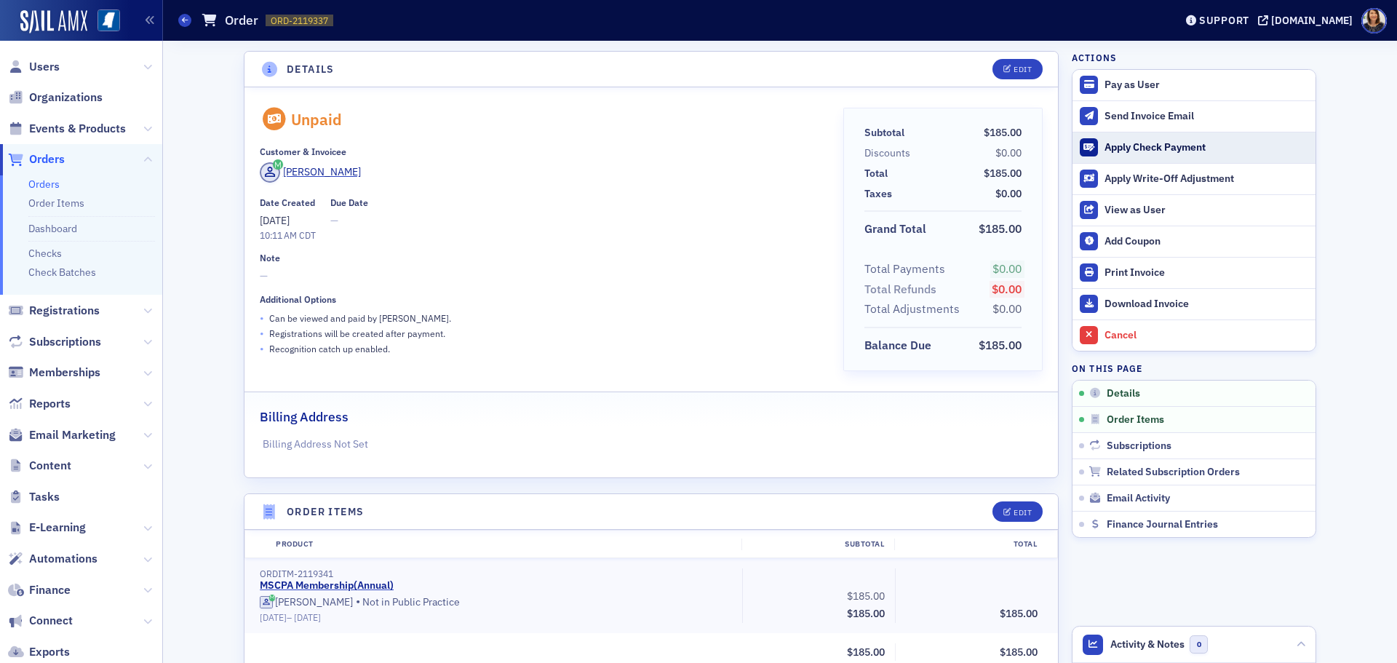
click at [1126, 149] on div "Apply Check Payment" at bounding box center [1207, 147] width 204 height 13
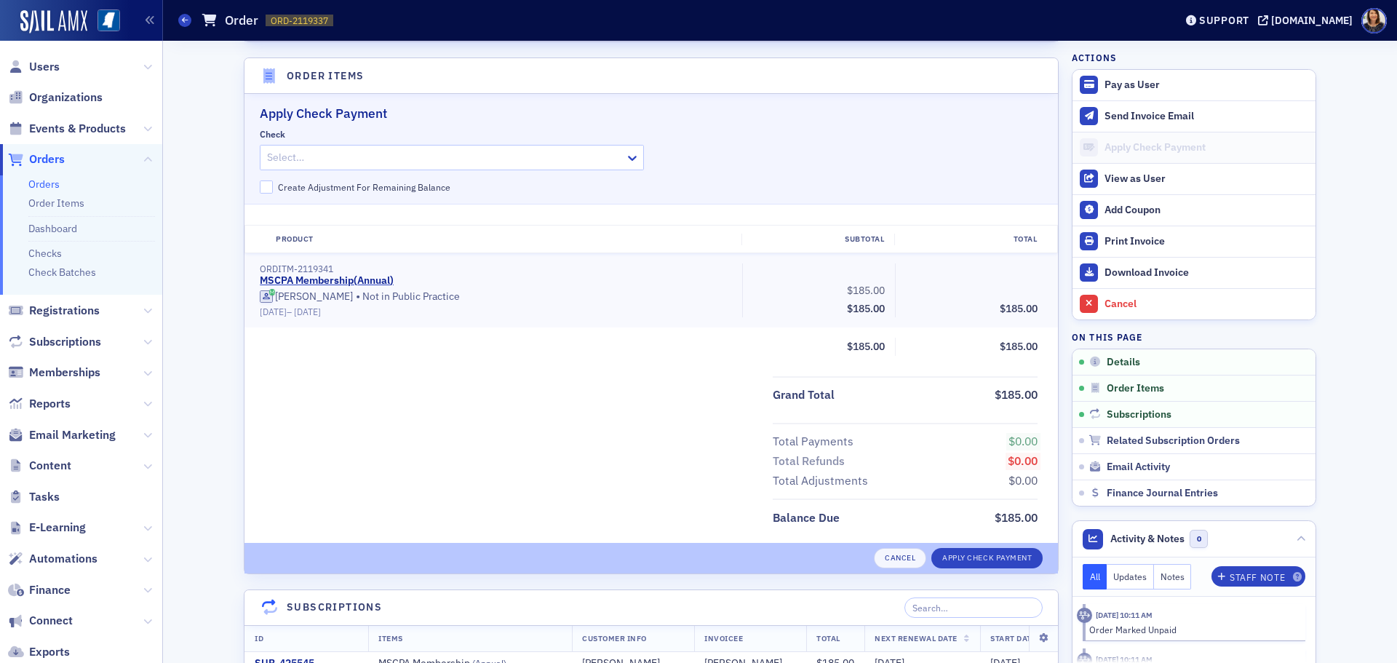
scroll to position [445, 0]
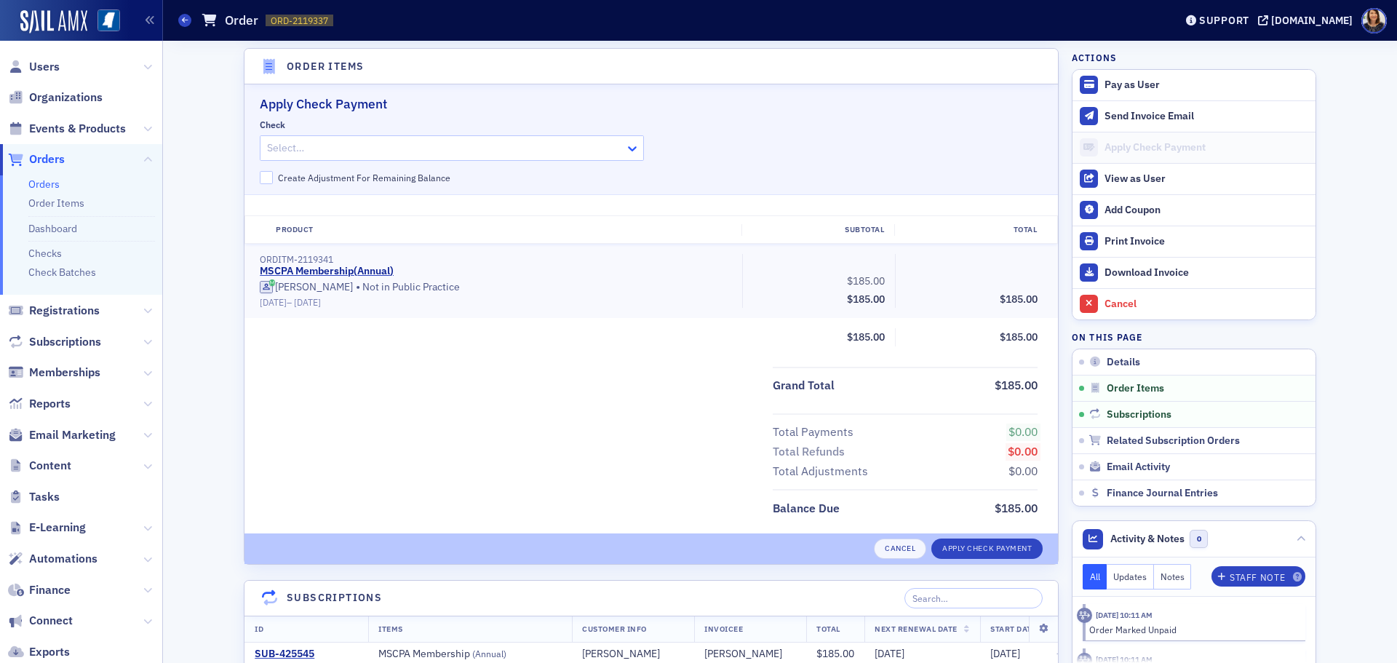
click at [628, 151] on icon at bounding box center [632, 148] width 9 height 5
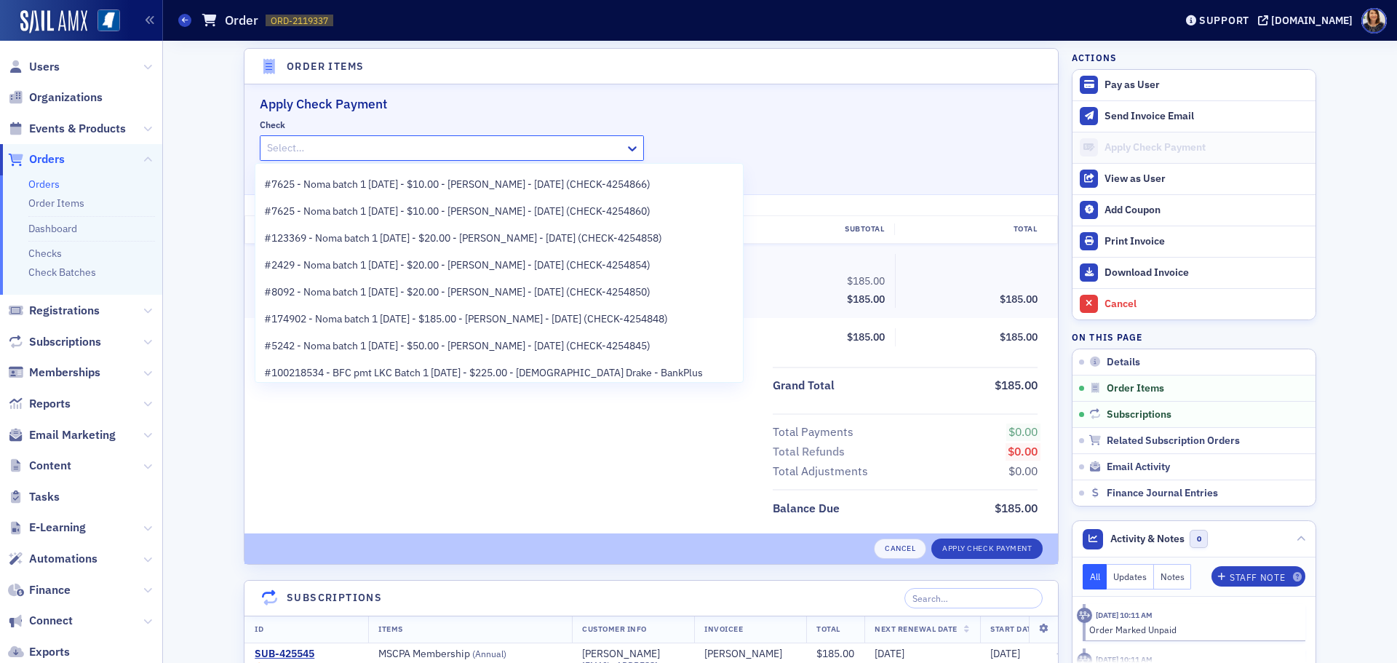
scroll to position [485, 0]
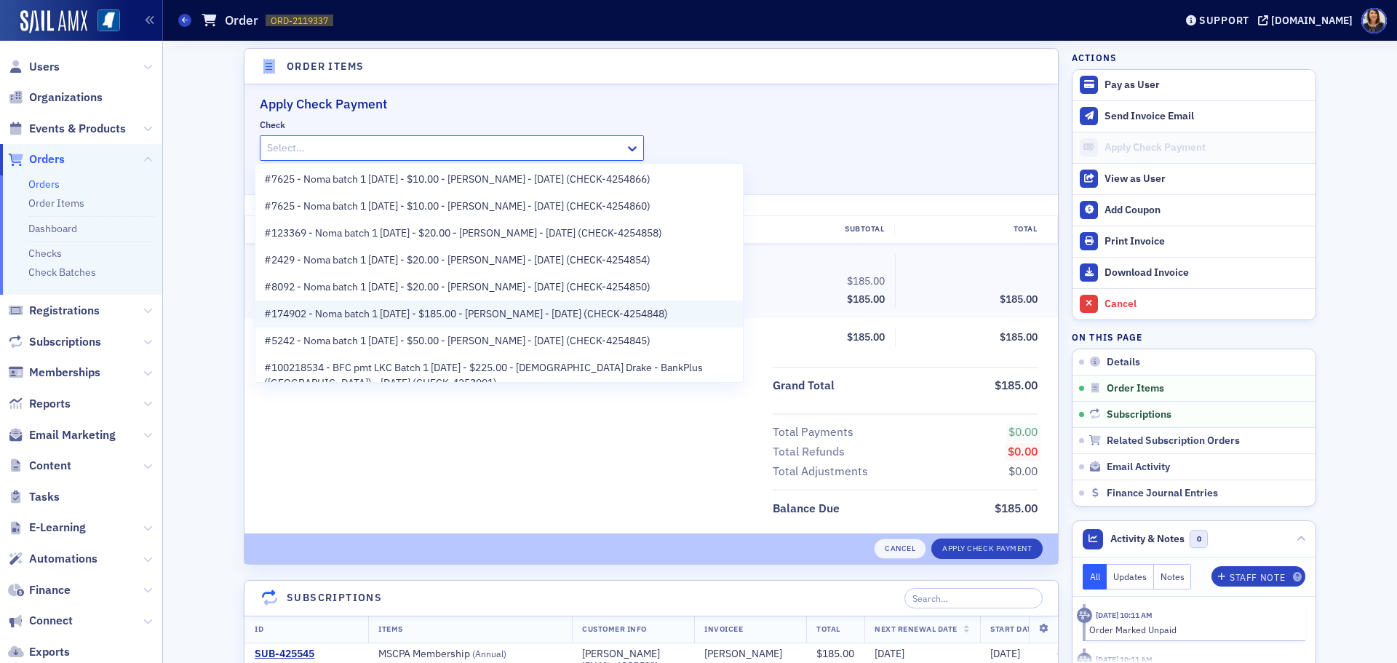
click at [589, 318] on span "#174902 - Noma batch 1 8.26.25 - $185.00 - Brandye Latimer - 8/26/2025 (CHECK-4…" at bounding box center [466, 313] width 404 height 15
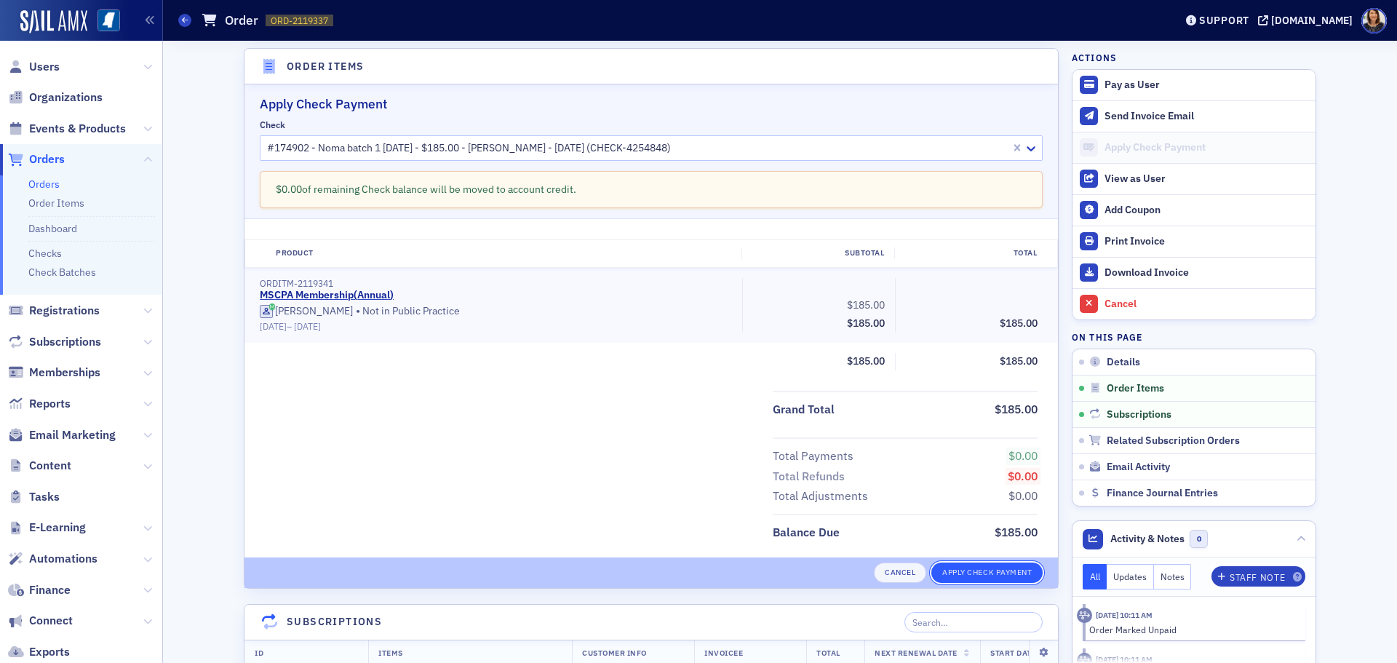
click at [993, 578] on button "Apply Check Payment" at bounding box center [986, 572] width 111 height 20
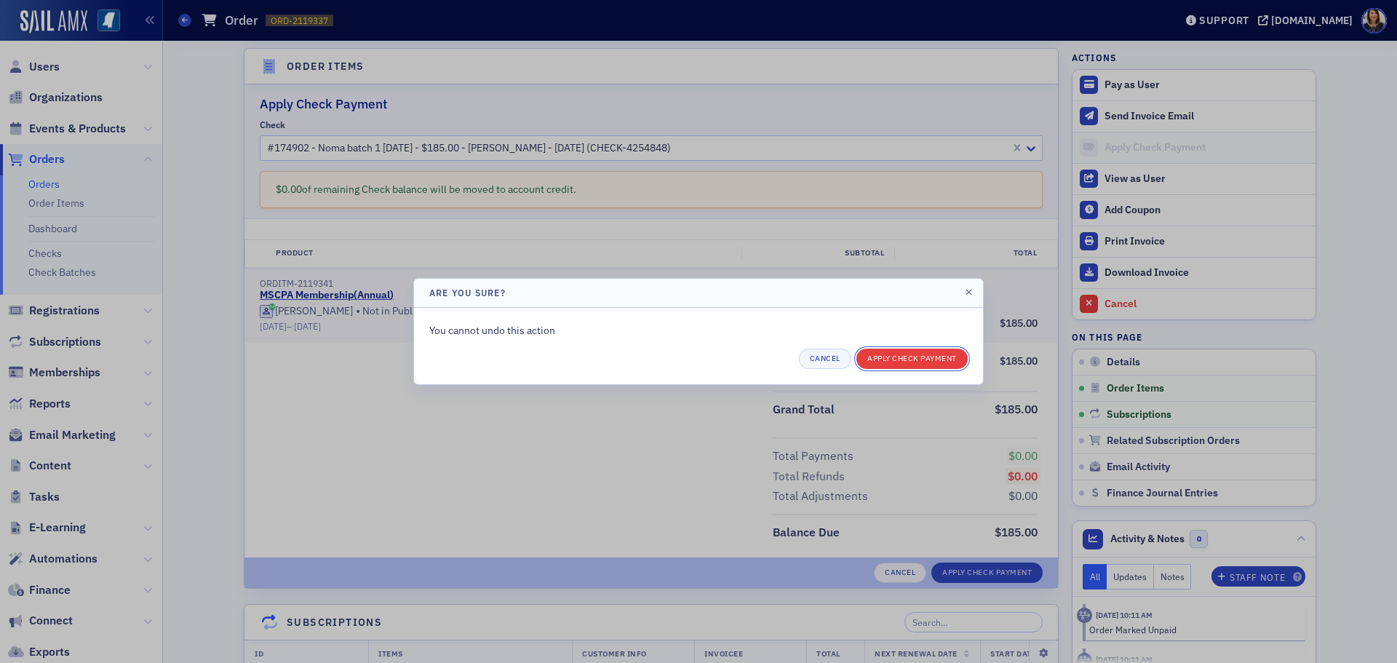
click at [943, 362] on button "Apply Check Payment" at bounding box center [911, 359] width 111 height 20
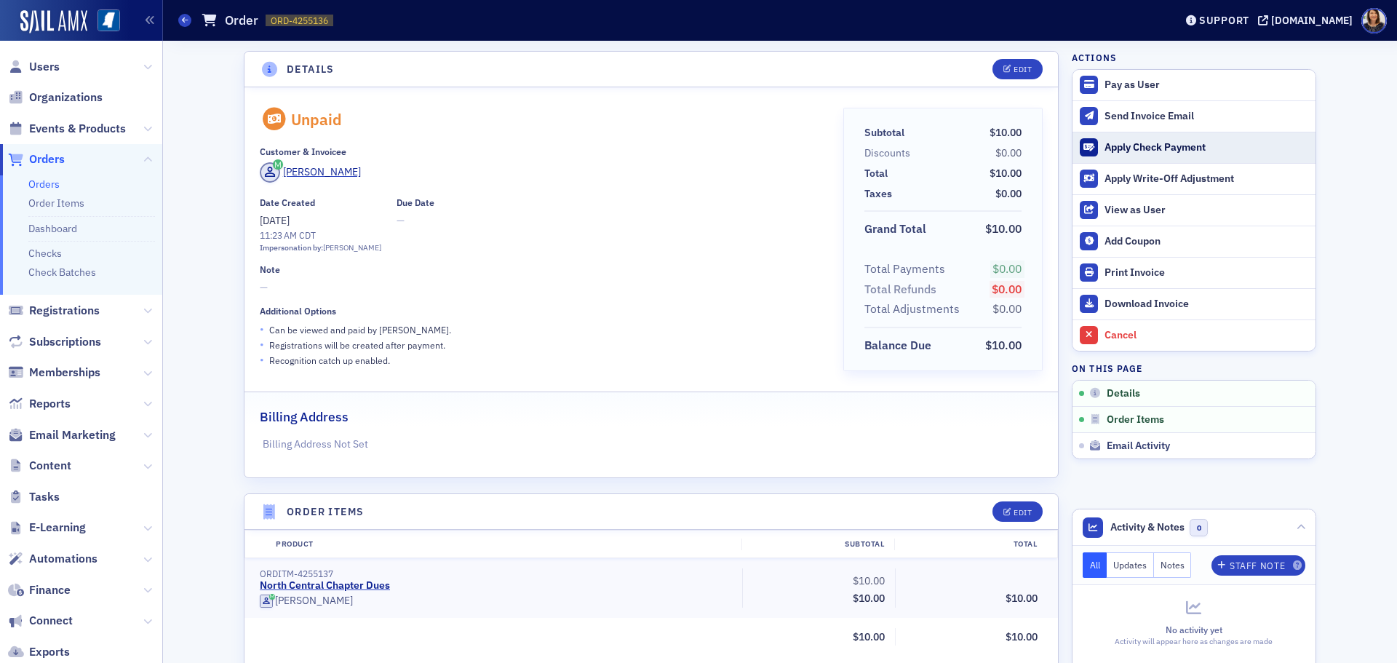
click at [1118, 151] on div "Apply Check Payment" at bounding box center [1207, 147] width 204 height 13
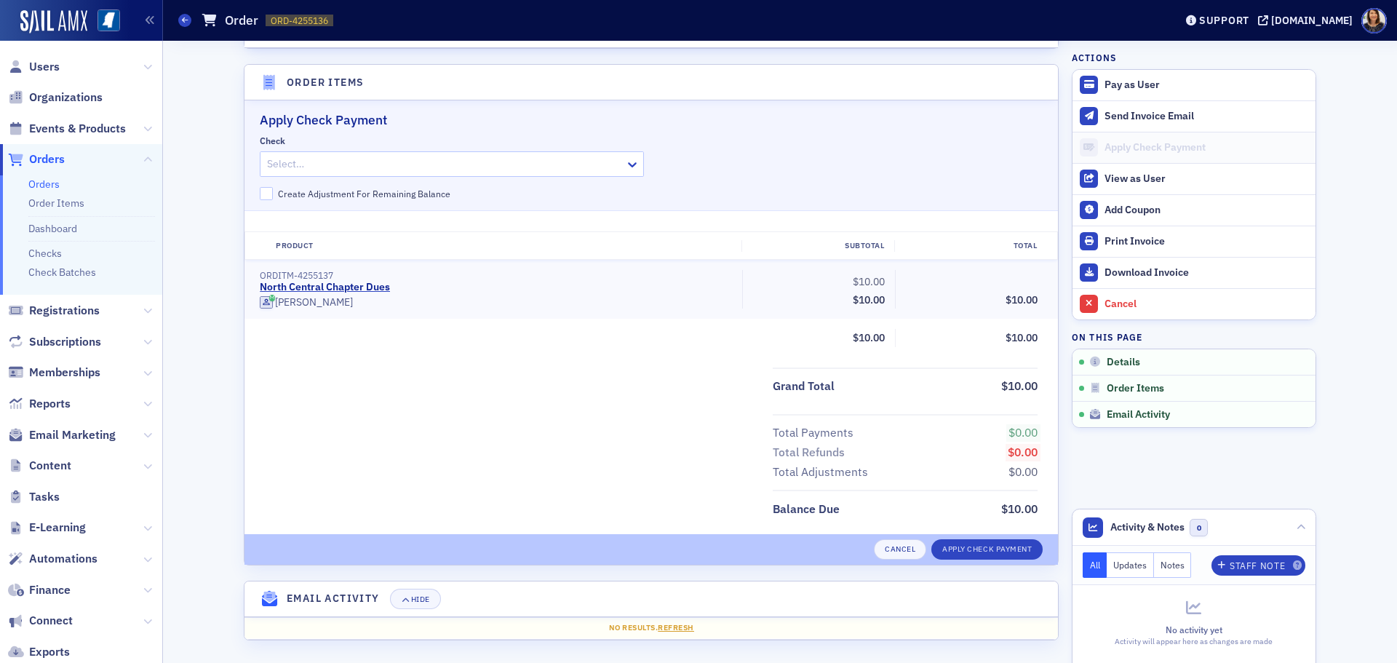
scroll to position [432, 0]
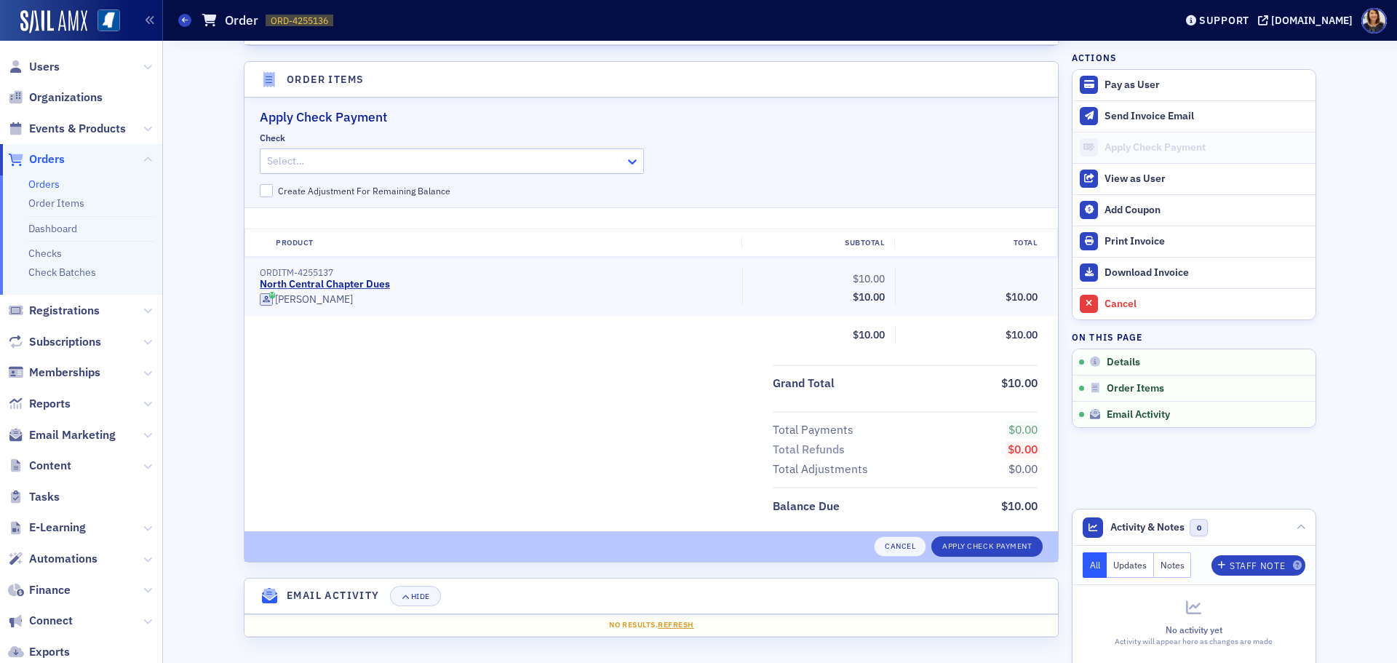
click at [628, 163] on icon at bounding box center [632, 161] width 9 height 5
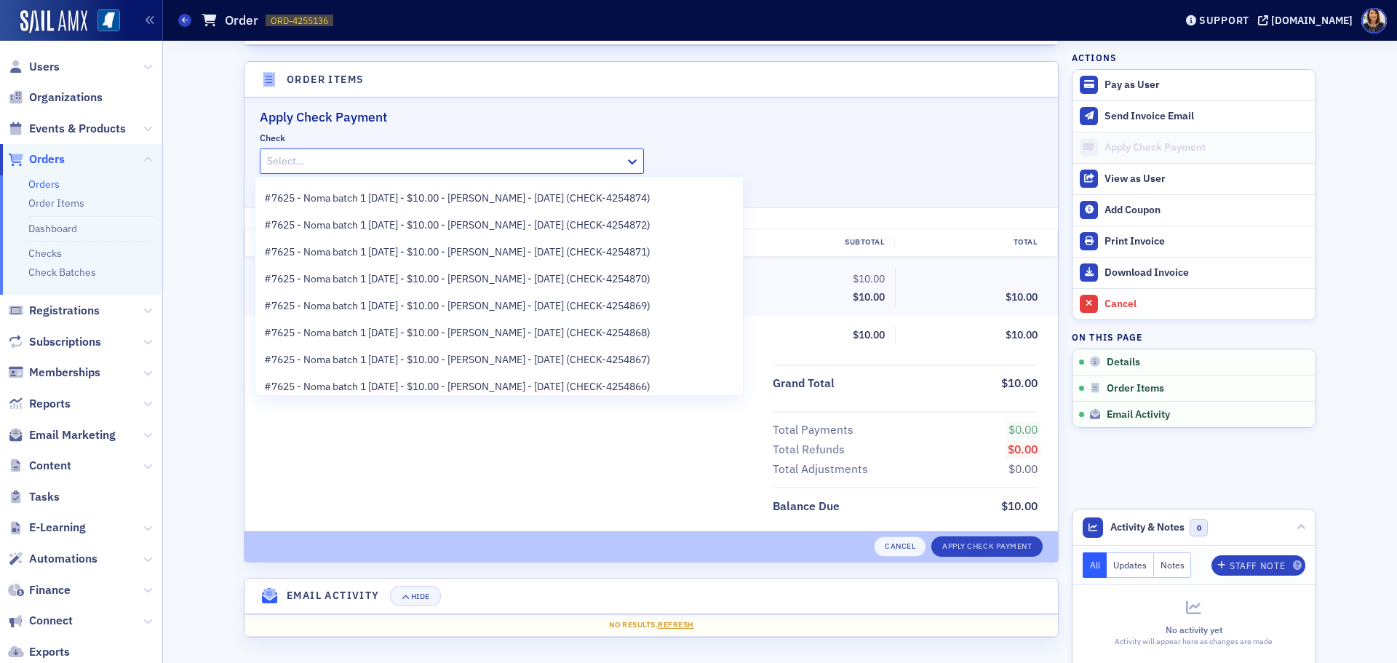
scroll to position [320, 0]
click at [583, 359] on span "#7625 - Noma batch 1 [DATE] - $10.00 - [PERSON_NAME] - [DATE] (CHECK-4254866)" at bounding box center [457, 357] width 386 height 15
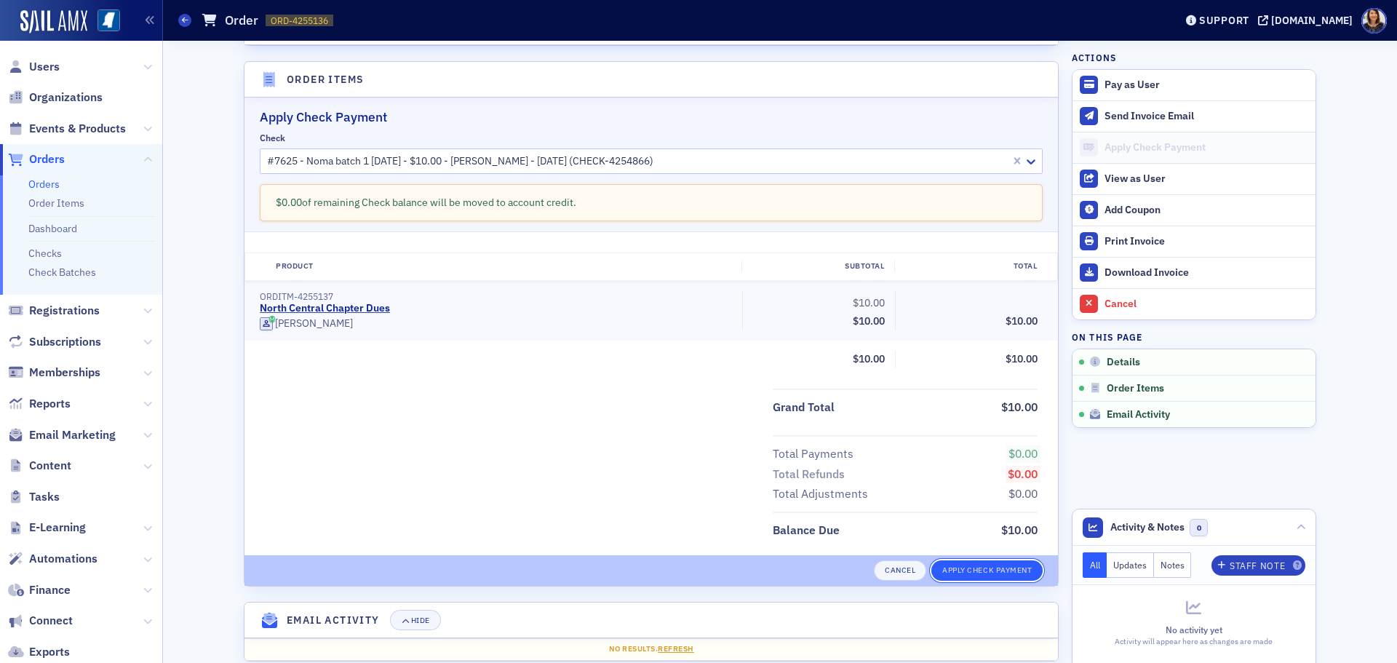
click at [1000, 573] on button "Apply Check Payment" at bounding box center [986, 570] width 111 height 20
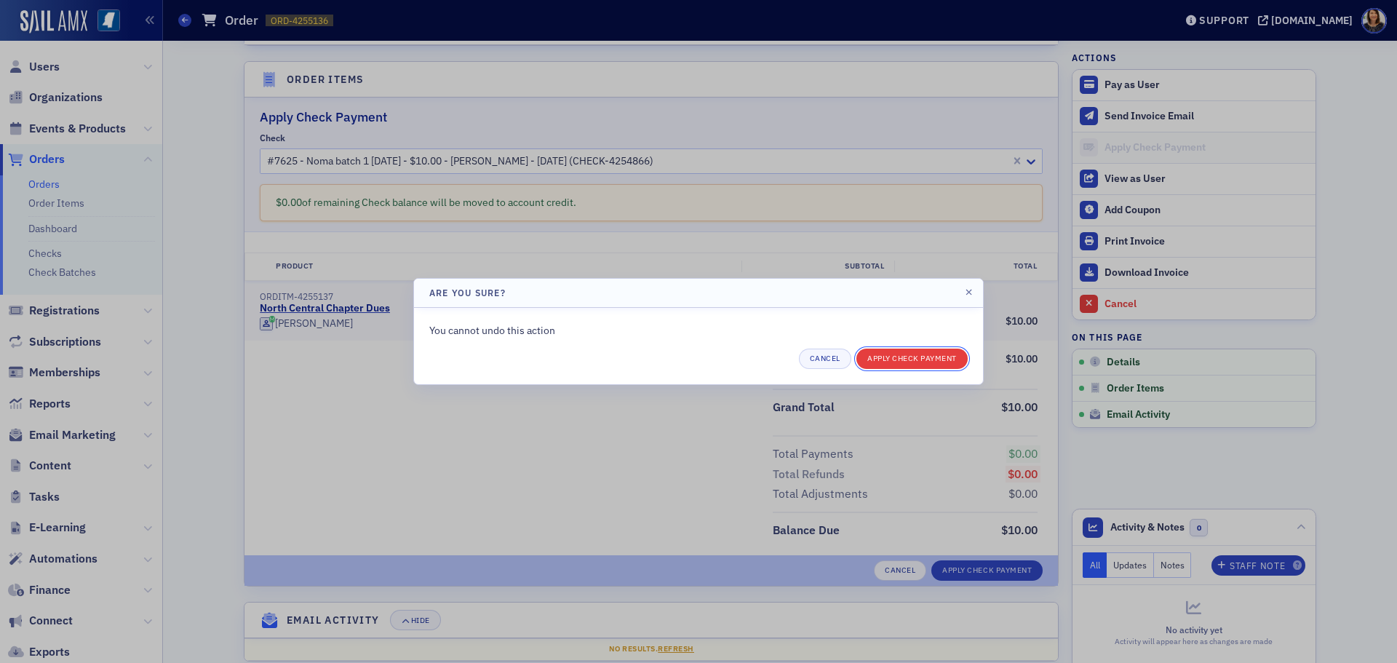
click at [942, 367] on button "Apply Check Payment" at bounding box center [911, 359] width 111 height 20
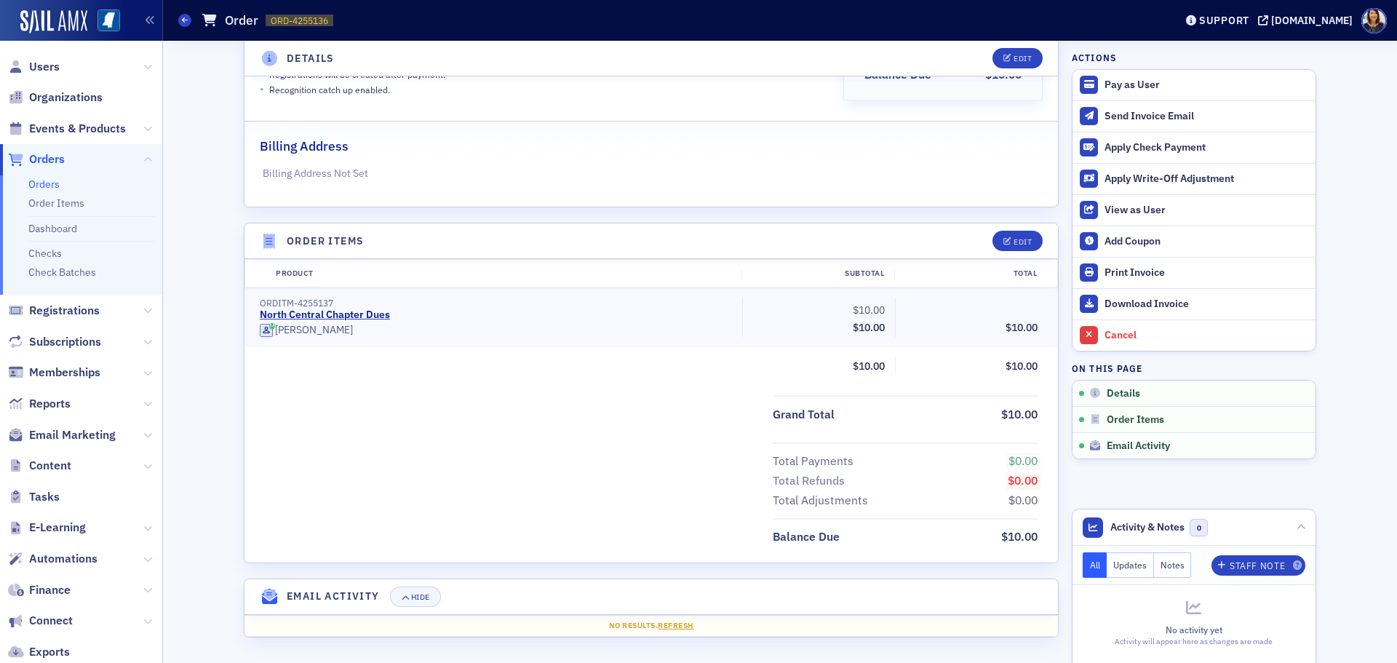
scroll to position [271, 0]
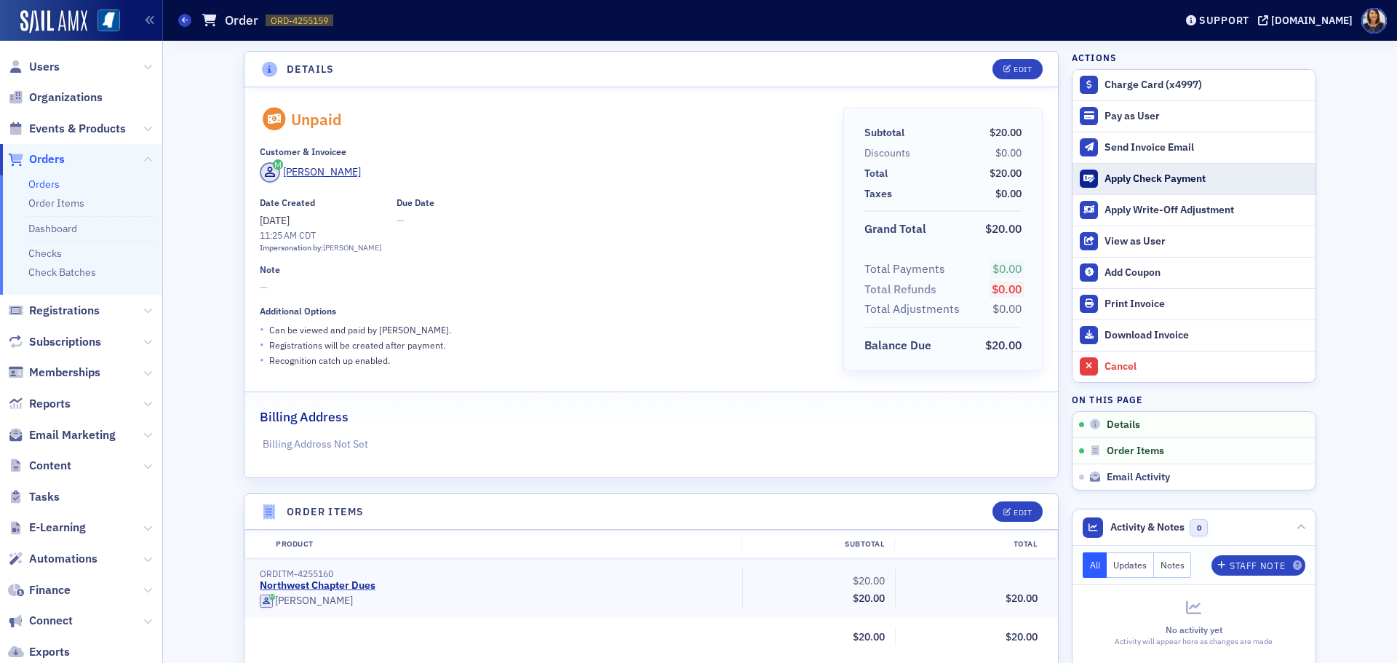
click at [1133, 180] on div "Apply Check Payment" at bounding box center [1207, 178] width 204 height 13
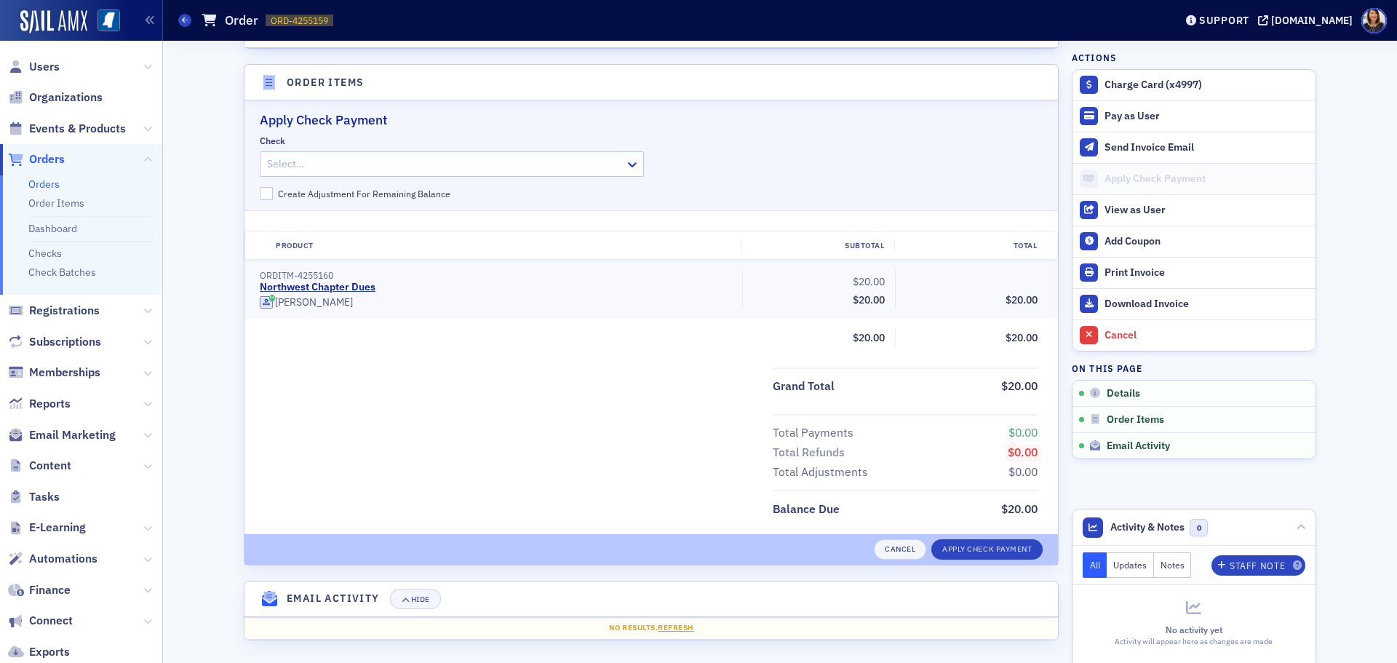
scroll to position [432, 0]
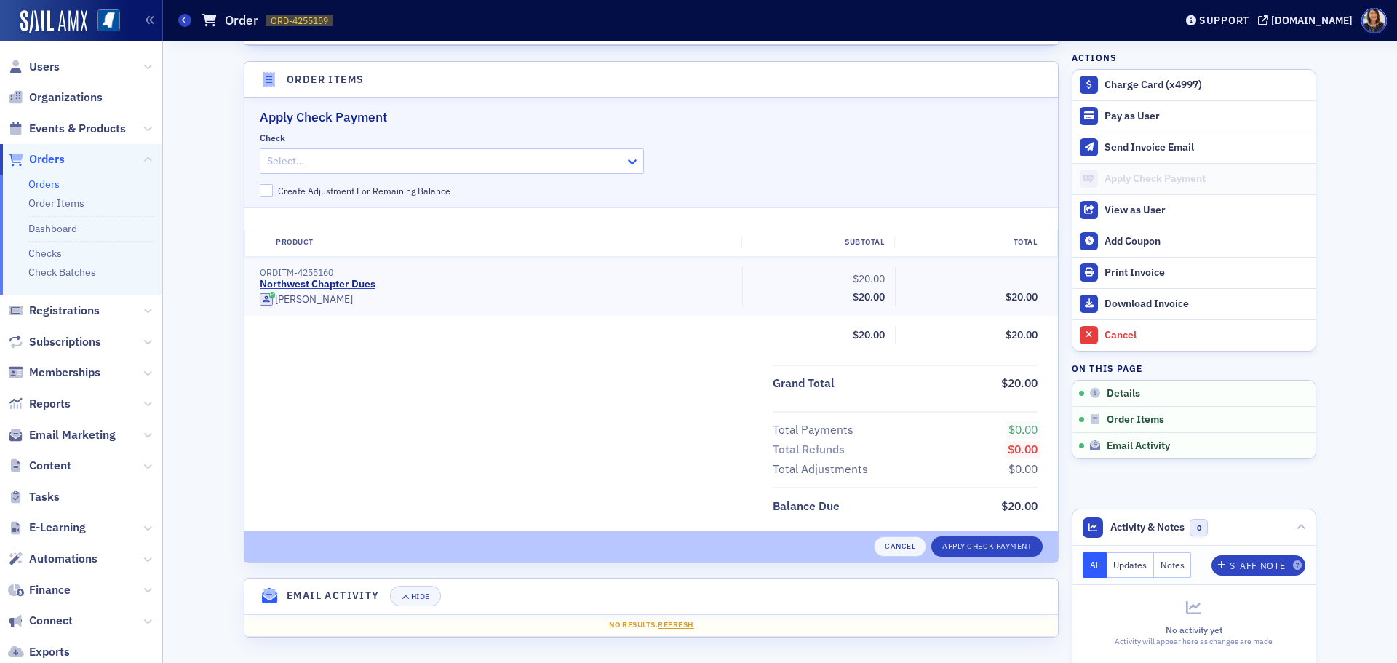
click at [634, 168] on icon at bounding box center [632, 161] width 15 height 15
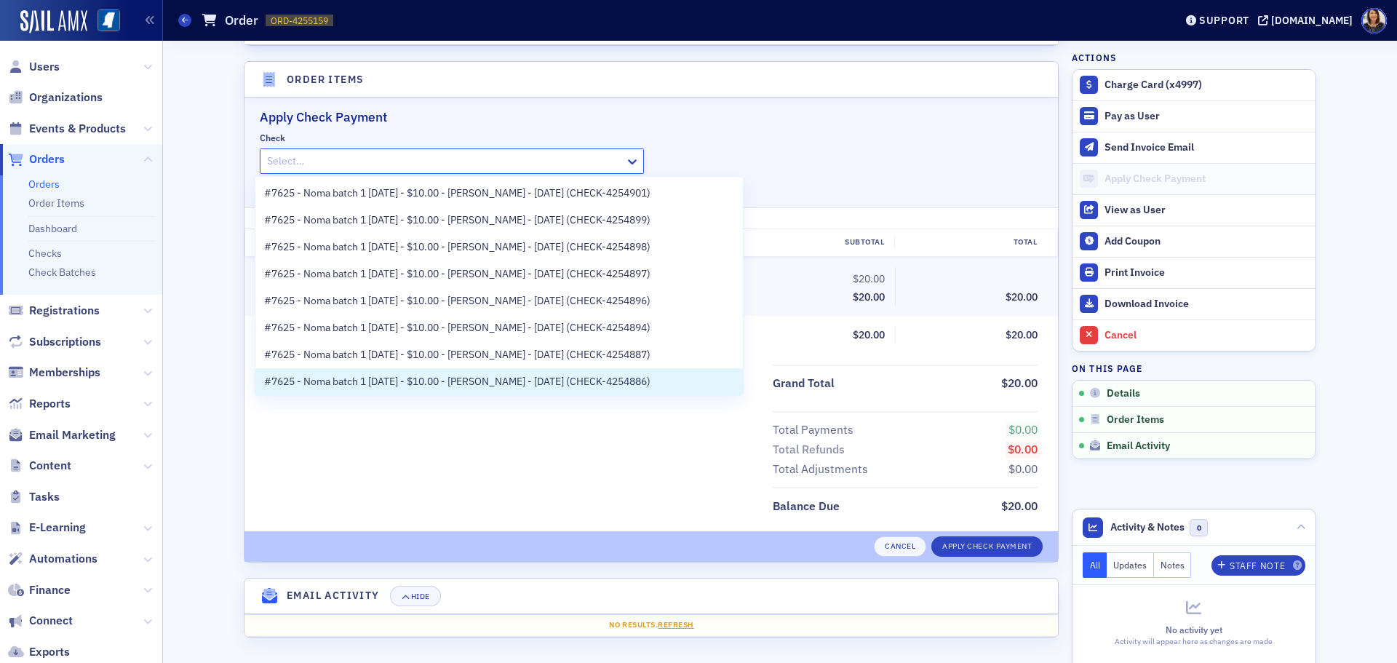
click at [743, 385] on div "#7625 - Noma batch 1 [DATE] - $10.00 - [PERSON_NAME] - [DATE] (CHECK-4254901) #…" at bounding box center [499, 286] width 489 height 220
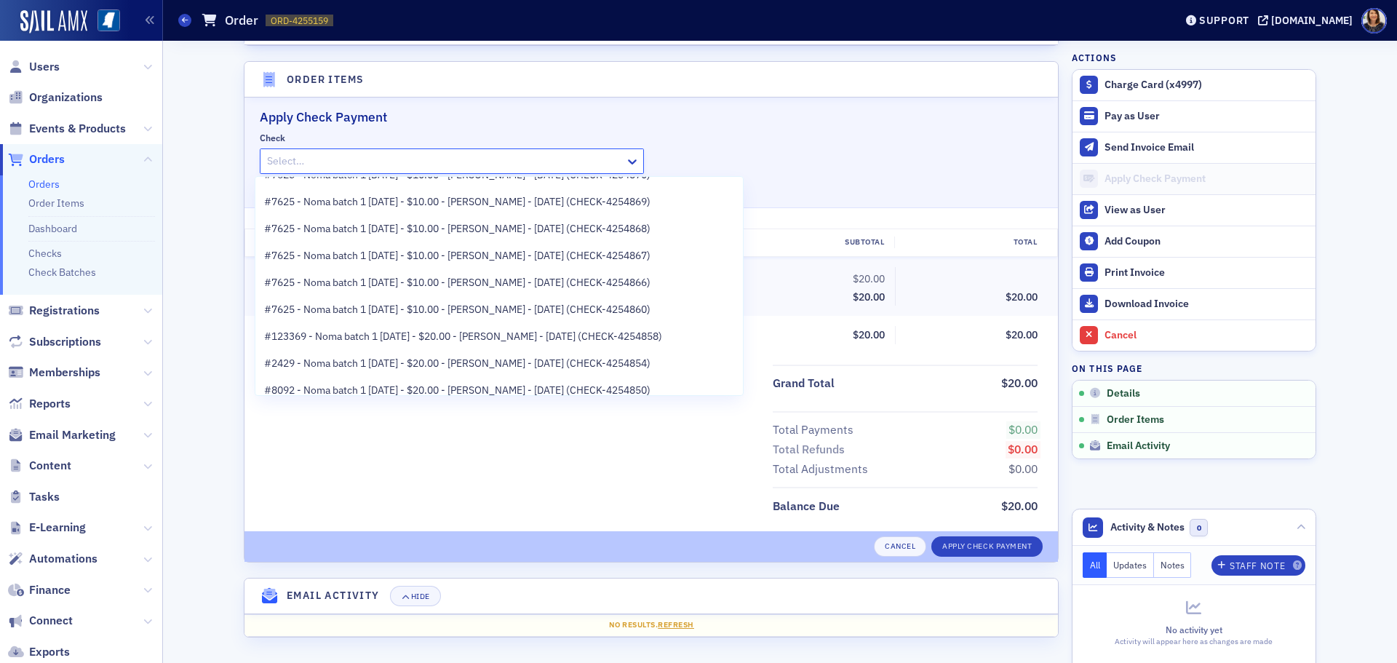
scroll to position [408, 0]
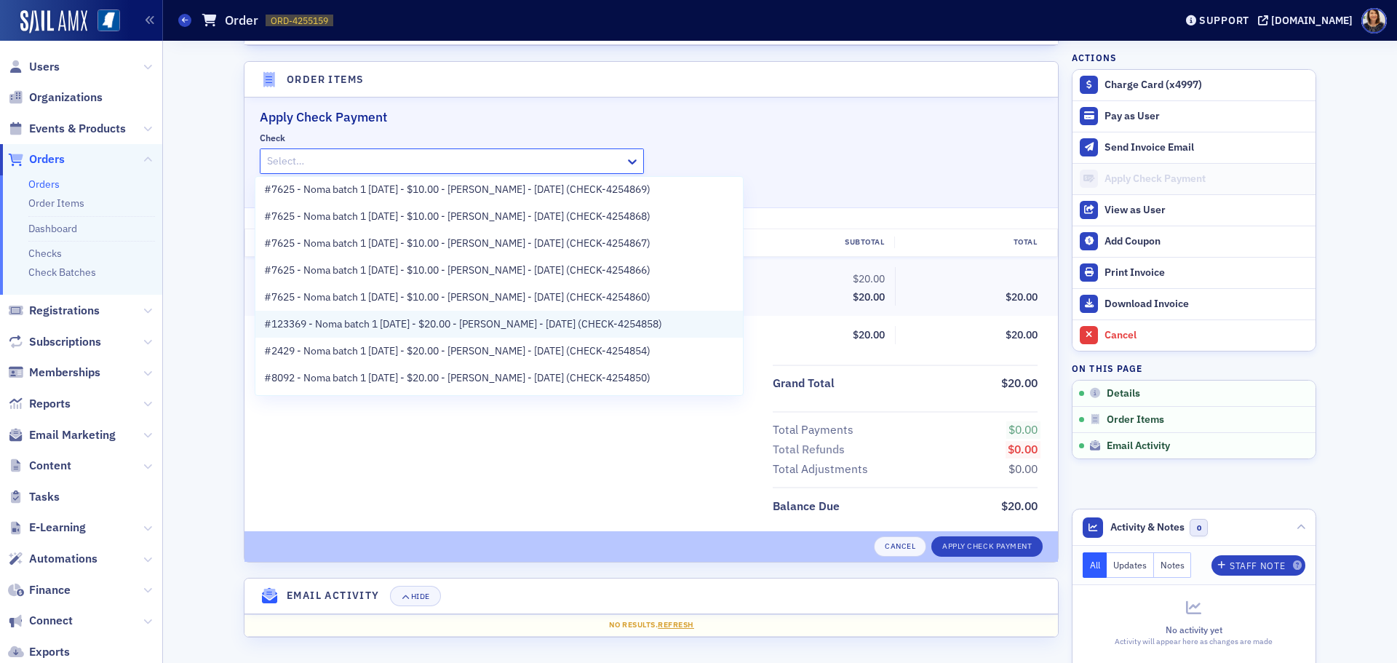
click at [603, 325] on span "#123369 - Noma batch 1 [DATE] - $20.00 - [PERSON_NAME] - [DATE] (CHECK-4254858)" at bounding box center [463, 324] width 398 height 15
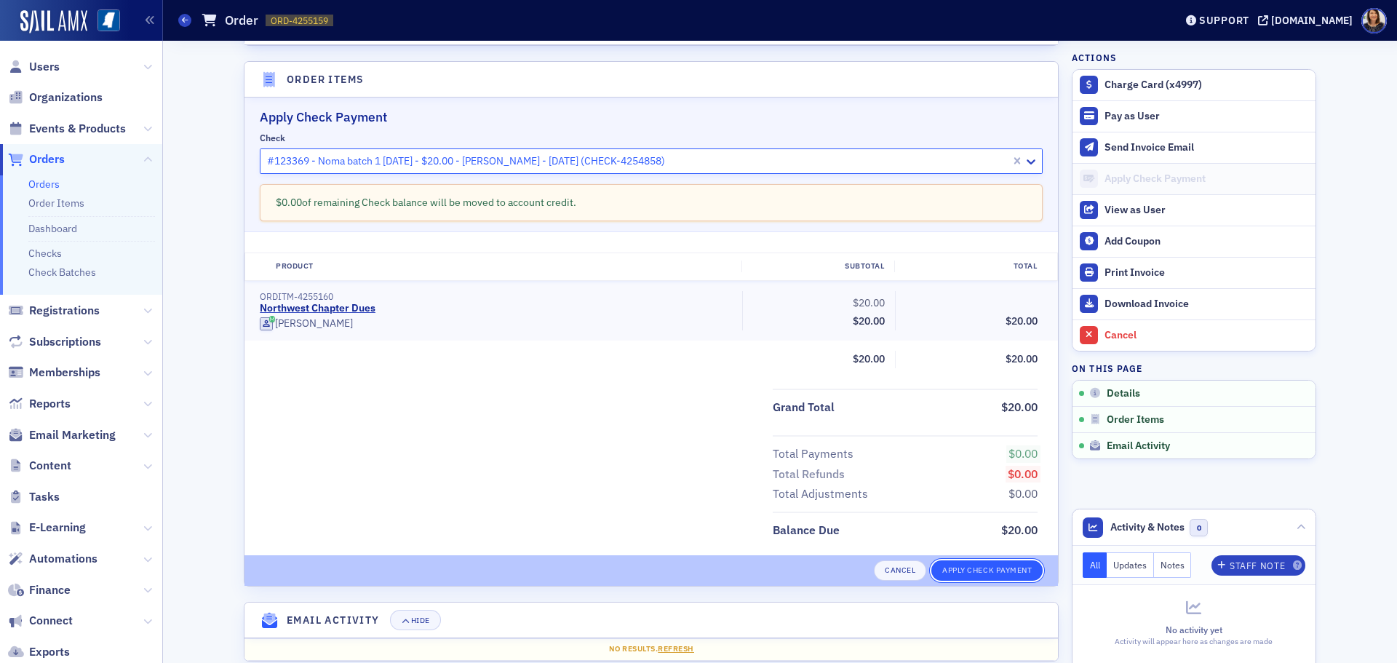
click at [990, 573] on button "Apply Check Payment" at bounding box center [986, 570] width 111 height 20
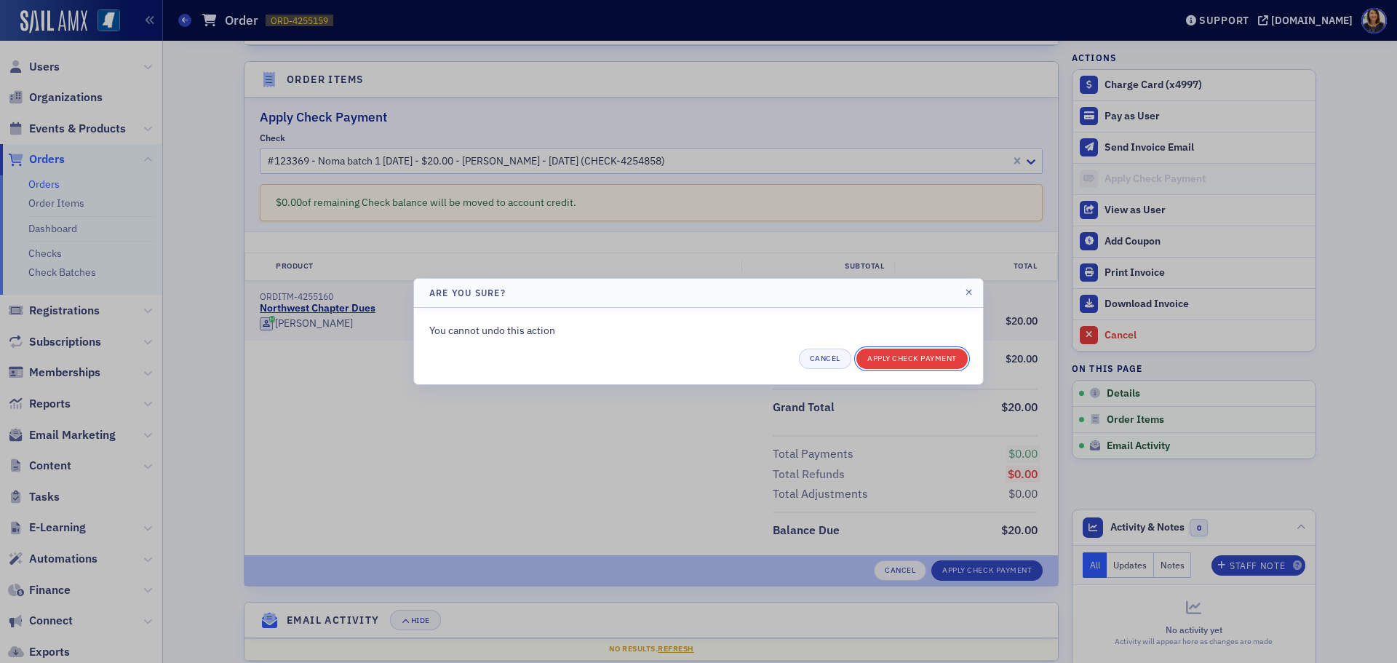
click at [914, 361] on button "Apply Check Payment" at bounding box center [911, 359] width 111 height 20
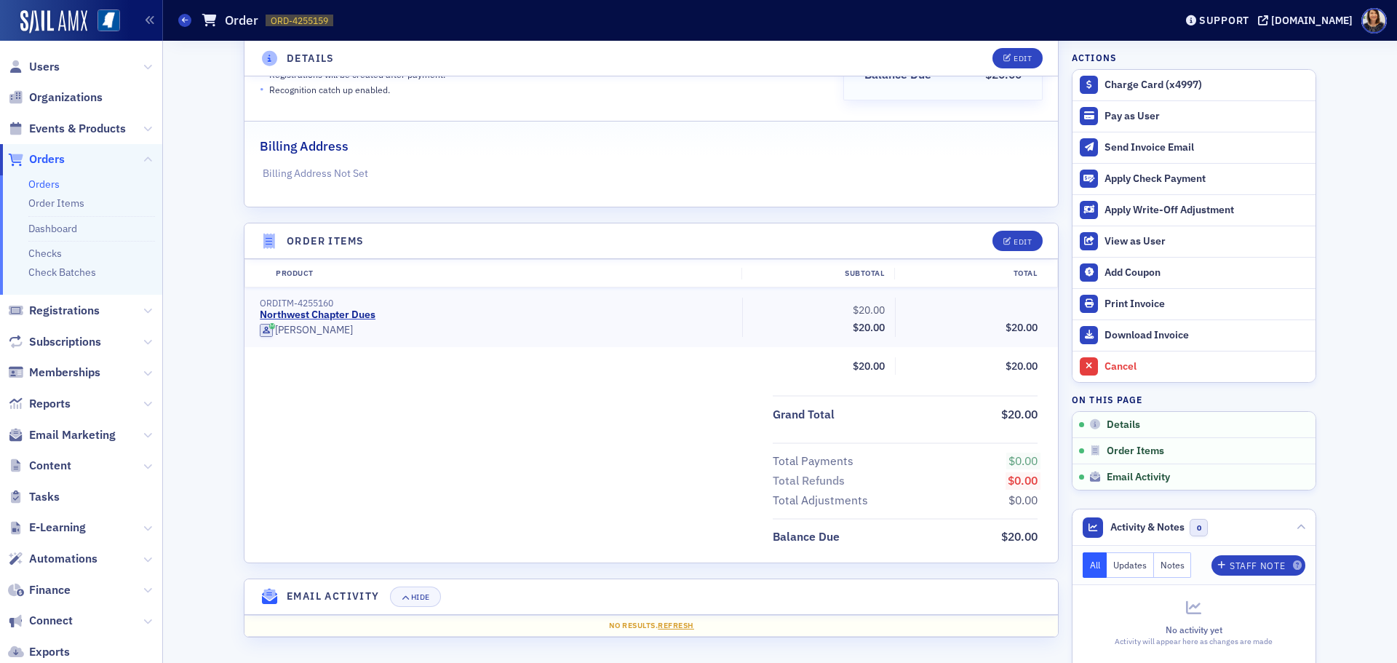
scroll to position [271, 0]
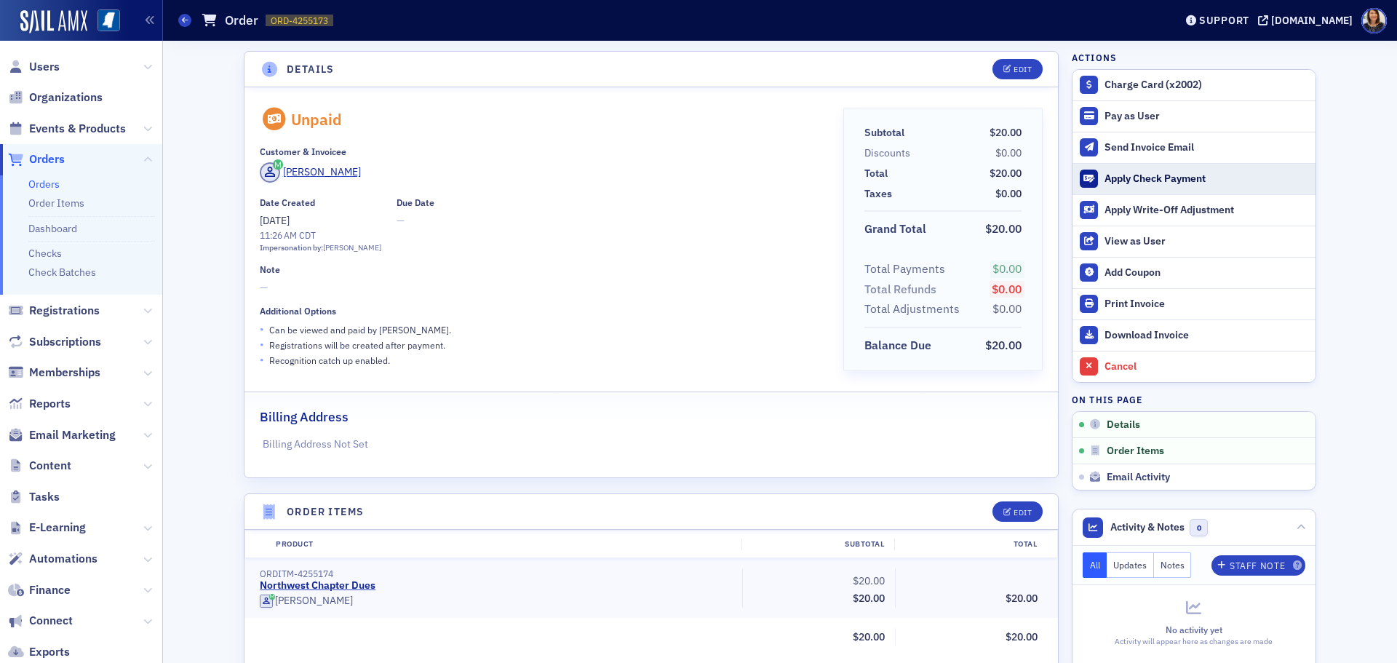
click at [1129, 180] on div "Apply Check Payment" at bounding box center [1207, 178] width 204 height 13
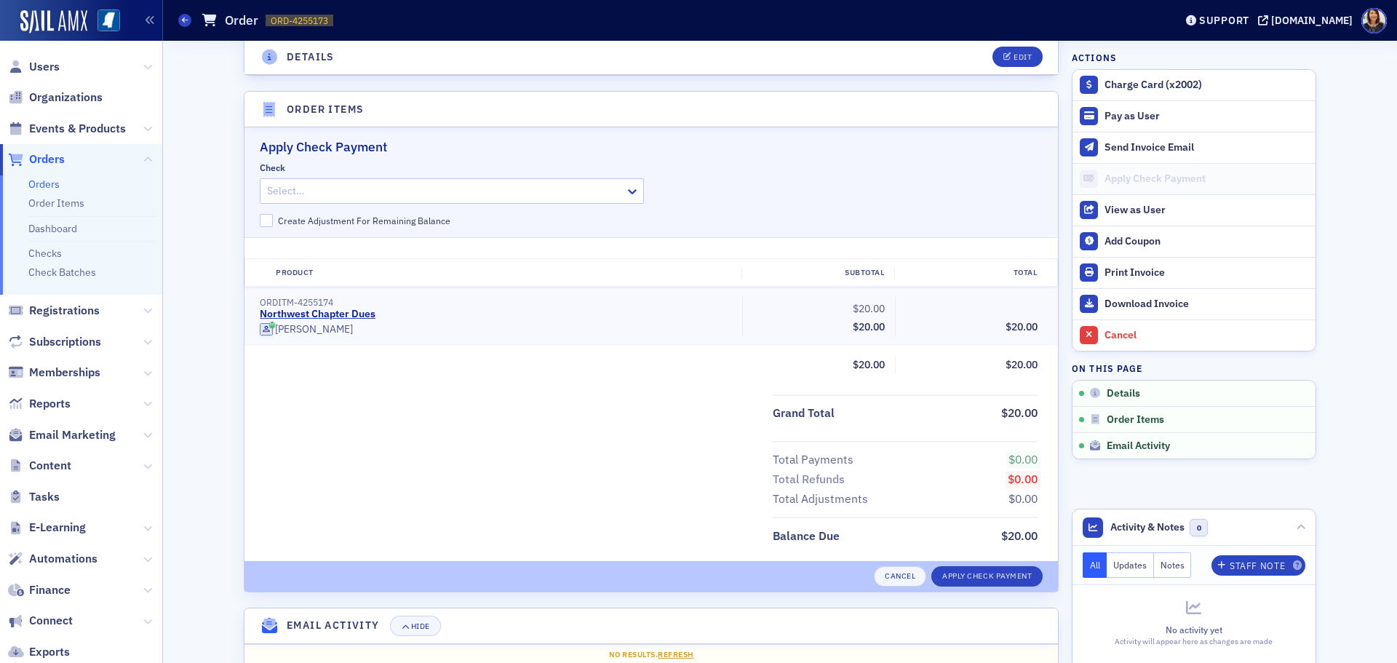
scroll to position [432, 0]
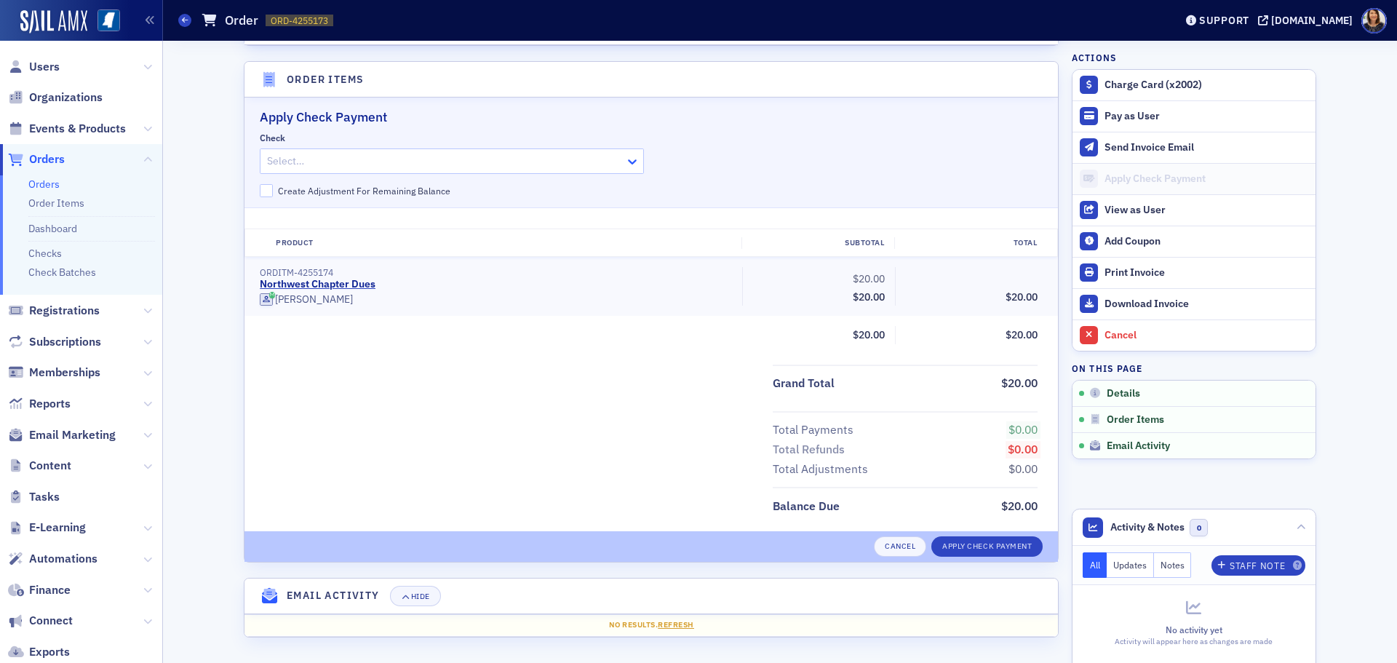
click at [629, 163] on icon at bounding box center [632, 161] width 15 height 15
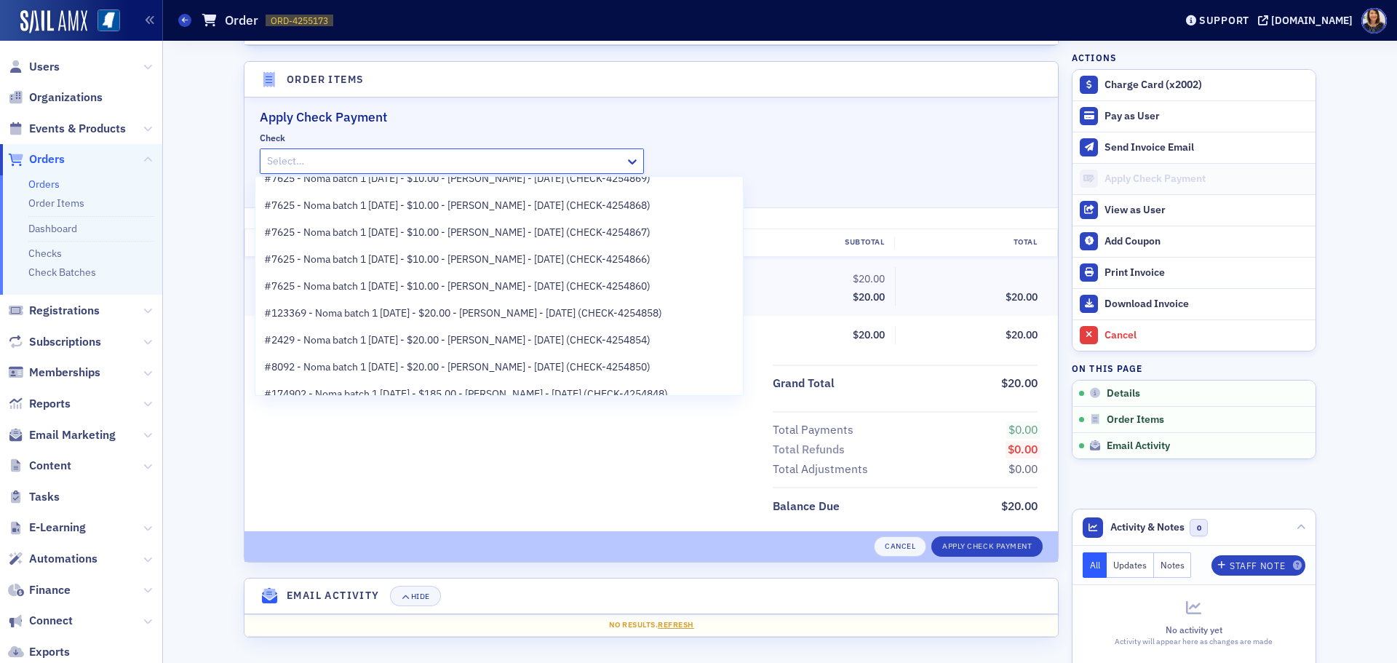
scroll to position [437, 0]
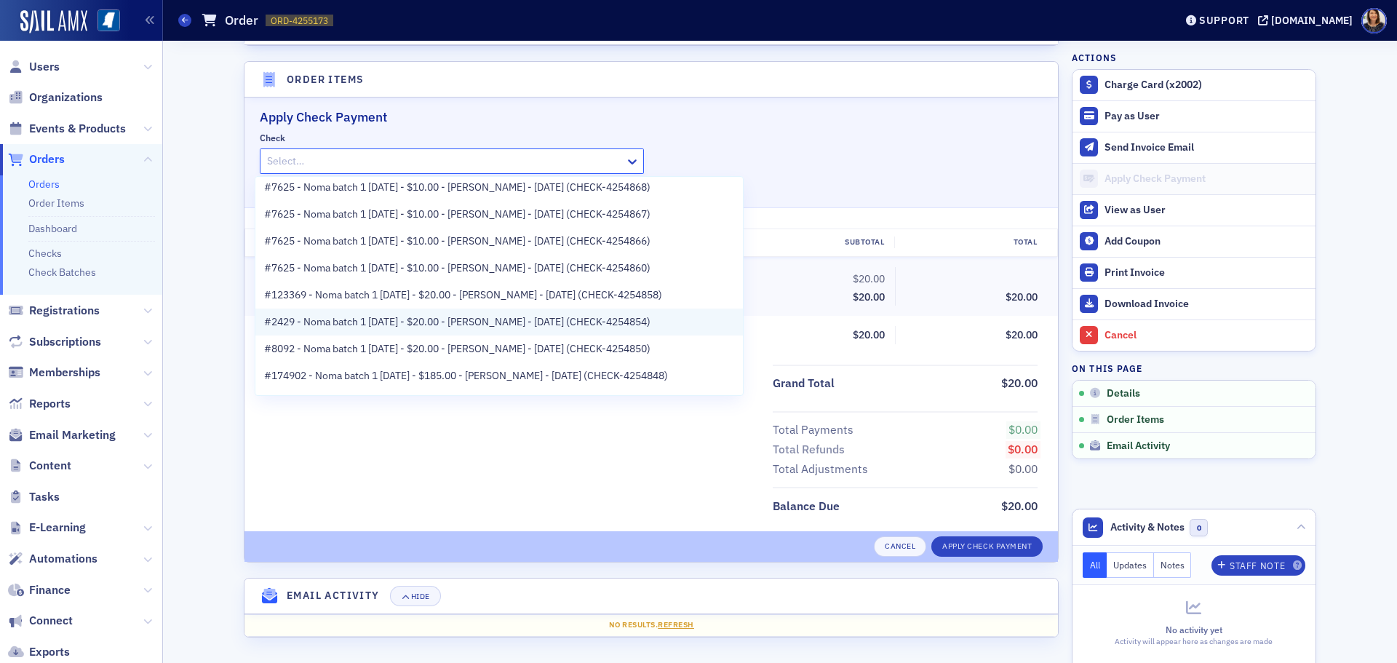
click at [533, 321] on span "#2429 - Noma batch 1 [DATE] - $20.00 - [PERSON_NAME] - [DATE] (CHECK-4254854)" at bounding box center [457, 321] width 386 height 15
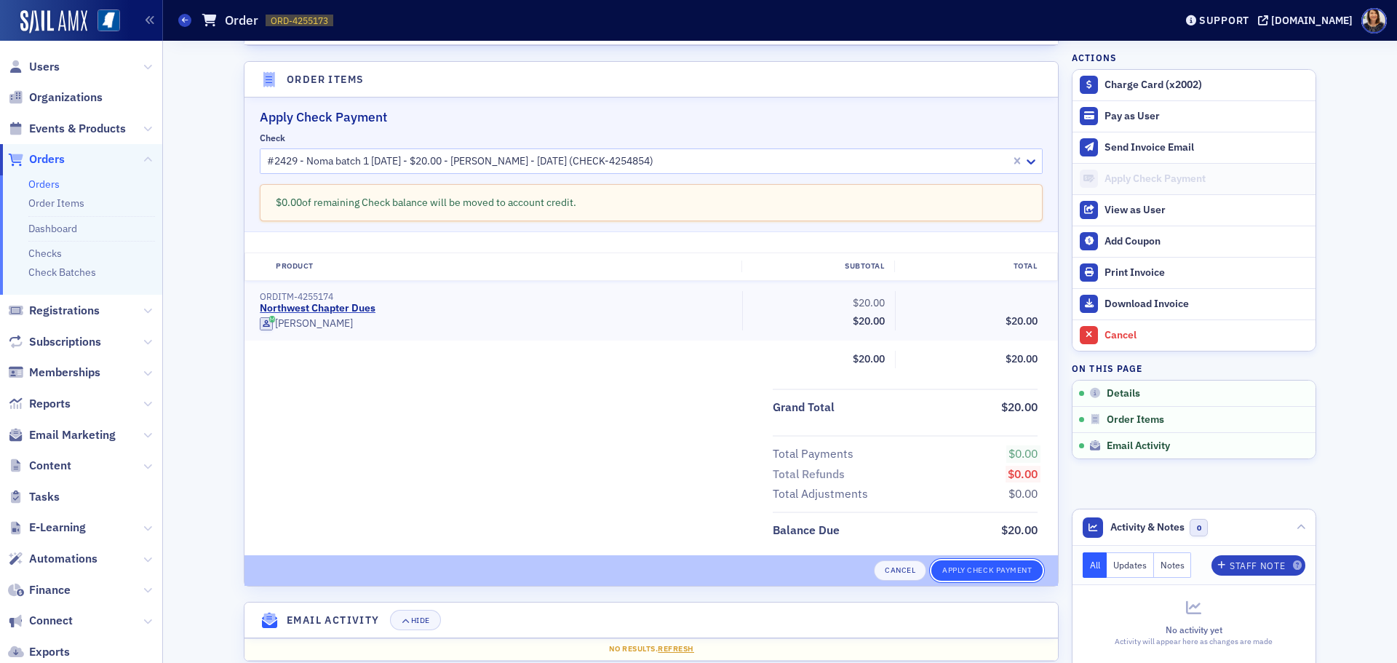
click at [977, 568] on button "Apply Check Payment" at bounding box center [986, 570] width 111 height 20
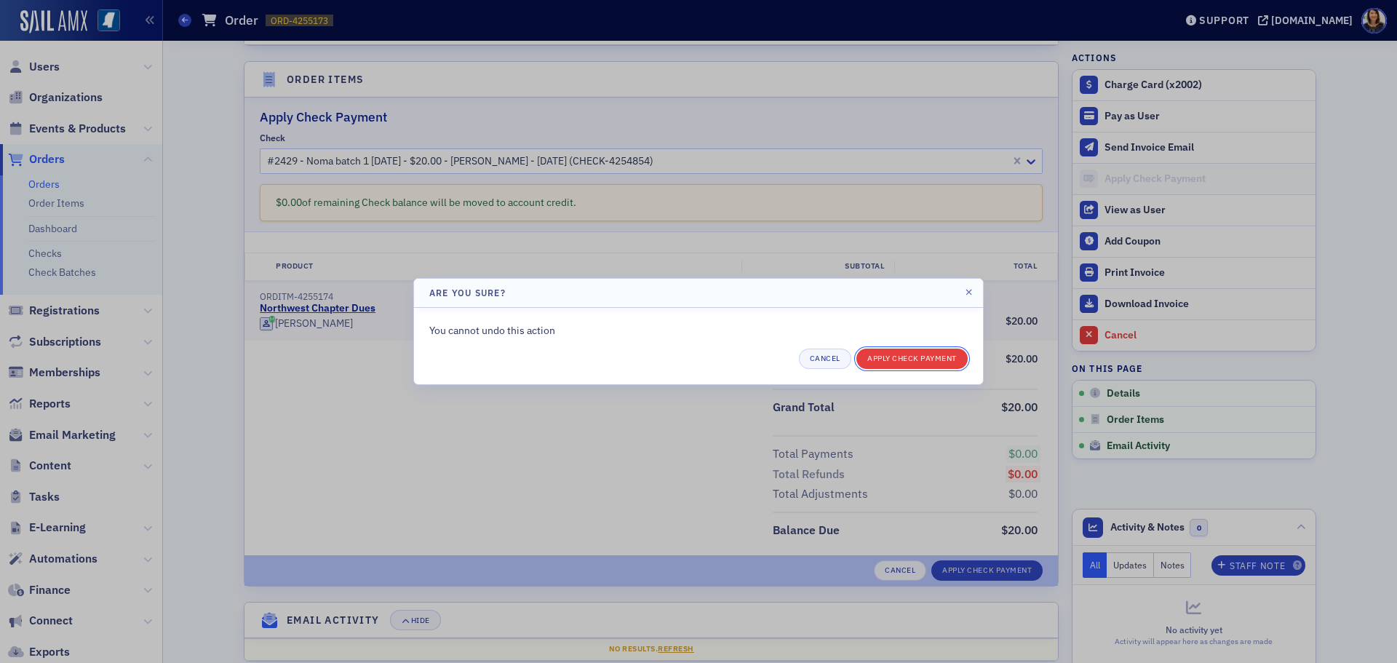
click at [919, 363] on button "Apply Check Payment" at bounding box center [911, 359] width 111 height 20
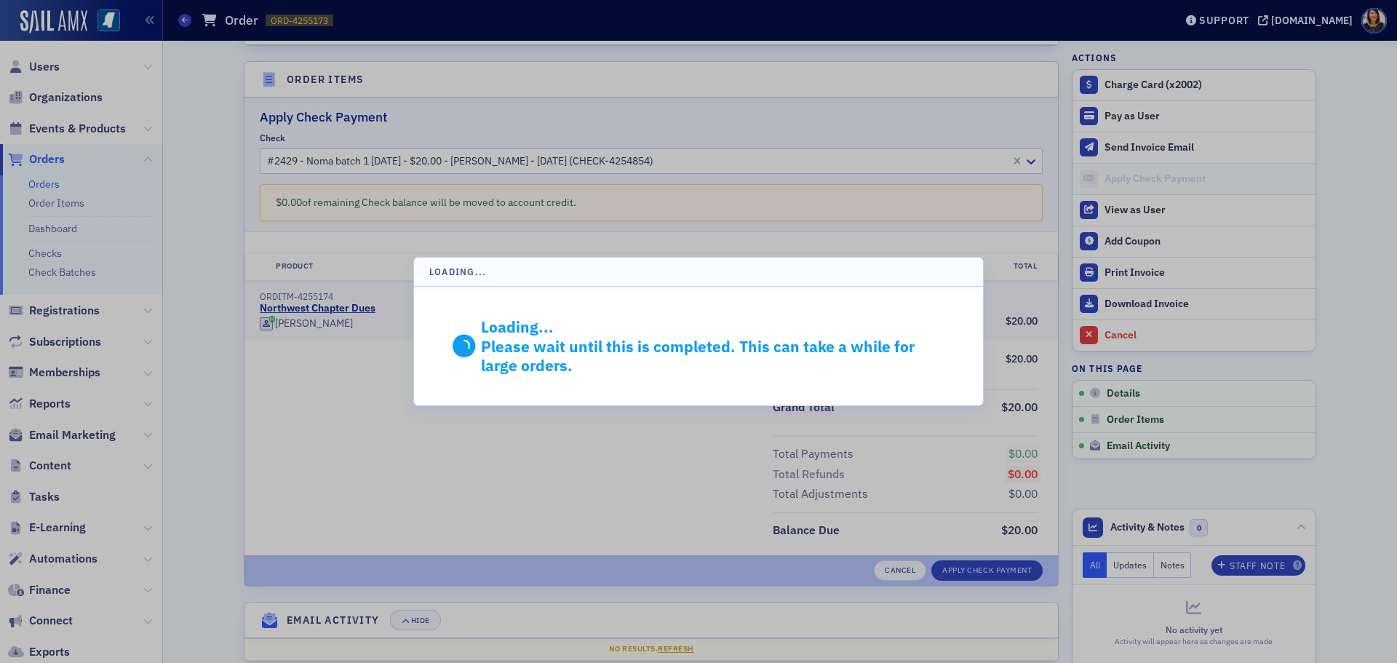
scroll to position [271, 0]
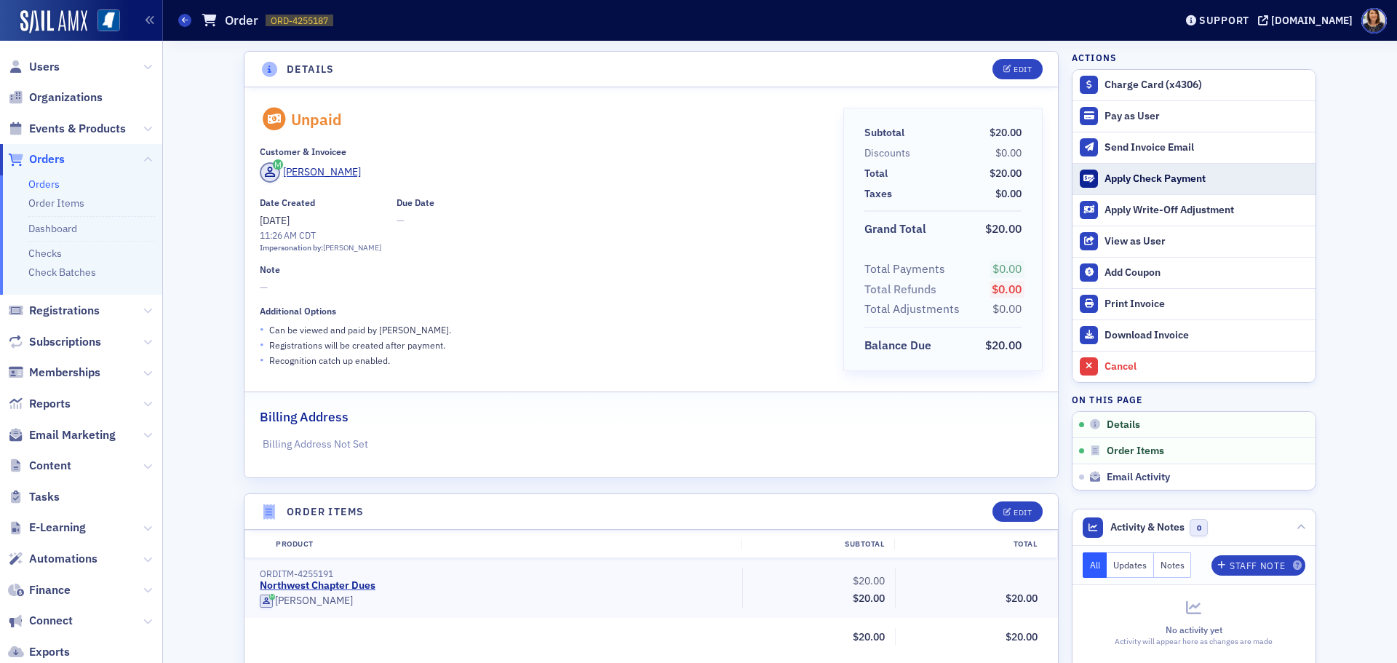
click at [1117, 176] on div "Apply Check Payment" at bounding box center [1207, 178] width 204 height 13
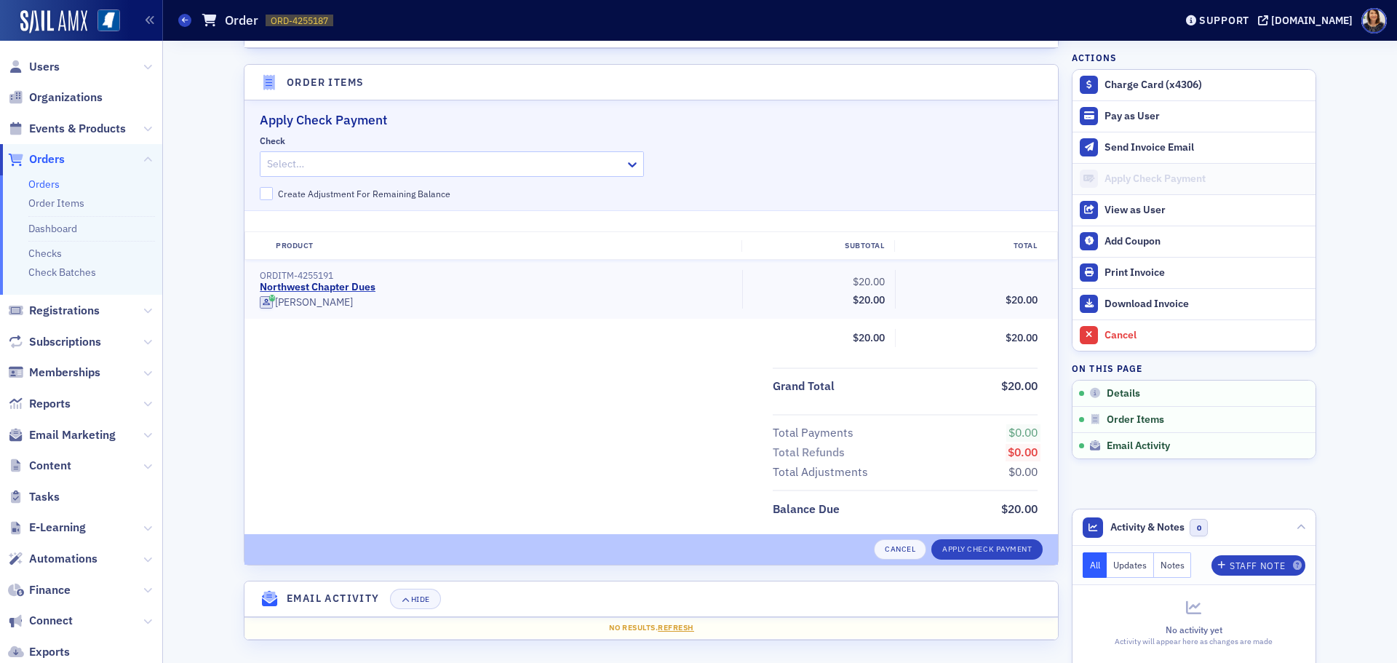
scroll to position [432, 0]
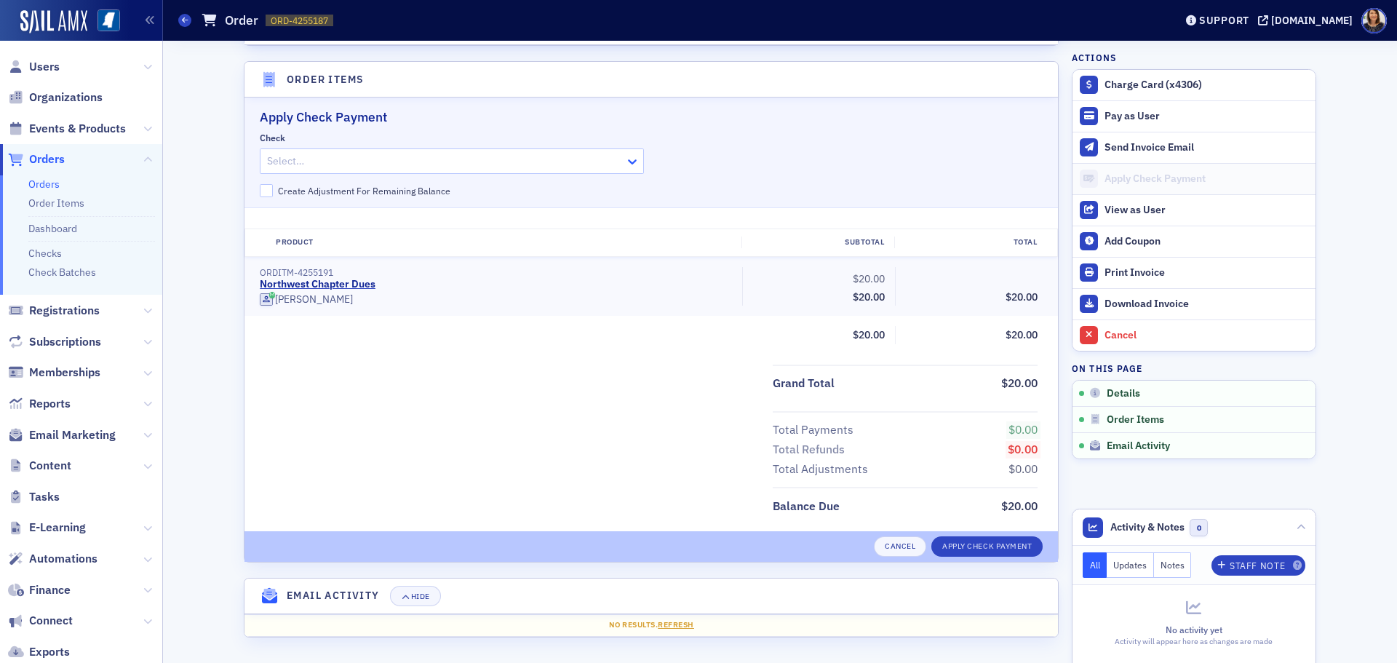
click at [626, 161] on icon at bounding box center [632, 161] width 15 height 15
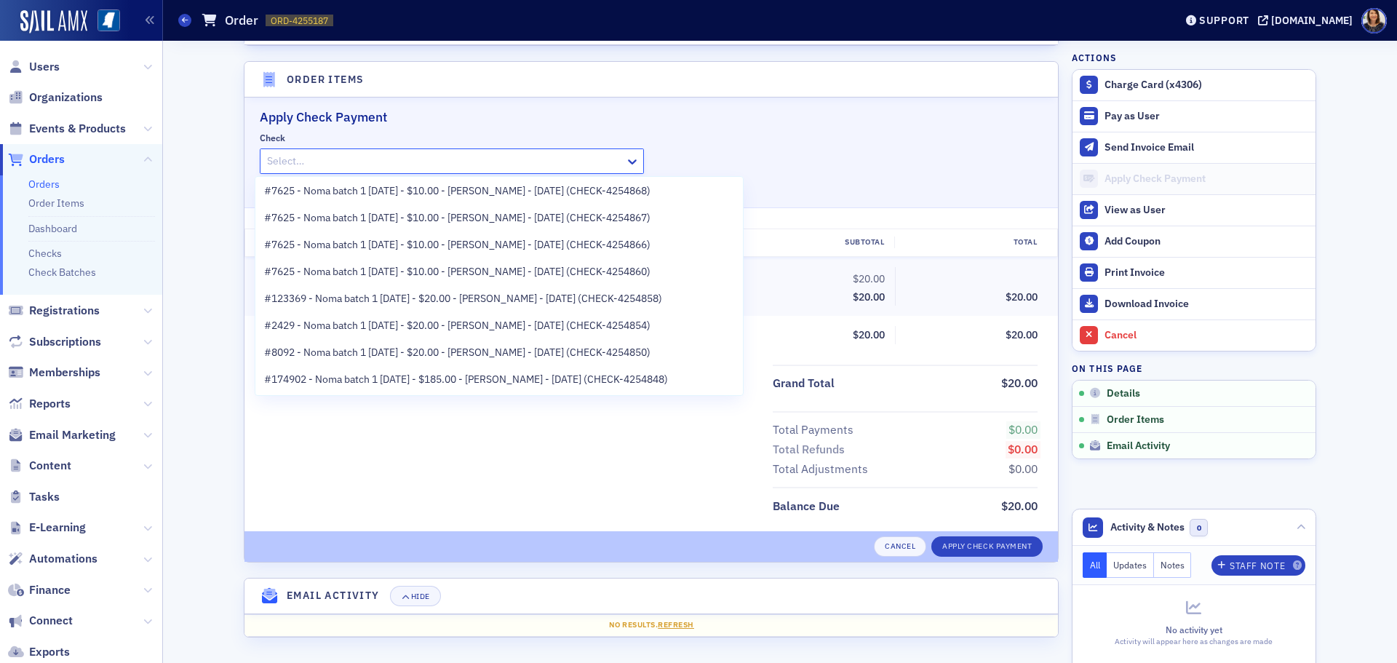
scroll to position [446, 0]
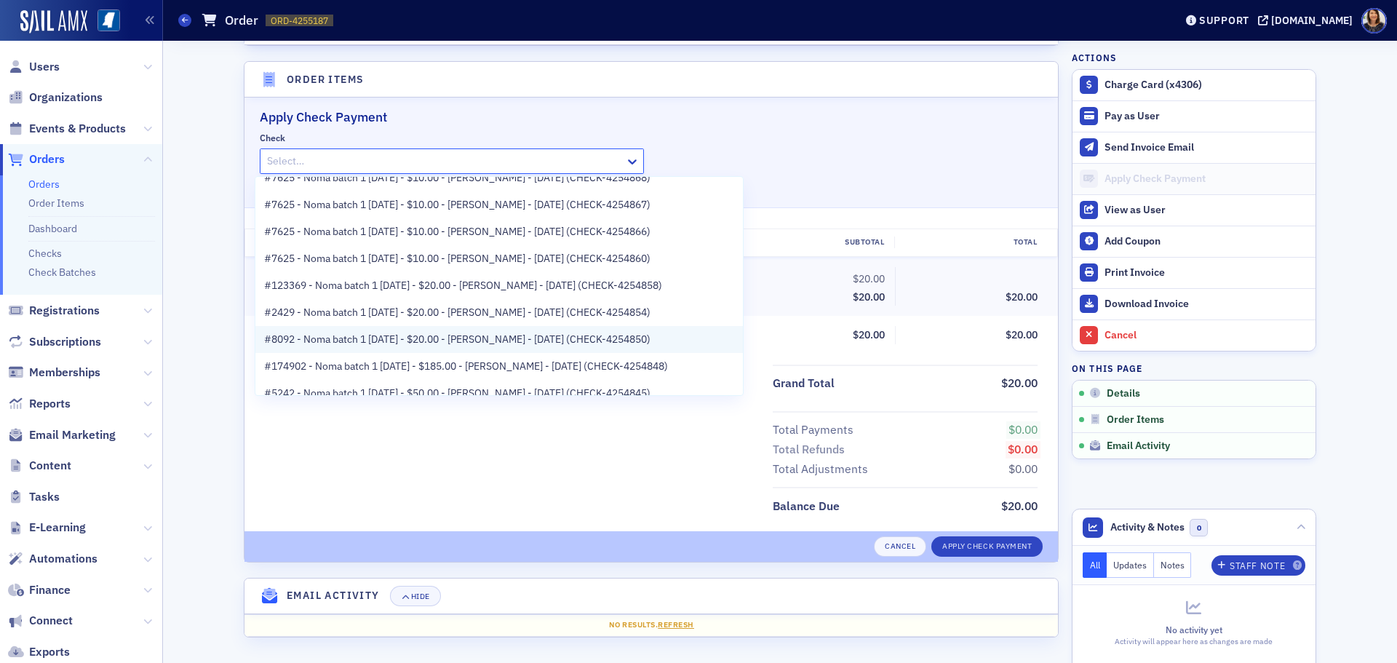
click at [544, 343] on span "#8092 - Noma batch 1 [DATE] - $20.00 - [PERSON_NAME] - [DATE] (CHECK-4254850)" at bounding box center [457, 339] width 386 height 15
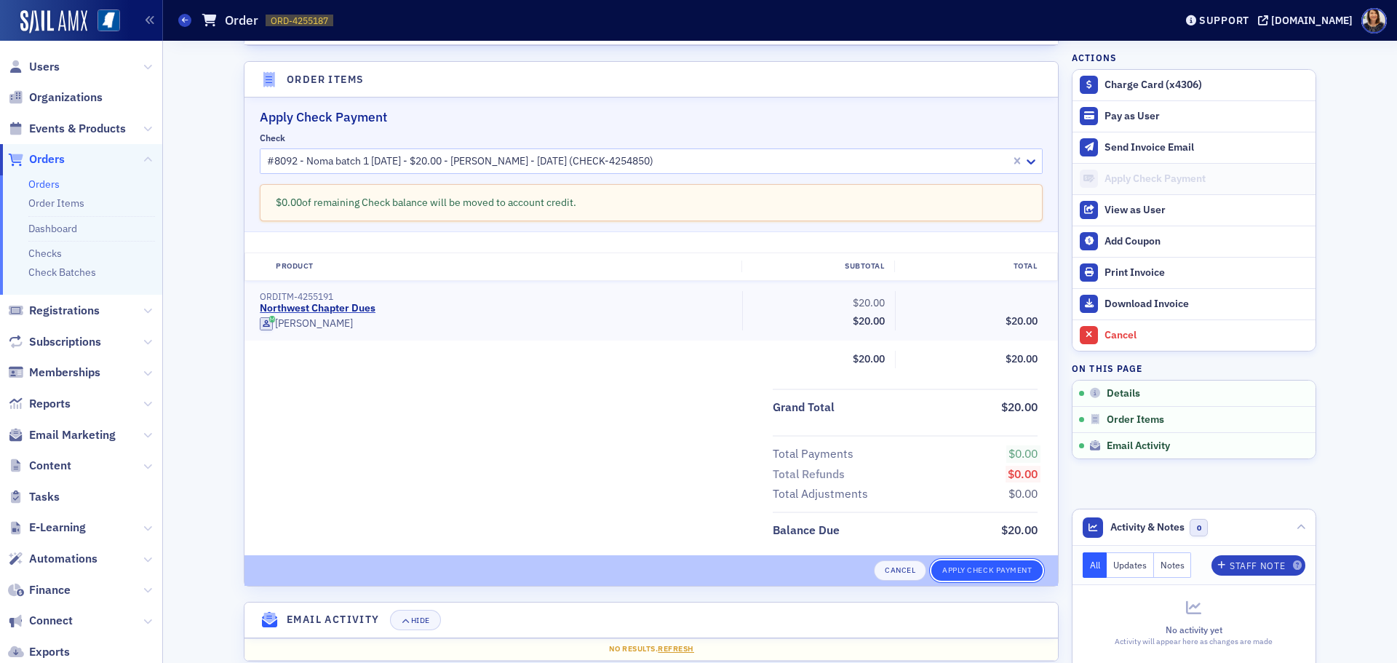
click at [974, 577] on button "Apply Check Payment" at bounding box center [986, 570] width 111 height 20
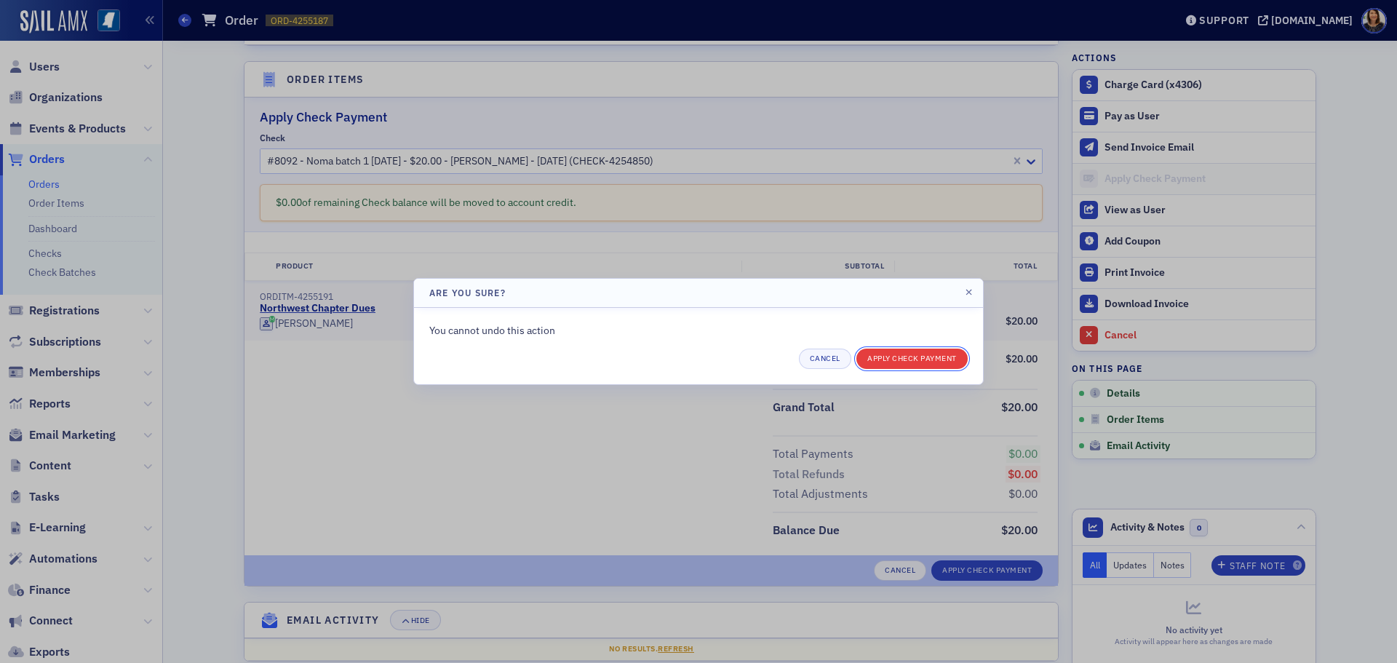
click at [907, 359] on button "Apply Check Payment" at bounding box center [911, 359] width 111 height 20
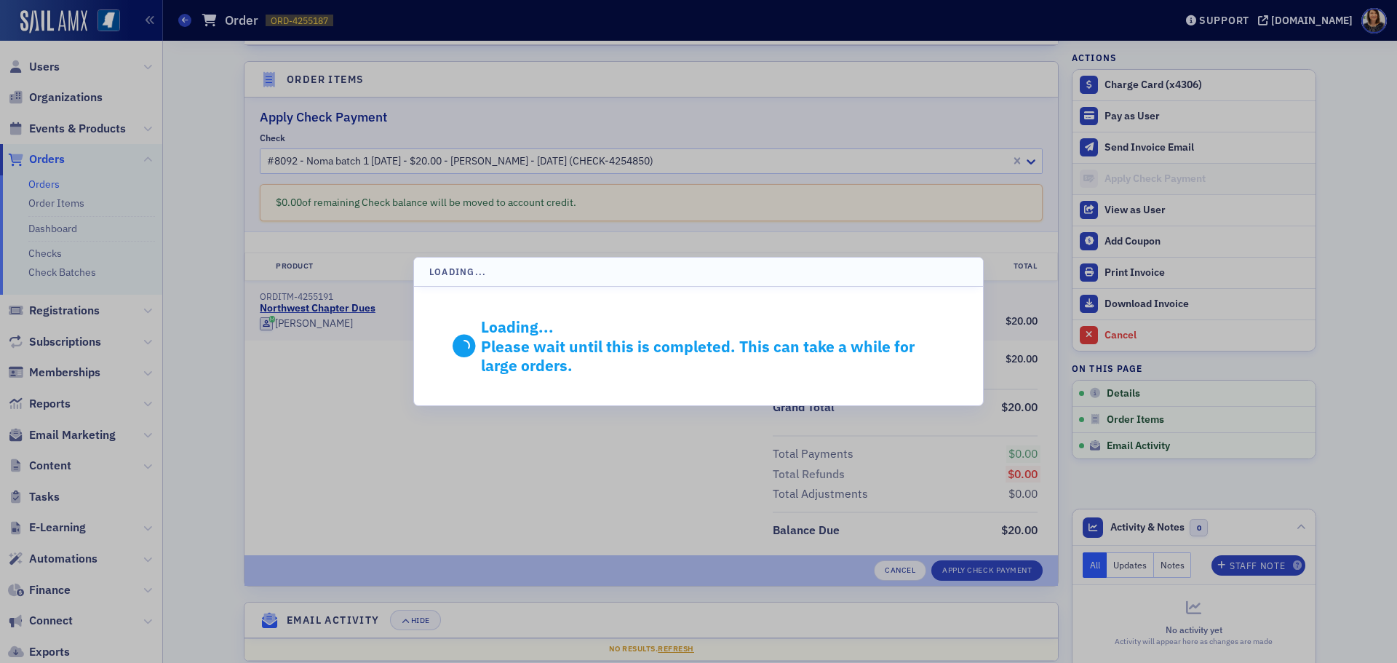
scroll to position [271, 0]
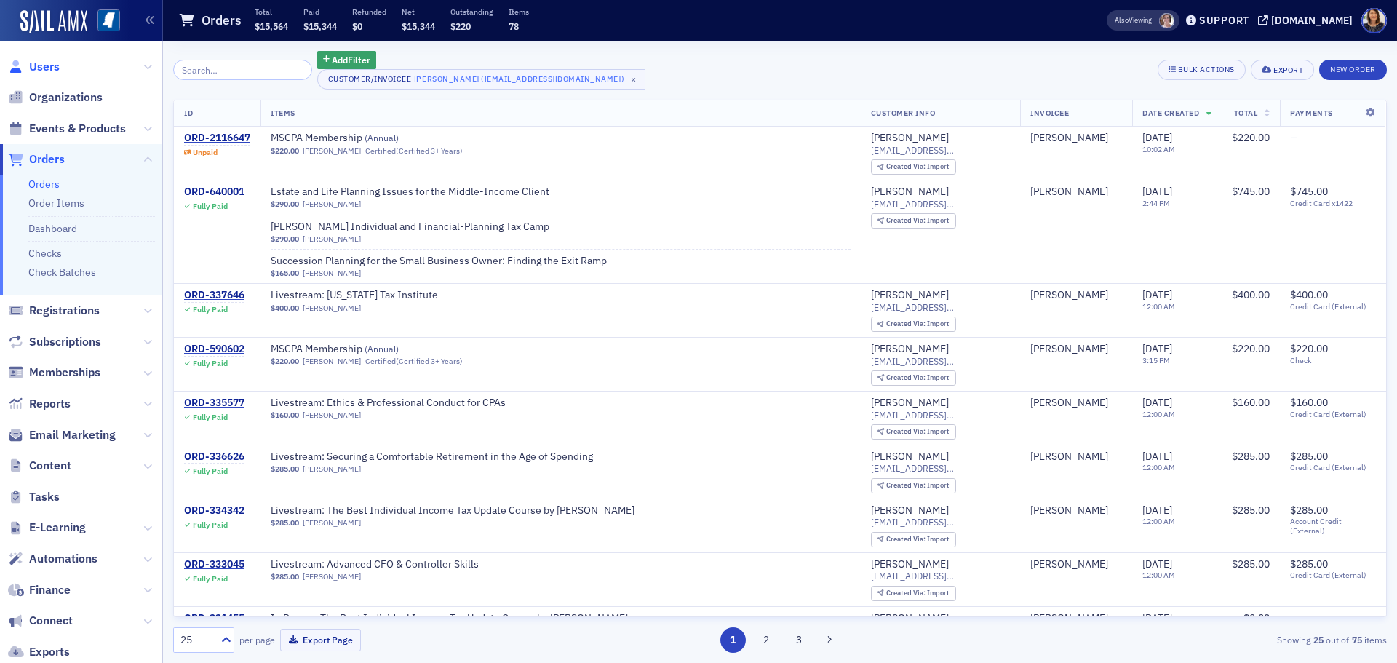
click at [39, 70] on span "Users" at bounding box center [44, 67] width 31 height 16
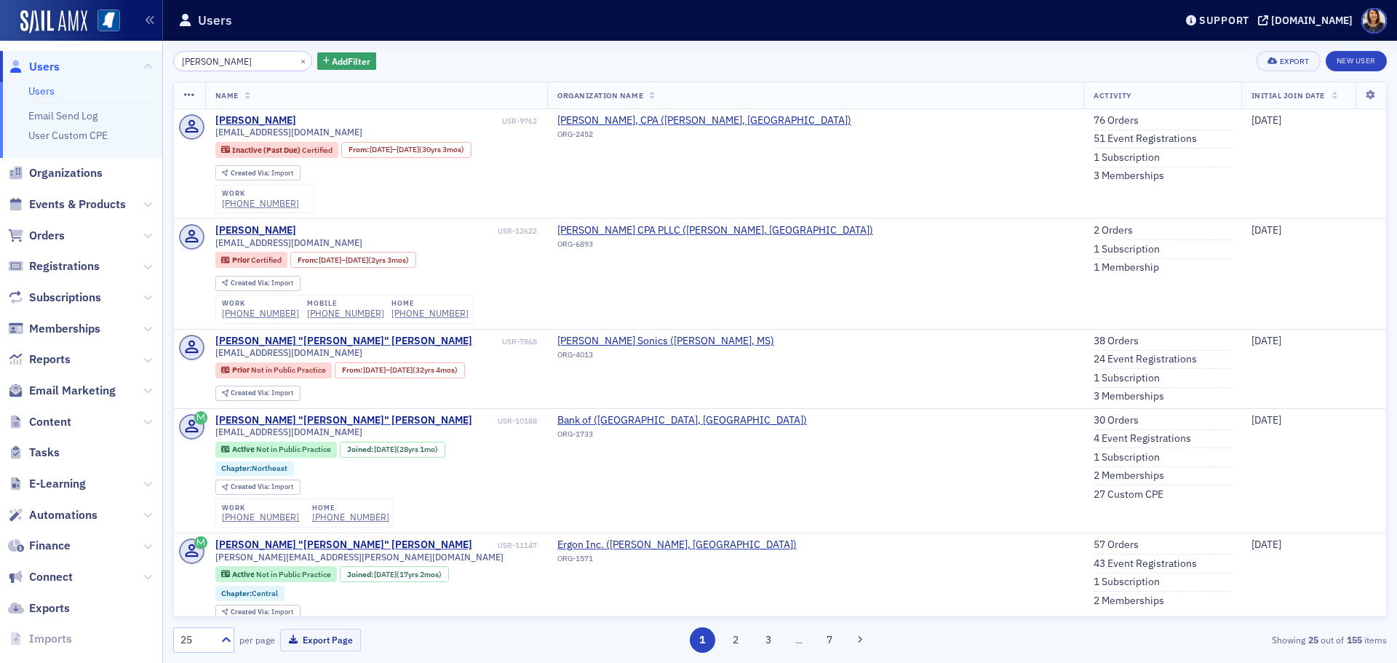
click at [297, 55] on div "×" at bounding box center [304, 61] width 15 height 18
click at [297, 60] on button "×" at bounding box center [303, 60] width 13 height 13
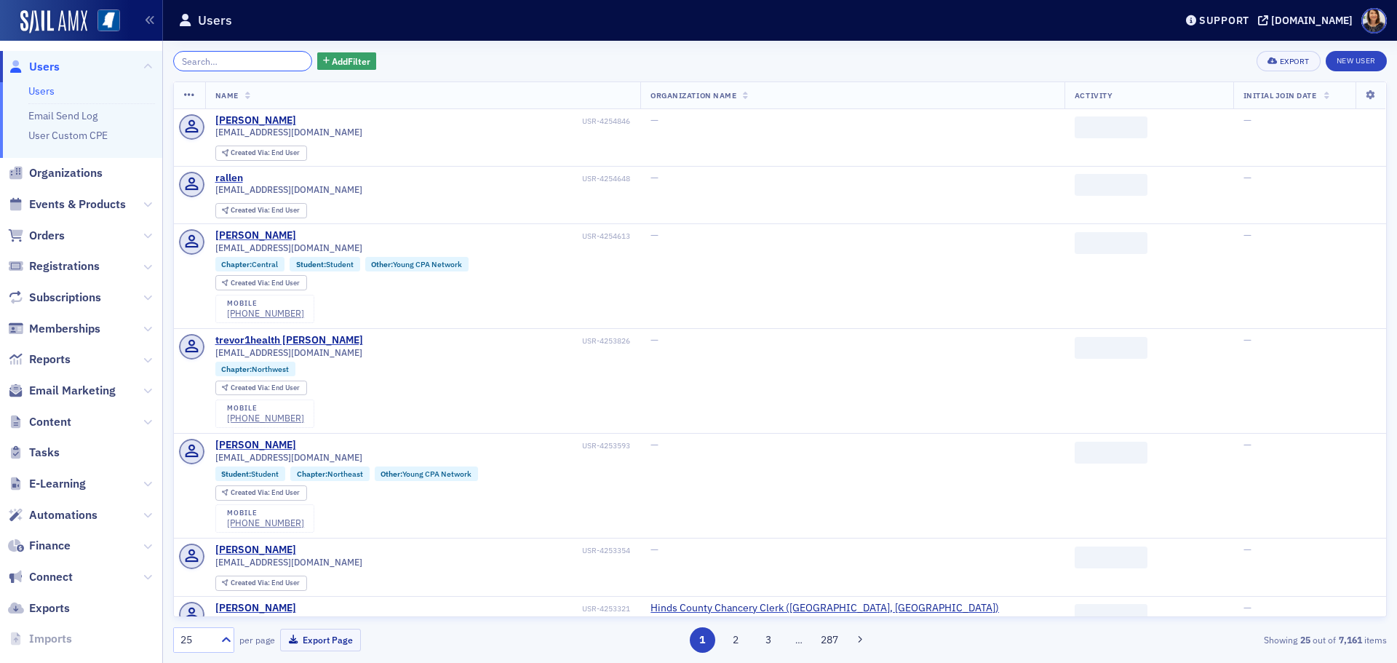
click at [269, 62] on input "search" at bounding box center [242, 61] width 139 height 20
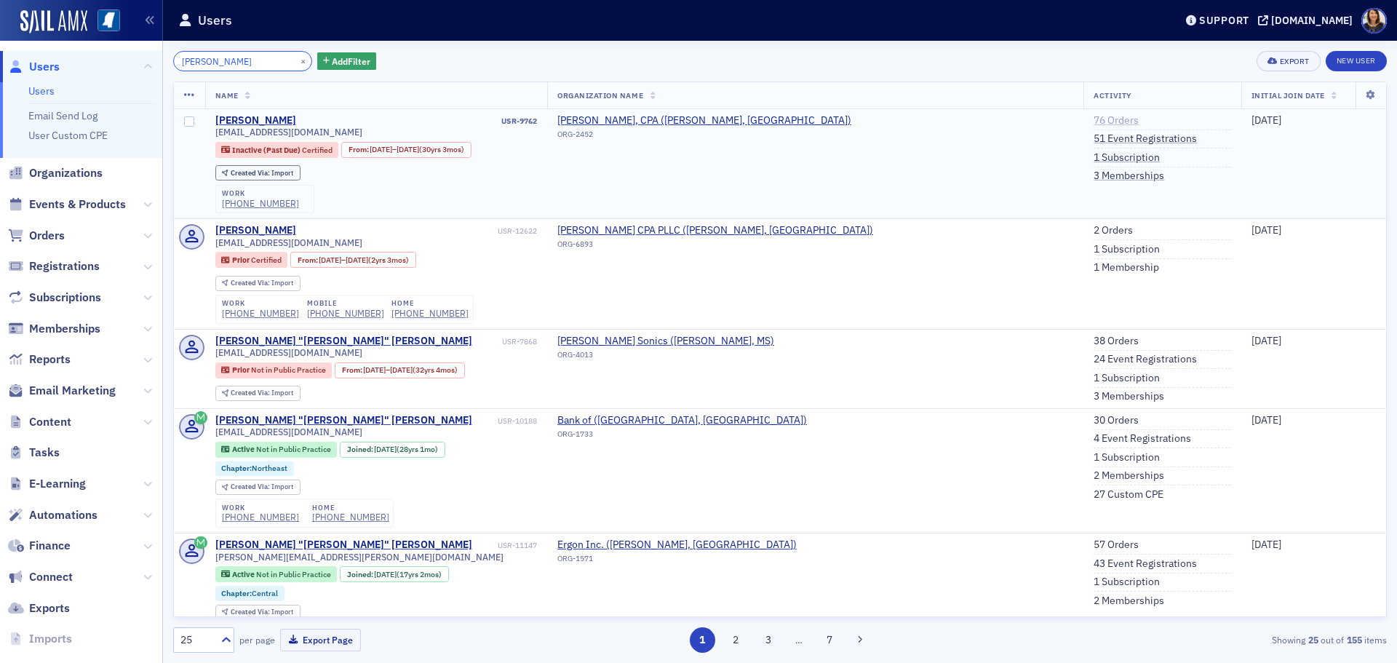
type input "[PERSON_NAME]"
click at [1094, 115] on link "76 Orders" at bounding box center [1116, 120] width 45 height 13
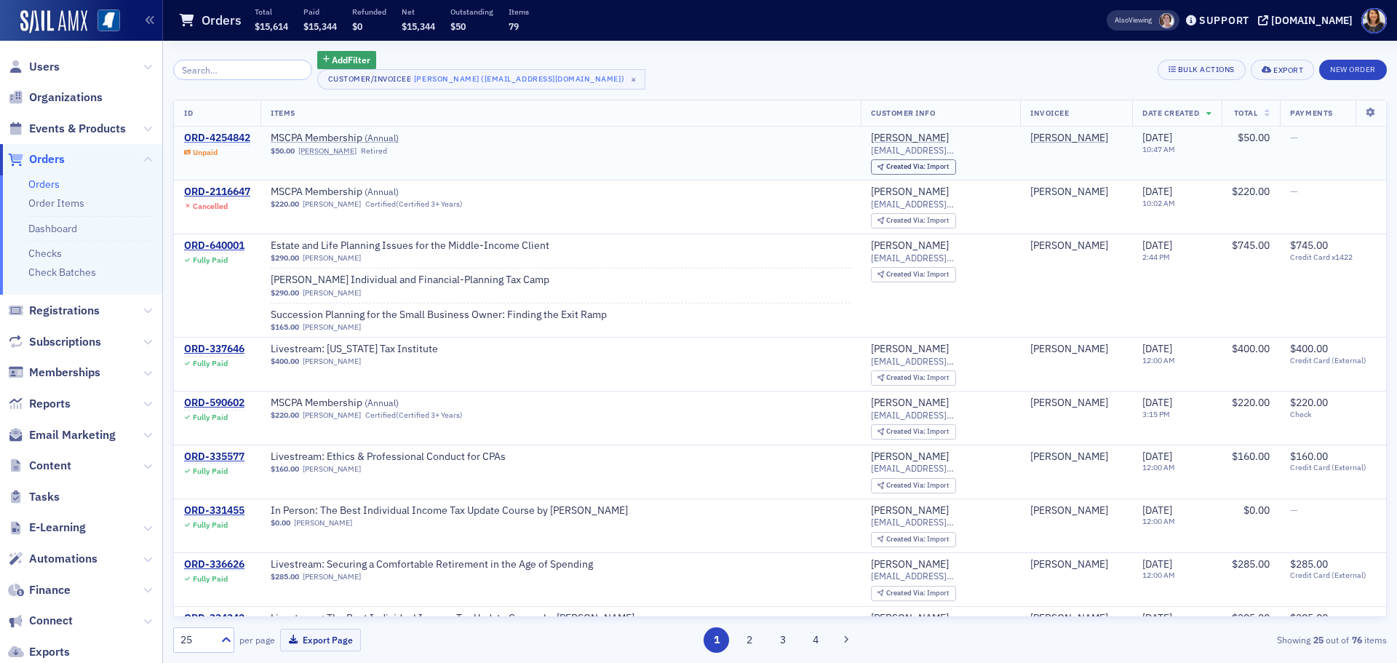
click at [228, 142] on div "ORD-4254842" at bounding box center [217, 138] width 66 height 13
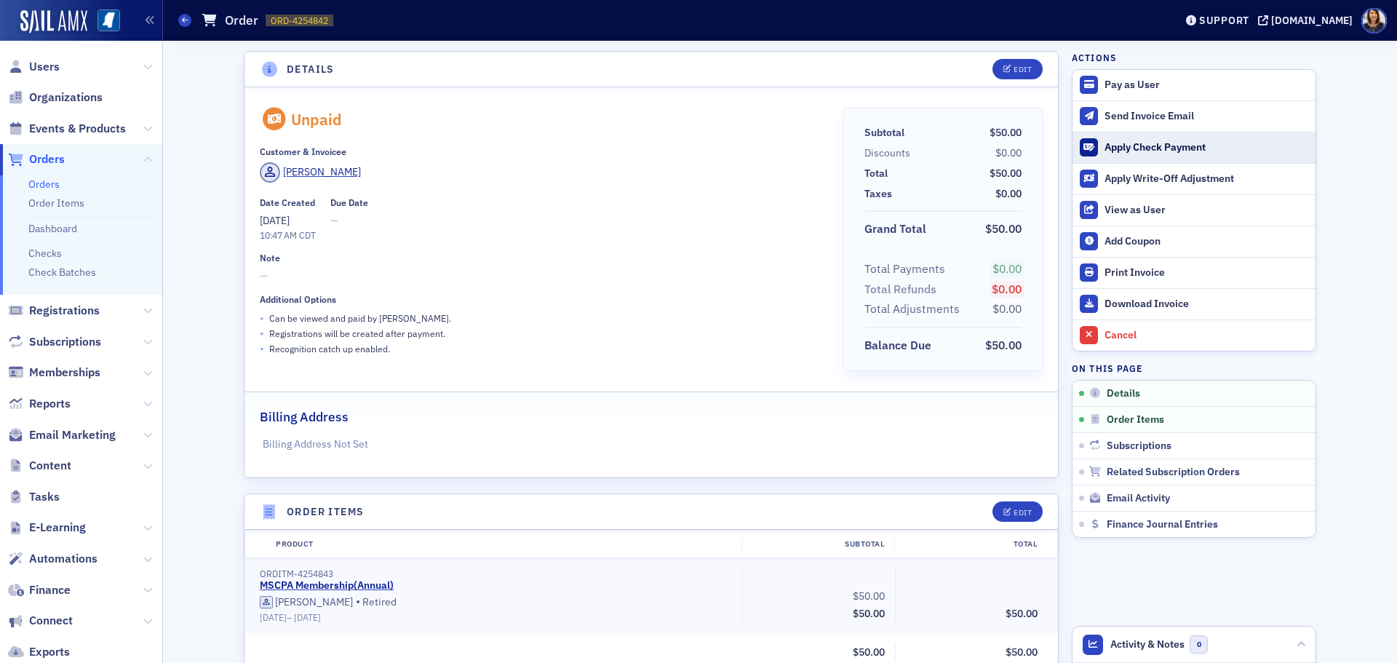
click at [1137, 146] on div "Apply Check Payment" at bounding box center [1207, 147] width 204 height 13
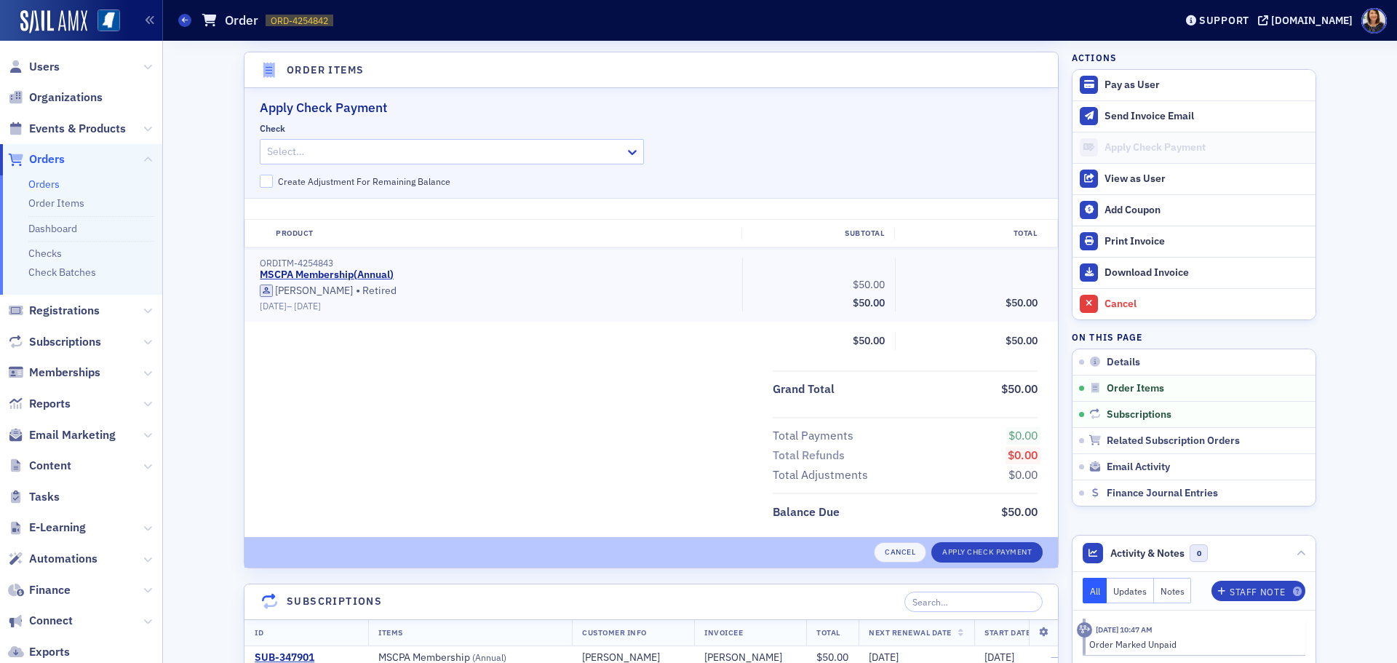
scroll to position [445, 0]
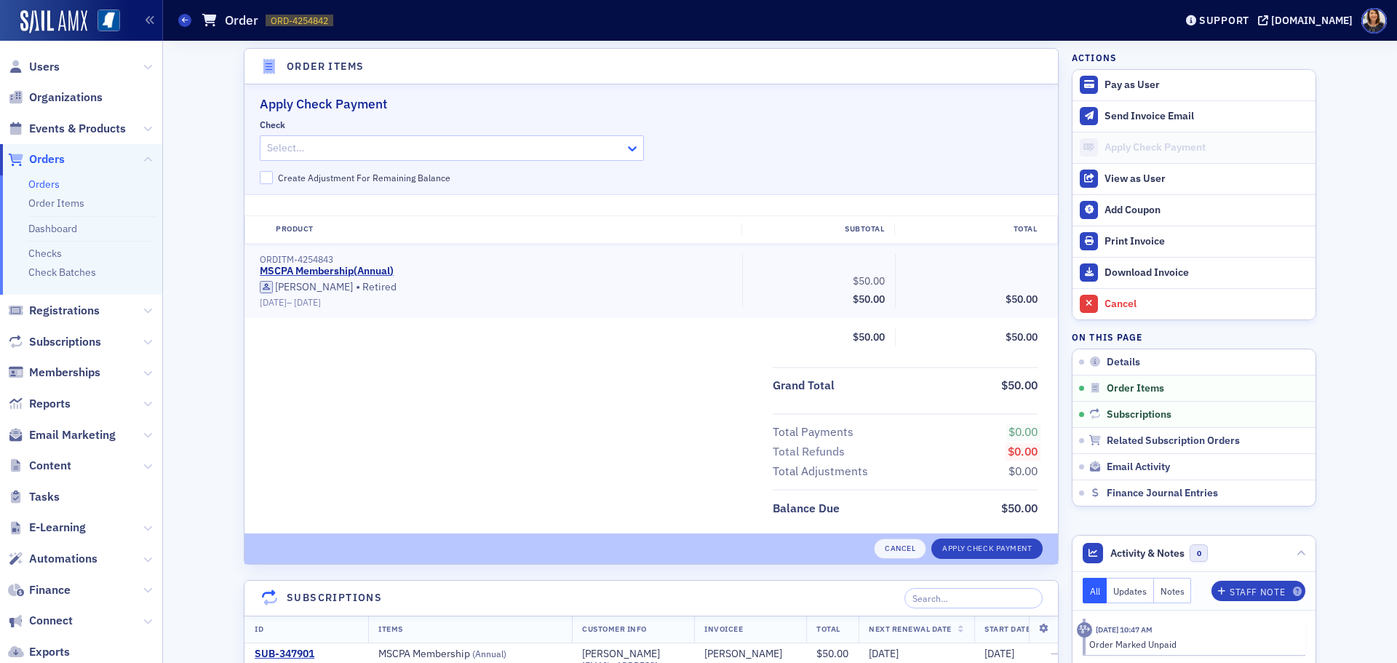
click at [629, 148] on icon at bounding box center [632, 148] width 9 height 5
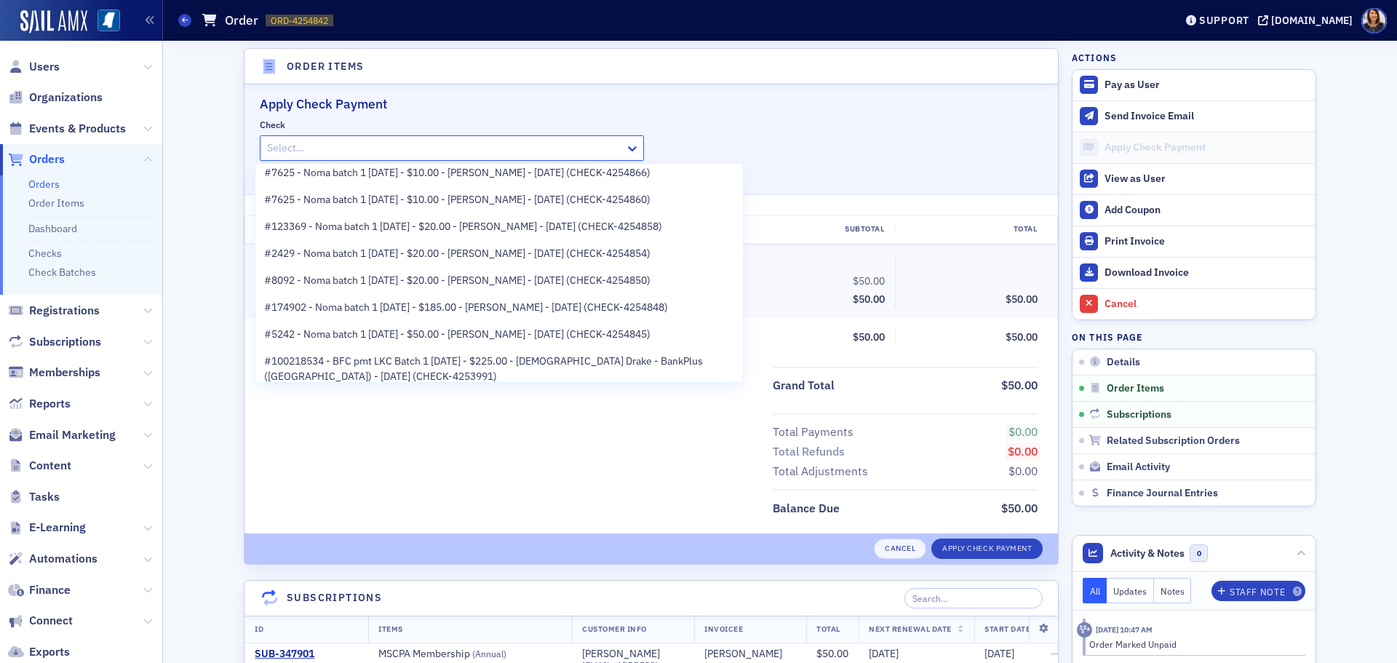
scroll to position [495, 0]
click at [568, 330] on span "#5242 - Noma batch 1 8.26.25 - $50.00 - James Spencer - 8/26/2025 (CHECK-425484…" at bounding box center [457, 331] width 386 height 15
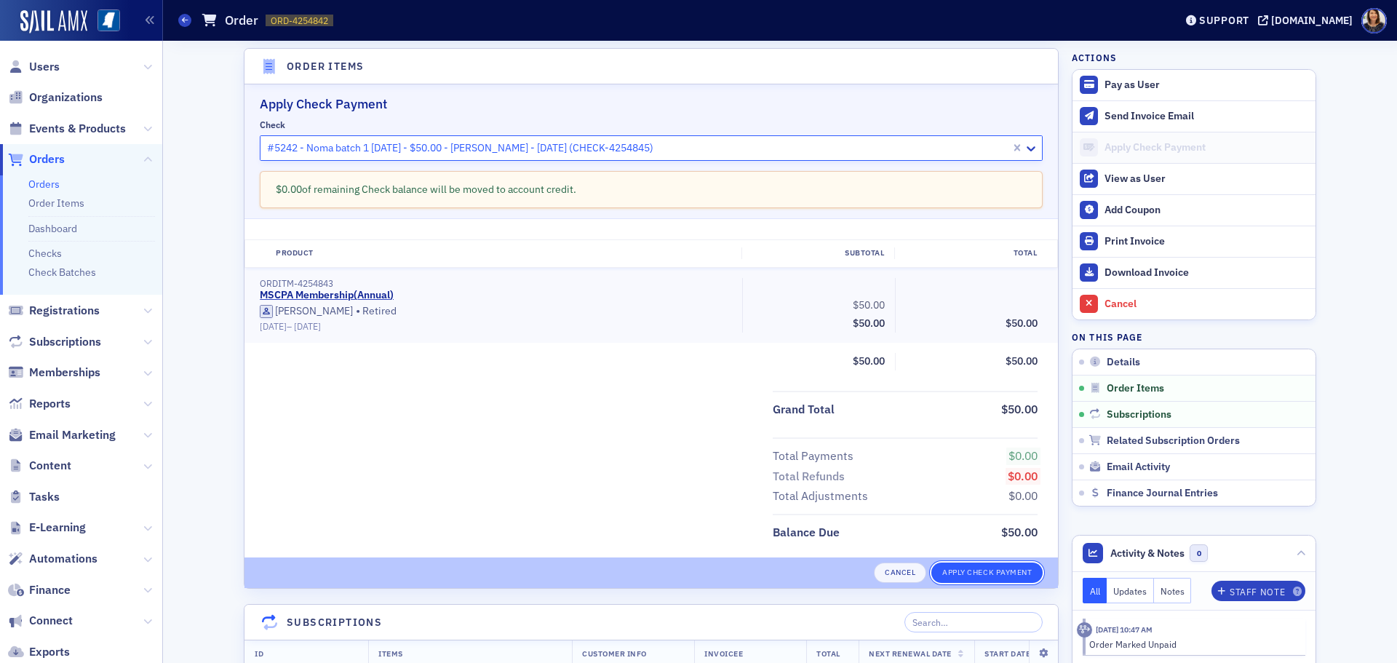
click at [979, 572] on button "Apply Check Payment" at bounding box center [986, 572] width 111 height 20
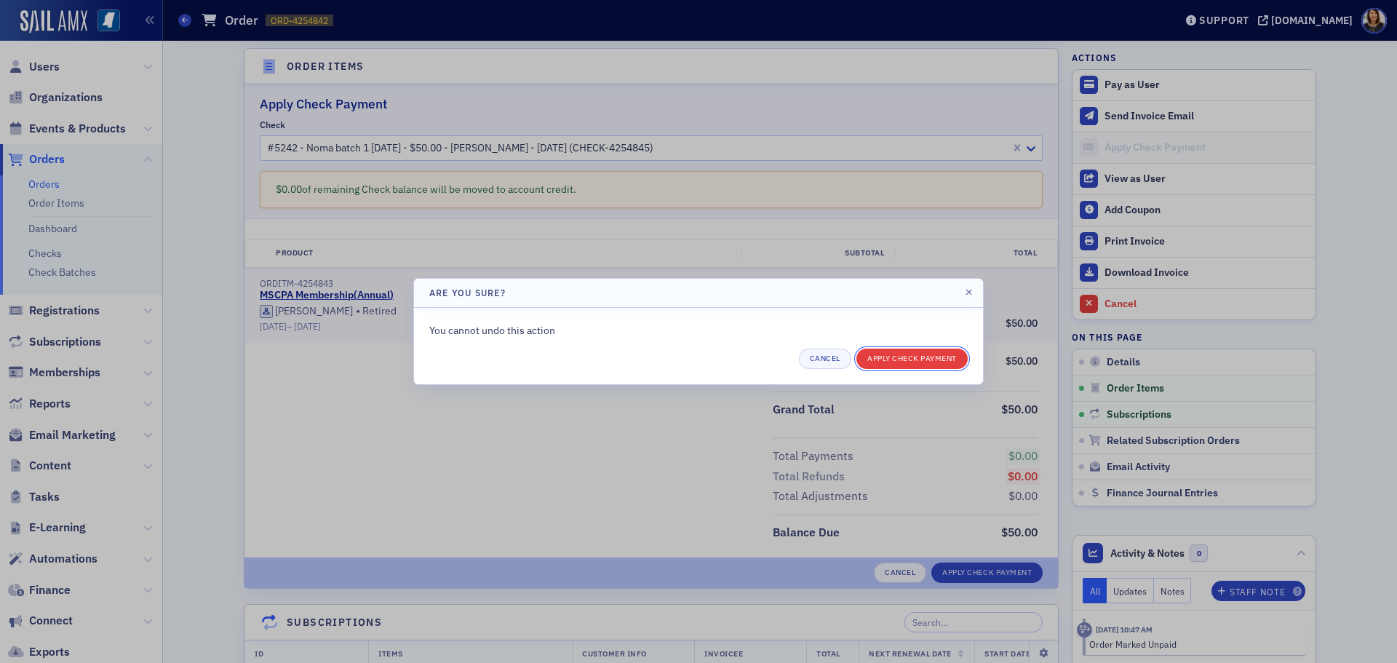
click at [929, 357] on button "Apply Check Payment" at bounding box center [911, 359] width 111 height 20
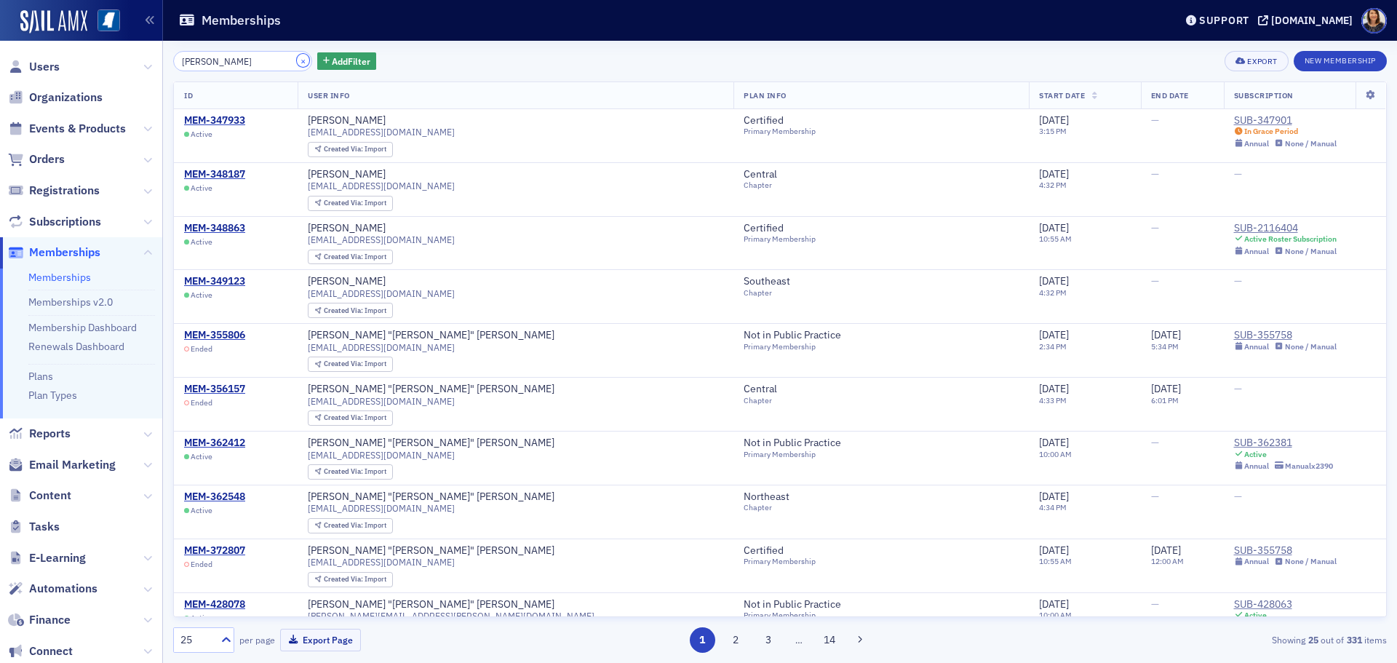
click at [297, 63] on button "×" at bounding box center [303, 60] width 13 height 13
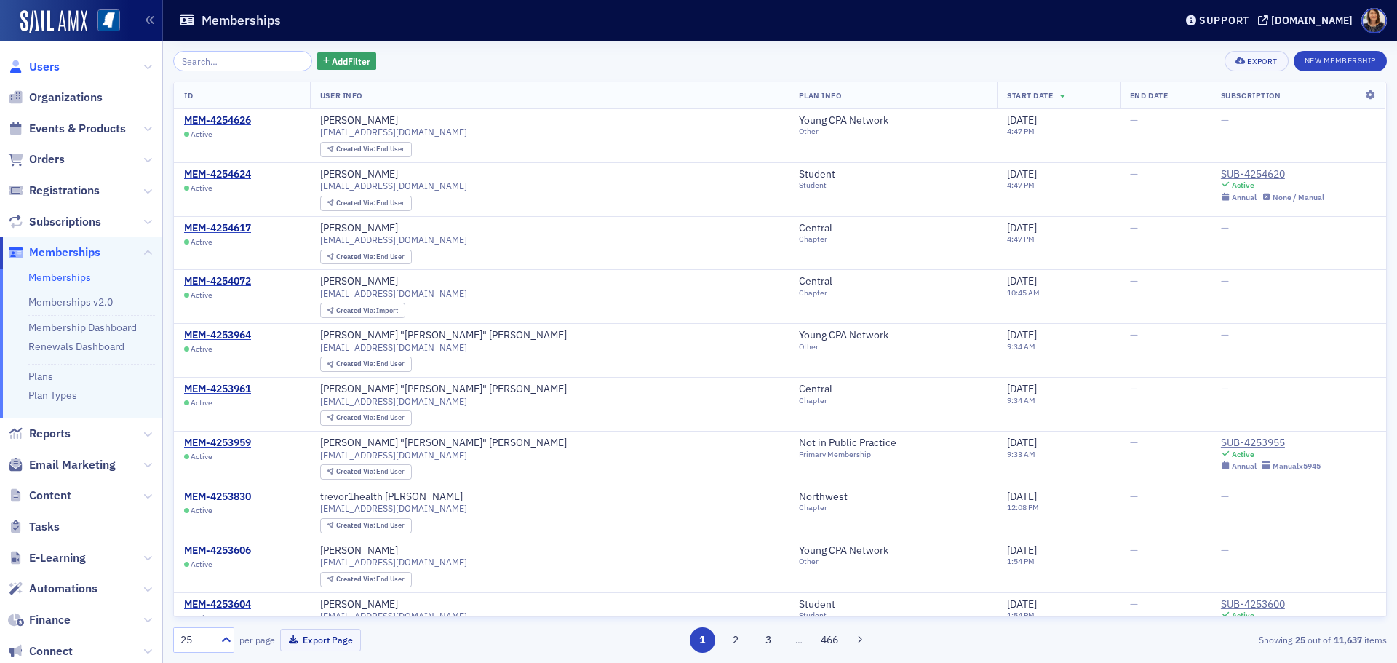
click at [44, 68] on span "Users" at bounding box center [44, 67] width 31 height 16
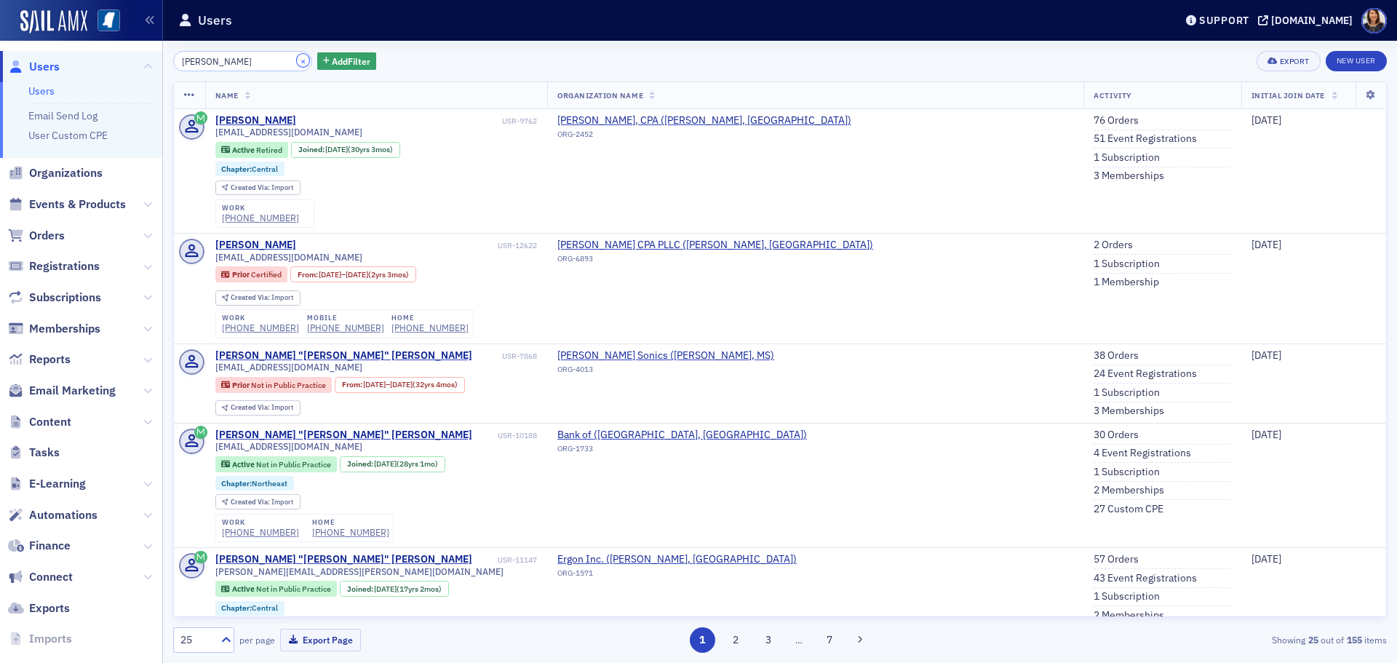
click at [297, 59] on button "×" at bounding box center [303, 60] width 13 height 13
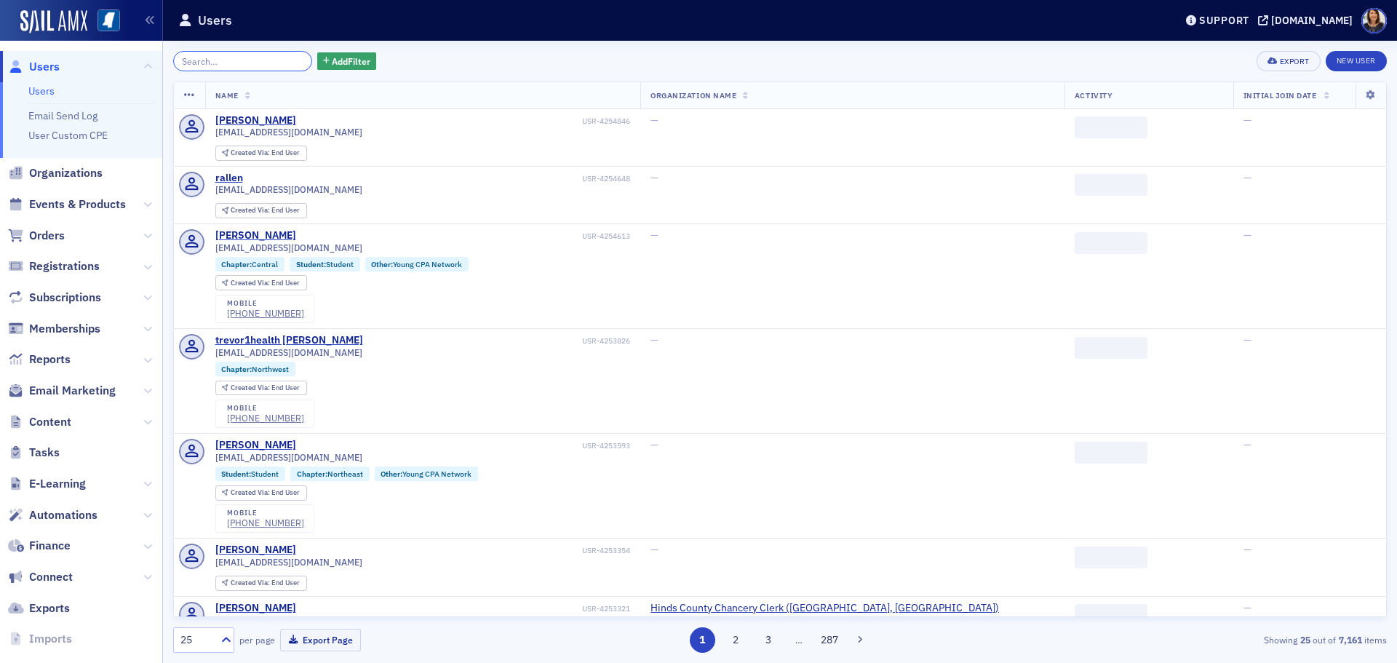
click at [228, 62] on input "search" at bounding box center [242, 61] width 139 height 20
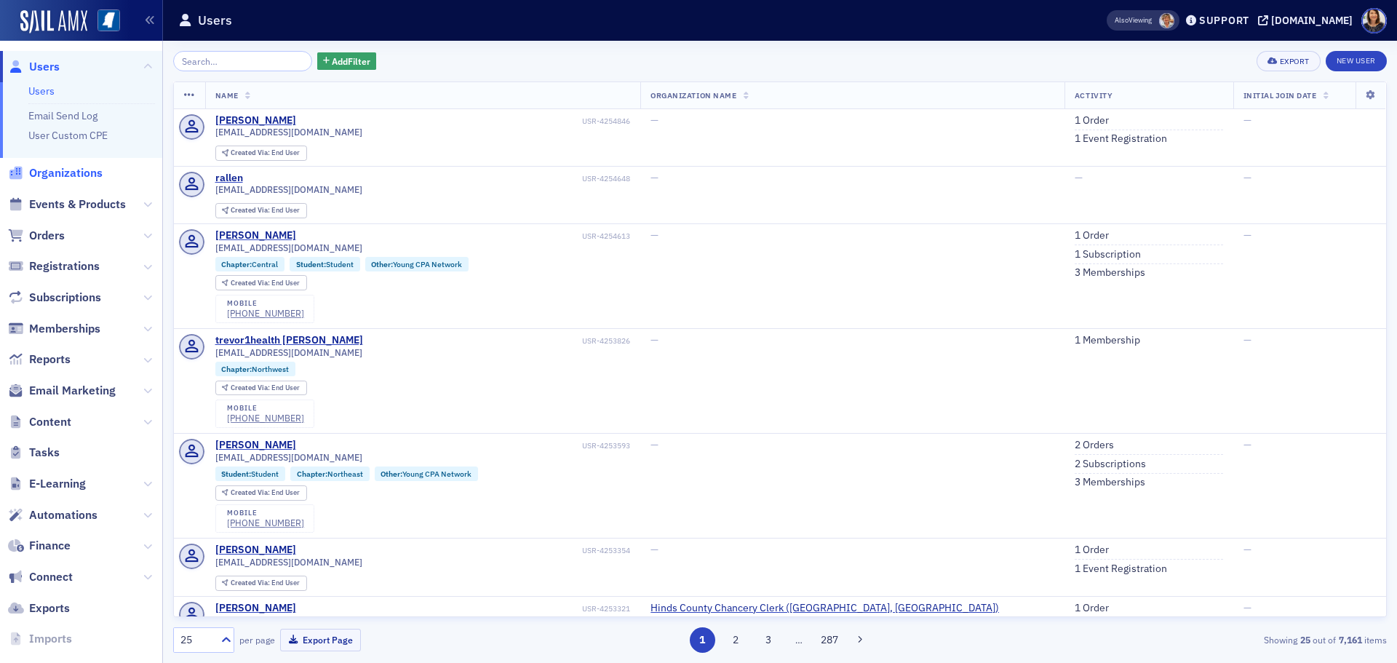
click at [65, 174] on span "Organizations" at bounding box center [65, 173] width 73 height 16
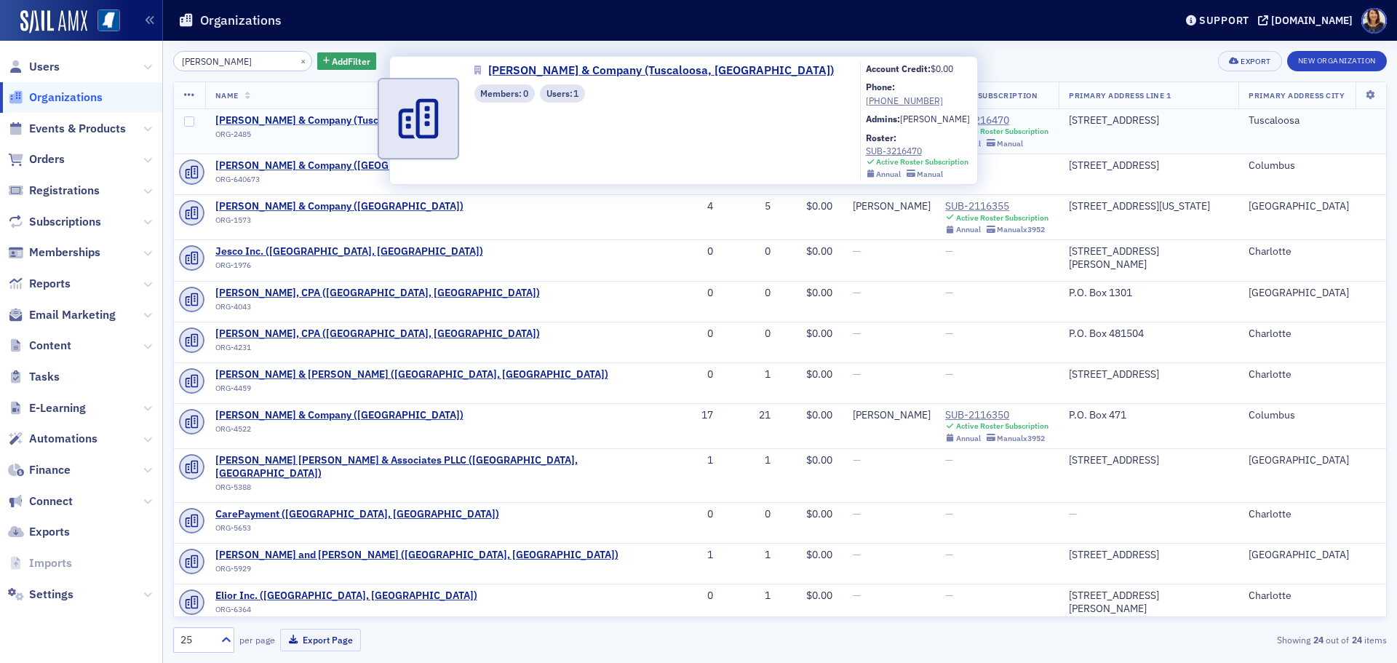
type input "T.E. Lott"
click at [281, 118] on span "T.E. Lott & Company (Tuscaloosa, AL)" at bounding box center [368, 120] width 306 height 13
select select "US"
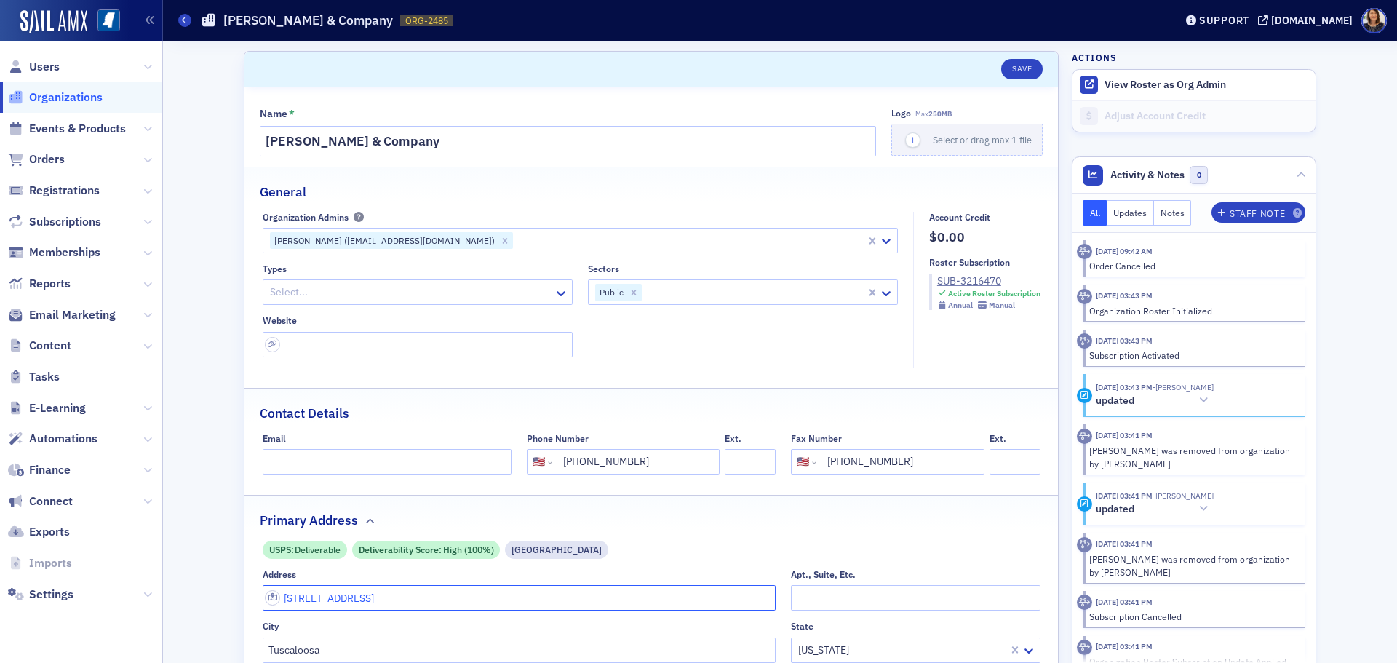
click at [410, 590] on input "6834 Hwy 69 South" at bounding box center [520, 597] width 514 height 25
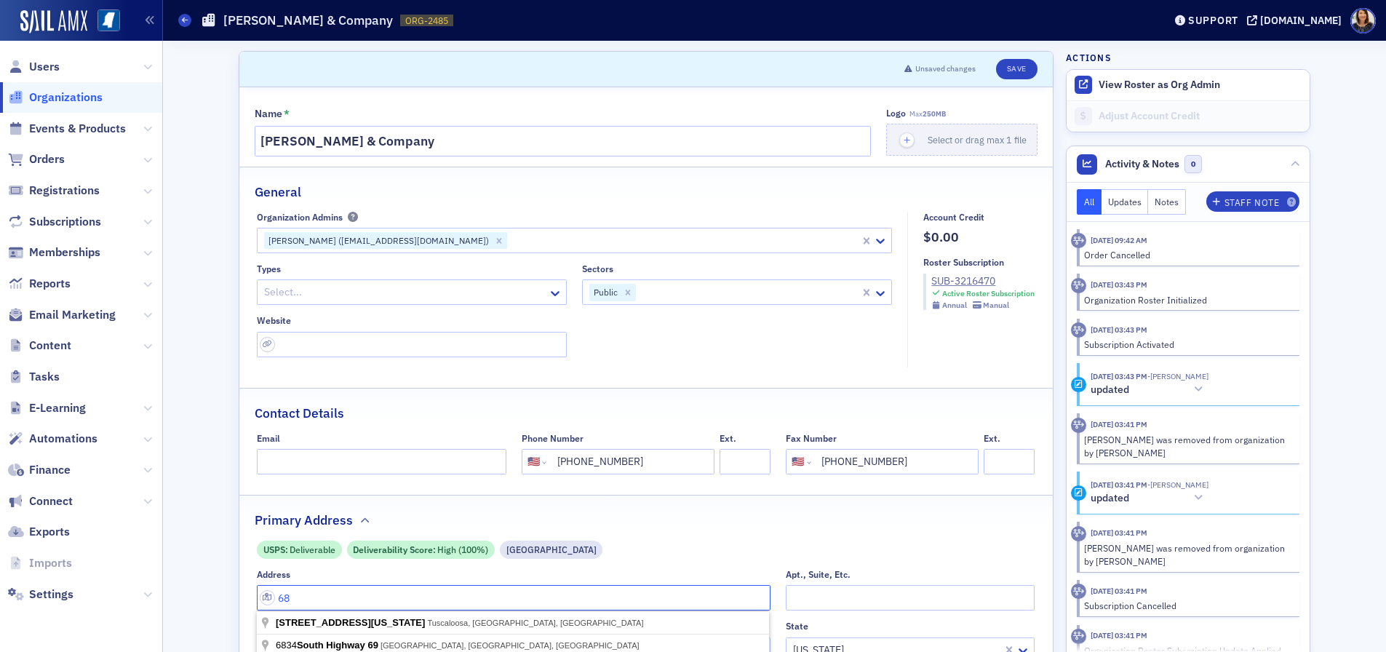
type input "6"
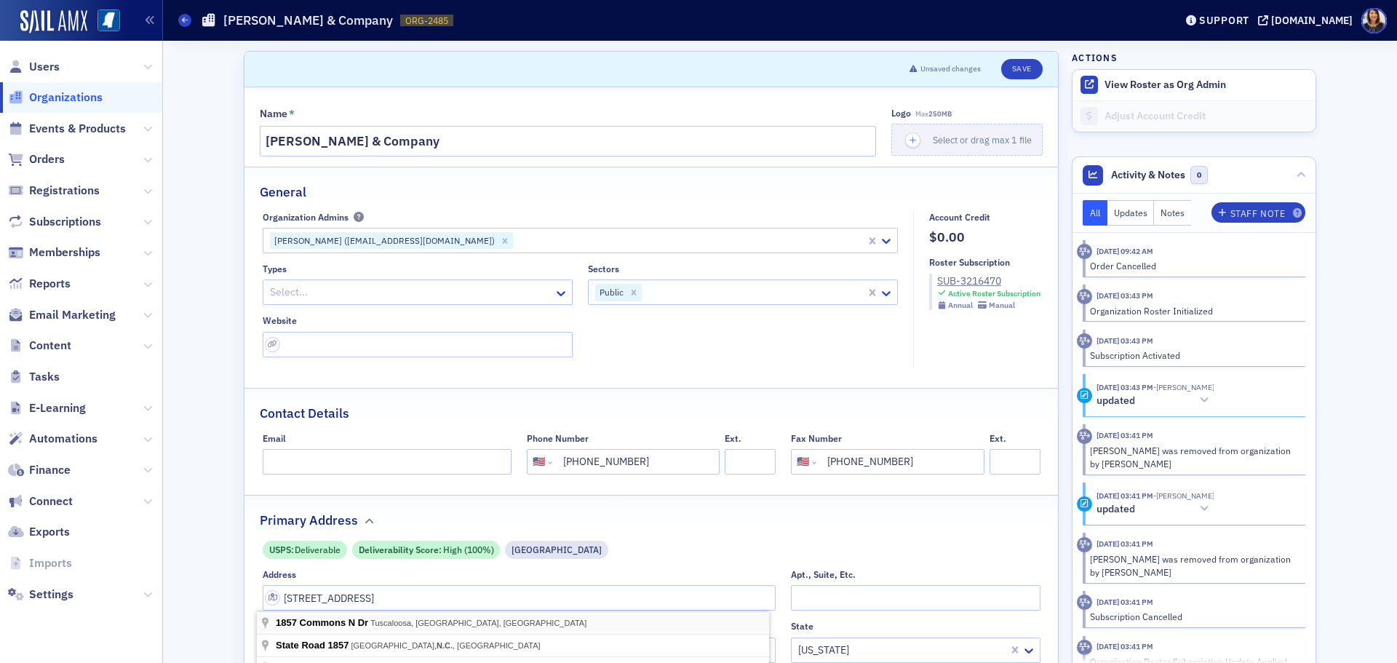
type input "1857 Commons N Dr"
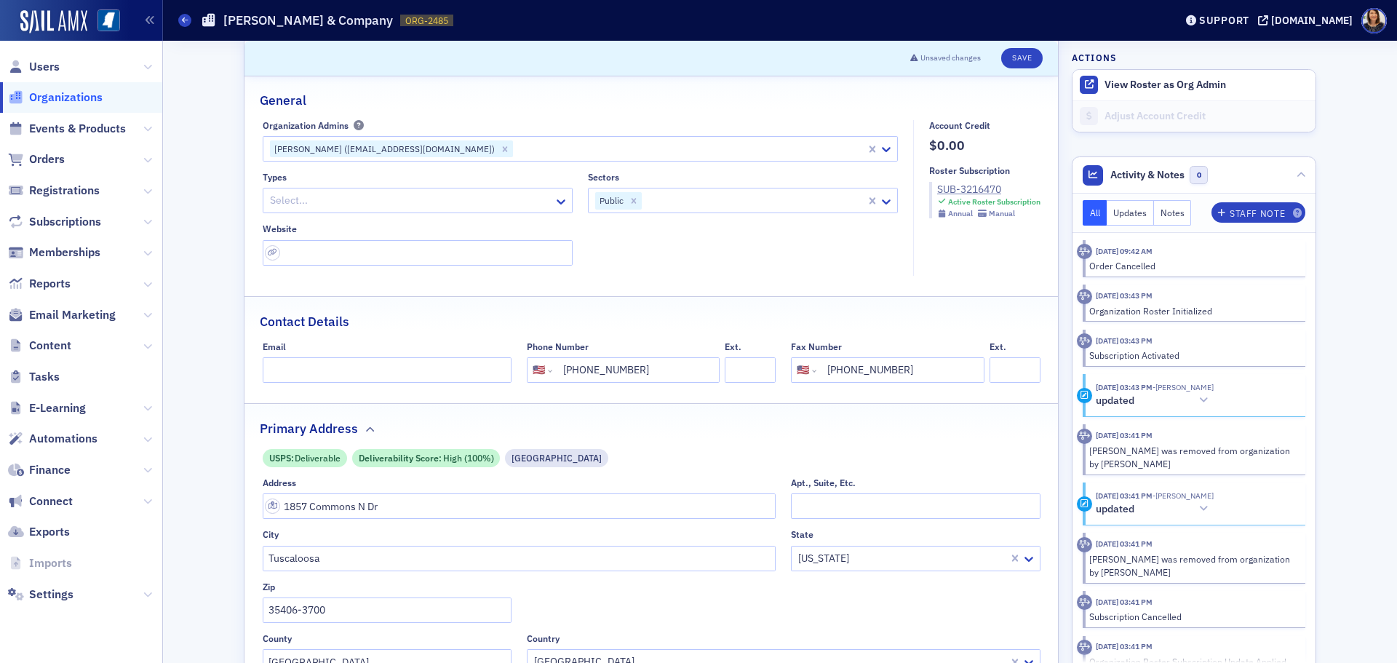
scroll to position [100, 0]
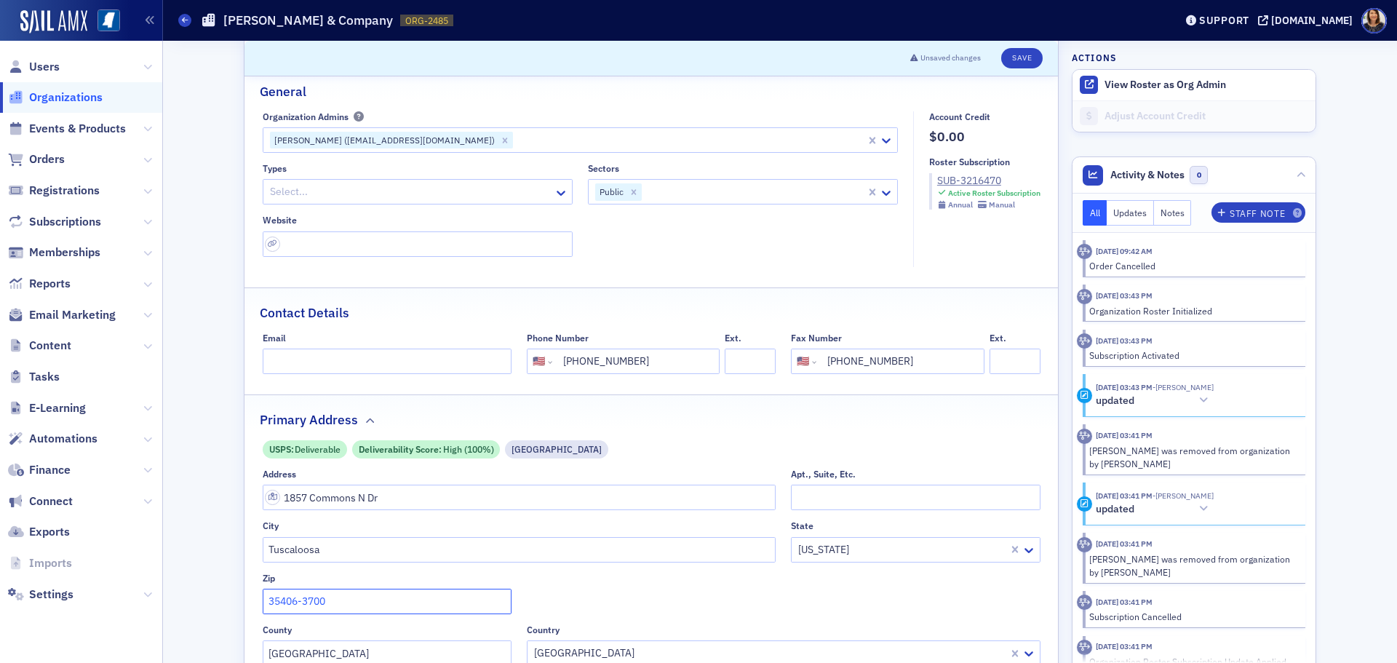
click at [350, 597] on input "35406-3700" at bounding box center [387, 601] width 249 height 25
type input "35406-3700"
click at [1019, 57] on button "Save" at bounding box center [1021, 58] width 41 height 20
select select "US"
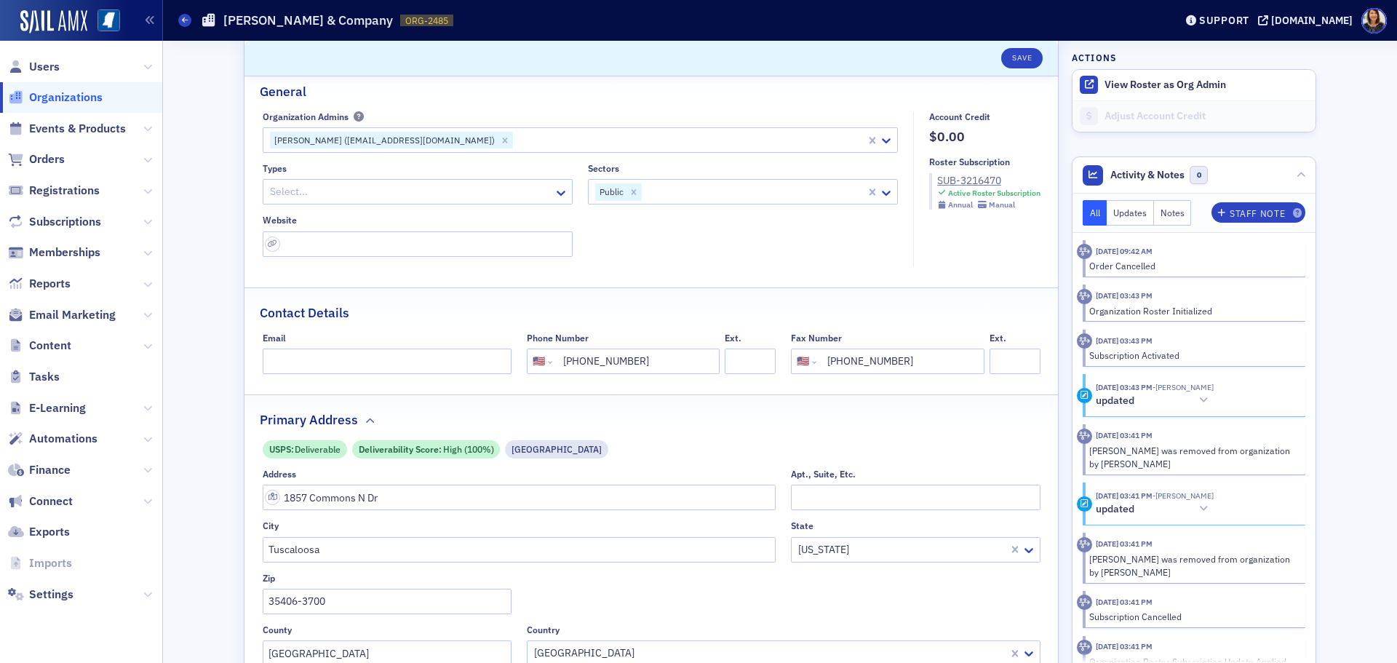
click at [56, 98] on span "Organizations" at bounding box center [65, 98] width 73 height 16
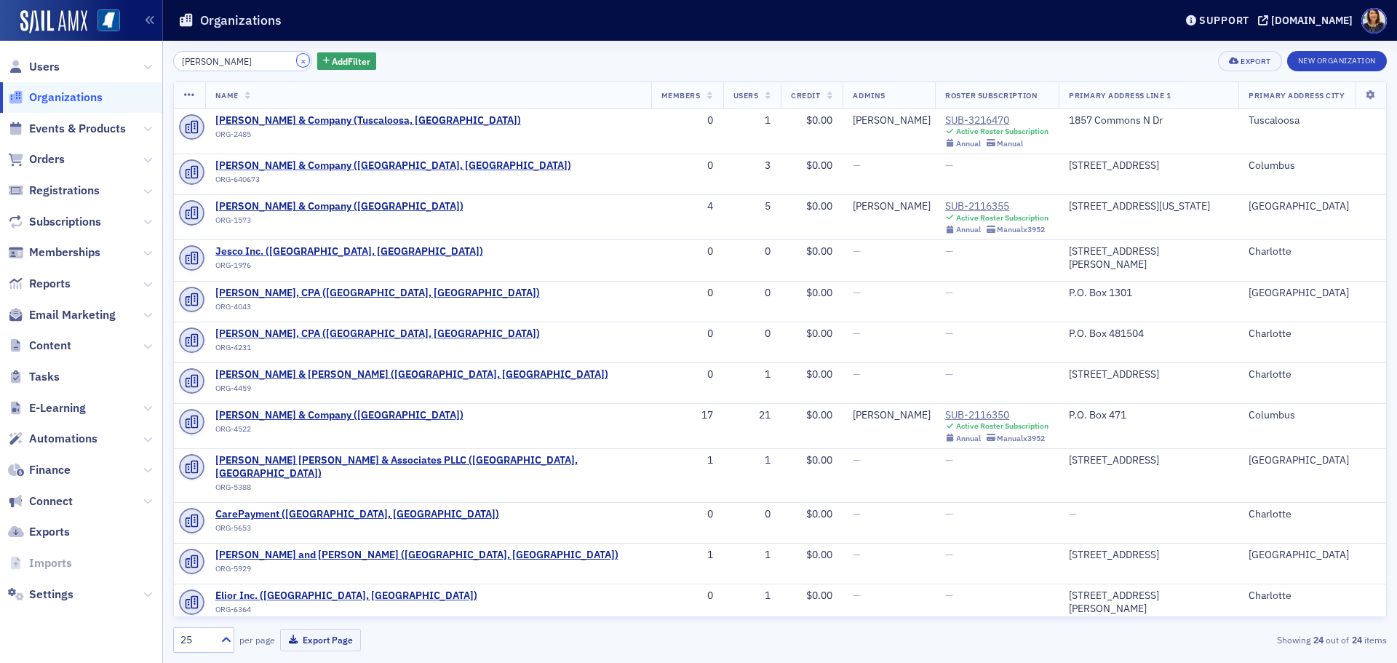
click at [297, 58] on button "×" at bounding box center [303, 60] width 13 height 13
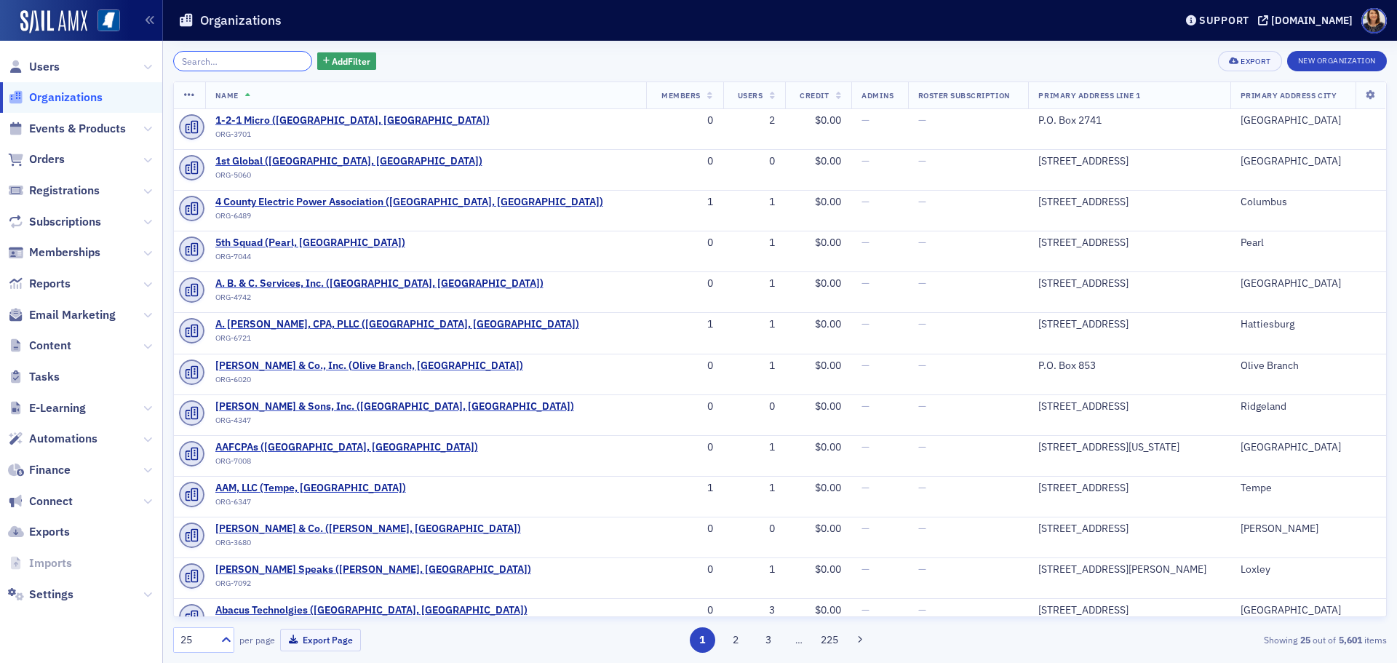
click at [253, 60] on input "search" at bounding box center [242, 61] width 139 height 20
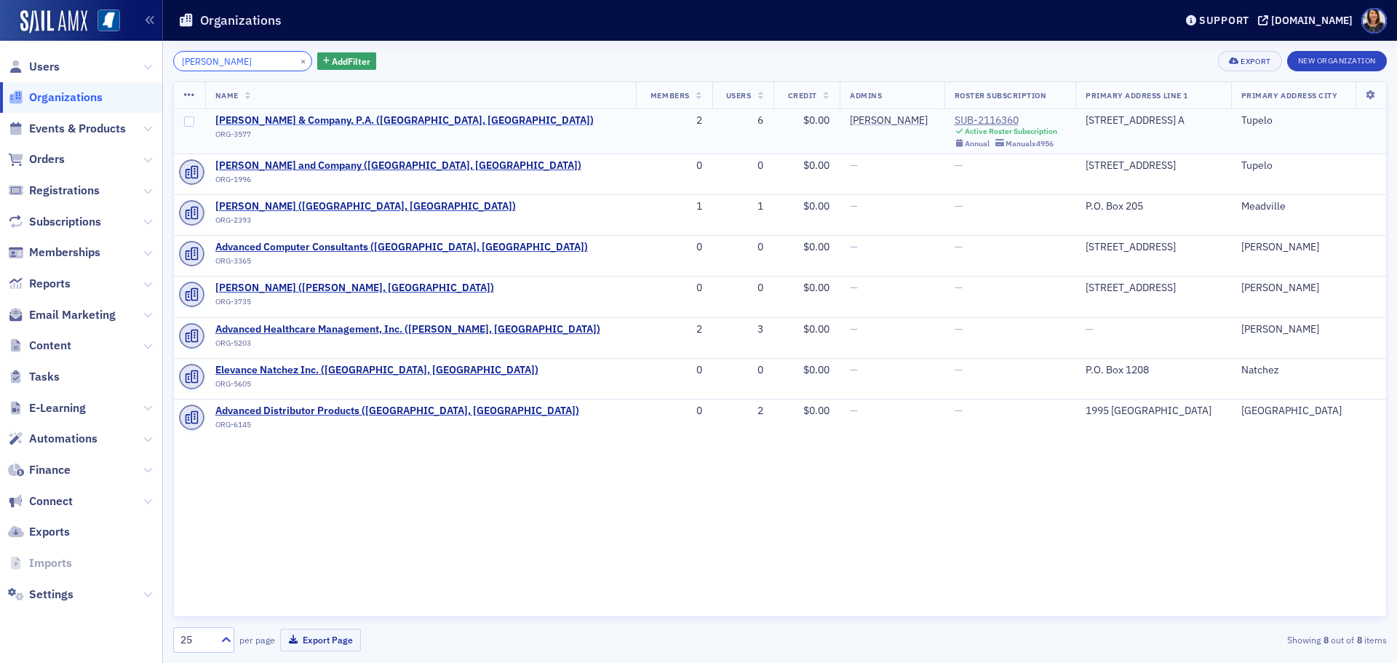
type input "J.E. Vance"
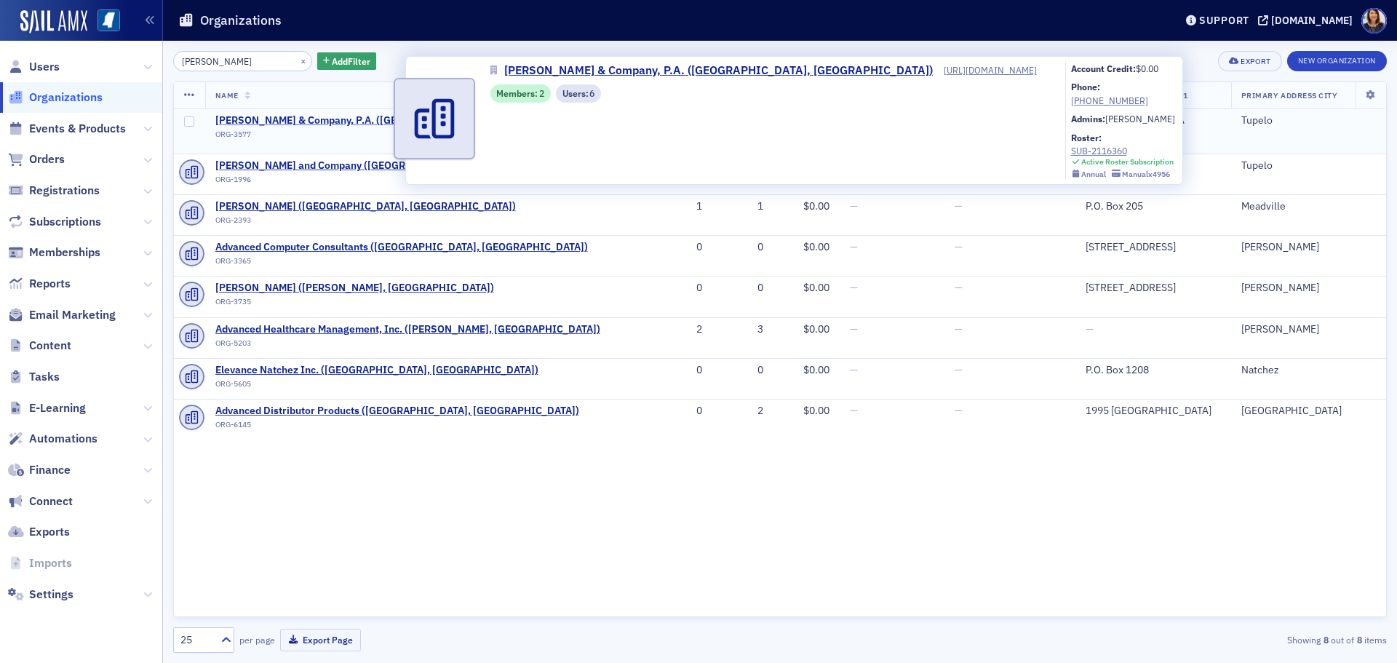
click at [277, 119] on span "J.E. Vance & Company, P.A. (Tupelo, MS)" at bounding box center [404, 120] width 378 height 13
select select "US"
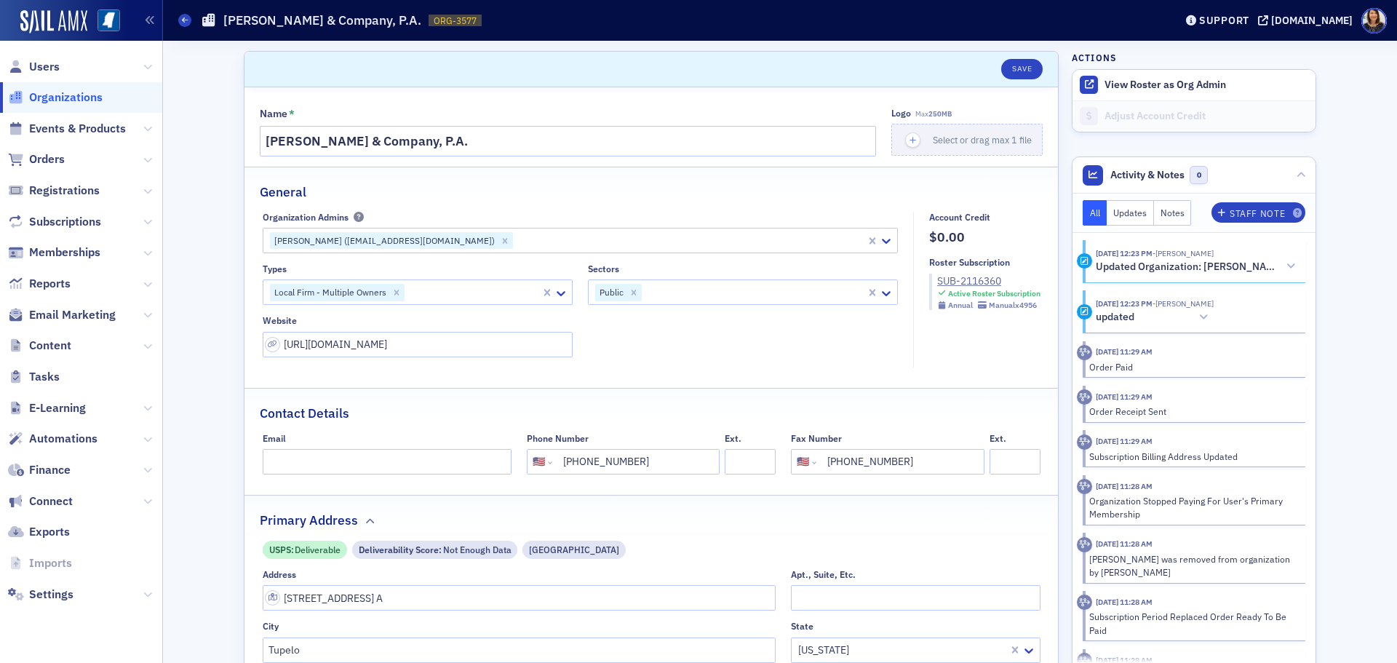
click at [80, 101] on span "Organizations" at bounding box center [65, 98] width 73 height 16
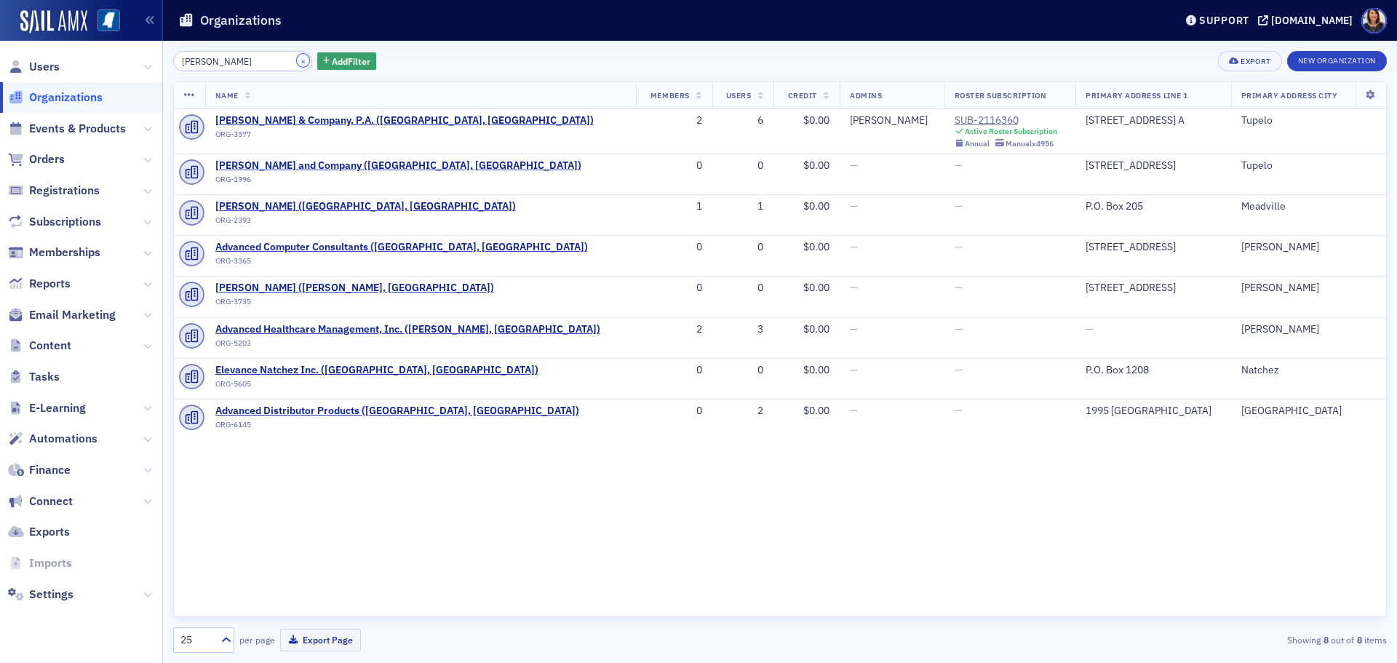
click at [297, 60] on button "×" at bounding box center [303, 60] width 13 height 13
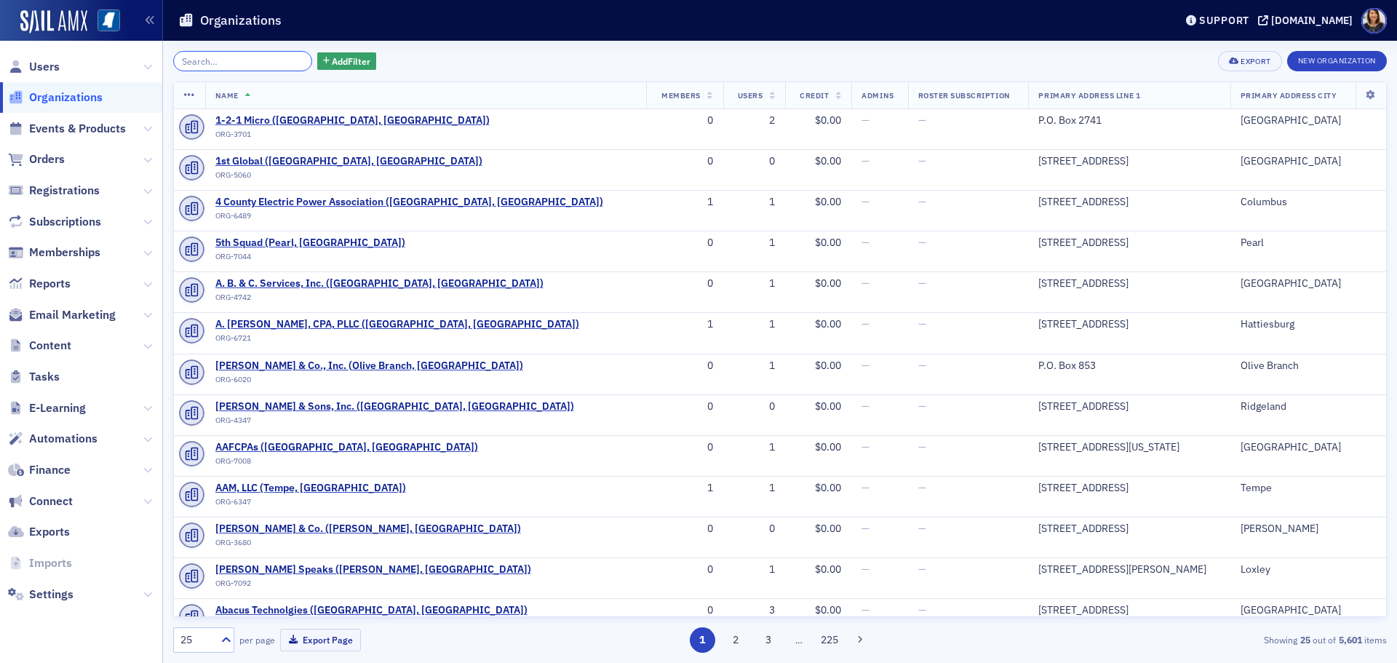
click at [242, 62] on input "search" at bounding box center [242, 61] width 139 height 20
click at [32, 64] on span "Users" at bounding box center [44, 67] width 31 height 16
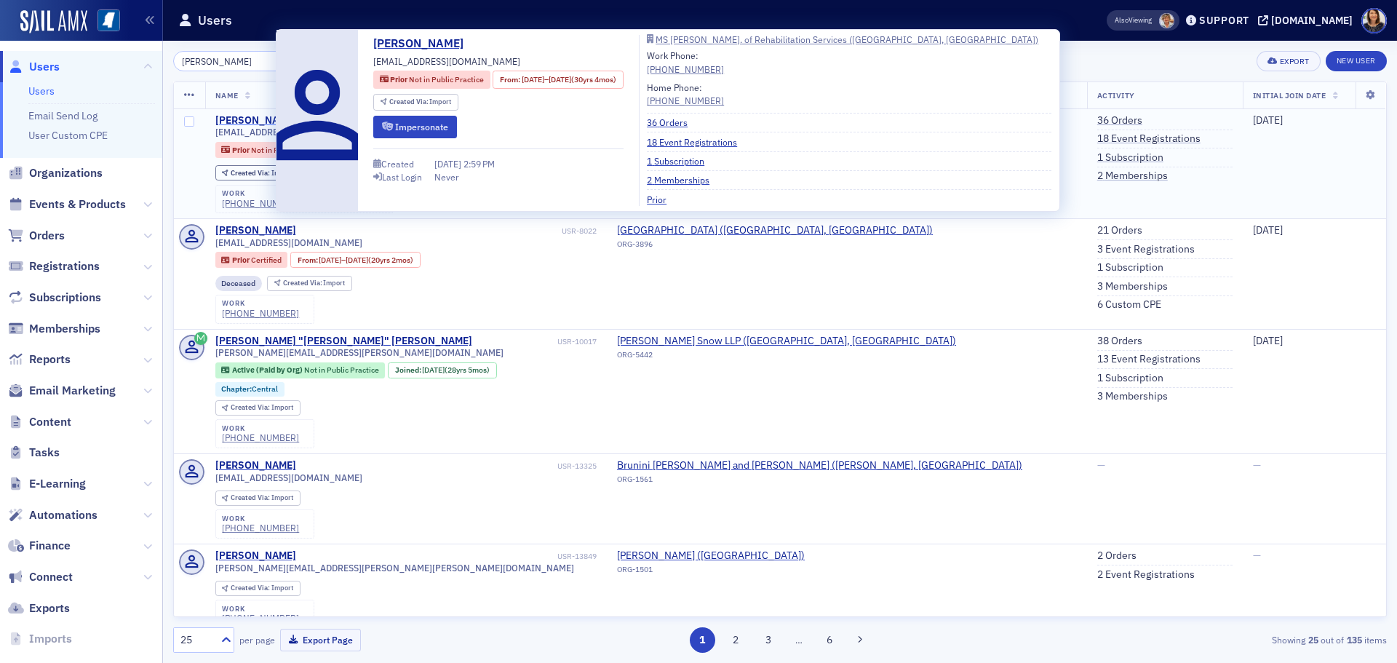
type input "david varner"
click at [242, 114] on div "David Varner" at bounding box center [255, 120] width 81 height 13
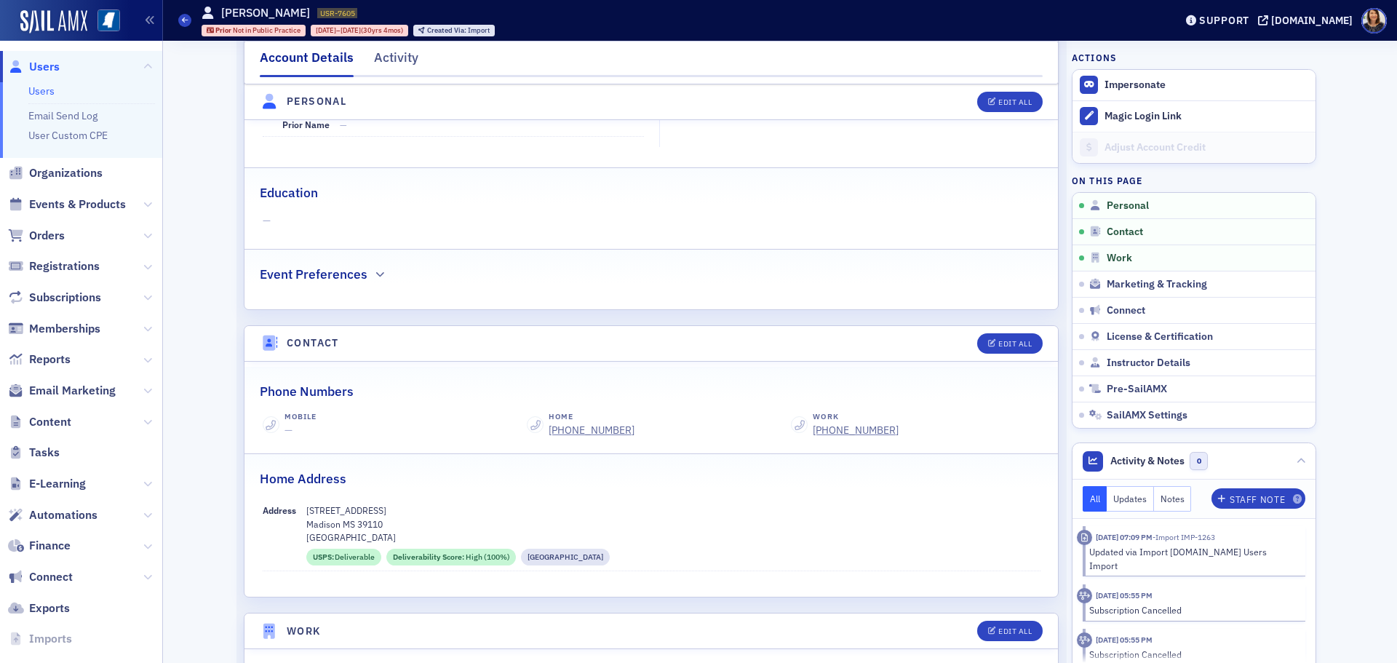
scroll to position [366, 0]
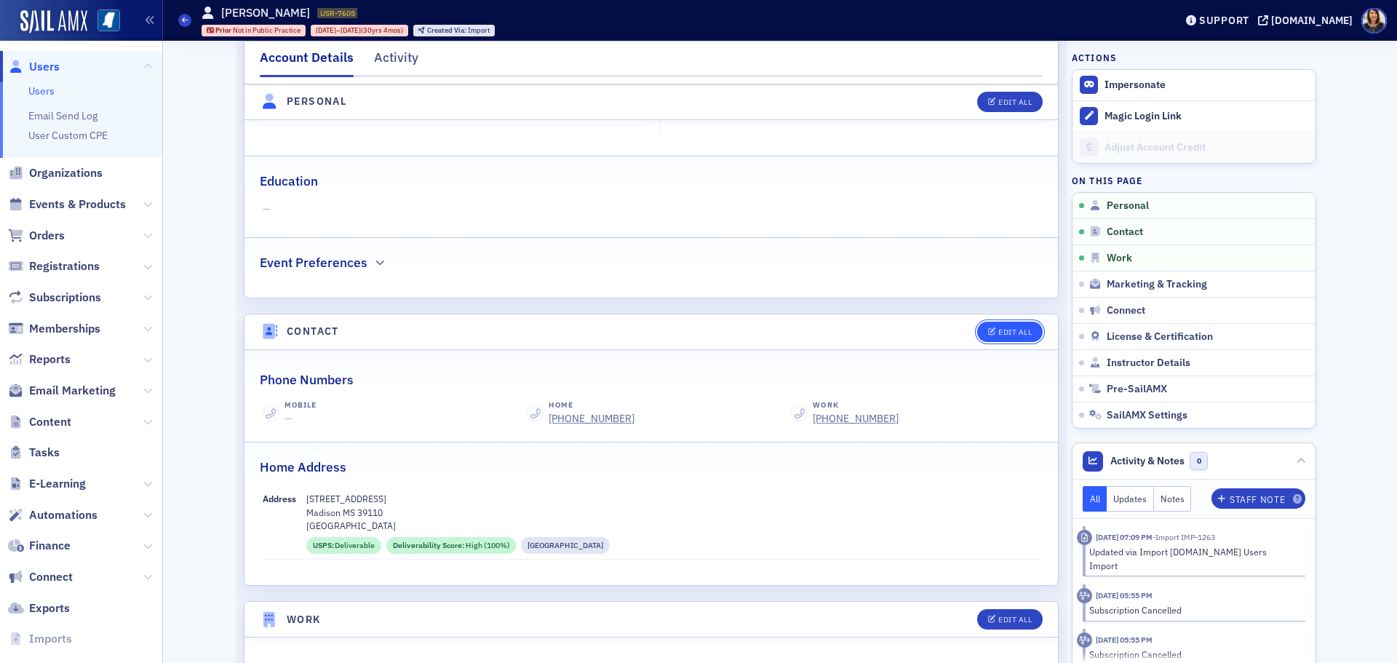
click at [1006, 330] on div "Edit All" at bounding box center [1014, 332] width 33 height 8
select select "US"
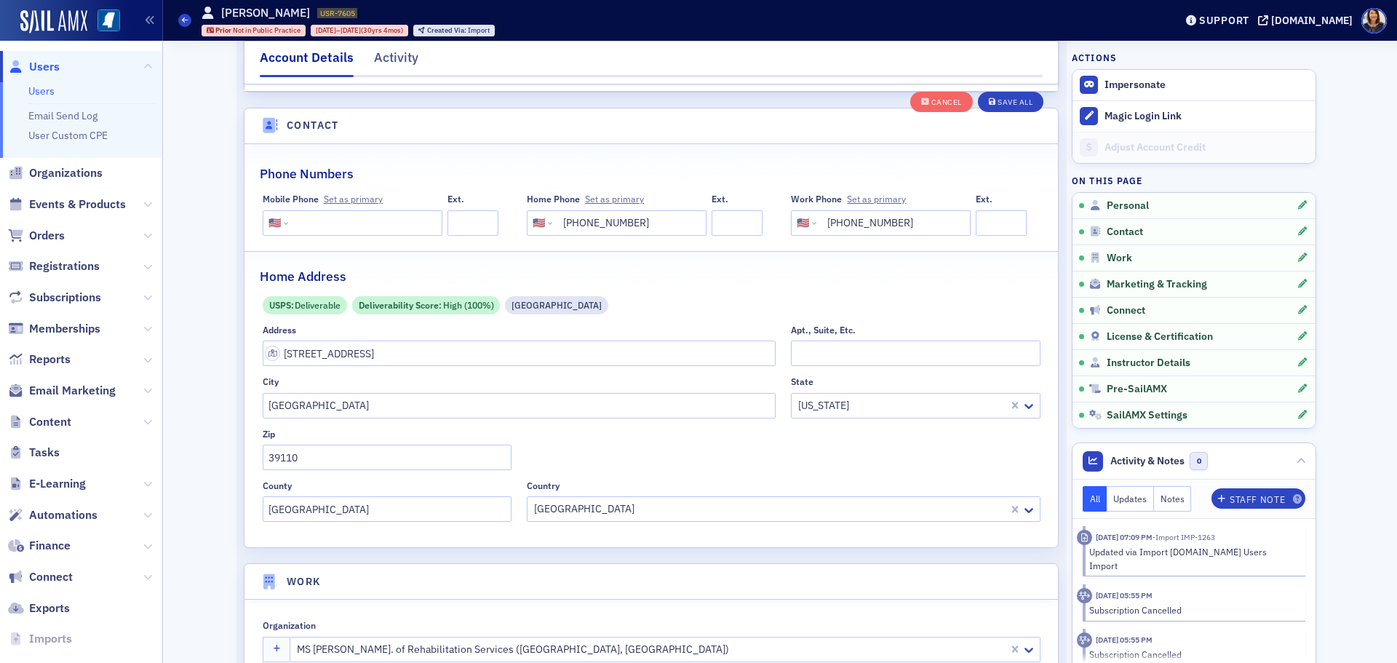
scroll to position [725, 0]
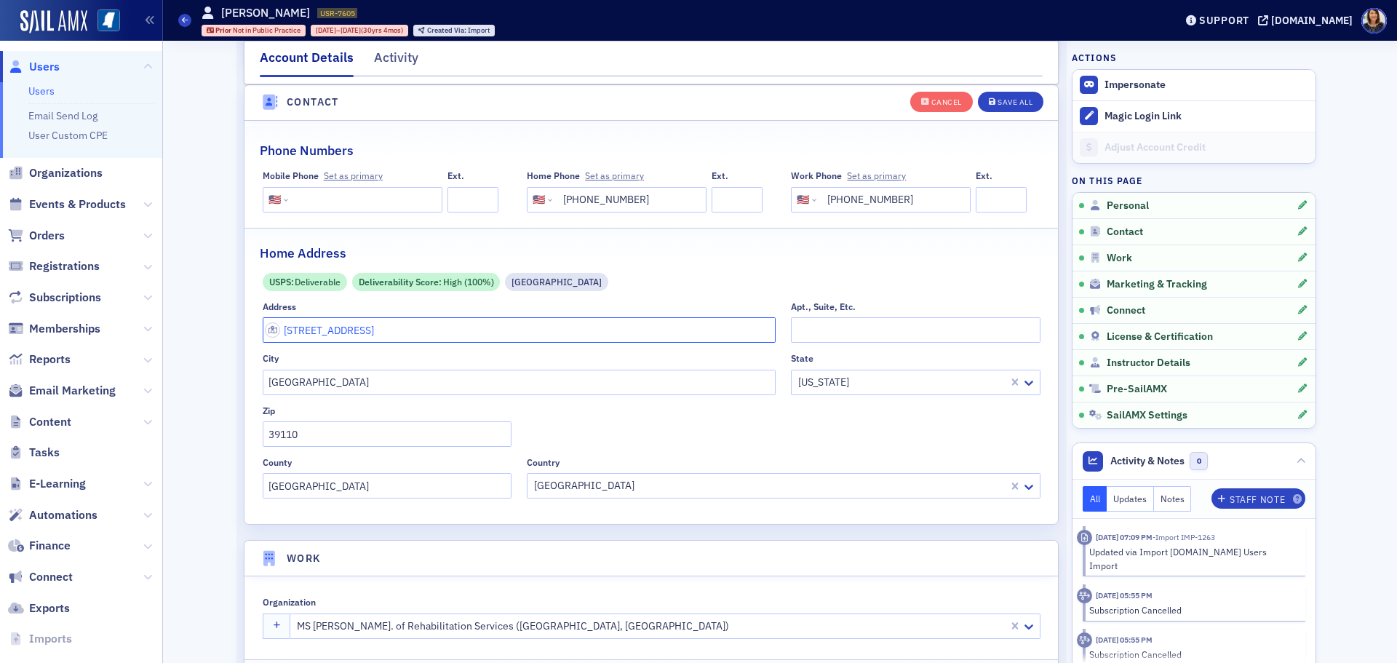
click at [443, 335] on input "248 Hoy Farms Drive" at bounding box center [520, 329] width 514 height 25
type input "2"
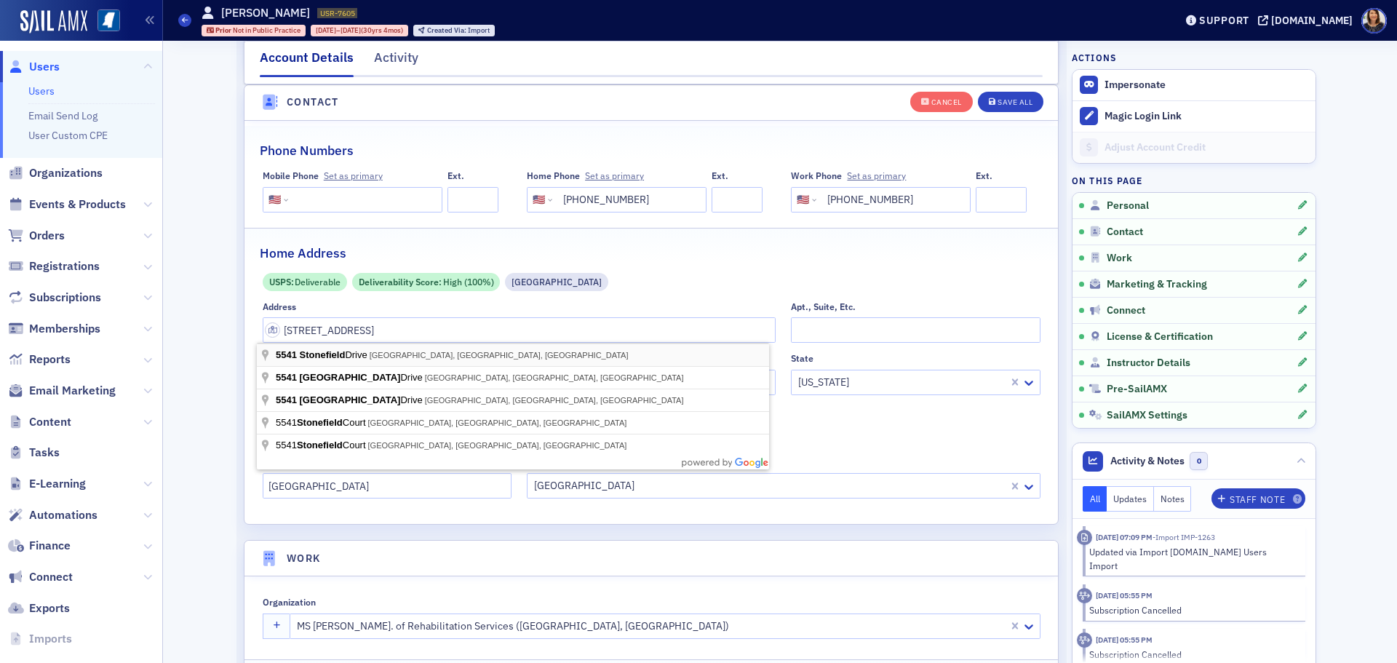
type input "5541 Stonefield Dr"
type input "Smyrna"
type input "37167-8437"
type input "Rutherford County"
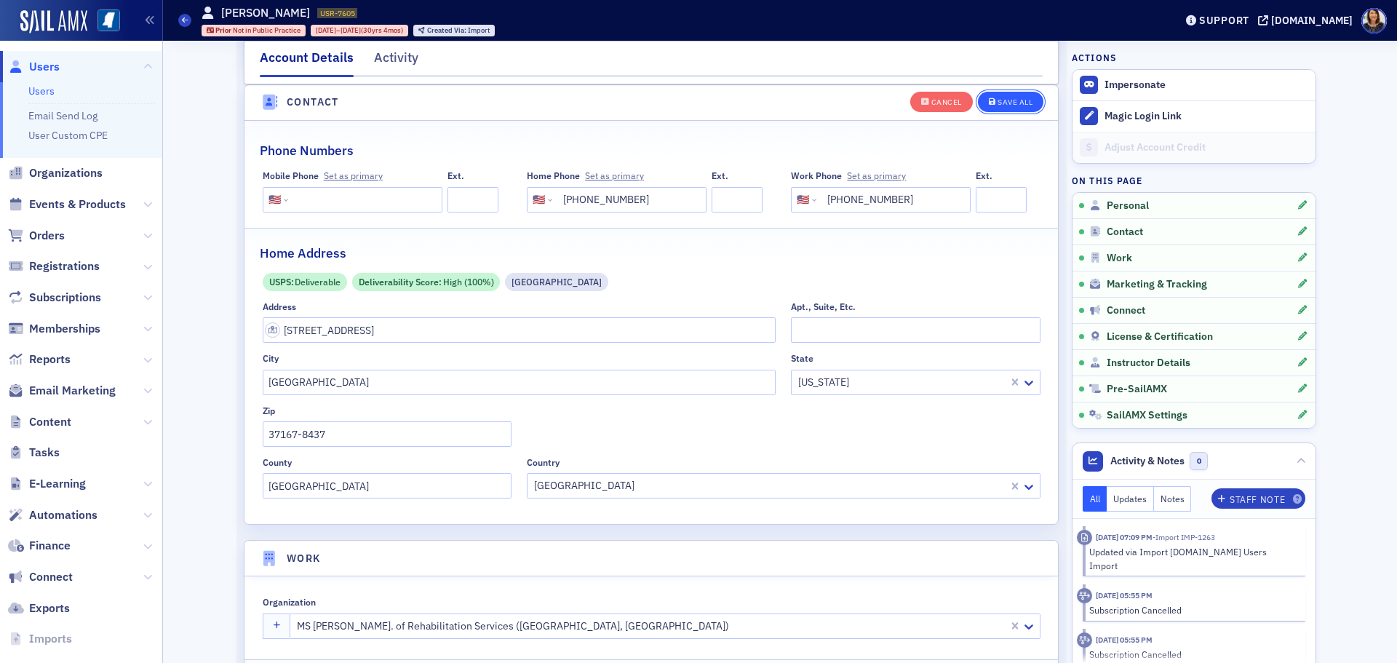
click at [1008, 104] on div "Save All" at bounding box center [1015, 102] width 35 height 8
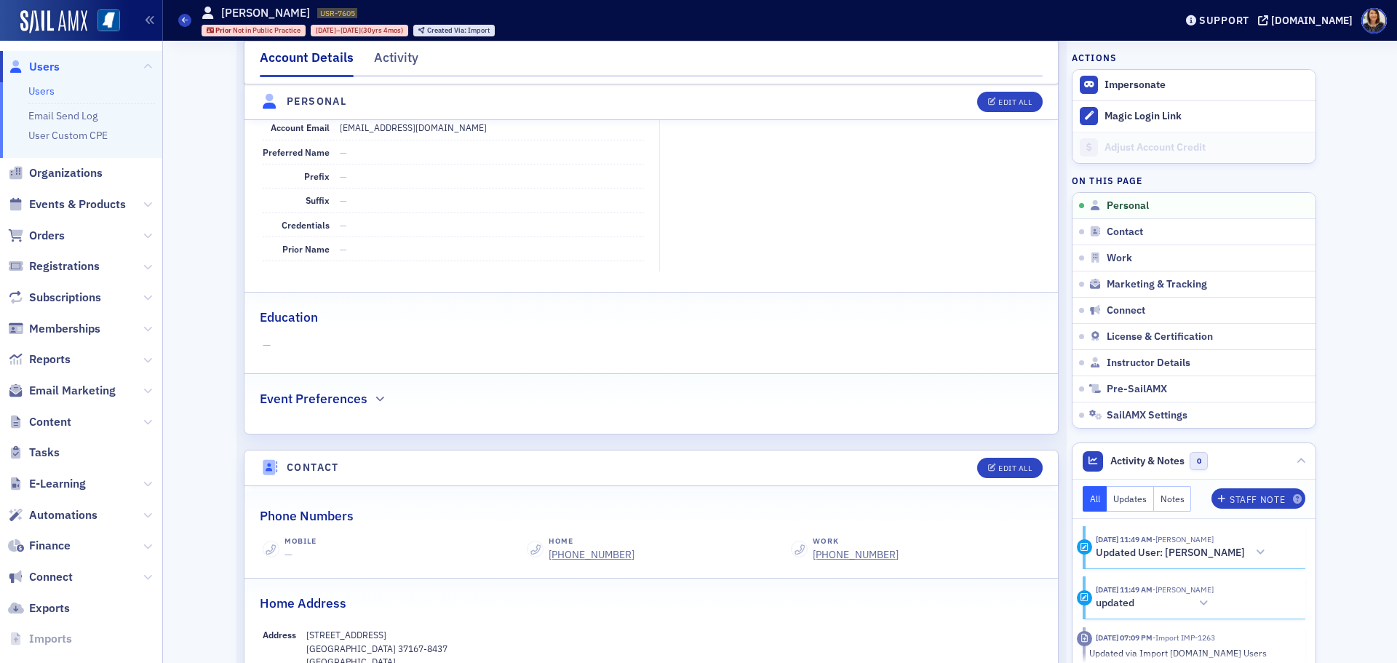
scroll to position [0, 0]
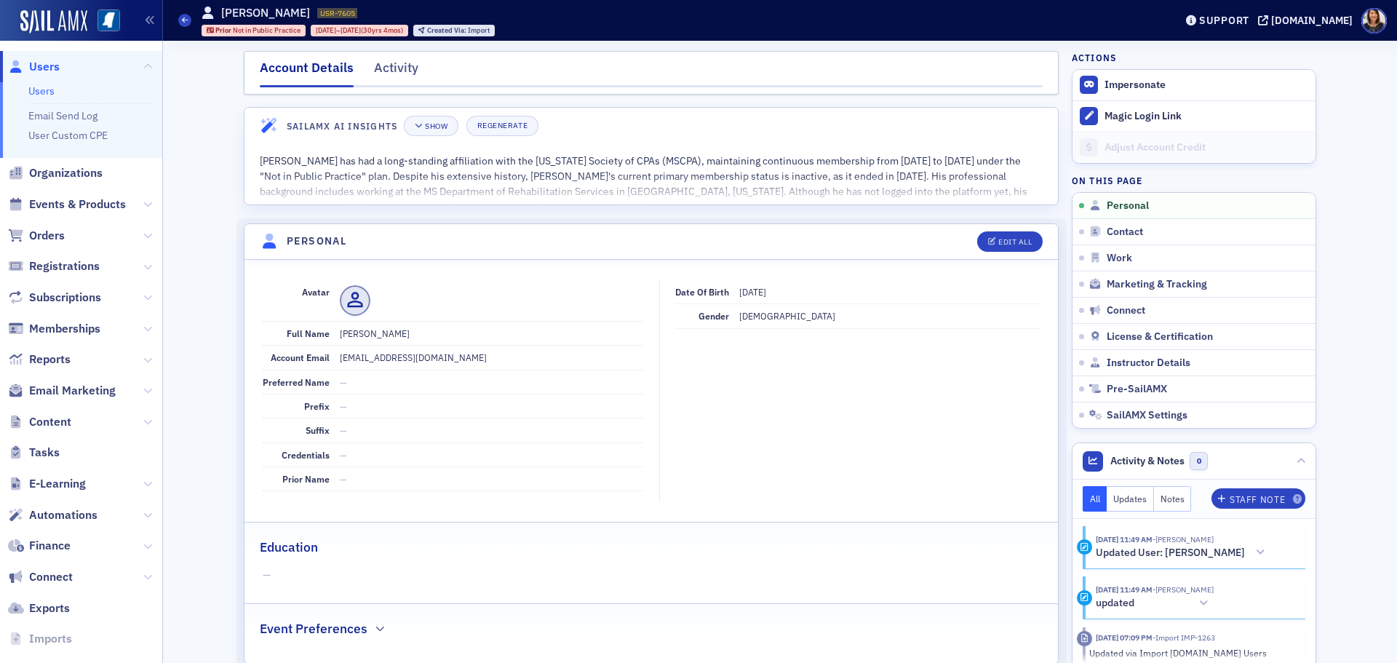
click at [37, 68] on span "Users" at bounding box center [44, 67] width 31 height 16
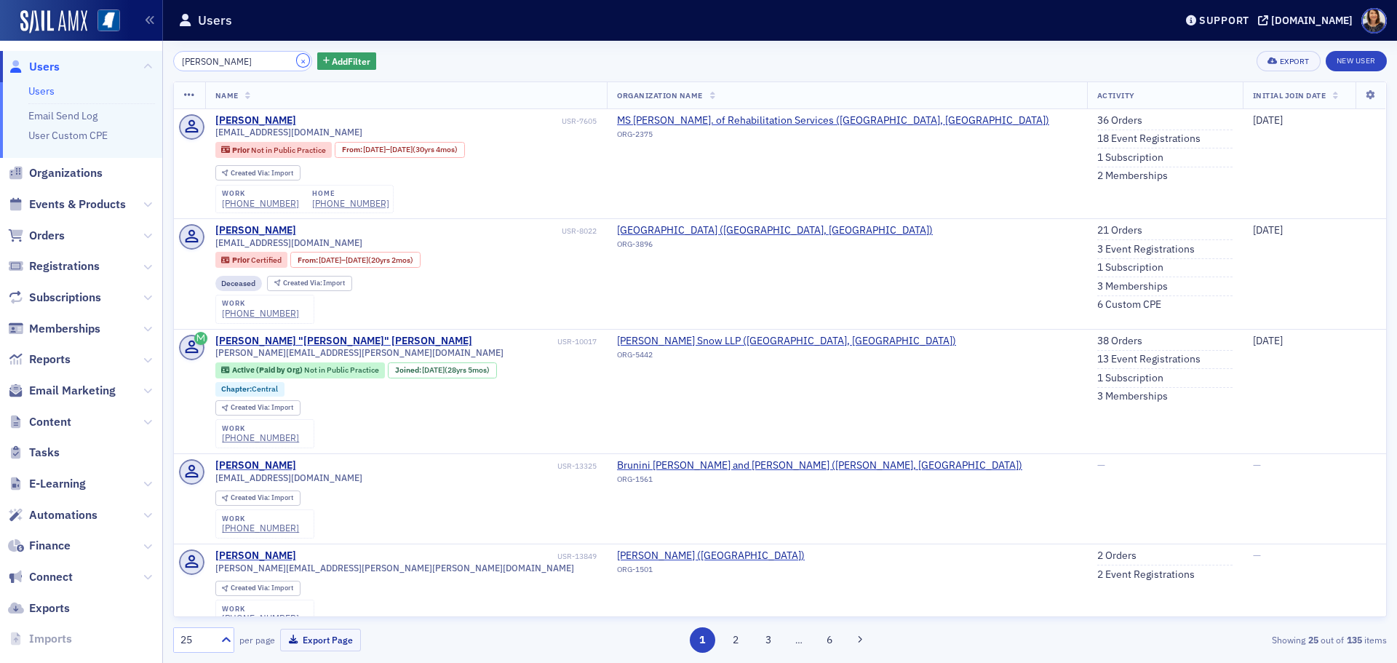
click at [297, 63] on button "×" at bounding box center [303, 60] width 13 height 13
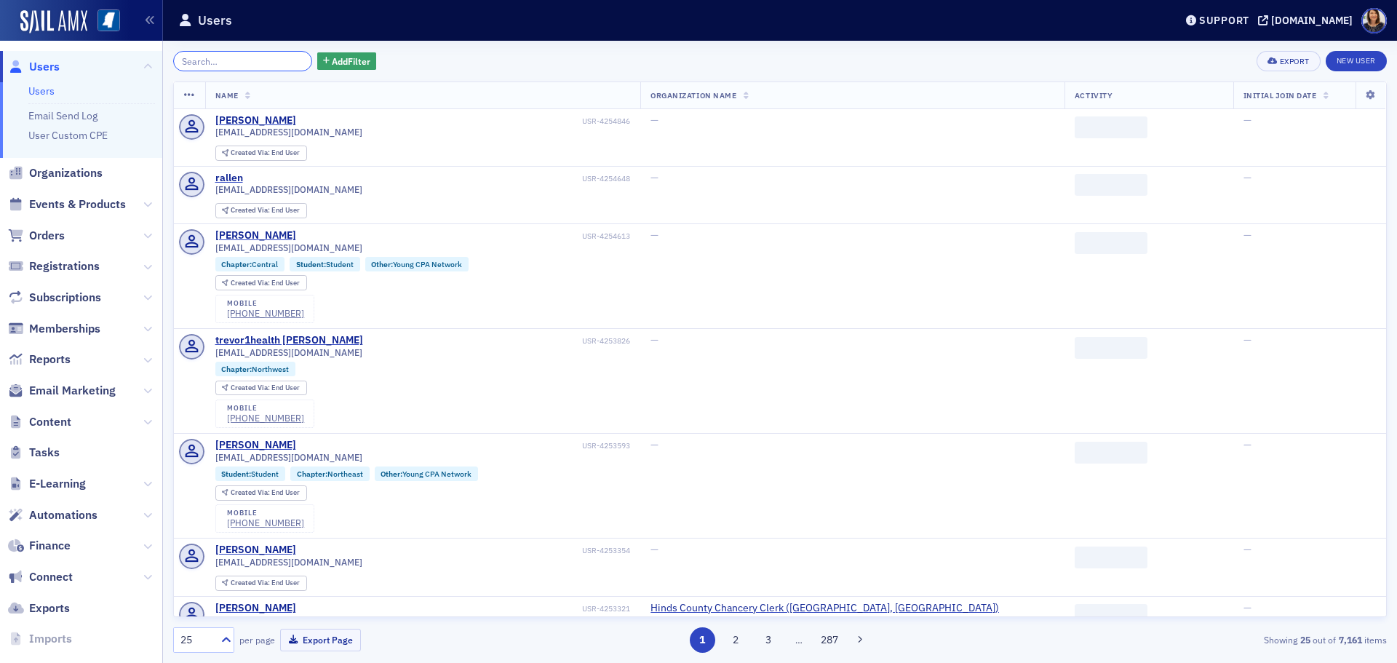
click at [281, 63] on input "search" at bounding box center [242, 61] width 139 height 20
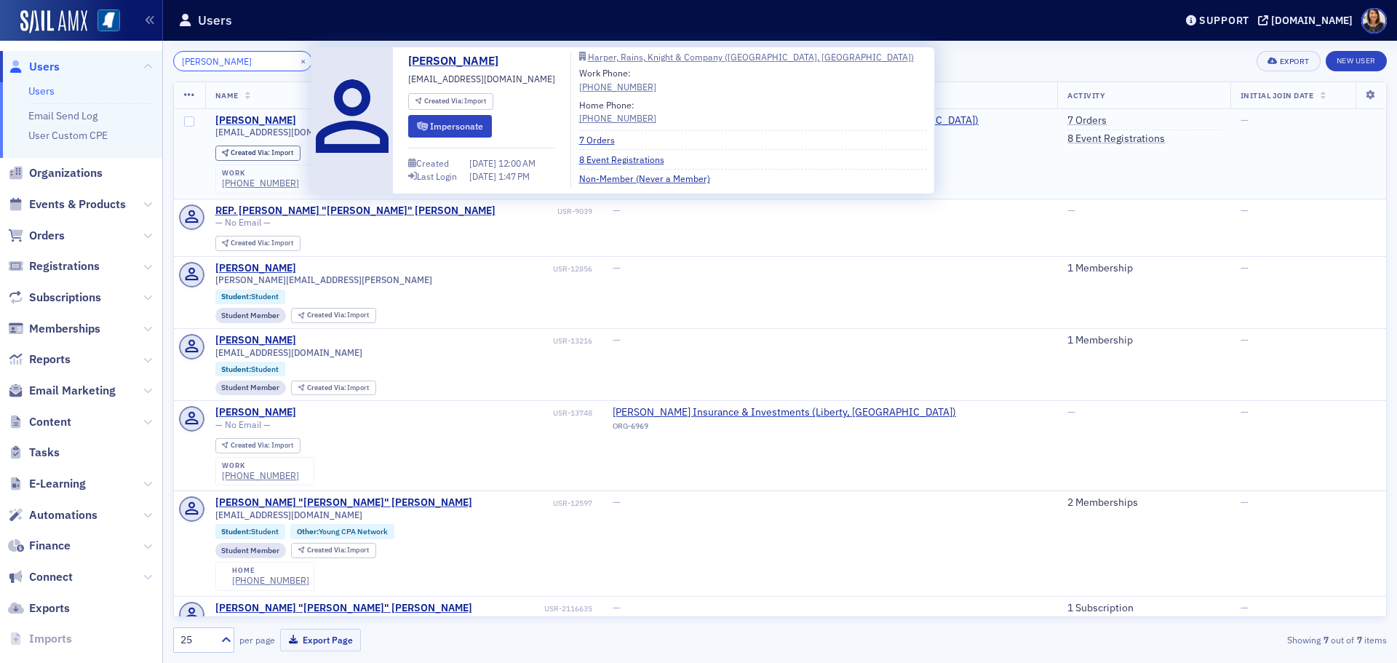
type input "cameron kaskoc"
click at [273, 121] on div "Cameron Kaskocsak" at bounding box center [255, 120] width 81 height 13
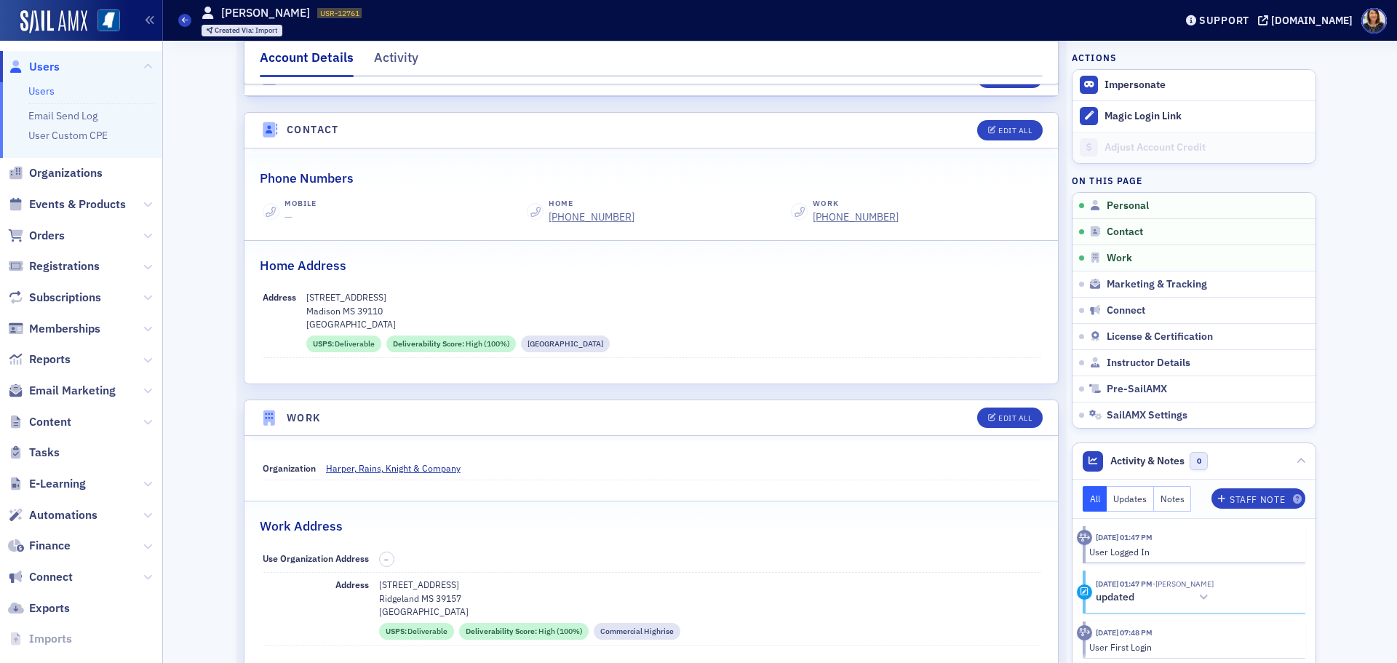
scroll to position [572, 0]
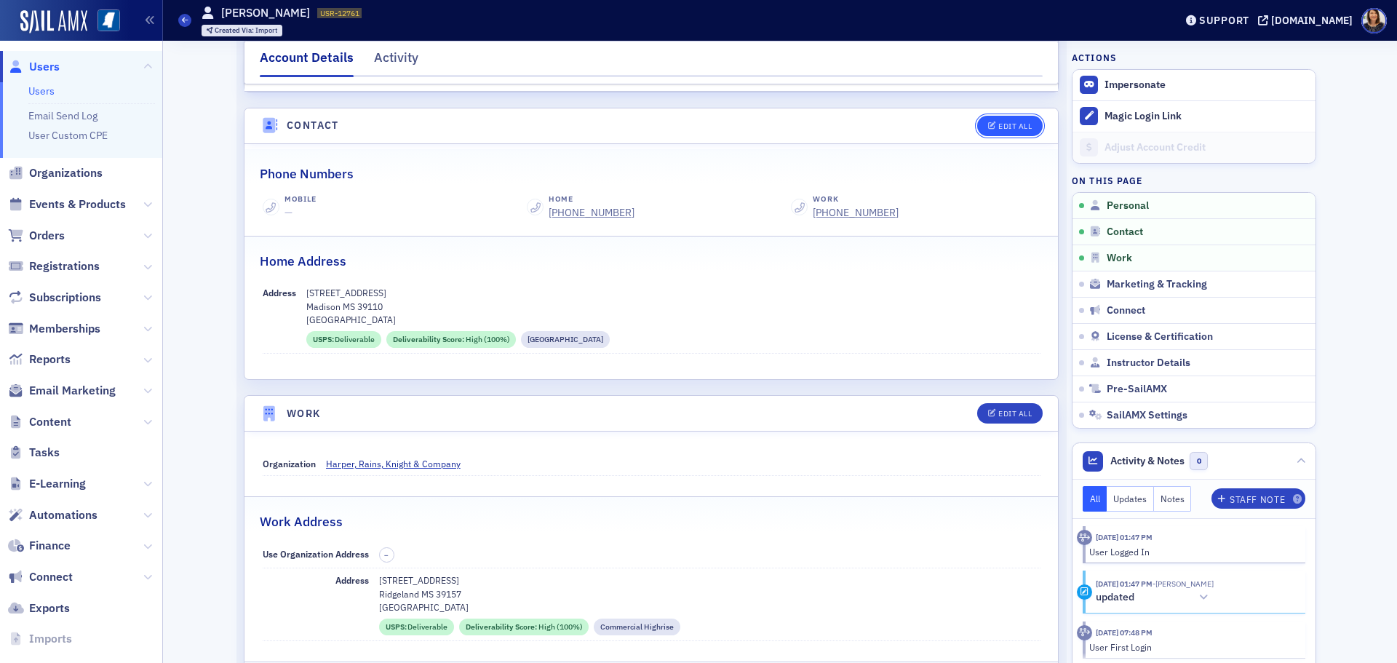
click at [1019, 128] on div "Edit All" at bounding box center [1014, 126] width 33 height 8
select select "US"
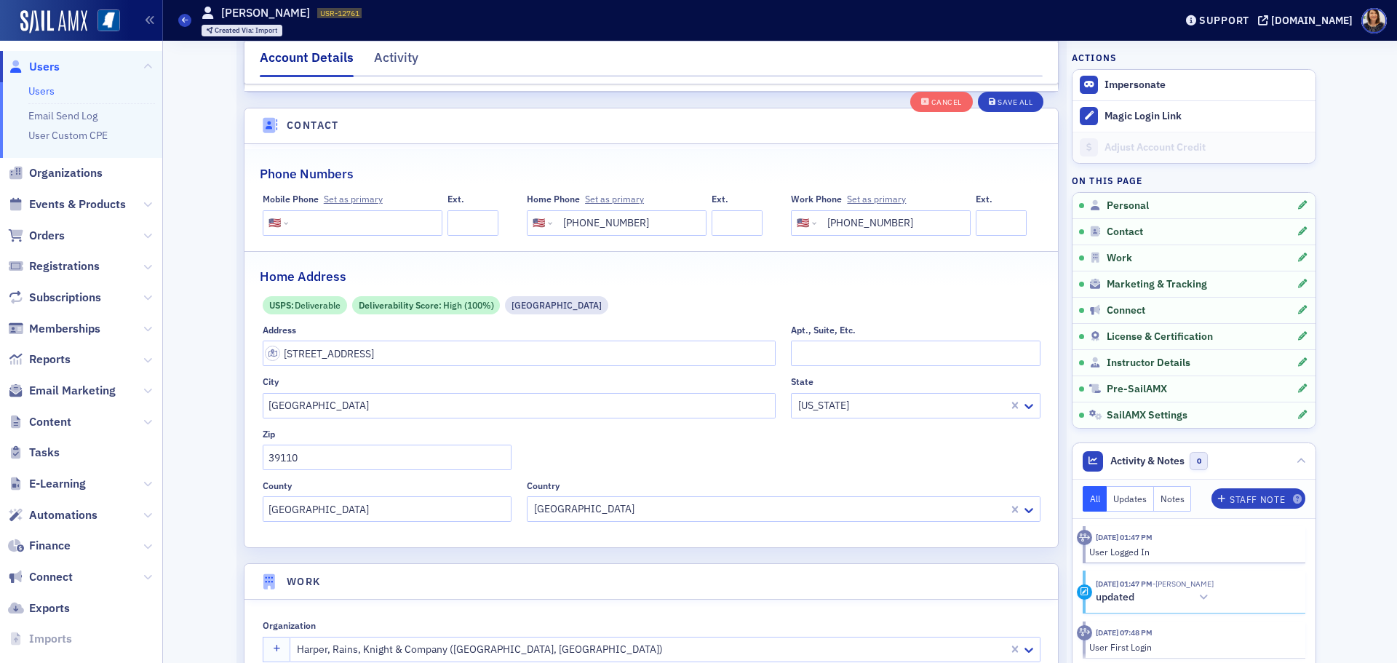
scroll to position [725, 0]
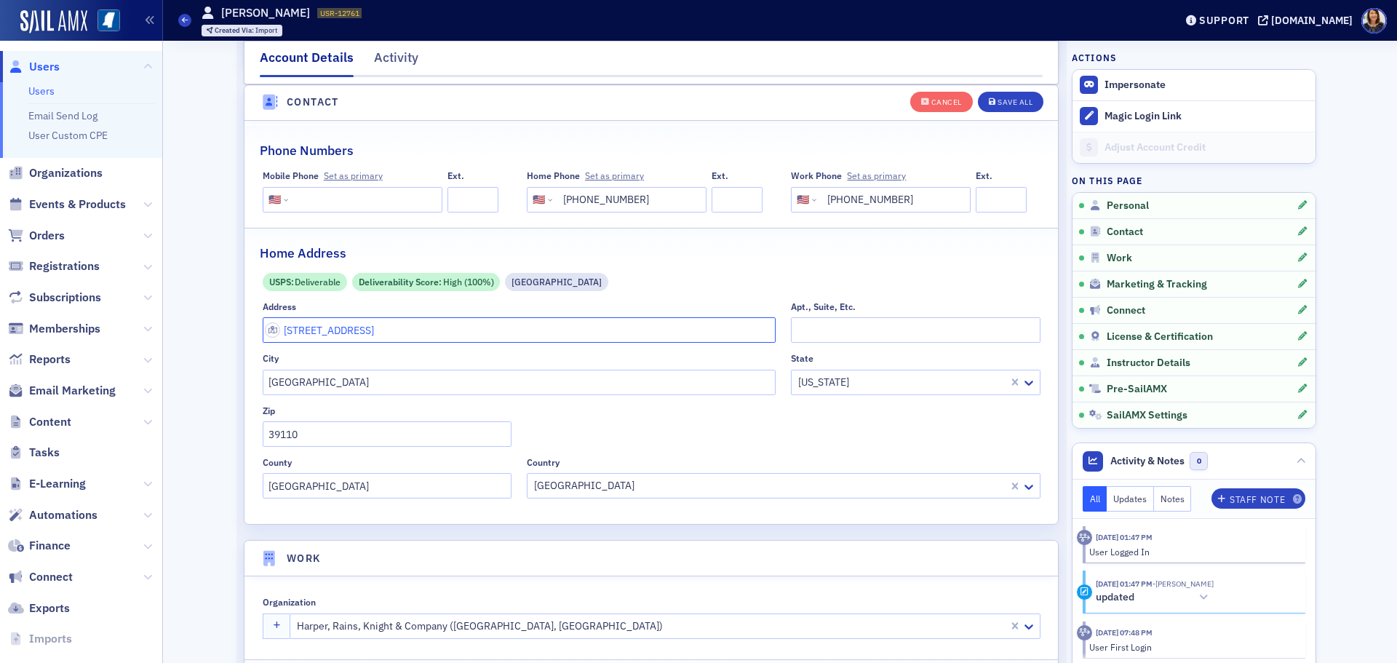
click at [525, 323] on input "483 Madison Oaks Drive" at bounding box center [520, 329] width 514 height 25
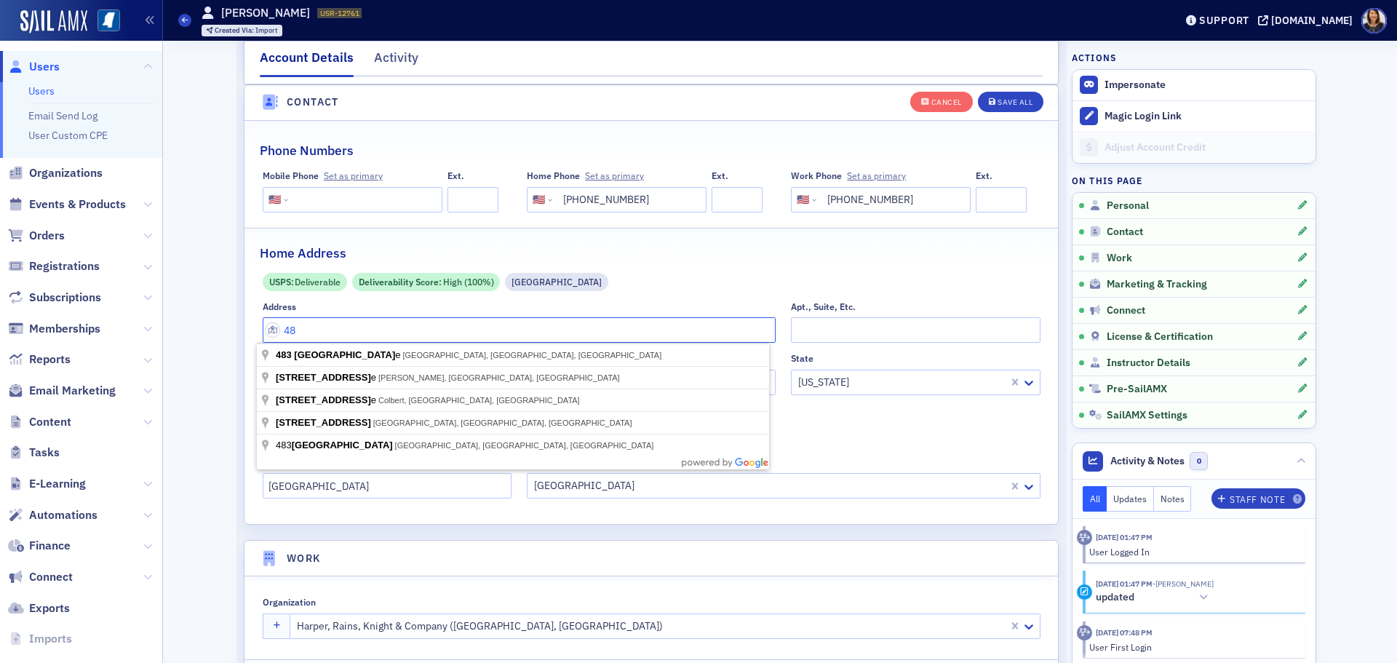
type input "4"
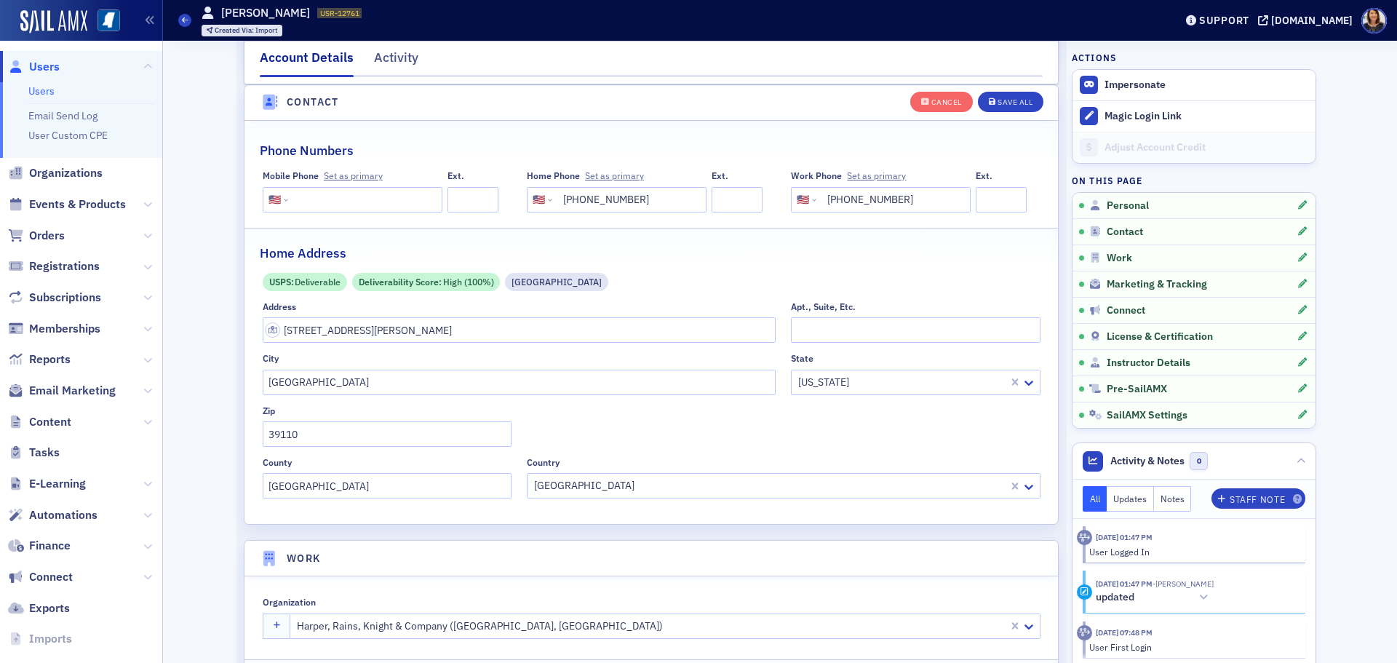
click at [440, 367] on body "Users Users Email Send Log User Custom CPE Organizations Events & Products Orde…" at bounding box center [698, 331] width 1397 height 663
click at [546, 322] on input "3060 Beals Branch Dr" at bounding box center [520, 329] width 514 height 25
type input "3060 Beals Branch Dr"
type input "Louisville"
type input "40206-2985"
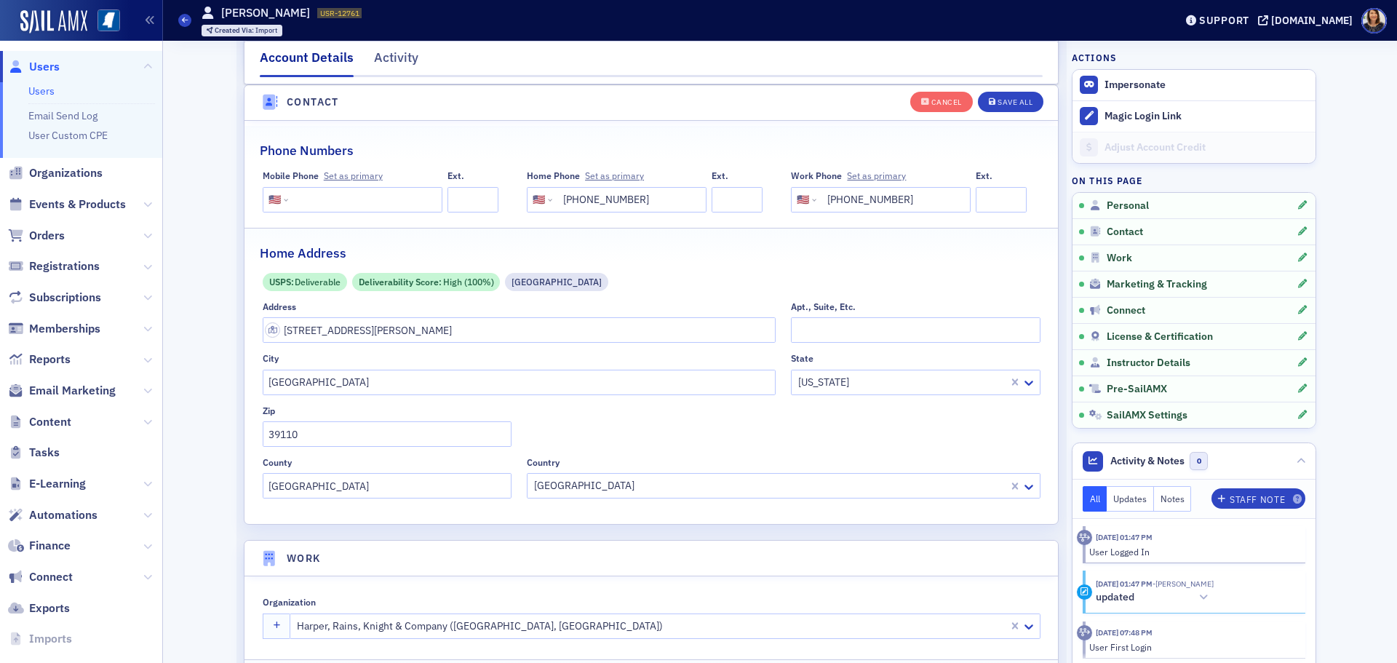
type input "Jefferson County"
click at [1017, 99] on div "Save All" at bounding box center [1015, 102] width 35 height 8
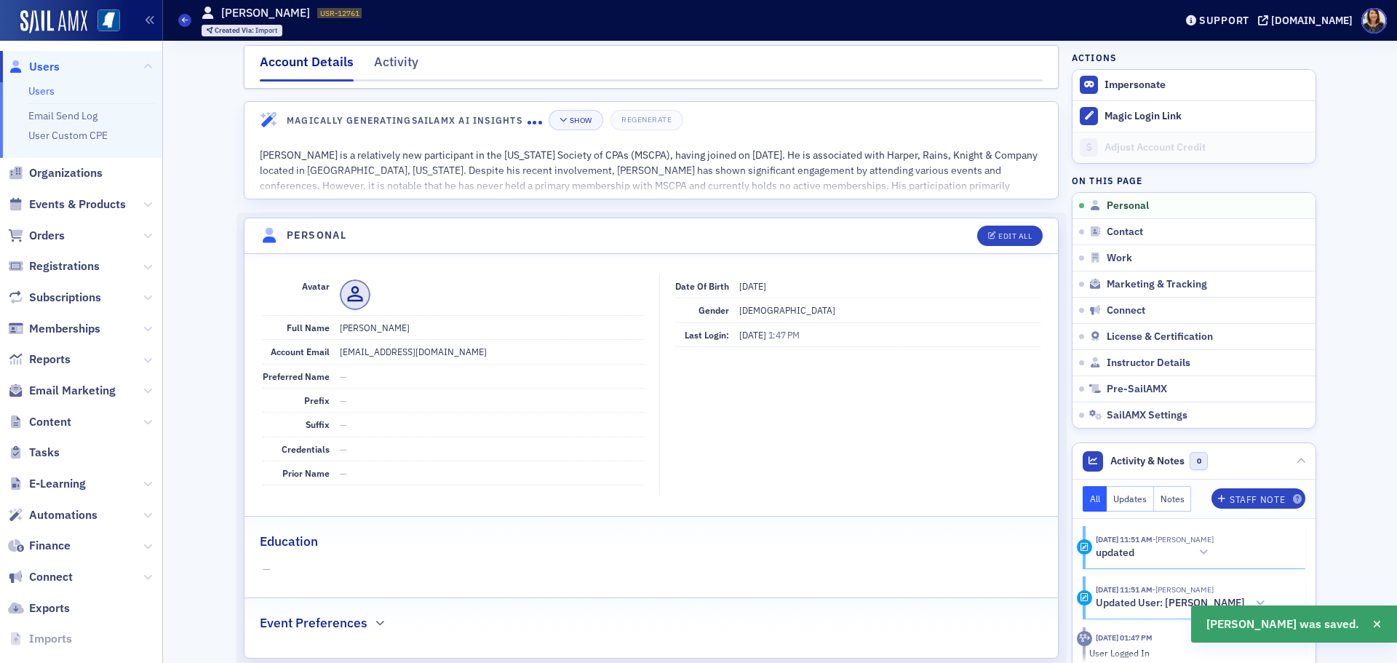
scroll to position [0, 0]
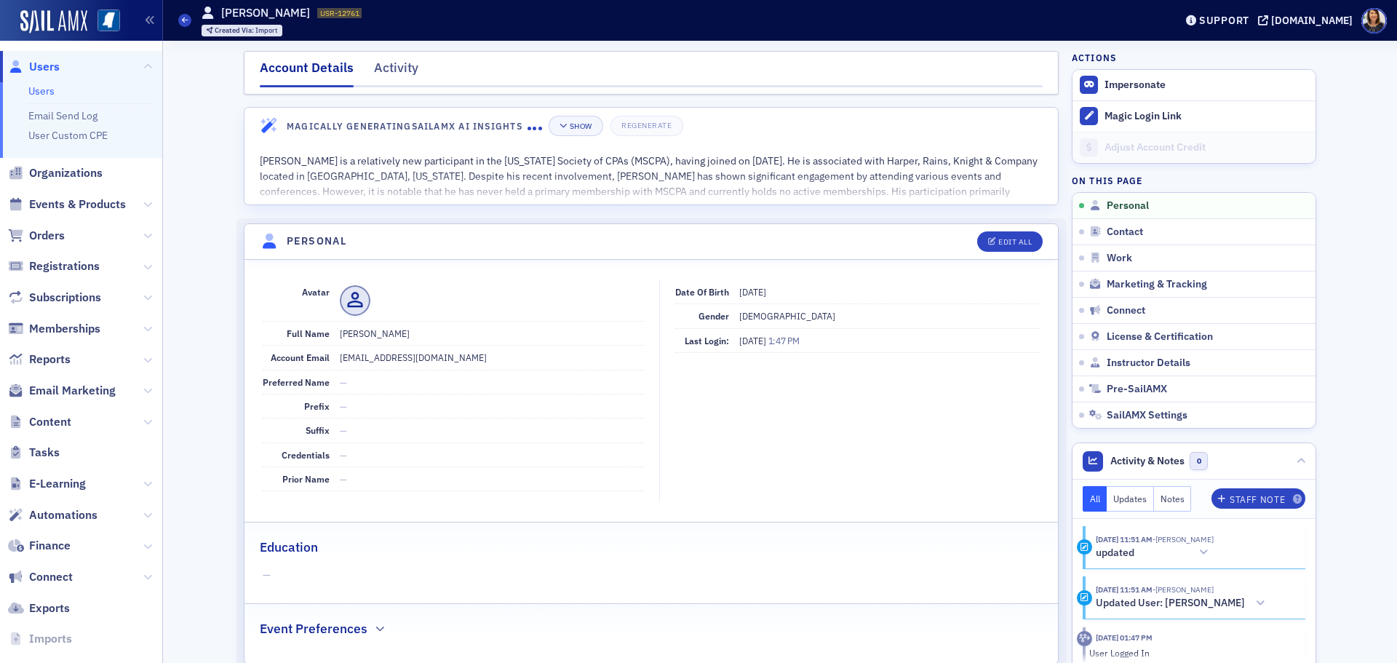
click at [38, 66] on span "Users" at bounding box center [44, 67] width 31 height 16
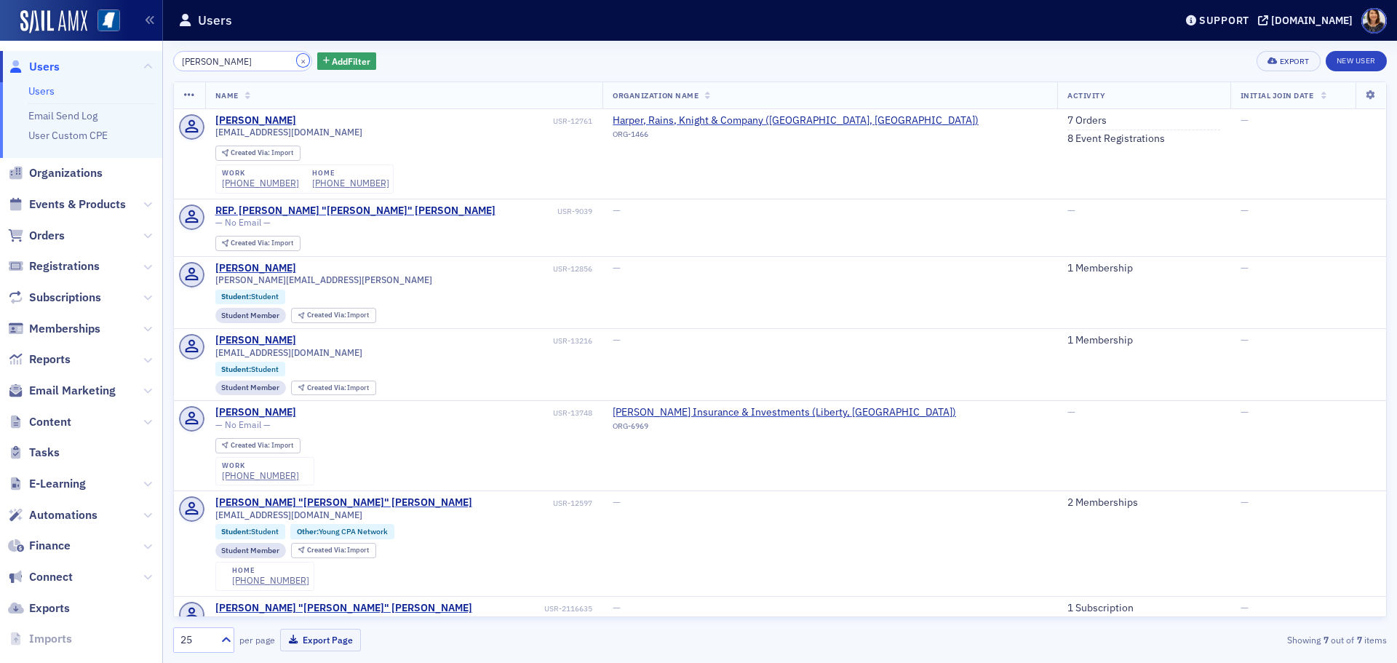
click at [297, 61] on button "×" at bounding box center [303, 60] width 13 height 13
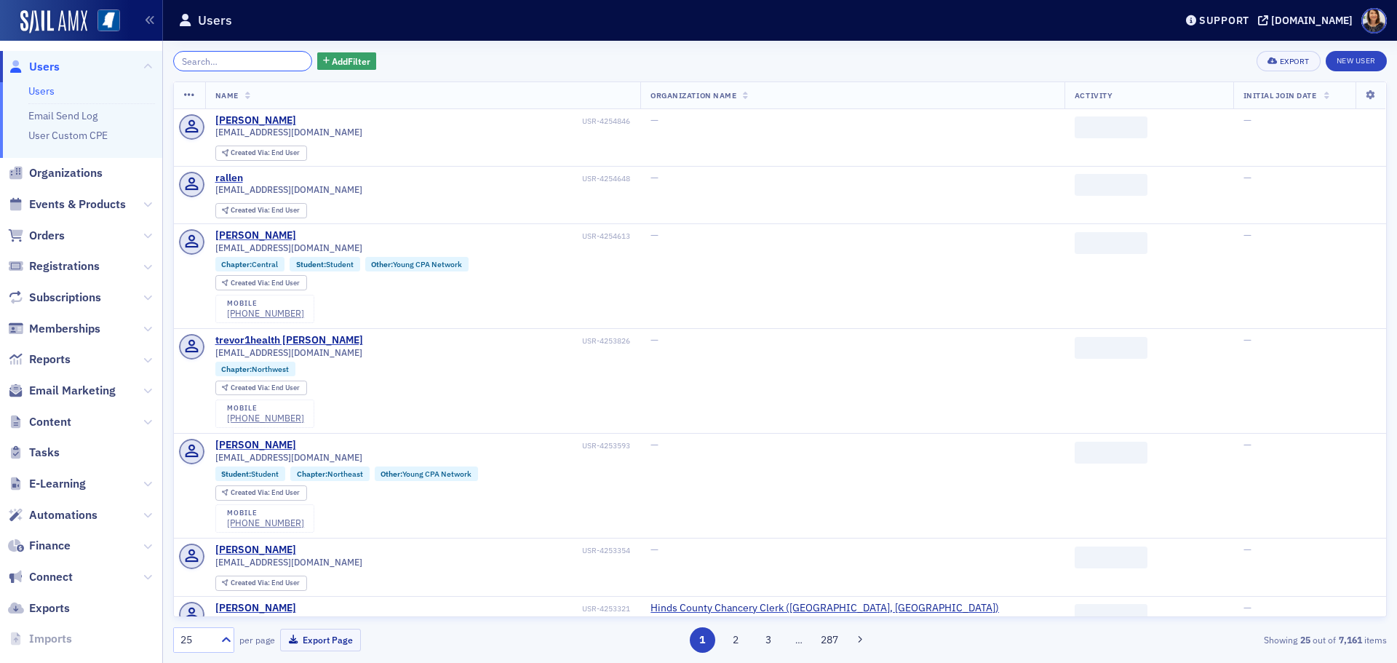
click at [263, 63] on input "search" at bounding box center [242, 61] width 139 height 20
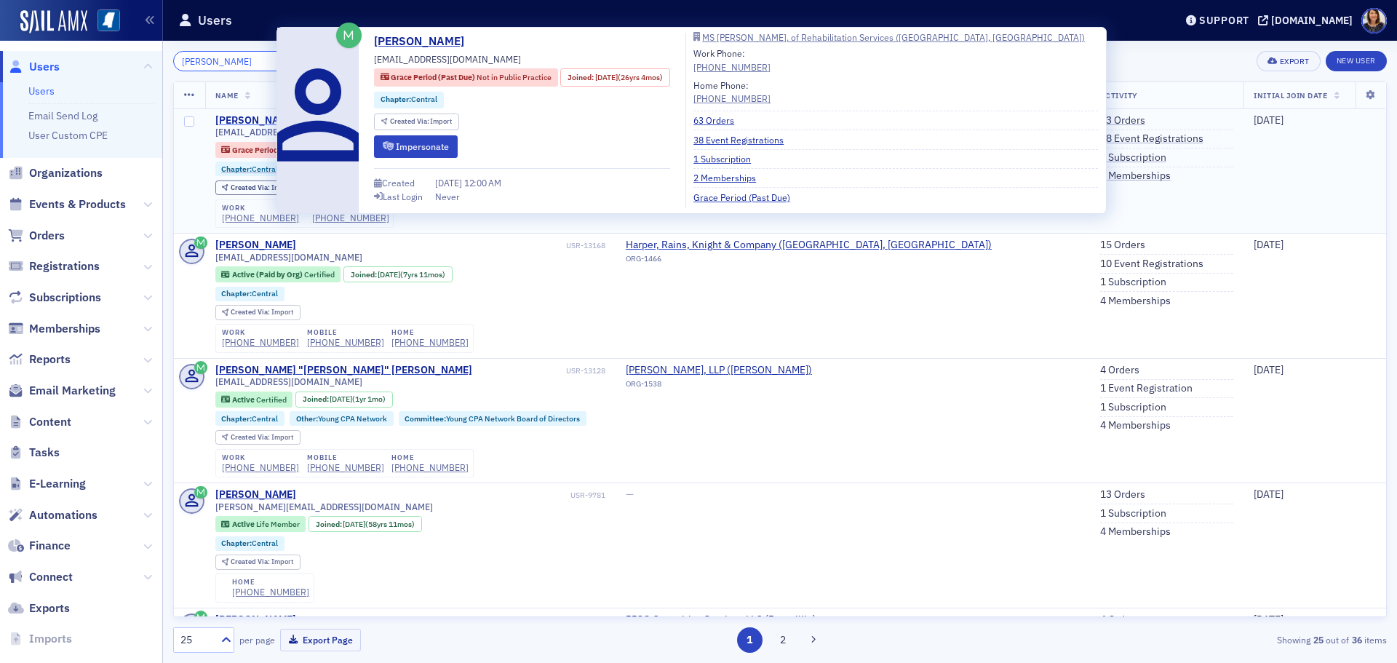
type input "jason easley"
click at [239, 119] on div "Jason Easley" at bounding box center [255, 120] width 81 height 13
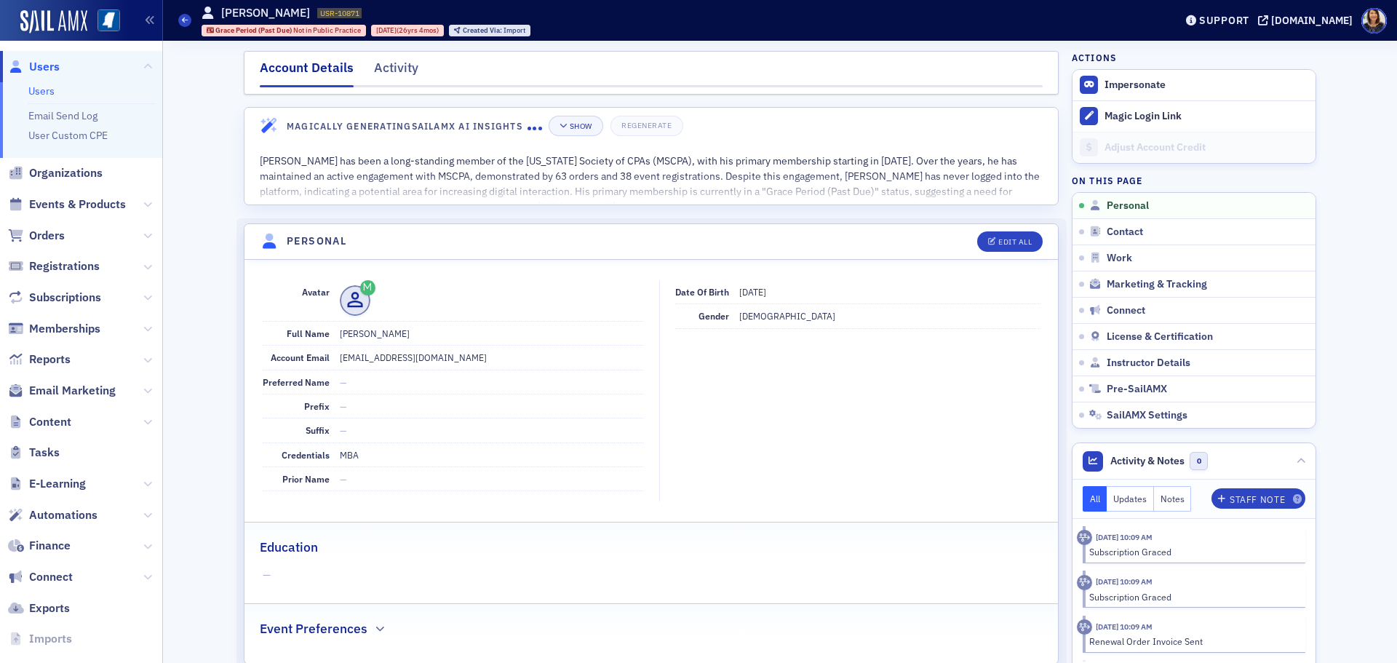
click at [31, 65] on span "Users" at bounding box center [44, 67] width 31 height 16
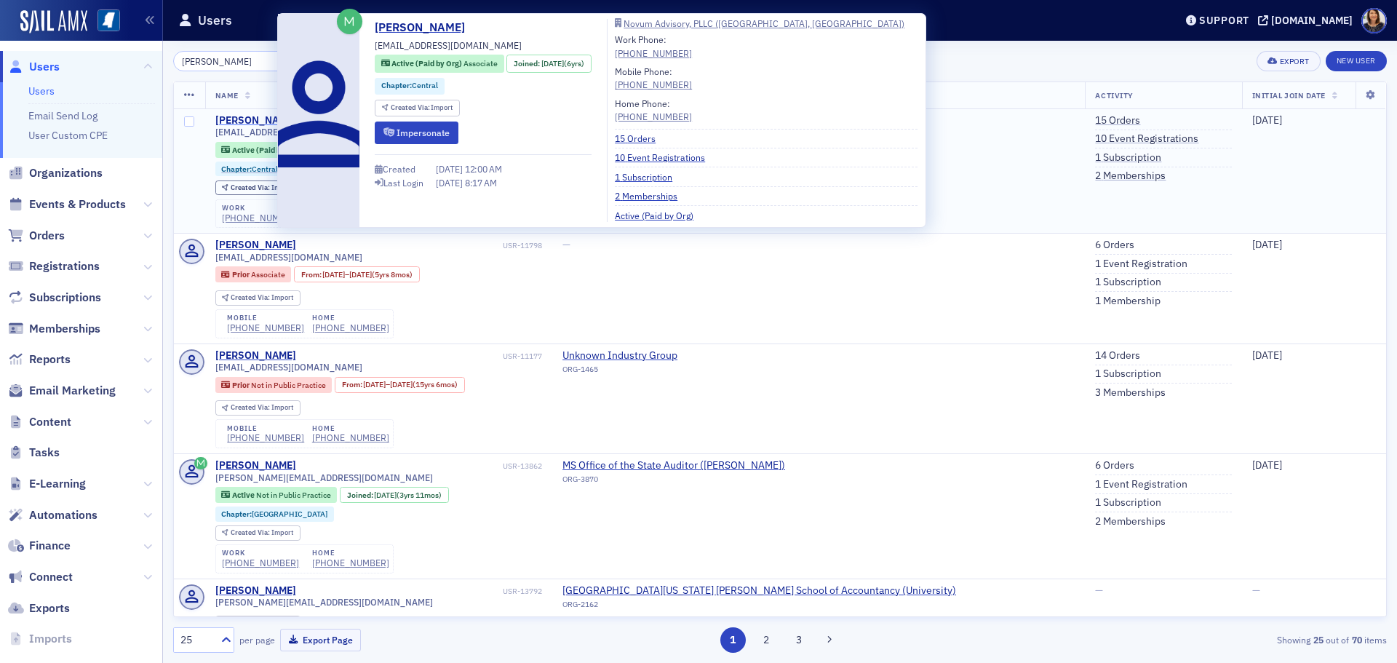
type input "jason ashley"
click at [264, 121] on div "Jason Ashley" at bounding box center [255, 120] width 81 height 13
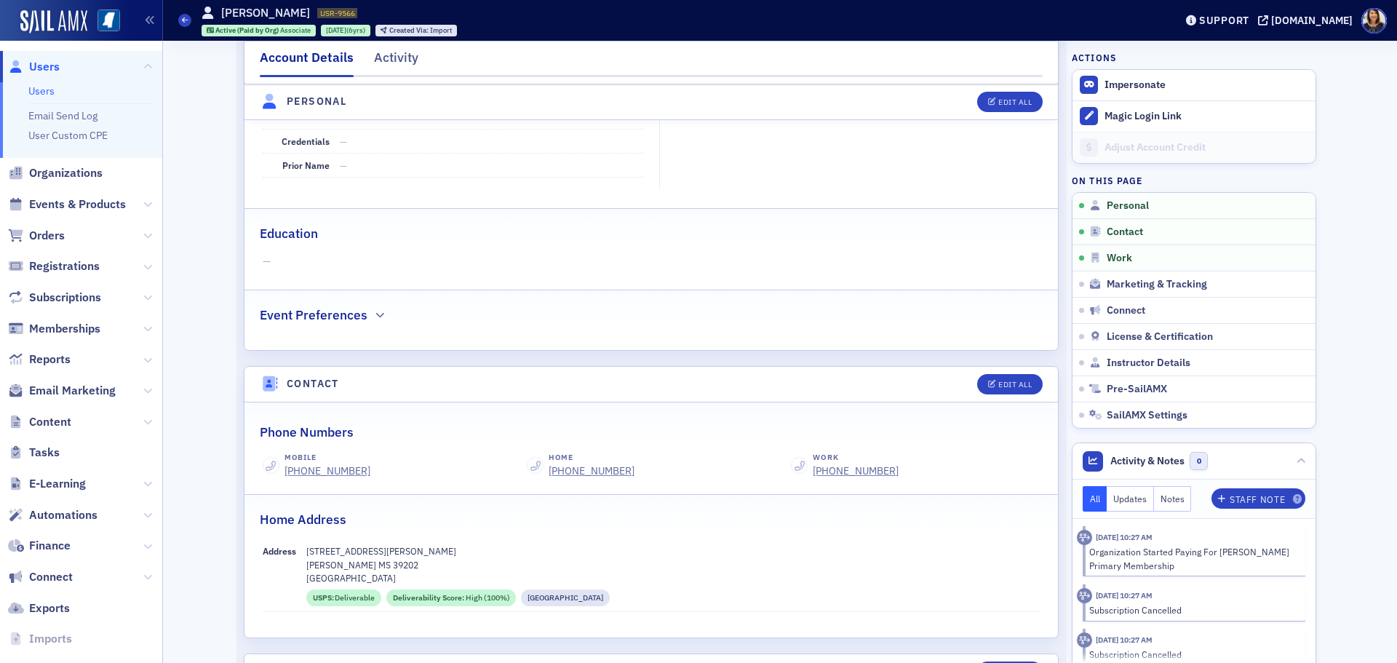
scroll to position [333, 0]
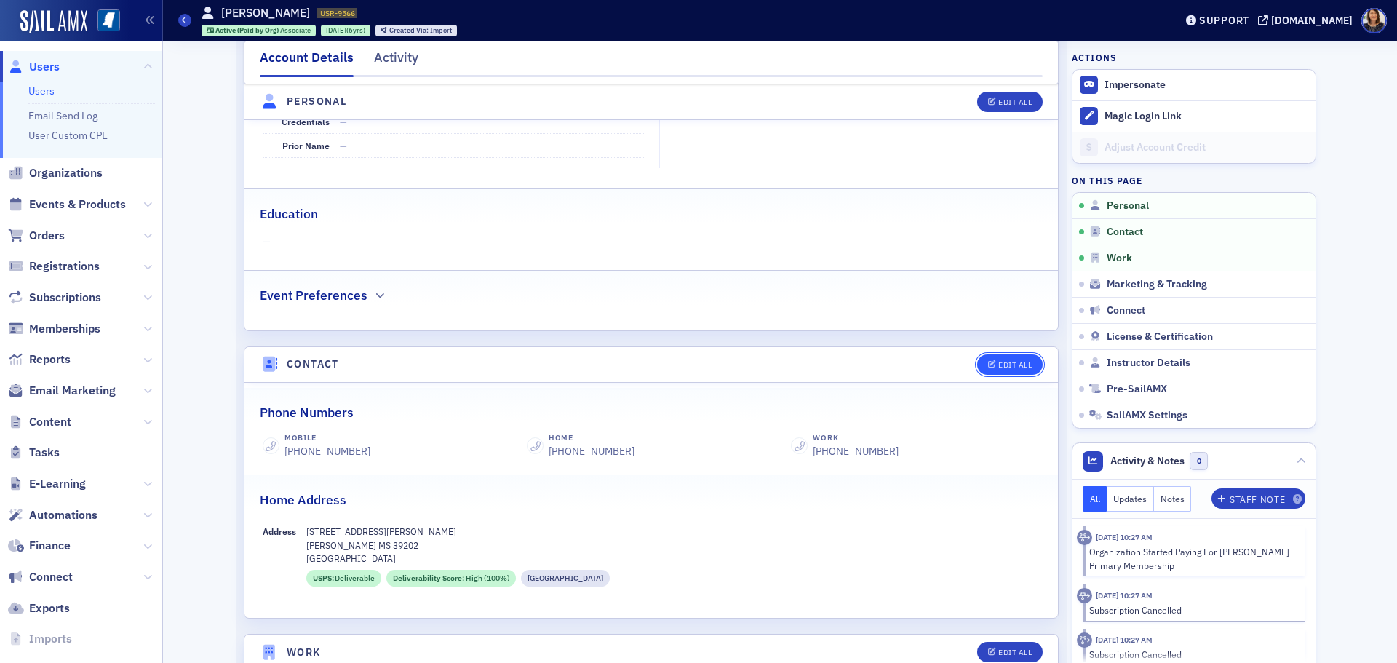
click at [1007, 358] on button "Edit All" at bounding box center [1009, 364] width 65 height 20
select select "US"
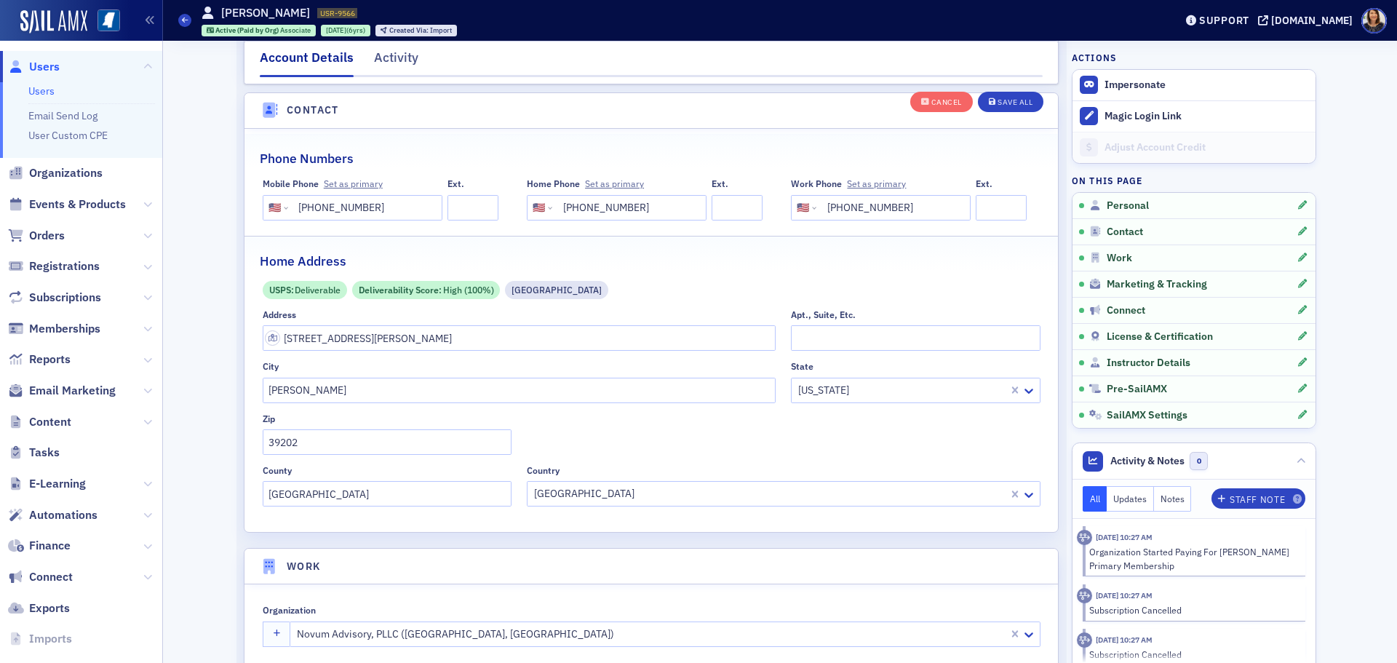
scroll to position [725, 0]
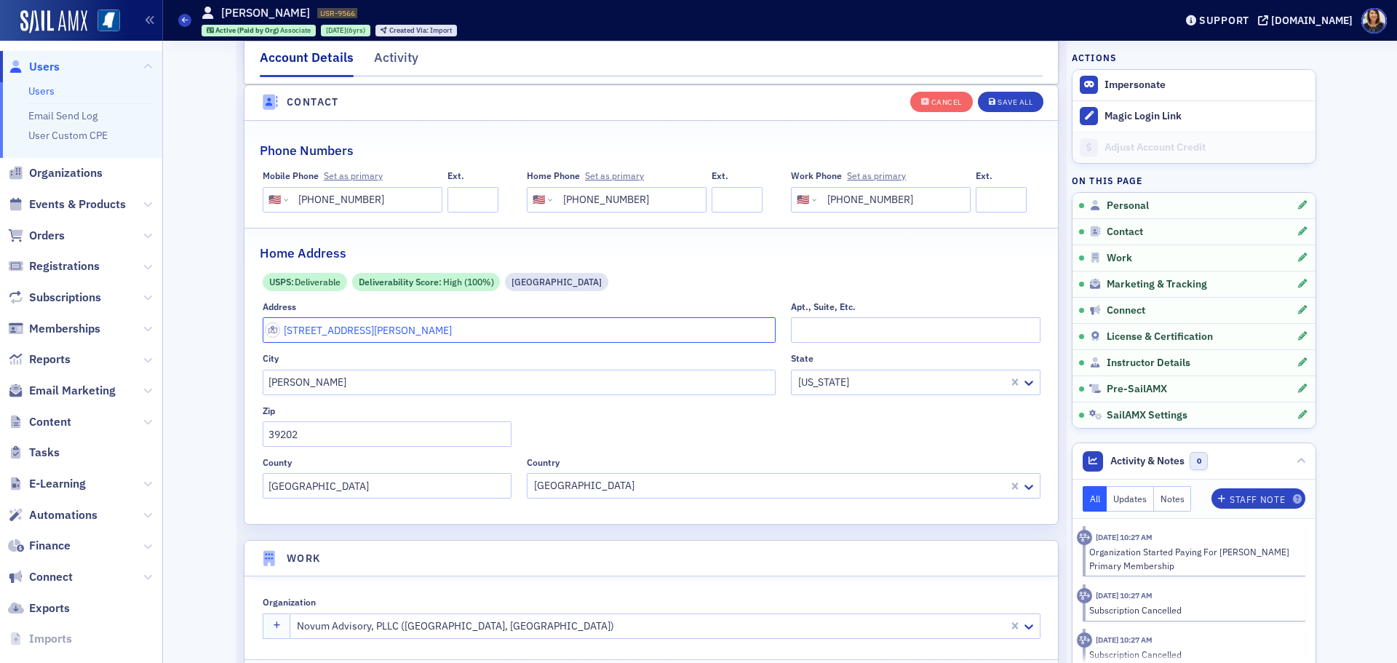
click at [464, 327] on input "1704 Howard Street" at bounding box center [520, 329] width 514 height 25
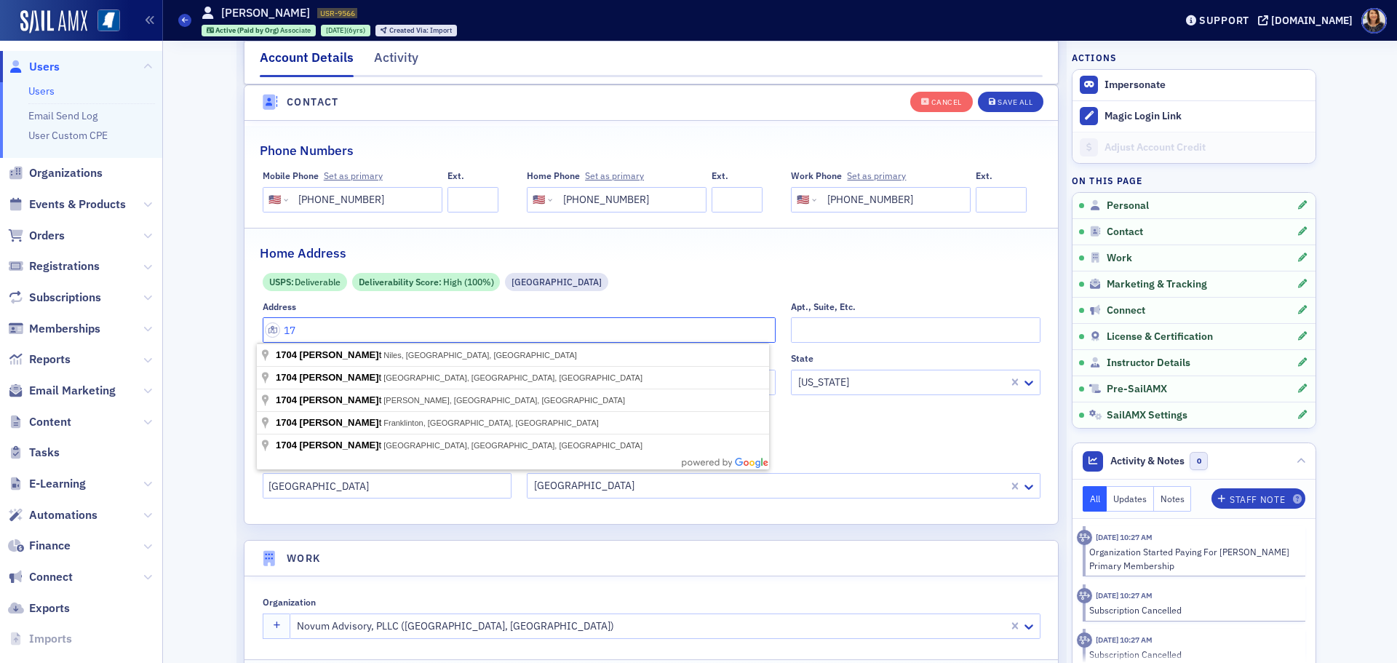
type input "1"
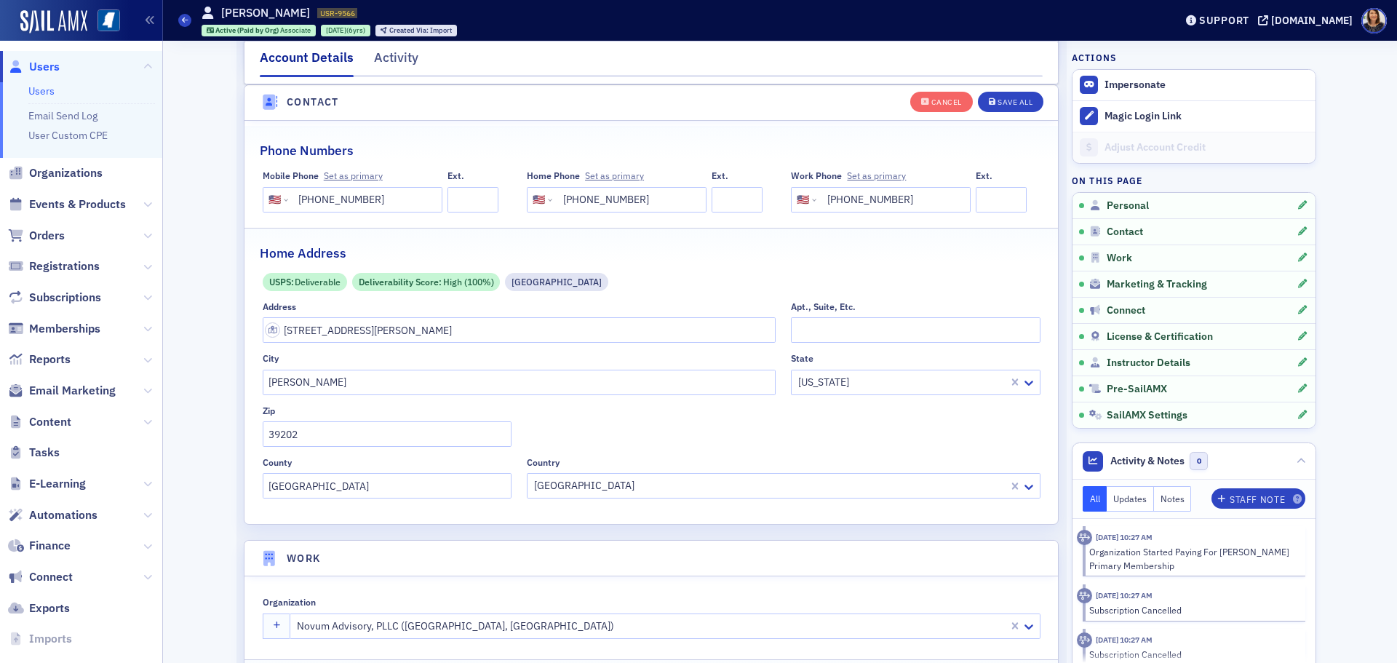
type input "1730 Howard St"
type input "39202-1323"
click at [998, 95] on button "Save All" at bounding box center [1010, 101] width 65 height 20
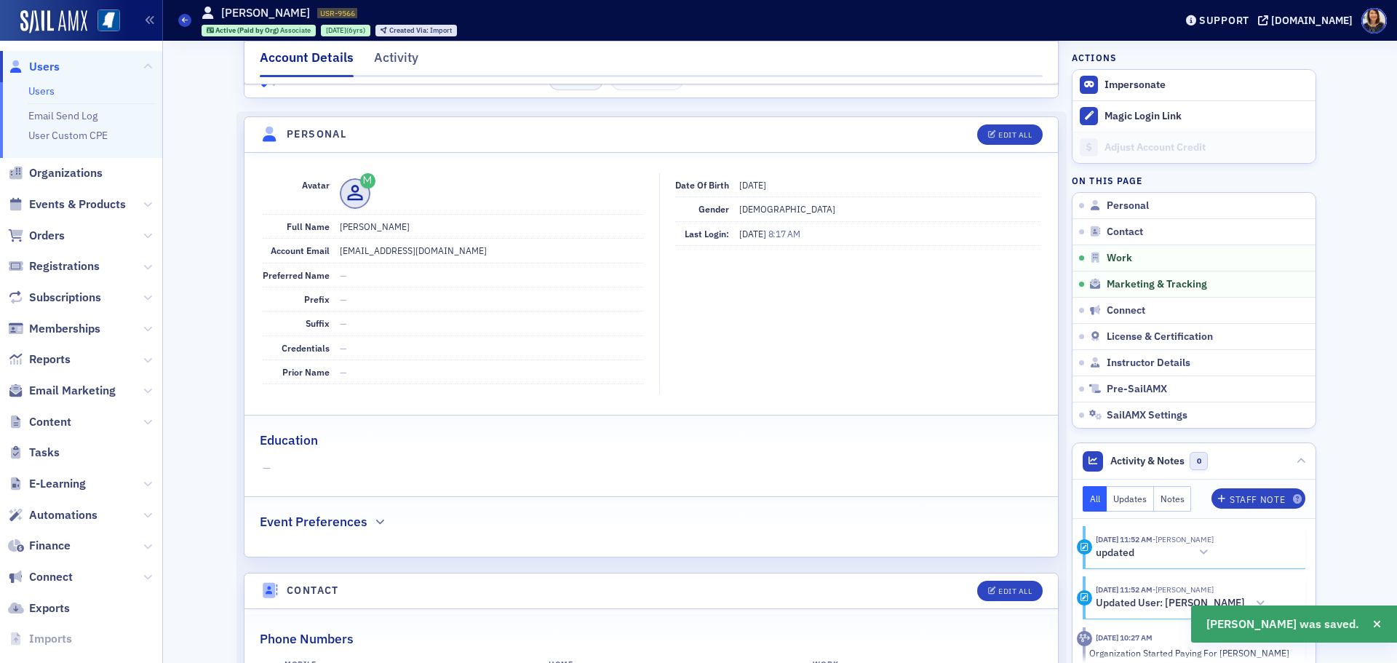
scroll to position [0, 0]
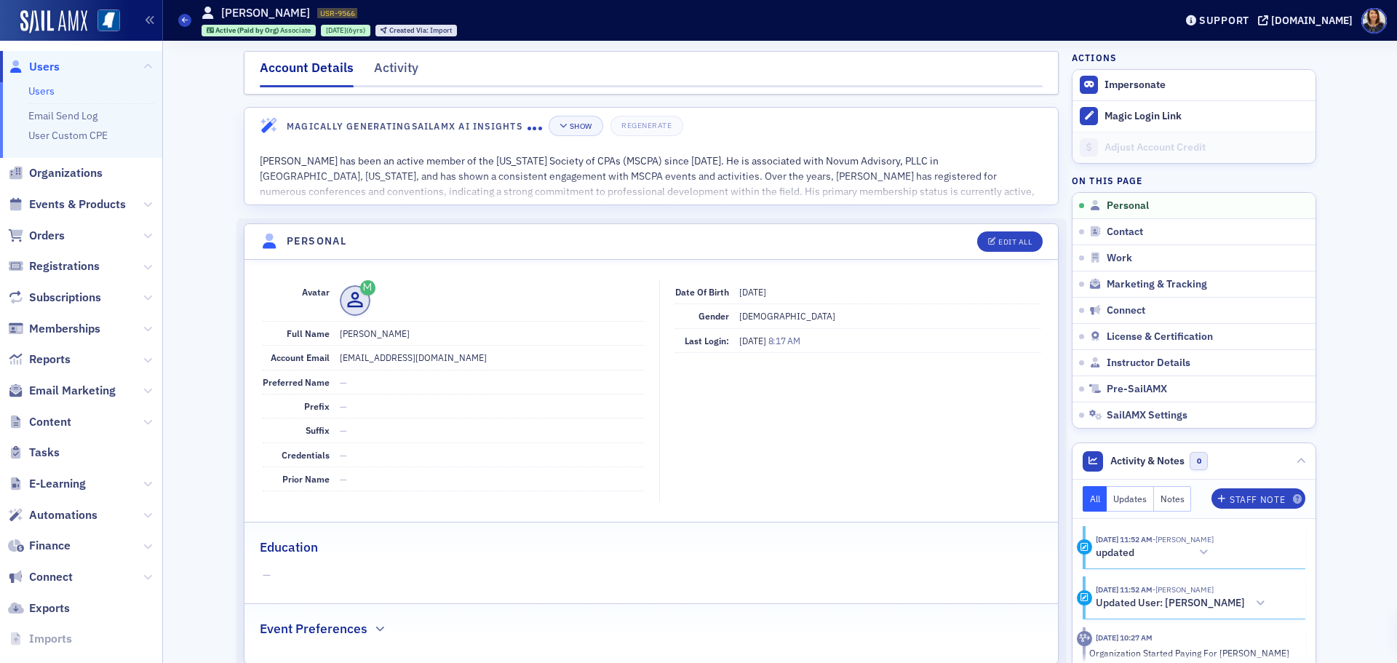
click at [52, 73] on span "Users" at bounding box center [44, 67] width 31 height 16
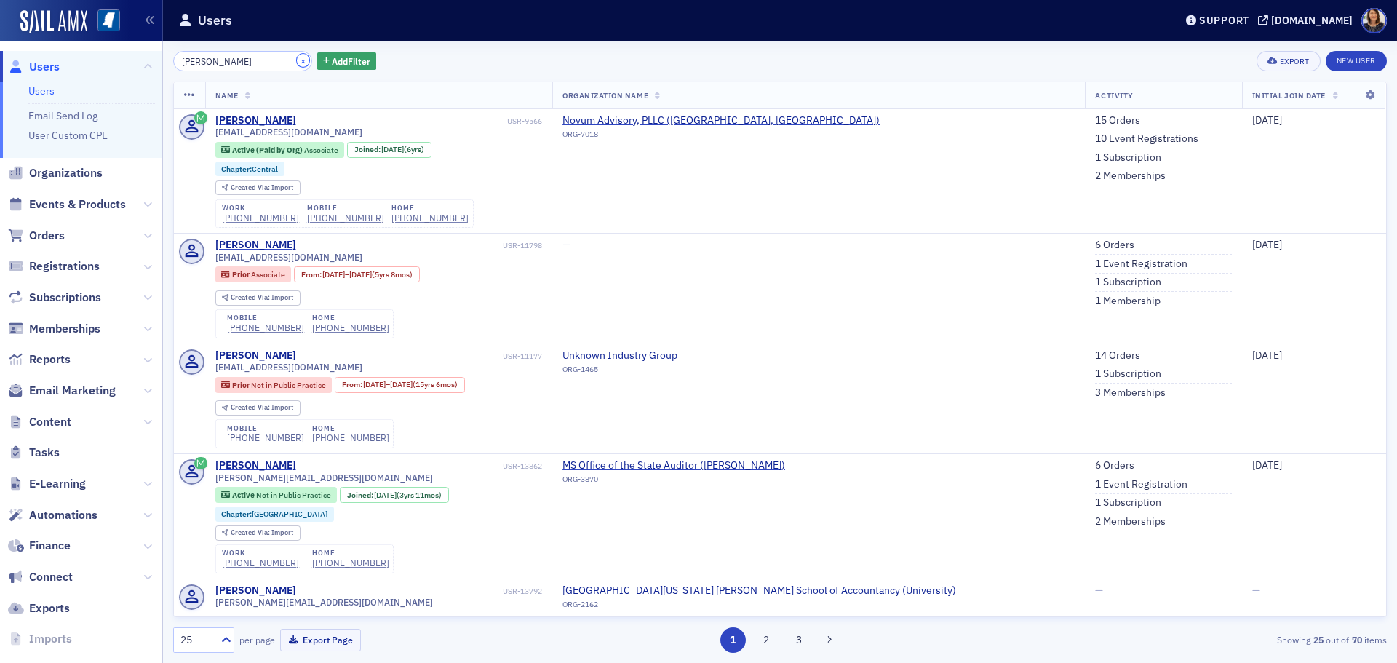
click at [297, 63] on button "×" at bounding box center [303, 60] width 13 height 13
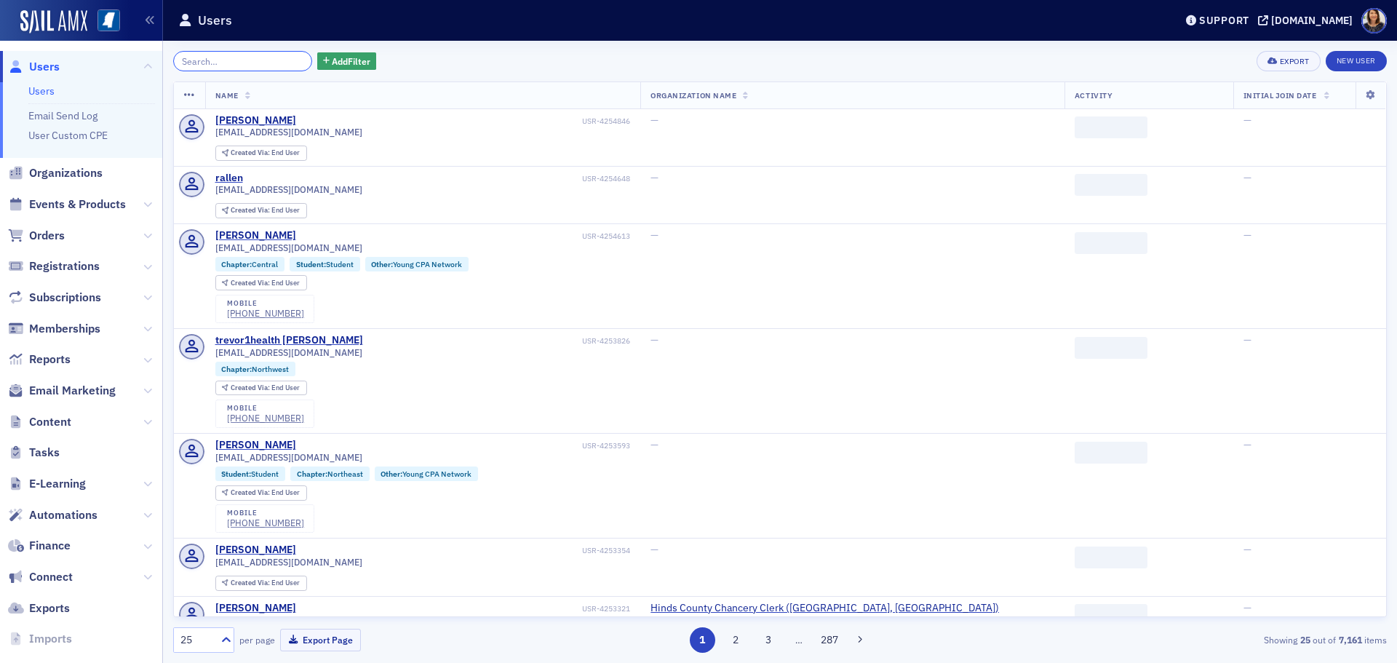
click at [284, 63] on input "search" at bounding box center [242, 61] width 139 height 20
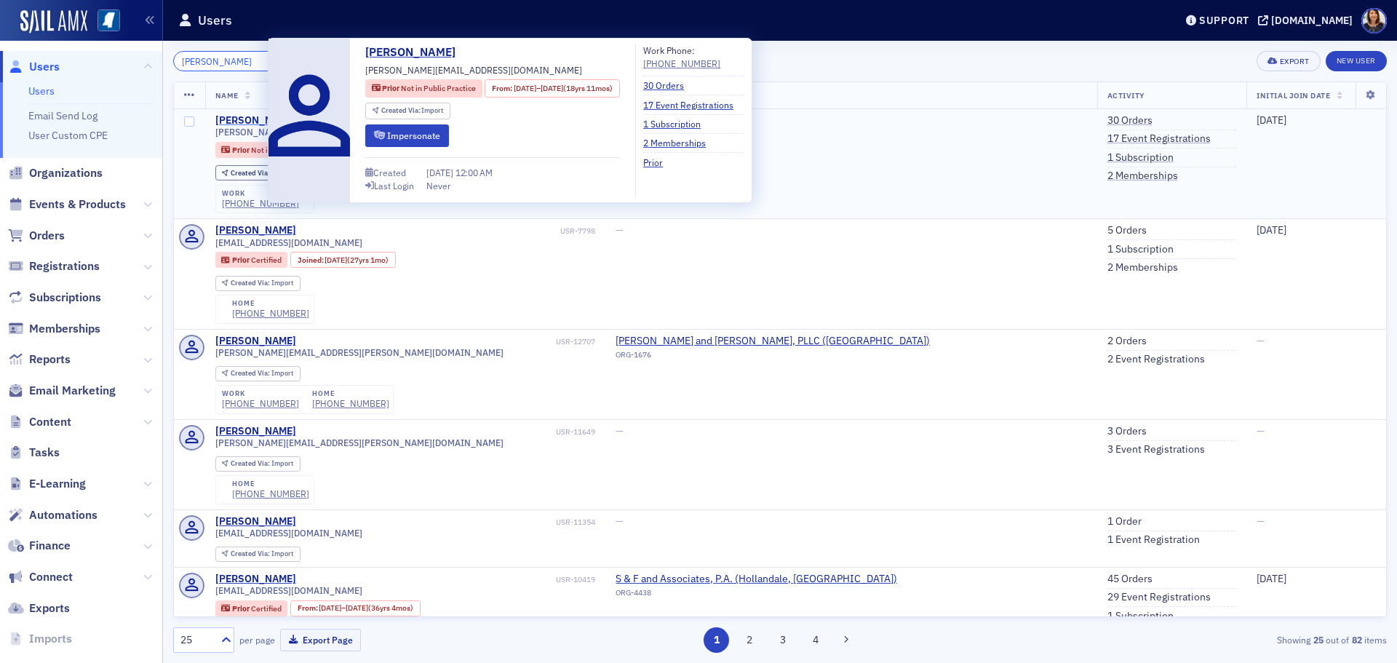
type input "daniel frey"
click at [253, 117] on div "Daniel Frey" at bounding box center [255, 120] width 81 height 13
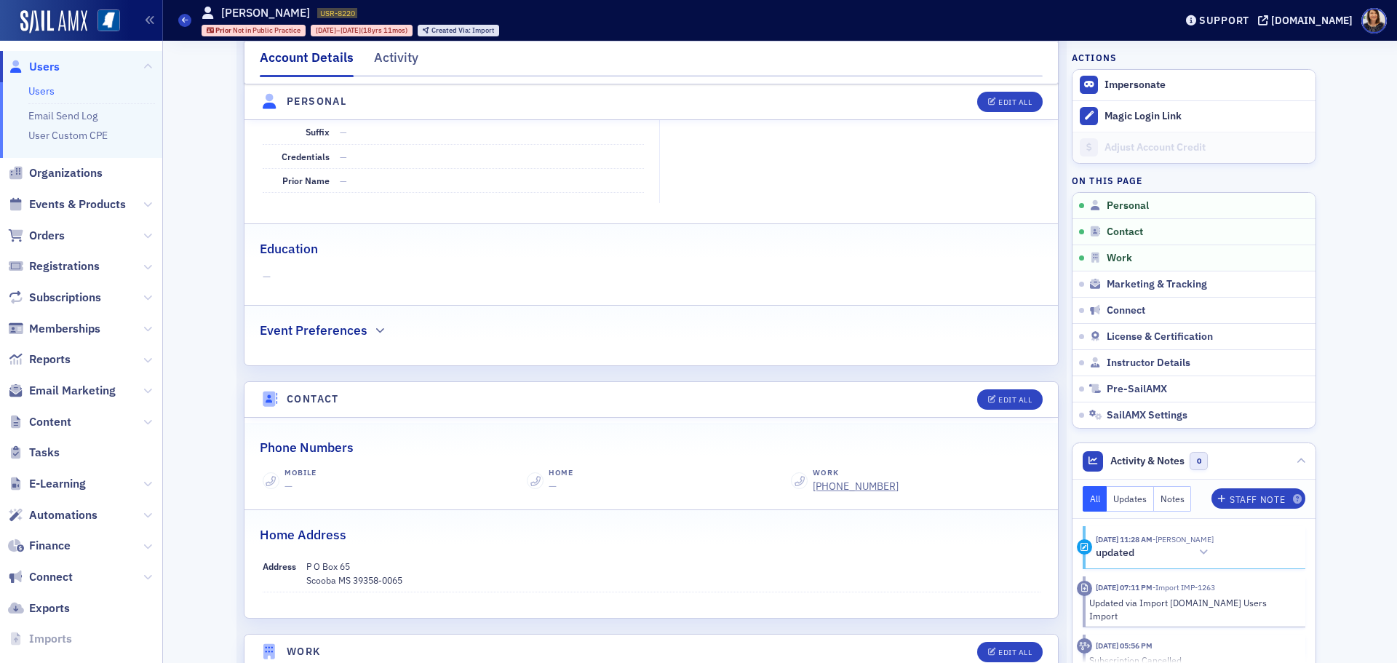
scroll to position [302, 0]
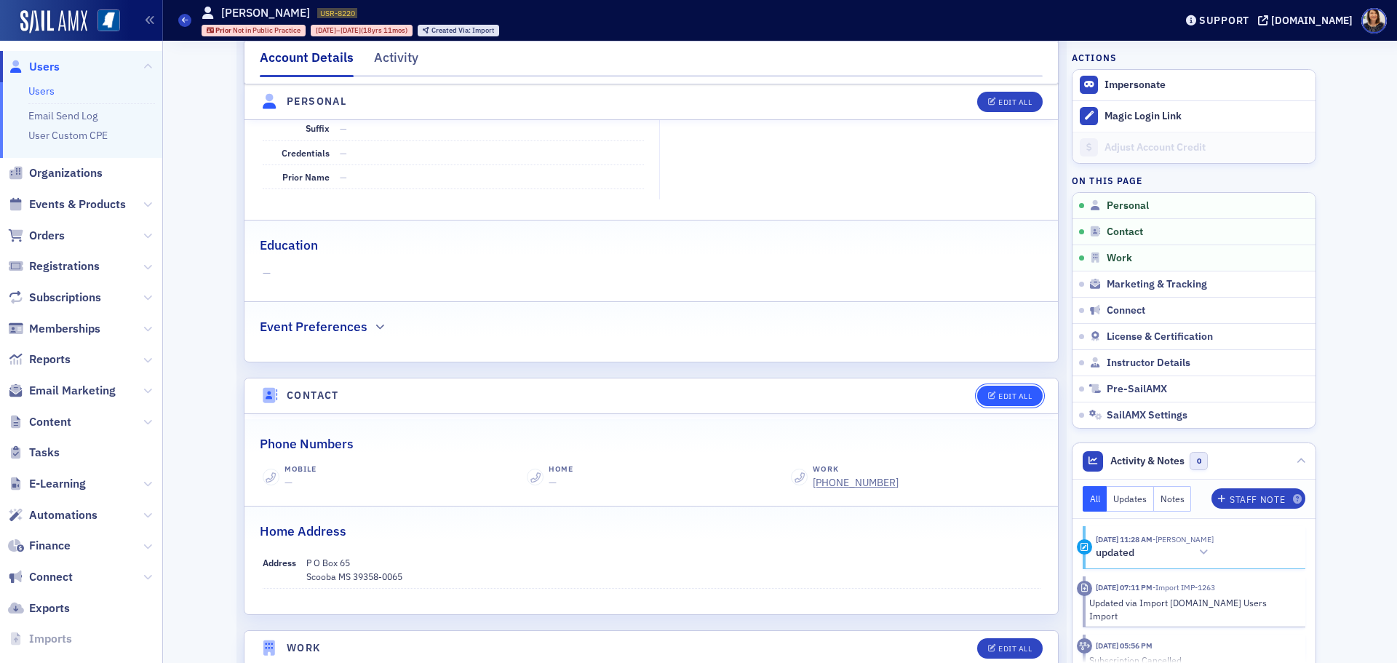
click at [1003, 394] on div "Edit All" at bounding box center [1014, 396] width 33 height 8
select select "US"
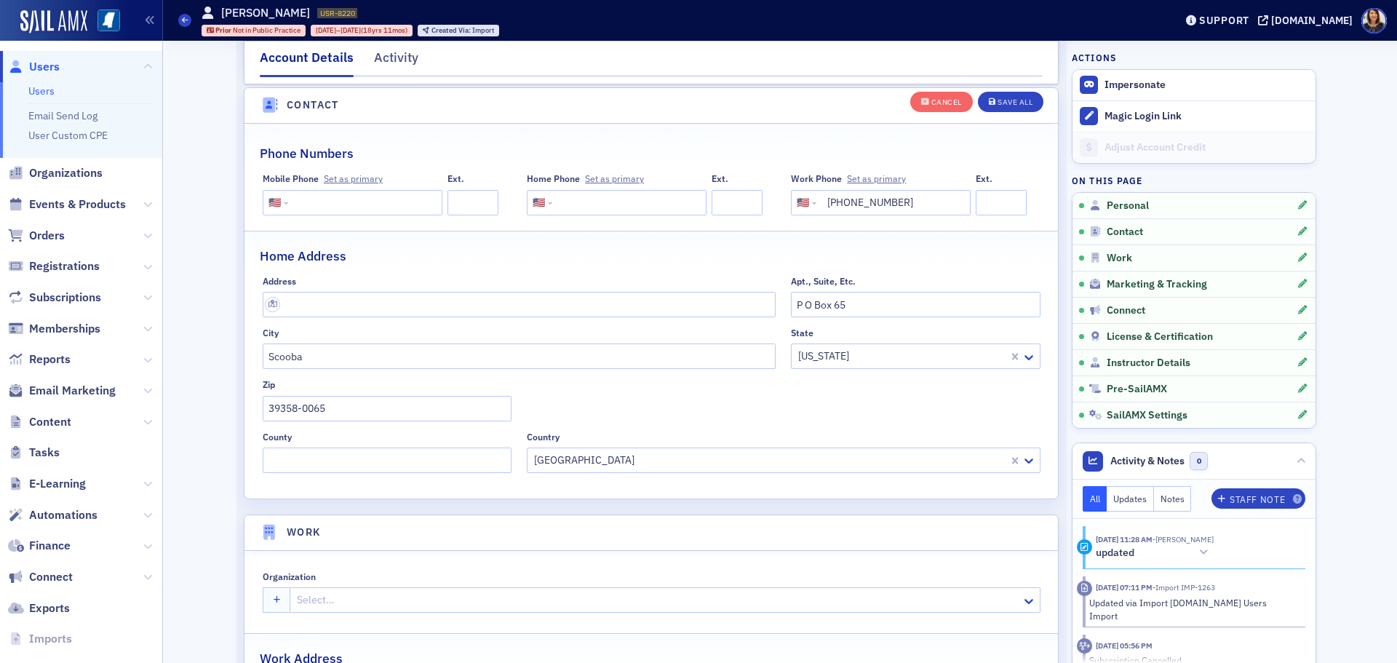
scroll to position [725, 0]
click at [895, 306] on input "P O Box 65" at bounding box center [915, 301] width 249 height 25
type input "P"
click at [940, 105] on div "Cancel" at bounding box center [946, 102] width 31 height 8
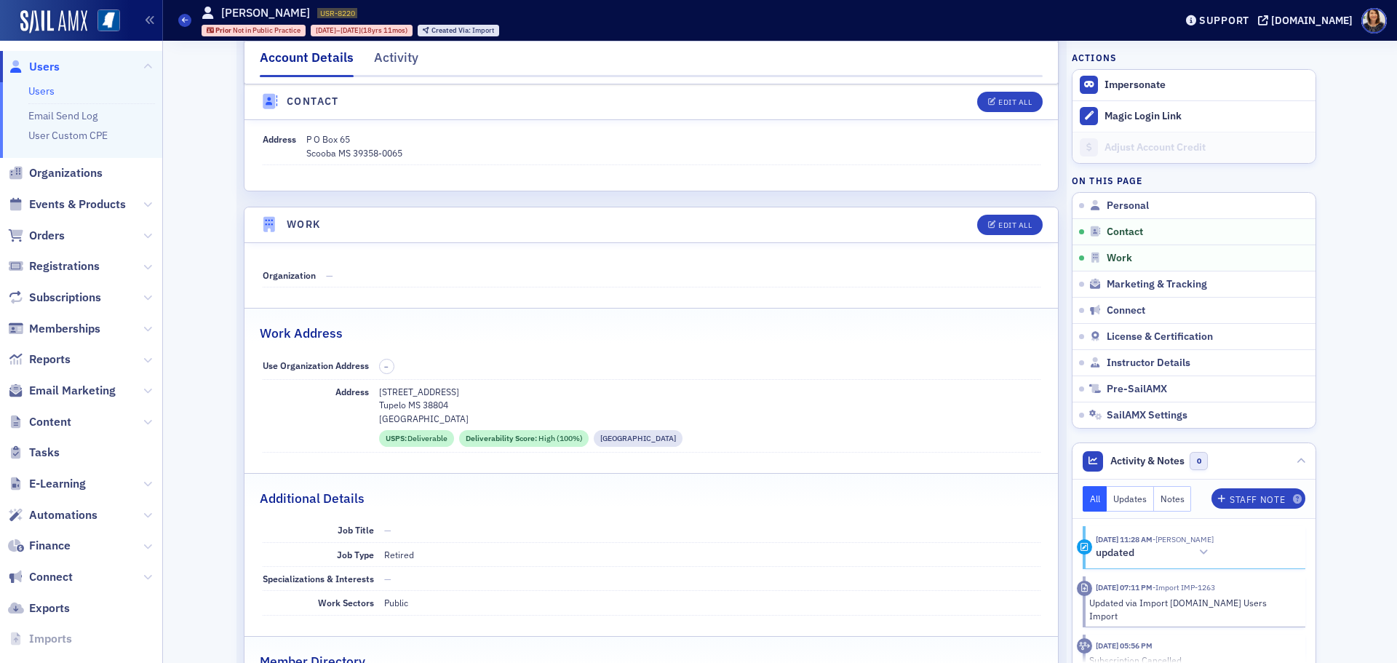
click at [39, 72] on span "Users" at bounding box center [44, 67] width 31 height 16
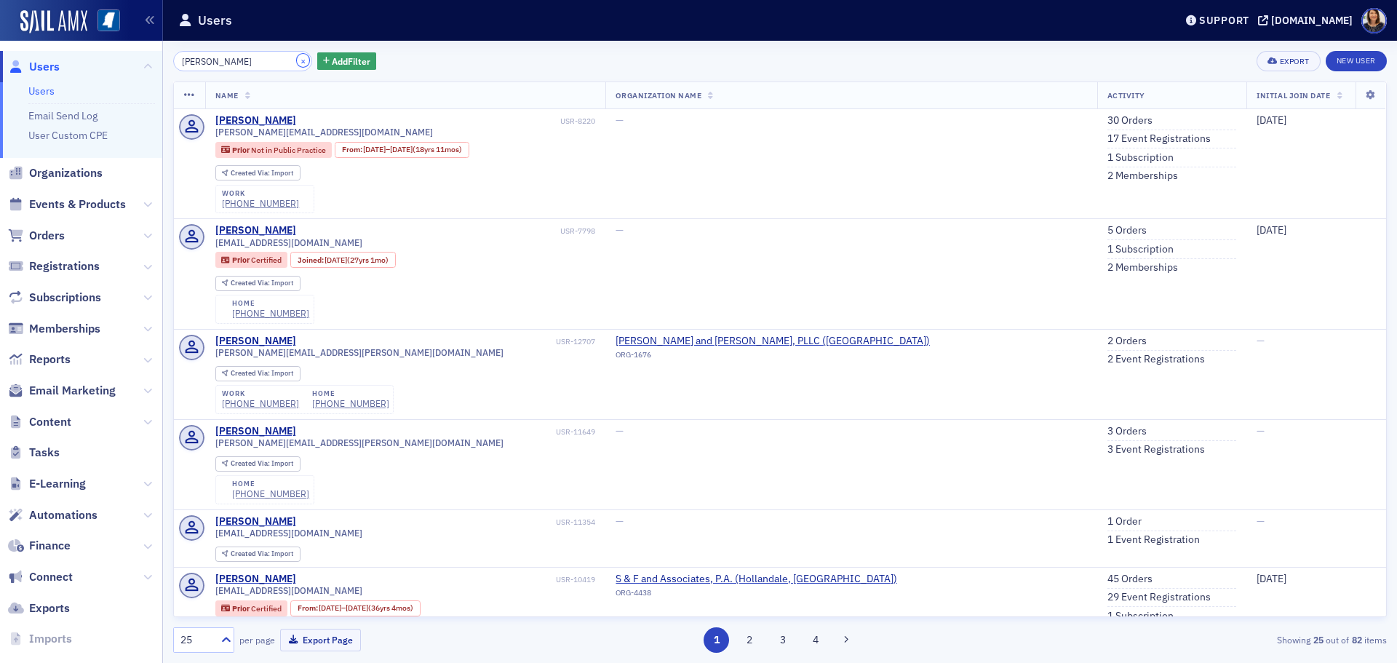
click at [297, 66] on button "×" at bounding box center [303, 60] width 13 height 13
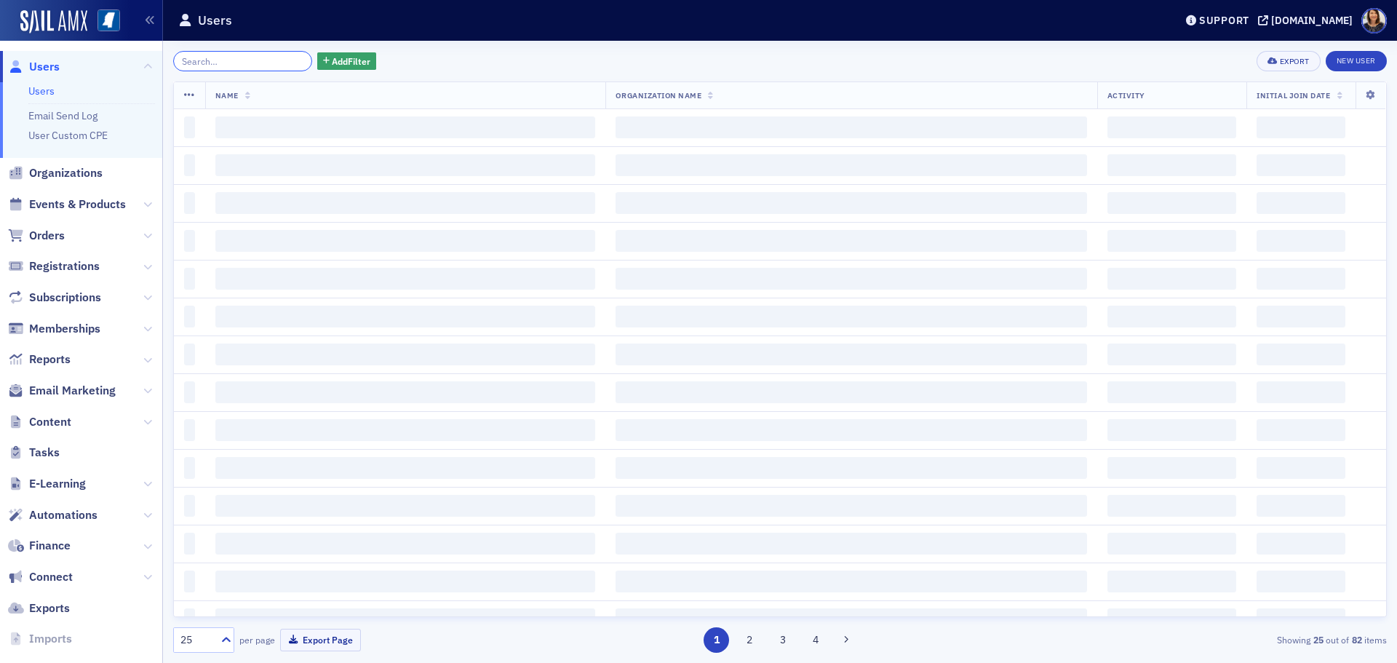
click at [267, 63] on input "search" at bounding box center [242, 61] width 139 height 20
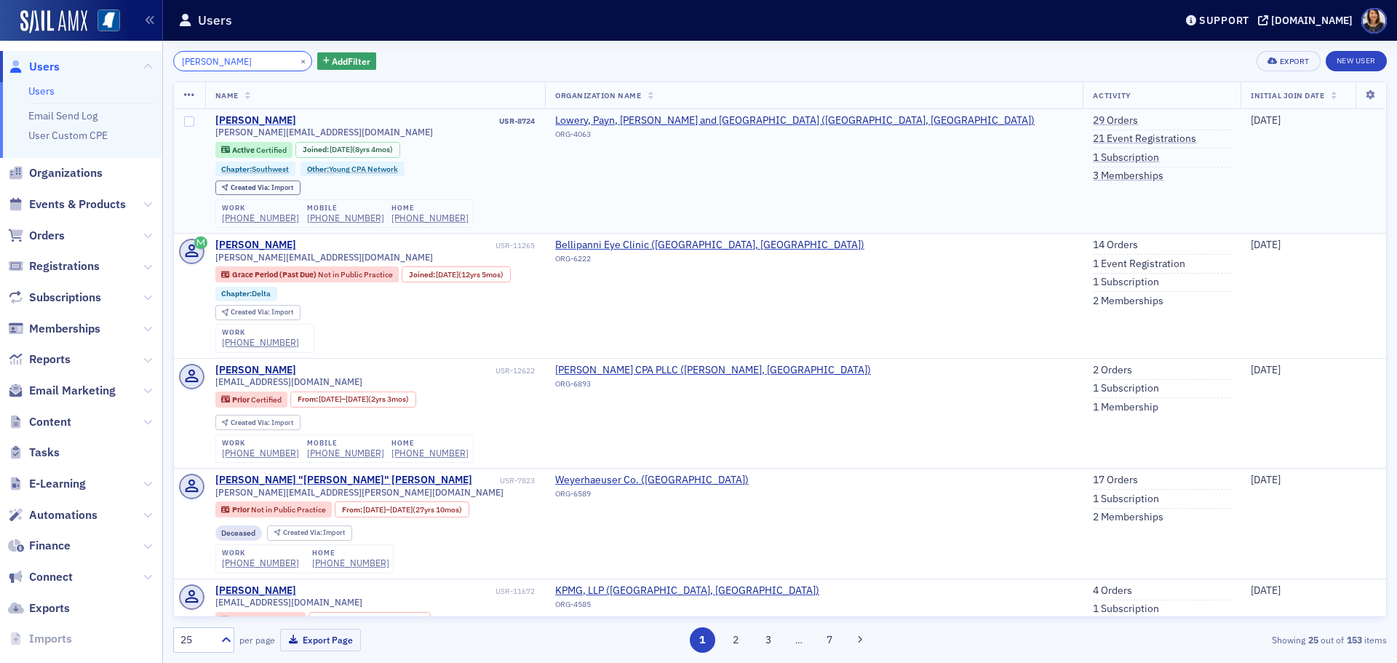
type input "james bellipanni"
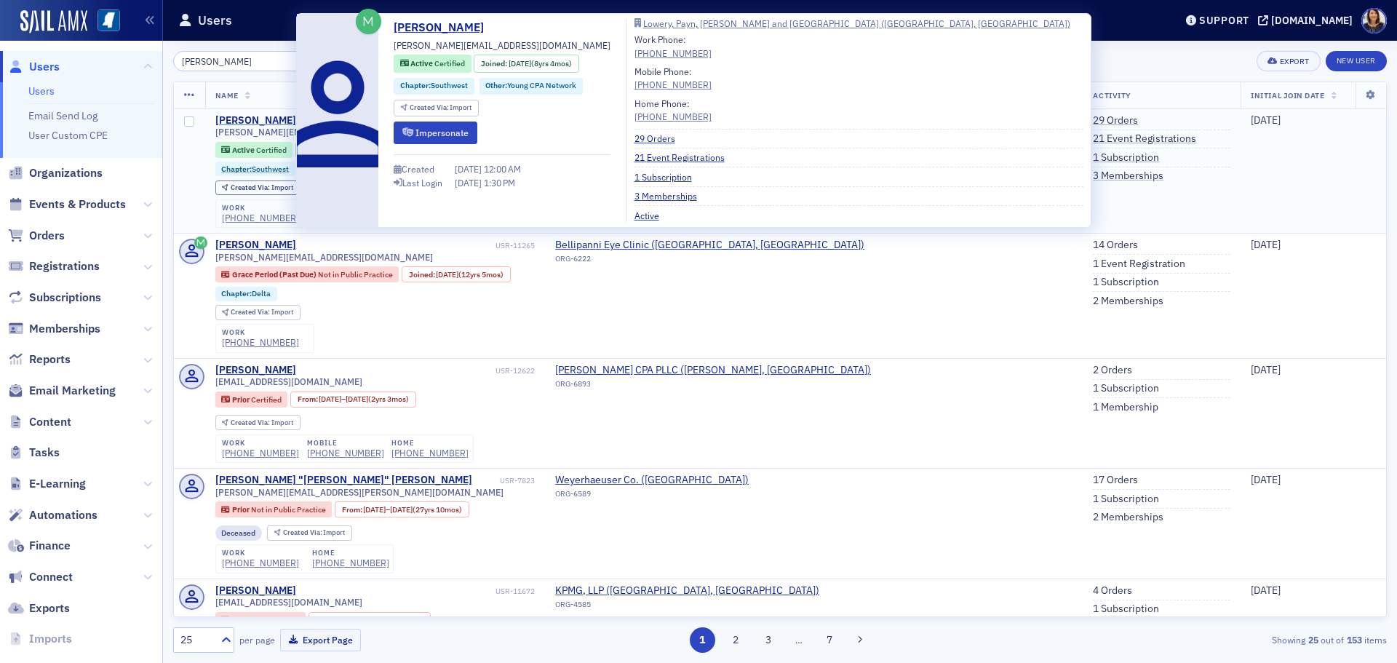
click at [271, 120] on div "James Bellipanni" at bounding box center [255, 120] width 81 height 13
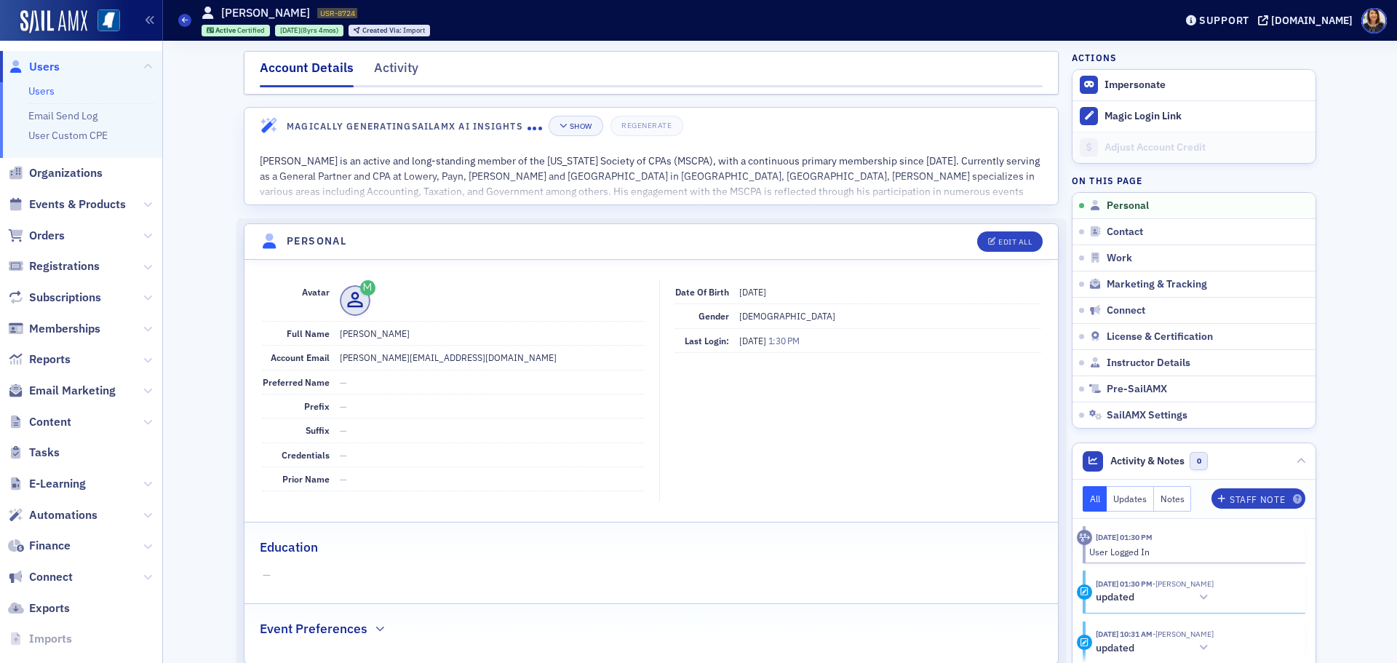
click at [46, 63] on span "Users" at bounding box center [44, 67] width 31 height 16
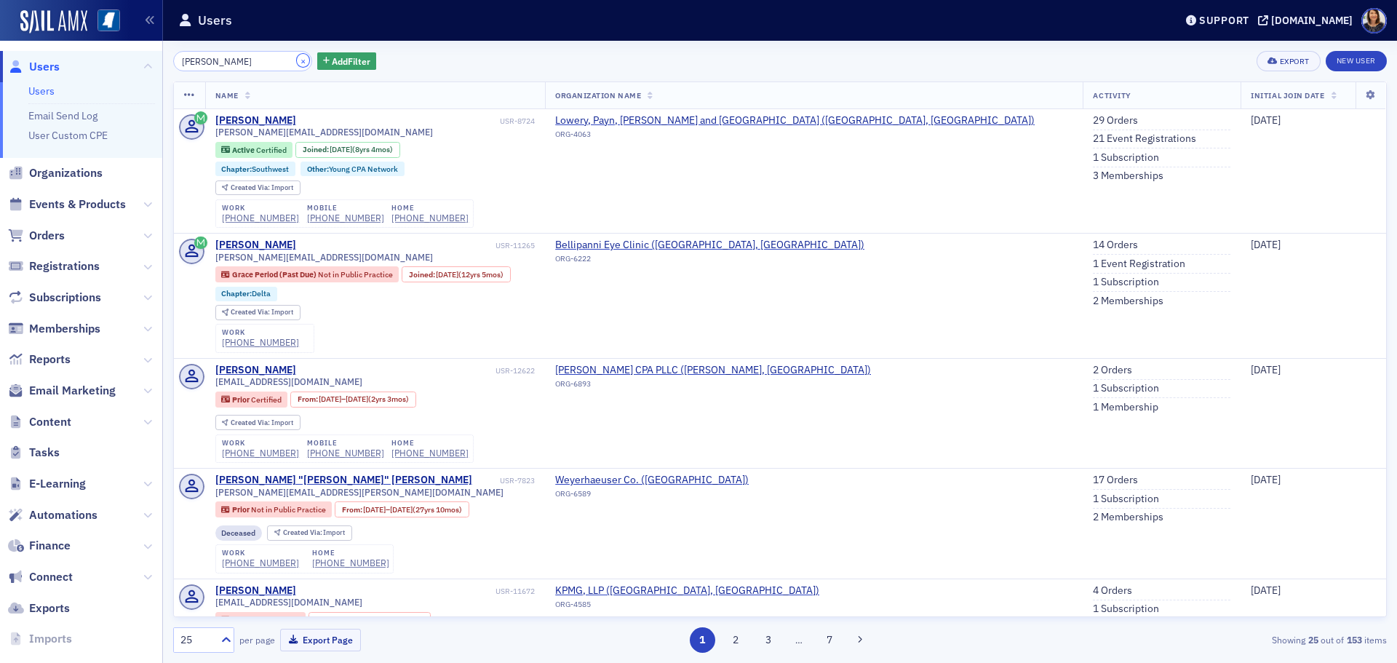
click at [297, 63] on button "×" at bounding box center [303, 60] width 13 height 13
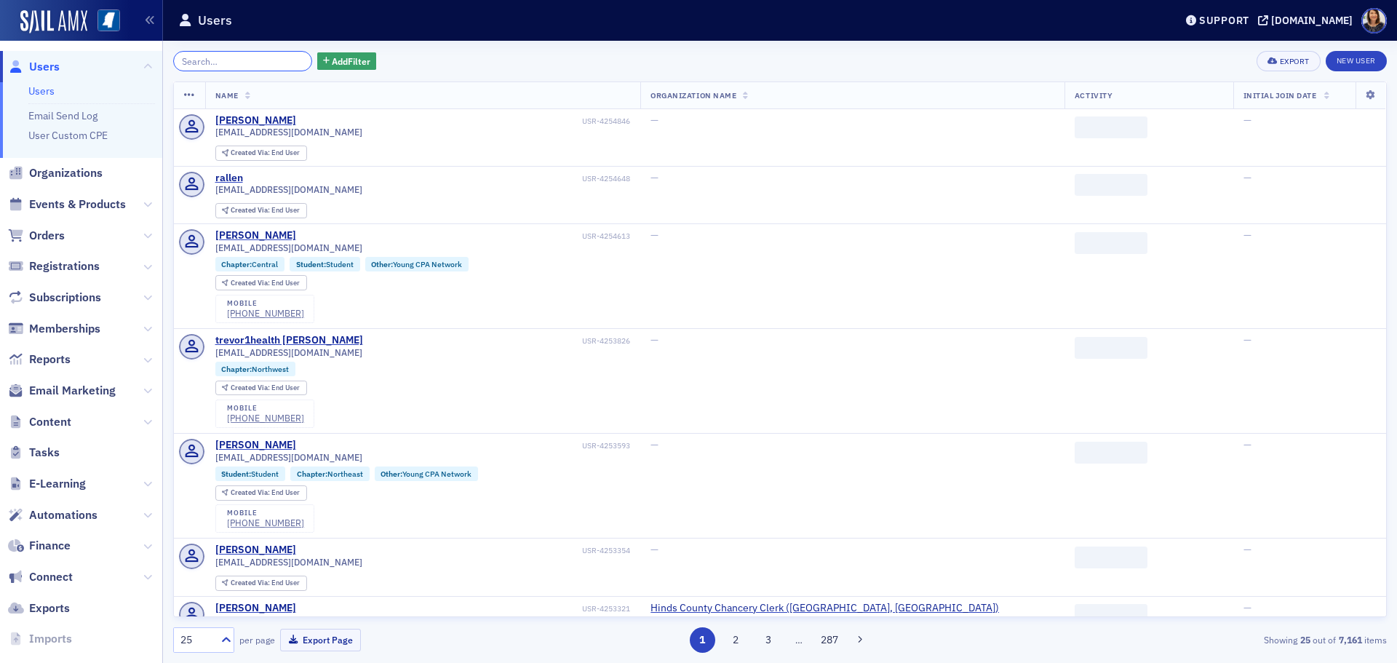
click at [256, 63] on input "search" at bounding box center [242, 61] width 139 height 20
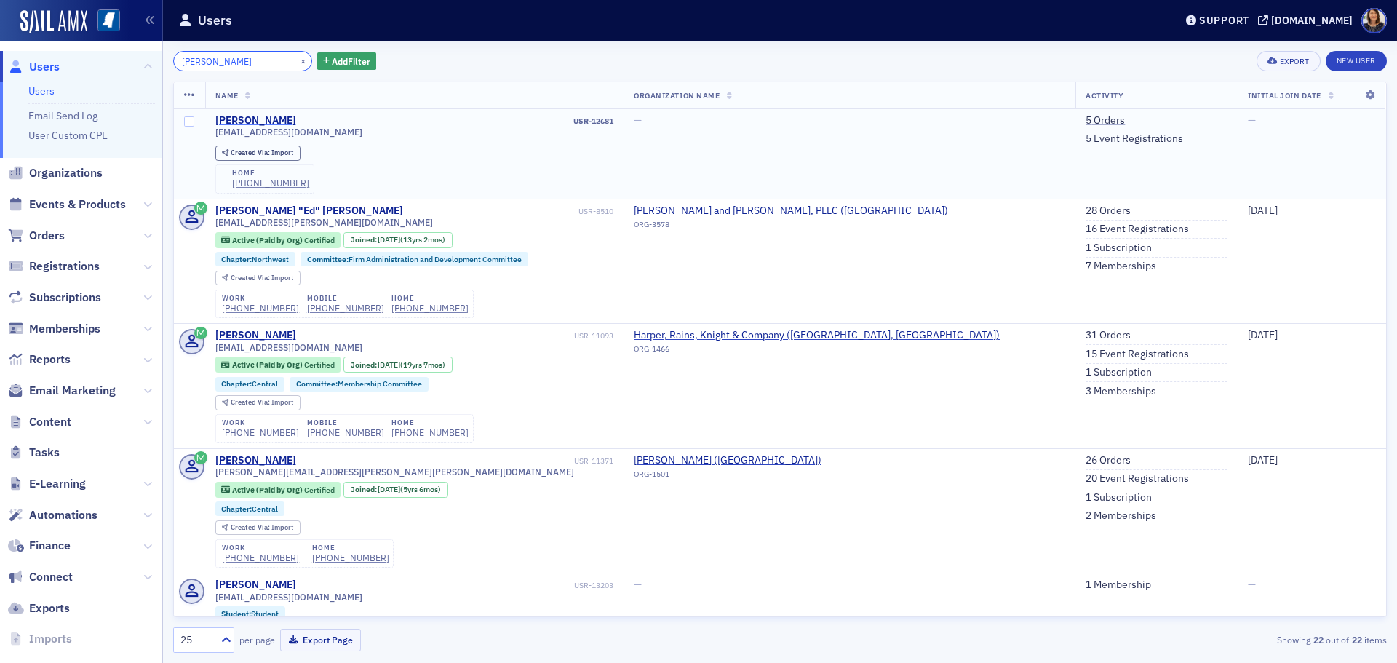
type input "sarah maxwell"
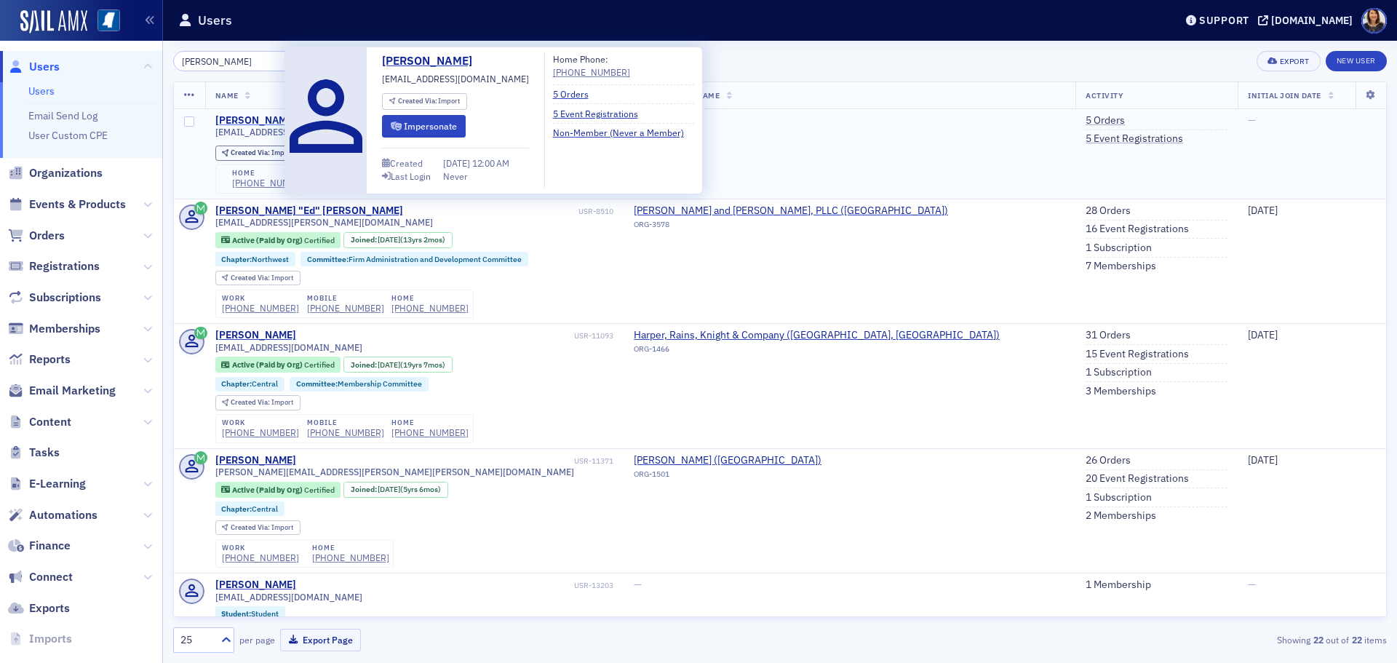
click at [267, 121] on div "Sarah Maxwell" at bounding box center [255, 120] width 81 height 13
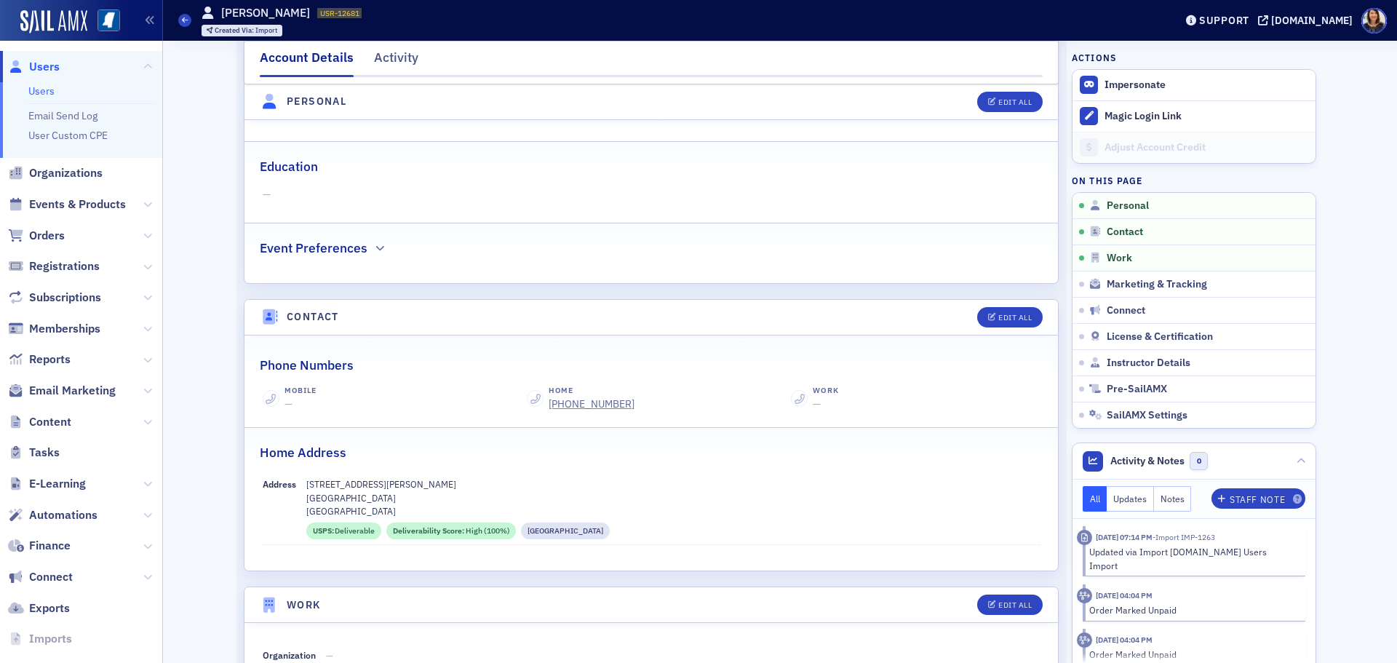
scroll to position [384, 0]
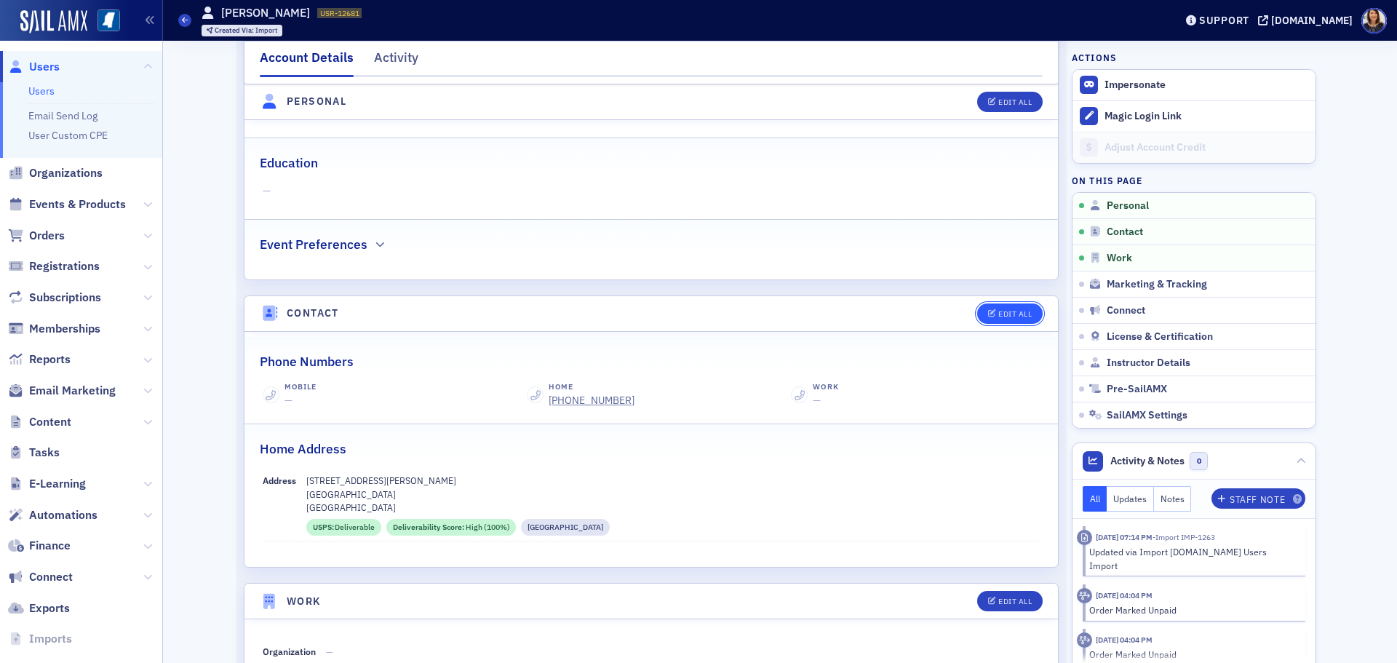
click at [1009, 311] on div "Edit All" at bounding box center [1014, 314] width 33 height 8
select select "US"
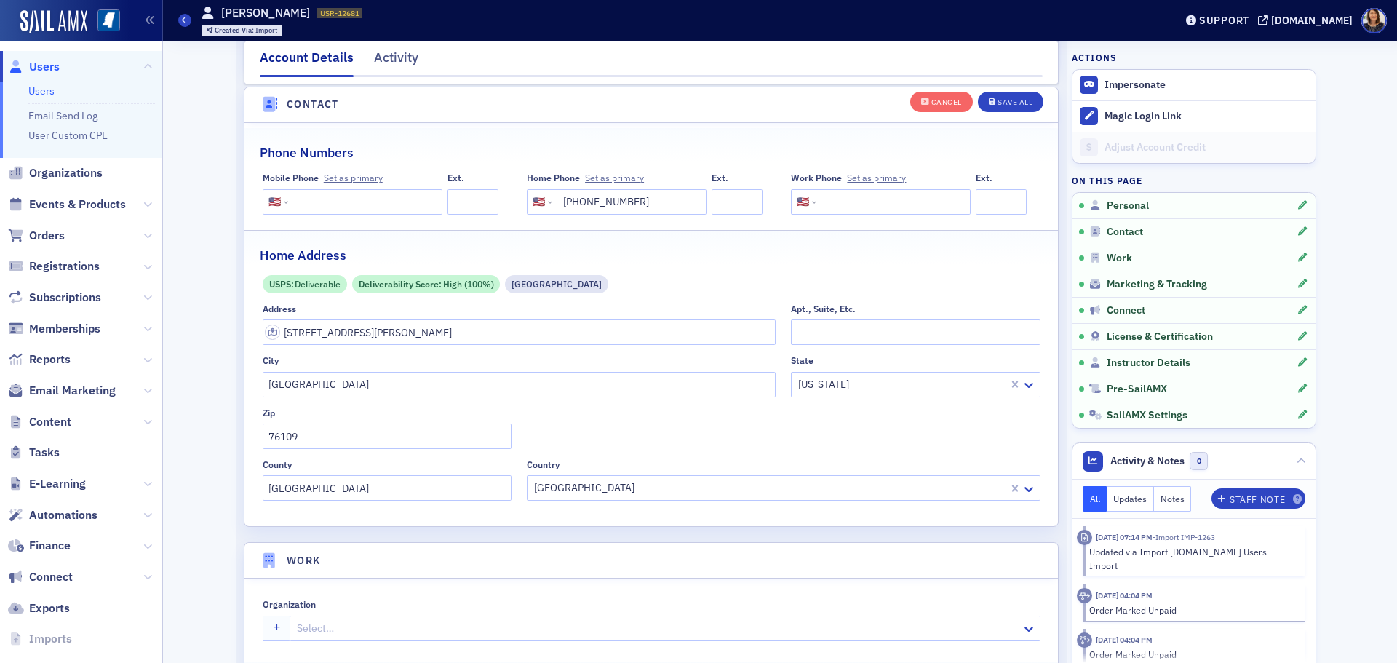
scroll to position [725, 0]
click at [399, 325] on input "3500 W Biddison St" at bounding box center [520, 329] width 514 height 25
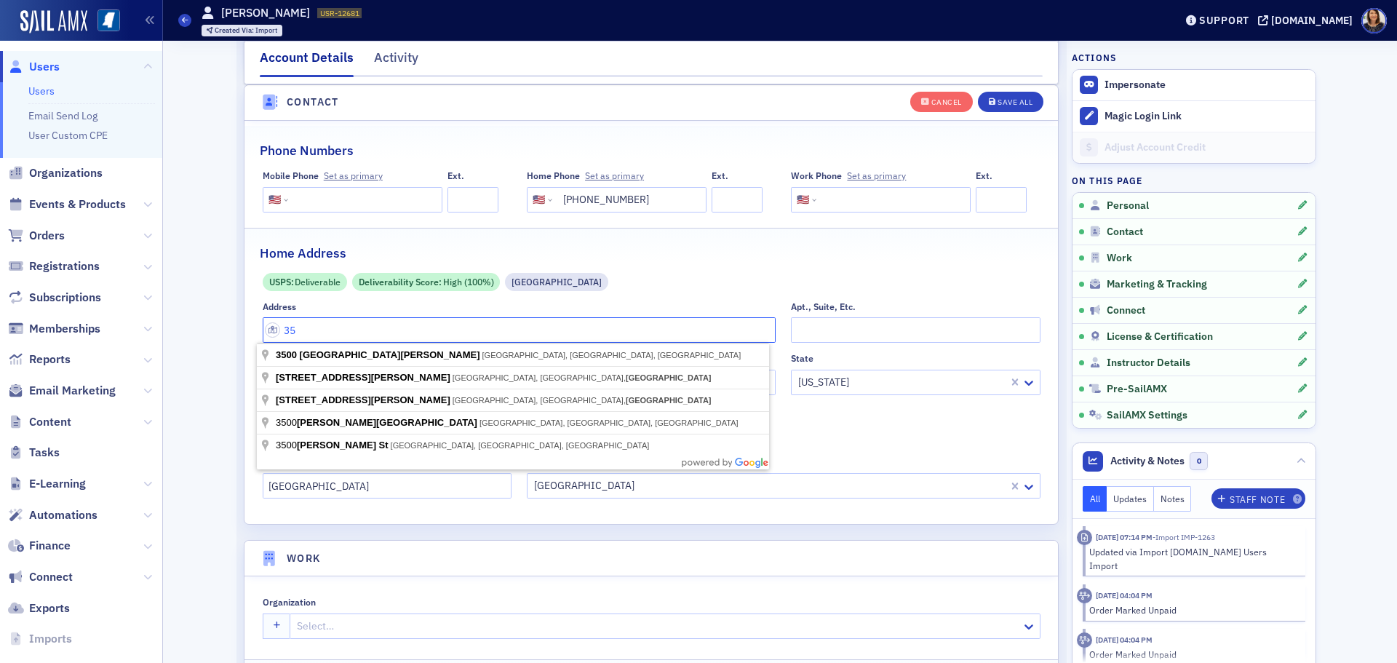
type input "3"
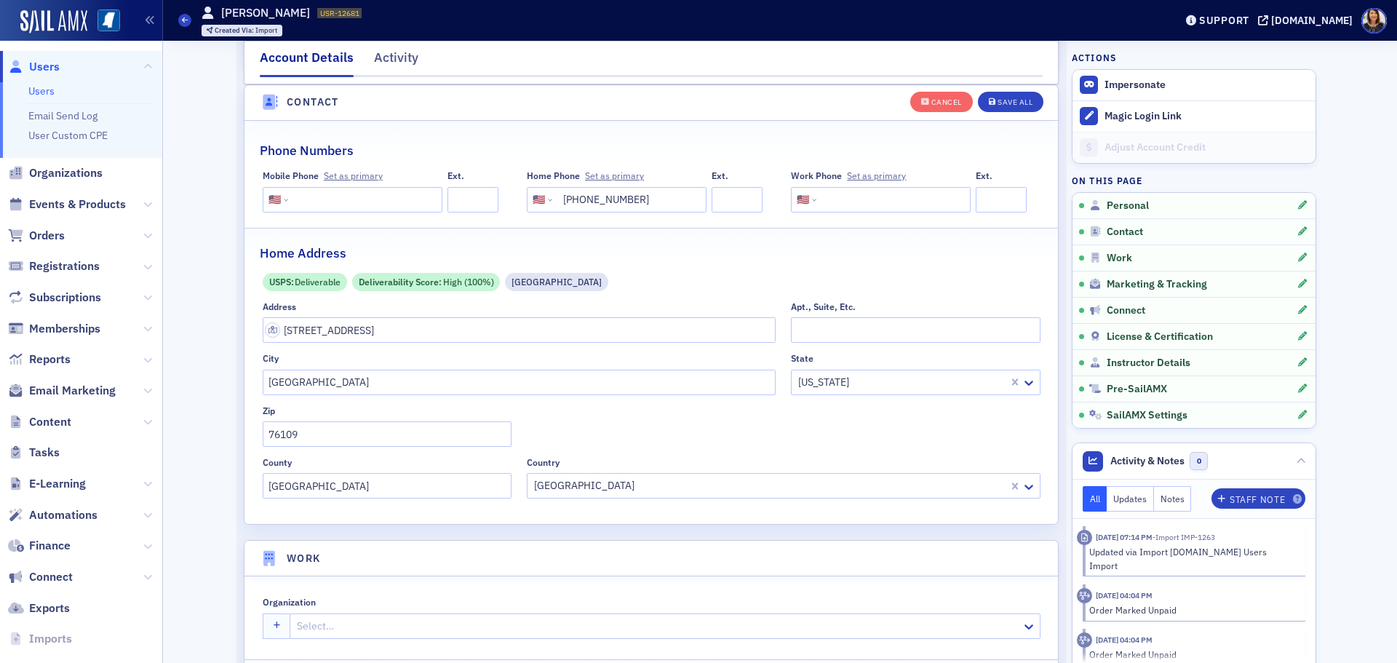
type input "3921 Valentine St"
type input "76107-5607"
click at [1011, 95] on button "Save All" at bounding box center [1010, 101] width 65 height 20
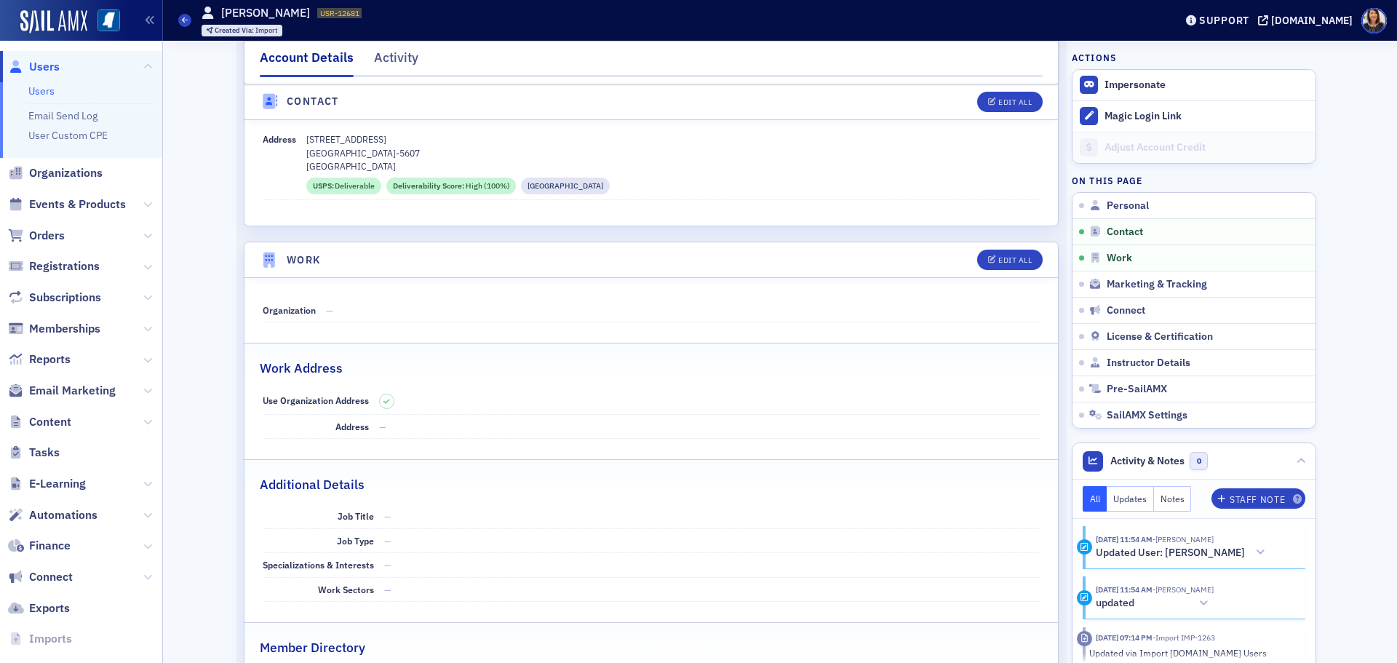
click at [41, 63] on span "Users" at bounding box center [44, 67] width 31 height 16
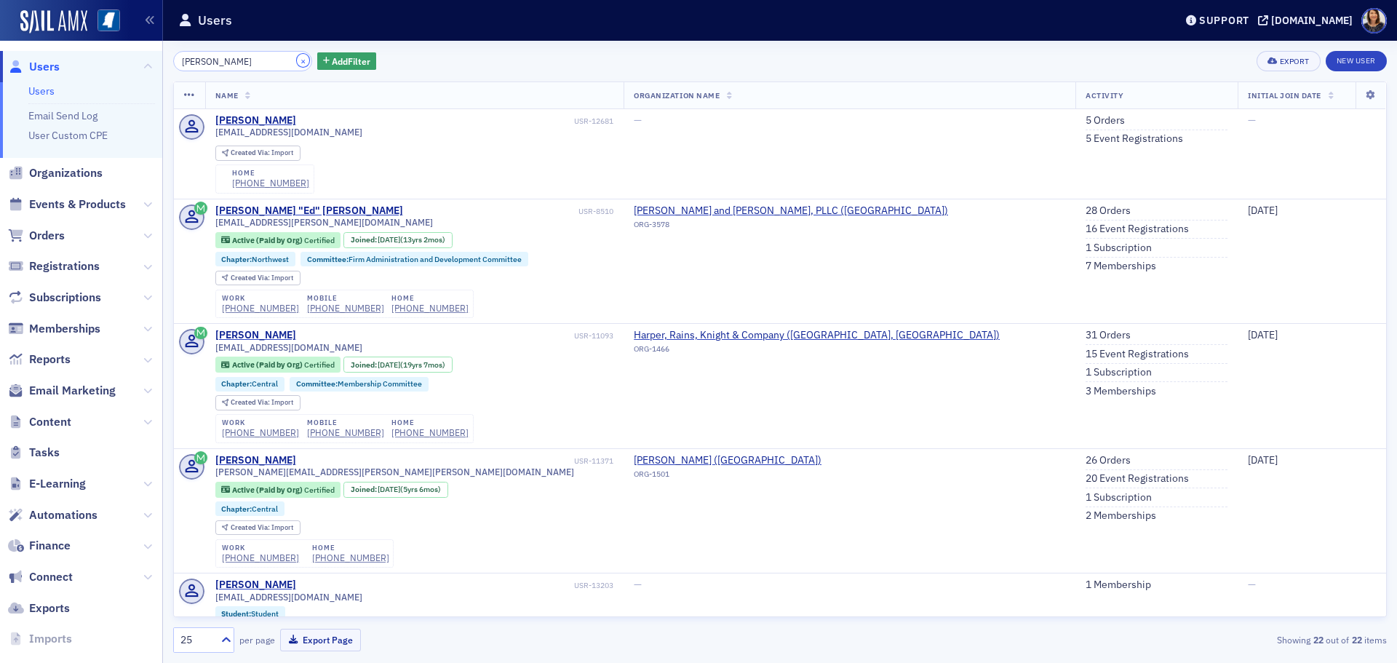
click at [297, 61] on button "×" at bounding box center [303, 60] width 13 height 13
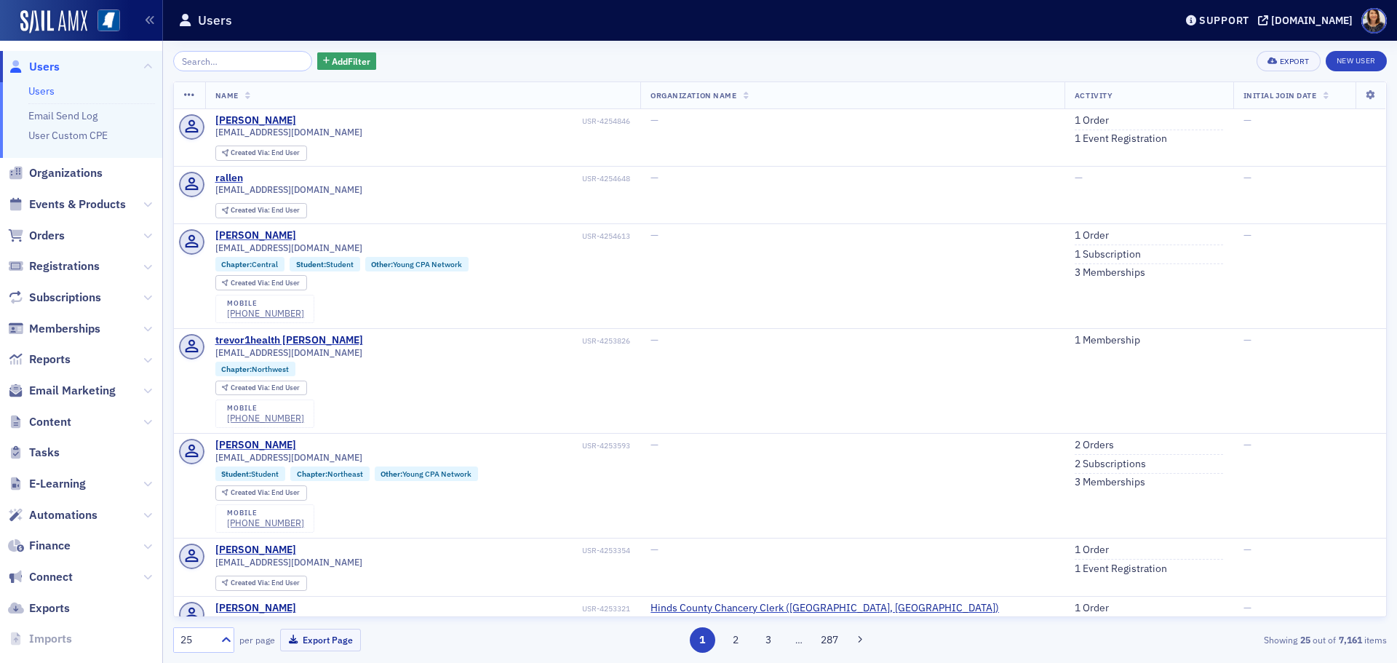
click at [43, 59] on span "Users" at bounding box center [81, 66] width 162 height 31
click at [43, 60] on span "Users" at bounding box center [44, 67] width 31 height 16
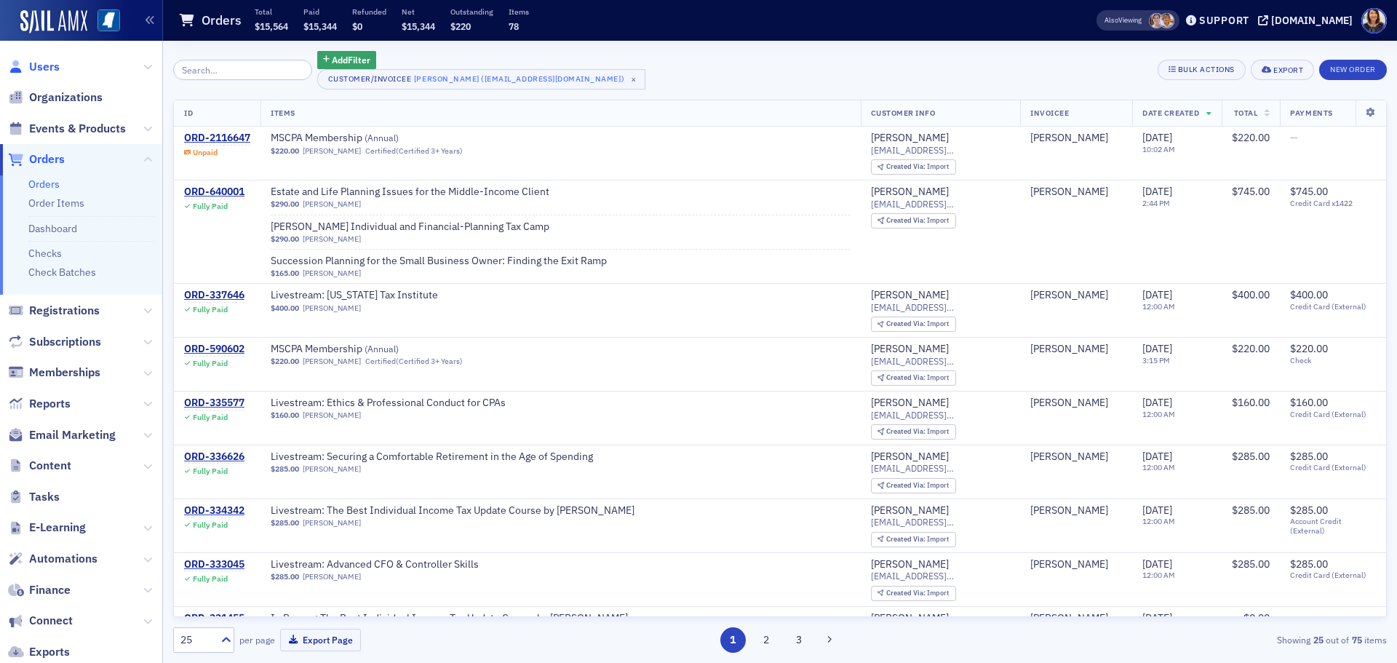
click at [46, 67] on span "Users" at bounding box center [44, 67] width 31 height 16
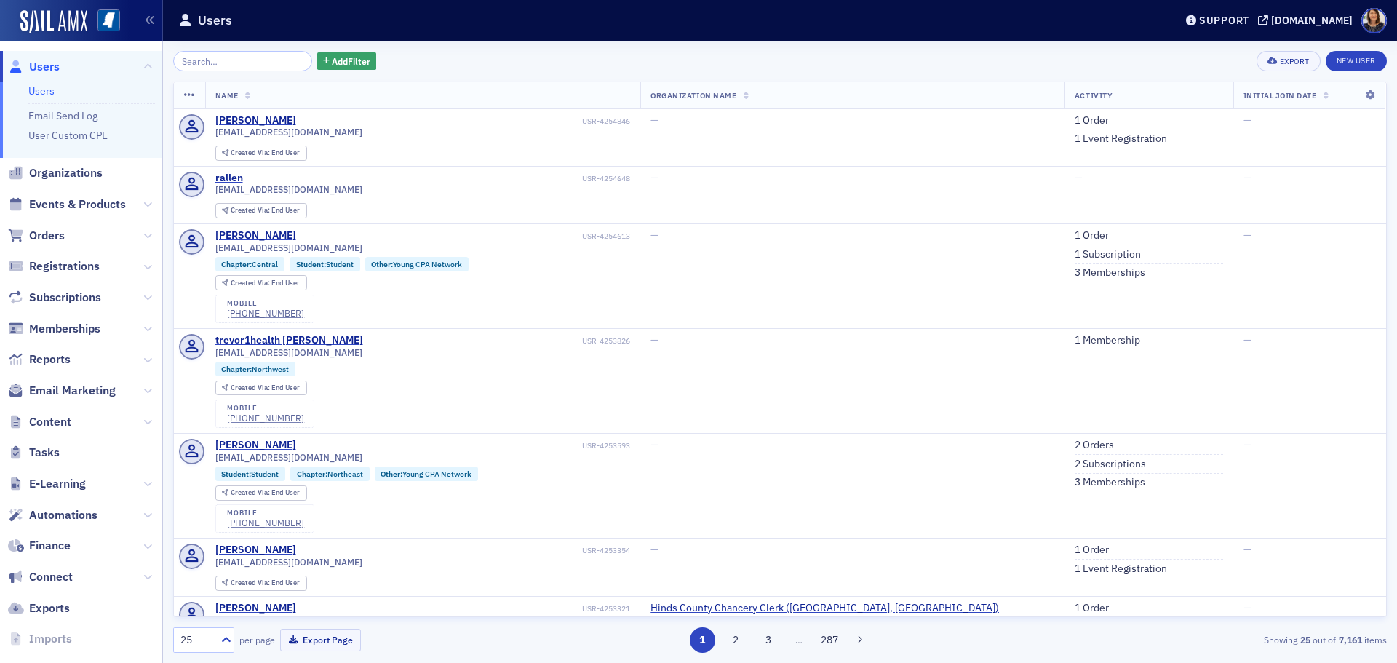
click at [47, 70] on span "Users" at bounding box center [44, 67] width 31 height 16
